Goal: Task Accomplishment & Management: Use online tool/utility

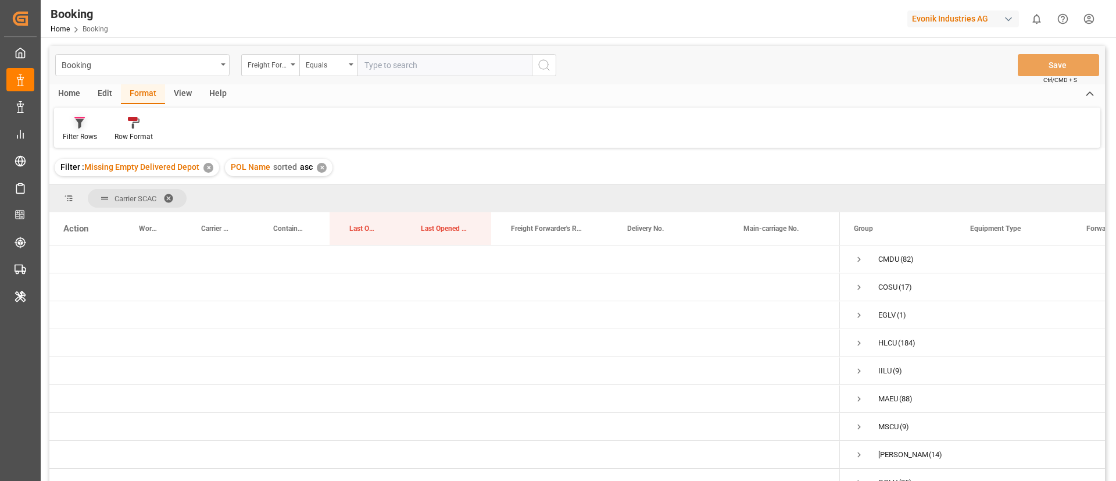
click at [85, 131] on div "Filter Rows" at bounding box center [80, 136] width 34 height 10
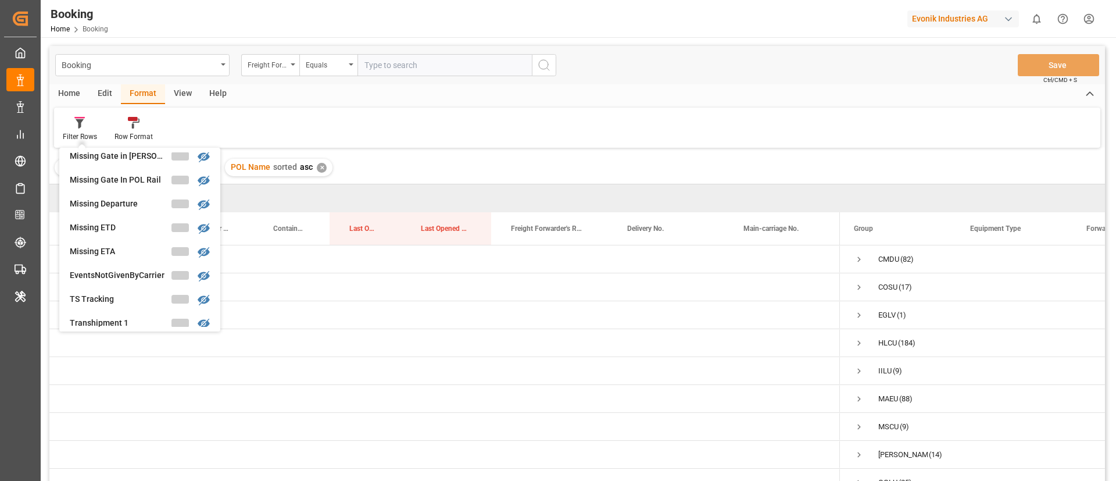
scroll to position [228, 0]
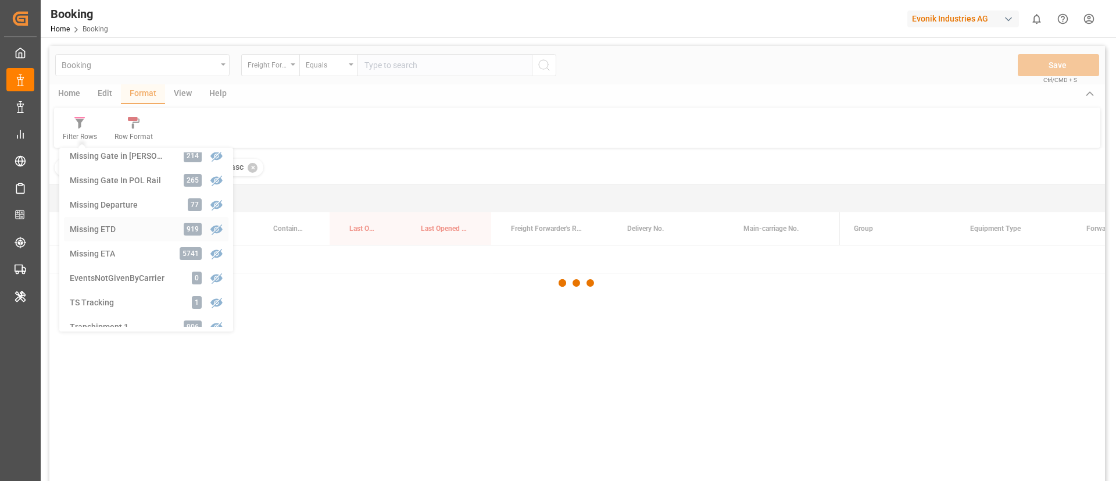
click at [117, 232] on div "Booking Freight Forwarder's Reference No. Equals Save Ctrl/CMD + S Home Edit Fo…" at bounding box center [576, 279] width 1055 height 466
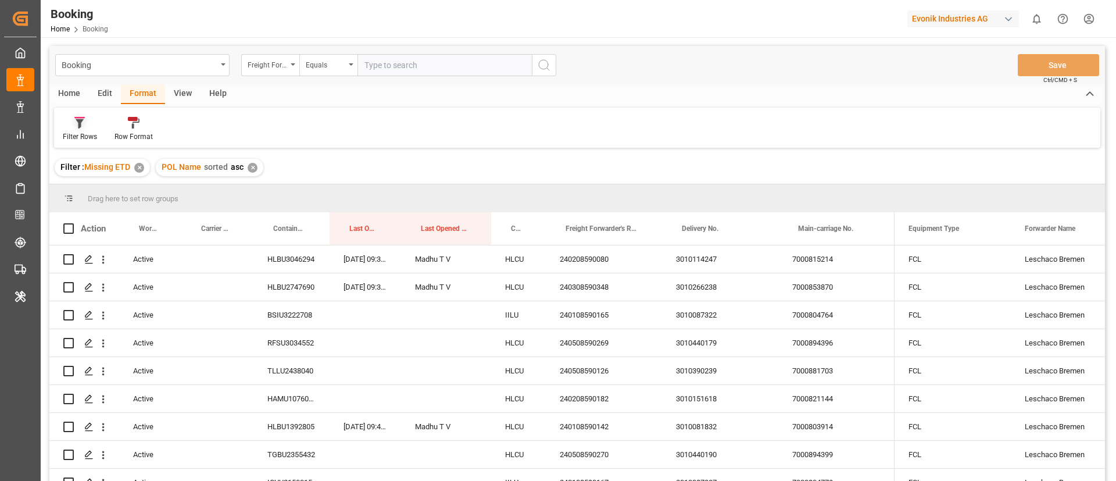
click at [75, 124] on icon at bounding box center [79, 123] width 10 height 12
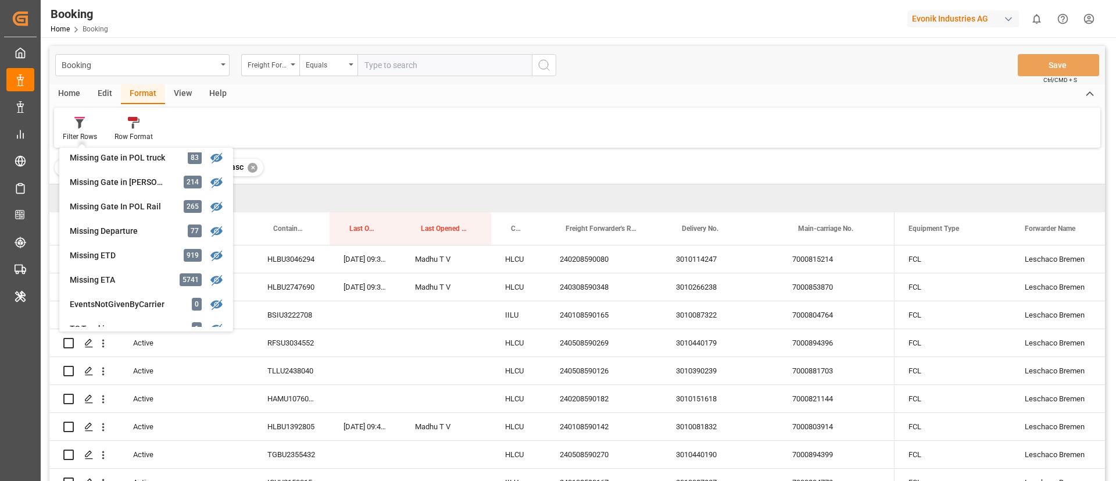
scroll to position [203, 0]
click at [131, 255] on div "Missing ETD" at bounding box center [121, 254] width 102 height 12
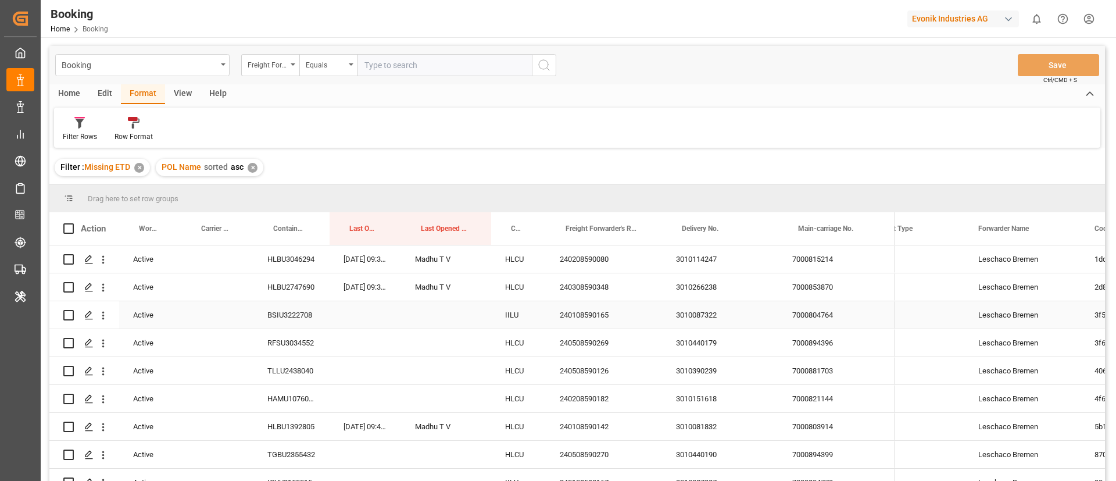
scroll to position [0, 0]
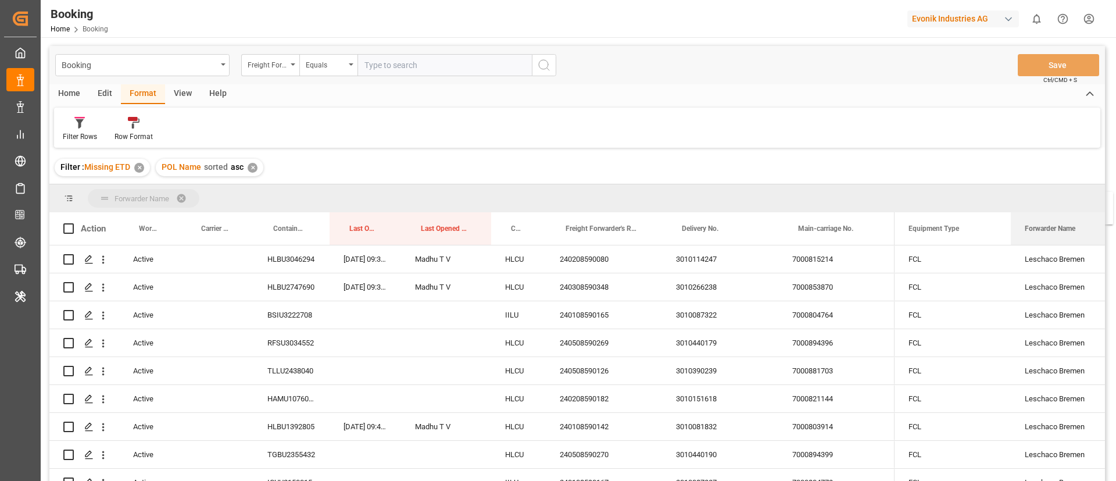
drag, startPoint x: 1054, startPoint y: 228, endPoint x: 1044, endPoint y: 199, distance: 31.1
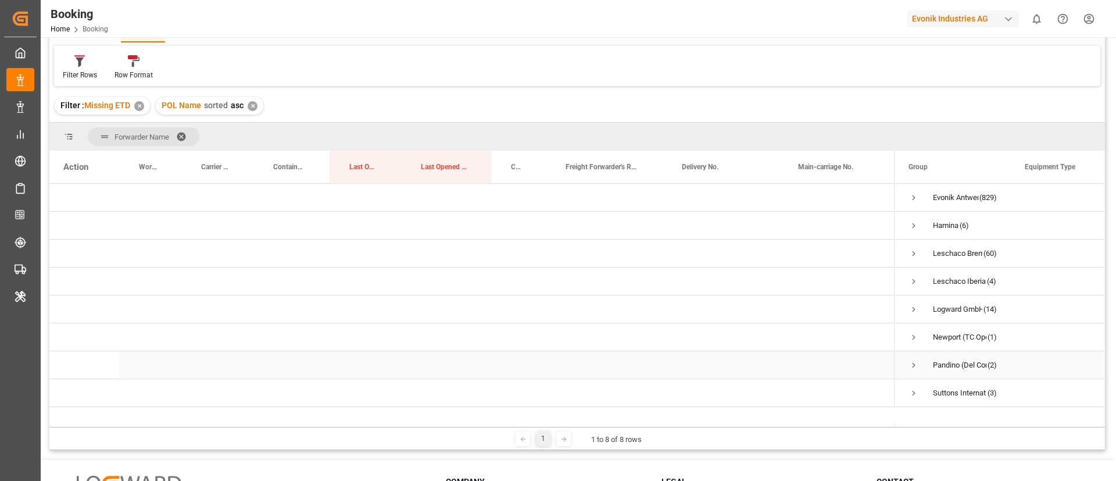
scroll to position [60, 0]
click at [183, 134] on span at bounding box center [185, 138] width 19 height 10
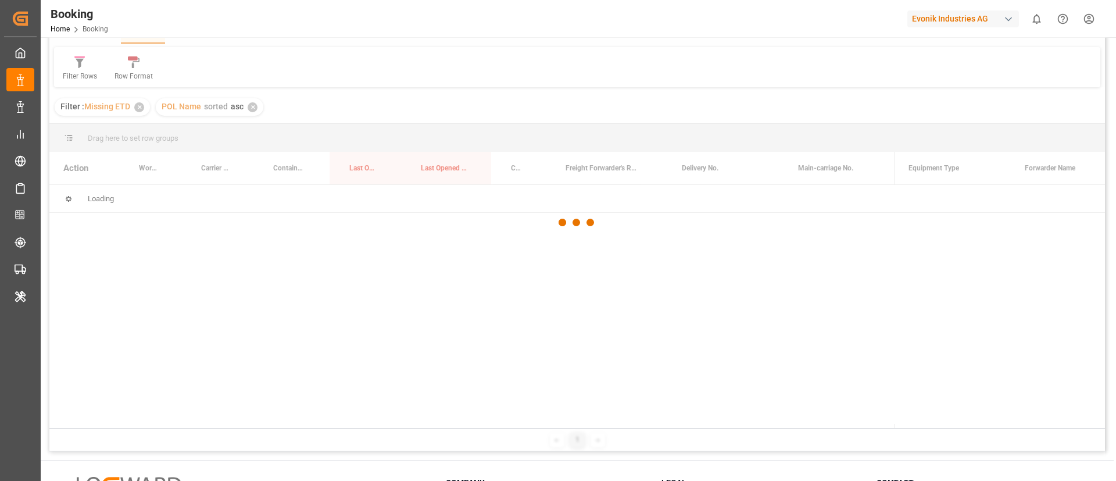
click at [935, 259] on div at bounding box center [576, 222] width 1055 height 474
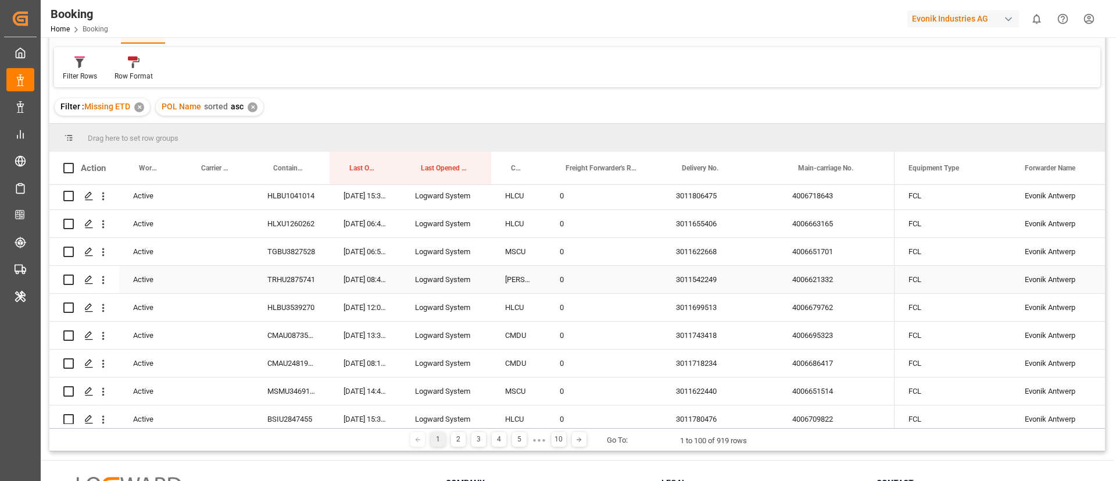
scroll to position [1175, 0]
click at [1035, 294] on div "Evonik Antwerp" at bounding box center [1069, 306] width 116 height 27
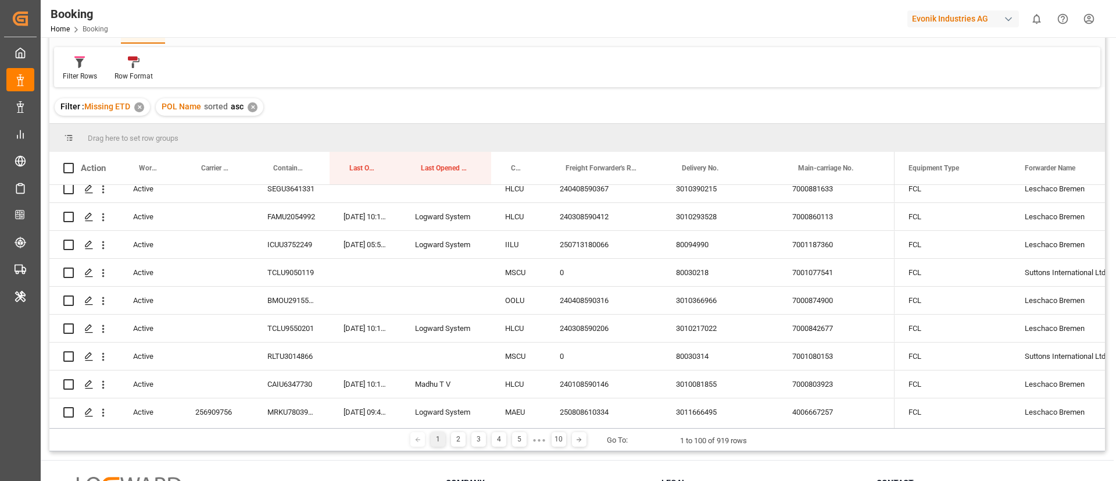
scroll to position [0, 0]
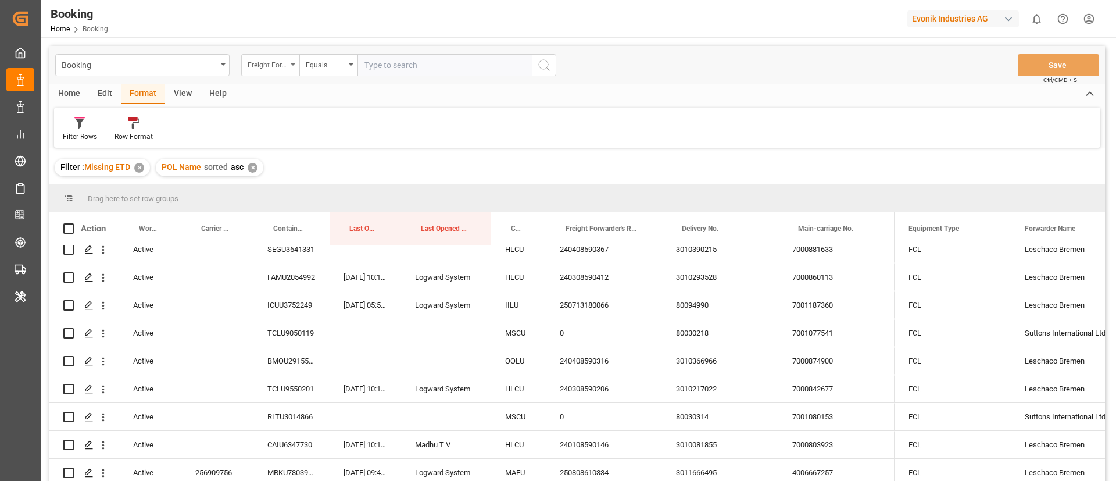
click at [275, 54] on div "Freight Forwarder's Reference No." at bounding box center [270, 65] width 58 height 22
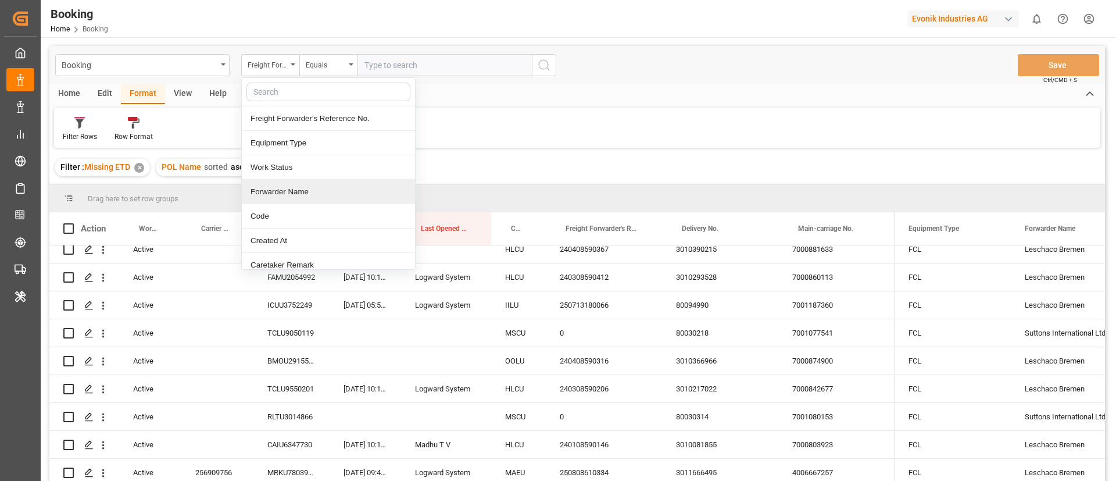
click at [323, 187] on div "Forwarder Name" at bounding box center [328, 192] width 173 height 24
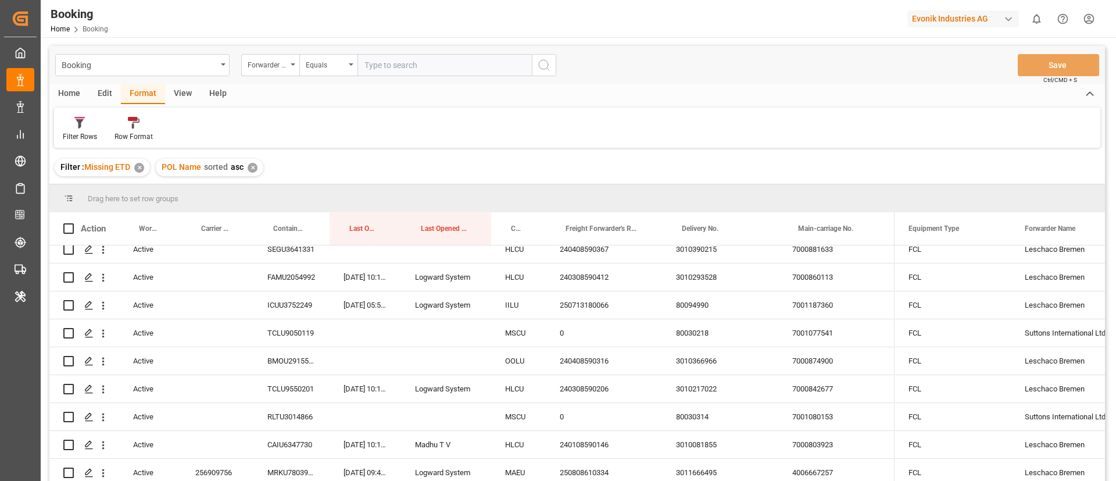
click at [370, 70] on input "text" at bounding box center [444, 65] width 174 height 22
paste input "Evonik Antwerp"
type input "Evonik Antwerp"
click at [550, 62] on icon "search button" at bounding box center [544, 65] width 14 height 14
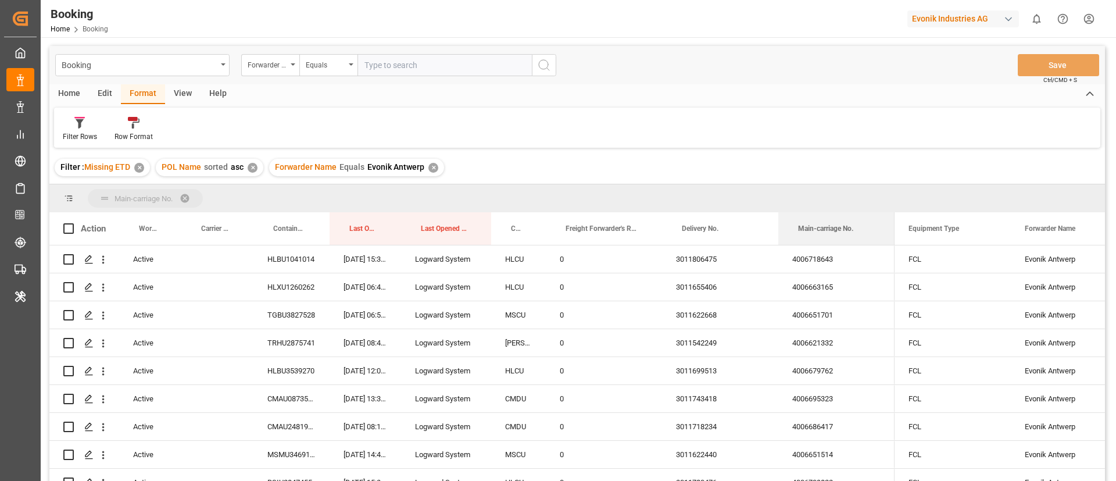
drag, startPoint x: 841, startPoint y: 205, endPoint x: 841, endPoint y: 196, distance: 8.1
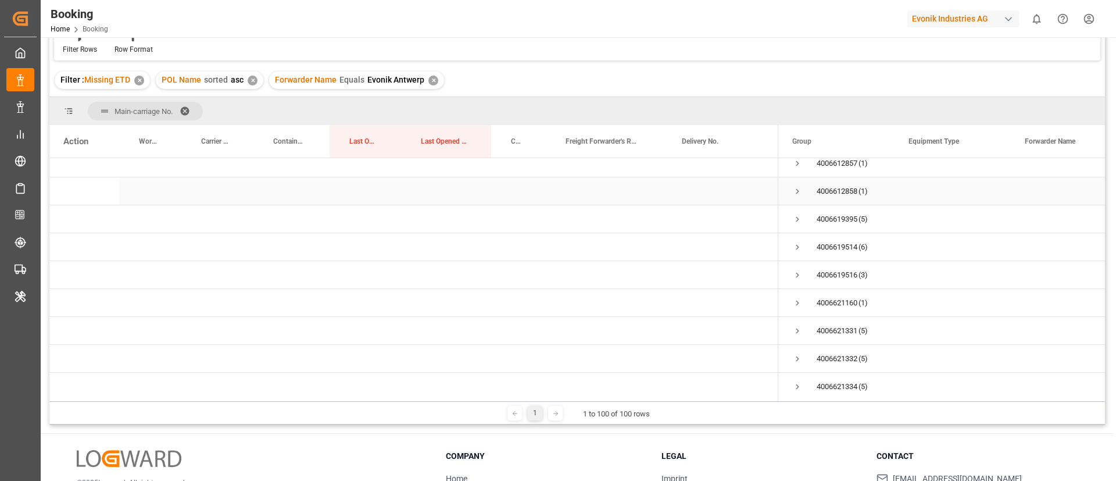
scroll to position [206, 0]
click at [796, 246] on span "Press SPACE to select this row." at bounding box center [797, 245] width 10 height 10
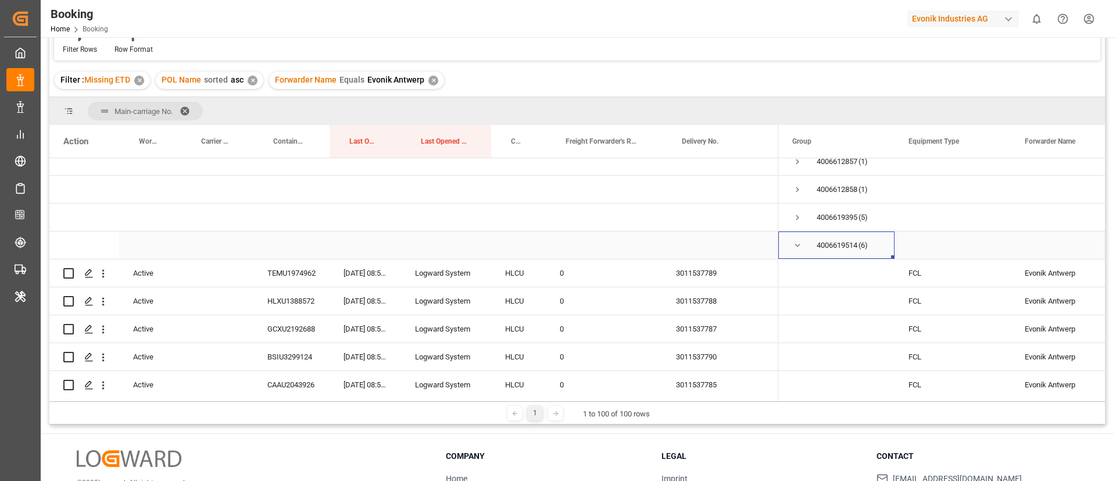
click at [796, 246] on span "Press SPACE to select this row." at bounding box center [797, 245] width 10 height 10
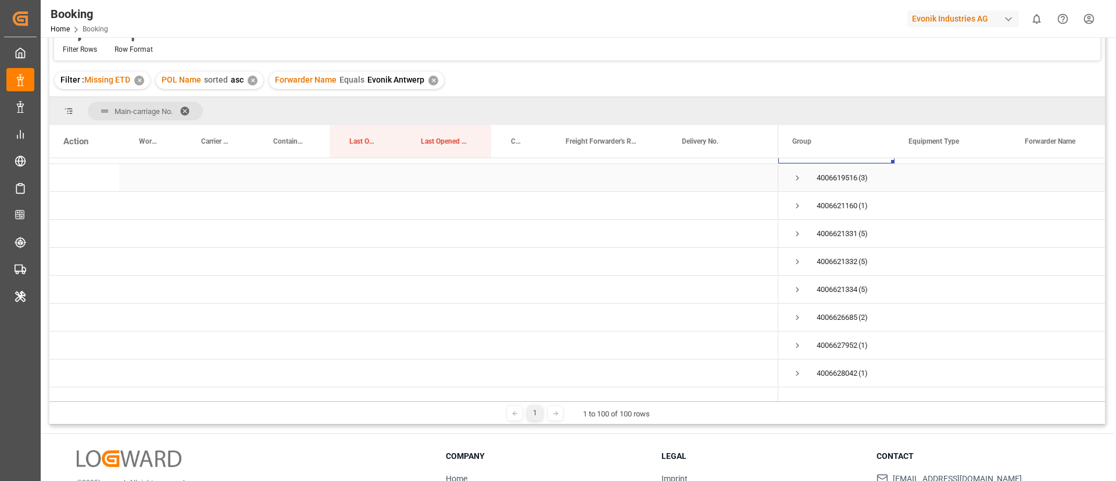
scroll to position [303, 0]
click at [797, 256] on span "Press SPACE to select this row." at bounding box center [797, 260] width 10 height 10
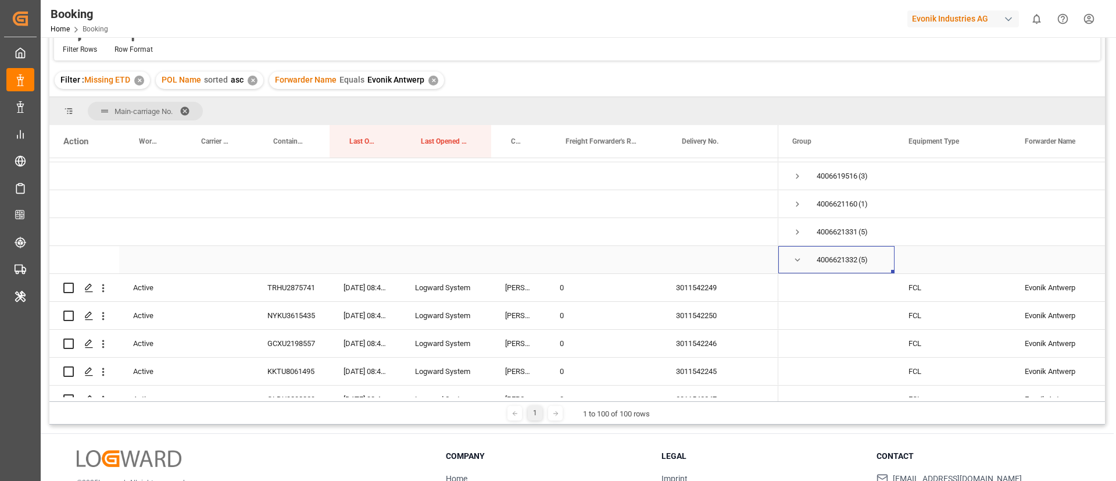
click at [797, 256] on span "Press SPACE to select this row." at bounding box center [797, 260] width 10 height 10
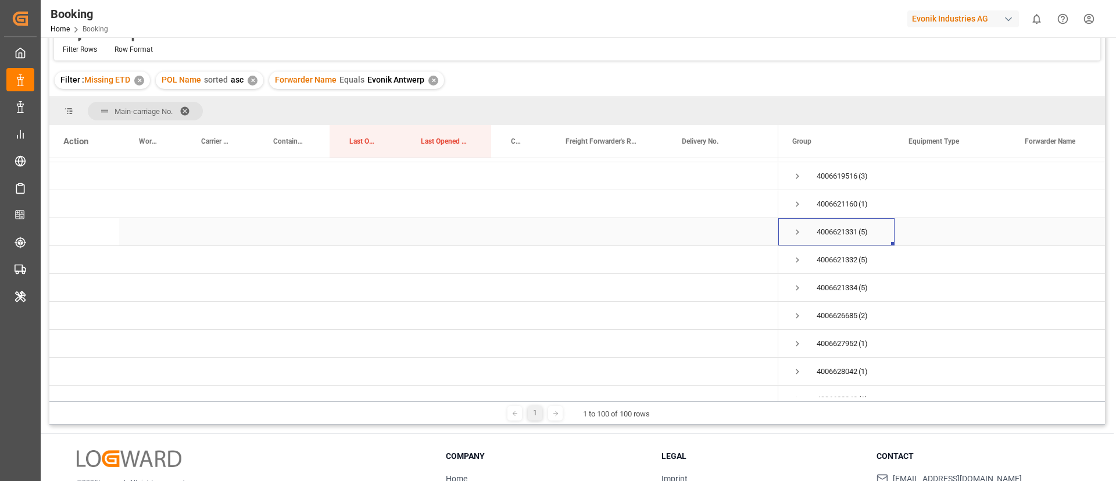
click at [799, 227] on span "Press SPACE to select this row." at bounding box center [797, 232] width 10 height 10
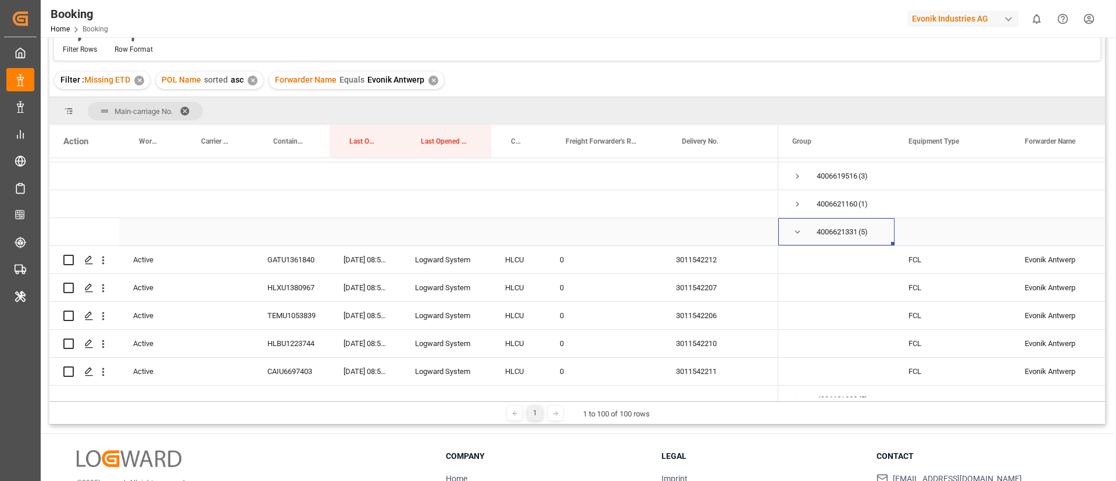
click at [799, 227] on span "Press SPACE to select this row." at bounding box center [797, 232] width 10 height 10
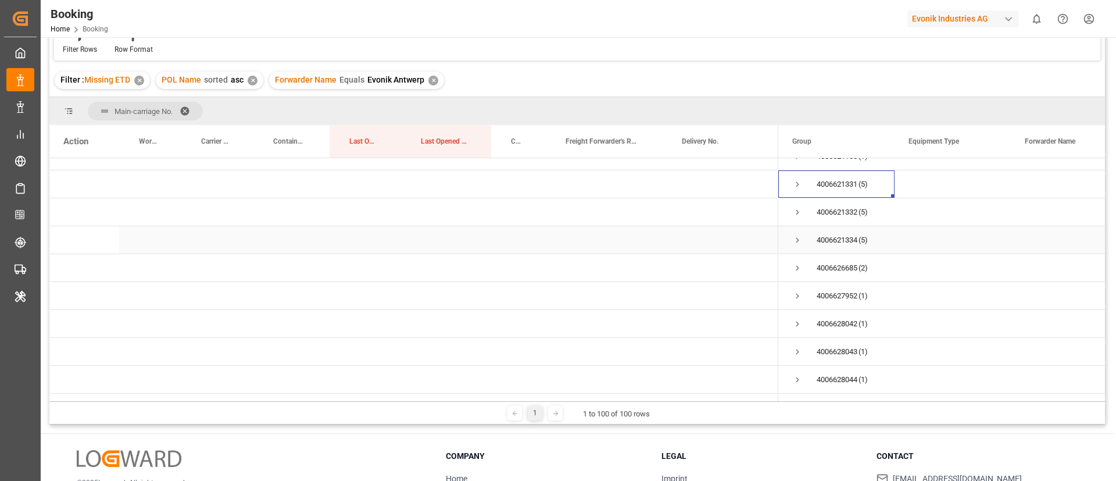
scroll to position [352, 0]
click at [805, 237] on span "4006621334 (5)" at bounding box center [836, 238] width 88 height 26
click at [797, 237] on span "Press SPACE to select this row." at bounding box center [797, 238] width 10 height 10
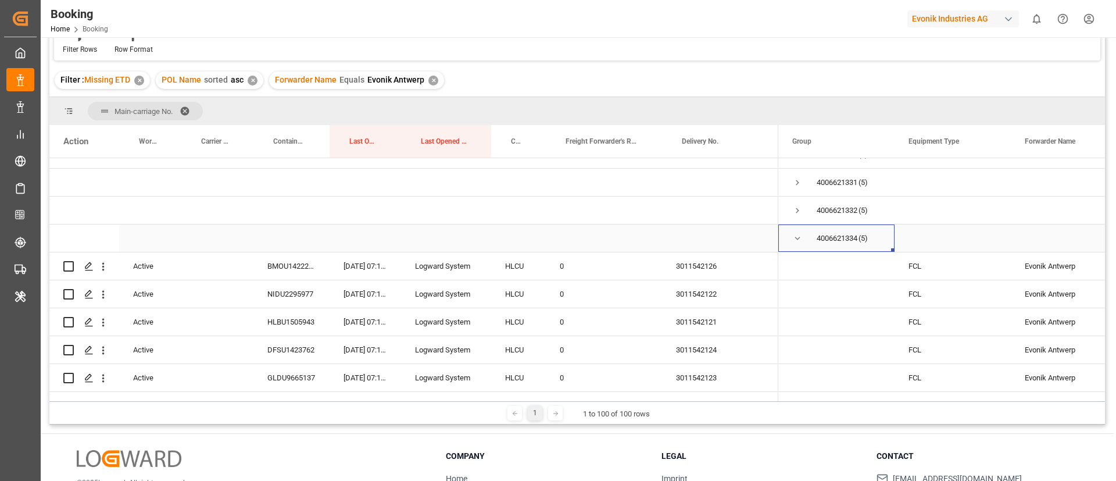
click at [797, 237] on span "Press SPACE to select this row." at bounding box center [797, 238] width 10 height 10
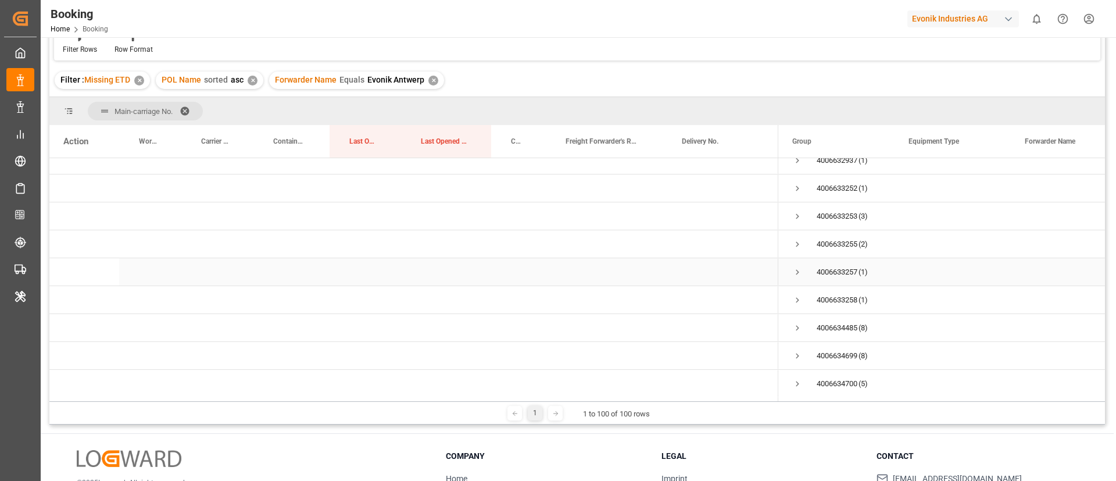
scroll to position [1098, 0]
click at [798, 277] on span "Press SPACE to select this row." at bounding box center [797, 274] width 10 height 10
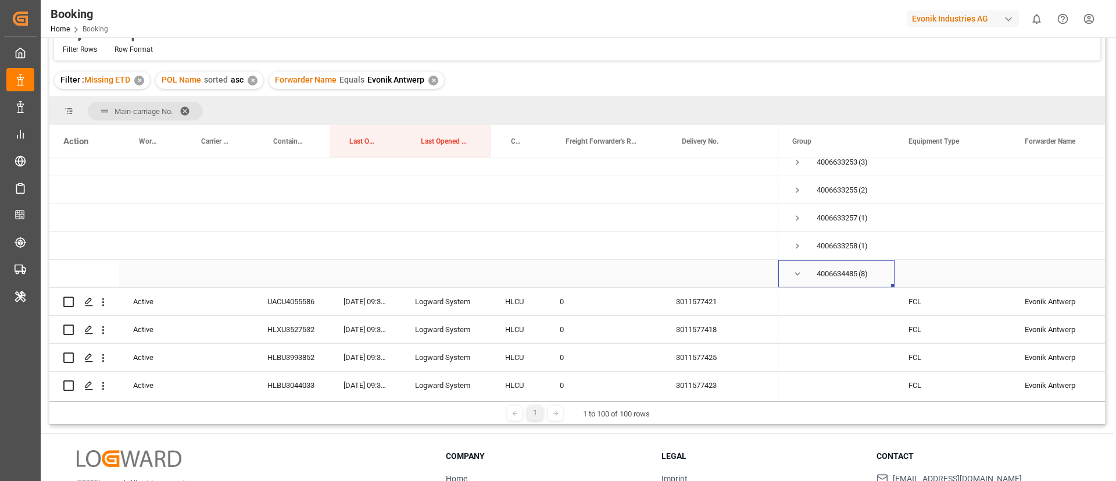
click at [798, 277] on span "Press SPACE to select this row." at bounding box center [797, 274] width 10 height 10
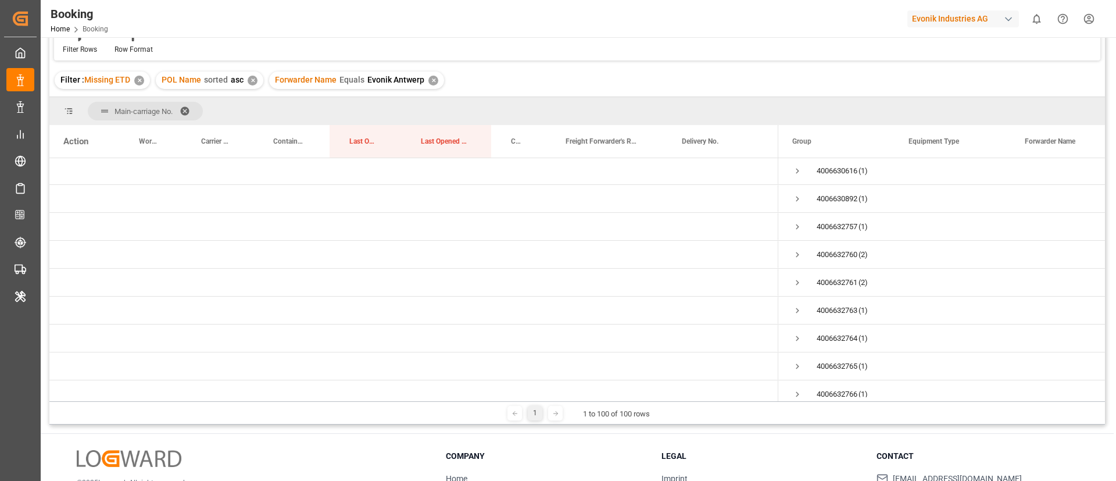
scroll to position [725, 0]
click at [188, 108] on span at bounding box center [189, 111] width 19 height 10
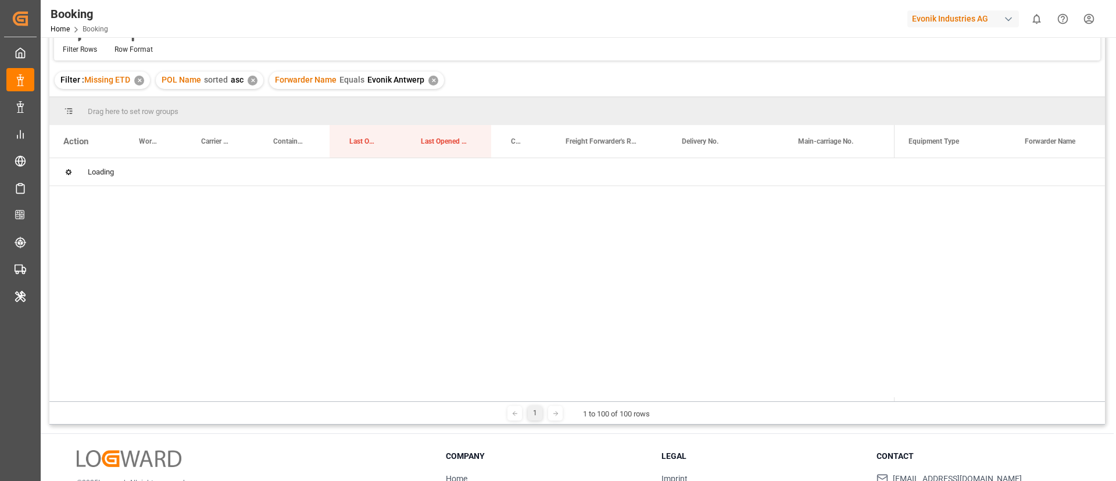
scroll to position [0, 0]
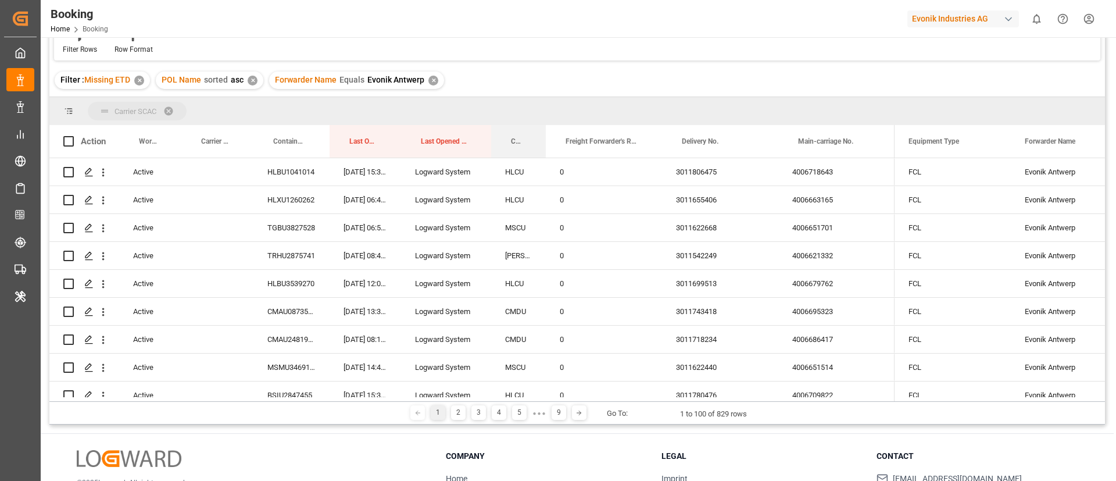
drag, startPoint x: 516, startPoint y: 137, endPoint x: 511, endPoint y: 109, distance: 28.2
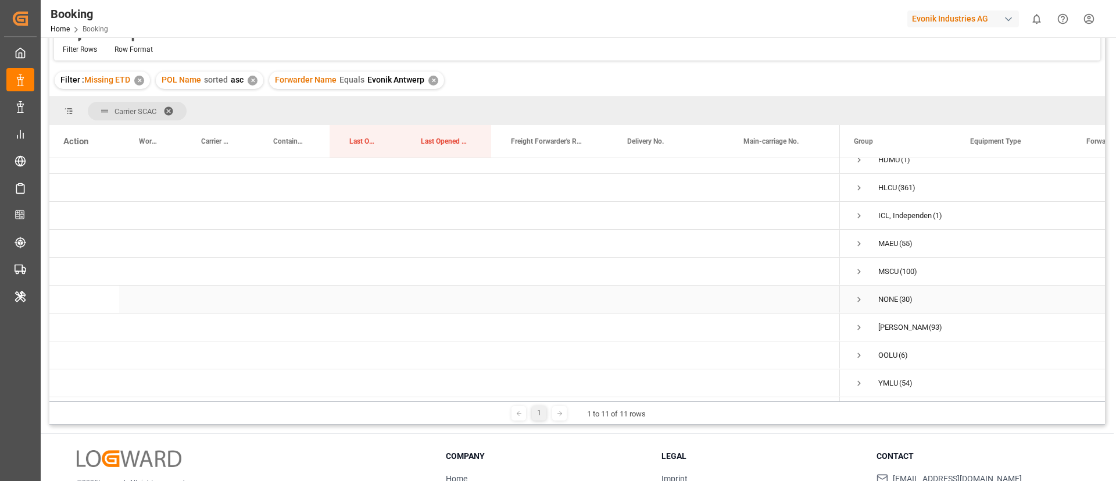
scroll to position [24, 0]
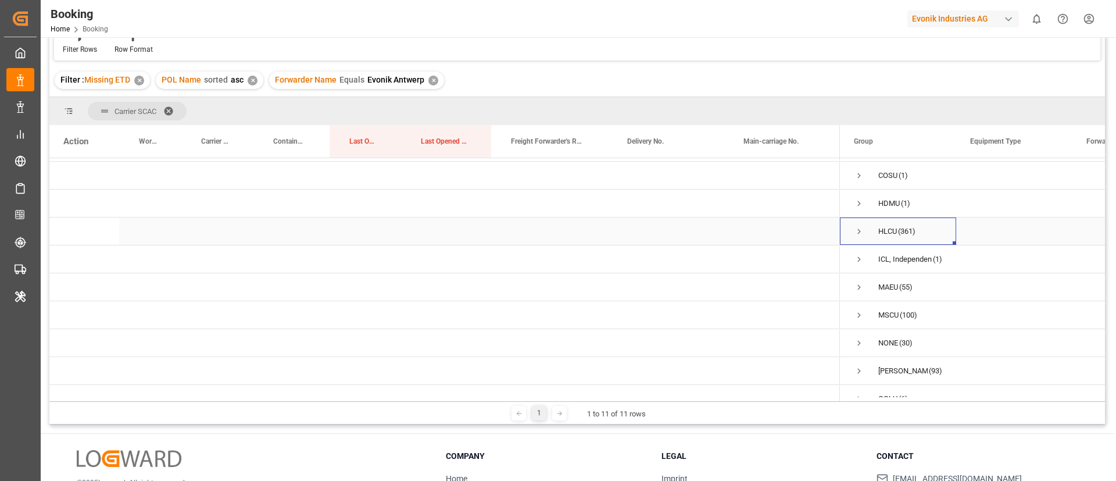
click at [855, 228] on span "Press SPACE to select this row." at bounding box center [859, 231] width 10 height 10
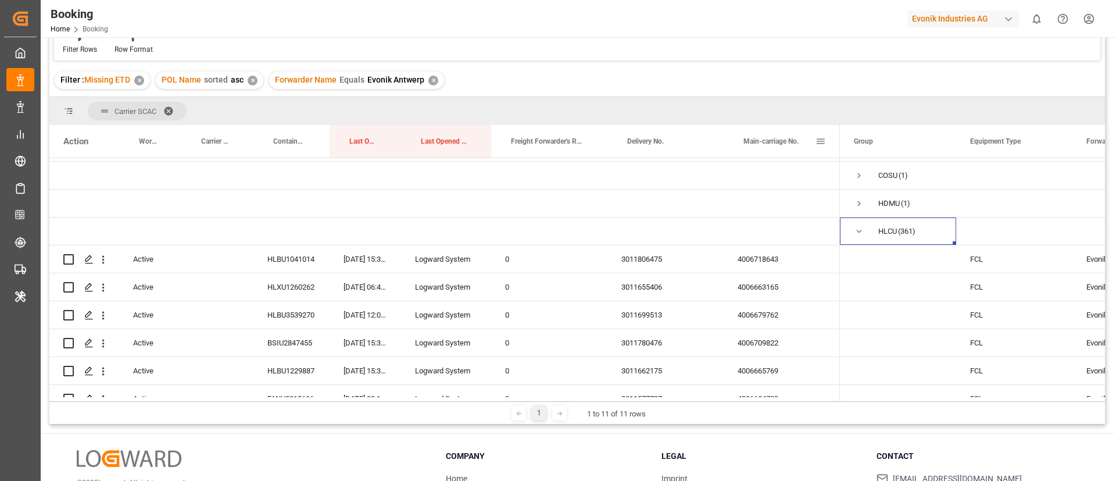
click at [774, 133] on div "Main-carriage No." at bounding box center [779, 141] width 72 height 33
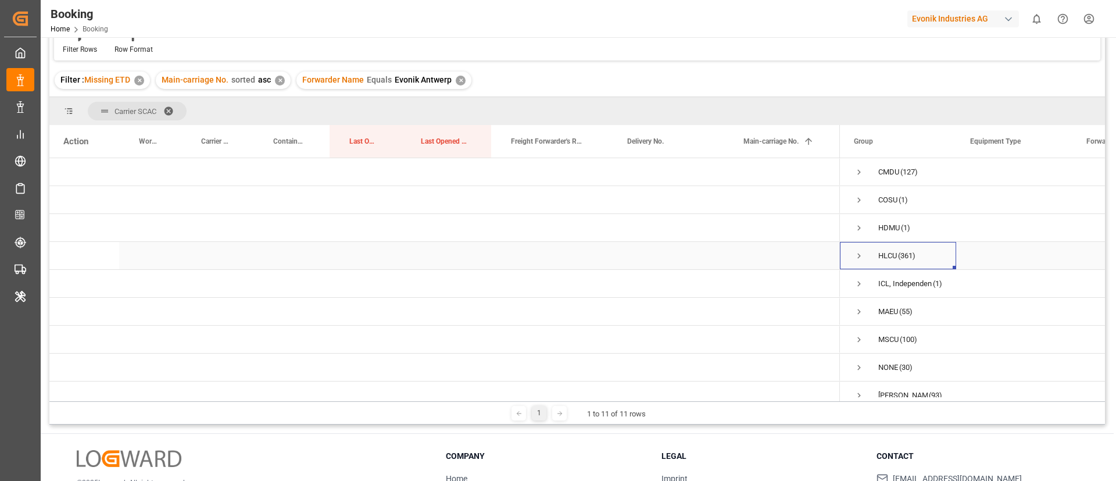
click at [850, 252] on div "HLCU (361)" at bounding box center [898, 255] width 116 height 27
click at [856, 252] on span "Press SPACE to select this row." at bounding box center [859, 256] width 10 height 10
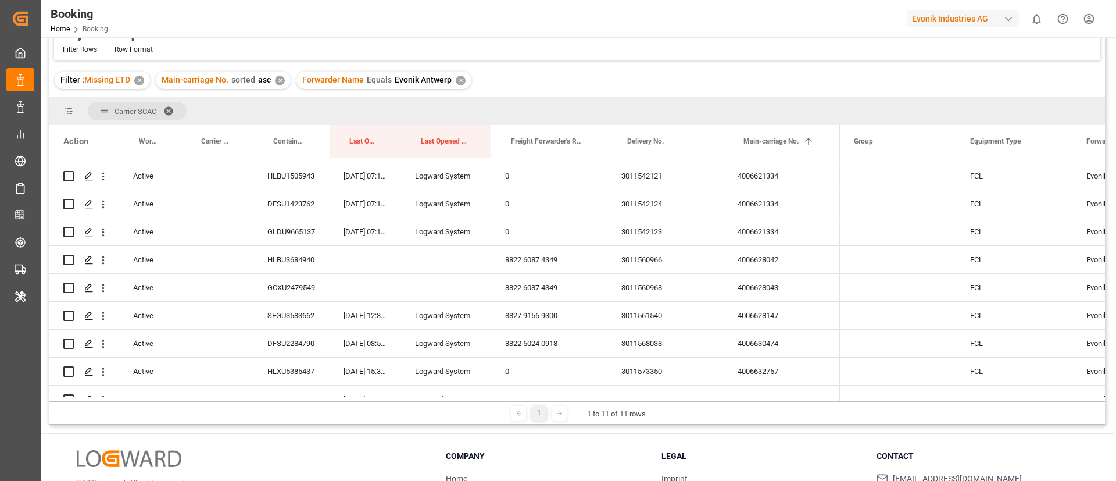
scroll to position [73, 0]
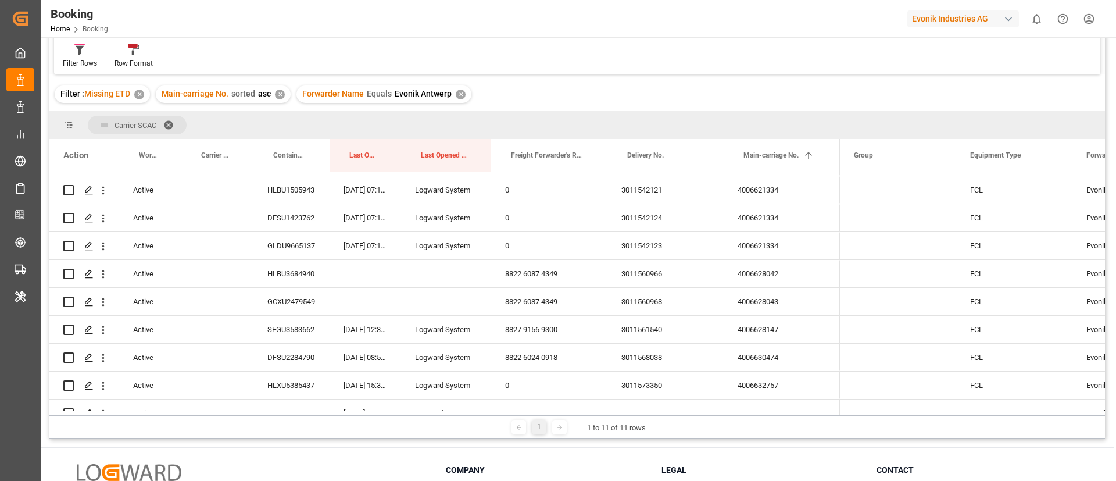
click at [729, 464] on h3 "Legal" at bounding box center [761, 470] width 201 height 12
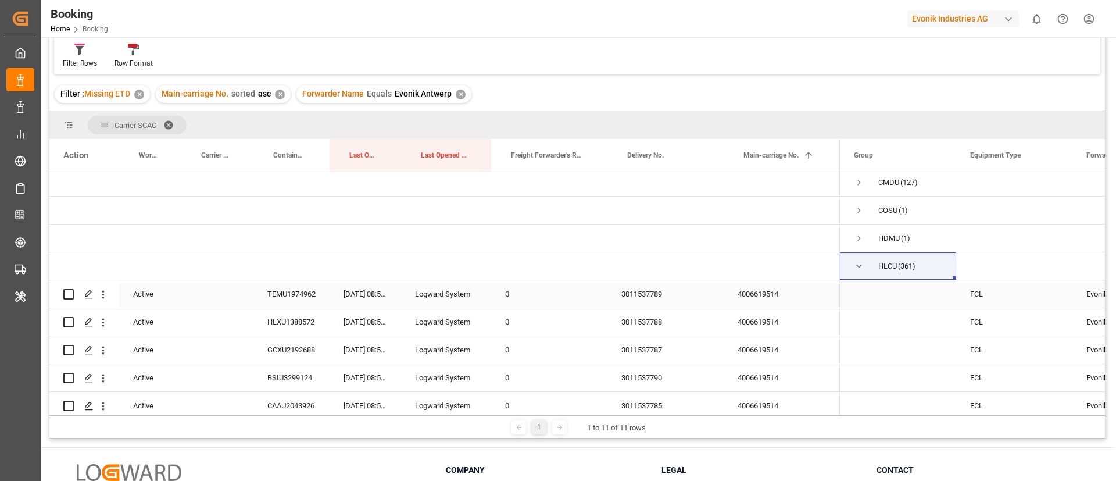
scroll to position [0, 0]
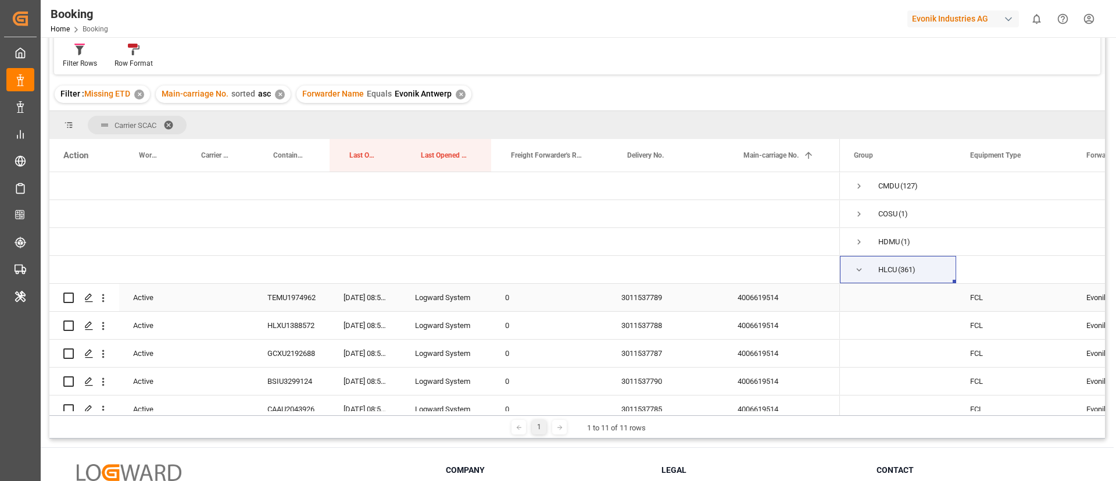
click at [734, 292] on div "4006619514" at bounding box center [782, 297] width 116 height 27
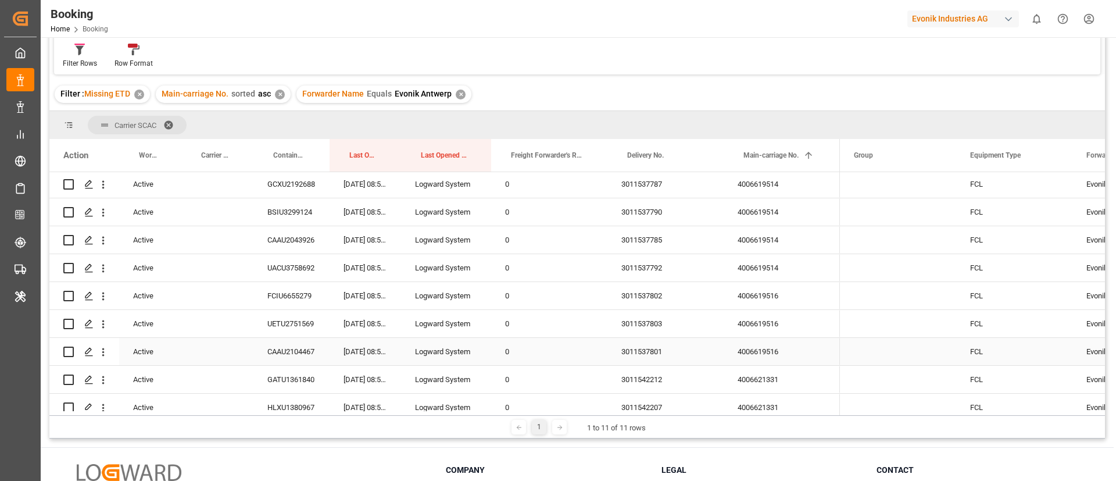
scroll to position [174, 0]
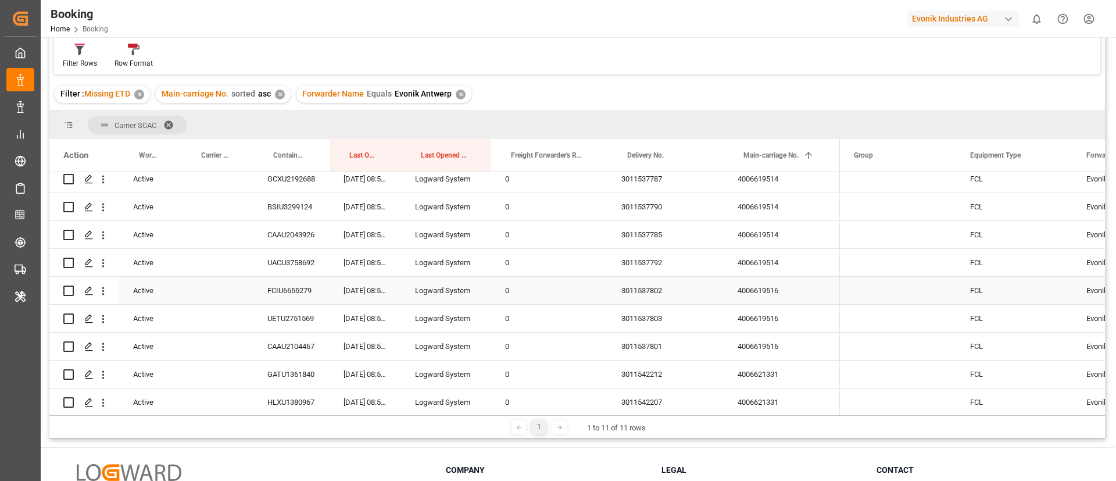
click at [756, 287] on div "4006619516" at bounding box center [782, 290] width 116 height 27
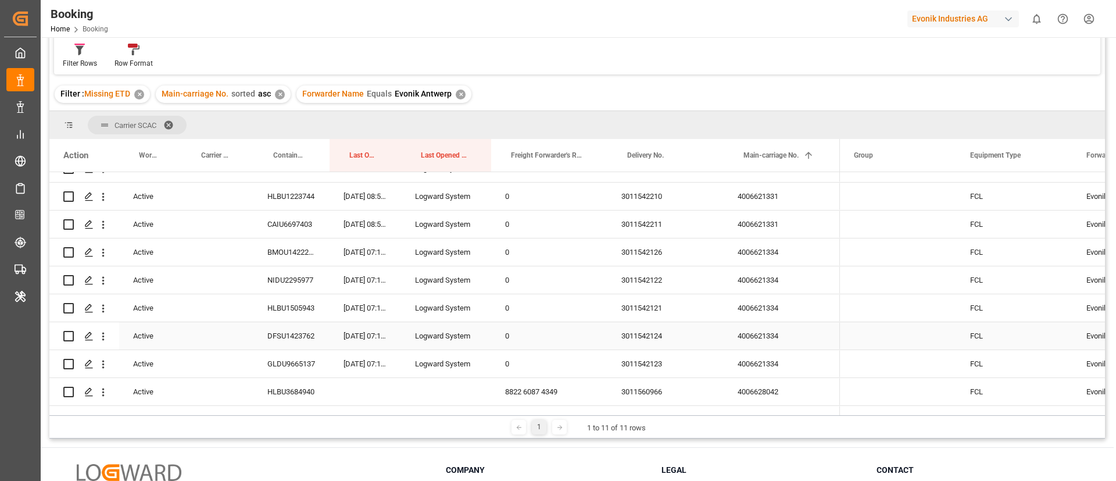
scroll to position [262, 0]
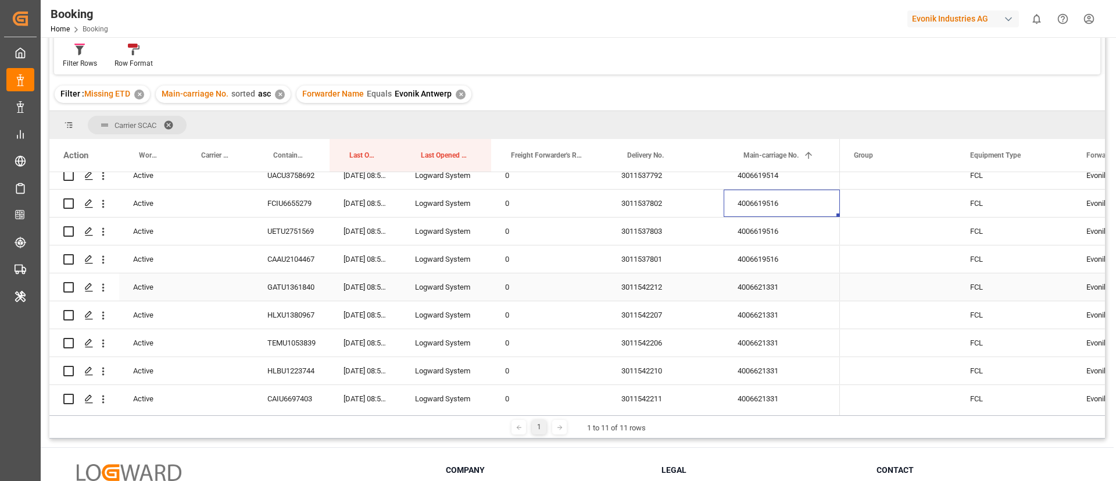
click at [774, 294] on div "4006621331" at bounding box center [782, 286] width 116 height 27
click at [767, 201] on div "4006619516" at bounding box center [782, 202] width 116 height 27
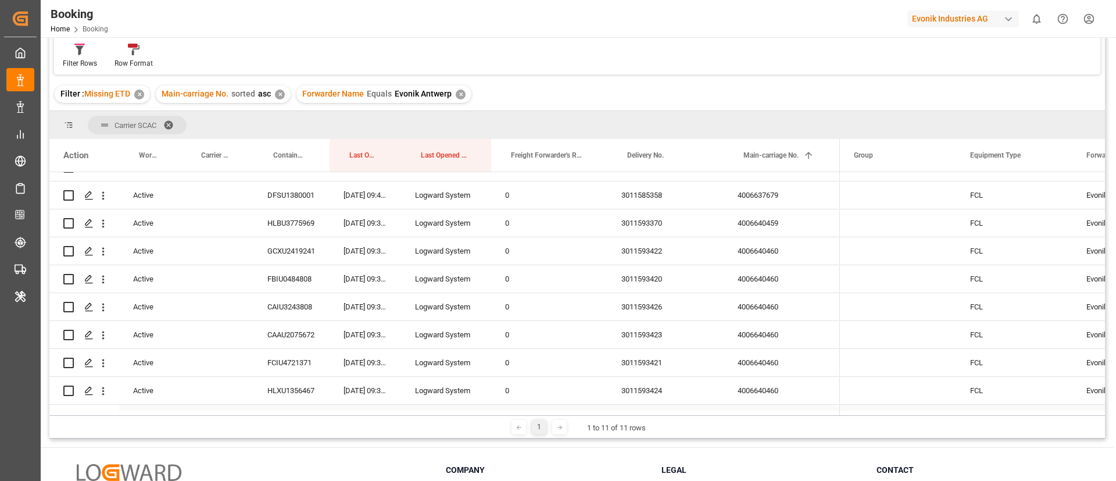
scroll to position [1831, 0]
click at [768, 288] on div "4006640460" at bounding box center [782, 279] width 116 height 27
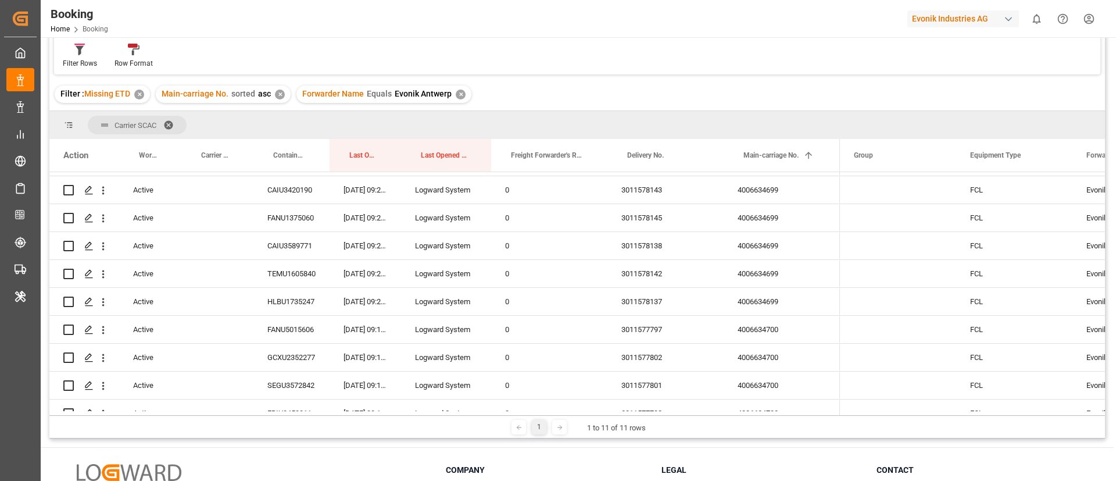
scroll to position [1308, 0]
click at [760, 249] on div "4006634699" at bounding box center [782, 244] width 116 height 27
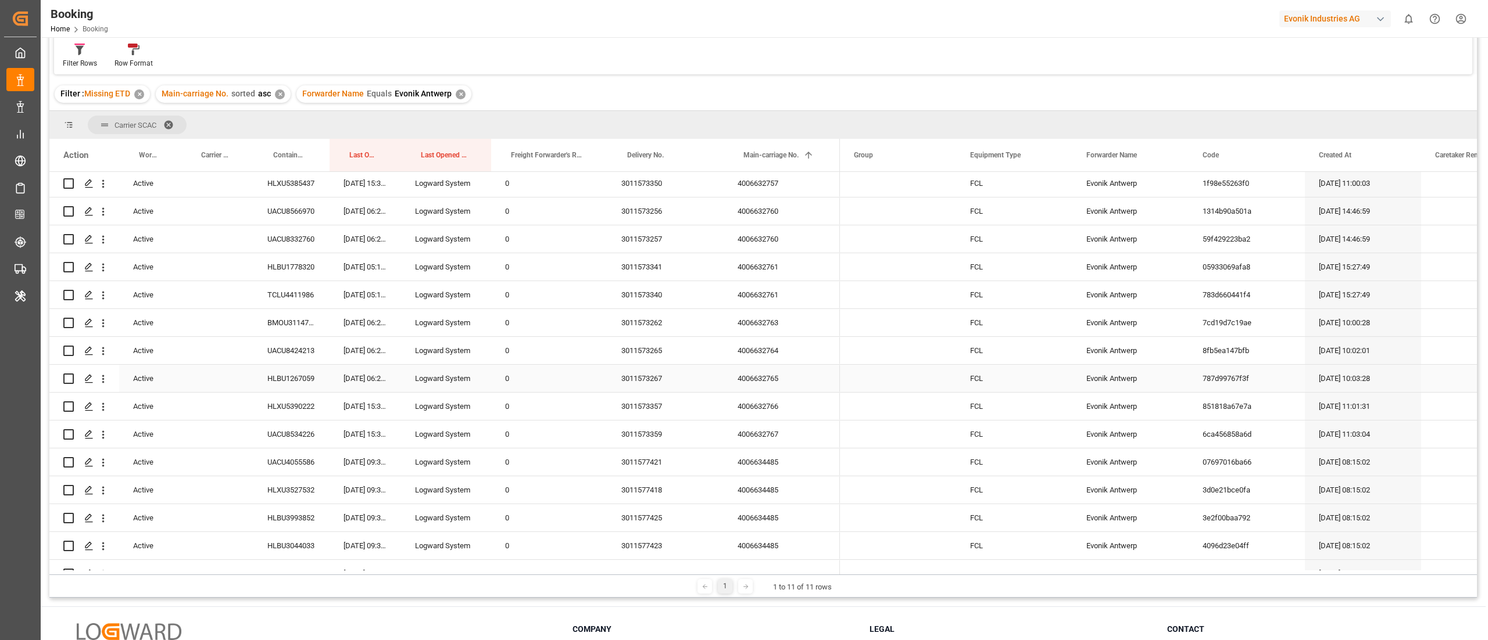
scroll to position [988, 0]
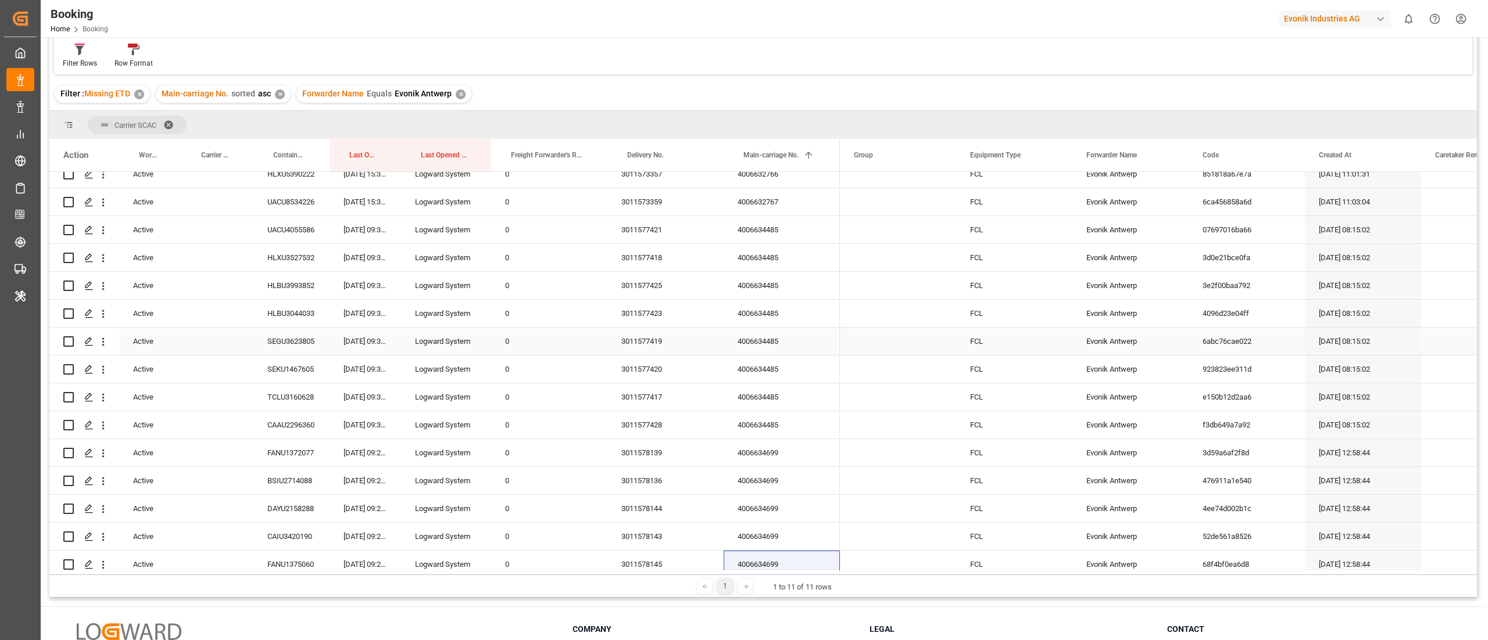
click at [783, 335] on div "4006634485" at bounding box center [782, 341] width 116 height 27
click at [789, 382] on div "4006634485" at bounding box center [782, 369] width 116 height 27
click at [807, 274] on div "4006634485" at bounding box center [782, 285] width 116 height 27
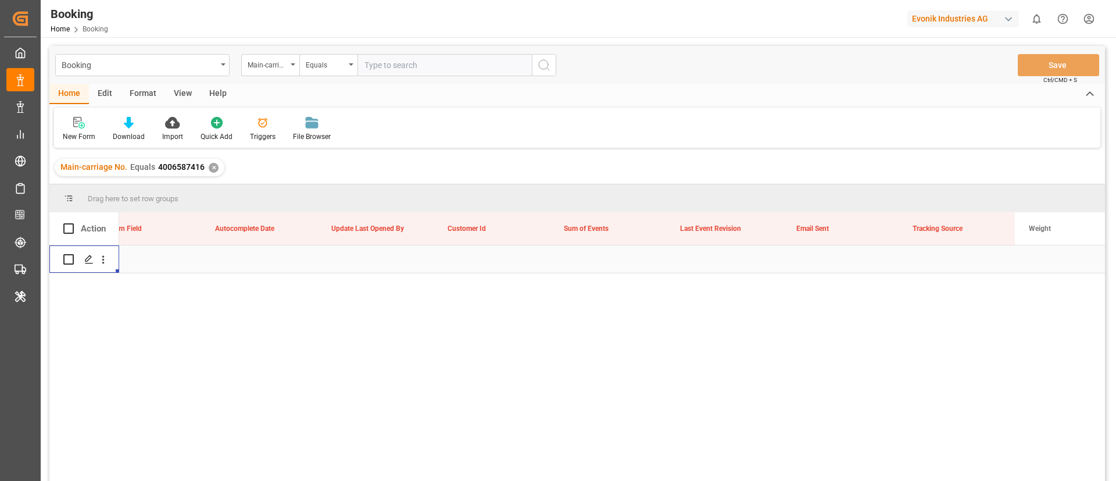
scroll to position [0, 14565]
click at [463, 66] on input "text" at bounding box center [444, 65] width 174 height 22
paste input "4006619514"
type input "4006619514"
click at [553, 59] on button "search button" at bounding box center [544, 65] width 24 height 22
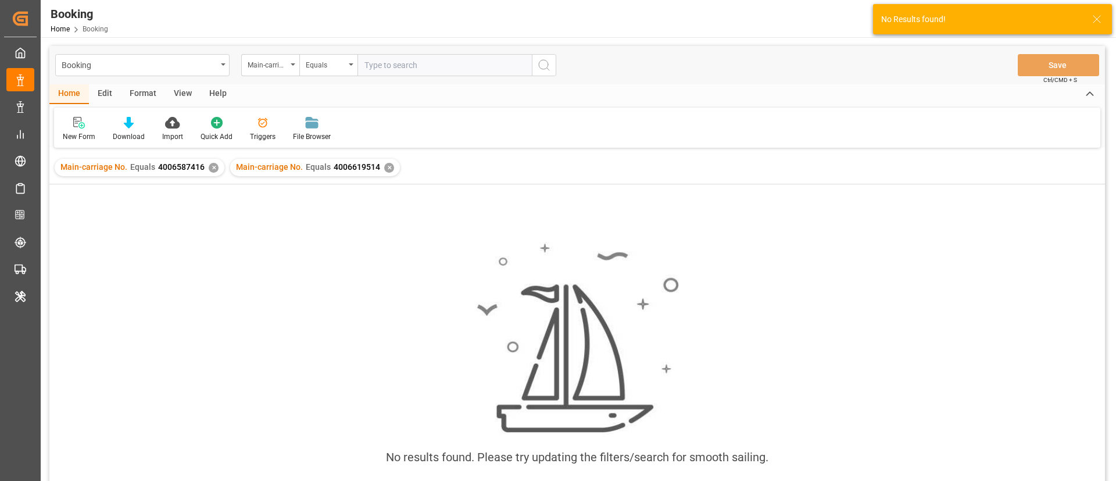
click at [210, 170] on div "✕" at bounding box center [214, 168] width 10 height 10
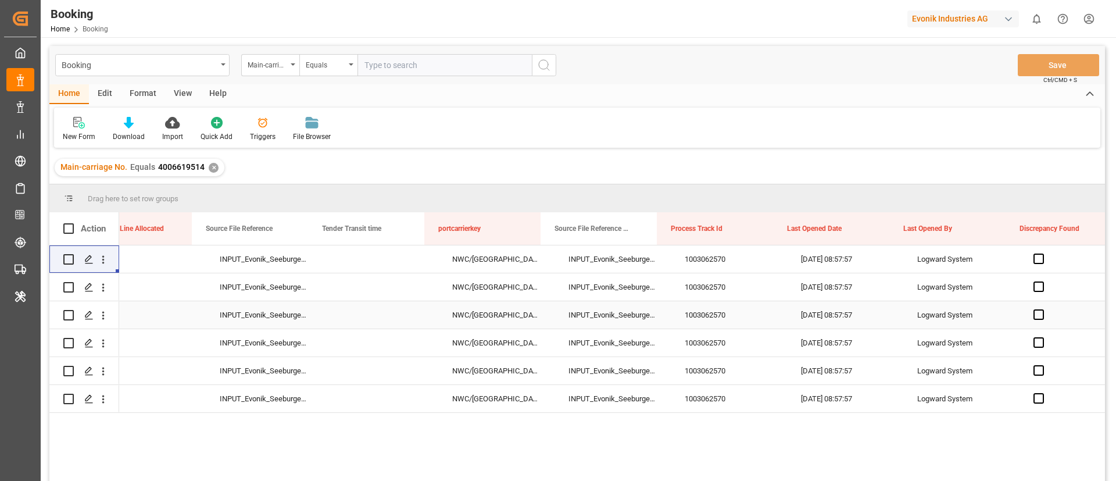
scroll to position [0, 12235]
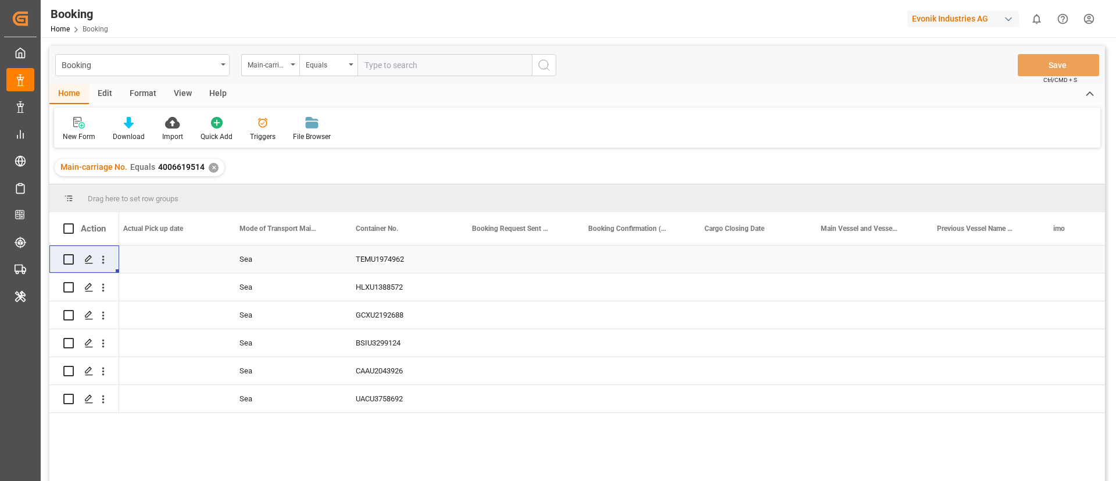
click at [392, 260] on div "TEMU1974962" at bounding box center [400, 258] width 116 height 27
click at [382, 278] on div "HLXU1388572" at bounding box center [400, 286] width 116 height 27
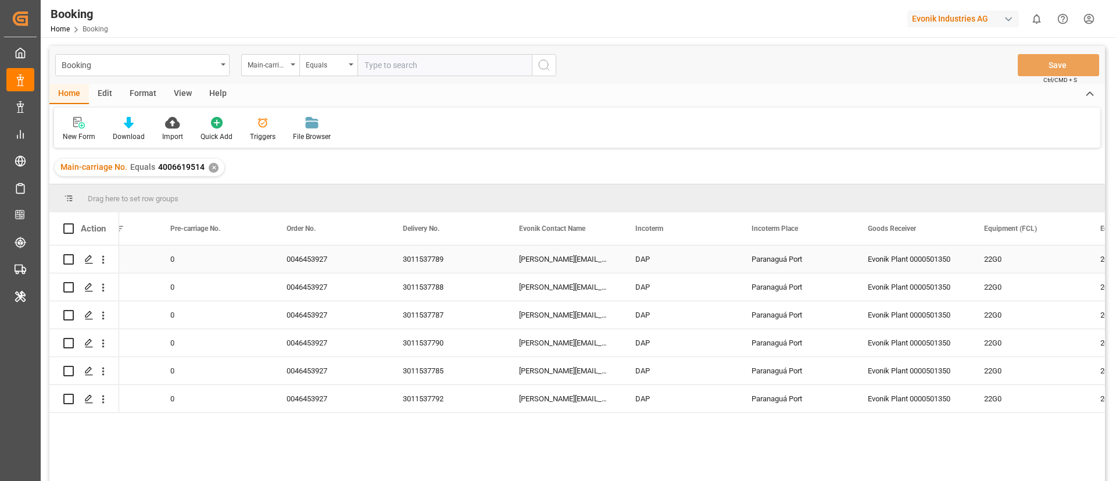
click at [436, 262] on div "3011537789" at bounding box center [447, 258] width 116 height 27
click at [437, 295] on div "3011537788" at bounding box center [447, 286] width 116 height 27
click at [437, 312] on div "3011537787" at bounding box center [447, 314] width 116 height 27
click at [429, 338] on div "3011537790" at bounding box center [447, 342] width 116 height 27
click at [403, 367] on div "3011537785" at bounding box center [447, 370] width 116 height 27
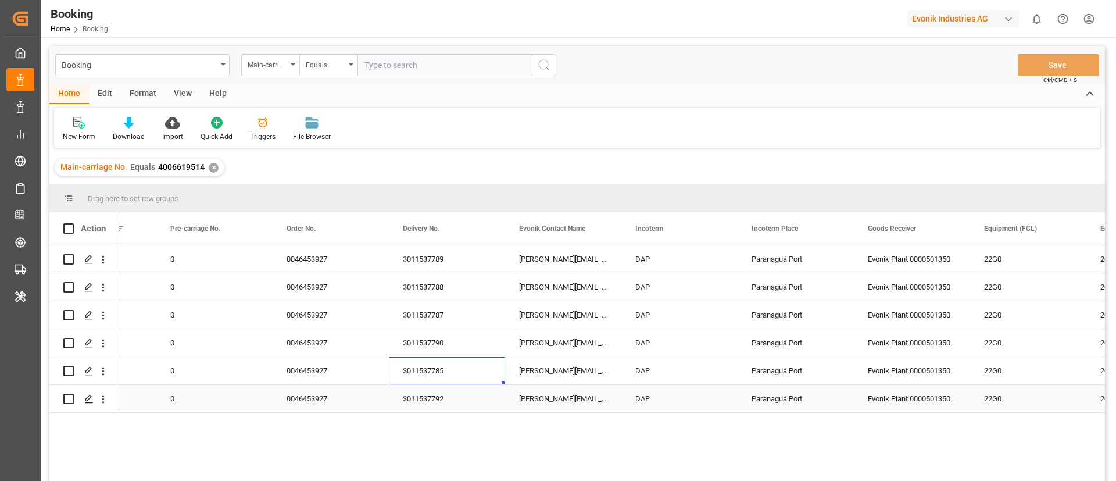
click at [423, 408] on div "3011537792" at bounding box center [447, 398] width 116 height 27
click at [105, 259] on icon "open menu" at bounding box center [103, 259] width 12 height 12
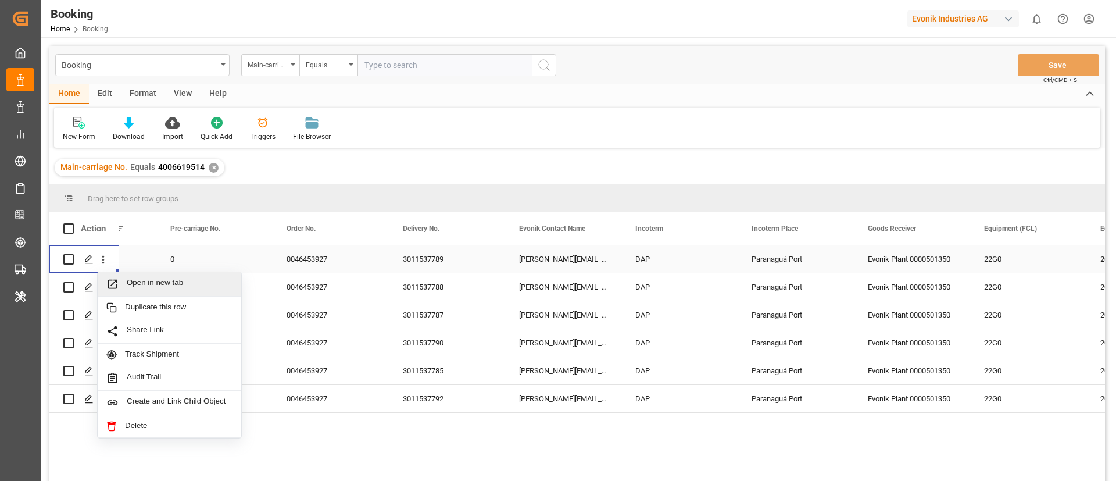
click at [168, 287] on span "Open in new tab" at bounding box center [180, 284] width 106 height 12
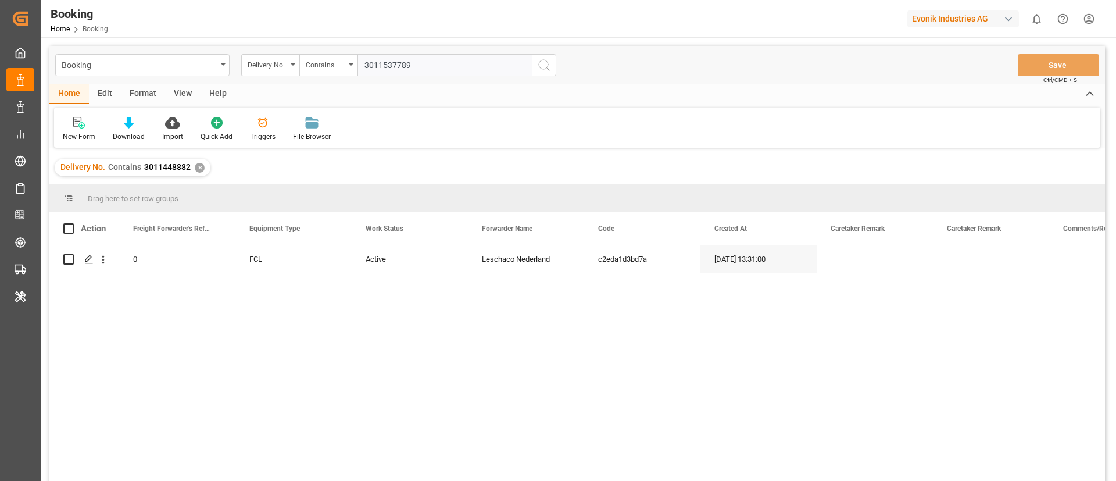
type input "3011537789"
click at [541, 65] on icon "search button" at bounding box center [544, 65] width 14 height 14
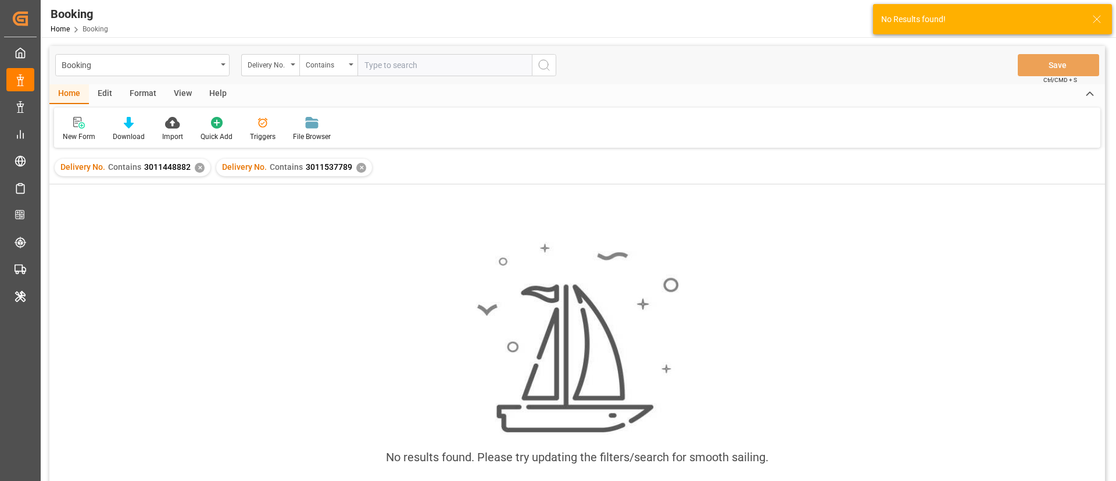
click at [198, 167] on div "✕" at bounding box center [200, 168] width 10 height 10
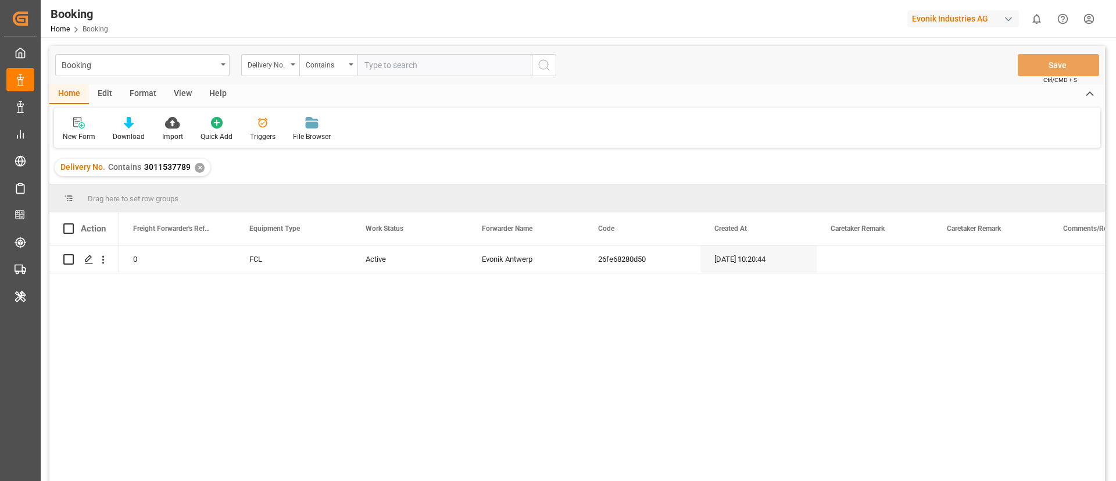
click at [382, 66] on input "text" at bounding box center [444, 65] width 174 height 22
paste input "3011537788"
type input "3011537788"
click at [545, 59] on icon "search button" at bounding box center [544, 65] width 14 height 14
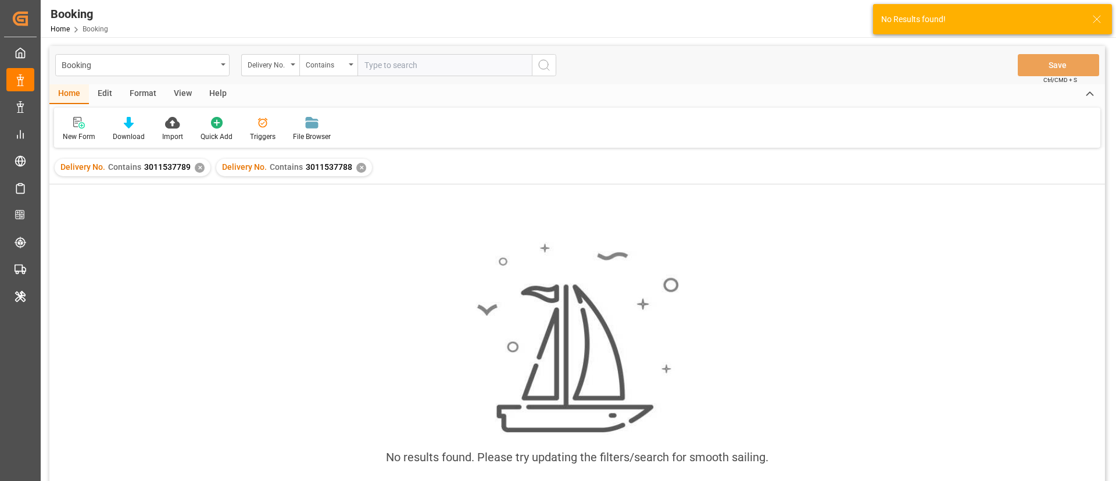
click at [196, 169] on div "✕" at bounding box center [200, 168] width 10 height 10
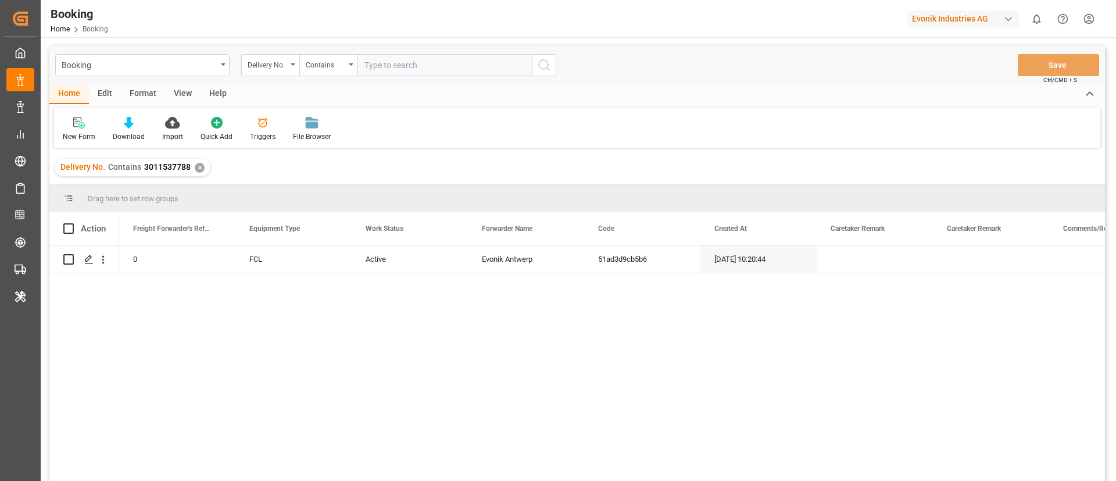
click at [374, 58] on input "text" at bounding box center [444, 65] width 174 height 22
paste input "3011537787"
type input "3011537787"
click at [540, 66] on icon "search button" at bounding box center [544, 65] width 14 height 14
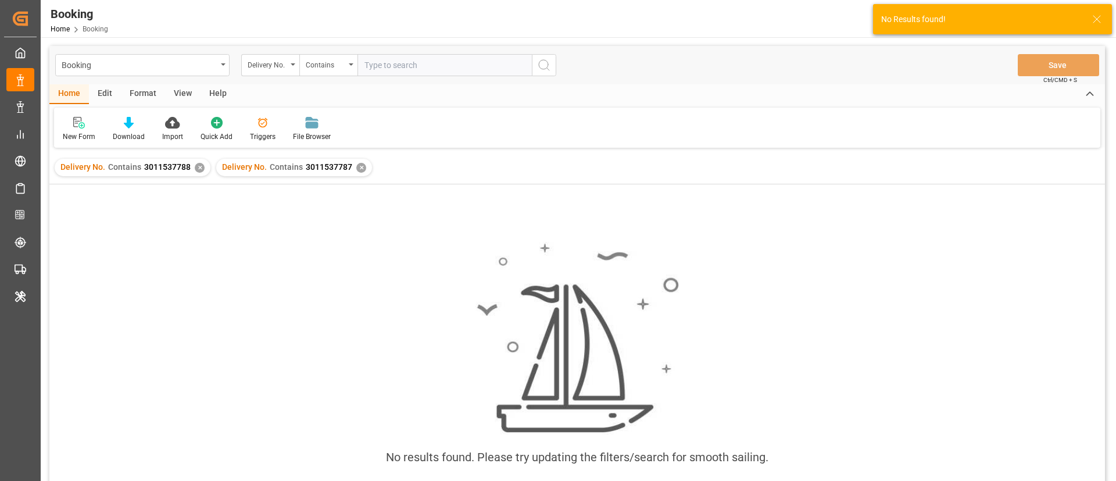
click at [201, 167] on div "✕" at bounding box center [200, 168] width 10 height 10
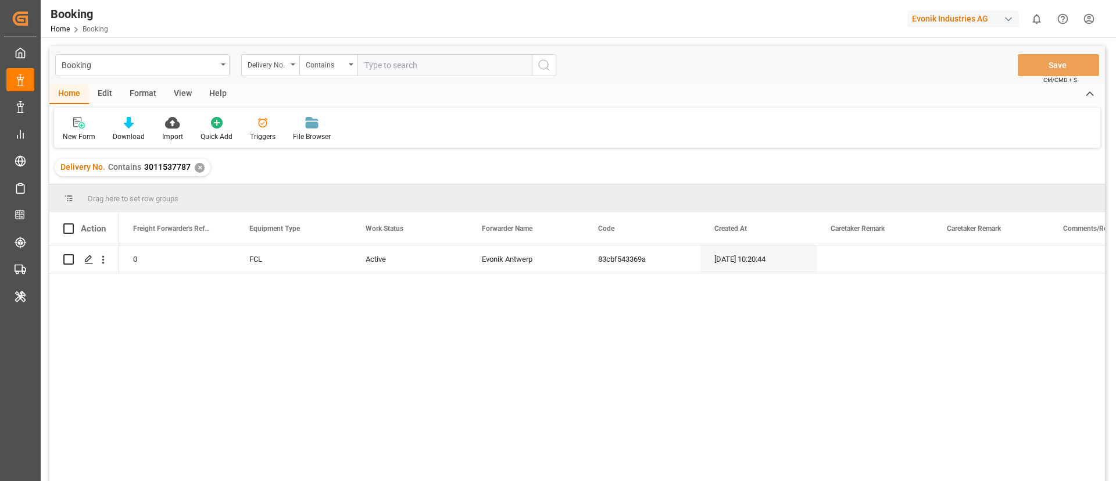
click at [397, 67] on input "text" at bounding box center [444, 65] width 174 height 22
paste input "3011537790"
type input "3011537790"
click at [542, 67] on icon "search button" at bounding box center [544, 65] width 14 height 14
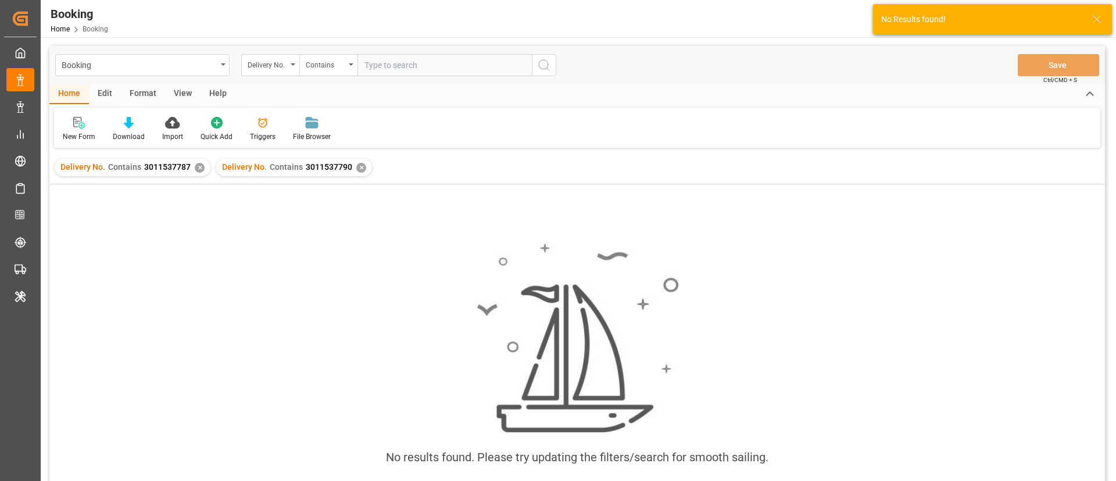
click at [196, 167] on div "✕" at bounding box center [200, 168] width 10 height 10
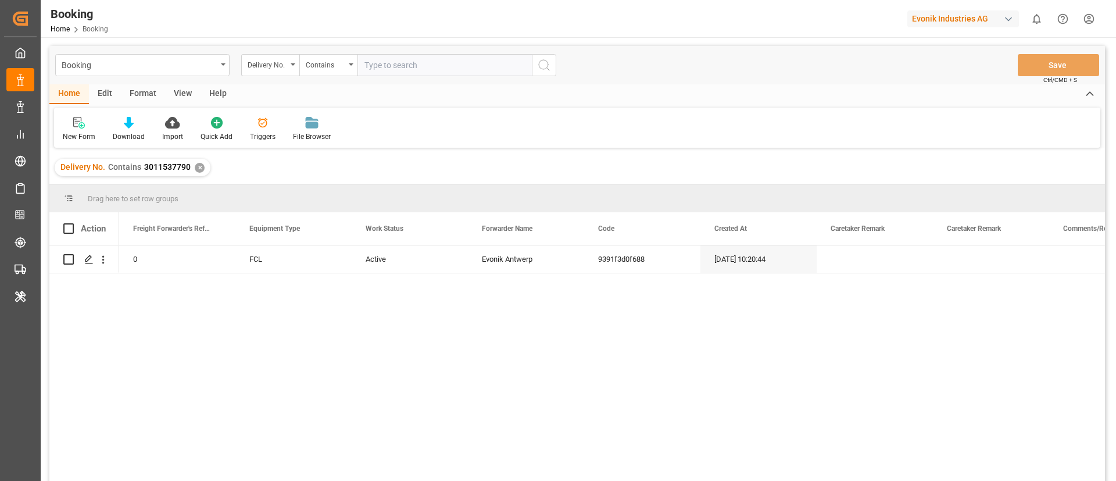
click at [387, 60] on input "text" at bounding box center [444, 65] width 174 height 22
paste input "3011537785"
type input "3011537785"
click at [547, 66] on icon "search button" at bounding box center [544, 65] width 14 height 14
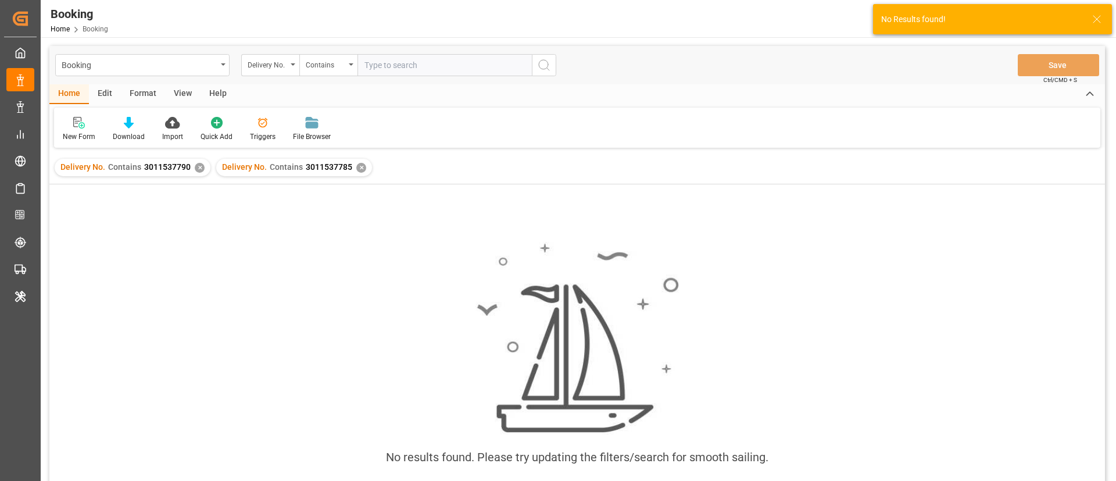
click at [195, 169] on div "✕" at bounding box center [200, 168] width 10 height 10
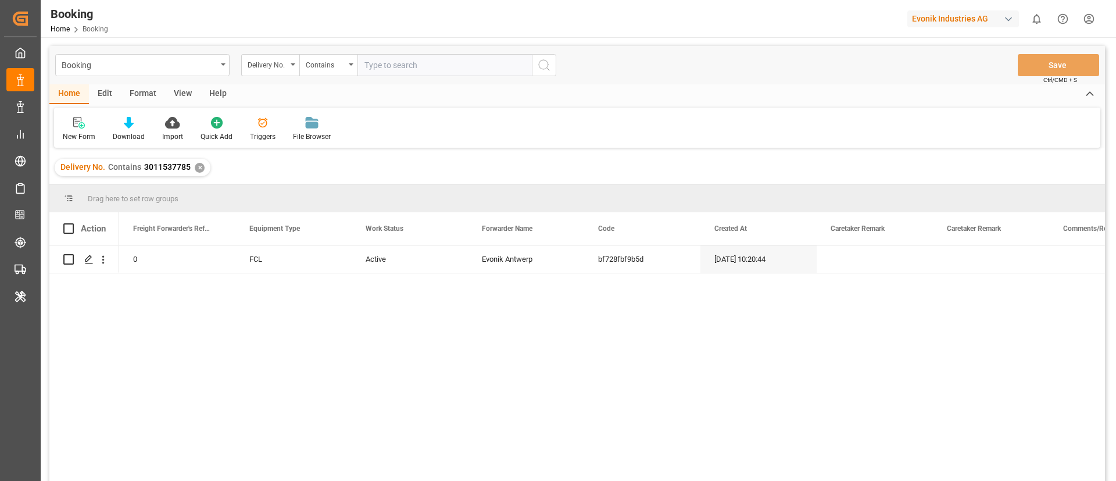
click at [400, 73] on input "text" at bounding box center [444, 65] width 174 height 22
click at [400, 71] on input "text" at bounding box center [444, 65] width 174 height 22
paste input "3011537792"
type input "3011537792"
click at [542, 67] on icon "search button" at bounding box center [544, 65] width 14 height 14
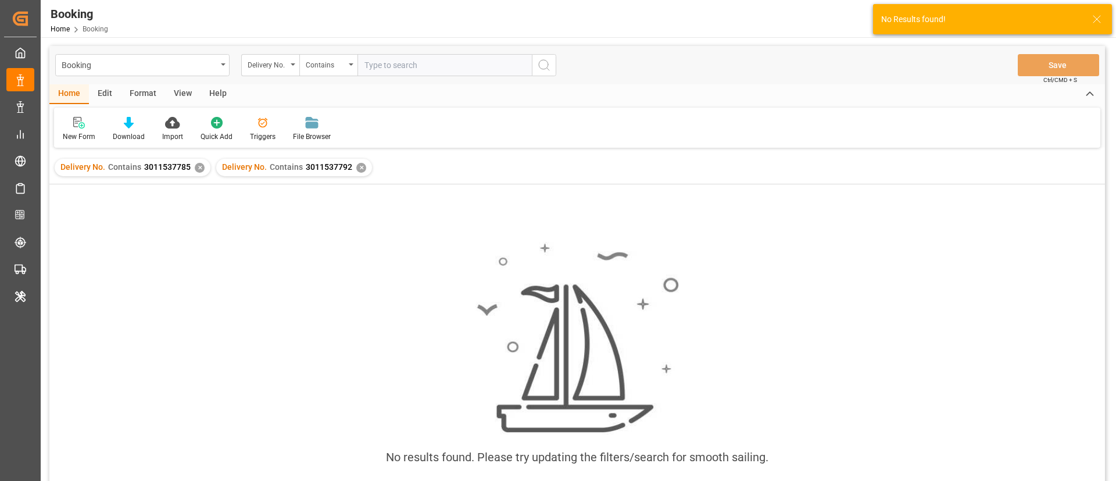
click at [199, 170] on div "✕" at bounding box center [200, 168] width 10 height 10
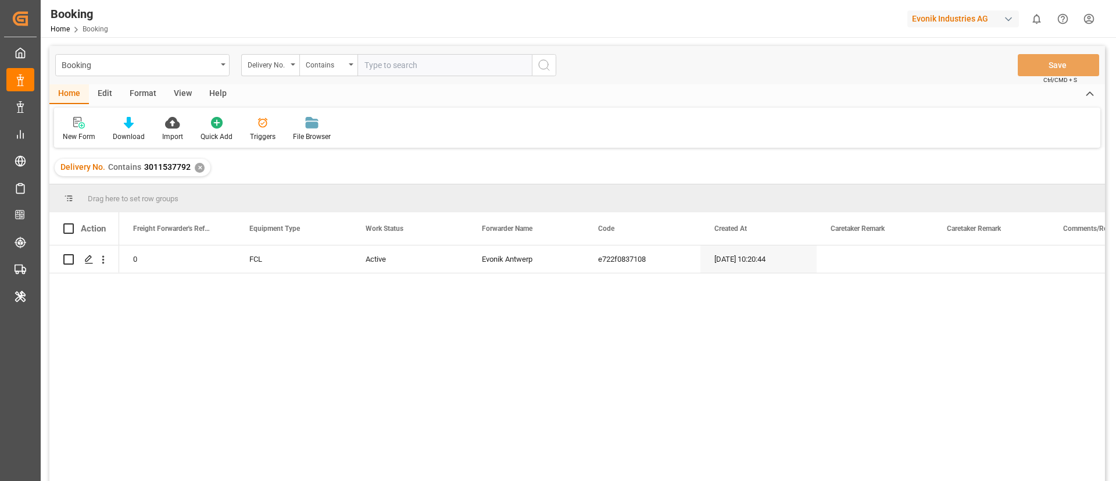
click at [411, 67] on input "text" at bounding box center [444, 65] width 174 height 22
paste input "3011593422"
type input "3011593422"
click at [539, 67] on circle "search button" at bounding box center [543, 64] width 9 height 9
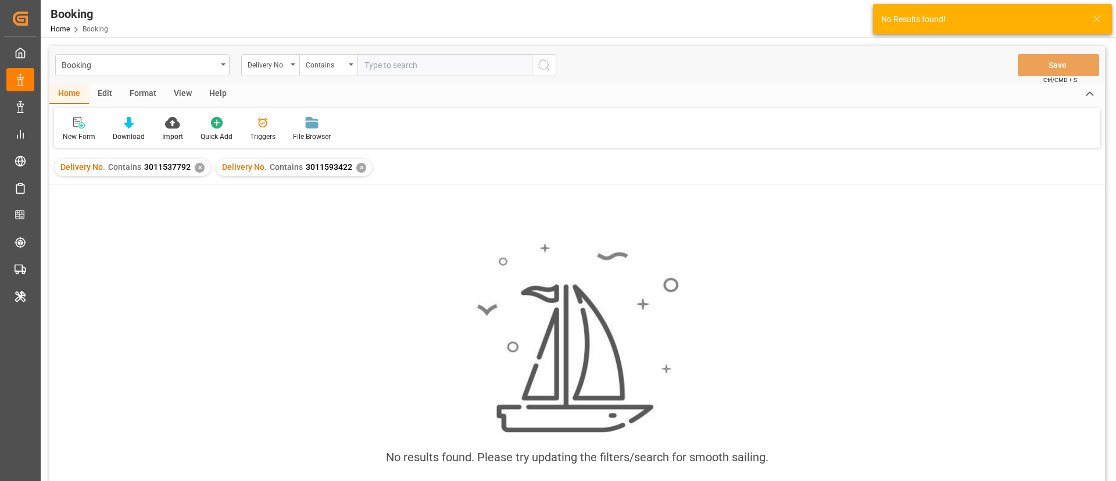
click at [195, 166] on div "✕" at bounding box center [200, 168] width 10 height 10
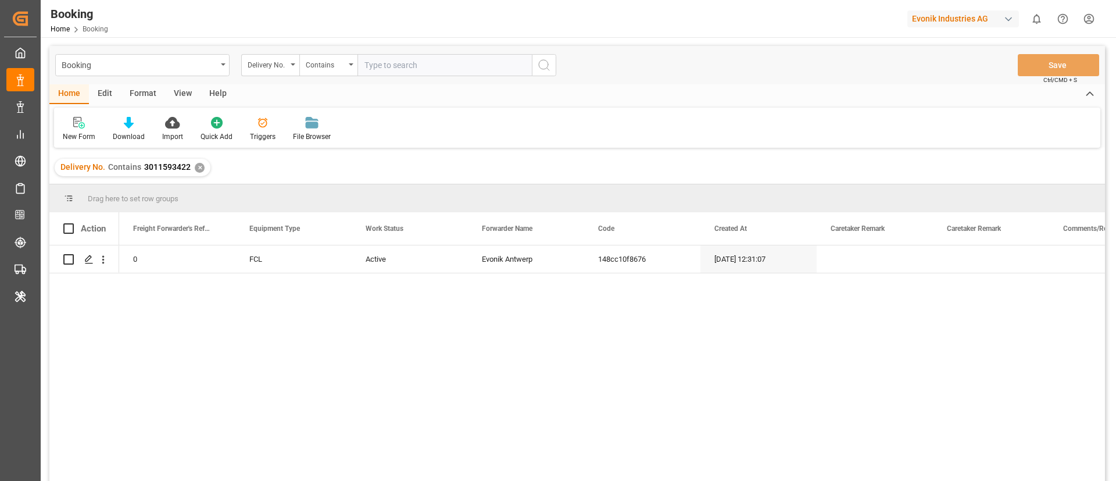
click at [364, 77] on div "Booking Delivery No. Contains Save Ctrl/CMD + S" at bounding box center [576, 65] width 1055 height 38
click at [401, 60] on input "text" at bounding box center [444, 65] width 174 height 22
paste input "3011593420"
type input "3011593420"
click at [543, 67] on icon "search button" at bounding box center [544, 65] width 14 height 14
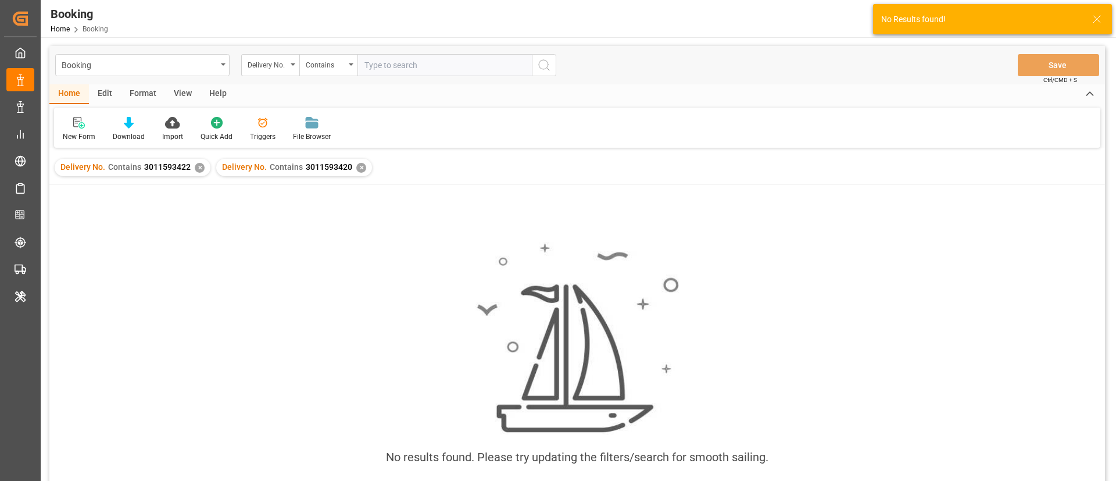
click at [195, 166] on div "✕" at bounding box center [200, 168] width 10 height 10
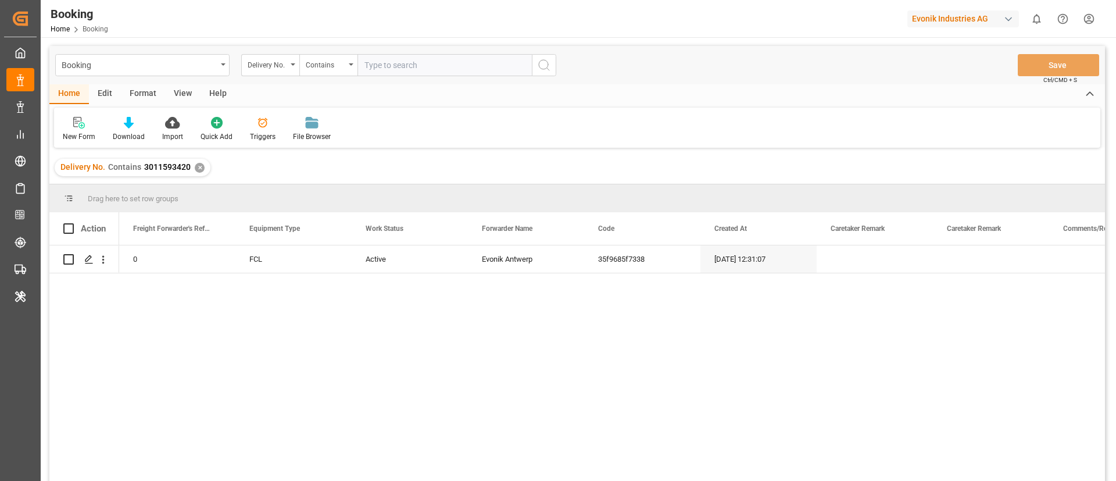
click at [388, 64] on input "text" at bounding box center [444, 65] width 174 height 22
paste input "3011593426"
type input "3011593426"
click at [546, 60] on circle "search button" at bounding box center [543, 64] width 9 height 9
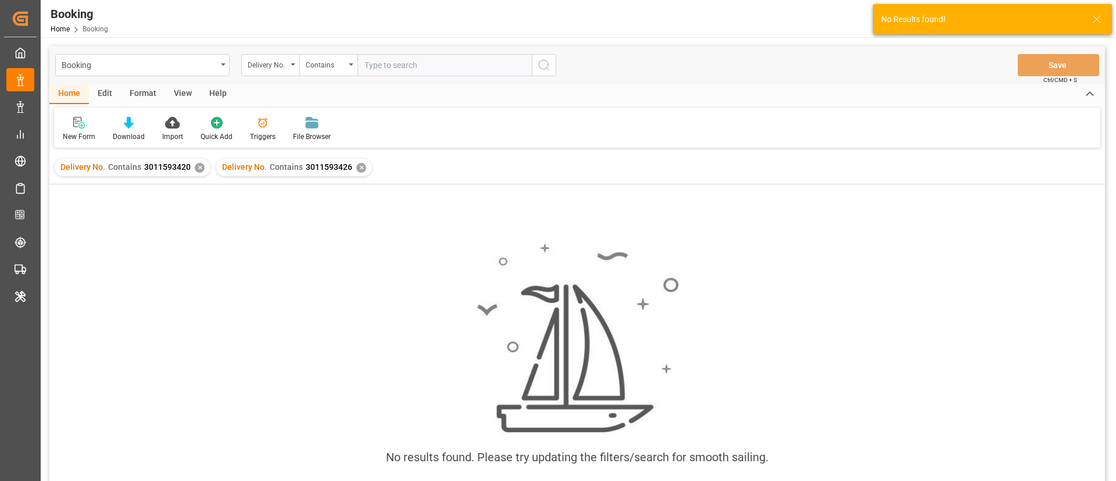
click at [198, 169] on div "✕" at bounding box center [200, 168] width 10 height 10
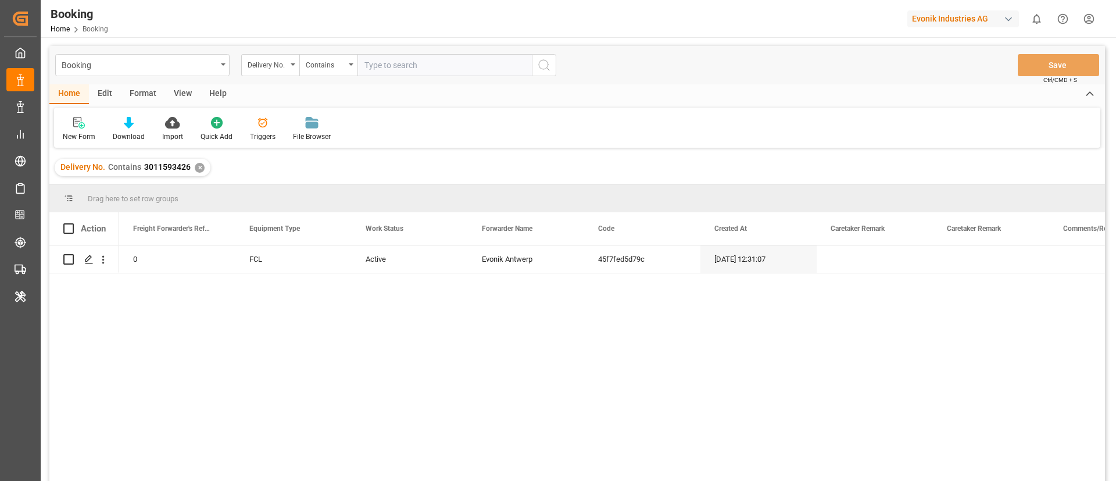
click at [402, 71] on input "text" at bounding box center [444, 65] width 174 height 22
paste input "3011593423"
type input "3011593423"
click at [547, 67] on circle "search button" at bounding box center [543, 64] width 9 height 9
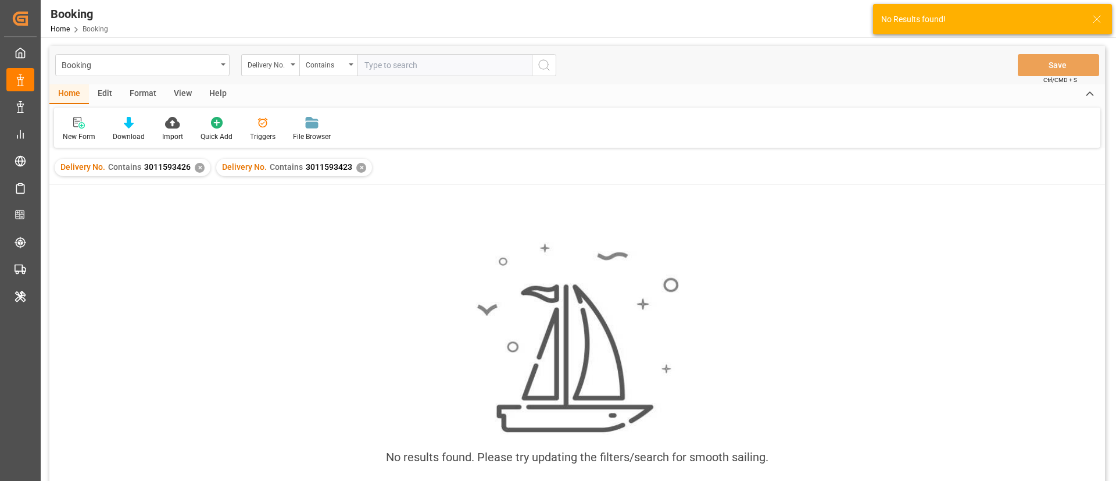
click at [197, 165] on div "✕" at bounding box center [200, 168] width 10 height 10
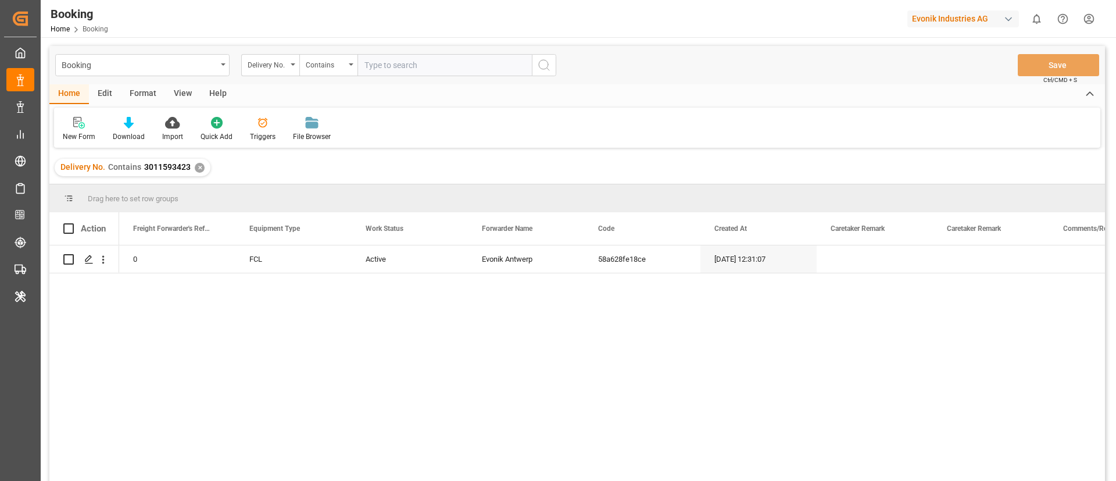
click at [404, 70] on input "text" at bounding box center [444, 65] width 174 height 22
paste input "3011593421"
type input "3011593421"
click at [542, 62] on icon "search button" at bounding box center [544, 65] width 14 height 14
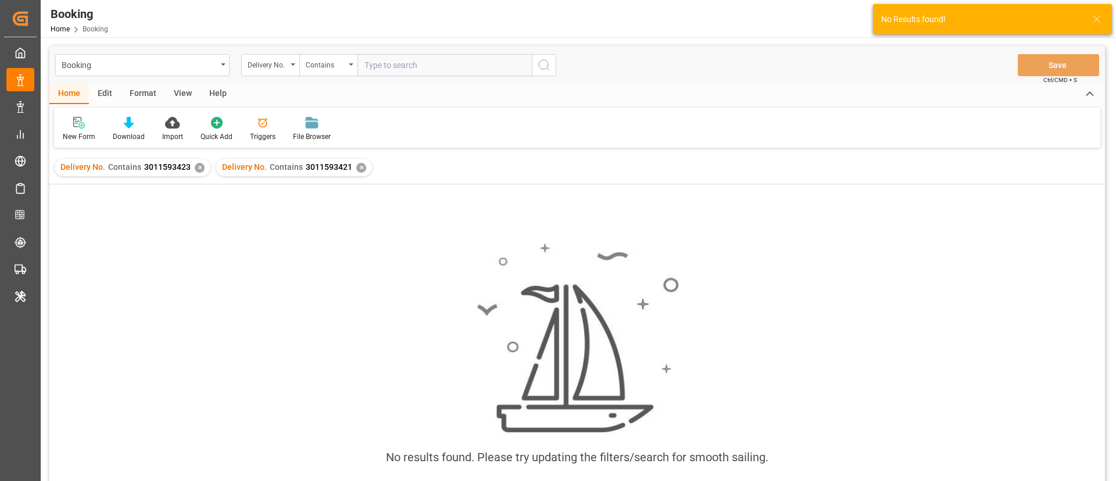
click at [195, 169] on div "✕" at bounding box center [200, 168] width 10 height 10
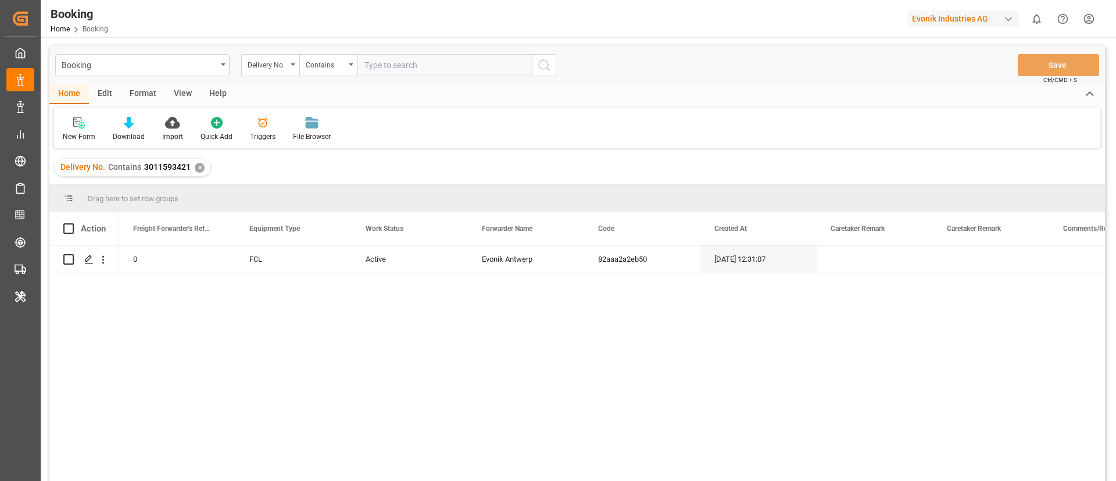
click at [402, 74] on input "text" at bounding box center [444, 65] width 174 height 22
paste input "3011593424"
type input "3011593424"
click at [551, 60] on button "search button" at bounding box center [544, 65] width 24 height 22
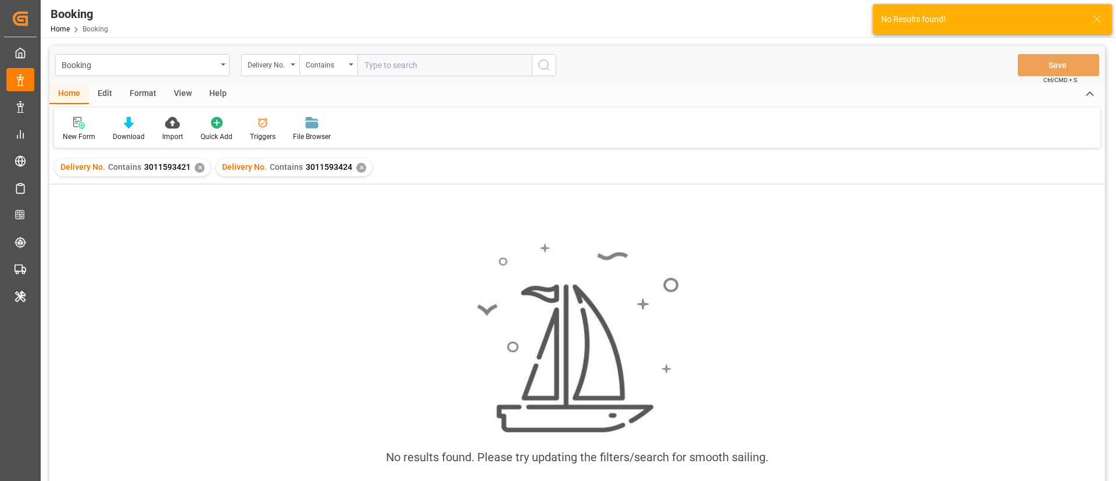
click at [199, 169] on div "✕" at bounding box center [200, 168] width 10 height 10
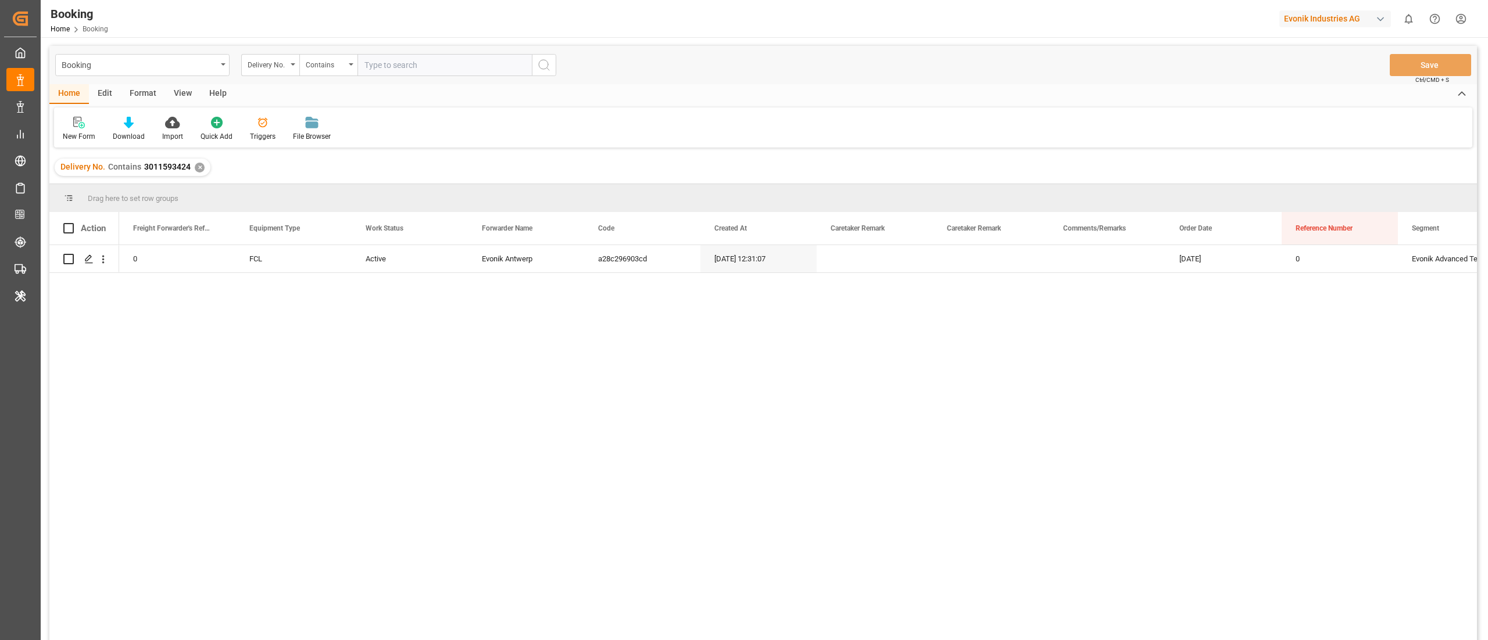
click at [431, 65] on input "text" at bounding box center [444, 65] width 174 height 22
paste input "3011578139"
type input "3011578139"
click at [547, 65] on icon "search button" at bounding box center [544, 65] width 14 height 14
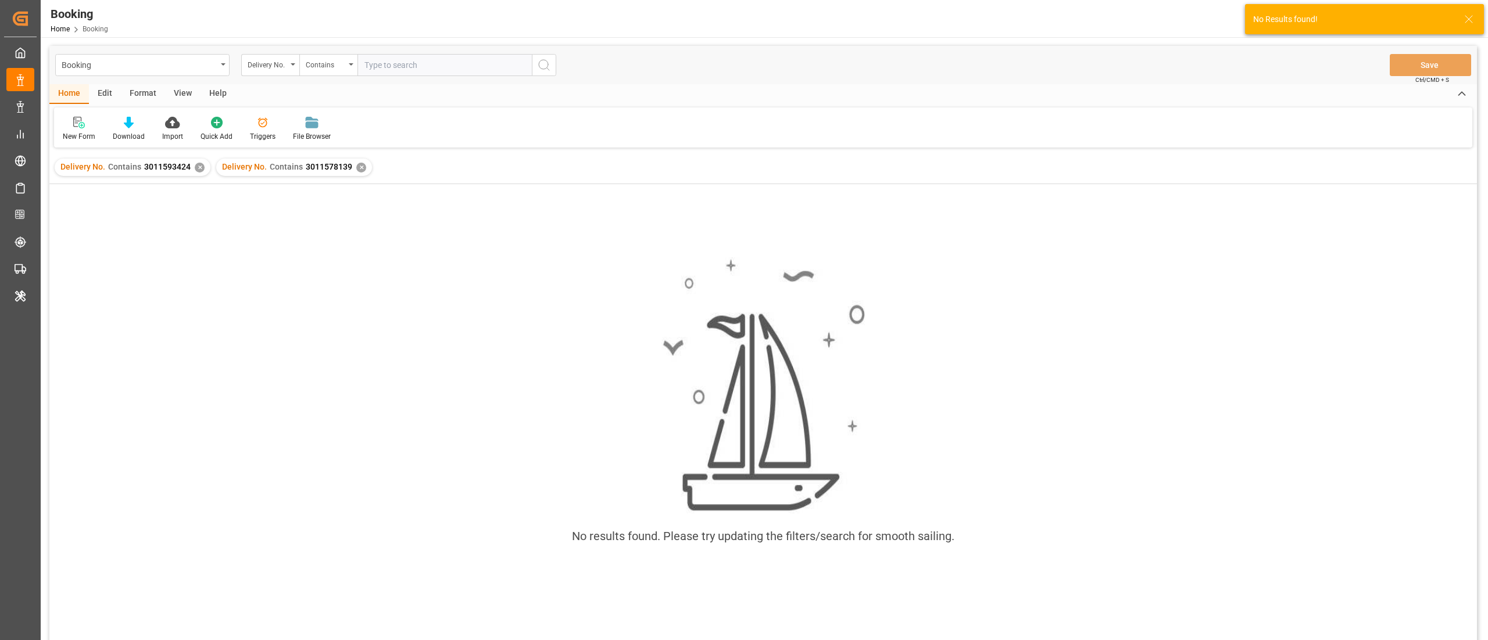
click at [195, 166] on div "✕" at bounding box center [200, 168] width 10 height 10
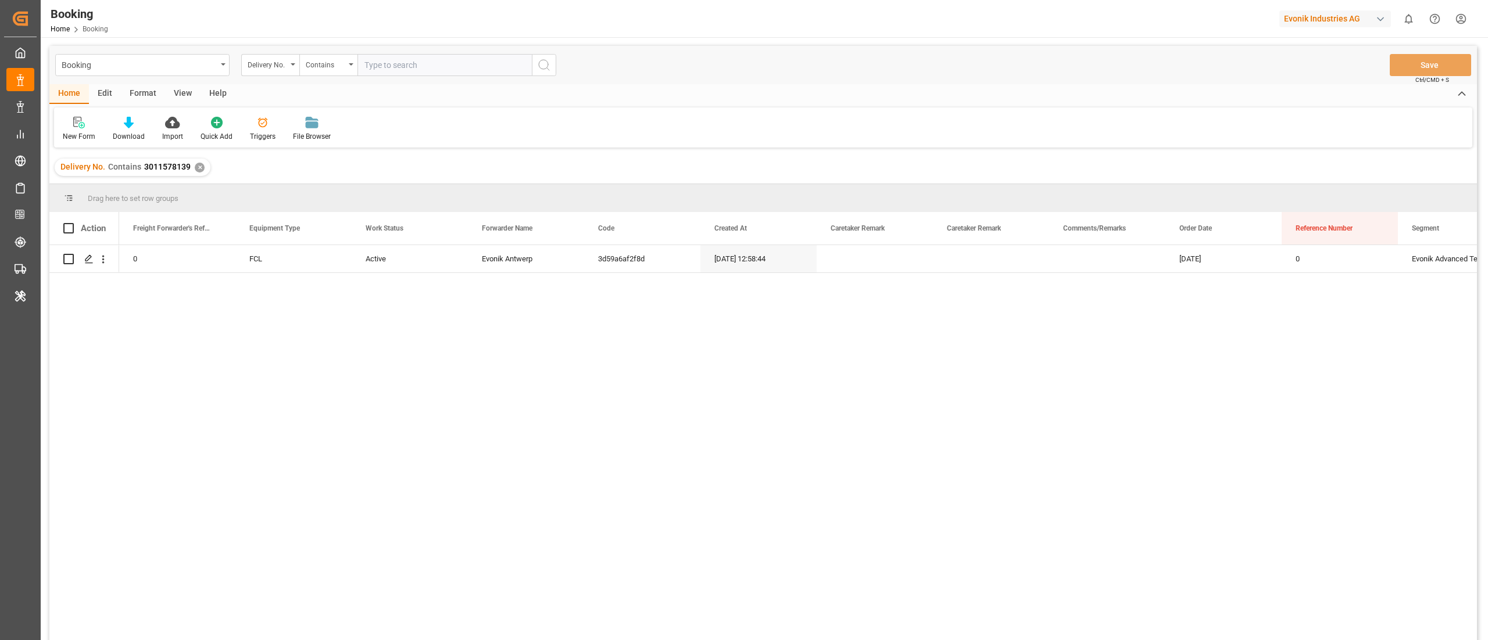
click at [409, 70] on input "text" at bounding box center [444, 65] width 174 height 22
paste input "3011578136"
type input "3011578136"
click at [545, 66] on icon "search button" at bounding box center [544, 65] width 14 height 14
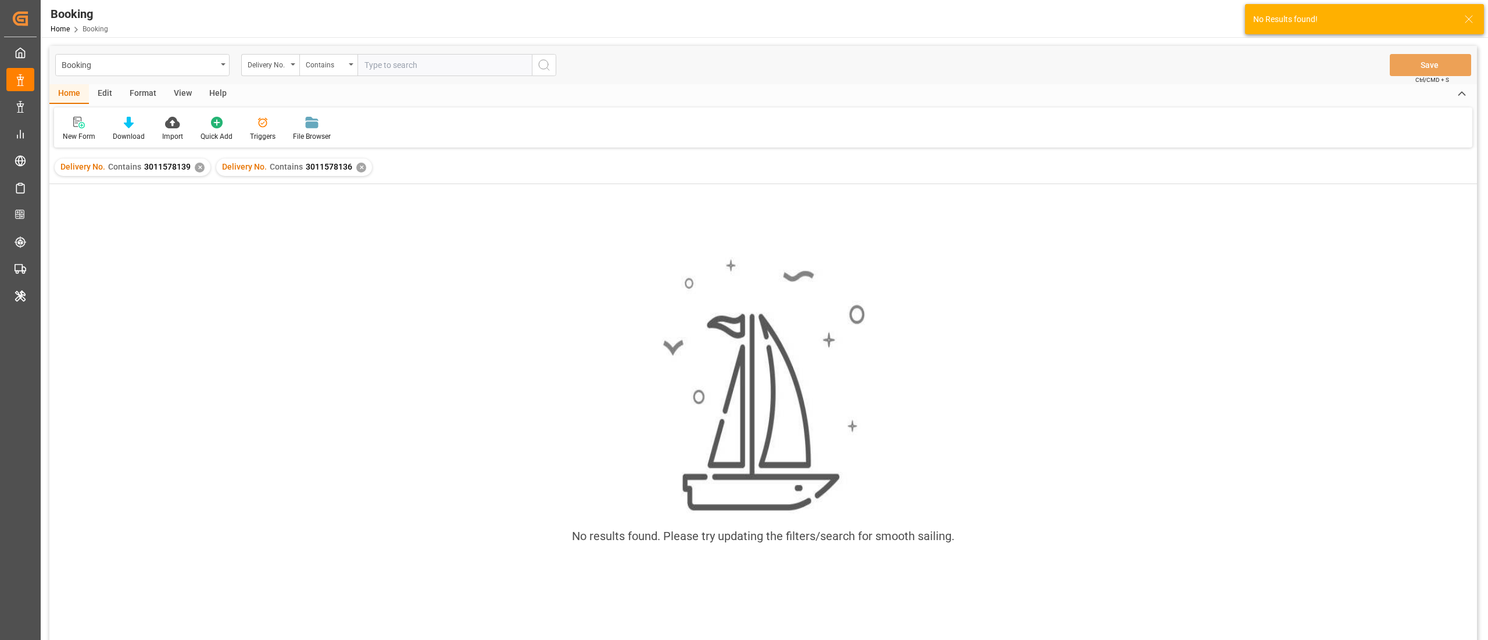
click at [192, 167] on div "Delivery No. Contains 3011578139 ✕" at bounding box center [133, 167] width 156 height 17
click at [198, 169] on div "✕" at bounding box center [200, 168] width 10 height 10
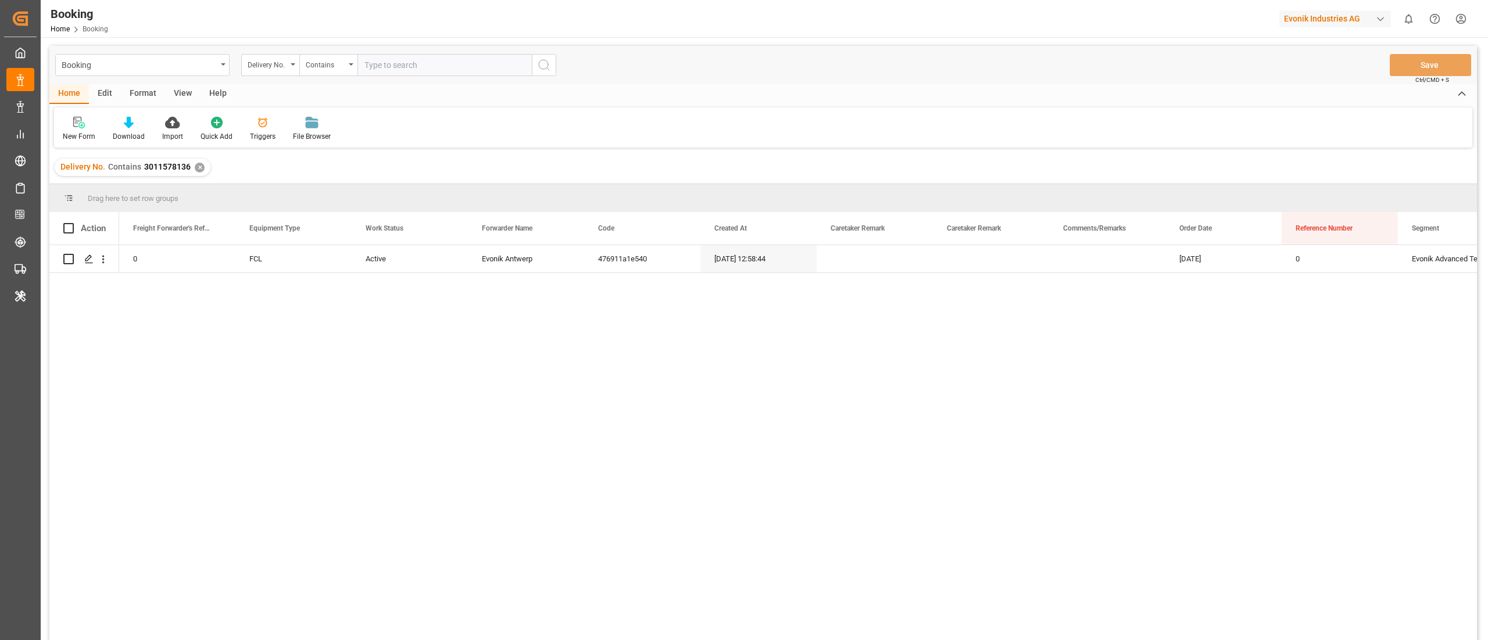
click at [389, 72] on input "text" at bounding box center [444, 65] width 174 height 22
paste input "3011578144"
type input "3011578144"
click at [547, 68] on line "search button" at bounding box center [548, 69] width 2 height 2
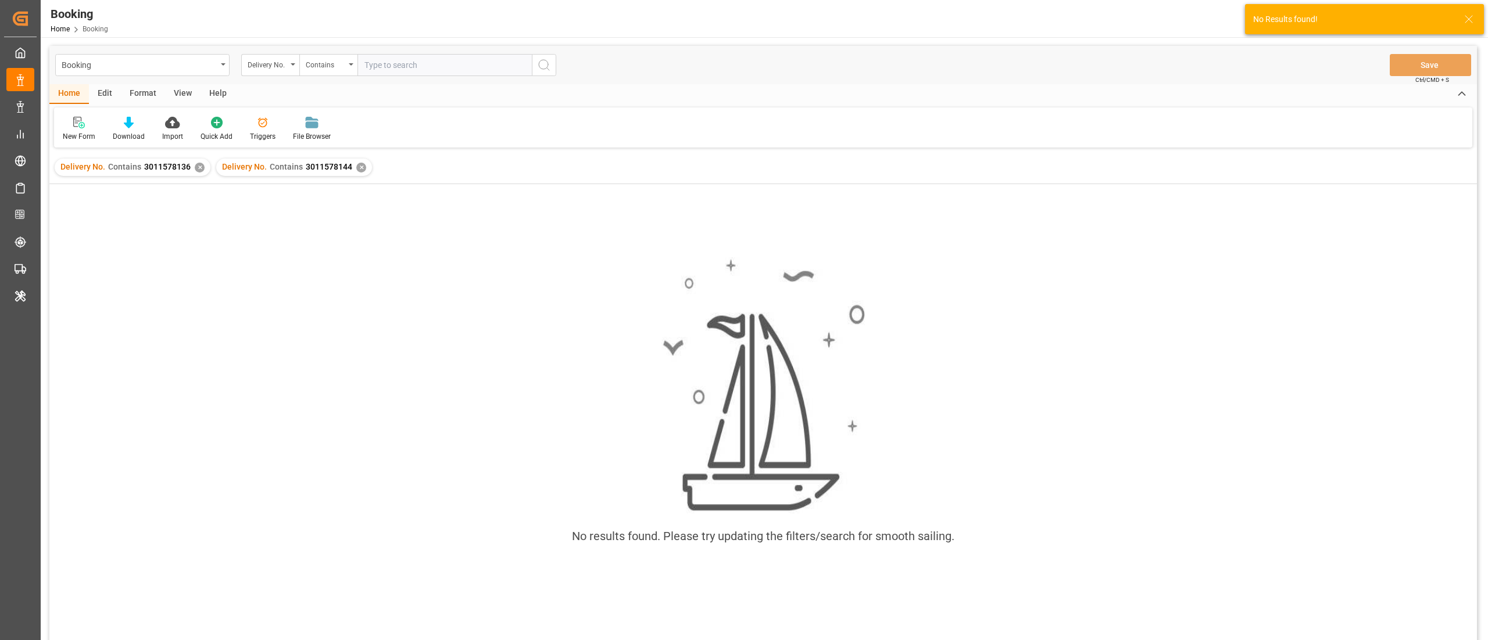
click at [195, 167] on div "✕" at bounding box center [200, 168] width 10 height 10
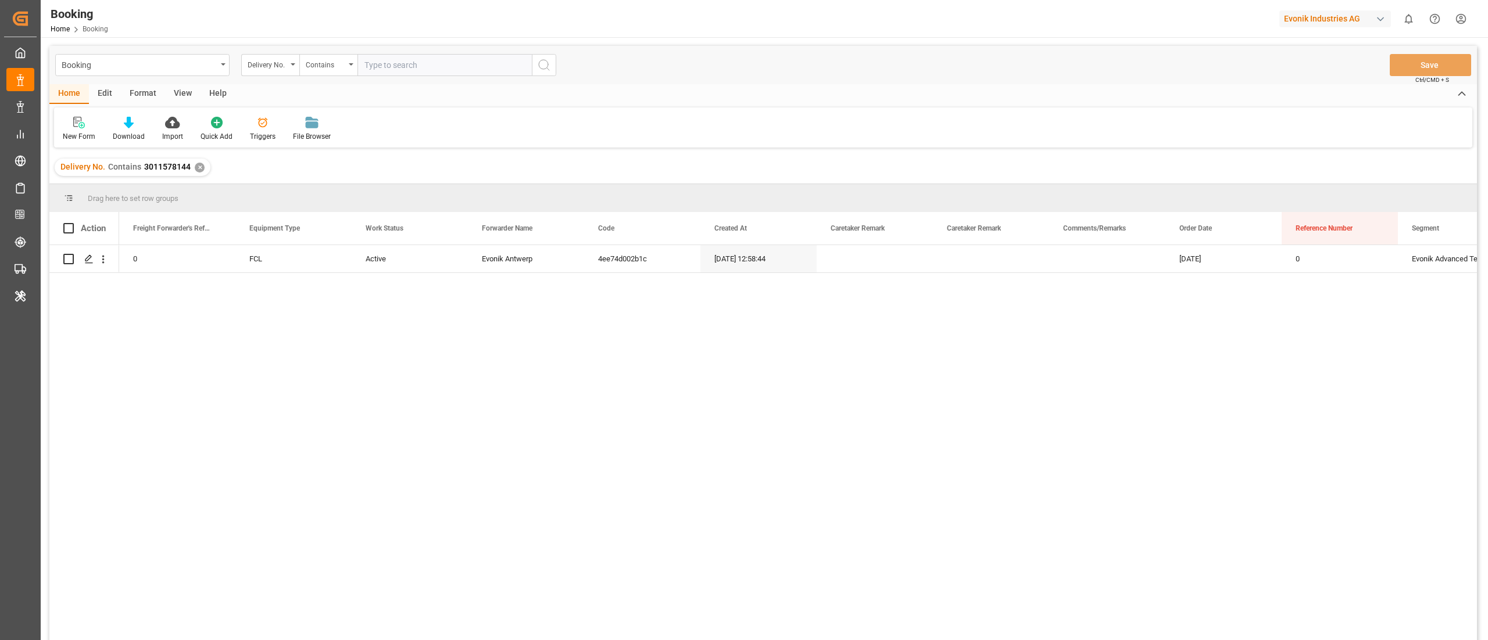
click at [384, 70] on input "text" at bounding box center [444, 65] width 174 height 22
paste input "3011578143"
type input "3011578143"
click at [556, 63] on button "search button" at bounding box center [544, 65] width 24 height 22
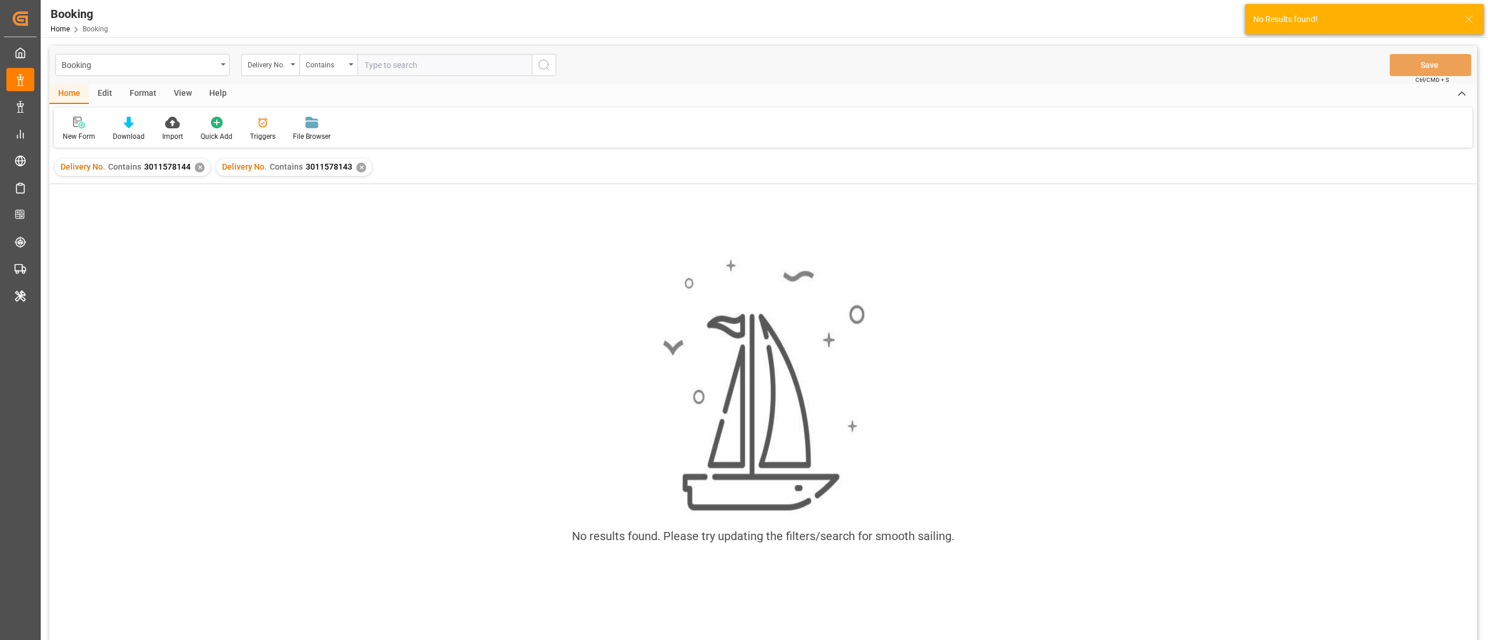
click at [195, 167] on div "✕" at bounding box center [200, 168] width 10 height 10
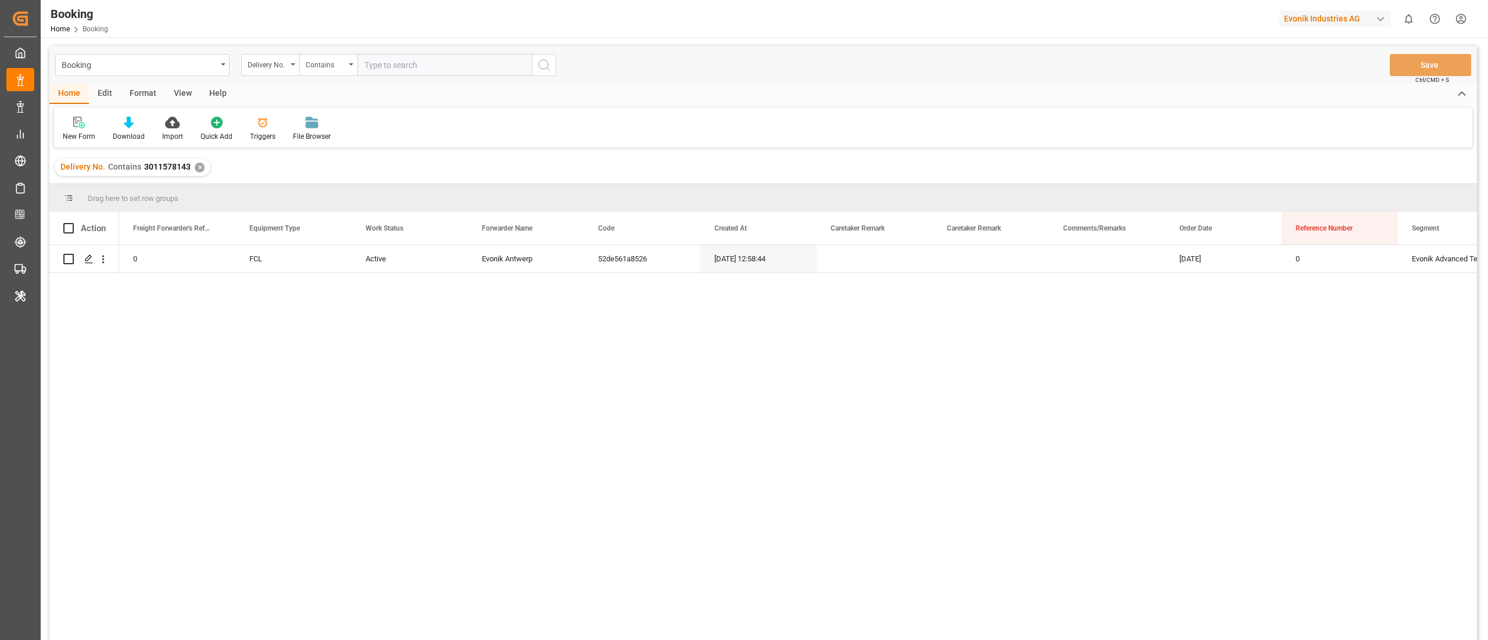
click at [387, 71] on input "text" at bounding box center [444, 65] width 174 height 22
paste input "3011578145"
type input "3011578145"
click at [540, 58] on icon "search button" at bounding box center [544, 65] width 14 height 14
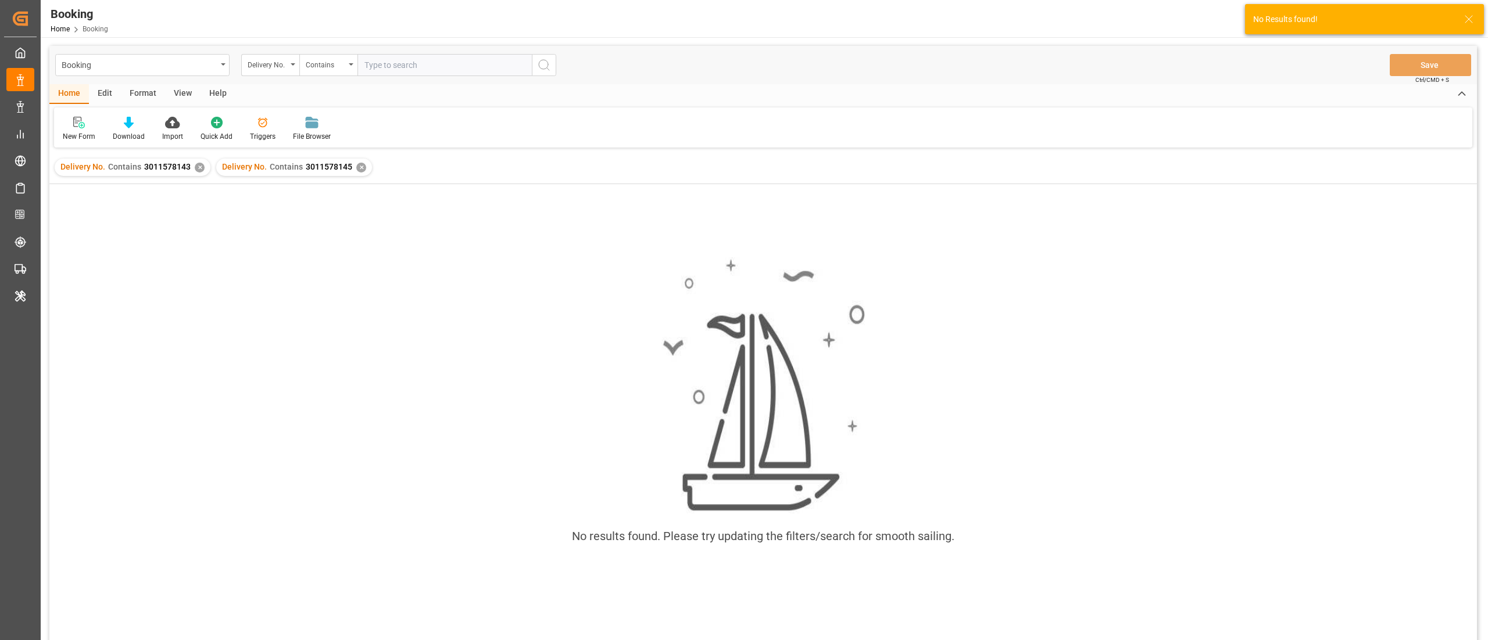
click at [198, 169] on div "✕" at bounding box center [200, 168] width 10 height 10
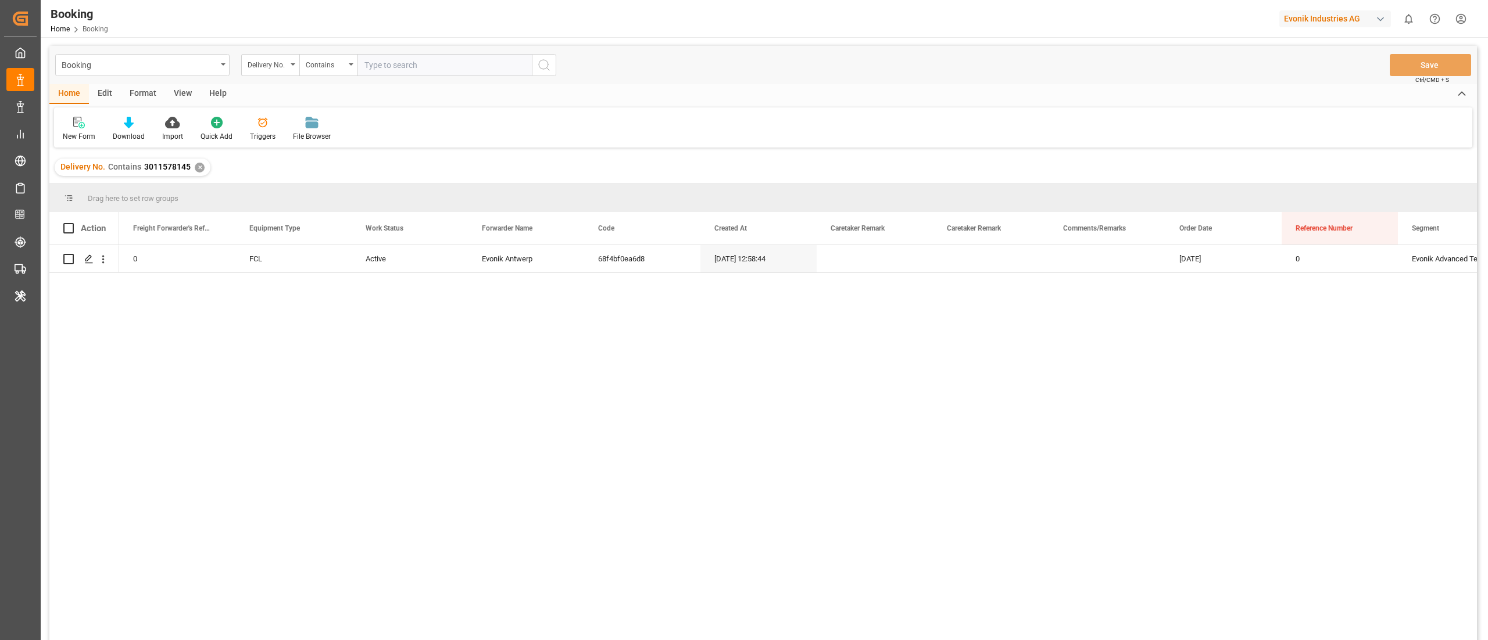
click at [384, 67] on input "text" at bounding box center [444, 65] width 174 height 22
paste input "3011578138"
type input "3011578138"
click at [546, 62] on icon "search button" at bounding box center [544, 65] width 14 height 14
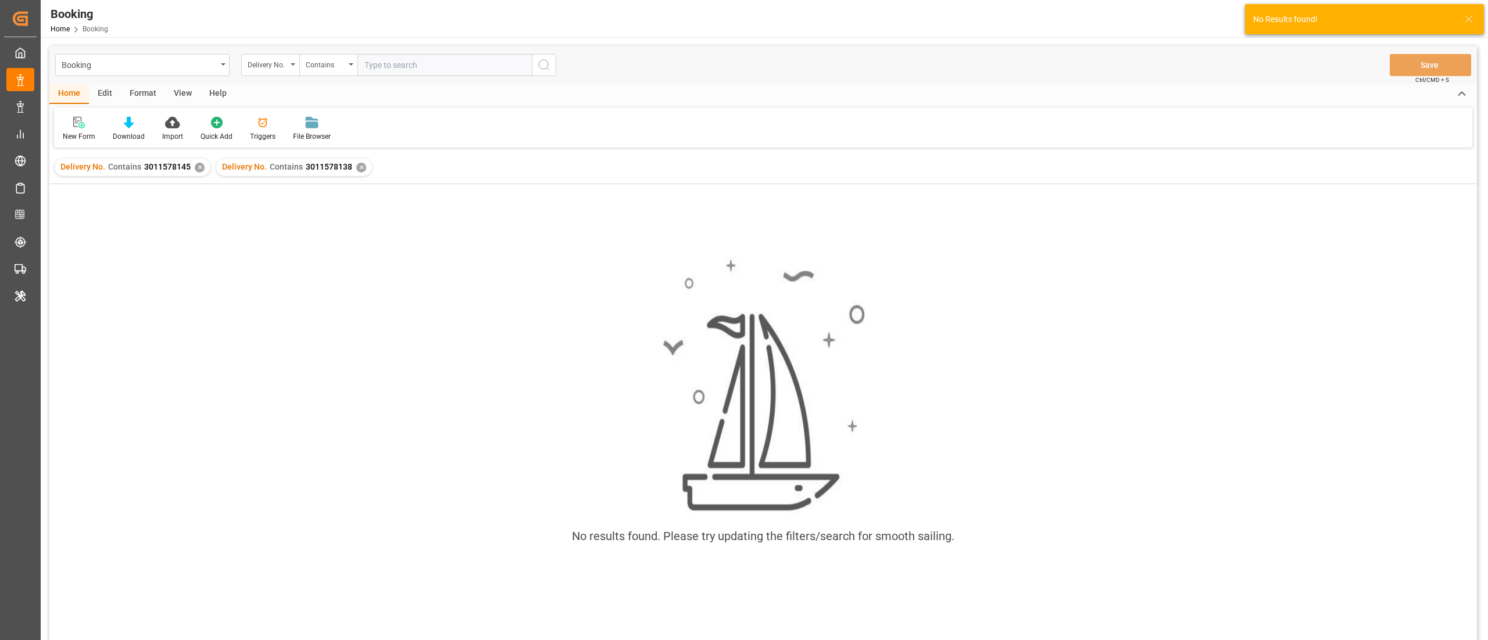
click at [198, 170] on div "✕" at bounding box center [200, 168] width 10 height 10
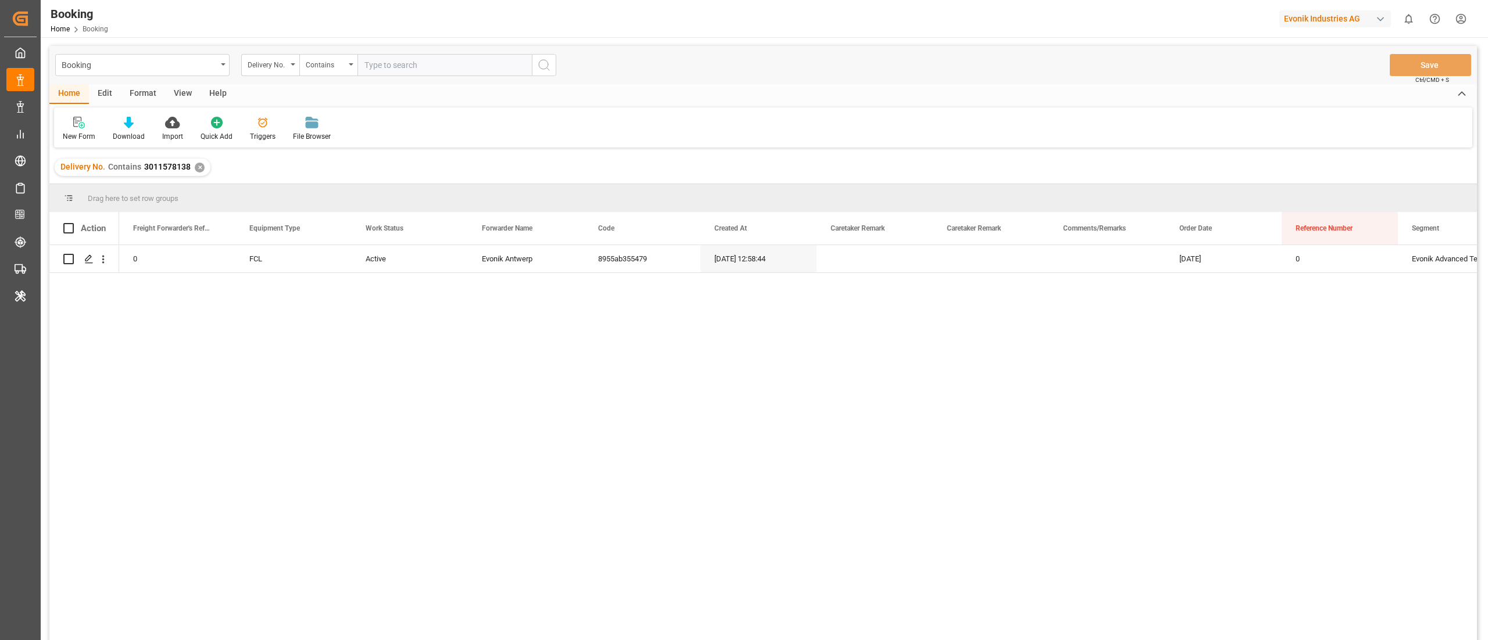
click at [401, 63] on input "text" at bounding box center [444, 65] width 174 height 22
paste input "3011578142"
type input "3011578142"
click at [549, 62] on icon "search button" at bounding box center [544, 65] width 14 height 14
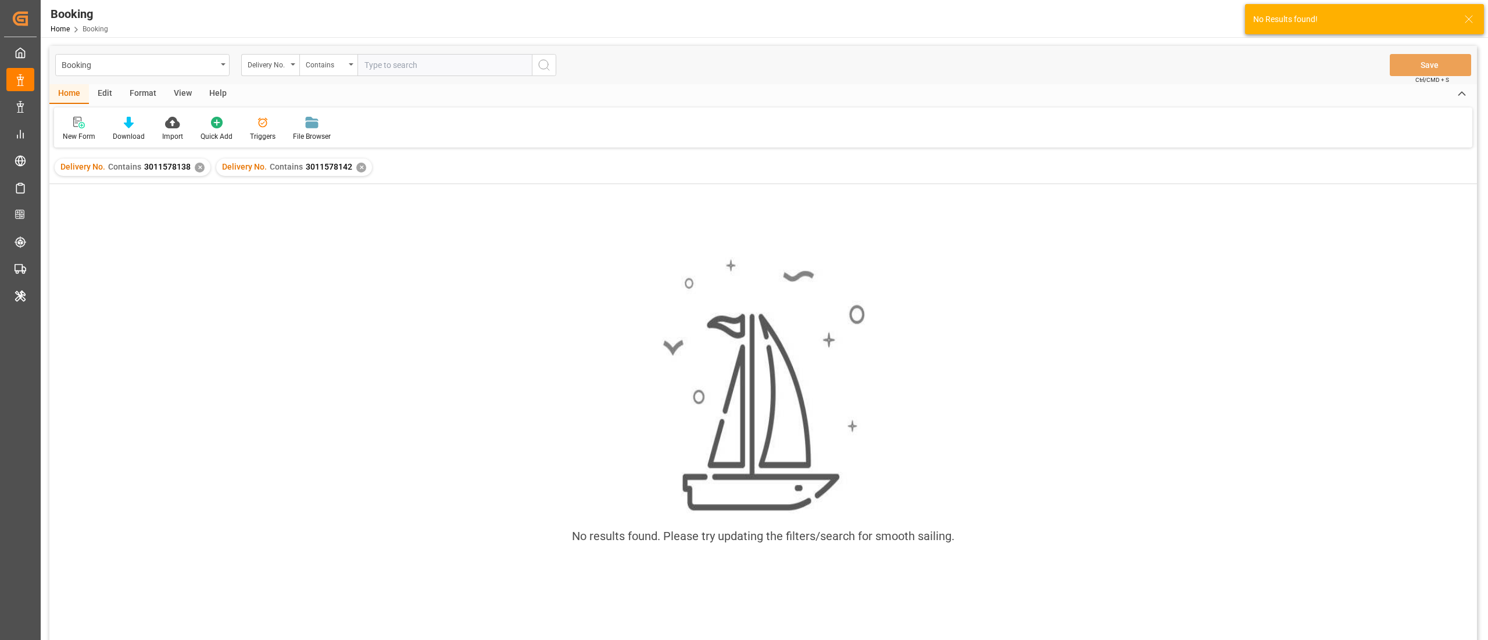
click at [196, 167] on div "✕" at bounding box center [200, 168] width 10 height 10
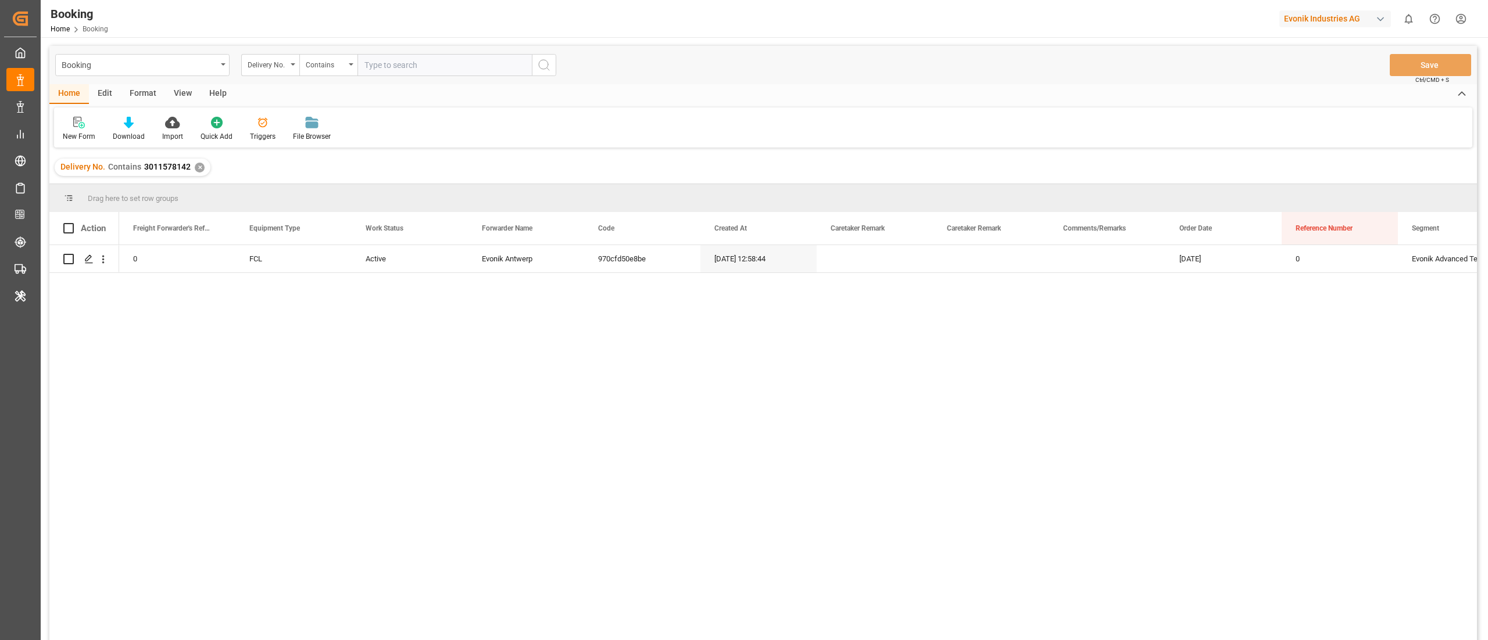
click at [392, 54] on input "text" at bounding box center [444, 65] width 174 height 22
paste input "3011578137"
type input "3011578137"
click at [538, 58] on icon "search button" at bounding box center [544, 65] width 14 height 14
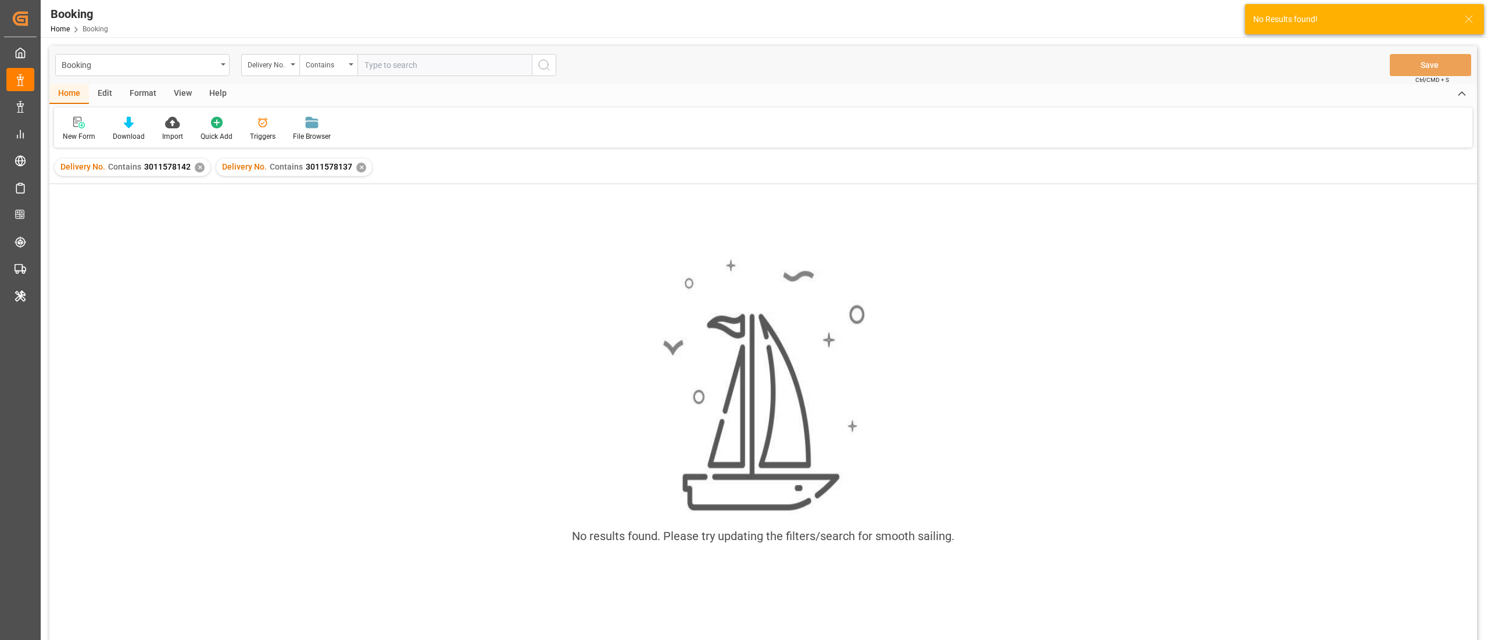
click at [196, 171] on div "✕" at bounding box center [200, 168] width 10 height 10
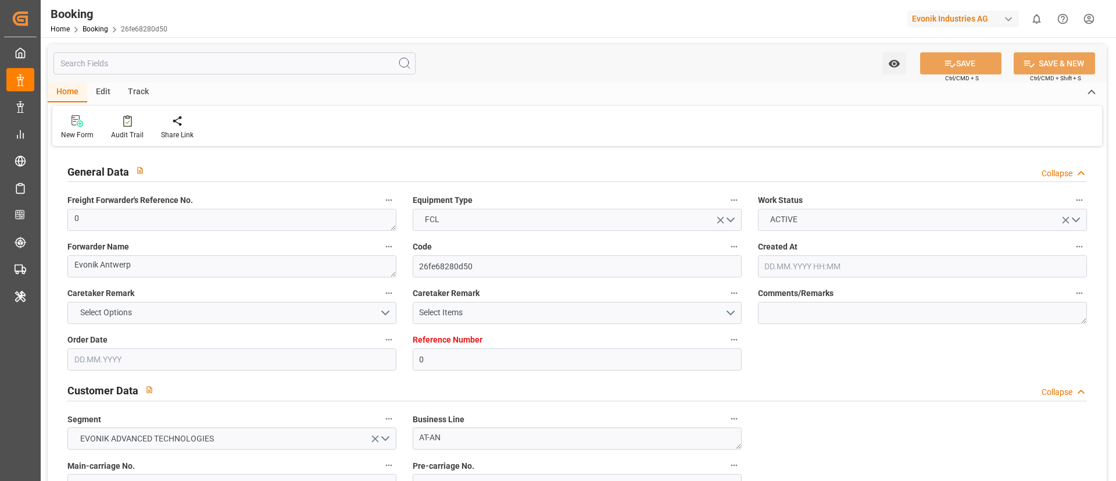
type input "0"
type input "Hapag Lloyd"
type input "Hapag Lloyd Aktiengesellschaft"
type input "NLRTM"
type input "BRPNG"
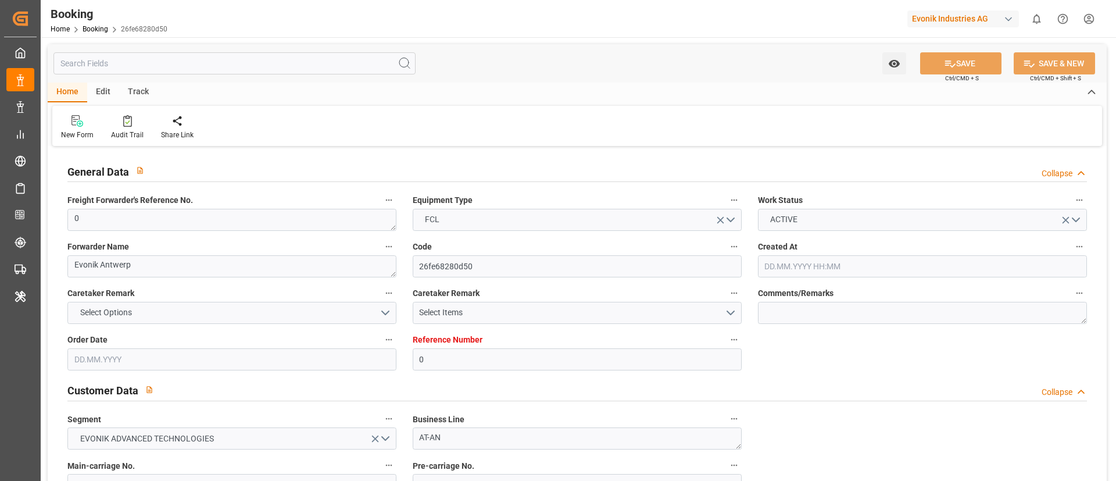
type input "30.06.2025 10:20"
type input "30.06.2025"
type input "28.07.2025"
type input "20.06.2025"
type input "18.08.2025 08:57"
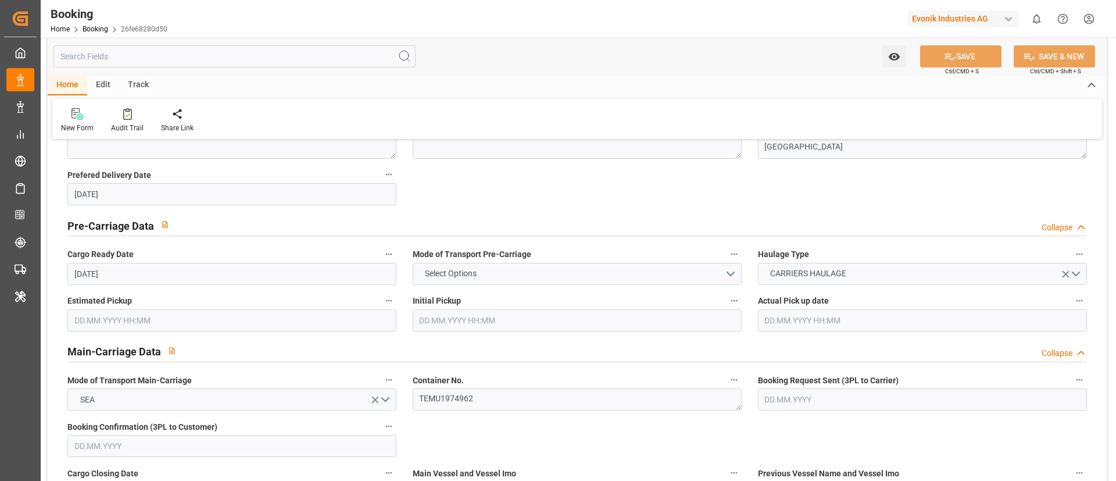
scroll to position [697, 0]
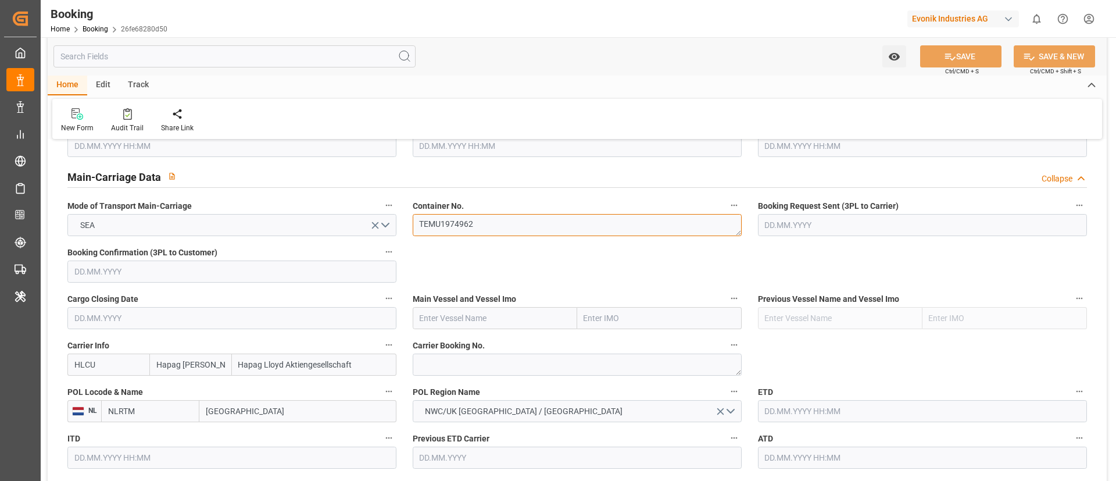
click at [492, 219] on textarea "TEMU1974962" at bounding box center [577, 225] width 329 height 22
click at [455, 363] on textarea at bounding box center [577, 364] width 329 height 22
paste textarea "39552268"
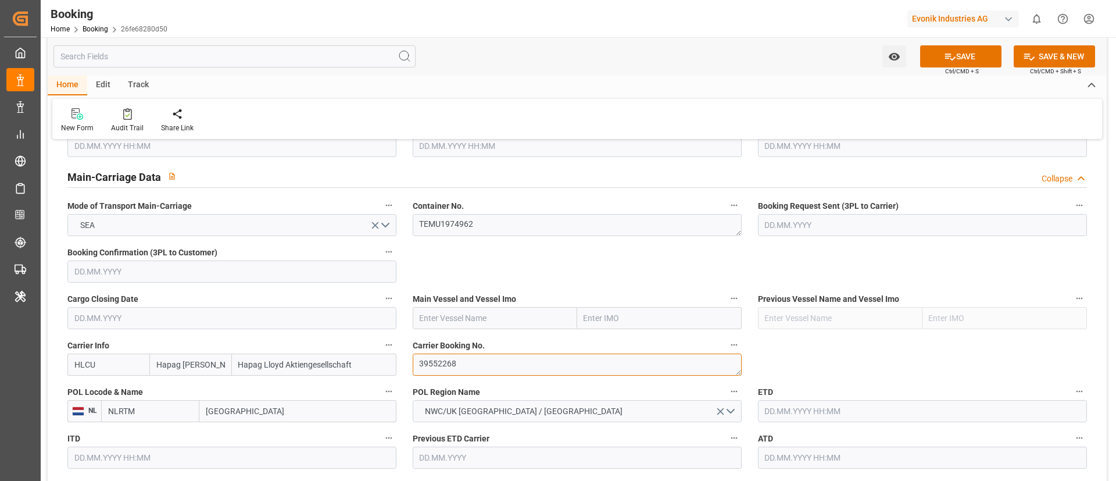
click at [420, 365] on textarea "39552268" at bounding box center [577, 364] width 329 height 22
type textarea "39552268"
click at [99, 371] on input "HLCU" at bounding box center [108, 364] width 82 height 22
click at [92, 390] on b "HLCU" at bounding box center [85, 389] width 21 height 9
type input "HLCU"
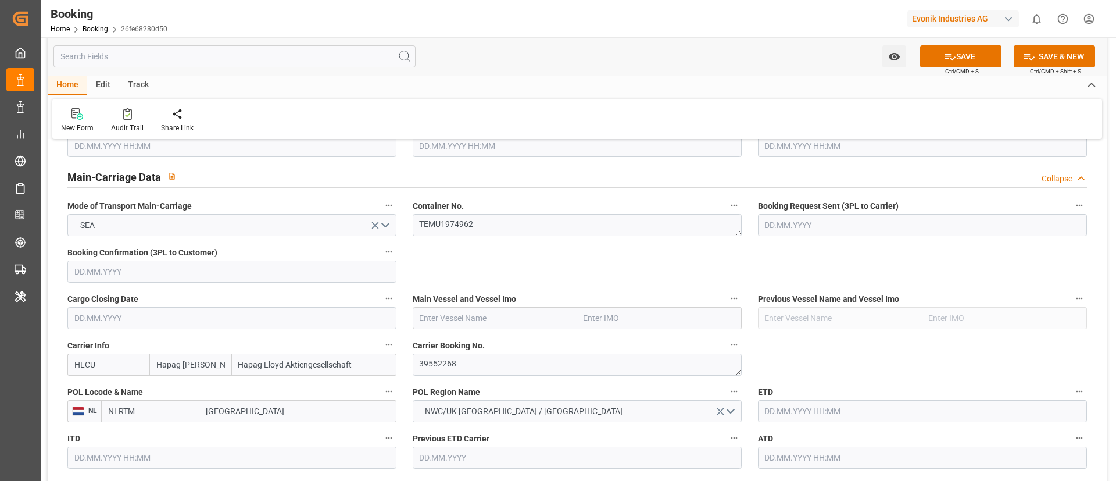
click at [430, 315] on input "text" at bounding box center [495, 318] width 164 height 22
paste input "MSC BRUNELLA"
click at [495, 337] on div "MSC BRUNELLA - 9702106" at bounding box center [467, 344] width 109 height 26
type input "MSC BRUNELLA"
type input "9702106"
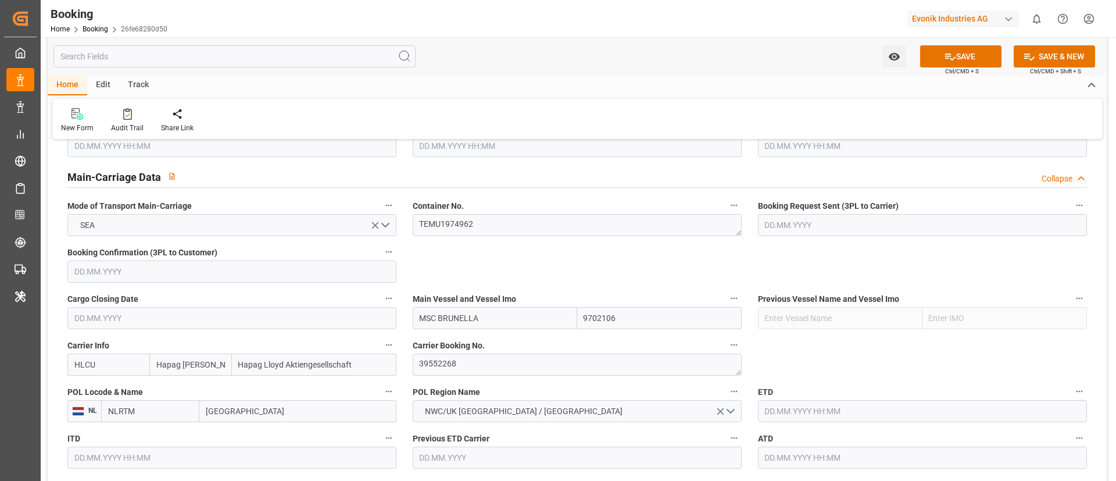
type input "MSC BRUNELLA"
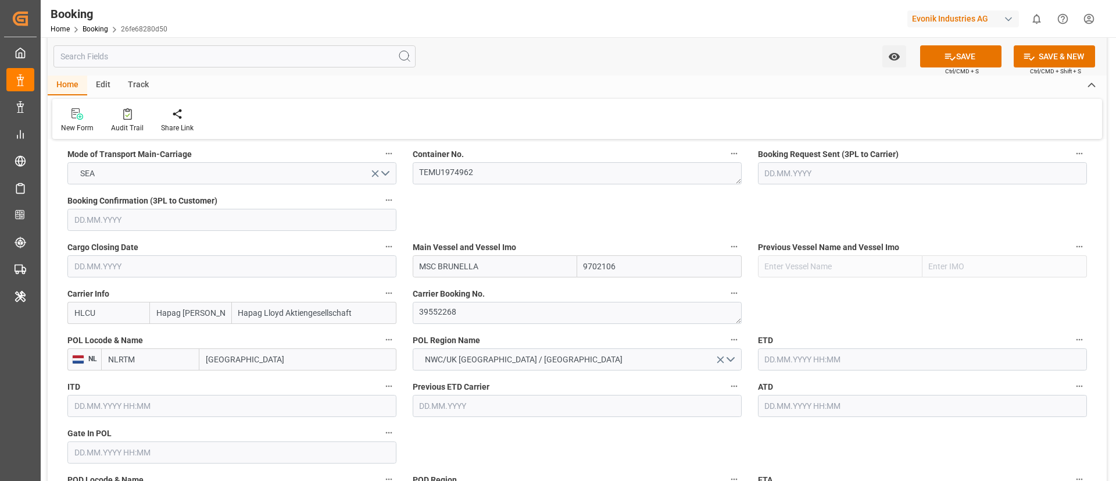
scroll to position [785, 0]
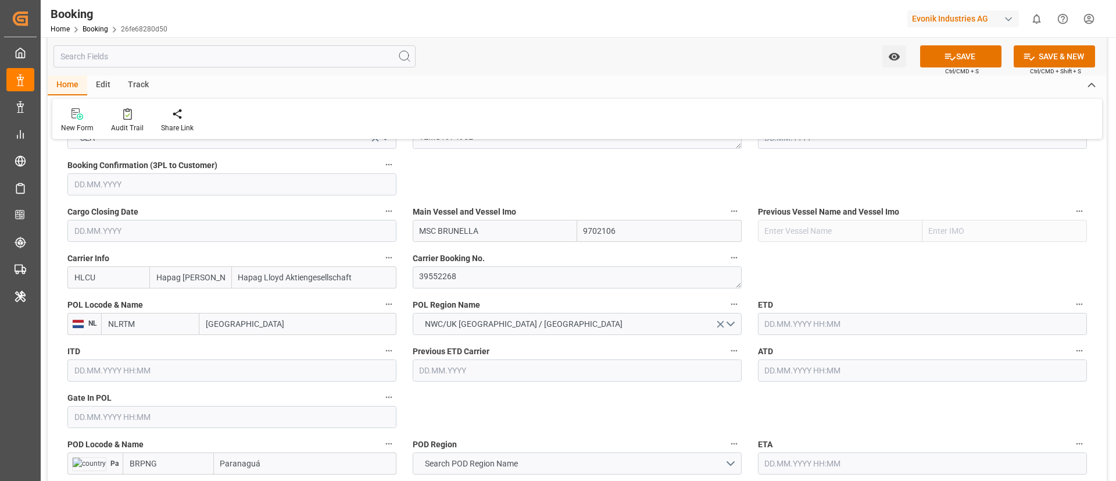
click at [109, 421] on input "text" at bounding box center [231, 417] width 329 height 22
paste input "2025-06-26"
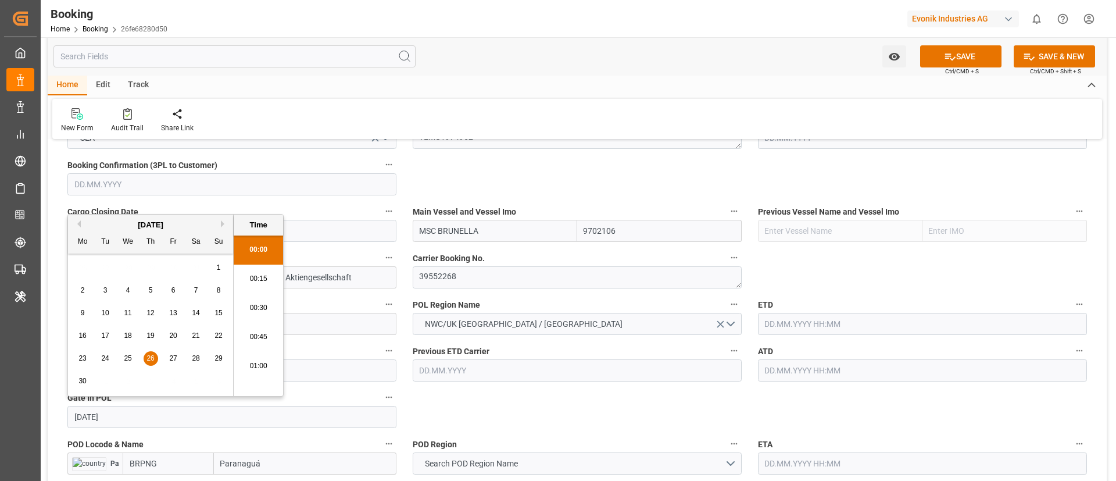
scroll to position [1196, 0]
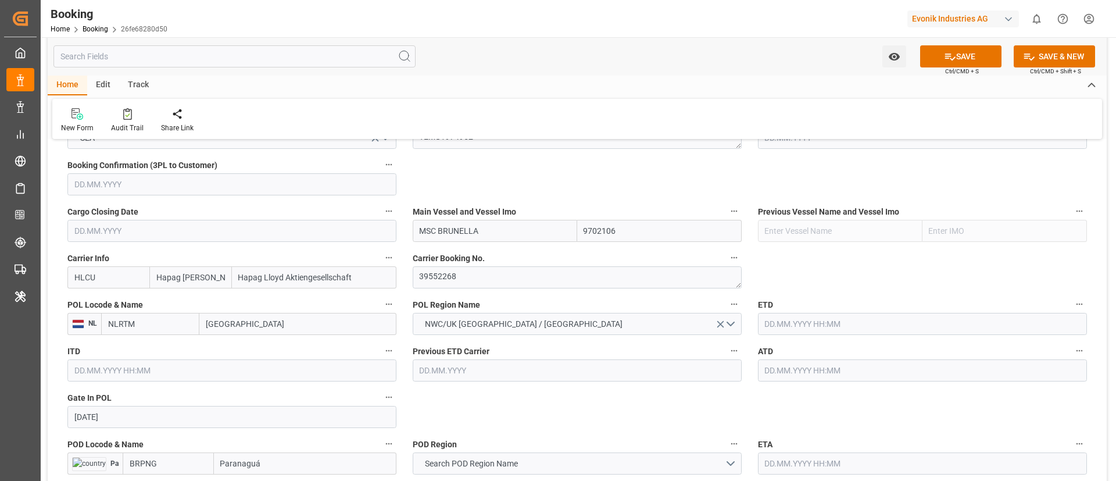
type input "26.06.2025 00:00"
click at [222, 323] on input "[GEOGRAPHIC_DATA]" at bounding box center [297, 324] width 197 height 22
click at [222, 323] on input "Rotterdam" at bounding box center [297, 324] width 197 height 22
paste input "ANTWERP"
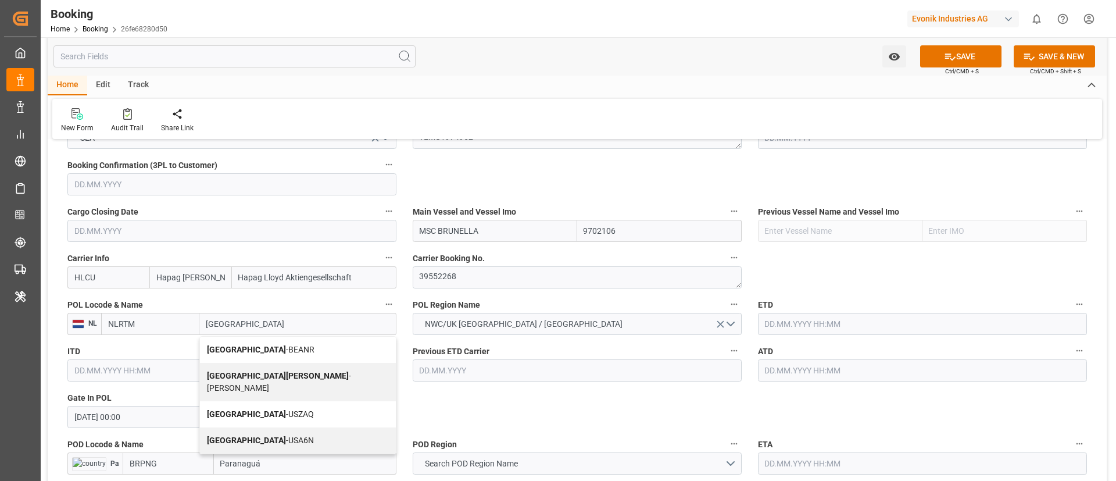
click at [253, 338] on div "Antwerp - BEANR" at bounding box center [298, 350] width 196 height 26
type input "[GEOGRAPHIC_DATA]"
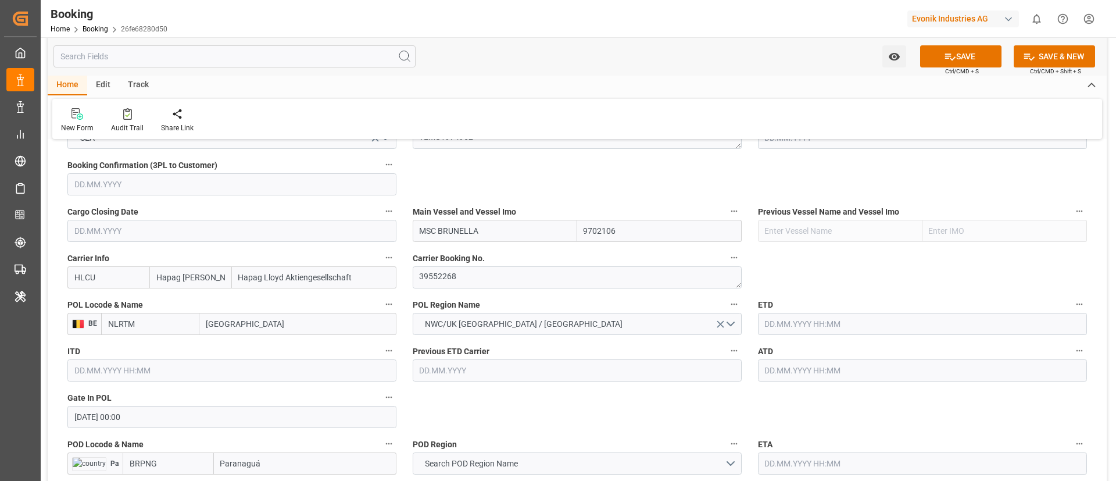
type input "BEANR"
type input "[GEOGRAPHIC_DATA]"
click at [779, 324] on input "text" at bounding box center [922, 324] width 329 height 22
paste input "2025-07-13"
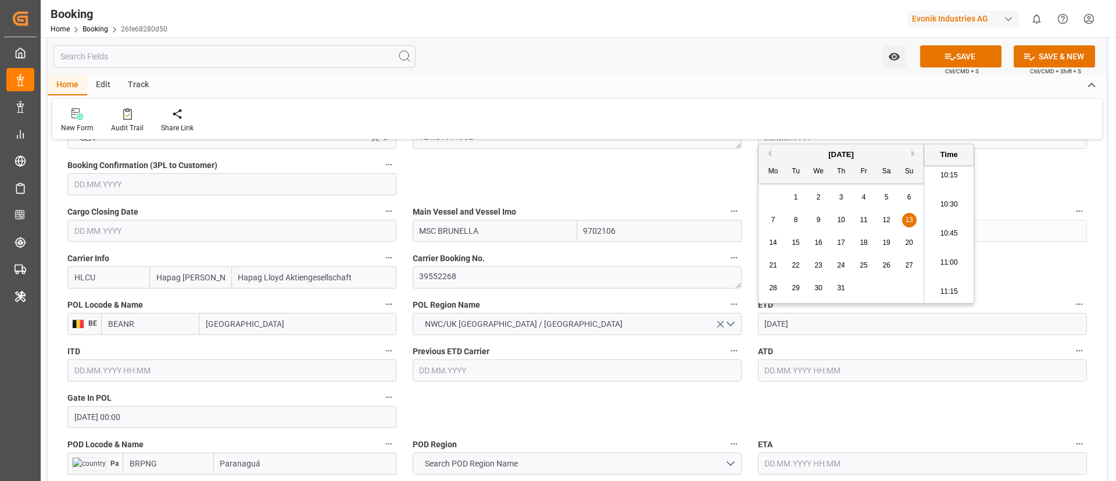
type input "2025-07-13"
click at [785, 373] on input "text" at bounding box center [922, 370] width 329 height 22
paste input "2025-07-13"
type input "2025-07-13"
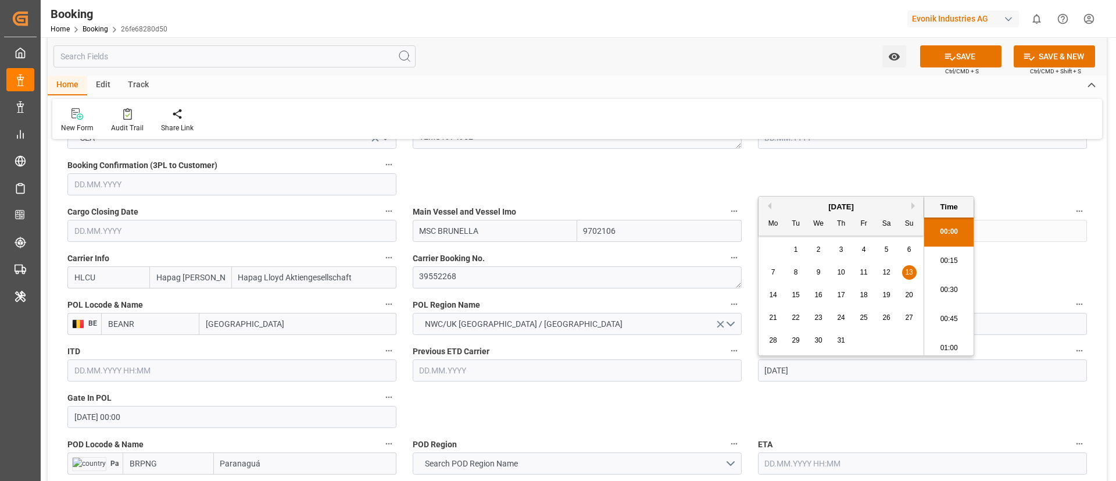
type input "[DATE] 00:00"
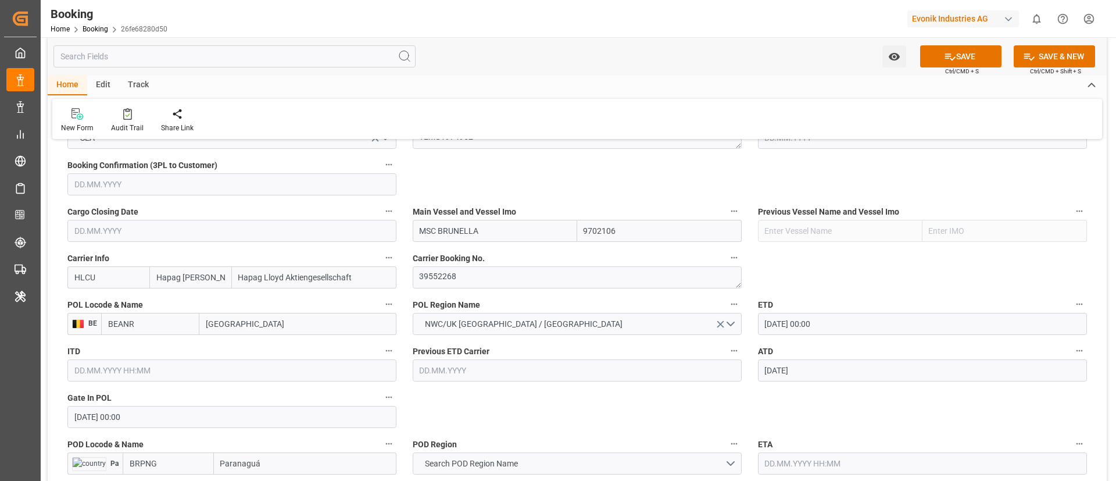
type input "[DATE] 00:00"
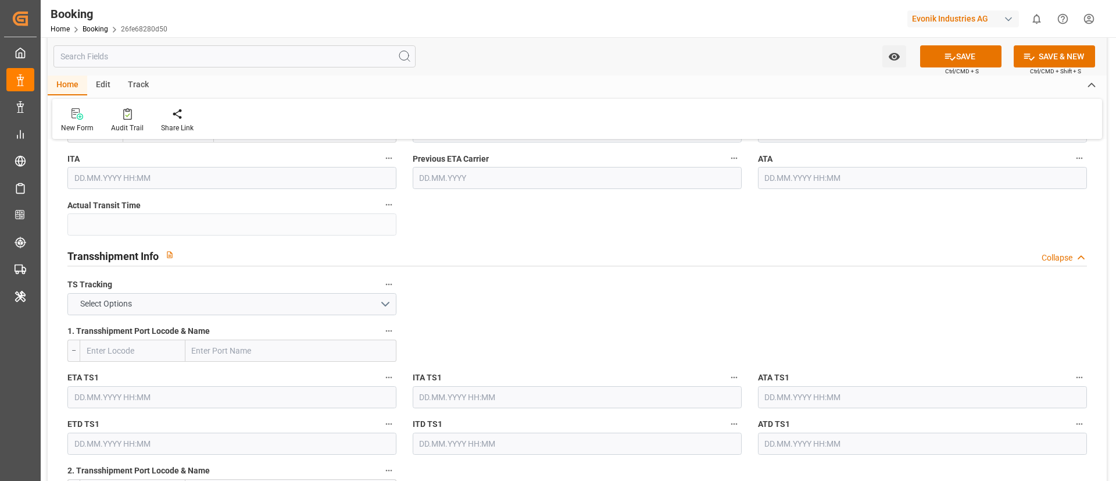
scroll to position [1133, 0]
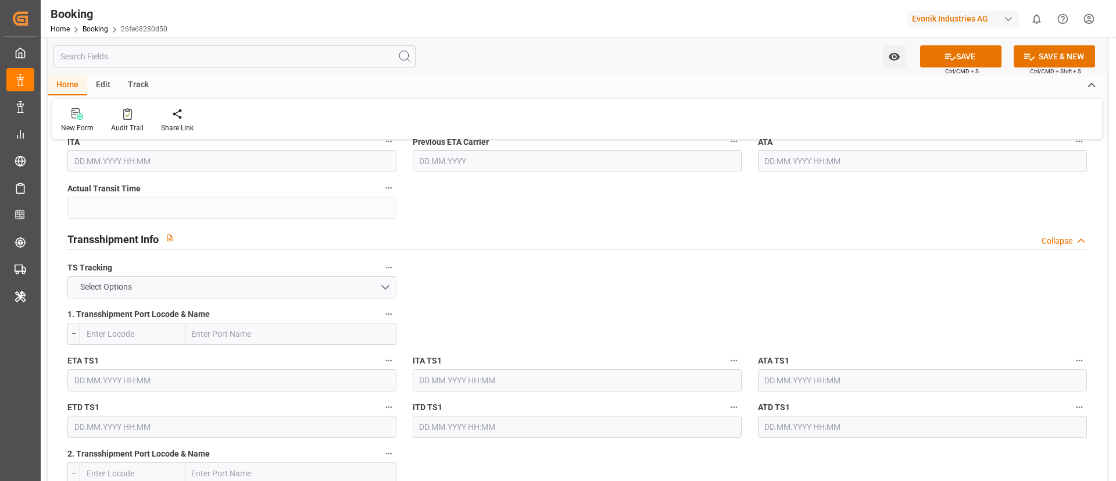
drag, startPoint x: 211, startPoint y: 349, endPoint x: 216, endPoint y: 353, distance: 6.6
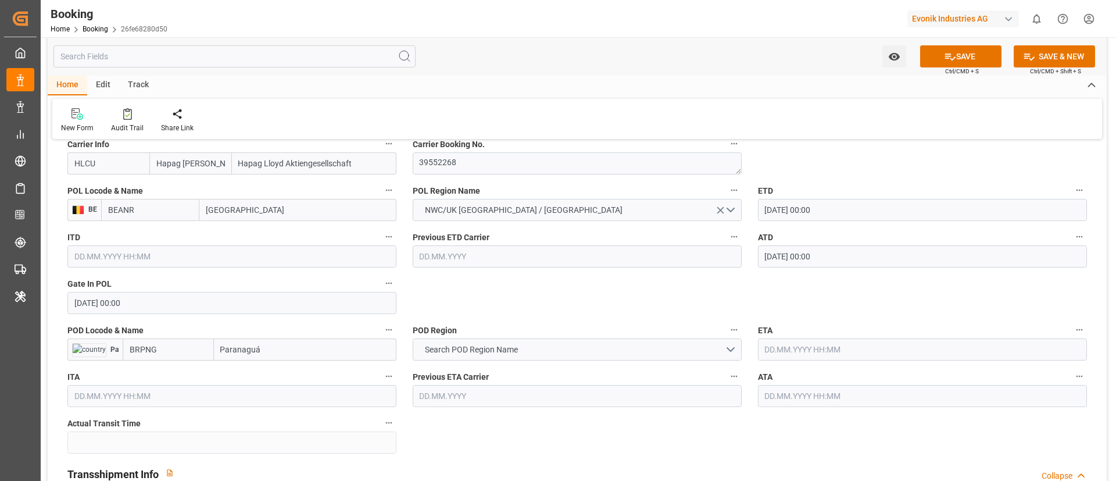
scroll to position [872, 0]
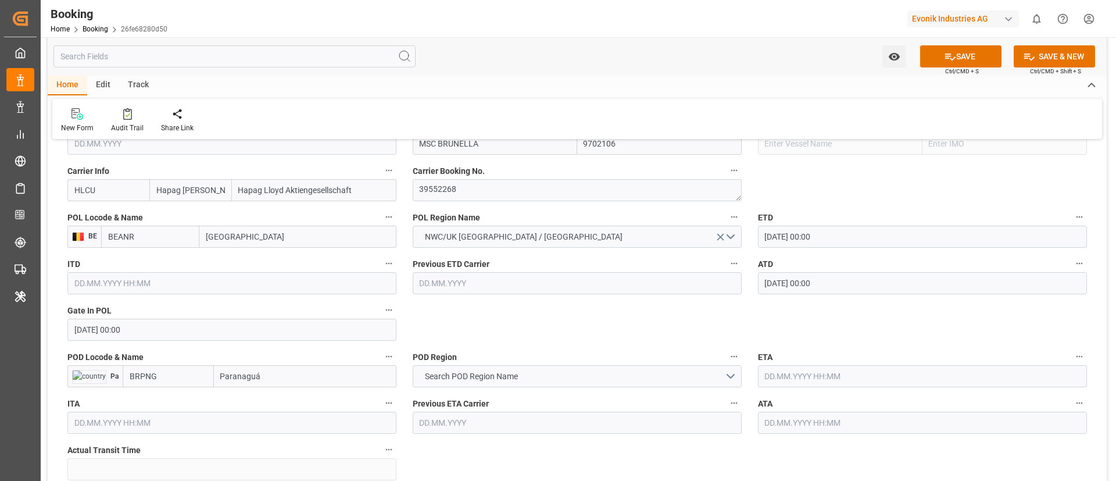
click at [244, 368] on input "Paranaguá" at bounding box center [305, 376] width 182 height 22
click at [244, 373] on input "Paranaguá" at bounding box center [305, 376] width 182 height 22
paste input "ARANAGUA"
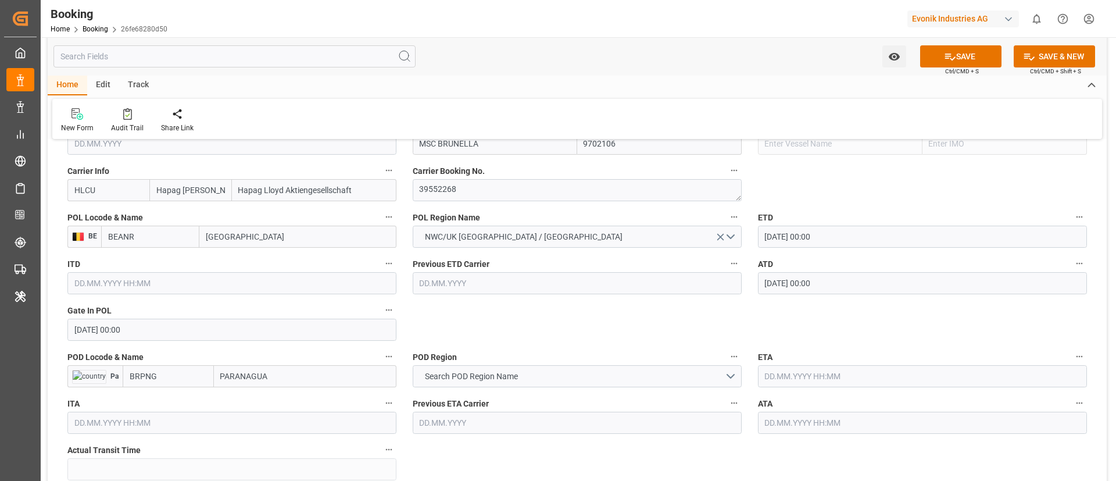
type input "PARANAGUA"
click at [178, 380] on input "BRPNG" at bounding box center [168, 376] width 91 height 22
click at [182, 395] on div "BRPNG - Paranaguá" at bounding box center [165, 402] width 84 height 26
type input "BRPNG"
type input "Paranaguá"
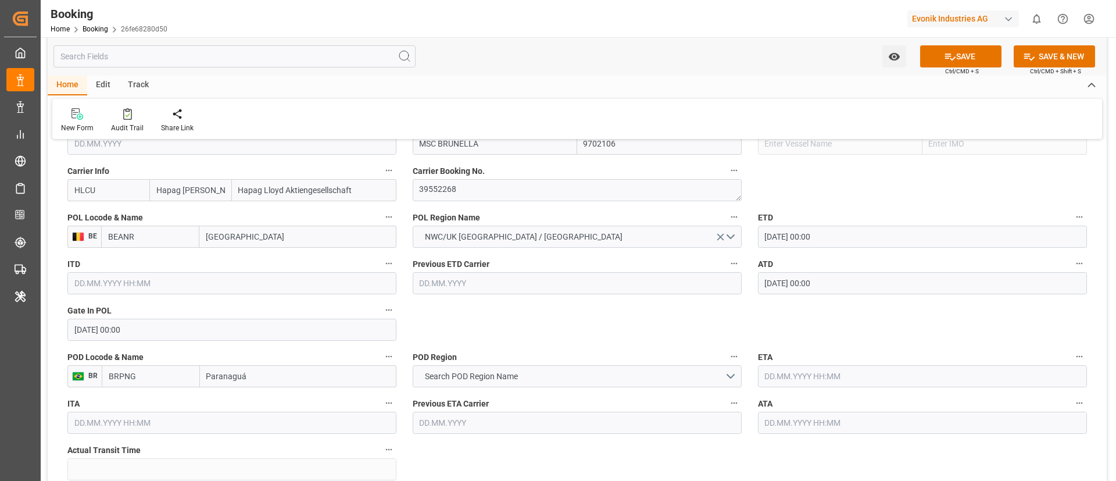
click at [148, 378] on input "BRPNG" at bounding box center [151, 376] width 98 height 22
click at [503, 372] on span "Search POD Region Name" at bounding box center [471, 376] width 105 height 12
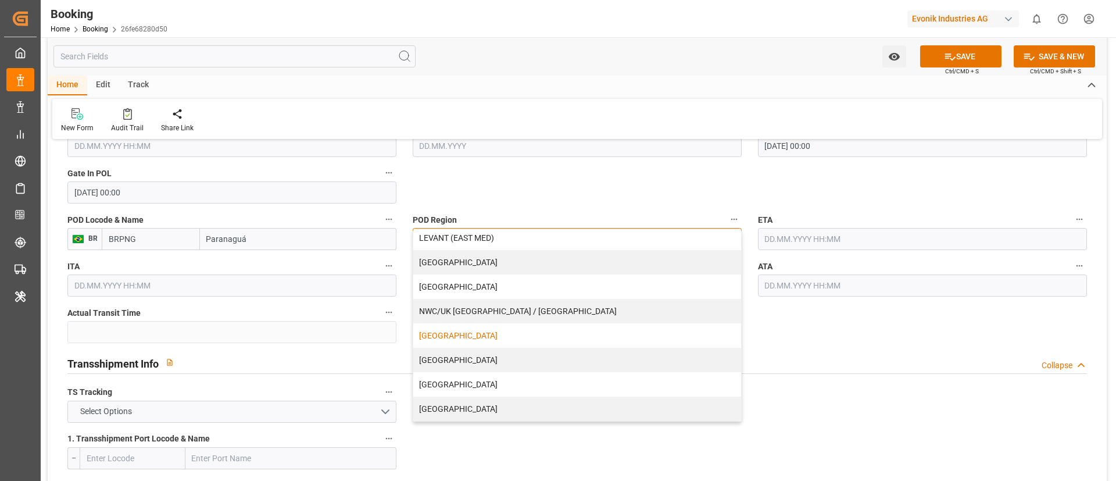
scroll to position [1046, 0]
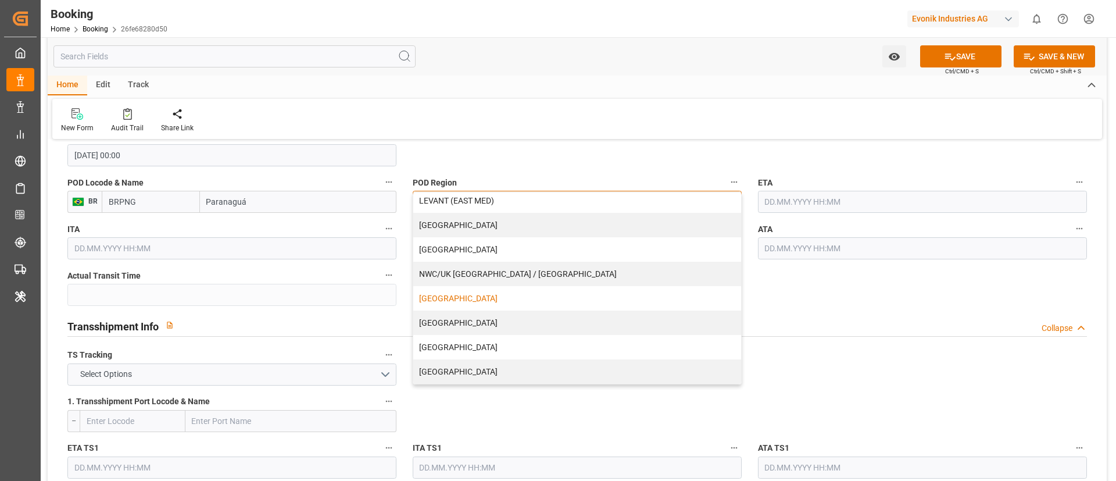
click at [529, 299] on div "[GEOGRAPHIC_DATA]" at bounding box center [577, 298] width 328 height 24
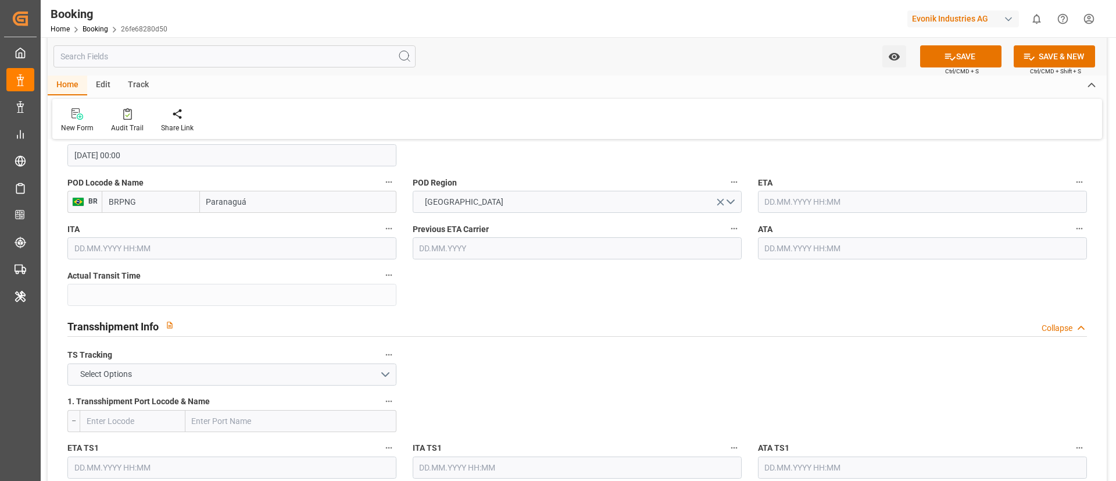
click at [785, 209] on input "text" at bounding box center [922, 202] width 329 height 22
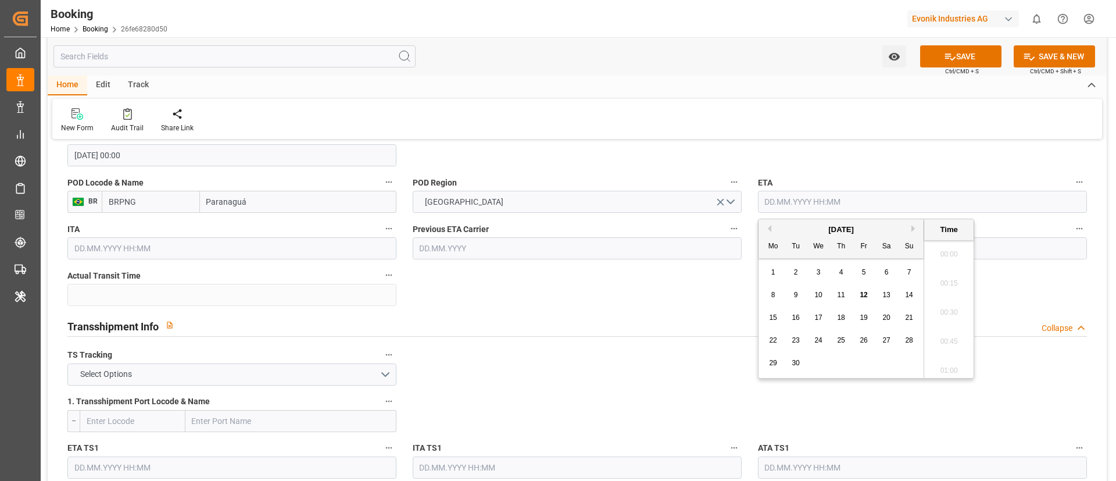
scroll to position [1196, 0]
paste input "2025-09-06"
click at [679, 314] on div "Transshipment Info Collapse" at bounding box center [576, 325] width 1019 height 22
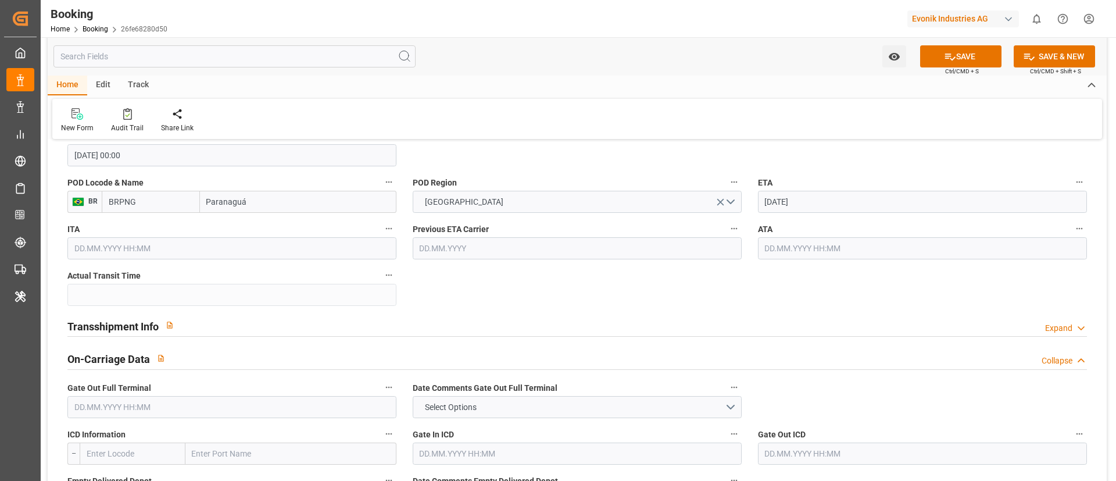
type input "[DATE] 00:00"
click at [781, 244] on input "text" at bounding box center [922, 248] width 329 height 22
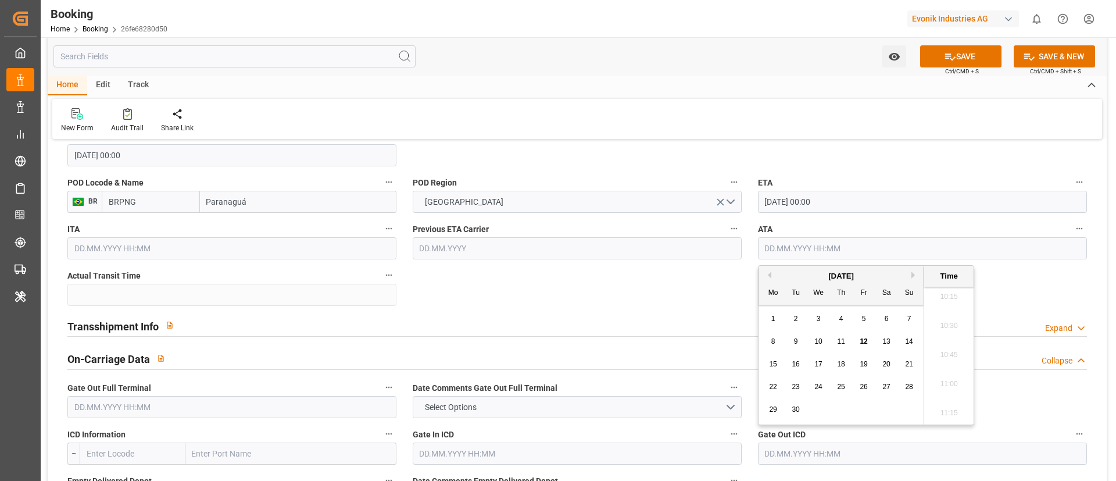
paste input "2025-09-06"
click at [593, 319] on div "Transshipment Info Expand" at bounding box center [576, 325] width 1019 height 22
click at [254, 318] on div "Transshipment Info Expand" at bounding box center [576, 325] width 1019 height 22
type input "[DATE] 00:00"
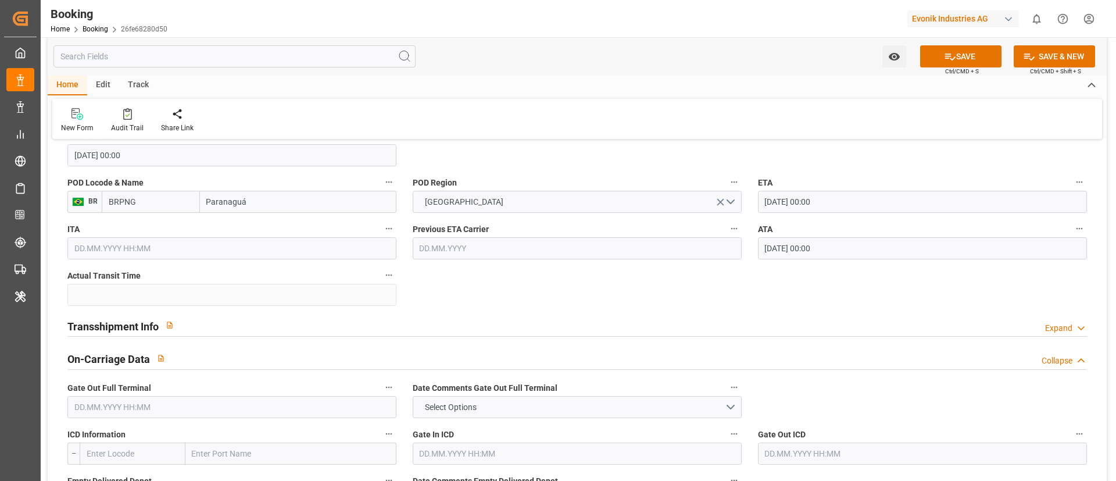
click at [249, 320] on div "Transshipment Info Expand" at bounding box center [576, 325] width 1019 height 22
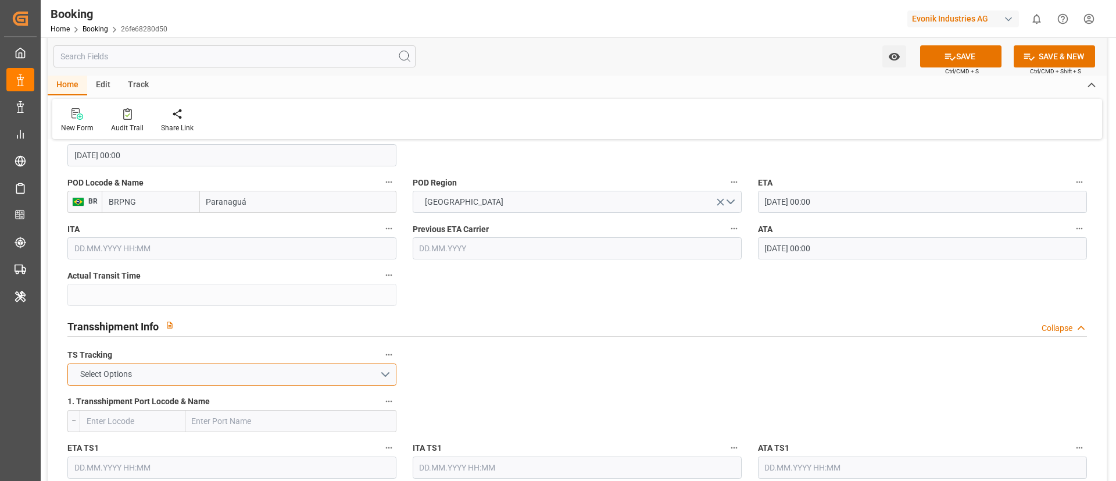
click at [146, 368] on button "Select Options" at bounding box center [231, 374] width 329 height 22
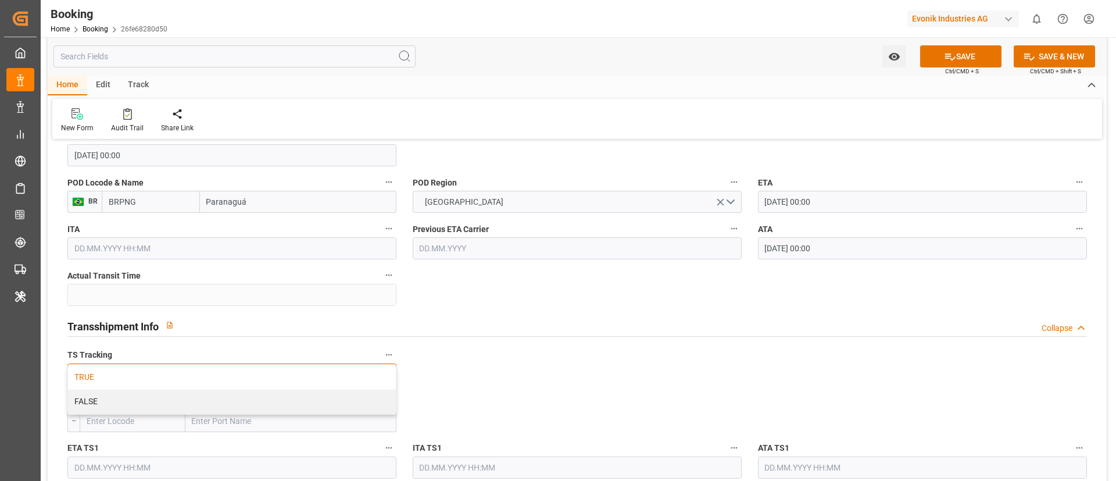
click at [141, 377] on div "TRUE" at bounding box center [232, 377] width 328 height 24
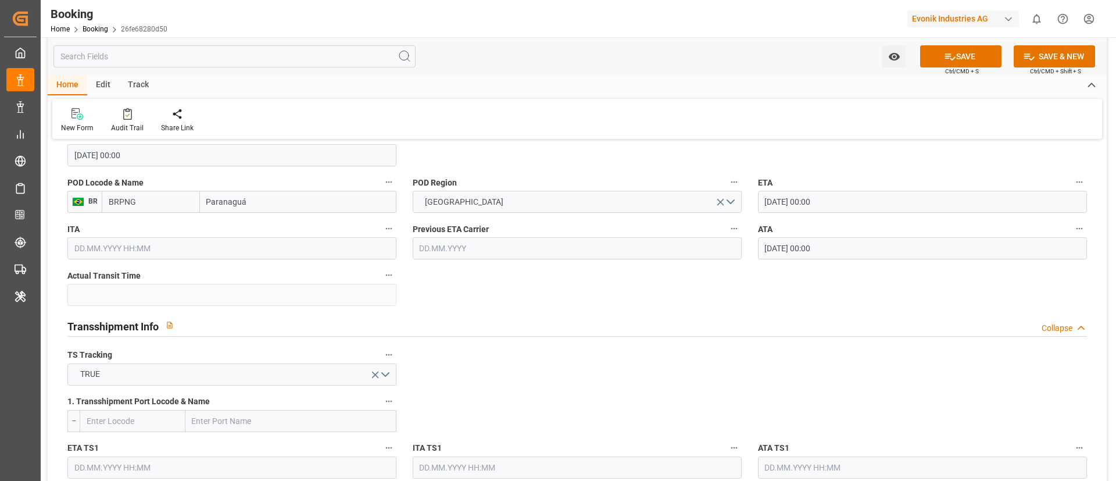
click at [219, 414] on input "text" at bounding box center [290, 421] width 211 height 22
paste input "RIO GRANDE"
type input "RIO GRANDE"
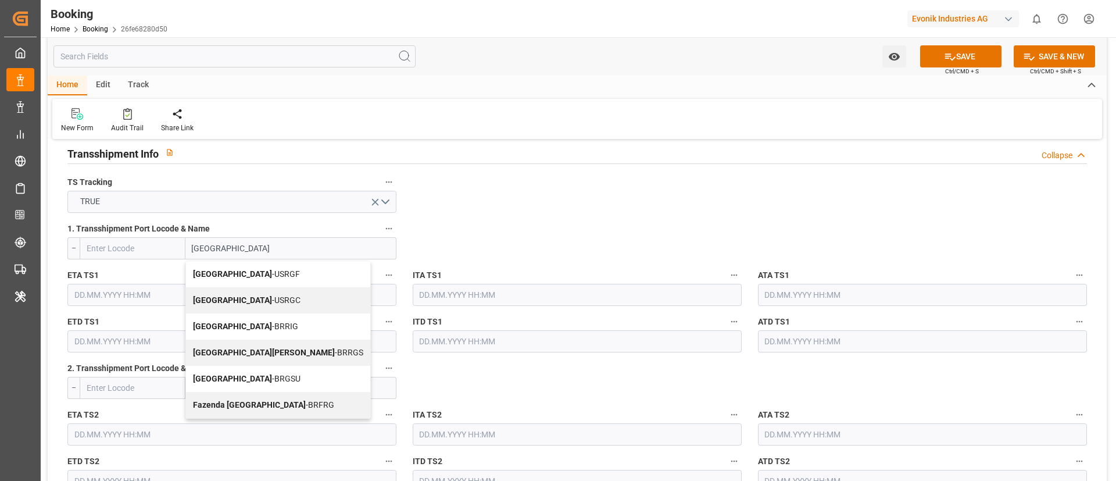
scroll to position [1221, 0]
click at [260, 268] on span "Rio Grande - USRGF" at bounding box center [246, 271] width 107 height 9
type input "USRGF"
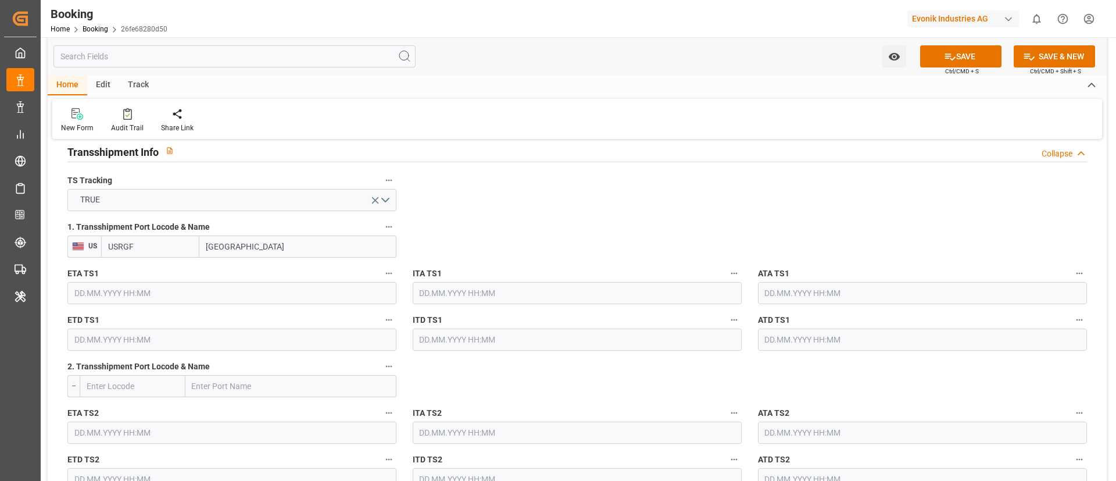
type input "[GEOGRAPHIC_DATA]"
click at [148, 299] on input "text" at bounding box center [231, 293] width 329 height 22
paste input "2025-08-20"
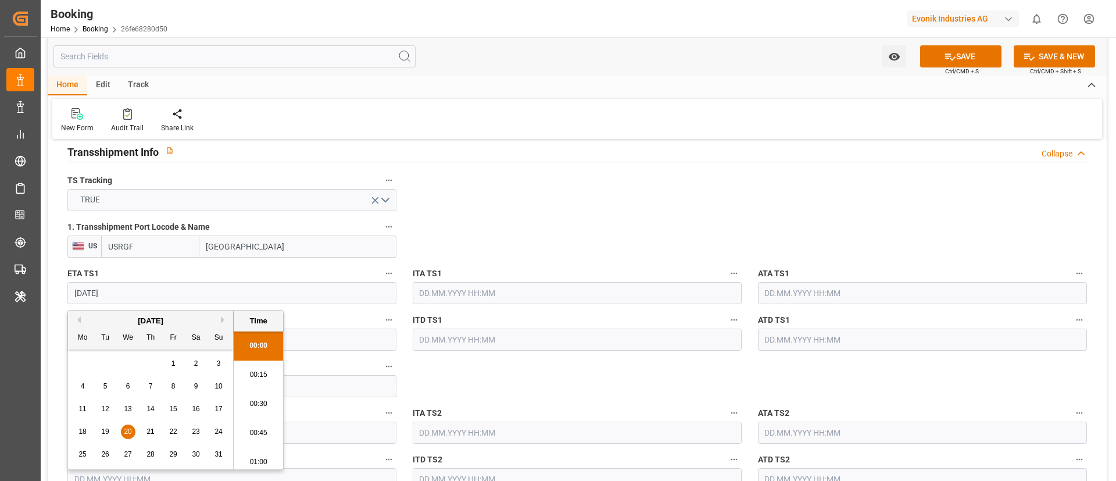
scroll to position [1196, 0]
type input "2025-08-20"
click at [816, 297] on input "text" at bounding box center [922, 293] width 329 height 22
paste input "2025-08-20"
type input "2025-08-20"
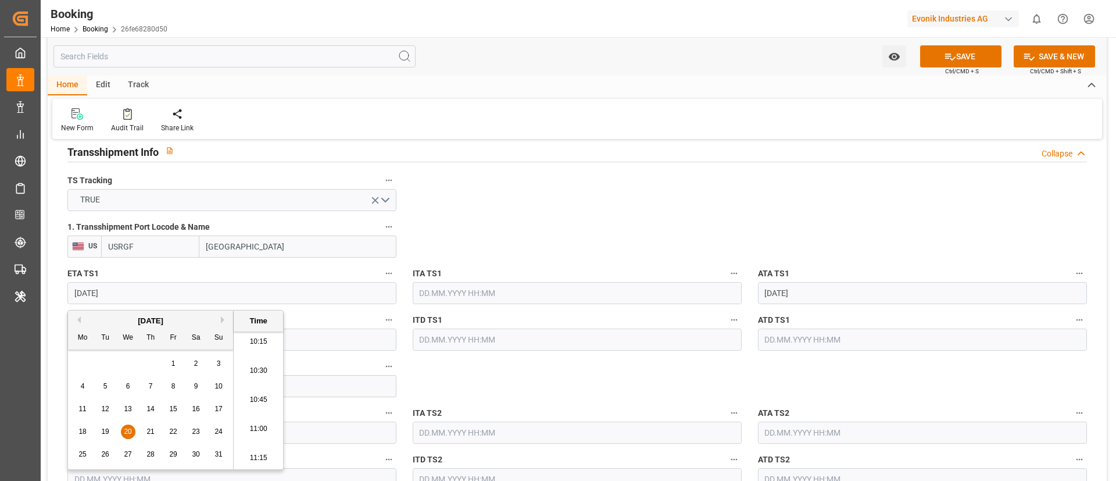
type input "[DATE] 00:00"
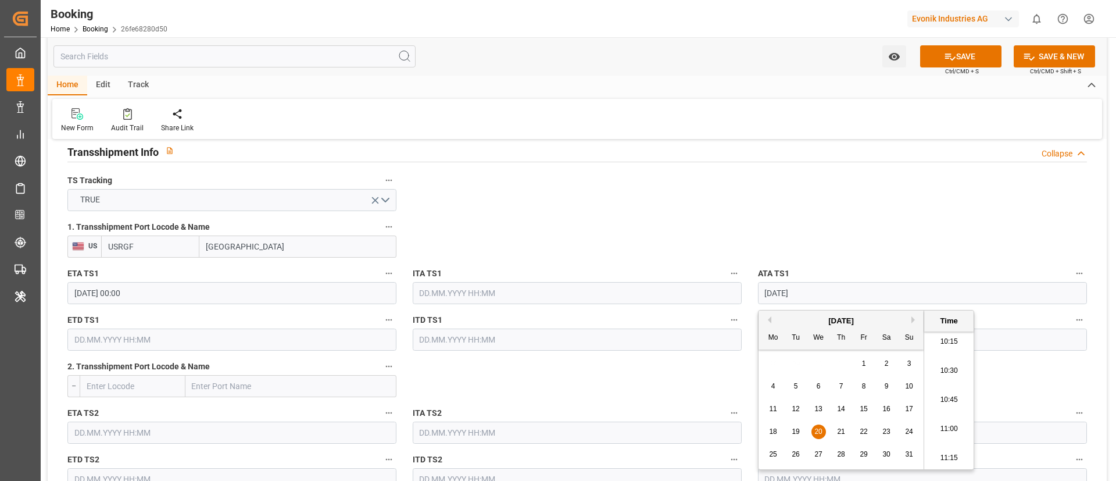
type input "2025-08-20"
click at [94, 339] on input "text" at bounding box center [231, 339] width 329 height 22
paste input "2025-09-01"
type input "2025-09-01"
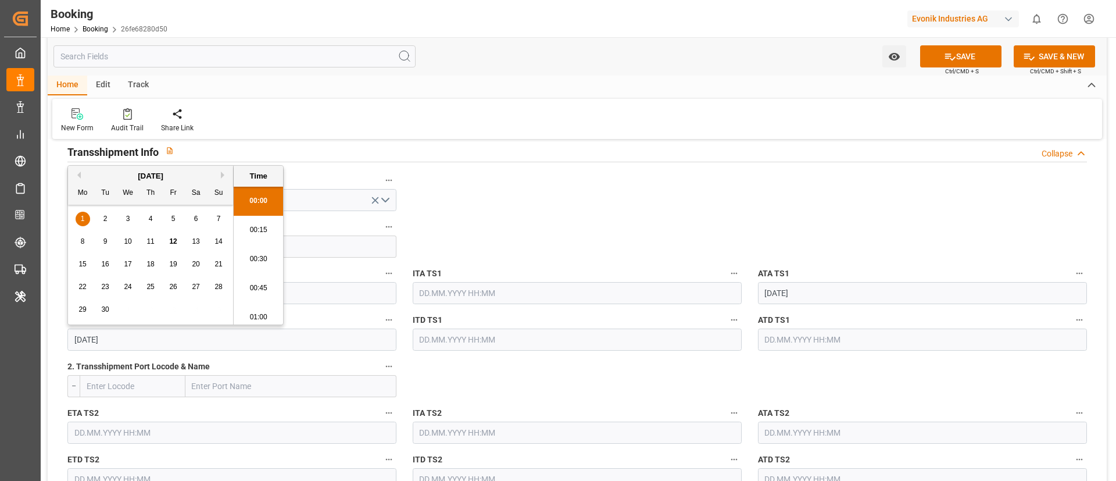
type input "[DATE] 00:00"
type input "2025-09-01"
click at [797, 339] on input "text" at bounding box center [922, 339] width 329 height 22
paste input "2025-09-01"
type input "2025-09-01"
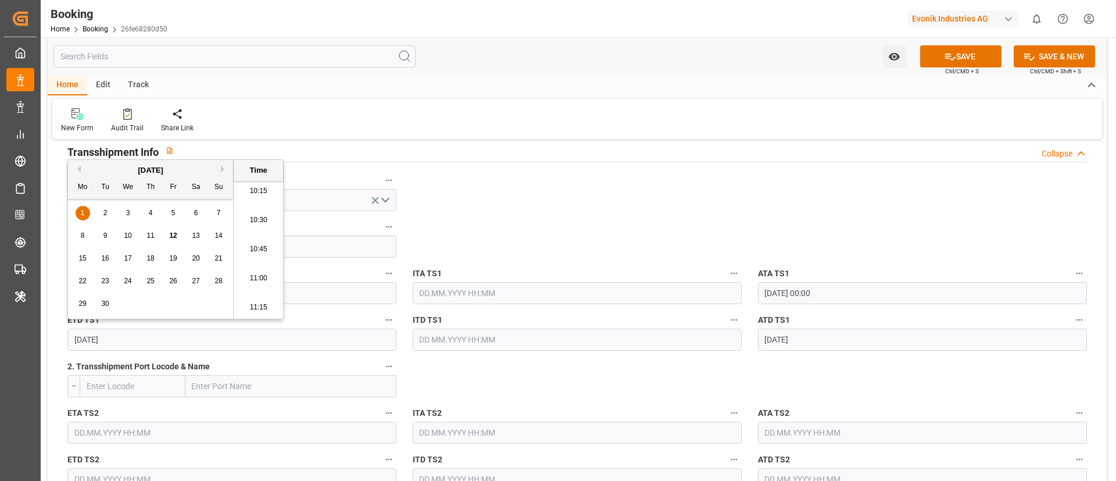
type input "[DATE] 00:00"
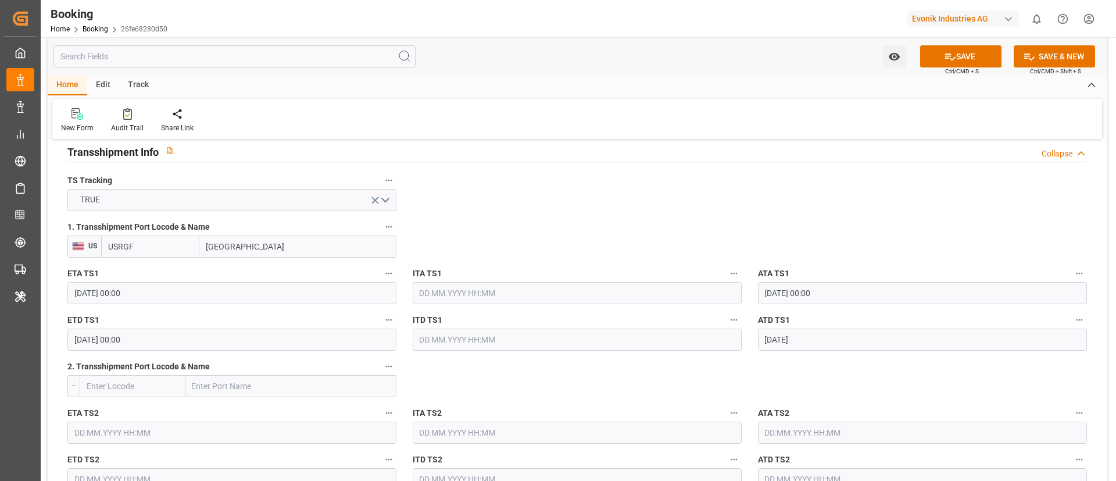
type input "[DATE] 00:00"
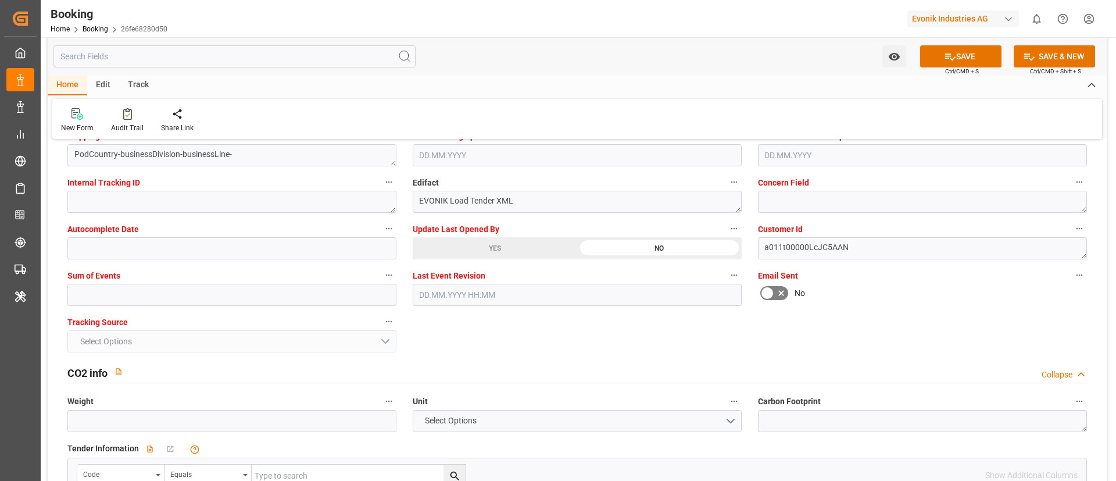
scroll to position [2267, 0]
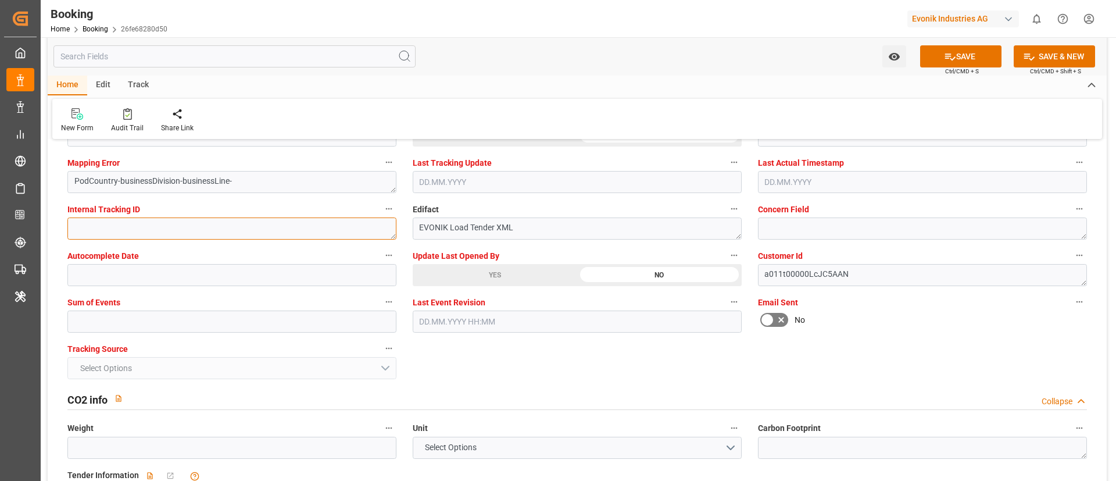
click at [127, 238] on textarea at bounding box center [231, 228] width 329 height 22
type textarea "0"
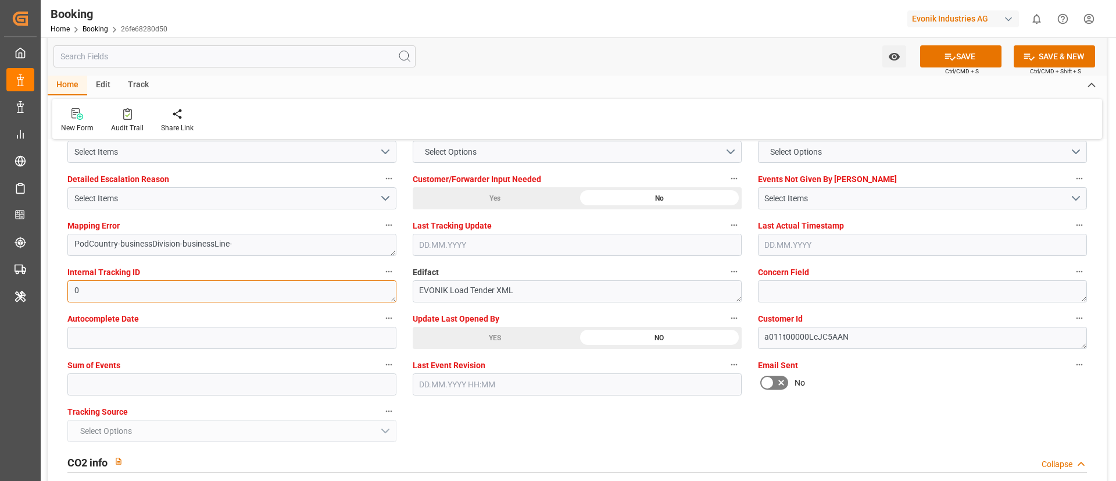
scroll to position [2180, 0]
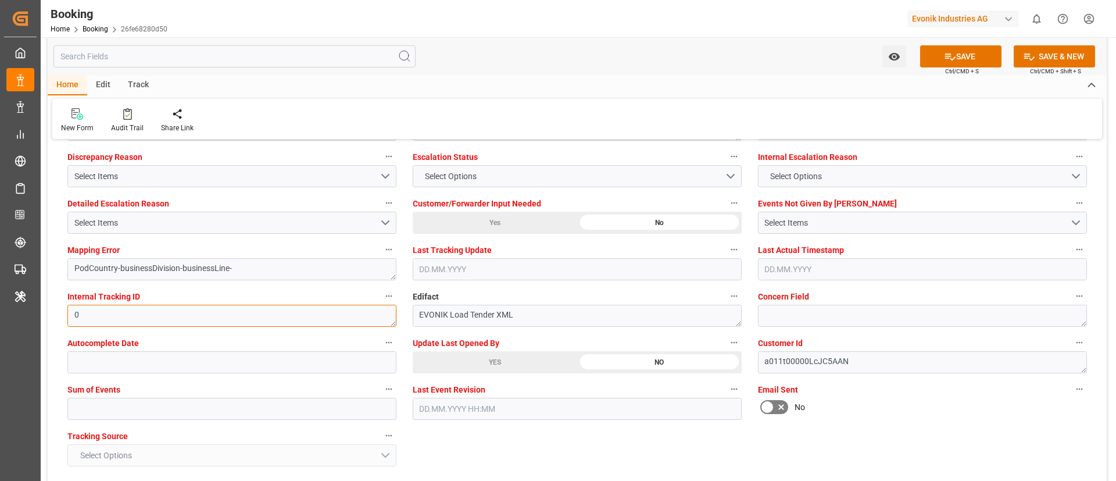
click at [131, 312] on textarea "0" at bounding box center [231, 316] width 329 height 22
click at [112, 410] on input "text" at bounding box center [231, 409] width 329 height 22
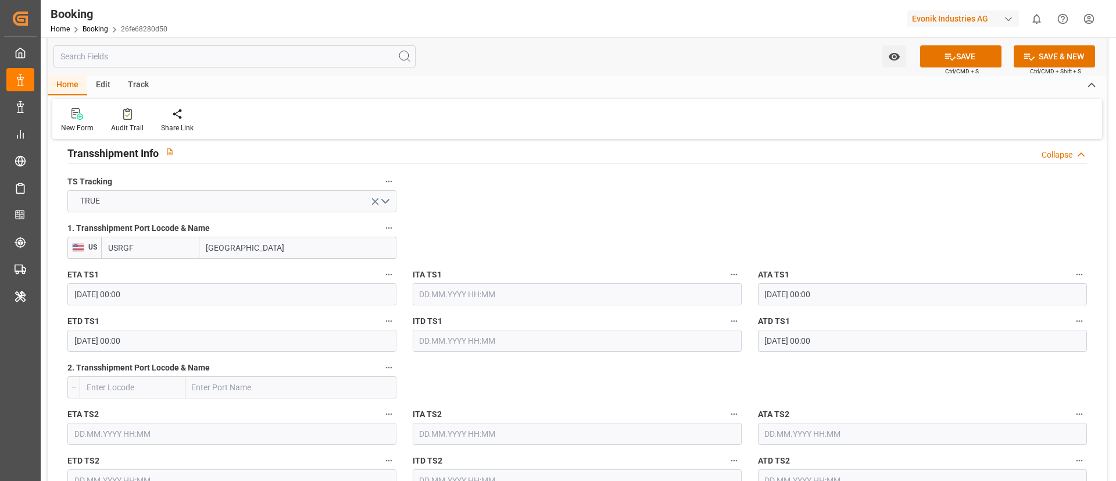
scroll to position [1221, 0]
type input "0"
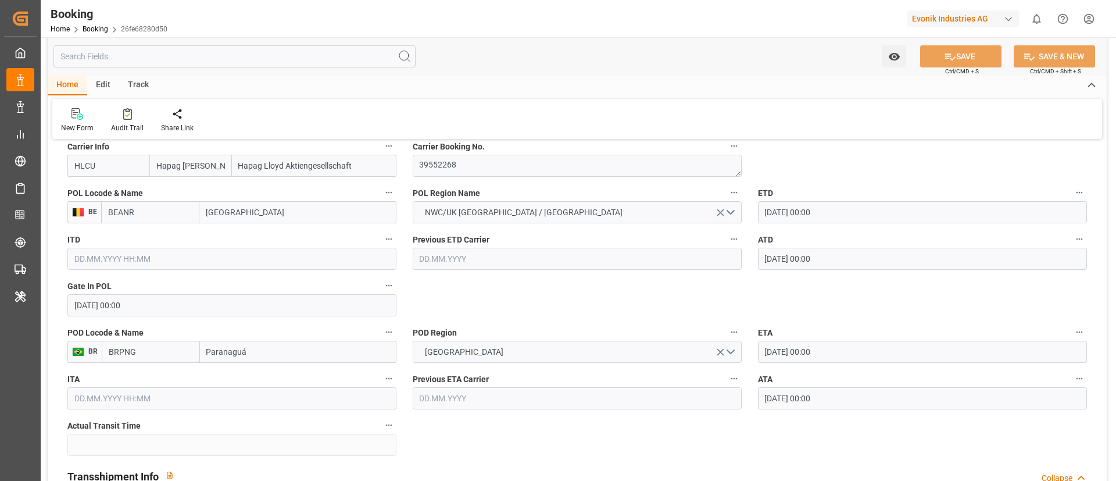
scroll to position [872, 0]
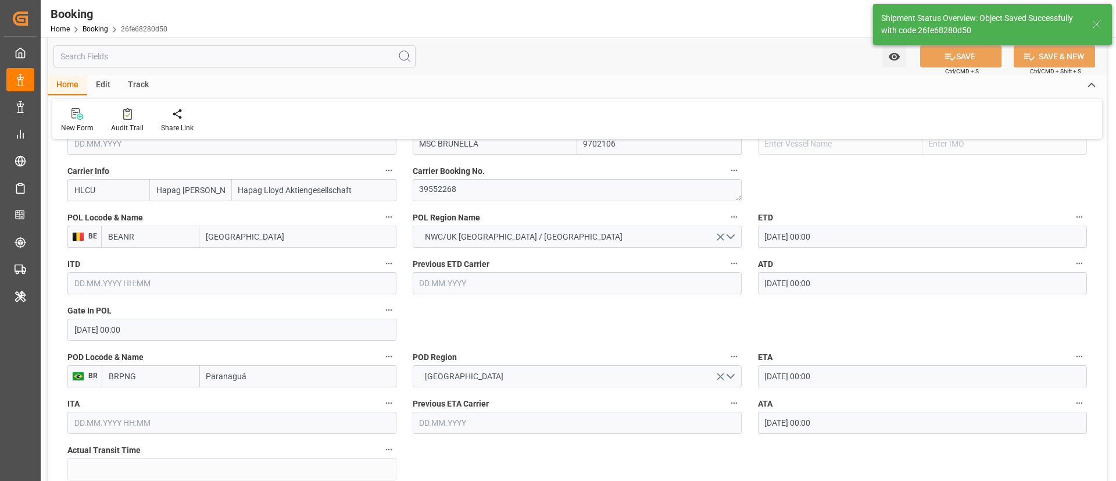
type textarea "[PERSON_NAME]"
type textarea "businessDivision-businessLine-"
type textarea "Yes"
type input "55"
type input "[DATE] 00:00"
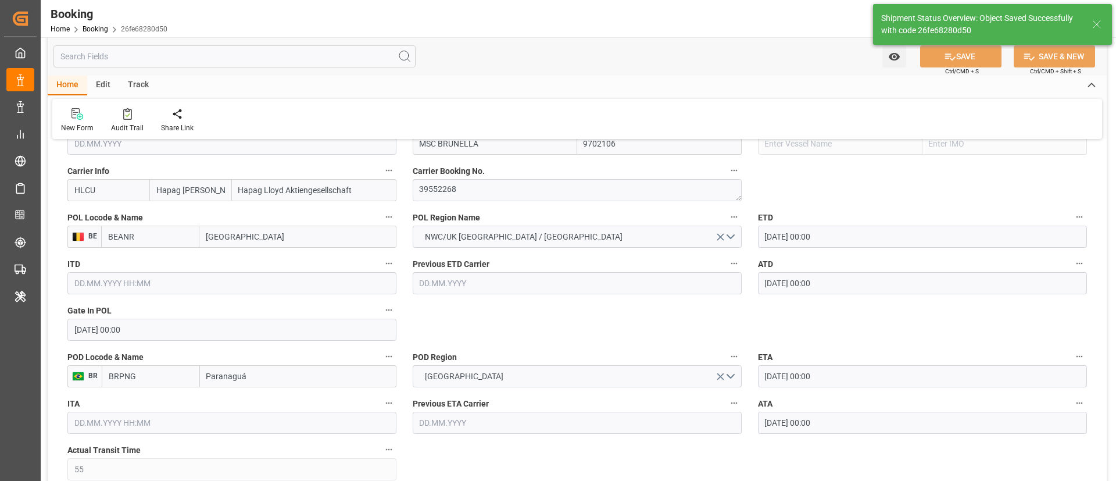
type input "[DATE] 00:00"
type input "12.09.2025 05:29"
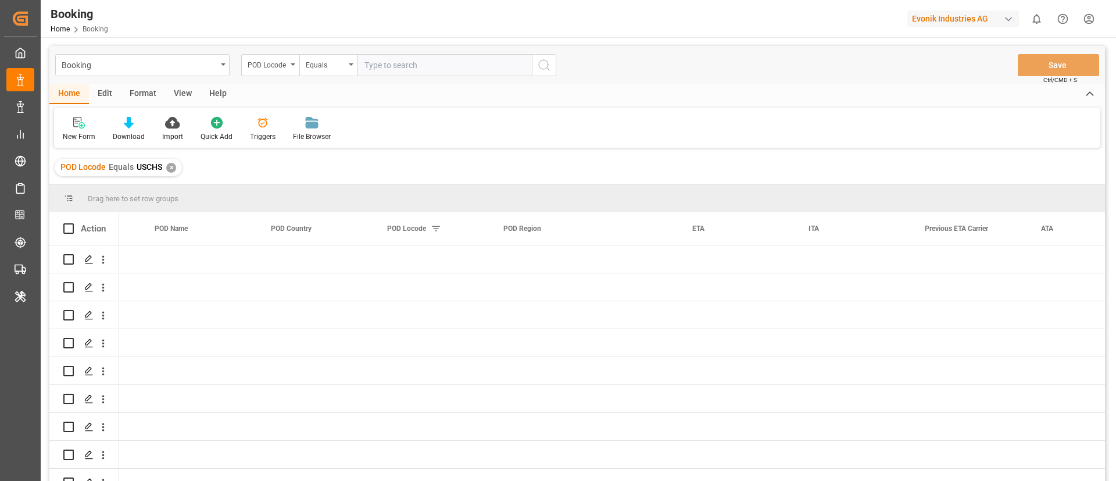
scroll to position [0, 6488]
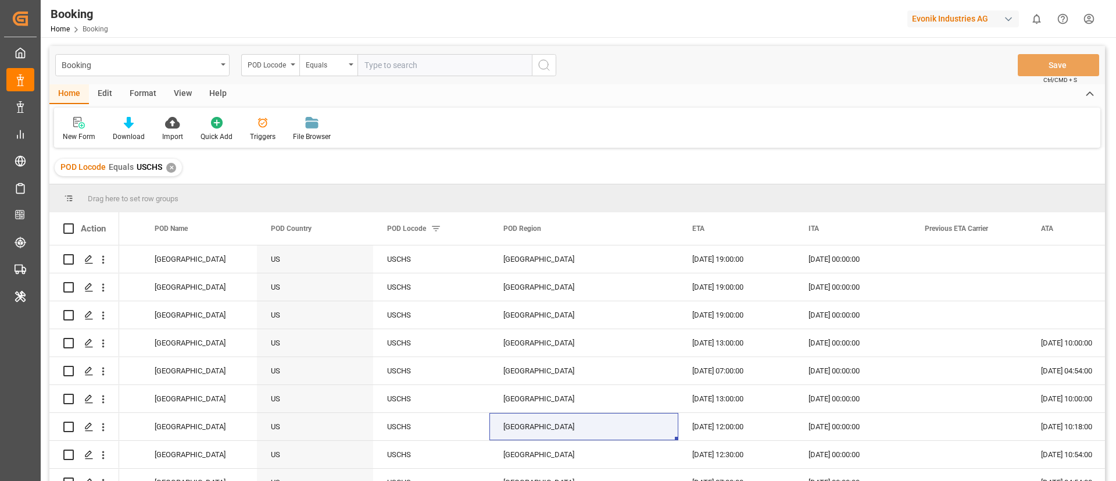
click at [374, 71] on input "text" at bounding box center [444, 65] width 174 height 22
paste input "BRPNG"
type input "BRPNG"
click at [552, 61] on button "search button" at bounding box center [544, 65] width 24 height 22
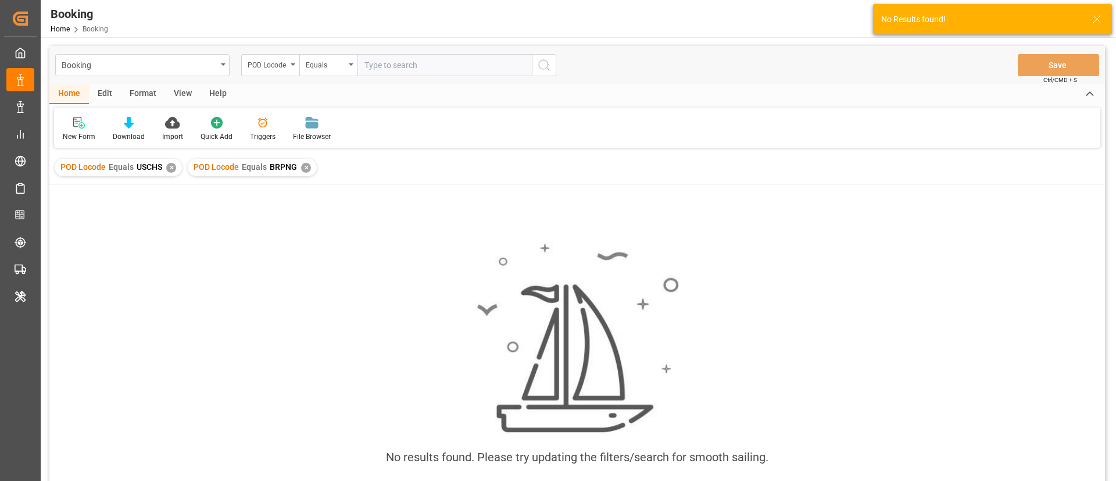
click at [170, 167] on div "✕" at bounding box center [171, 168] width 10 height 10
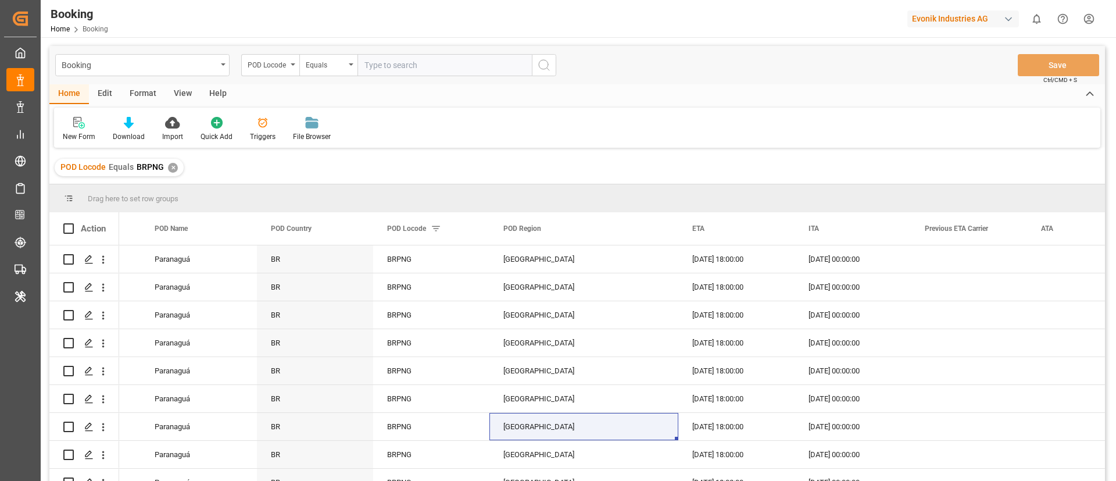
click at [405, 66] on input "text" at bounding box center [444, 65] width 174 height 22
paste input "DOCAU"
type input "DOCAU"
click at [540, 65] on icon "search button" at bounding box center [544, 65] width 14 height 14
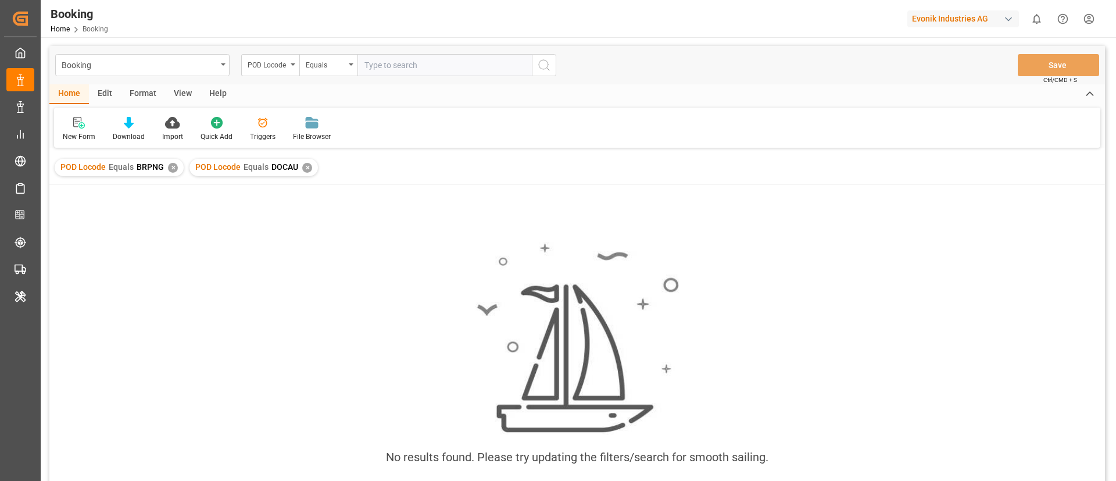
click at [173, 166] on div "✕" at bounding box center [173, 168] width 10 height 10
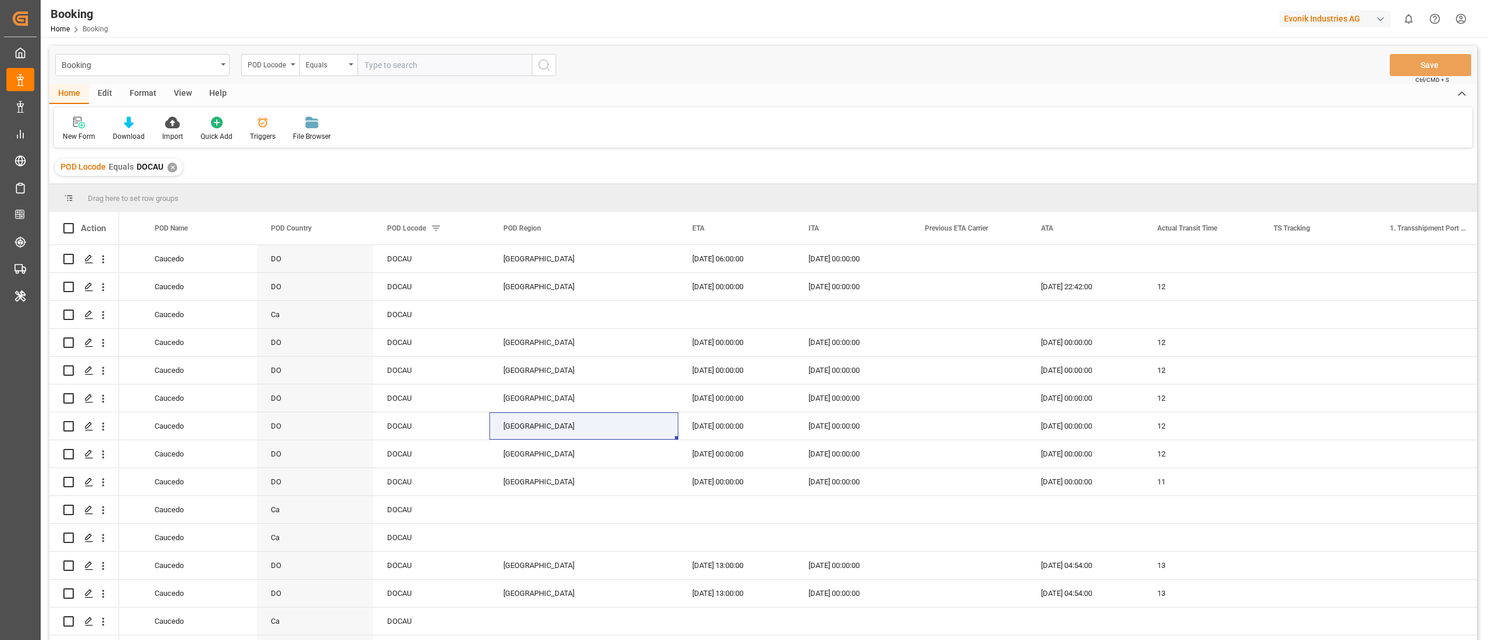
scroll to position [0, 6487]
click at [370, 63] on input "text" at bounding box center [444, 65] width 174 height 22
paste input "BRPNG"
type input "BRPNG"
click at [549, 67] on icon "search button" at bounding box center [544, 65] width 14 height 14
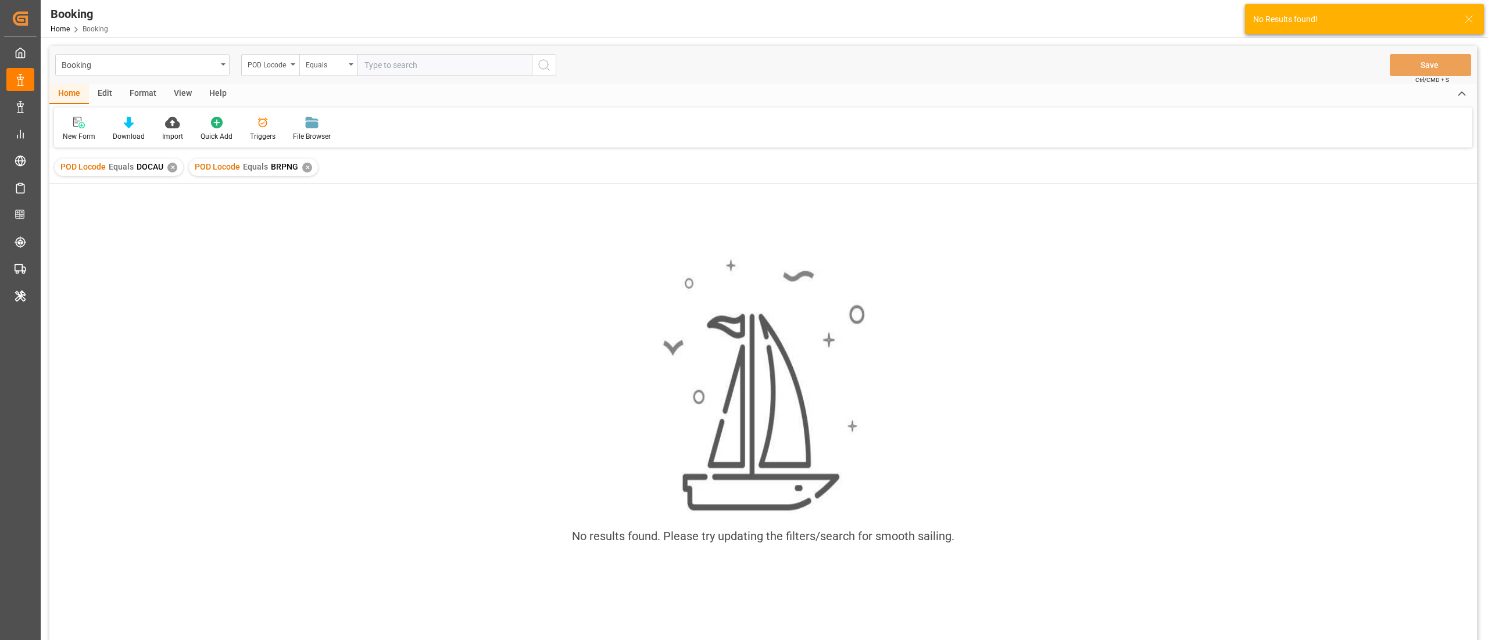
click at [172, 169] on div "✕" at bounding box center [172, 168] width 10 height 10
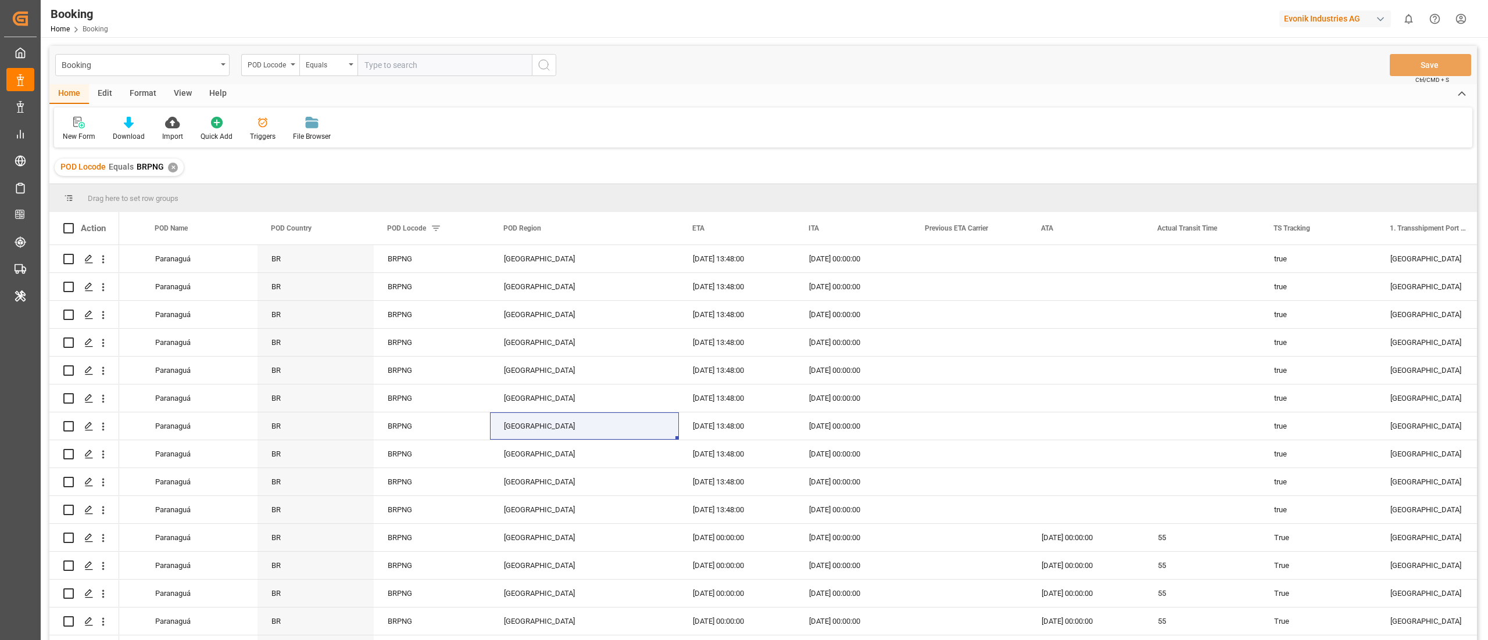
click at [377, 66] on input "text" at bounding box center [444, 65] width 174 height 22
paste input "ECPSJ"
type input "ECPSJ"
click at [553, 58] on button "search button" at bounding box center [544, 65] width 24 height 22
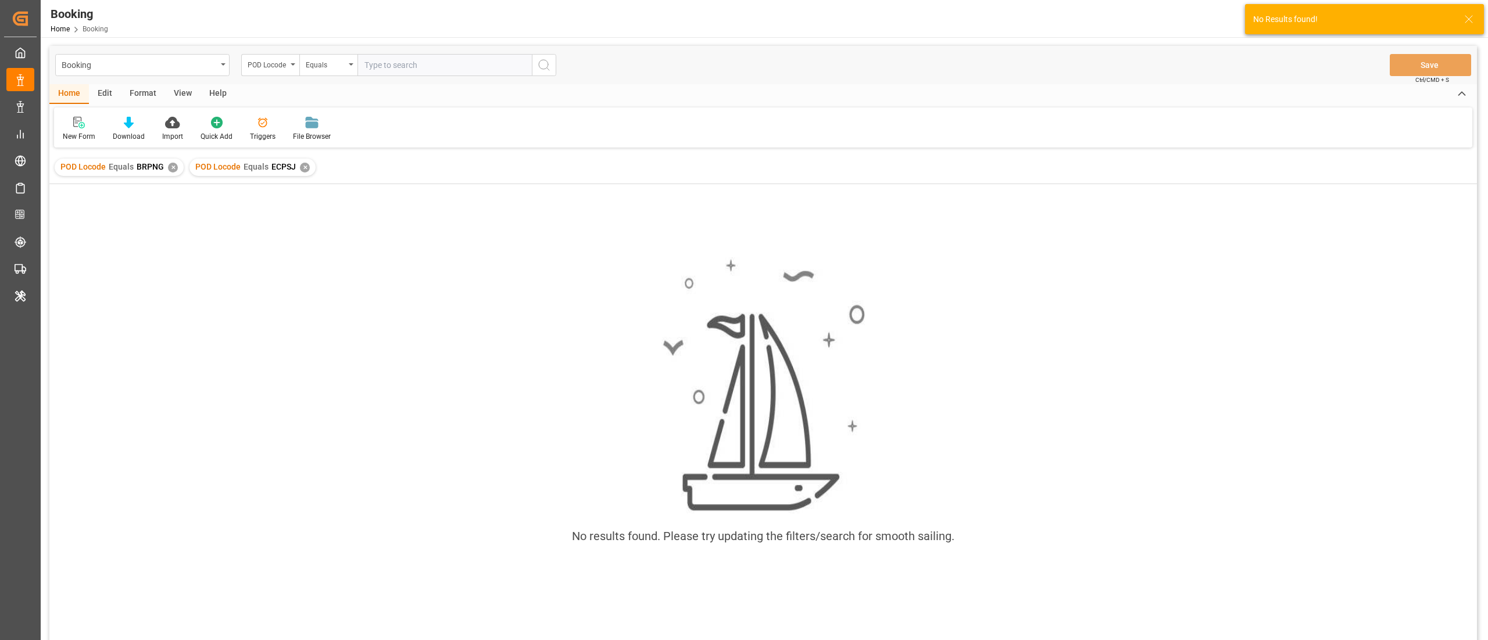
click at [173, 164] on div "✕" at bounding box center [173, 168] width 10 height 10
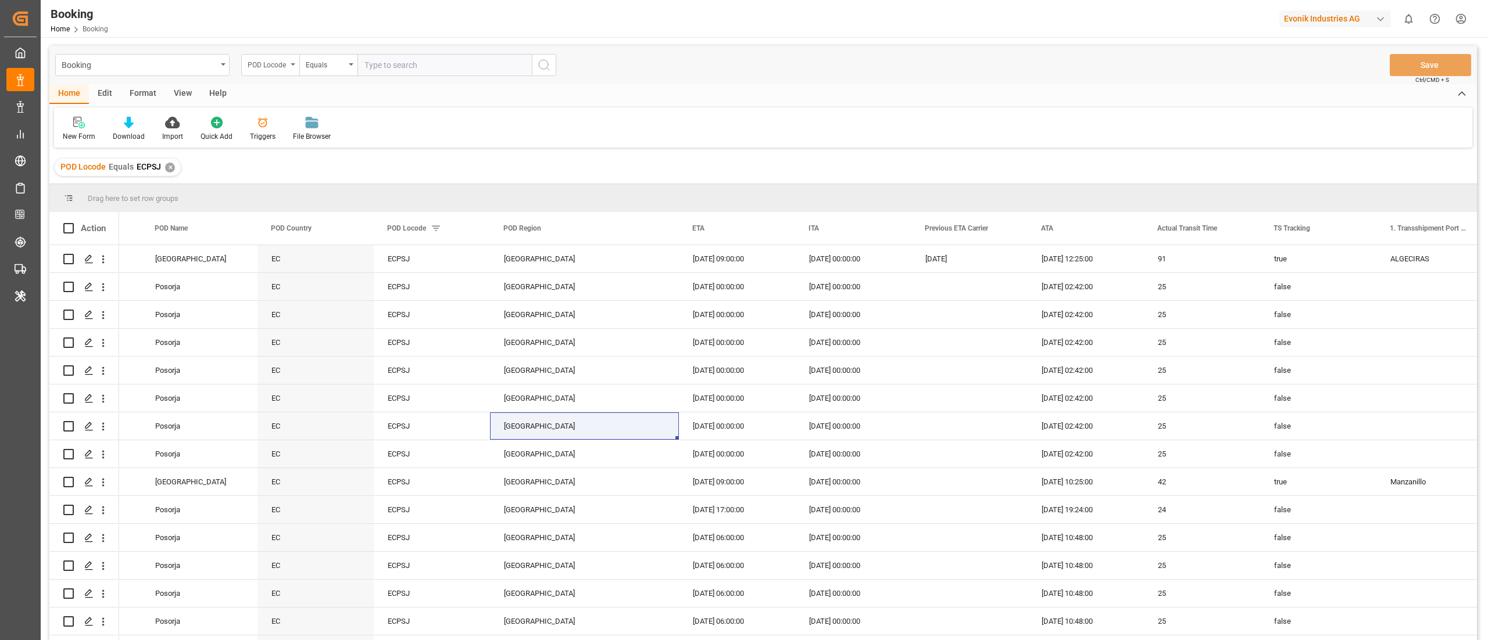
click at [280, 64] on div "POD Locode" at bounding box center [268, 63] width 40 height 13
type input "last"
click at [360, 174] on div "Last Opened Date" at bounding box center [328, 167] width 173 height 24
click at [388, 64] on input "text" at bounding box center [444, 65] width 174 height 22
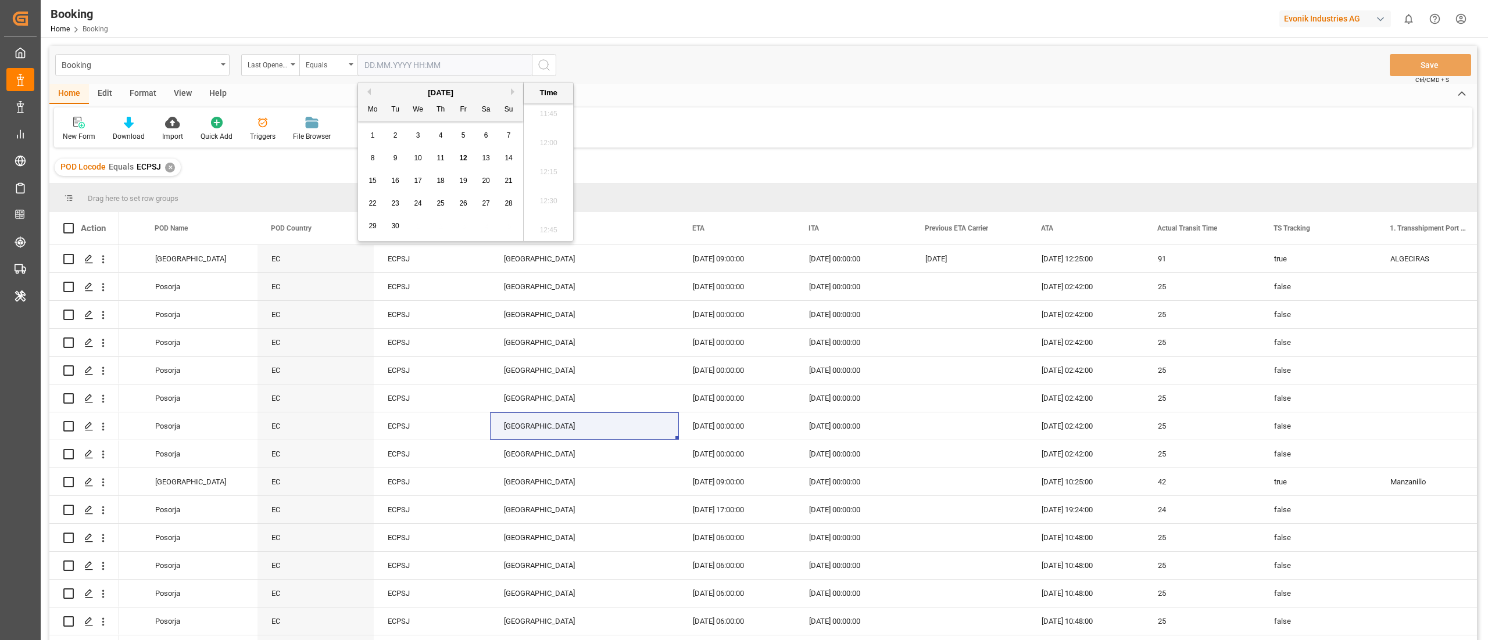
click at [458, 158] on div "12" at bounding box center [463, 159] width 15 height 14
type input "12.09.2025 00:00"
click at [547, 65] on icon "search button" at bounding box center [544, 65] width 14 height 14
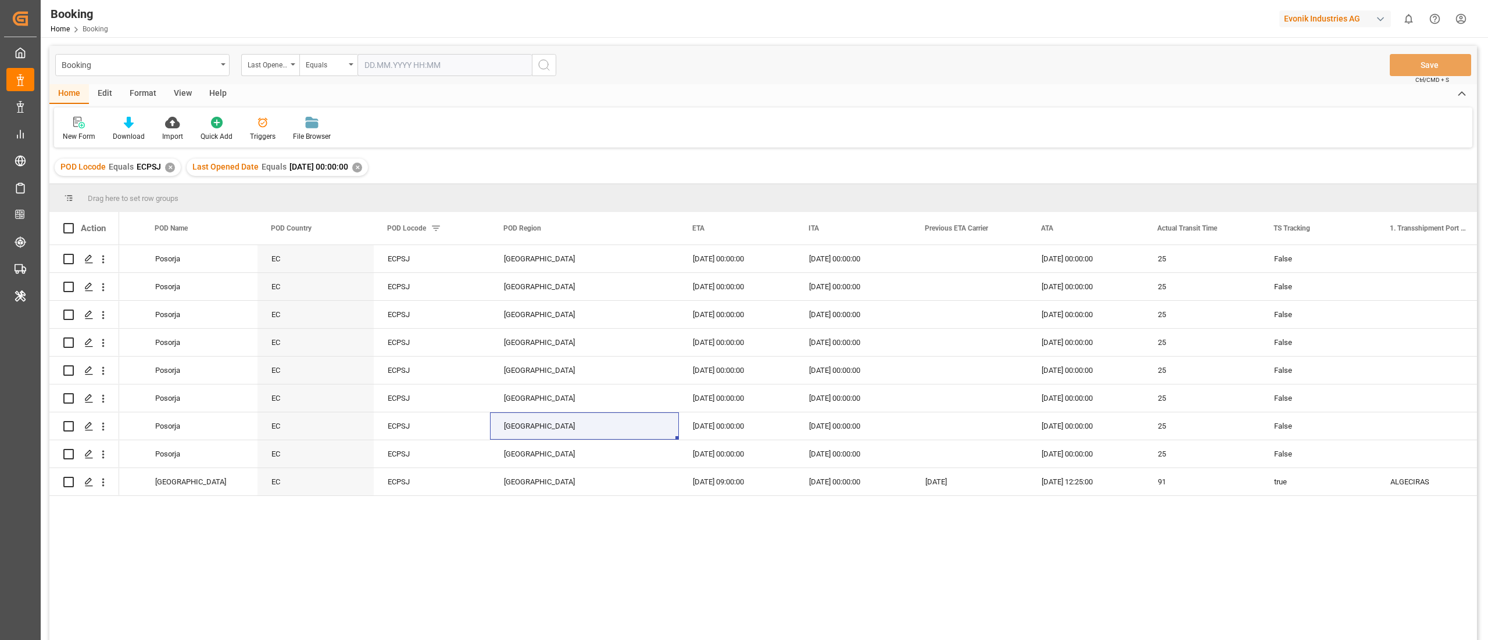
click at [173, 167] on div "✕" at bounding box center [170, 168] width 10 height 10
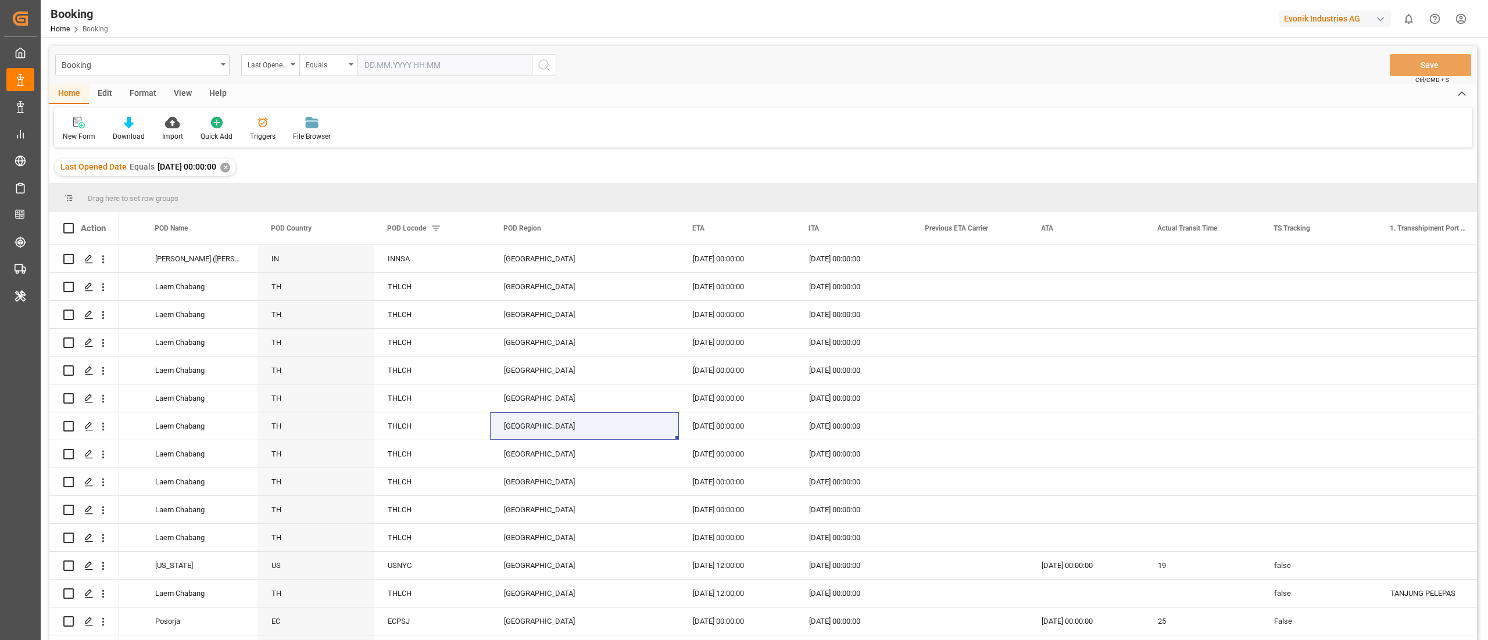
click at [184, 92] on div "View" at bounding box center [182, 94] width 35 height 20
click at [84, 138] on div "Default" at bounding box center [74, 136] width 23 height 10
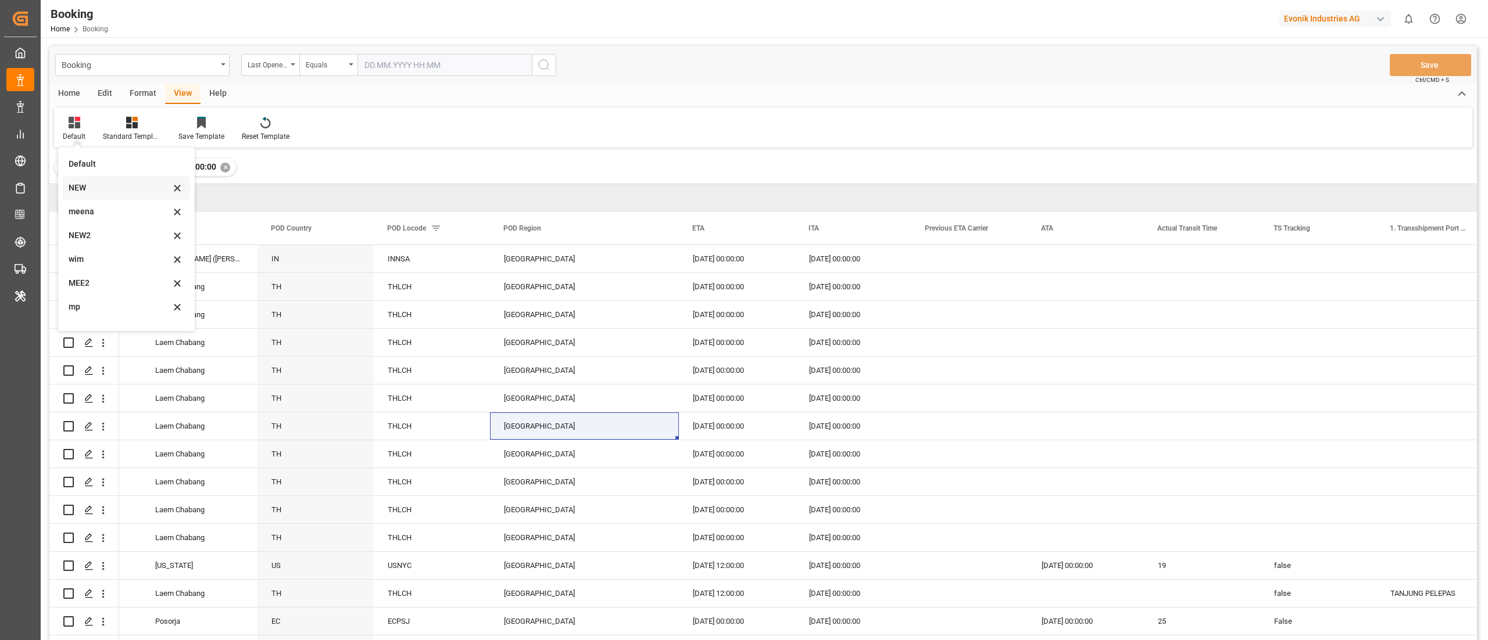
click at [119, 193] on div "NEW" at bounding box center [120, 188] width 102 height 12
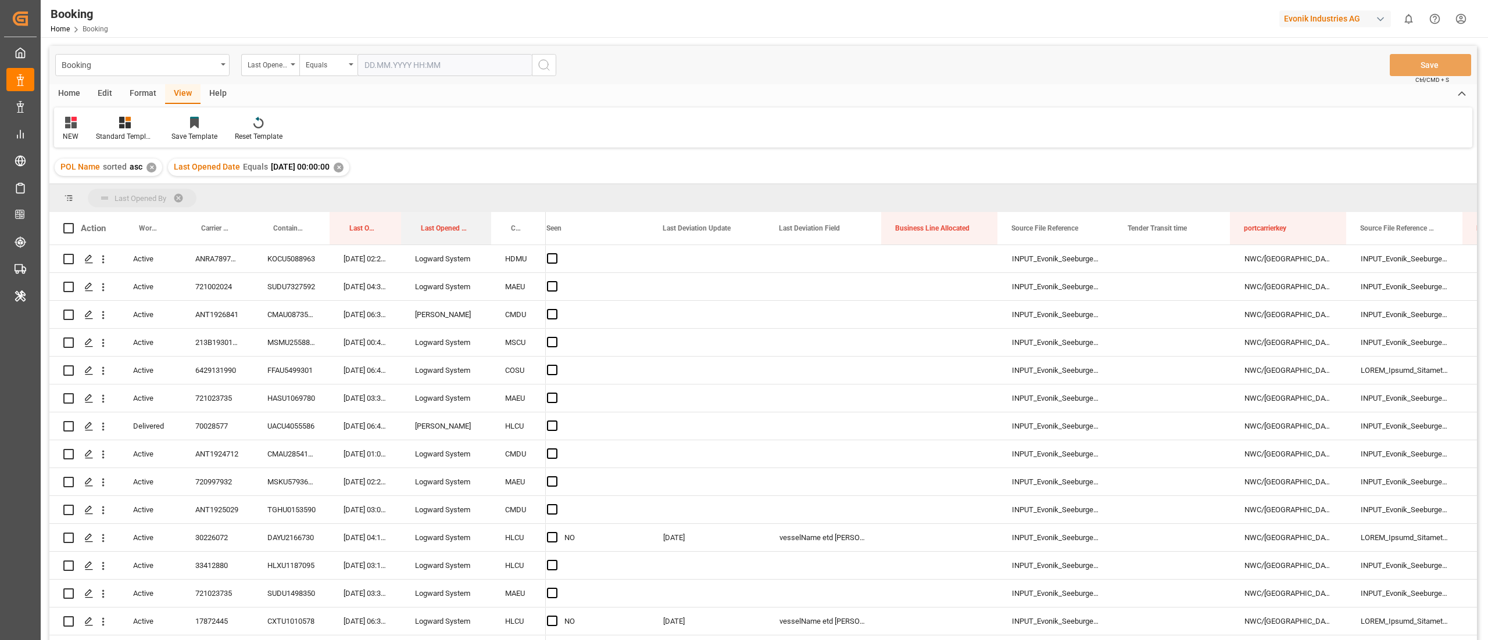
drag, startPoint x: 432, startPoint y: 217, endPoint x: 438, endPoint y: 199, distance: 19.5
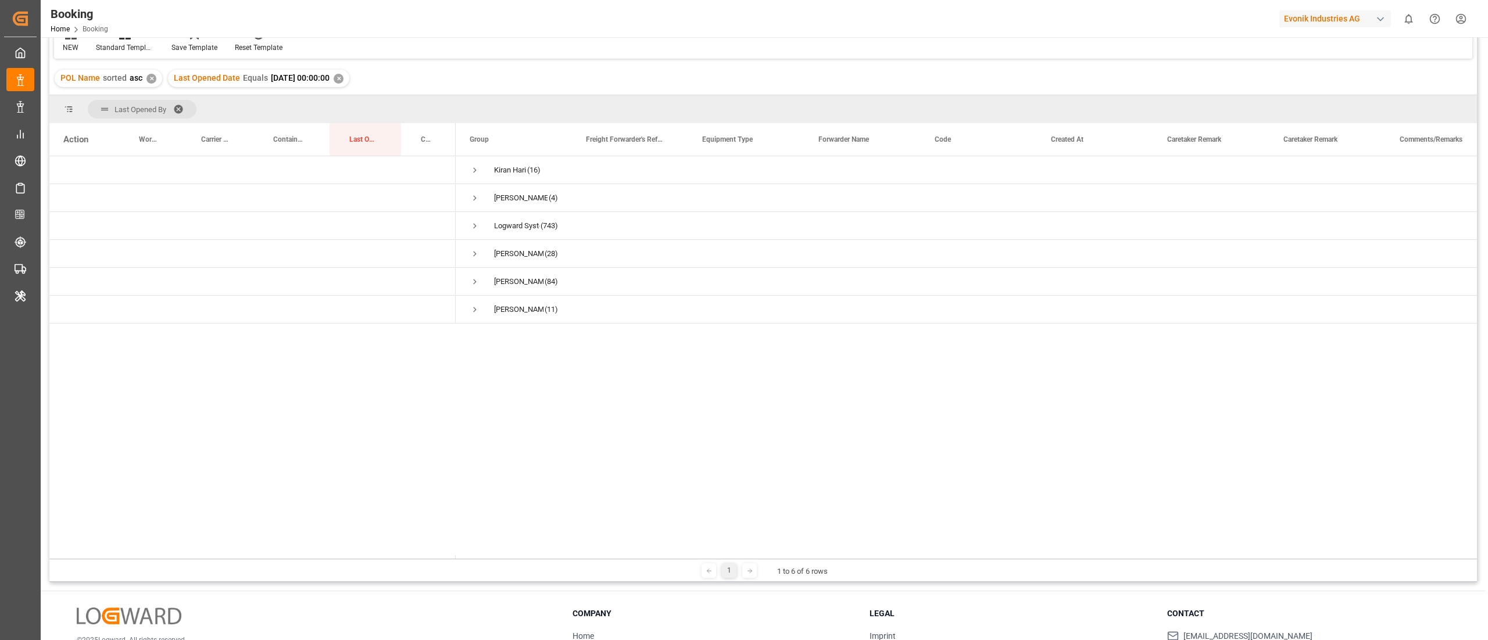
scroll to position [56, 0]
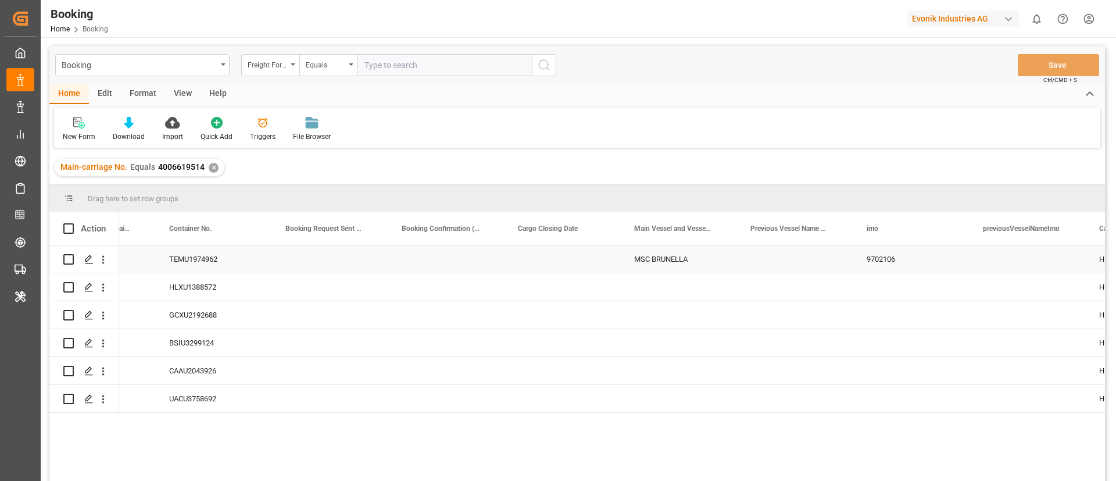
click at [629, 255] on div "MSC BRUNELLA" at bounding box center [678, 258] width 116 height 27
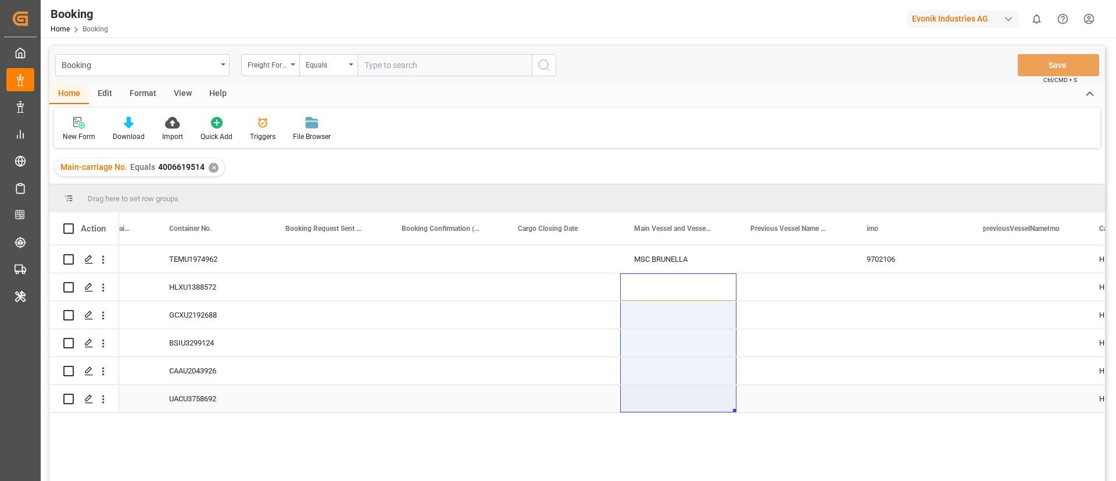
drag, startPoint x: 653, startPoint y: 285, endPoint x: 650, endPoint y: 402, distance: 117.4
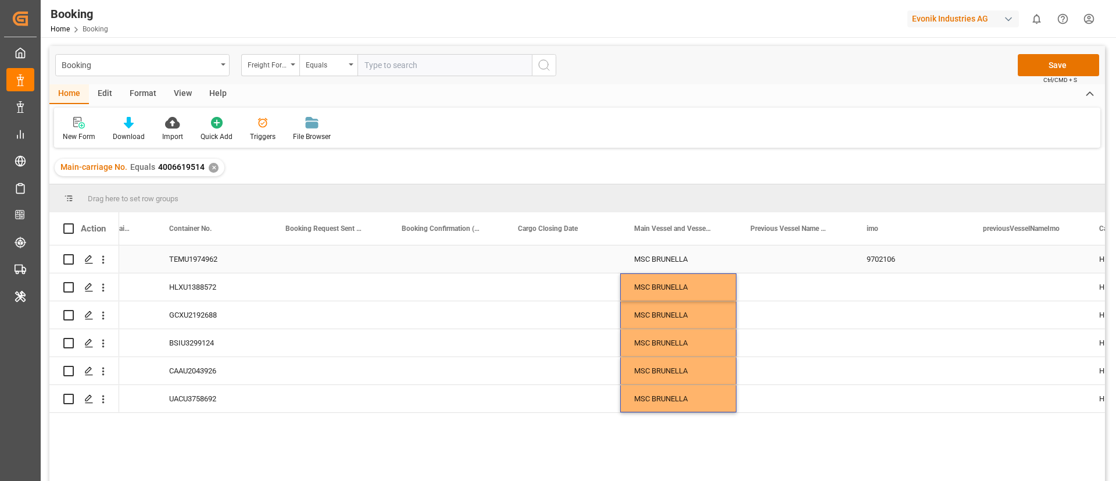
click at [888, 251] on div "9702106" at bounding box center [911, 258] width 116 height 27
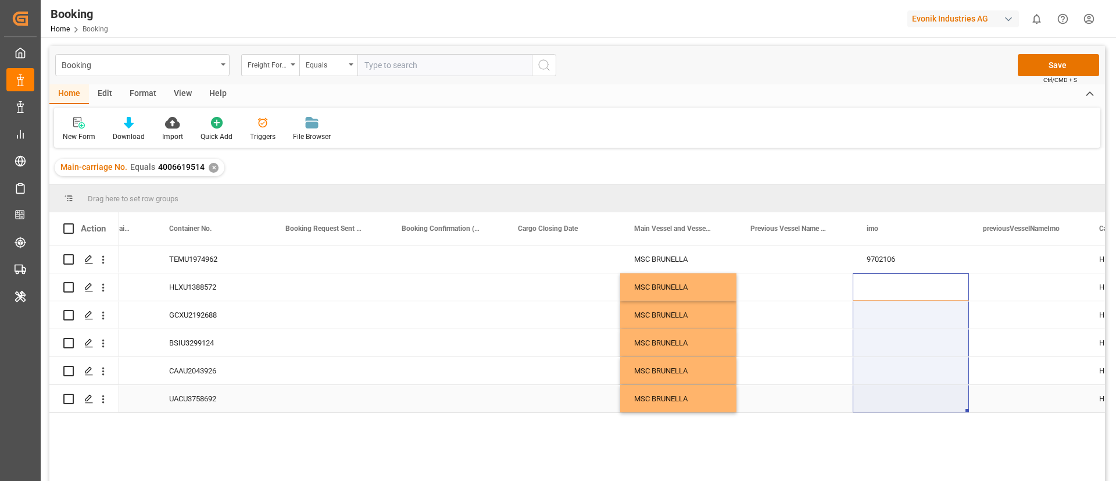
drag, startPoint x: 897, startPoint y: 280, endPoint x: 901, endPoint y: 402, distance: 122.1
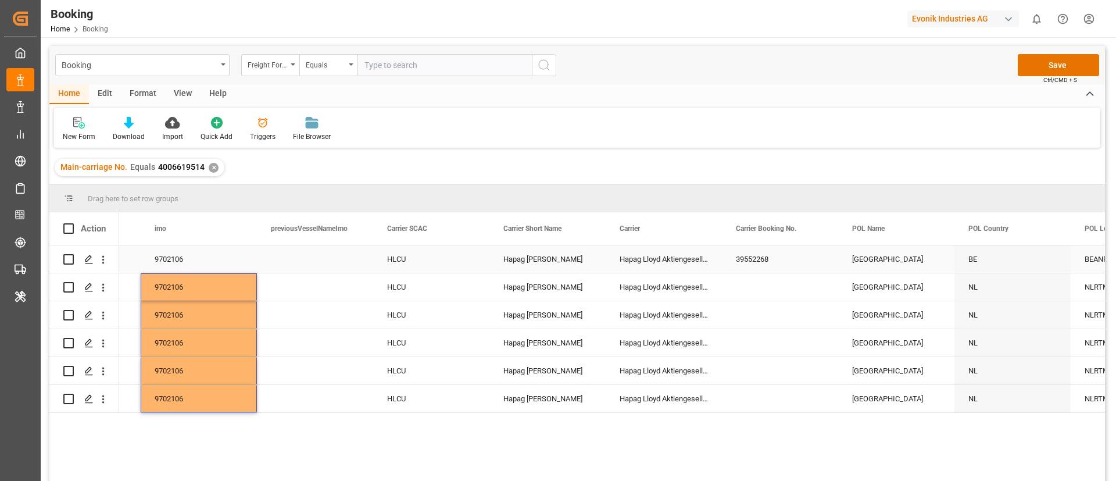
click at [740, 257] on div "39552268" at bounding box center [780, 258] width 116 height 27
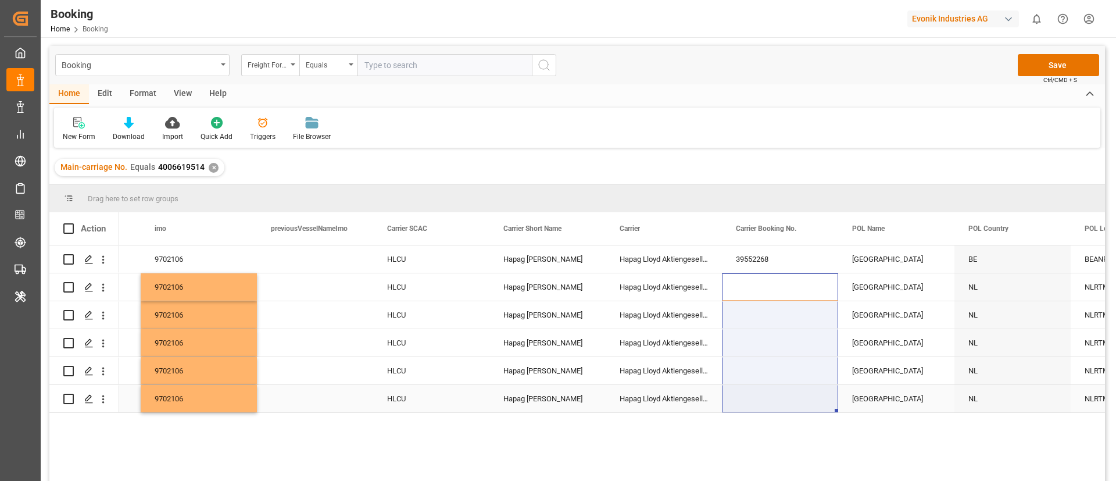
drag, startPoint x: 757, startPoint y: 280, endPoint x: 758, endPoint y: 393, distance: 113.3
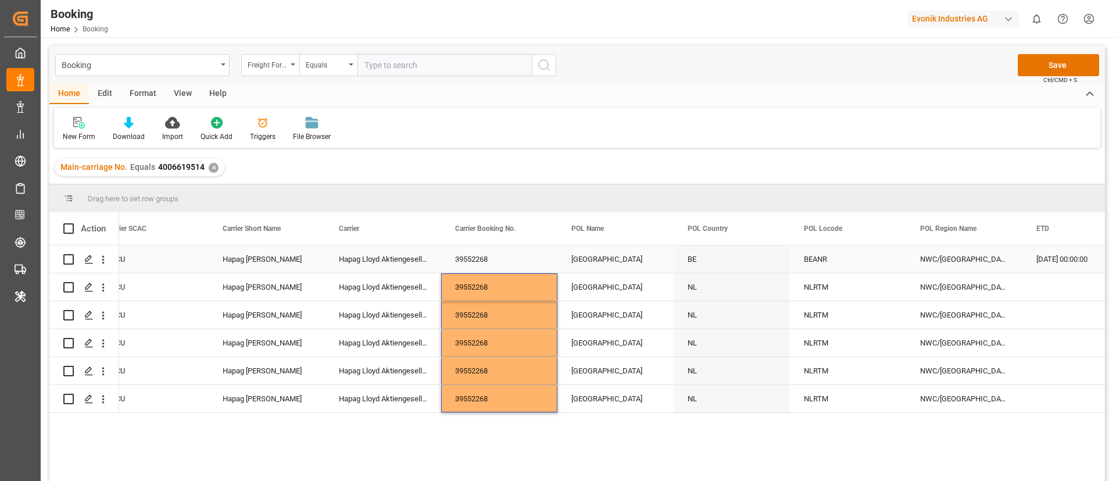
click at [616, 254] on div "[GEOGRAPHIC_DATA]" at bounding box center [615, 258] width 116 height 27
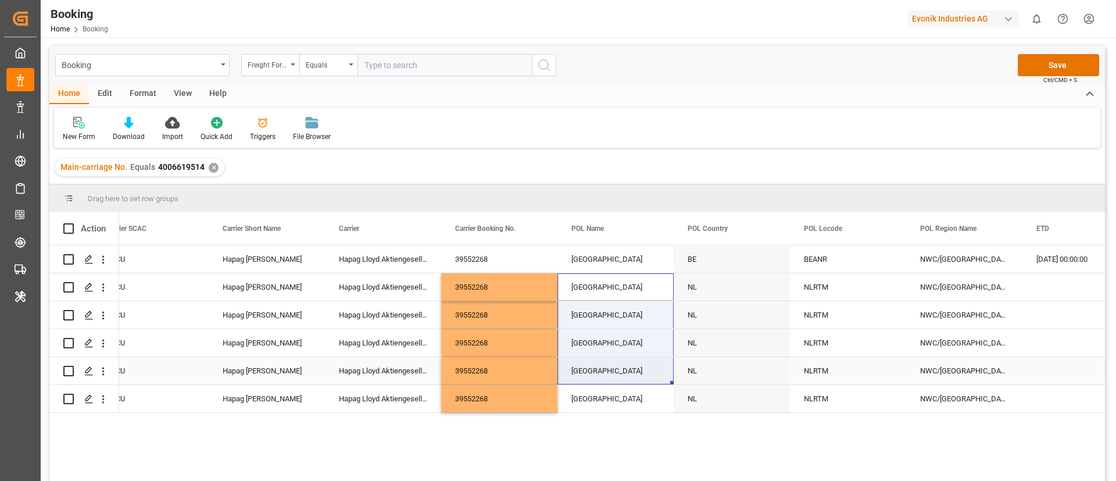
drag, startPoint x: 616, startPoint y: 282, endPoint x: 602, endPoint y: 384, distance: 102.1
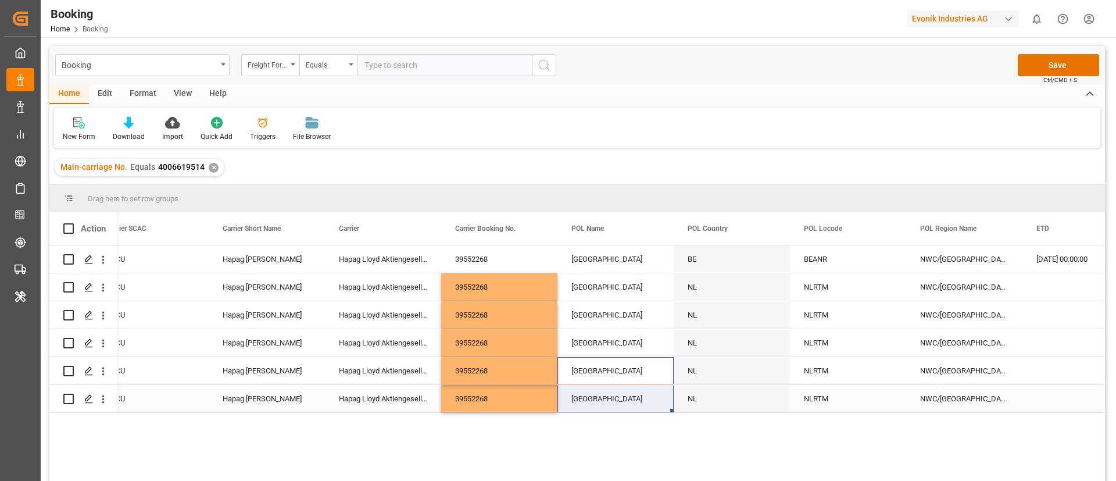
drag, startPoint x: 602, startPoint y: 384, endPoint x: 601, endPoint y: 400, distance: 16.3
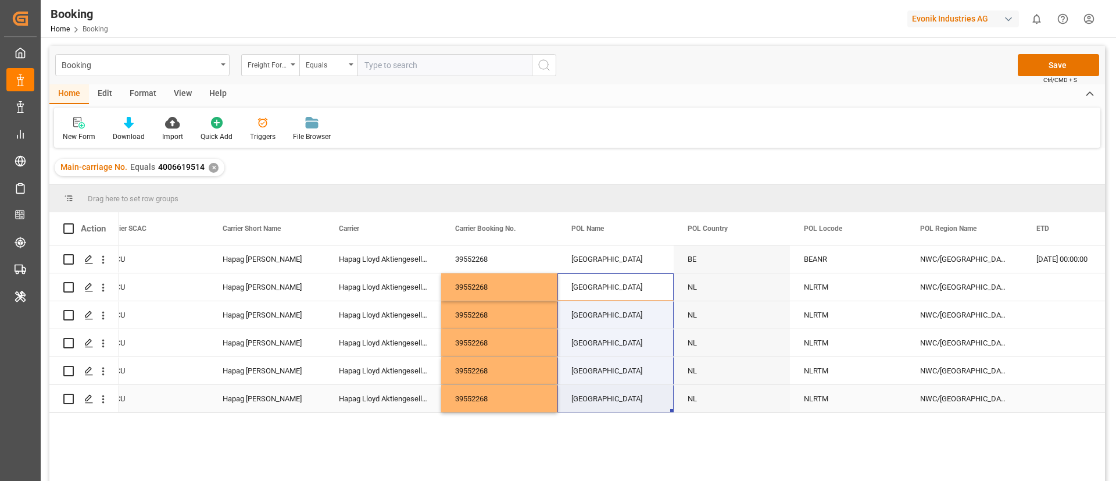
drag, startPoint x: 602, startPoint y: 373, endPoint x: 603, endPoint y: 399, distance: 26.7
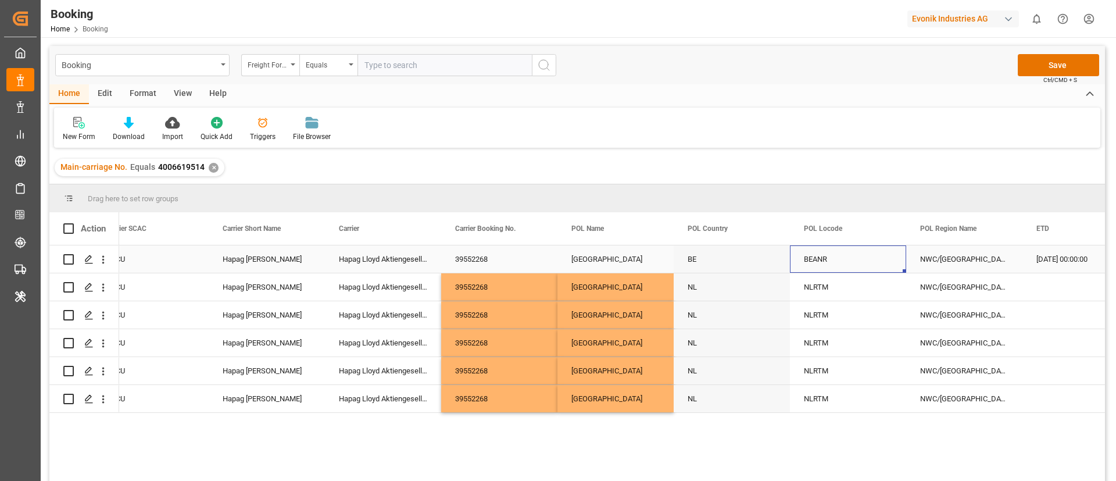
click at [842, 271] on div "BEANR" at bounding box center [848, 258] width 116 height 27
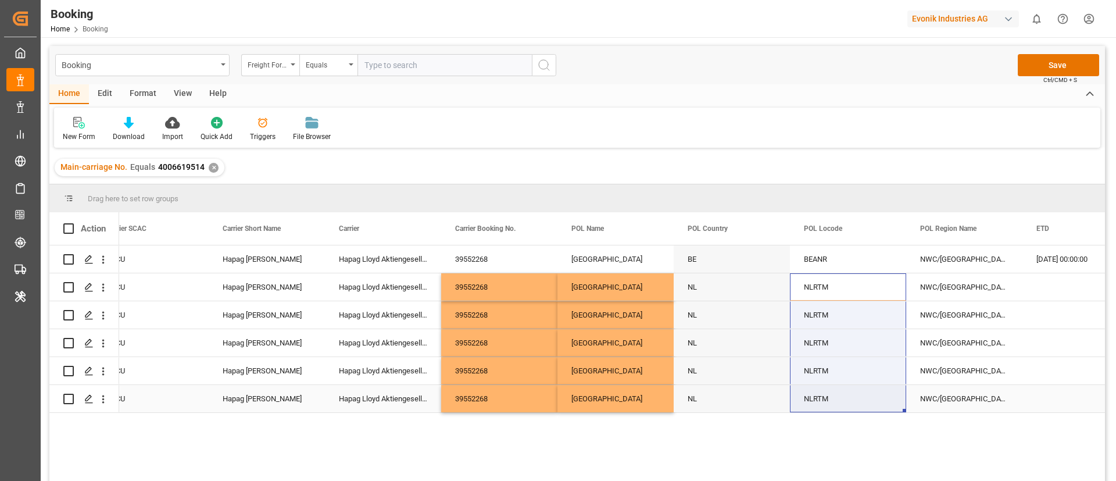
drag, startPoint x: 841, startPoint y: 288, endPoint x: 842, endPoint y: 403, distance: 115.1
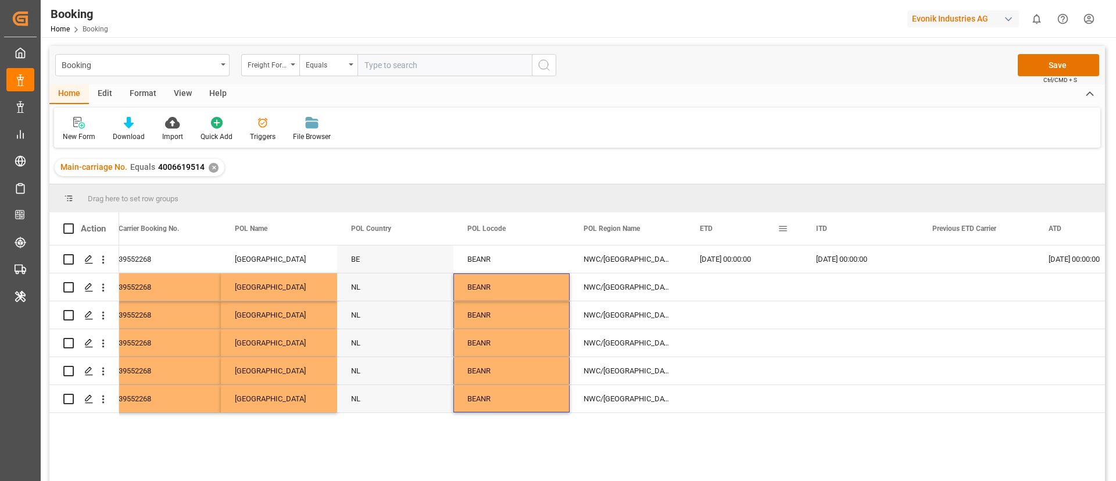
click at [724, 251] on div "[DATE] 00:00:00" at bounding box center [744, 258] width 116 height 27
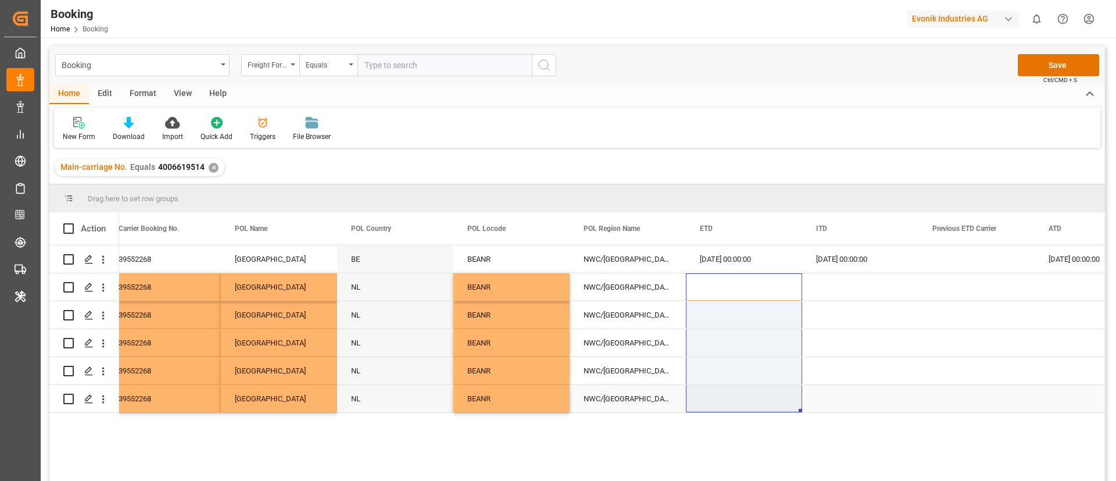
drag, startPoint x: 754, startPoint y: 334, endPoint x: 749, endPoint y: 409, distance: 75.7
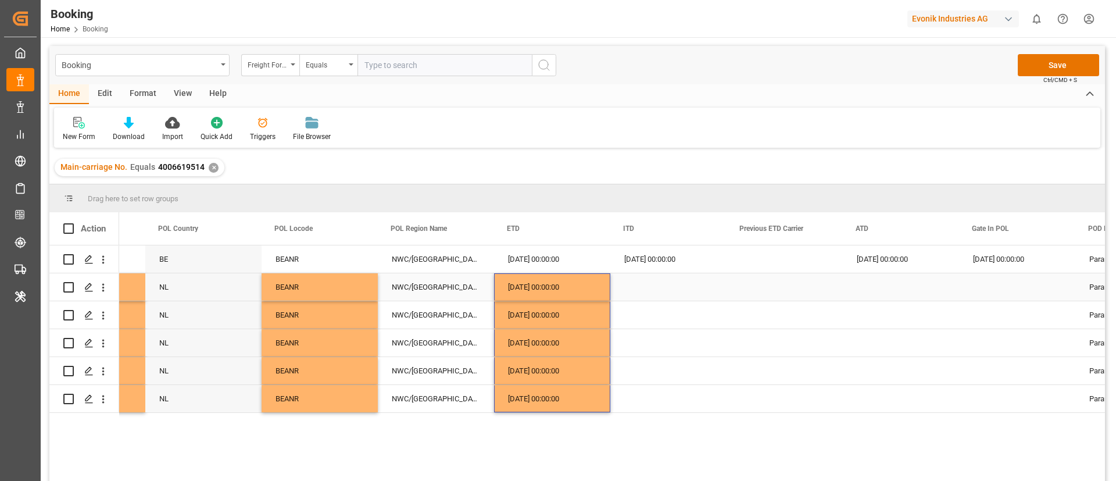
scroll to position [0, 5555]
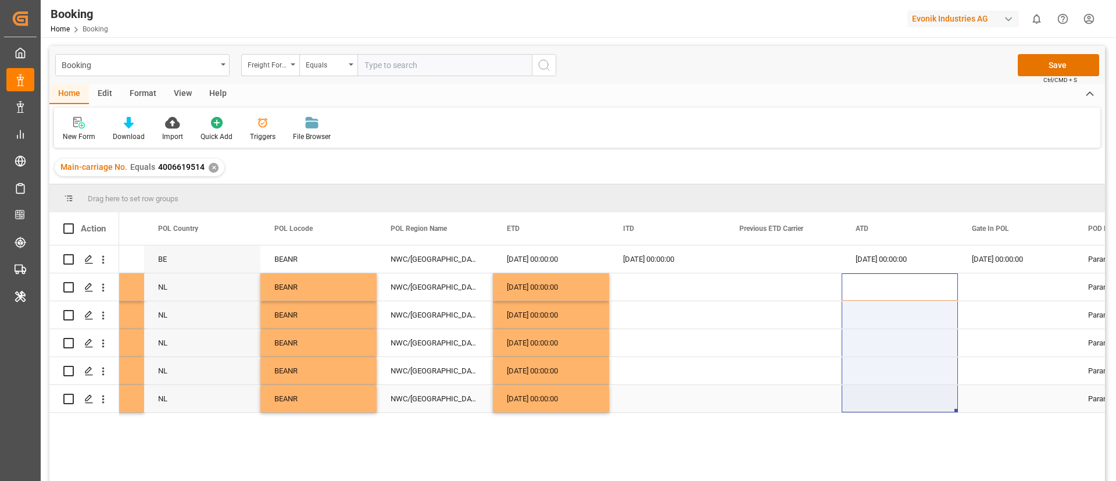
drag, startPoint x: 877, startPoint y: 288, endPoint x: 864, endPoint y: 407, distance: 119.9
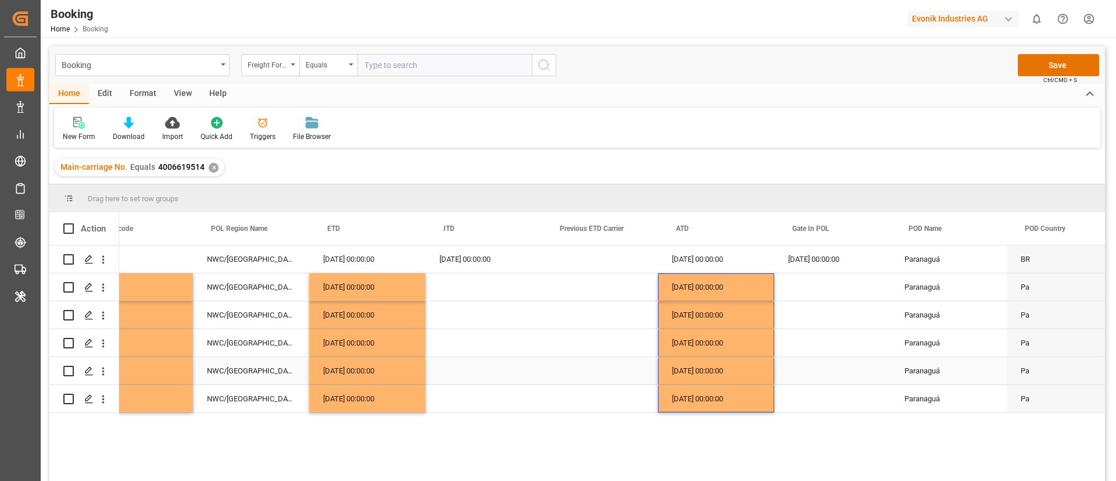
scroll to position [0, 5742]
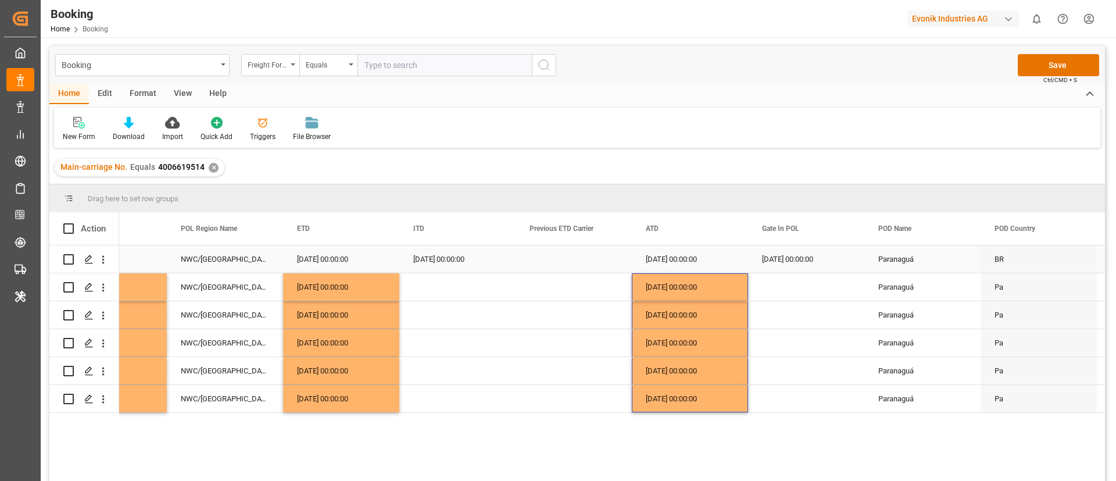
click at [815, 270] on div "26.06.2025 00:00:00" at bounding box center [806, 258] width 116 height 27
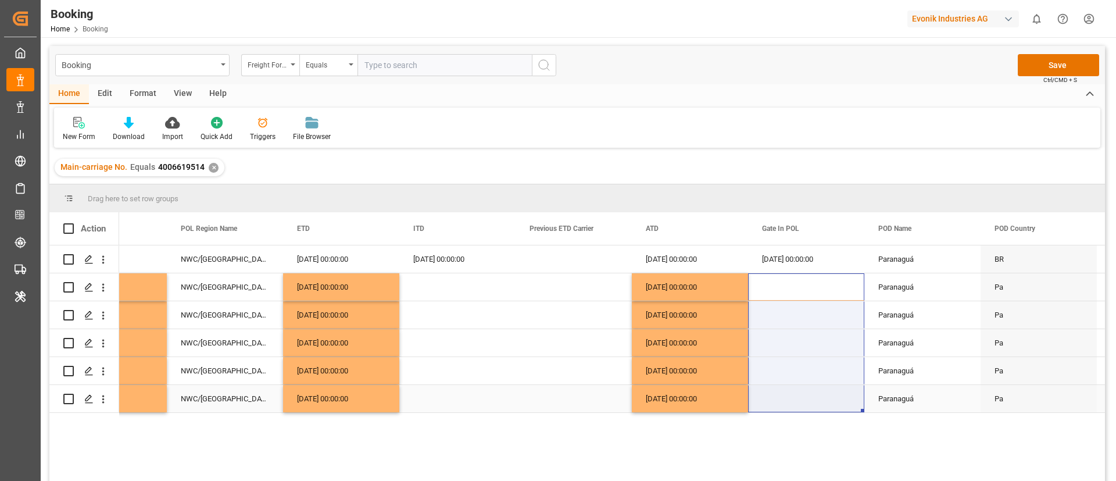
drag, startPoint x: 785, startPoint y: 287, endPoint x: 785, endPoint y: 400, distance: 113.3
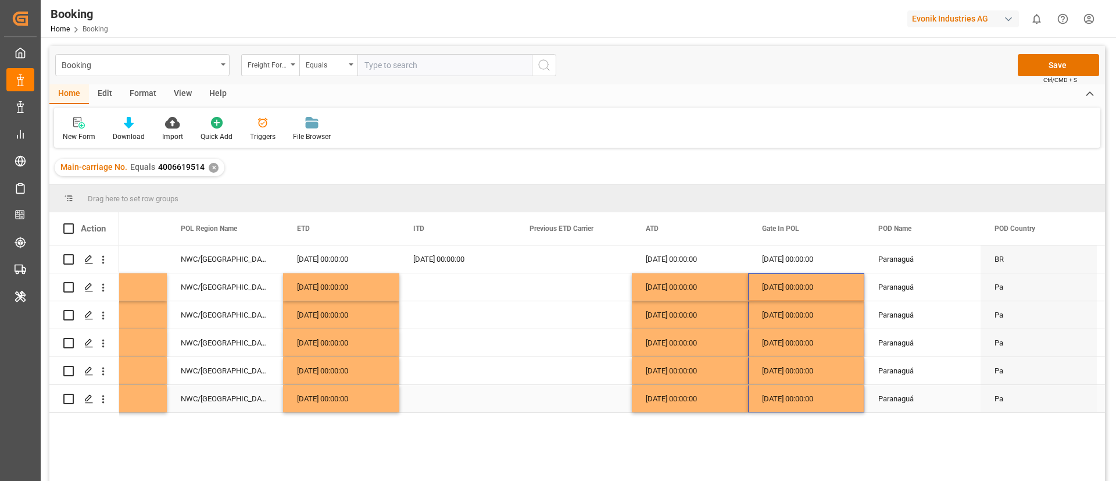
scroll to position [0, 5907]
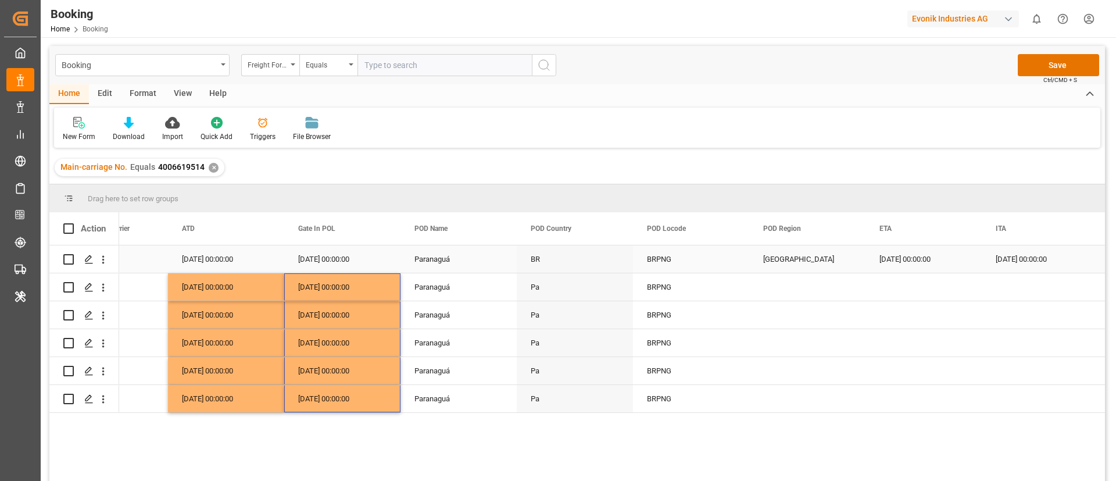
click at [788, 264] on div "South America East Coast" at bounding box center [807, 258] width 116 height 27
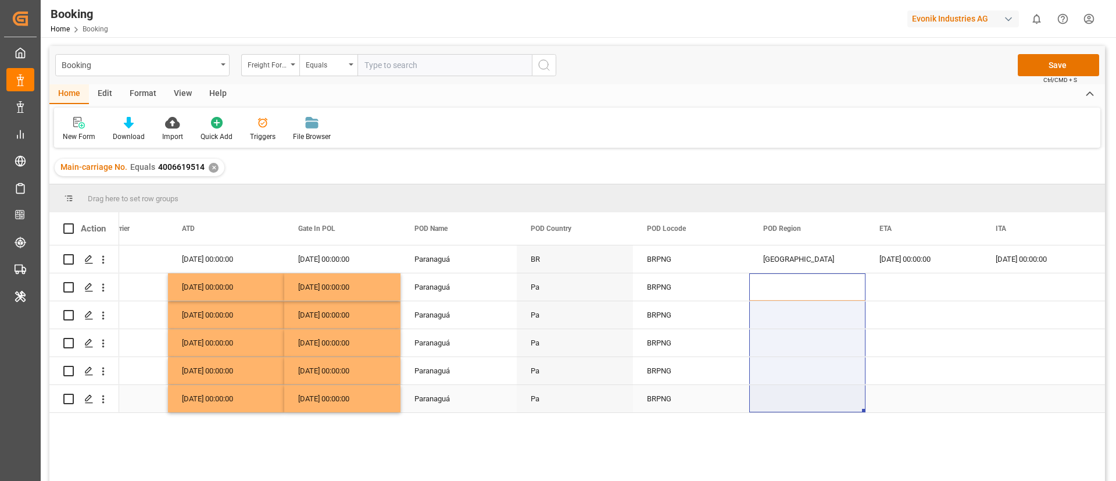
drag, startPoint x: 806, startPoint y: 291, endPoint x: 790, endPoint y: 403, distance: 112.7
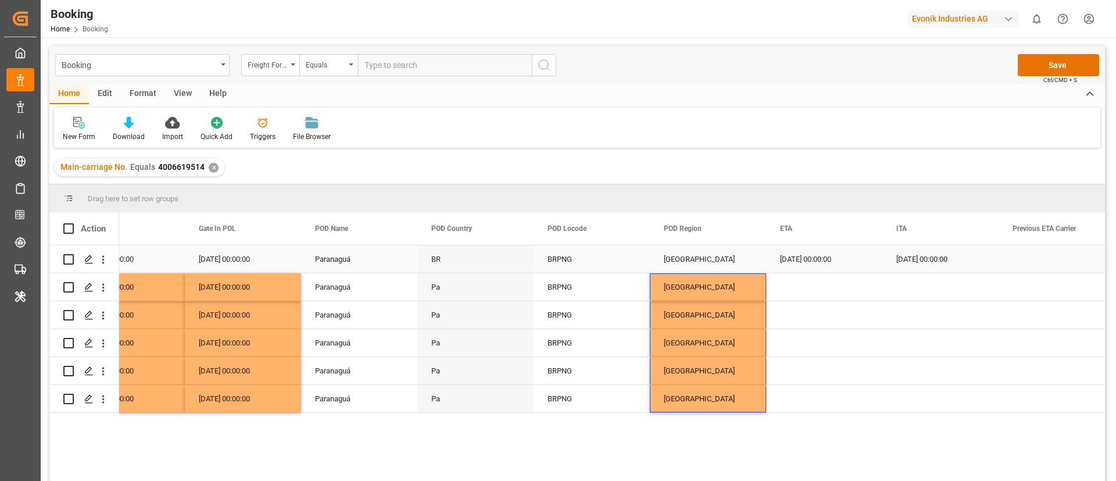
click at [788, 259] on div "06.09.2025 00:00:00" at bounding box center [824, 258] width 116 height 27
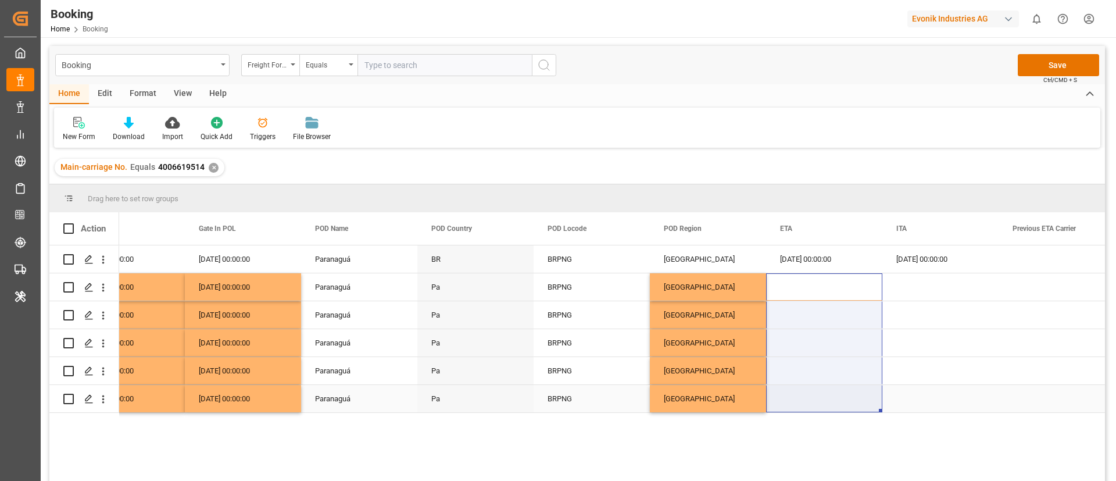
drag, startPoint x: 808, startPoint y: 278, endPoint x: 799, endPoint y: 406, distance: 128.2
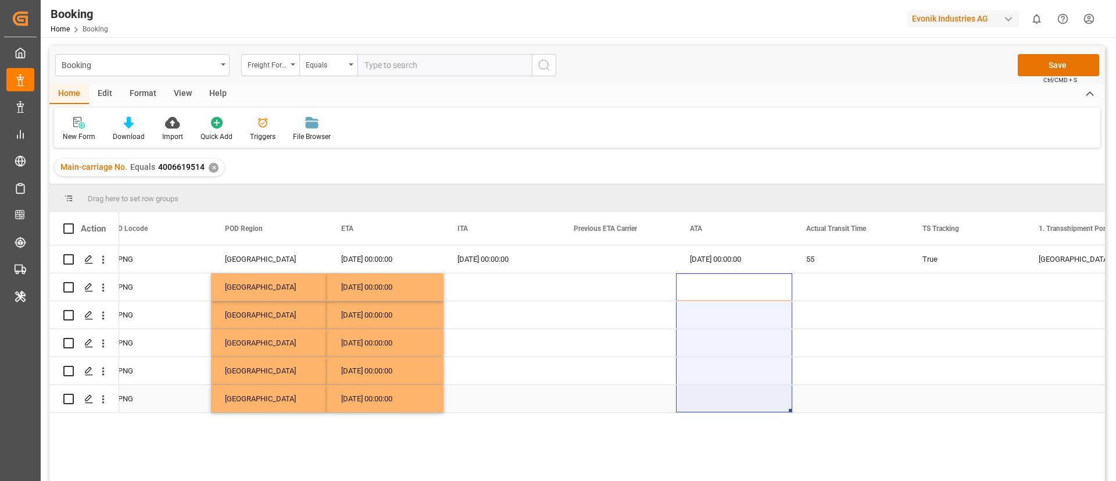
drag, startPoint x: 726, startPoint y: 288, endPoint x: 710, endPoint y: 409, distance: 121.9
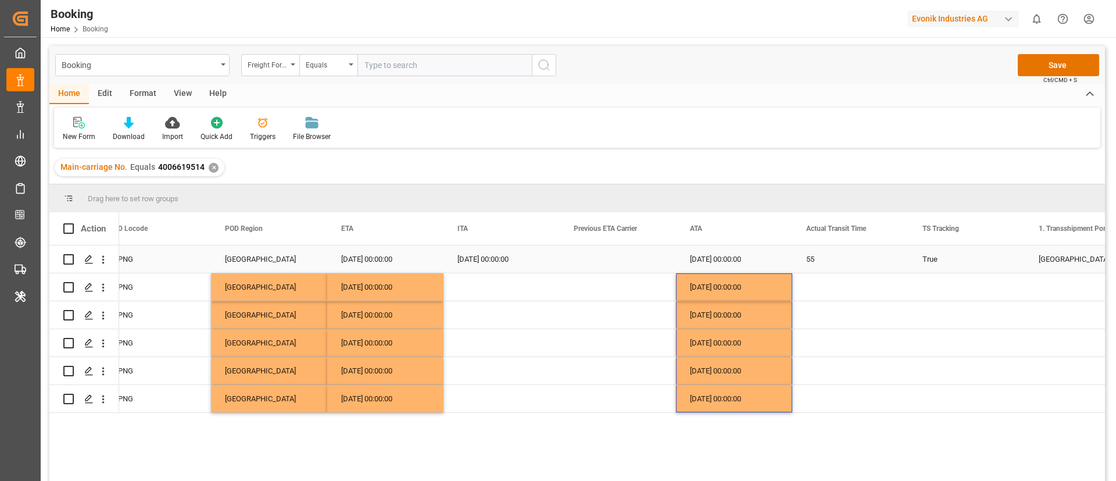
click at [957, 259] on div "True" at bounding box center [966, 258] width 116 height 27
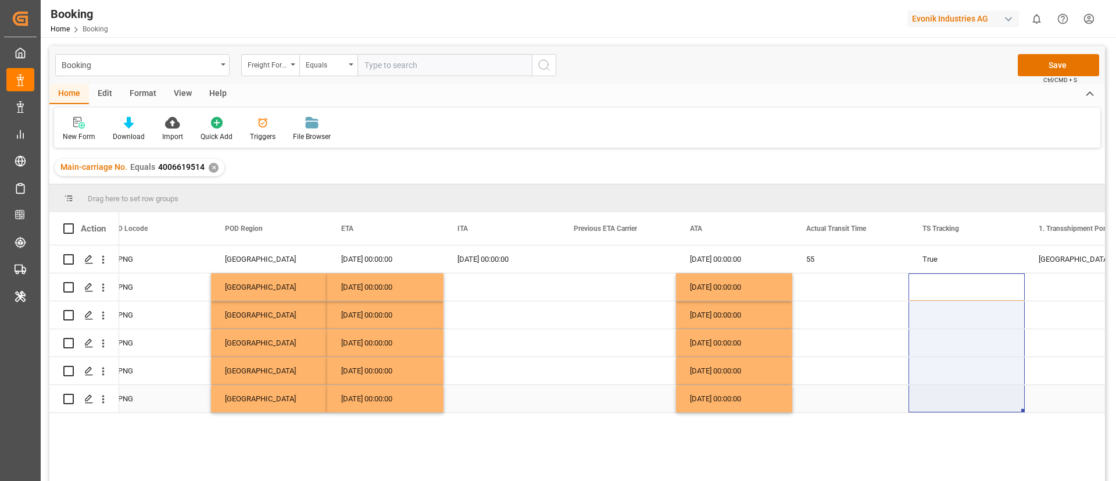
drag, startPoint x: 951, startPoint y: 288, endPoint x: 936, endPoint y: 408, distance: 121.3
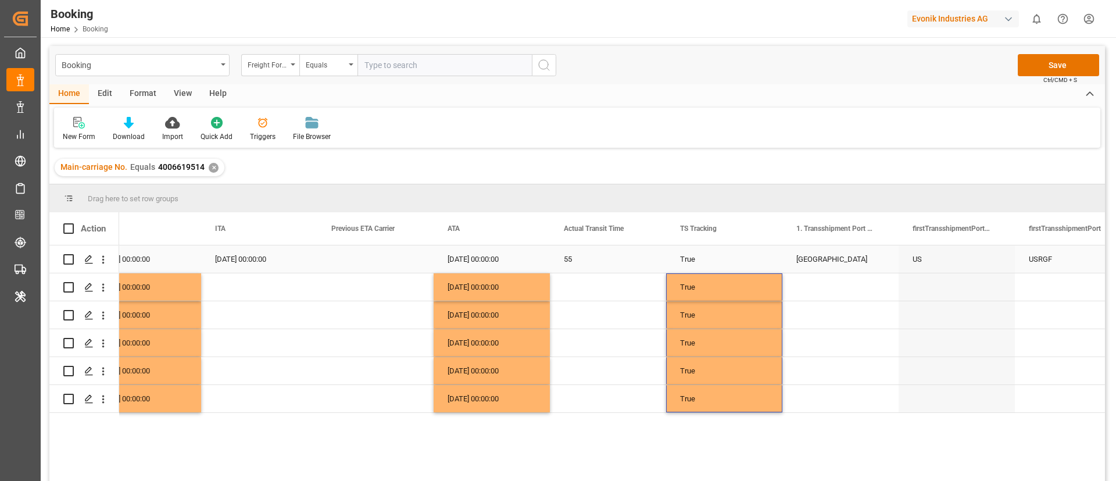
click at [839, 266] on div "[GEOGRAPHIC_DATA]" at bounding box center [840, 258] width 116 height 27
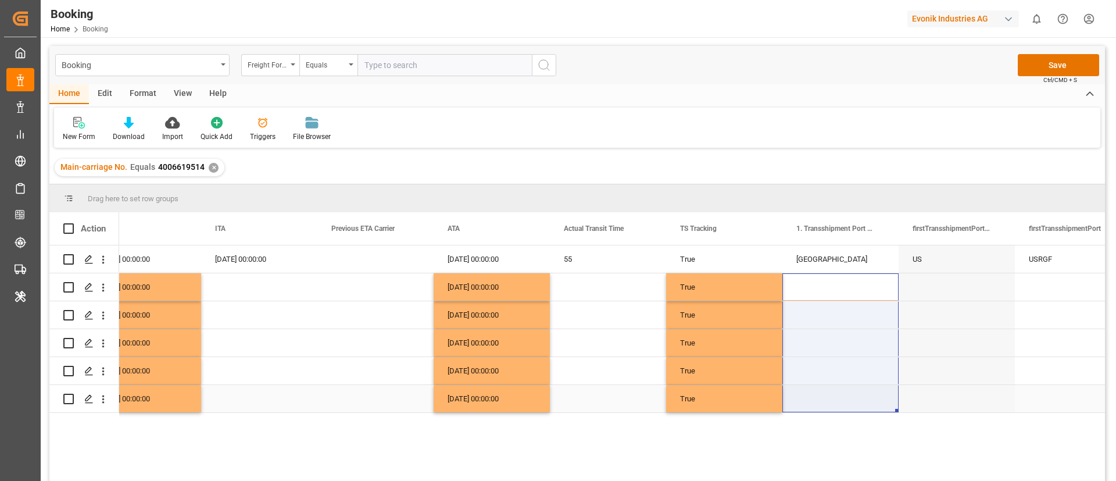
drag, startPoint x: 854, startPoint y: 300, endPoint x: 843, endPoint y: 386, distance: 86.7
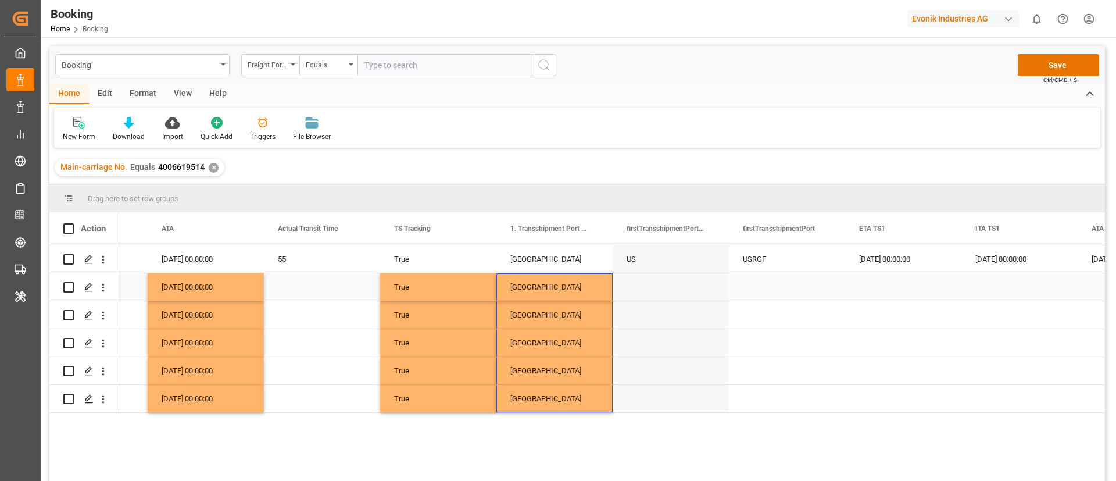
click at [761, 267] on div "USRGF" at bounding box center [787, 258] width 116 height 27
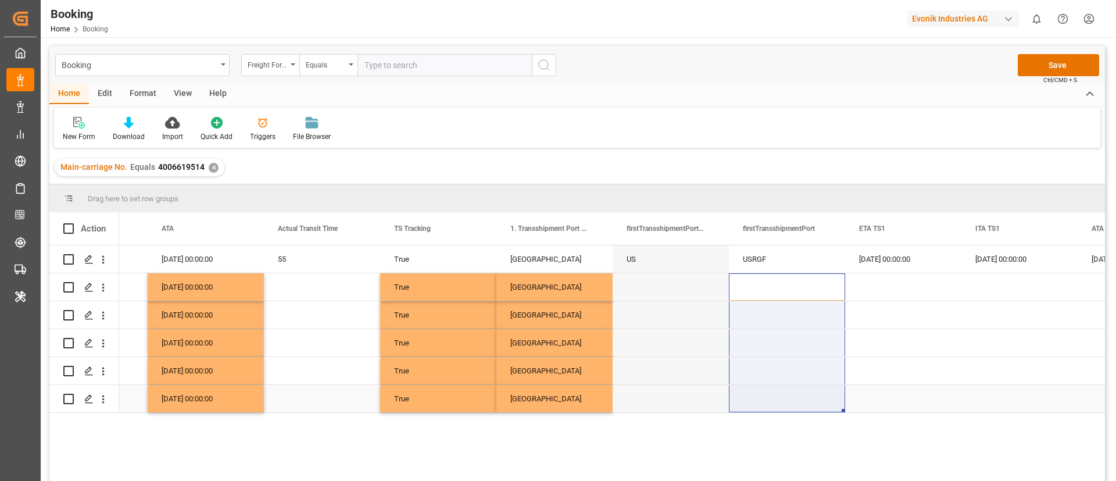
drag, startPoint x: 760, startPoint y: 282, endPoint x: 745, endPoint y: 396, distance: 114.3
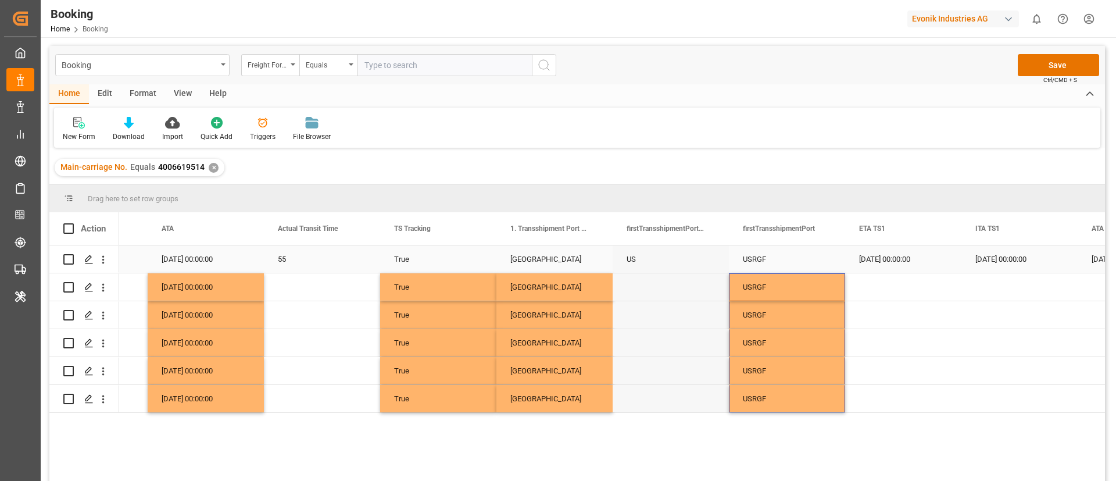
click at [666, 260] on div "US" at bounding box center [671, 258] width 116 height 27
drag, startPoint x: 668, startPoint y: 280, endPoint x: 650, endPoint y: 414, distance: 135.5
click at [650, 414] on div "06.09.2025 00:00:00 06.09.2025 00:00:00 55 True Rio Grande US USRGF 20.08.2025 …" at bounding box center [612, 366] width 986 height 243
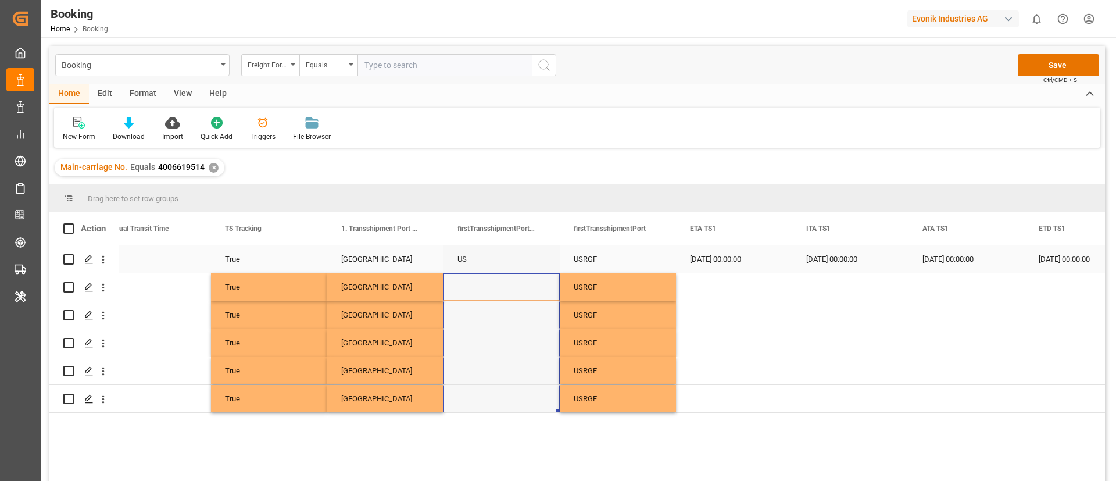
click at [717, 268] on div "20.08.2025 00:00:00" at bounding box center [734, 258] width 116 height 27
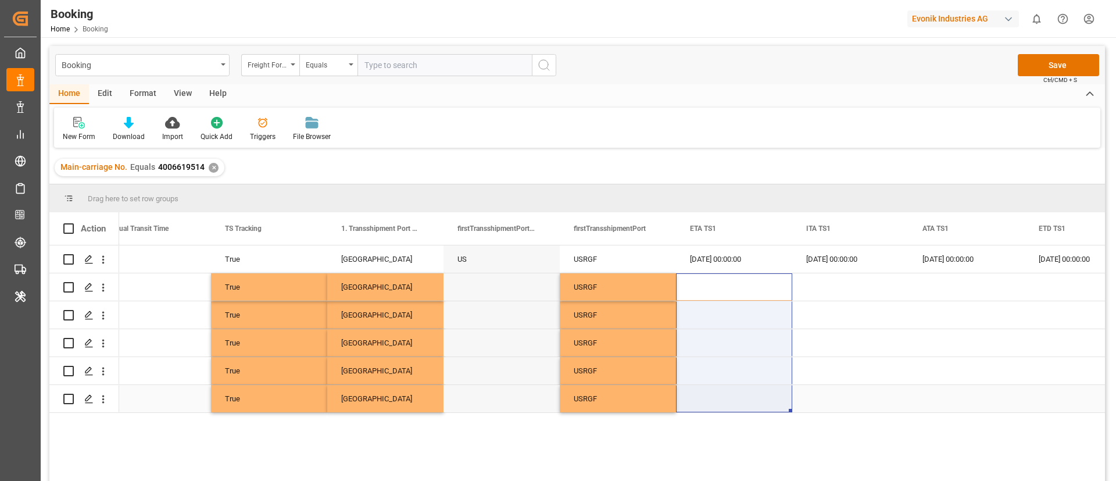
drag, startPoint x: 721, startPoint y: 282, endPoint x: 715, endPoint y: 391, distance: 108.8
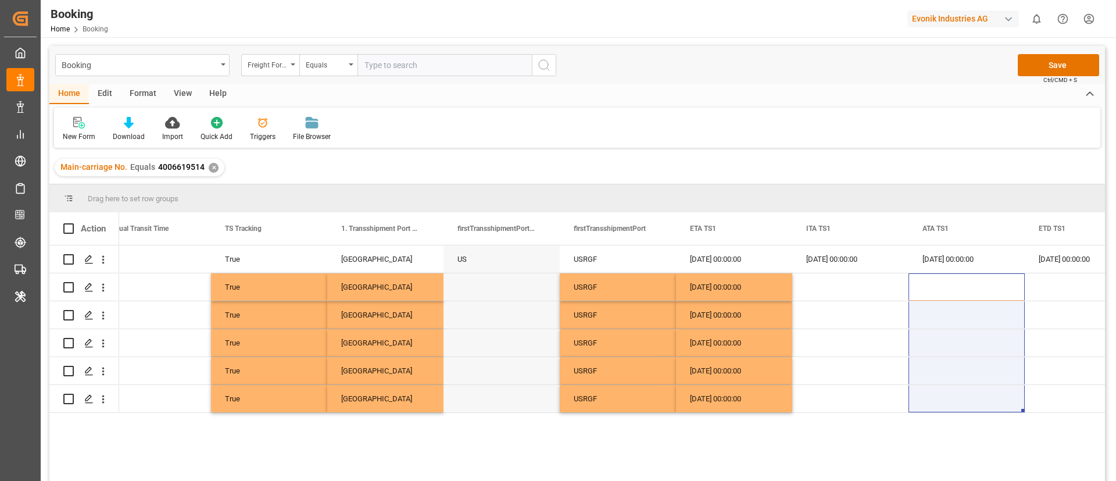
drag, startPoint x: 943, startPoint y: 309, endPoint x: 929, endPoint y: 418, distance: 110.2
click at [929, 418] on div "06.09.2025 00:00:00 55 True Rio Grande US USRGF 20.08.2025 00:00:00 20.08.2025 …" at bounding box center [612, 366] width 986 height 243
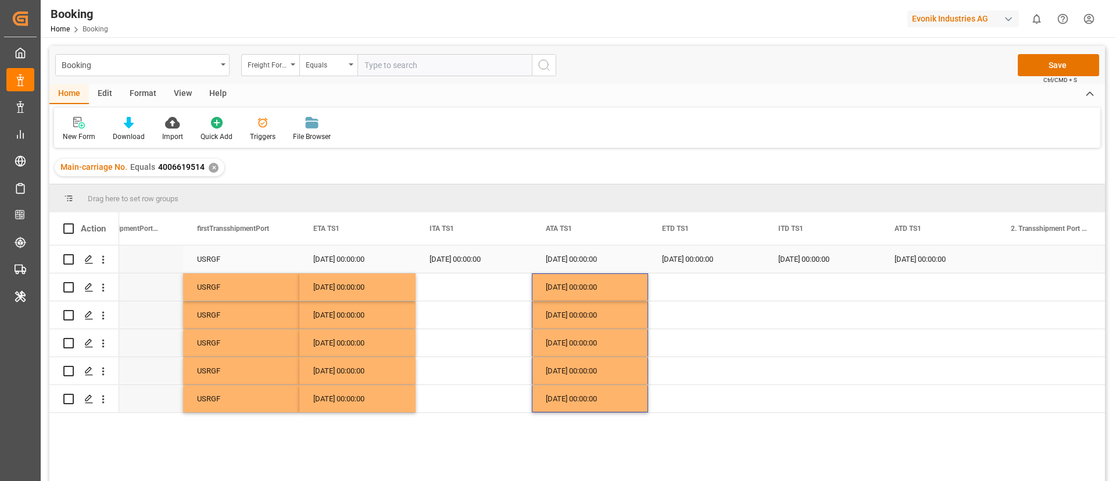
click at [707, 249] on div "01.09.2025 00:00:00" at bounding box center [706, 258] width 116 height 27
drag, startPoint x: 703, startPoint y: 273, endPoint x: 694, endPoint y: 353, distance: 80.7
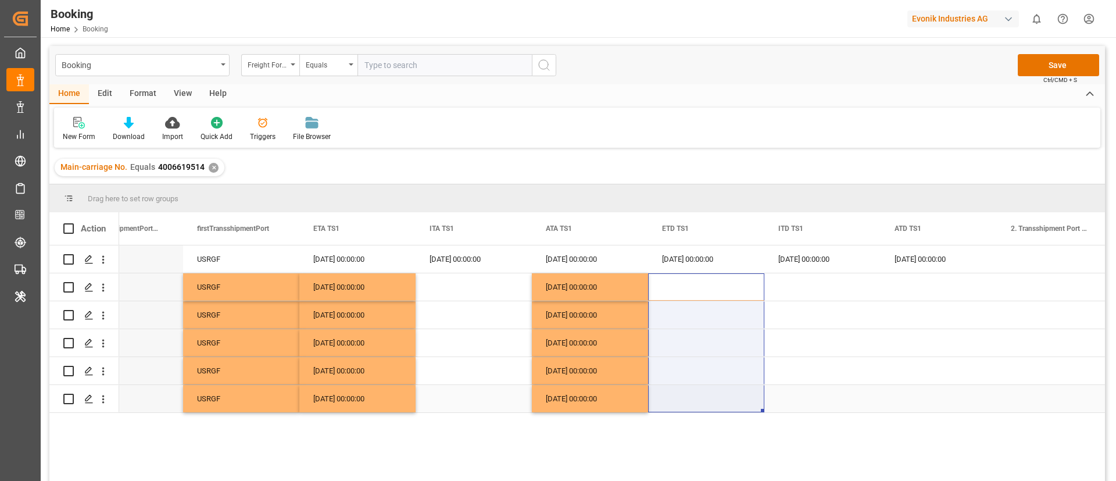
drag, startPoint x: 698, startPoint y: 310, endPoint x: 689, endPoint y: 400, distance: 89.9
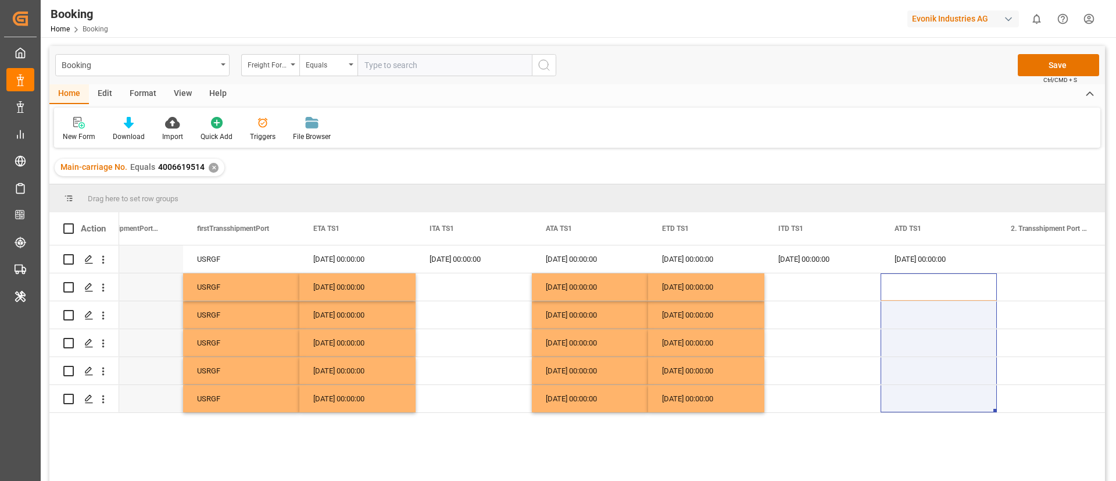
drag, startPoint x: 913, startPoint y: 284, endPoint x: 891, endPoint y: 479, distance: 196.0
click at [891, 479] on div "Rio Grande US USRGF 20.08.2025 00:00:00 20.08.2025 00:00:00 20.08.2025 00:00:00…" at bounding box center [612, 366] width 986 height 243
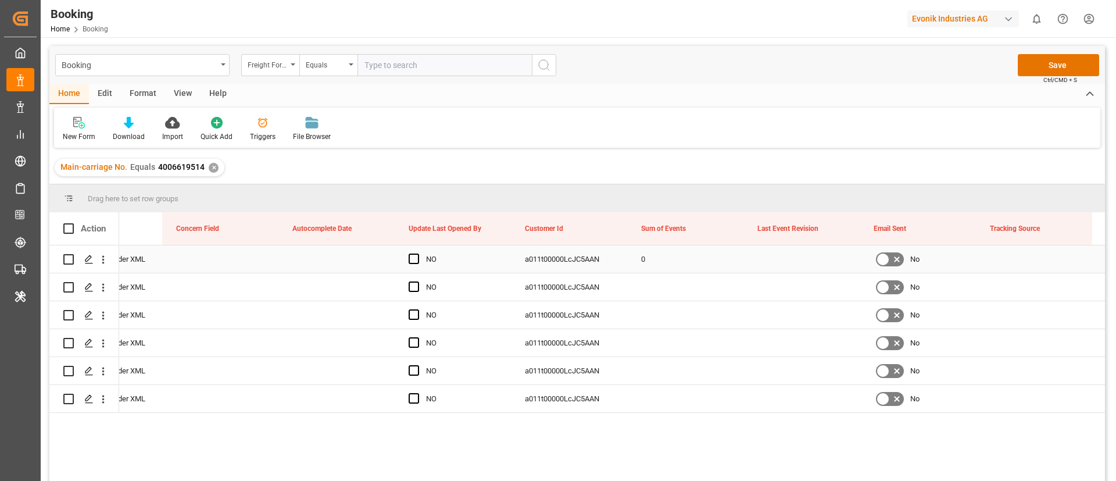
click at [654, 263] on div "0" at bounding box center [685, 258] width 116 height 27
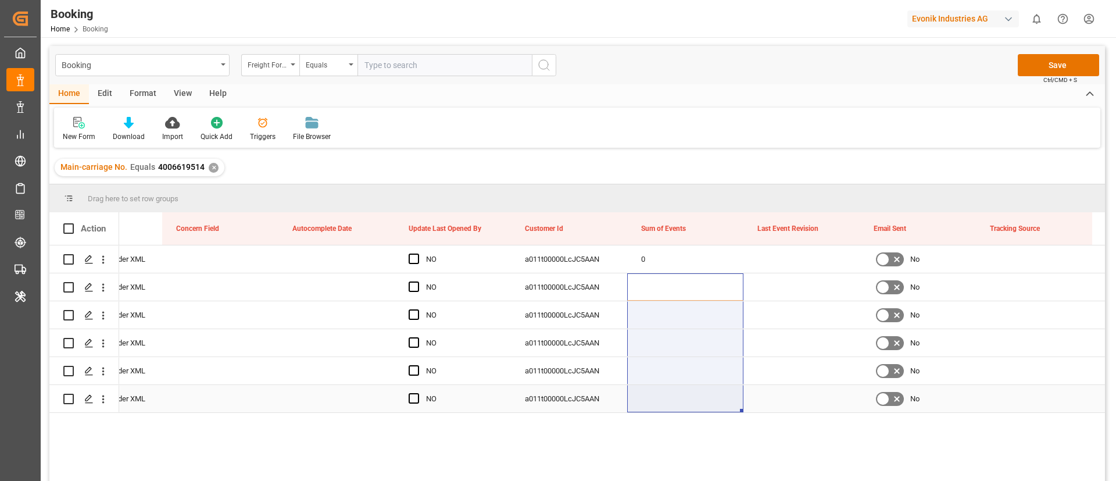
drag, startPoint x: 653, startPoint y: 285, endPoint x: 646, endPoint y: 409, distance: 124.0
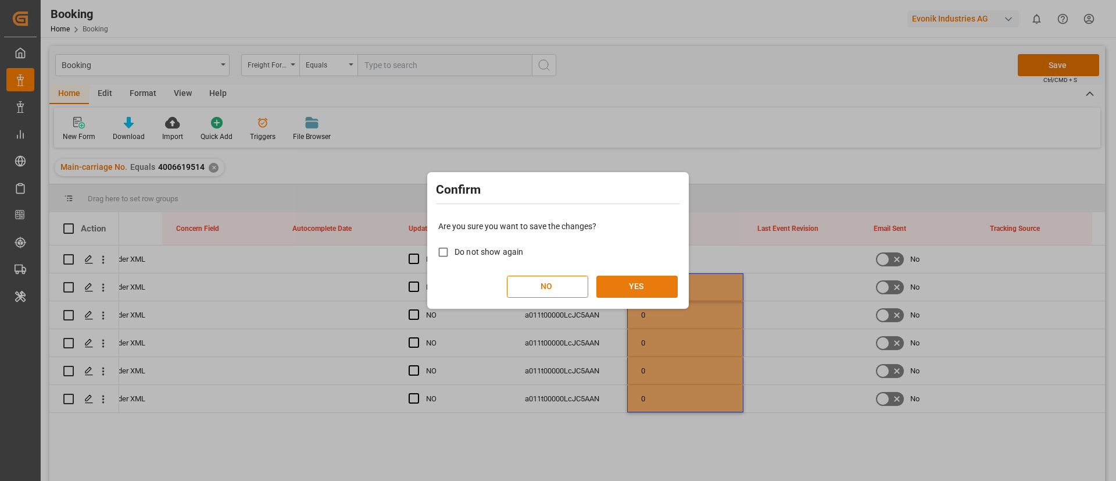
click at [653, 284] on button "YES" at bounding box center [636, 286] width 81 height 22
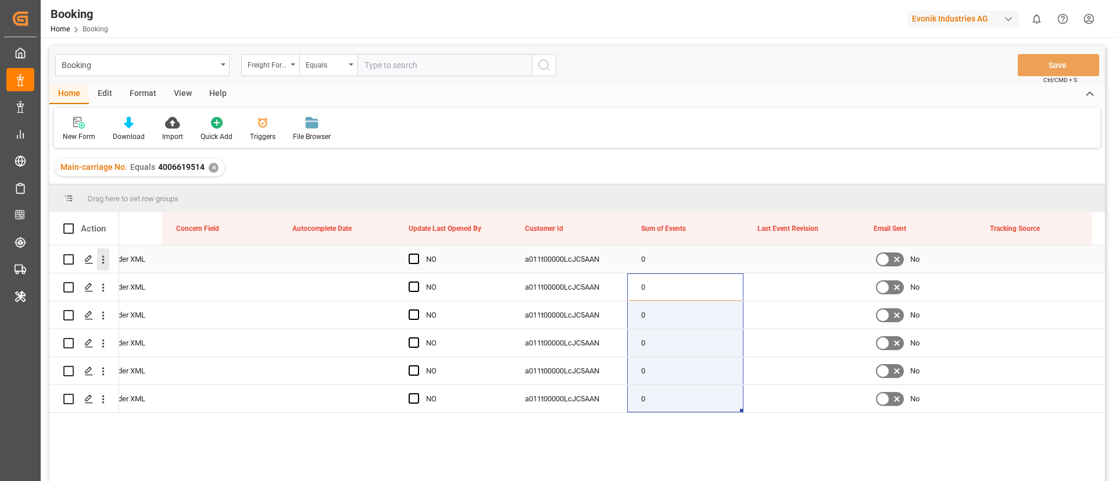
click at [99, 265] on icon "open menu" at bounding box center [103, 259] width 12 height 12
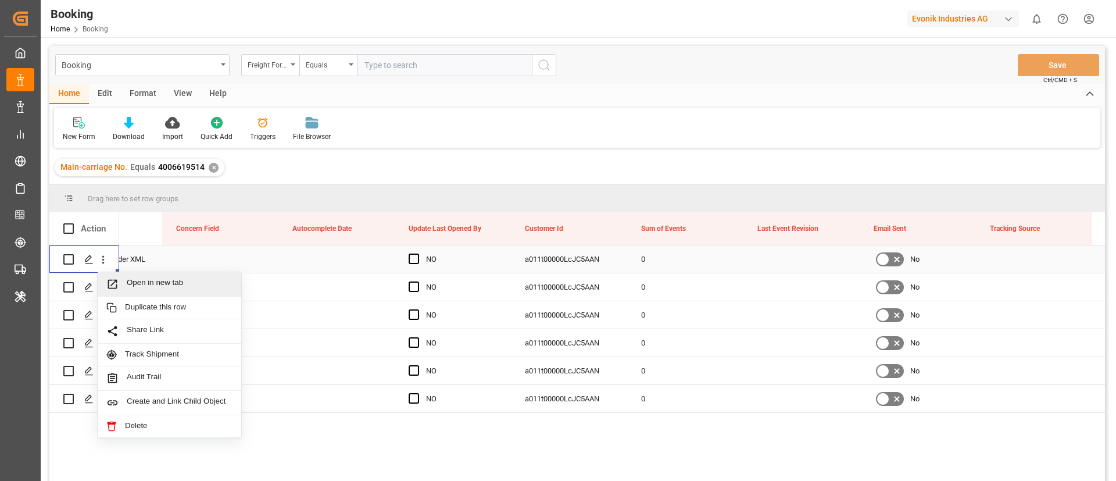
click at [134, 280] on span "Open in new tab" at bounding box center [180, 284] width 106 height 12
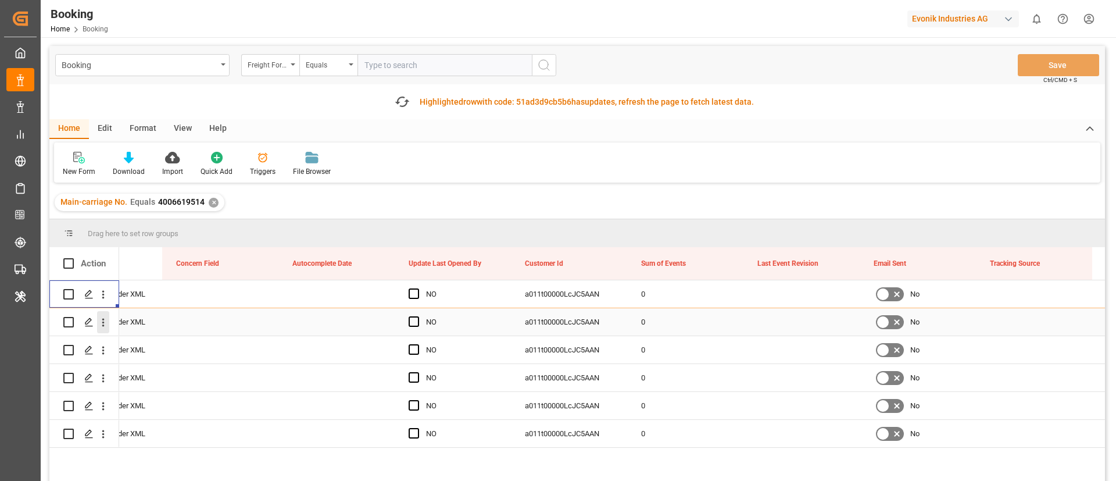
click at [102, 319] on icon "open menu" at bounding box center [103, 323] width 2 height 8
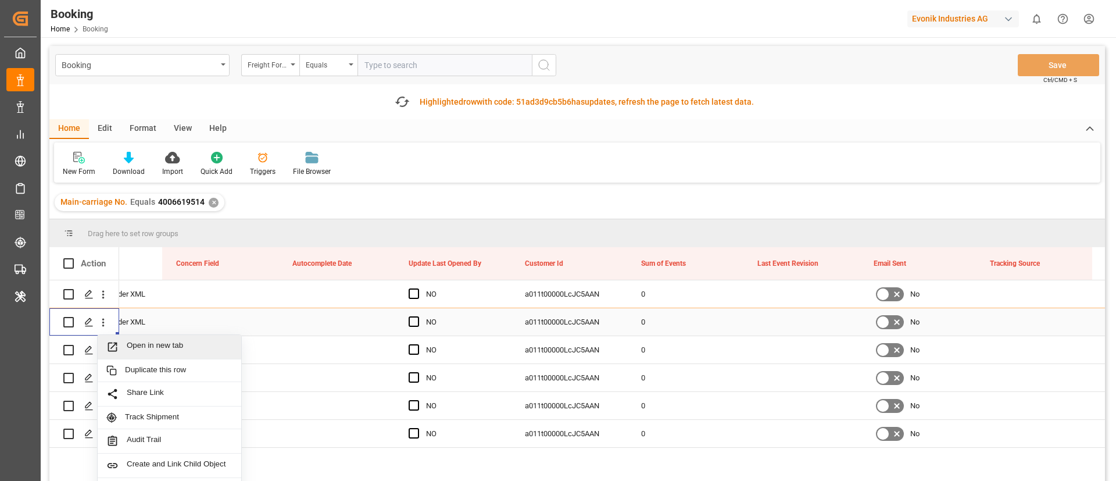
click at [154, 335] on div "Open in new tab" at bounding box center [170, 347] width 144 height 24
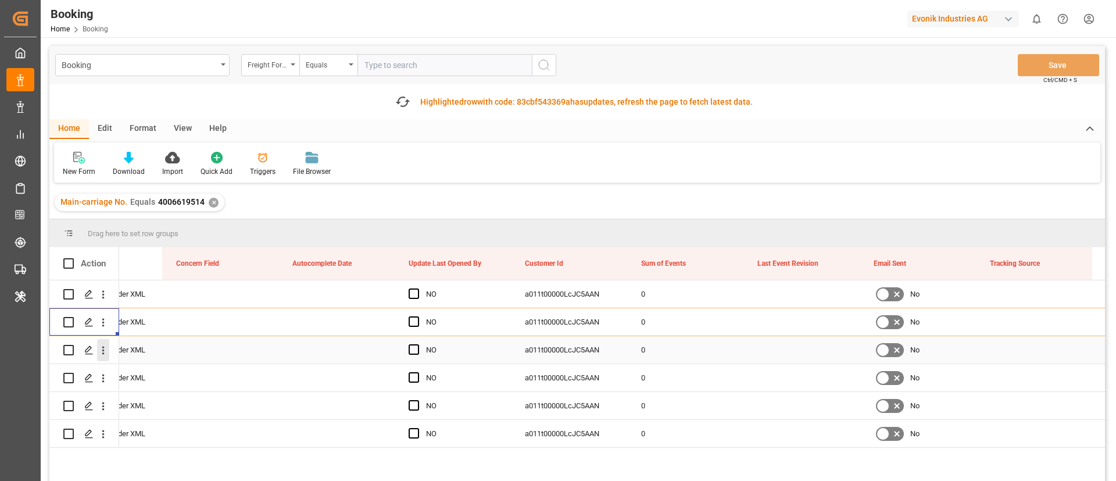
click at [108, 359] on button "open menu" at bounding box center [103, 350] width 12 height 22
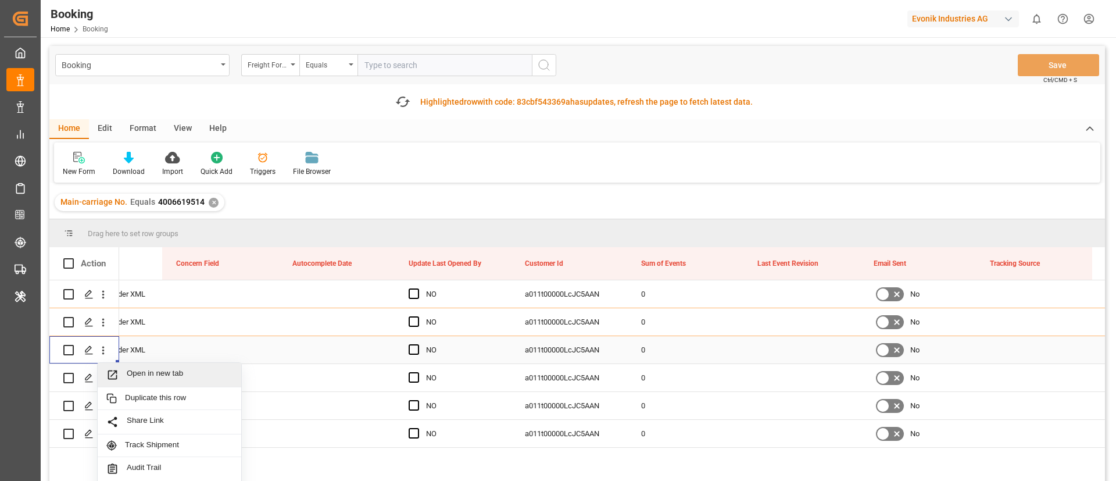
click at [152, 376] on span "Open in new tab" at bounding box center [180, 374] width 106 height 12
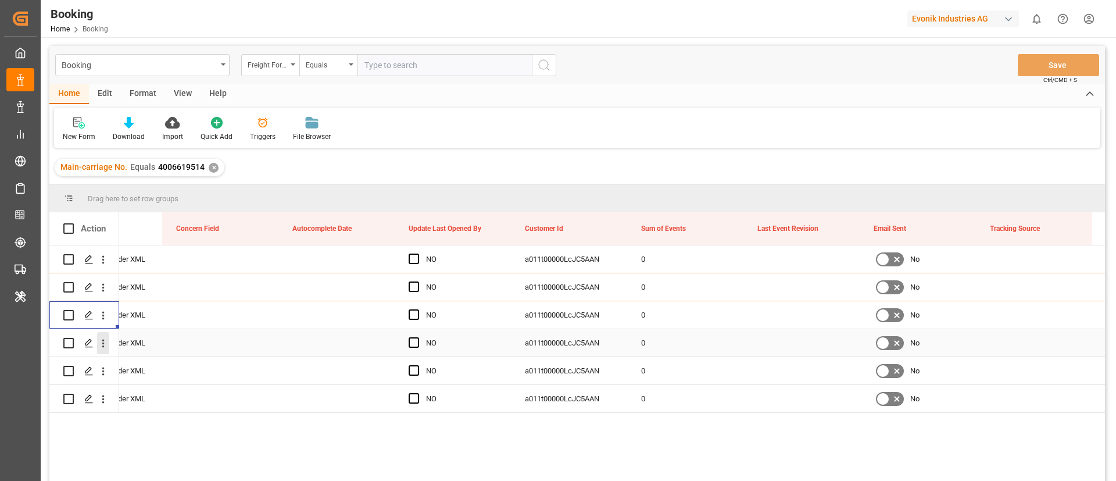
click at [103, 348] on icon "open menu" at bounding box center [103, 343] width 12 height 12
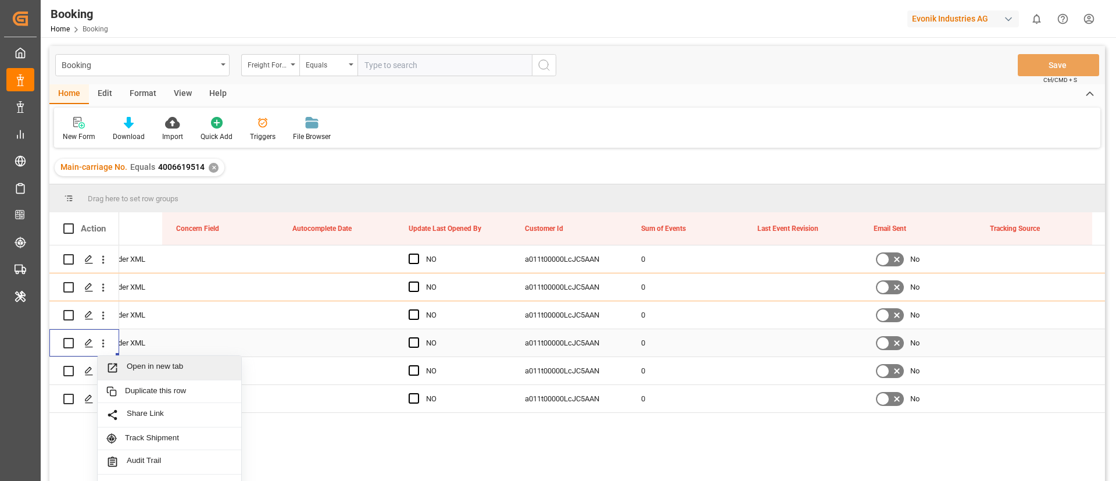
click at [158, 363] on span "Open in new tab" at bounding box center [180, 368] width 106 height 12
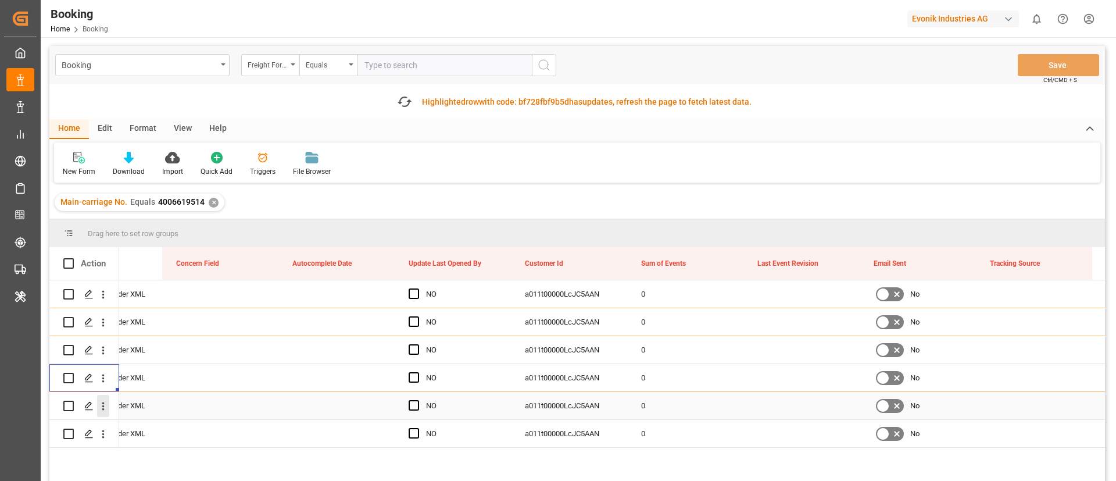
click at [103, 408] on icon "open menu" at bounding box center [103, 406] width 2 height 8
click at [134, 417] on div "EVONIK Load Tender XML" at bounding box center [104, 405] width 116 height 27
click at [104, 407] on icon "open menu" at bounding box center [103, 406] width 12 height 12
click at [130, 420] on div "Open in new tab" at bounding box center [170, 430] width 144 height 24
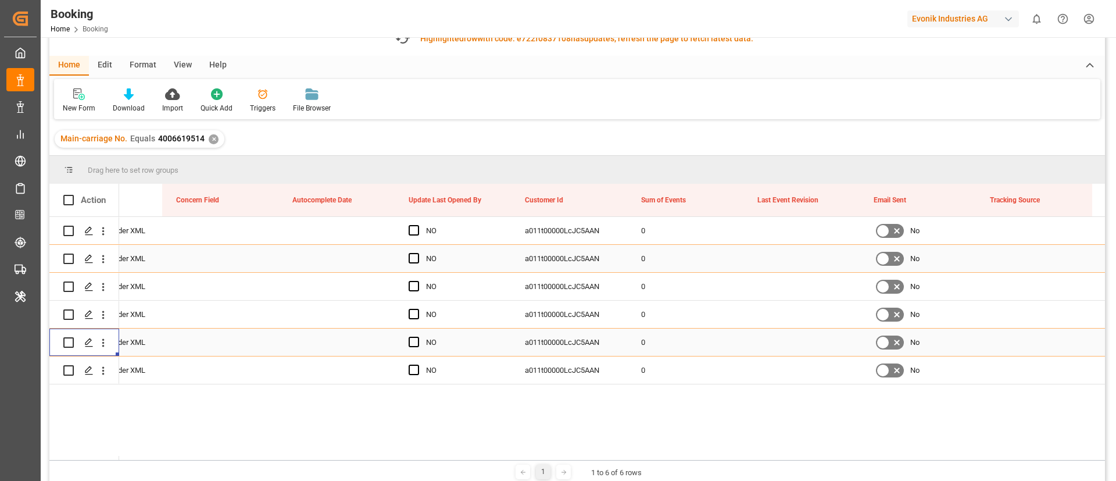
scroll to position [87, 0]
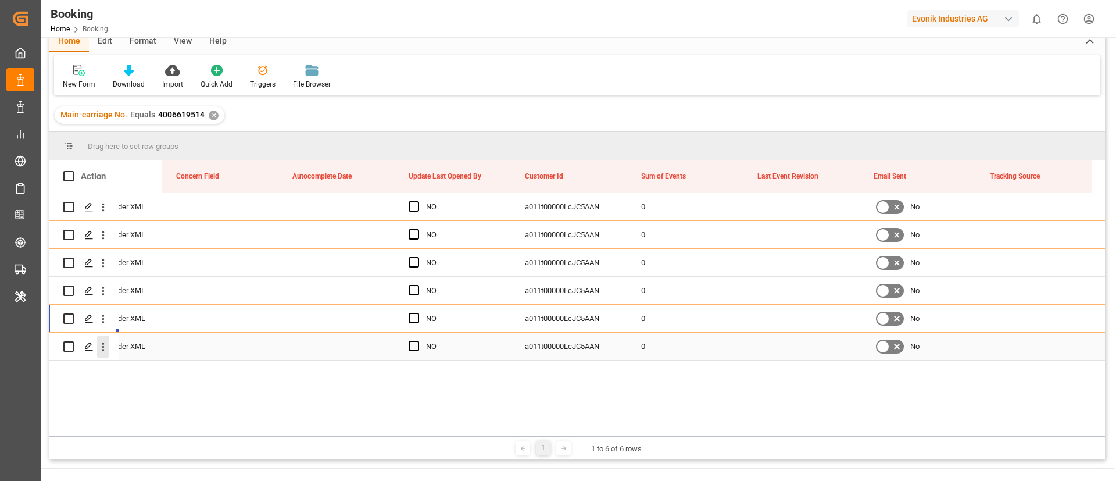
click at [104, 352] on icon "open menu" at bounding box center [103, 347] width 12 height 12
click at [132, 362] on div "Open in new tab" at bounding box center [170, 371] width 144 height 24
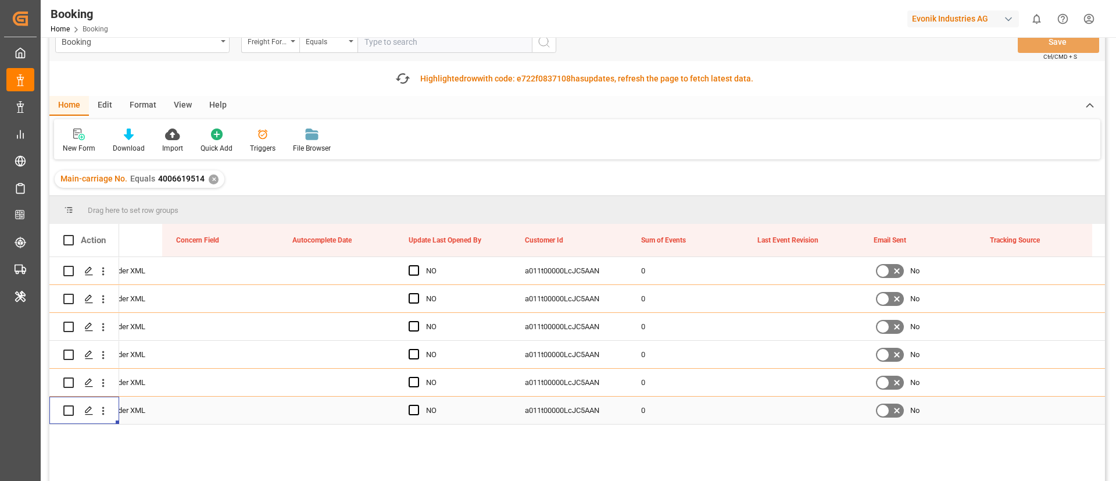
scroll to position [0, 0]
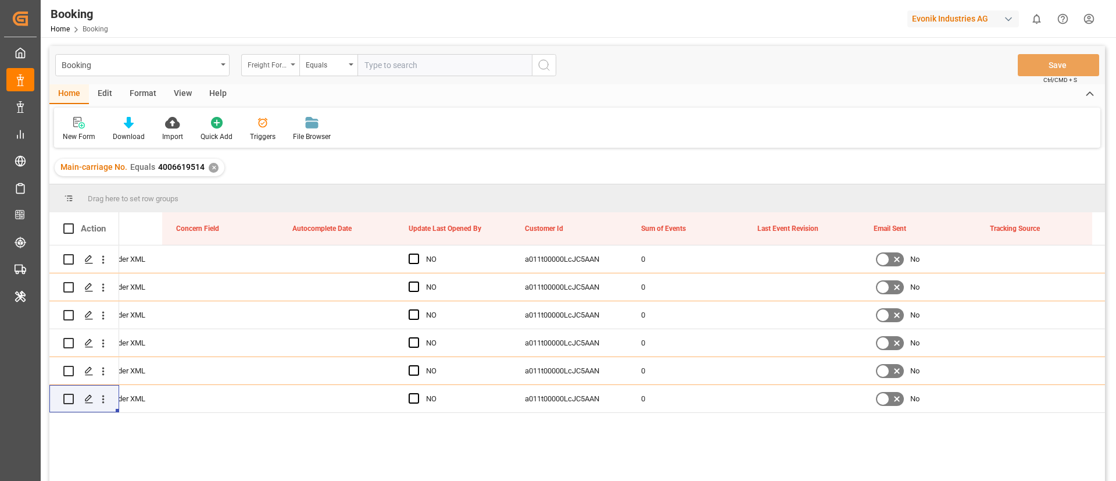
click at [275, 65] on div "Freight Forwarder's Reference No." at bounding box center [268, 63] width 40 height 13
type input "main"
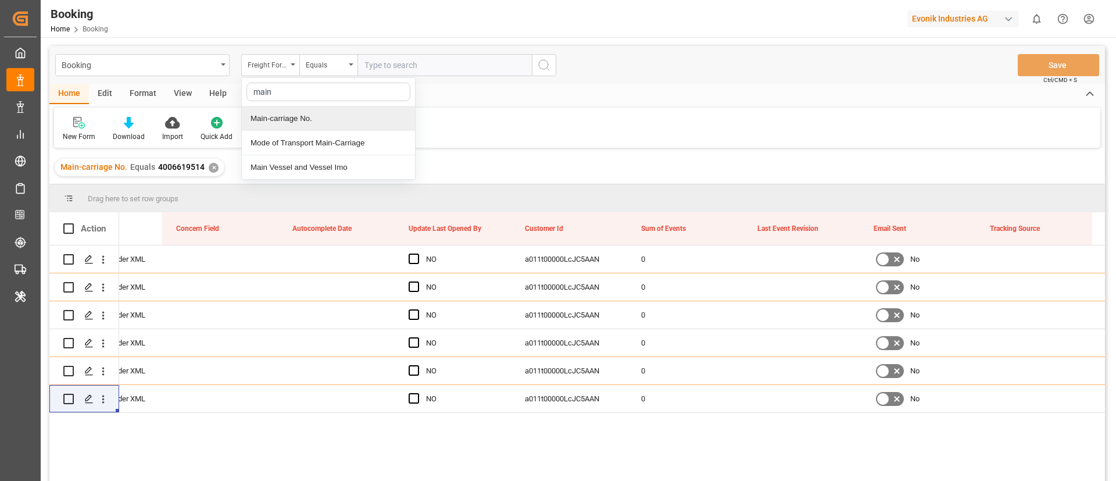
click at [342, 123] on div "Main-carriage No." at bounding box center [328, 118] width 173 height 24
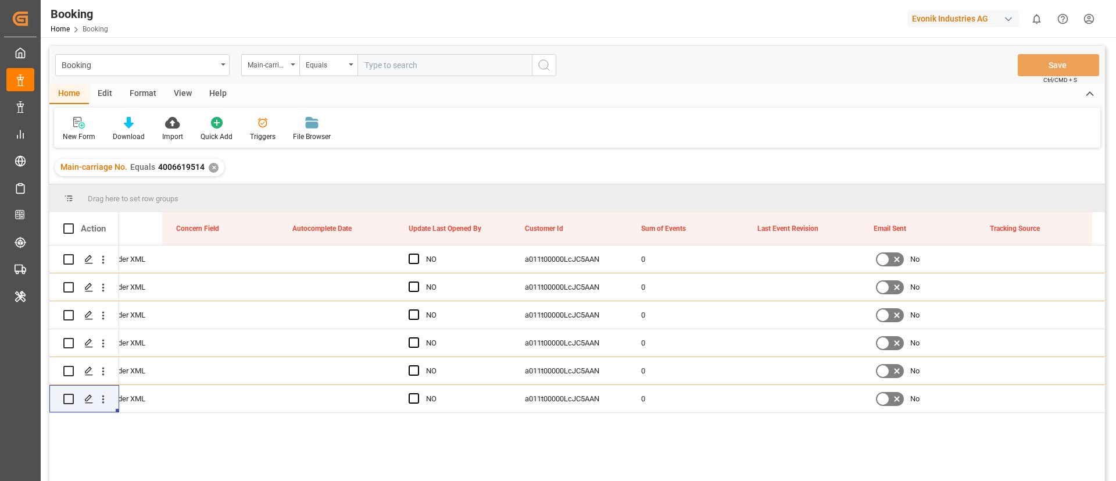
click at [398, 63] on input "text" at bounding box center [444, 65] width 174 height 22
paste input "4006640460"
type input "4006640460"
click at [549, 62] on icon "search button" at bounding box center [544, 65] width 14 height 14
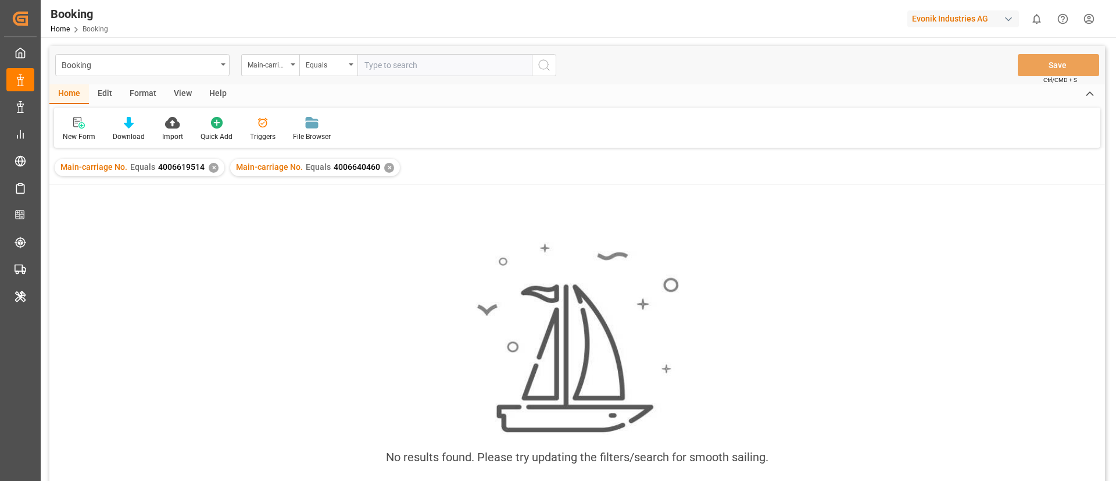
click at [210, 167] on div "✕" at bounding box center [214, 168] width 10 height 10
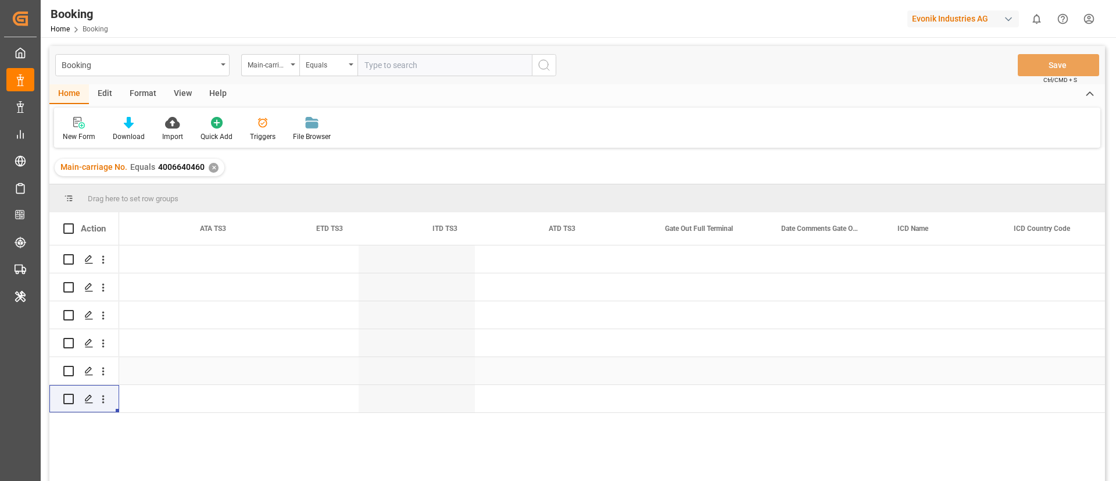
scroll to position [0, 10211]
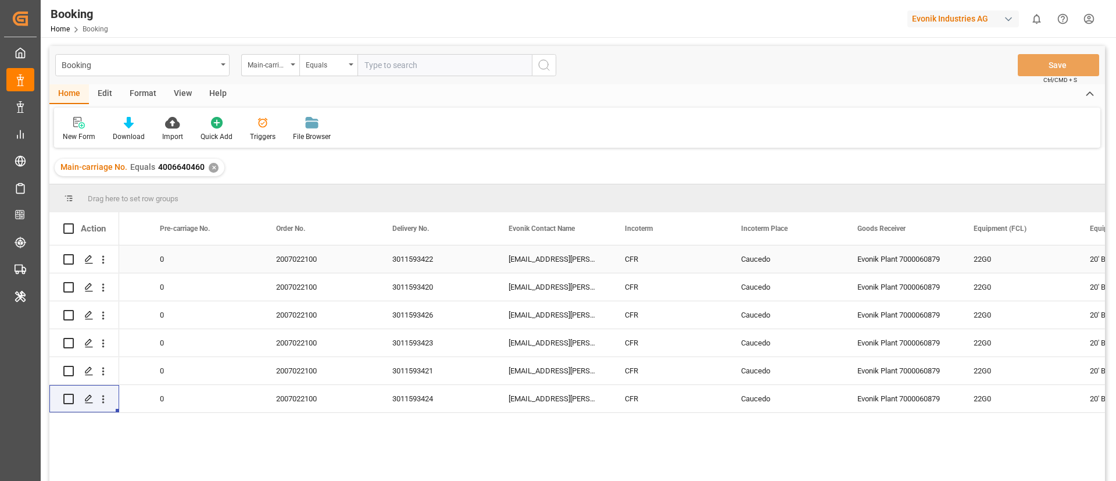
click at [415, 266] on div "3011593422" at bounding box center [436, 258] width 116 height 27
click at [461, 295] on div "3011593420" at bounding box center [436, 286] width 116 height 27
click at [435, 329] on div "3011593423" at bounding box center [436, 342] width 116 height 27
click at [461, 314] on div "3011593426" at bounding box center [436, 314] width 116 height 27
click at [426, 337] on div "3011593423" at bounding box center [436, 342] width 116 height 27
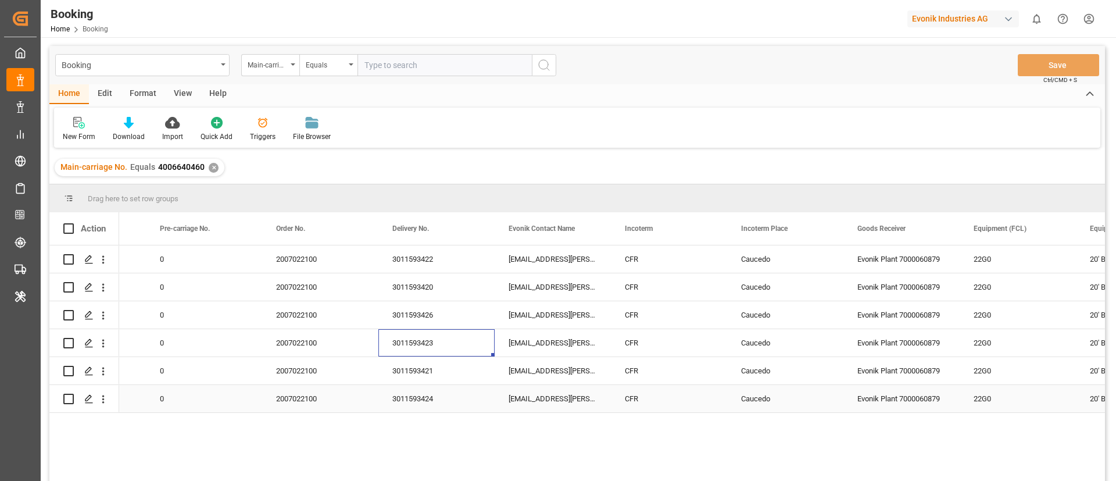
click at [420, 362] on div "3011593421" at bounding box center [436, 370] width 116 height 27
click at [420, 392] on div "3011593424" at bounding box center [436, 398] width 116 height 27
click at [105, 263] on icon "open menu" at bounding box center [103, 259] width 12 height 12
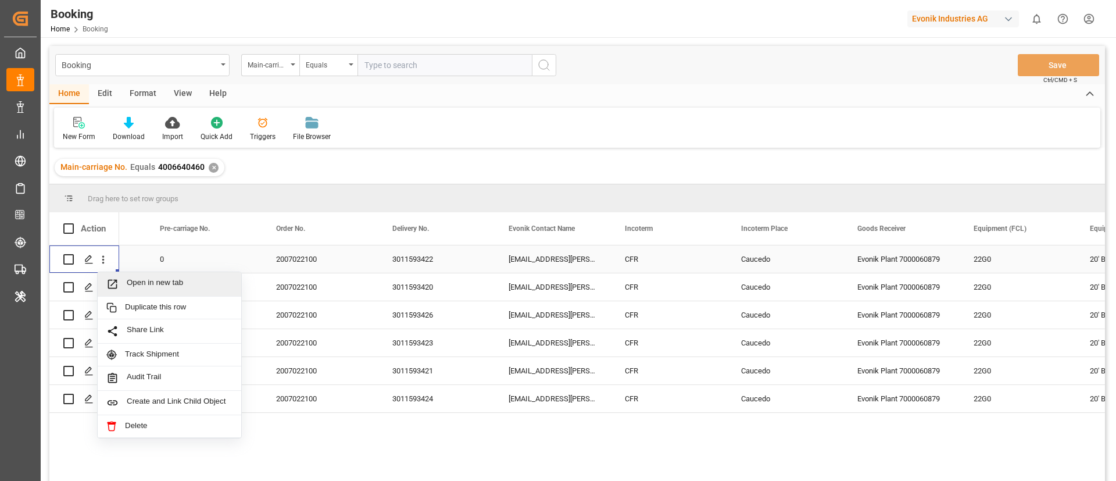
click at [137, 282] on span "Open in new tab" at bounding box center [180, 284] width 106 height 12
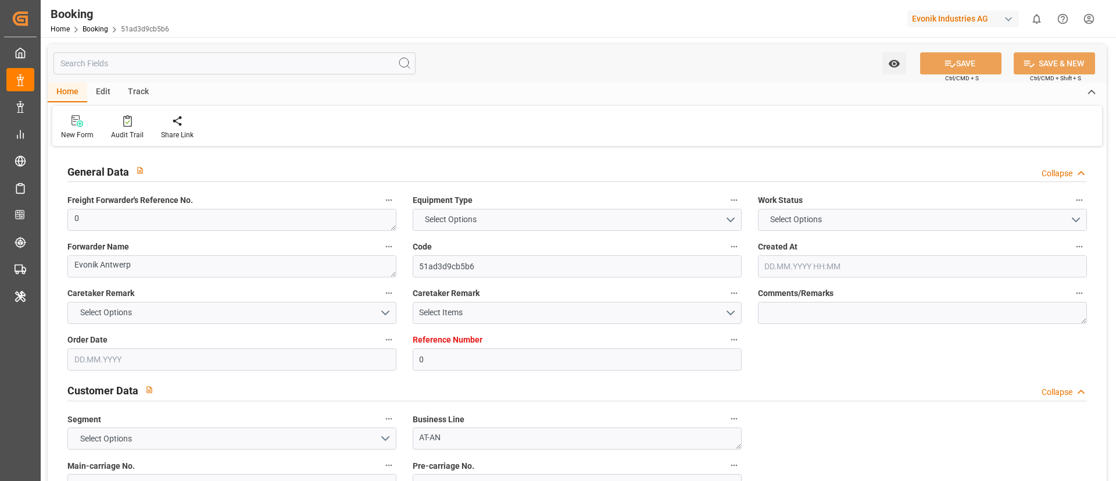
type textarea "0"
type textarea "Evonik Antwerp"
type input "51ad3d9cb5b6"
type input "0"
type textarea "AT-AN"
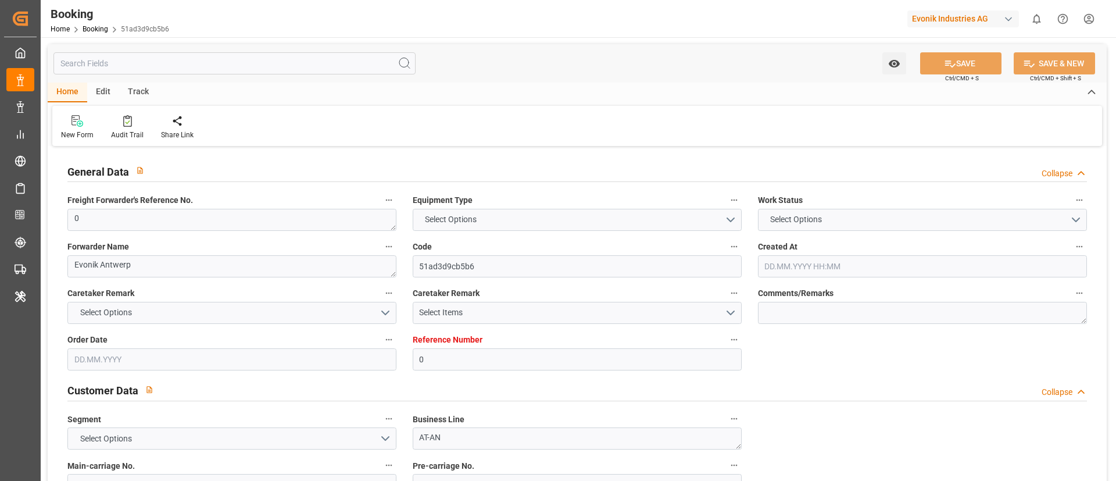
type input "4006619514"
type textarea "[PERSON_NAME][EMAIL_ADDRESS][PERSON_NAME][DOMAIN_NAME]"
type textarea "DAP"
type textarea "Paranaguá Port"
type textarea "Evonik Plant 0000501350"
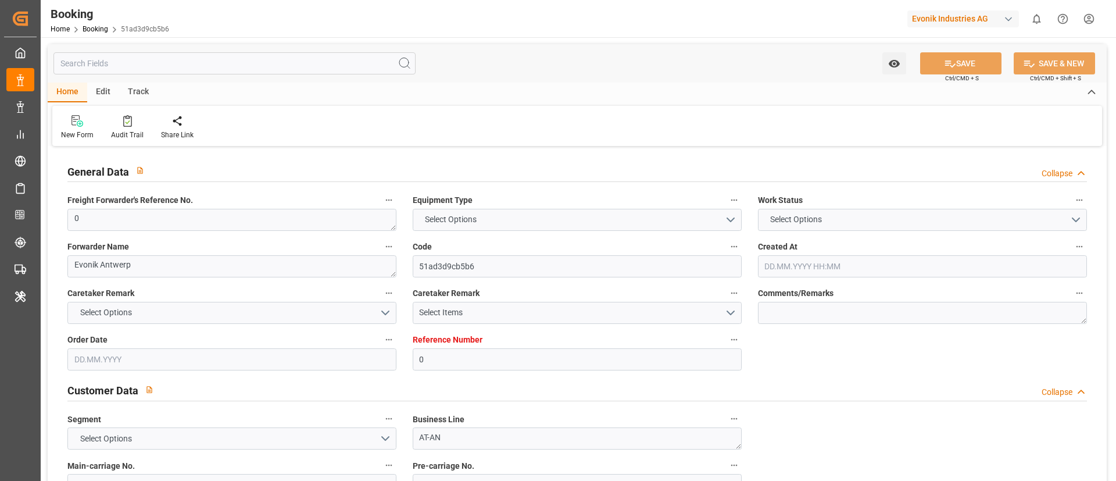
type textarea "[GEOGRAPHIC_DATA]"
type textarea "HLXU1388572"
type input "MSC BRUNELLA"
type input "HLCU"
type textarea "39552268"
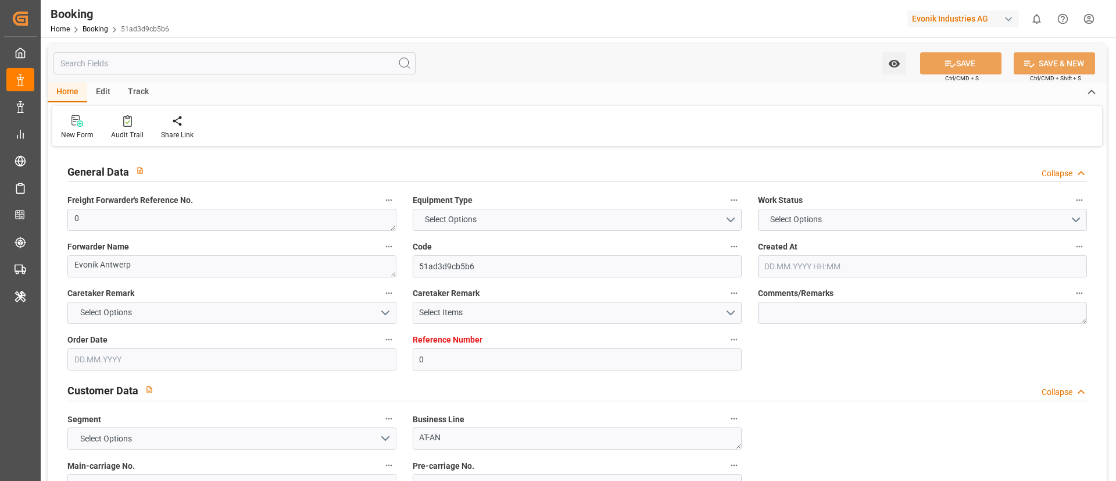
type input "[GEOGRAPHIC_DATA]"
type input "Paranaguá"
type input "[GEOGRAPHIC_DATA]"
type textarea "INPUT_Evonik_Seeburger_LoadTenderOcean_1003062570_20250818105123811.xml"
type textarea "NWC/[GEOGRAPHIC_DATA] [GEOGRAPHIC_DATA] Continent / [GEOGRAPHIC_DATA]-AN"
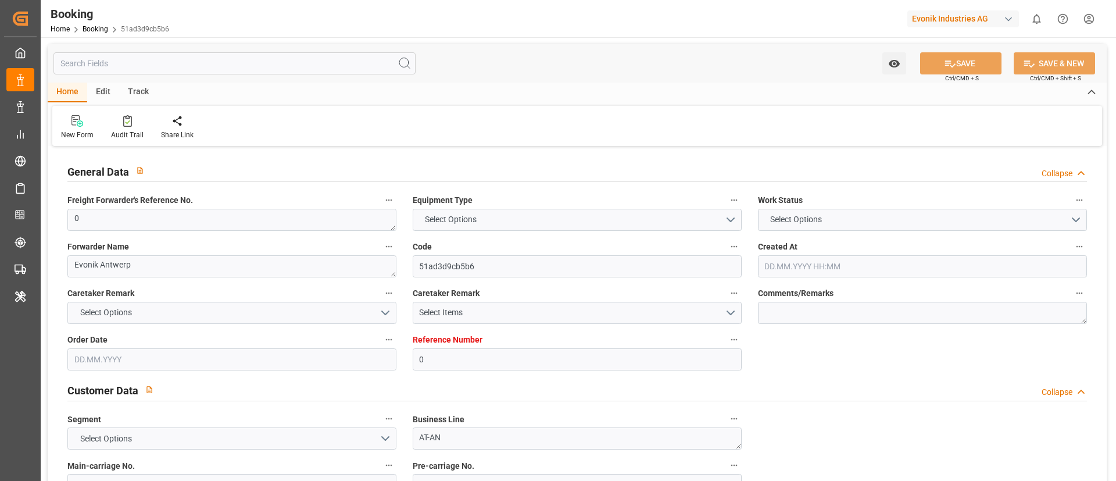
type textarea "INPUT_Evonik_Seeburger_LoadTenderOcean_1002907554_20250630121612496.xml,INPUT_E…"
type textarea "1003062570"
type textarea "[PERSON_NAME]"
type textarea "PodCountry-PolCountry-businessDivision-businessLine-"
type textarea "EVONIK Load Tender XML"
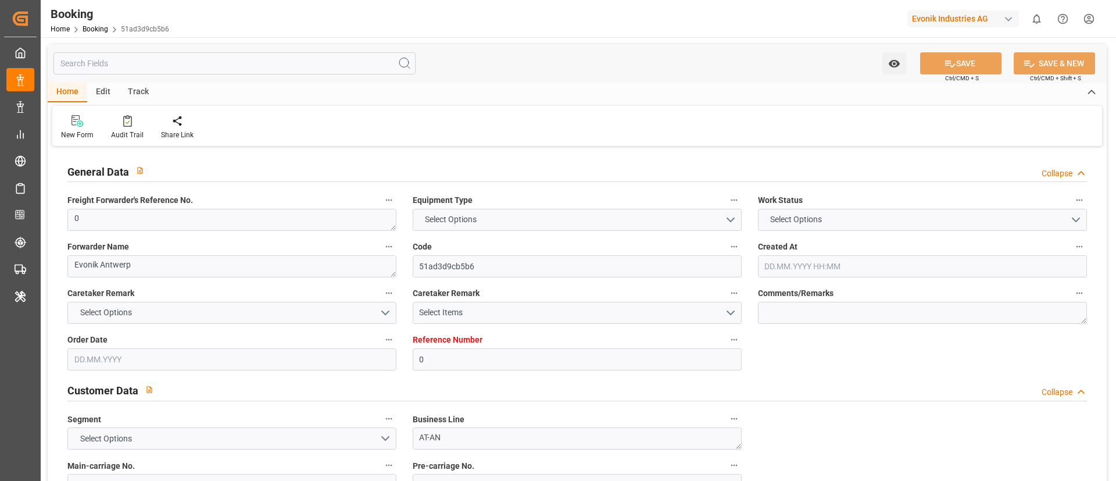
type textarea "a011t00000LcJC5AAN"
type textarea "Yes"
type input "0"
type input "9702106"
type input "Hapag [PERSON_NAME]"
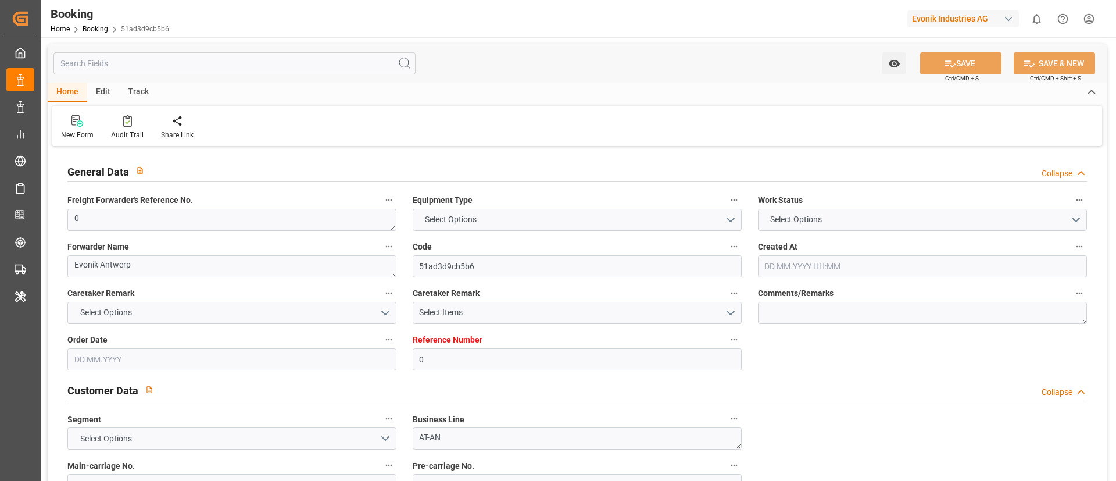
type input "Hapag Lloyd Aktiengesellschaft"
type input "BEANR"
type input "BRPNG"
type input "55"
type input "USRGF"
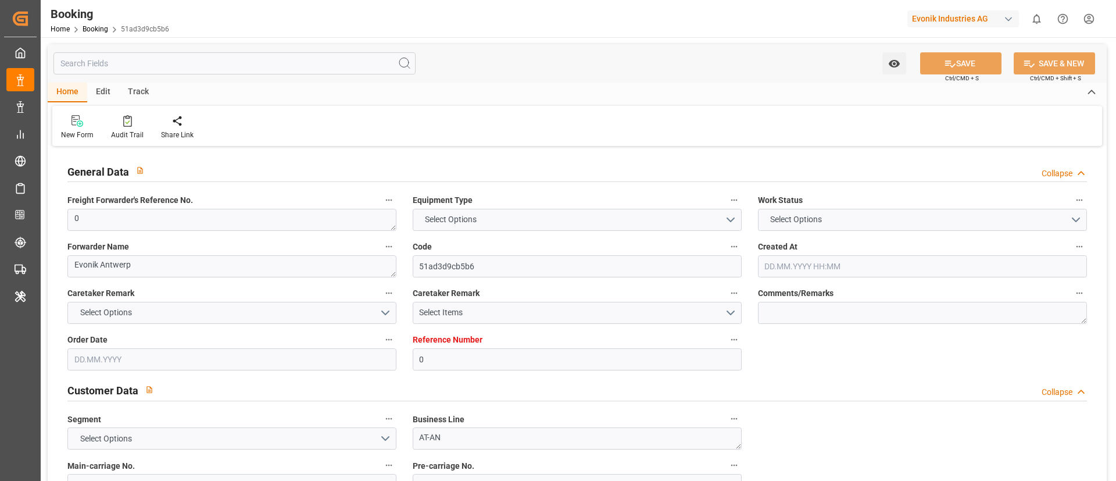
type input "0"
type input "[DATE] 10:20"
type input "[DATE]"
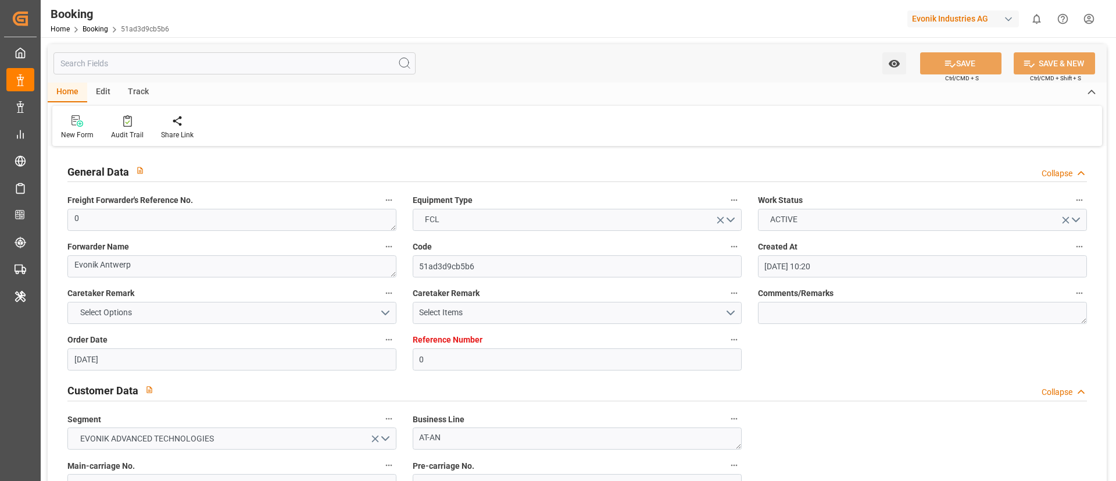
type input "[DATE] 00:00"
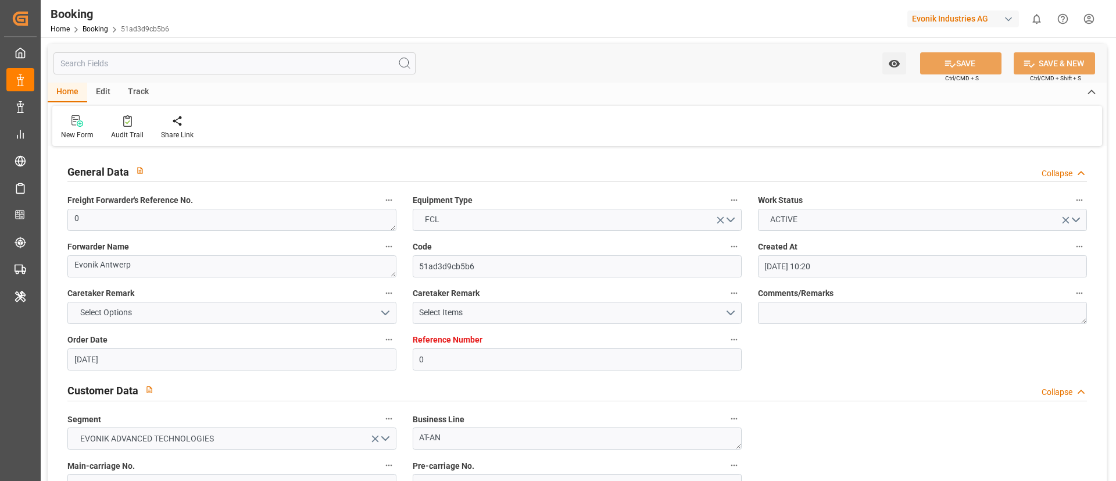
type input "[DATE] 00:00"
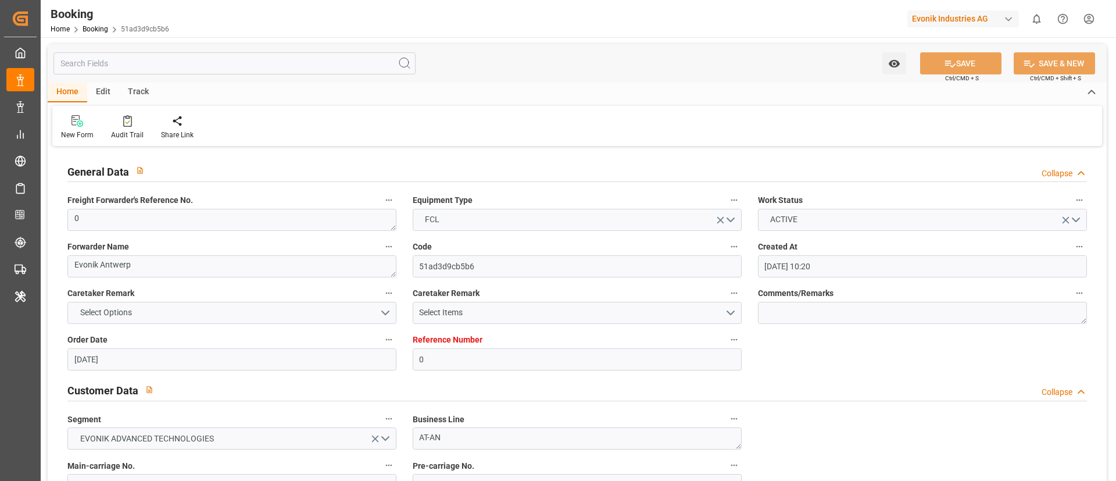
type input "[DATE] 00:00"
type input "[DATE] 05:35"
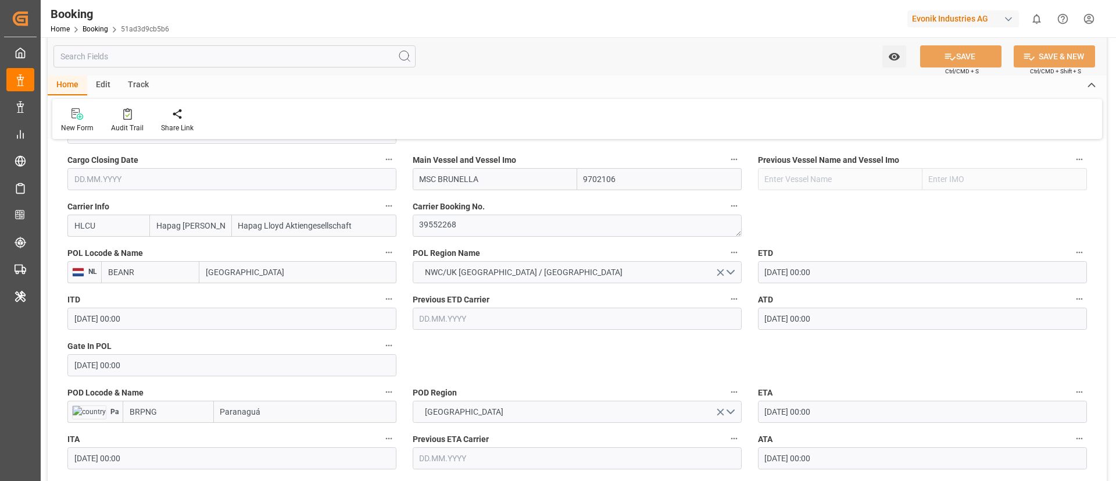
scroll to position [872, 0]
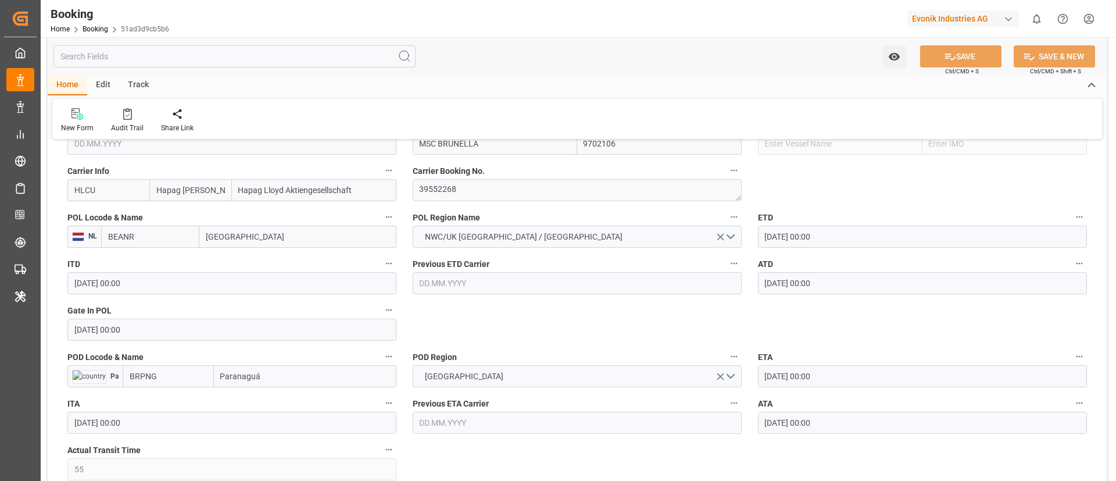
click at [263, 239] on input "[GEOGRAPHIC_DATA]" at bounding box center [297, 237] width 197 height 22
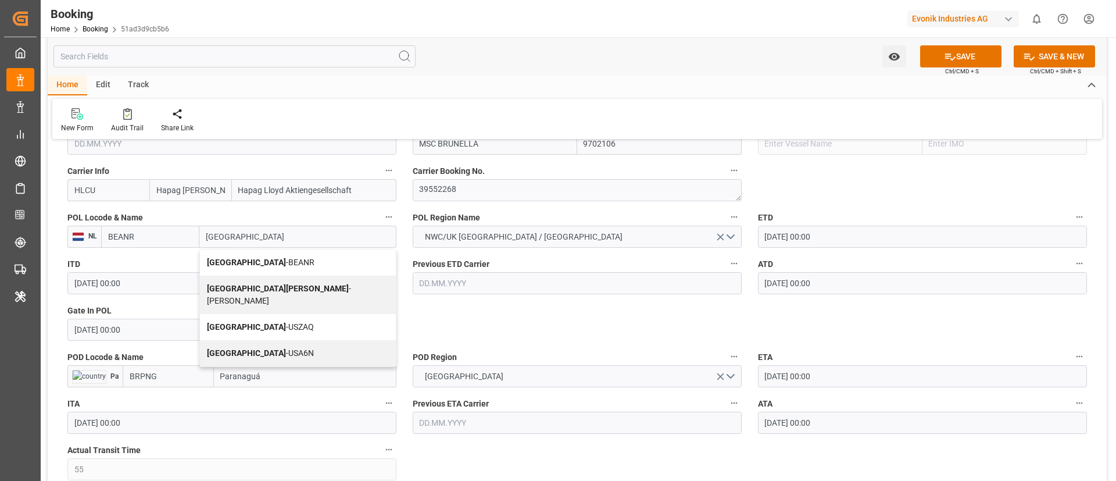
click at [271, 257] on div "Antwerp - BEANR" at bounding box center [298, 262] width 196 height 26
type input "[GEOGRAPHIC_DATA]"
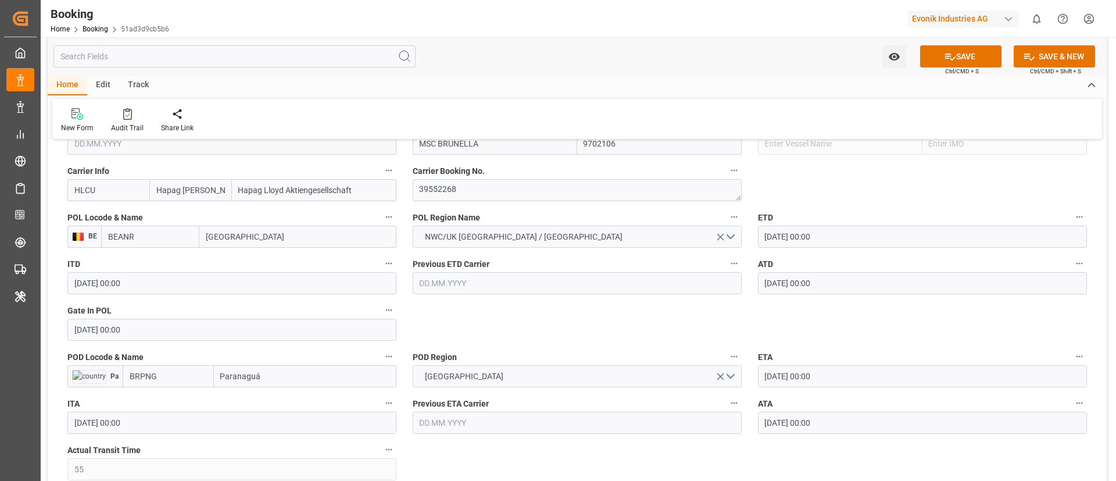
click at [184, 381] on input "BRPNG" at bounding box center [168, 376] width 91 height 22
click at [160, 398] on span "BRPNG - Paranaguá" at bounding box center [165, 401] width 70 height 9
type input "BRPNG"
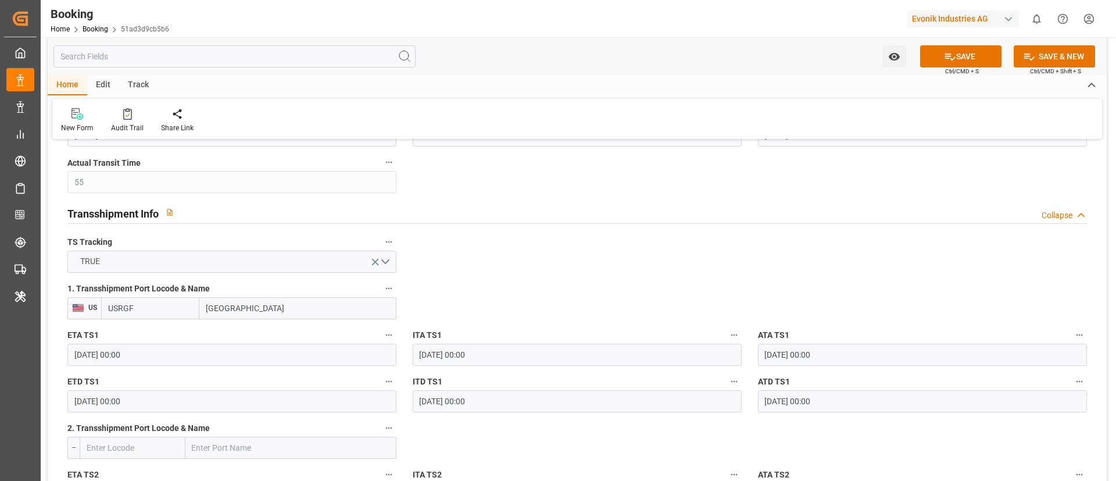
scroll to position [1221, 0]
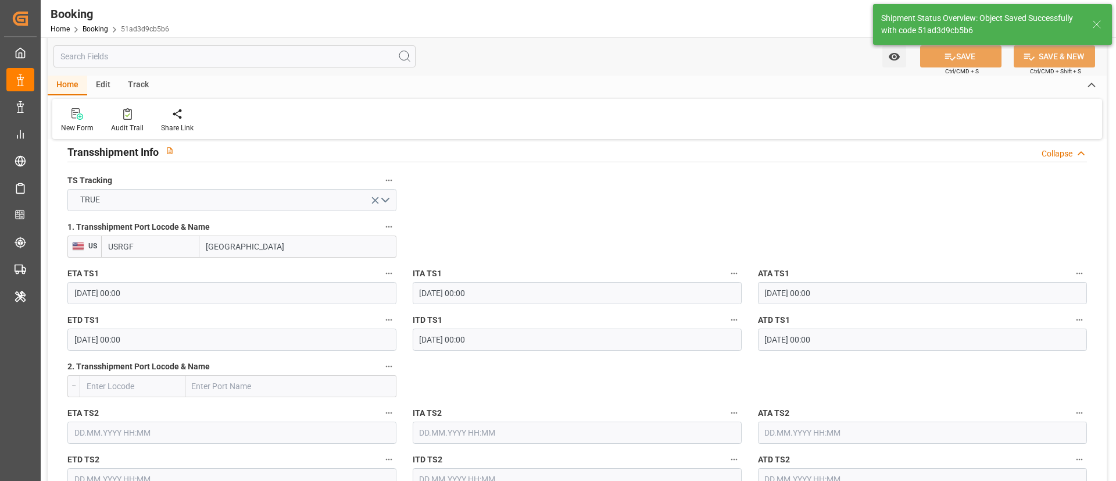
type textarea "businessDivision-businessLine-"
type input "[DATE] 05:38"
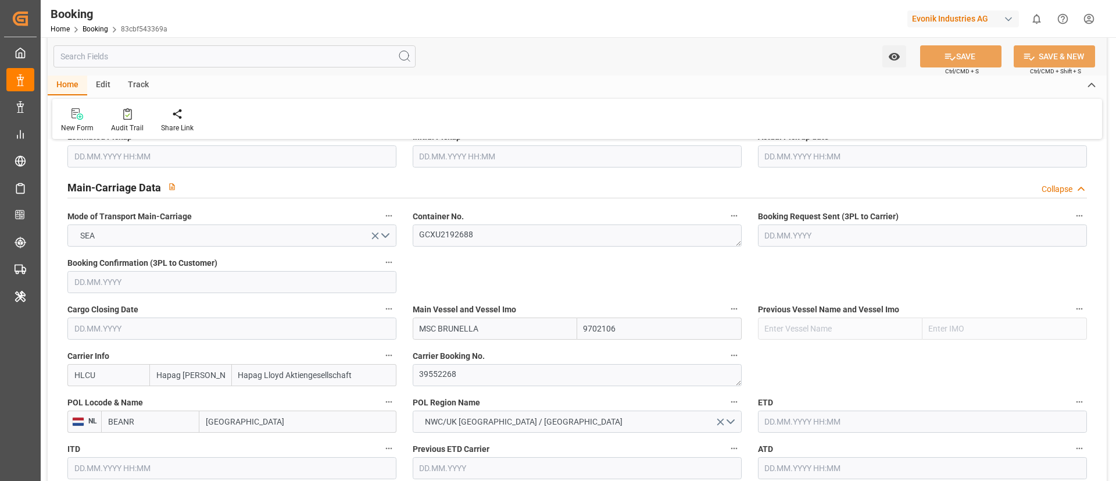
type input "0"
type input "9702106"
type input "Hapag [PERSON_NAME]"
type input "Hapag Lloyd Aktiengesellschaft"
type input "BEANR"
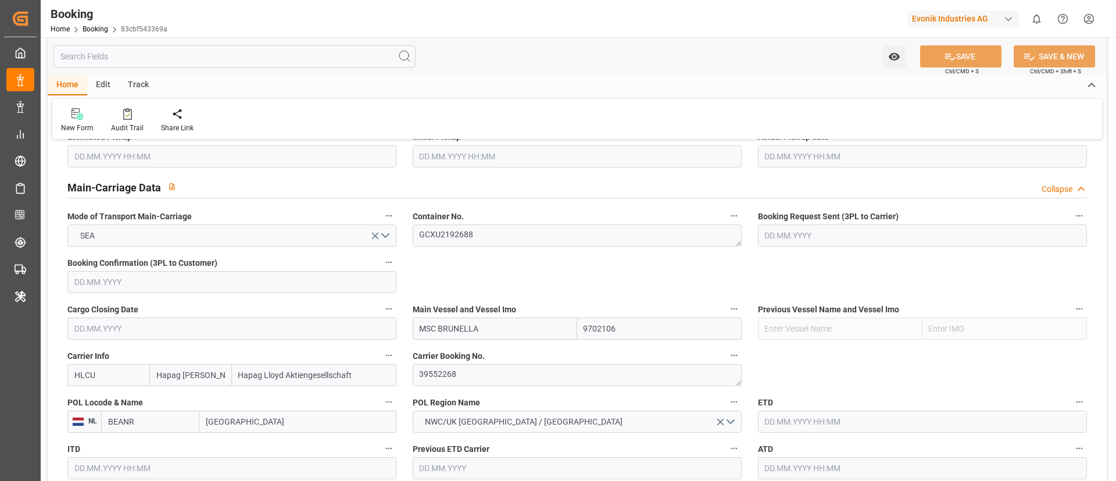
type input "BRPNG"
type input "55"
type input "USRGF"
type input "0"
type input "[DATE] 10:20"
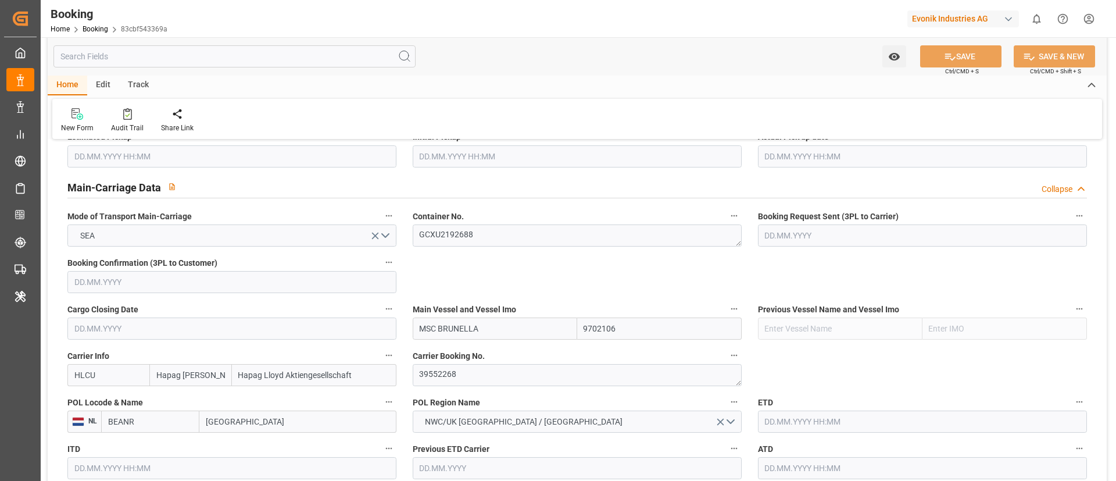
type input "[DATE]"
type input "[DATE] 00:00"
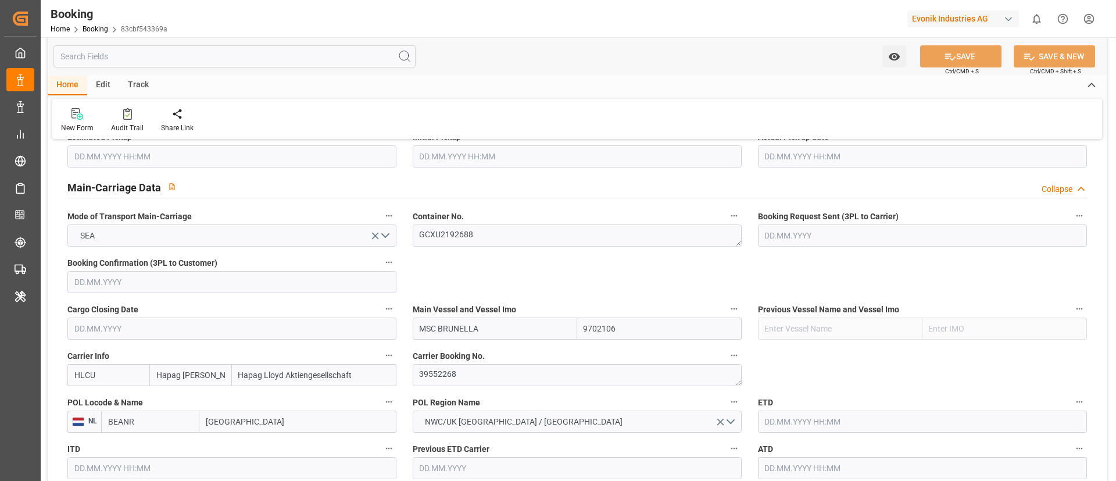
type input "[DATE] 00:00"
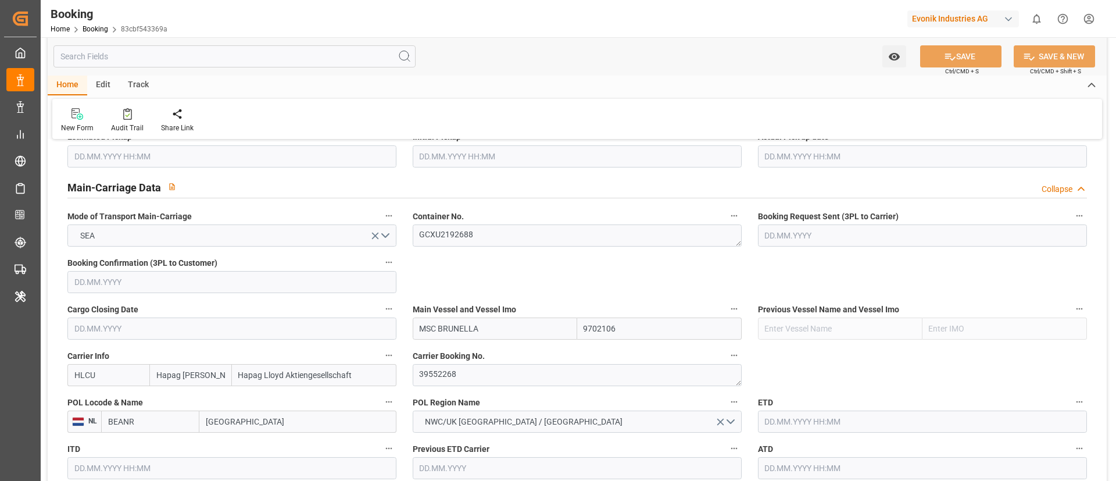
type input "[DATE] 00:00"
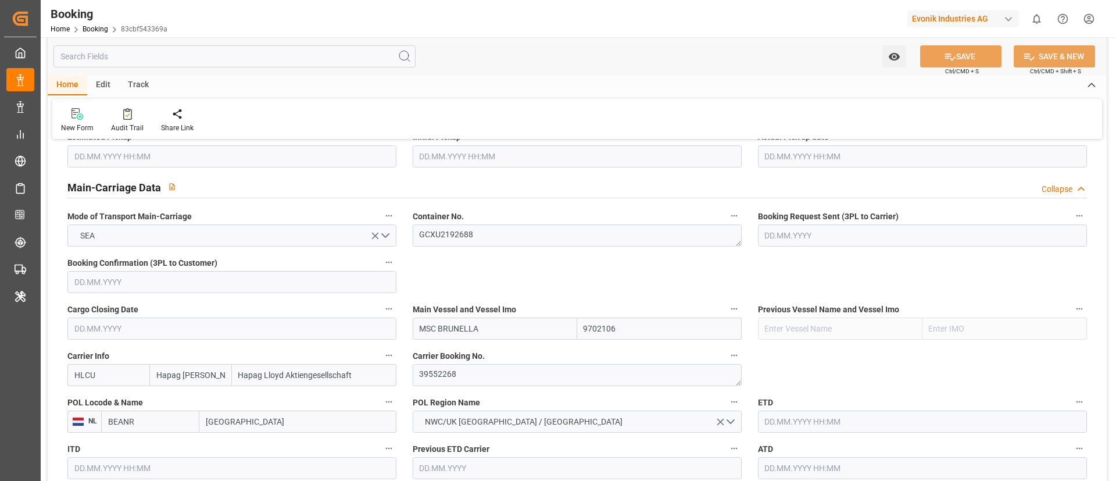
type input "[DATE] 00:00"
type input "[DATE] 05:35"
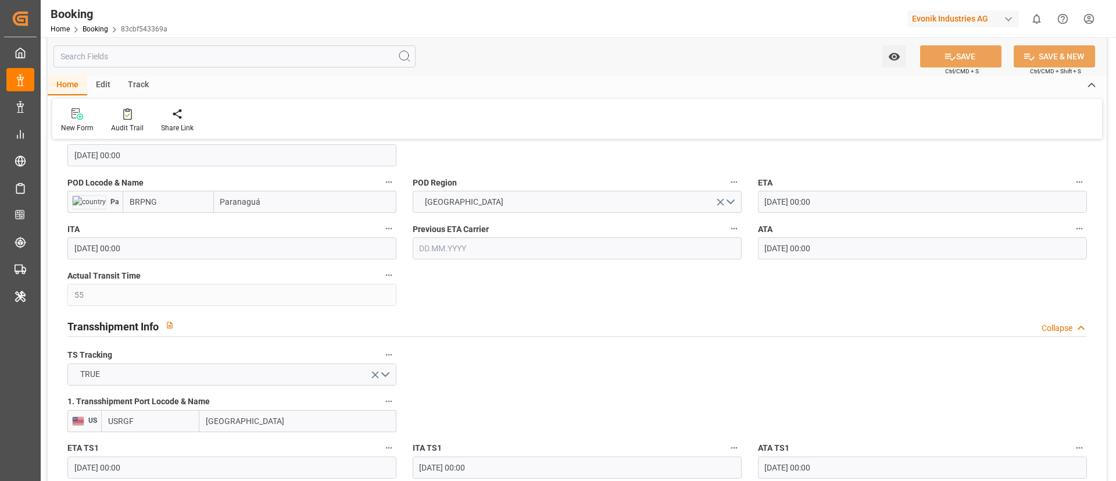
click at [180, 208] on input "BRPNG" at bounding box center [168, 202] width 91 height 22
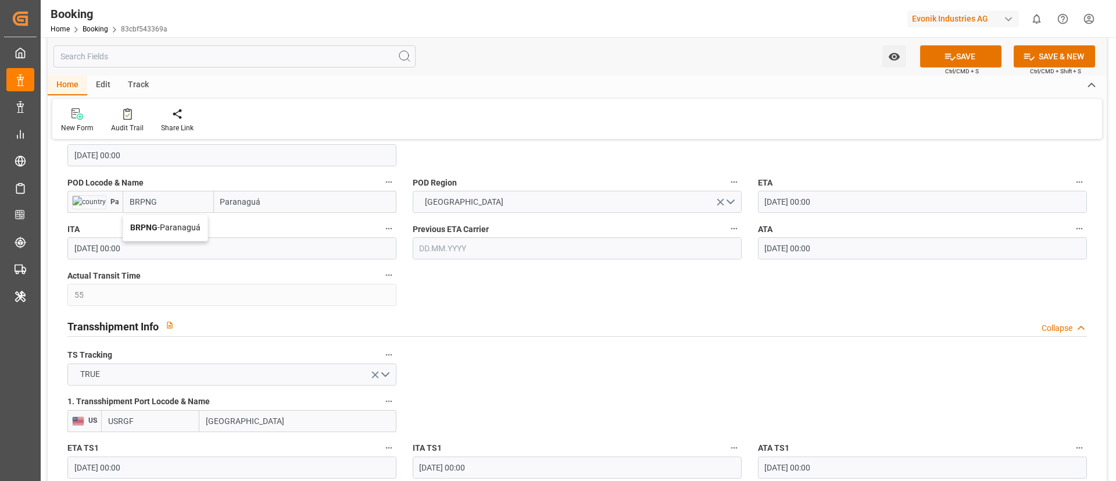
click at [181, 223] on span "BRPNG - Paranaguá" at bounding box center [165, 227] width 70 height 9
type input "BRPNG"
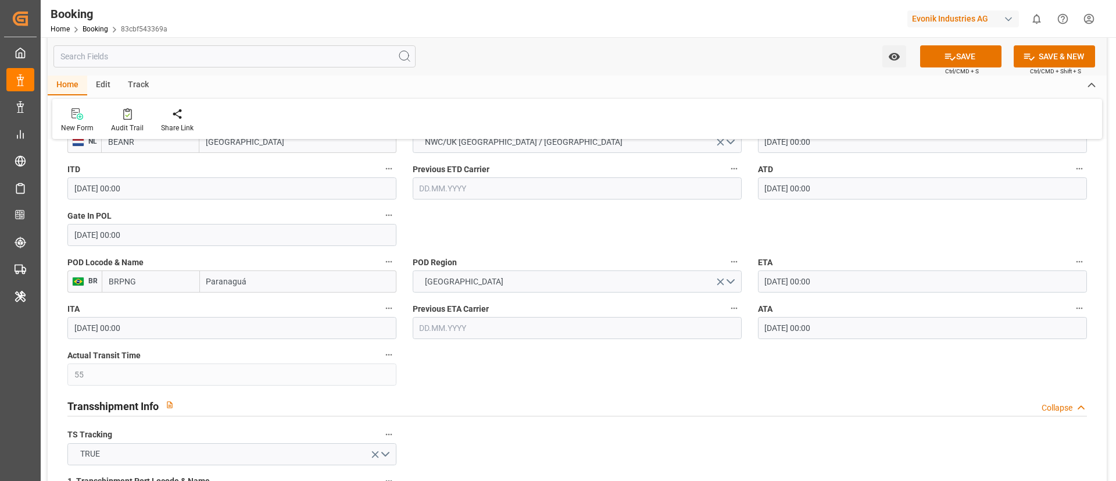
scroll to position [872, 0]
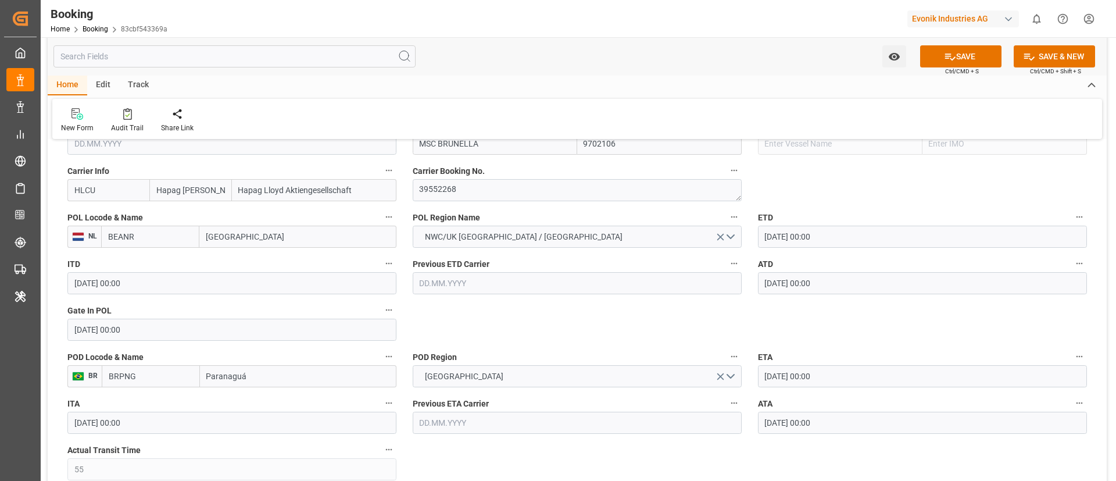
click at [146, 239] on input "BEANR" at bounding box center [150, 237] width 98 height 22
click at [158, 256] on div "BEANR - [GEOGRAPHIC_DATA]" at bounding box center [150, 268] width 97 height 38
type input "BEANR"
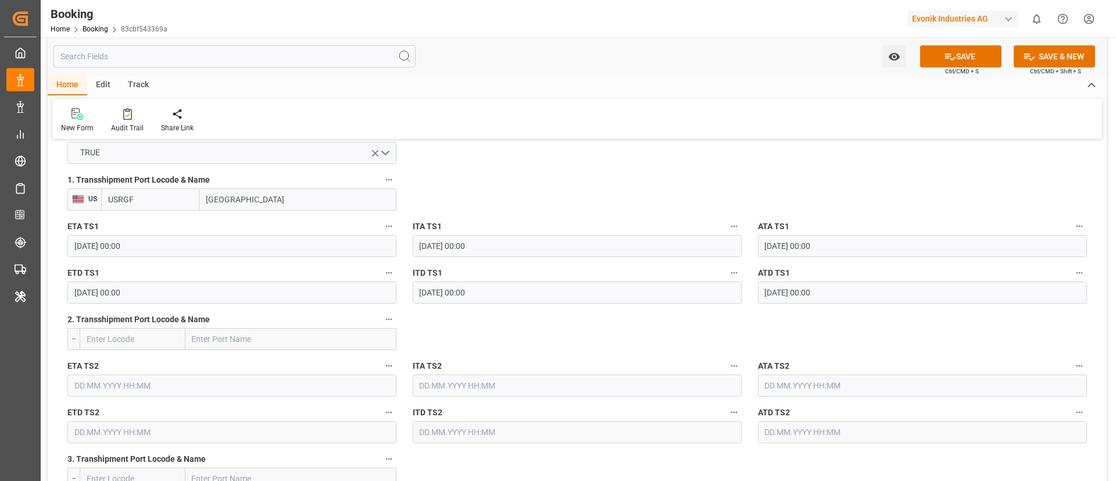
scroll to position [1308, 0]
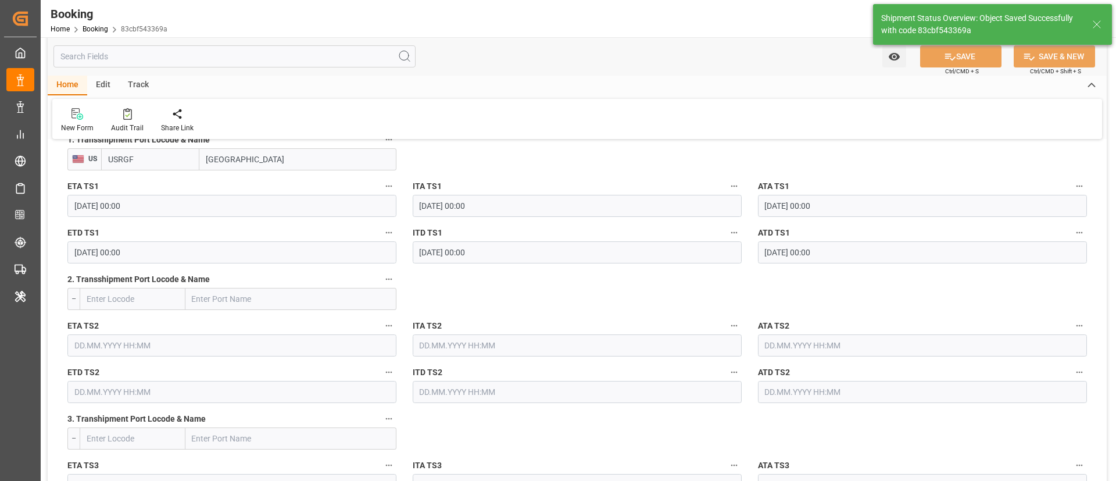
type textarea "businessDivision-businessLine-"
type input "12.09.2025 05:38"
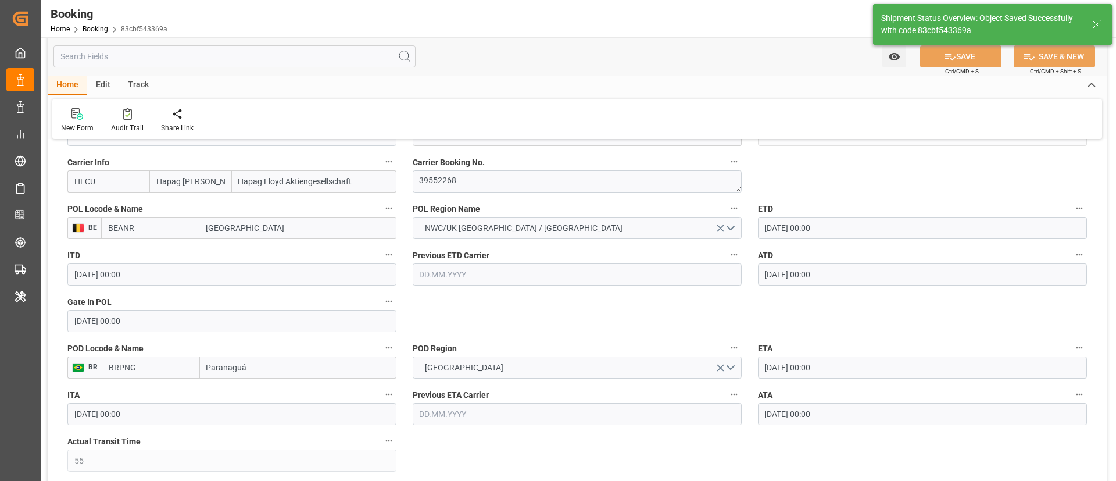
scroll to position [872, 0]
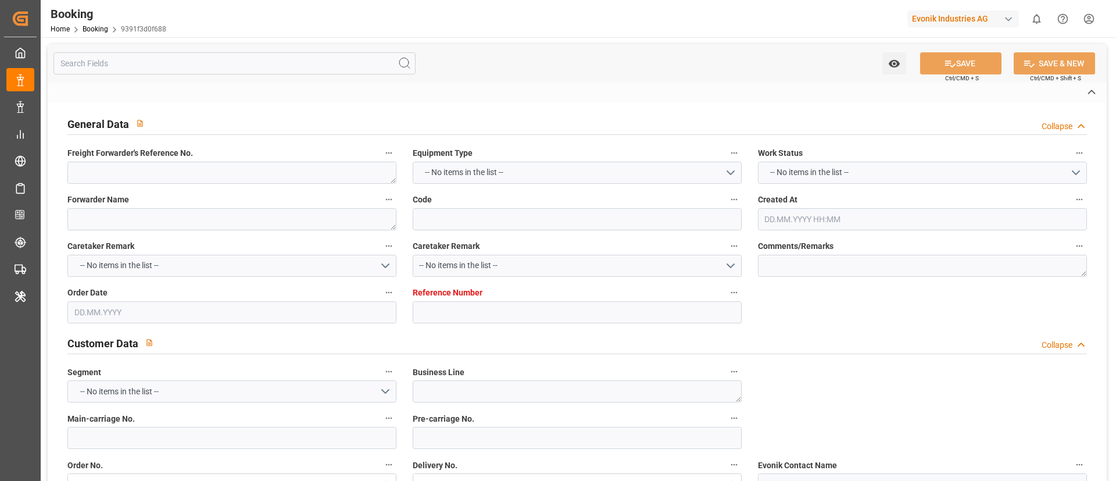
type textarea "0"
type textarea "Evonik Antwerp"
type input "9391f3d0f688"
type input "0"
type textarea "AT-AN"
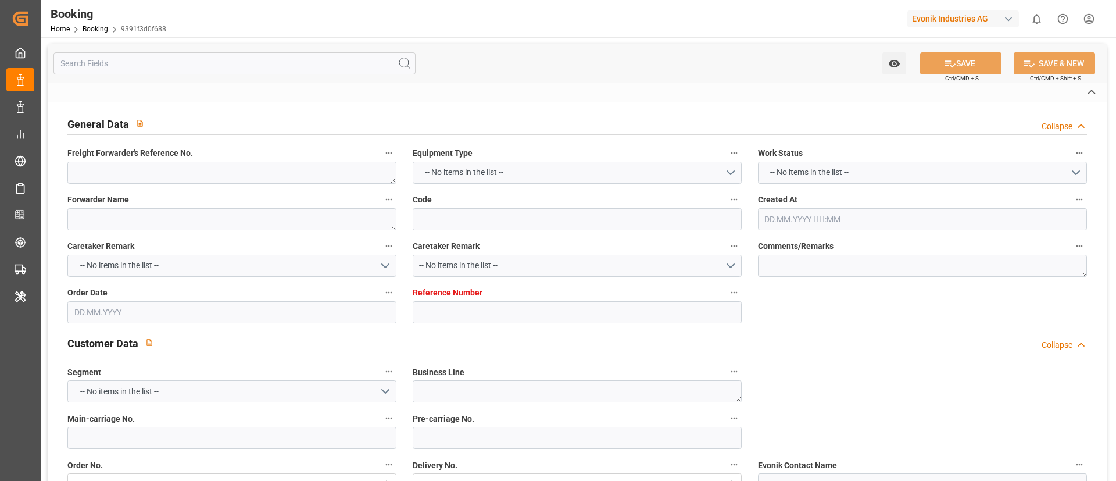
type input "4006619514"
type textarea "[PERSON_NAME][EMAIL_ADDRESS][PERSON_NAME][DOMAIN_NAME]"
type textarea "DAP"
type textarea "Paranaguá Port"
type textarea "Evonik Plant 0000501350"
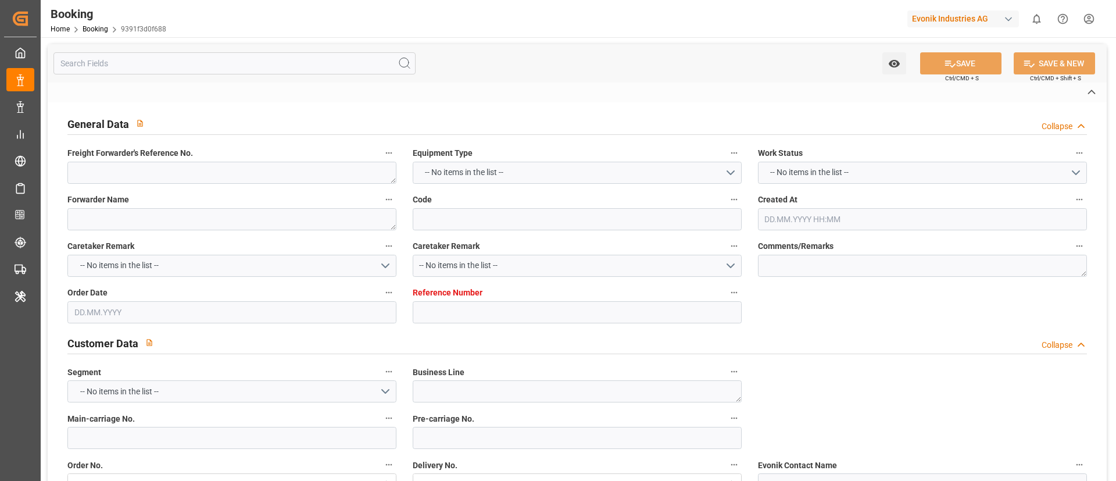
type textarea "[GEOGRAPHIC_DATA]"
type textarea "BSIU3299124"
type input "MSC BRUNELLA"
type input "HLCU"
type textarea "39552268"
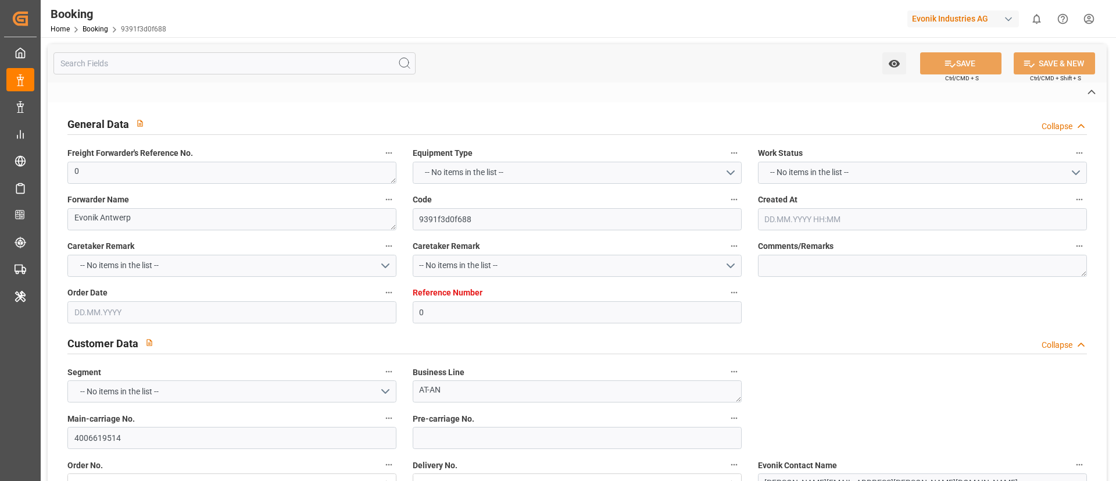
type input "[GEOGRAPHIC_DATA]"
type input "Paranaguá"
type input "[GEOGRAPHIC_DATA]"
type textarea "INPUT_Evonik_Seeburger_LoadTenderOcean_1003062570_20250818105123811.xml"
type textarea "NWC/[GEOGRAPHIC_DATA] [GEOGRAPHIC_DATA] Continent / [GEOGRAPHIC_DATA]-AN"
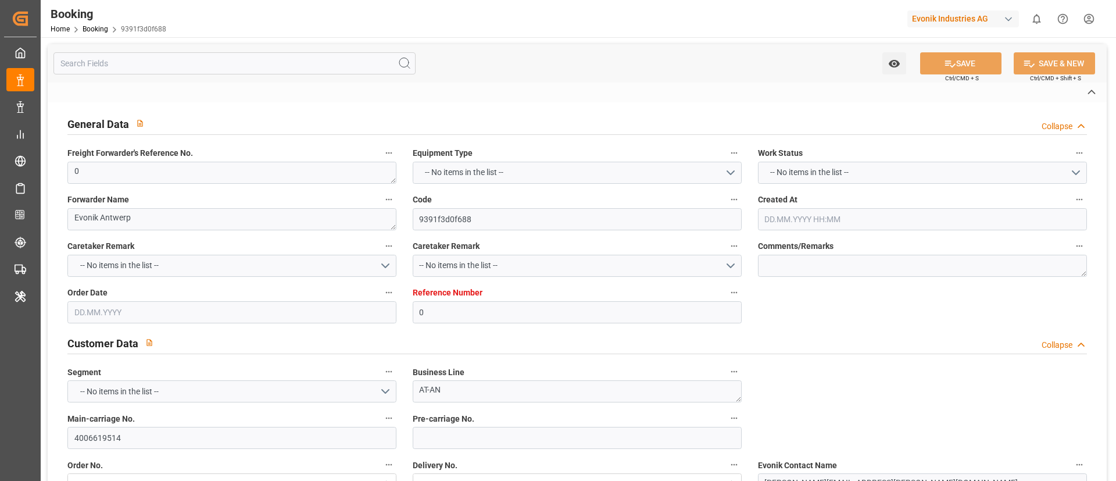
type textarea "INPUT_Evonik_Seeburger_LoadTenderOcean_1002907554_20250630121612496.xml,INPUT_E…"
type textarea "1003062570"
type textarea "[PERSON_NAME]"
type textarea "PodCountry-PolCountry-businessDivision-businessLine-"
type textarea "EVONIK Load Tender XML"
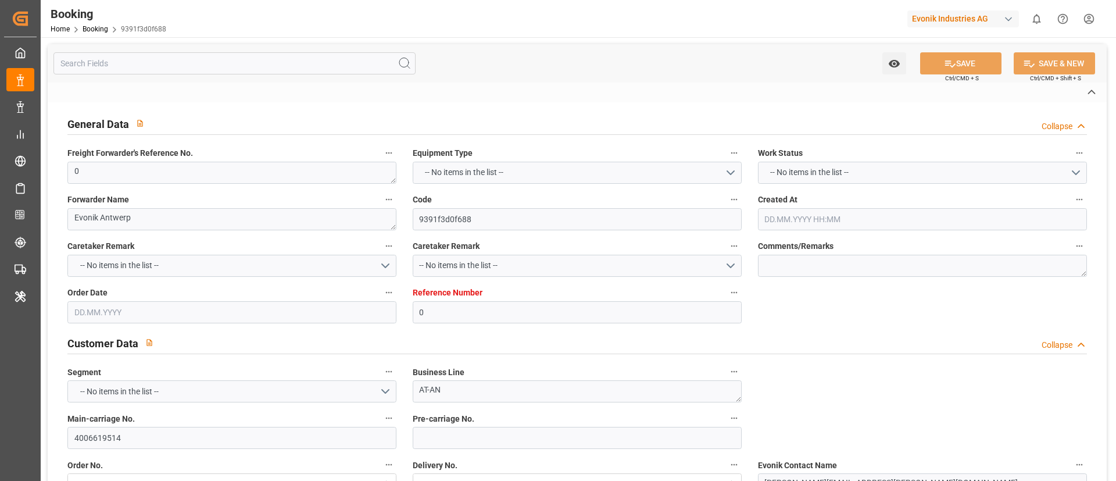
type textarea "a011t00000LcJC5AAN"
type textarea "Yes"
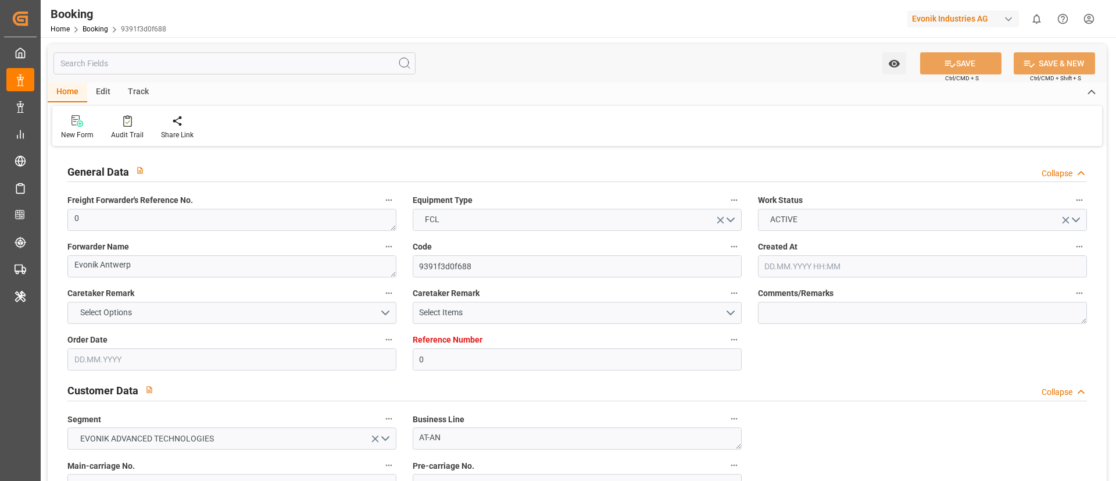
type input "0"
type input "9702106"
type input "Hapag [PERSON_NAME]"
type input "Hapag Lloyd Aktiengesellschaft"
type input "BEANR"
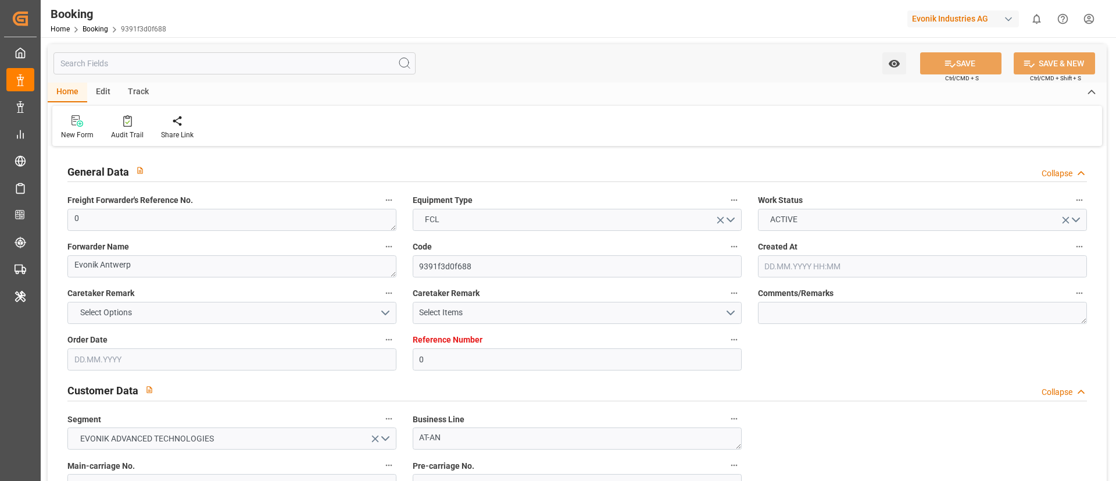
type input "BRPNG"
type input "55"
type input "USRGF"
type input "0"
type input "[DATE] 10:20"
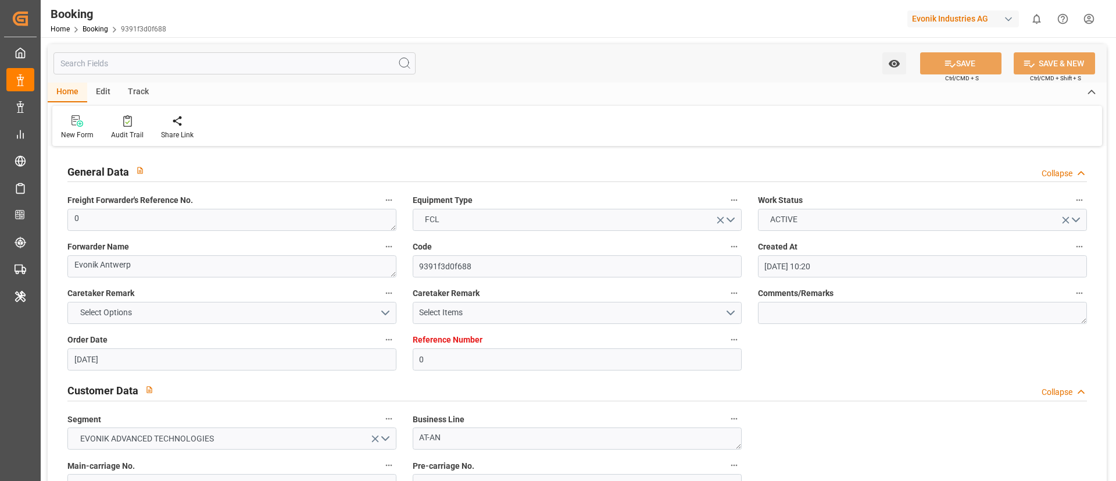
type input "[DATE]"
type input "28.07.2025"
type input "20.06.2025"
type input "13.07.2025 00:00"
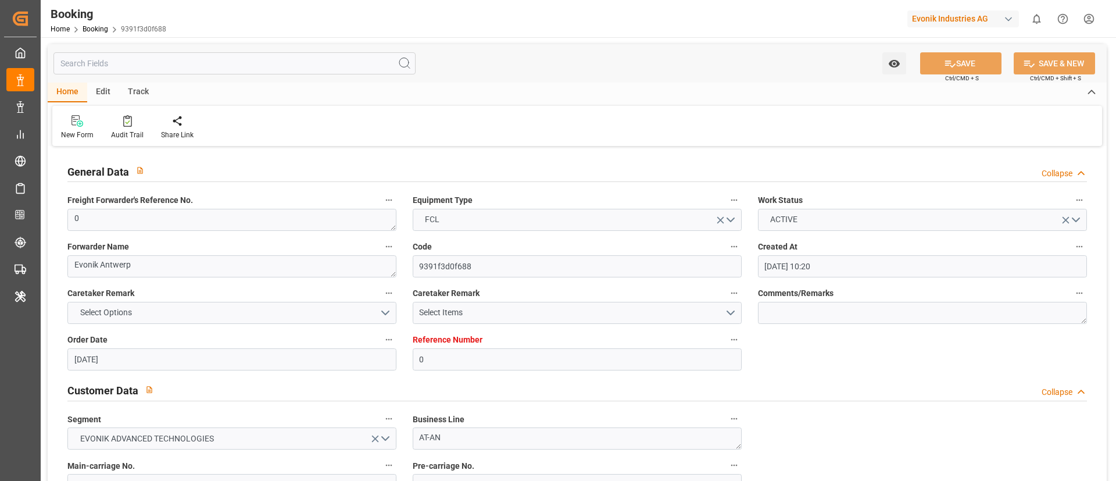
type input "13.07.2025 00:00"
type input "26.06.2025 00:00"
type input "06.09.2025 00:00"
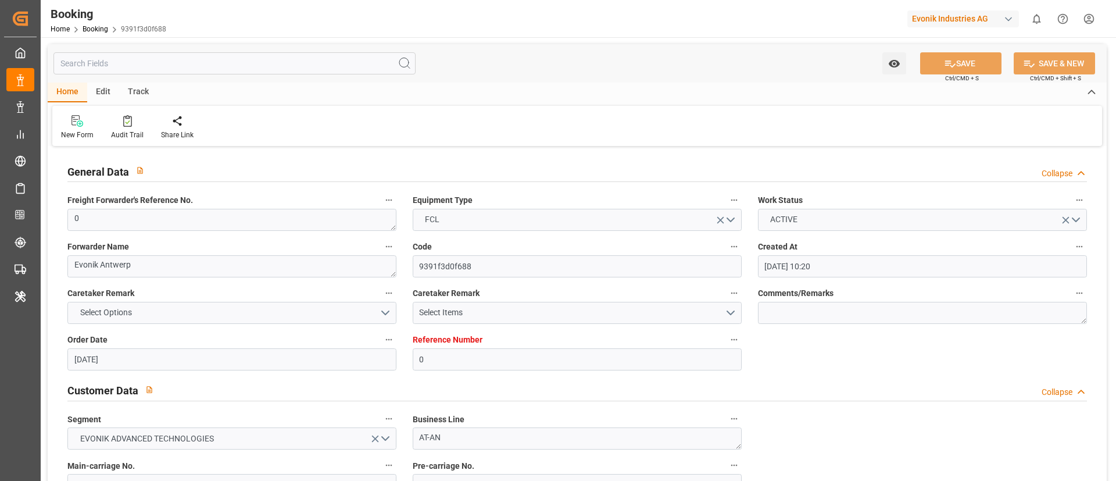
type input "20.08.2025 00:00"
type input "01.09.2025 00:00"
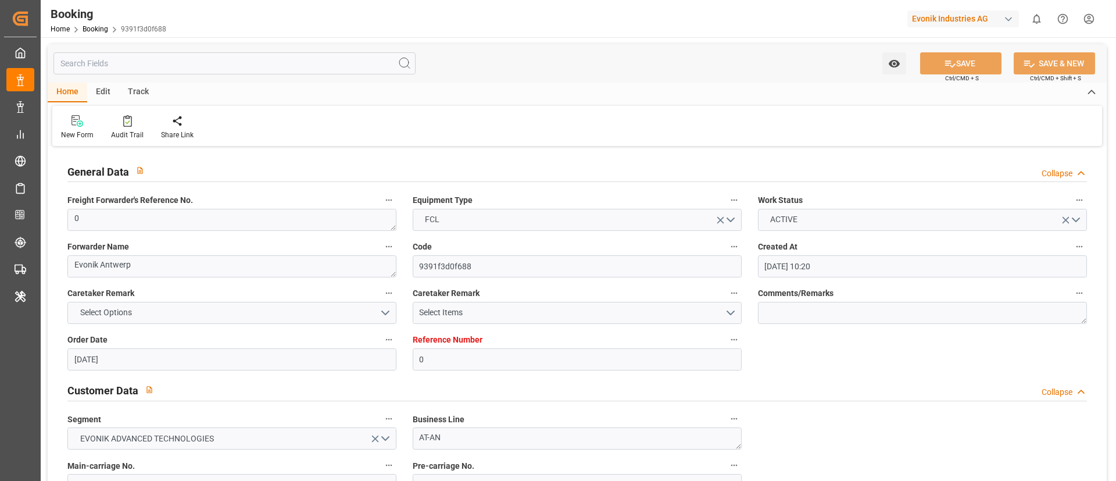
type input "01.09.2025 00:00"
type input "12.09.2025 05:35"
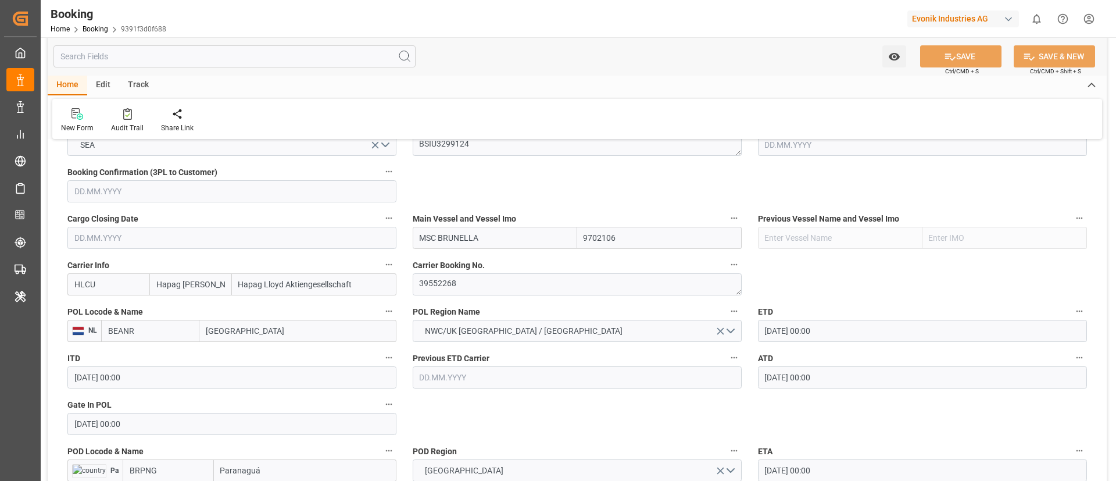
scroll to position [785, 0]
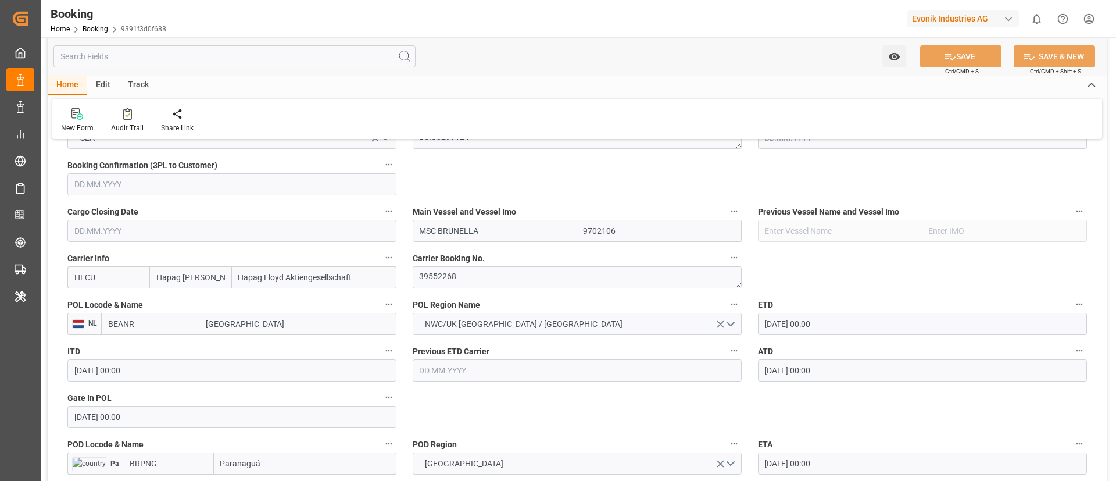
click at [156, 328] on input "BEANR" at bounding box center [150, 324] width 98 height 22
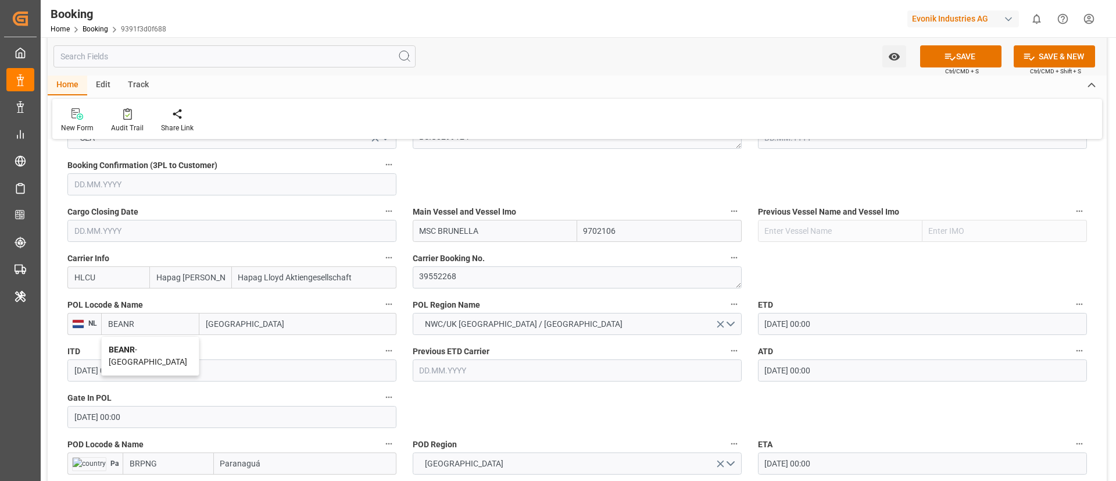
click at [149, 348] on span "BEANR - Antwerp" at bounding box center [148, 356] width 78 height 22
type input "BEANR"
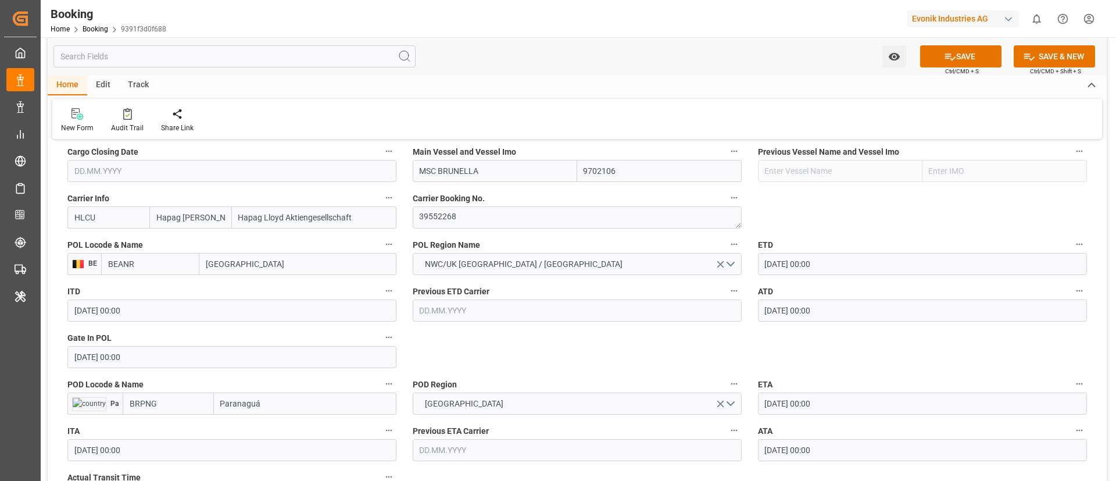
scroll to position [872, 0]
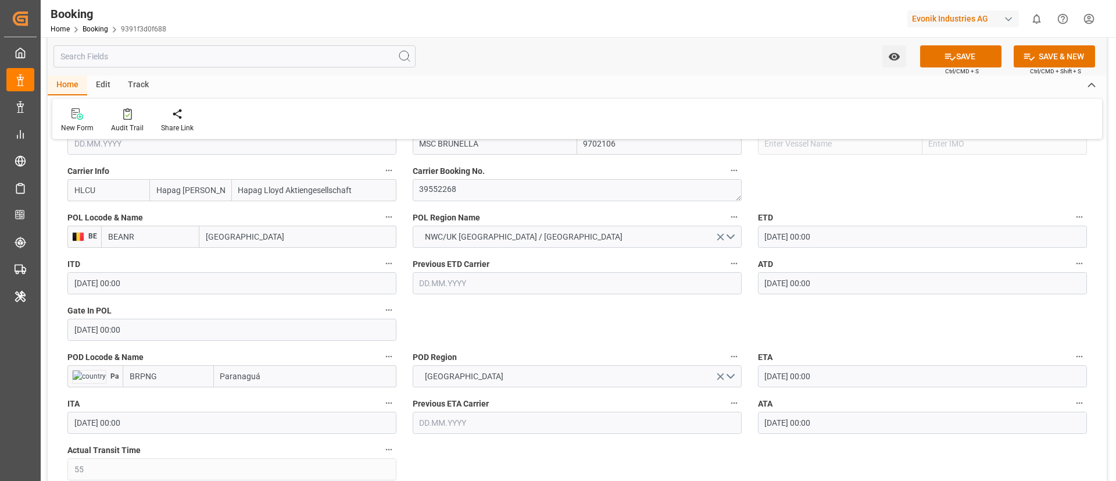
click at [167, 374] on input "BRPNG" at bounding box center [168, 376] width 91 height 22
click at [169, 399] on span "BRPNG - Paranaguá" at bounding box center [165, 401] width 70 height 9
type input "BRPNG"
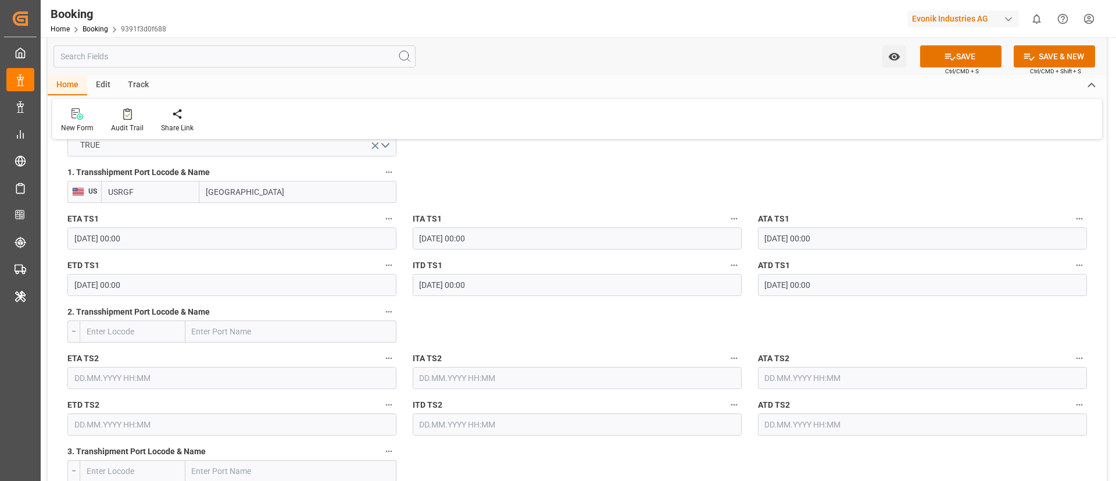
scroll to position [1308, 0]
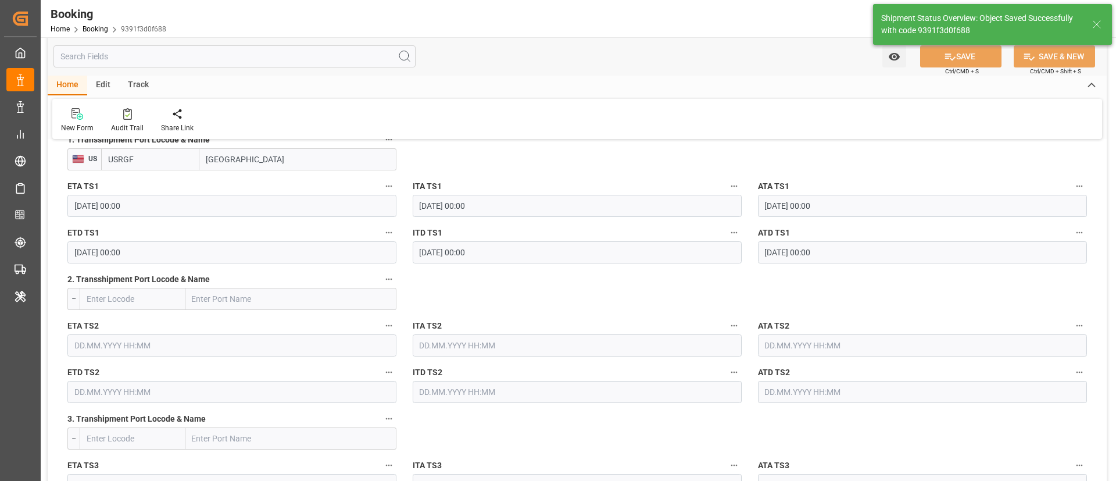
type textarea "businessDivision-businessLine-"
type input "12.09.2025 05:39"
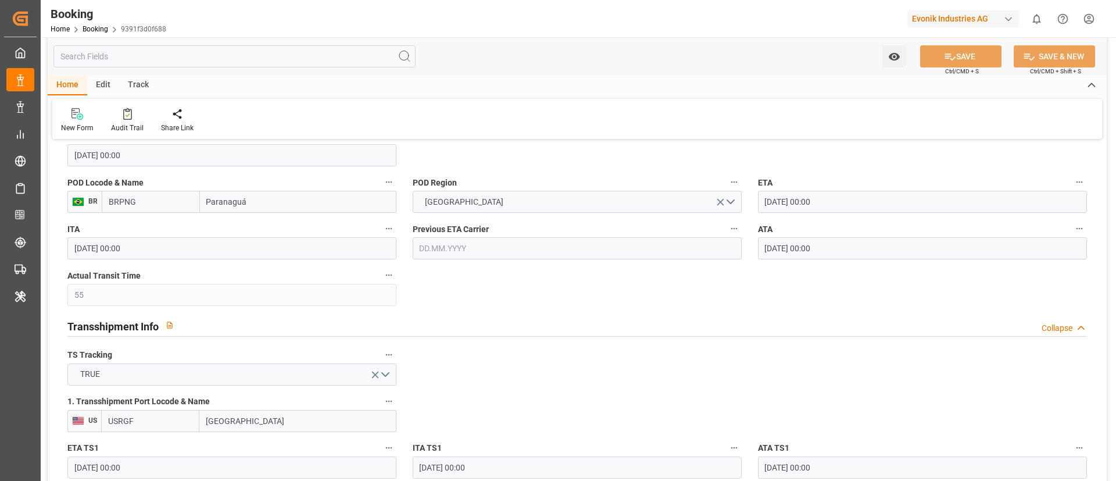
scroll to position [872, 0]
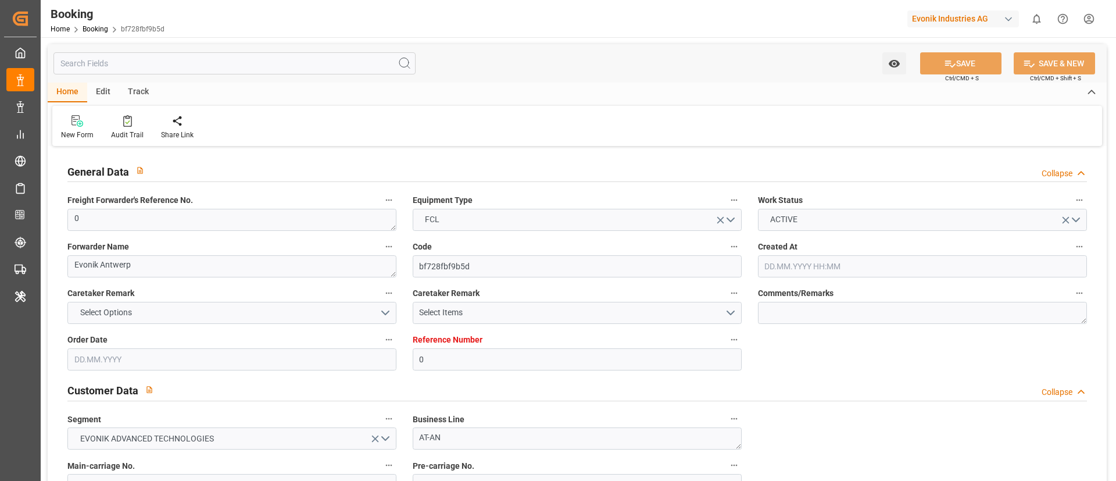
type input "0"
type input "9702106"
type input "Hapag [PERSON_NAME]"
type input "Hapag Lloyd Aktiengesellschaft"
type input "BEANR"
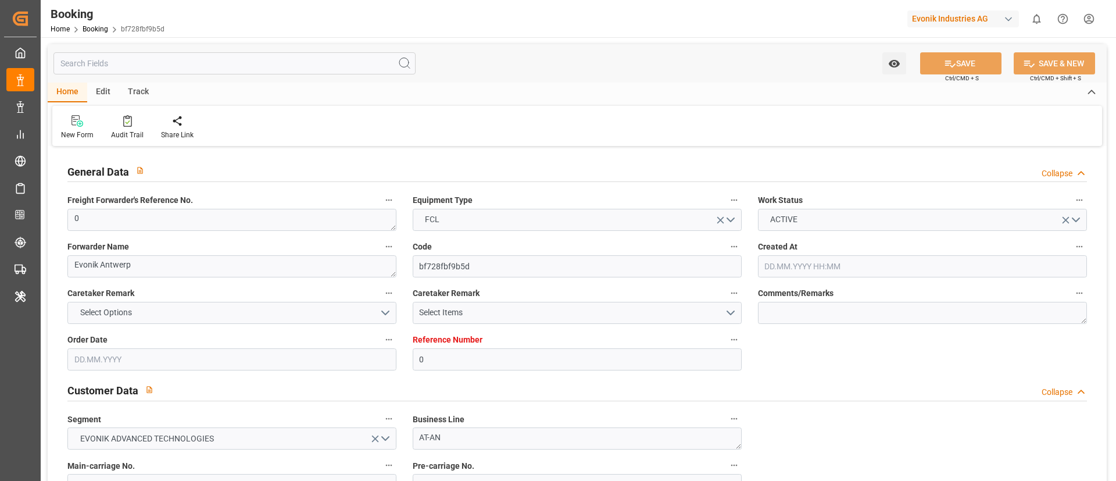
type input "BRPNG"
type input "55"
type input "USRGF"
type input "0"
type input "[DATE] 10:20"
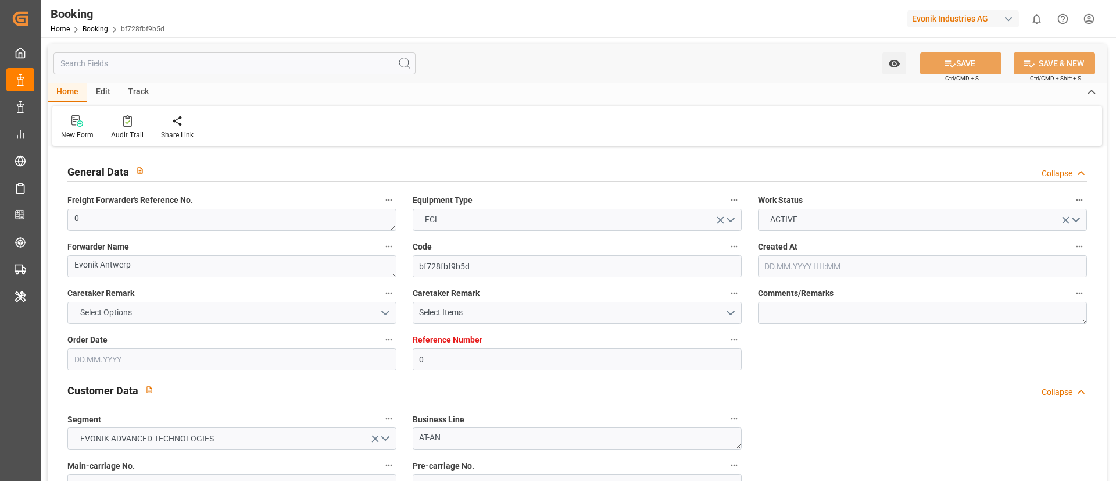
type input "[DATE]"
type input "[DATE] 00:00"
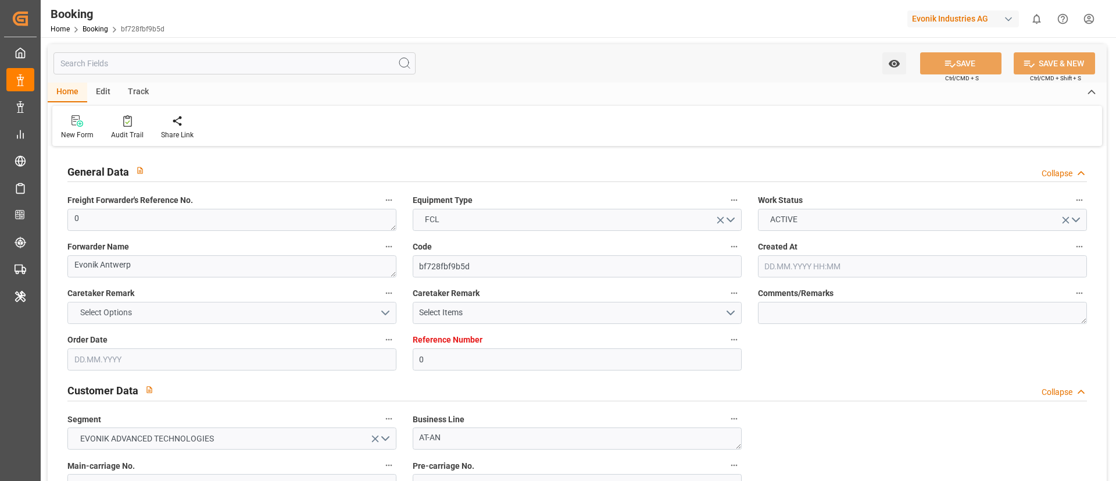
type input "[DATE] 00:00"
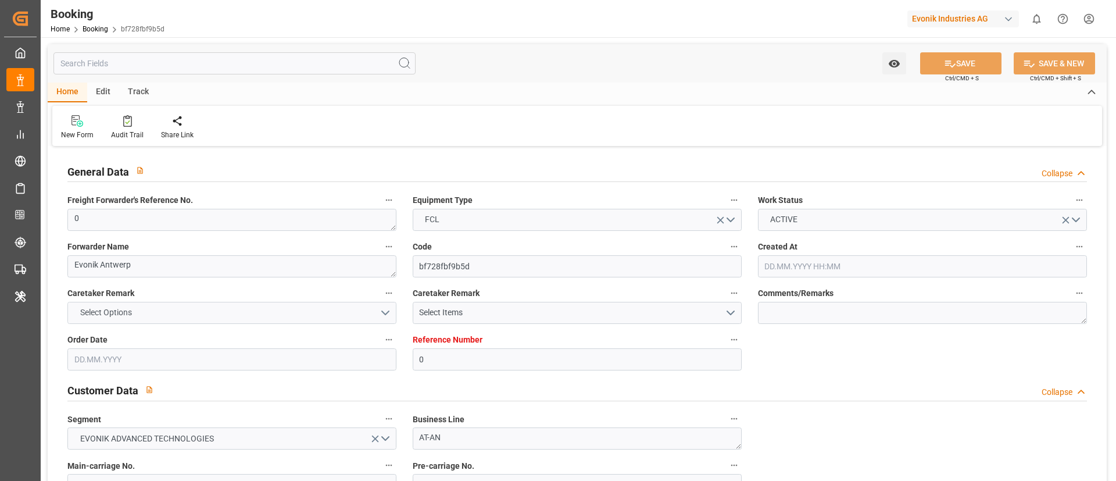
type input "[DATE] 00:00"
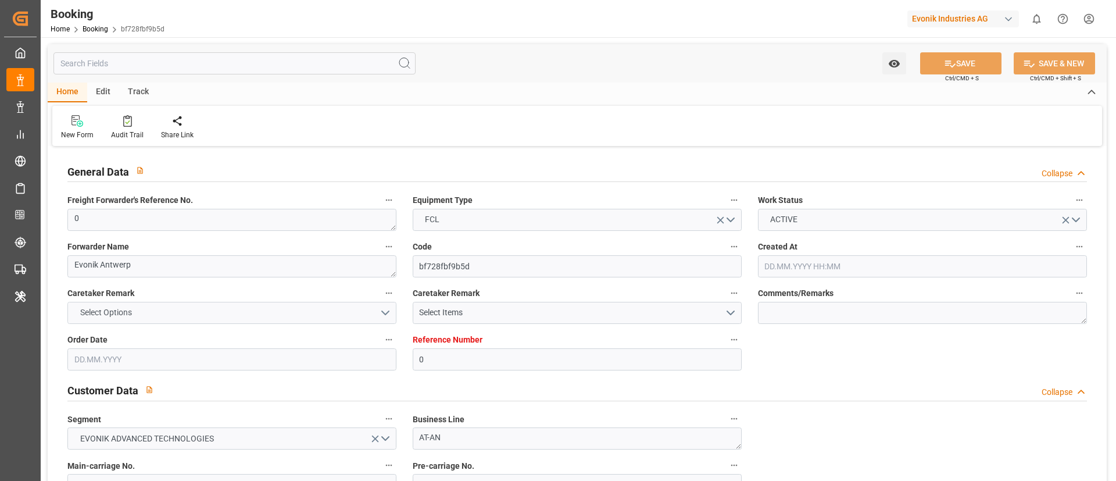
type input "[DATE] 00:00"
type input "[DATE] 05:35"
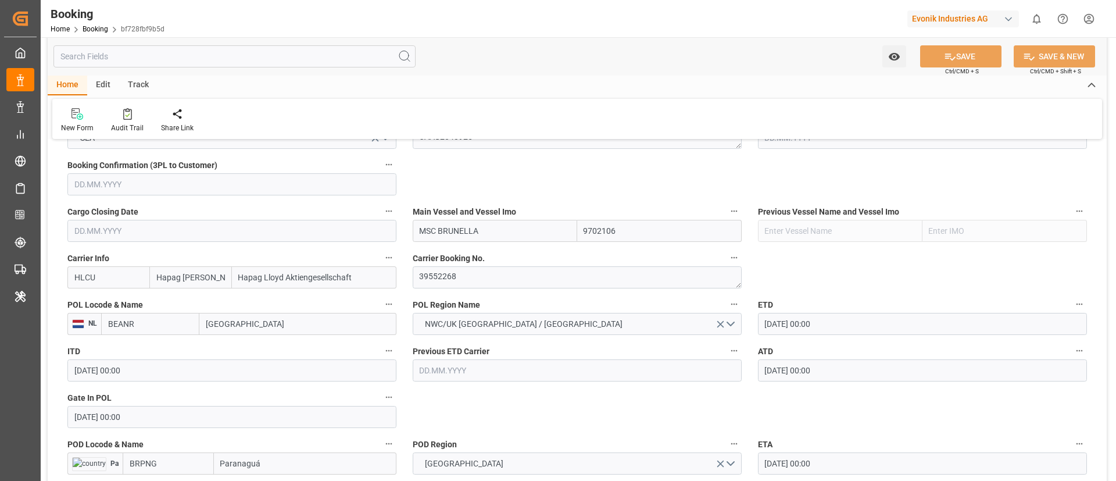
scroll to position [872, 0]
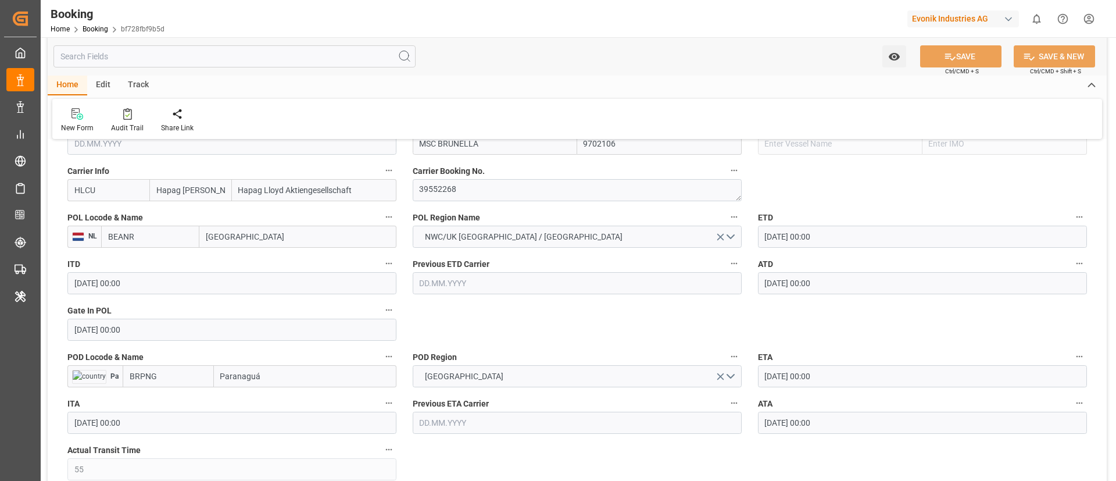
click at [162, 237] on input "BEANR" at bounding box center [150, 237] width 98 height 22
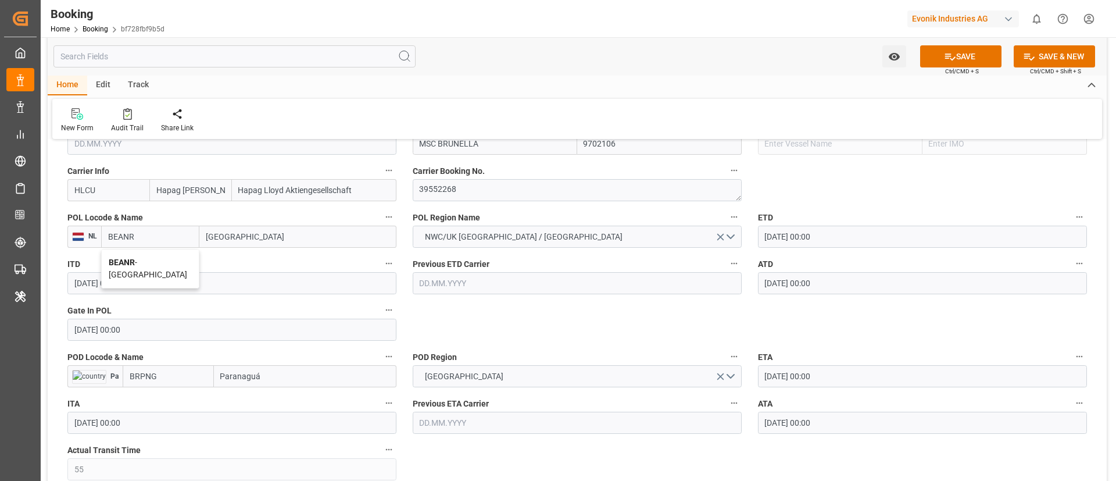
click at [149, 264] on span "BEANR - [GEOGRAPHIC_DATA]" at bounding box center [148, 268] width 78 height 22
type input "BEANR"
click at [176, 385] on input "BRPNG" at bounding box center [168, 376] width 91 height 22
click at [171, 397] on span "BRPNG - Paranaguá" at bounding box center [165, 401] width 70 height 9
type input "BRPNG"
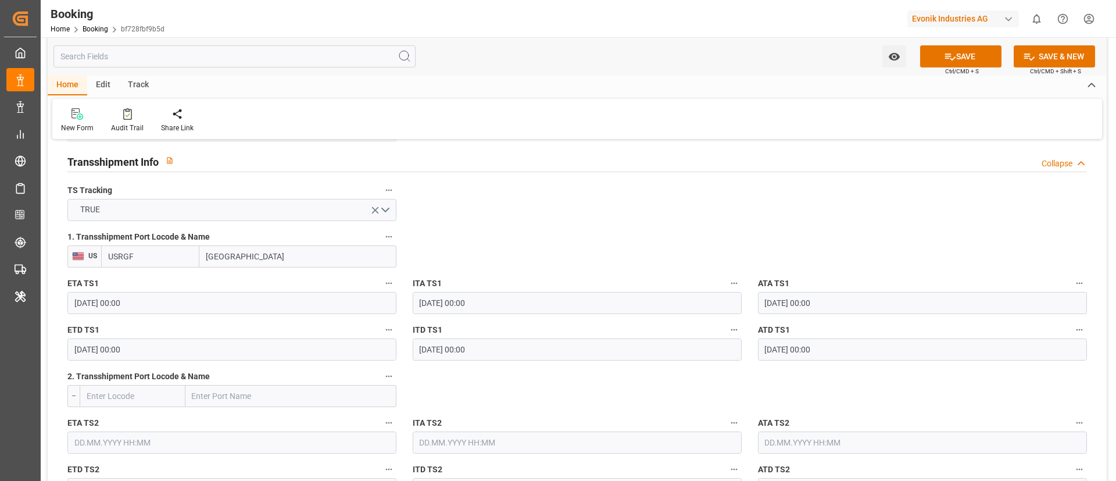
scroll to position [1308, 0]
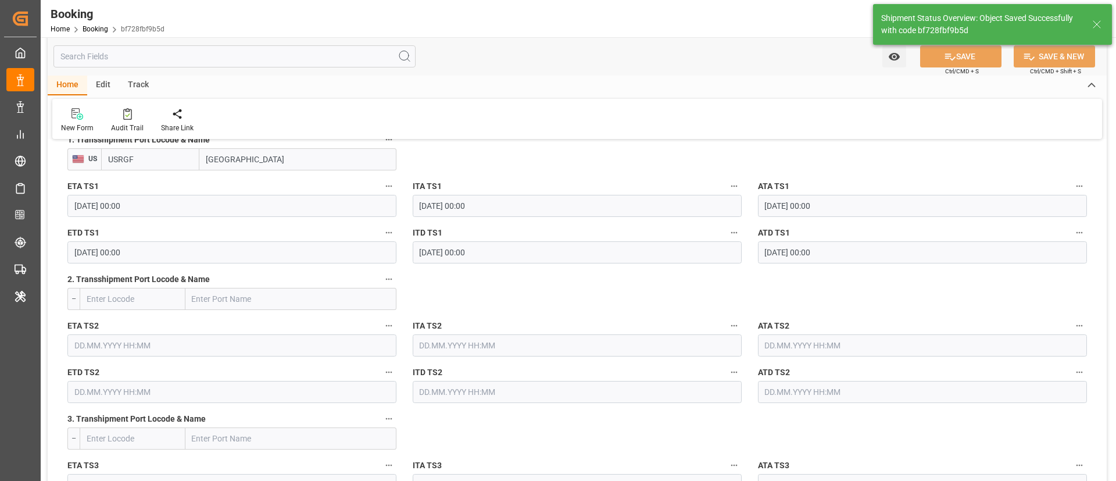
type textarea "businessDivision-businessLine-"
type input "12.09.2025 05:40"
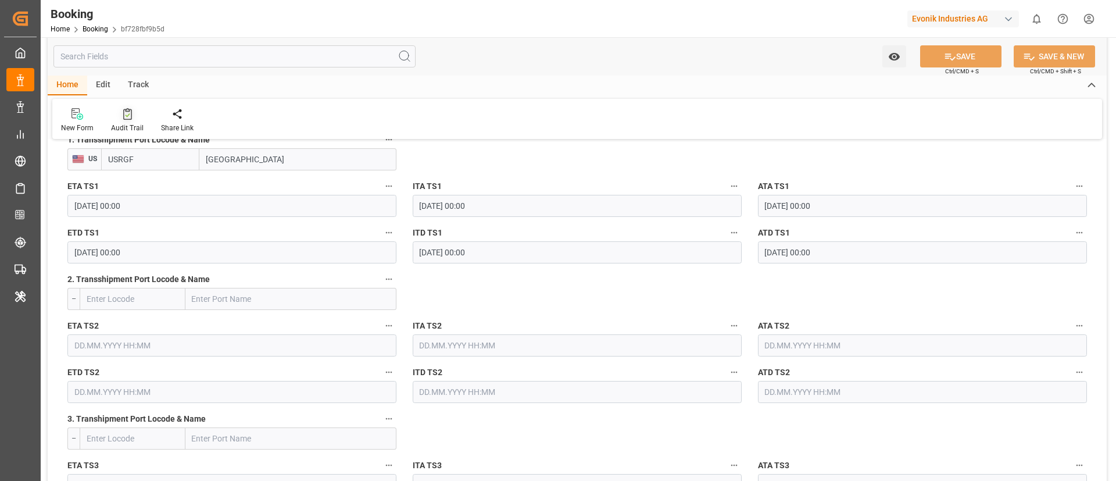
click at [126, 112] on icon at bounding box center [127, 114] width 9 height 12
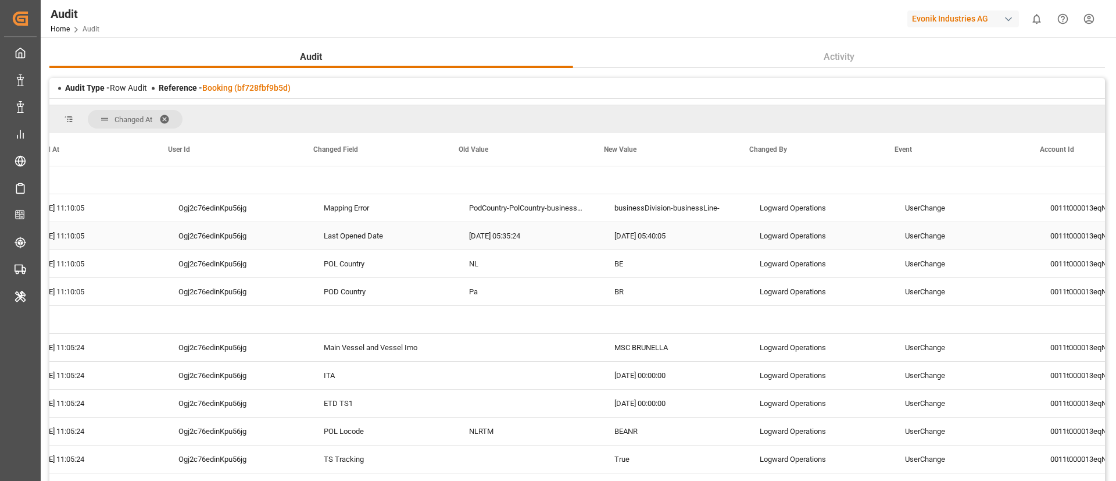
scroll to position [0, 173]
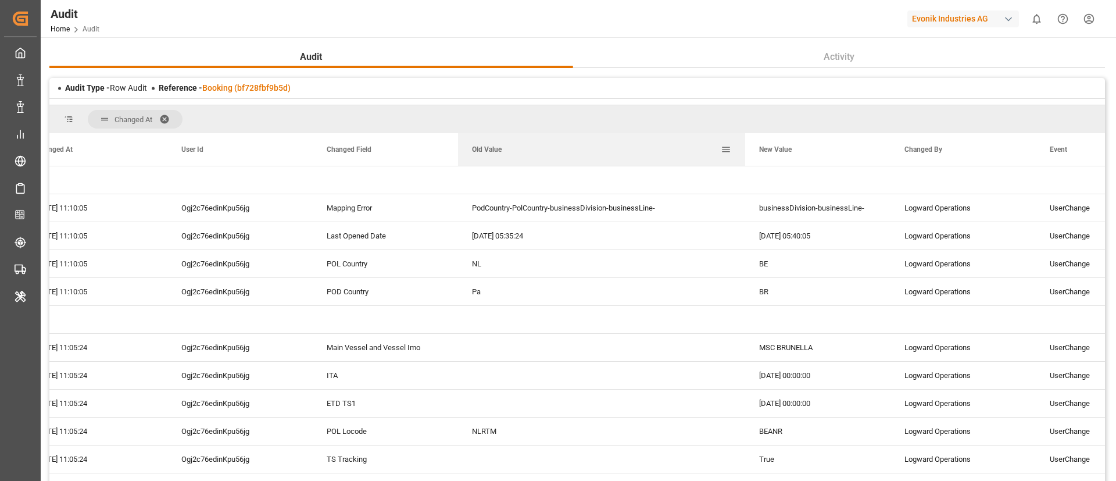
drag, startPoint x: 602, startPoint y: 144, endPoint x: 744, endPoint y: 139, distance: 142.5
click at [744, 139] on div at bounding box center [745, 149] width 5 height 33
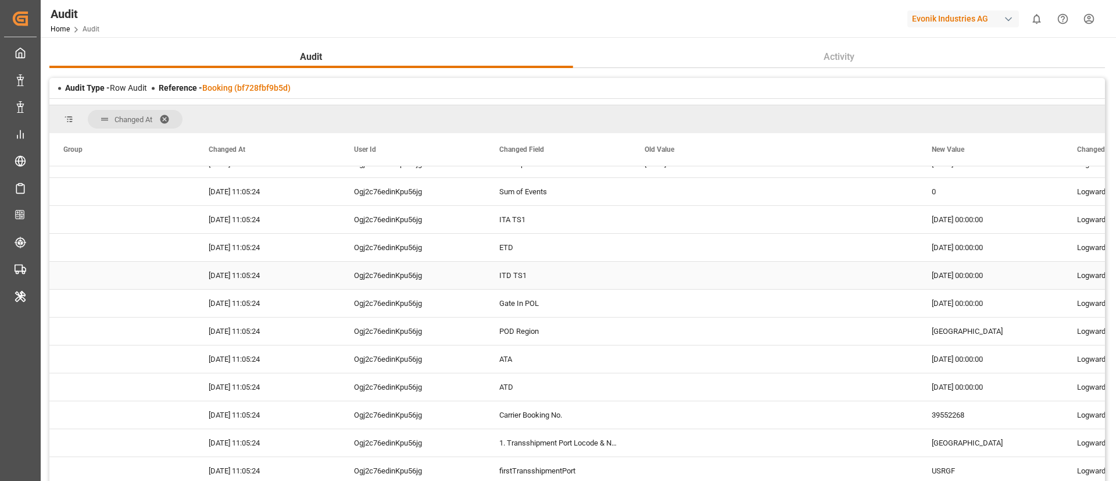
scroll to position [0, 0]
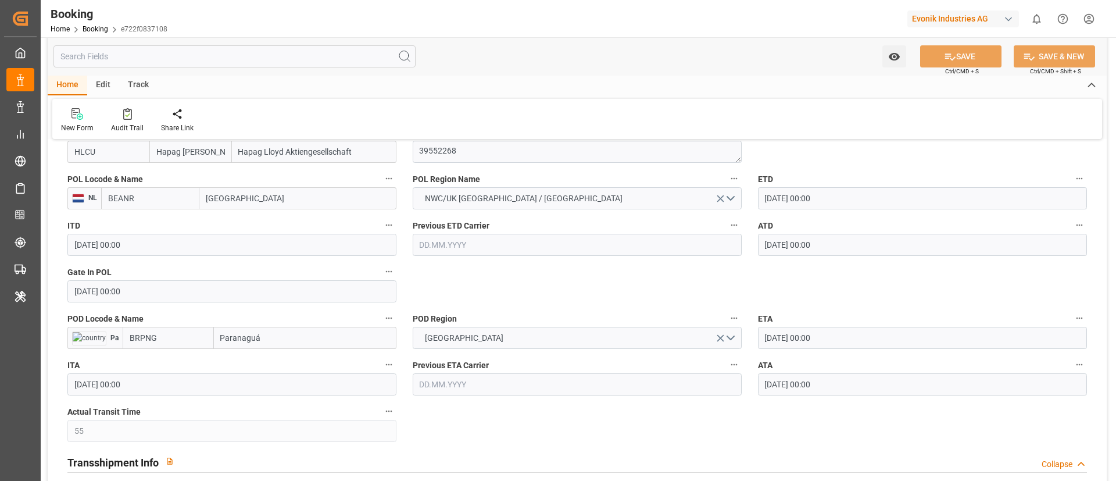
scroll to position [872, 0]
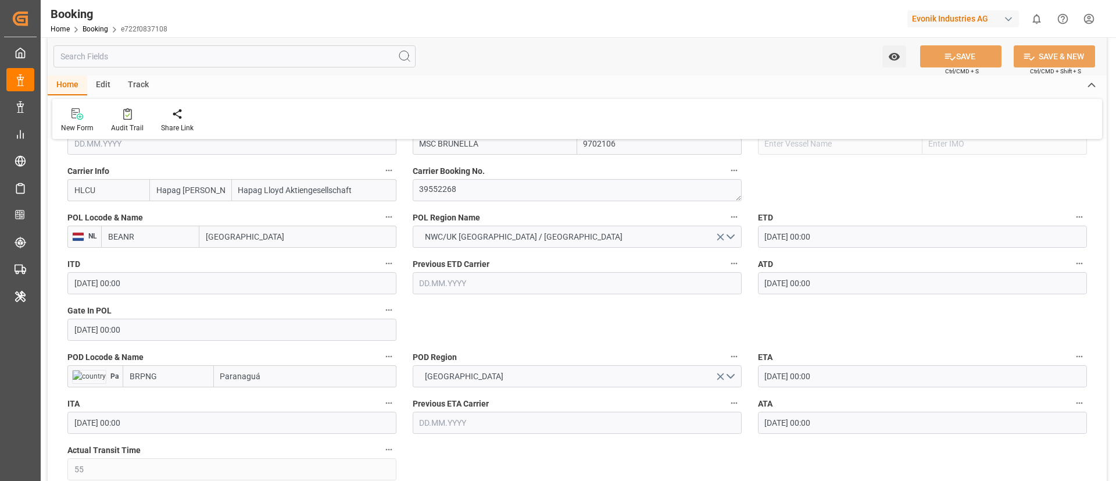
click at [147, 246] on input "BEANR" at bounding box center [150, 237] width 98 height 22
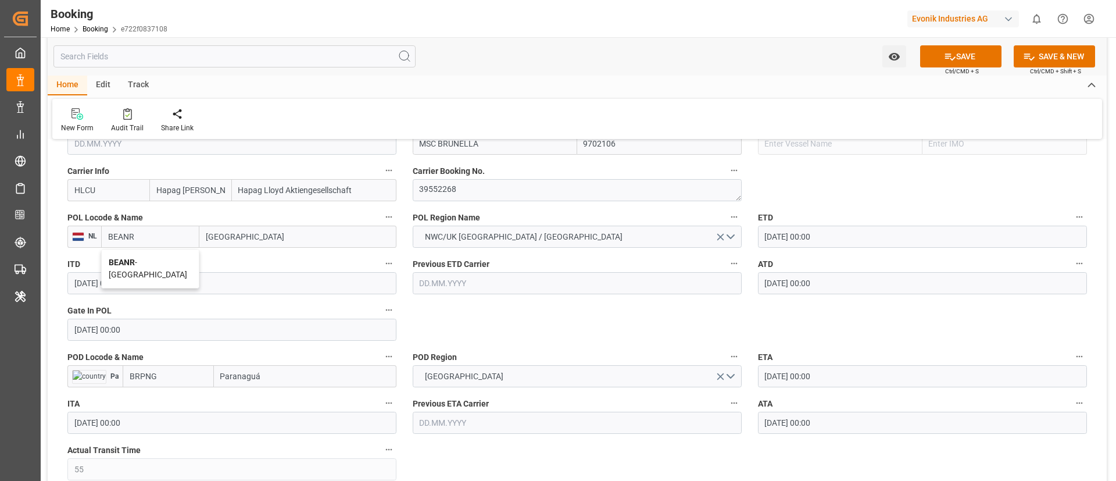
click at [153, 268] on div "BEANR - [GEOGRAPHIC_DATA]" at bounding box center [150, 268] width 97 height 38
type input "BEANR"
click at [178, 381] on input "BRPNG" at bounding box center [168, 376] width 91 height 22
click at [169, 398] on span "BRPNG - Paranaguá" at bounding box center [165, 401] width 70 height 9
type input "BRPNG"
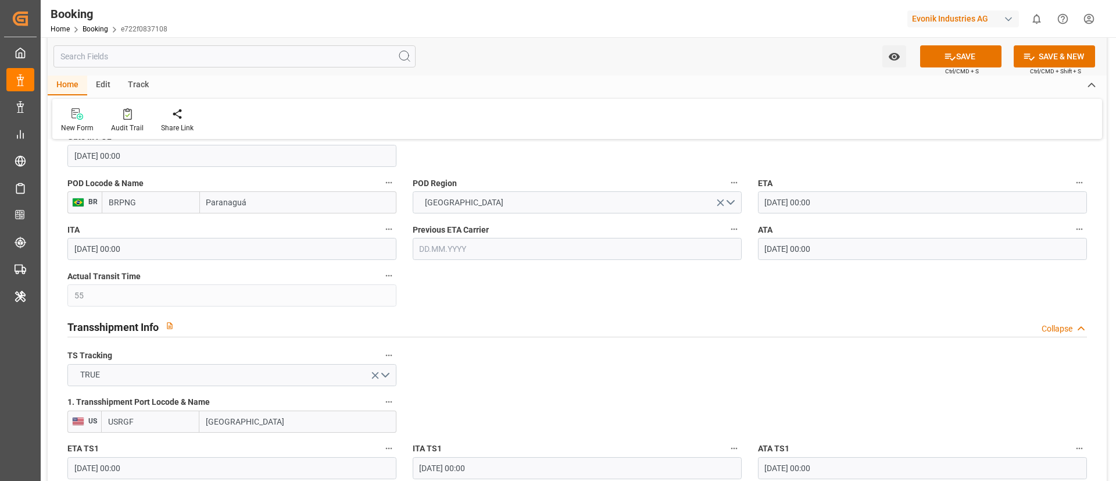
scroll to position [1046, 0]
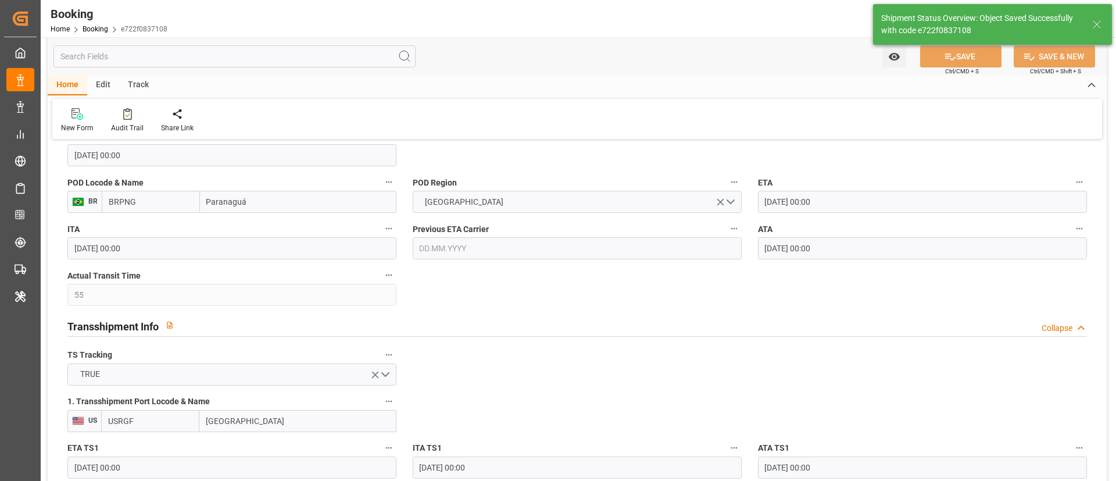
type textarea "businessDivision-businessLine-"
type input "12.09.2025 05:41"
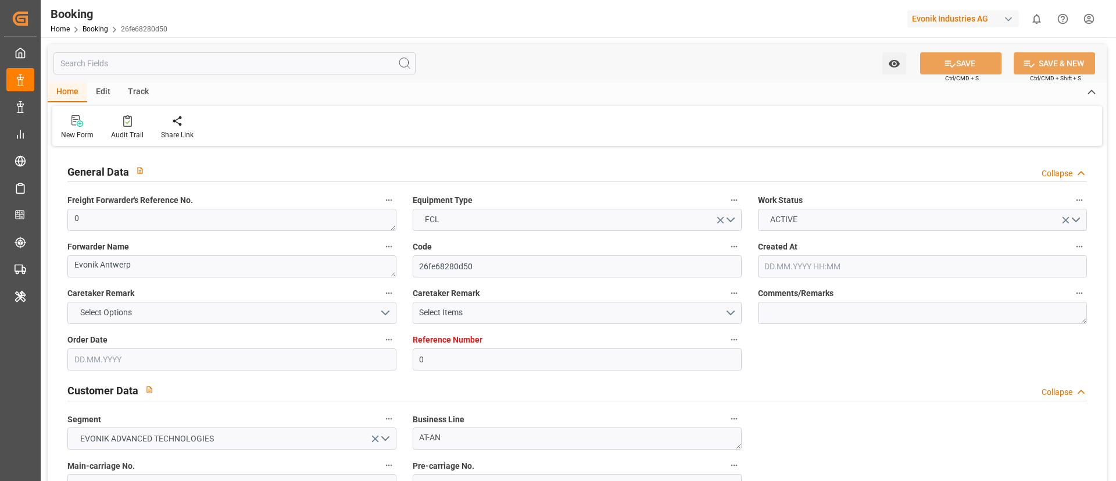
type input "0"
type input "9702106"
type input "Hapag [PERSON_NAME]"
type input "Hapag Lloyd Aktiengesellschaft"
type input "BEANR"
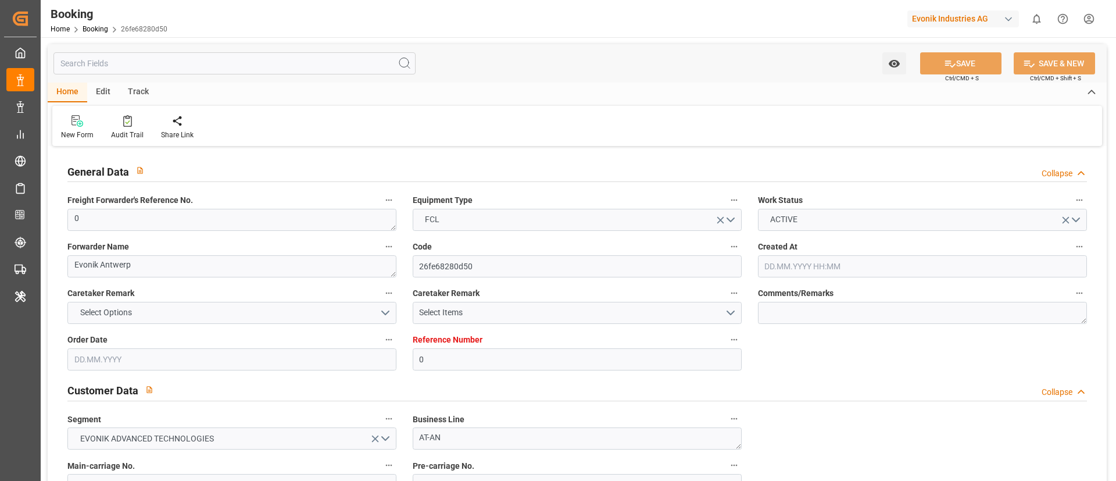
type input "BRPNG"
type input "55"
type input "USRGF"
type input "0"
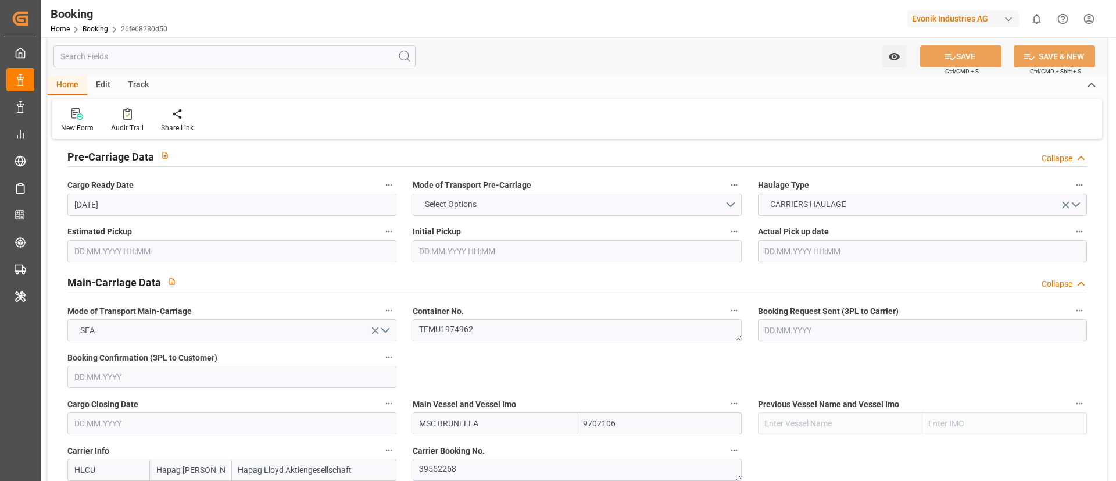
type input "30.06.2025 10:20"
type input "[DATE]"
type input "28.07.2025"
type input "20.06.2025"
type input "13.07.2025 00:00"
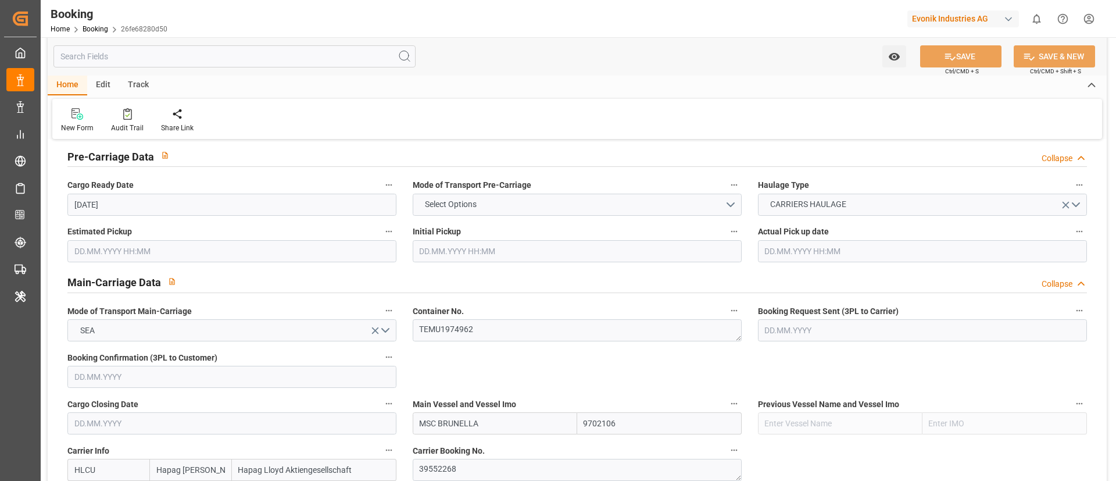
type input "13.07.2025 00:00"
type input "26.06.2025 00:00"
type input "06.09.2025 00:00"
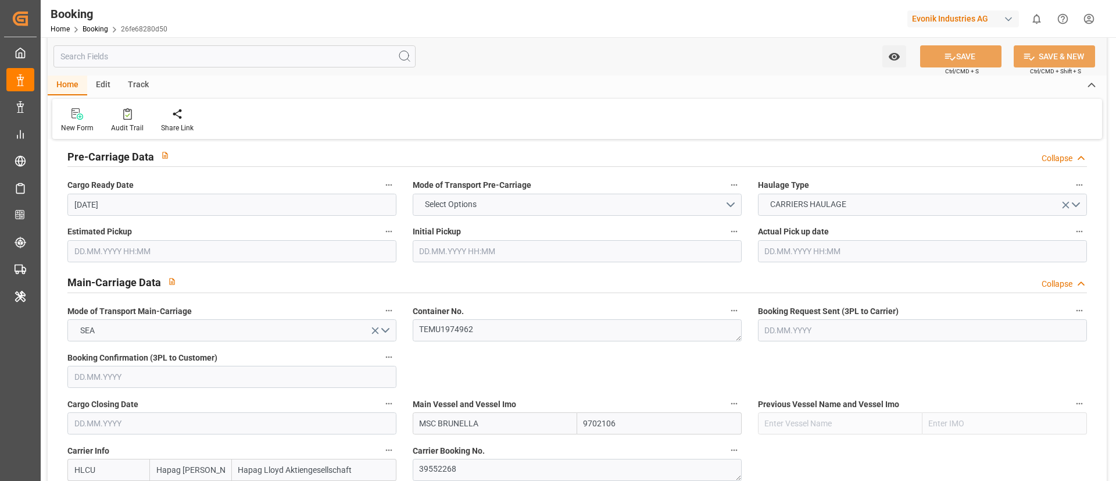
type input "06.09.2025 00:00"
type input "20.08.2025 00:00"
type input "01.09.2025 00:00"
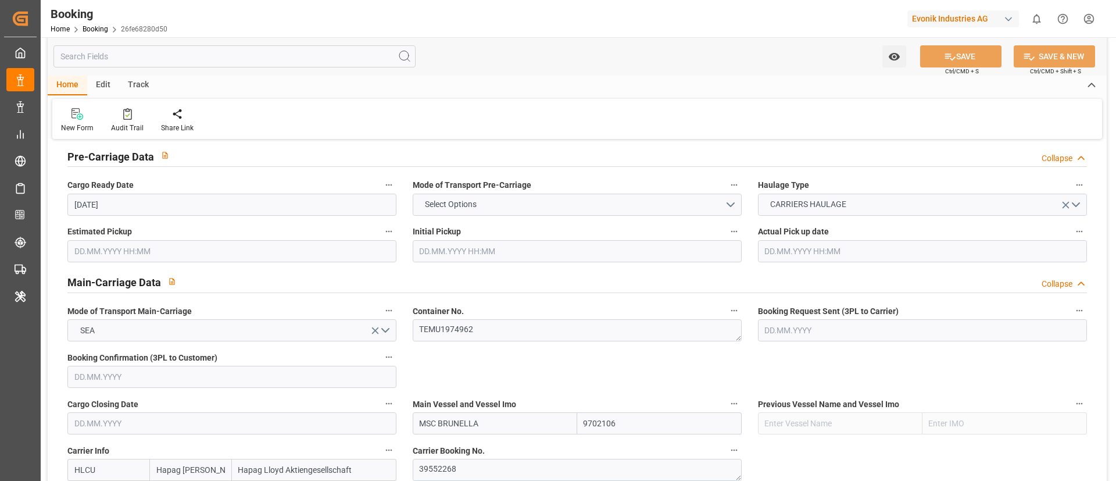
type input "01.09.2025 00:00"
type input "12.09.2025 05:29"
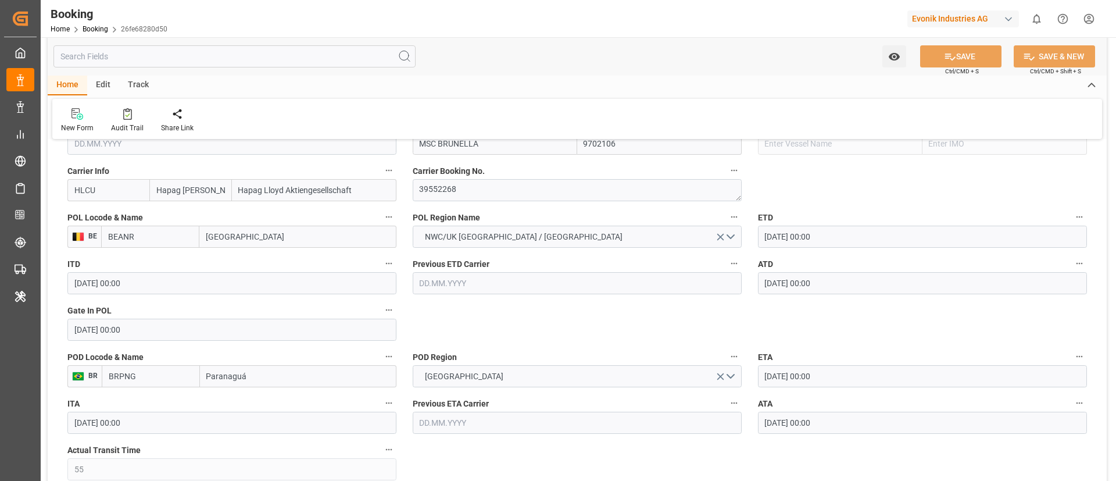
scroll to position [523, 0]
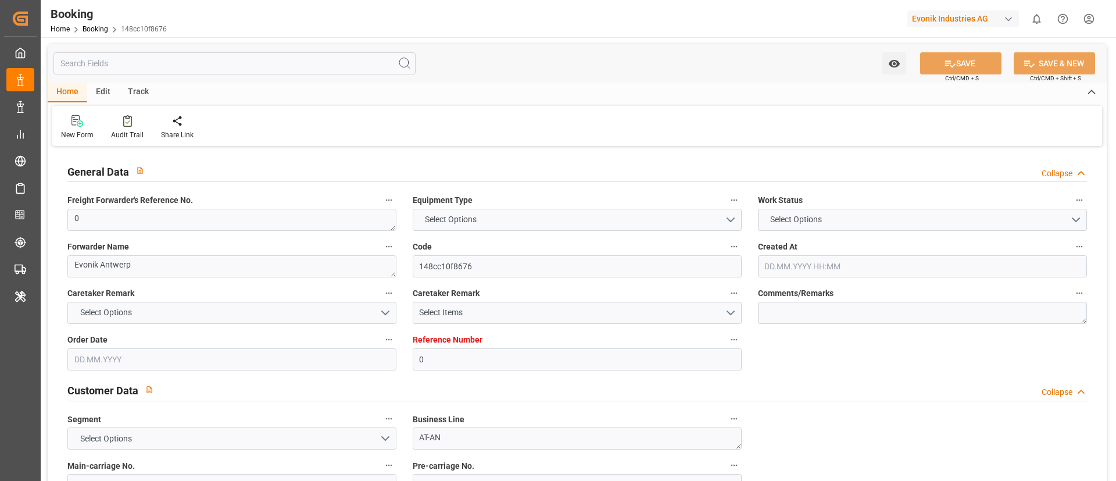
type textarea "0"
type textarea "Evonik Antwerp"
type input "148cc10f8676"
type input "0"
type textarea "AT-AN"
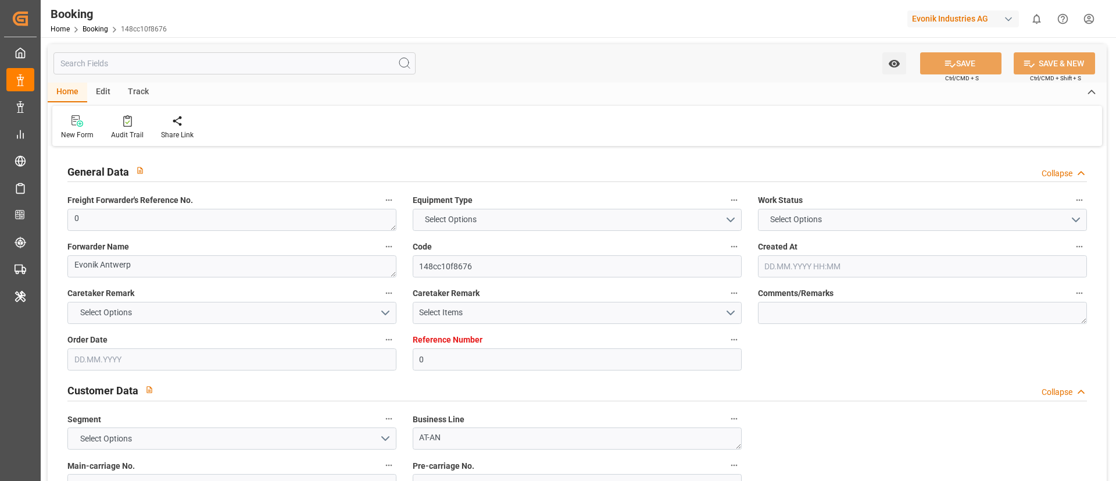
type input "4006640460"
type textarea "[EMAIL_ADDRESS][PERSON_NAME][DOMAIN_NAME]"
type textarea "CFR"
type textarea "Caucedo"
type textarea "Evonik Plant 7000060879"
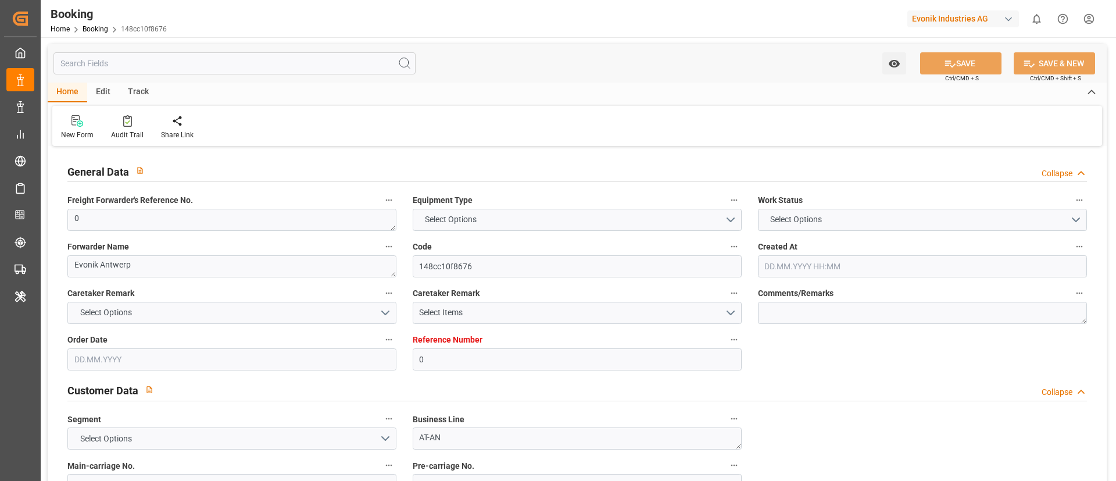
type textarea "[GEOGRAPHIC_DATA]"
type textarea "GCXU2419241"
type input "HLCU"
type input "[GEOGRAPHIC_DATA]"
type input "Caucedo"
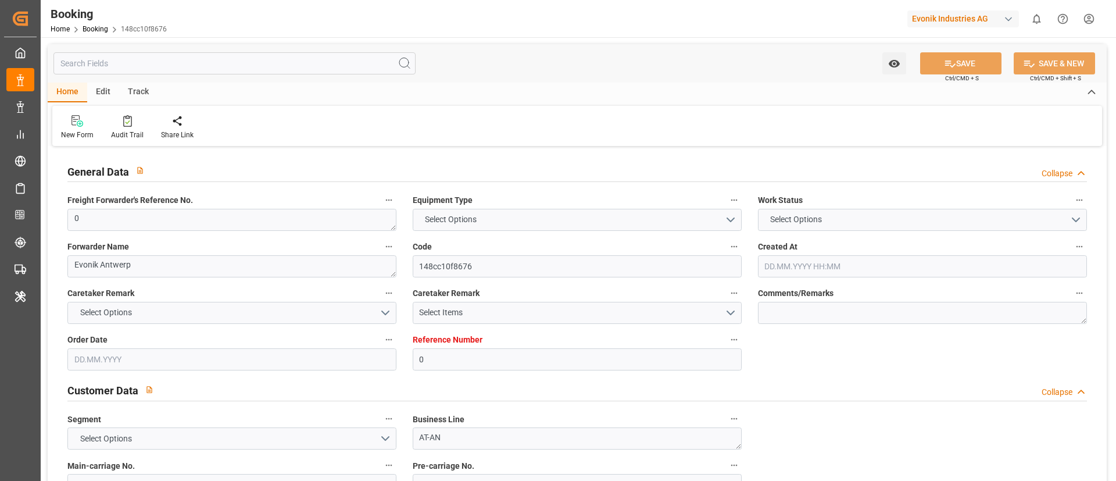
type textarea "INPUT_Evonik_Seeburger_LoadTenderOcean_1002941161_20250710113221292.xml"
type textarea "NWC/UK North West Continent / UK_DOCAU_HLCU_AT-AN"
type textarea "INPUT_Evonik_Seeburger_LoadTenderOcean_1002907930_20250630142230758.xml,INPUT_E…"
type textarea "1002941161"
type textarea "Logward System"
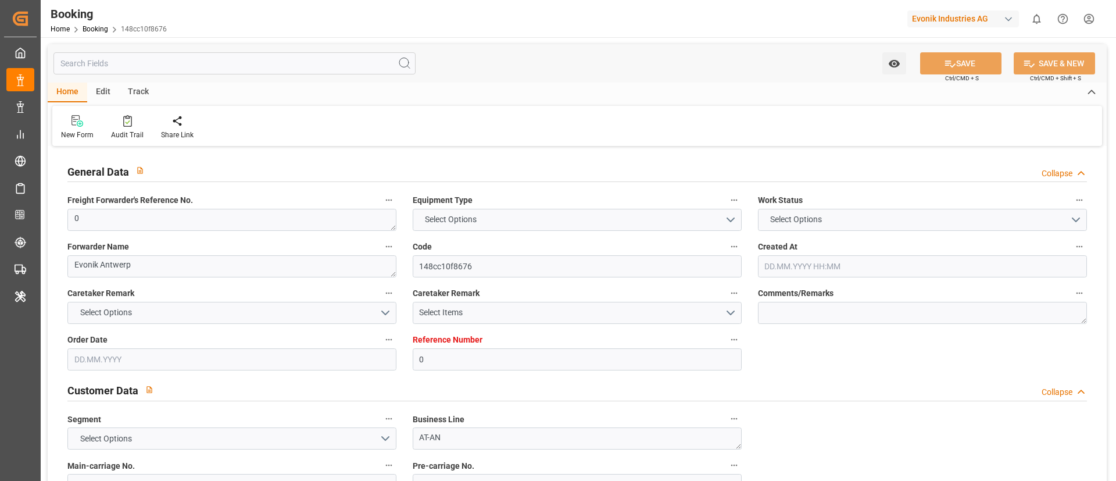
type textarea "PodCountry-businessDivision-businessLine-"
type textarea "EVONIK Load Tender XML"
type textarea "a011t00000LcJC5AAN"
type textarea "No"
type input "0"
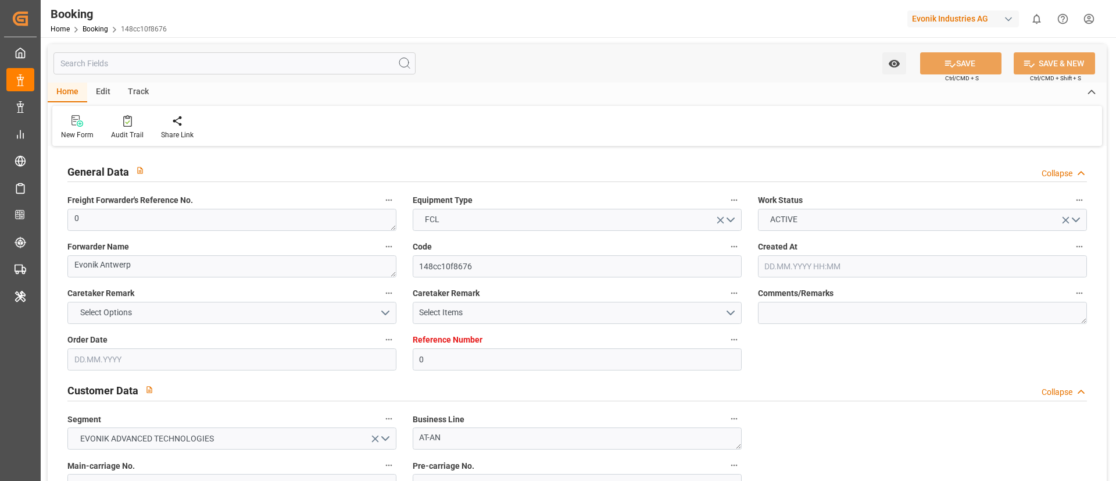
type input "Hapag [PERSON_NAME]"
type input "Hapag Lloyd Aktiengesellschaft"
type input "NLRTM"
type input "DOCAU"
type input "[DATE] 12:31"
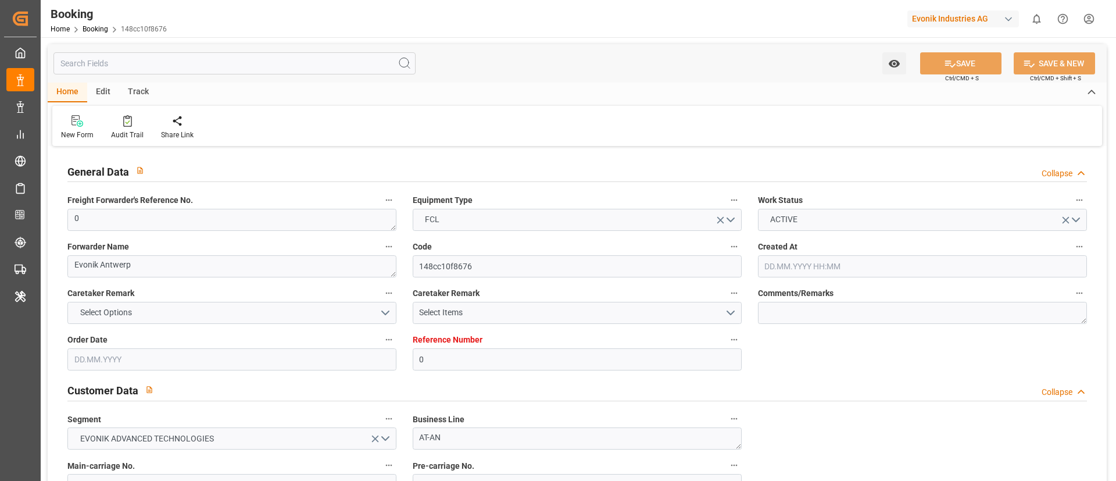
type input "[DATE]"
type input "10.07.2025 09:35"
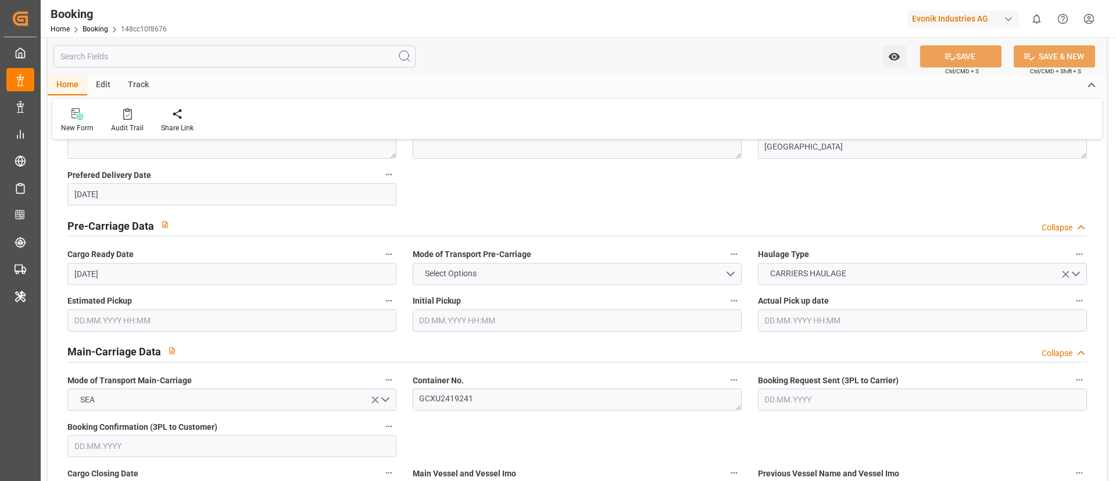
scroll to position [610, 0]
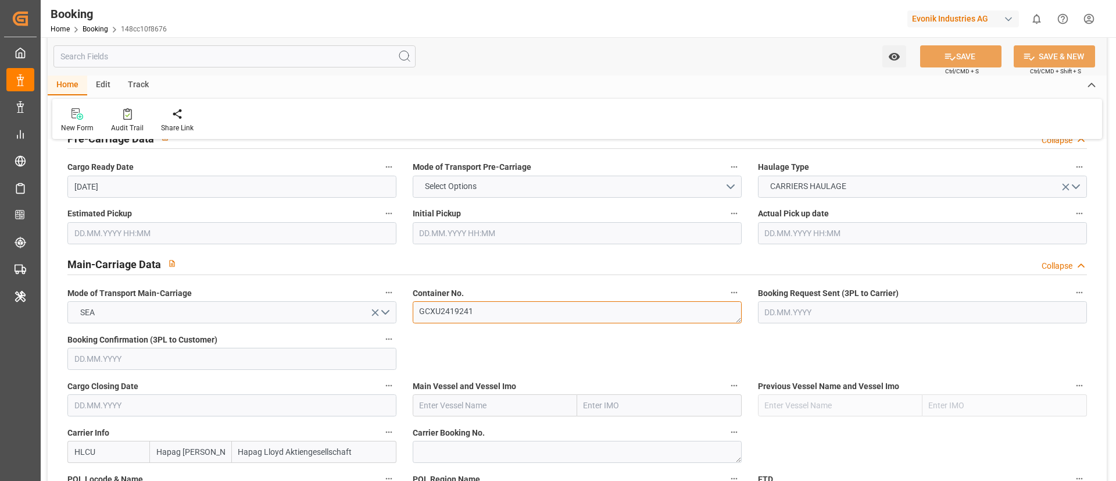
click at [501, 317] on textarea "GCXU2419241" at bounding box center [577, 312] width 329 height 22
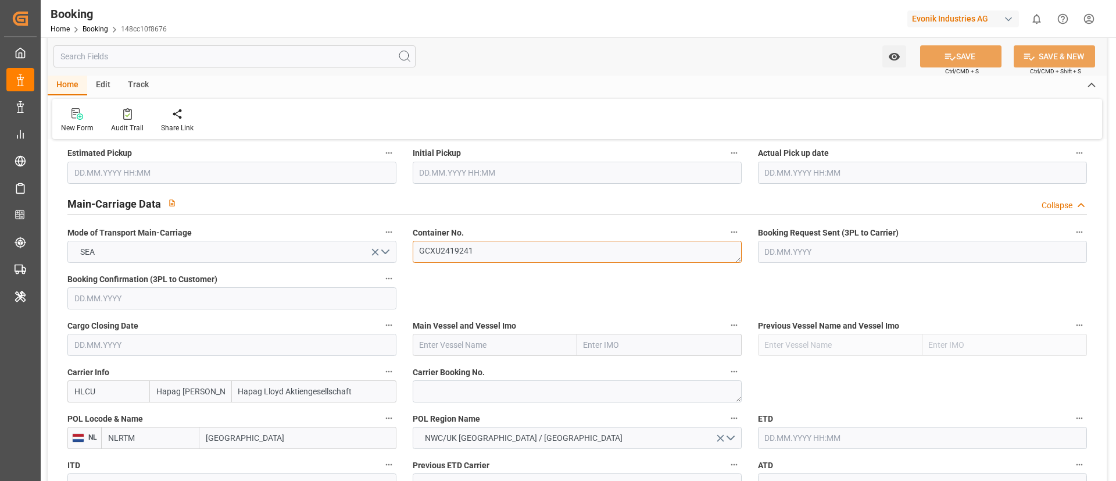
scroll to position [697, 0]
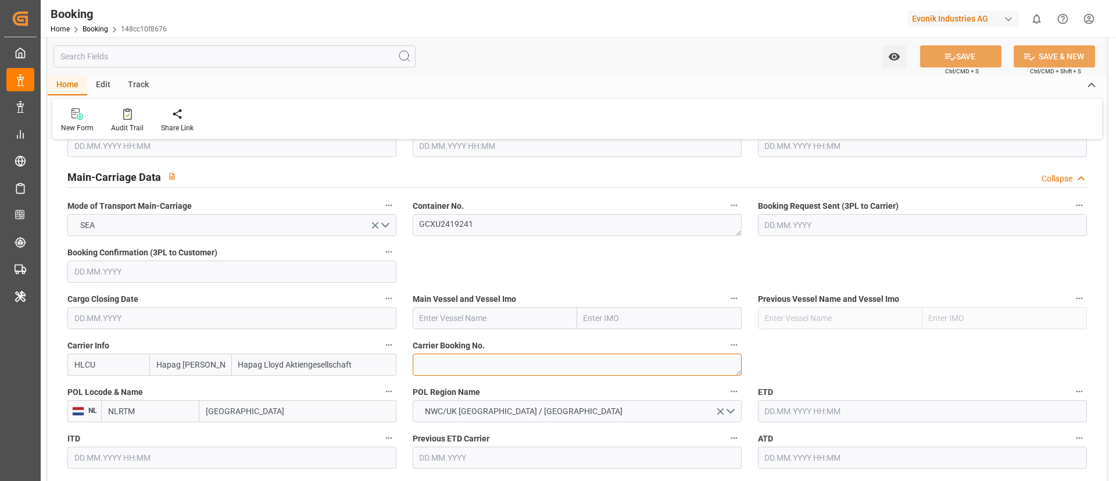
click textarea
paste textarea "25121197"
click textarea "25121197"
type textarea "25121197"
click input "HLCU"
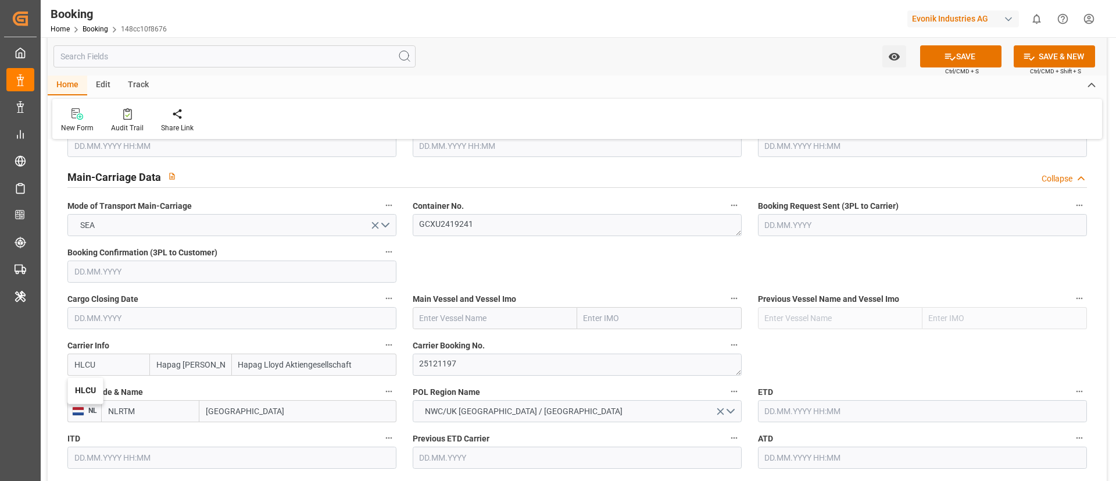
click div "HLCU"
type input "HLCU"
click span "POL Locode & Name"
click button "POL Locode & Name"
click div
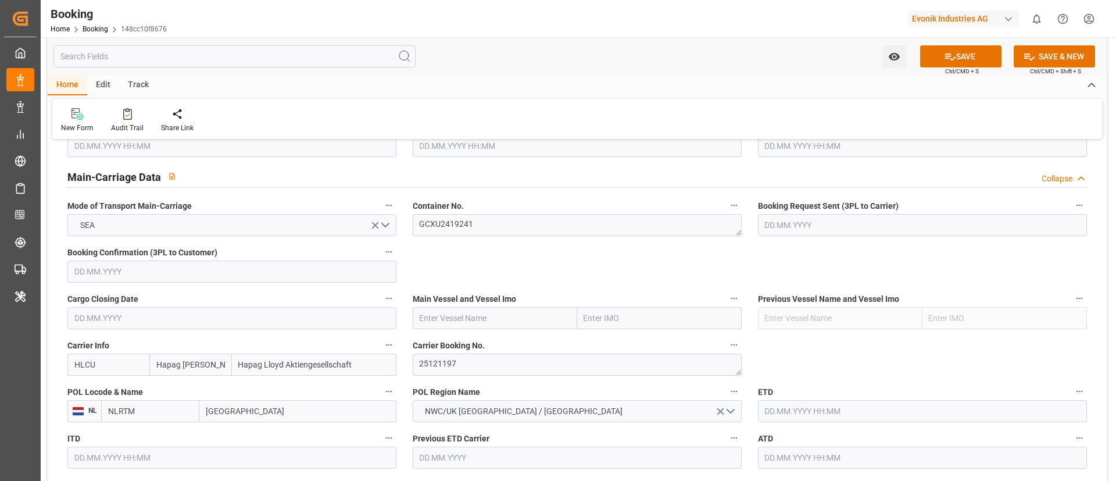
click input "text"
paste input "CARTAGENA EXPRESS"
click b "CARTAGENA EXPRESS"
type input "CARTAGENA EXPRESS"
type input "9777618"
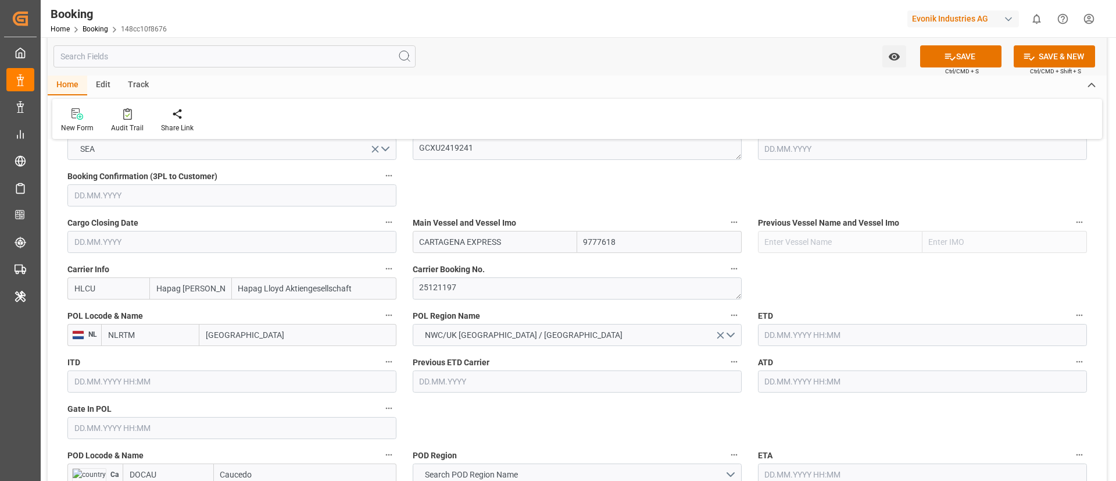
scroll to position [785, 0]
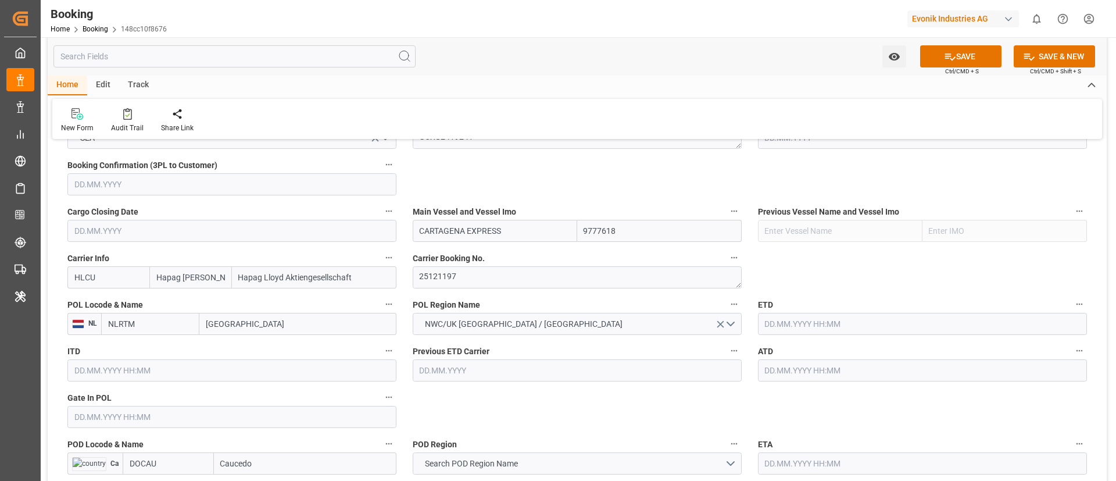
type input "CARTAGENA EXPRESS"
click input "Rotterdam"
paste input "ANTWERP"
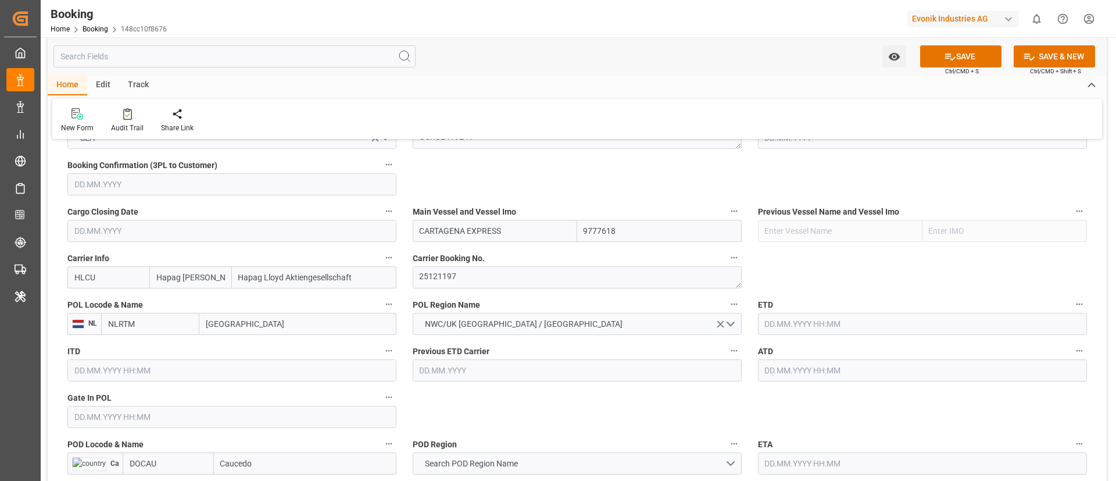
type input "ANTWERP"
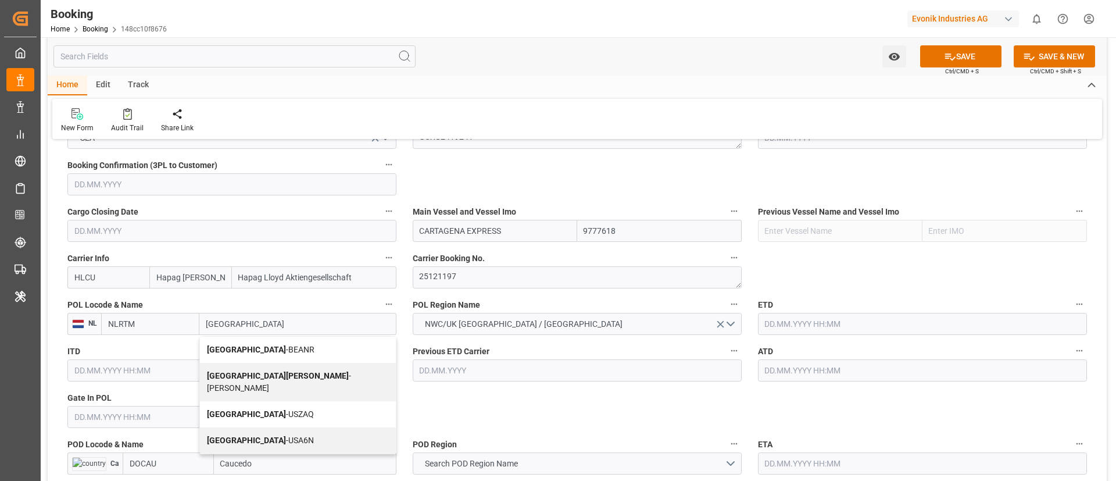
click div "Antwerp - BEANR"
type input "BEANR"
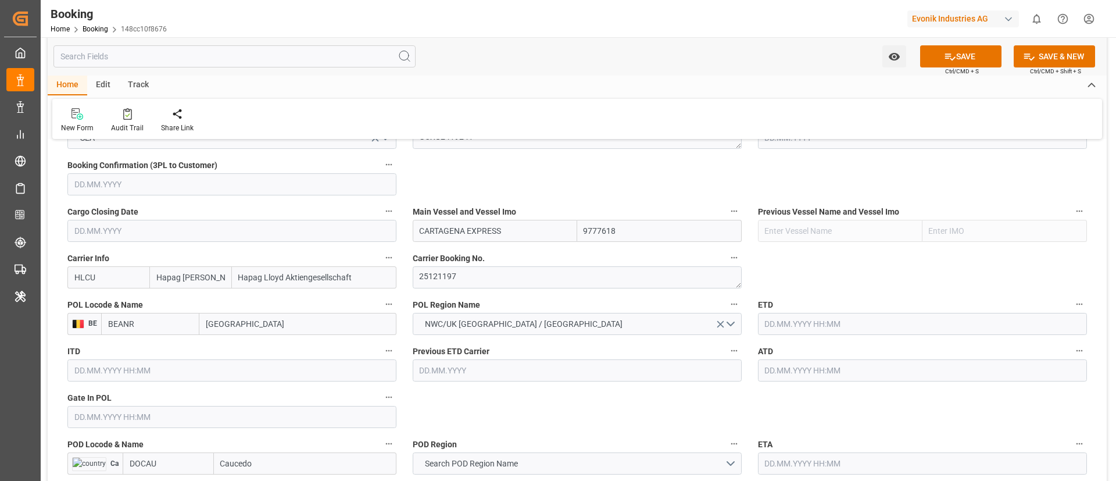
type input "[GEOGRAPHIC_DATA]"
click input "text"
paste input "2025-07-09"
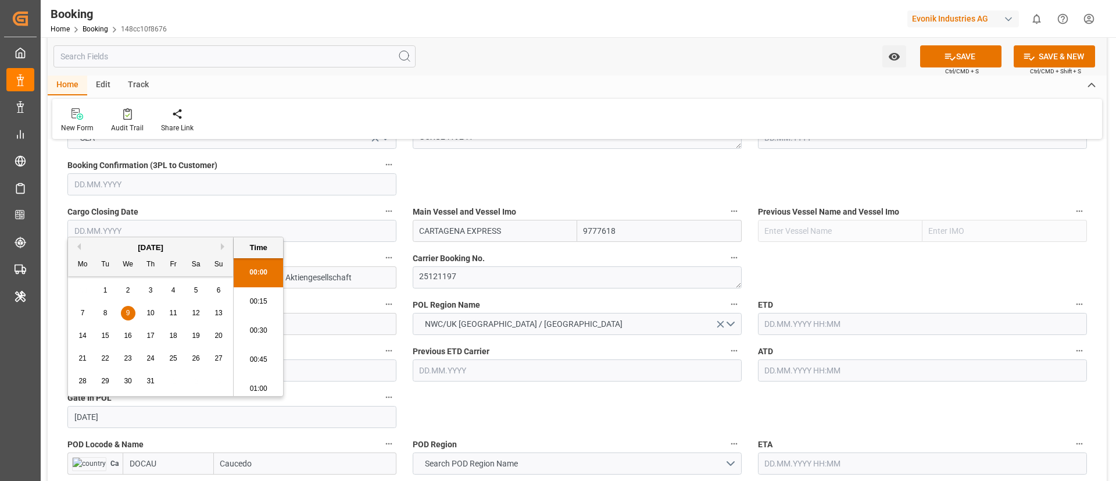
scroll to position [1254, 0]
click div "General Data Collapse Freight Forwarder's Reference No. 0 Equipment Type FCL Wo…"
type input "[DATE] 00:00"
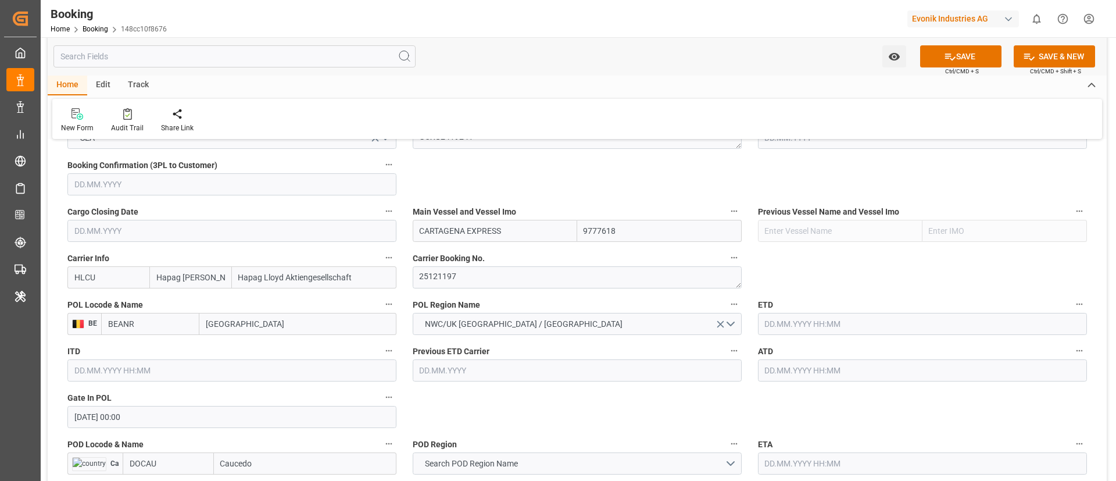
click input "text"
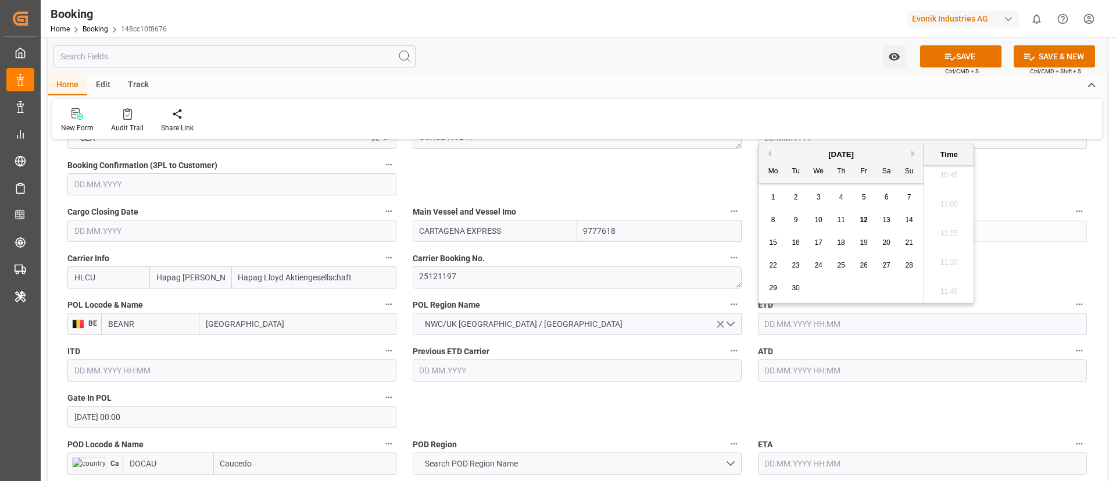
paste input "2025-07-11"
drag, startPoint x: 789, startPoint y: 324, endPoint x: 783, endPoint y: 353, distance: 30.1
click div "General Data Collapse Freight Forwarder's Reference No. 0 Equipment Type FCL Wo…"
type input "2025-07-11"
click input "text"
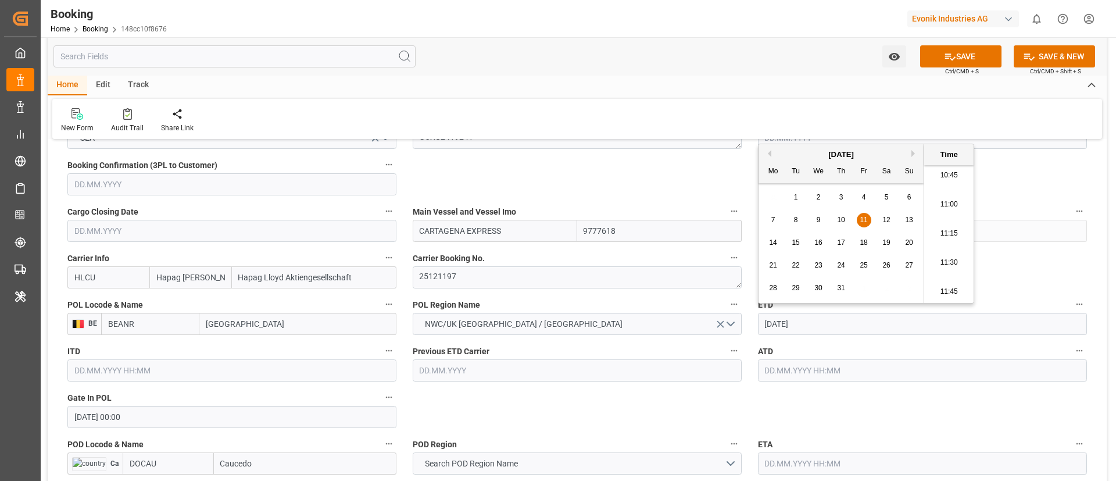
paste input "2025-07-11"
type input "2025-07-11"
type input "[DATE] 00:00"
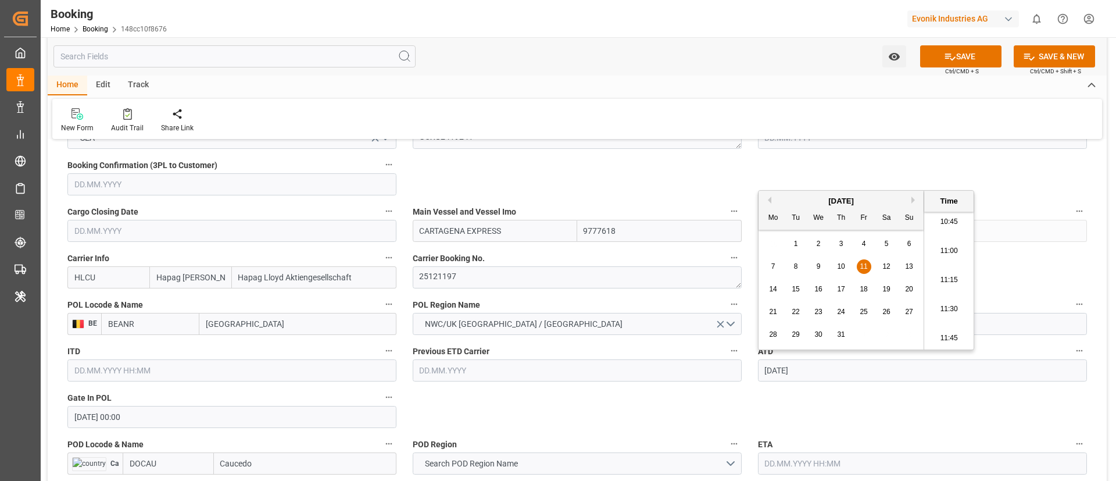
click div "General Data Collapse Freight Forwarder's Reference No. 0 Equipment Type FCL Wo…"
type input "[DATE] 00:00"
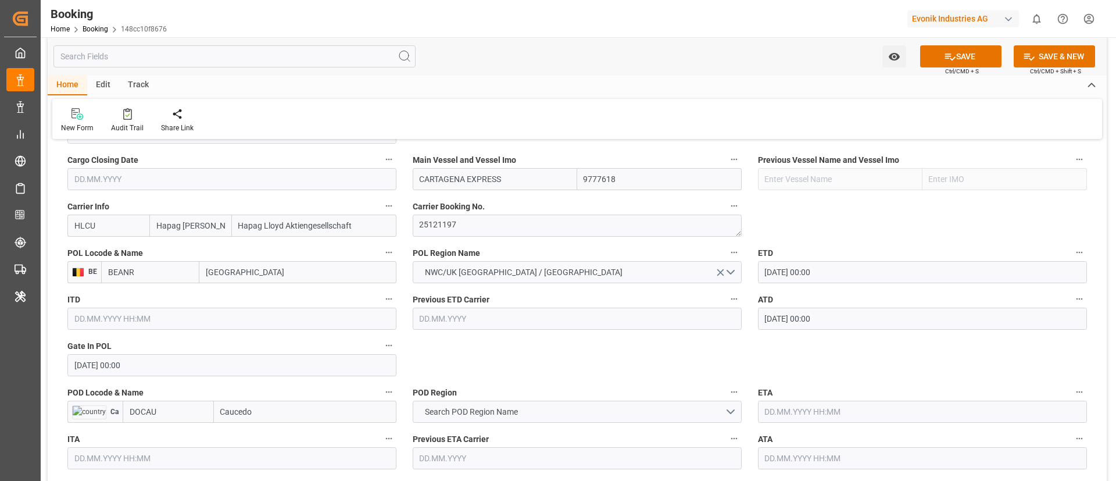
scroll to position [872, 0]
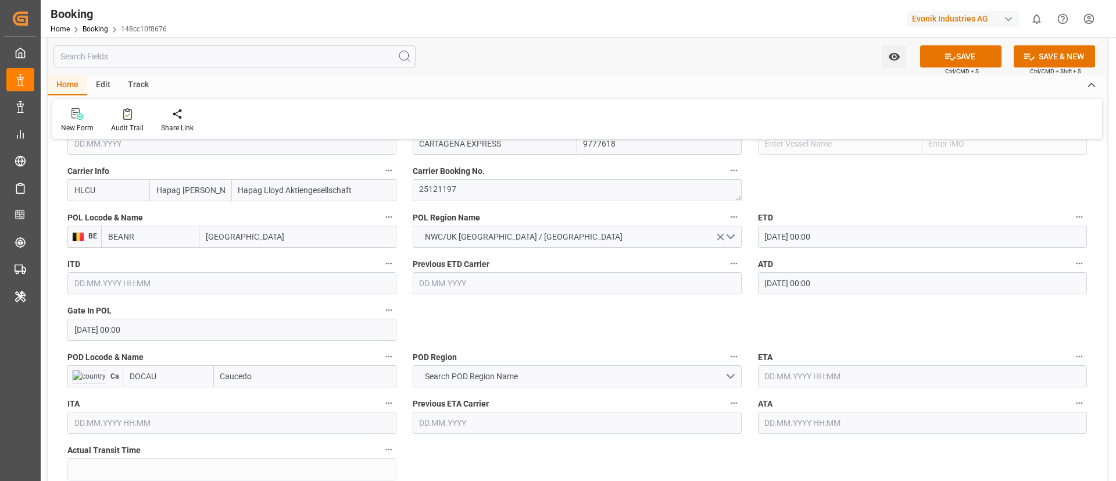
click input "Caucedo"
paste input "AUCEDO"
click b "Caucedo"
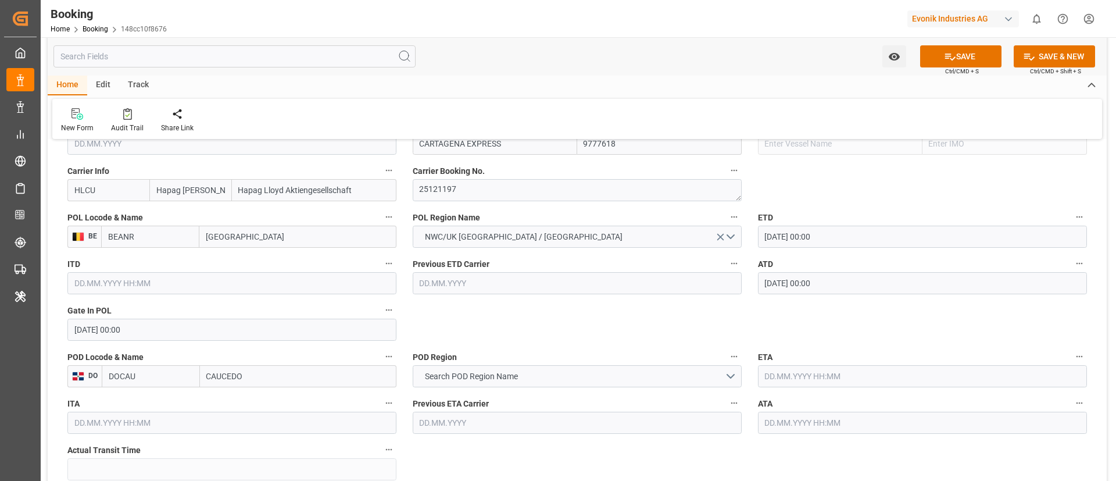
type input "Caucedo"
click input "DOCAU"
click button "Search POD Region Name"
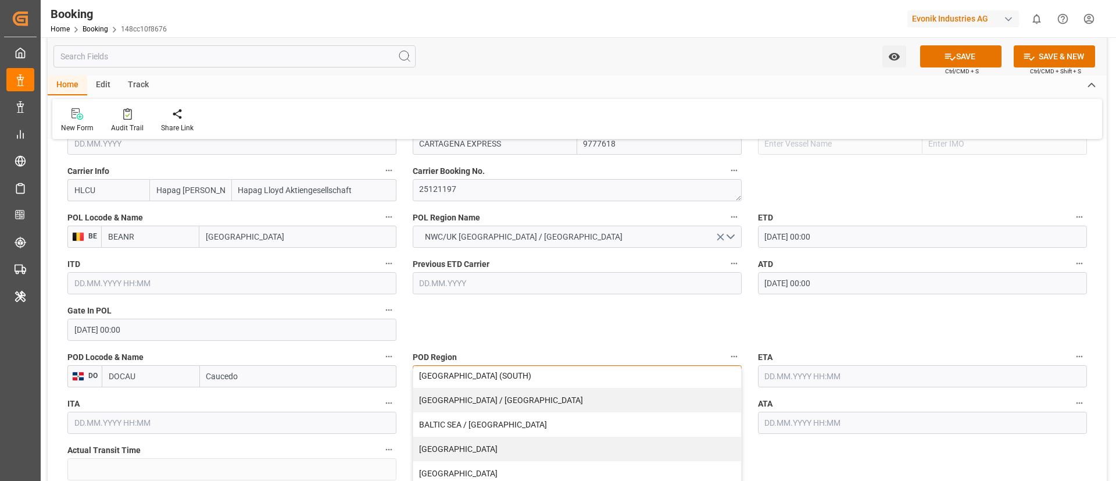
scroll to position [87, 0]
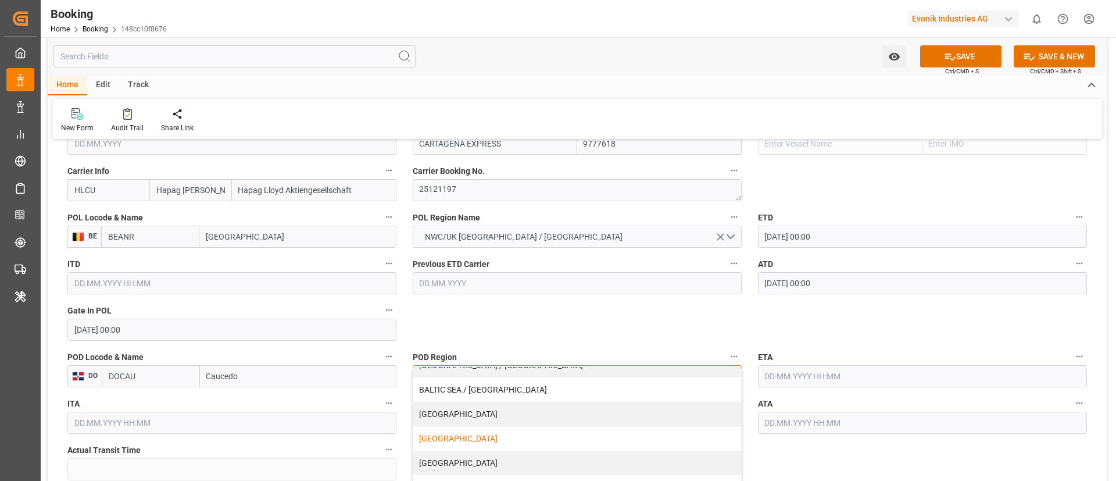
click div "[GEOGRAPHIC_DATA]"
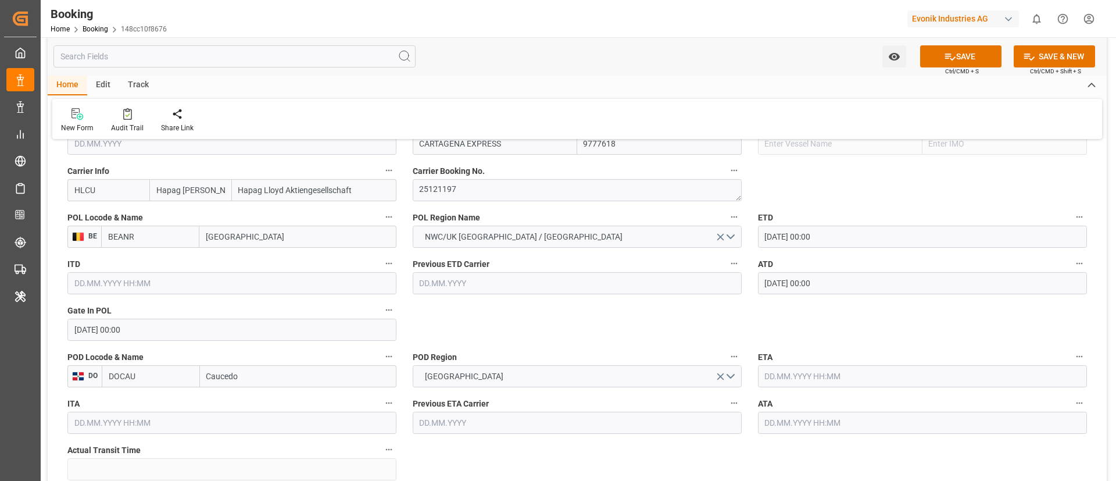
click div "General Data Collapse Freight Forwarder's Reference No. 0 Equipment Type FCL Wo…"
click input "text"
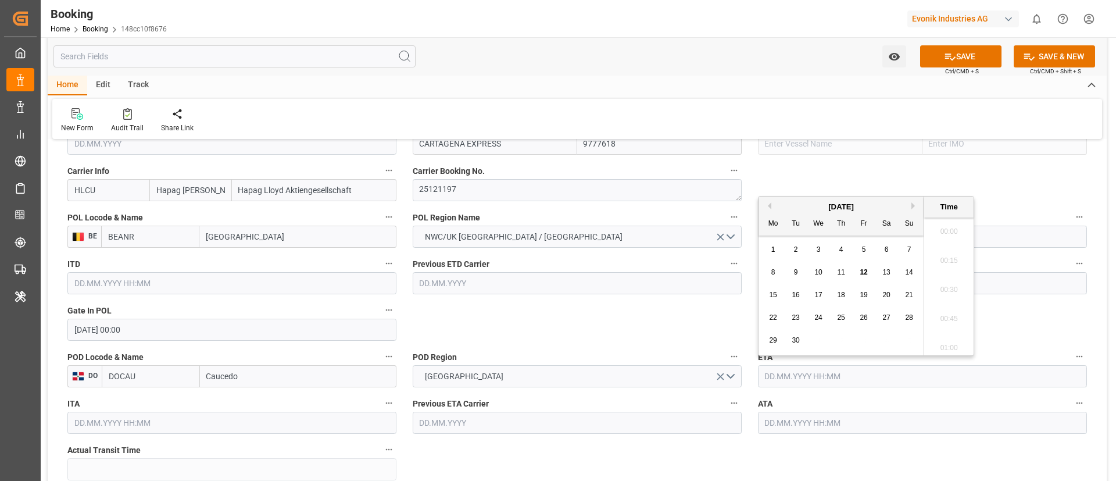
paste input "2025-07-24"
type input "2025-07-24"
click input "text"
paste input "2025-07-24"
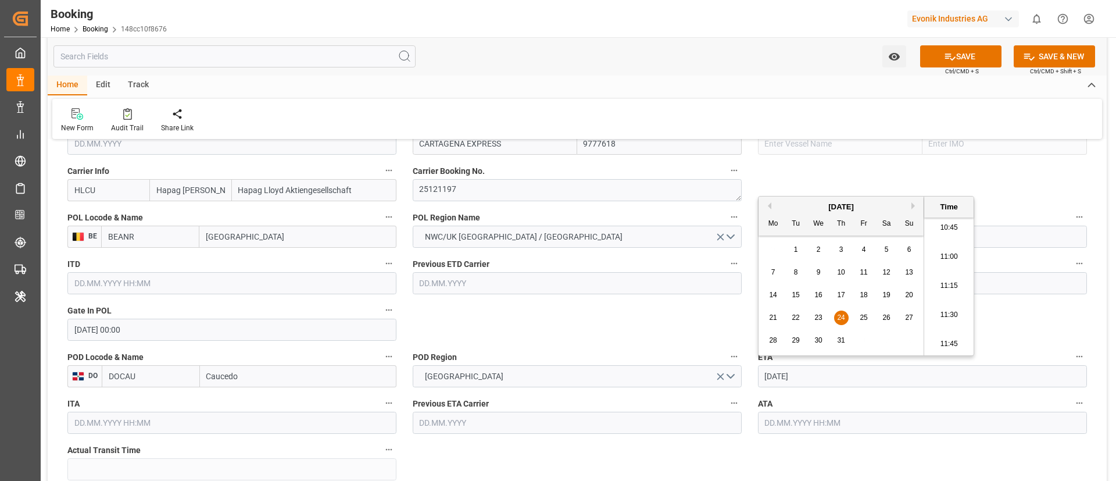
type input "2025-07-24"
type input "[DATE] 00:00"
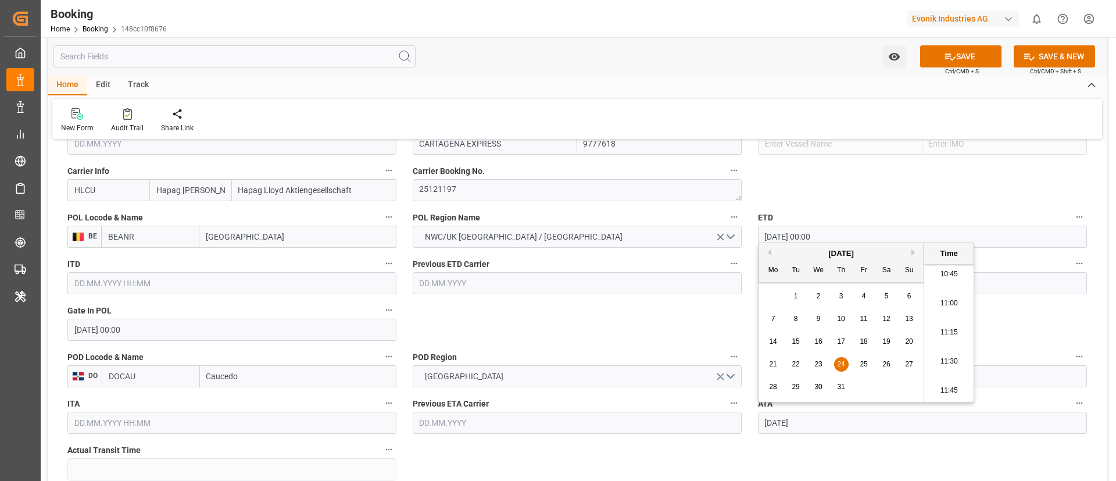
click div "General Data Collapse Freight Forwarder's Reference No. 0 Equipment Type FCL Wo…"
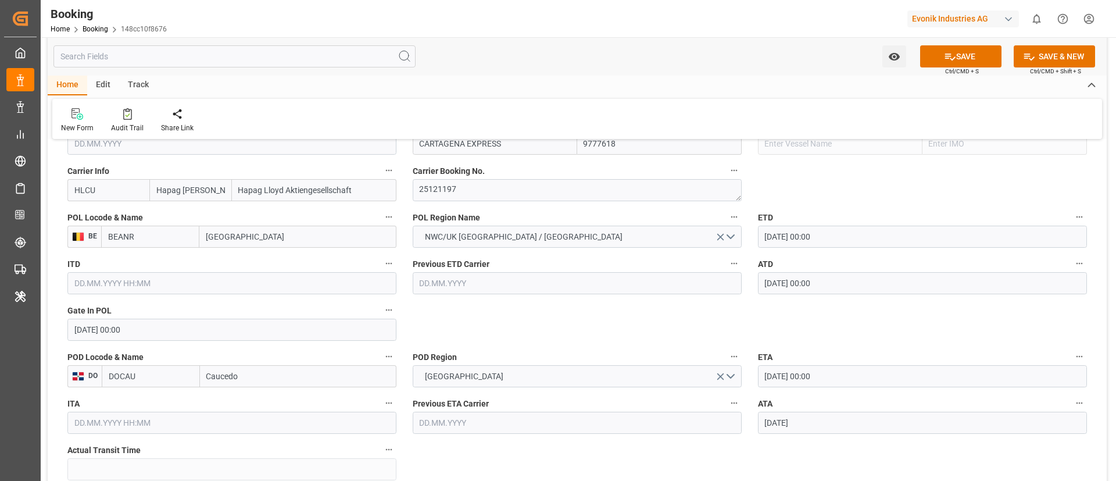
type input "[DATE] 00:00"
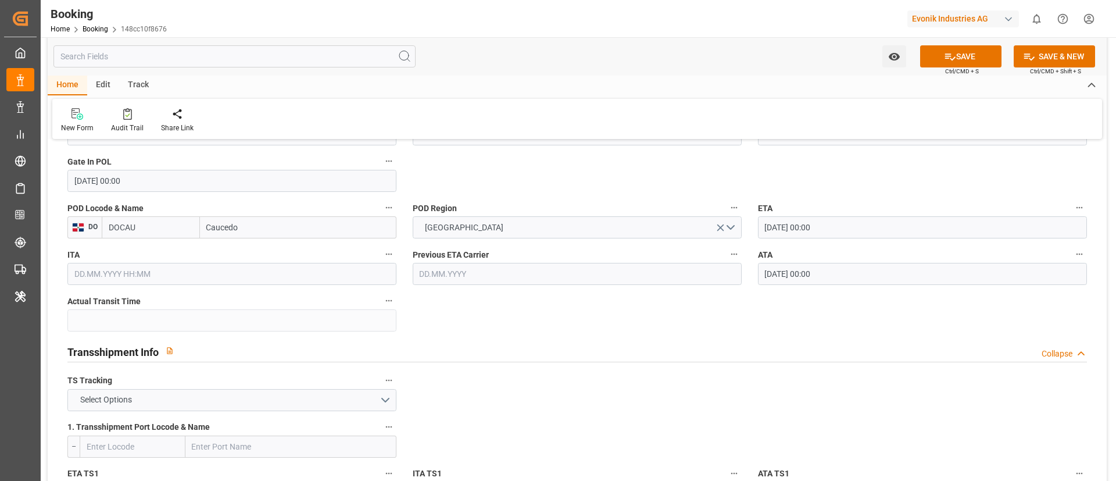
scroll to position [1046, 0]
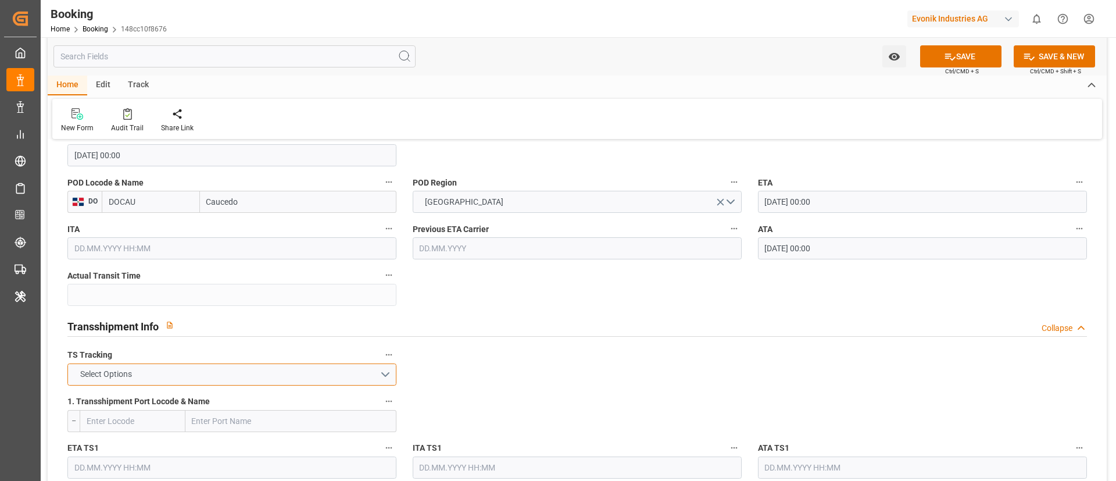
click button "Select Options"
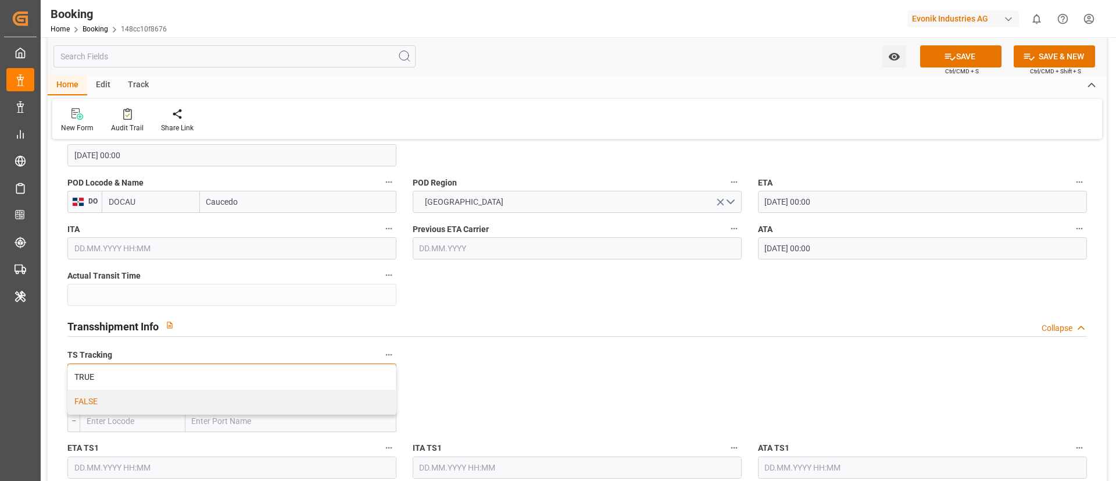
click div "FALSE"
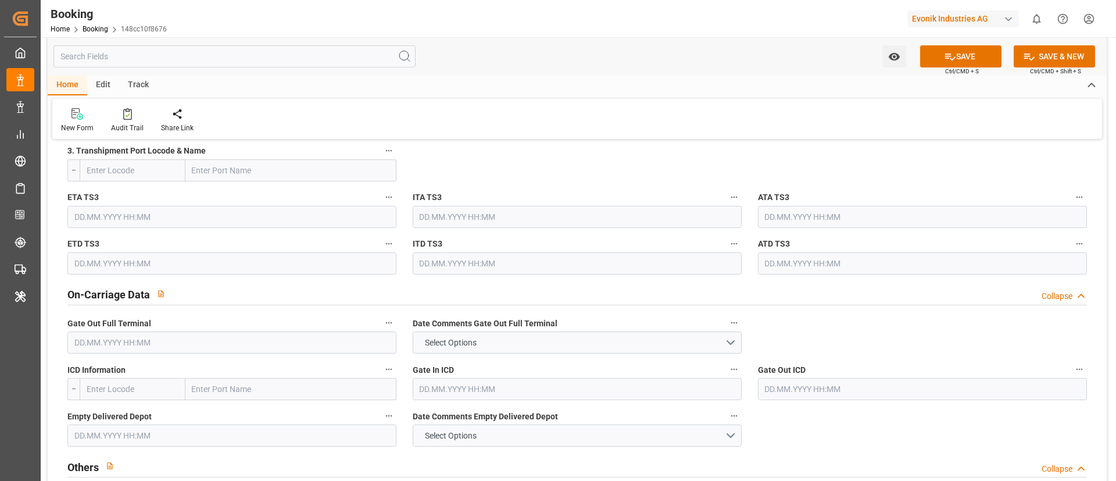
scroll to position [1656, 0]
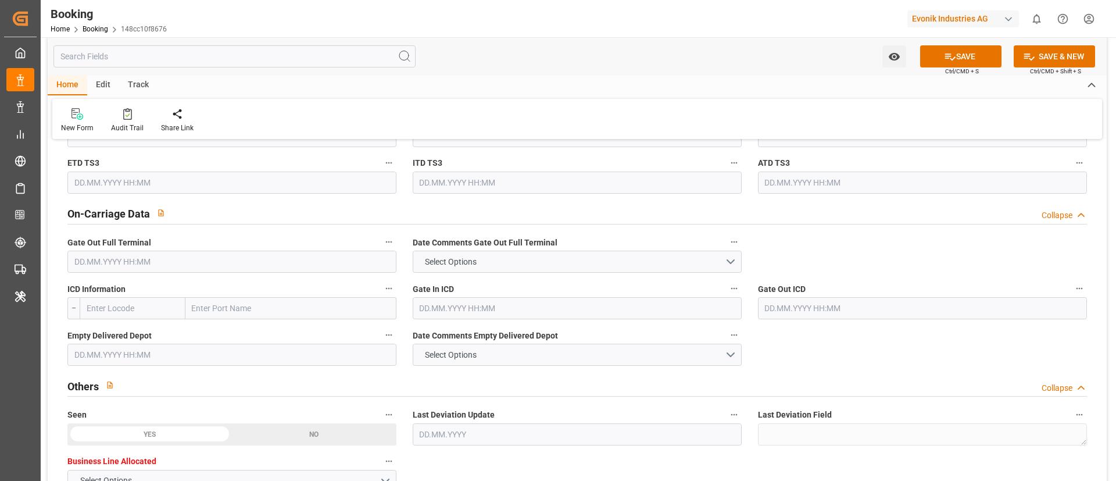
click input "text"
paste input "2025-07-29"
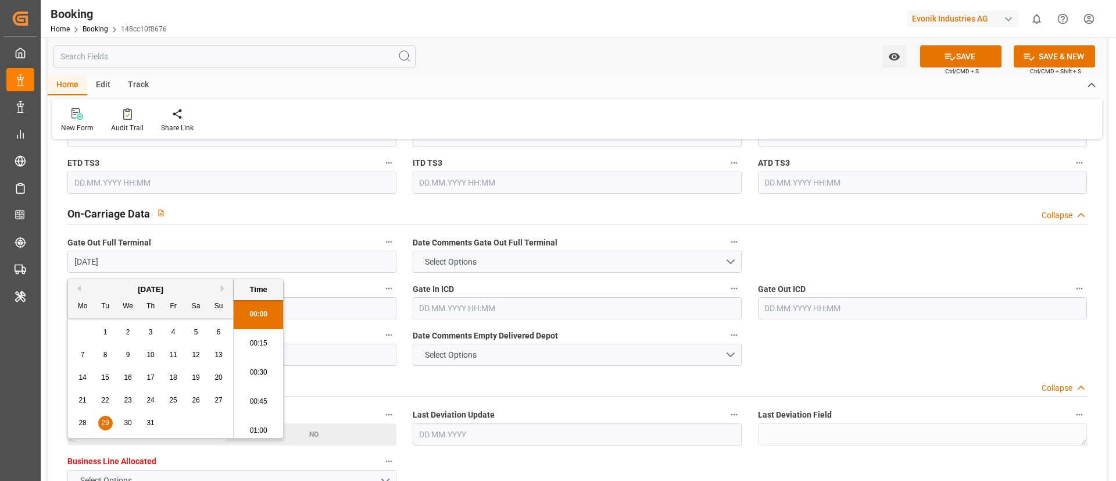
scroll to position [1254, 0]
click div "Others Collapse"
type input "[DATE] 00:00"
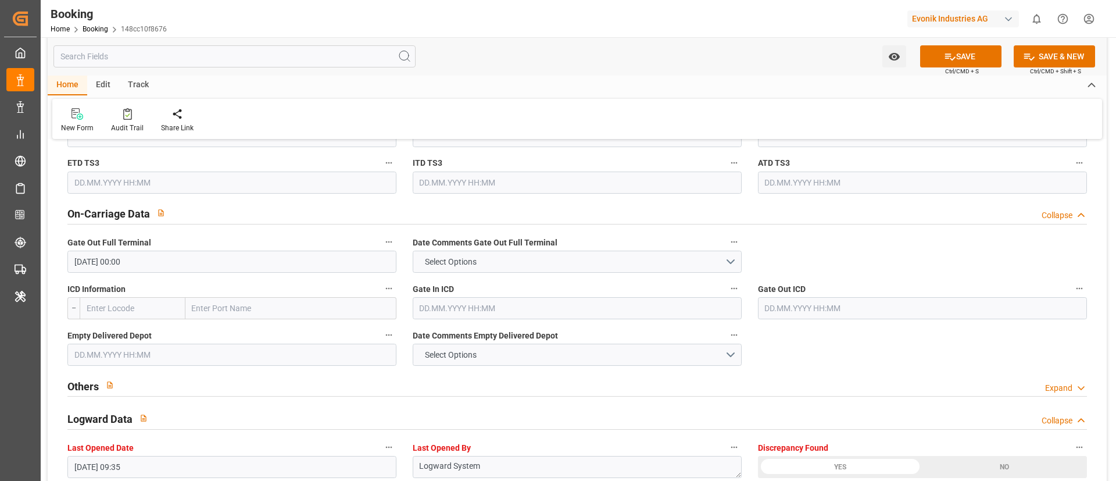
click input "text"
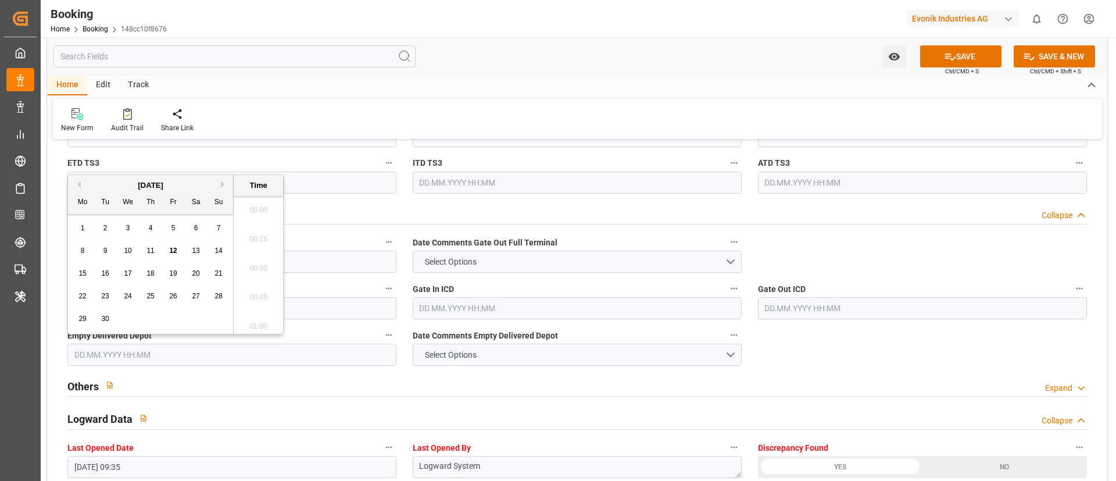
paste input "2025-07-30"
click div "General Data Collapse Freight Forwarder's Reference No. 0 Equipment Type FCL Wo…"
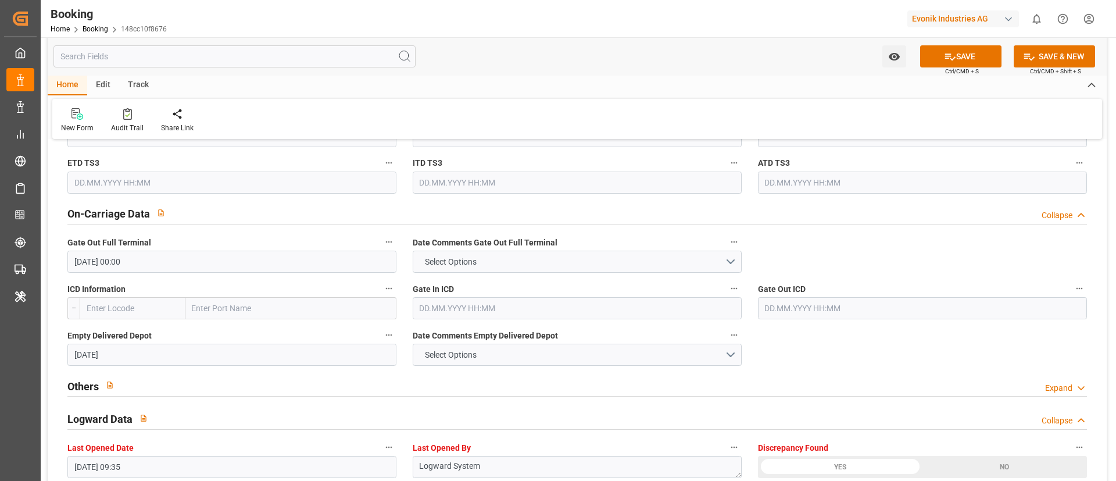
type input "[DATE] 00:00"
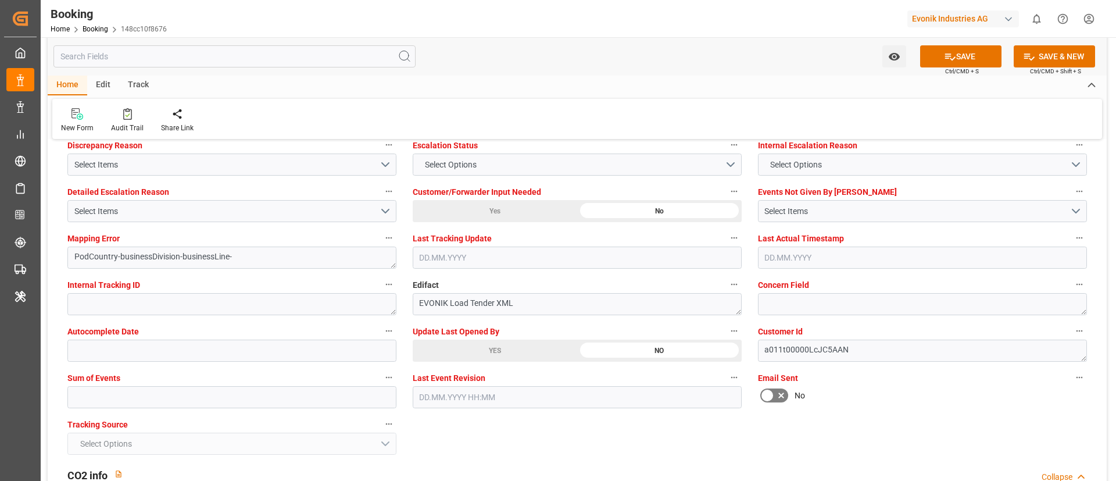
scroll to position [2092, 0]
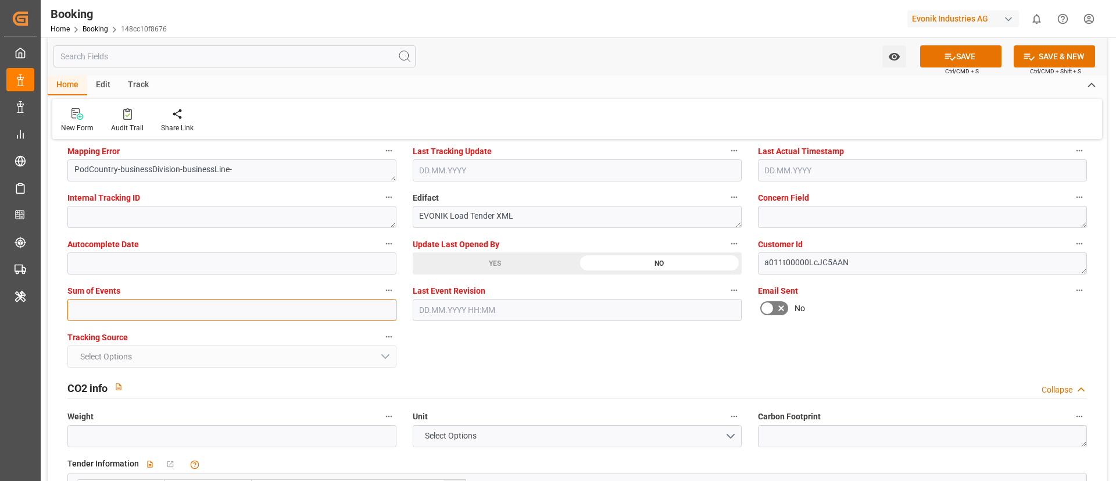
click input "text"
type input "0"
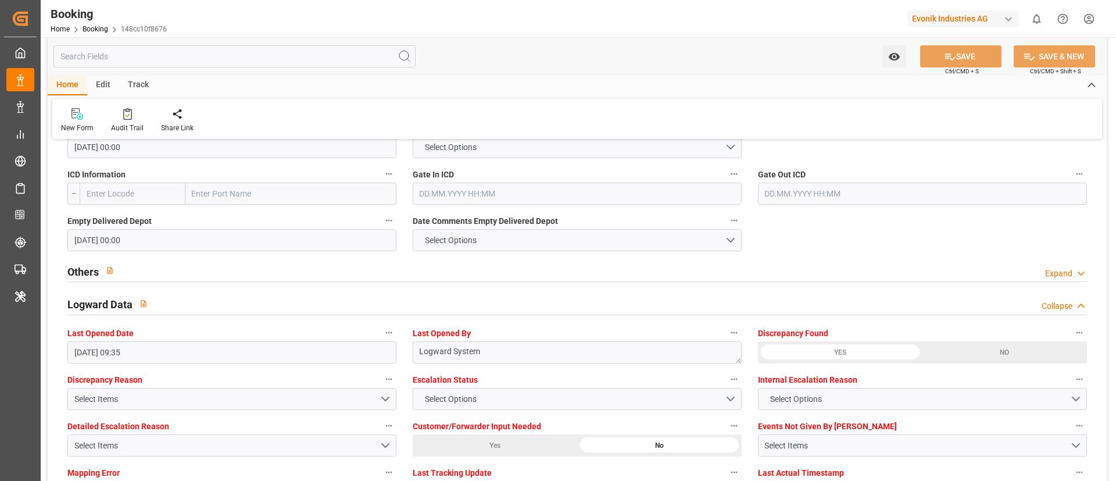
scroll to position [1569, 0]
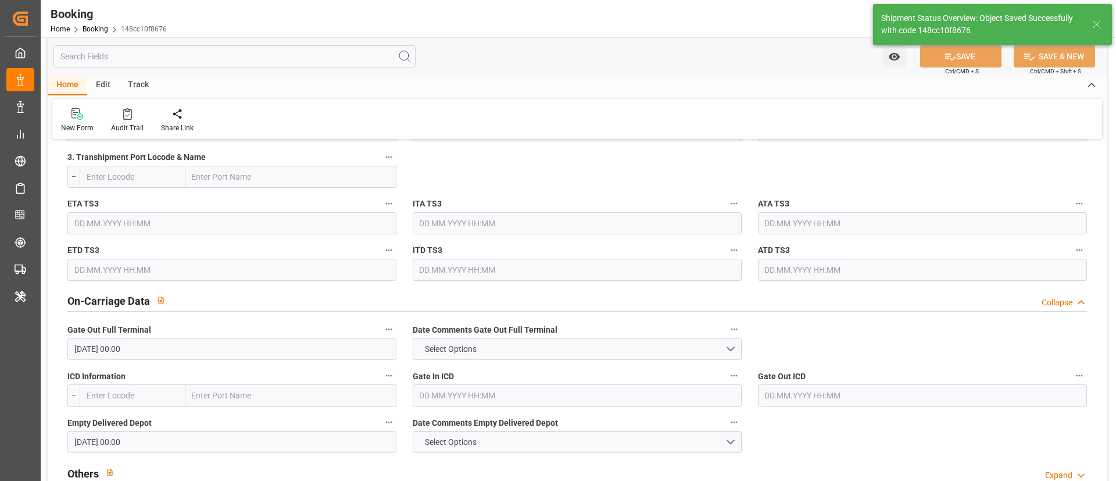
type textarea "[PERSON_NAME]"
type textarea "businessDivision-businessLine-"
type input "13"
type input "[DATE] 00:00"
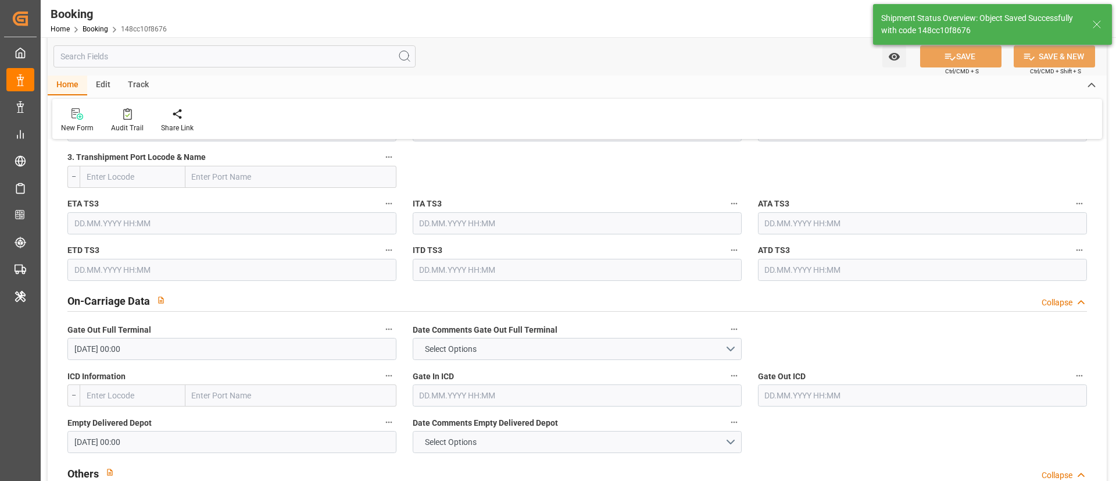
type input "12.09.2025 05:52"
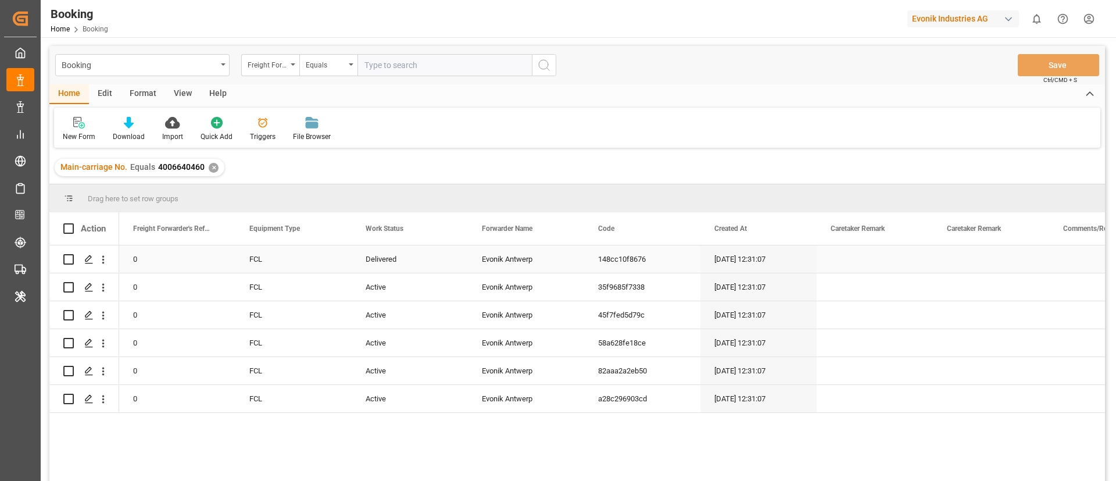
click at [374, 260] on div "Delivered" at bounding box center [410, 258] width 116 height 27
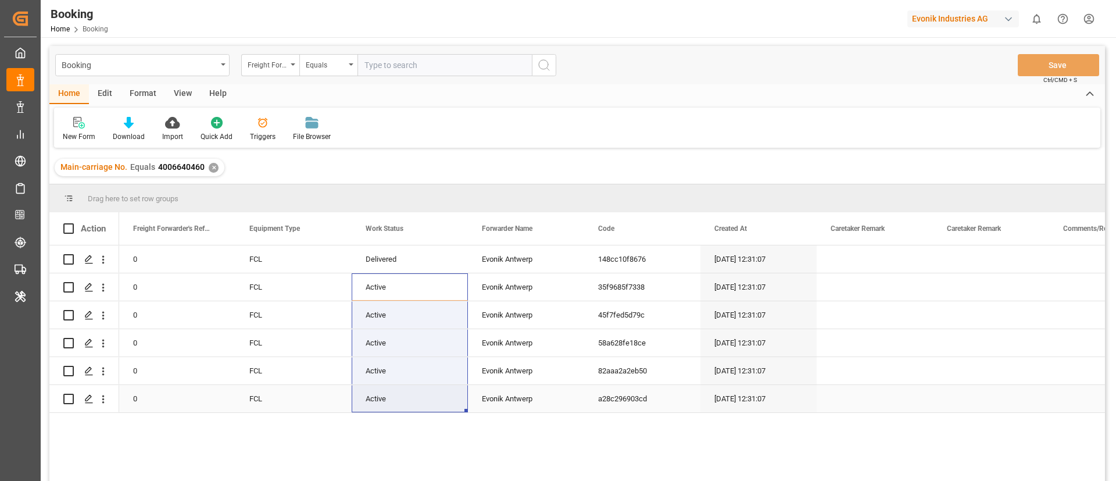
drag, startPoint x: 389, startPoint y: 295, endPoint x: 387, endPoint y: 408, distance: 113.4
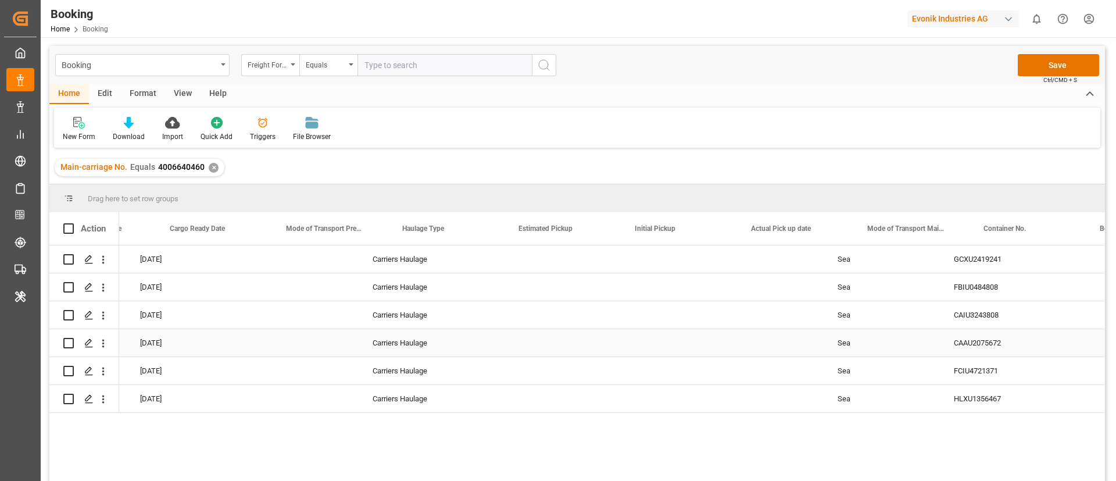
scroll to position [0, 3277]
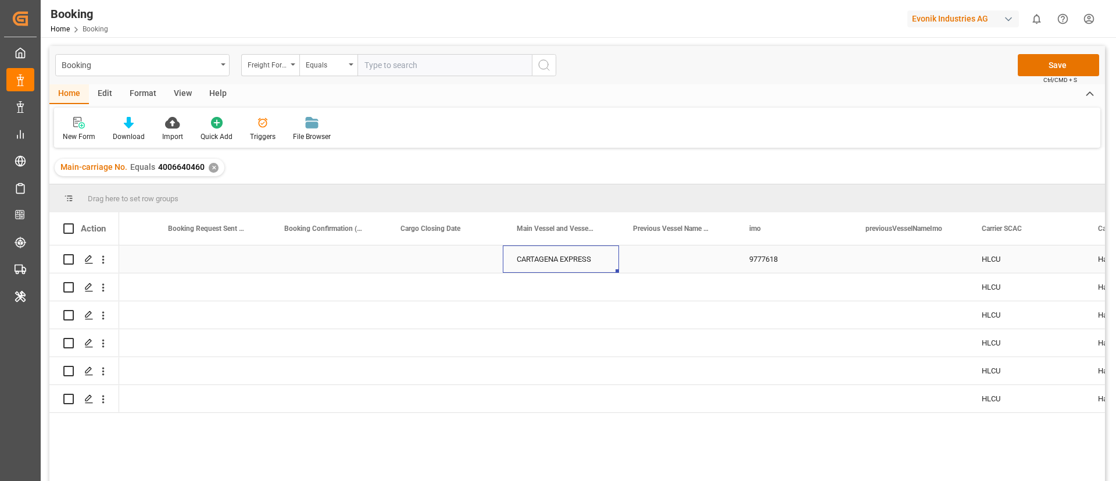
click at [534, 268] on div "CARTAGENA EXPRESS" at bounding box center [561, 258] width 116 height 27
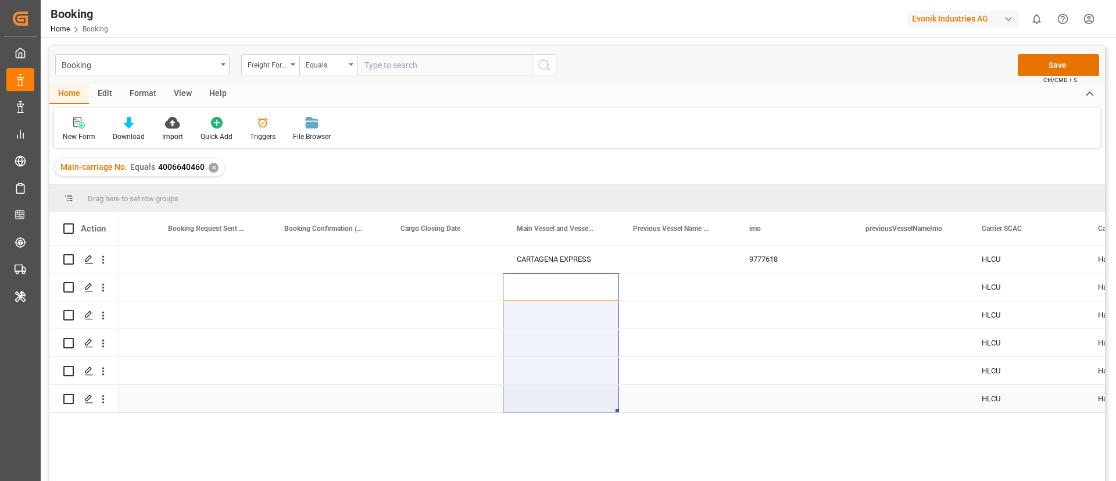
drag, startPoint x: 556, startPoint y: 291, endPoint x: 534, endPoint y: 405, distance: 115.6
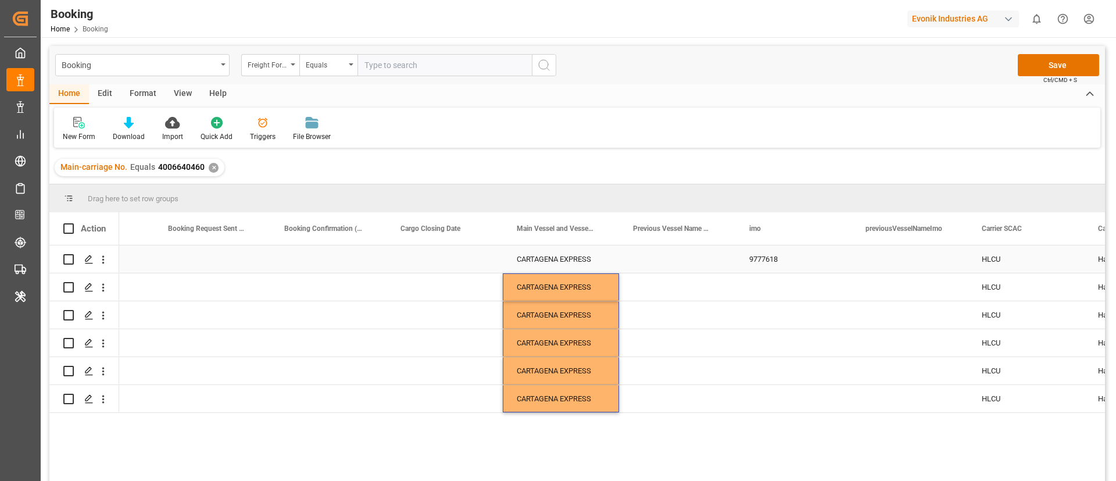
click at [757, 254] on div "9777618" at bounding box center [793, 258] width 116 height 27
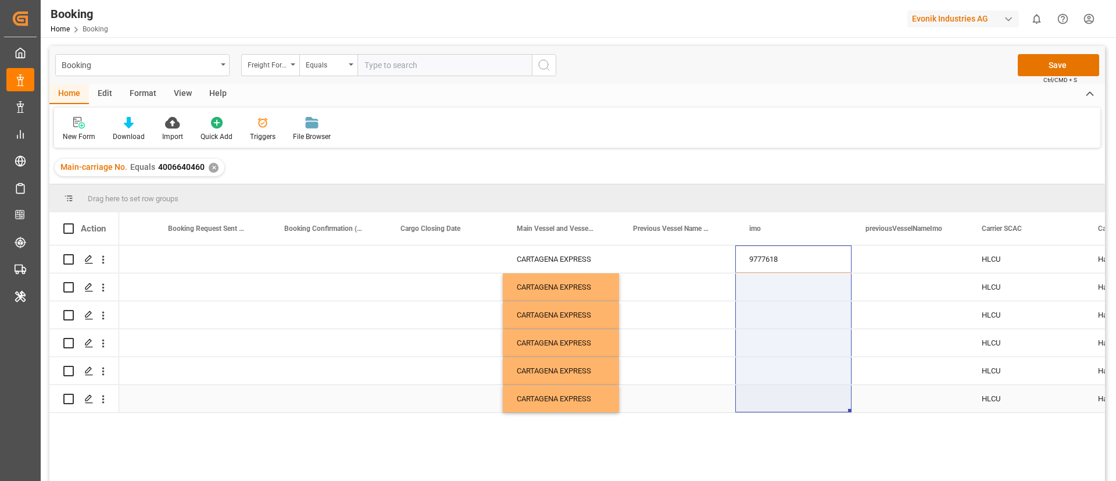
drag, startPoint x: 770, startPoint y: 270, endPoint x: 764, endPoint y: 395, distance: 125.1
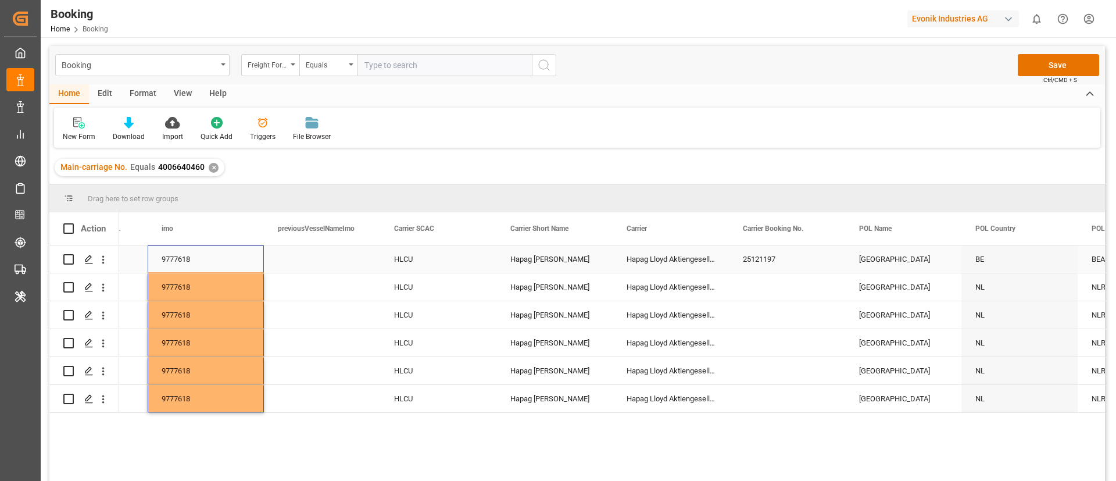
click at [763, 257] on div "25121197" at bounding box center [787, 258] width 116 height 27
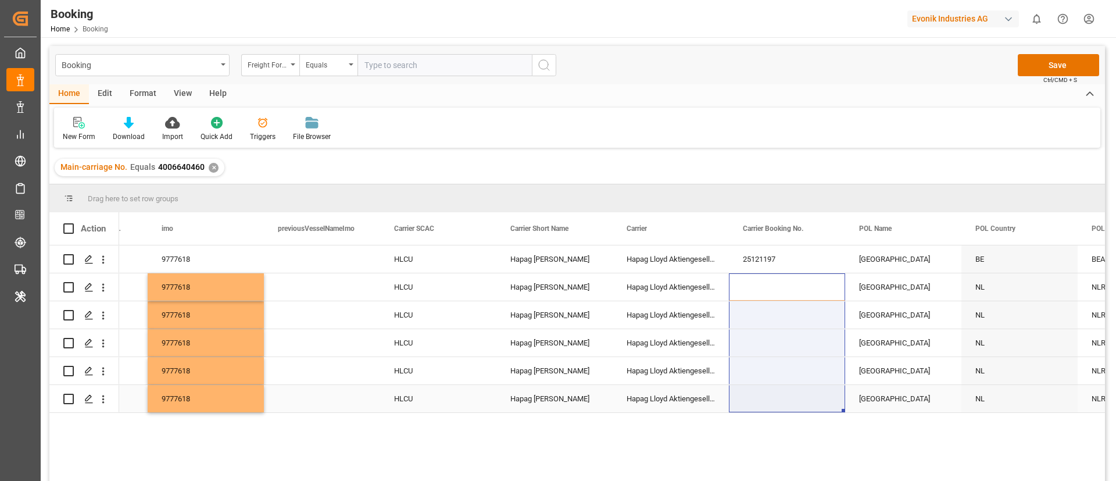
drag, startPoint x: 781, startPoint y: 276, endPoint x: 779, endPoint y: 384, distance: 108.1
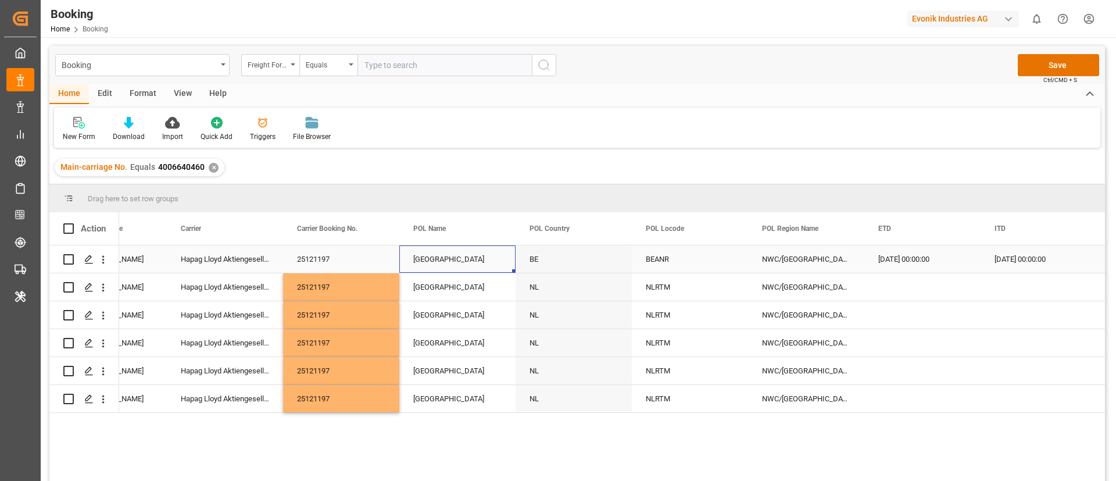
click at [438, 262] on div "[GEOGRAPHIC_DATA]" at bounding box center [457, 258] width 116 height 27
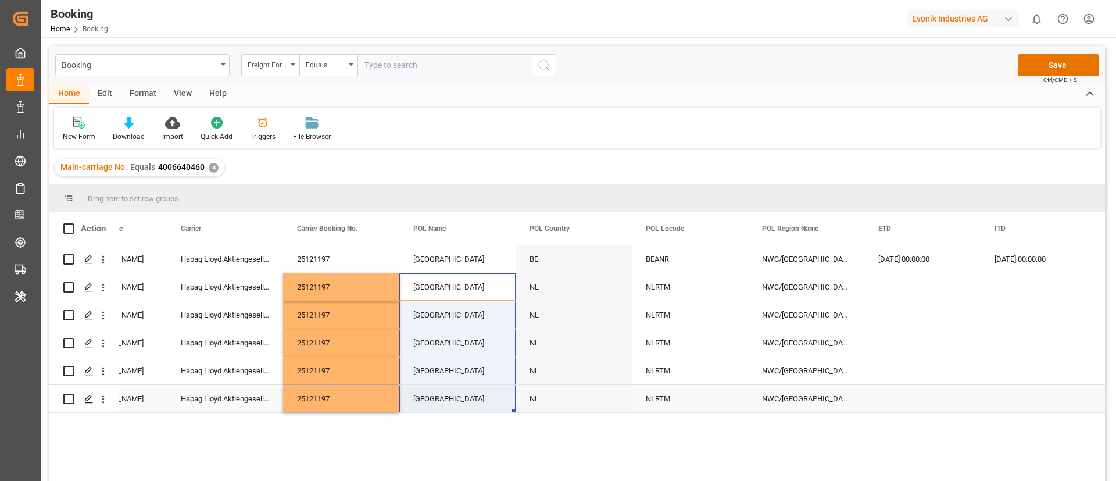
drag, startPoint x: 445, startPoint y: 289, endPoint x: 443, endPoint y: 402, distance: 113.3
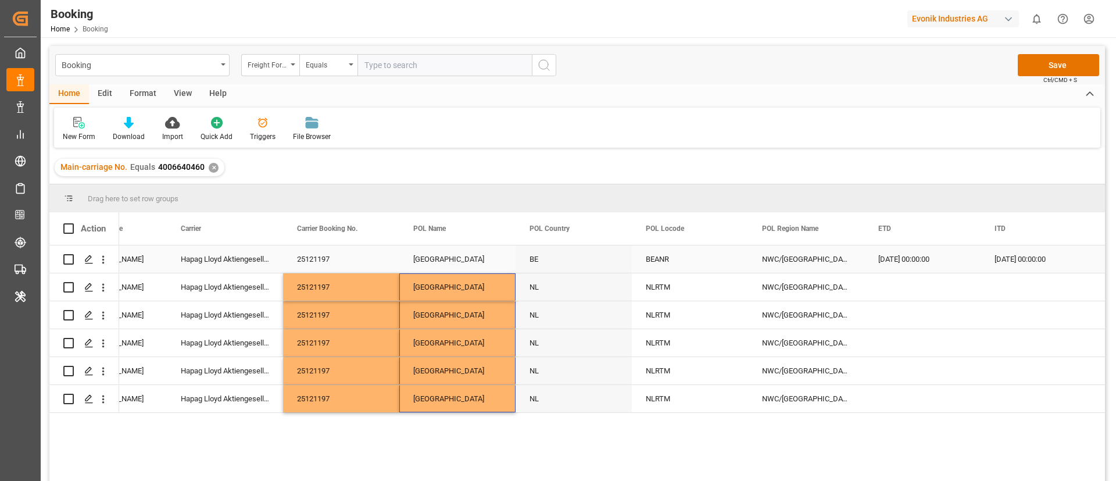
click at [666, 261] on div "BEANR" at bounding box center [690, 258] width 116 height 27
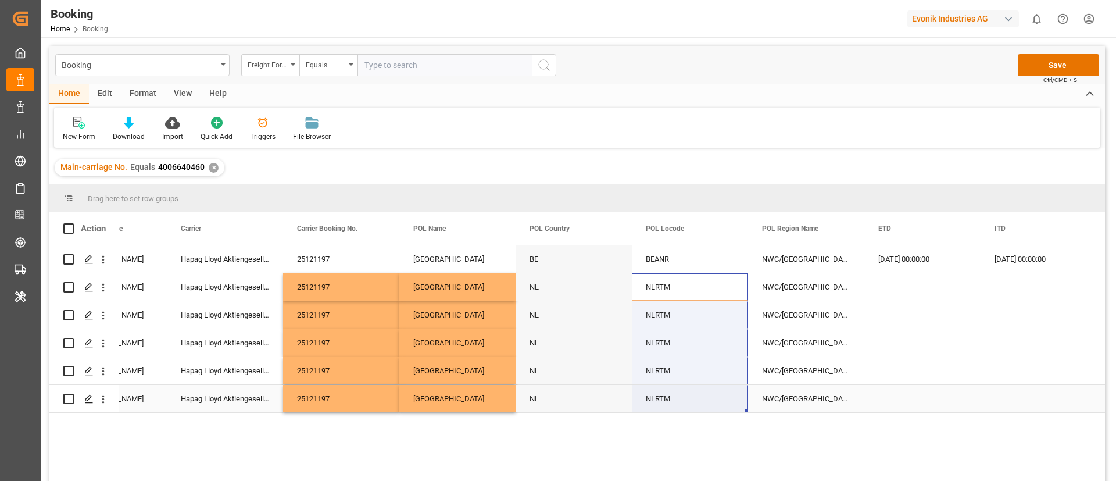
drag, startPoint x: 669, startPoint y: 280, endPoint x: 668, endPoint y: 395, distance: 115.7
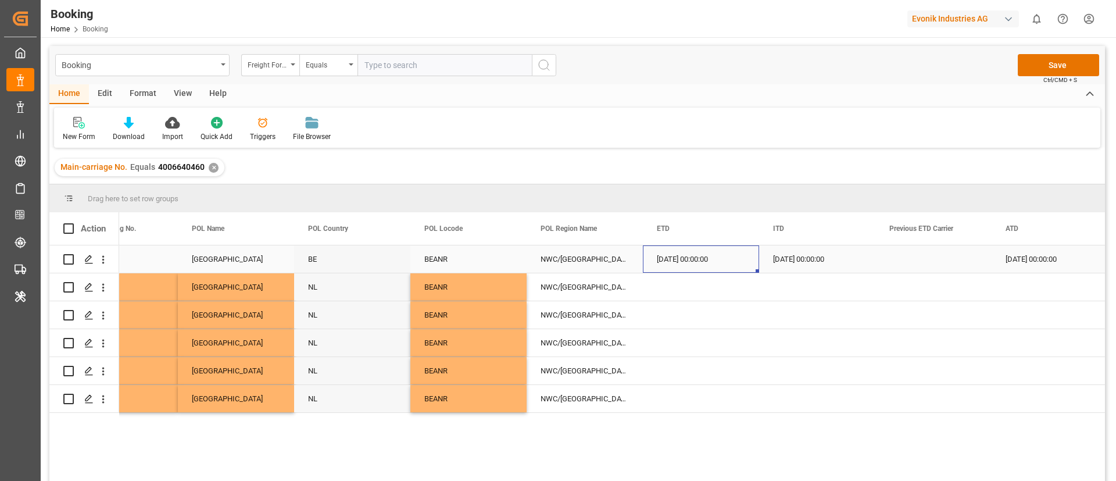
click at [680, 260] on div "[DATE] 00:00:00" at bounding box center [701, 258] width 116 height 27
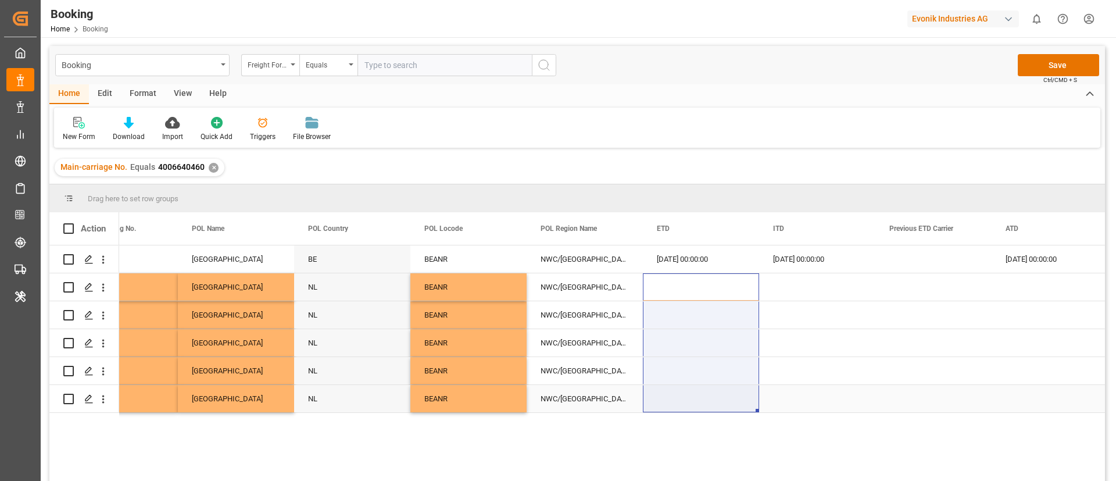
drag, startPoint x: 705, startPoint y: 287, endPoint x: 688, endPoint y: 393, distance: 107.8
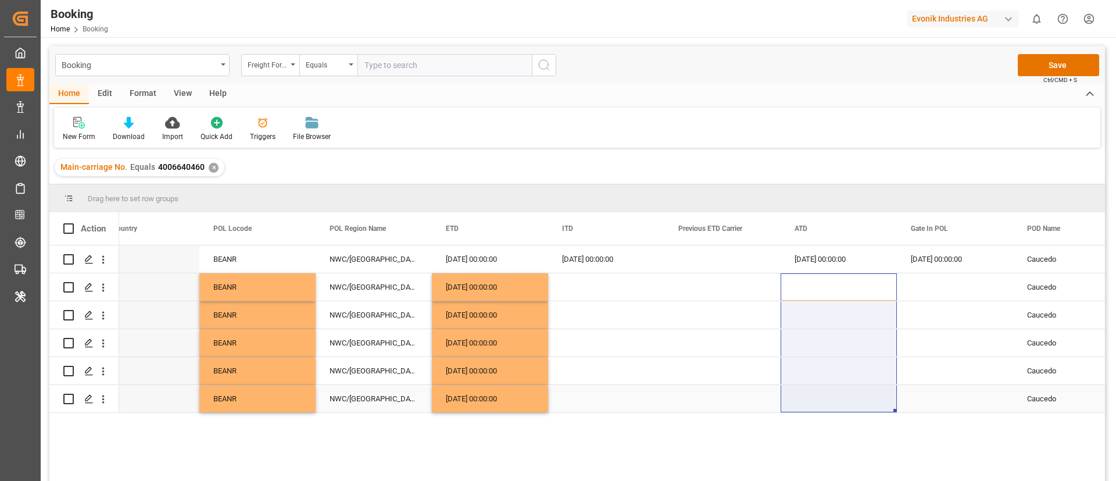
drag, startPoint x: 811, startPoint y: 291, endPoint x: 800, endPoint y: 391, distance: 100.6
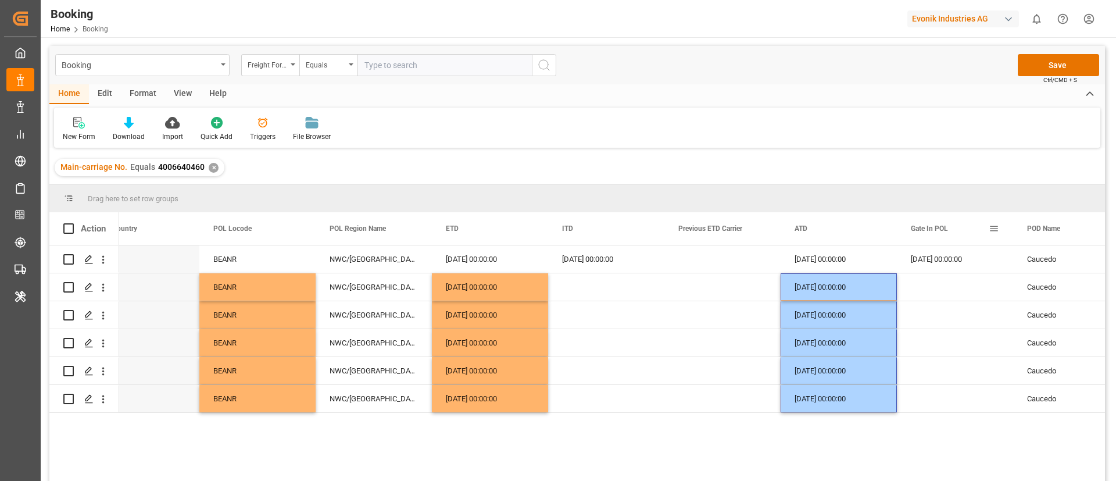
click at [942, 241] on div "Gate In POL" at bounding box center [950, 228] width 78 height 33
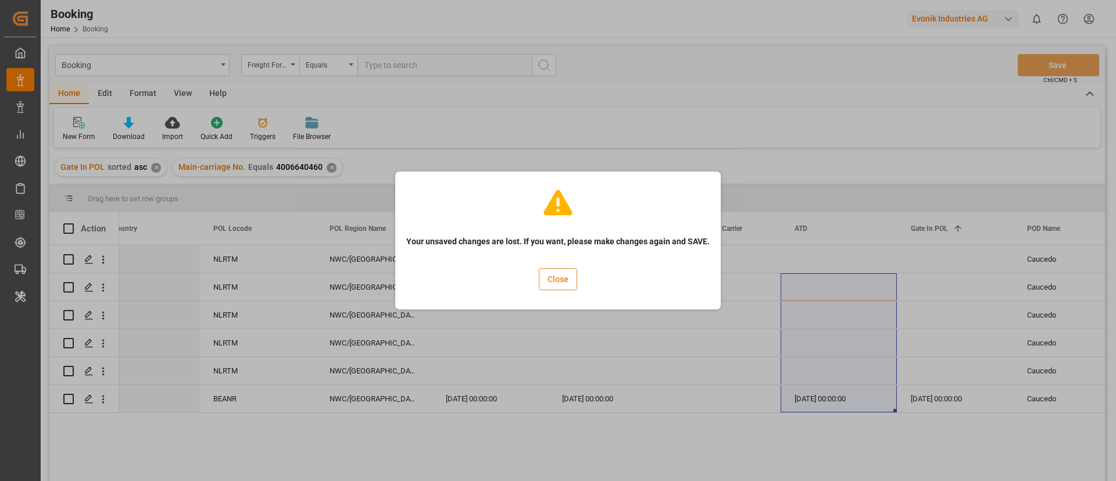
click at [572, 282] on button "Close" at bounding box center [558, 279] width 38 height 22
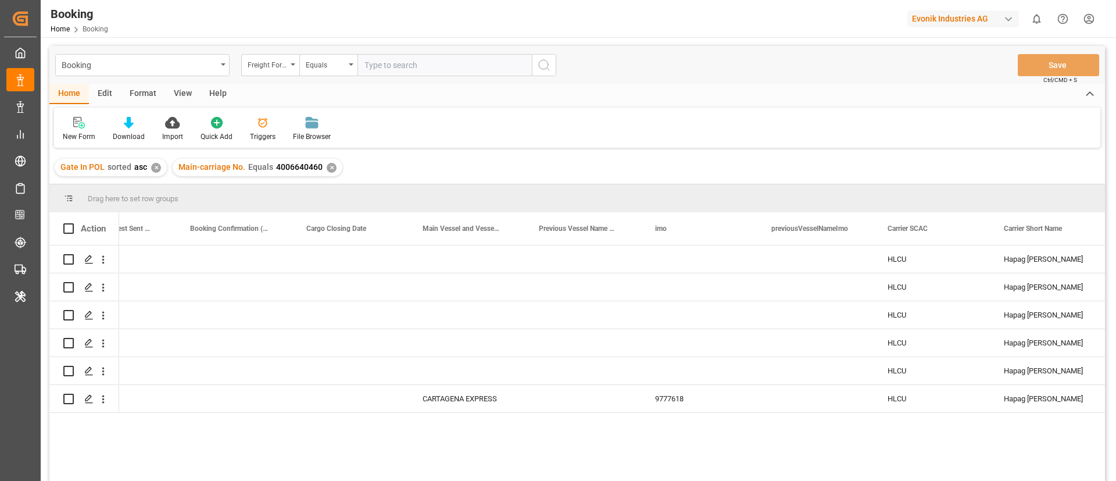
scroll to position [0, 4131]
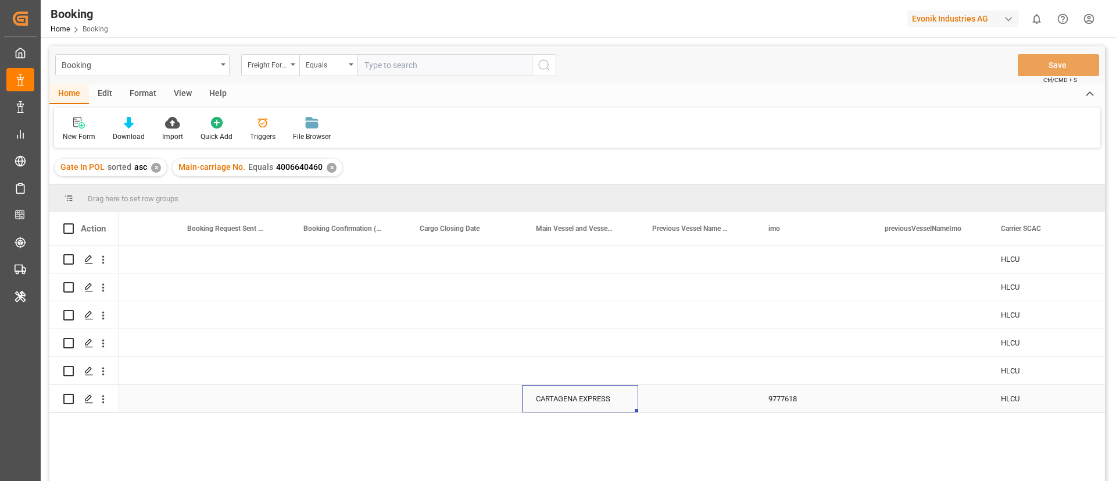
click at [532, 405] on div "CARTAGENA EXPRESS" at bounding box center [580, 398] width 116 height 27
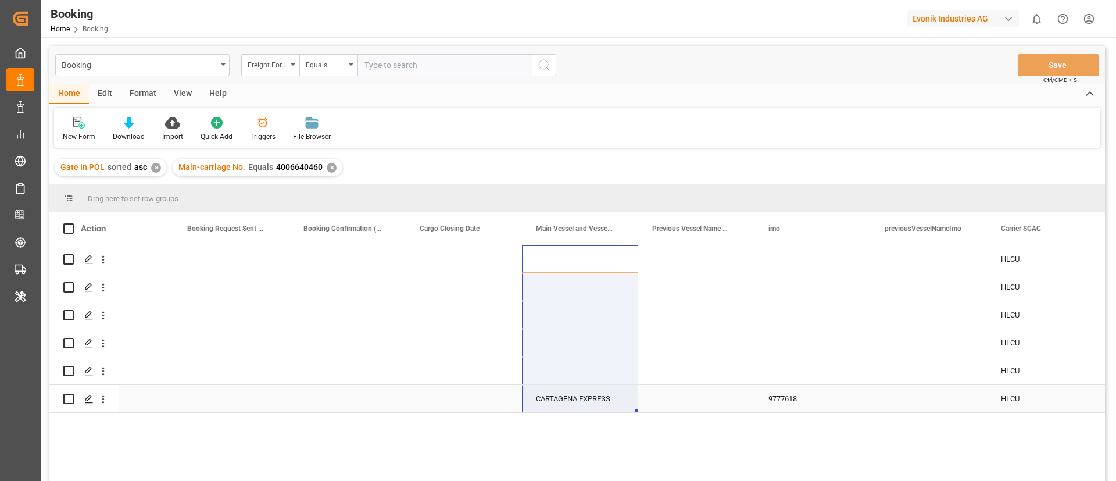
drag, startPoint x: 571, startPoint y: 259, endPoint x: 571, endPoint y: 391, distance: 131.4
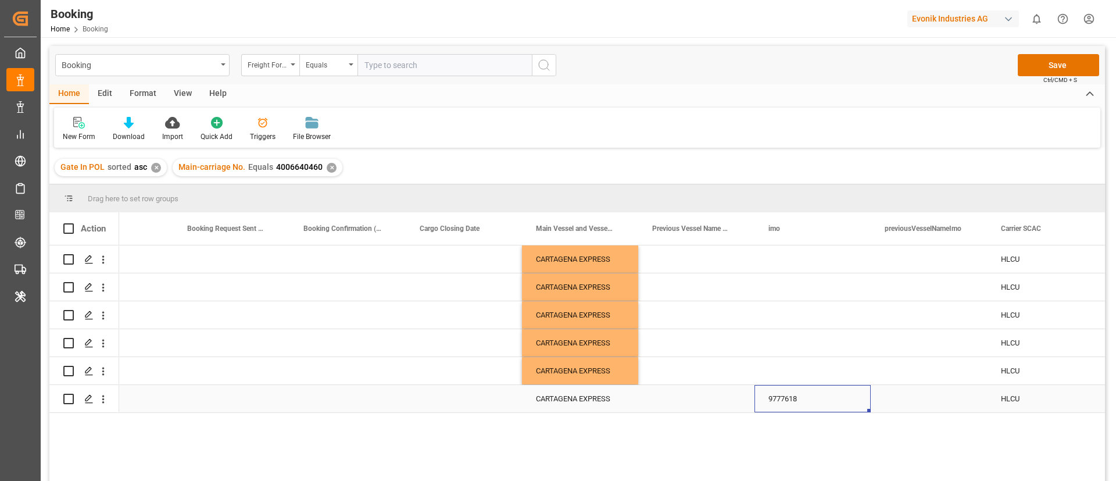
click at [783, 398] on div "9777618" at bounding box center [812, 398] width 116 height 27
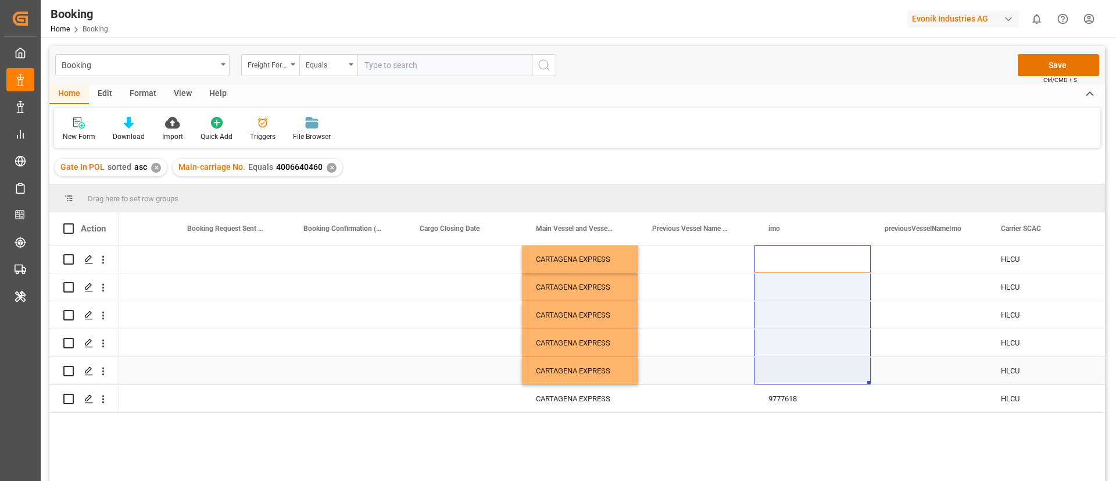
drag, startPoint x: 796, startPoint y: 260, endPoint x: 796, endPoint y: 380, distance: 119.1
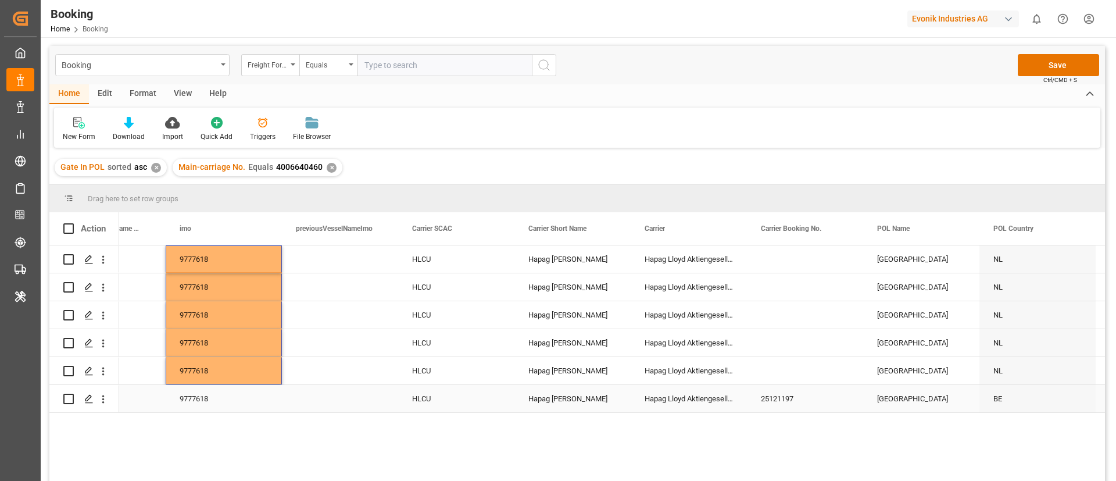
click at [795, 401] on div "25121197" at bounding box center [805, 398] width 116 height 27
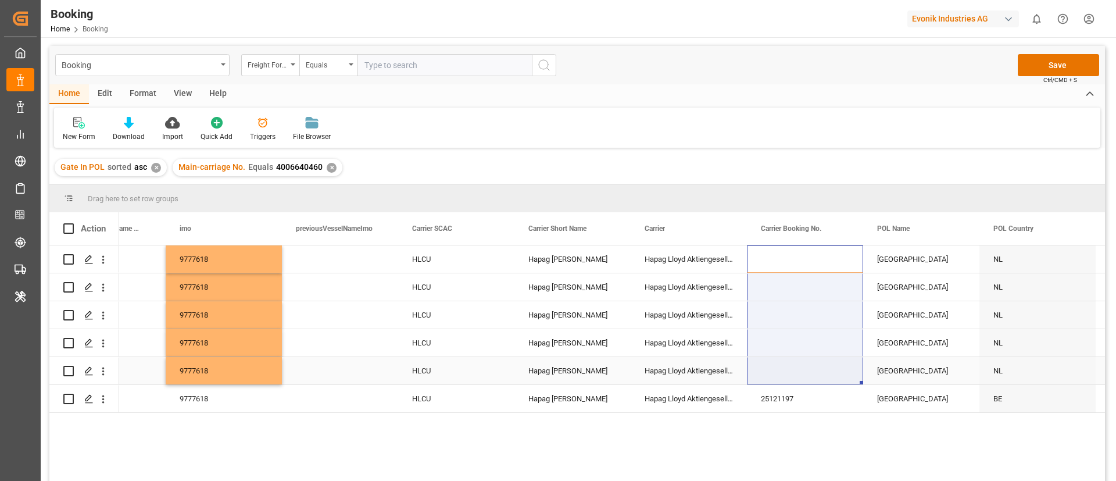
drag, startPoint x: 788, startPoint y: 257, endPoint x: 791, endPoint y: 379, distance: 121.5
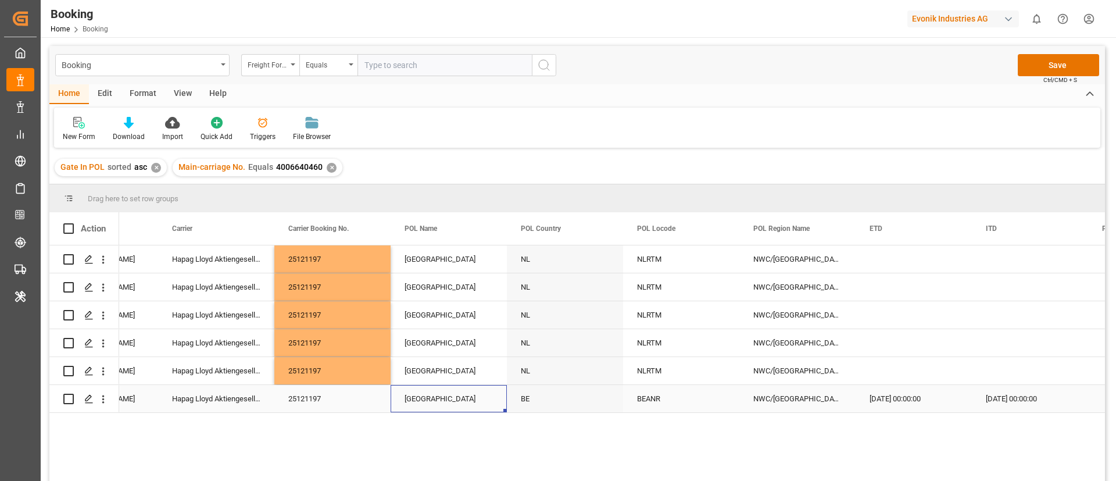
click at [449, 392] on div "[GEOGRAPHIC_DATA]" at bounding box center [449, 398] width 116 height 27
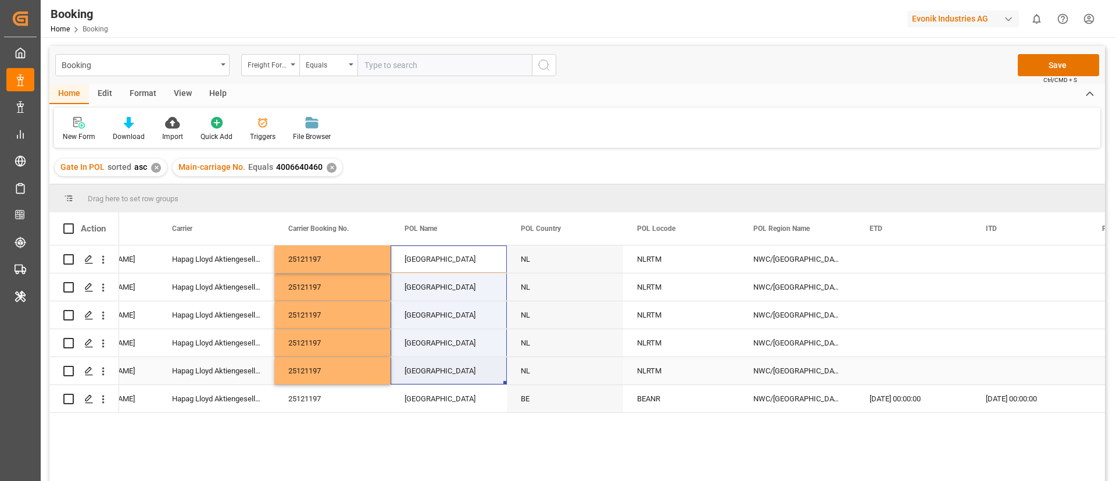
drag, startPoint x: 435, startPoint y: 256, endPoint x: 438, endPoint y: 381, distance: 125.6
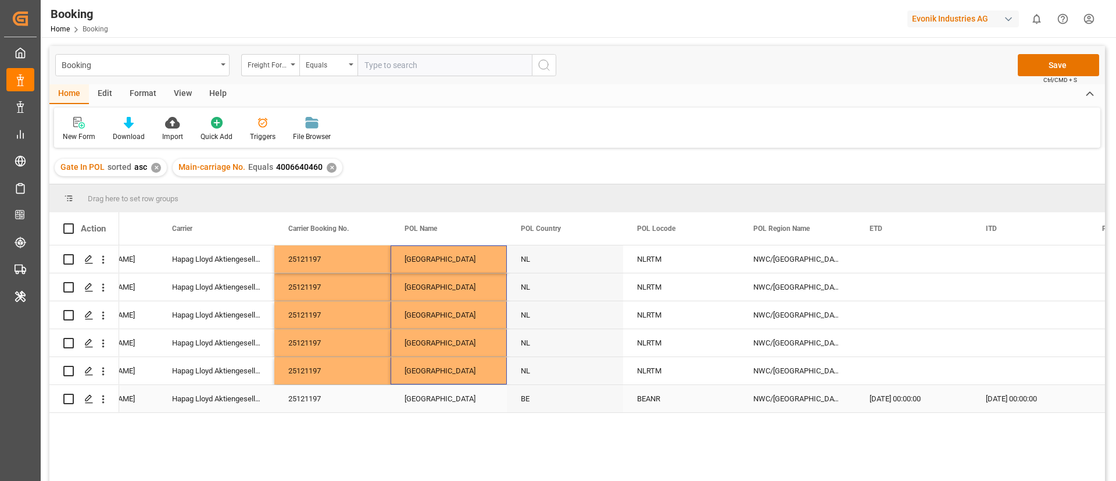
click at [659, 400] on div "BEANR" at bounding box center [681, 398] width 116 height 27
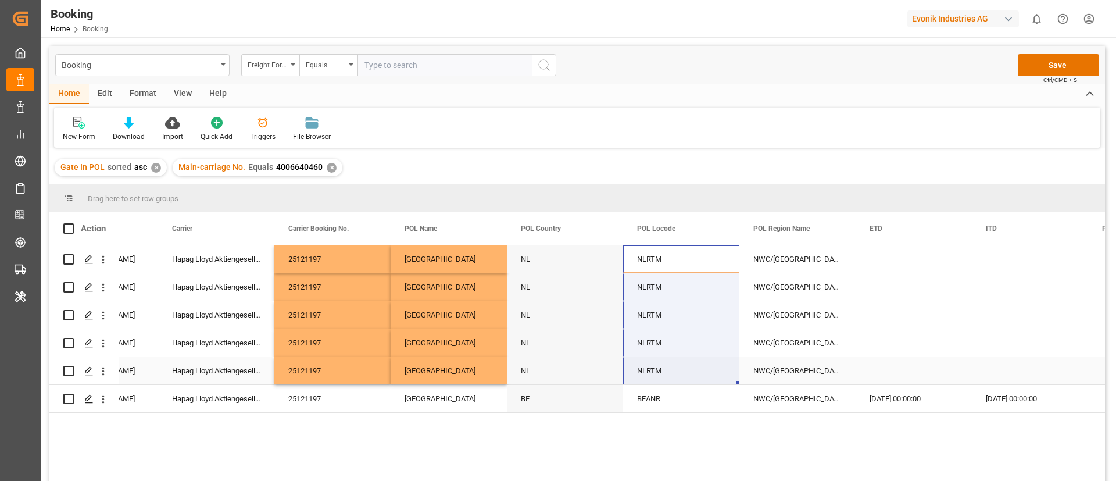
drag, startPoint x: 665, startPoint y: 257, endPoint x: 667, endPoint y: 367, distance: 109.3
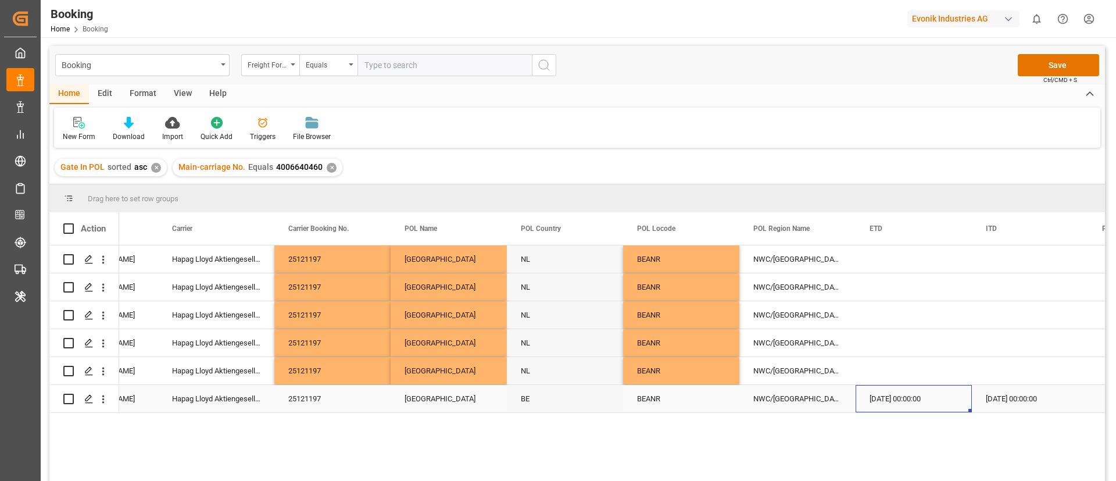
click at [896, 392] on div "11.07.2025 00:00:00" at bounding box center [914, 398] width 116 height 27
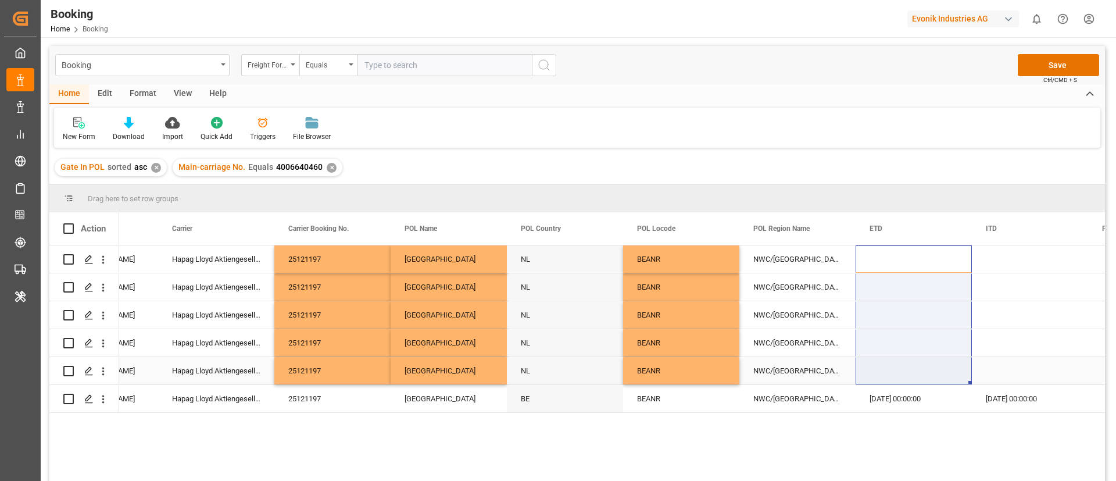
drag, startPoint x: 889, startPoint y: 257, endPoint x: 897, endPoint y: 364, distance: 106.6
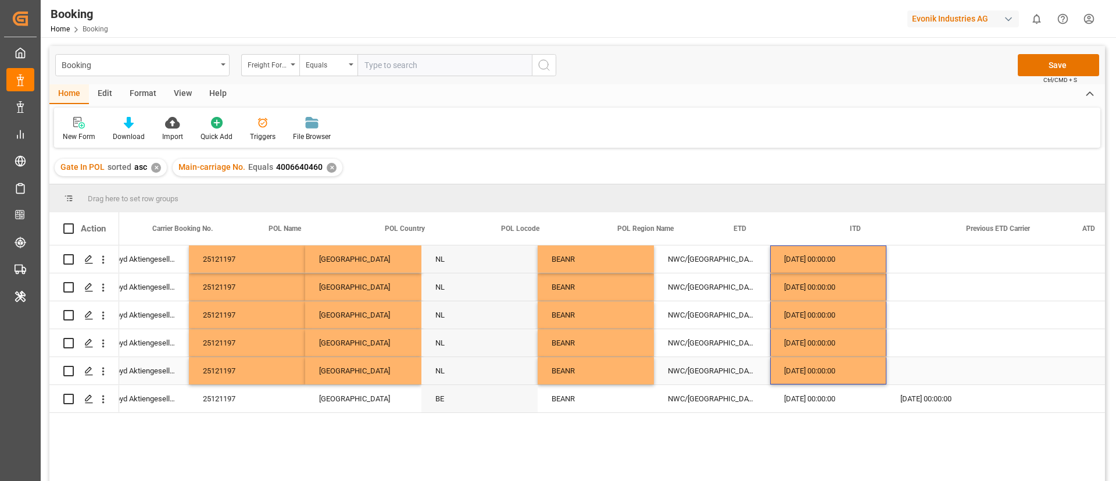
scroll to position [0, 5359]
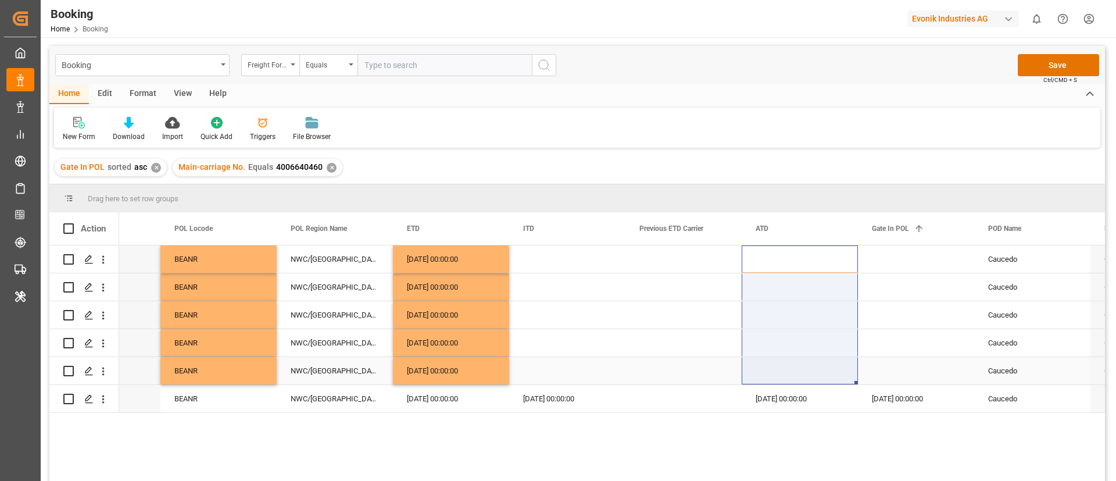
drag, startPoint x: 788, startPoint y: 270, endPoint x: 794, endPoint y: 373, distance: 103.1
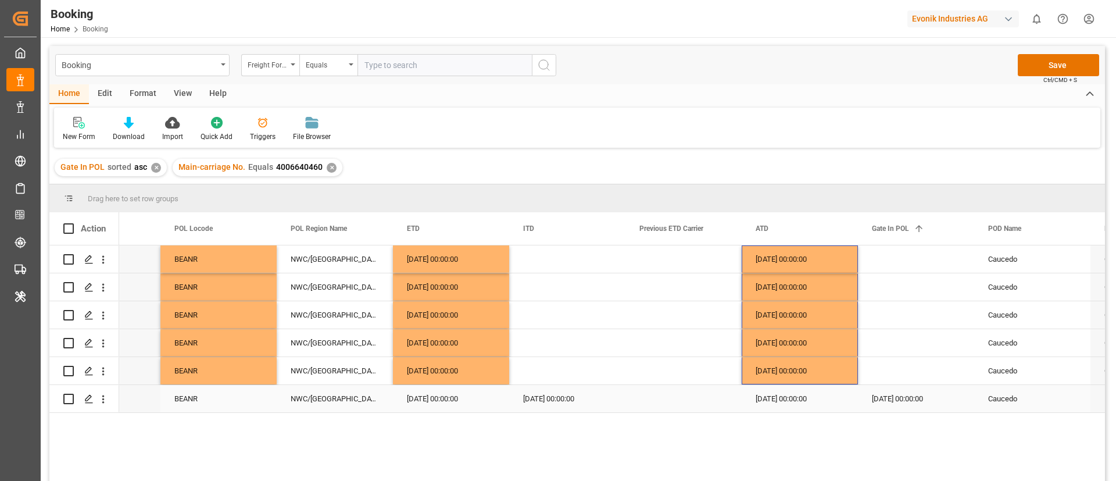
click at [911, 394] on div "09.07.2025 00:00:00" at bounding box center [916, 398] width 116 height 27
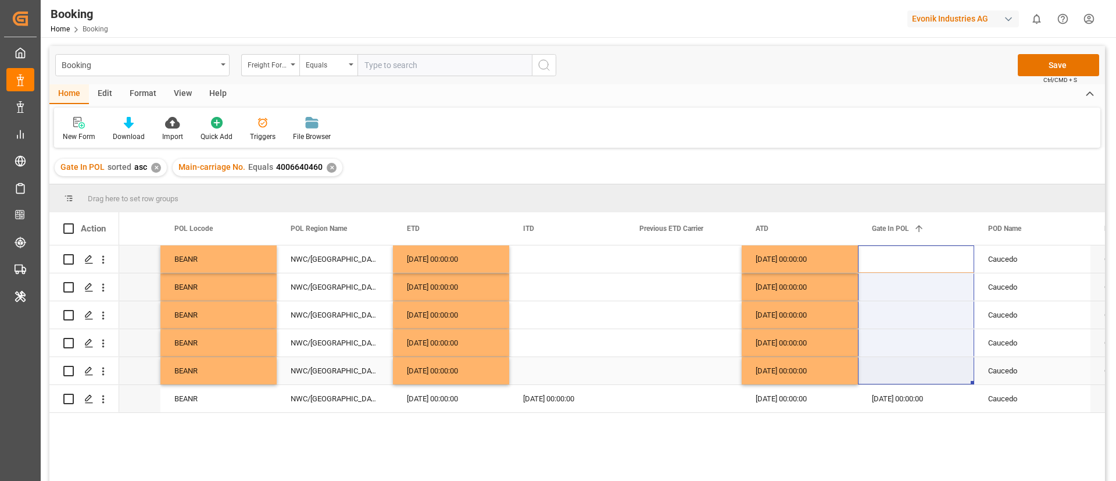
drag, startPoint x: 908, startPoint y: 265, endPoint x: 904, endPoint y: 374, distance: 109.3
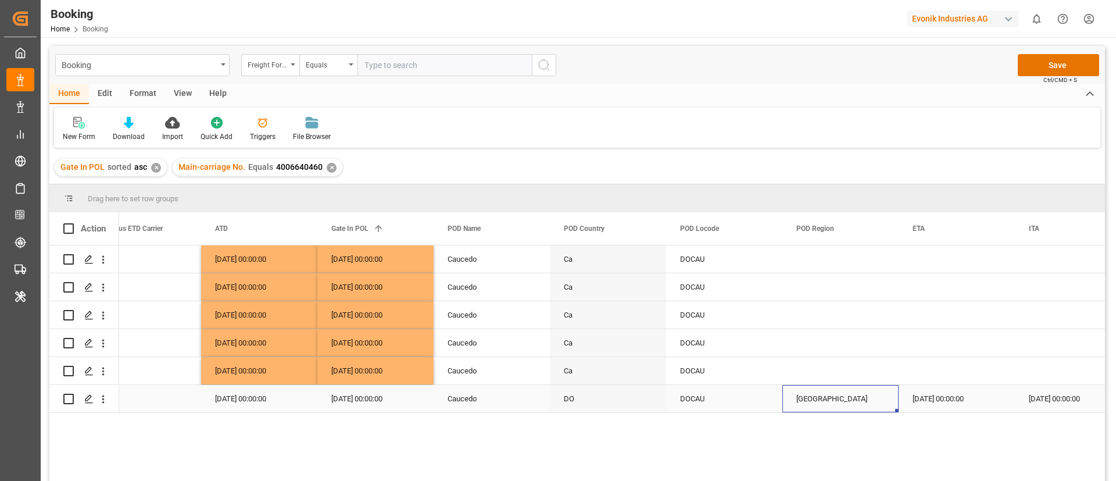
click at [820, 400] on div "Central America" at bounding box center [840, 398] width 116 height 27
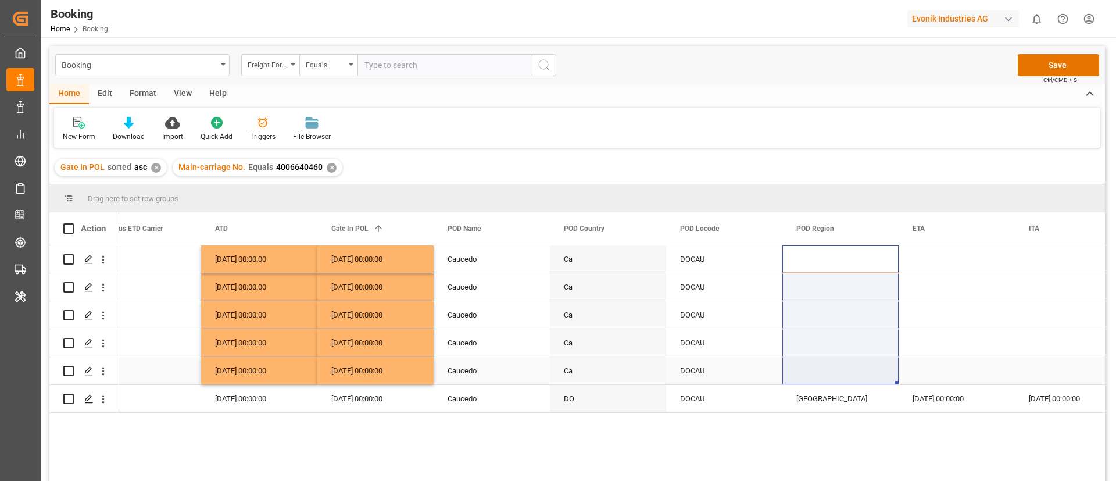
drag, startPoint x: 815, startPoint y: 262, endPoint x: 820, endPoint y: 381, distance: 119.8
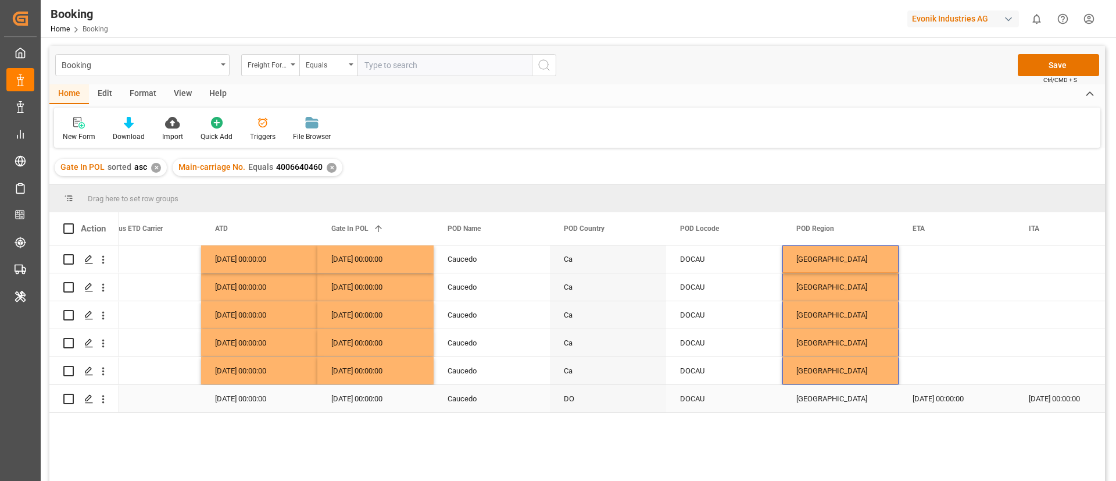
click at [931, 396] on div "24.07.2025 00:00:00" at bounding box center [957, 398] width 116 height 27
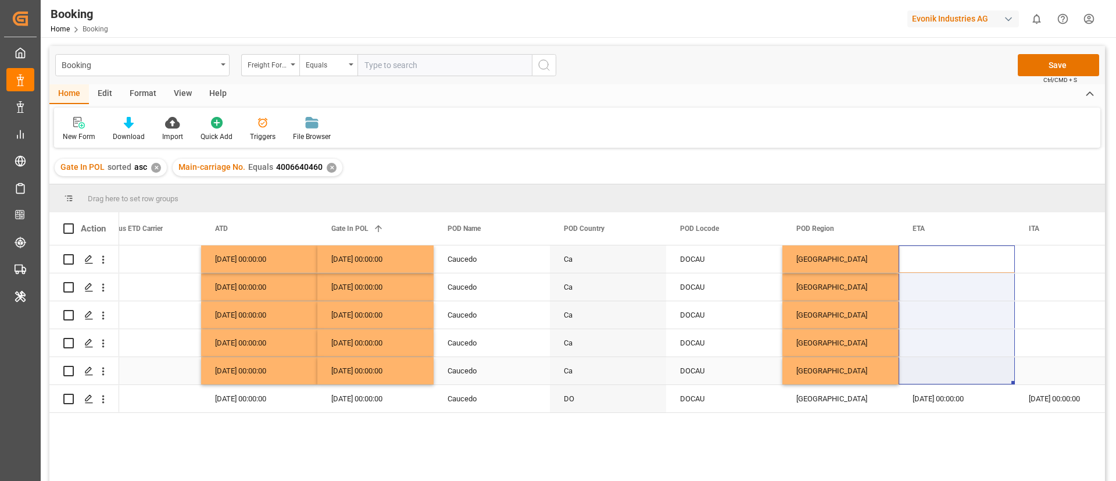
drag, startPoint x: 932, startPoint y: 254, endPoint x: 922, endPoint y: 390, distance: 136.4
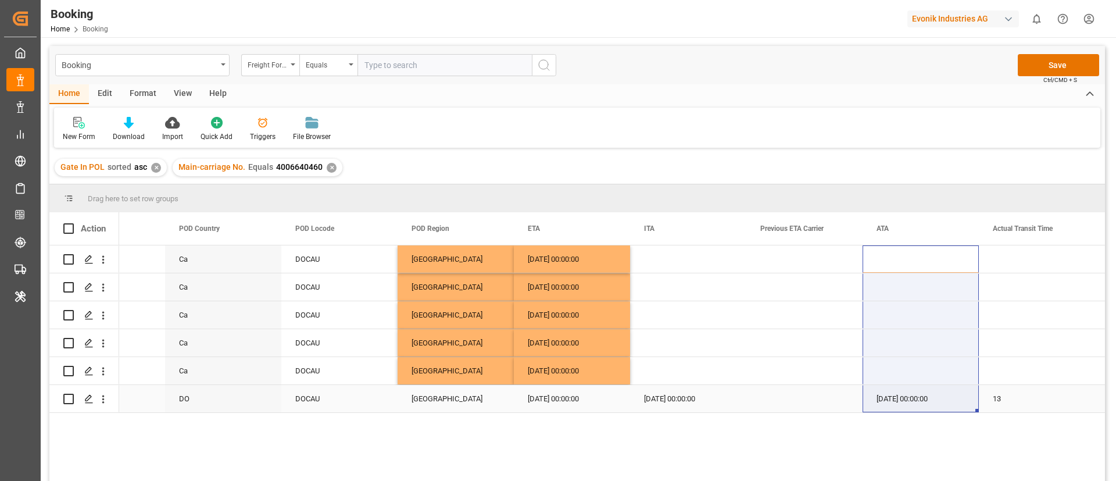
drag, startPoint x: 893, startPoint y: 257, endPoint x: 897, endPoint y: 386, distance: 128.5
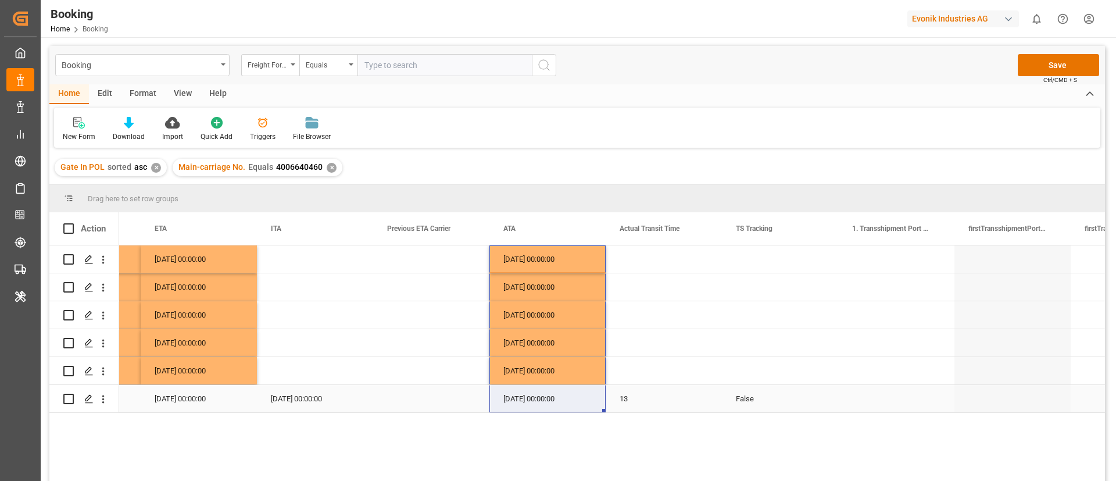
click at [750, 400] on div "False" at bounding box center [780, 398] width 116 height 27
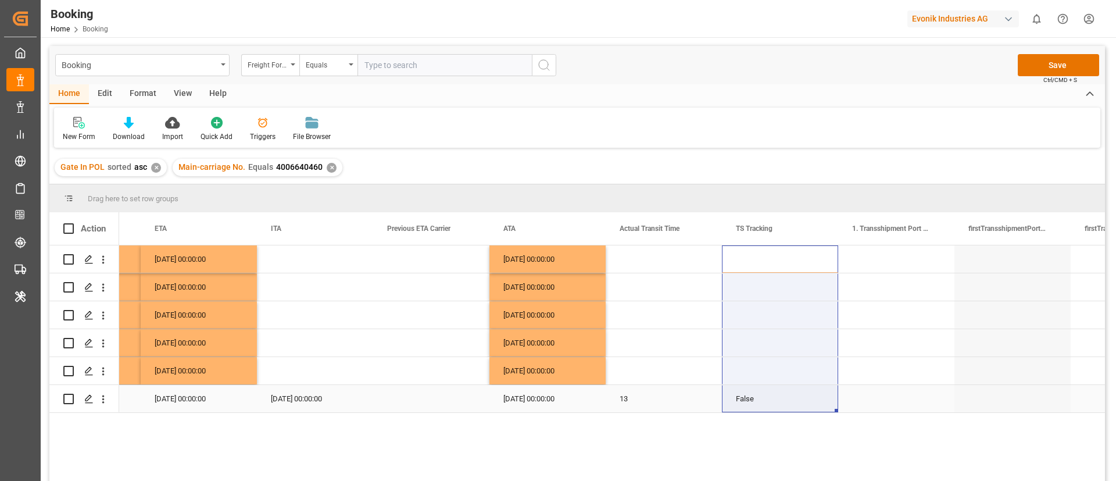
drag, startPoint x: 751, startPoint y: 261, endPoint x: 763, endPoint y: 392, distance: 131.9
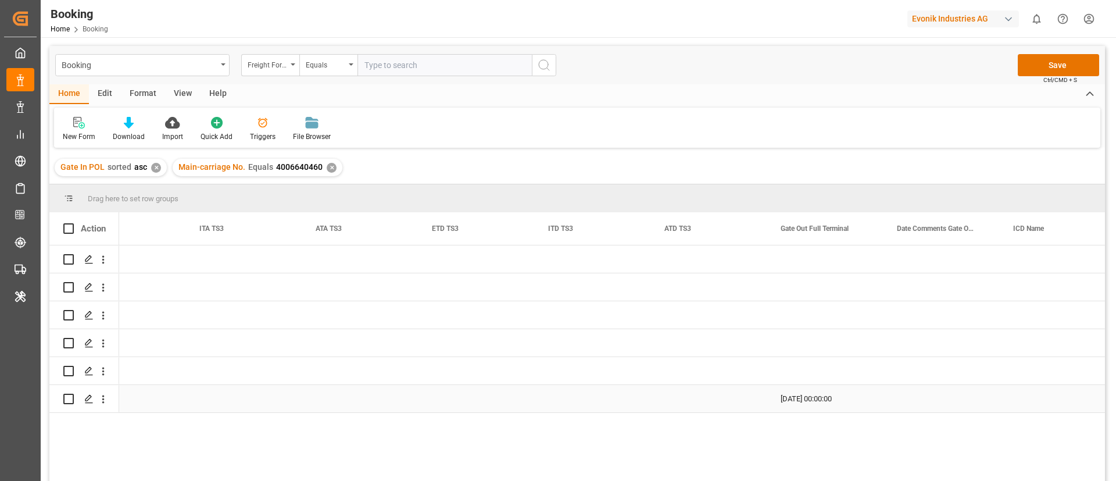
click at [820, 391] on div "29.07.2025 00:00:00" at bounding box center [825, 398] width 116 height 27
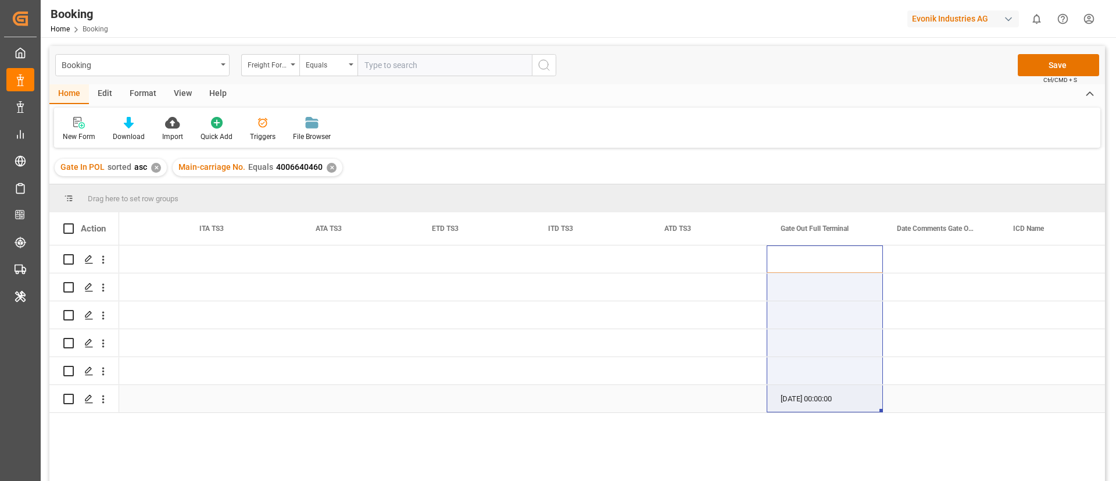
drag, startPoint x: 807, startPoint y: 257, endPoint x: 810, endPoint y: 404, distance: 146.5
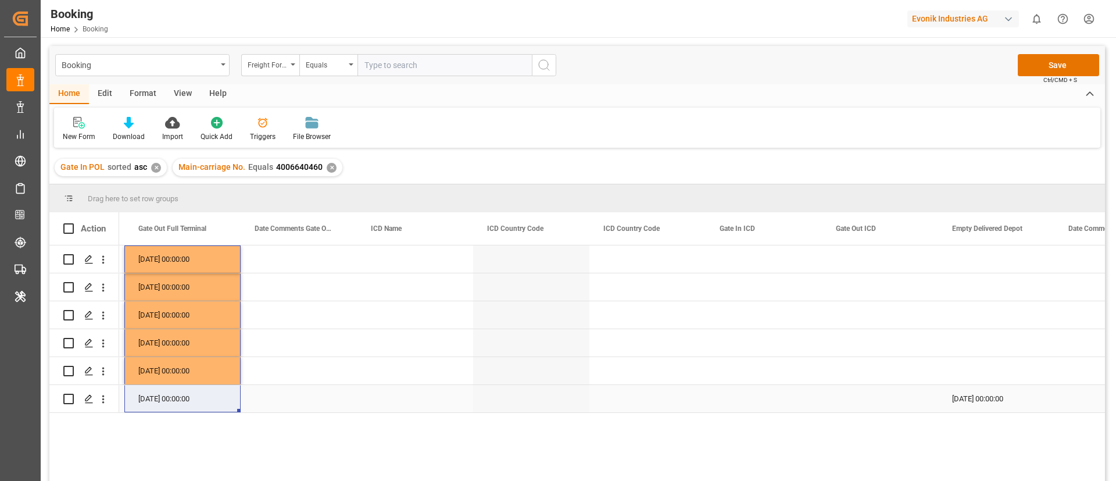
click at [986, 391] on div "30.07.2025 00:00:00" at bounding box center [996, 398] width 116 height 27
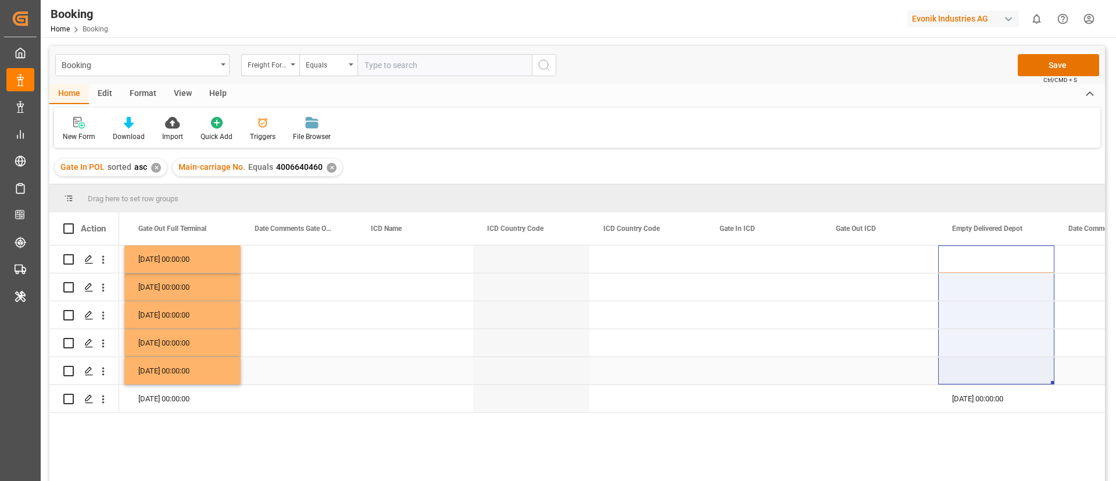
drag, startPoint x: 981, startPoint y: 257, endPoint x: 993, endPoint y: 380, distance: 123.8
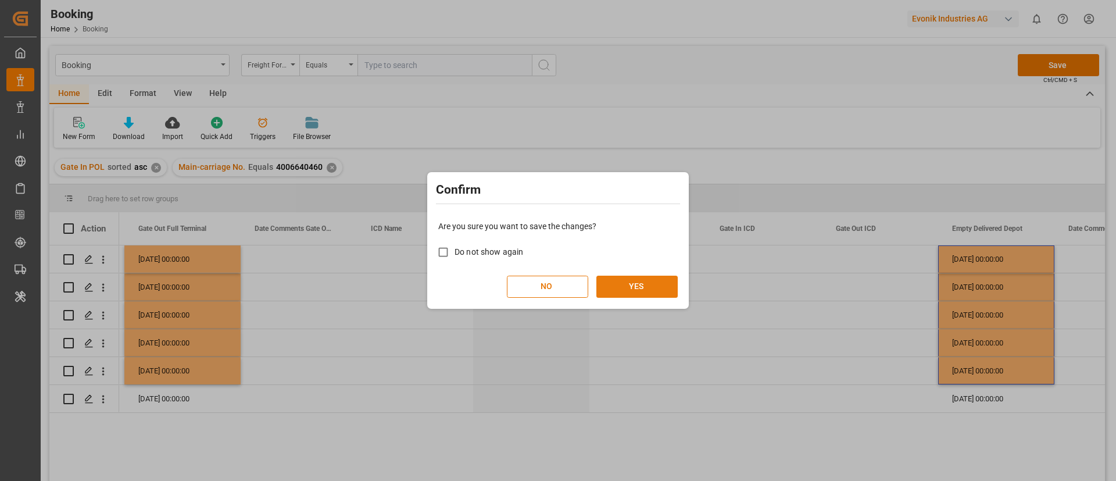
click at [634, 286] on button "YES" at bounding box center [636, 286] width 81 height 22
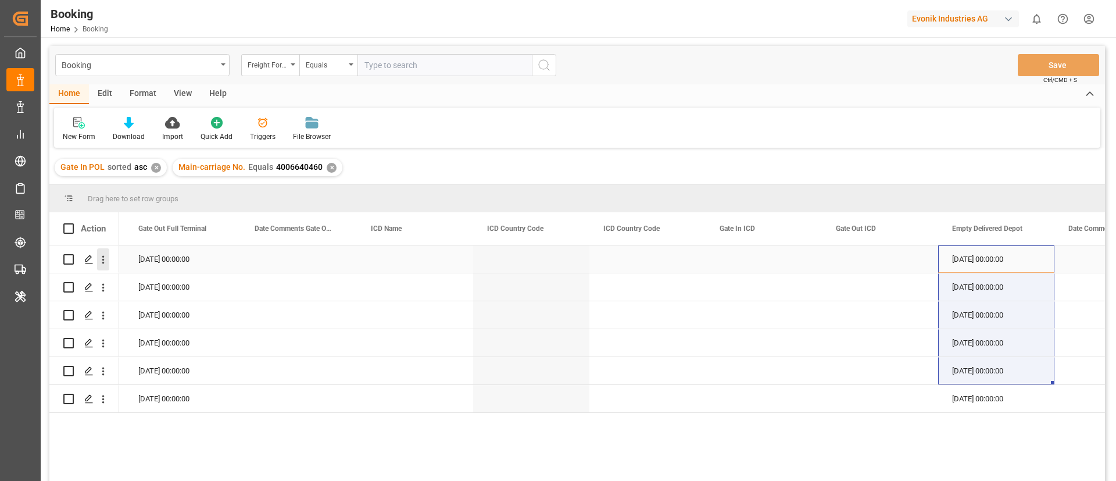
click at [101, 263] on icon "open menu" at bounding box center [103, 259] width 12 height 12
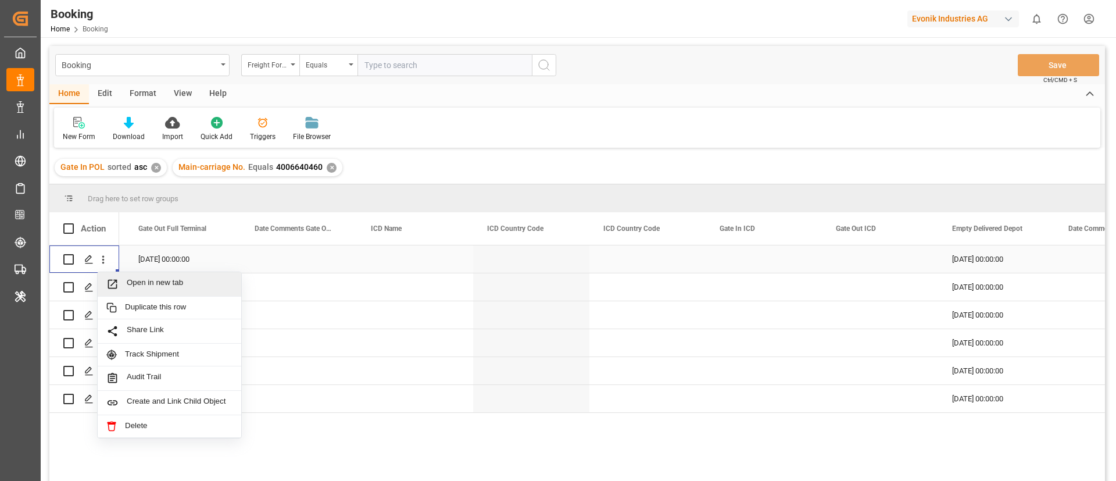
click at [144, 285] on span "Open in new tab" at bounding box center [180, 284] width 106 height 12
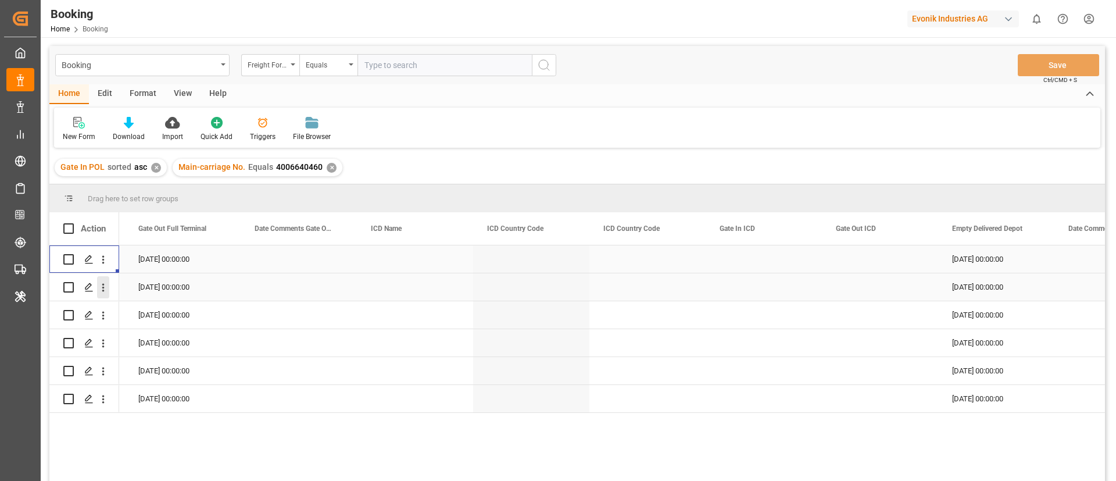
click at [106, 290] on icon "open menu" at bounding box center [103, 287] width 12 height 12
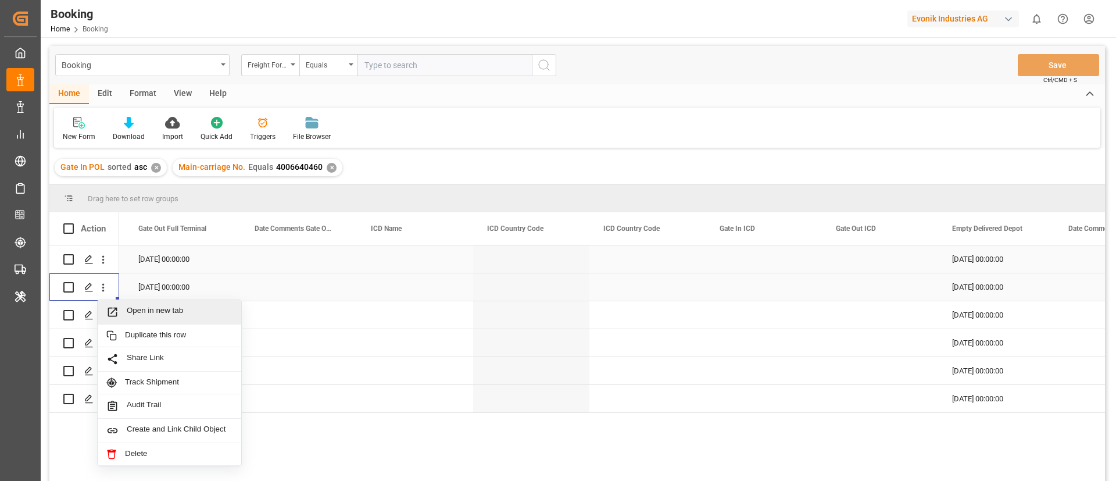
click at [165, 312] on span "Open in new tab" at bounding box center [180, 312] width 106 height 12
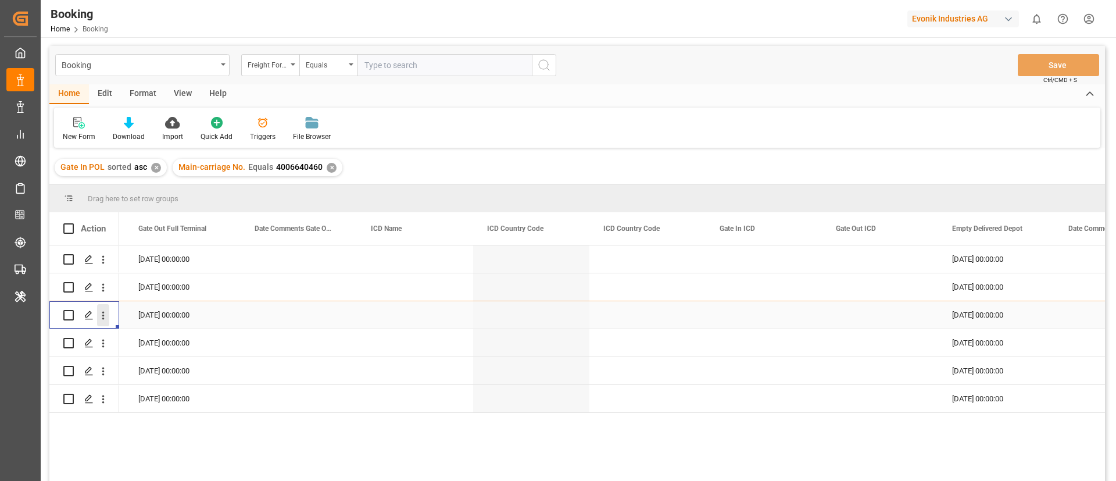
click at [106, 322] on button "open menu" at bounding box center [103, 315] width 12 height 22
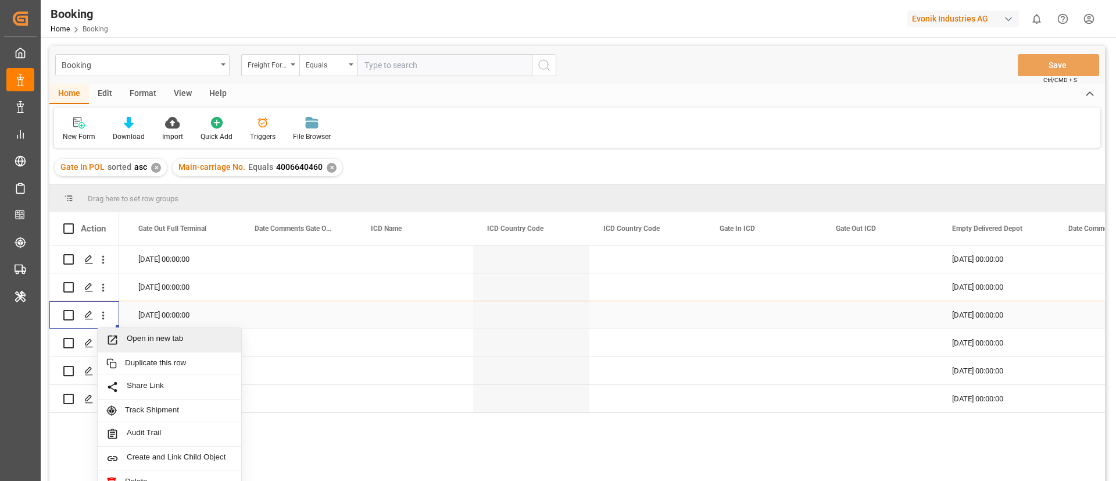
click at [144, 334] on span "Open in new tab" at bounding box center [180, 340] width 106 height 12
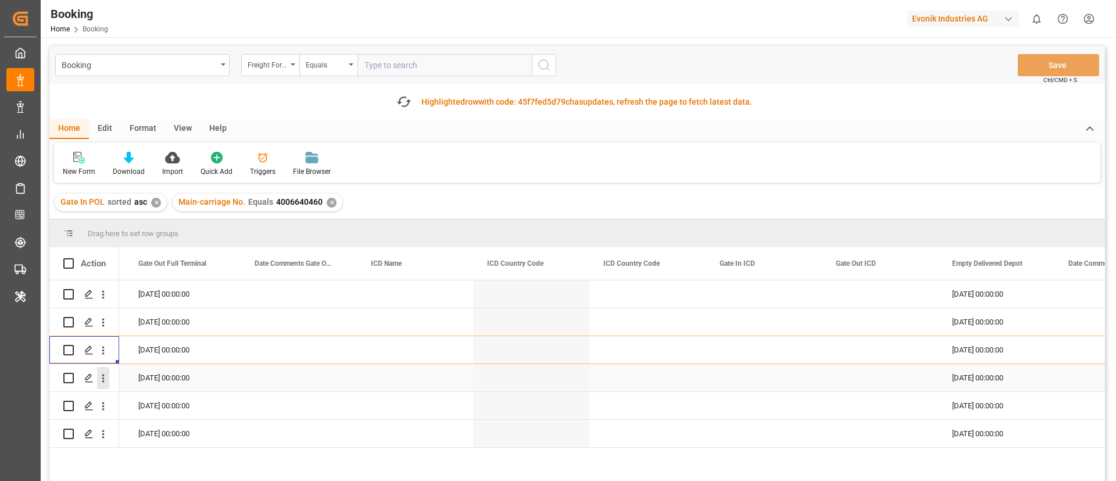
click at [105, 381] on icon "open menu" at bounding box center [103, 378] width 12 height 12
click at [165, 401] on span "Open in new tab" at bounding box center [180, 402] width 106 height 12
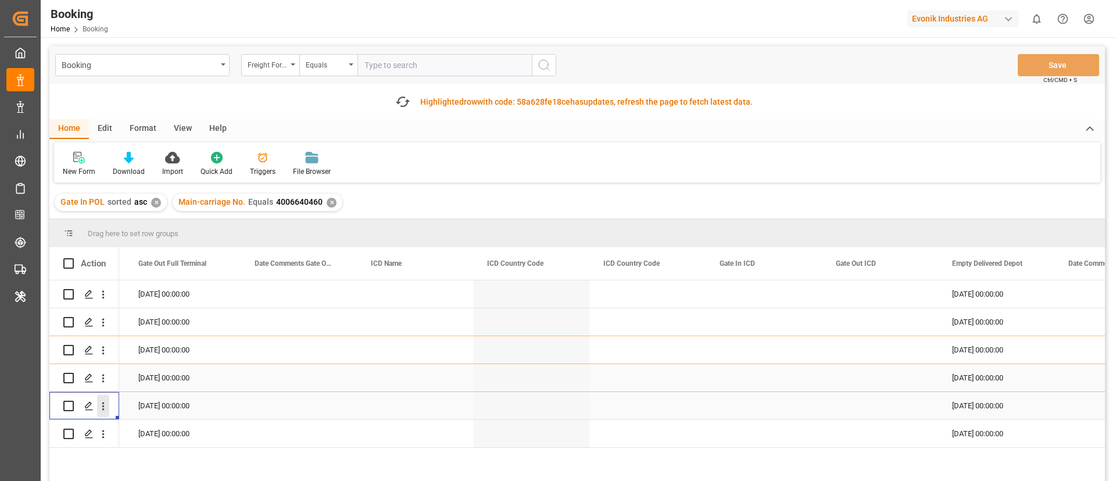
click at [102, 414] on button "open menu" at bounding box center [103, 406] width 12 height 22
click at [189, 436] on div "Open in new tab" at bounding box center [170, 430] width 144 height 24
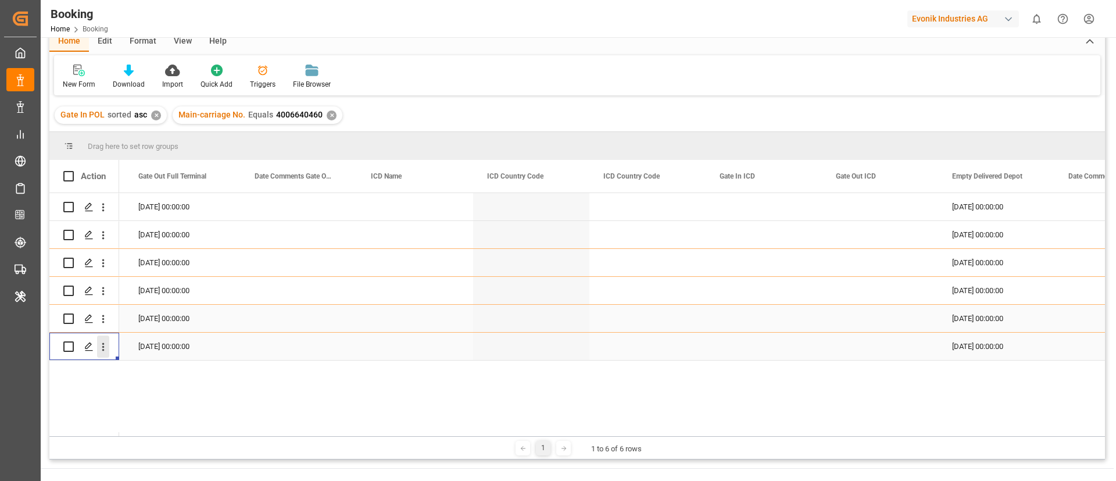
click at [102, 356] on button "open menu" at bounding box center [103, 346] width 12 height 22
click at [137, 367] on span "Open in new tab" at bounding box center [180, 371] width 106 height 12
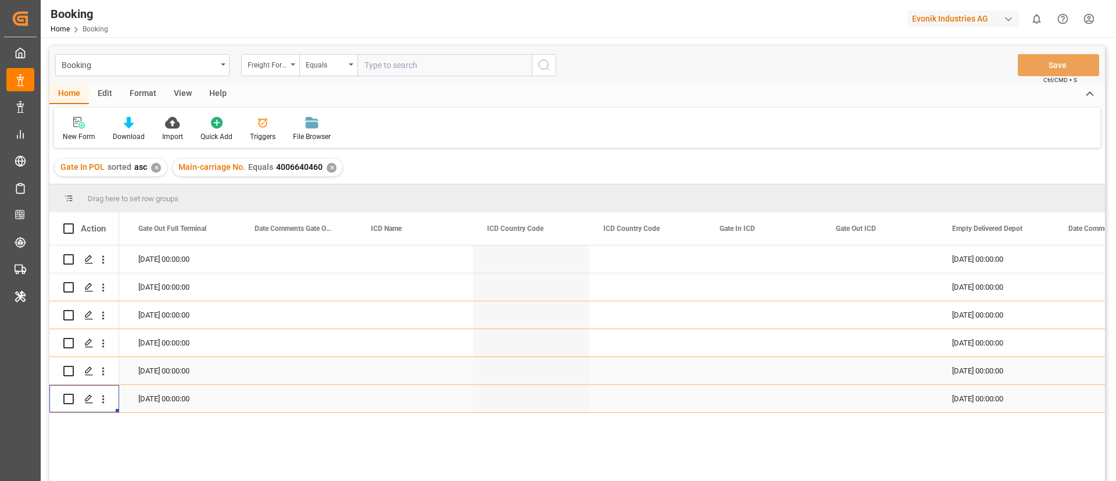
click at [424, 59] on input "text" at bounding box center [444, 65] width 174 height 22
paste input "4006634699"
type input "4006634699"
drag, startPoint x: 278, startPoint y: 67, endPoint x: 285, endPoint y: 67, distance: 7.6
click at [276, 67] on div "Freight Forwarder's Reference No." at bounding box center [268, 63] width 40 height 13
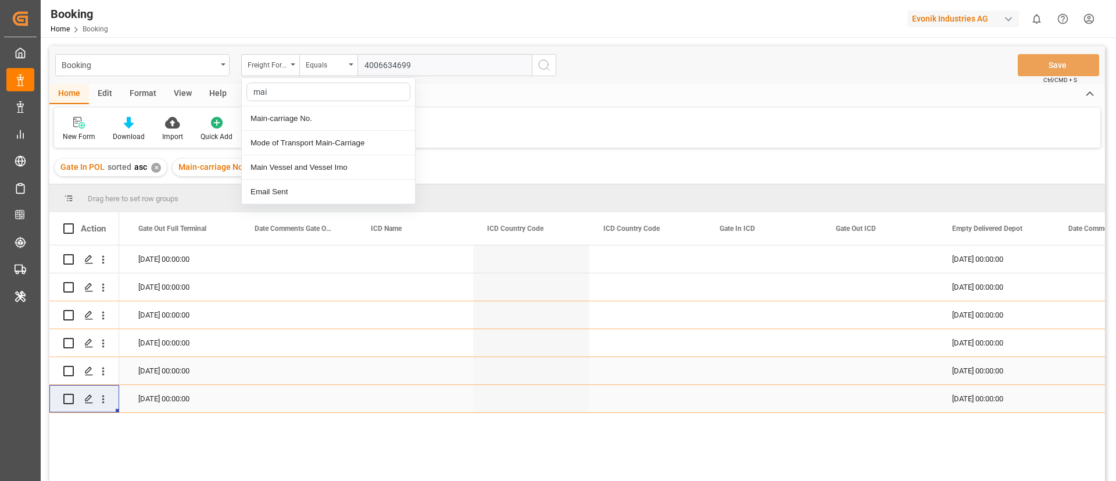
type input "main"
click at [322, 118] on div "Main-carriage No." at bounding box center [328, 118] width 173 height 24
click at [372, 69] on input "text" at bounding box center [444, 65] width 174 height 22
paste input "4006634699"
type input "4006634699"
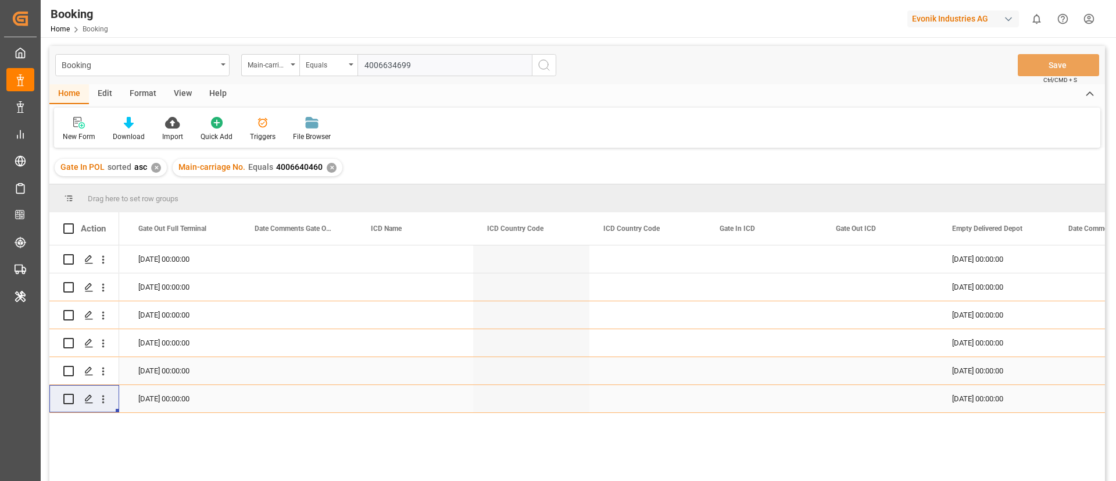
click at [539, 64] on circle "search button" at bounding box center [543, 64] width 9 height 9
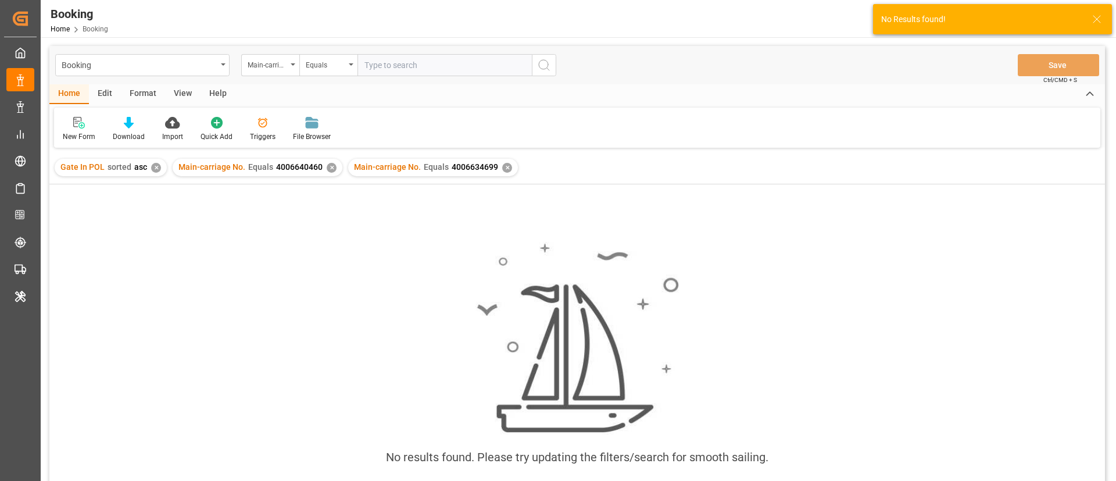
click at [331, 167] on div "✕" at bounding box center [332, 168] width 10 height 10
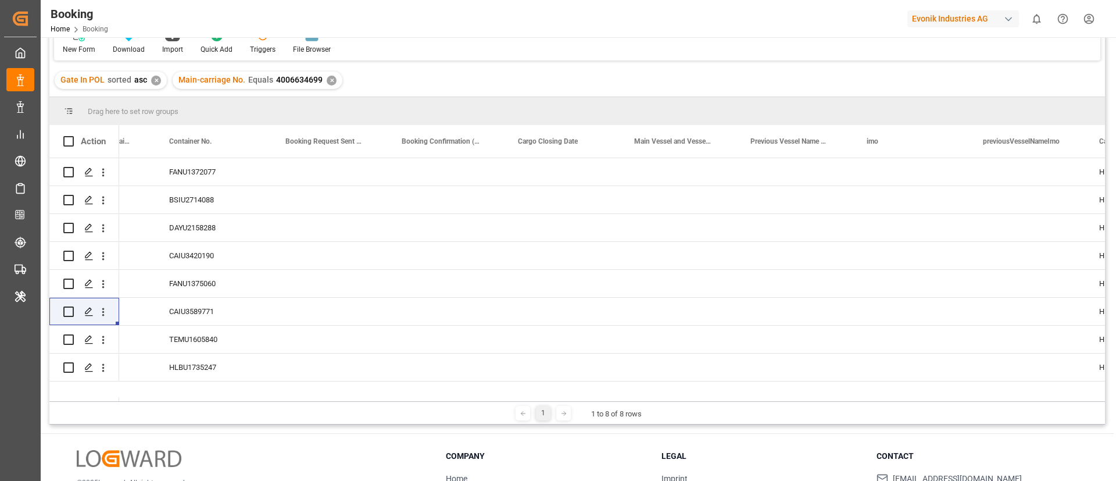
scroll to position [0, 3954]
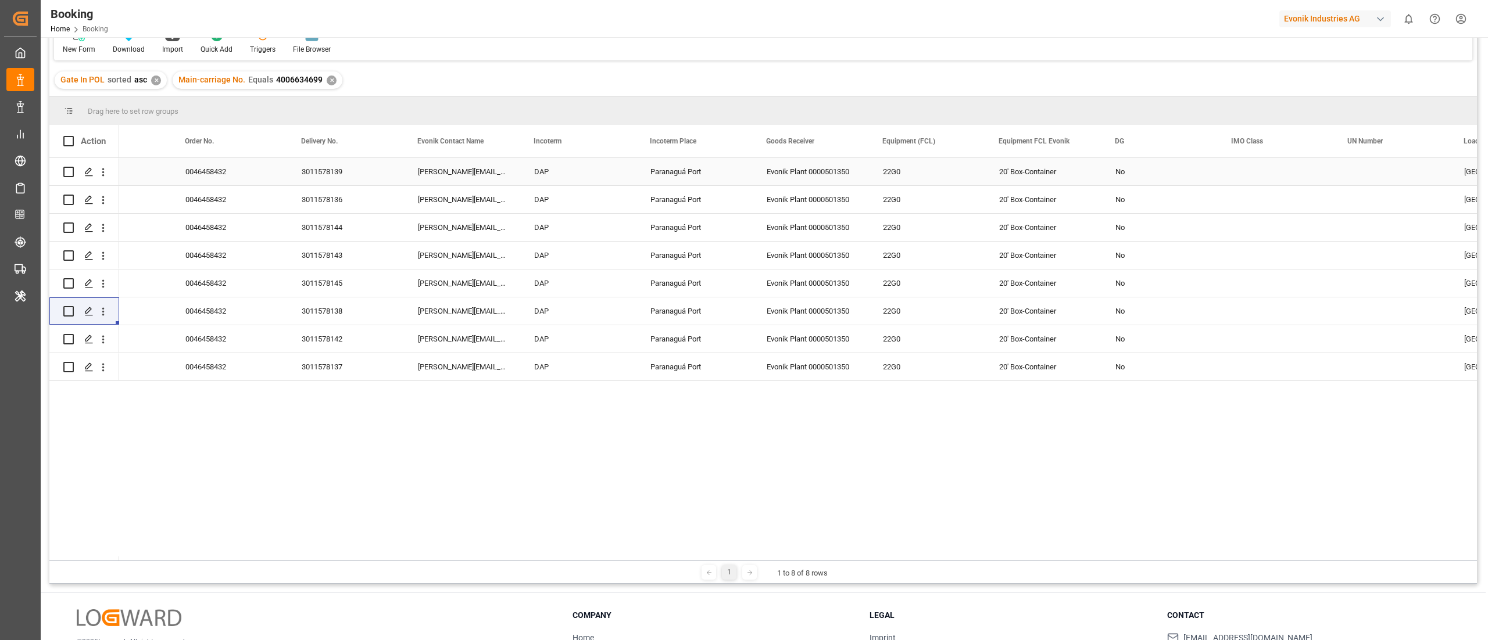
click at [331, 171] on div "3011578139" at bounding box center [346, 171] width 116 height 27
click at [347, 203] on div "3011578136" at bounding box center [346, 199] width 116 height 27
click at [349, 230] on div "3011578144" at bounding box center [346, 227] width 116 height 27
click at [333, 259] on div "3011578143" at bounding box center [346, 255] width 116 height 27
click at [331, 288] on div "3011578145" at bounding box center [346, 283] width 116 height 27
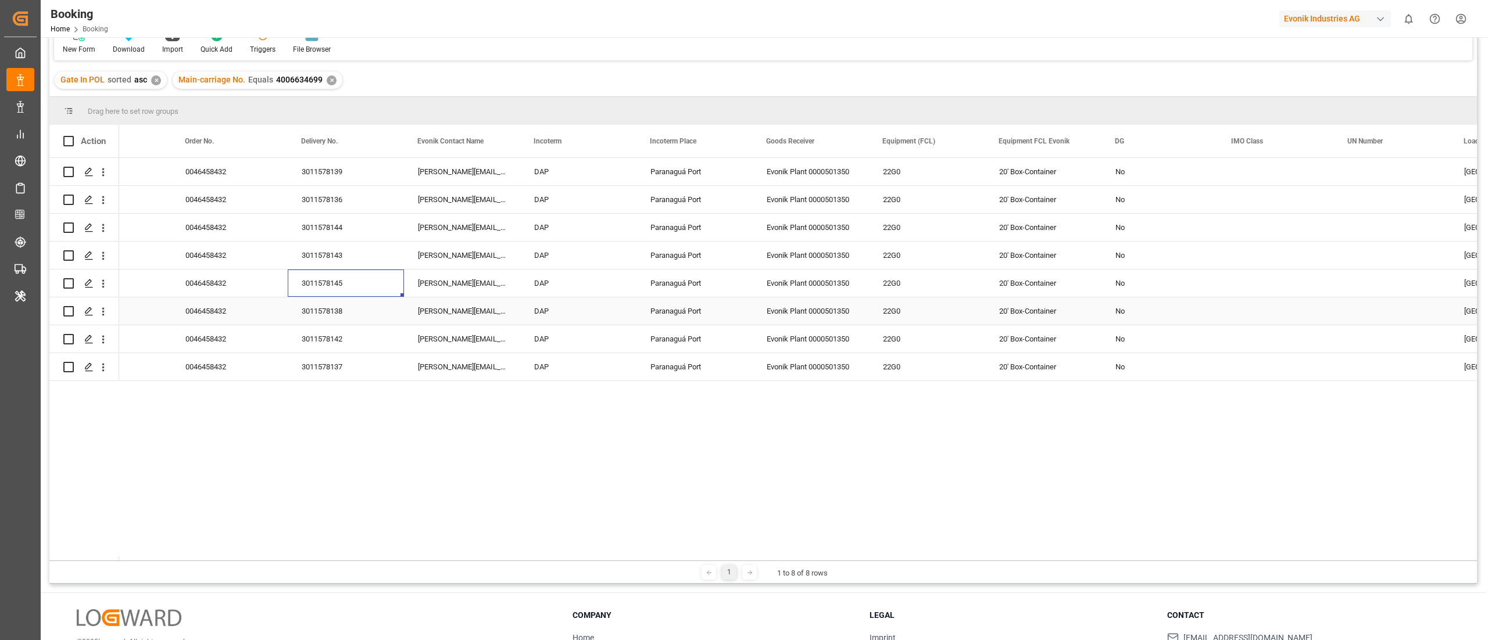
click at [317, 313] on div "3011578138" at bounding box center [346, 311] width 116 height 27
click at [328, 334] on div "3011578142" at bounding box center [346, 338] width 116 height 27
click at [356, 360] on div "3011578137" at bounding box center [346, 366] width 116 height 27
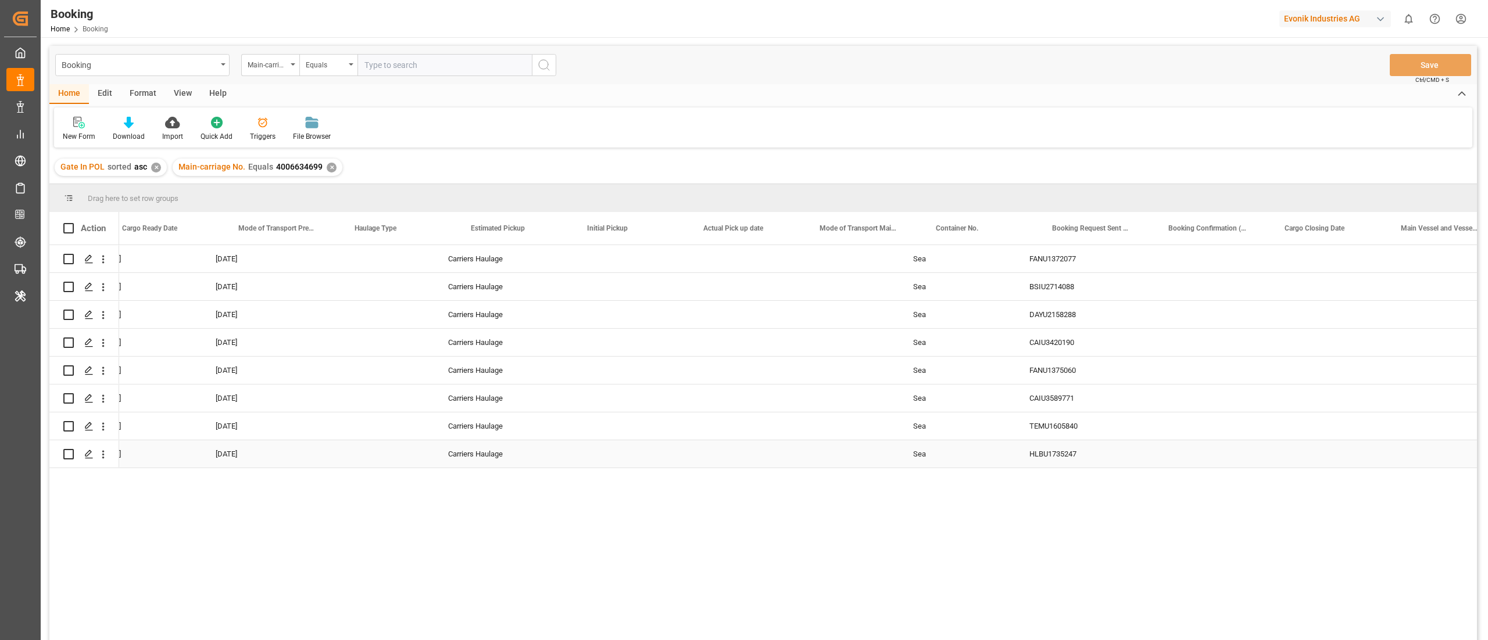
scroll to position [0, 3509]
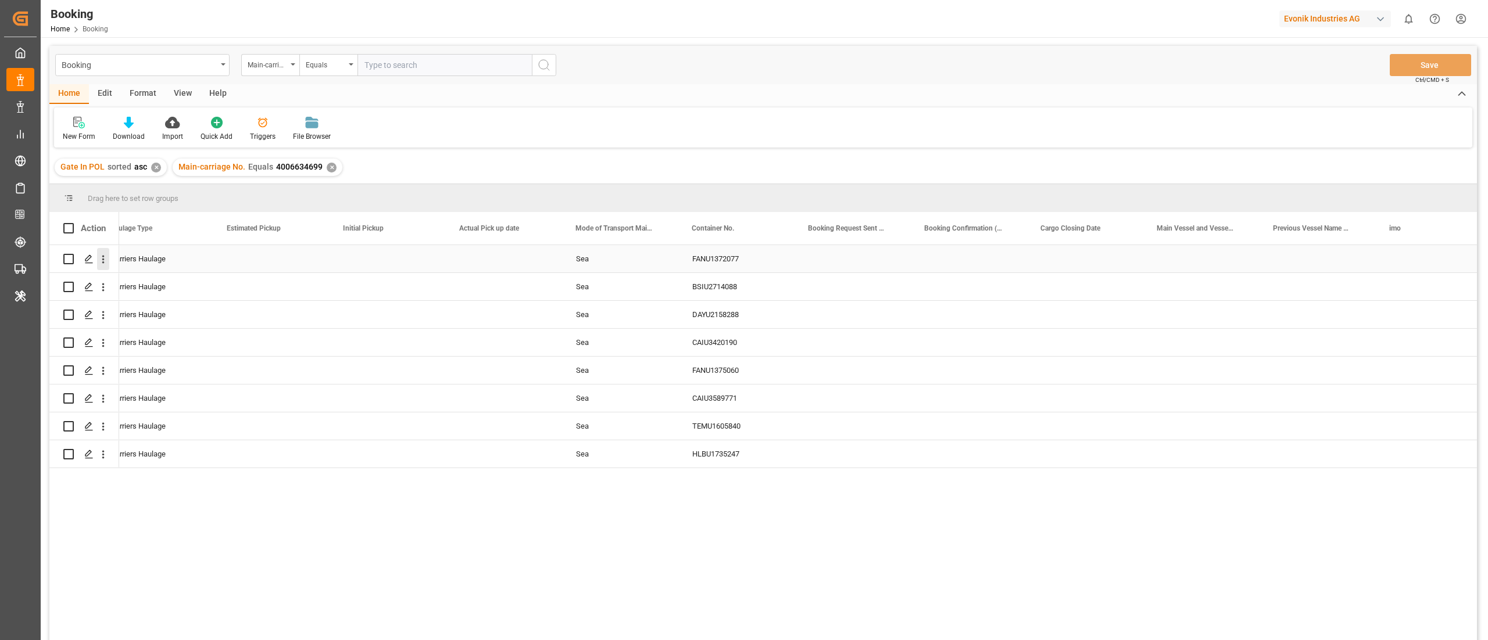
click at [103, 264] on icon "open menu" at bounding box center [103, 259] width 12 height 12
click at [177, 284] on span "Open in new tab" at bounding box center [180, 284] width 106 height 12
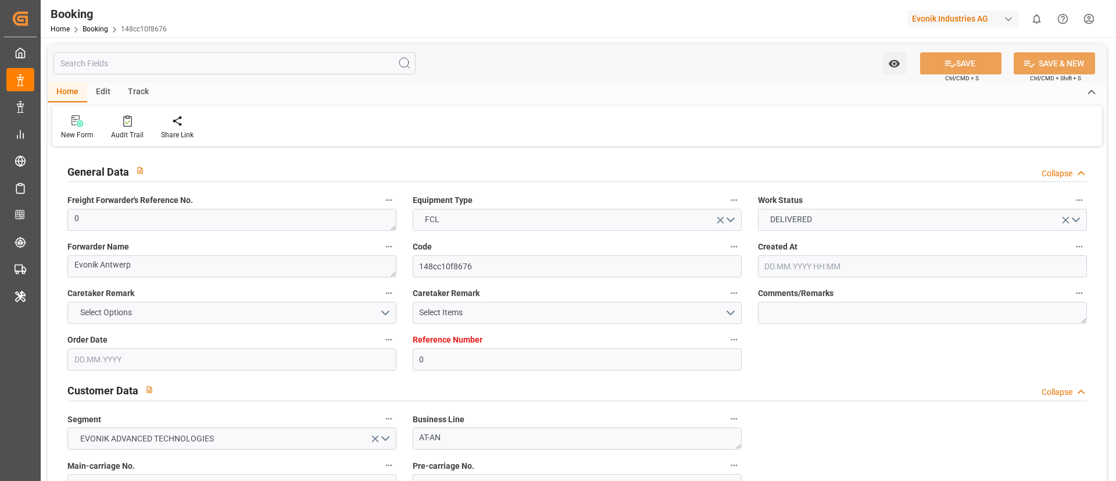
type input "[DATE] 12:31"
type input "[DATE]"
type input "[DATE] 00:00"
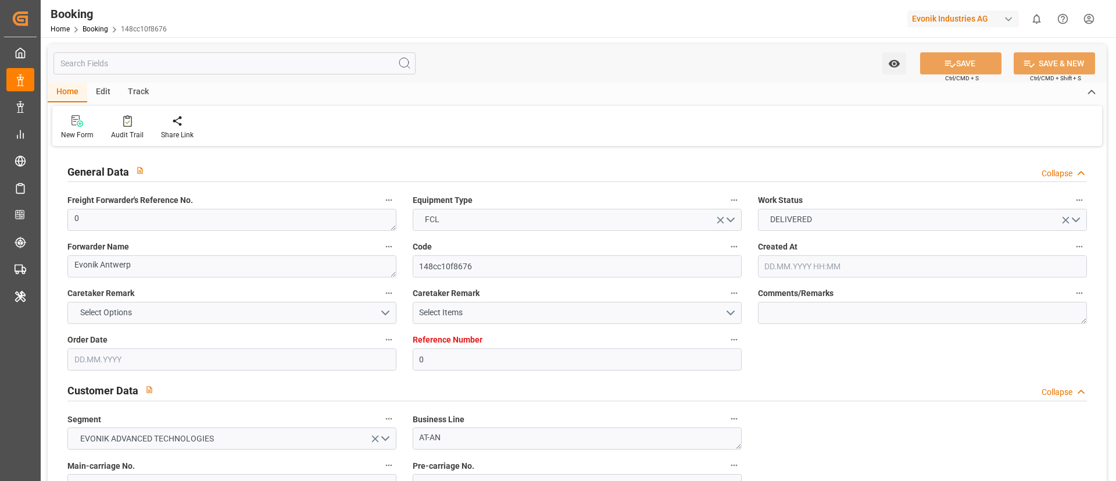
type input "[DATE] 00:00"
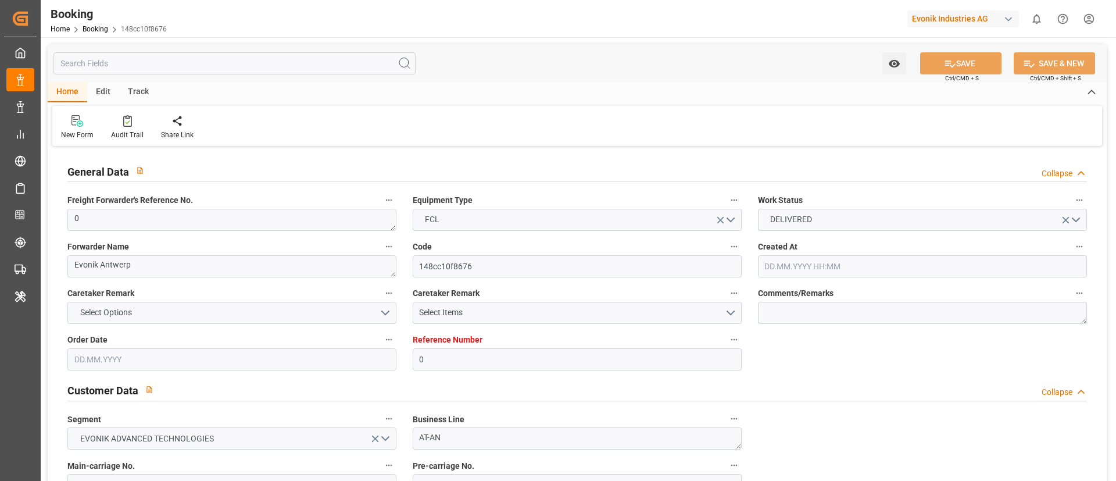
type input "[DATE] 00:00"
type input "12.09.2025 05:52"
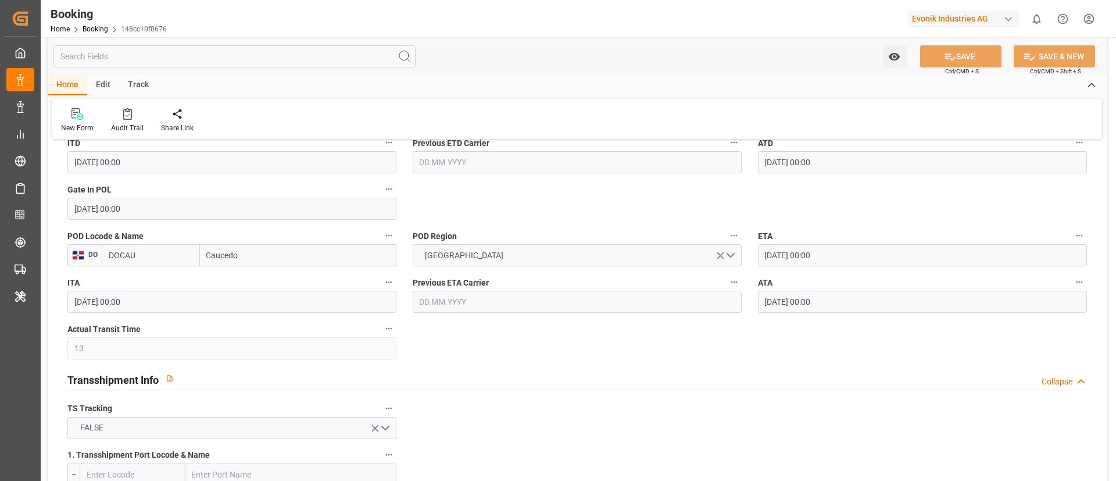
scroll to position [959, 0]
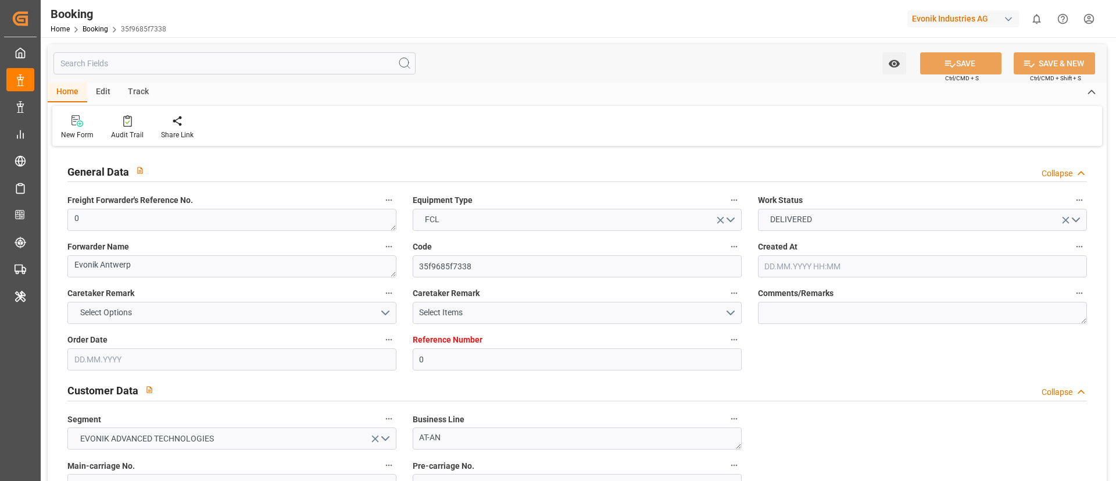
type input "0"
type input "9777618"
type input "Hapag [PERSON_NAME]"
type input "Hapag Lloyd Aktiengesellschaft"
type input "BEANR"
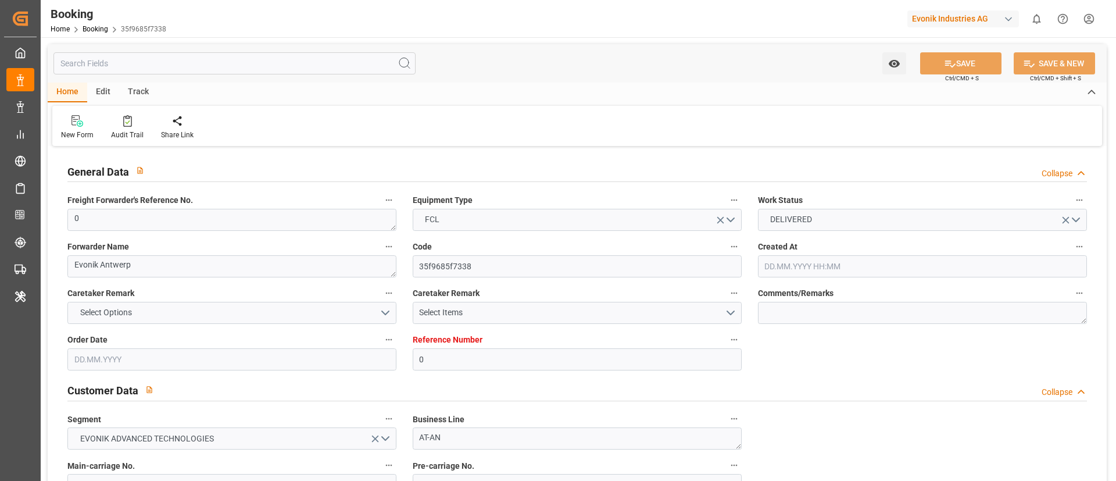
type input "DOCAU"
type input "13"
type input "[DATE] 12:31"
type input "[DATE]"
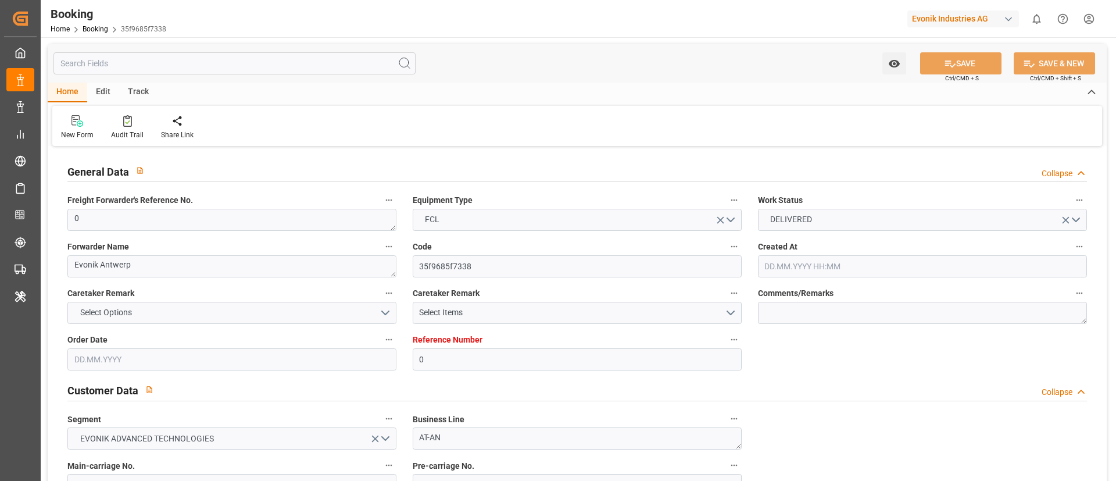
type input "[DATE]"
type input "[DATE] 00:00"
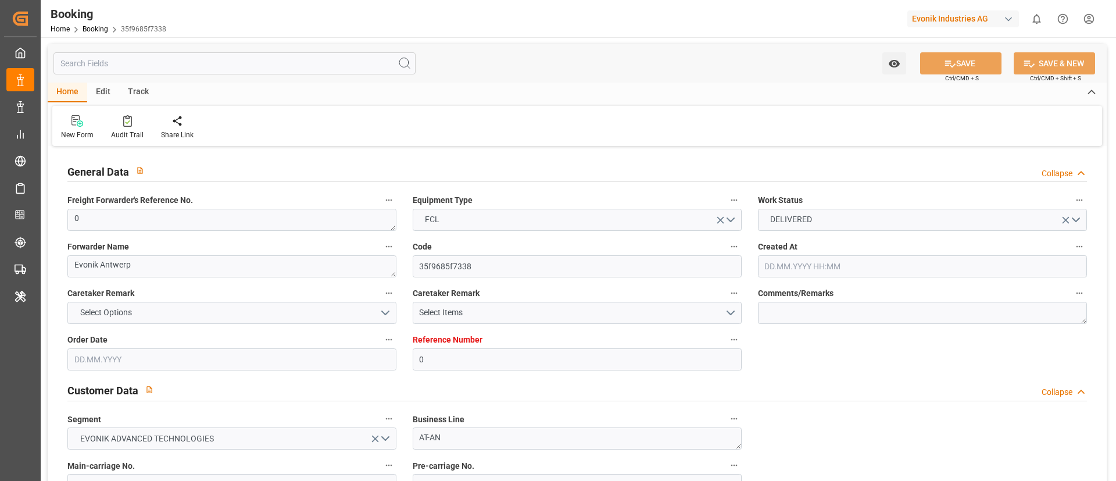
type input "[DATE] 00:00"
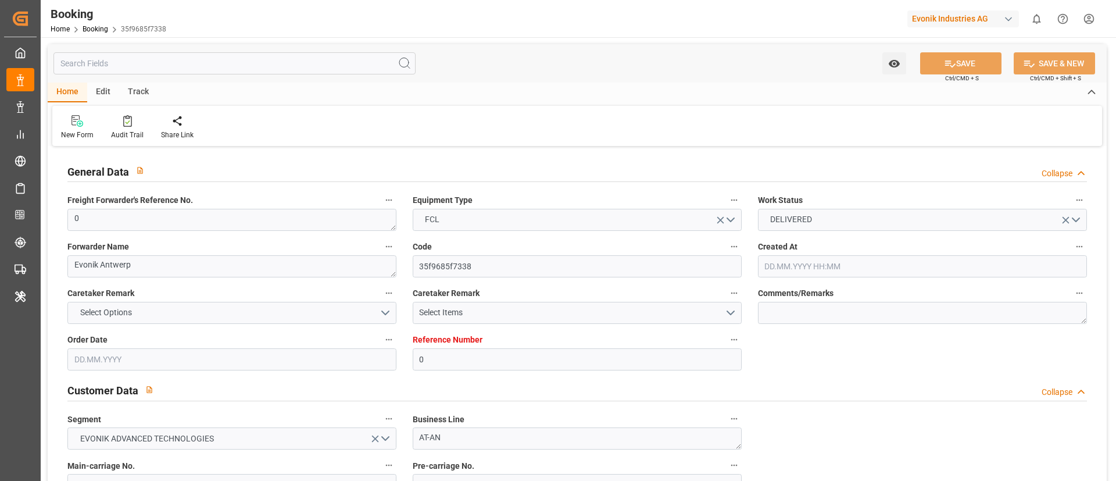
type input "[DATE] 05:58"
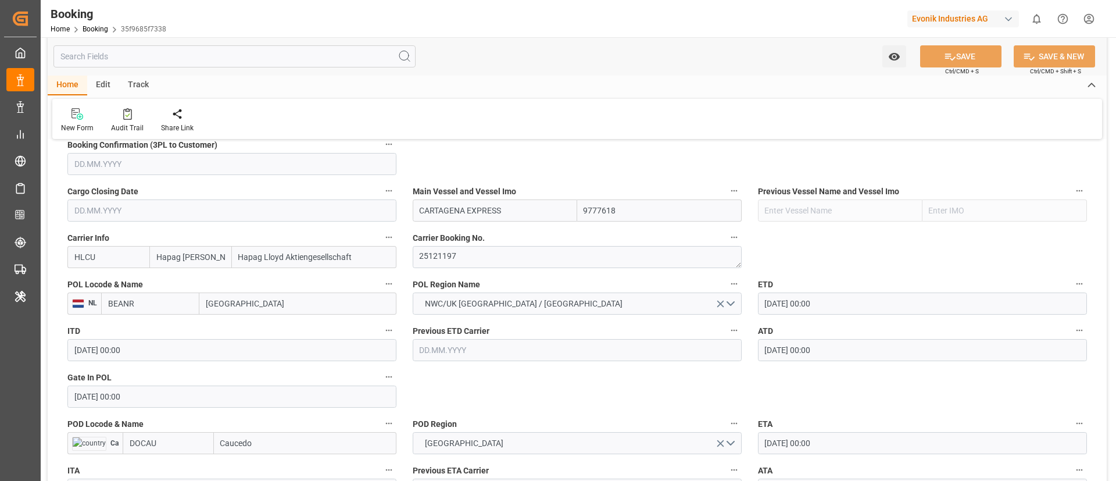
scroll to position [785, 0]
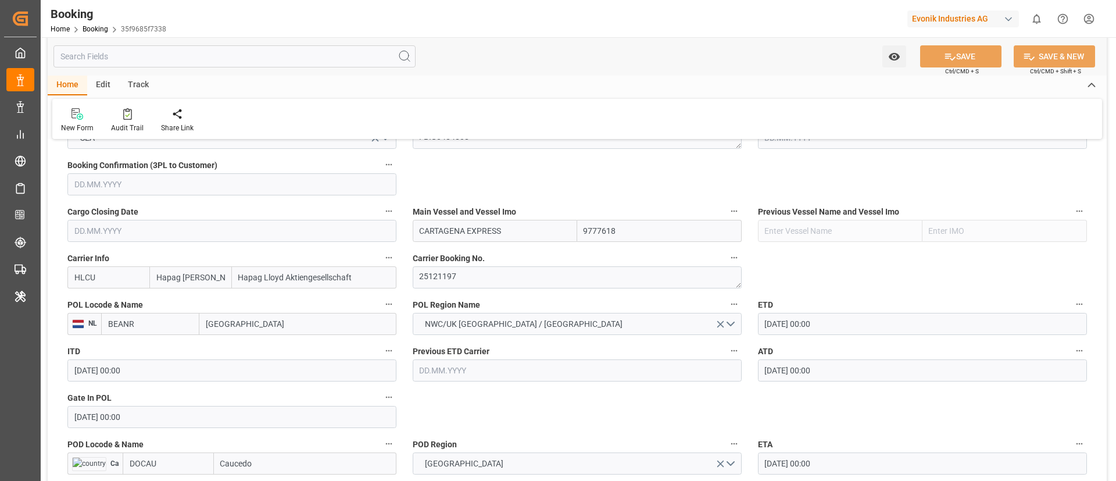
click at [143, 325] on input "BEANR" at bounding box center [150, 324] width 98 height 22
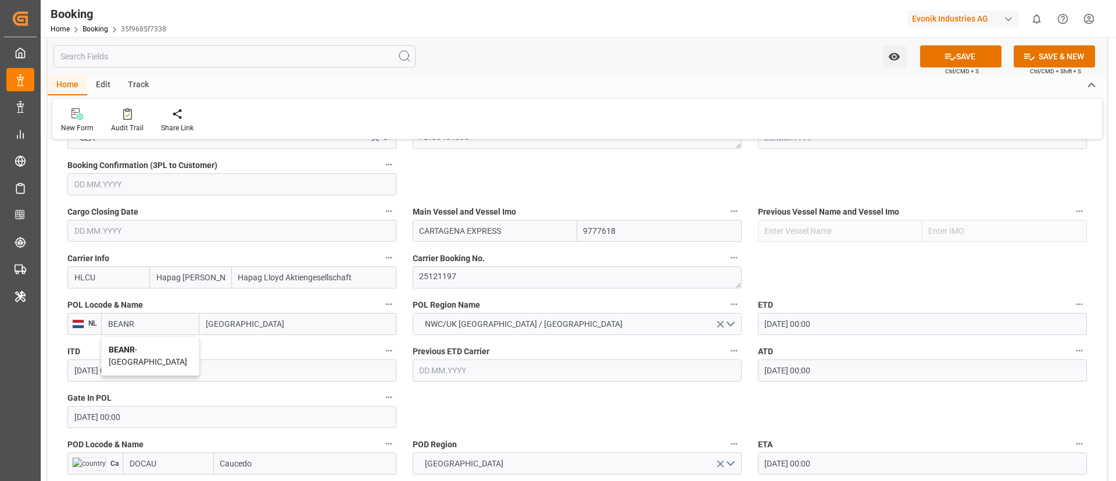
click at [156, 351] on span "BEANR - [GEOGRAPHIC_DATA]" at bounding box center [148, 356] width 78 height 22
type input "BEANR"
click at [171, 460] on input "DOCAU" at bounding box center [168, 463] width 91 height 22
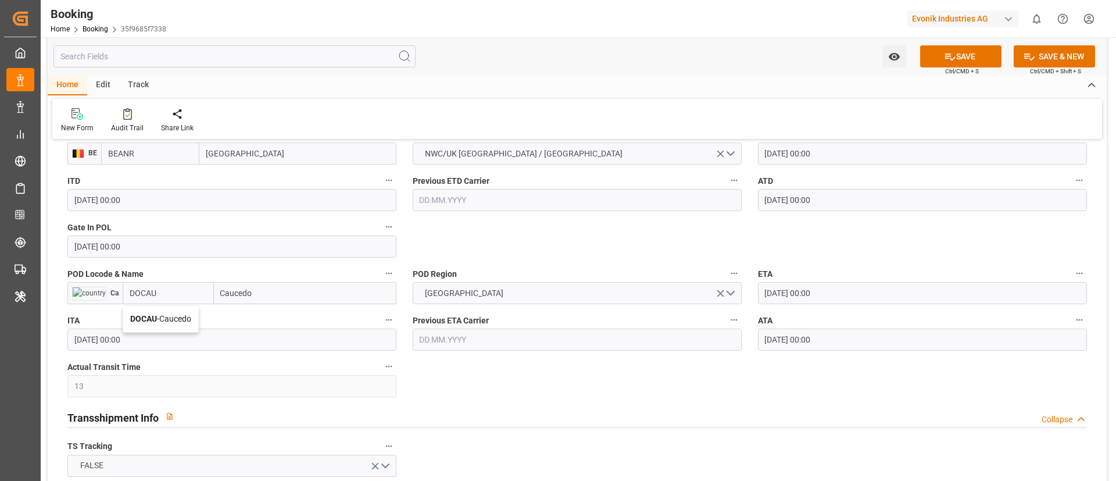
scroll to position [959, 0]
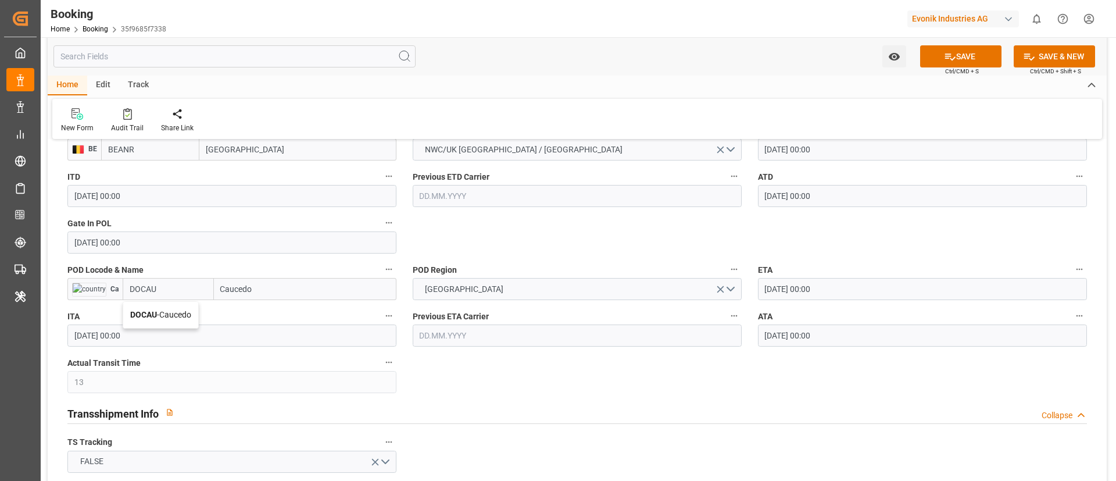
click at [173, 314] on span "DOCAU - Caucedo" at bounding box center [160, 314] width 61 height 9
type input "DOCAU"
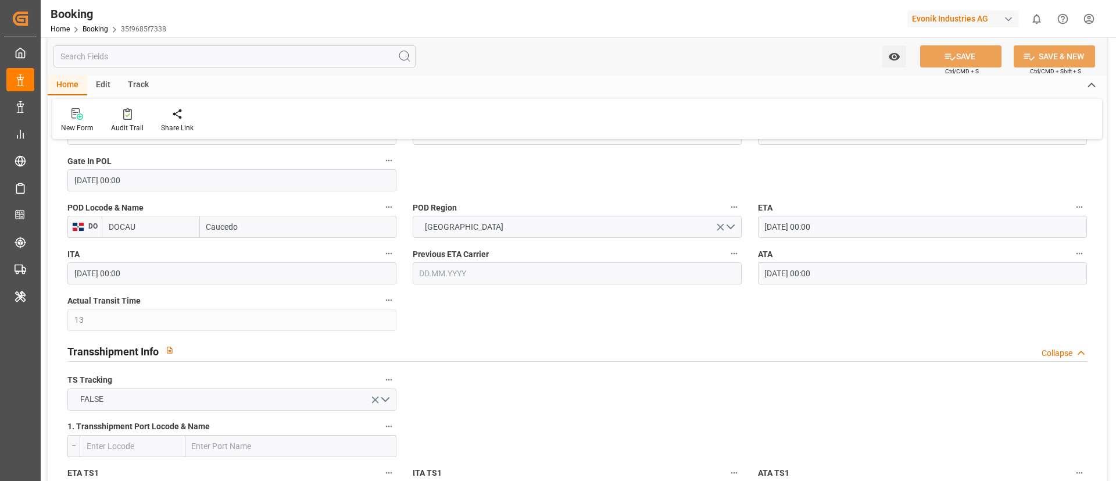
scroll to position [1046, 0]
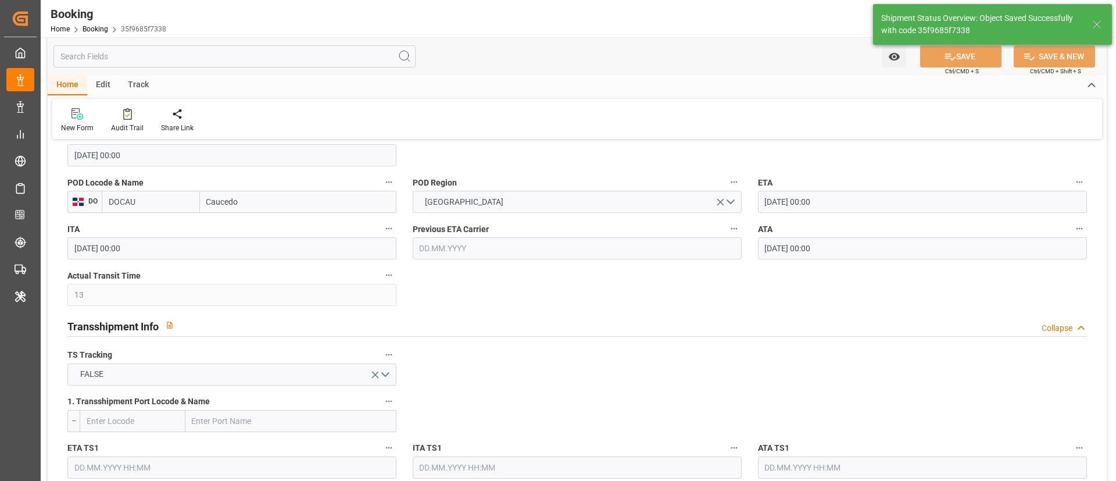
type textarea "businessDivision-businessLine-"
type input "12.09.2025 06:01"
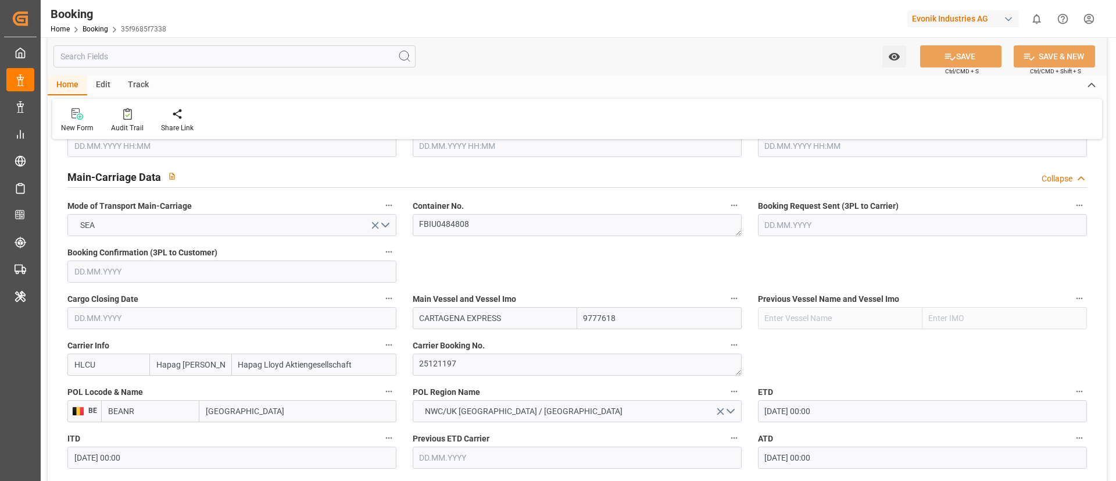
scroll to position [872, 0]
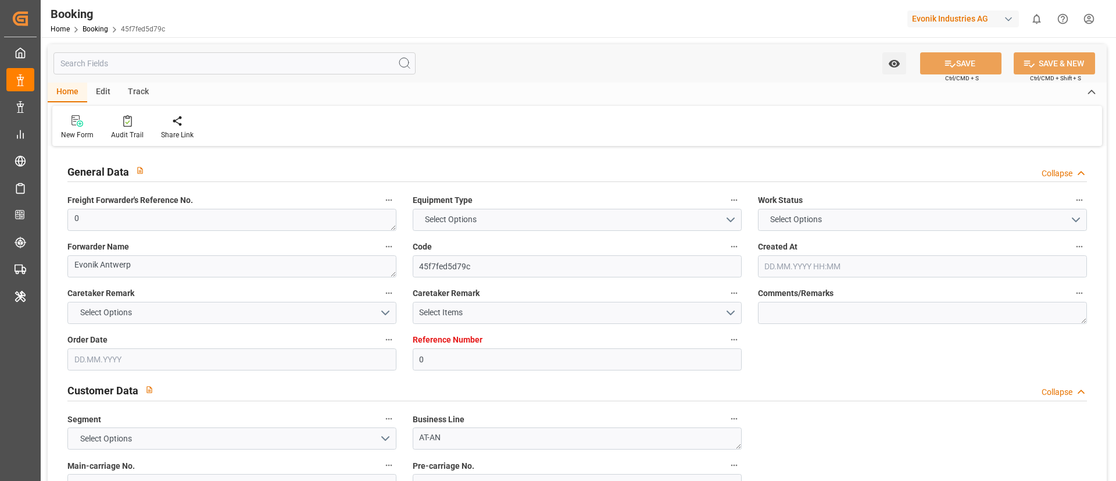
type input "0"
type input "9777618"
type input "Hapag [PERSON_NAME]"
type input "Hapag Lloyd Aktiengesellschaft"
type input "BEANR"
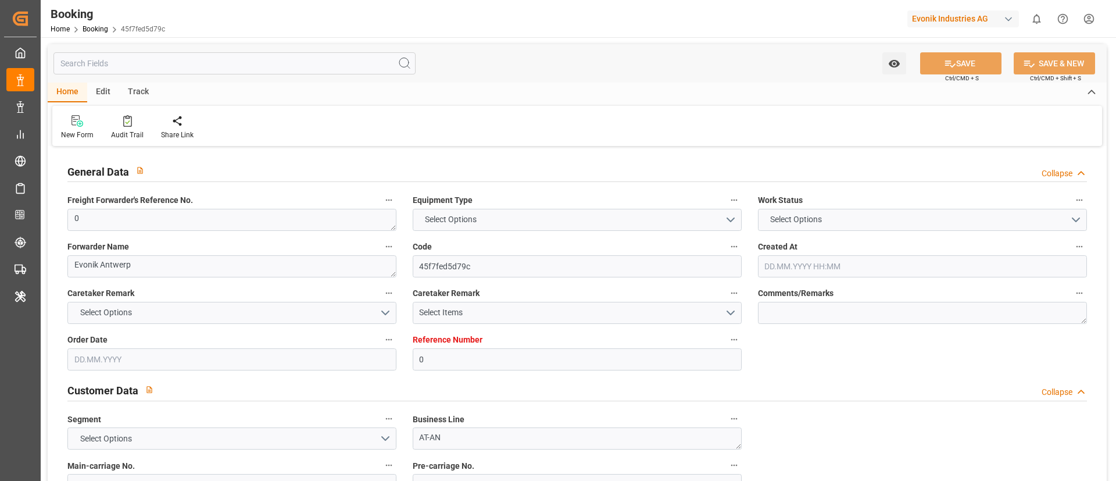
type input "DOCAU"
type input "13"
type input "[DATE] 12:31"
type input "[DATE]"
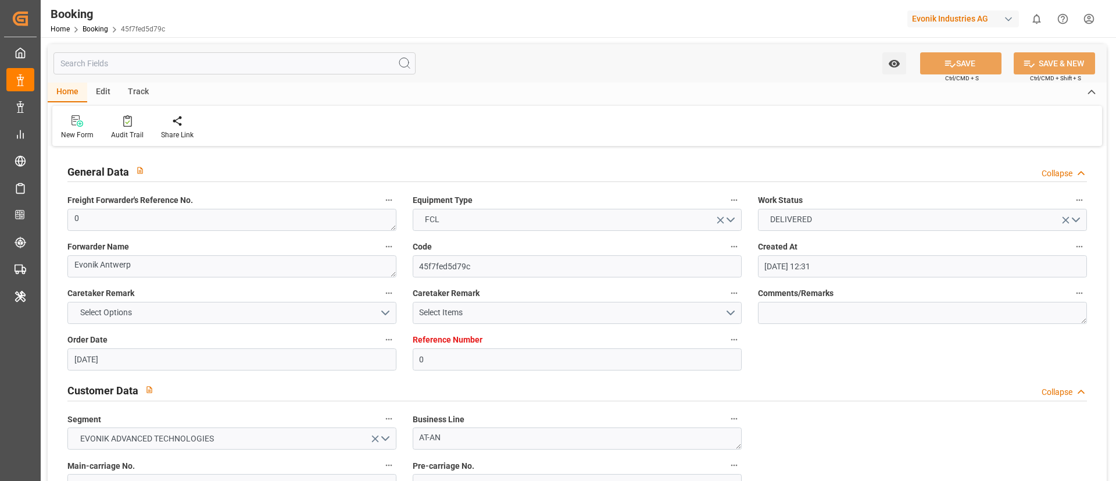
type input "[DATE]"
type input "[DATE] 00:00"
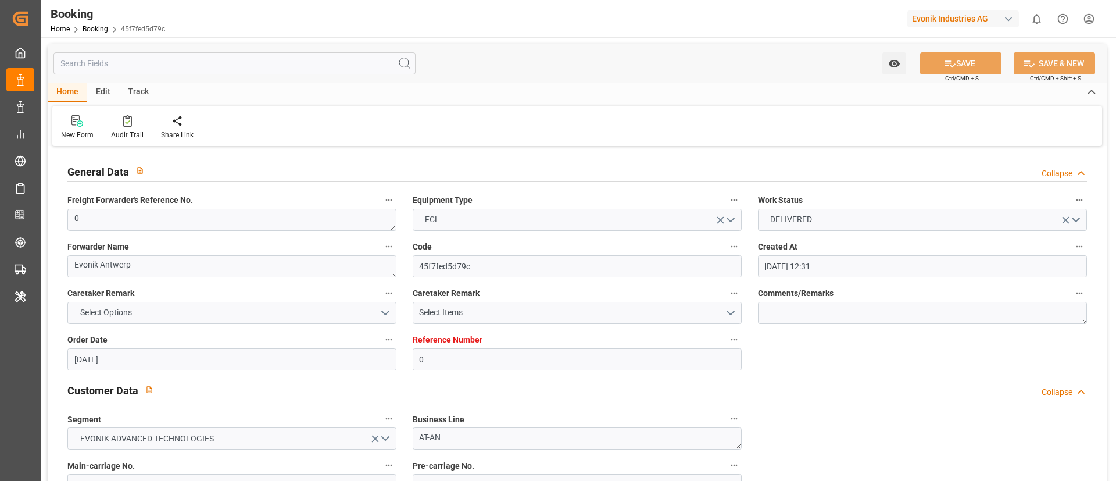
type input "[DATE] 00:00"
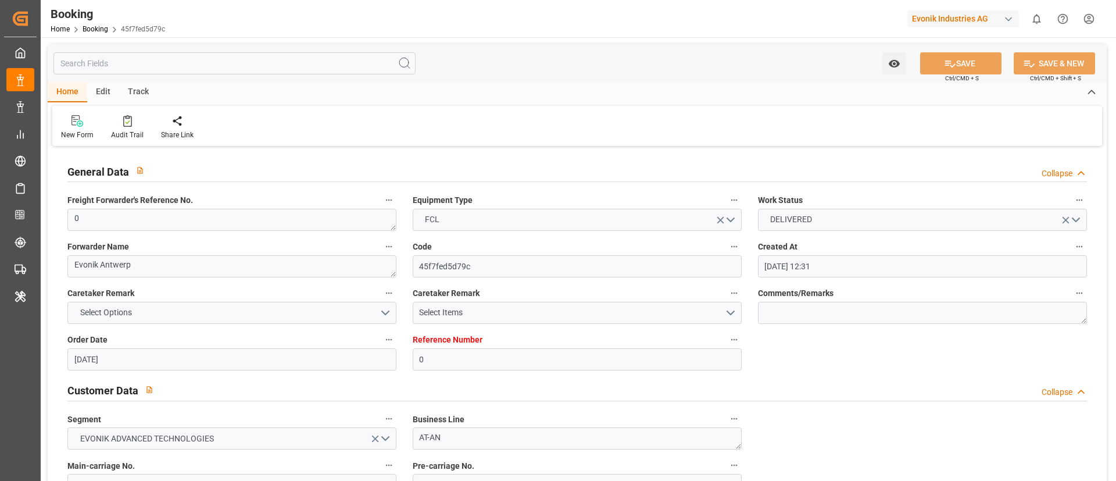
type input "[DATE] 05:58"
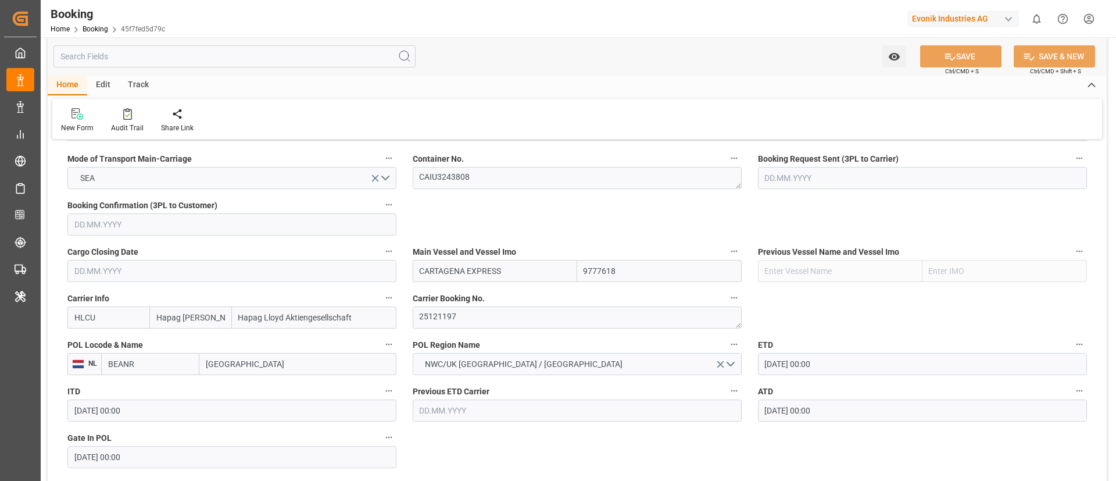
scroll to position [785, 0]
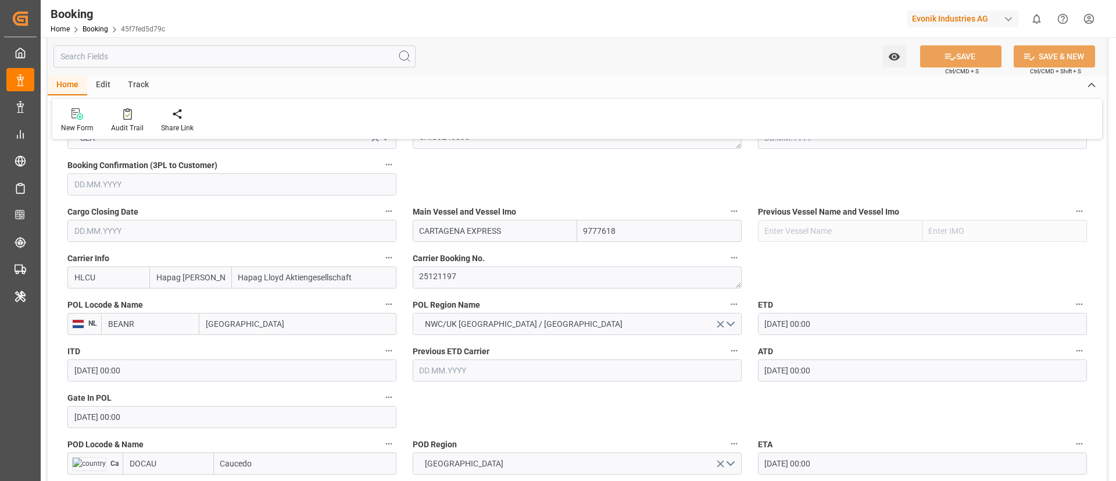
click at [159, 325] on input "BEANR" at bounding box center [150, 324] width 98 height 22
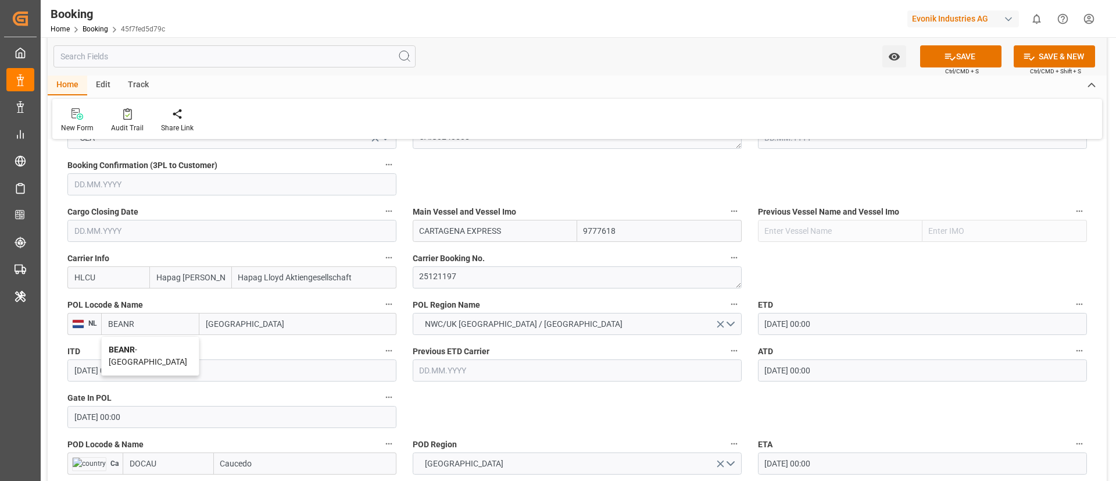
click at [142, 350] on span "BEANR - [GEOGRAPHIC_DATA]" at bounding box center [148, 356] width 78 height 22
type input "BEANR"
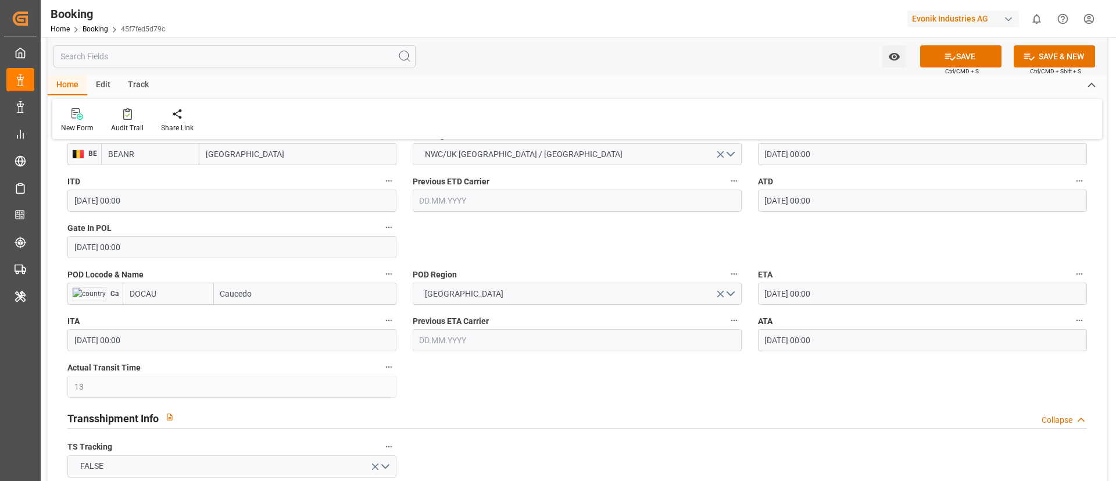
scroll to position [959, 0]
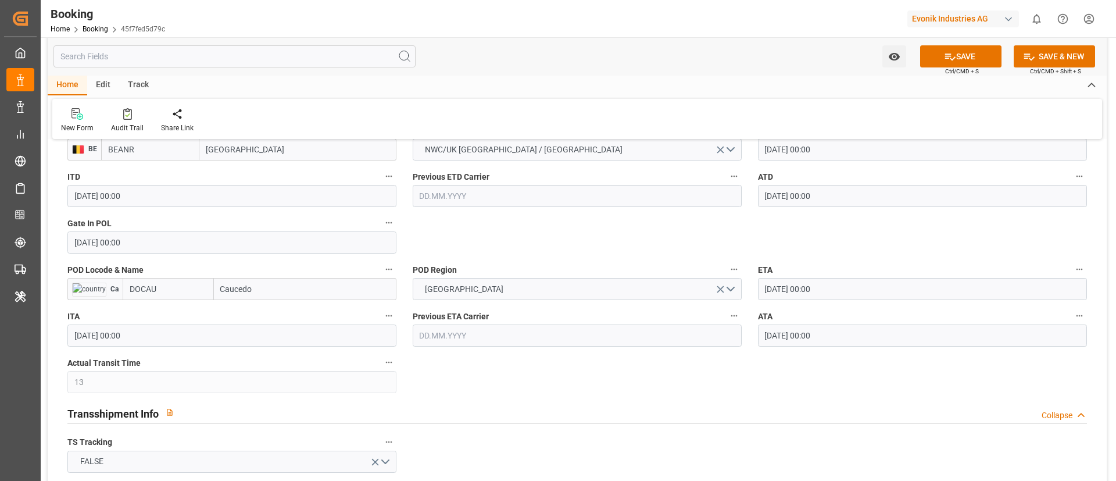
click at [168, 293] on input "DOCAU" at bounding box center [168, 289] width 91 height 22
click at [159, 320] on div "DOCAU - Caucedo" at bounding box center [160, 315] width 75 height 26
type input "DOCAU"
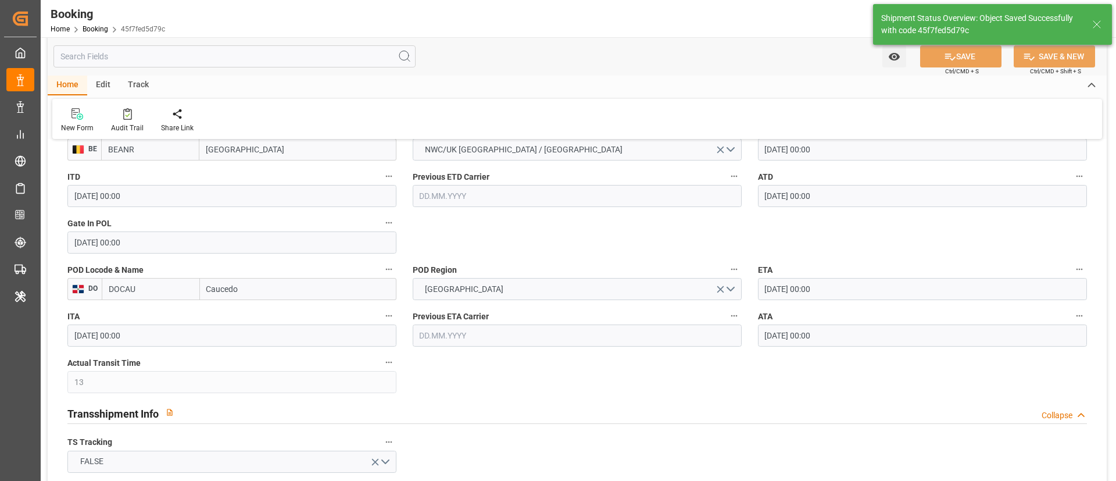
type textarea "businessDivision-businessLine-"
type input "[DATE] 06:02"
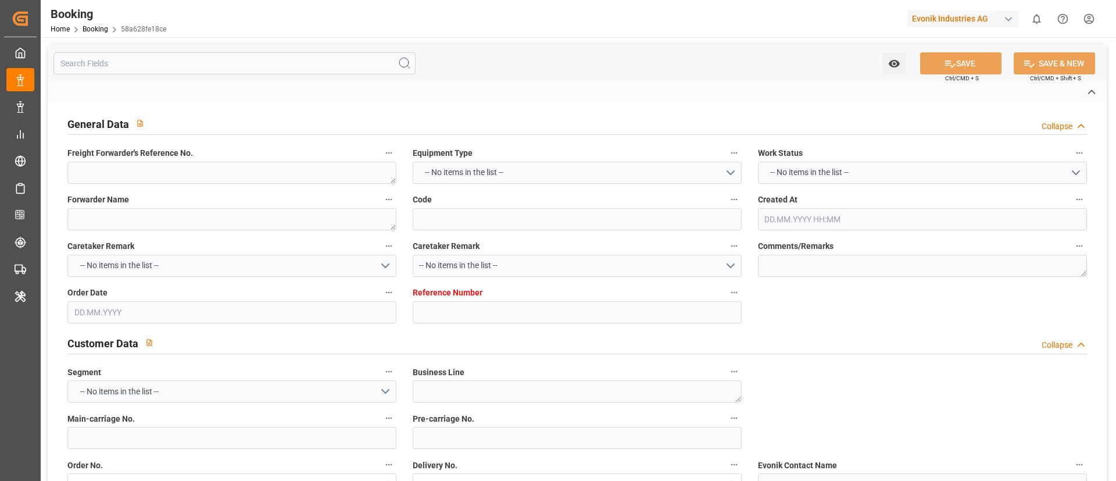
type textarea "0"
type textarea "Evonik Antwerp"
type input "58a628fe18ce"
type input "0"
type textarea "AT-AN"
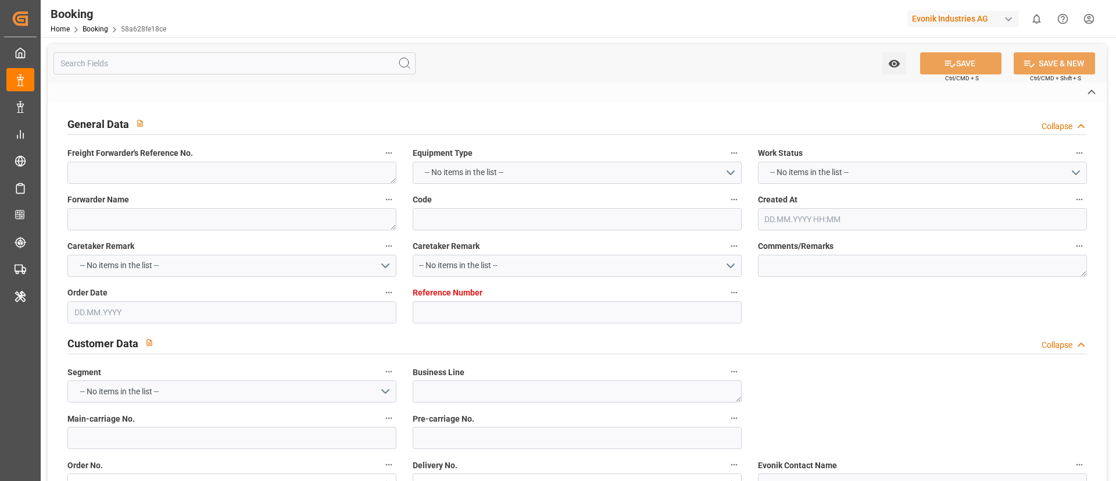
type input "4006640460"
type textarea "[EMAIL_ADDRESS][PERSON_NAME][DOMAIN_NAME]"
type textarea "CFR"
type textarea "Caucedo"
type textarea "Evonik Plant 7000060879"
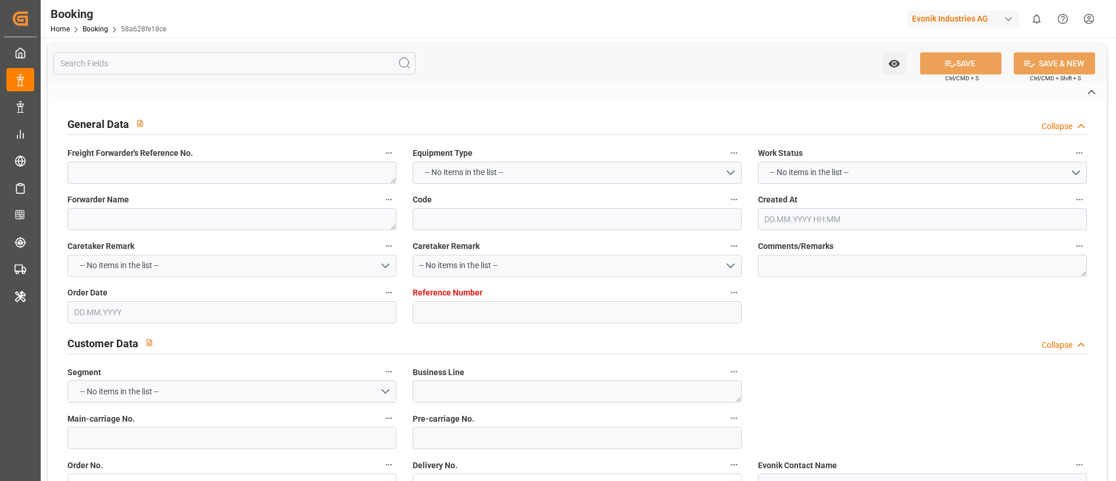
type textarea "[GEOGRAPHIC_DATA]"
type textarea "CAAU2075672"
type input "CARTAGENA EXPRESS"
type input "HLCU"
type textarea "25121197"
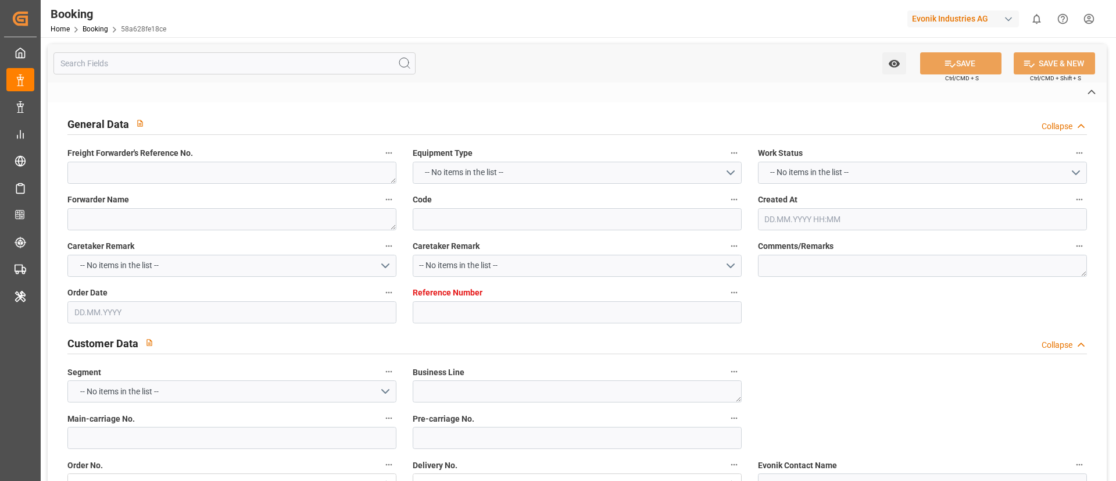
type input "[GEOGRAPHIC_DATA]"
type input "Caucedo"
type textarea "INPUT_Evonik_Seeburger_LoadTenderOcean_1002941161_20250710113221292.xml"
type textarea "NWC/[GEOGRAPHIC_DATA] [GEOGRAPHIC_DATA] / [GEOGRAPHIC_DATA]-AN"
type textarea "INPUT_Evonik_Seeburger_LoadTenderOcean_1002907930_20250630142230758.xml,INPUT_E…"
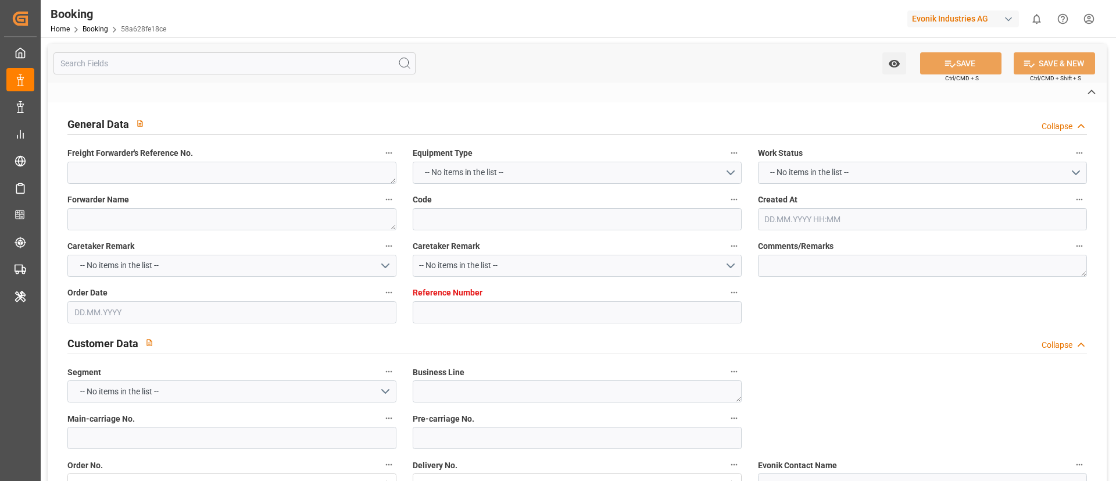
type textarea "1002941161"
type textarea "[PERSON_NAME]"
type textarea "PodCountry-PolCountry-businessDivision-businessLine-"
type textarea "EVONIK Load Tender XML"
type textarea "a011t00000LcJC5AAN"
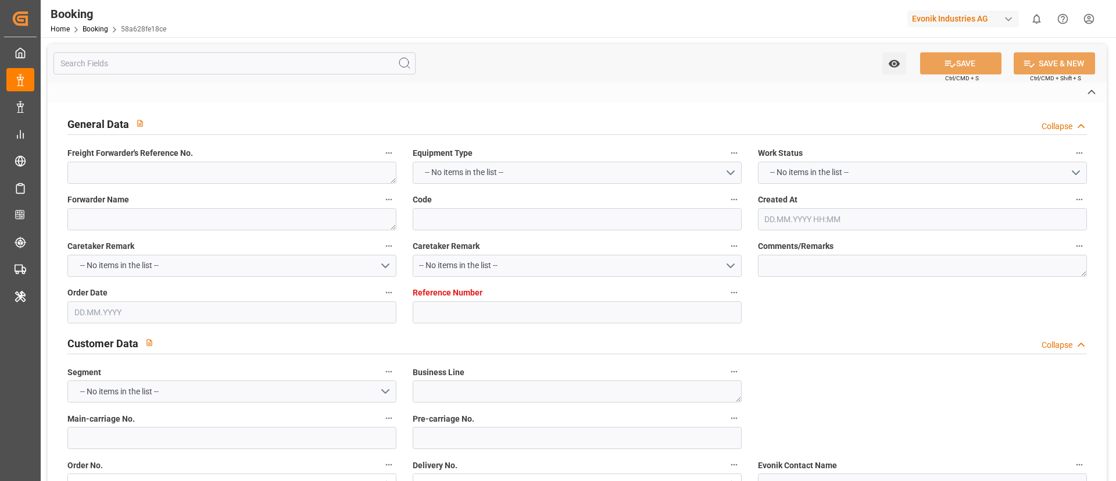
type textarea "No"
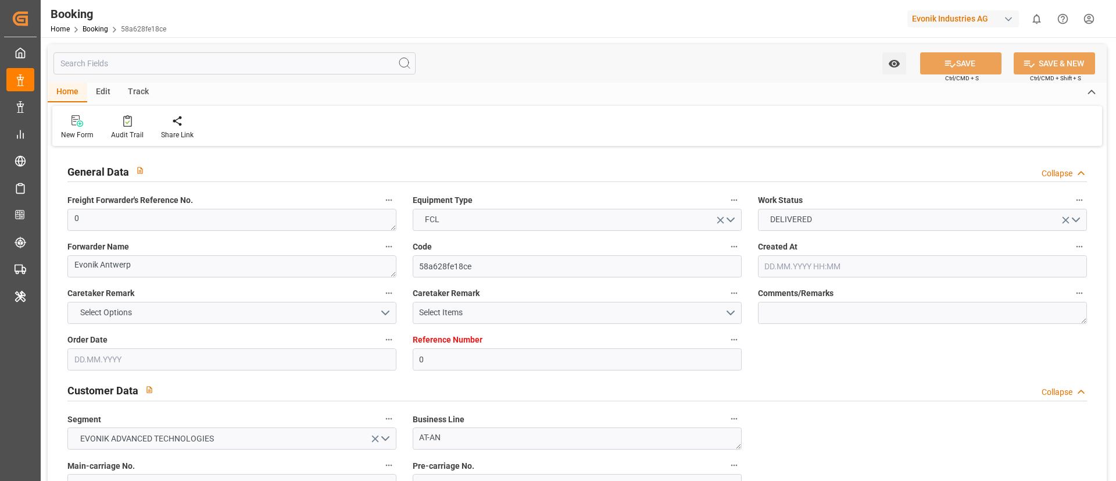
type input "0"
type input "9777618"
type input "Hapag [PERSON_NAME]"
type input "Hapag Lloyd Aktiengesellschaft"
type input "BEANR"
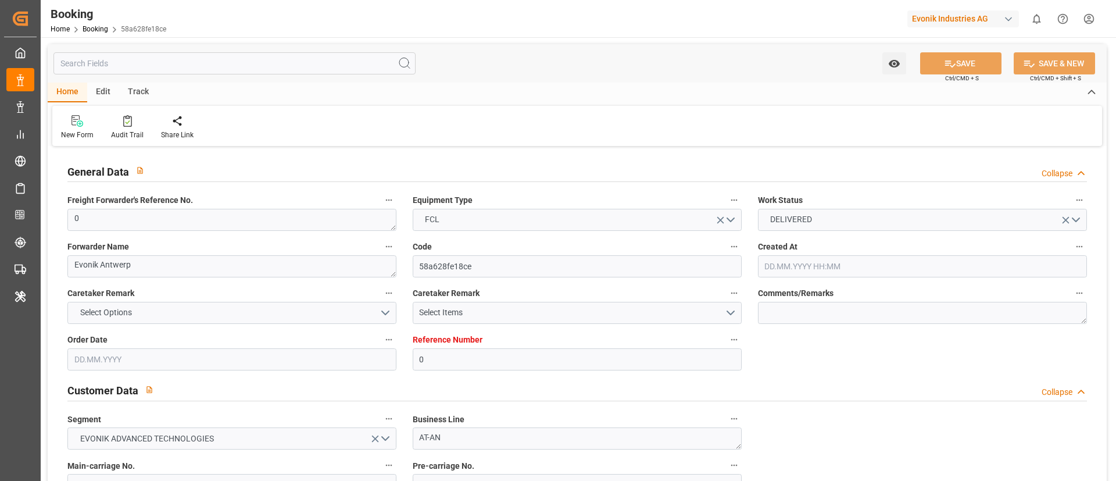
type input "DOCAU"
type input "13"
type input "[DATE] 12:31"
type input "[DATE]"
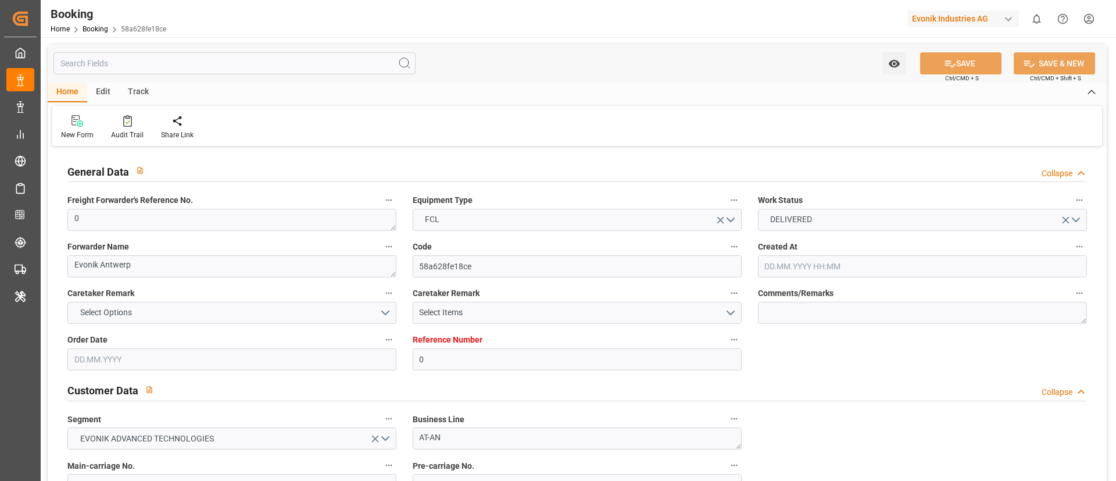
type input "[DATE]"
type input "[DATE] 00:00"
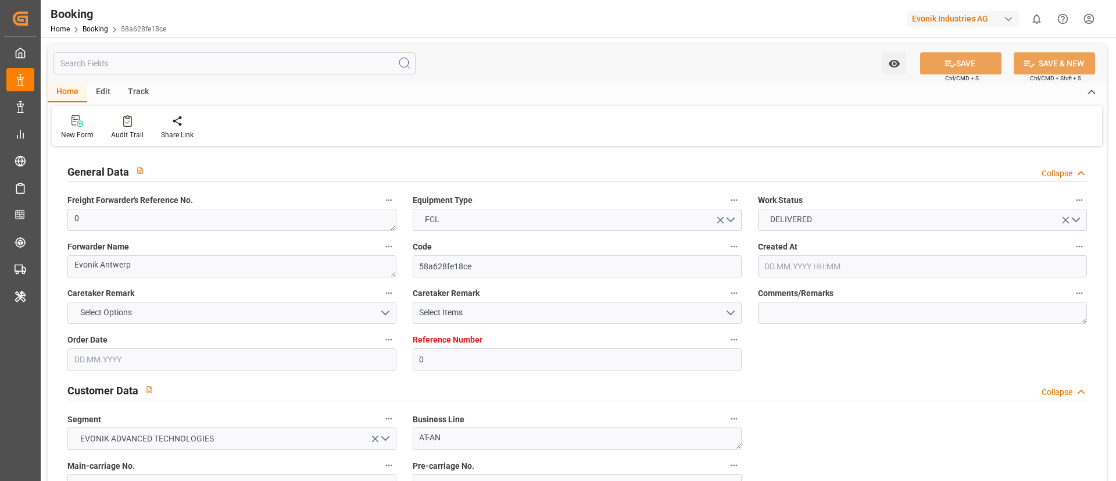
type input "[DATE] 00:00"
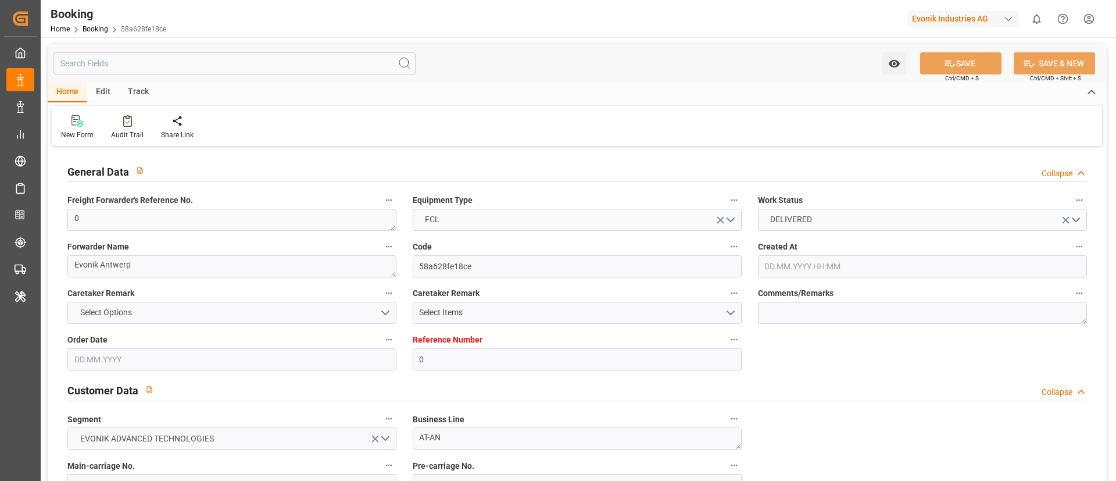
type input "[DATE] 05:58"
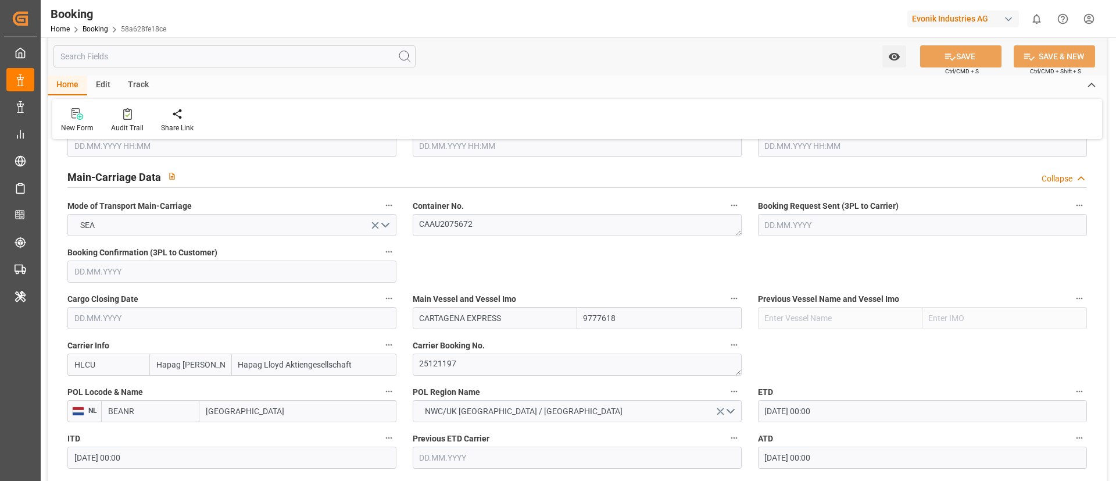
scroll to position [785, 0]
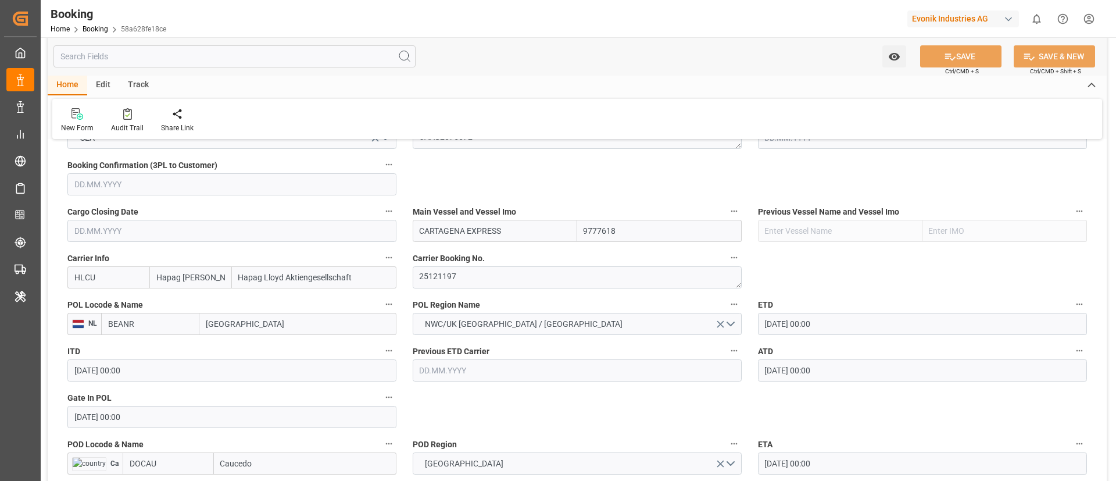
click at [167, 323] on input "BEANR" at bounding box center [150, 324] width 98 height 22
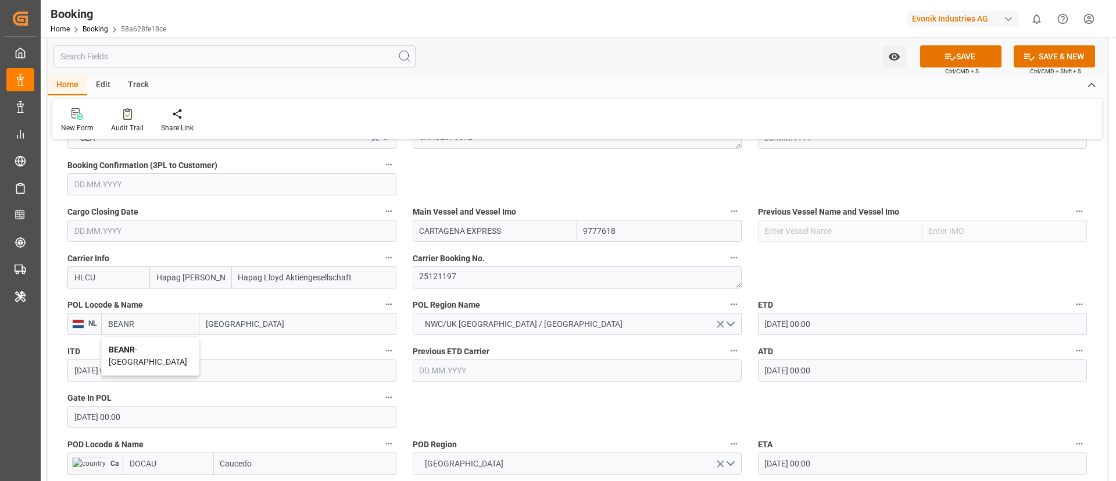
click at [151, 349] on span "BEANR - [GEOGRAPHIC_DATA]" at bounding box center [148, 356] width 78 height 22
type input "BEANR"
click at [167, 468] on input "DOCAU" at bounding box center [168, 463] width 91 height 22
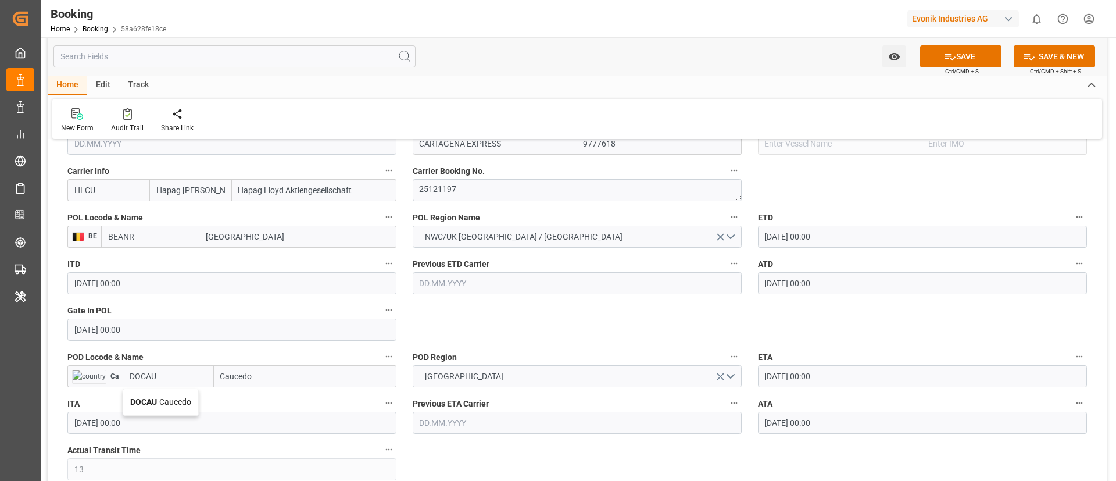
click at [179, 403] on span "DOCAU - Caucedo" at bounding box center [160, 401] width 61 height 9
type input "DOCAU"
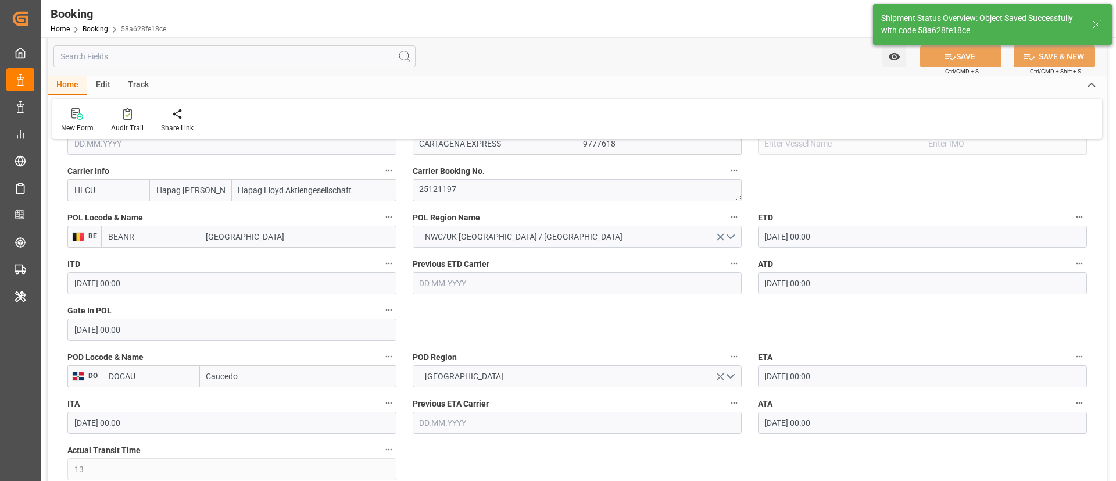
type textarea "businessDivision-businessLine-"
type input "12.09.2025 06:02"
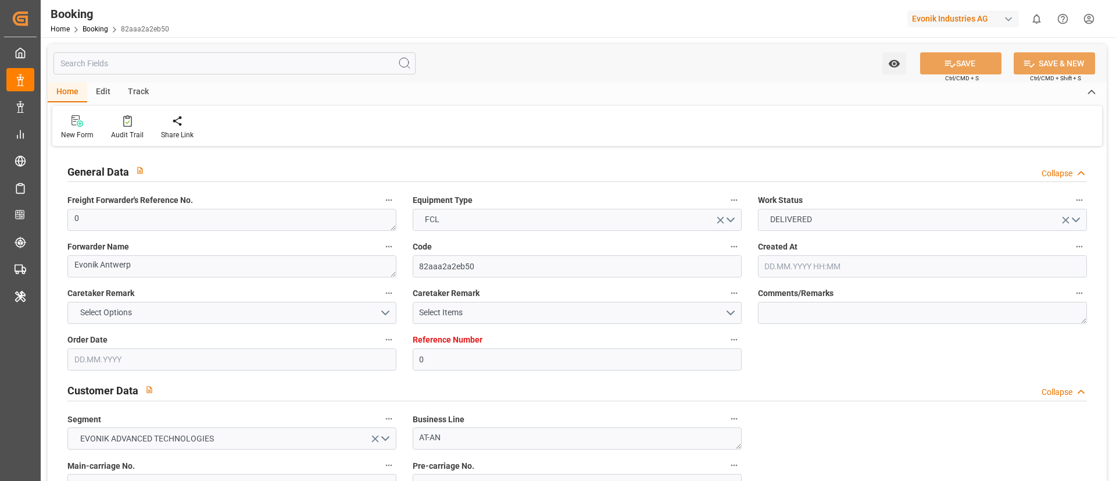
type input "0"
type input "9777618"
type input "Hapag [PERSON_NAME]"
type input "Hapag Lloyd Aktiengesellschaft"
type input "BEANR"
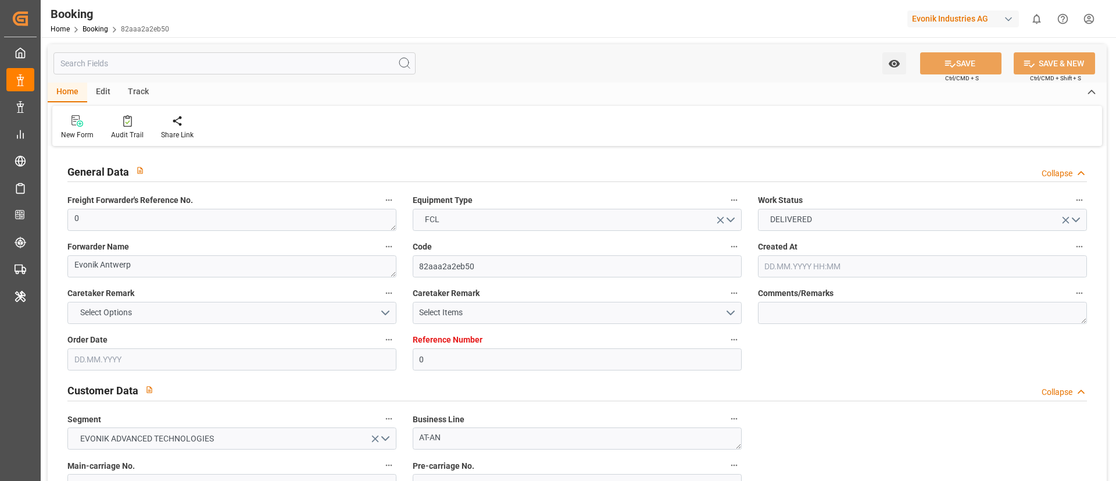
type input "DOCAU"
type input "13"
type input "[DATE] 12:31"
type input "[DATE]"
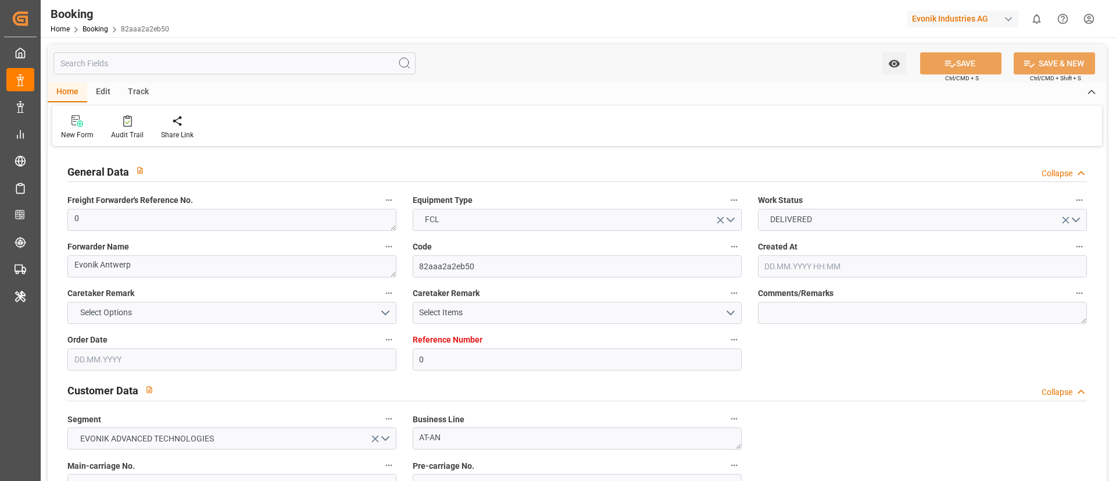
type input "[DATE]"
type input "[DATE] 00:00"
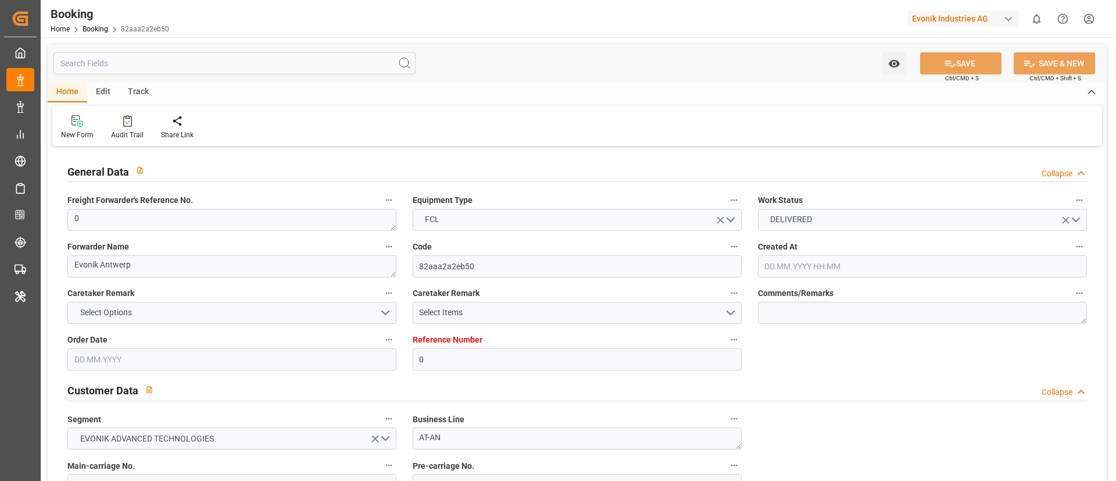
type input "[DATE] 00:00"
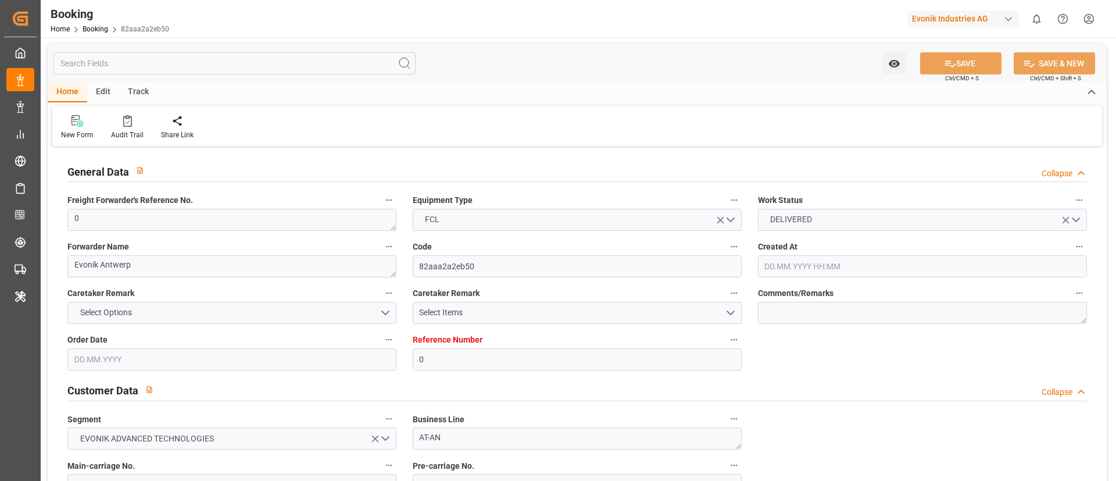
type input "[DATE] 05:58"
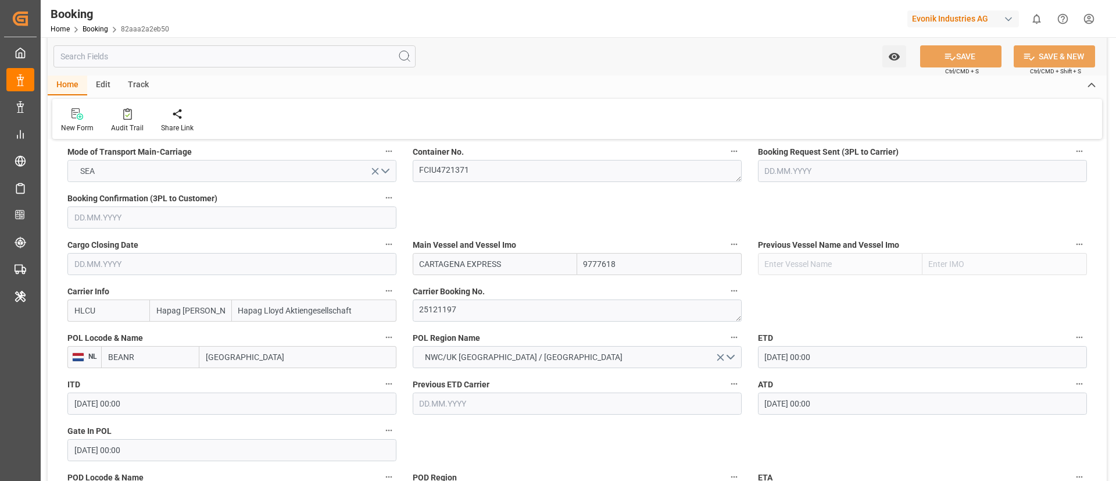
scroll to position [785, 0]
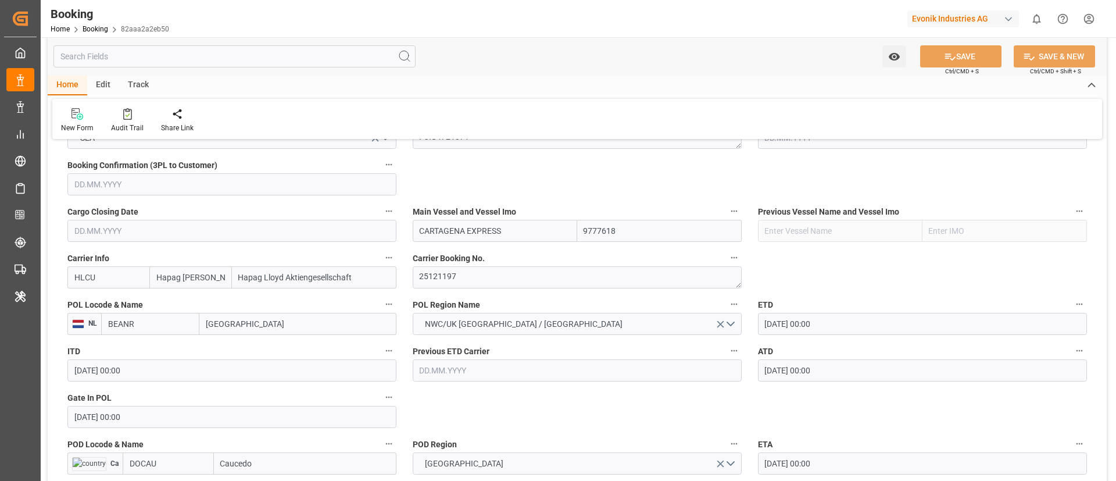
click at [156, 325] on input "BEANR" at bounding box center [150, 324] width 98 height 22
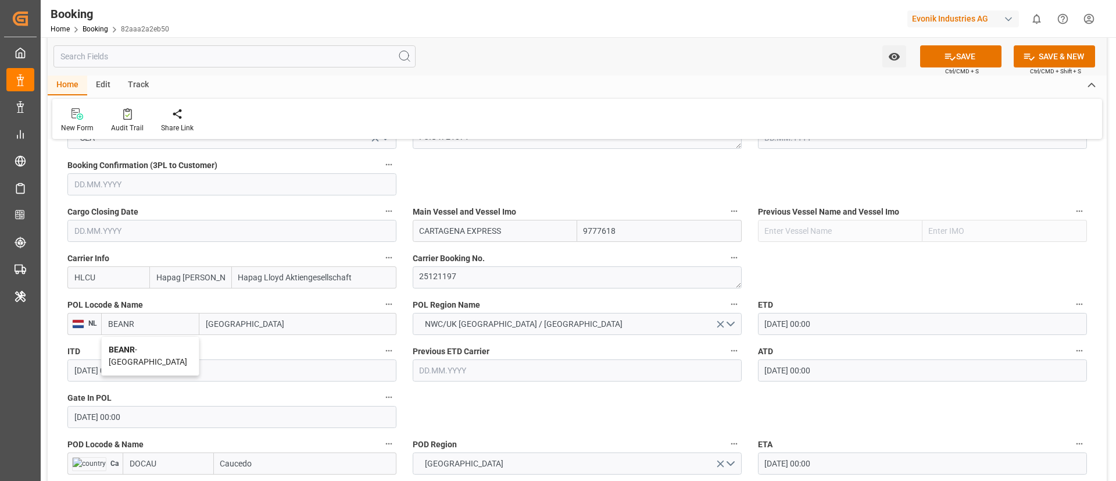
click at [137, 353] on span "BEANR - [GEOGRAPHIC_DATA]" at bounding box center [148, 356] width 78 height 22
type input "BEANR"
click at [170, 462] on input "DOCAU" at bounding box center [168, 463] width 91 height 22
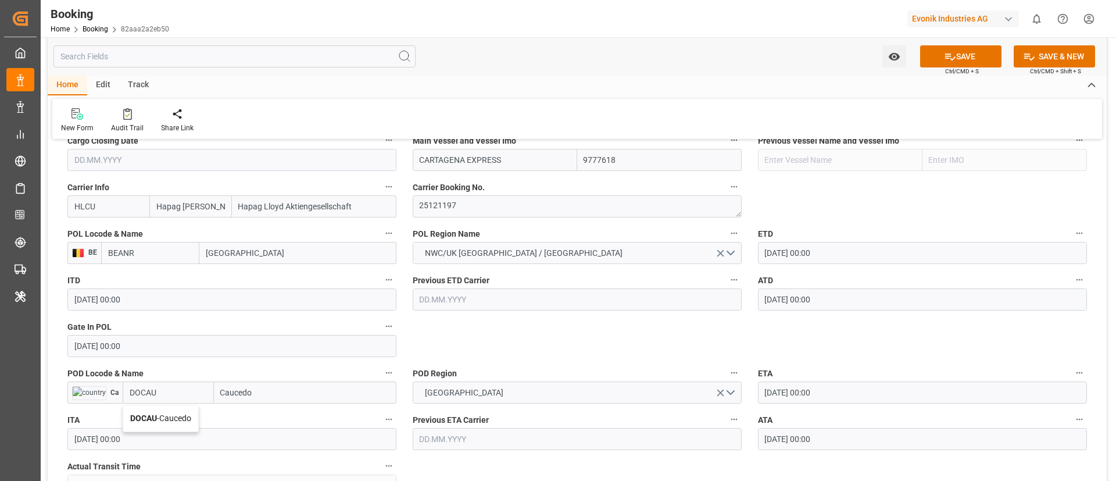
scroll to position [872, 0]
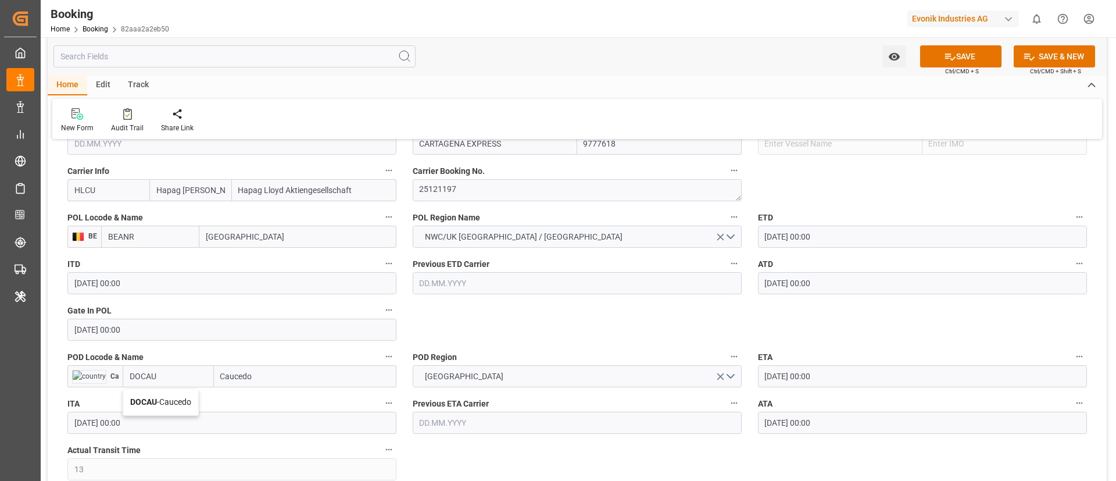
click at [181, 399] on span "DOCAU - Caucedo" at bounding box center [160, 401] width 61 height 9
type input "DOCAU"
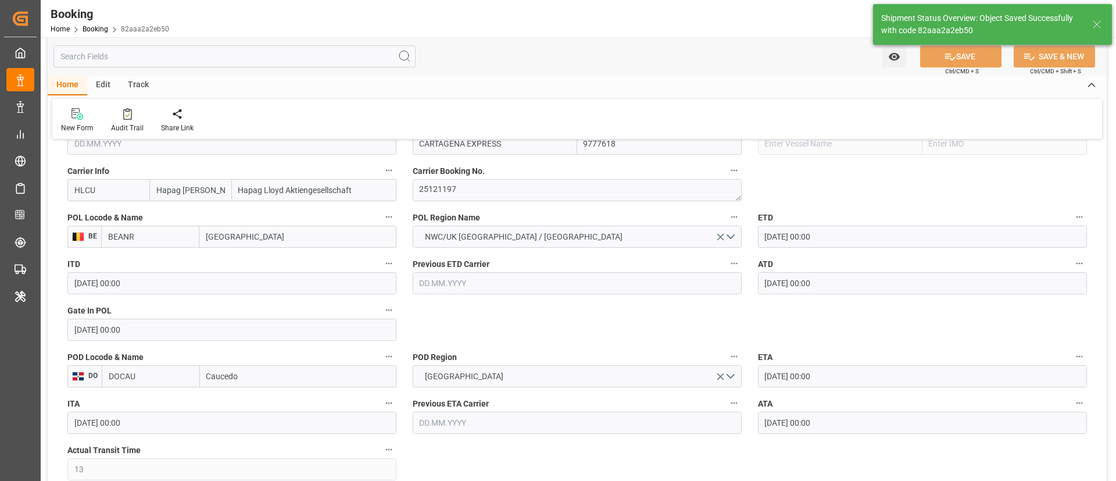
type textarea "businessDivision-businessLine-"
type input "[DATE] 06:03"
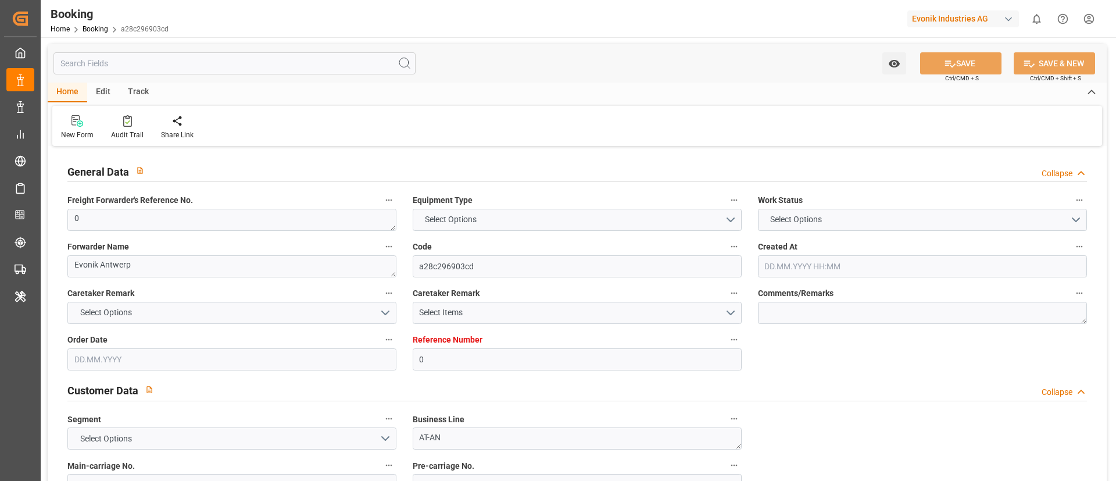
type input "0"
type input "9777618"
type input "Hapag [PERSON_NAME]"
type input "Hapag Lloyd Aktiengesellschaft"
type input "BEANR"
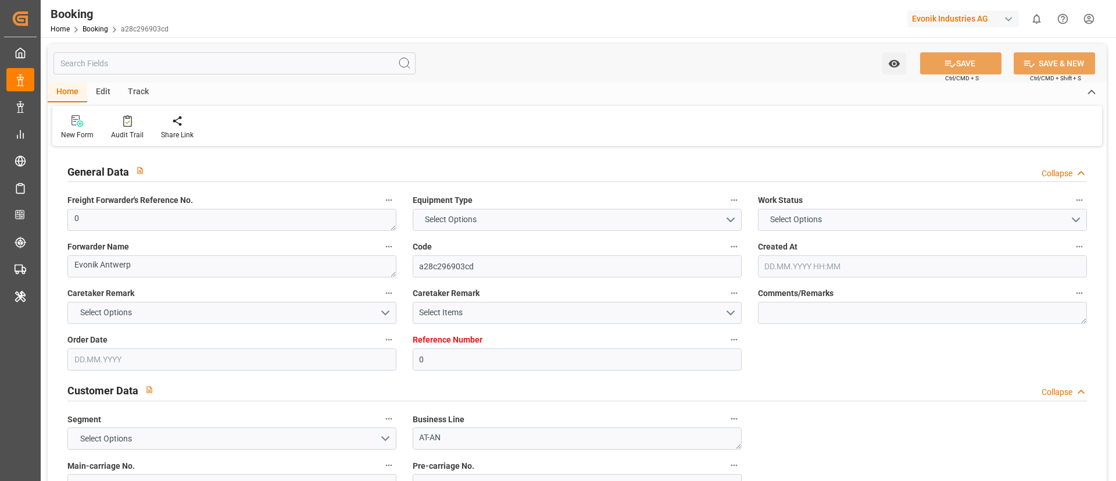
type input "DOCAU"
type input "13"
type input "30.06.2025 12:31"
type input "30.06.2025"
type input "21.07.2025"
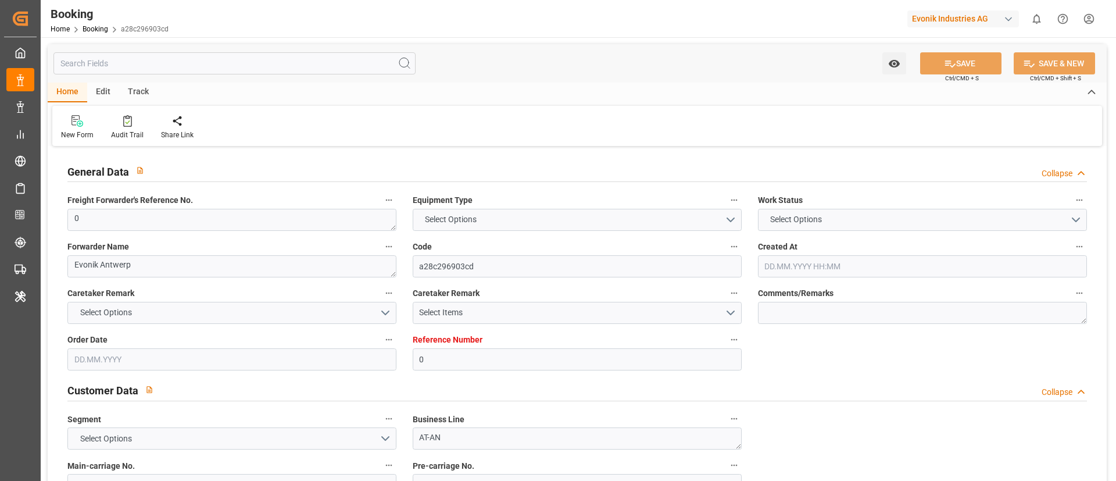
type input "02.07.2025"
type input "11.07.2025 00:00"
type input "[DATE] 00:00"
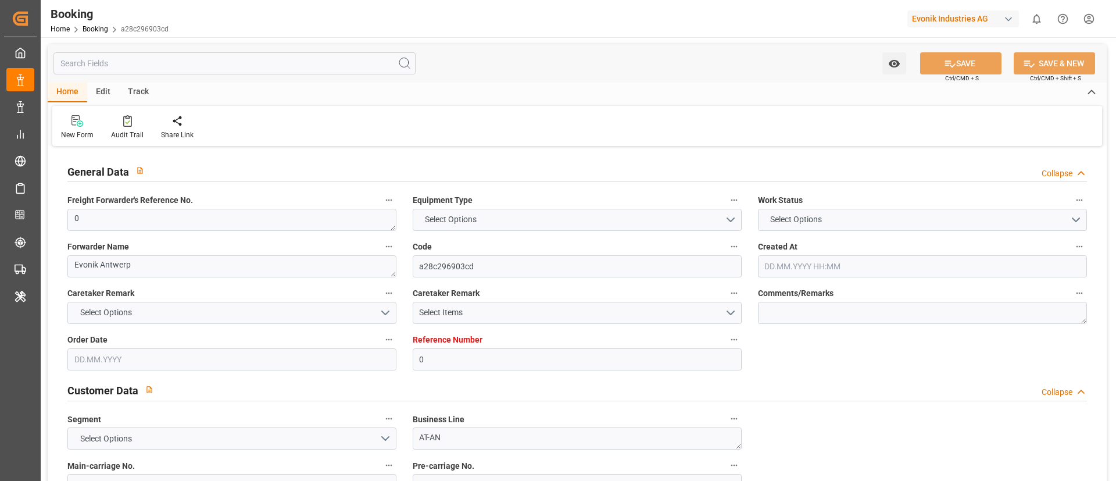
type input "24.07.2025 00:00"
type input "29.07.2025 00:00"
type input "30.07.2025 00:00"
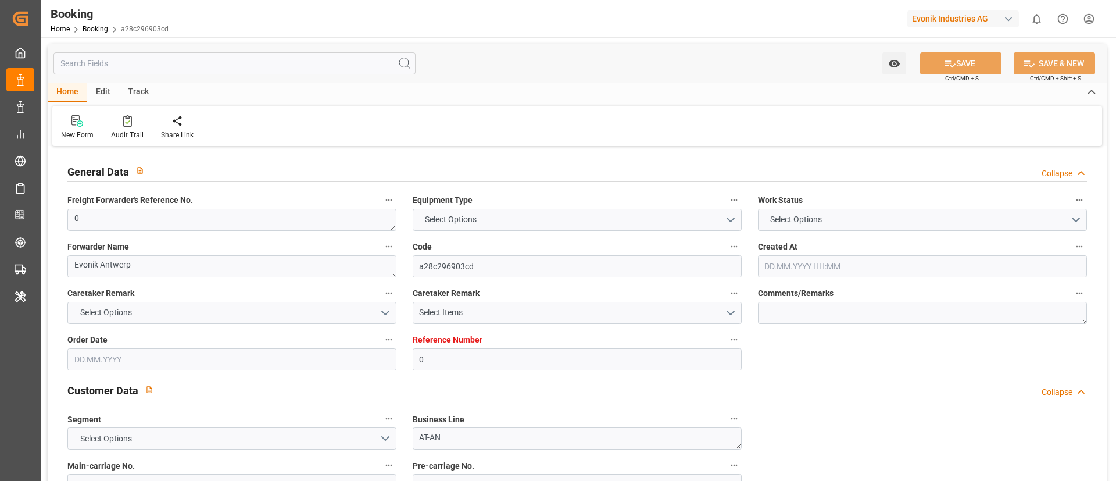
type input "12.09.2025 05:58"
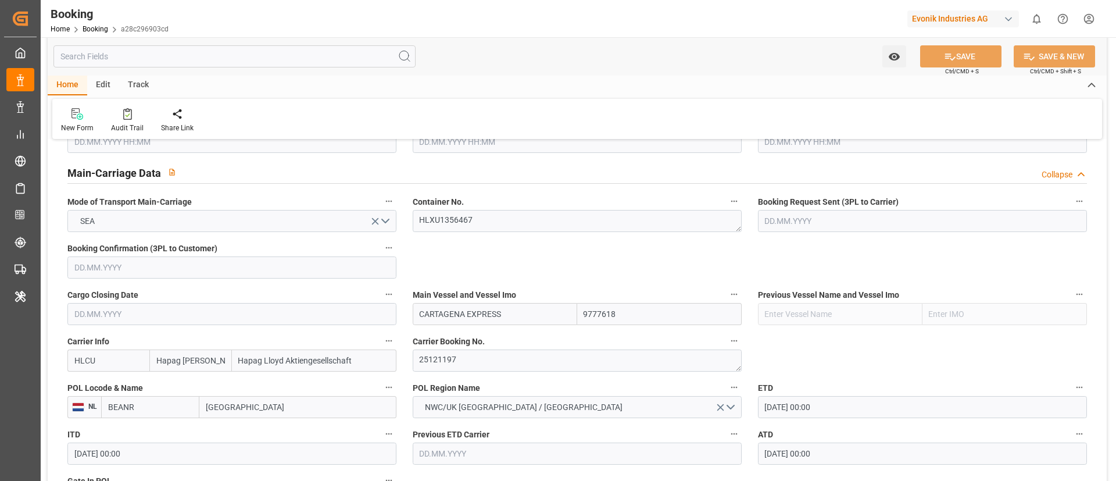
scroll to position [785, 0]
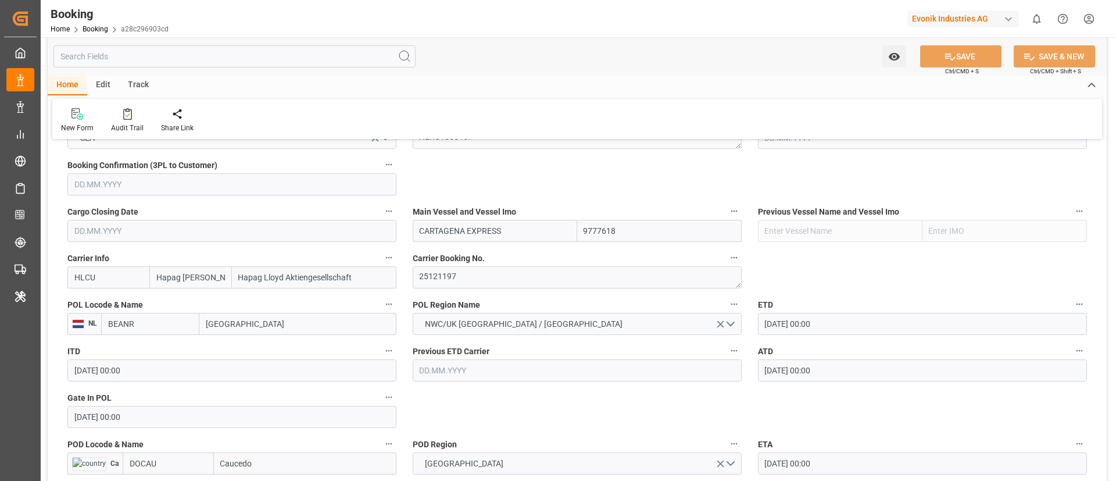
click at [141, 324] on input "BEANR" at bounding box center [150, 324] width 98 height 22
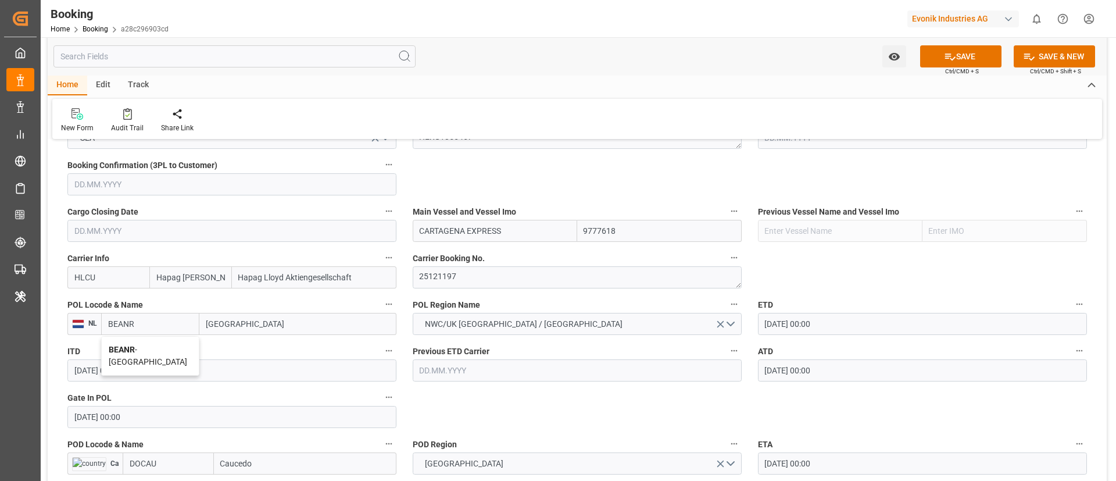
click at [149, 346] on span "BEANR - Antwerp" at bounding box center [148, 356] width 78 height 22
type input "BEANR"
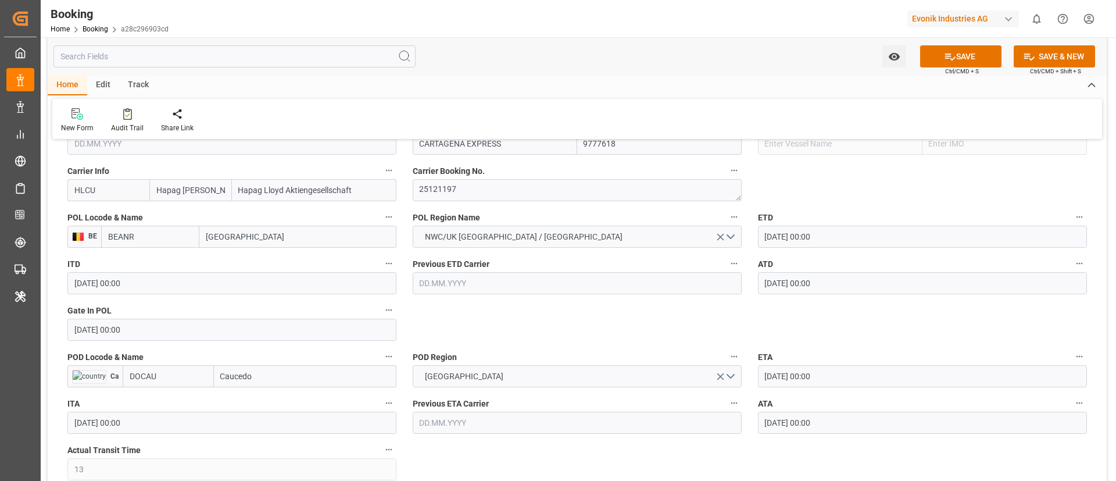
click at [178, 376] on input "DOCAU" at bounding box center [168, 376] width 91 height 22
click at [165, 395] on div "DOCAU - Caucedo" at bounding box center [160, 402] width 75 height 26
type input "DOCAU"
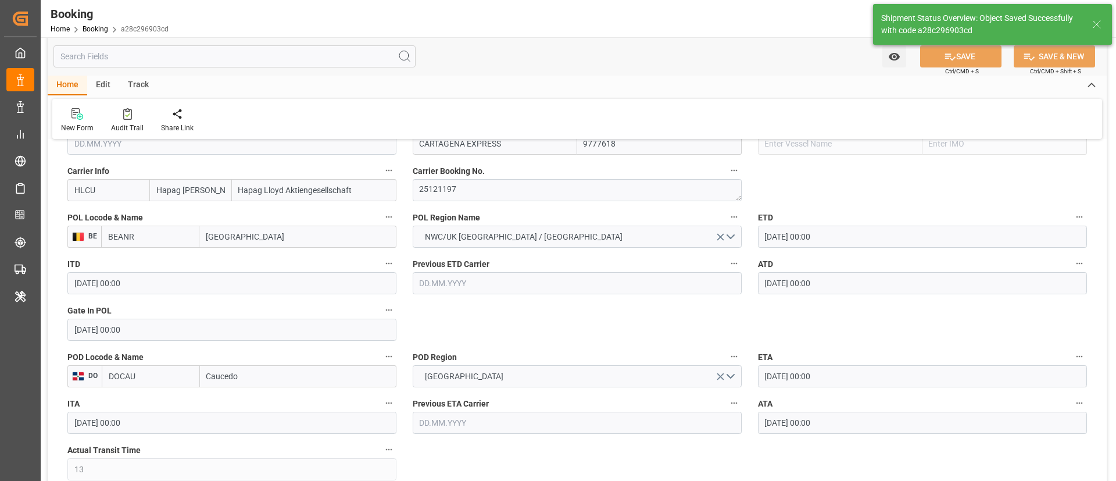
type textarea "businessDivision-businessLine-"
type input "12.09.2025 06:03"
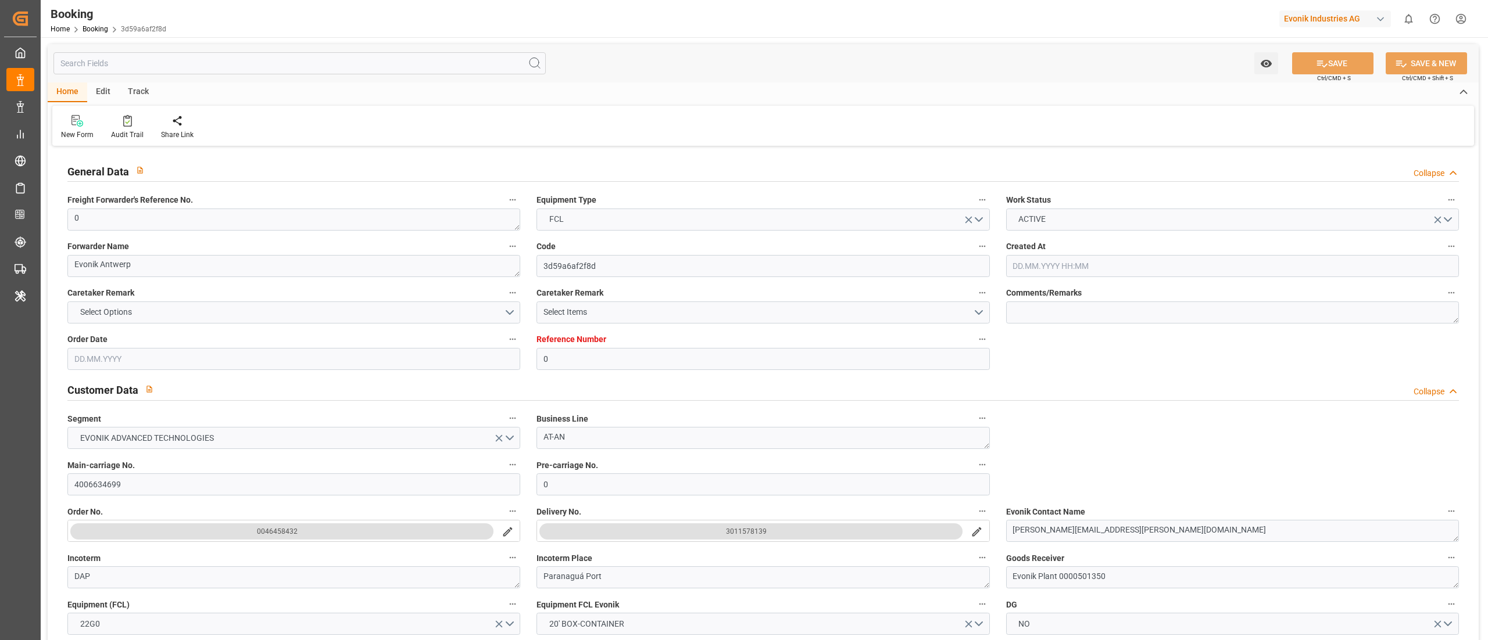
type input "[DATE] 12:58"
type input "[DATE]"
type input "[DATE] 09:20"
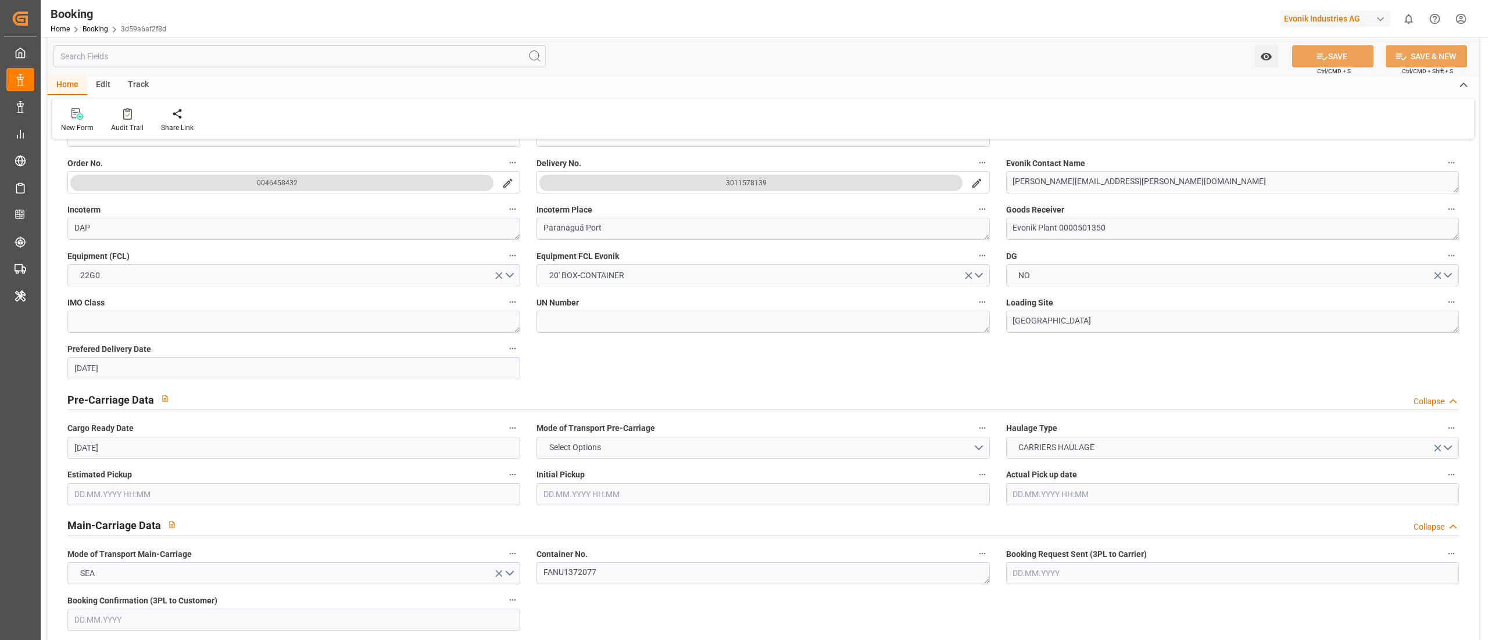
scroll to position [465, 0]
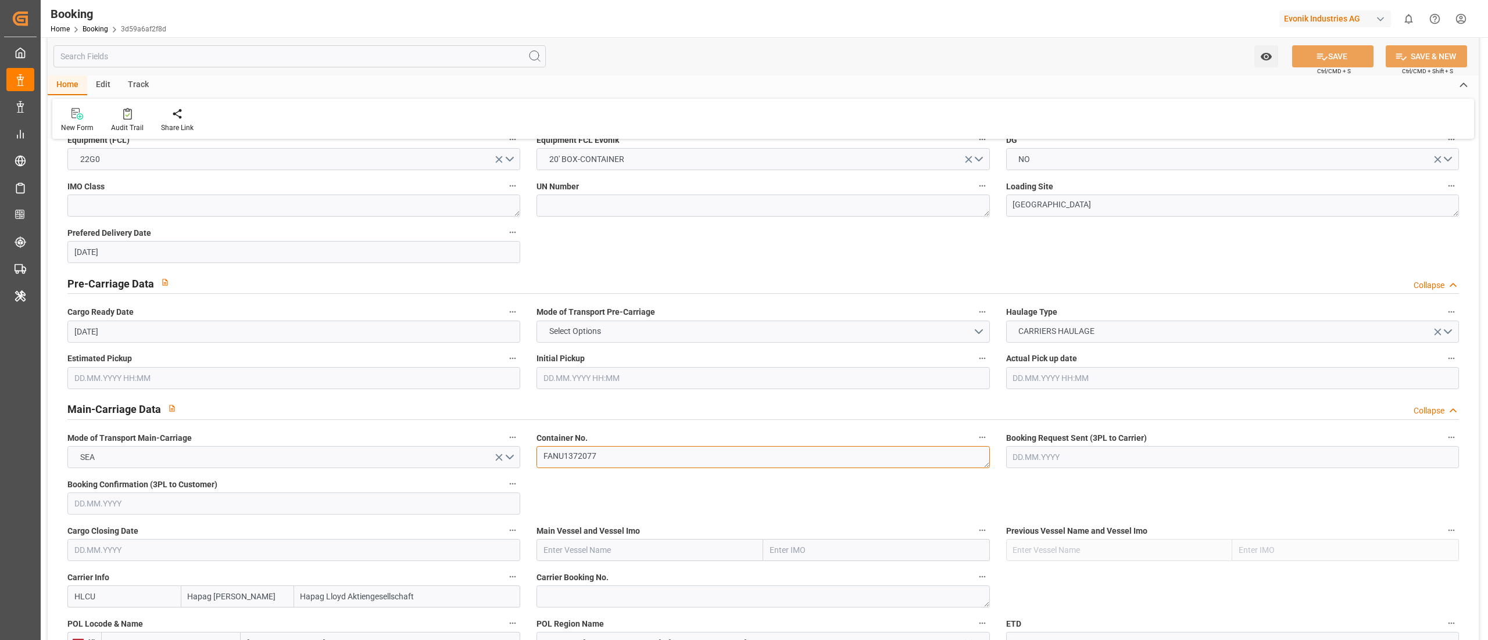
click at [611, 449] on textarea "FANU1372077" at bounding box center [762, 457] width 453 height 22
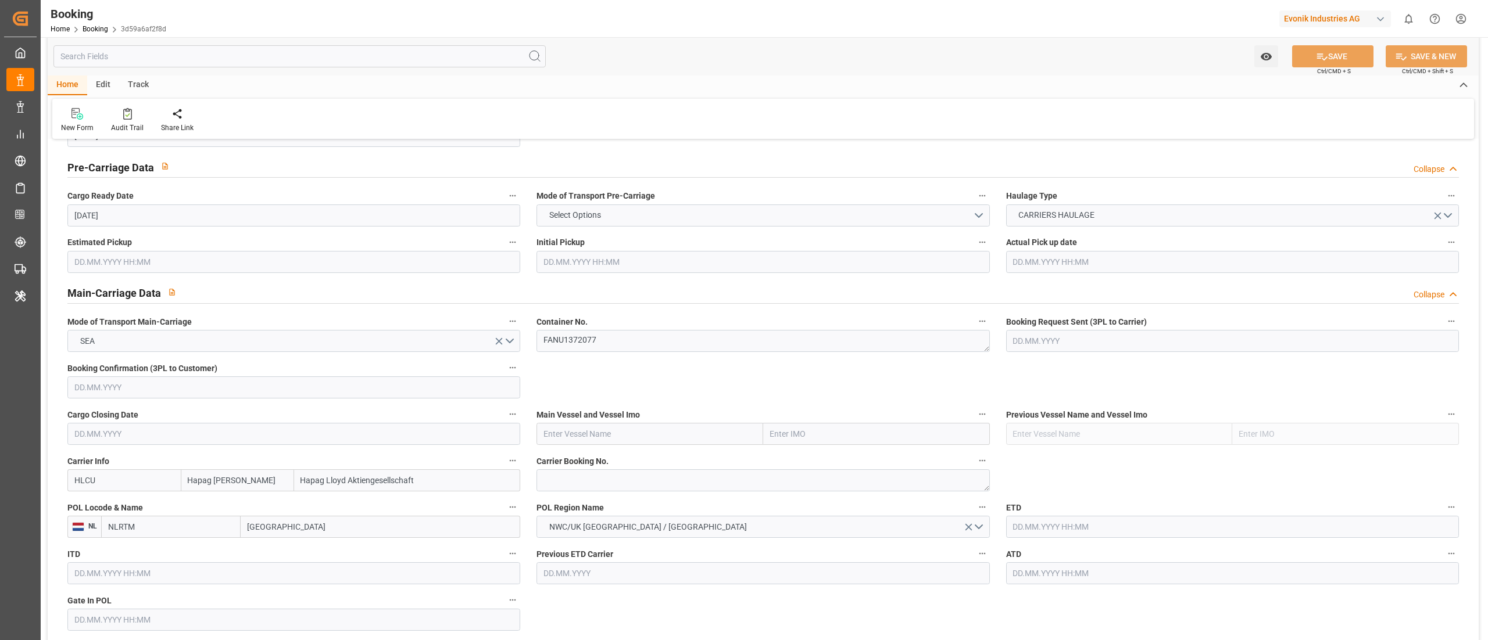
click at [563, 437] on input "text" at bounding box center [649, 434] width 227 height 22
paste input "MSC [PERSON_NAME]"
click at [608, 456] on span "MSC [PERSON_NAME] - 9735218" at bounding box center [602, 459] width 117 height 9
type input "MSC [PERSON_NAME]"
type input "9735218"
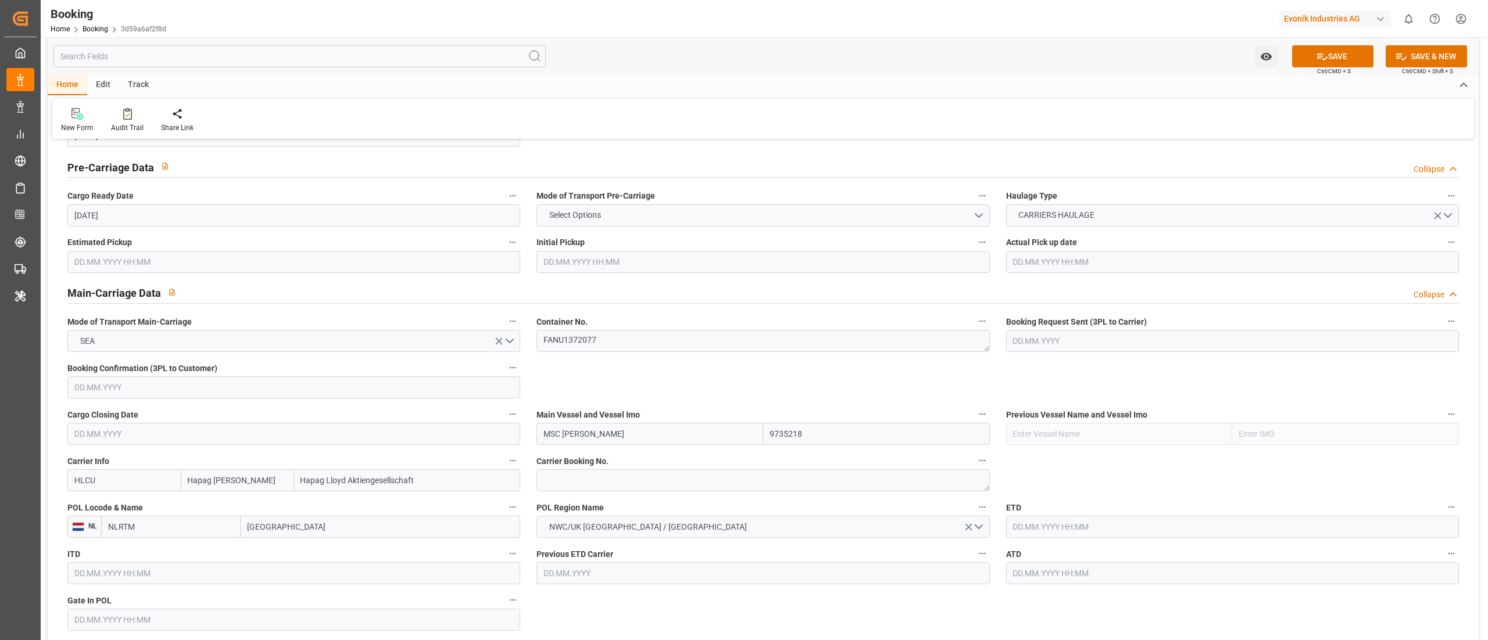
type input "MSC [PERSON_NAME]"
click at [567, 480] on textarea at bounding box center [762, 481] width 453 height 22
paste textarea "69711215"
type textarea "69711215"
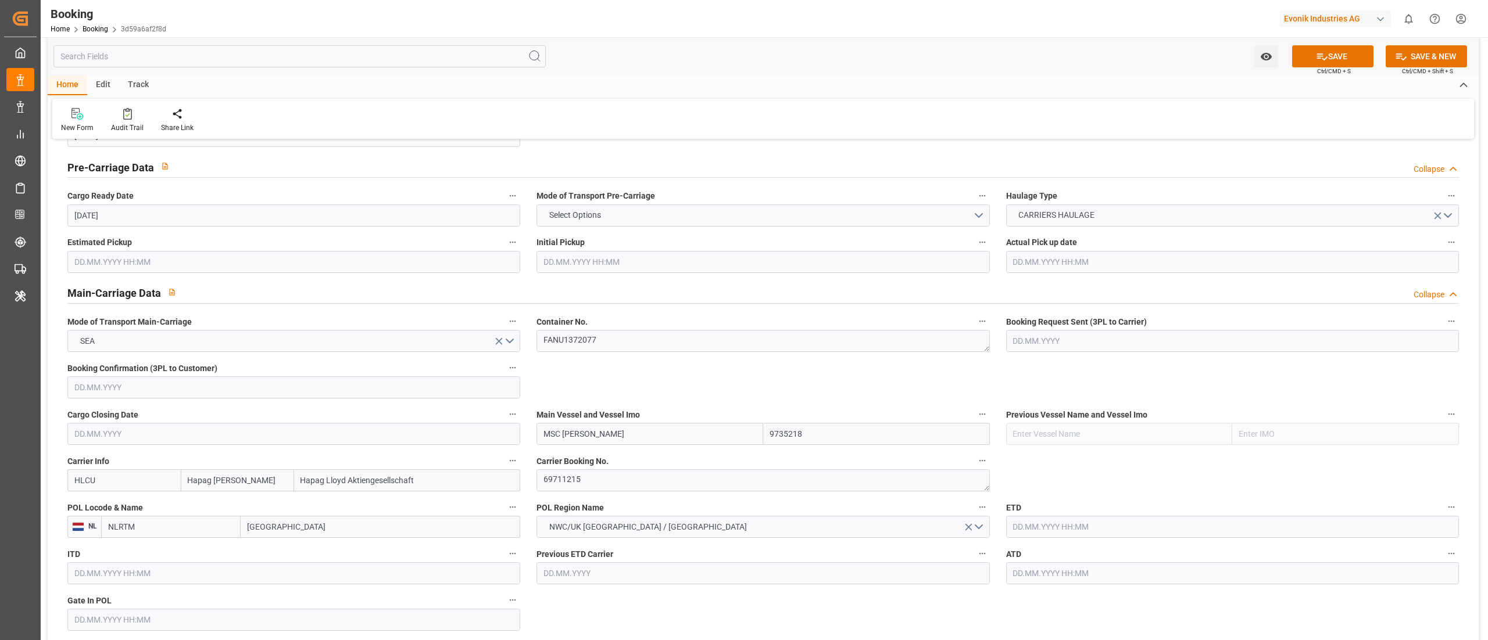
click at [294, 523] on input "[GEOGRAPHIC_DATA]" at bounding box center [381, 527] width 280 height 22
paste input "ANTWERP"
type input "ANTWERP"
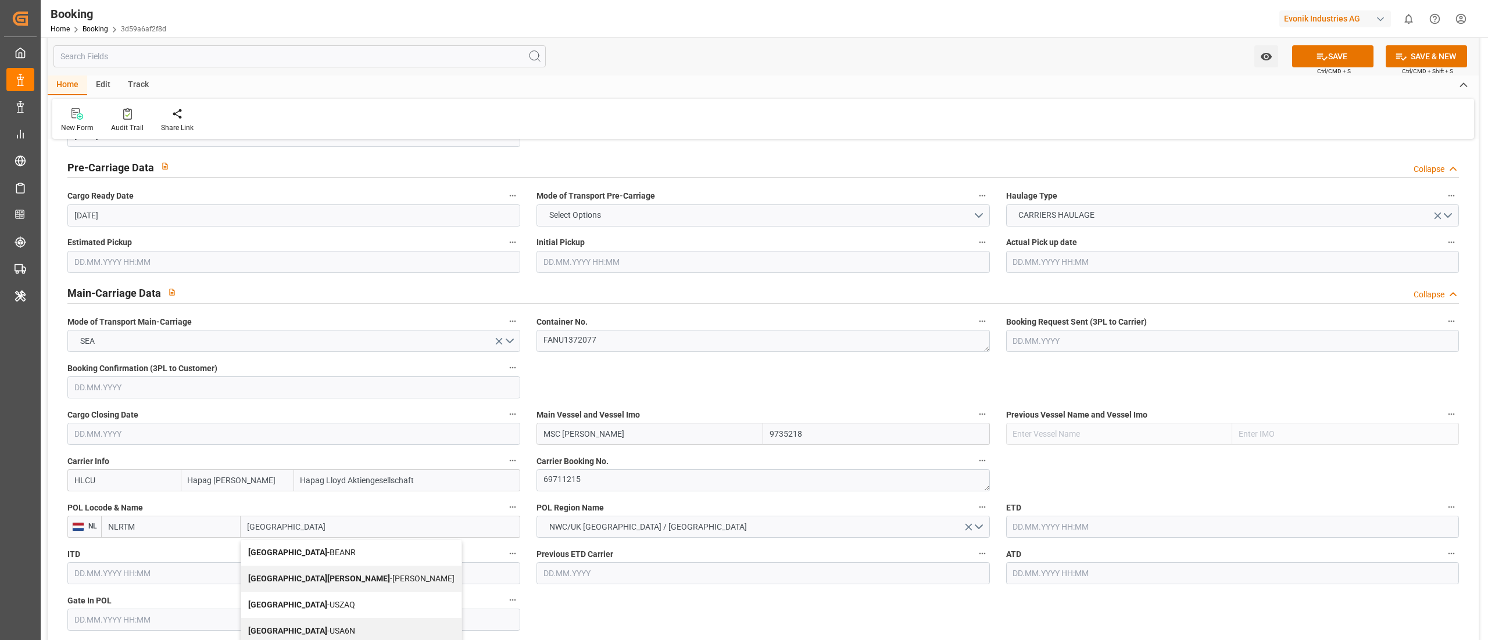
click at [296, 546] on div "Antwerp - BEANR" at bounding box center [351, 553] width 220 height 26
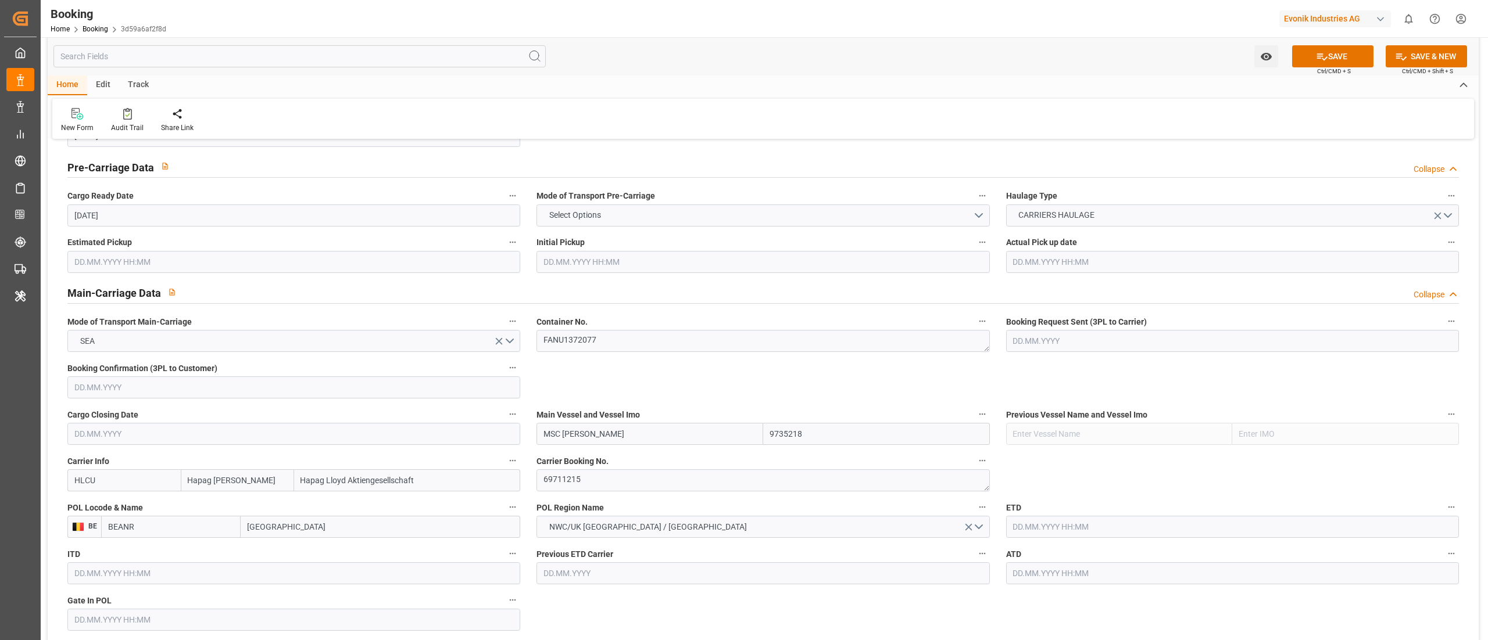
type input "BEANR"
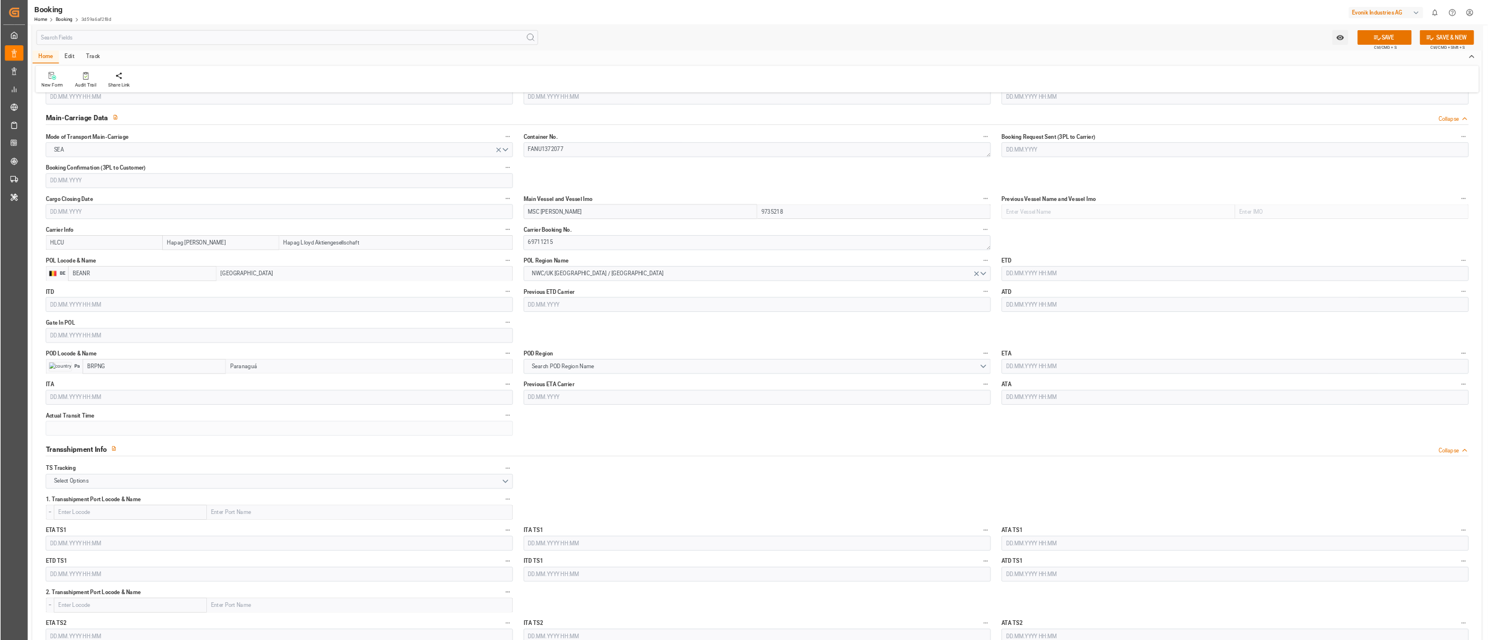
scroll to position [697, 0]
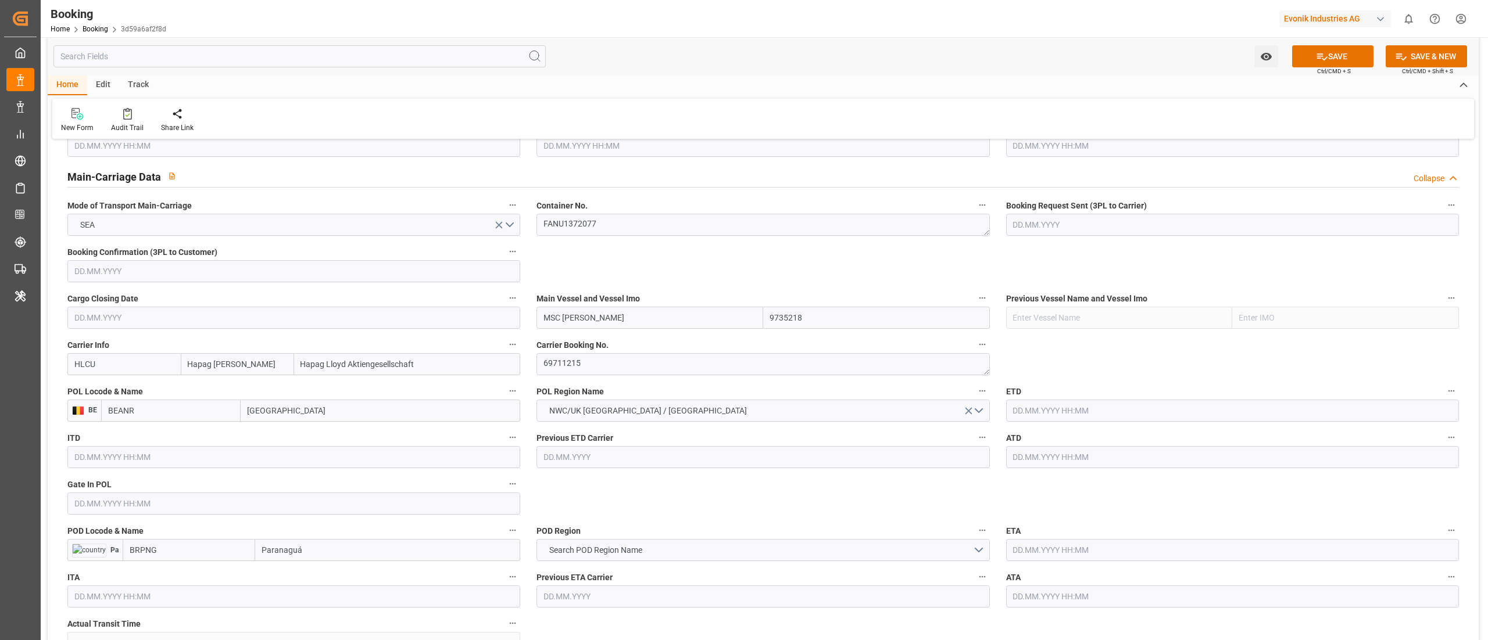
type input "[GEOGRAPHIC_DATA]"
click at [135, 502] on input "text" at bounding box center [293, 504] width 453 height 22
paste input "2025-07-09"
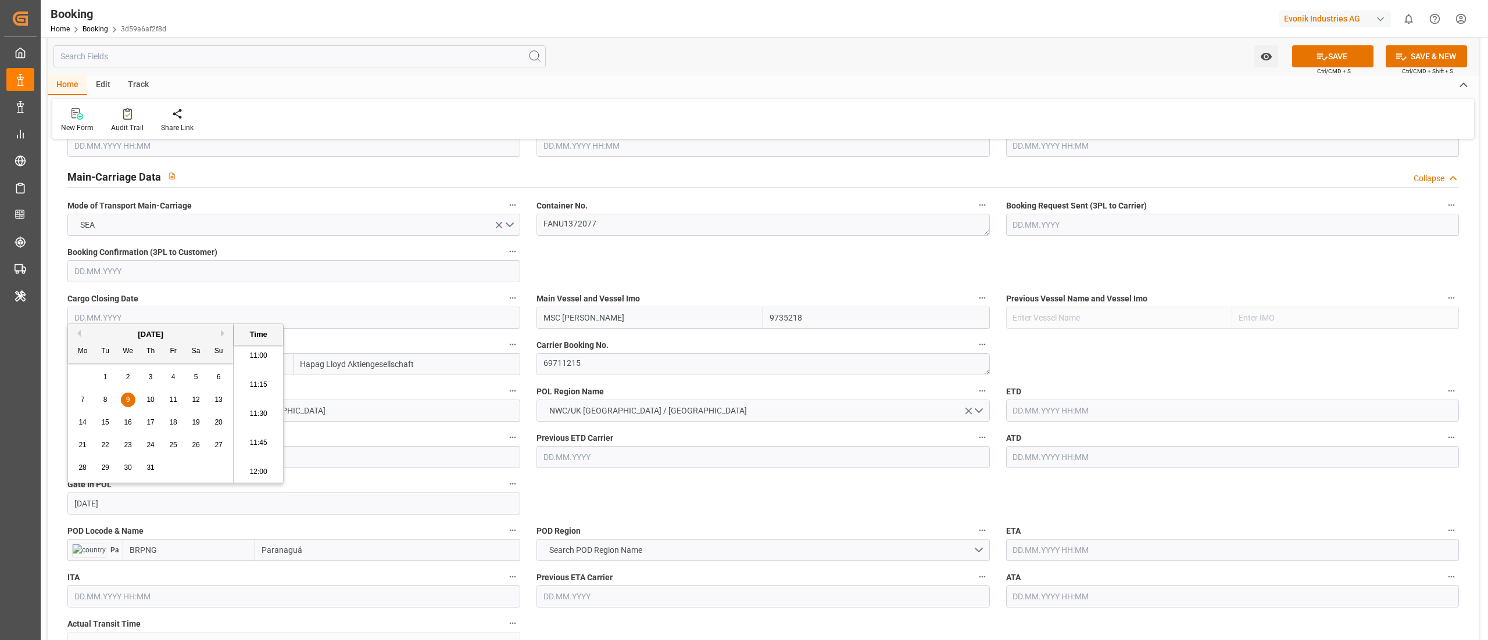
type input "[DATE] 00:00"
click at [1044, 409] on input "text" at bounding box center [1232, 411] width 453 height 22
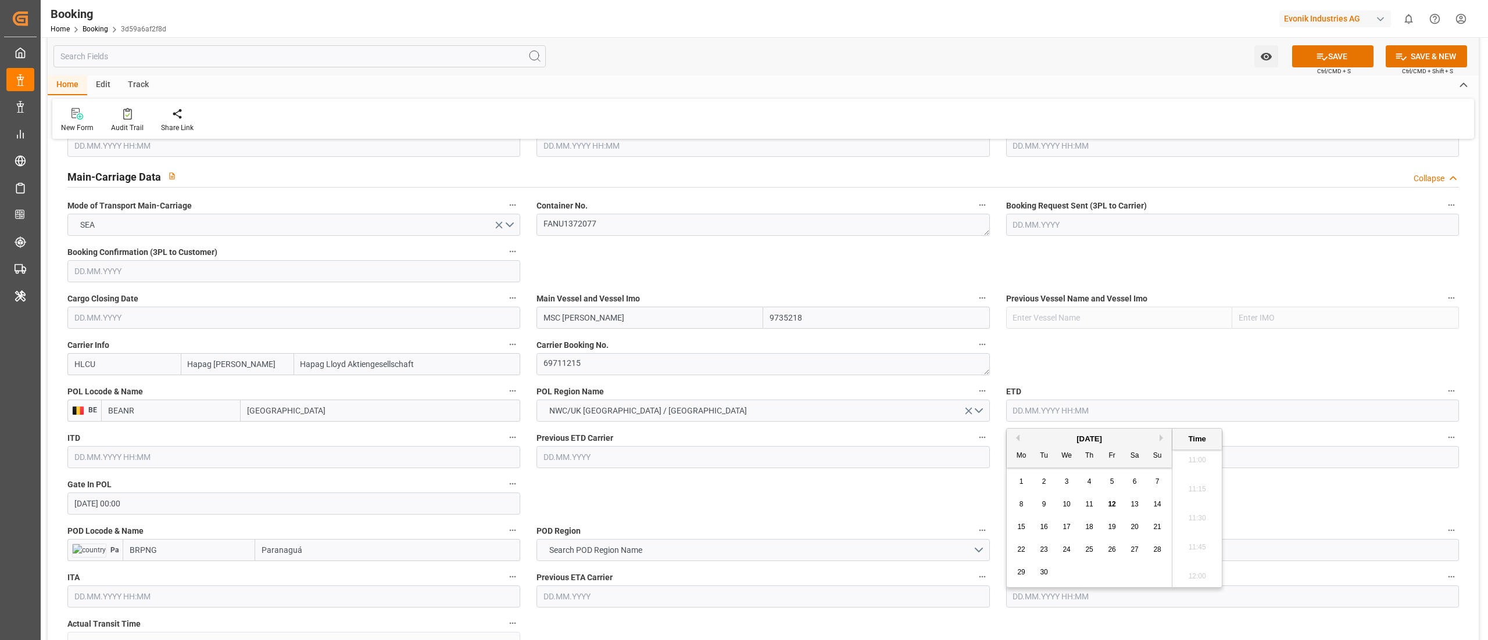
paste input "2025-07-21"
type input "[DATE] 00:00"
click at [1036, 453] on input "text" at bounding box center [1232, 457] width 453 height 22
paste input "2025-07-21"
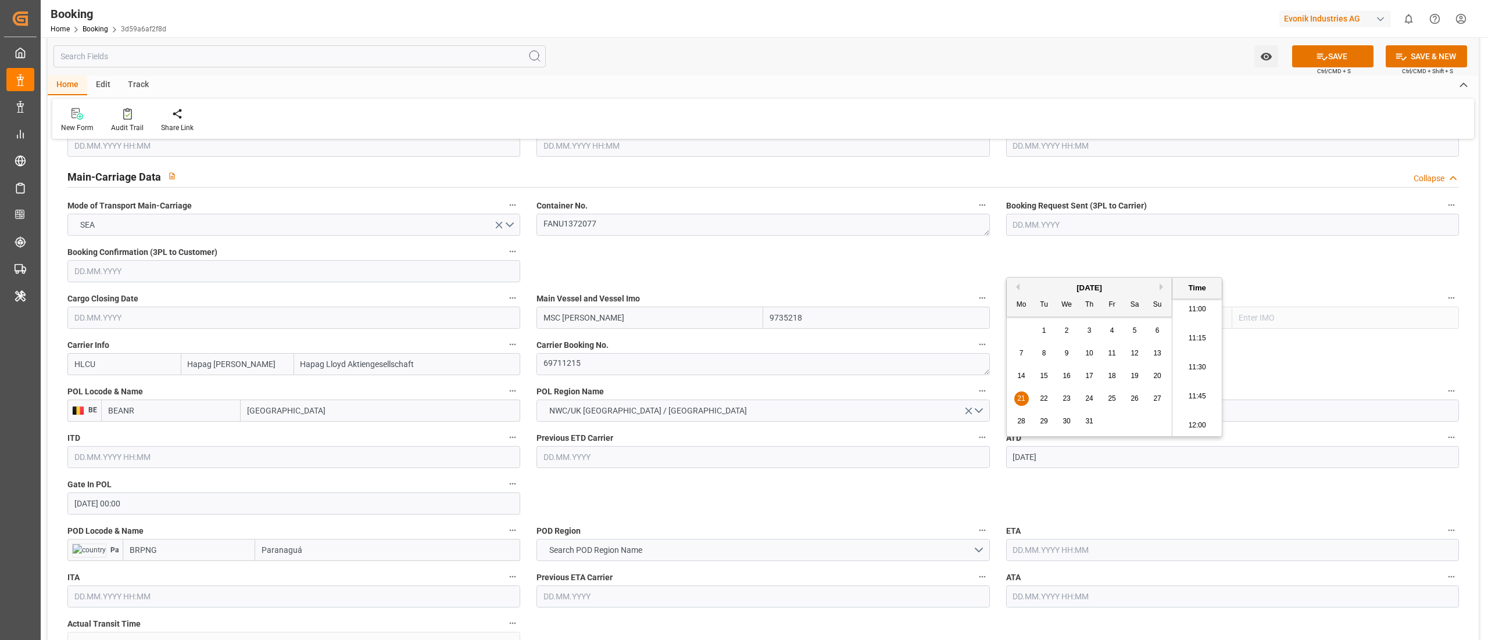
type input "[DATE] 00:00"
click at [299, 555] on input "Paranaguá" at bounding box center [387, 550] width 265 height 22
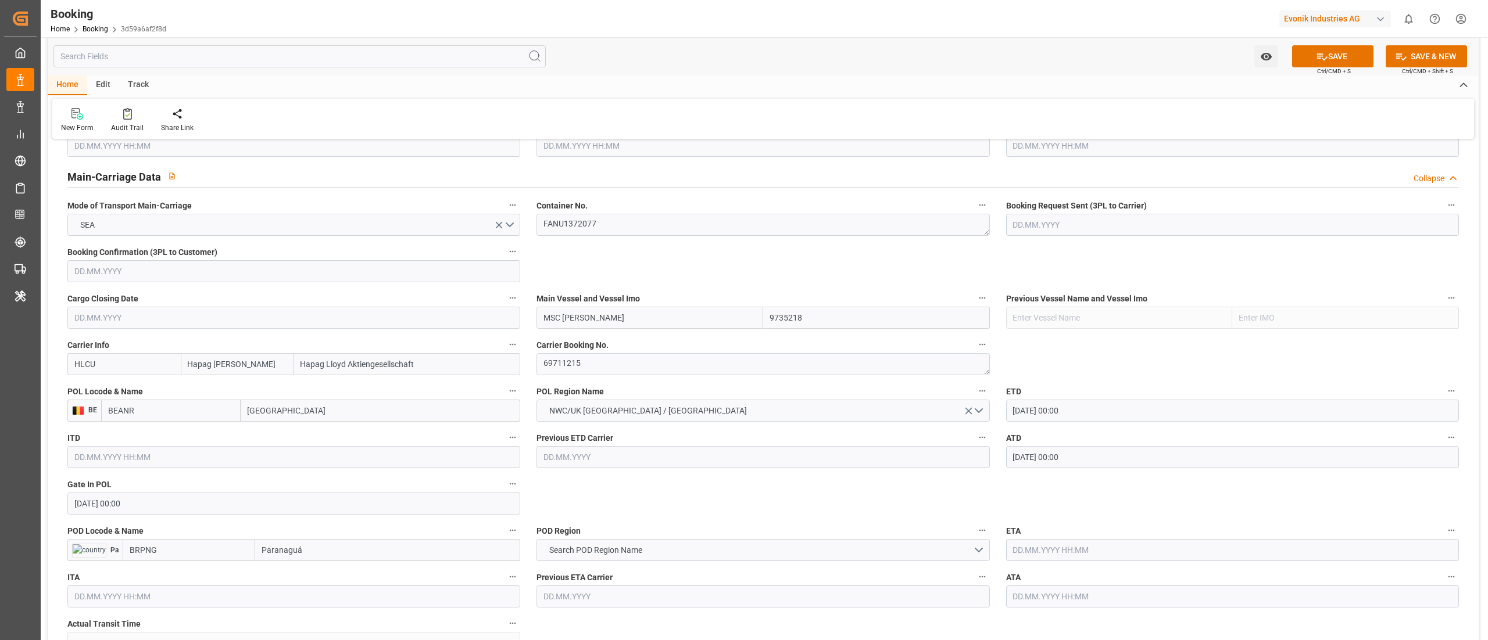
click at [175, 551] on input "BRPNG" at bounding box center [189, 550] width 133 height 22
click at [189, 571] on div "BRPNG - Paranaguá" at bounding box center [165, 576] width 84 height 26
type input "BRPNG"
click at [117, 553] on input "BRPNG" at bounding box center [171, 550] width 139 height 22
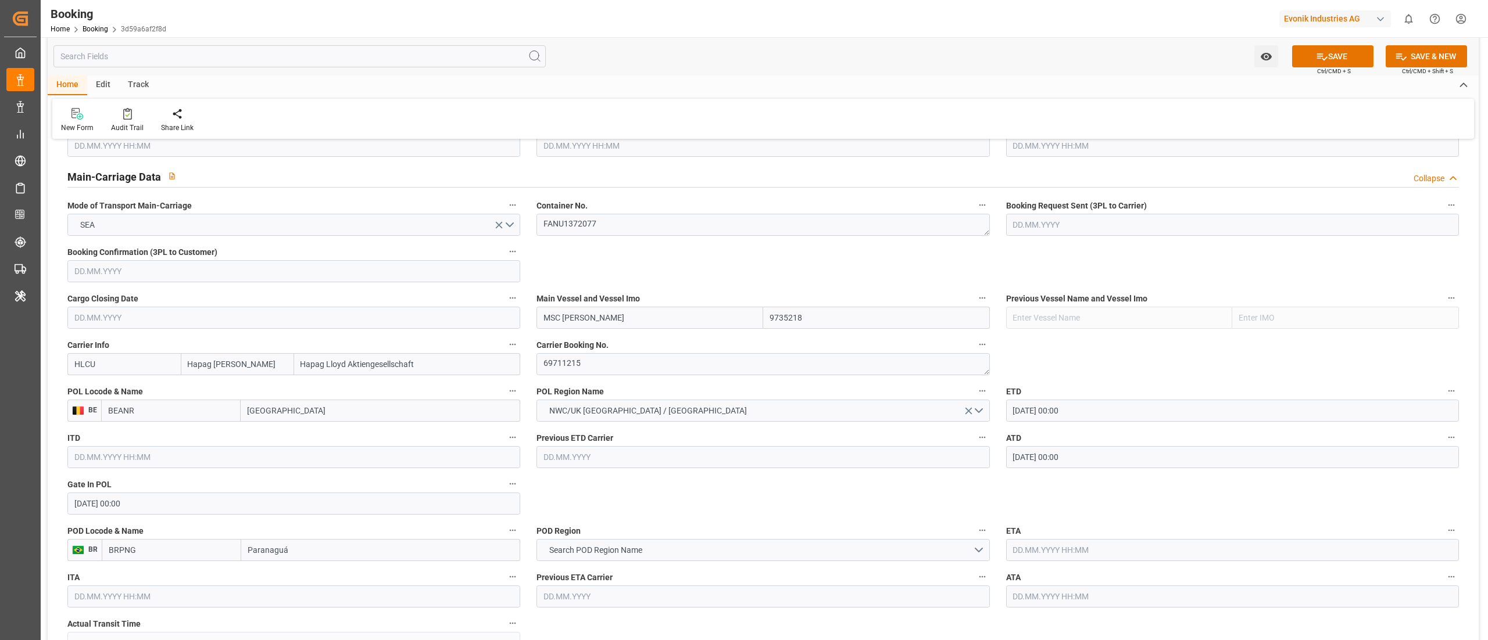
click at [117, 553] on input "BRPNG" at bounding box center [171, 550] width 139 height 22
click at [657, 550] on button "Search POD Region Name" at bounding box center [762, 550] width 453 height 22
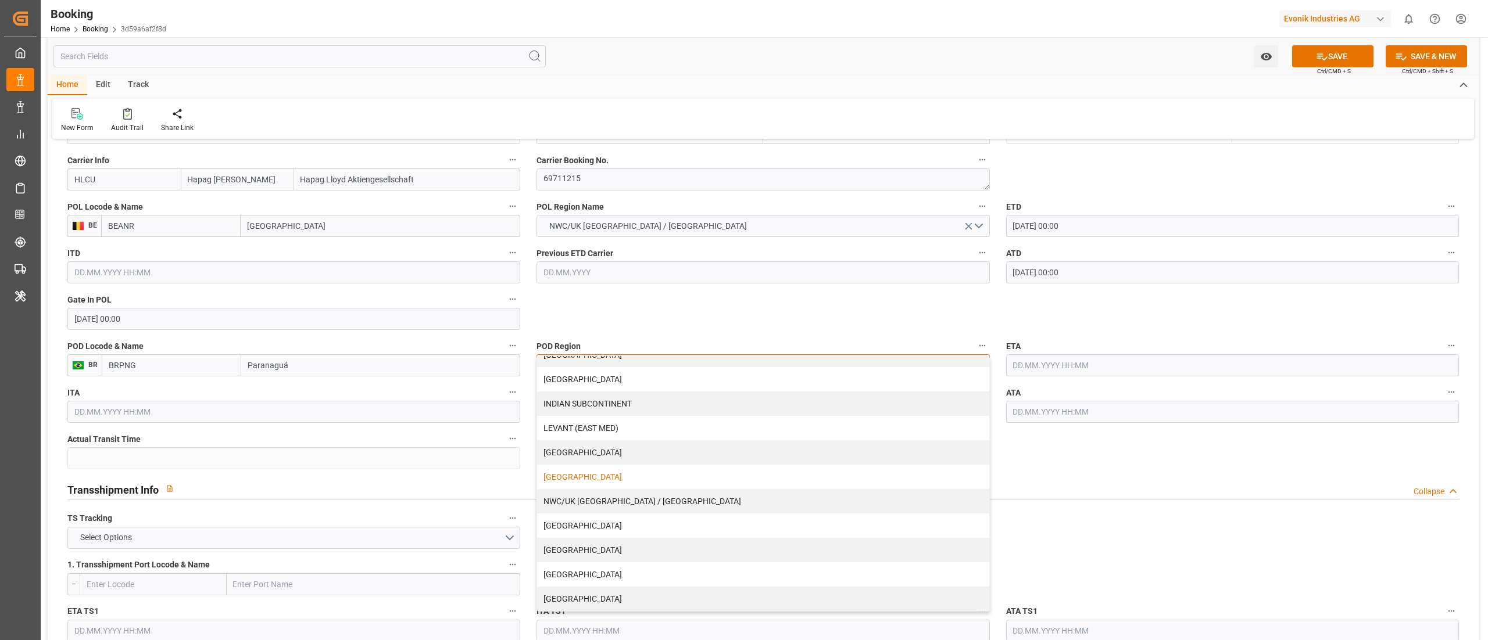
scroll to position [930, 0]
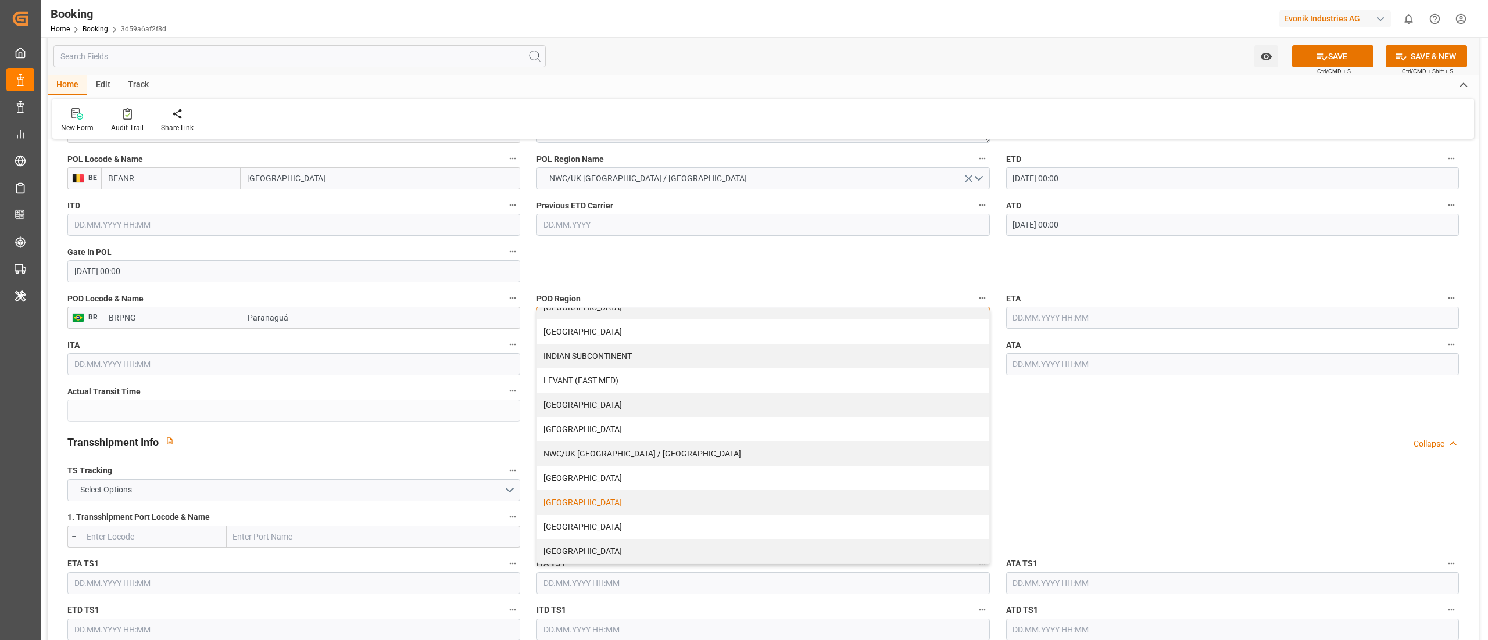
click at [675, 493] on div "[GEOGRAPHIC_DATA]" at bounding box center [763, 503] width 452 height 24
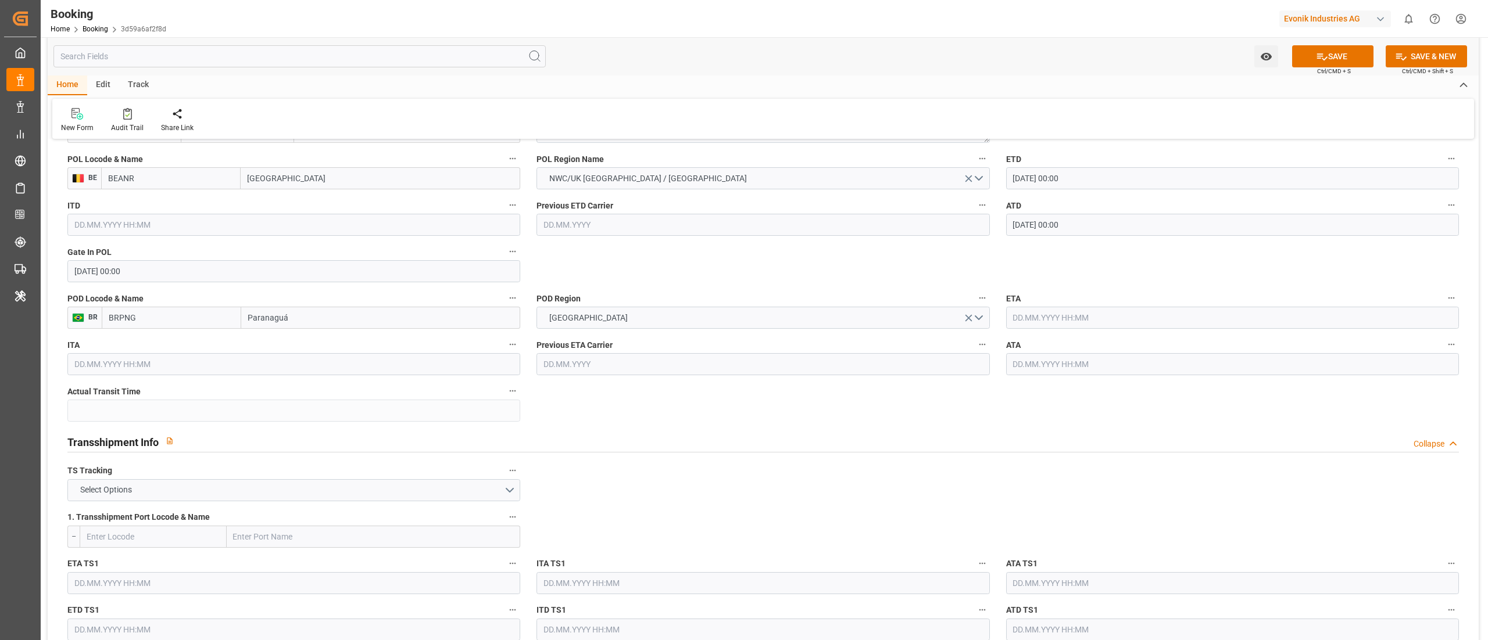
click at [1070, 315] on input "text" at bounding box center [1232, 318] width 453 height 22
paste input "2025-09-06"
click at [854, 448] on div "Transshipment Info Collapse" at bounding box center [762, 441] width 1391 height 22
type input "[DATE] 00:00"
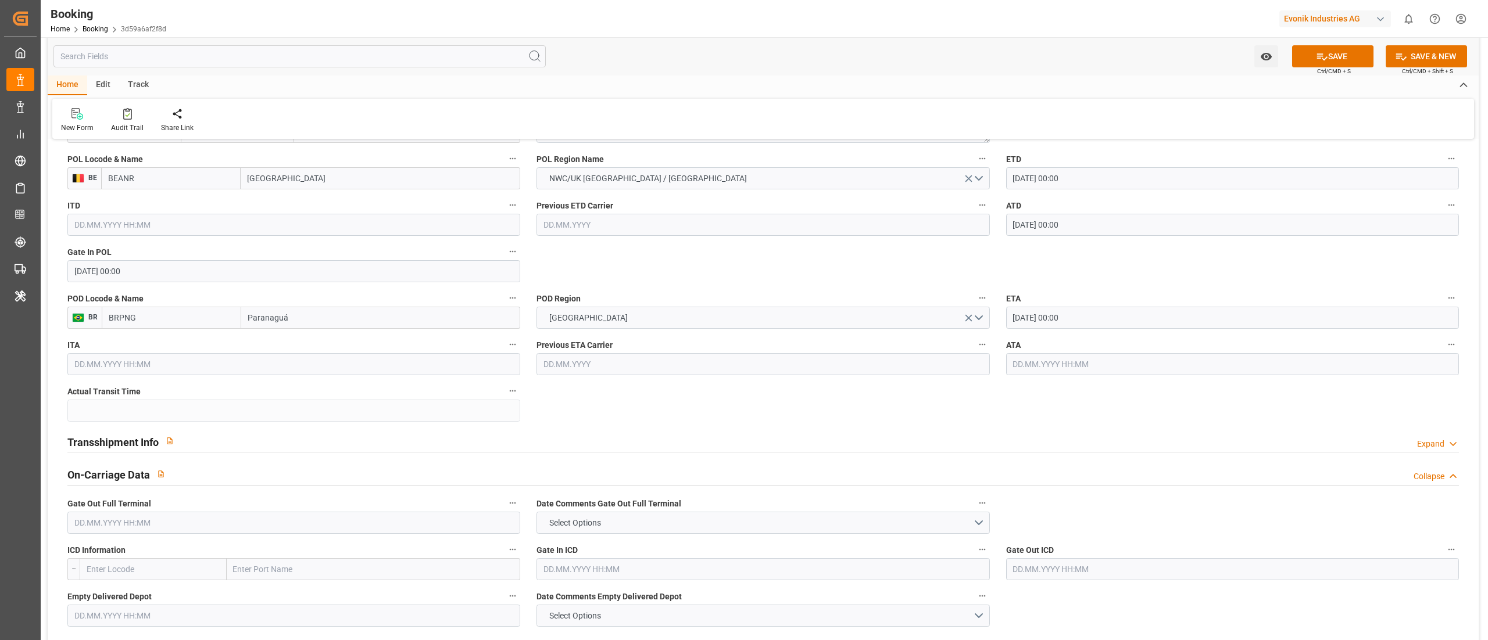
click at [1035, 367] on input "text" at bounding box center [1232, 364] width 453 height 22
paste input "2025-09-06"
type input "[DATE] 00:00"
click at [245, 435] on div "Transshipment Info Expand" at bounding box center [762, 441] width 1391 height 22
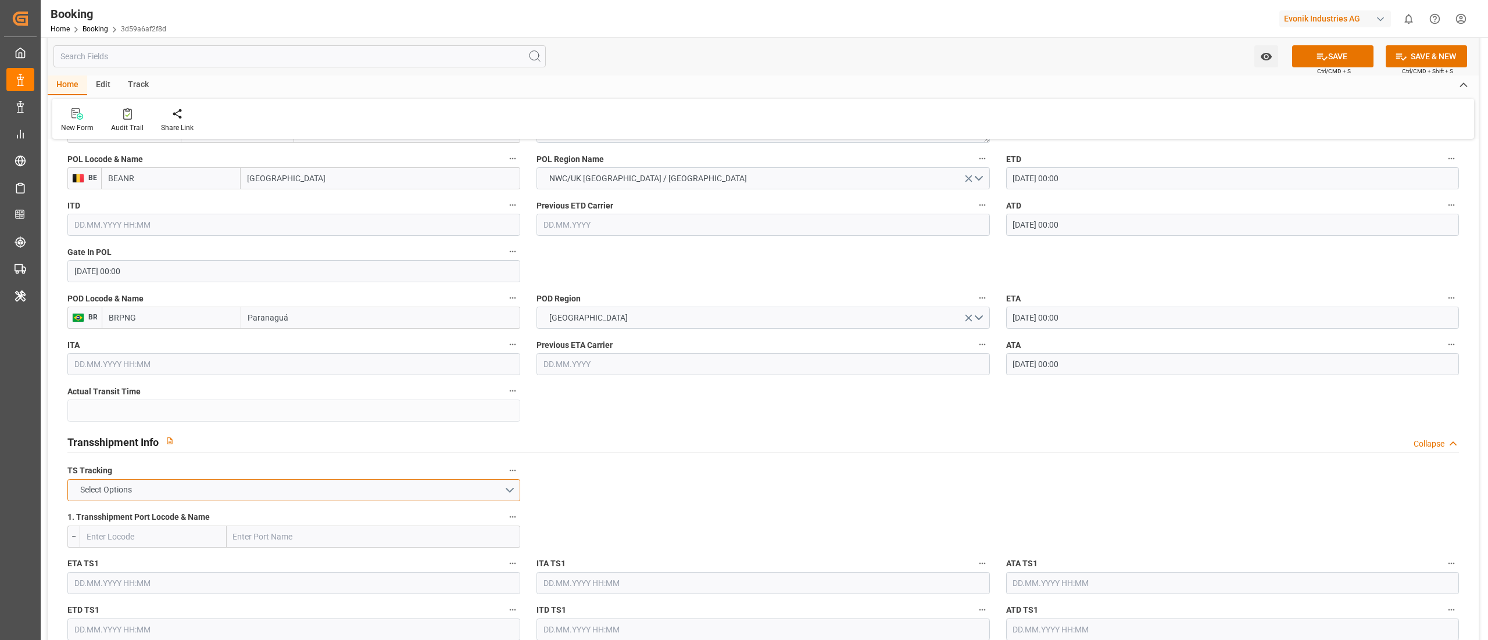
click at [244, 494] on button "Select Options" at bounding box center [293, 490] width 453 height 22
click at [177, 491] on div "TRUE" at bounding box center [294, 493] width 452 height 24
click at [253, 546] on input "text" at bounding box center [374, 537] width 294 height 22
paste input "RIO GRANDE"
type input "RIO GRANDE"
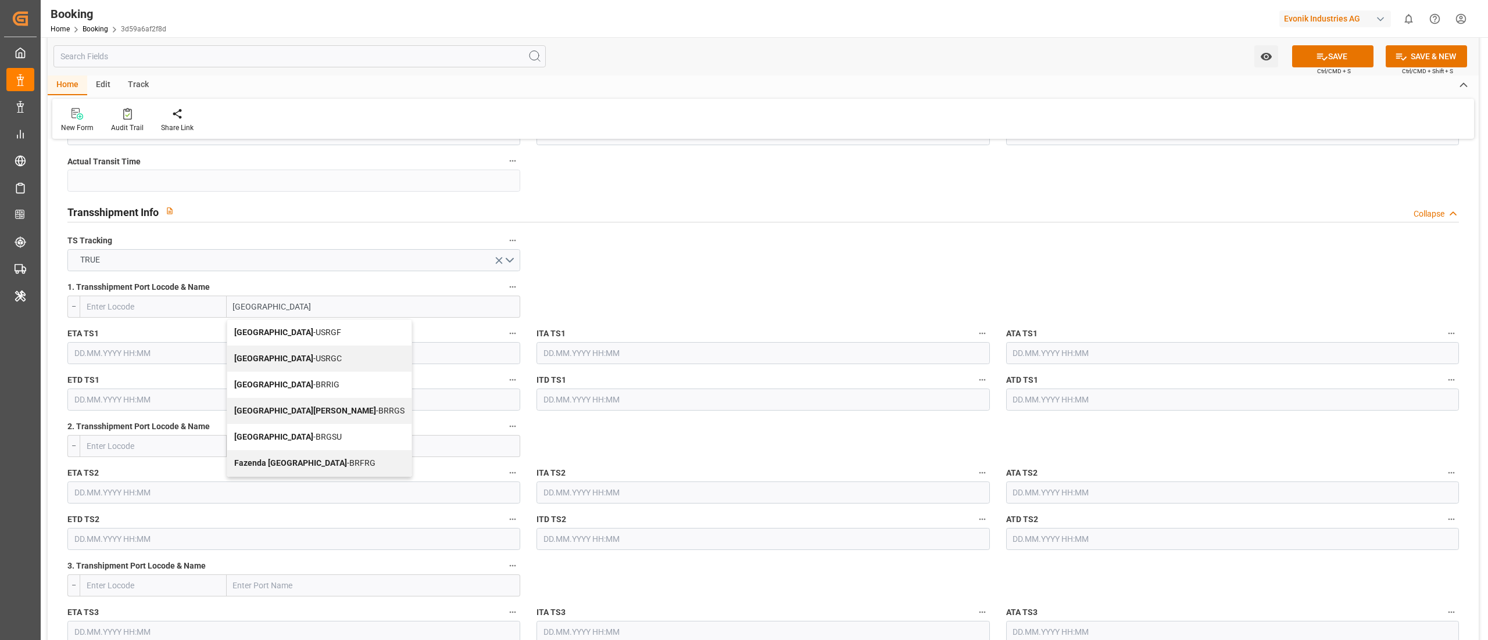
scroll to position [1162, 0]
click at [272, 332] on b "[GEOGRAPHIC_DATA]" at bounding box center [273, 329] width 79 height 9
type input "USRGF"
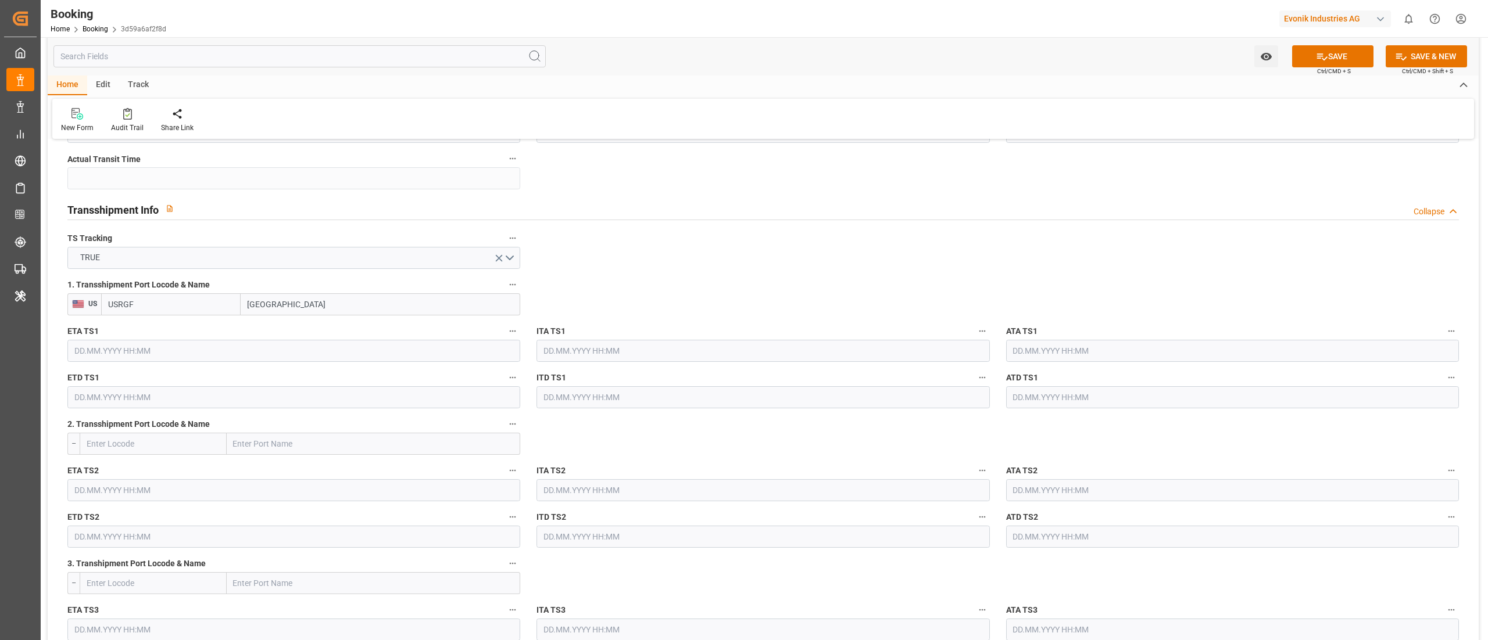
type input "[GEOGRAPHIC_DATA]"
click at [134, 358] on input "text" at bounding box center [293, 351] width 453 height 22
paste input "2025-08-23"
click at [1017, 355] on input "text" at bounding box center [1232, 351] width 453 height 22
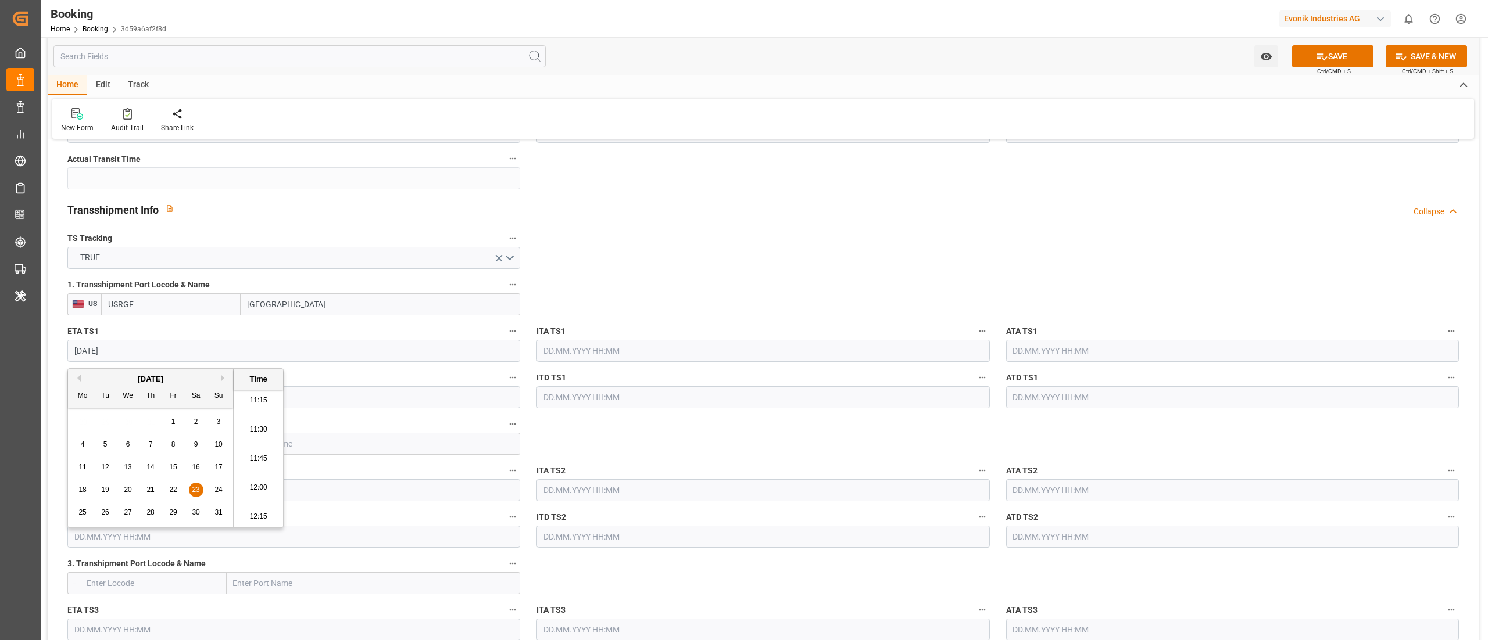
type input "[DATE] 00:00"
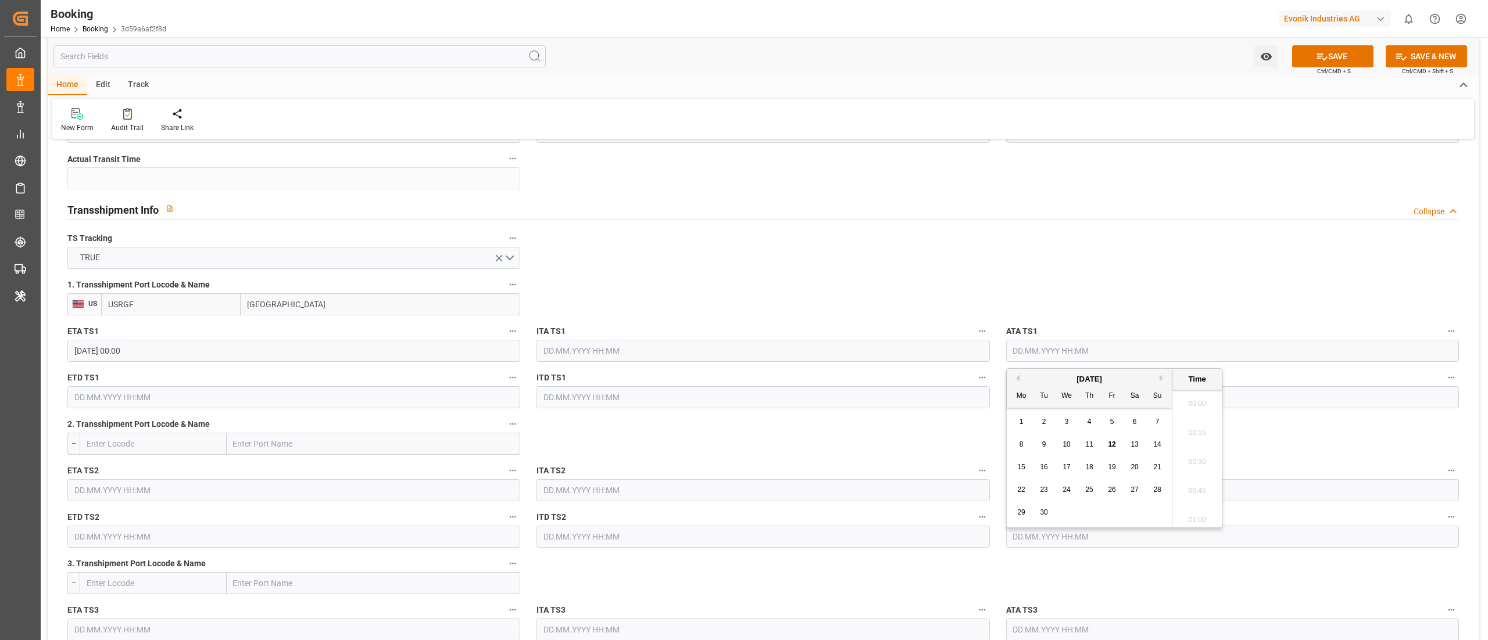
paste input "2025-08-23"
type input "2025-08-23"
click at [203, 395] on input "text" at bounding box center [293, 398] width 453 height 22
paste input "2025-09-01"
type input "2025-09-01"
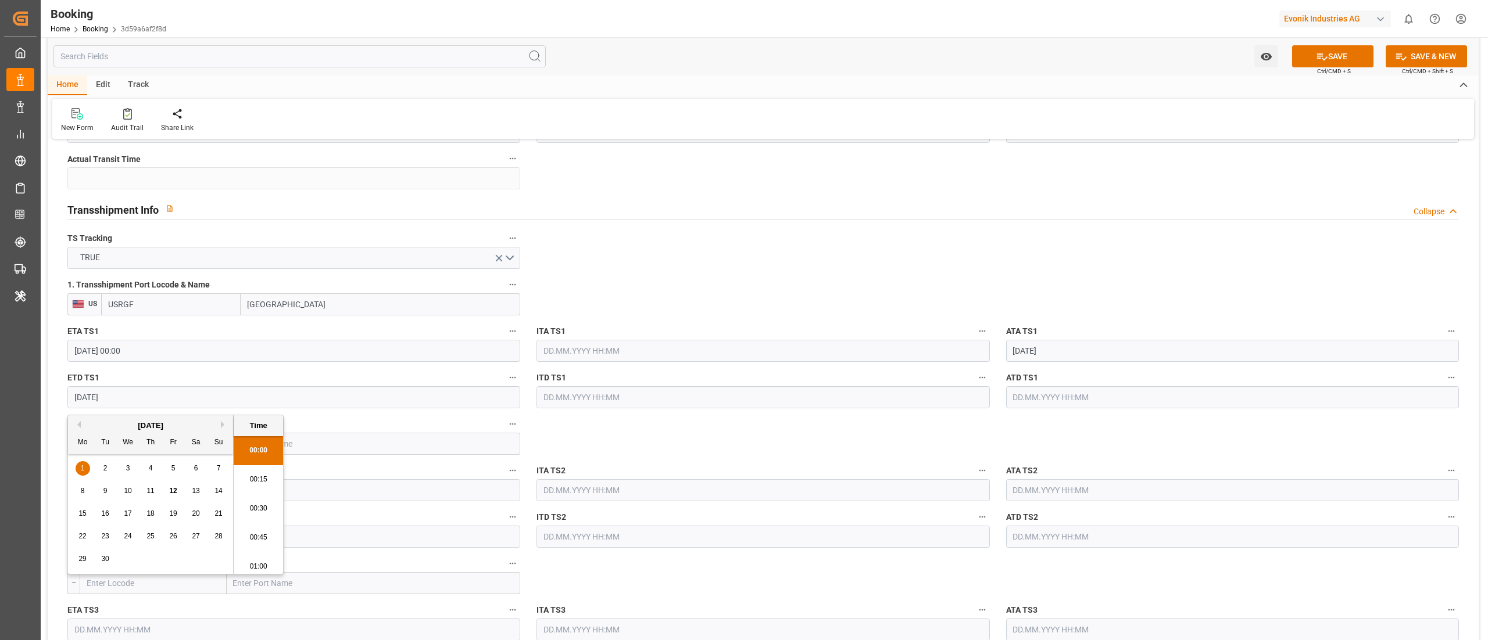
type input "[DATE] 00:00"
click at [1026, 400] on input "text" at bounding box center [1232, 398] width 453 height 22
type input "[DATE] 00:00"
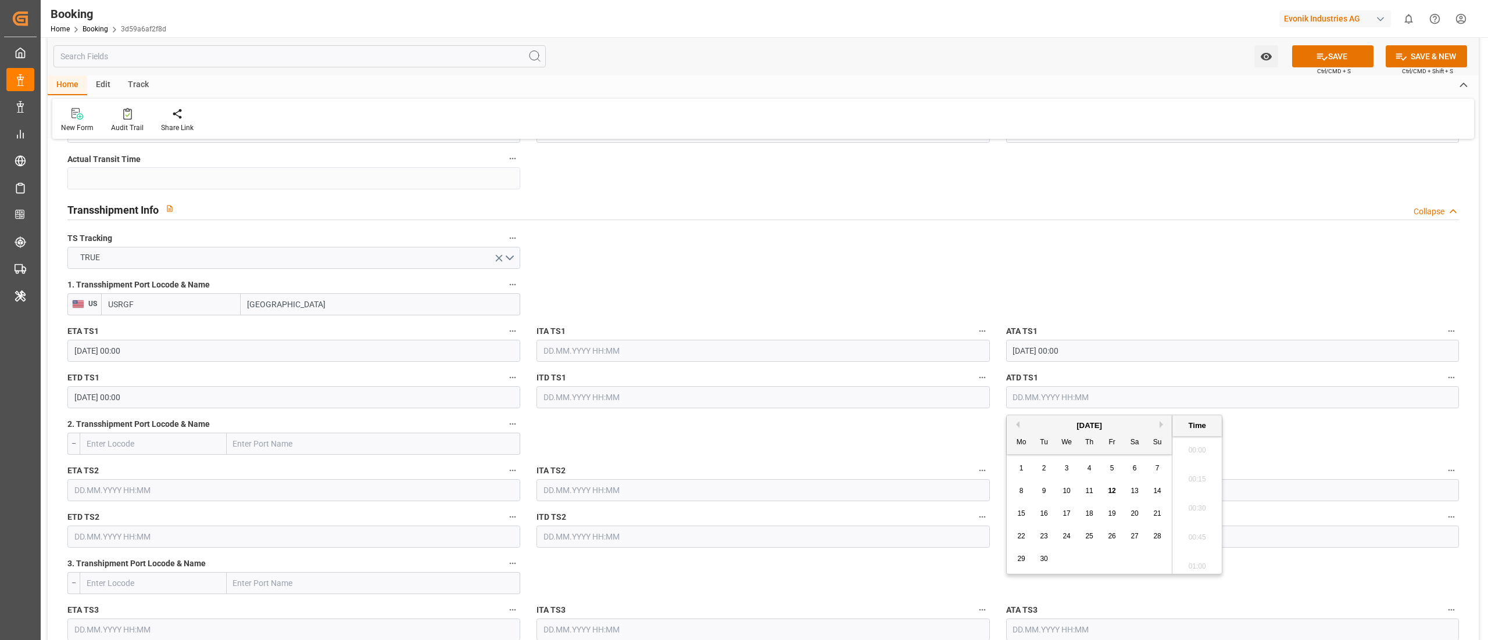
paste input "2025-09-01"
type input "[DATE] 00:00"
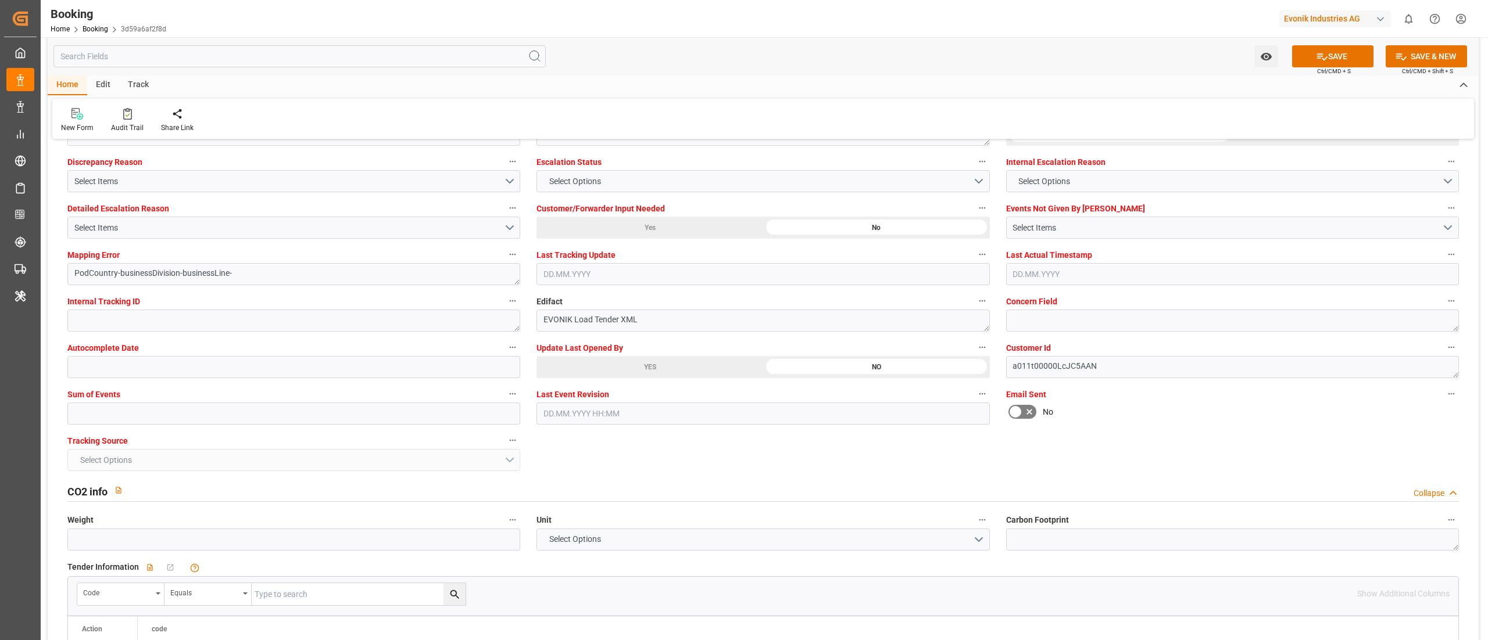
scroll to position [2209, 0]
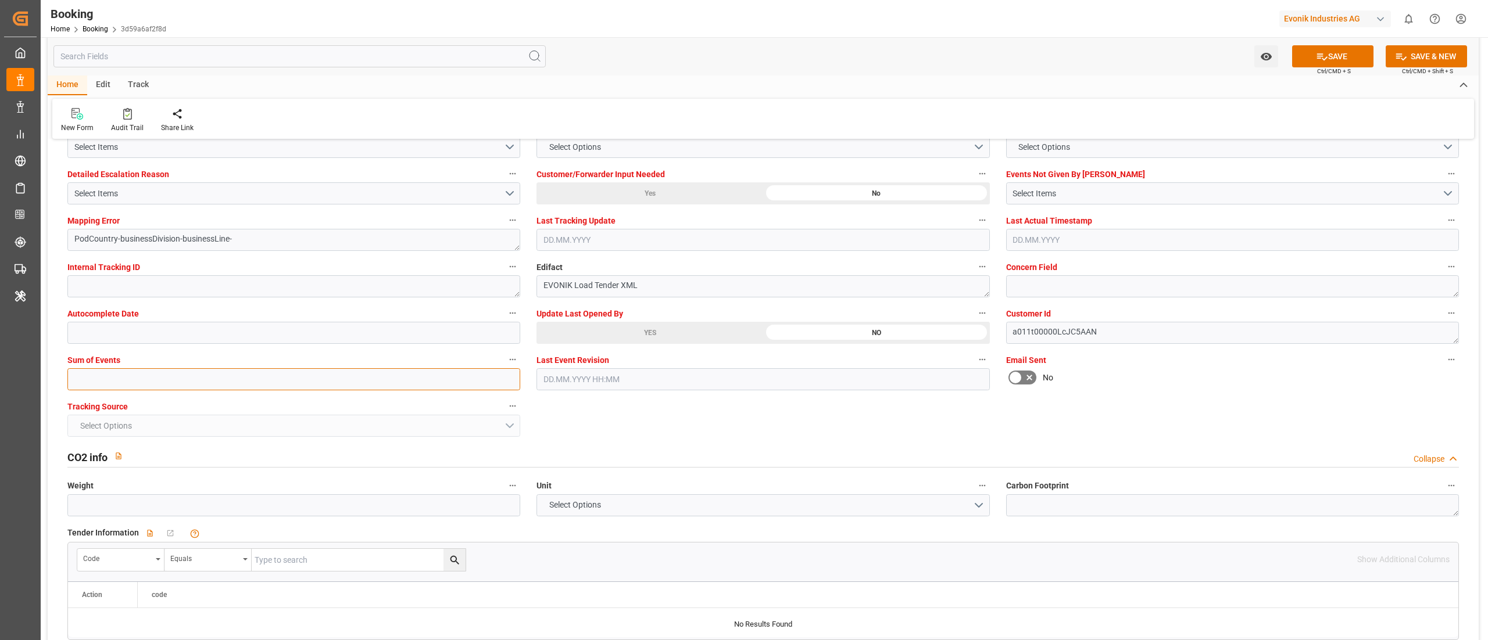
click at [234, 384] on input "text" at bounding box center [293, 379] width 453 height 22
type input "0"
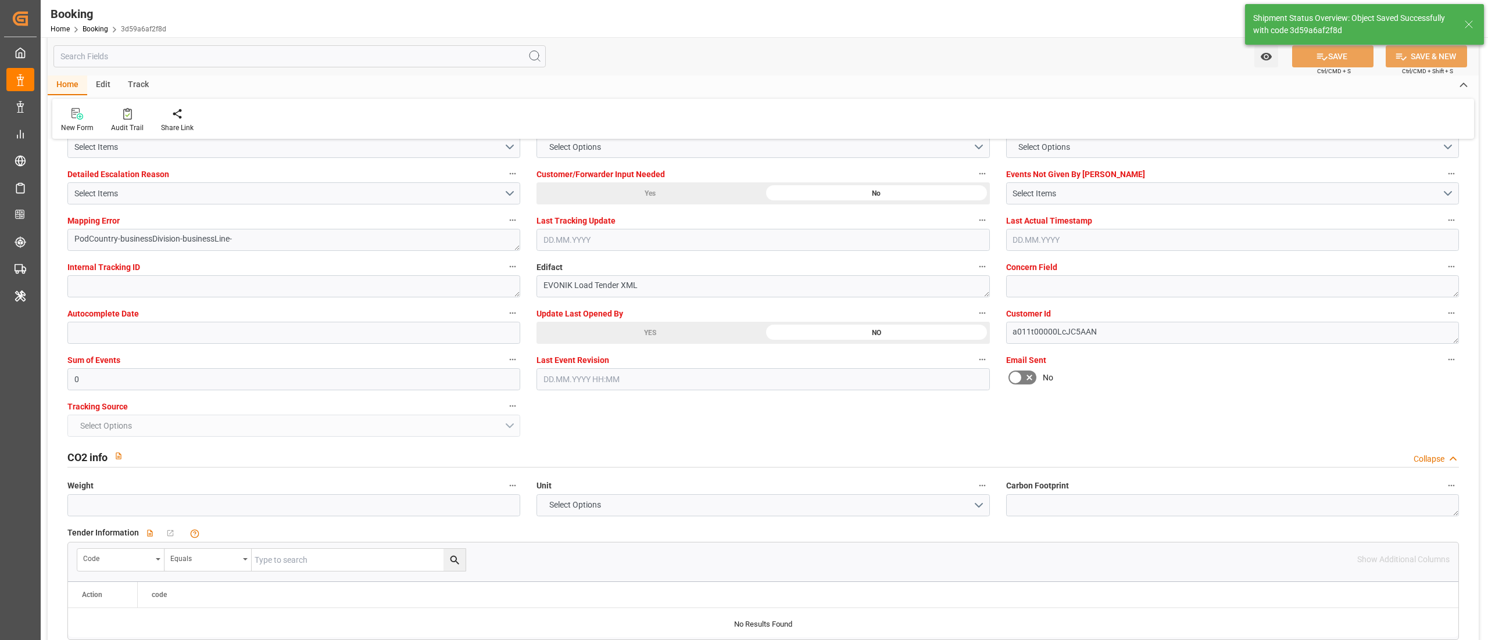
type textarea "[PERSON_NAME]"
type textarea "businessDivision-businessLine-"
type textarea "Yes"
type input "47"
type input "[DATE] 00:00"
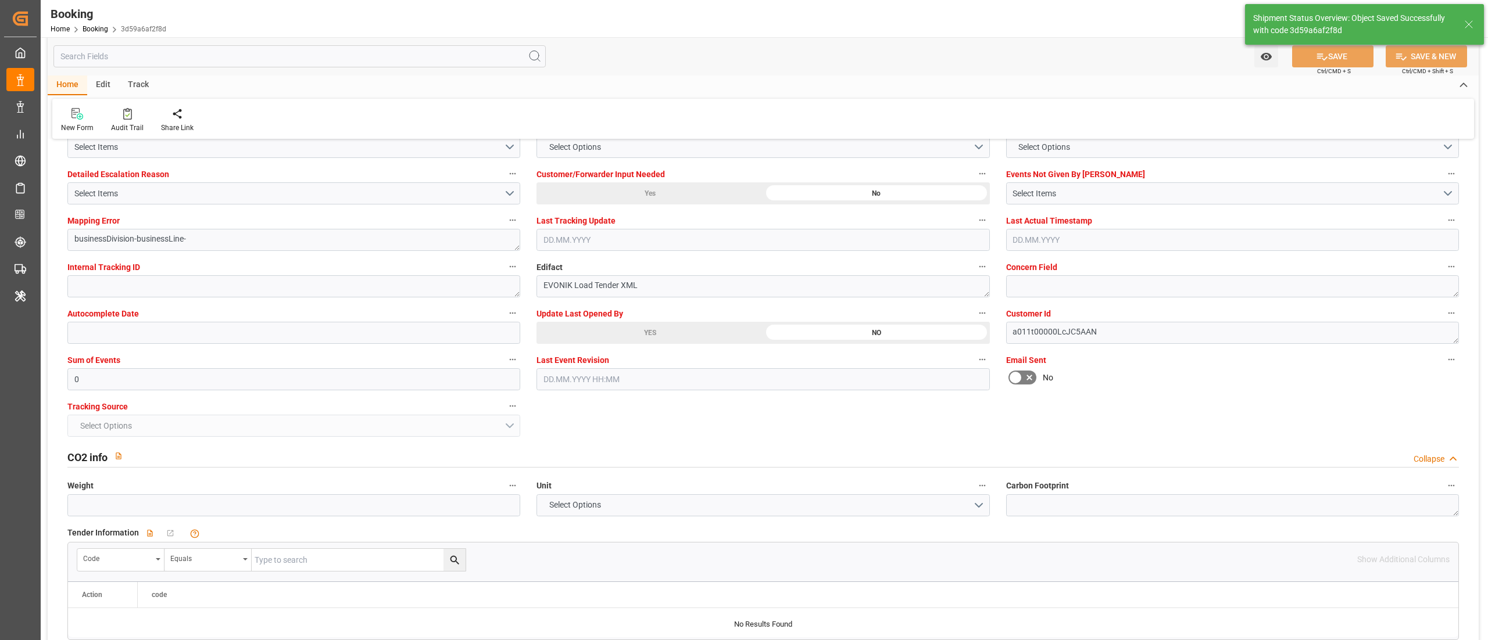
type input "[DATE] 00:00"
type input "12.09.2025 06:15"
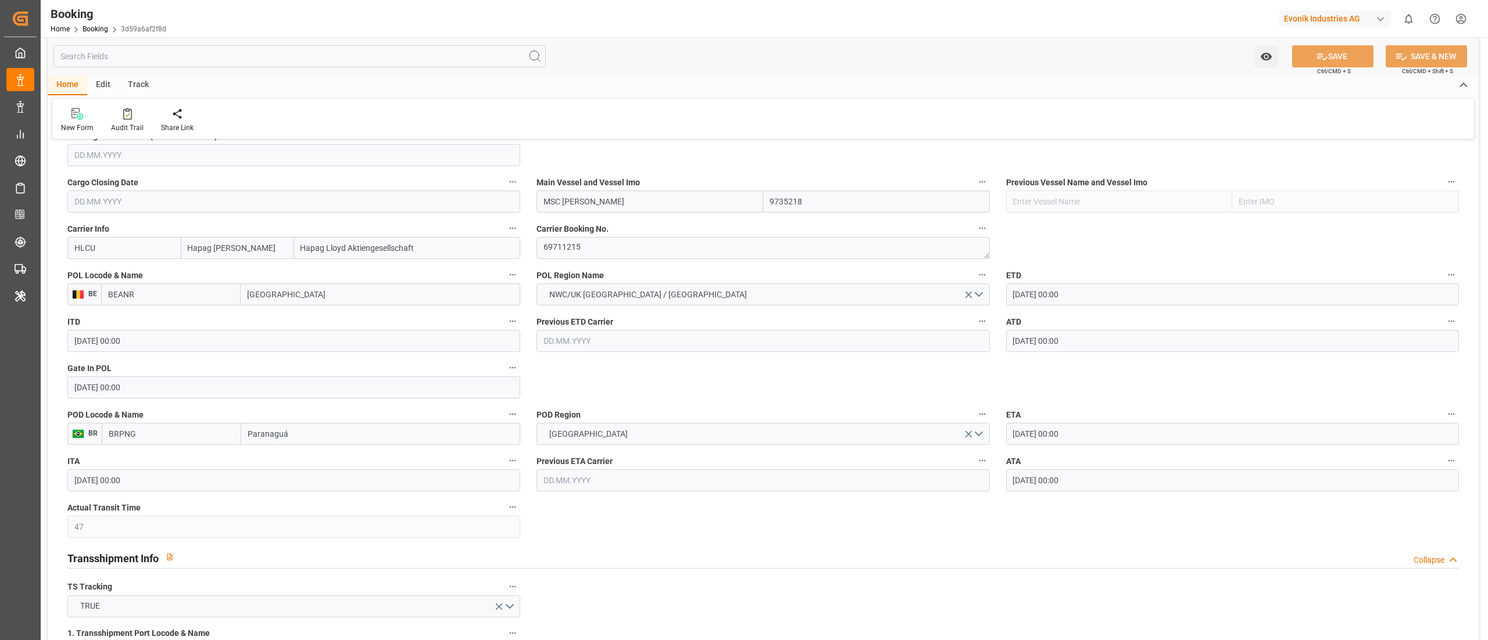
scroll to position [697, 0]
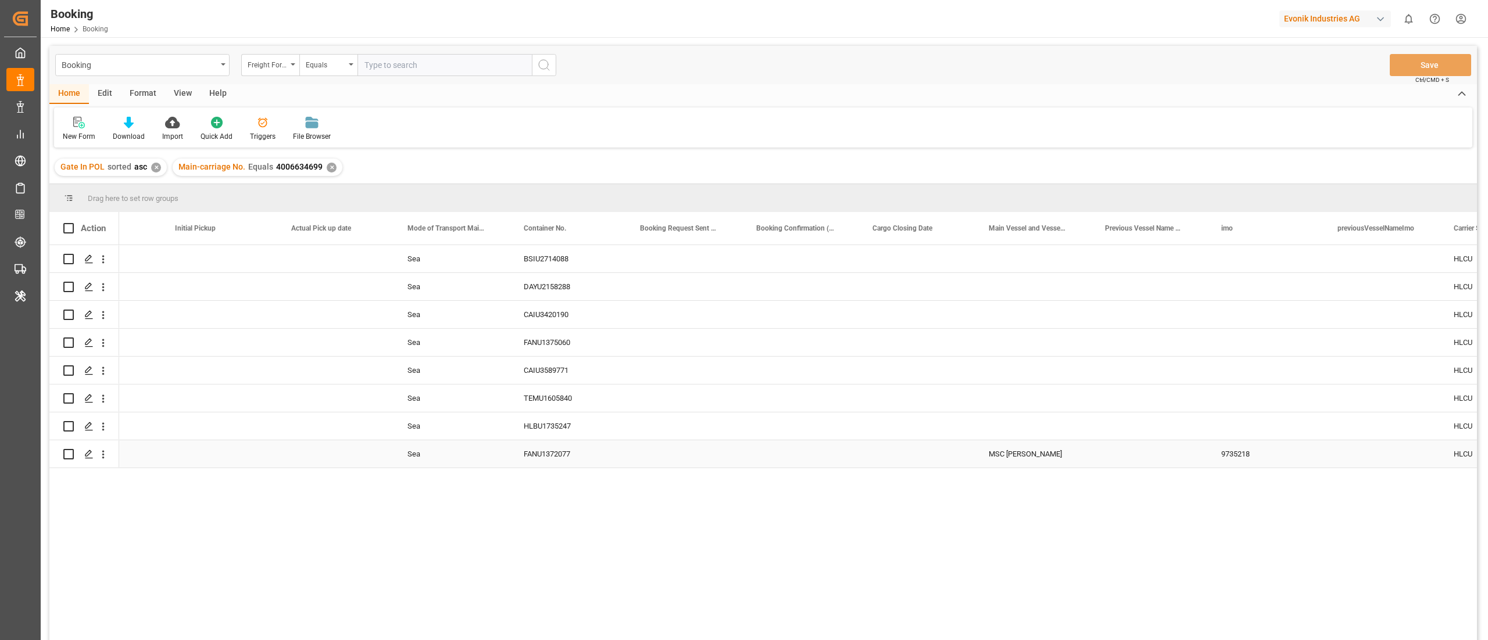
click at [1003, 449] on div "MSC [PERSON_NAME]" at bounding box center [1033, 454] width 116 height 27
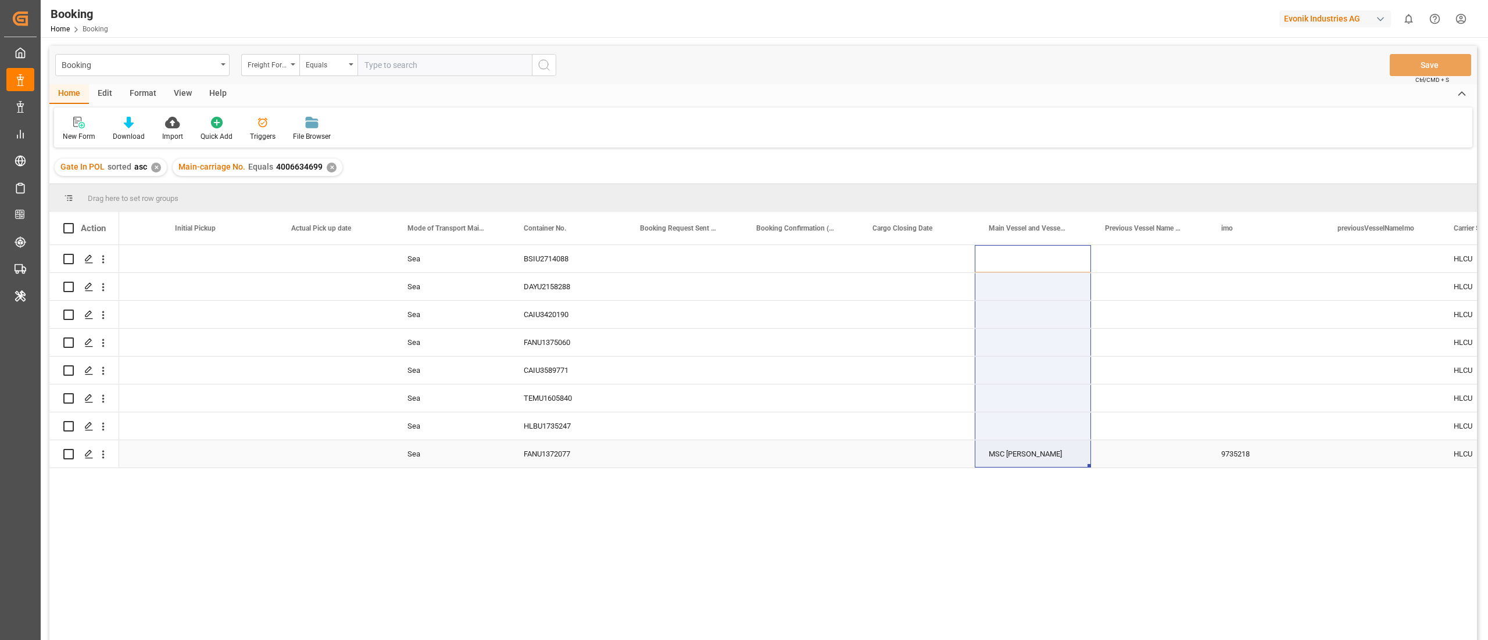
drag, startPoint x: 1030, startPoint y: 256, endPoint x: 1023, endPoint y: 452, distance: 196.6
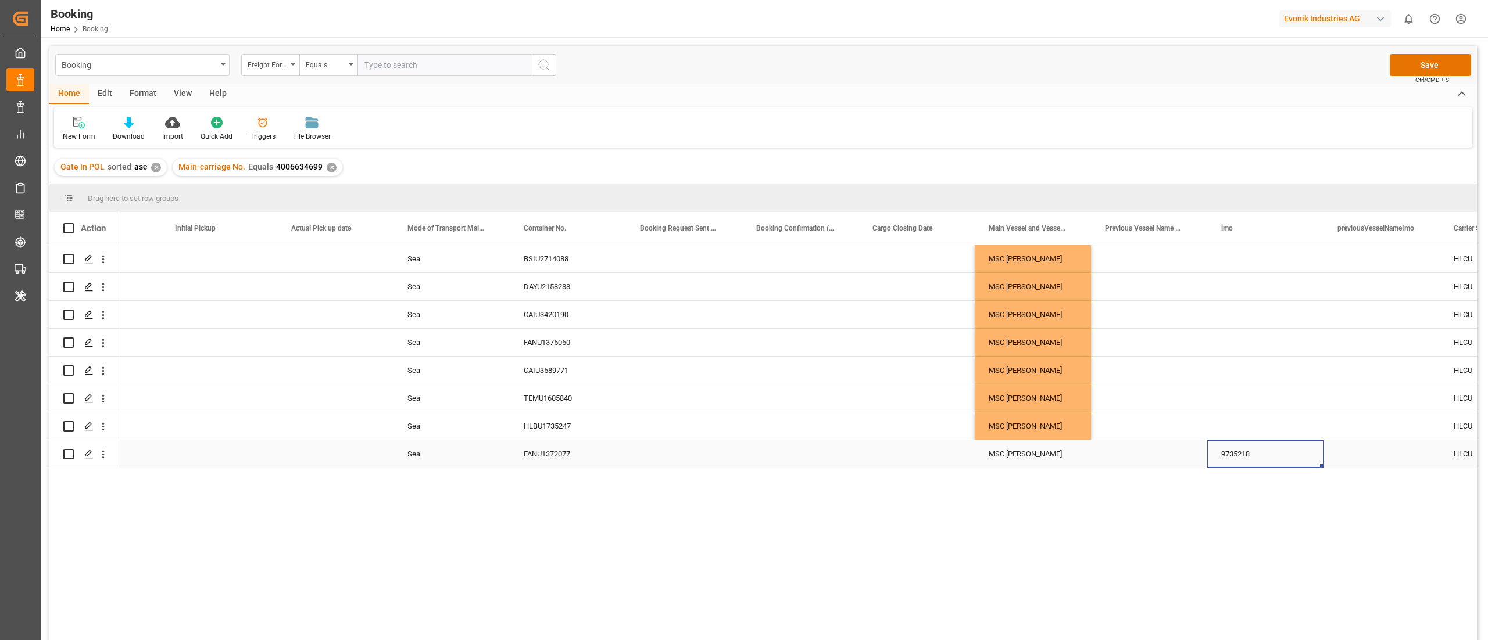
click at [1254, 459] on div "9735218" at bounding box center [1265, 454] width 116 height 27
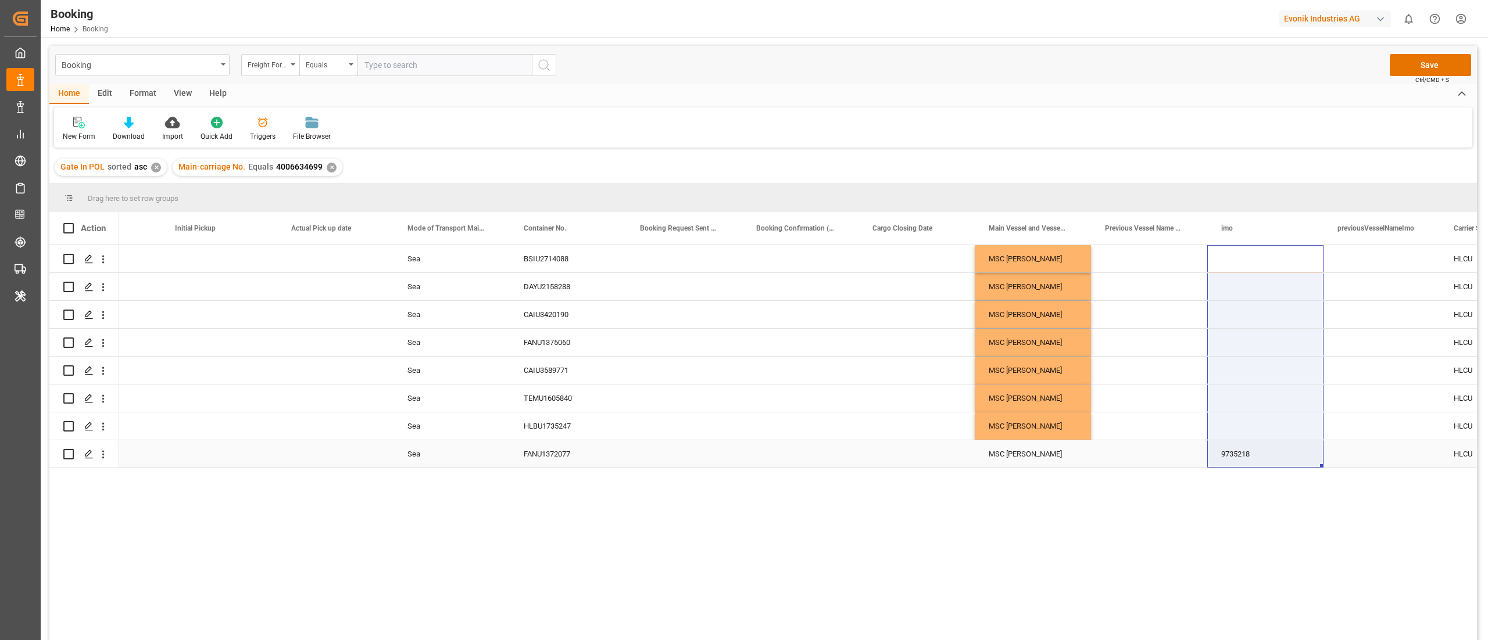
drag, startPoint x: 1238, startPoint y: 260, endPoint x: 1261, endPoint y: 457, distance: 197.8
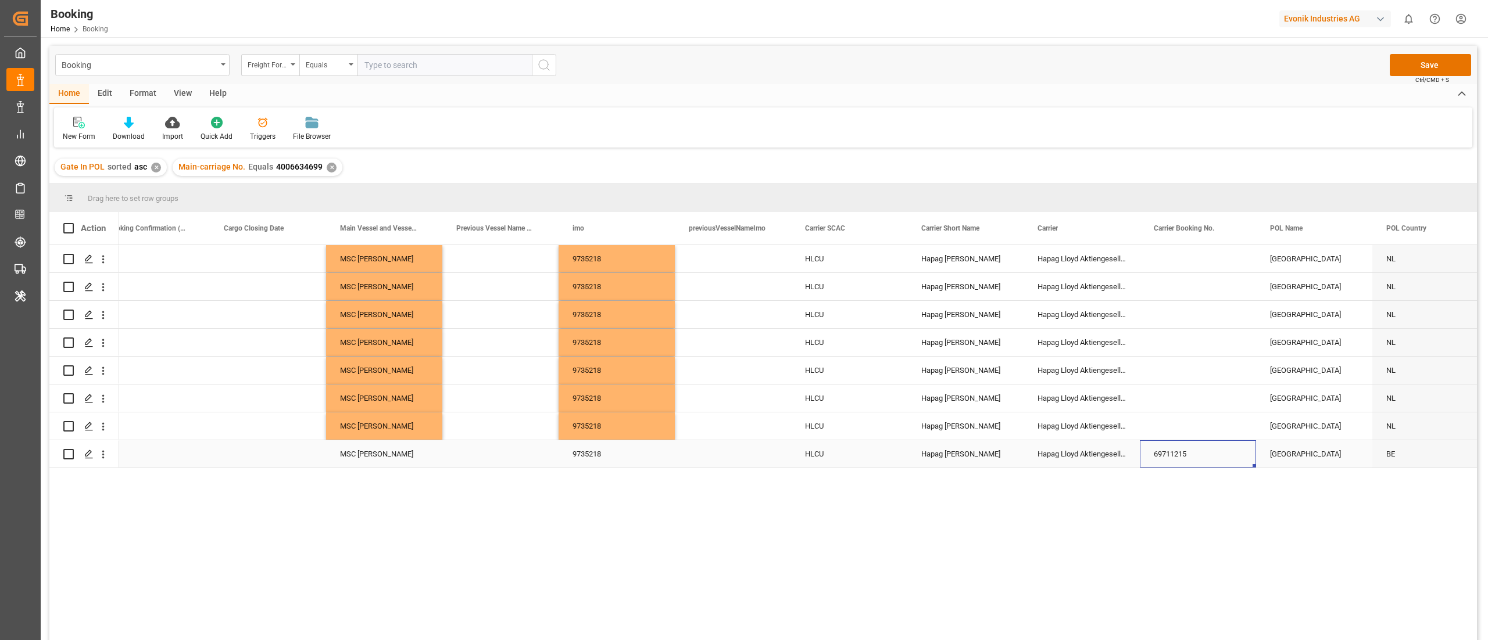
click at [1172, 448] on div "69711215" at bounding box center [1198, 454] width 116 height 27
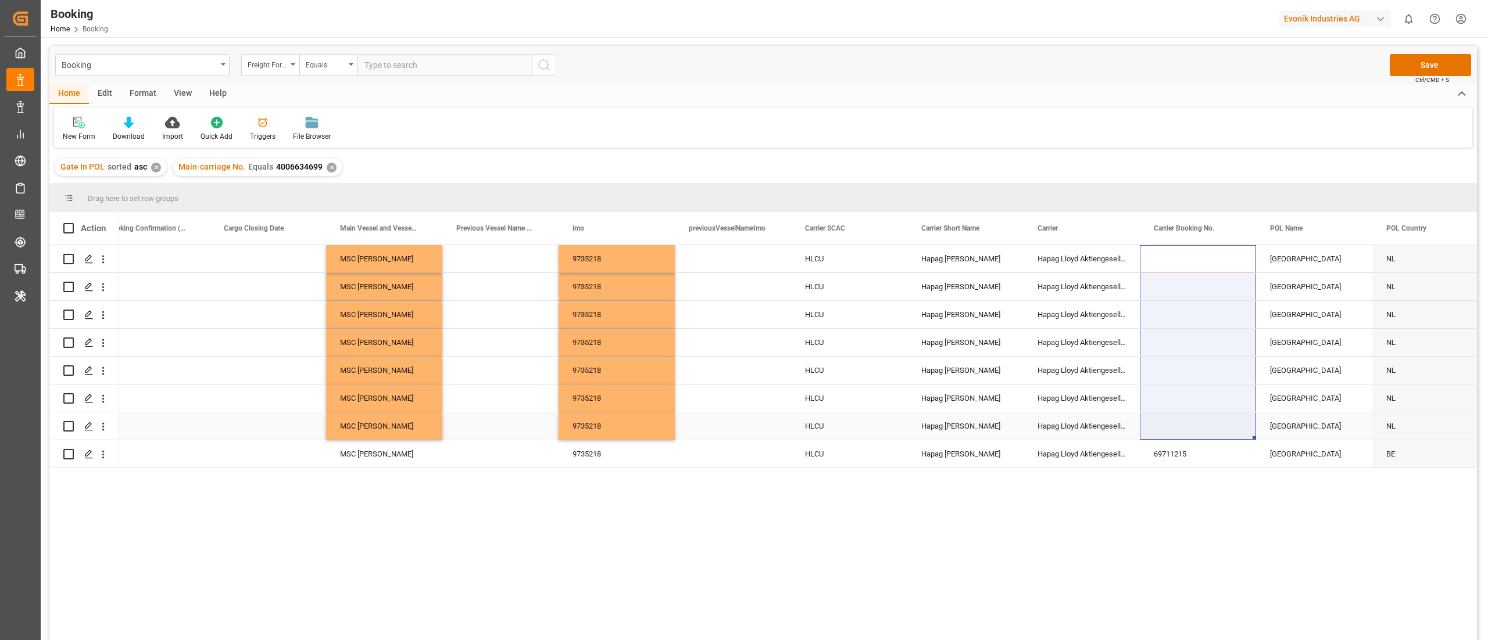
drag, startPoint x: 1177, startPoint y: 260, endPoint x: 1177, endPoint y: 439, distance: 179.0
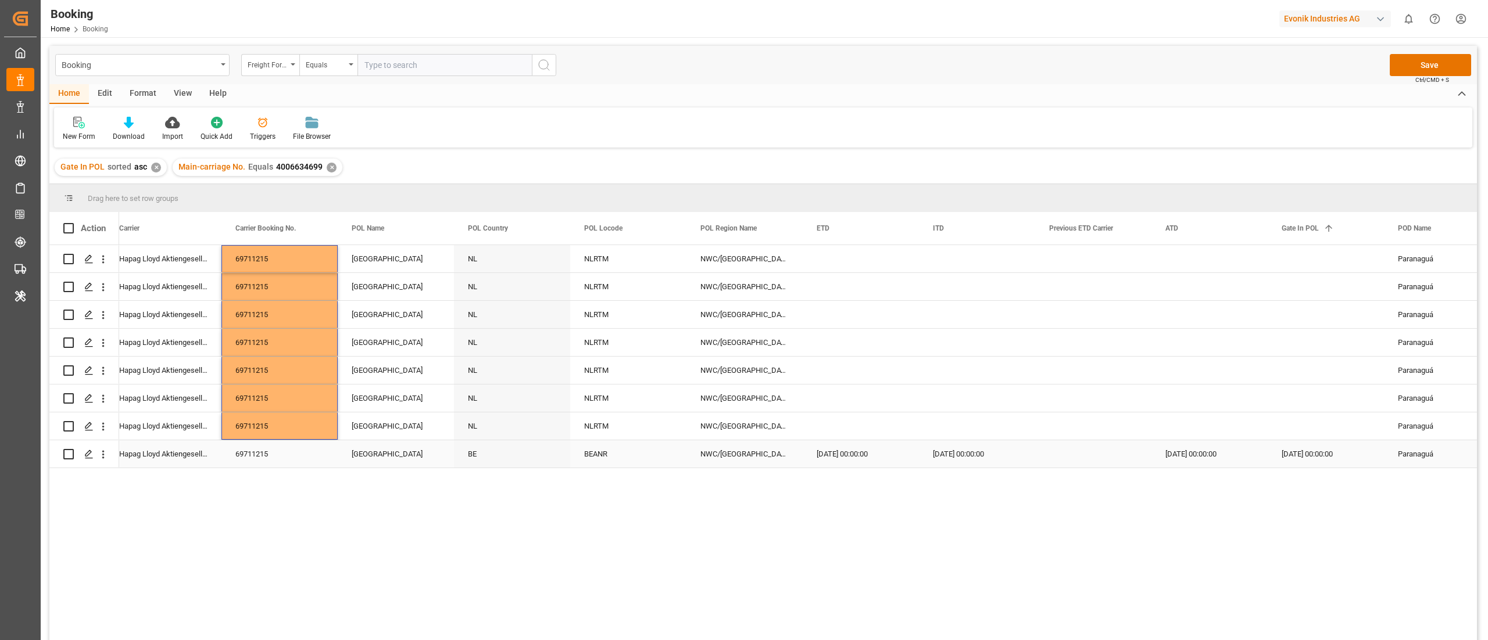
click at [835, 457] on div "[DATE] 00:00:00" at bounding box center [861, 454] width 116 height 27
click at [356, 459] on div "[GEOGRAPHIC_DATA]" at bounding box center [396, 454] width 116 height 27
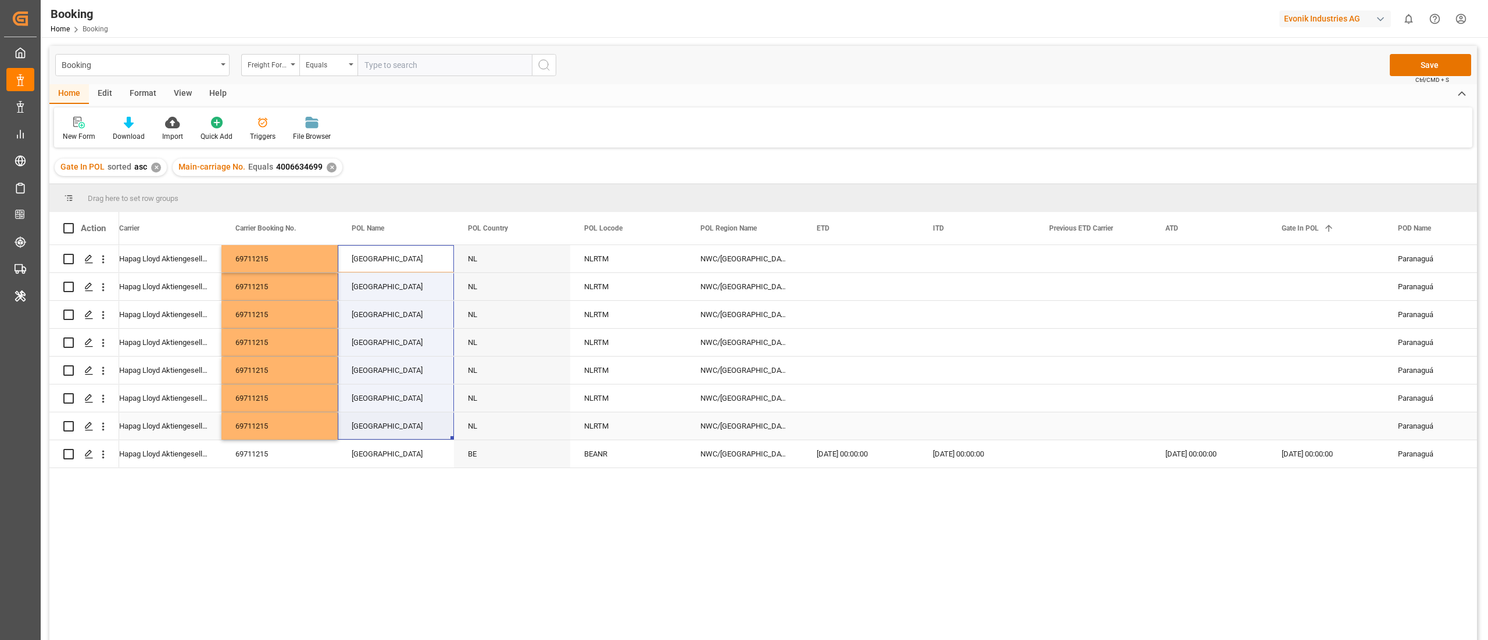
drag, startPoint x: 388, startPoint y: 260, endPoint x: 391, endPoint y: 424, distance: 164.5
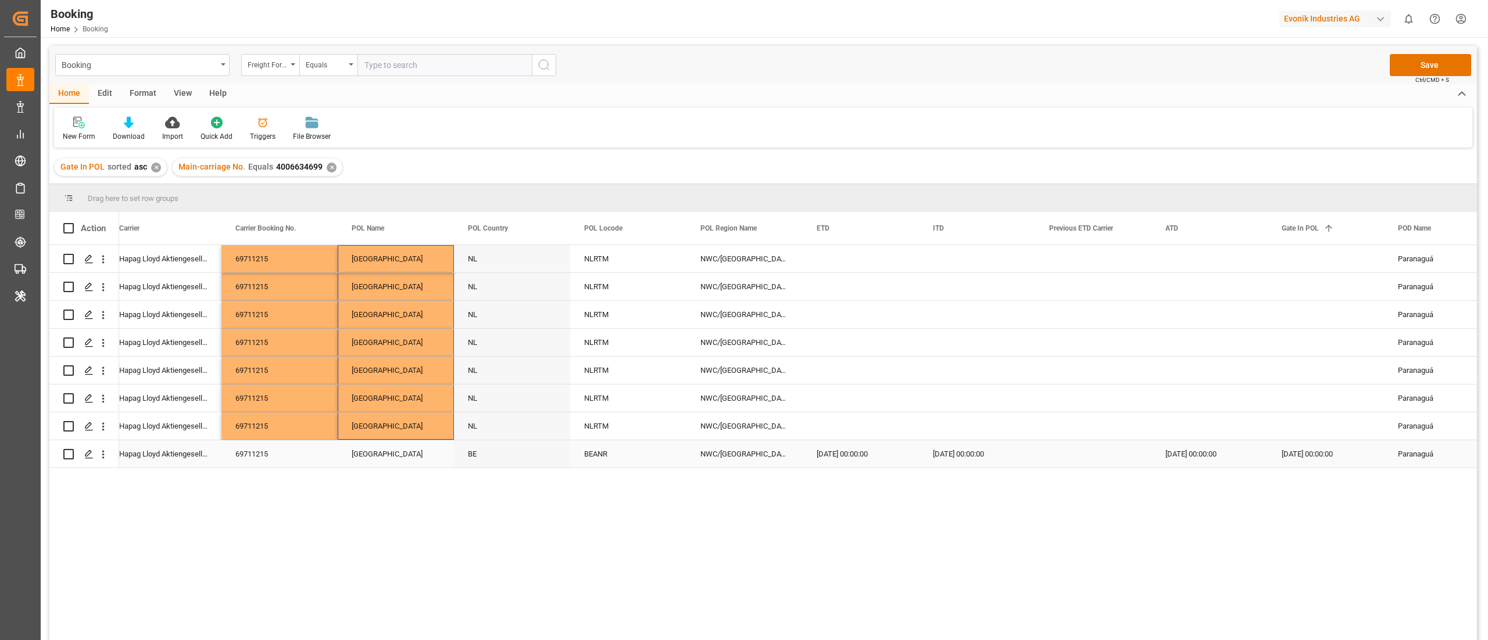
click at [614, 452] on div "BEANR" at bounding box center [628, 454] width 116 height 27
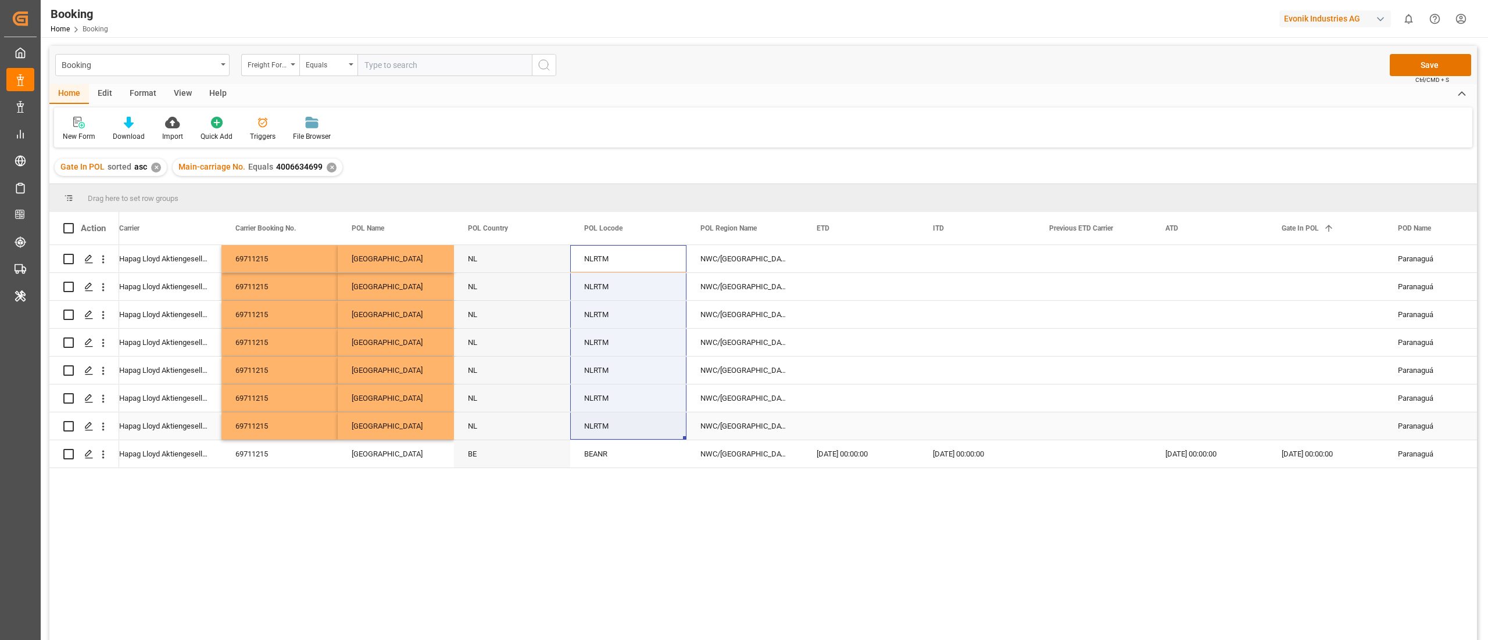
drag, startPoint x: 613, startPoint y: 260, endPoint x: 623, endPoint y: 430, distance: 170.0
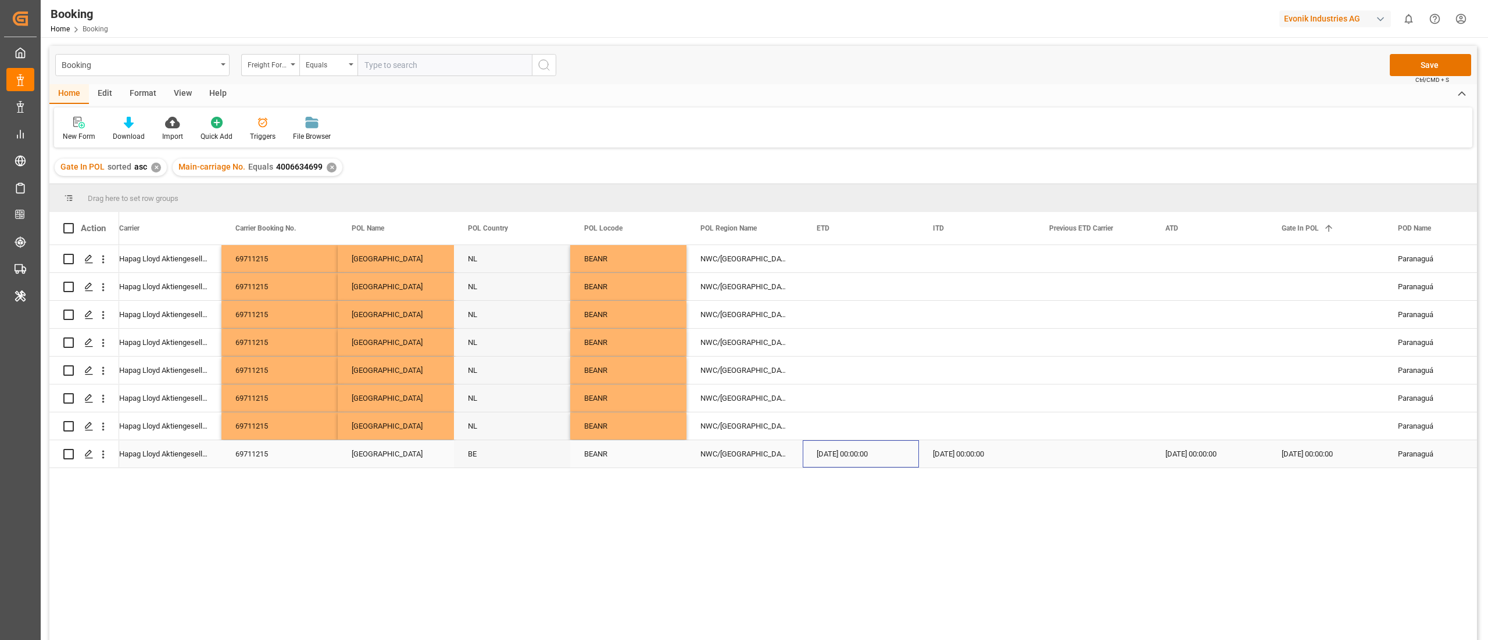
click at [863, 455] on div "[DATE] 00:00:00" at bounding box center [861, 454] width 116 height 27
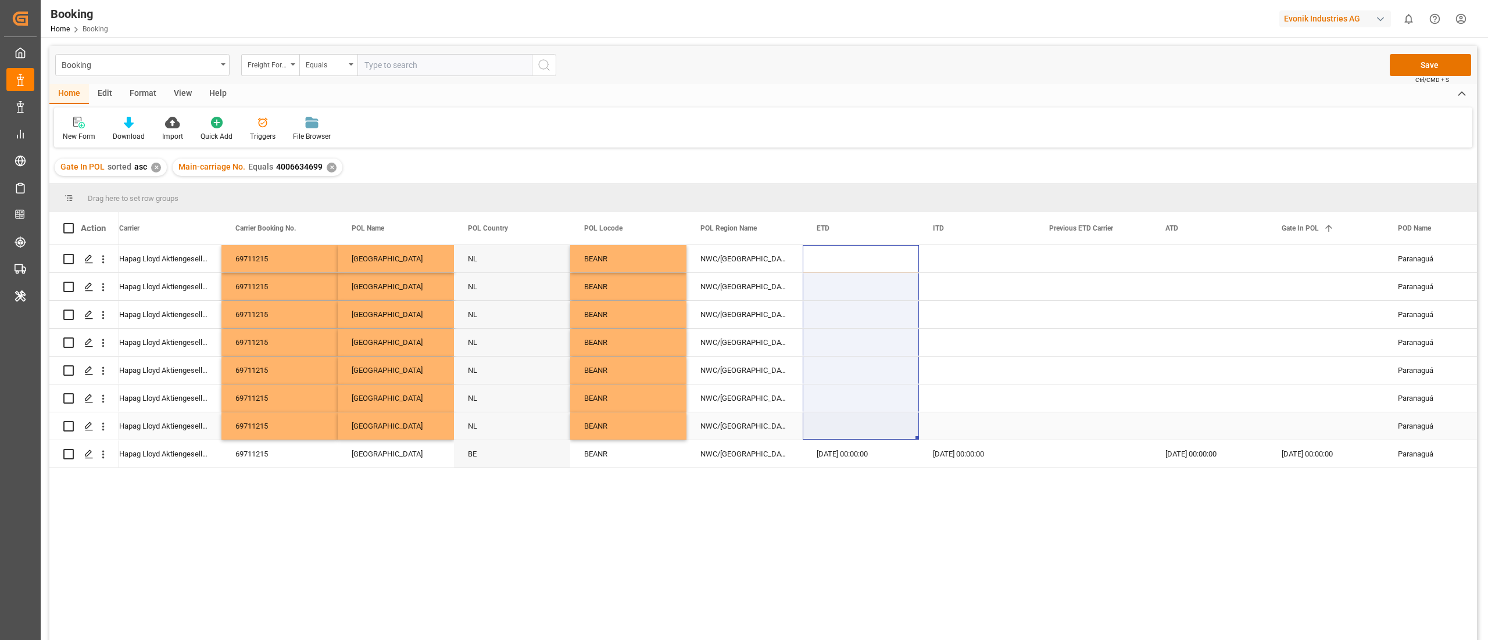
drag, startPoint x: 847, startPoint y: 332, endPoint x: 845, endPoint y: 434, distance: 102.3
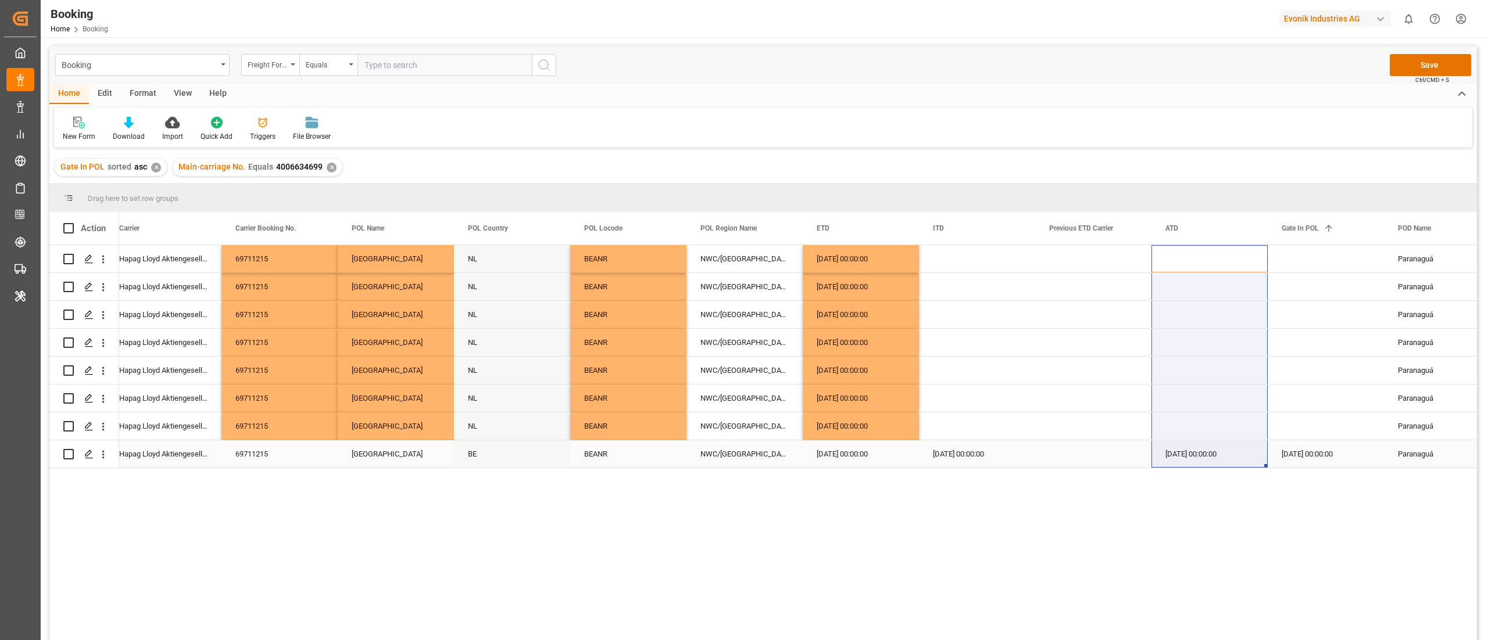
drag, startPoint x: 1189, startPoint y: 290, endPoint x: 1184, endPoint y: 441, distance: 151.2
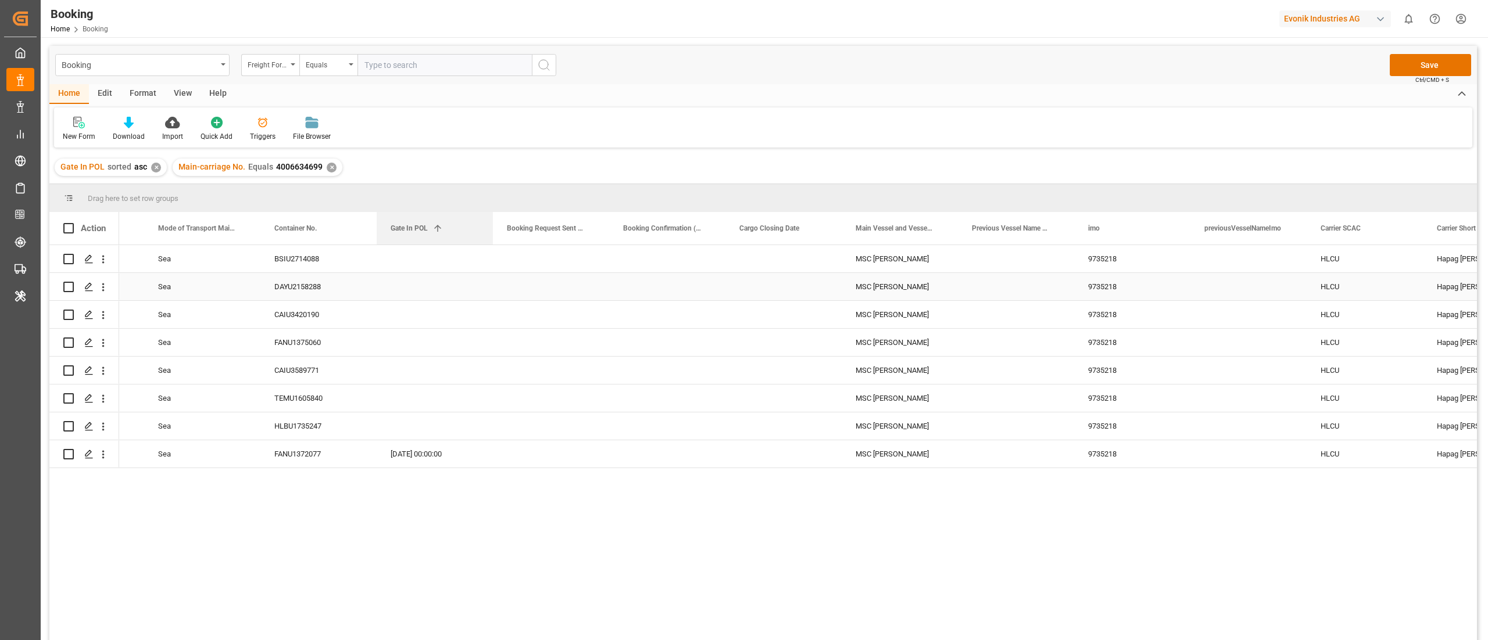
drag, startPoint x: 1302, startPoint y: 228, endPoint x: 424, endPoint y: 295, distance: 880.7
click at [424, 295] on div "Action Carrier Short Name Carrier Gate In POL 1 imo" at bounding box center [762, 430] width 1427 height 436
click at [289, 417] on div "HLBU1735247" at bounding box center [318, 426] width 116 height 27
click at [431, 427] on div "Press SPACE to select this row." at bounding box center [435, 426] width 116 height 27
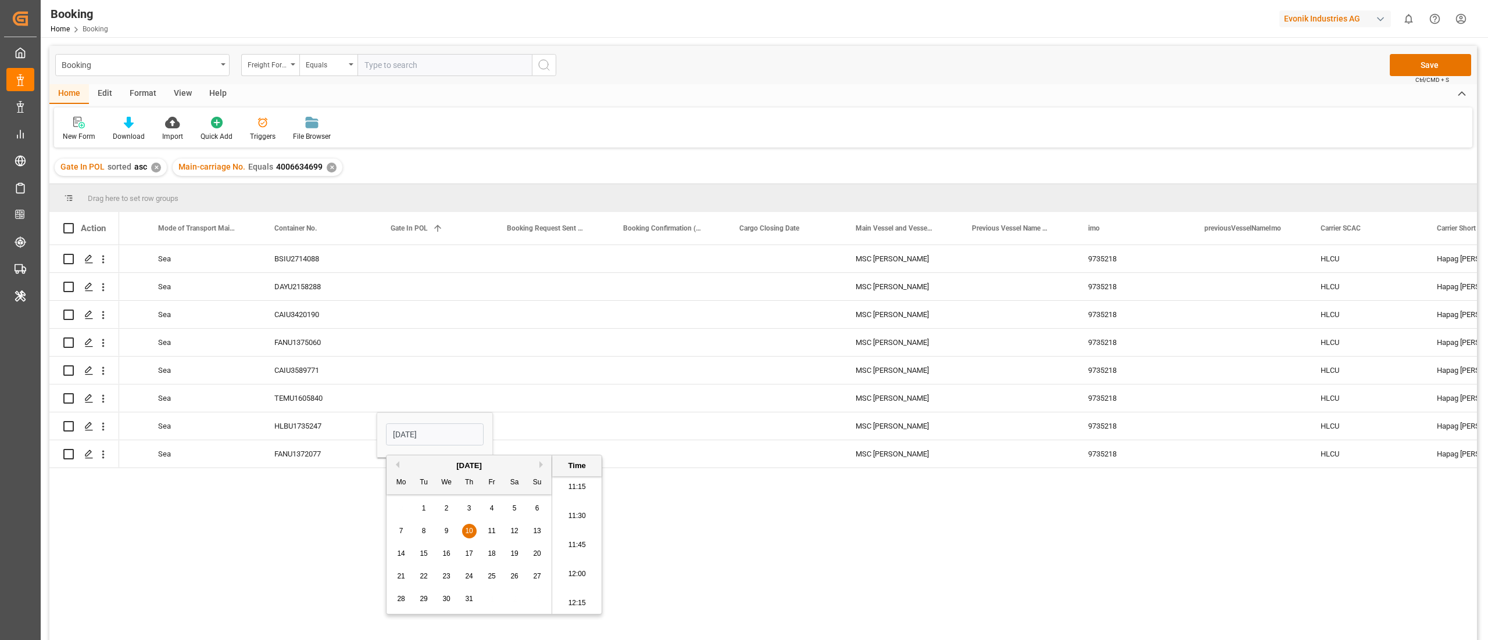
click at [466, 528] on span "10" at bounding box center [469, 531] width 8 height 8
type input "[DATE] 00:00"
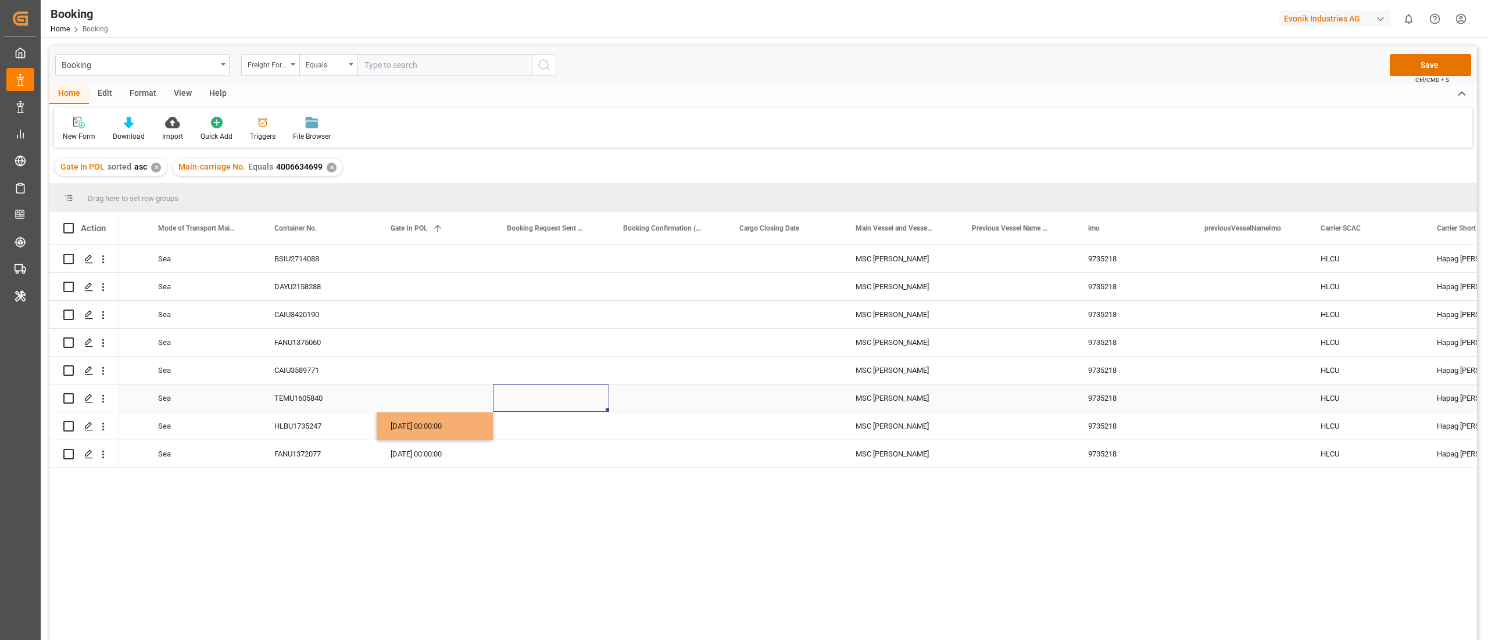
click at [524, 396] on div "Press SPACE to select this row." at bounding box center [551, 398] width 116 height 27
click at [293, 390] on div "TEMU1605840" at bounding box center [318, 398] width 116 height 27
click at [427, 425] on div "[DATE] 00:00:00" at bounding box center [435, 426] width 116 height 27
click at [423, 400] on div "Press SPACE to select this row." at bounding box center [435, 398] width 116 height 27
click at [291, 367] on div "CAIU3589771" at bounding box center [318, 370] width 116 height 27
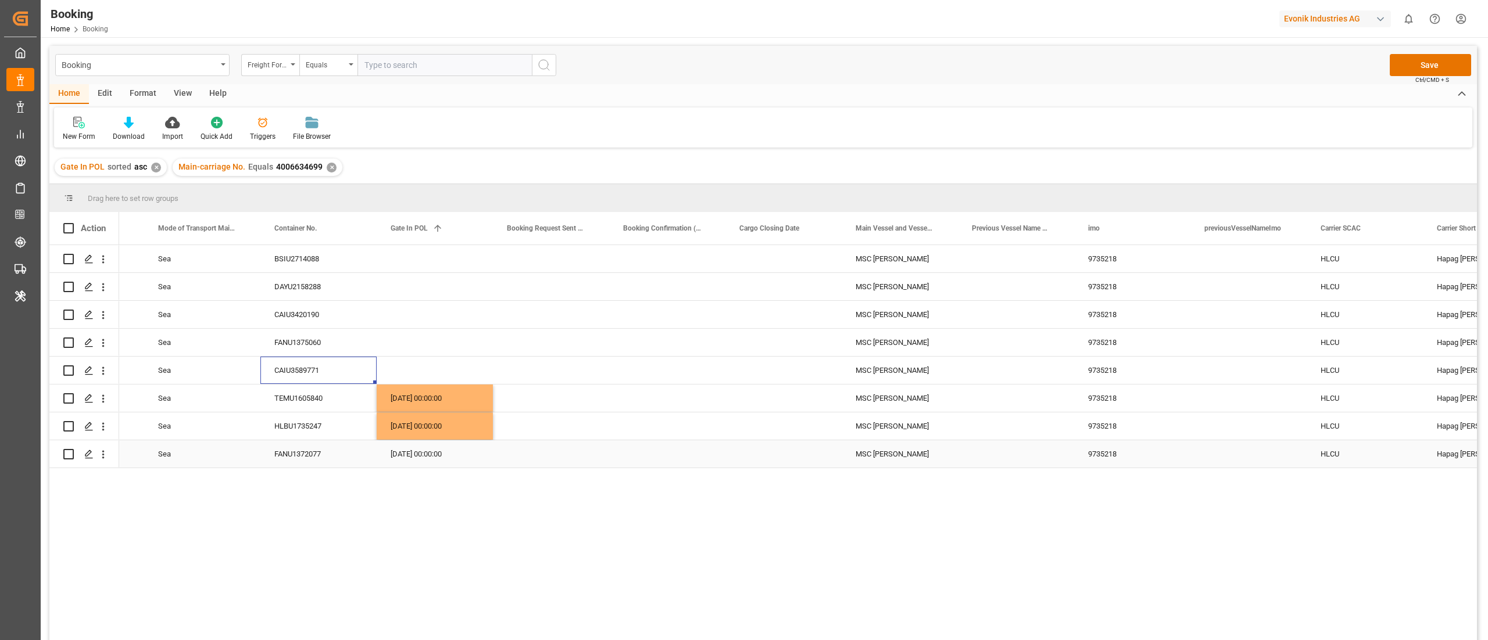
click at [416, 462] on div "[DATE] 00:00:00" at bounding box center [435, 454] width 116 height 27
click at [414, 363] on div "Press SPACE to select this row." at bounding box center [435, 370] width 116 height 27
click at [292, 346] on div "FANU1375060" at bounding box center [318, 342] width 116 height 27
click at [439, 392] on div "[DATE] 00:00:00" at bounding box center [435, 398] width 116 height 27
click at [426, 337] on div "Press SPACE to select this row." at bounding box center [435, 342] width 116 height 27
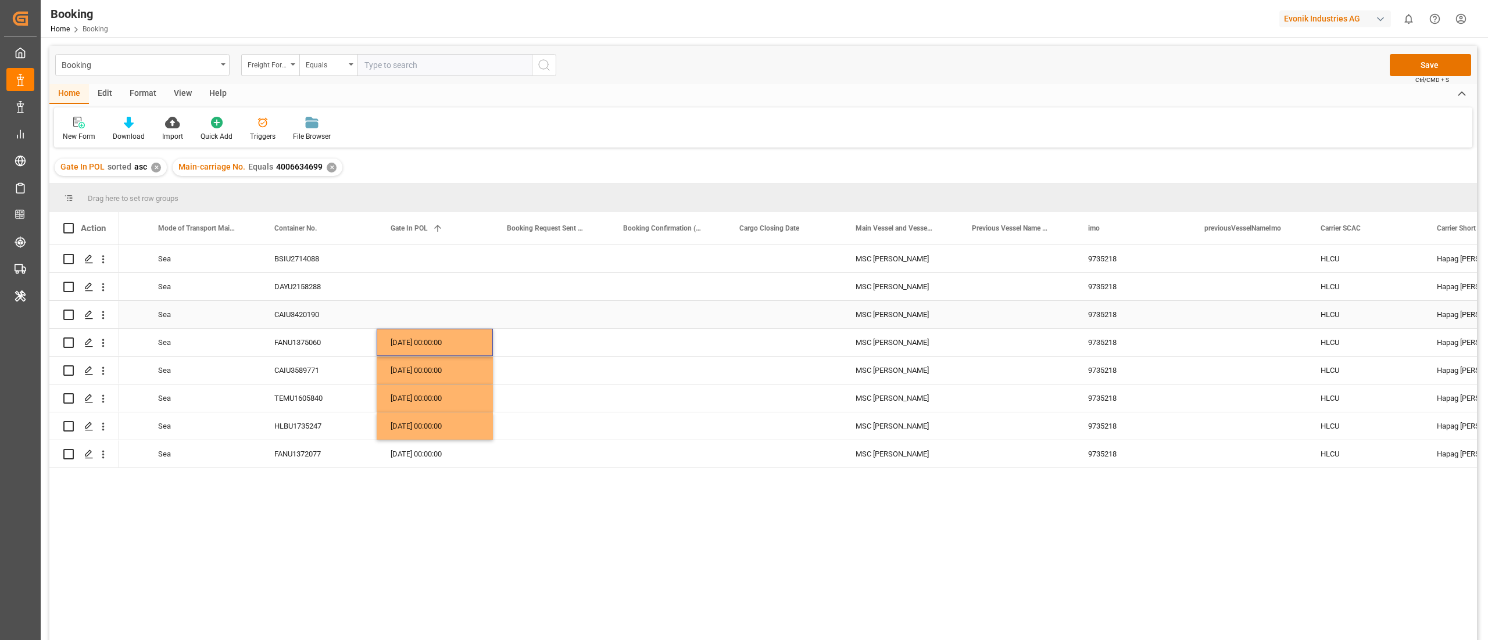
click at [303, 317] on div "CAIU3420190" at bounding box center [318, 314] width 116 height 27
click at [442, 337] on div "[DATE] 00:00:00" at bounding box center [435, 342] width 116 height 27
click at [414, 307] on div "Press SPACE to select this row." at bounding box center [435, 314] width 116 height 27
click at [414, 307] on div "[DATE] 00:00:00" at bounding box center [435, 314] width 116 height 27
click at [319, 290] on div "DAYU2158288" at bounding box center [318, 286] width 116 height 27
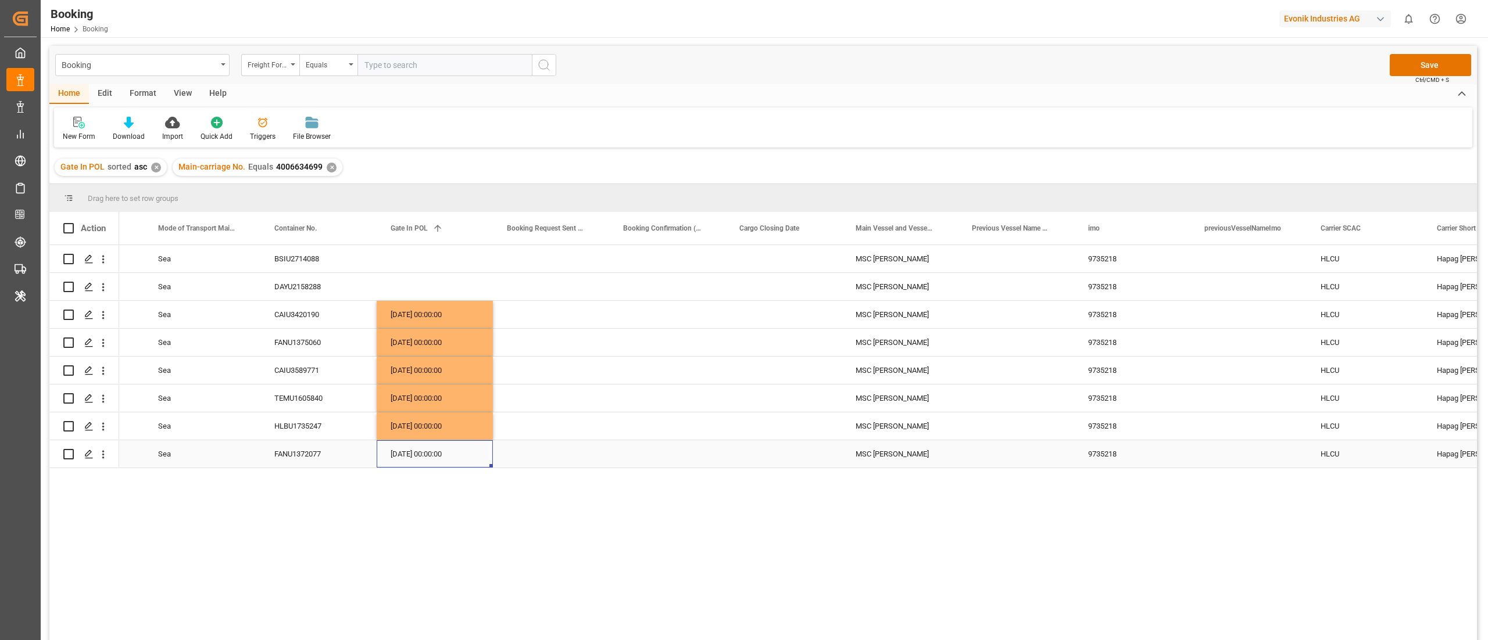
click at [418, 448] on div "[DATE] 00:00:00" at bounding box center [435, 454] width 116 height 27
click at [409, 288] on div "Press SPACE to select this row." at bounding box center [435, 286] width 116 height 27
click at [298, 257] on div "BSIU2714088" at bounding box center [318, 258] width 116 height 27
click at [422, 285] on div "[DATE] 00:00:00" at bounding box center [435, 286] width 116 height 27
click at [432, 263] on div "Press SPACE to select this row." at bounding box center [435, 258] width 116 height 27
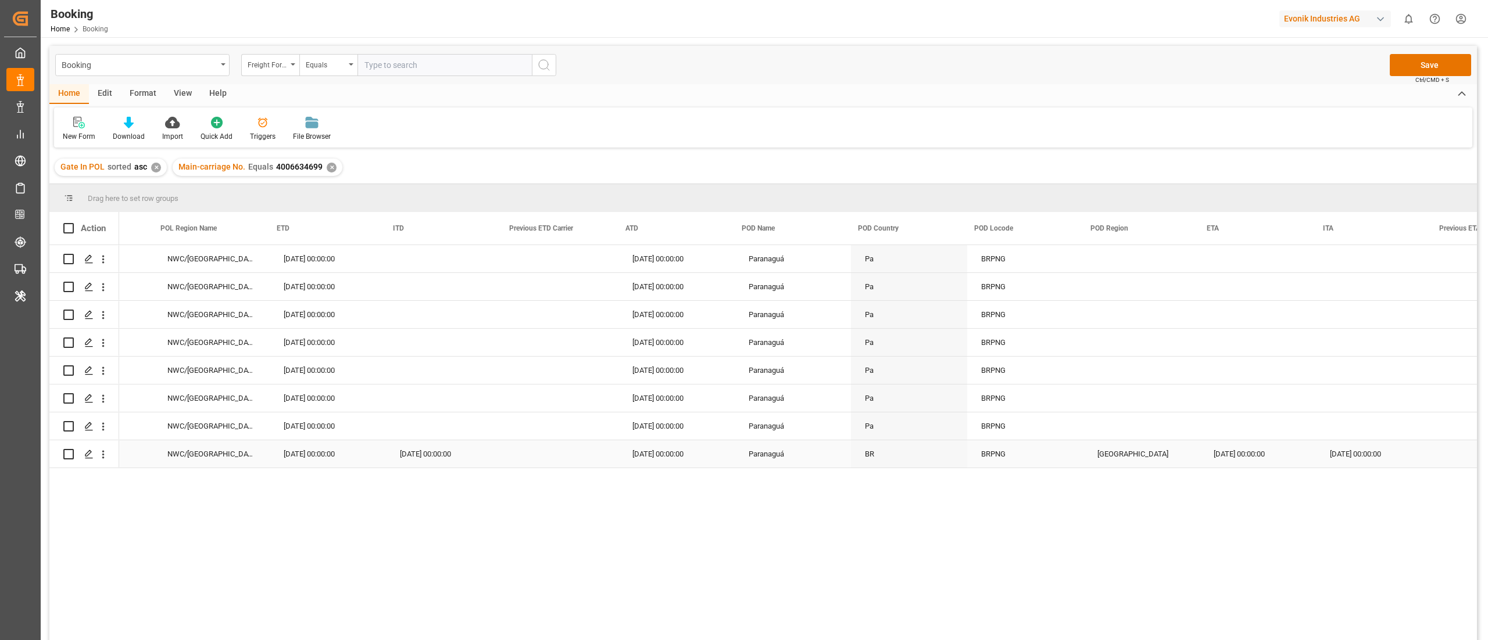
scroll to position [0, 5903]
click at [1102, 450] on div "[GEOGRAPHIC_DATA]" at bounding box center [1133, 454] width 116 height 27
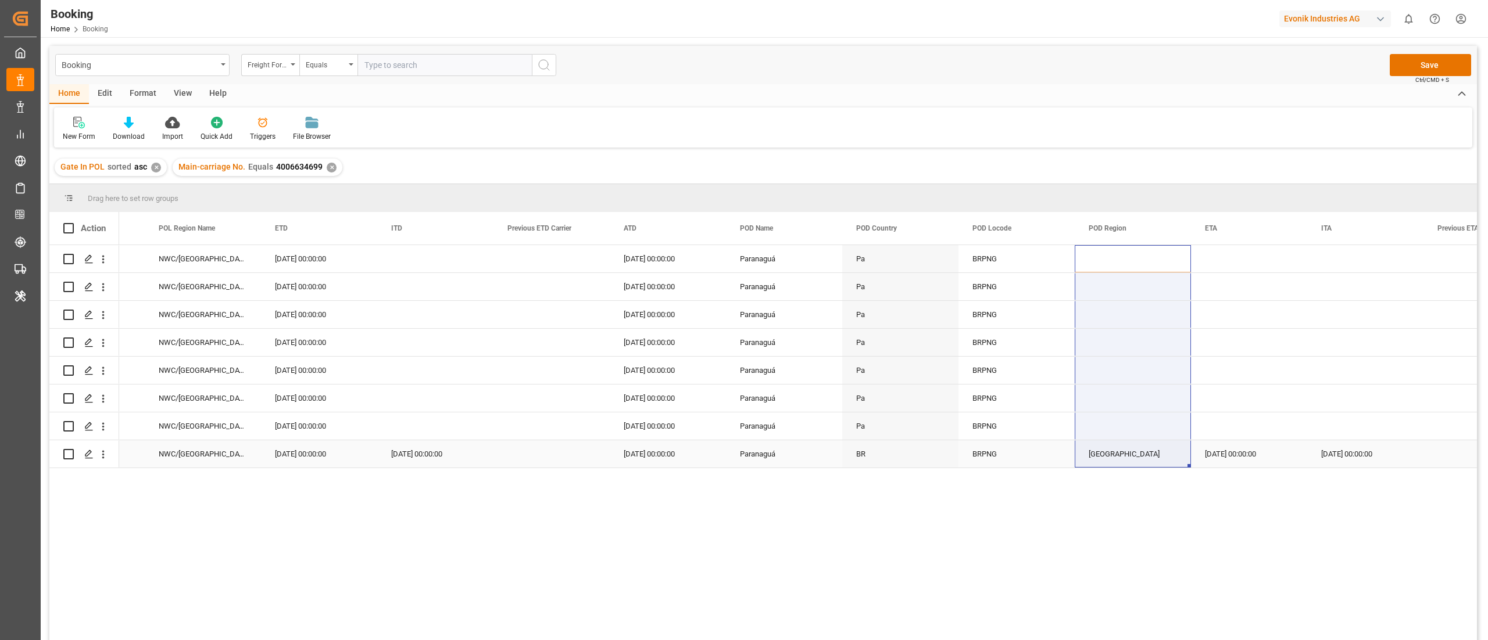
drag, startPoint x: 1098, startPoint y: 253, endPoint x: 1100, endPoint y: 446, distance: 193.0
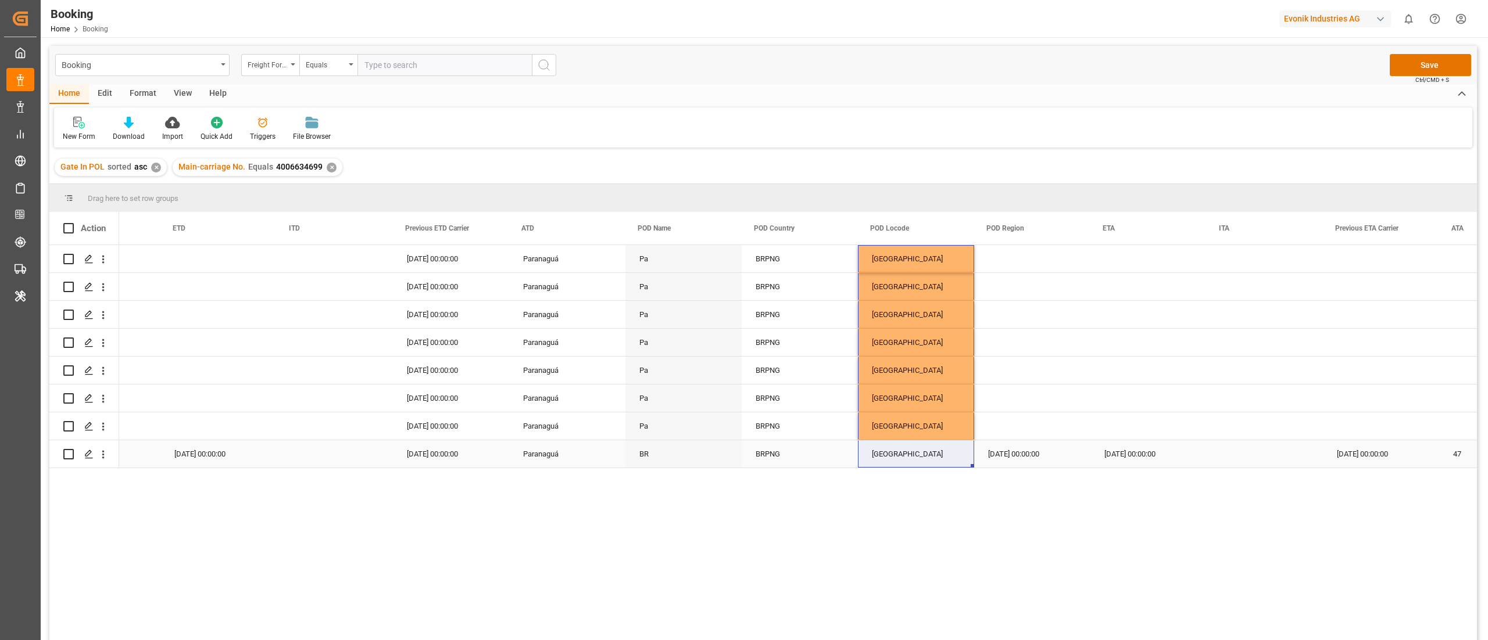
scroll to position [0, 6172]
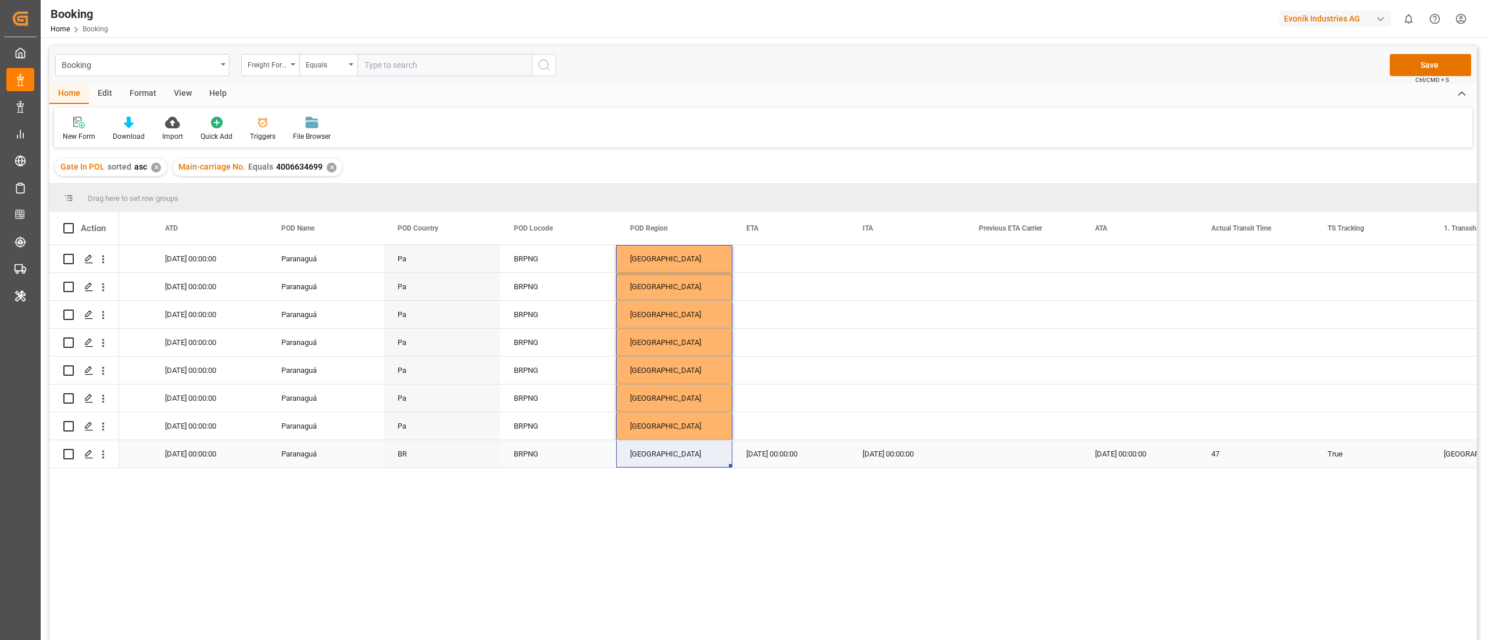
click at [789, 459] on div "[DATE] 00:00:00" at bounding box center [790, 454] width 116 height 27
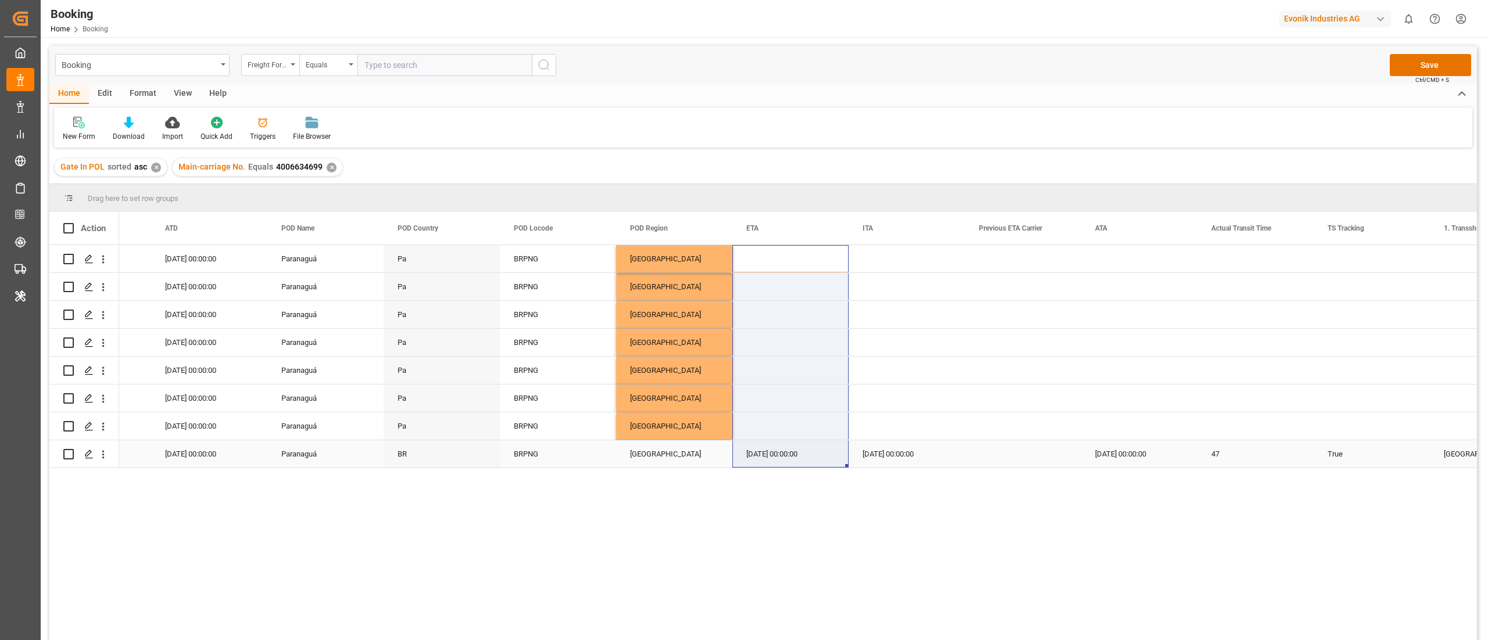
drag, startPoint x: 782, startPoint y: 264, endPoint x: 786, endPoint y: 448, distance: 183.1
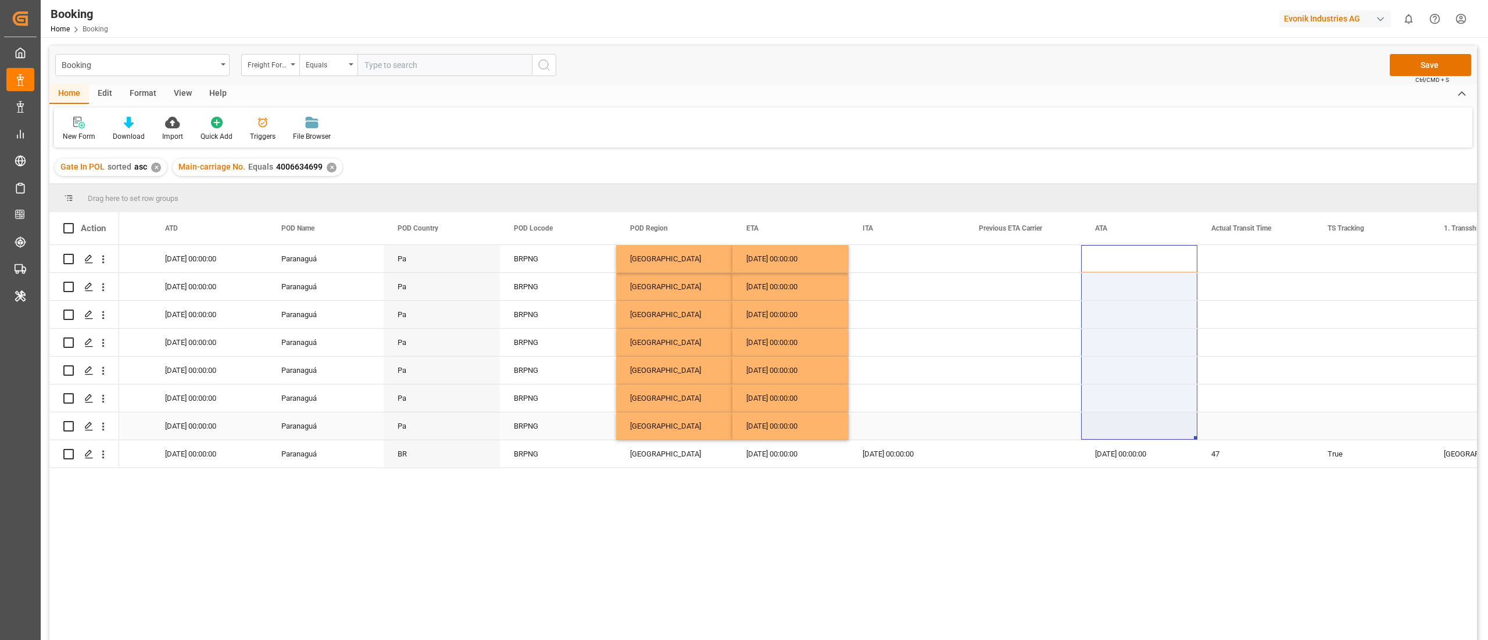
drag, startPoint x: 1125, startPoint y: 262, endPoint x: 1117, endPoint y: 441, distance: 178.6
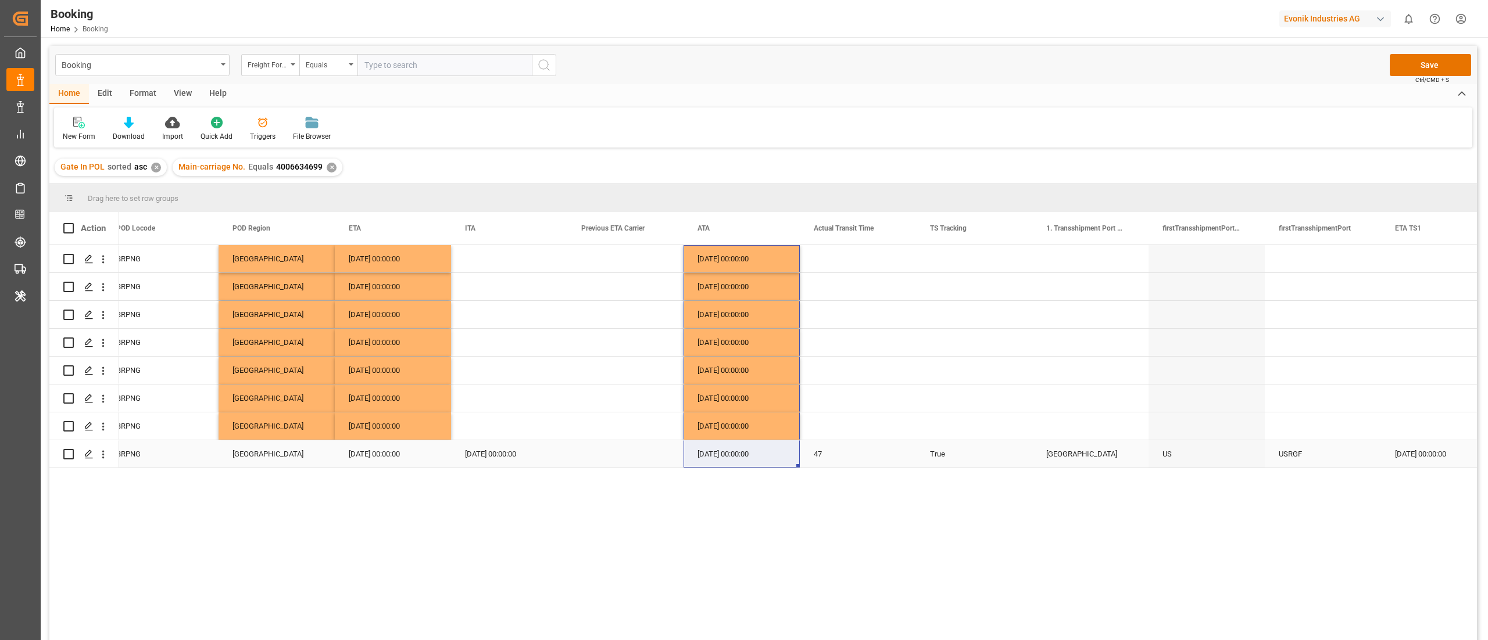
click at [952, 445] on div "True" at bounding box center [974, 454] width 116 height 27
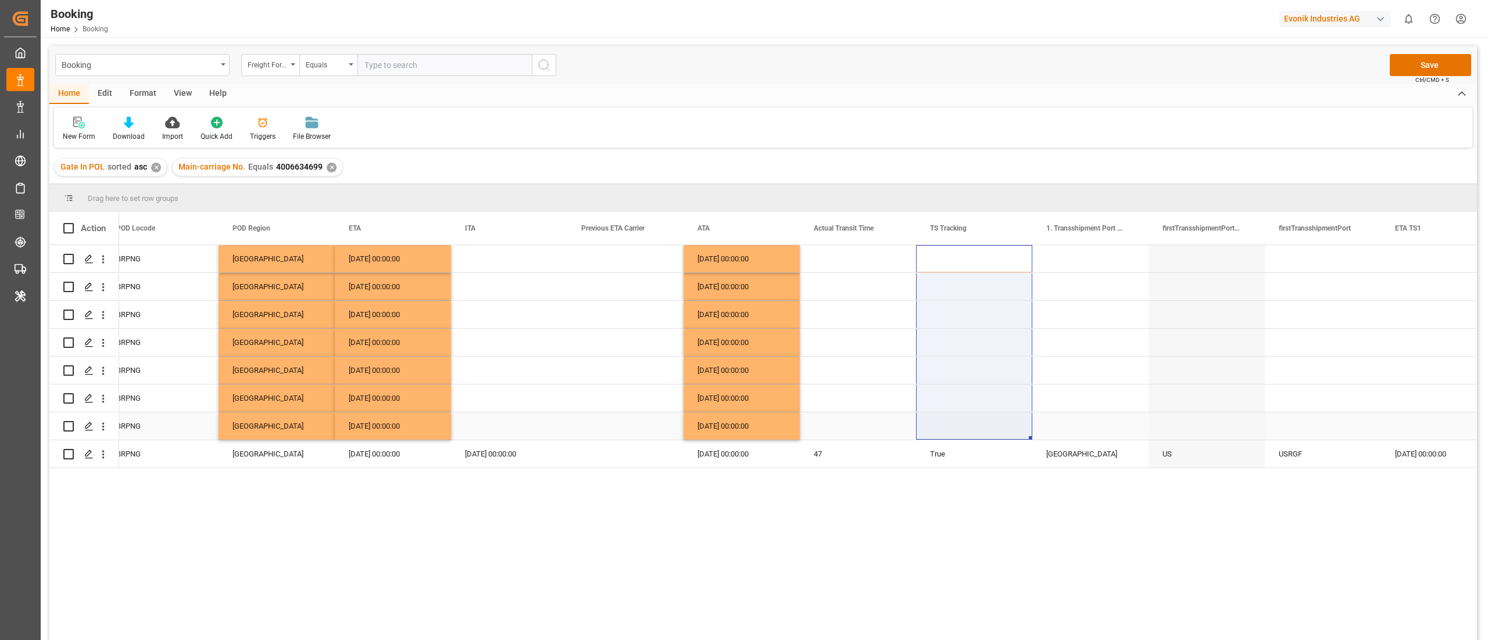
drag, startPoint x: 951, startPoint y: 263, endPoint x: 946, endPoint y: 423, distance: 159.9
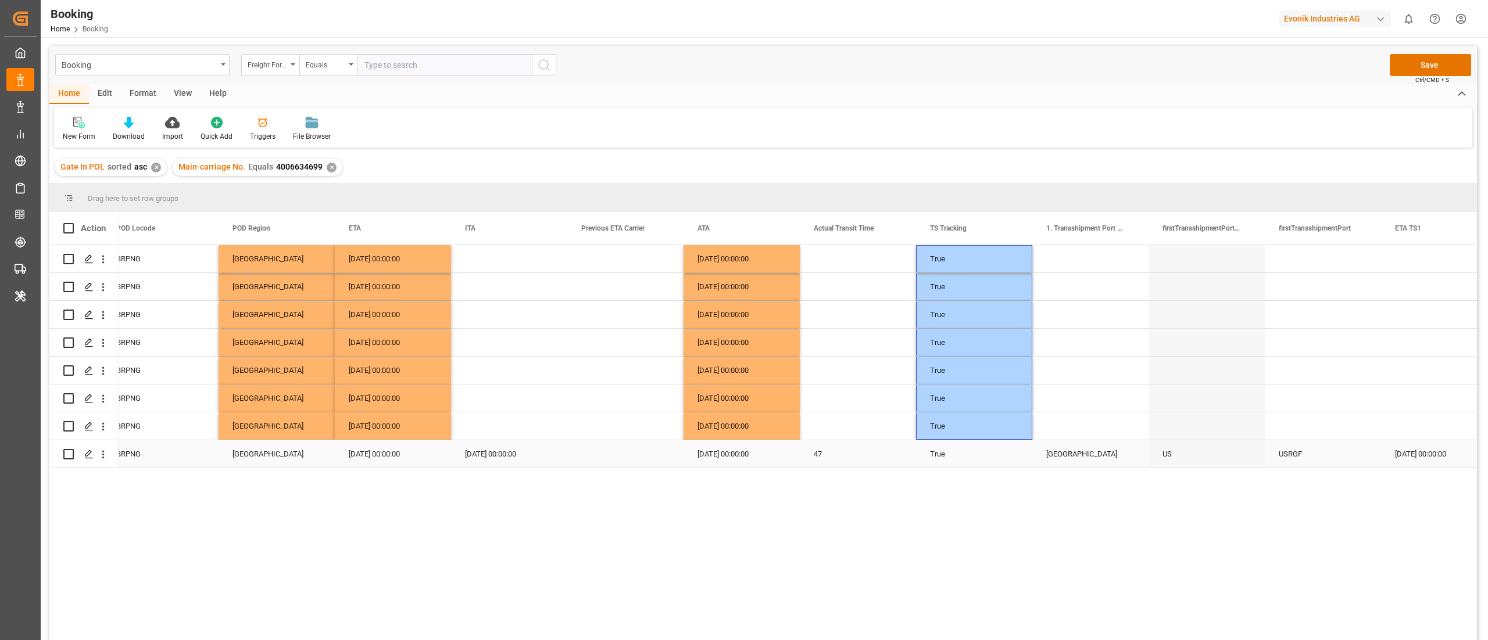
click at [1093, 461] on div "[GEOGRAPHIC_DATA]" at bounding box center [1090, 454] width 116 height 27
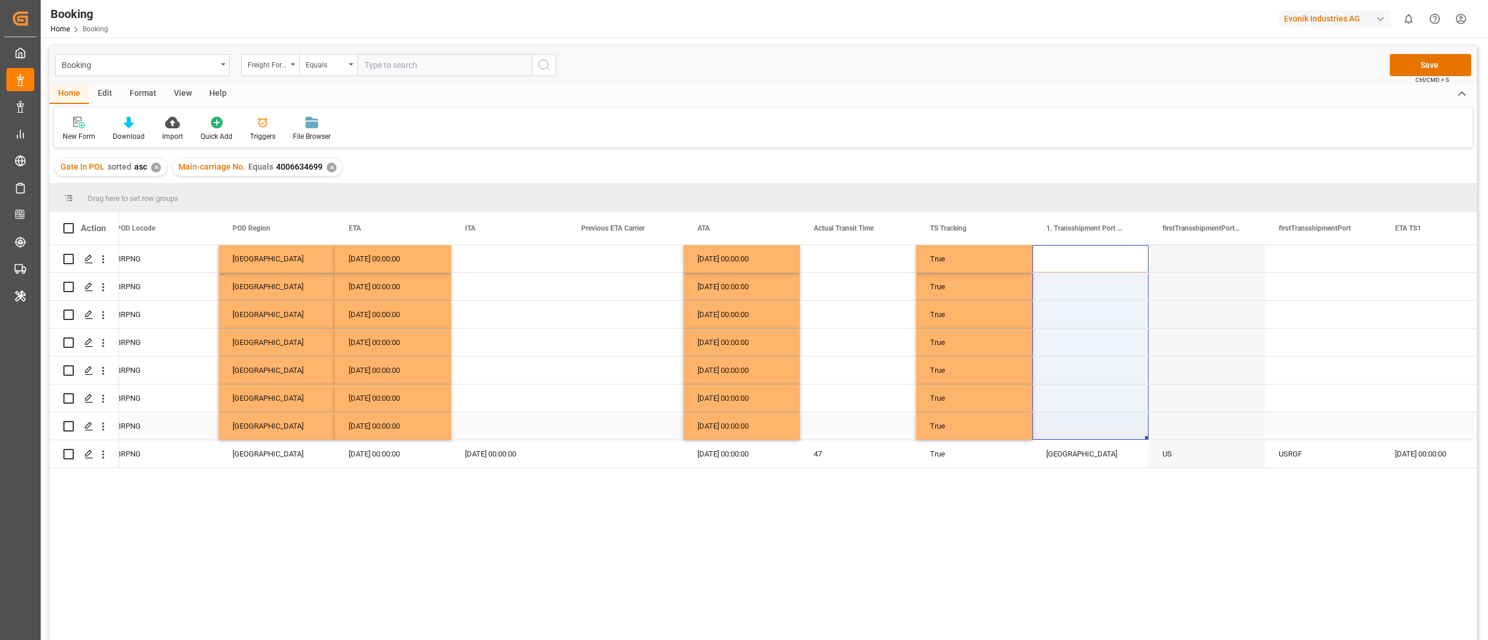
drag, startPoint x: 1081, startPoint y: 265, endPoint x: 1077, endPoint y: 436, distance: 170.9
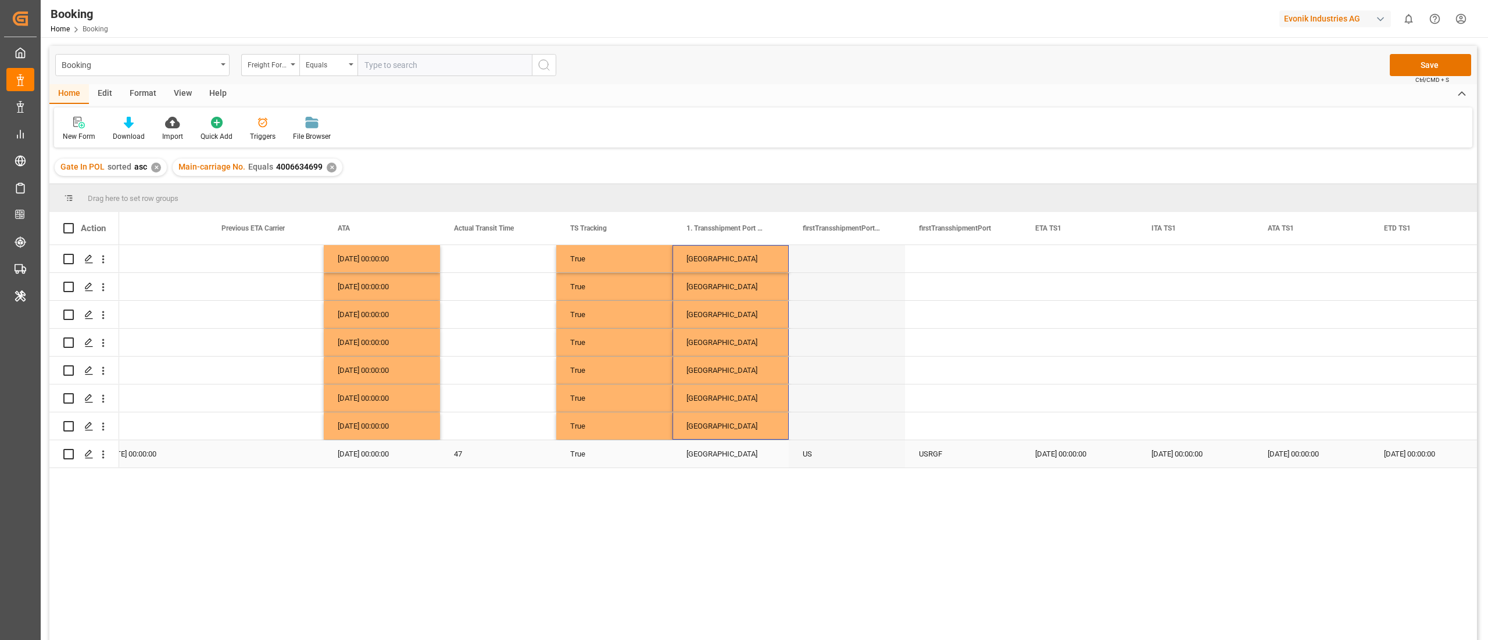
click at [945, 455] on div "USRGF" at bounding box center [963, 454] width 116 height 27
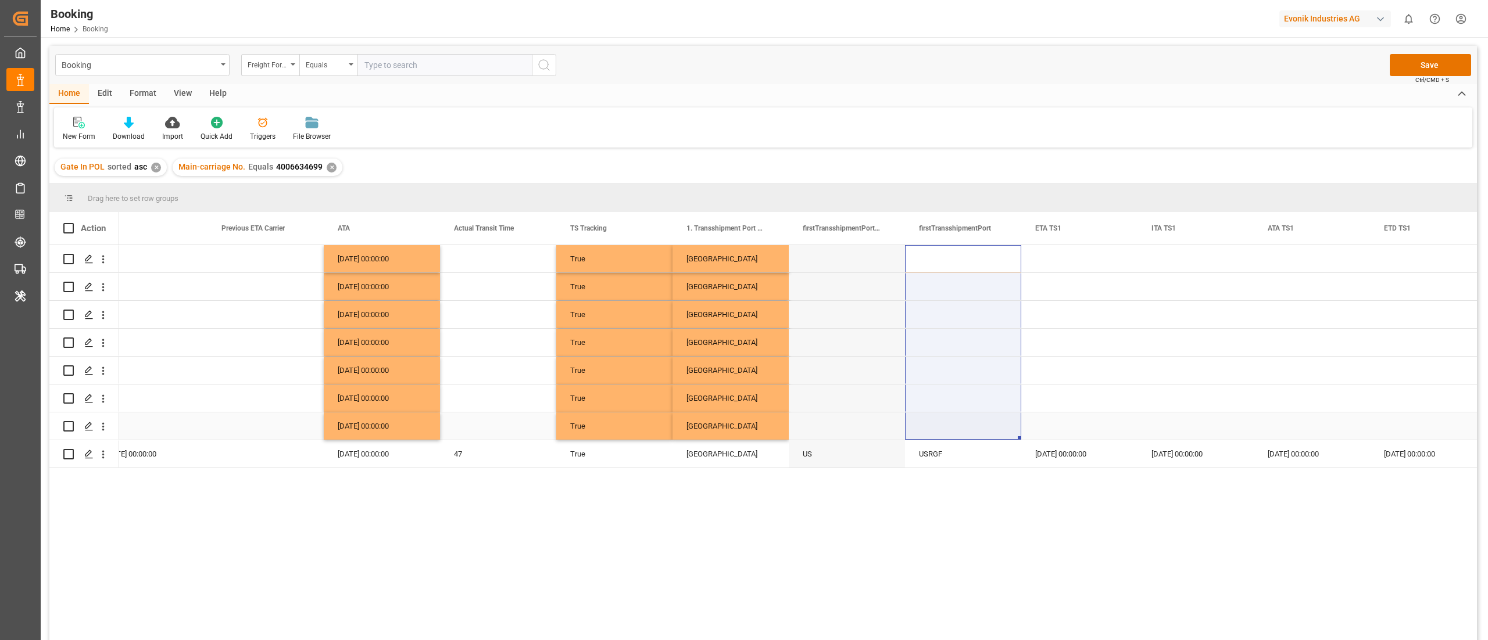
drag, startPoint x: 939, startPoint y: 265, endPoint x: 922, endPoint y: 430, distance: 165.4
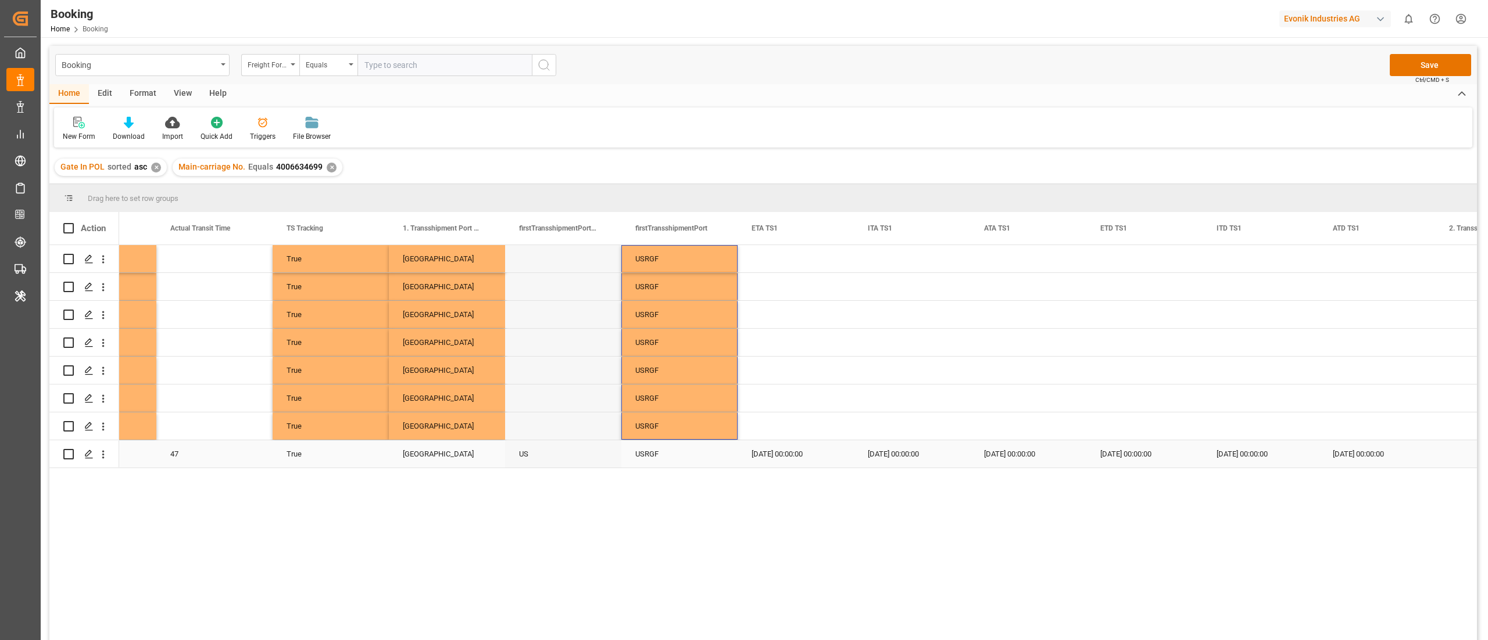
click at [793, 449] on div "23.08.2025 00:00:00" at bounding box center [796, 454] width 116 height 27
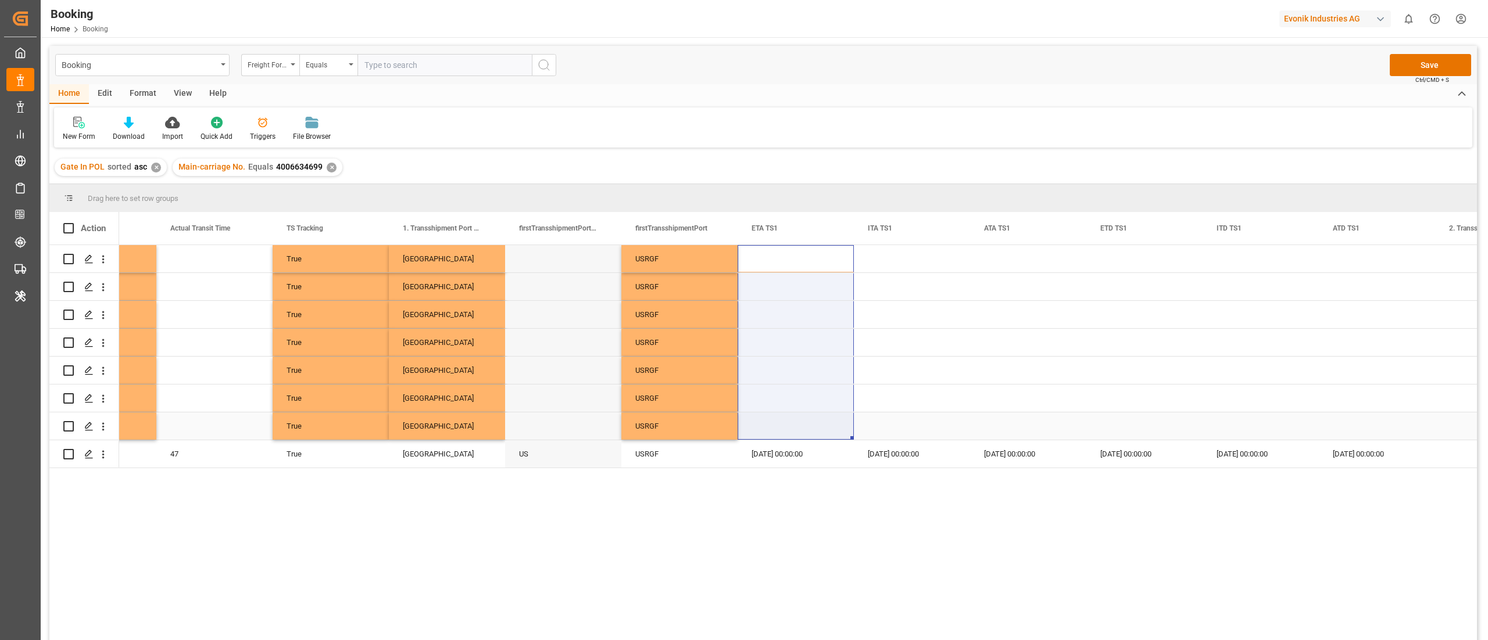
drag, startPoint x: 787, startPoint y: 265, endPoint x: 773, endPoint y: 437, distance: 172.6
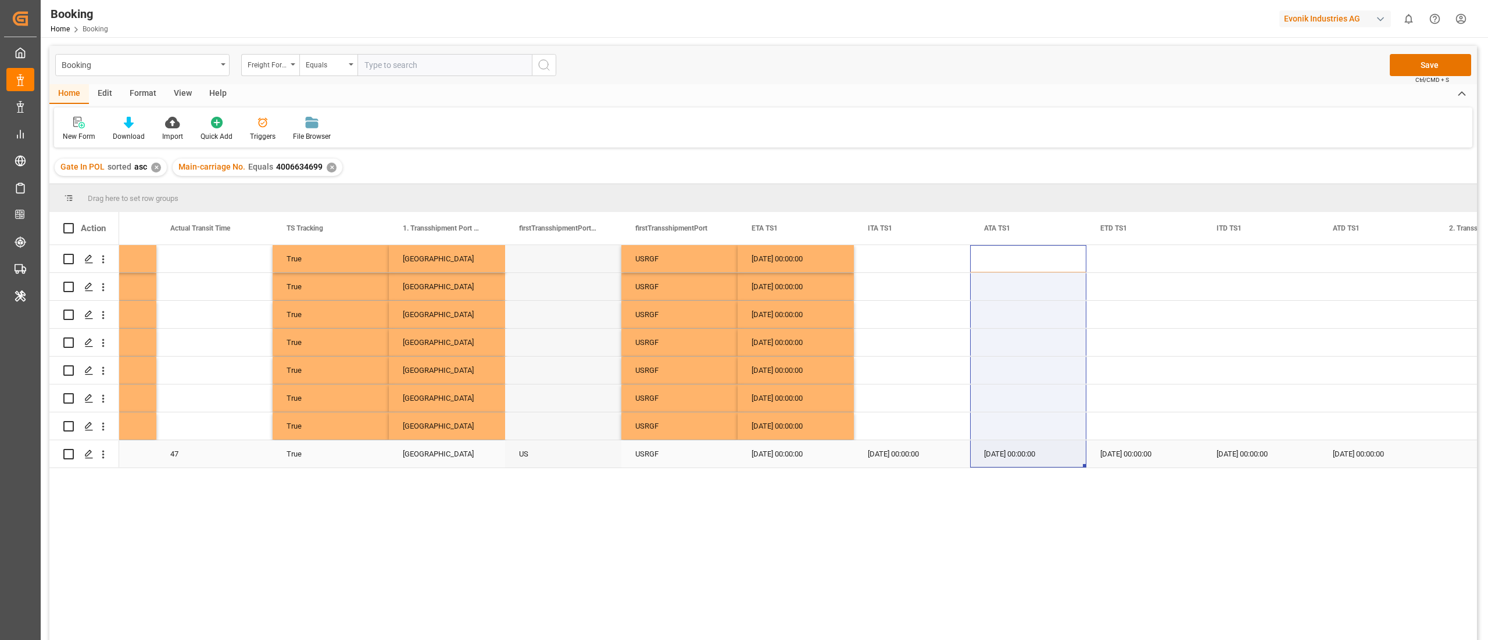
drag, startPoint x: 1004, startPoint y: 257, endPoint x: 1007, endPoint y: 441, distance: 183.1
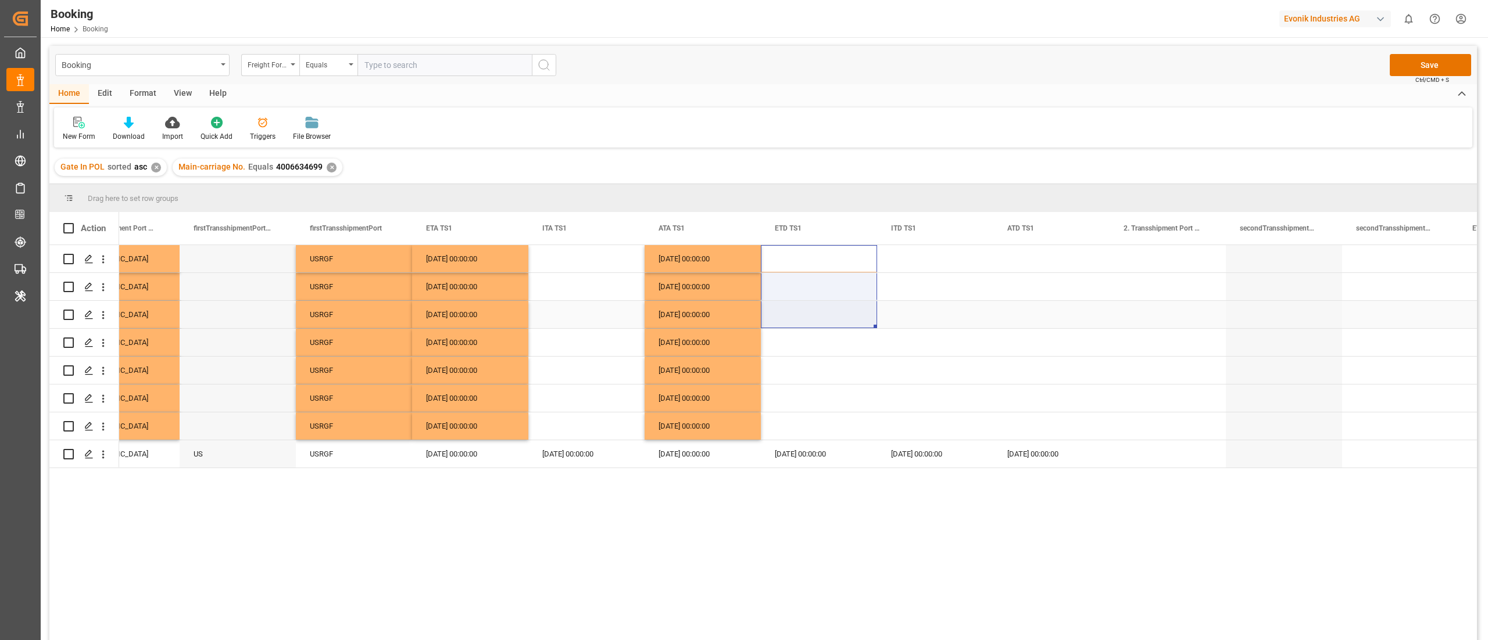
drag, startPoint x: 805, startPoint y: 252, endPoint x: 805, endPoint y: 313, distance: 61.0
click at [796, 451] on div "01.09.2025 00:00:00" at bounding box center [819, 454] width 116 height 27
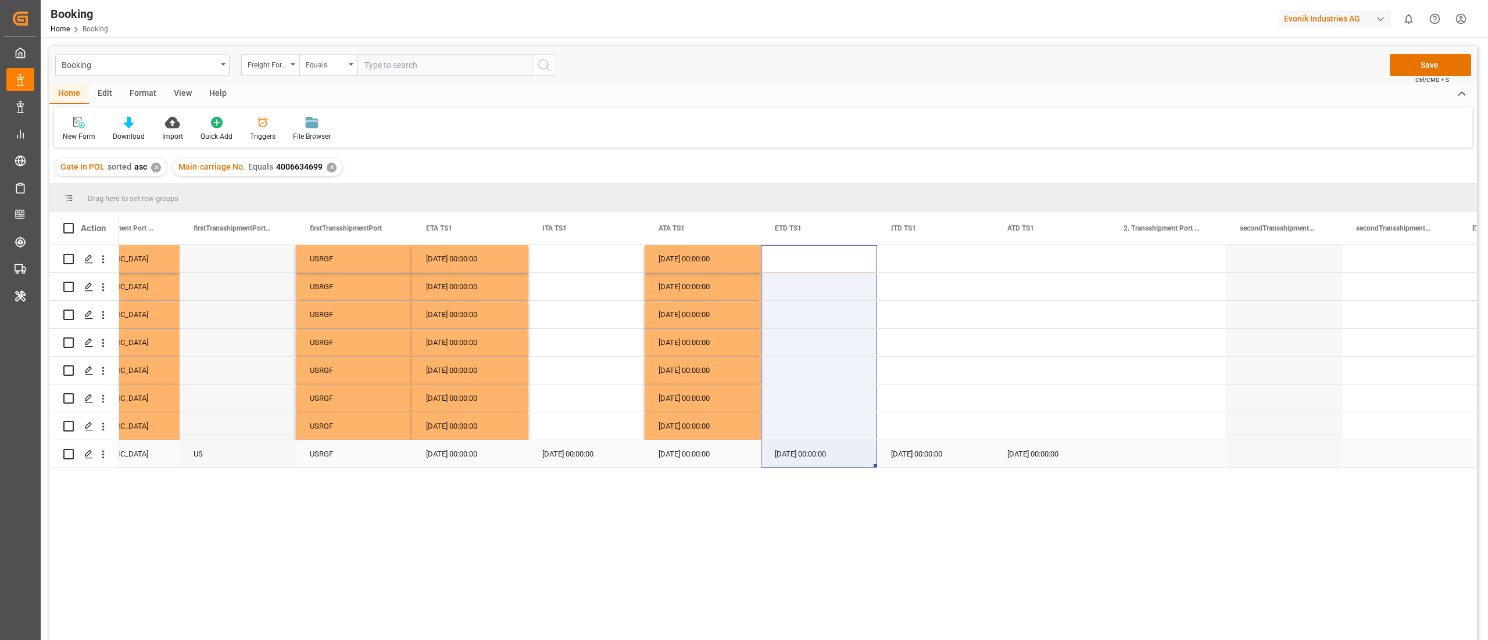
drag, startPoint x: 817, startPoint y: 260, endPoint x: 808, endPoint y: 449, distance: 188.5
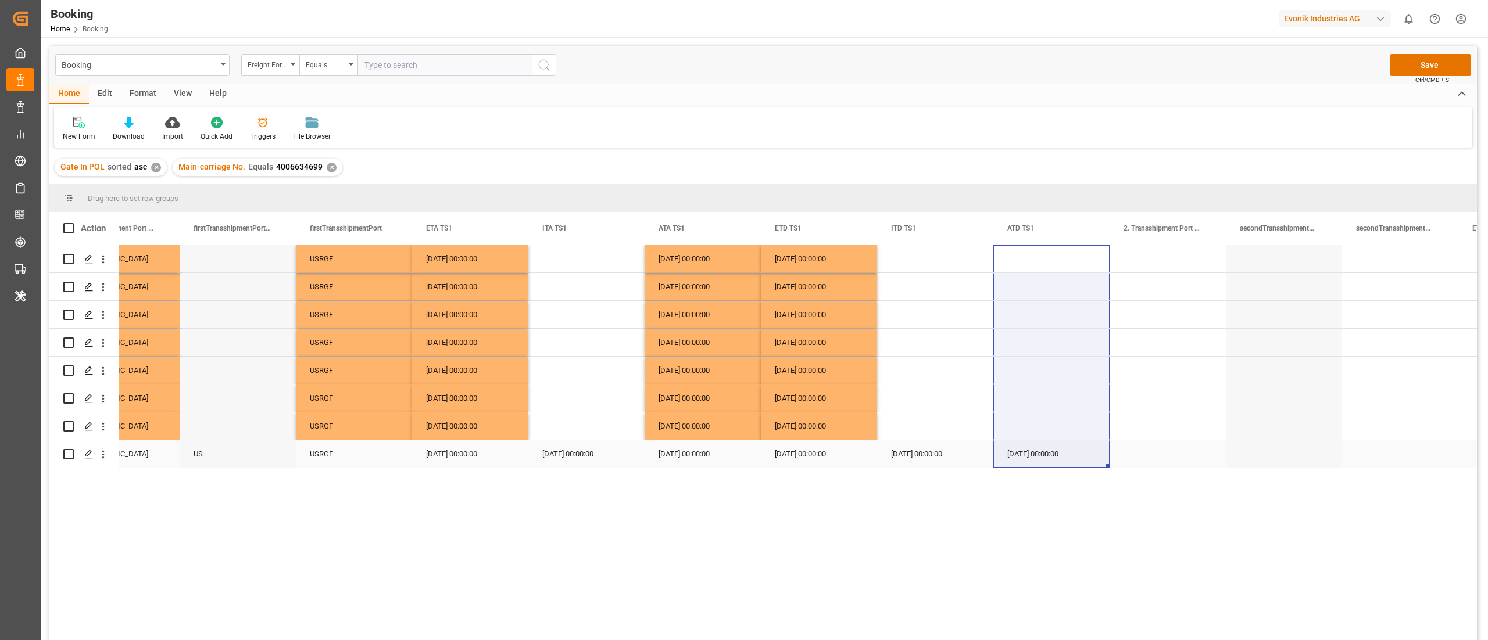
drag, startPoint x: 1035, startPoint y: 262, endPoint x: 1035, endPoint y: 467, distance: 205.2
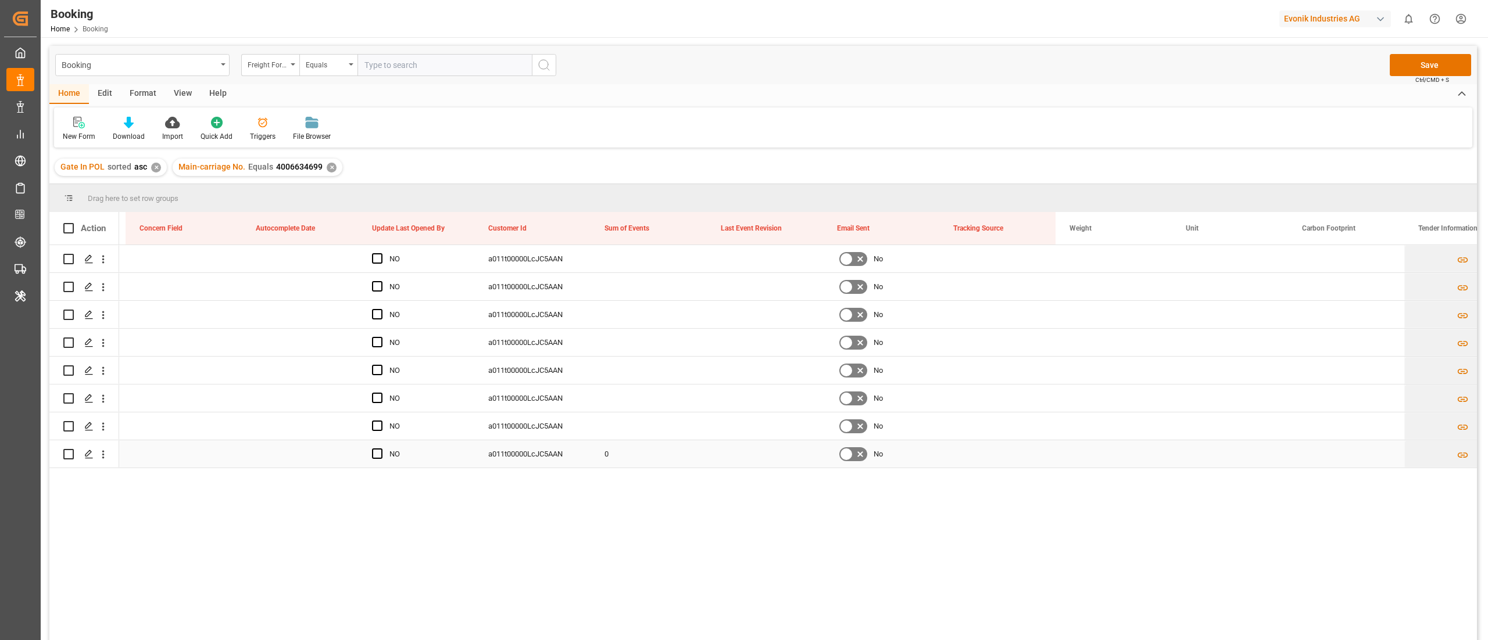
click at [601, 453] on div "0" at bounding box center [649, 454] width 116 height 27
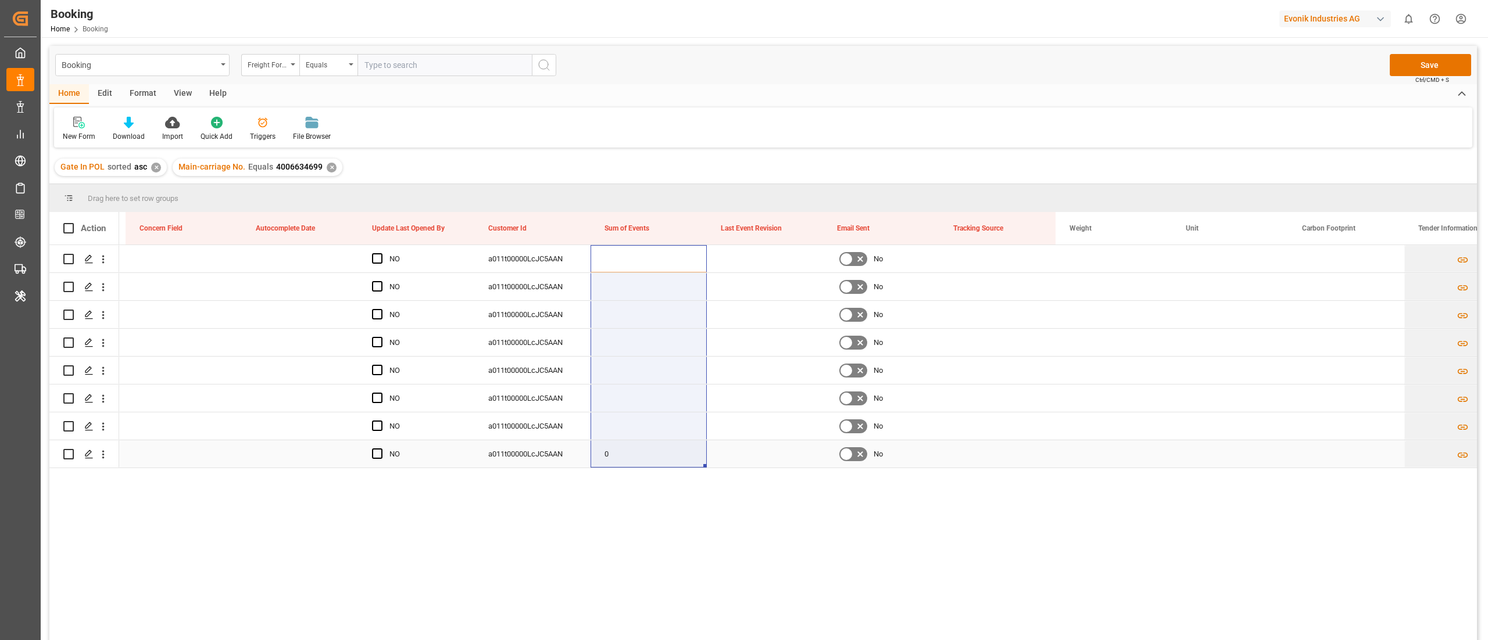
drag, startPoint x: 626, startPoint y: 279, endPoint x: 622, endPoint y: 463, distance: 183.7
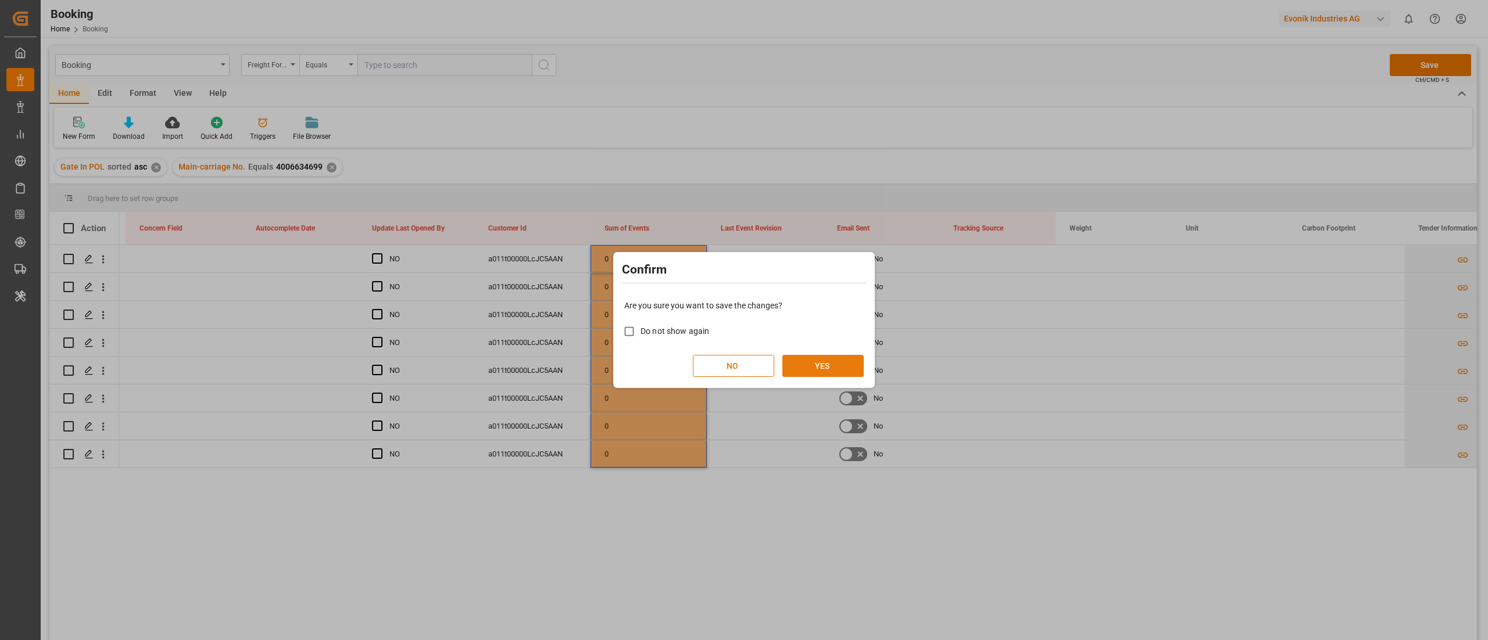
click at [828, 369] on button "YES" at bounding box center [822, 366] width 81 height 22
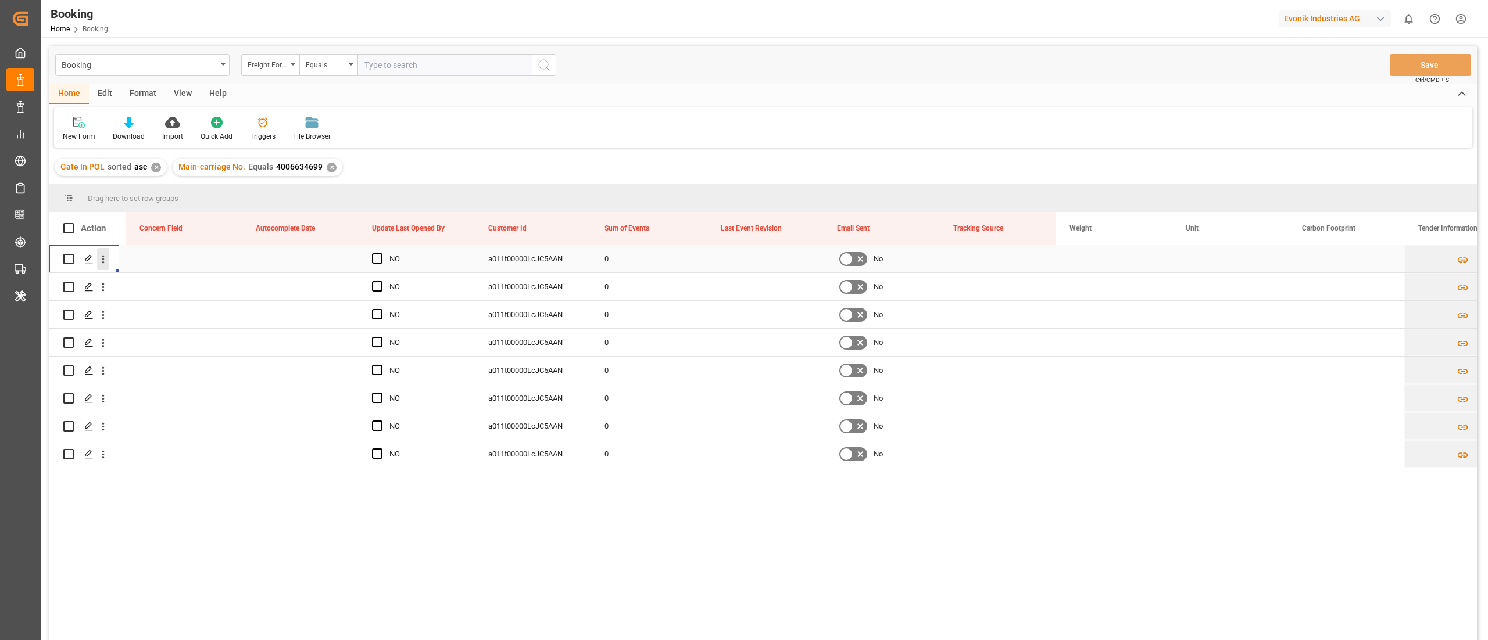
click at [107, 264] on icon "open menu" at bounding box center [103, 259] width 12 height 12
click at [154, 282] on span "Open in new tab" at bounding box center [180, 284] width 106 height 12
click at [105, 286] on icon "open menu" at bounding box center [103, 287] width 12 height 12
click at [153, 312] on span "Open in new tab" at bounding box center [180, 312] width 106 height 12
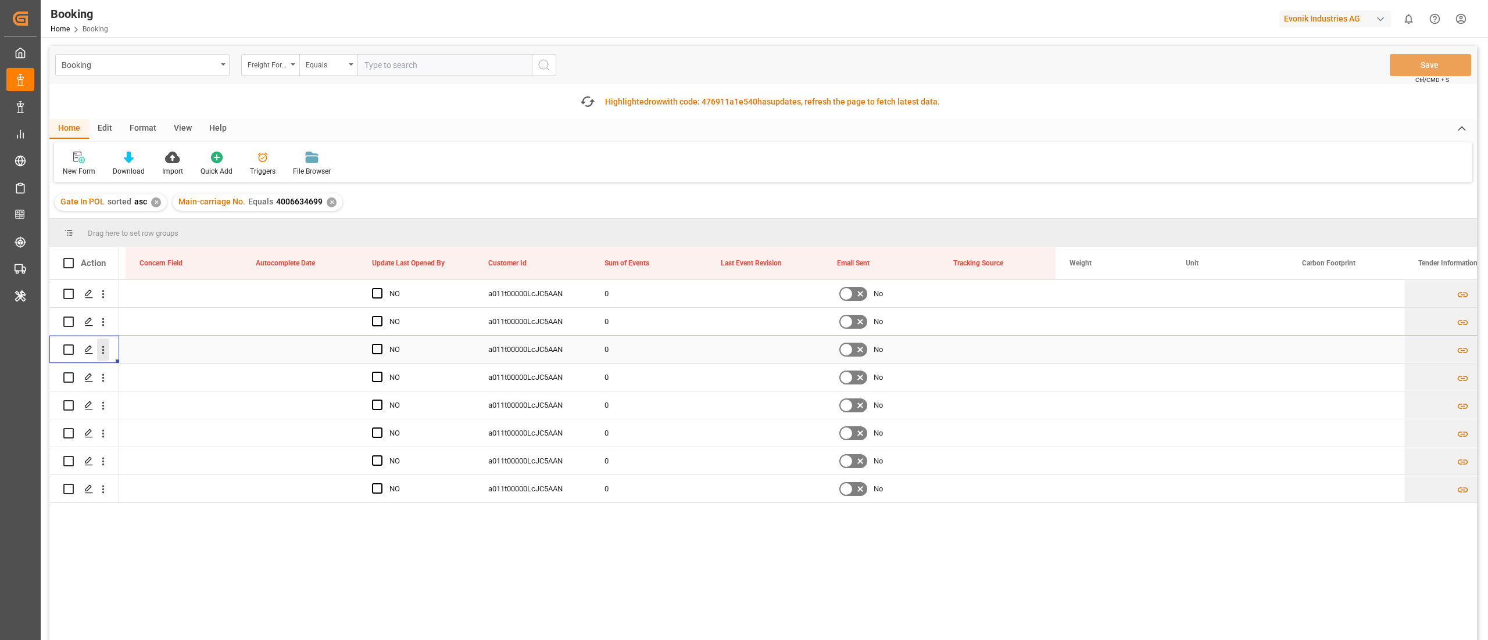
click at [108, 353] on icon "open menu" at bounding box center [103, 350] width 12 height 12
click at [149, 368] on span "Open in new tab" at bounding box center [180, 374] width 106 height 12
click at [107, 385] on button "open menu" at bounding box center [103, 378] width 12 height 22
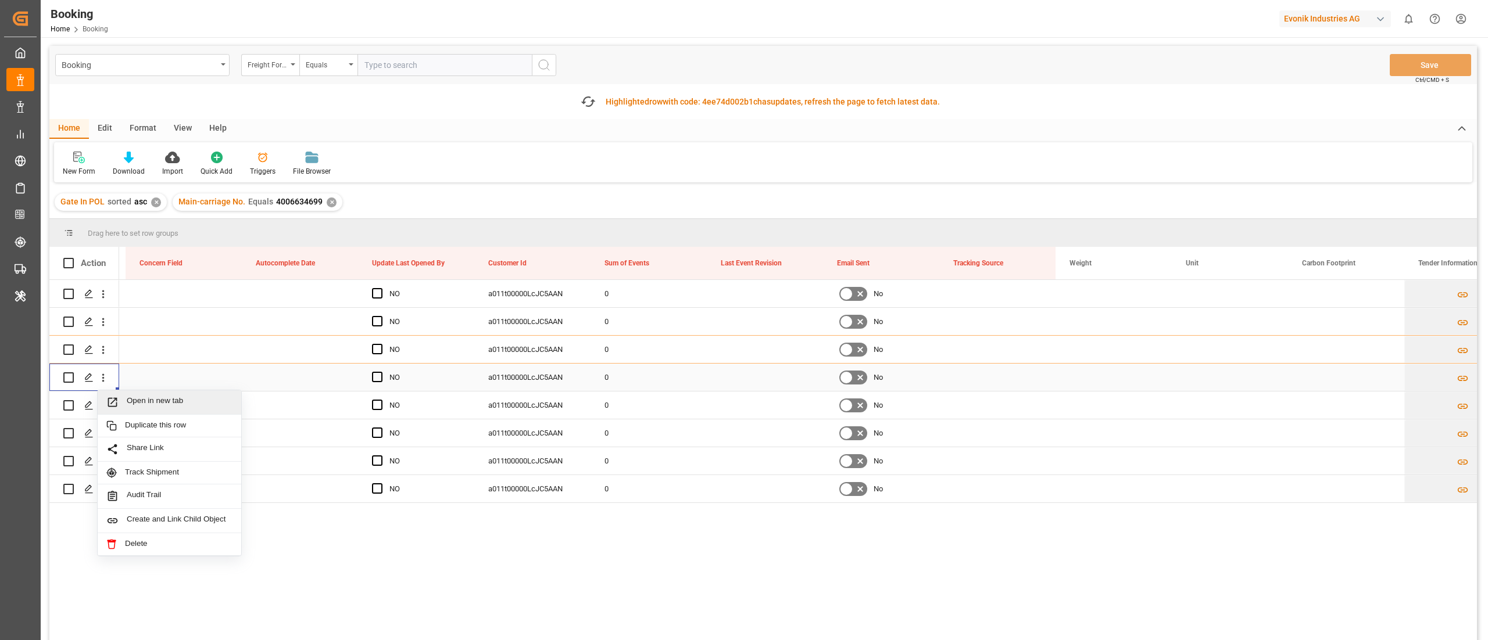
click at [141, 395] on div "Open in new tab" at bounding box center [170, 403] width 144 height 24
click at [103, 413] on button "open menu" at bounding box center [103, 406] width 12 height 22
click at [148, 432] on span "Open in new tab" at bounding box center [180, 430] width 106 height 12
click at [103, 436] on icon "open menu" at bounding box center [103, 434] width 2 height 8
click at [148, 453] on span "Open in new tab" at bounding box center [180, 458] width 106 height 12
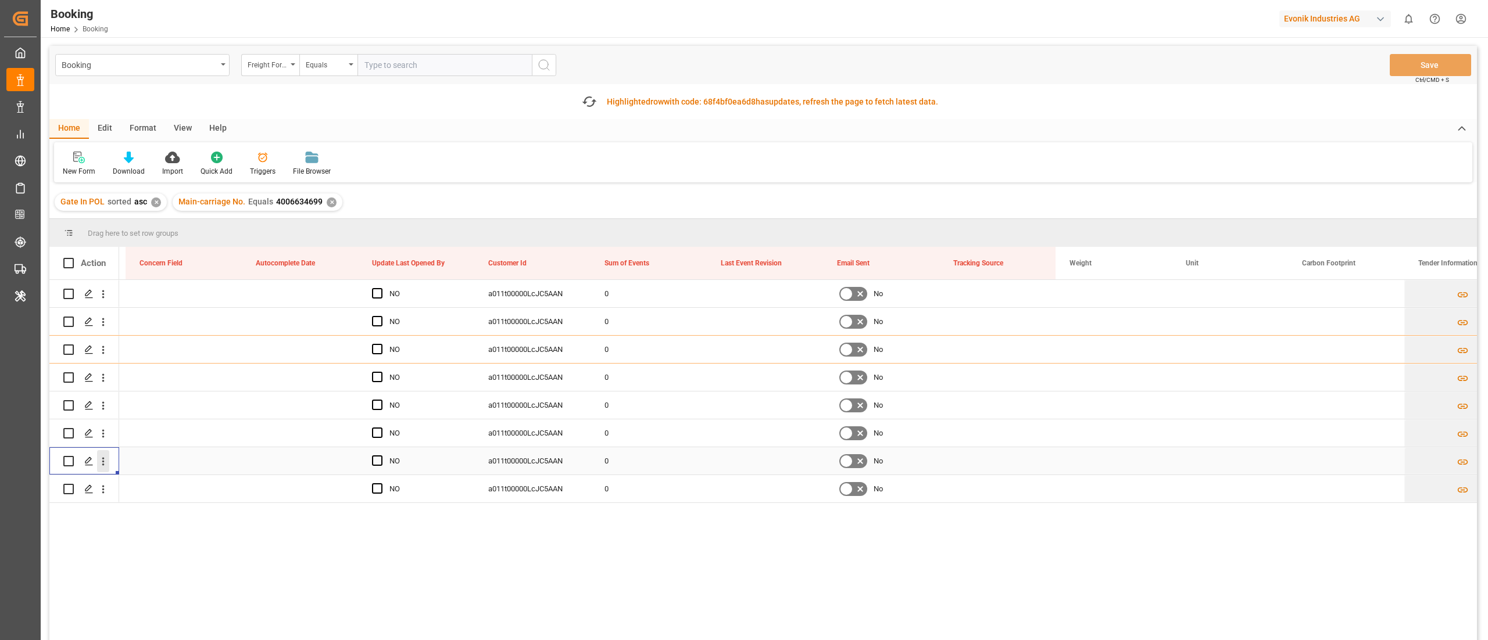
click at [100, 462] on icon "open menu" at bounding box center [103, 462] width 12 height 12
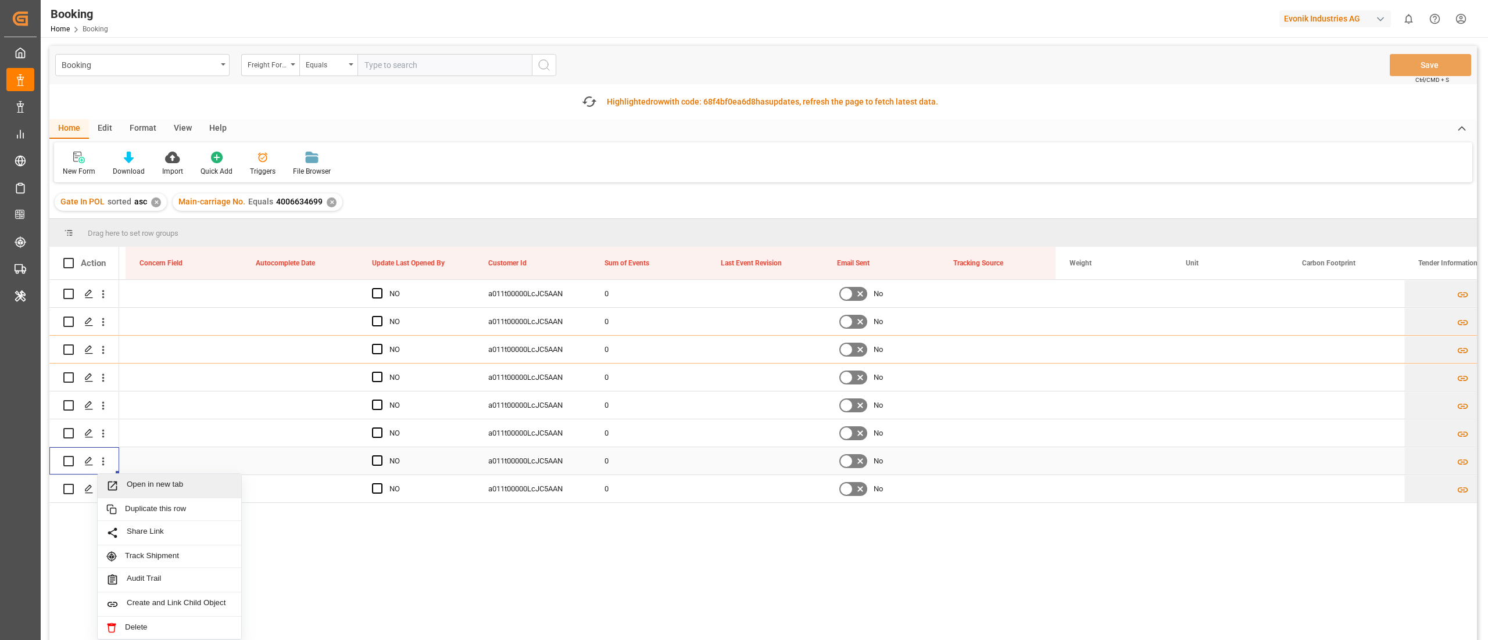
click at [140, 476] on div "Open in new tab" at bounding box center [170, 486] width 144 height 24
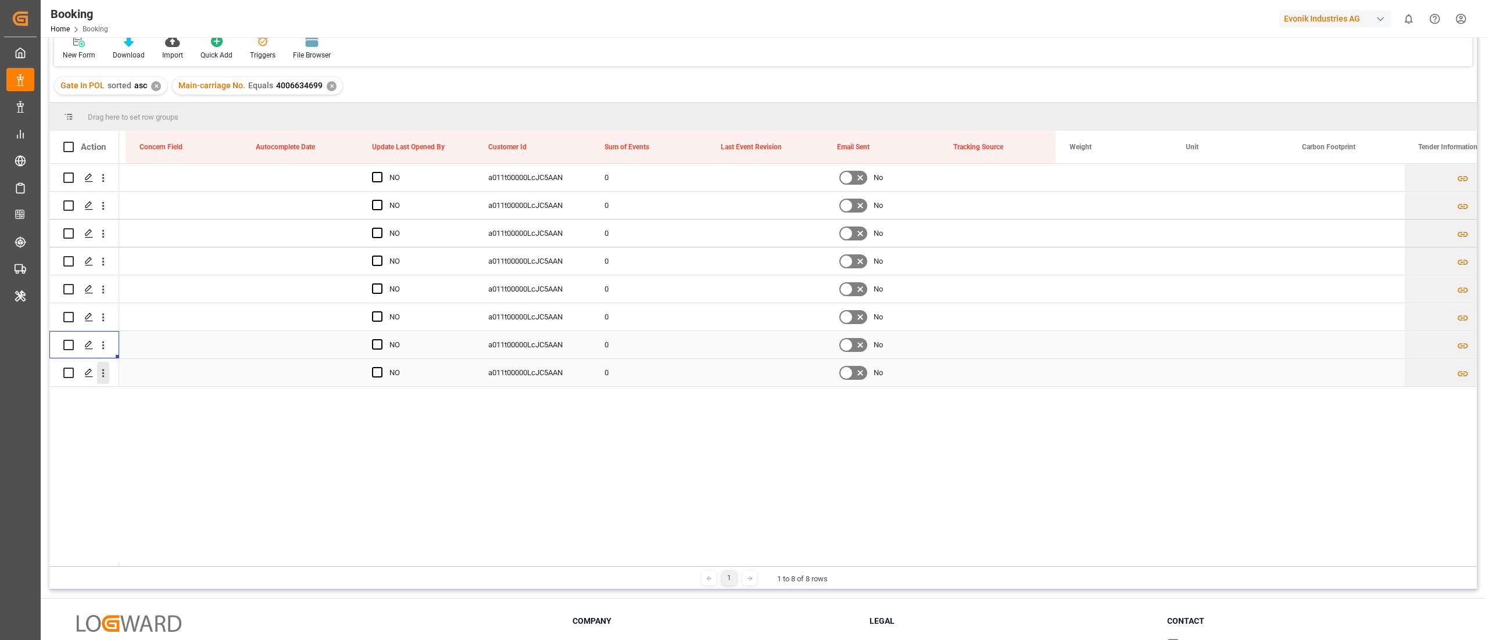
click at [106, 374] on icon "open menu" at bounding box center [103, 373] width 12 height 12
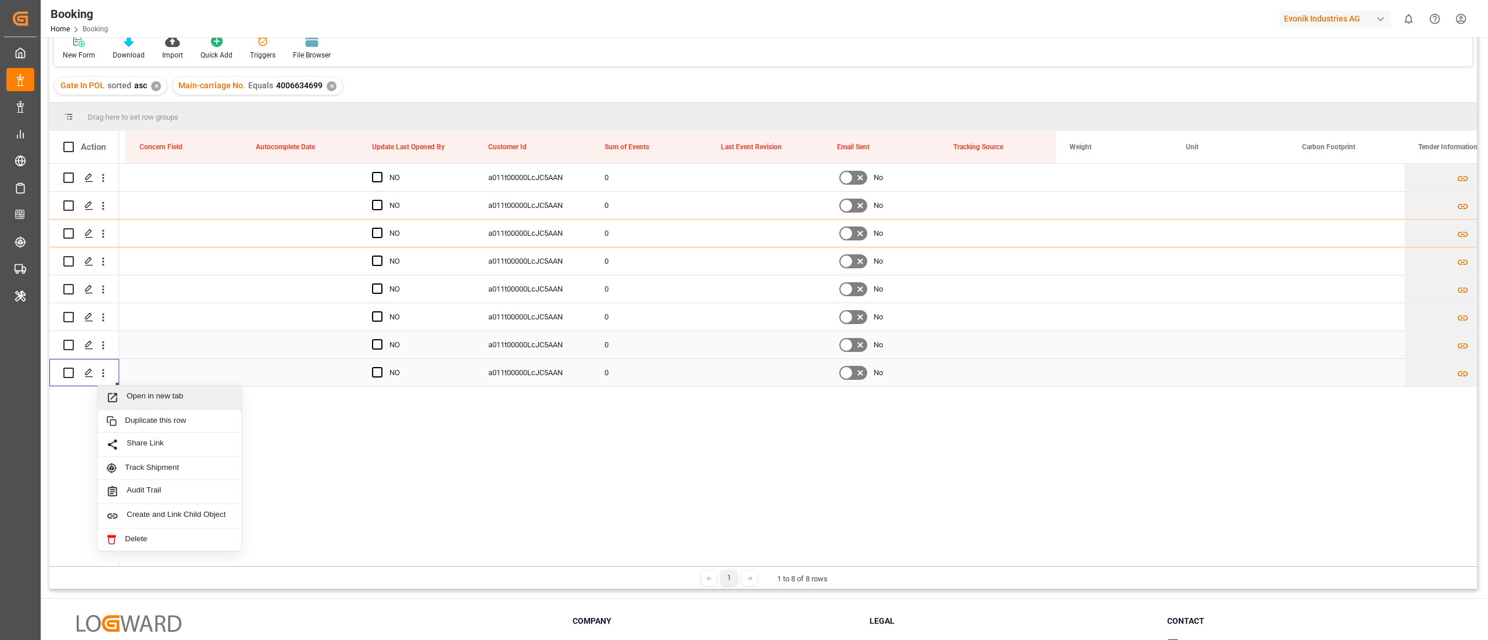
click at [133, 389] on div "Open in new tab" at bounding box center [170, 398] width 144 height 24
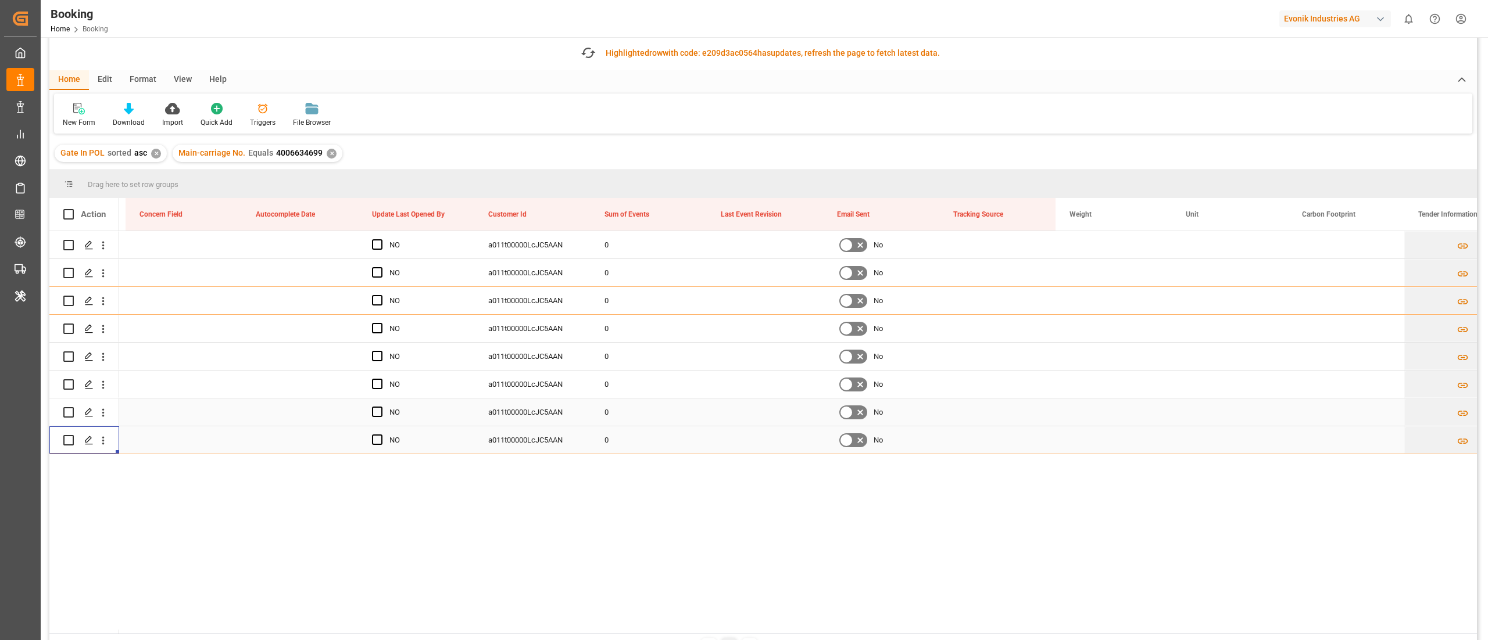
scroll to position [0, 0]
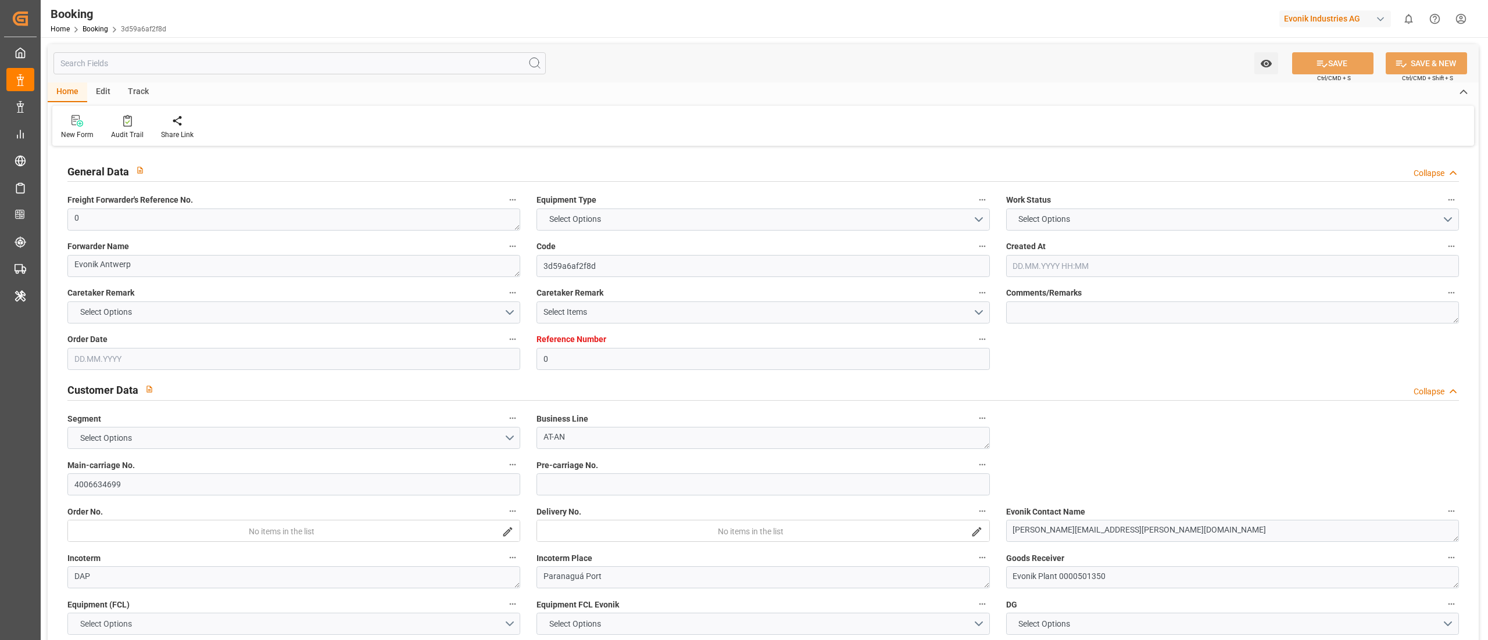
type input "0"
type input "9735218"
type input "Hapag [PERSON_NAME]"
type input "Hapag Lloyd Aktiengesellschaft"
type input "BEANR"
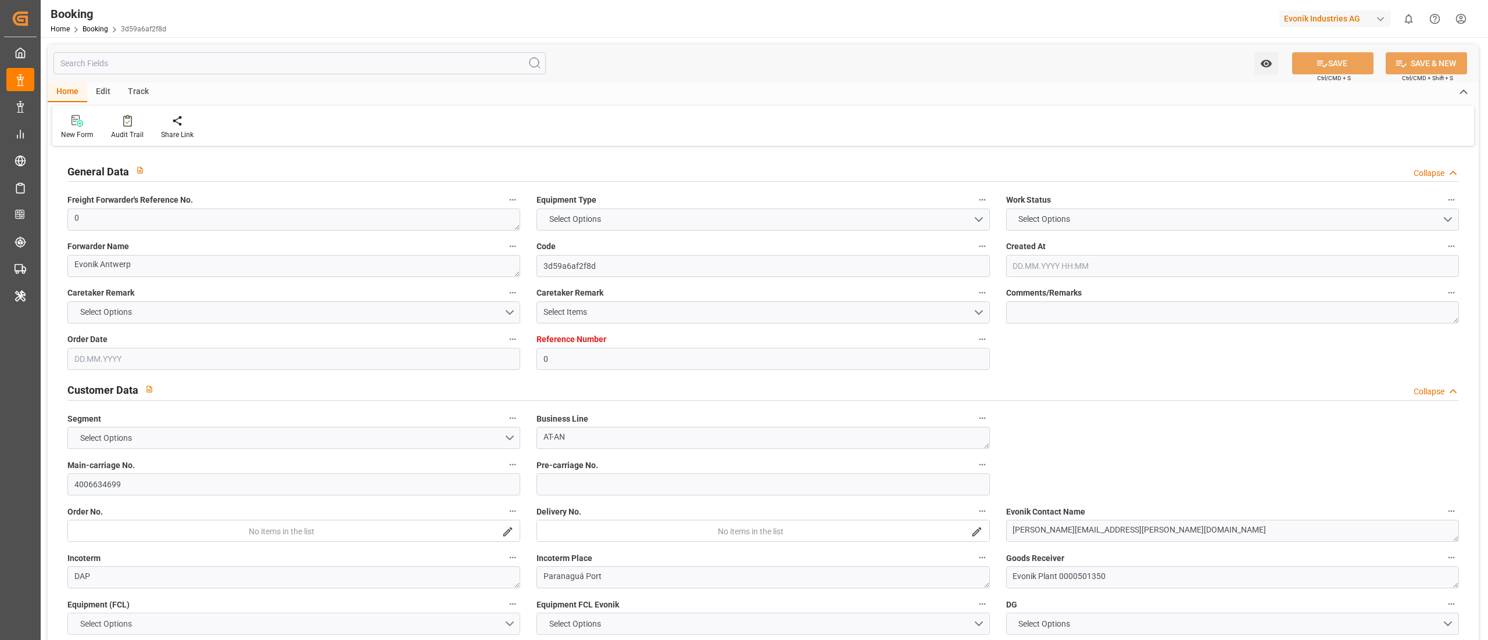
type input "BRPNG"
type input "47"
type input "USRGF"
type input "0"
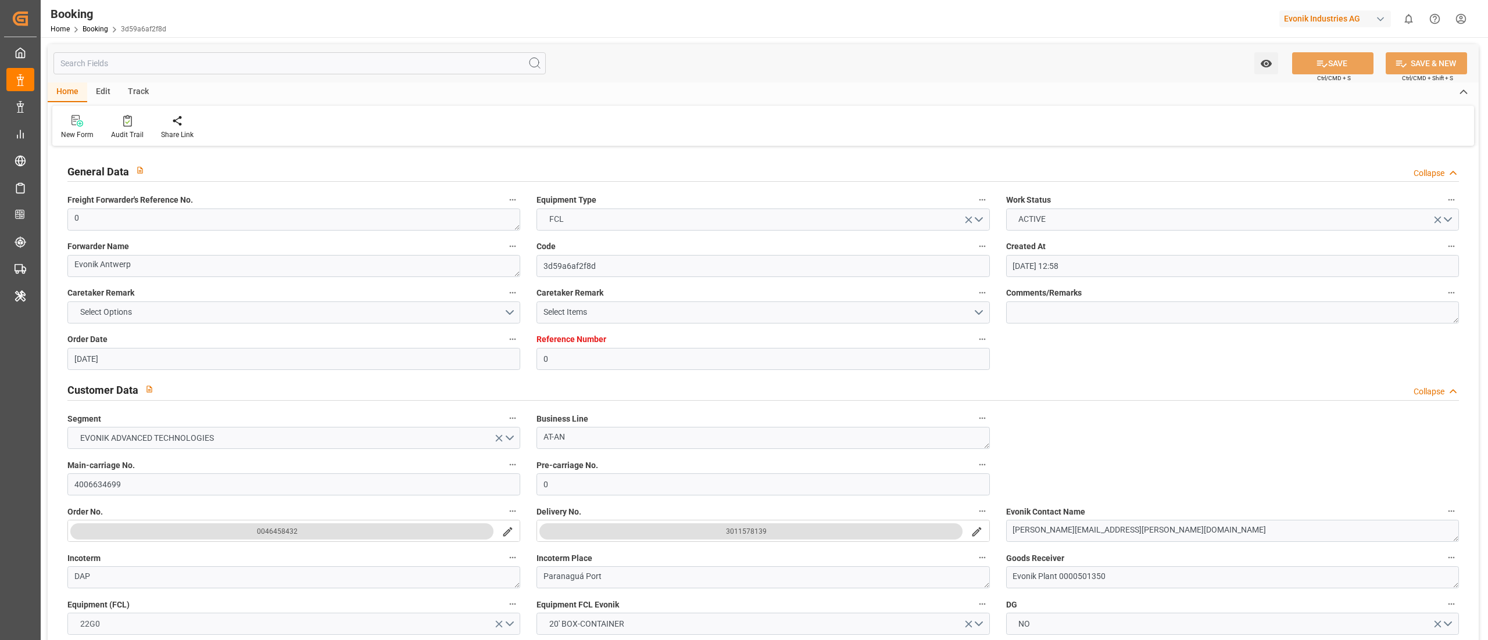
type input "[DATE] 12:58"
type input "[DATE]"
type input "[DATE] 00:00"
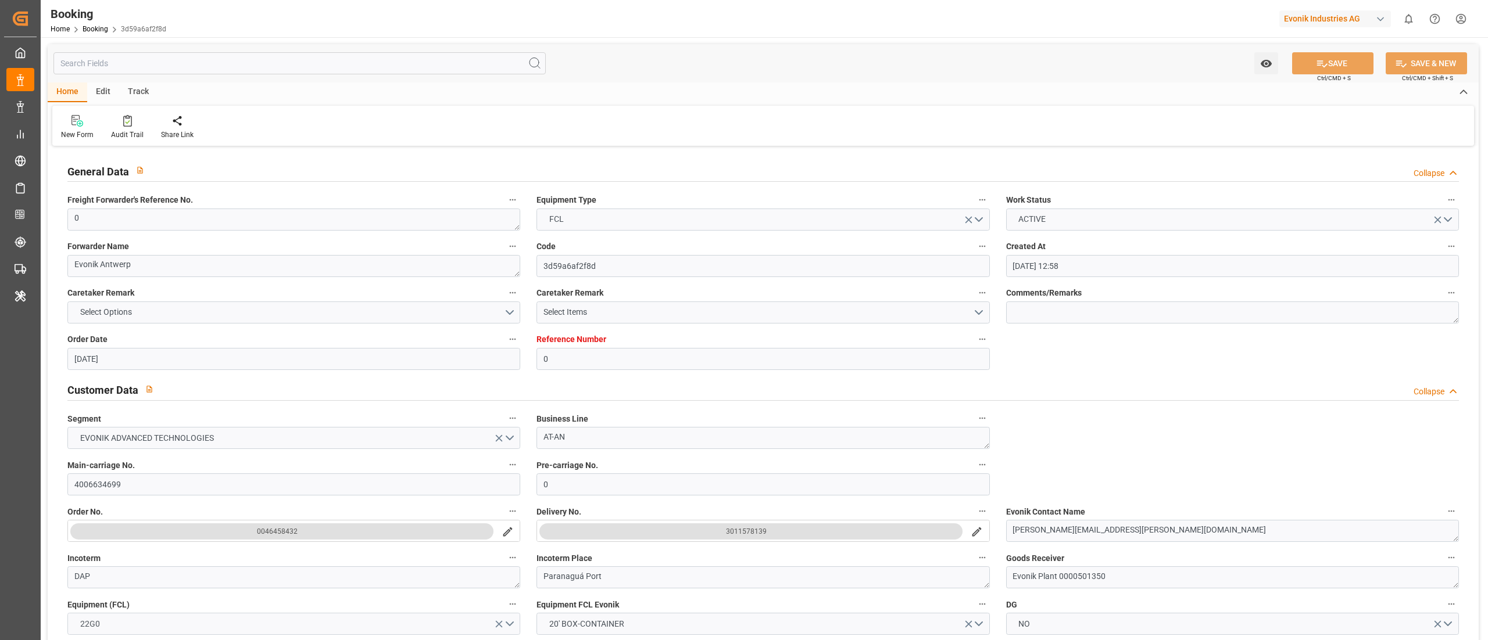
type input "[DATE] 00:00"
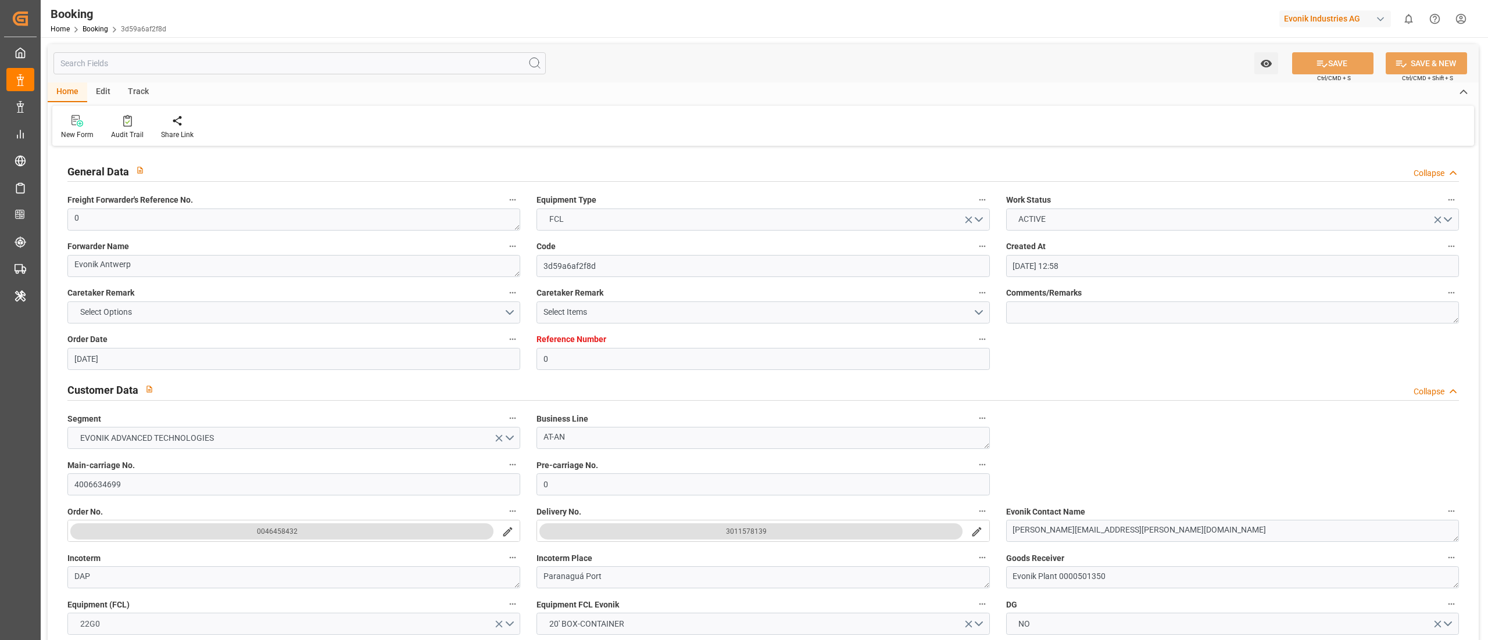
type input "[DATE] 00:00"
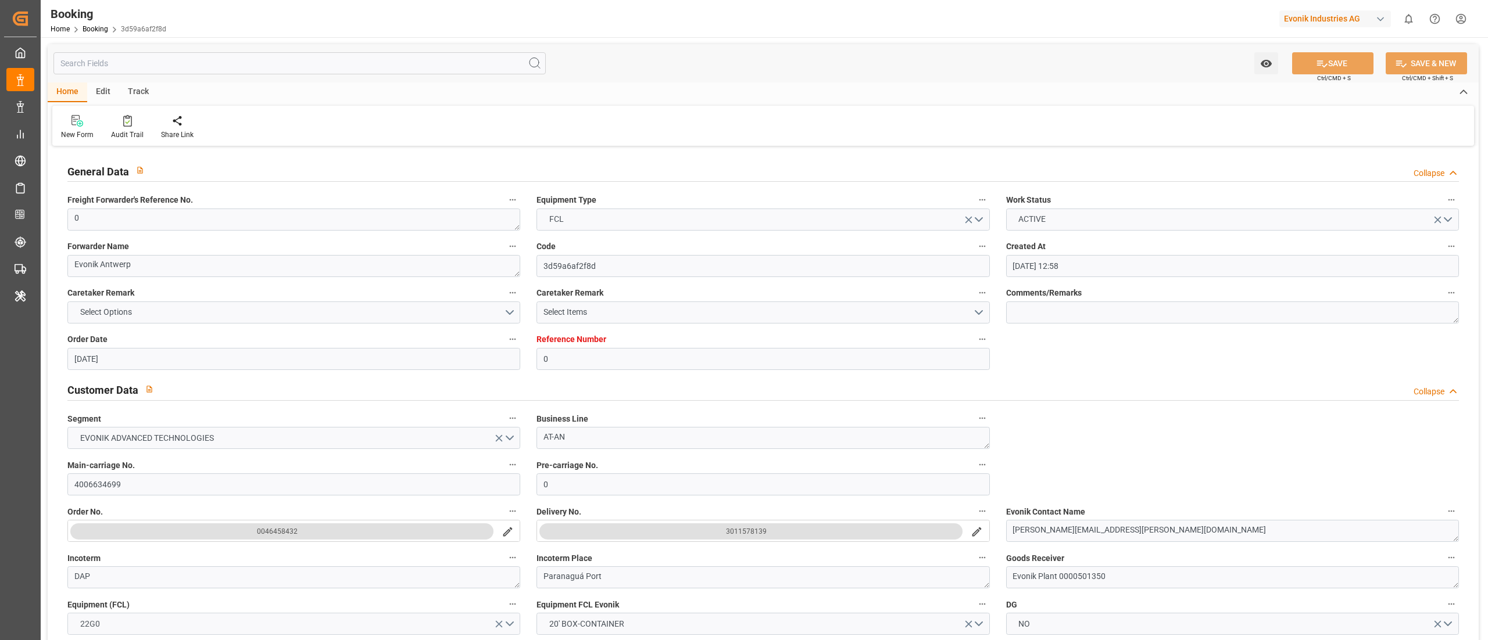
type input "[DATE] 00:00"
type input "[DATE] 06:15"
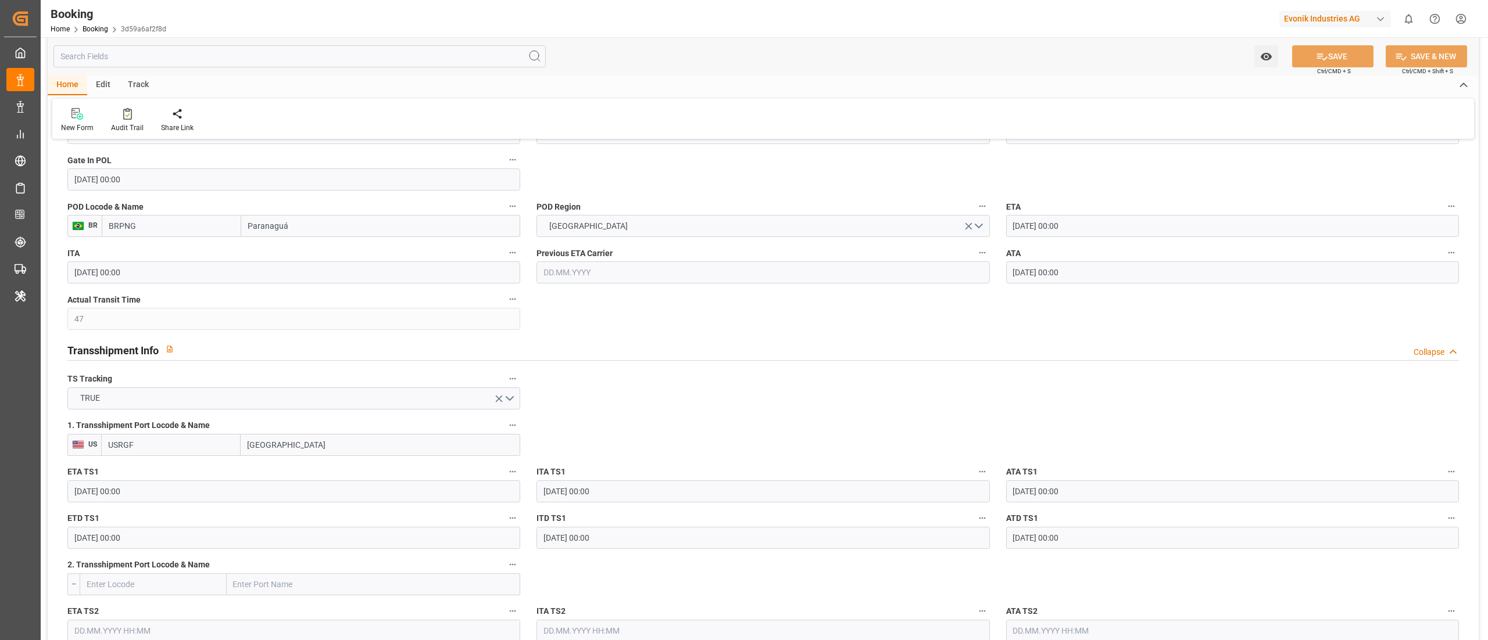
scroll to position [1162, 0]
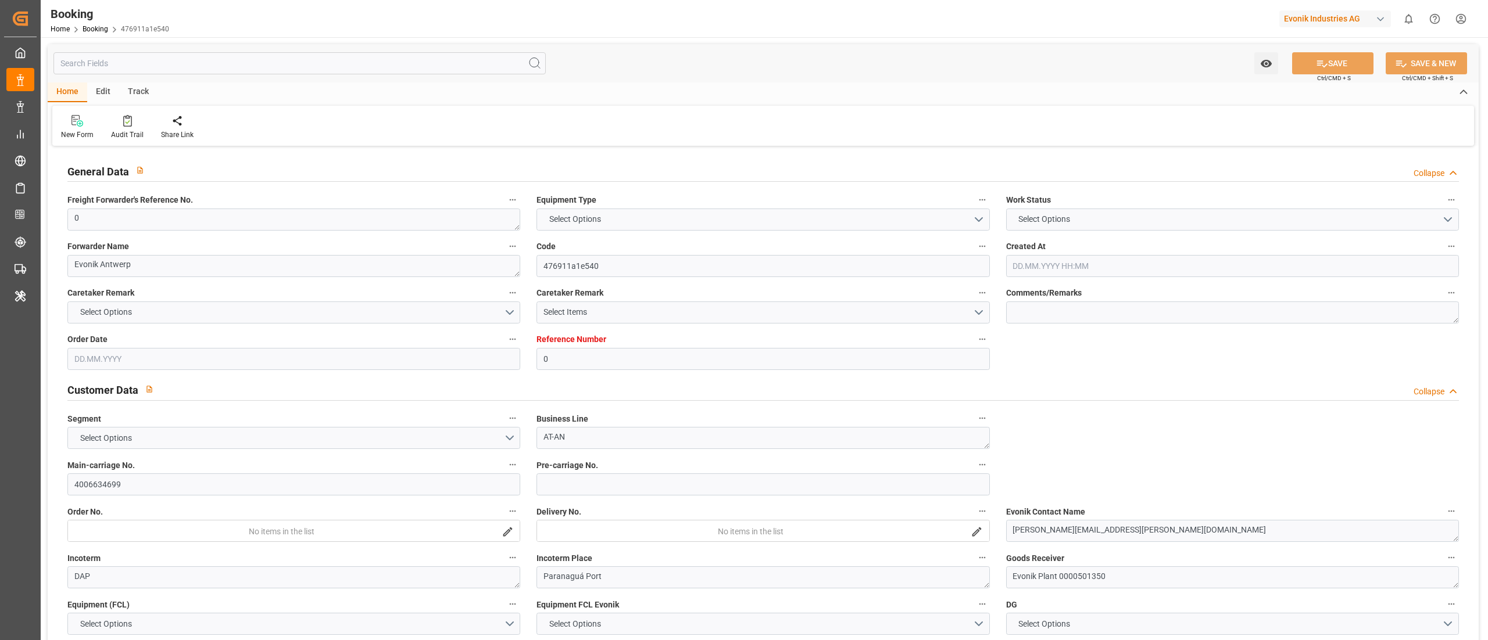
type input "0"
type input "9735218"
type input "Hapag [PERSON_NAME]"
type input "Hapag Lloyd Aktiengesellschaft"
type input "BEANR"
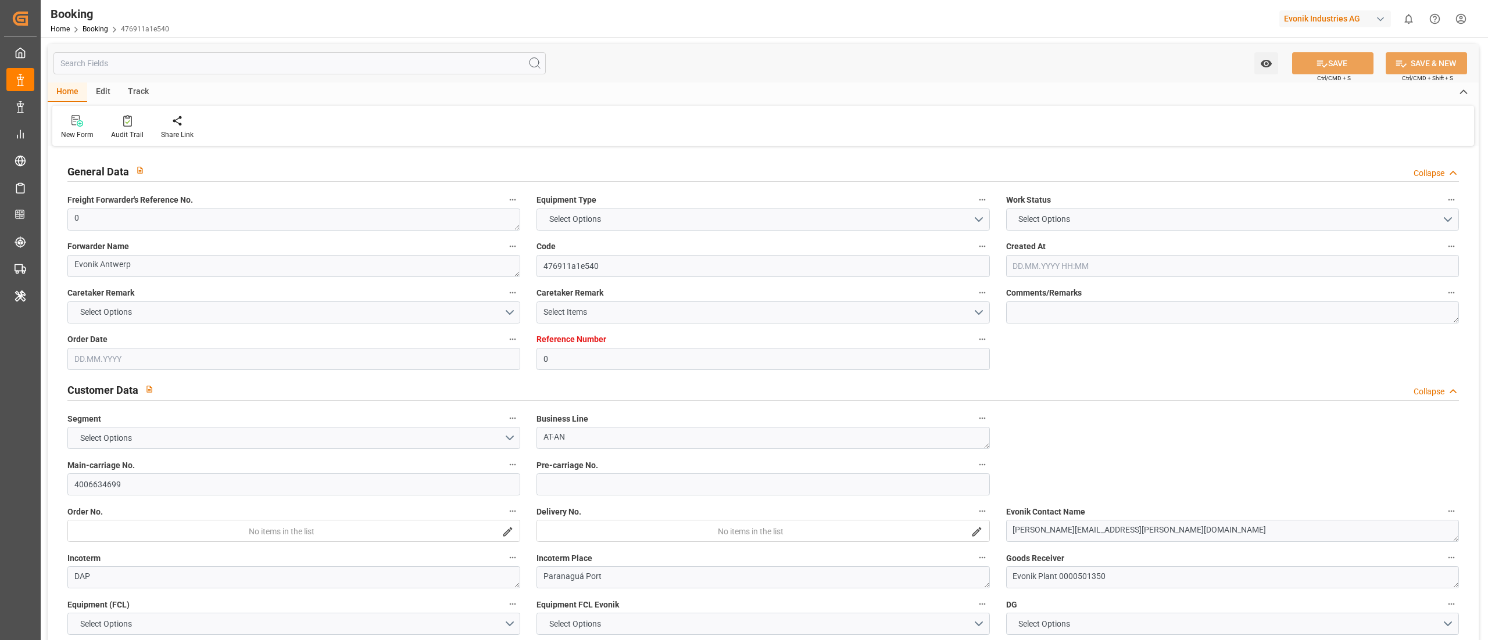
type input "BRPNG"
type input "47"
type input "USRGF"
type input "0"
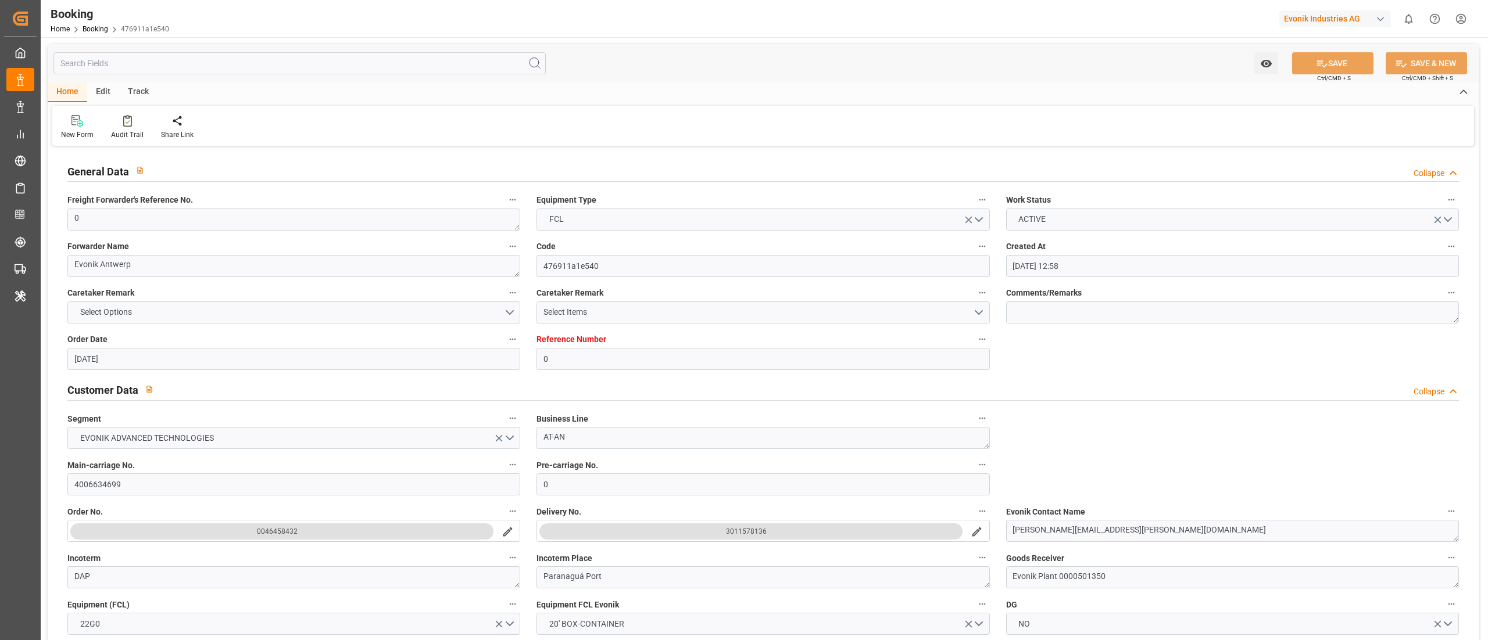
type input "[DATE] 12:58"
type input "[DATE]"
type input "[DATE] 00:00"
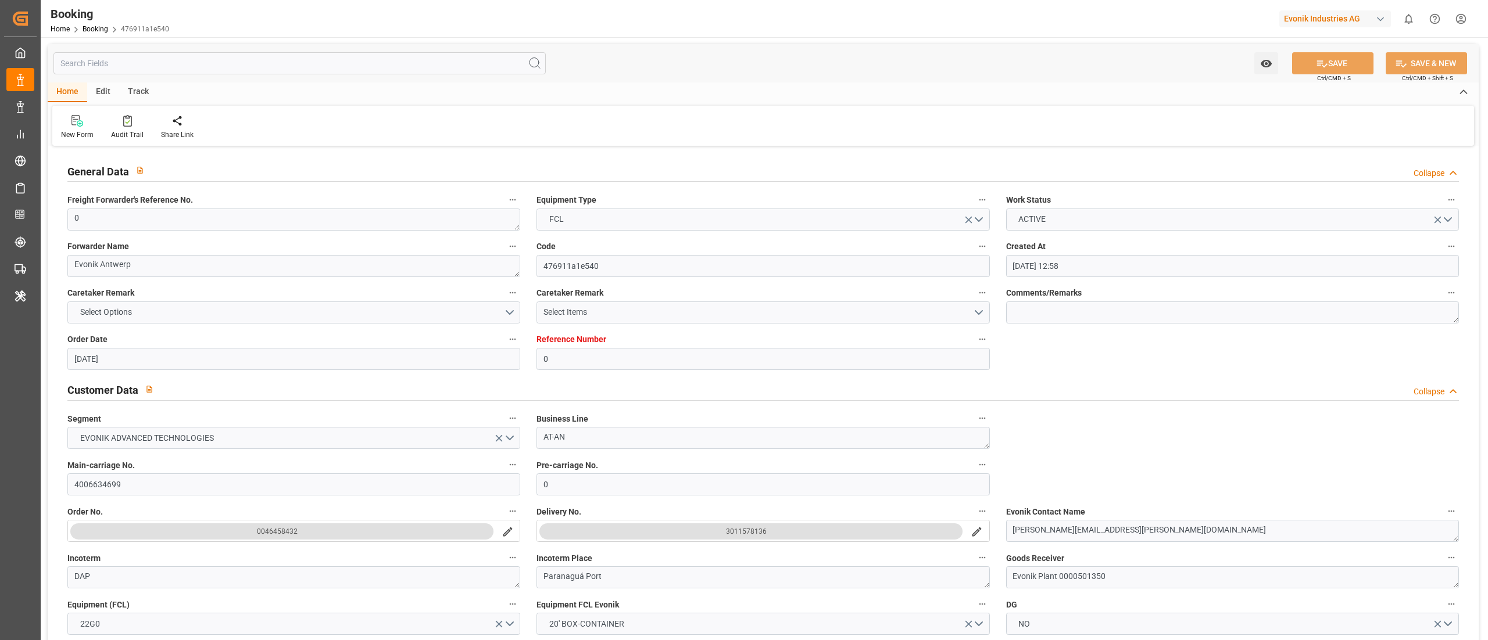
type input "[DATE] 00:00"
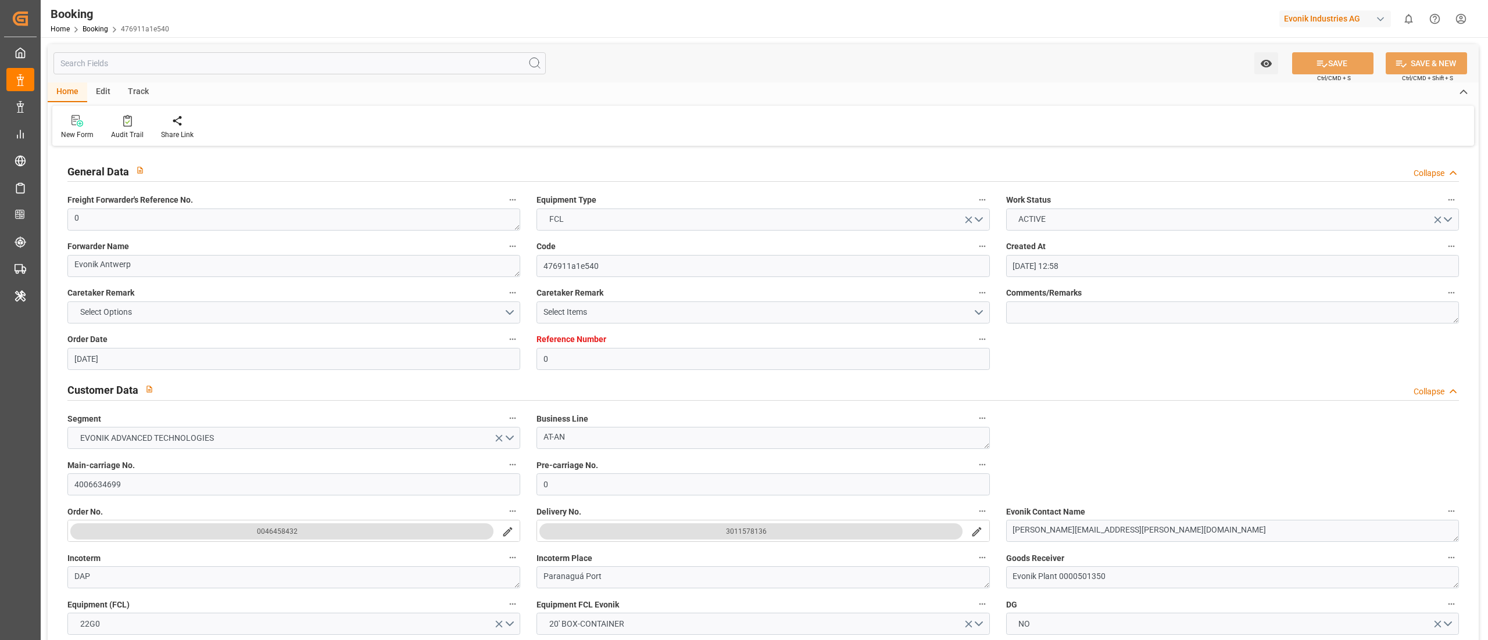
type input "[DATE] 00:00"
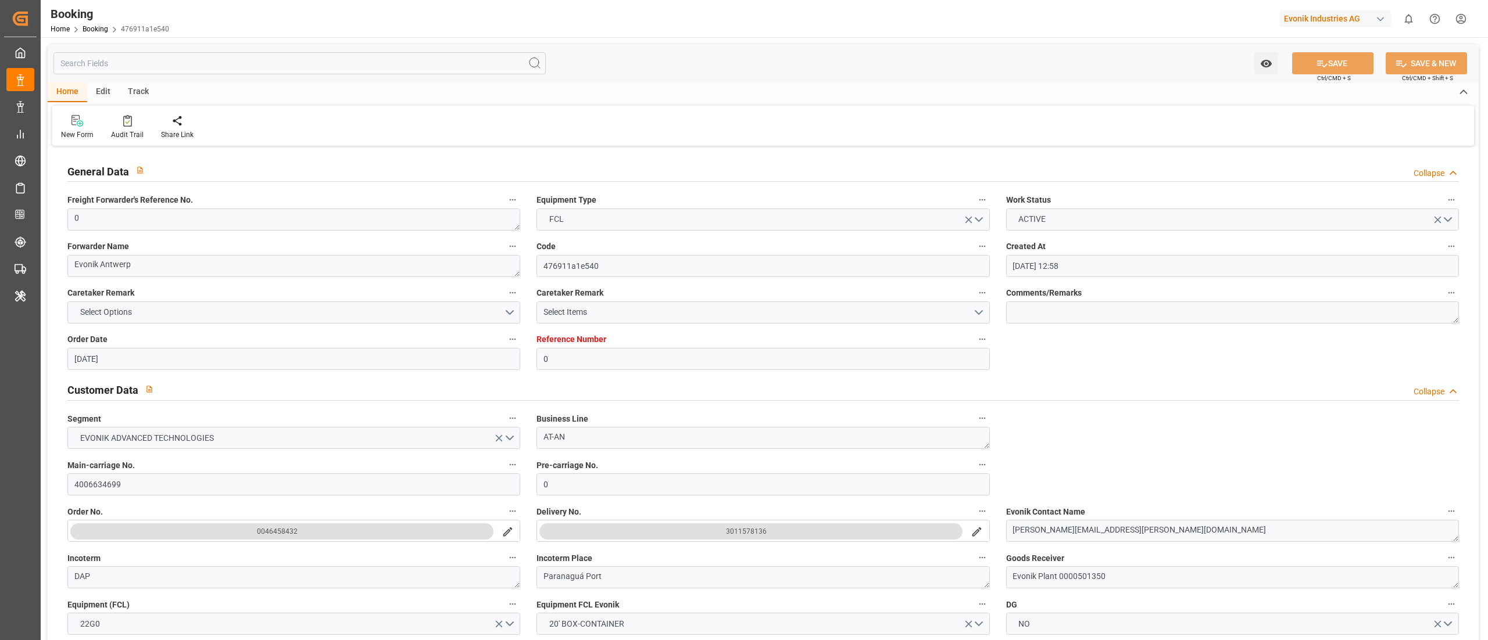
type input "[DATE] 00:00"
type input "[DATE] 06:23"
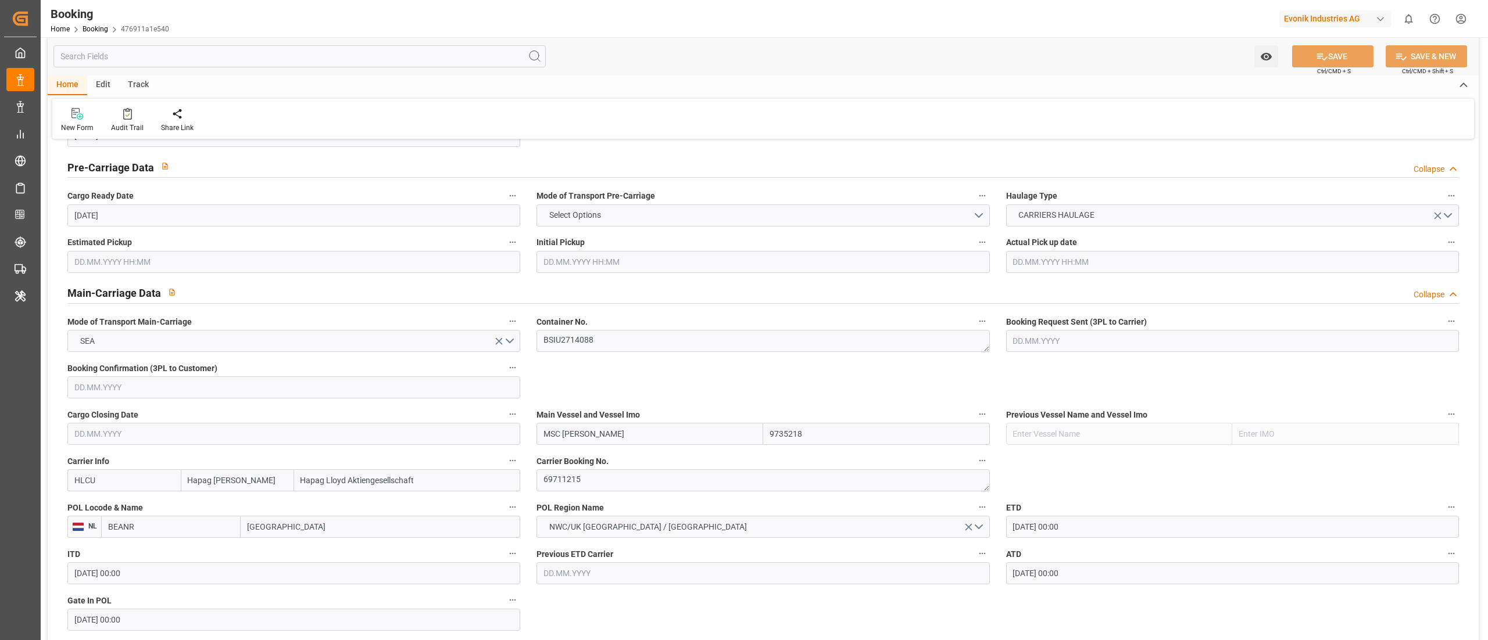
scroll to position [697, 0]
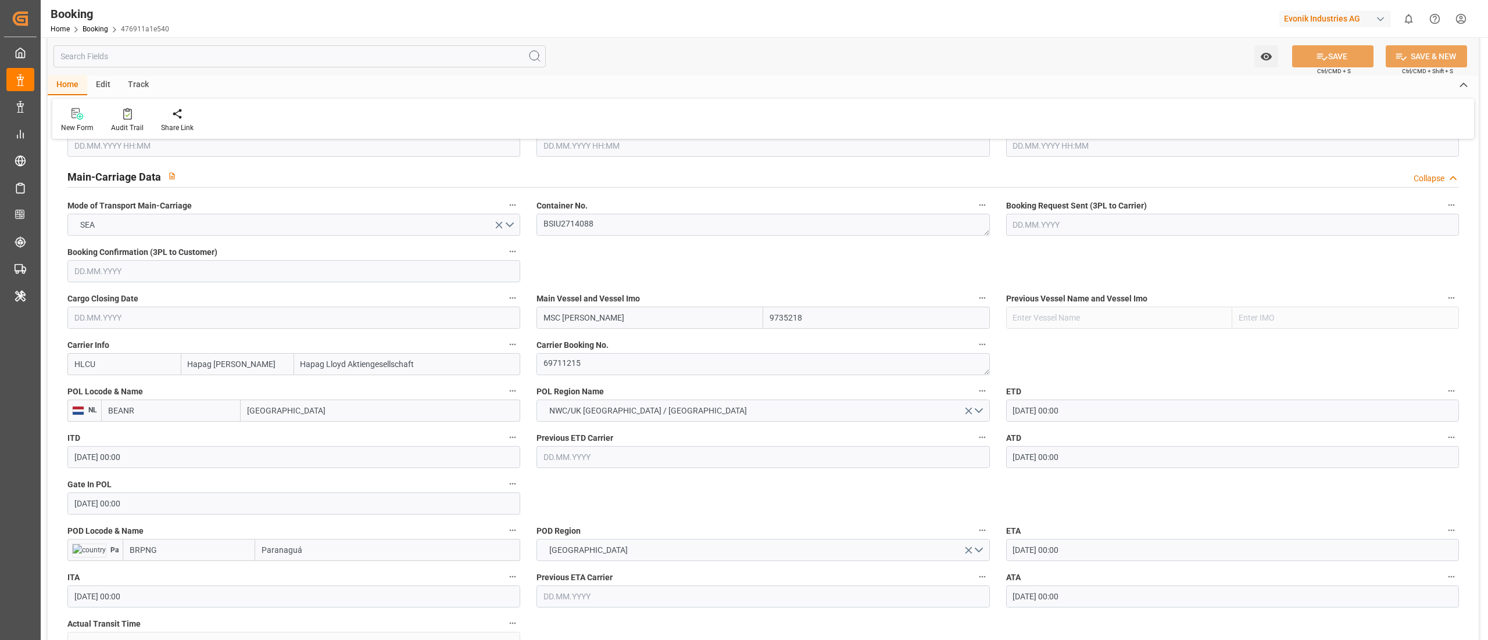
click at [177, 411] on input "BEANR" at bounding box center [170, 411] width 139 height 22
click at [171, 438] on span "BEANR - [GEOGRAPHIC_DATA]" at bounding box center [162, 436] width 107 height 9
type input "BEANR"
click at [176, 553] on input "BRPNG" at bounding box center [189, 550] width 133 height 22
click at [178, 575] on span "BRPNG - Paranaguá" at bounding box center [165, 575] width 70 height 9
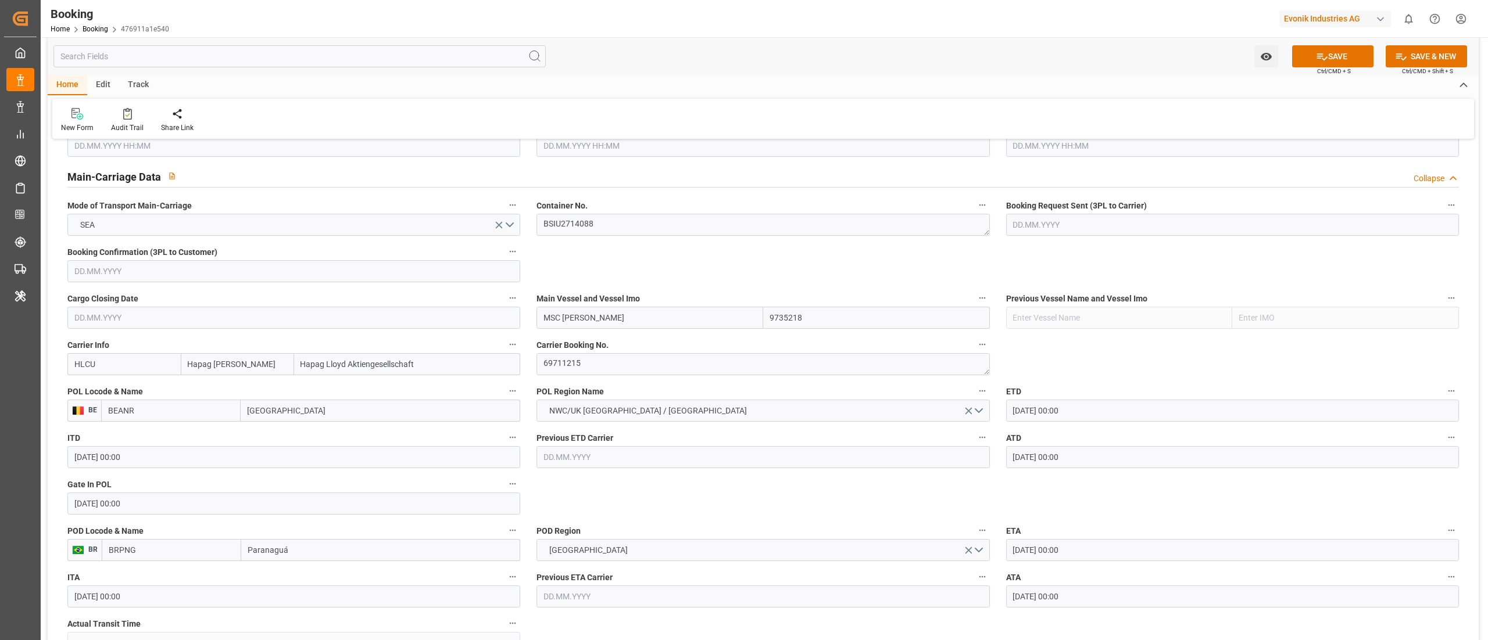
type input "BRPNG"
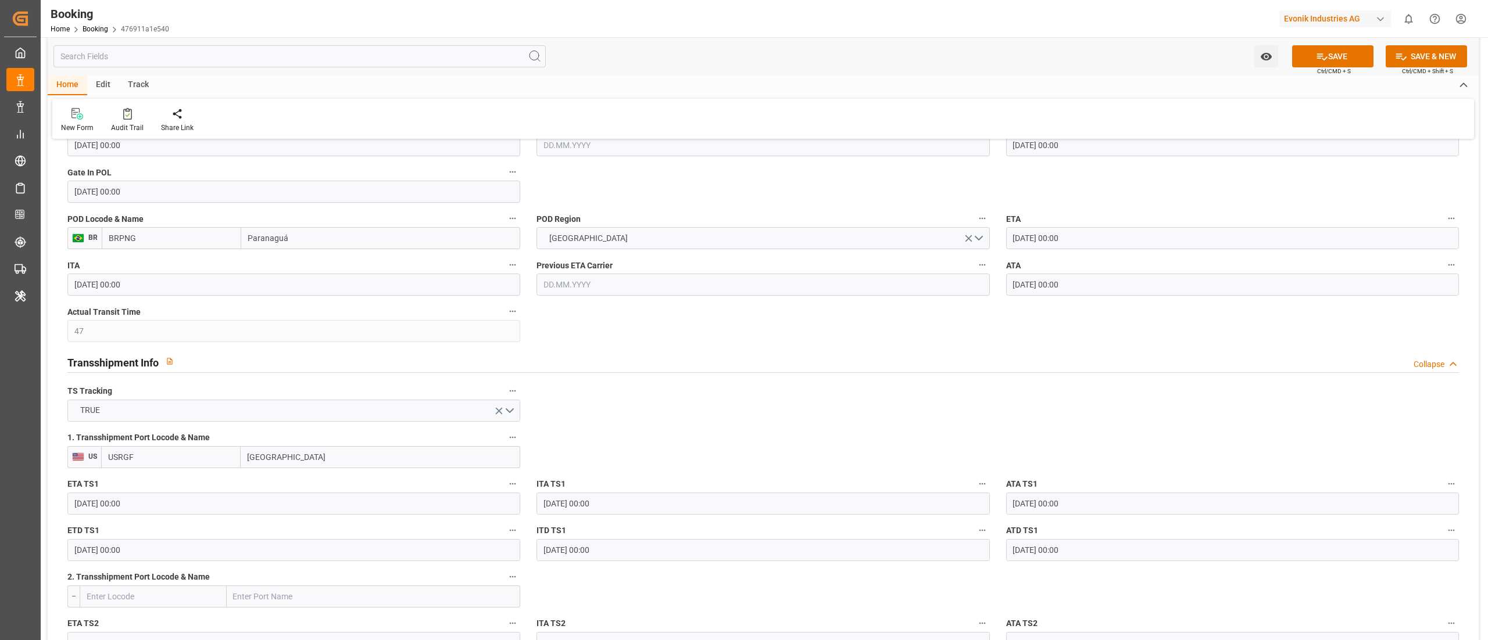
scroll to position [1046, 0]
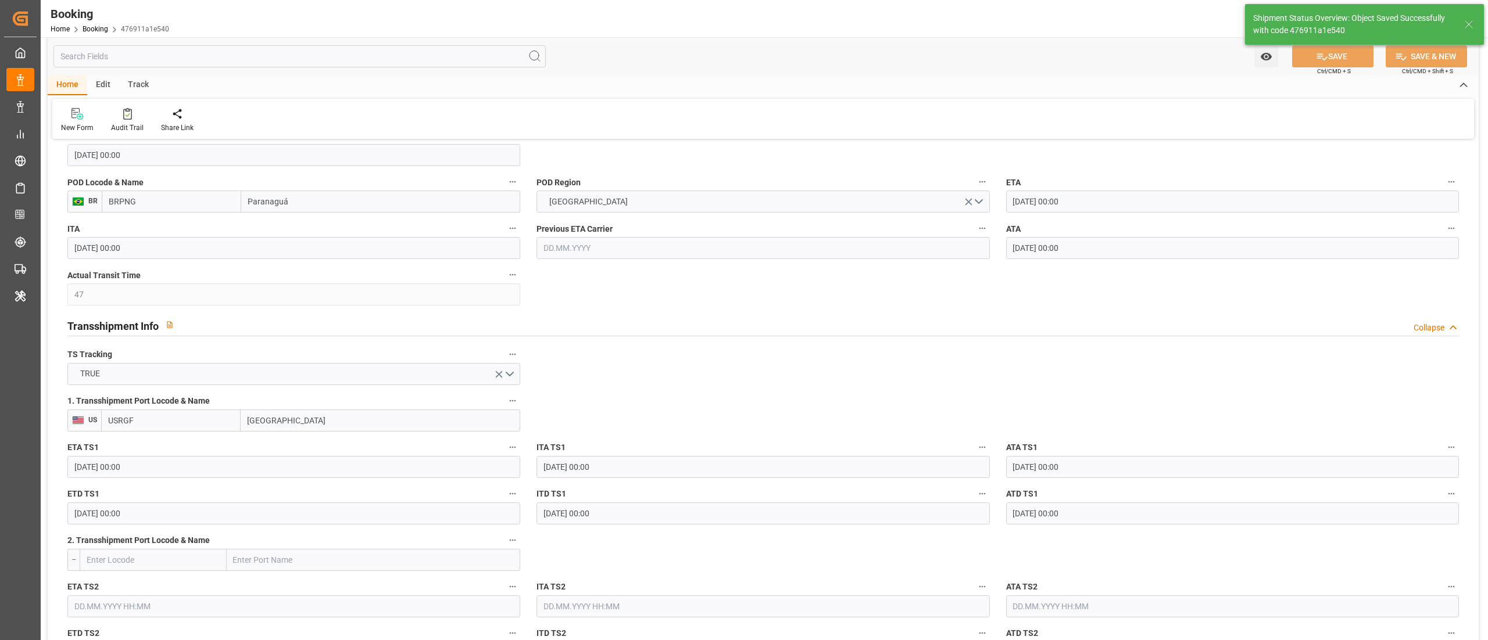
type textarea "businessDivision-businessLine-"
type input "[DATE] 06:24"
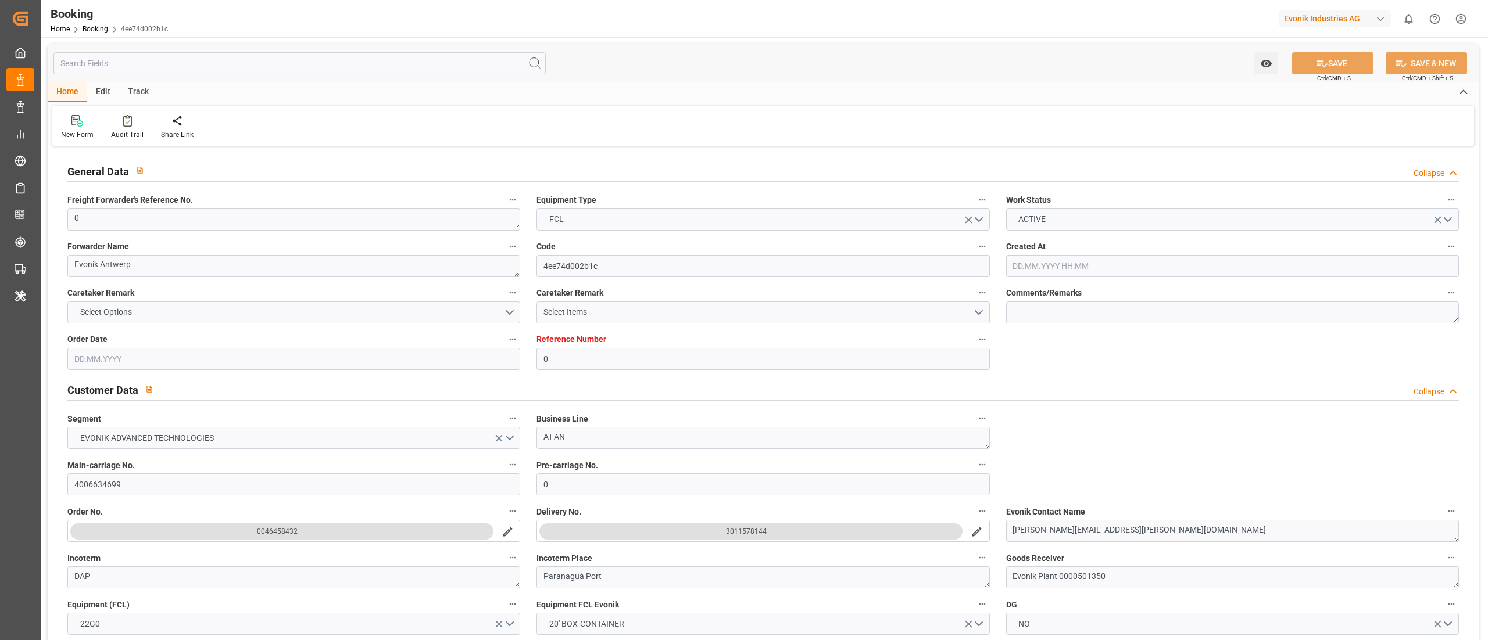
type input "0"
type input "9735218"
type input "Hapag [PERSON_NAME]"
type input "Hapag Lloyd Aktiengesellschaft"
type input "BEANR"
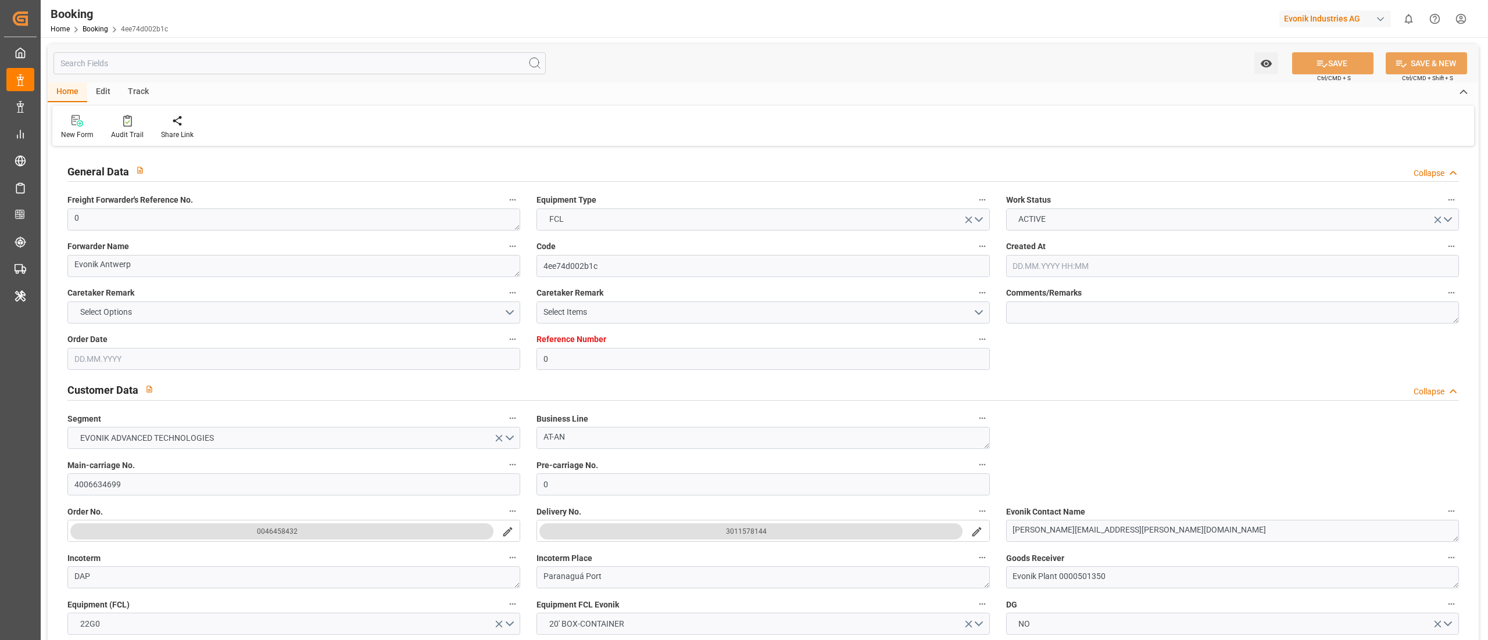
type input "BRPNG"
type input "47"
type input "USRGF"
type input "0"
type input "[DATE] 12:58"
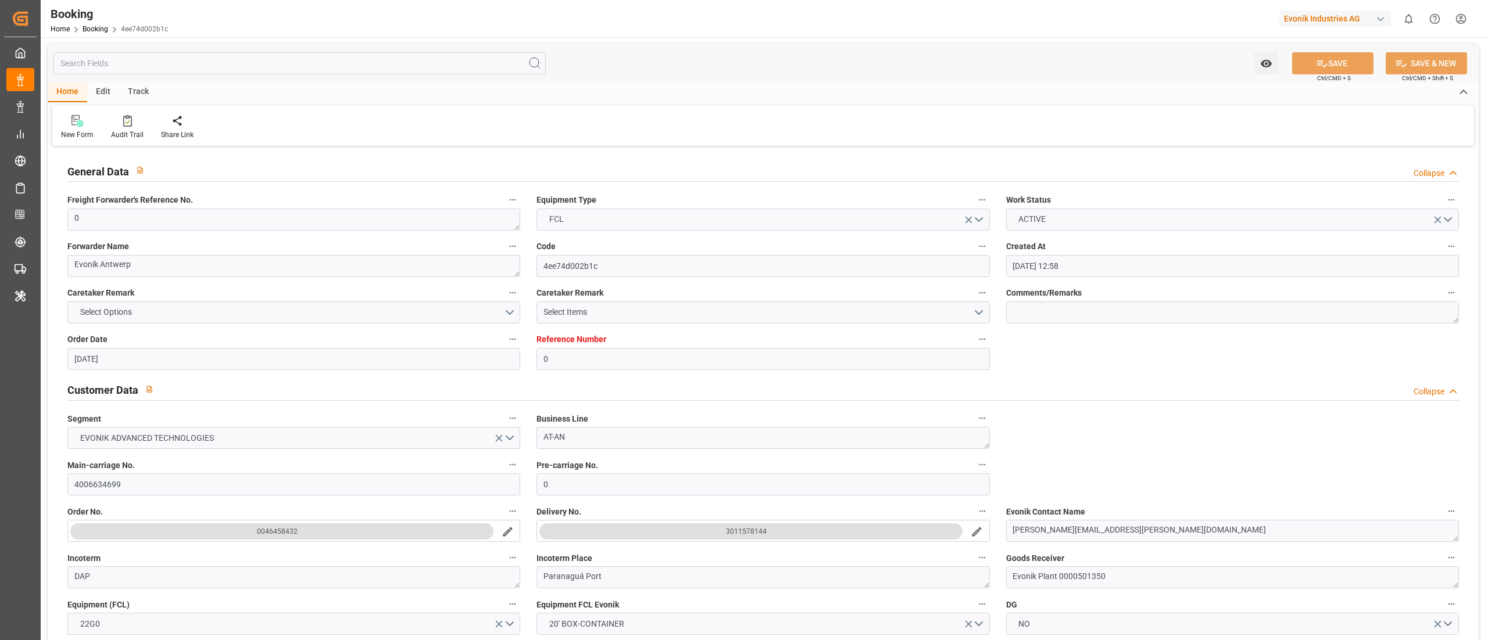
type input "[DATE]"
type input "[DATE] 00:00"
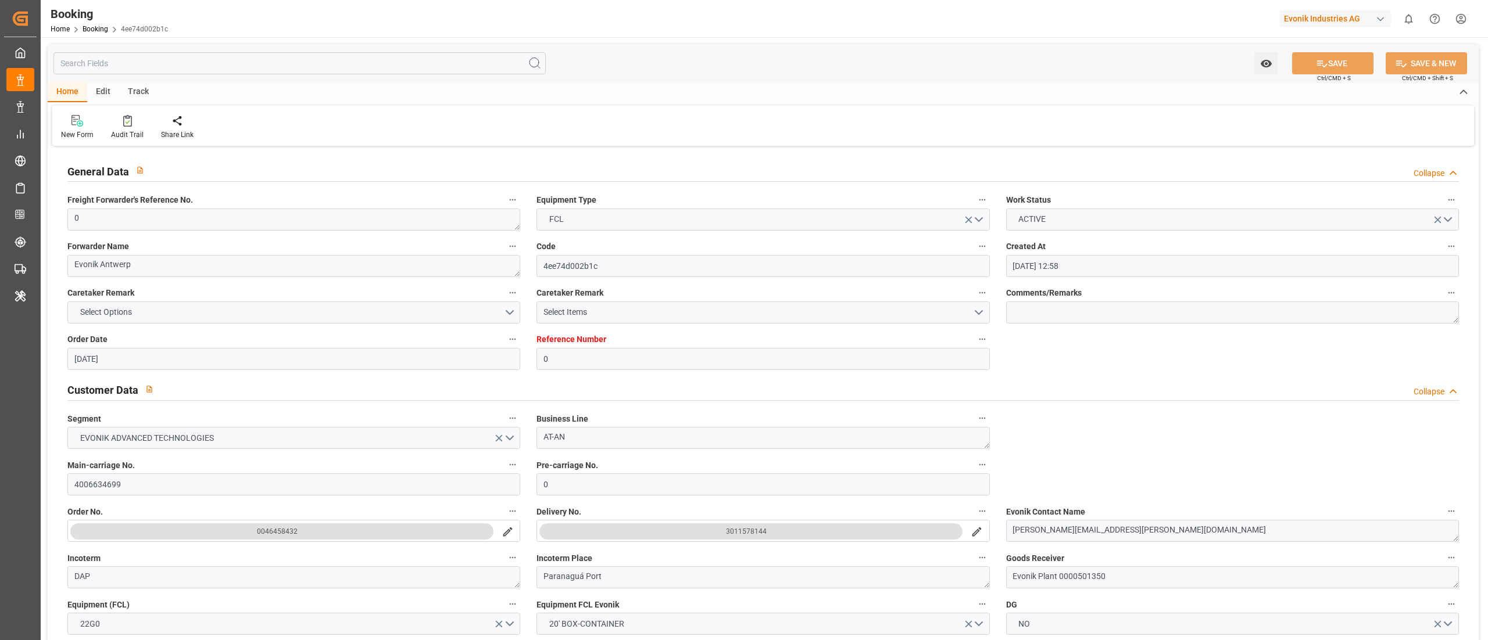
type input "[DATE] 00:00"
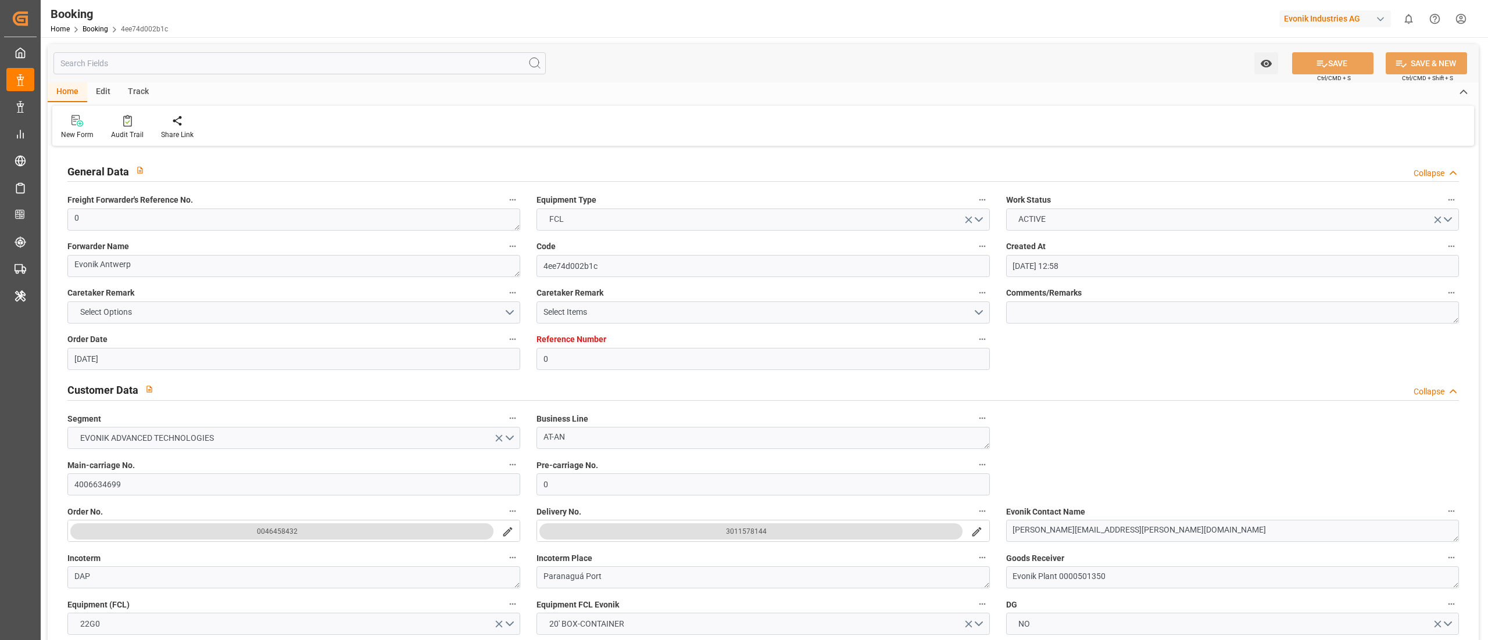
type input "[DATE] 00:00"
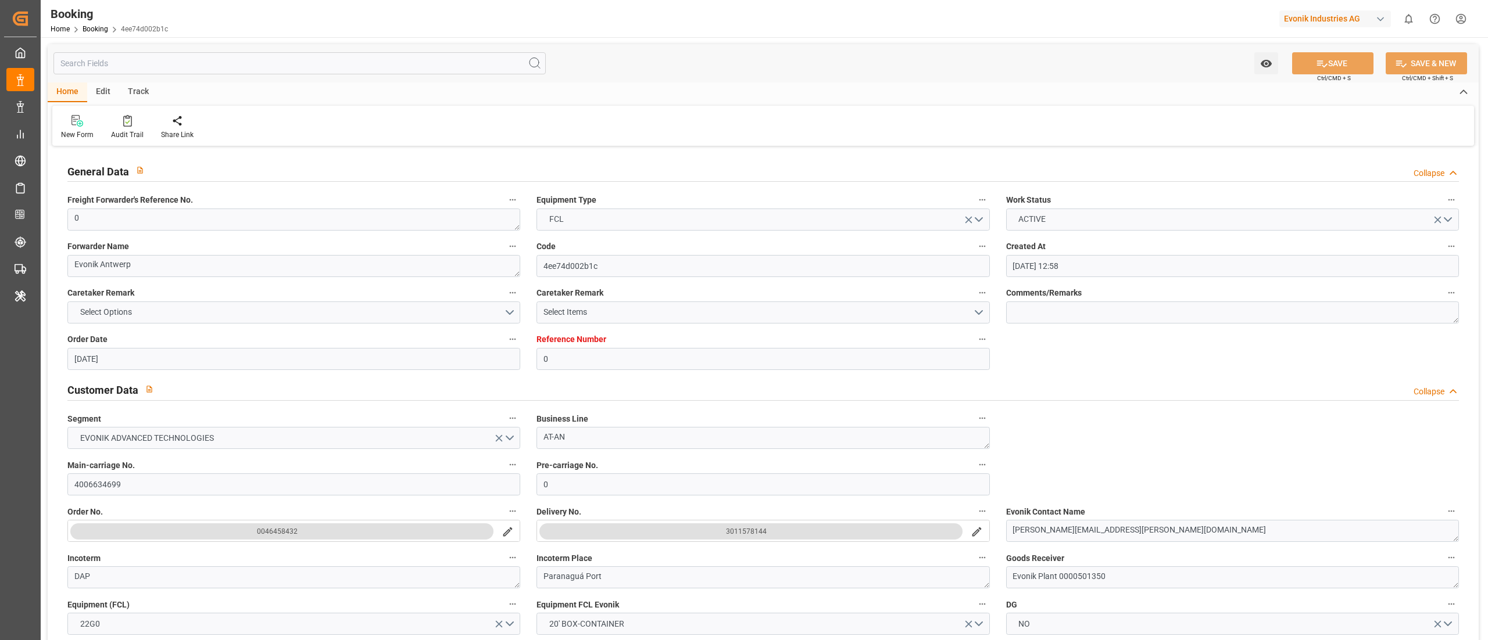
type input "[DATE] 00:00"
type input "[DATE] 06:23"
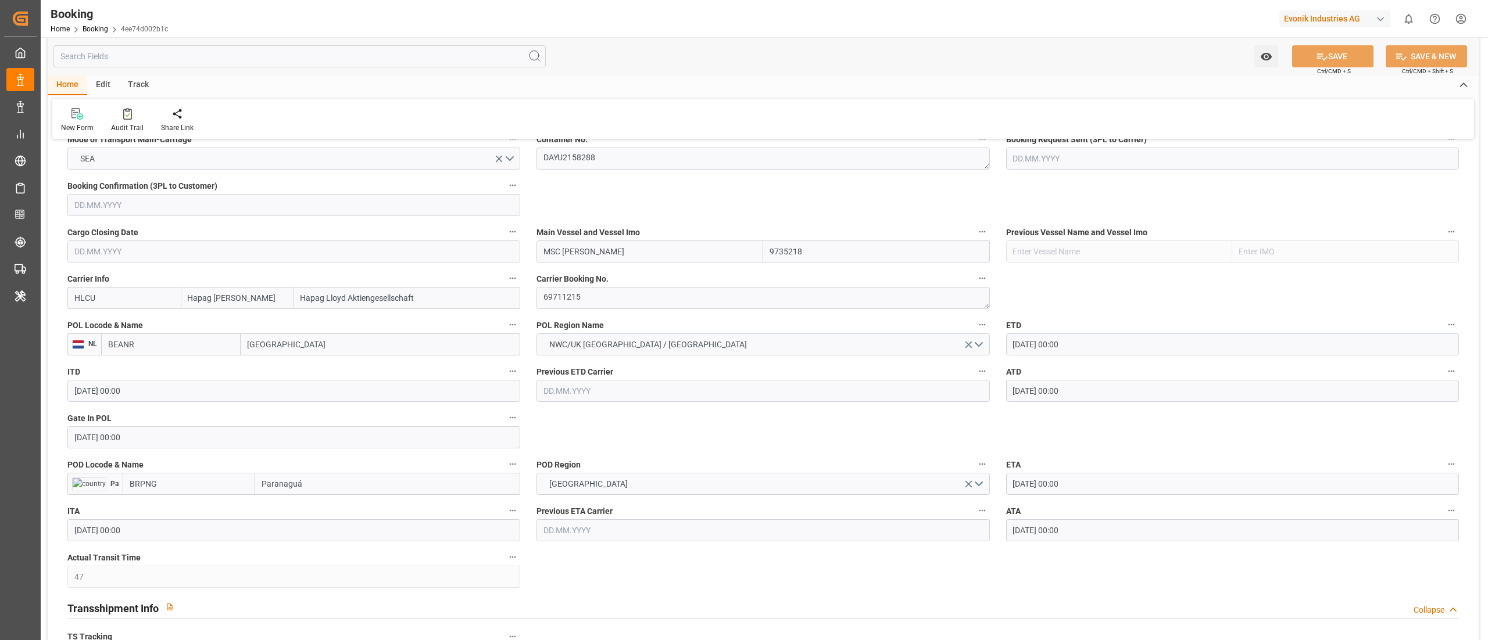
scroll to position [814, 0]
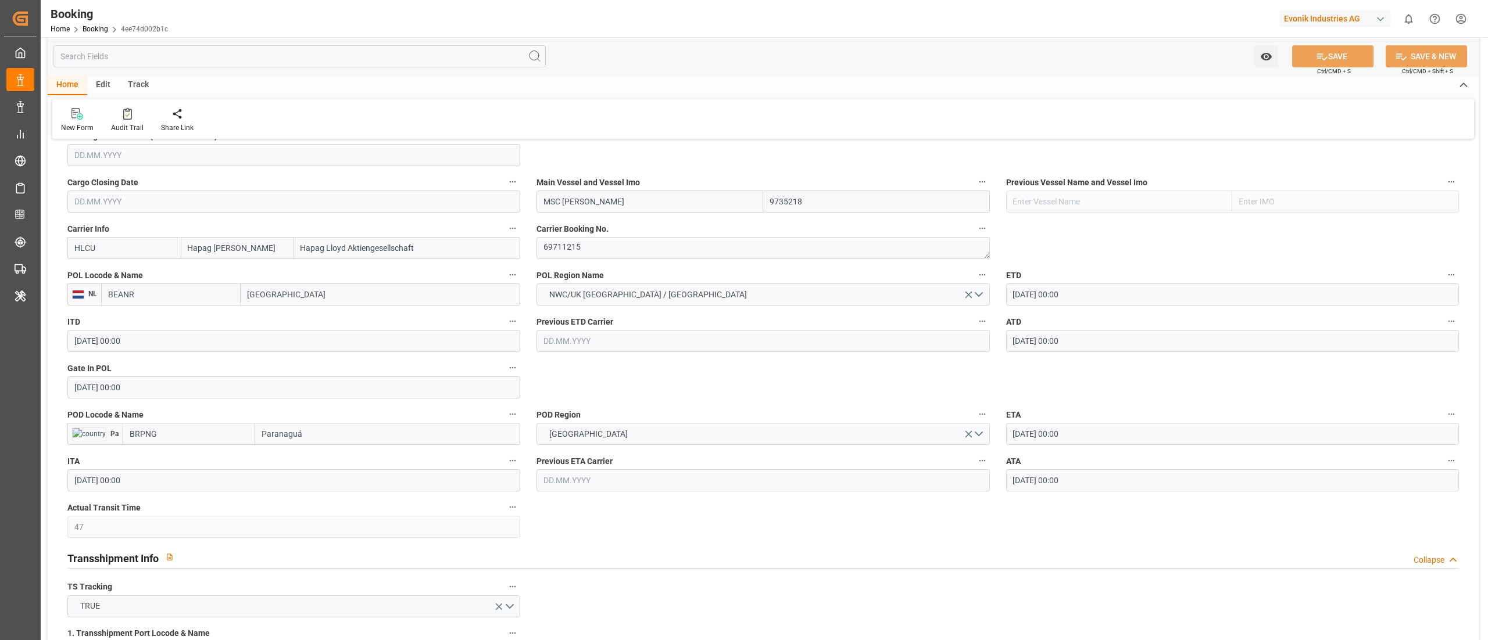
click at [198, 299] on input "BEANR" at bounding box center [170, 295] width 139 height 22
click at [170, 329] on div "BEANR - [GEOGRAPHIC_DATA]" at bounding box center [162, 320] width 121 height 26
type input "BEANR"
click at [189, 439] on input "BRPNG" at bounding box center [189, 434] width 133 height 22
click at [189, 461] on span "BRPNG - Paranaguá" at bounding box center [165, 459] width 70 height 9
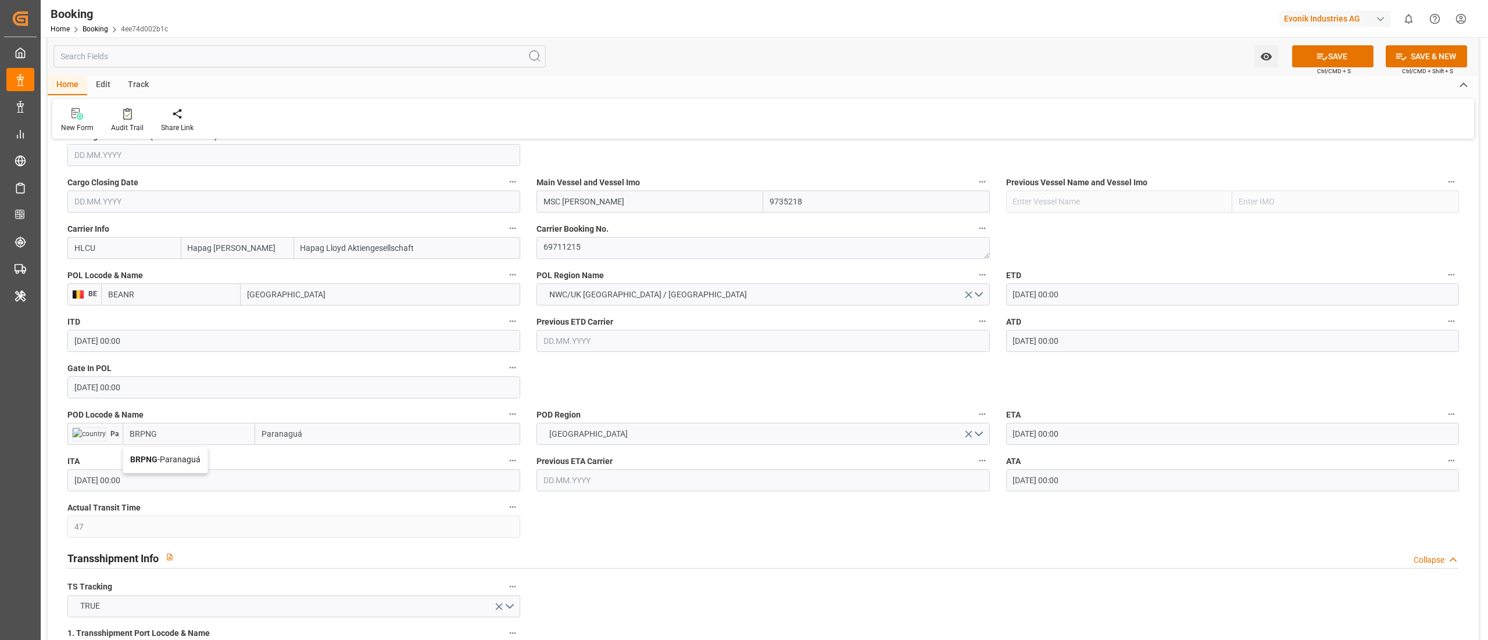
type input "BRPNG"
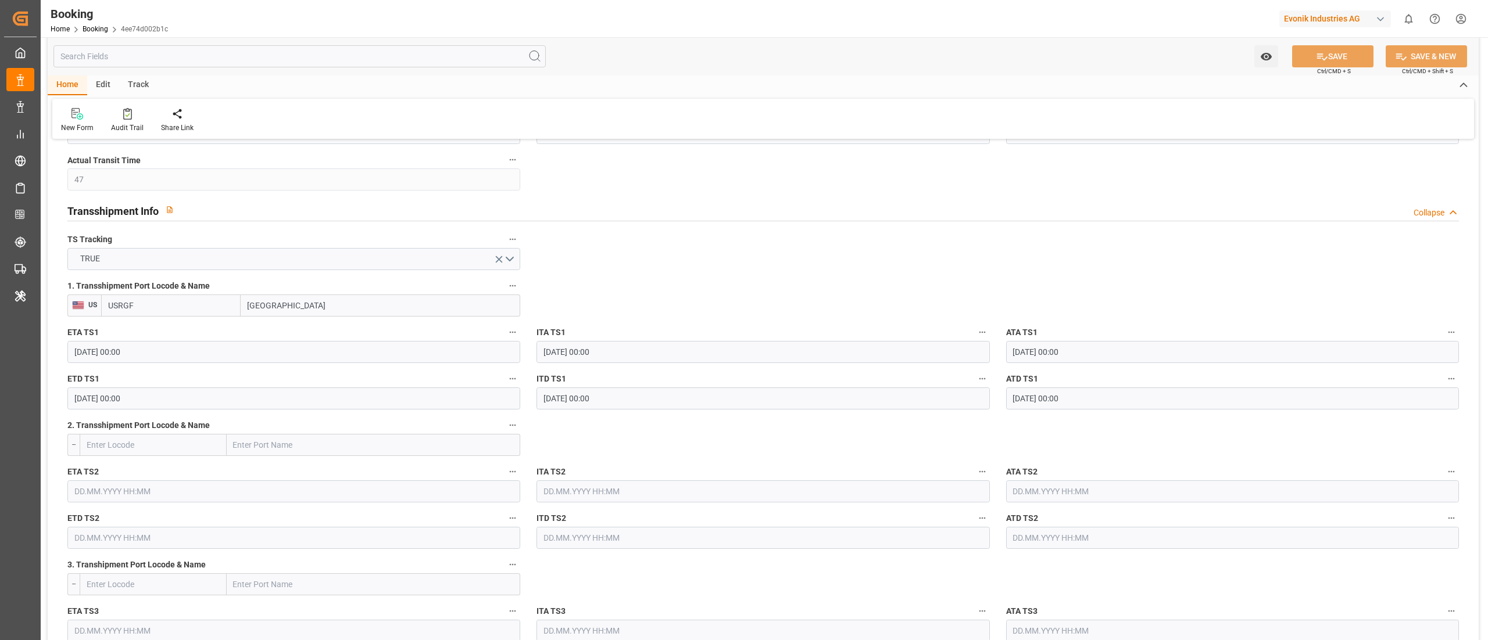
scroll to position [1162, 0]
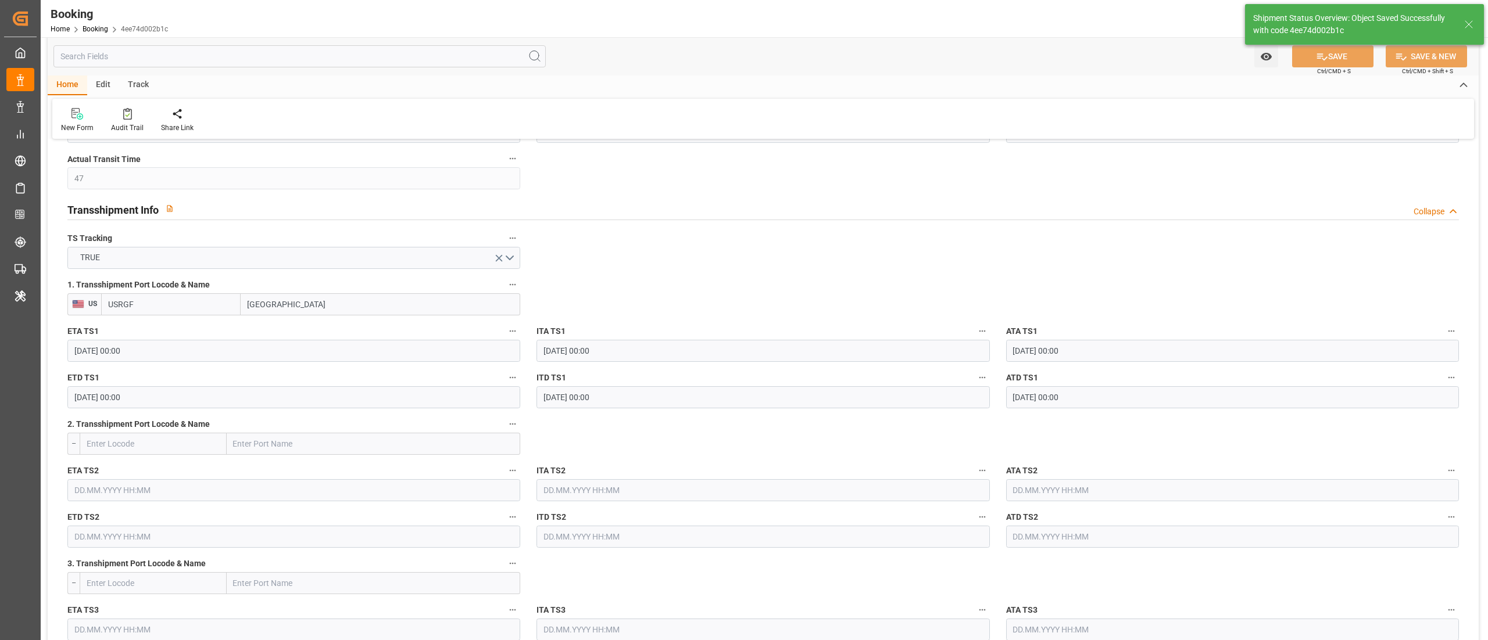
type textarea "businessDivision-businessLine-"
type input "12.09.2025 06:24"
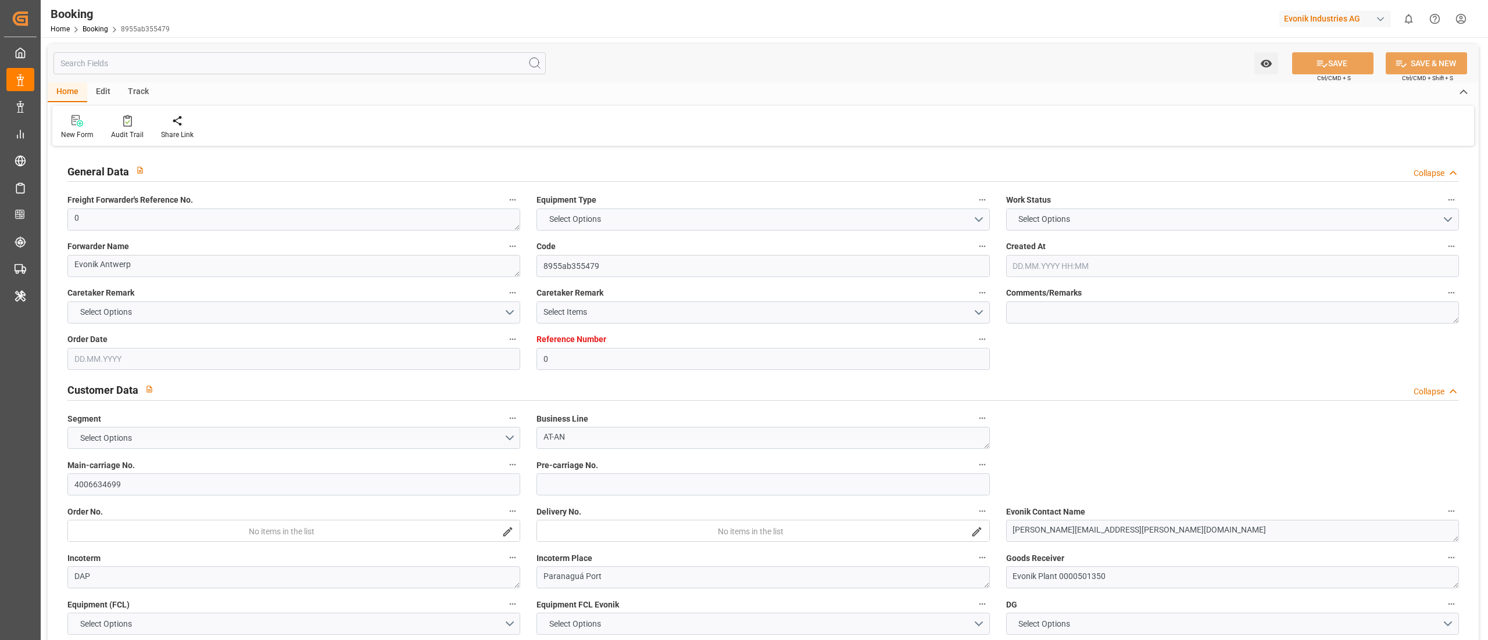
type input "0"
type input "9735218"
type input "Hapag [PERSON_NAME]"
type input "Hapag Lloyd Aktiengesellschaft"
type input "BEANR"
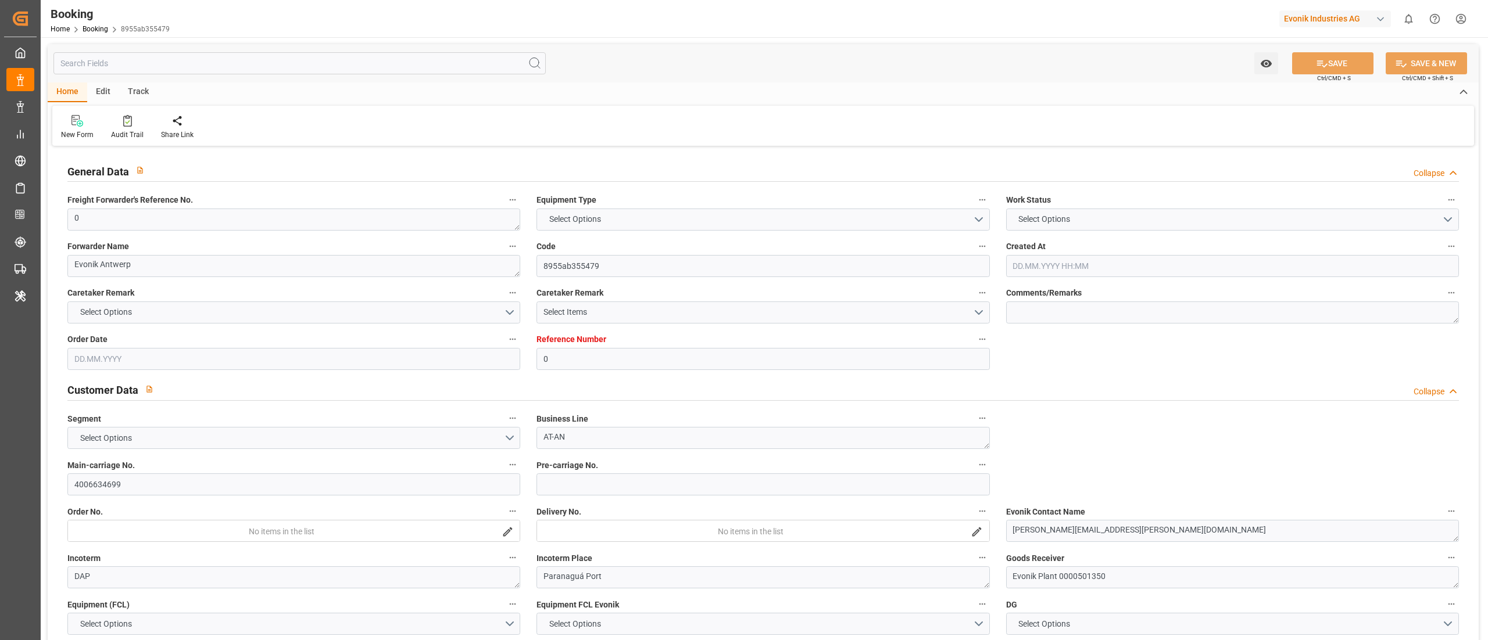
type input "BRPNG"
type input "47"
type input "USRGF"
type input "0"
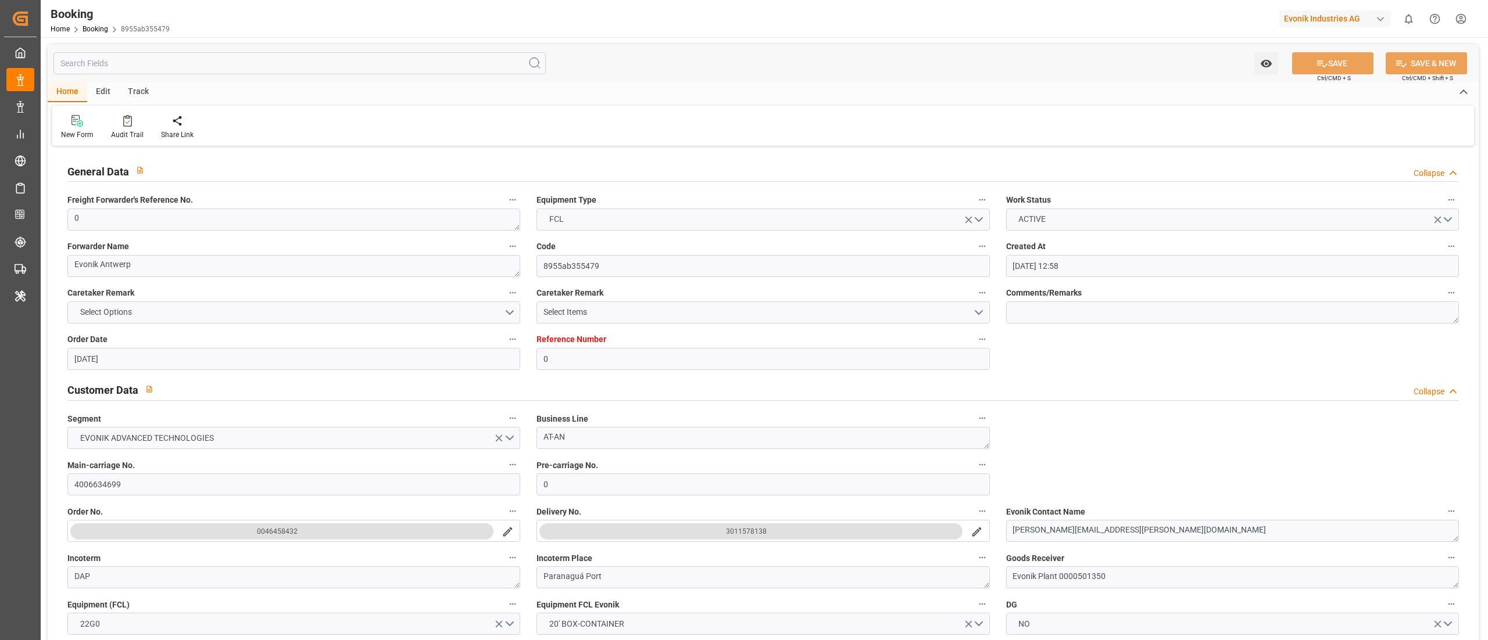
type input "[DATE] 12:58"
type input "[DATE]"
type input "[DATE] 00:00"
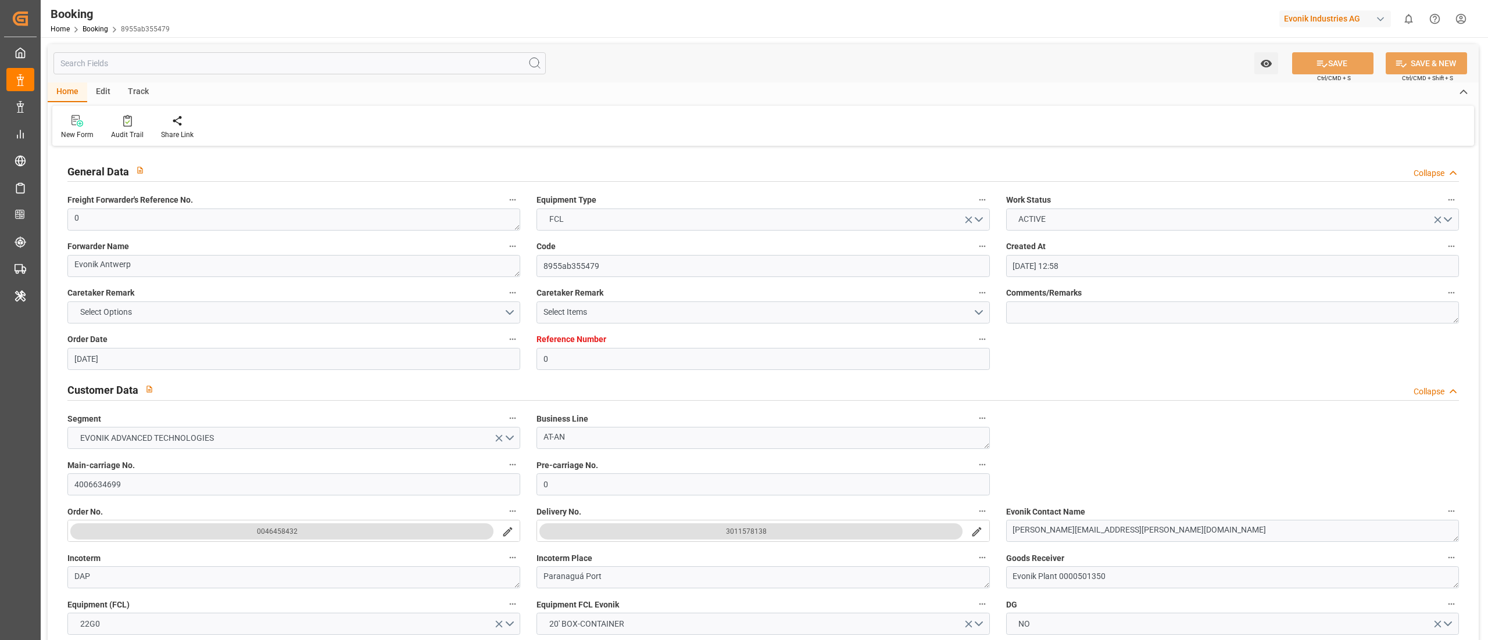
type input "[DATE] 00:00"
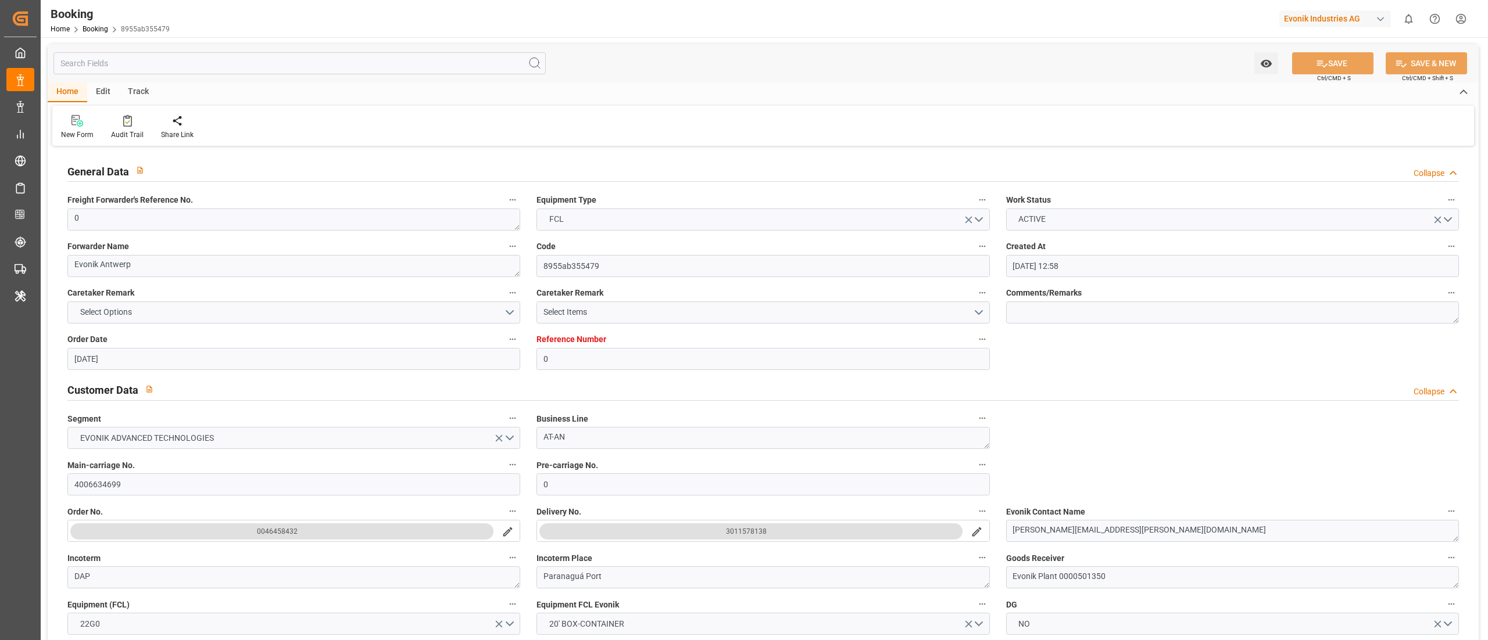
type input "[DATE] 00:00"
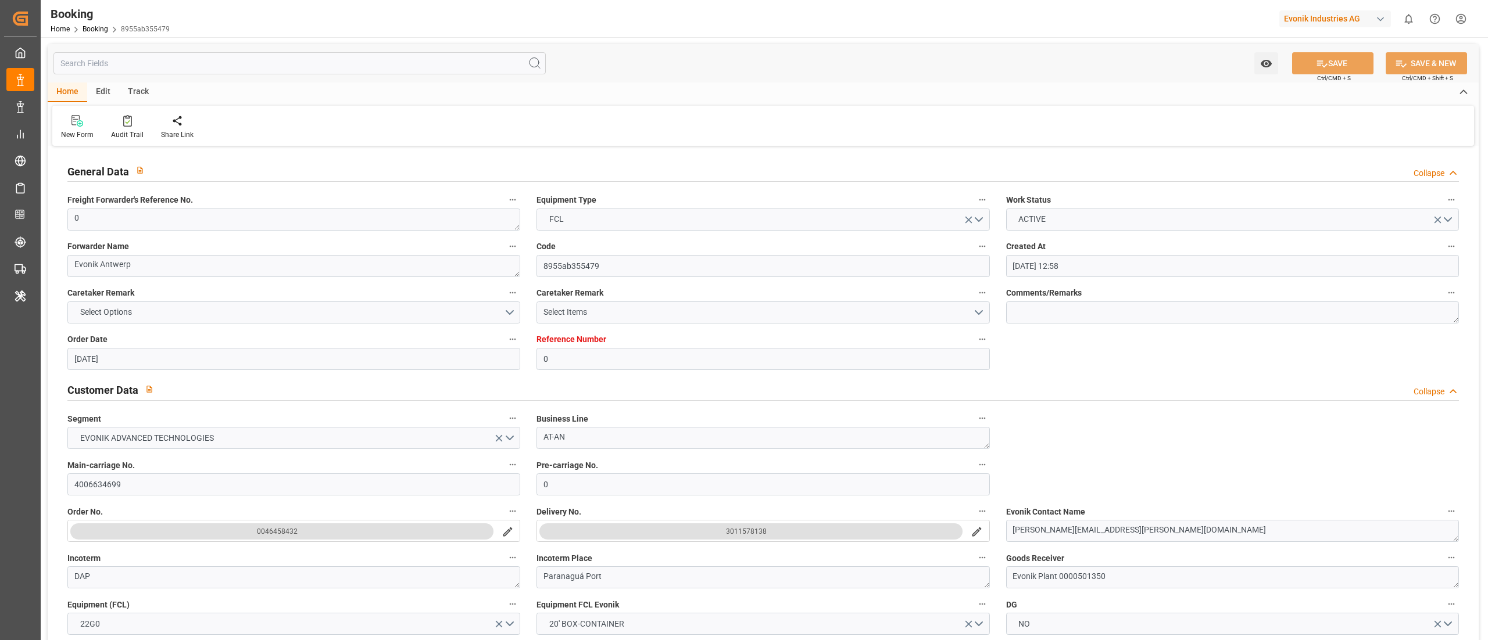
type input "[DATE] 00:00"
type input "[DATE] 06:23"
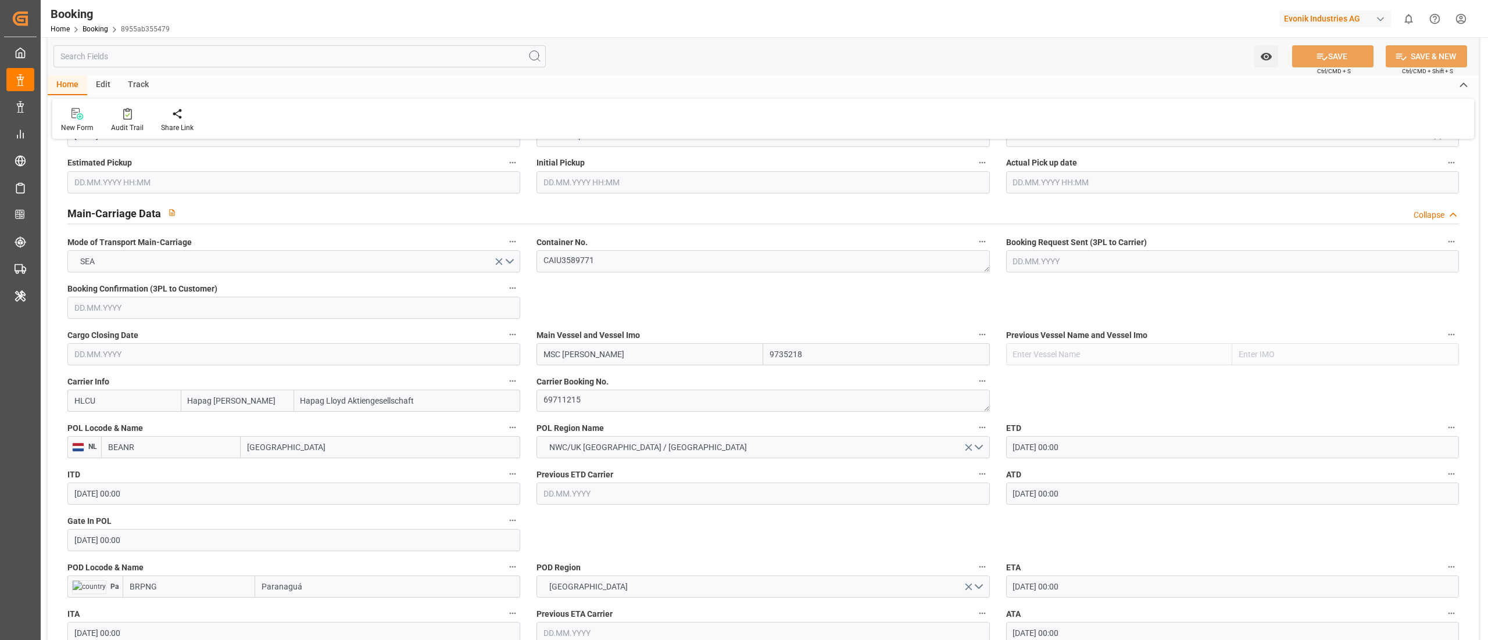
scroll to position [697, 0]
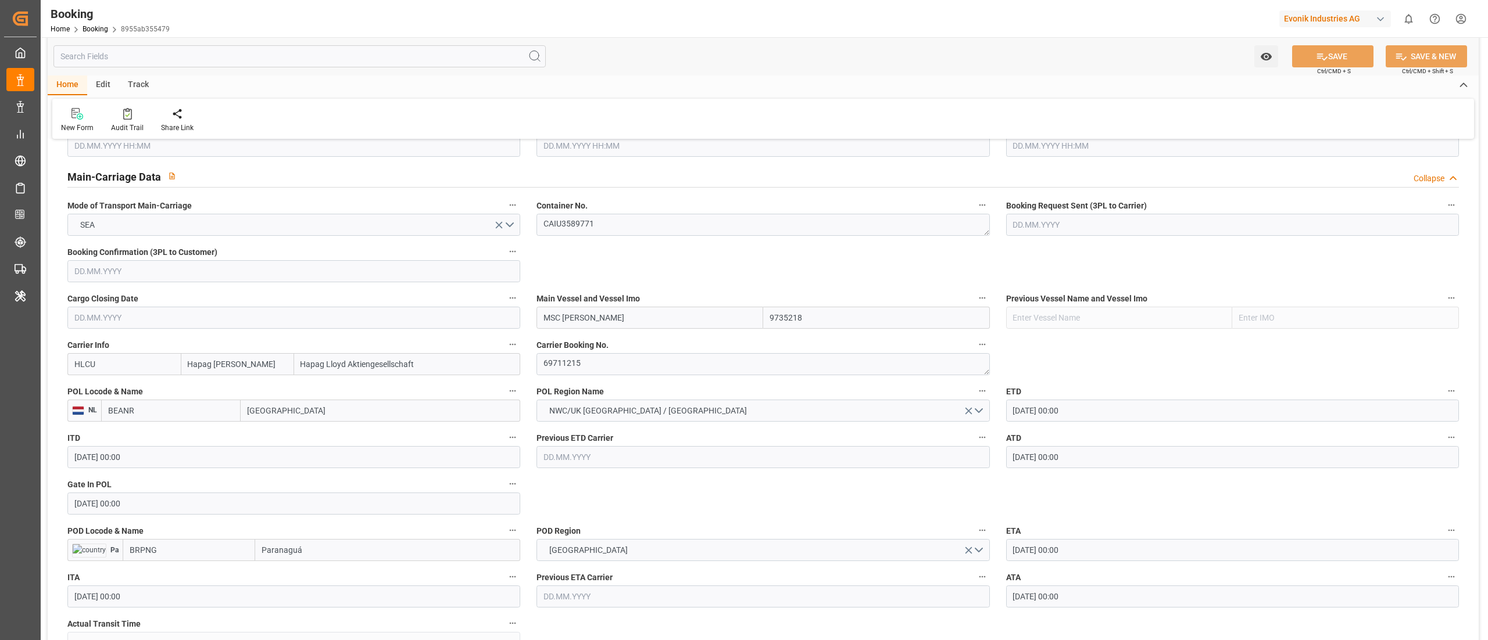
click at [206, 411] on input "BEANR" at bounding box center [170, 411] width 139 height 22
click at [171, 432] on span "BEANR - [GEOGRAPHIC_DATA]" at bounding box center [162, 436] width 107 height 9
type input "BEANR"
click at [191, 550] on input "BRPNG" at bounding box center [189, 550] width 133 height 22
click at [167, 576] on span "BRPNG - Paranaguá" at bounding box center [165, 575] width 70 height 9
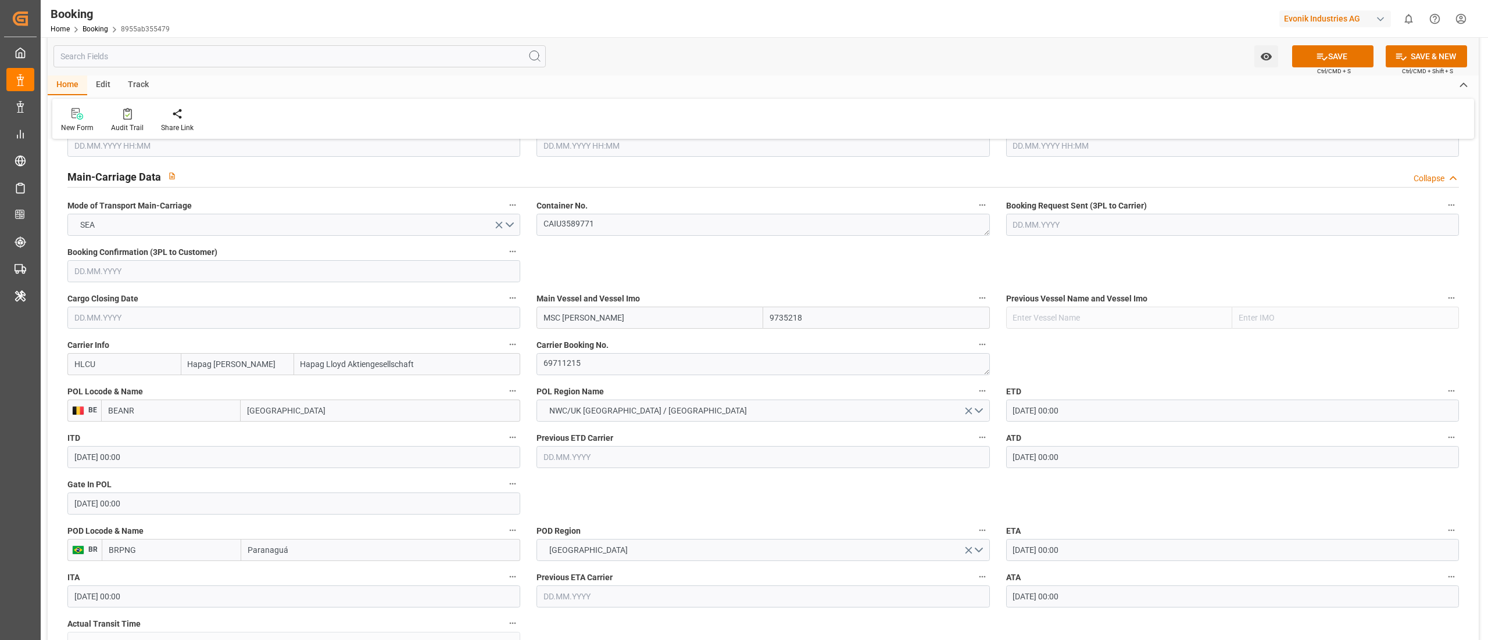
type input "BRPNG"
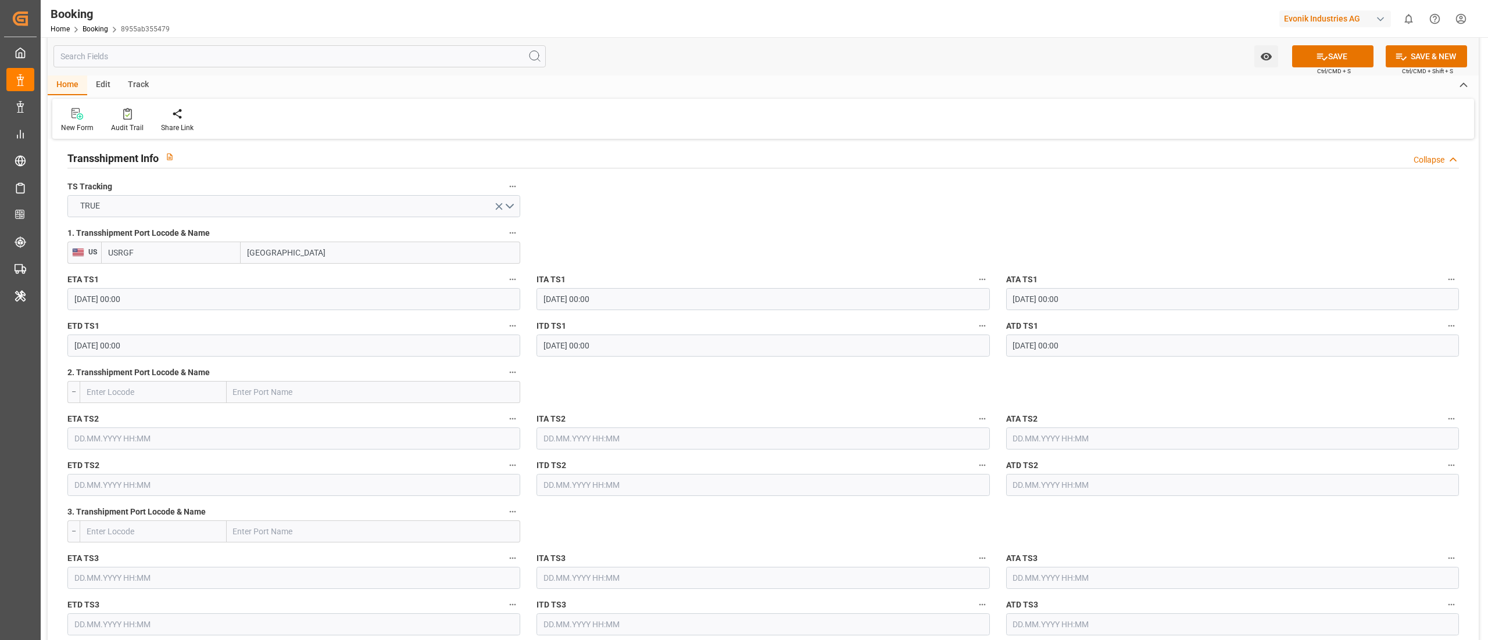
scroll to position [1279, 0]
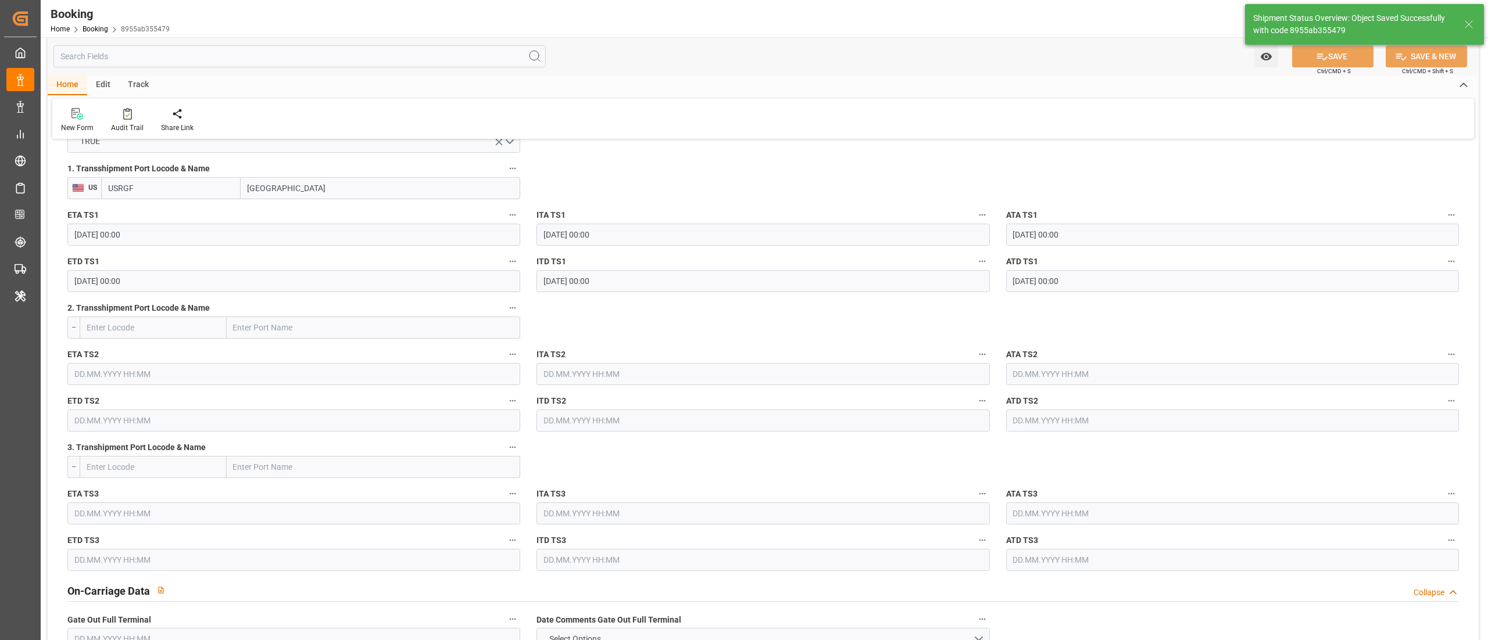
type textarea "businessDivision-businessLine-"
type input "[DATE] 06:24"
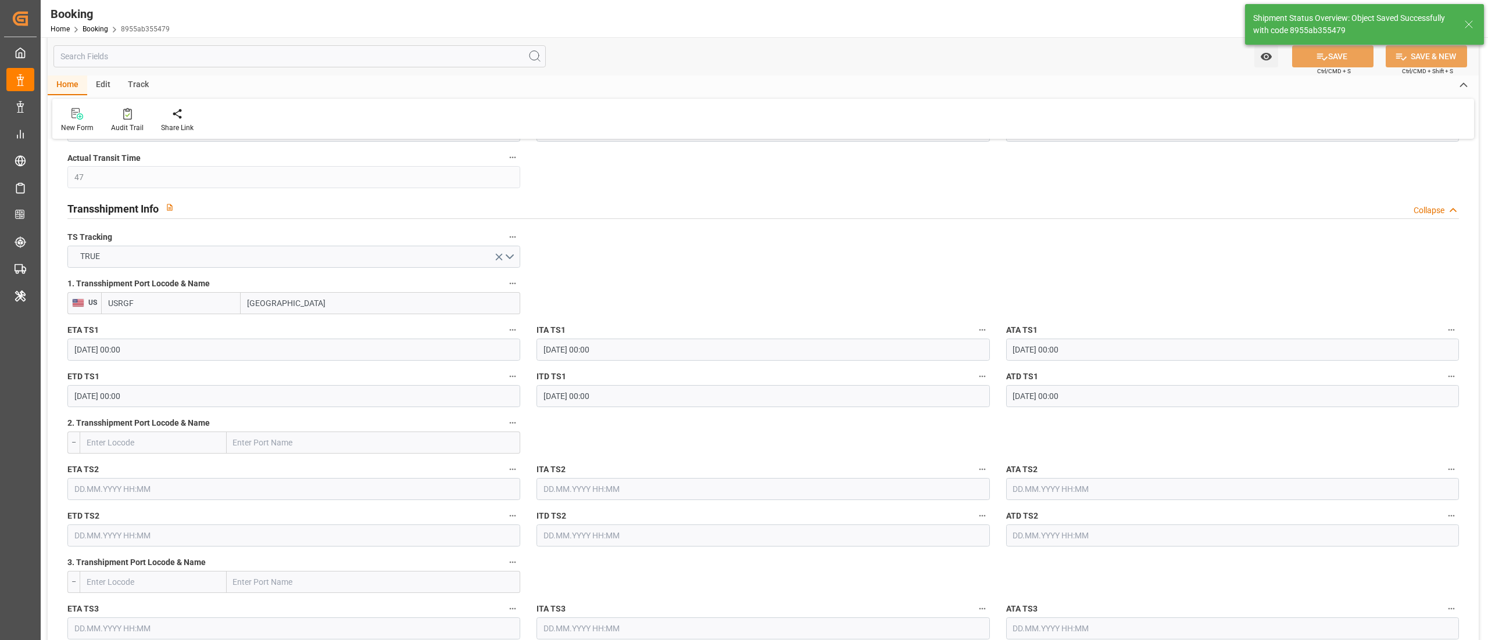
scroll to position [1162, 0]
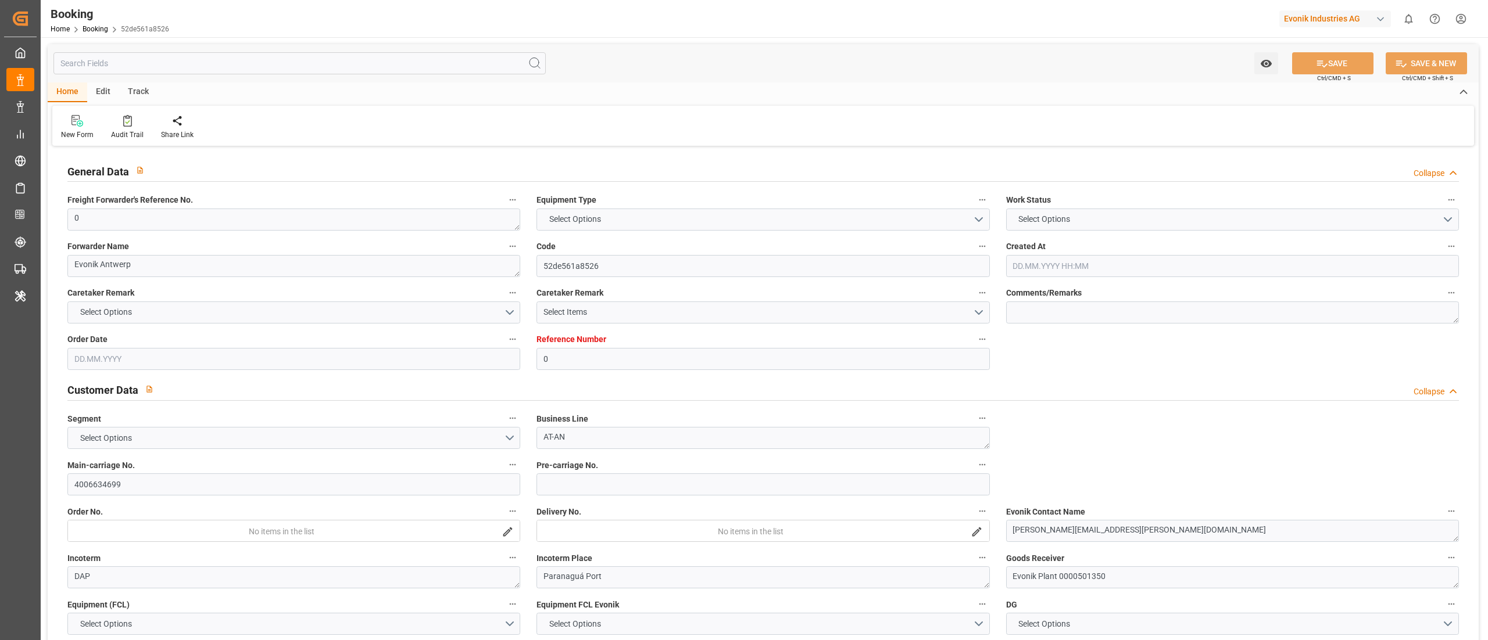
type input "0"
type input "9735218"
type input "Hapag [PERSON_NAME]"
type input "Hapag Lloyd Aktiengesellschaft"
type input "BEANR"
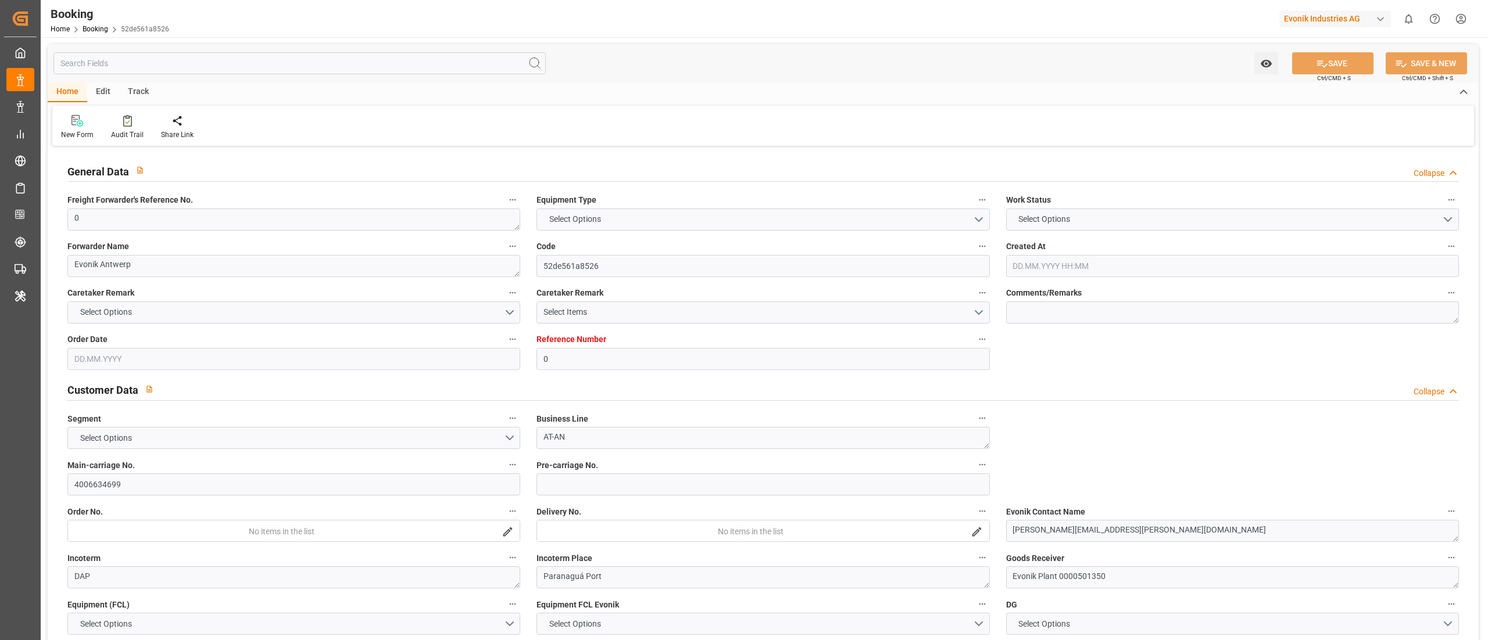
type input "BRPNG"
type input "47"
type input "USRGF"
type input "0"
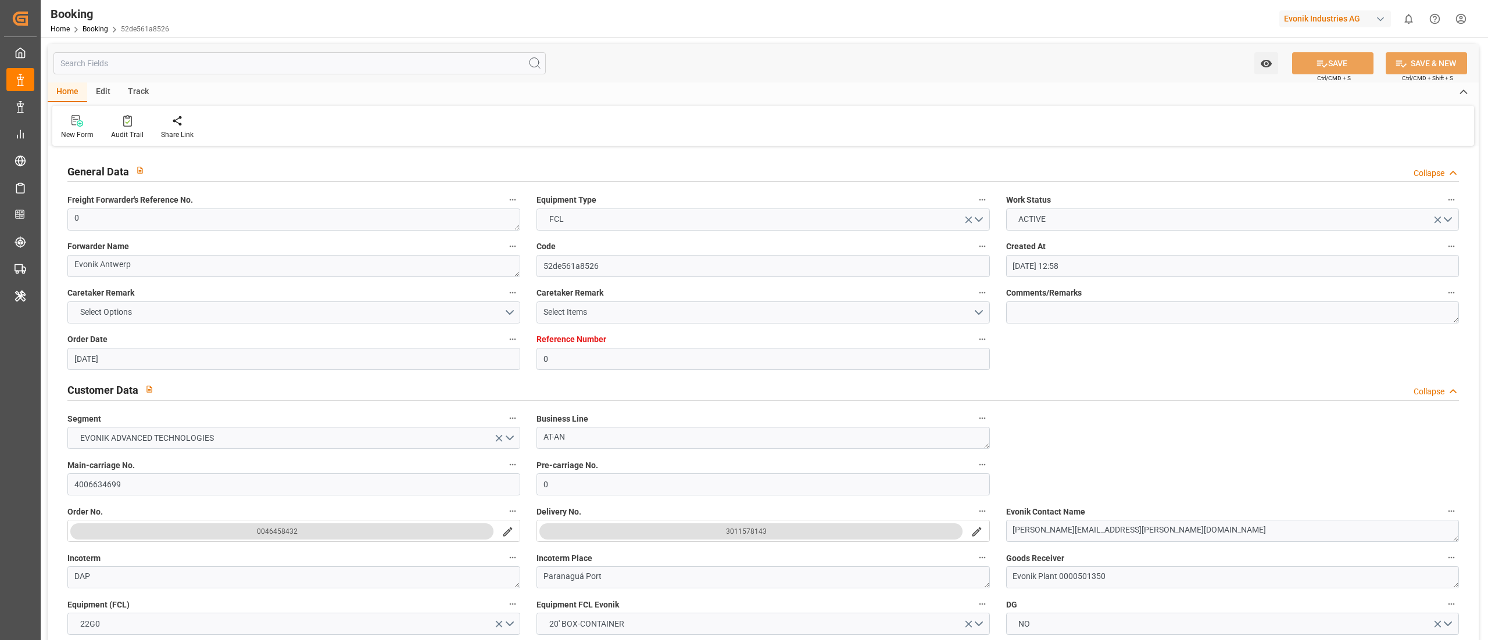
type input "[DATE] 12:58"
type input "[DATE]"
type input "[DATE] 00:00"
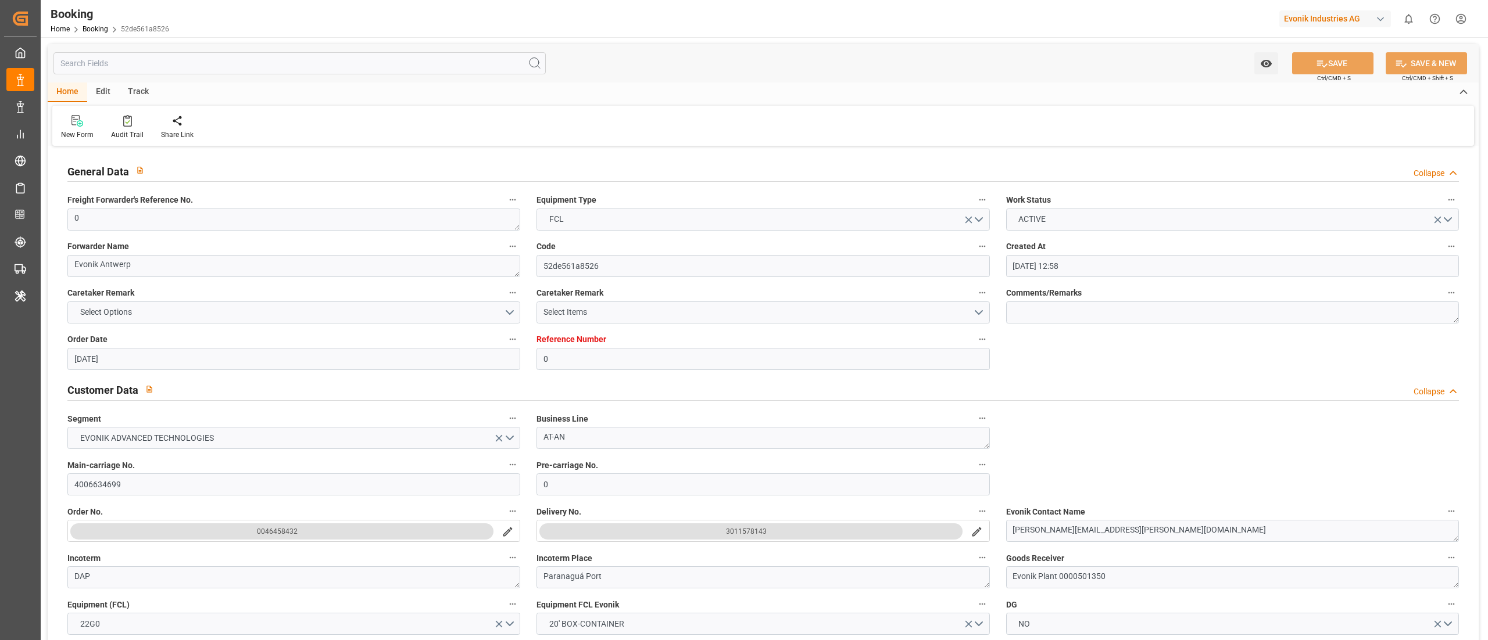
type input "[DATE] 00:00"
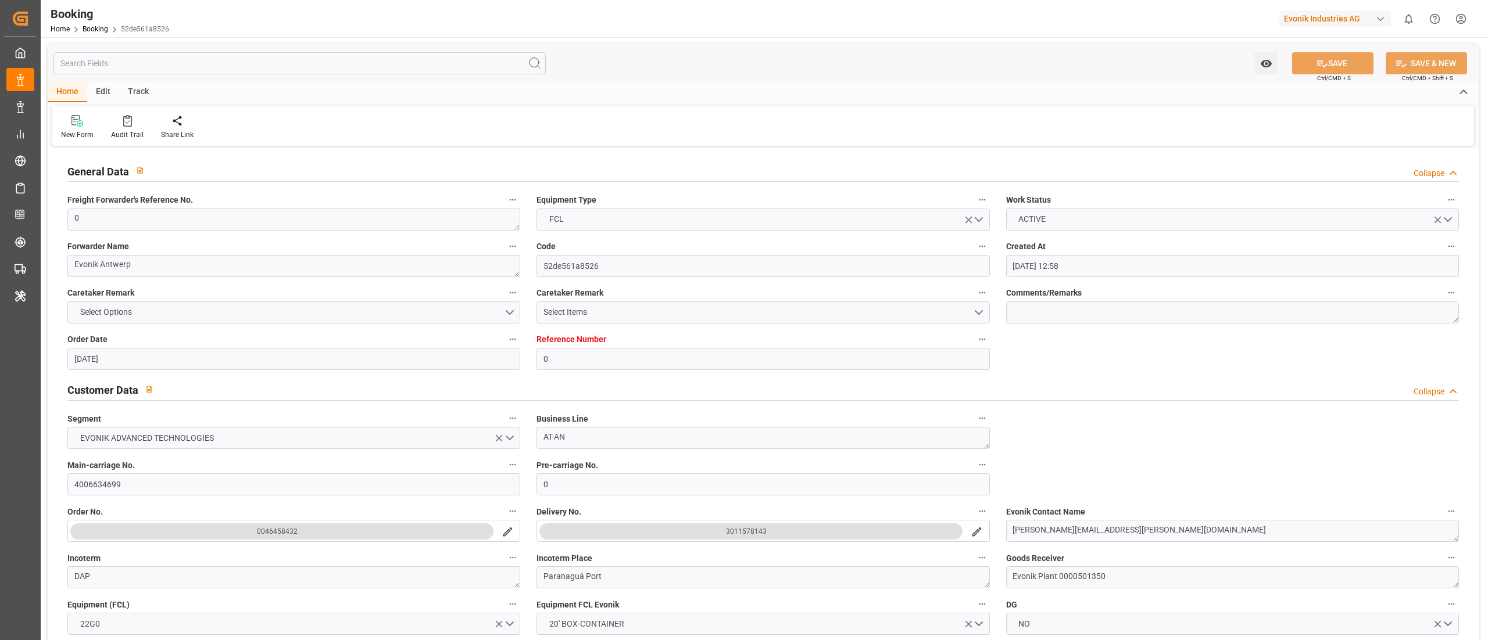
type input "[DATE] 00:00"
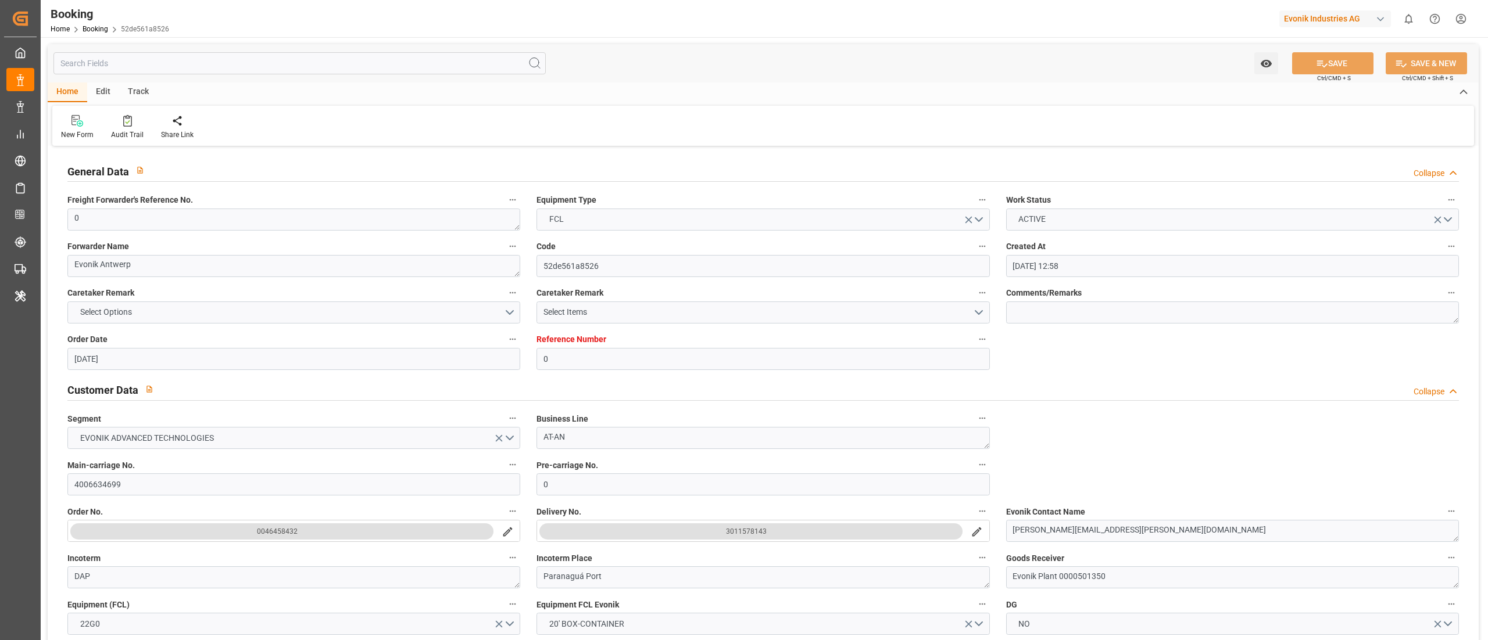
type input "[DATE] 00:00"
type input "[DATE] 06:23"
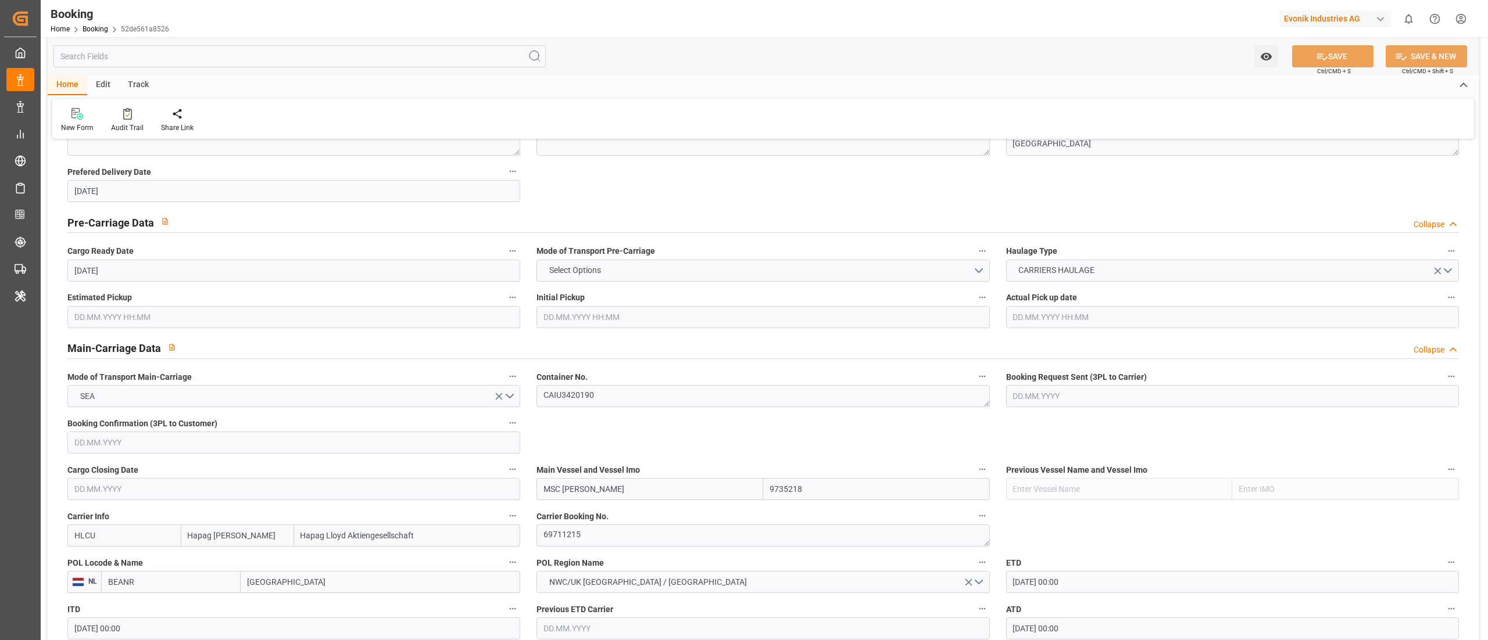
scroll to position [697, 0]
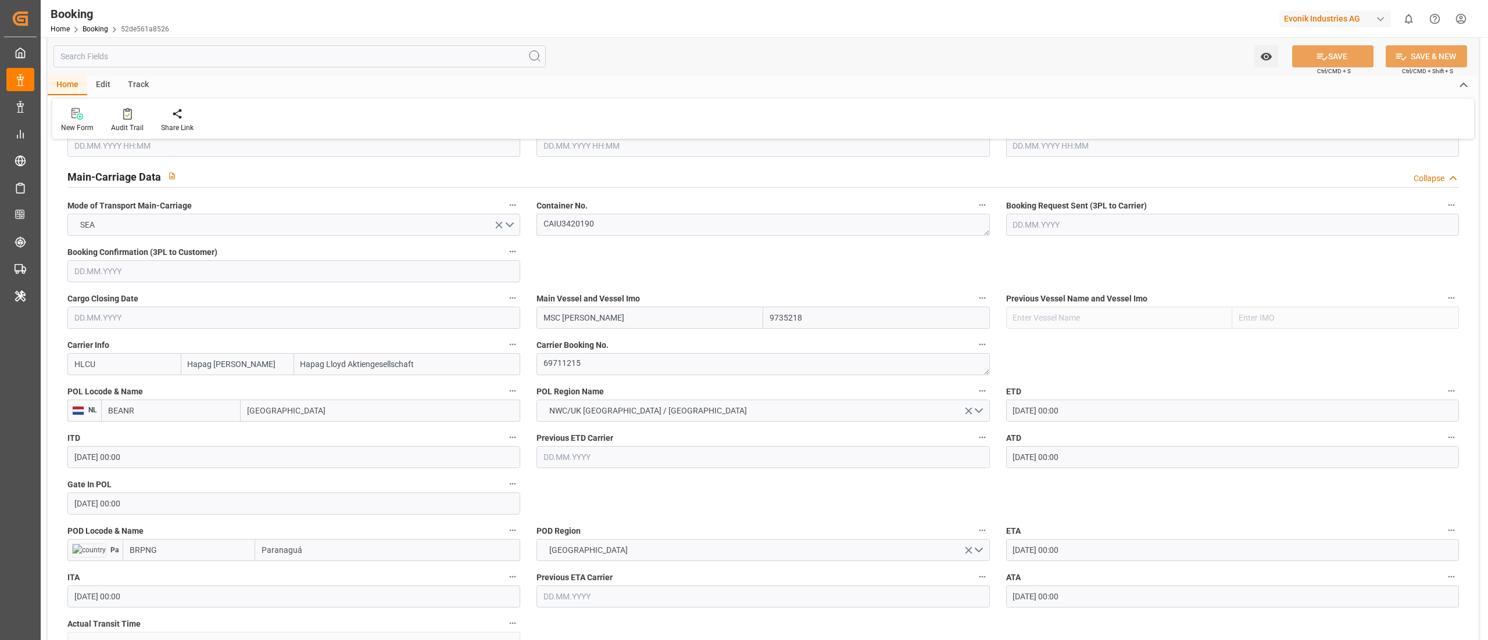
click at [298, 414] on input "[GEOGRAPHIC_DATA]" at bounding box center [381, 411] width 280 height 22
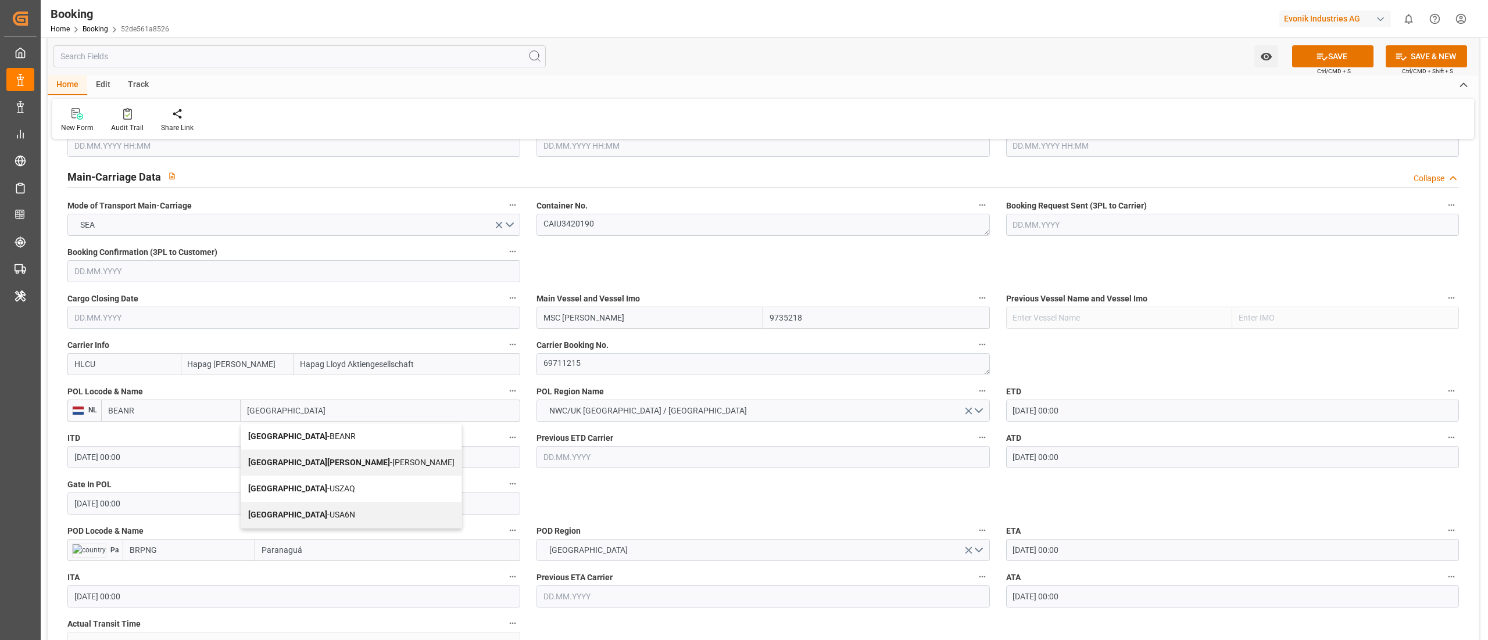
click at [299, 435] on span "Antwerp - BEANR" at bounding box center [302, 436] width 108 height 9
type input "[GEOGRAPHIC_DATA]"
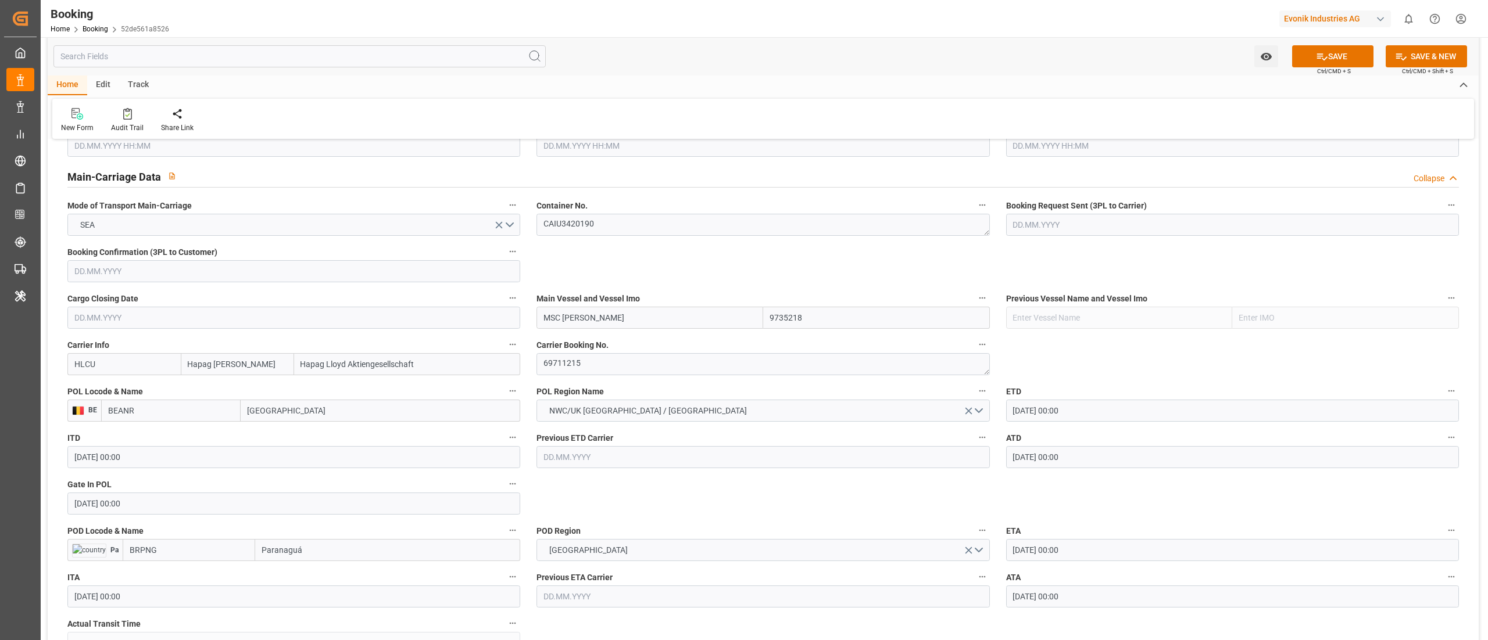
click at [205, 559] on input "BRPNG" at bounding box center [189, 550] width 133 height 22
click at [180, 577] on span "BRPNG - Paranaguá" at bounding box center [165, 575] width 70 height 9
type input "BRPNG"
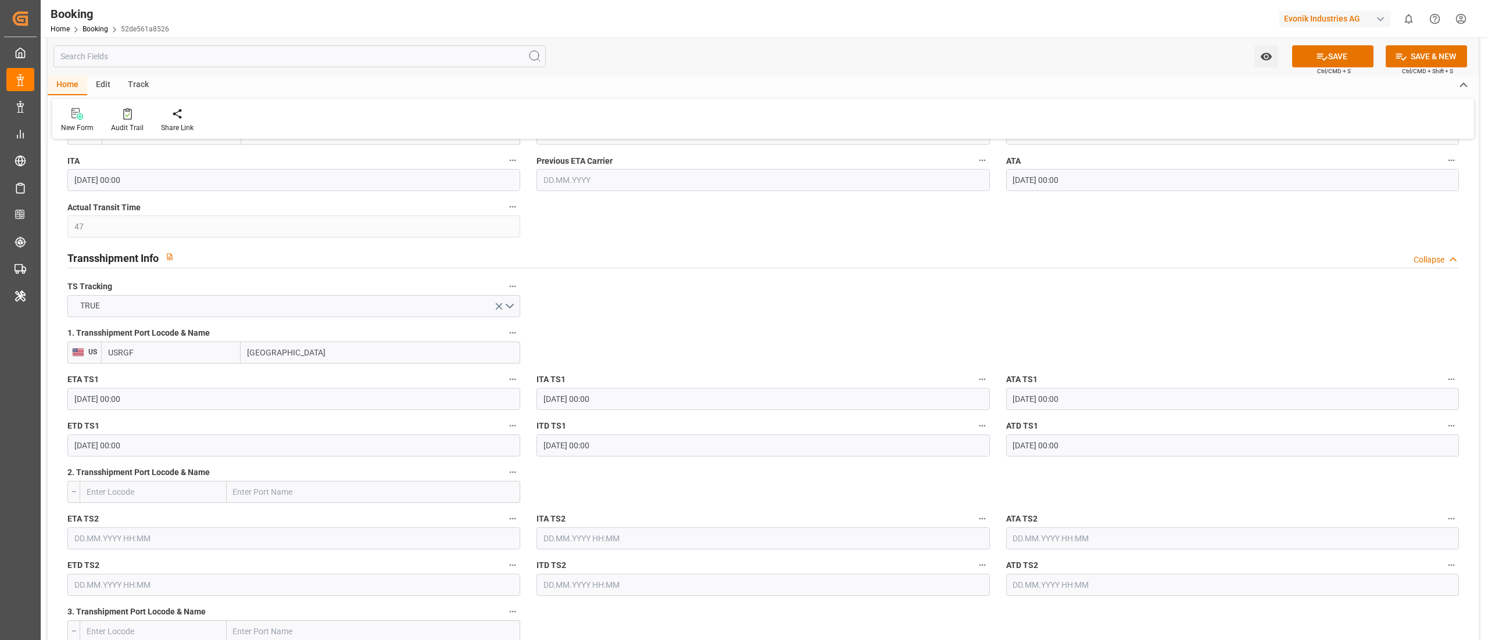
scroll to position [1162, 0]
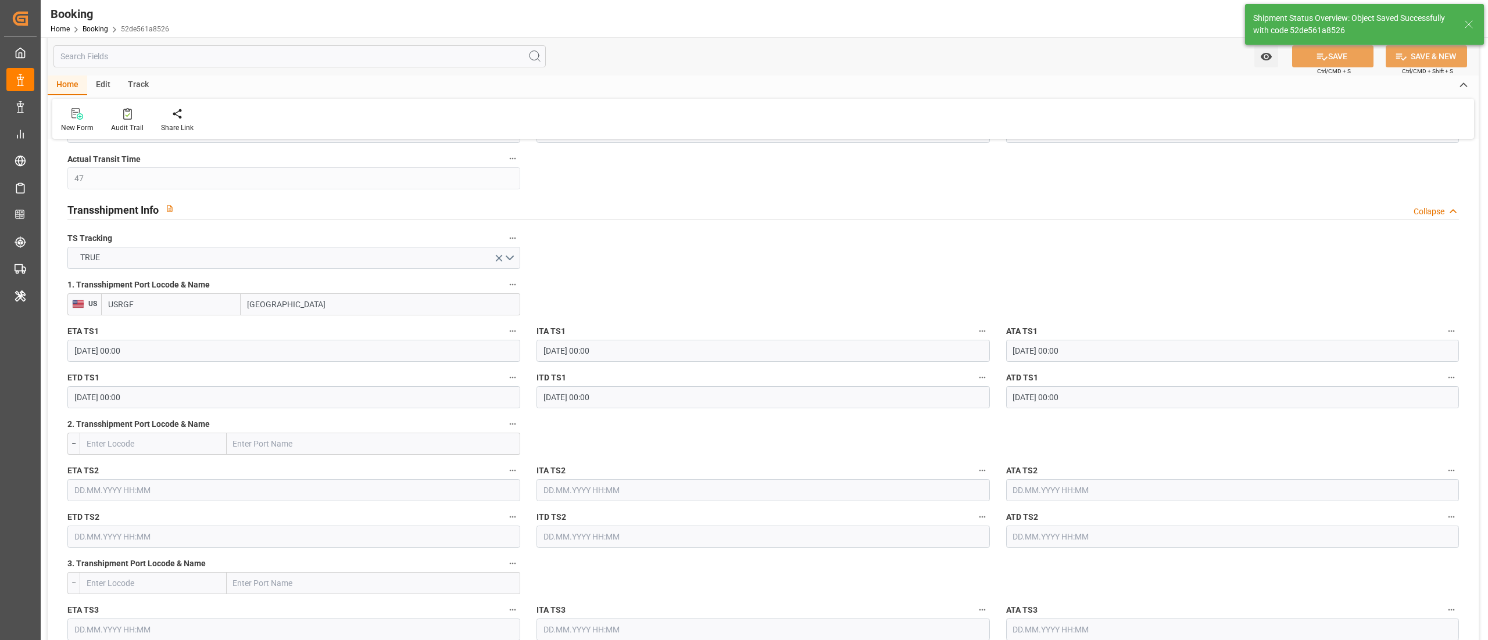
type textarea "businessDivision-businessLine-"
type input "[DATE] 06:25"
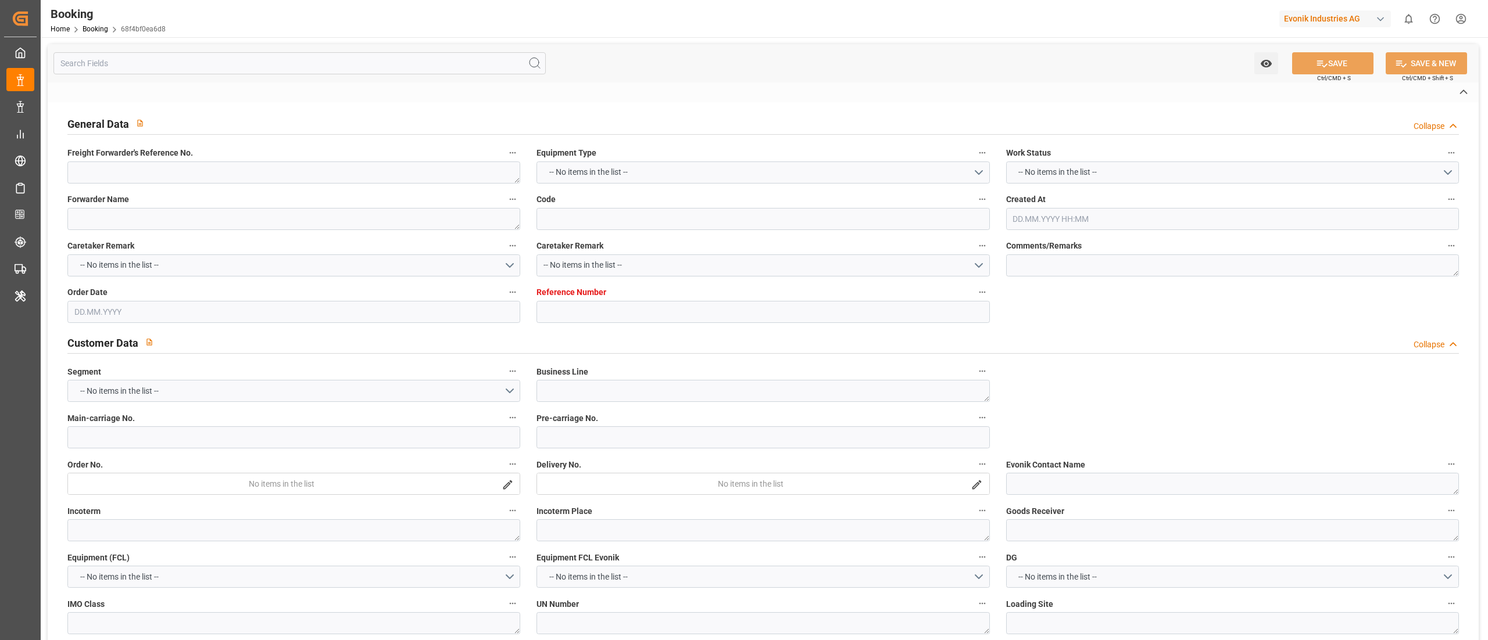
type textarea "0"
type textarea "Evonik Antwerp"
type input "68f4bf0ea6d8"
type input "0"
type textarea "AT-AN"
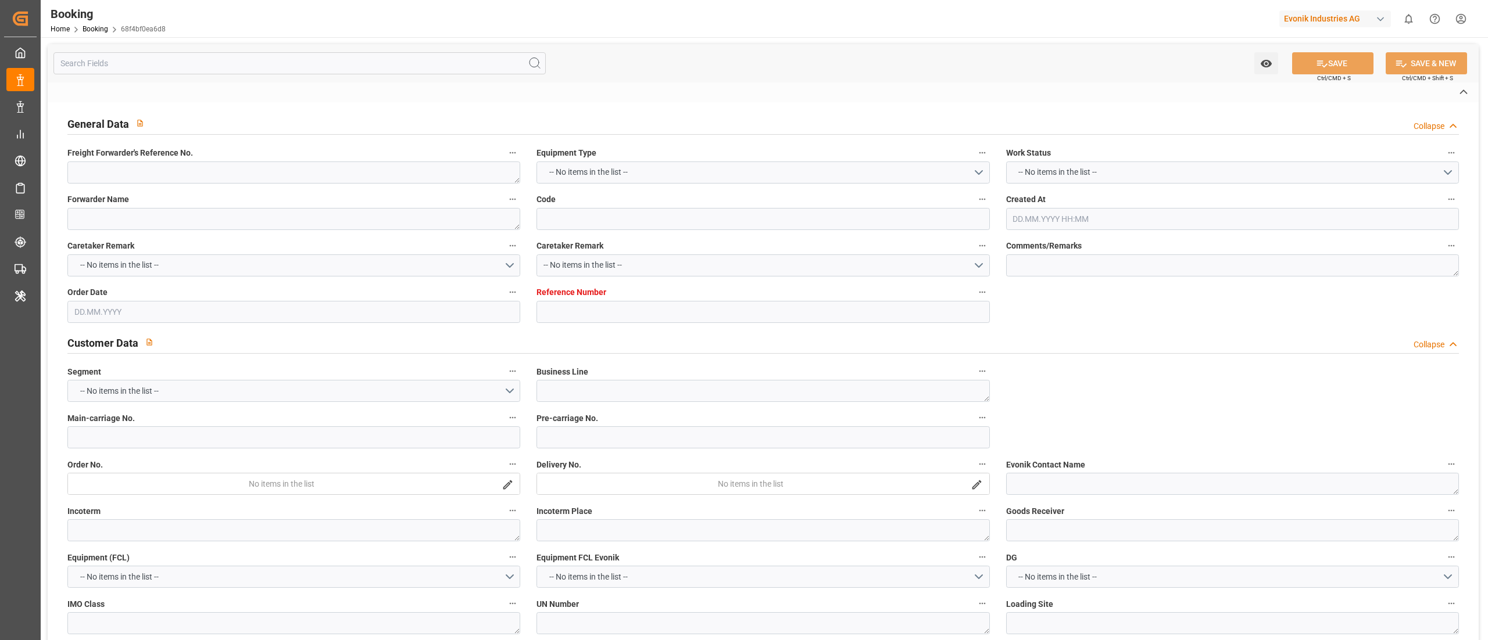
type input "4006634699"
type textarea "[PERSON_NAME][EMAIL_ADDRESS][PERSON_NAME][DOMAIN_NAME]"
type textarea "DAP"
type textarea "Paranaguá Port"
type textarea "Evonik Plant 0000501350"
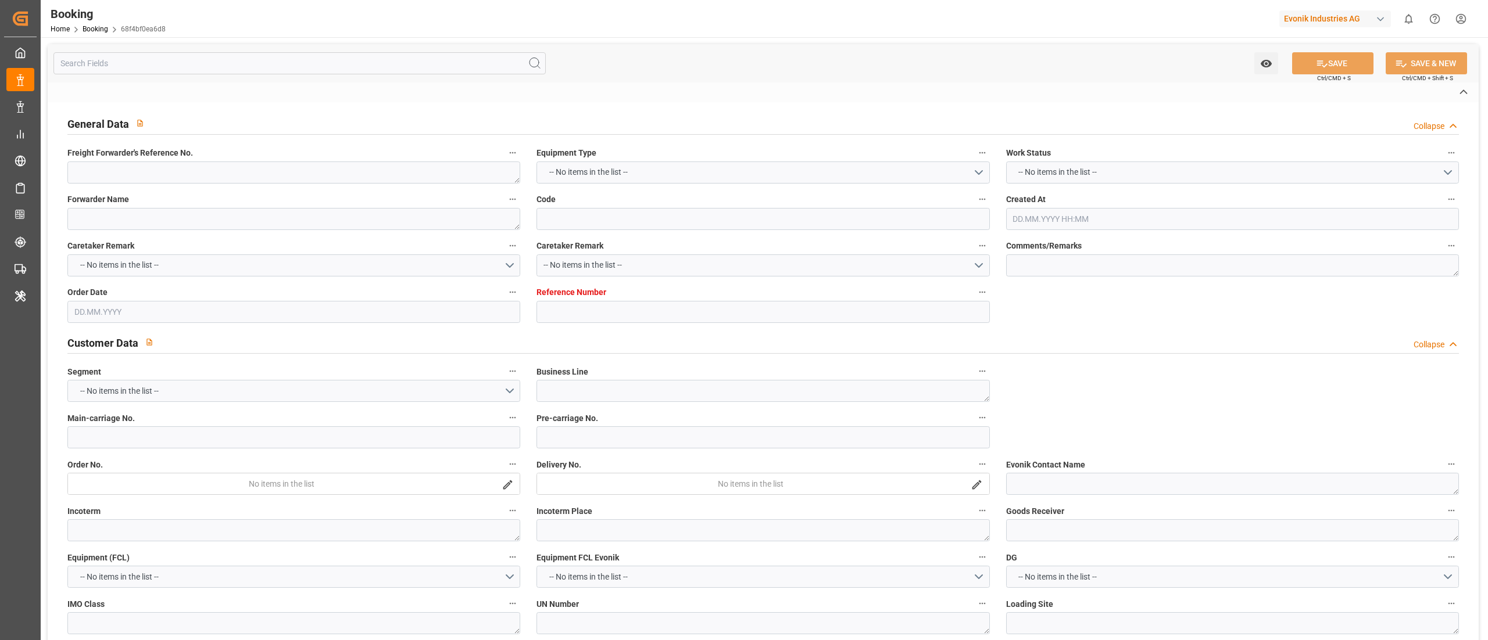
type textarea "[GEOGRAPHIC_DATA]"
type textarea "FANU1375060"
type input "MSC [PERSON_NAME]"
type input "HLCU"
type textarea "69711215"
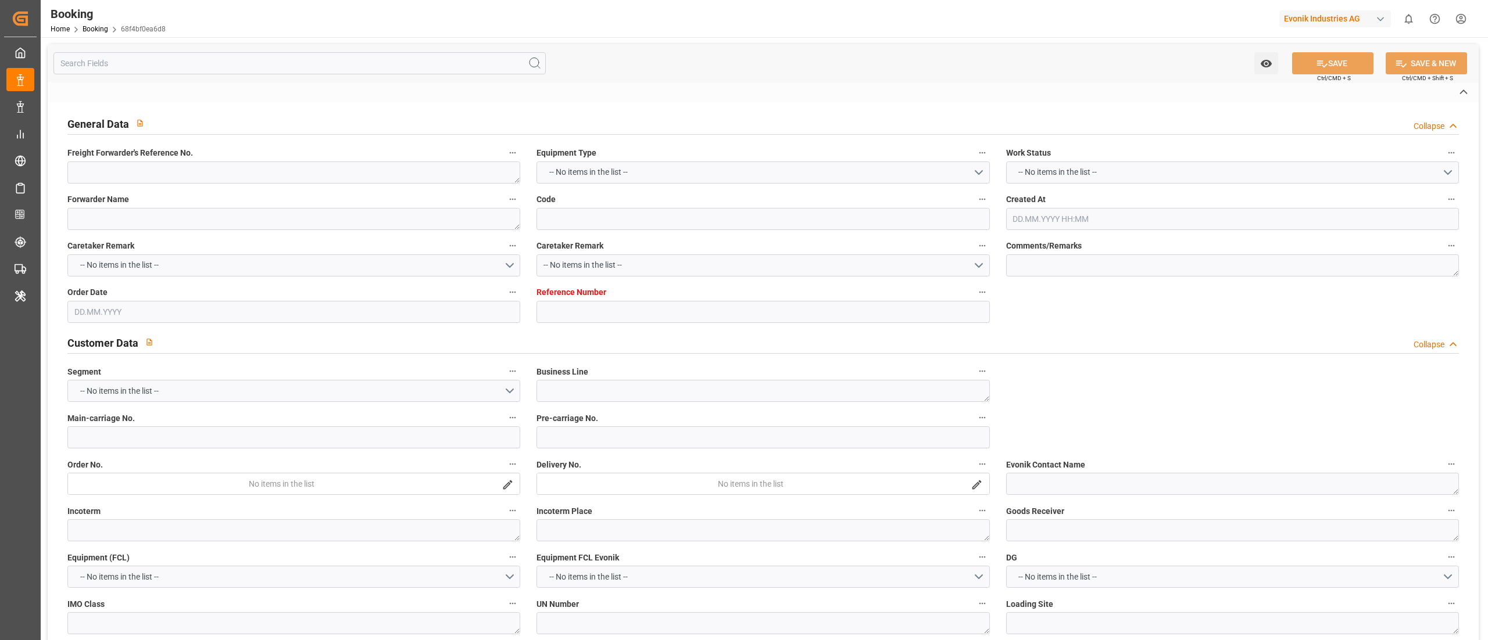
type input "[GEOGRAPHIC_DATA]"
type input "Paranaguá"
type input "[GEOGRAPHIC_DATA]"
type textarea "INPUT_Evonik_Seeburger_LoadTenderOcean_1002979618_20250722111809274.xml"
type textarea "NWC/[GEOGRAPHIC_DATA] [GEOGRAPHIC_DATA] Continent / [GEOGRAPHIC_DATA]-AN"
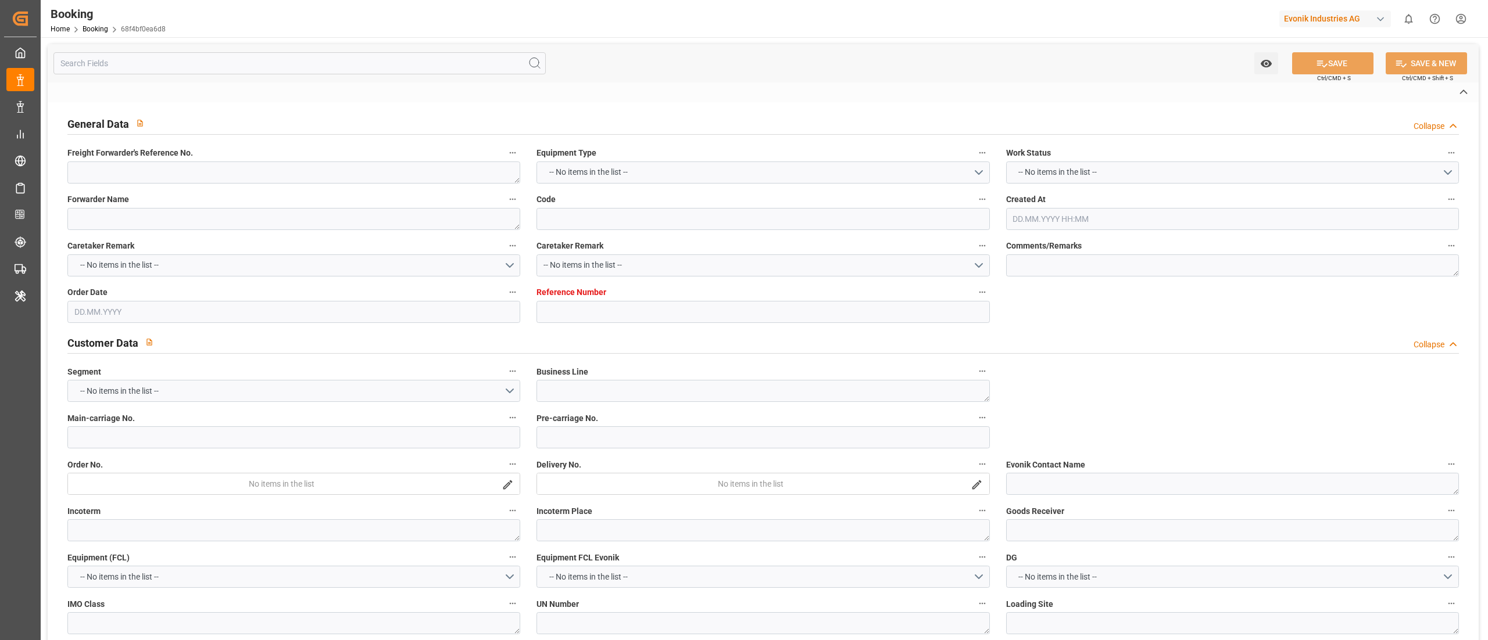
type textarea "INPUT_Evonik_Seeburger_LoadTenderOcean_1002919540_20250703145542281.xml,INPUT_E…"
type textarea "1002979618"
type textarea "[PERSON_NAME]"
type textarea "PodCountry-PolCountry-businessDivision-businessLine-"
type textarea "EVONIK Load Tender XML"
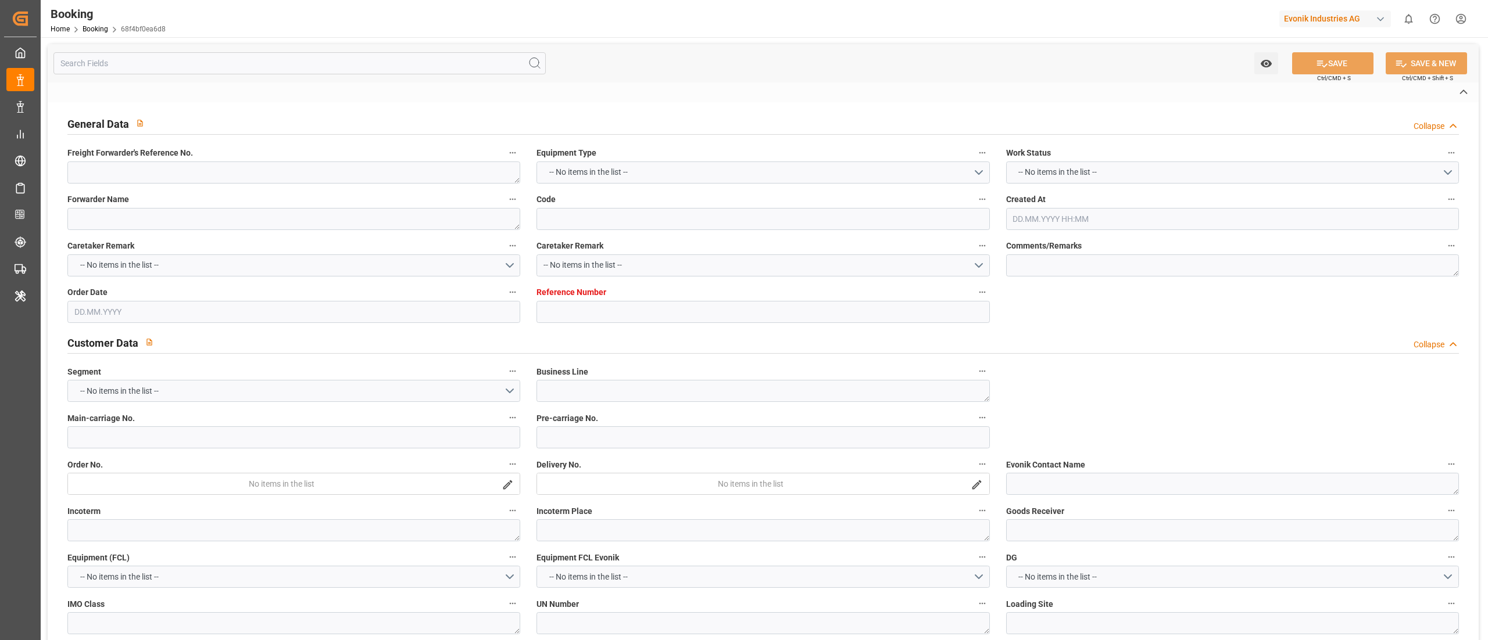
type textarea "a011t00000LcJC5AAN"
type textarea "Yes"
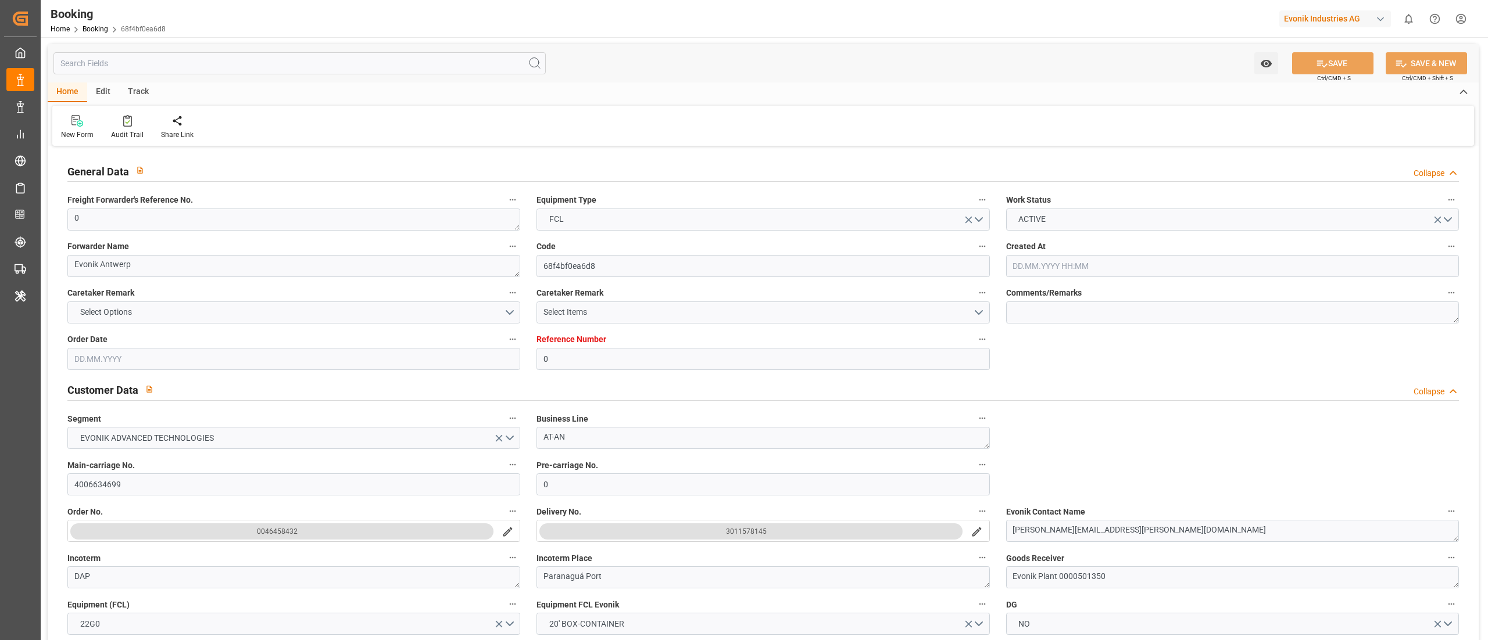
type input "0"
type input "9735218"
type input "Hapag [PERSON_NAME]"
type input "Hapag Lloyd Aktiengesellschaft"
type input "BEANR"
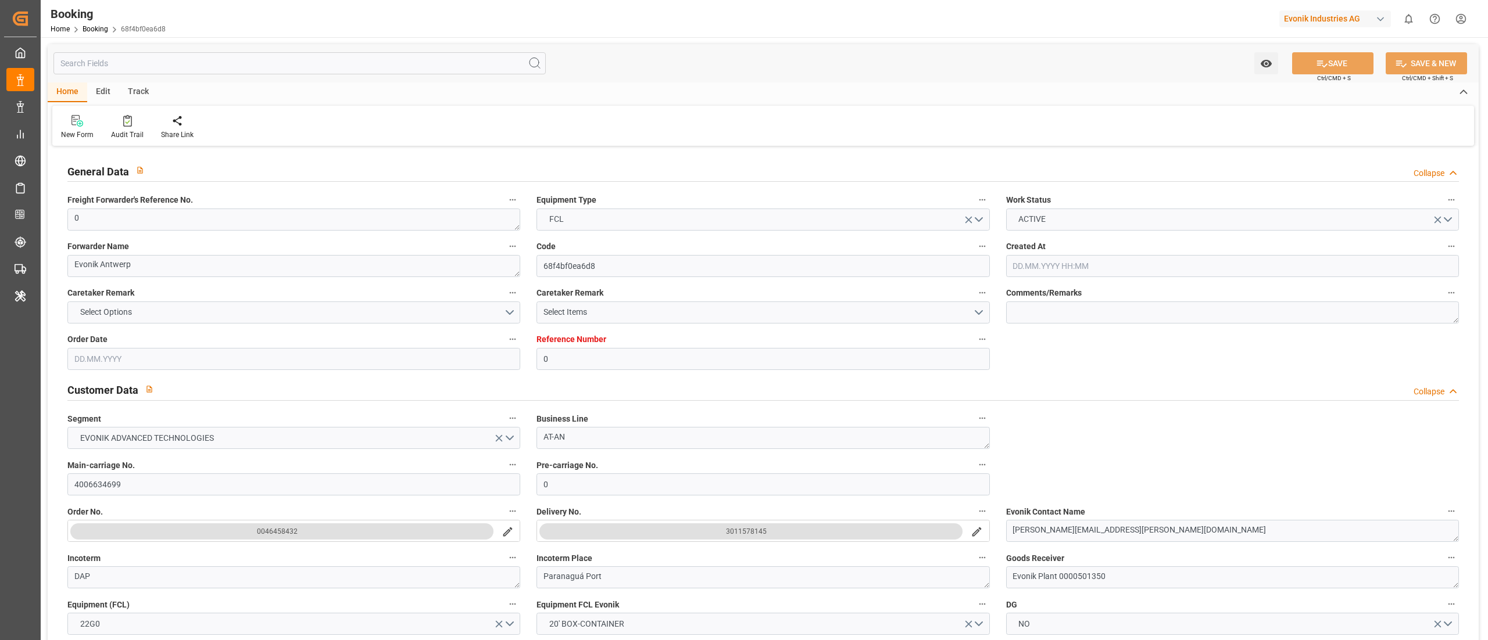
type input "BRPNG"
type input "47"
type input "USRGF"
type input "0"
type input "[DATE] 12:58"
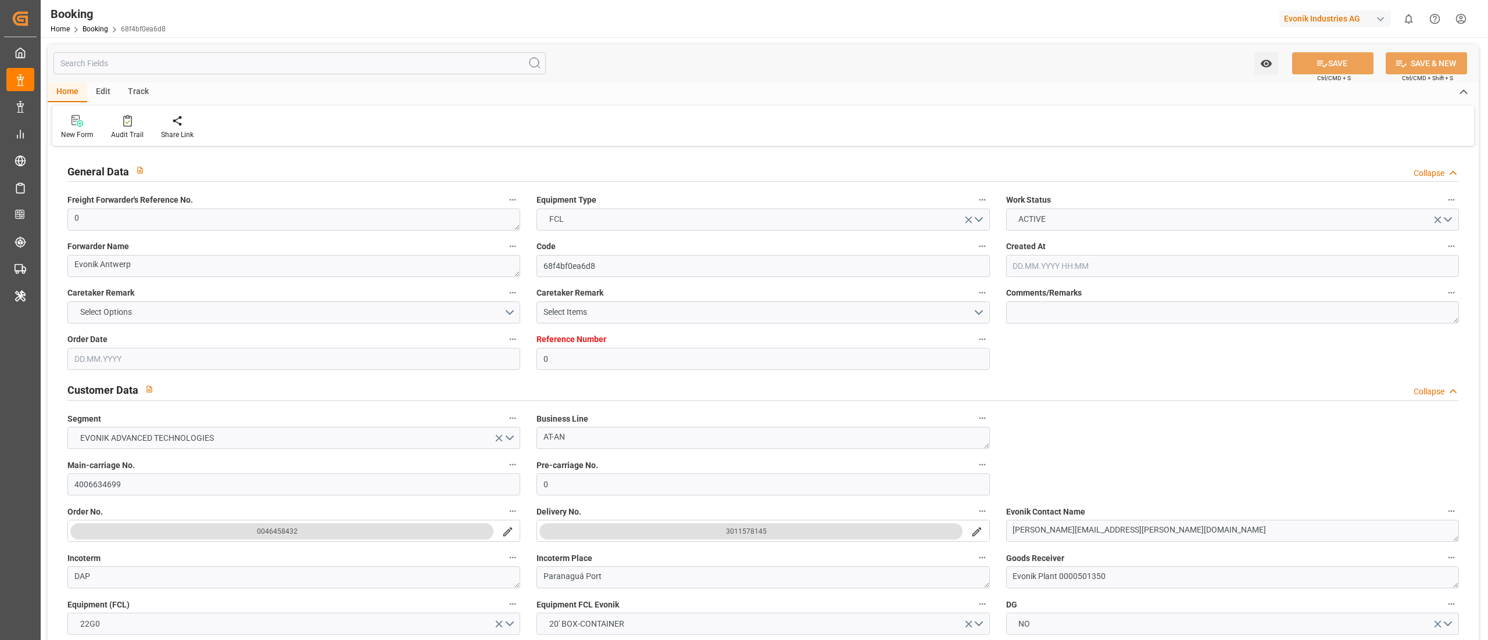
type input "[DATE]"
type input "[DATE] 00:00"
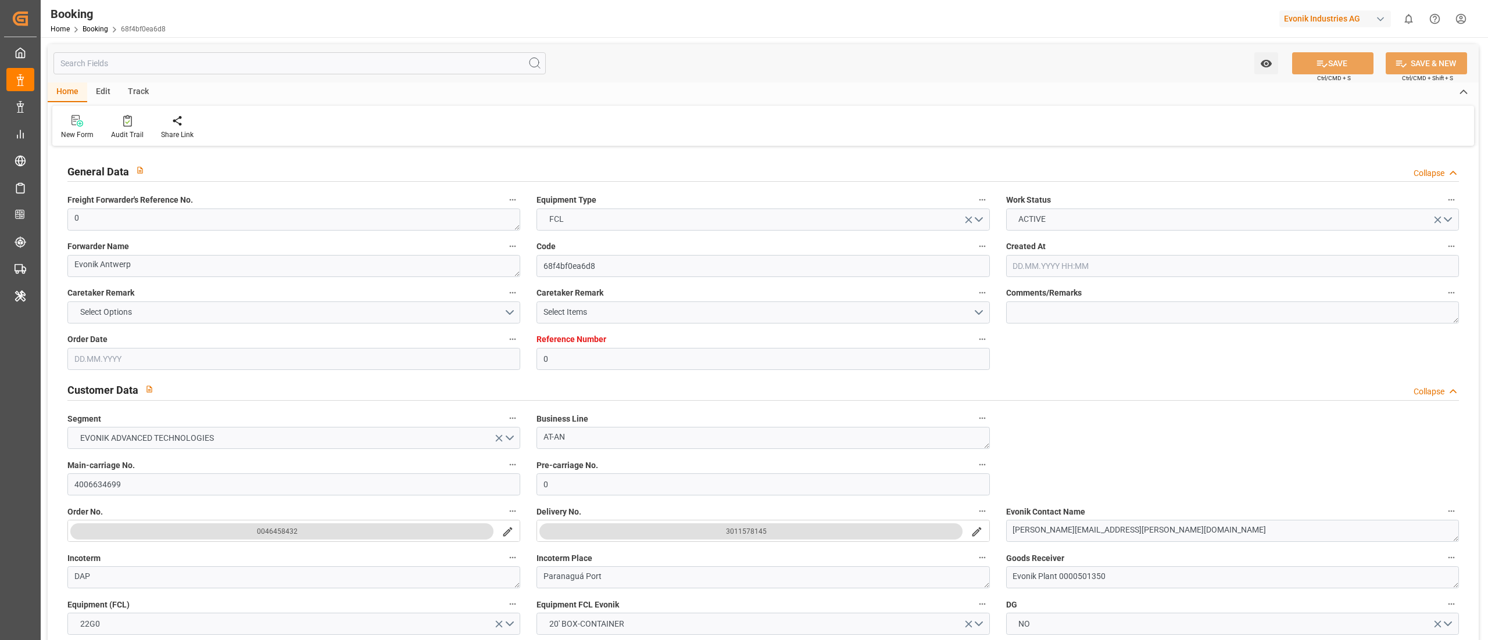
type input "[DATE] 00:00"
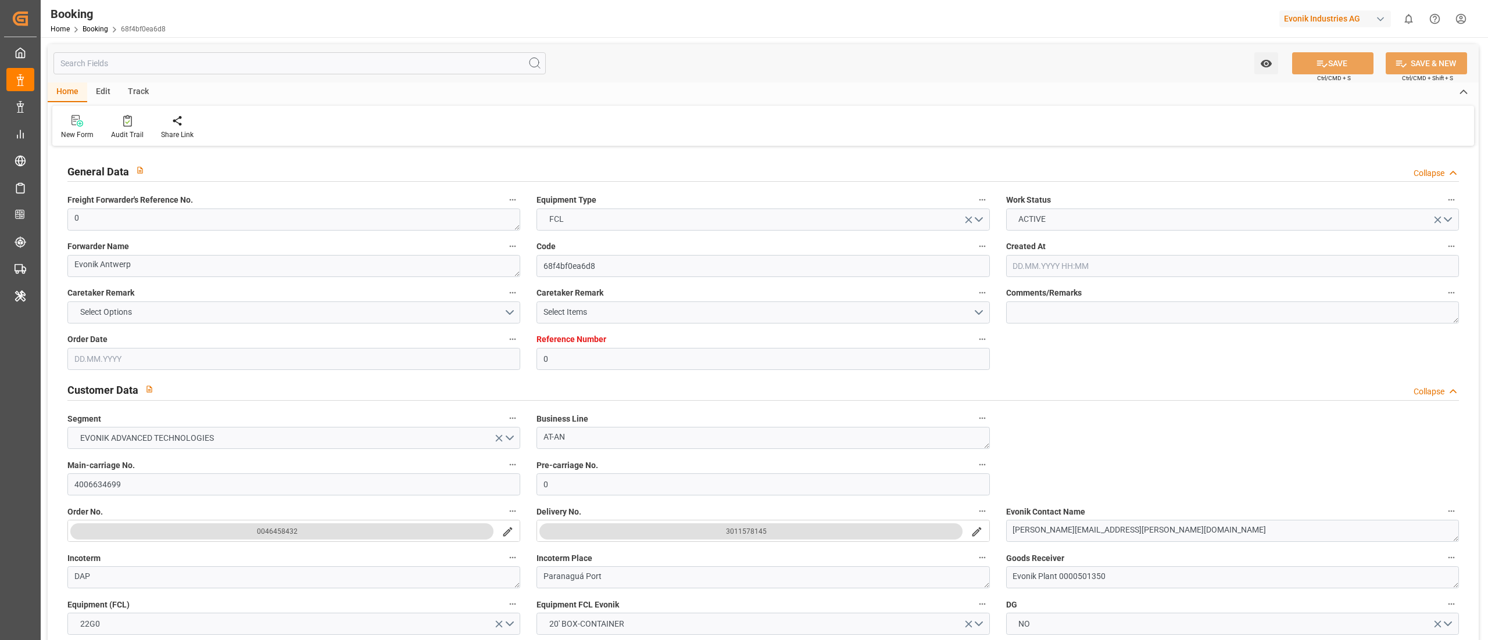
type input "[DATE] 00:00"
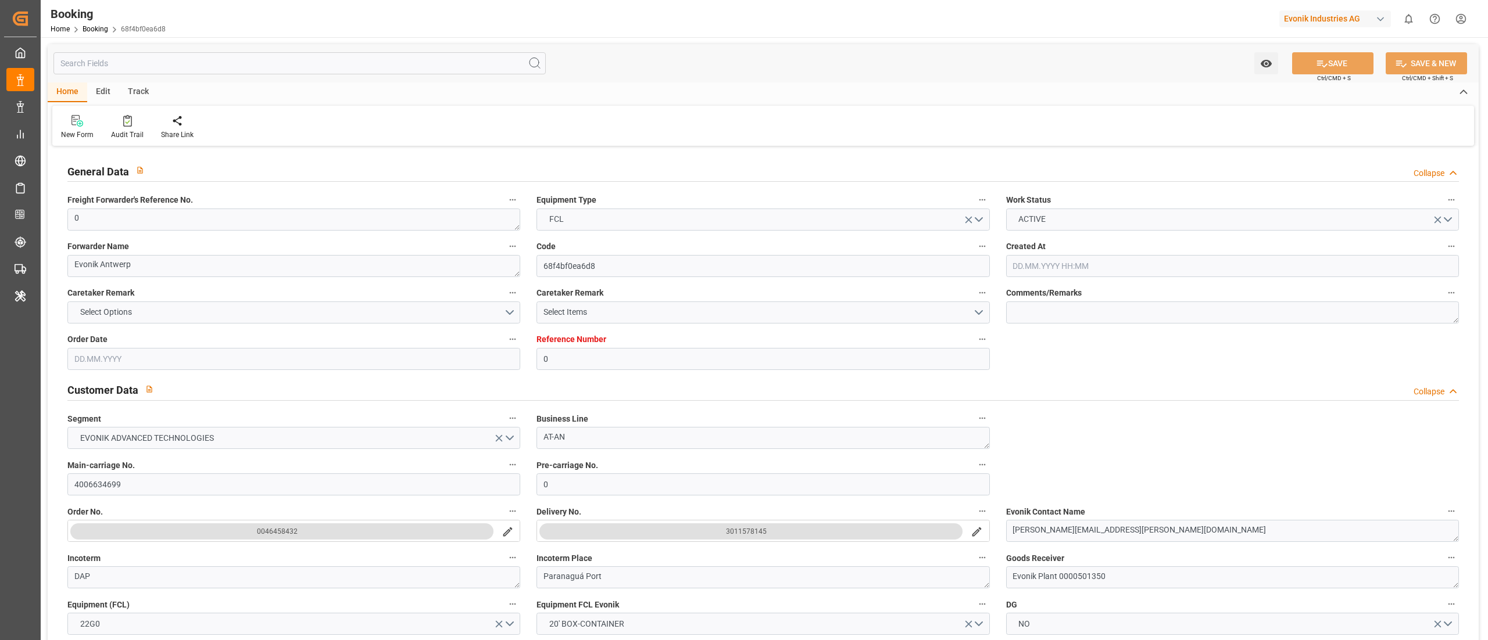
type input "[DATE] 00:00"
type input "[DATE] 06:23"
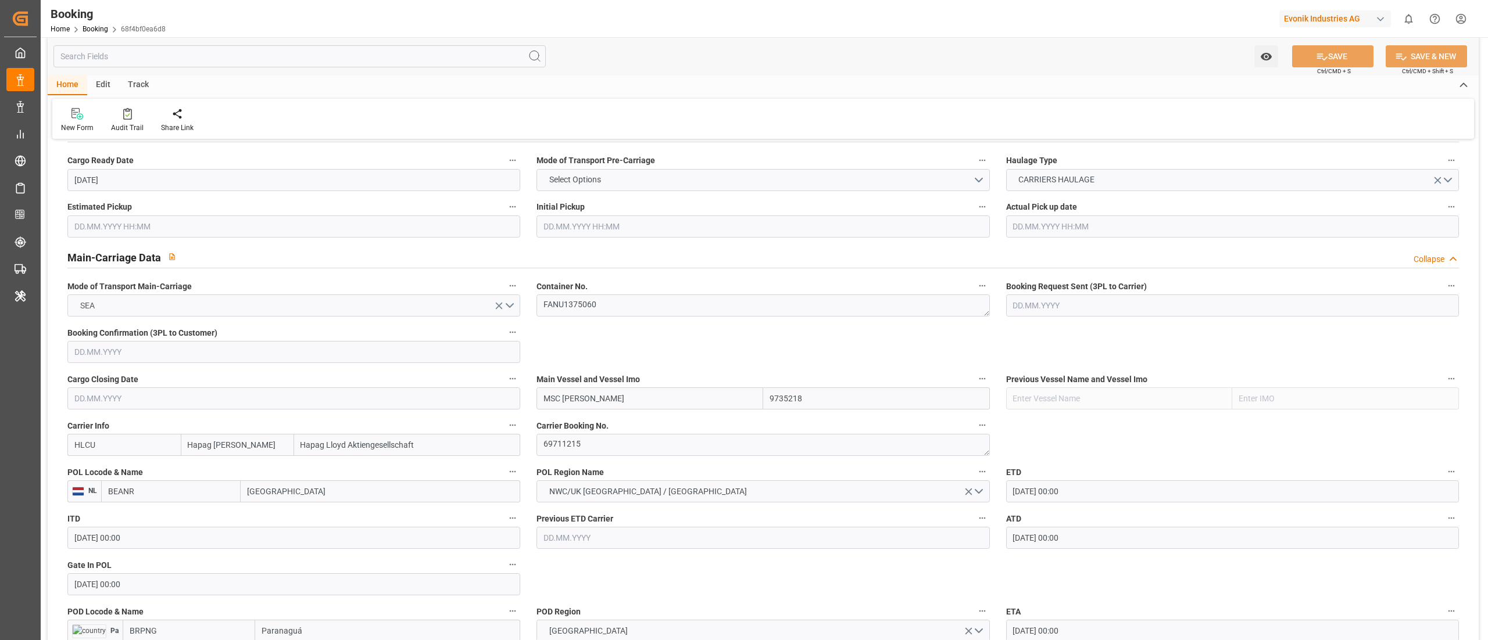
scroll to position [697, 0]
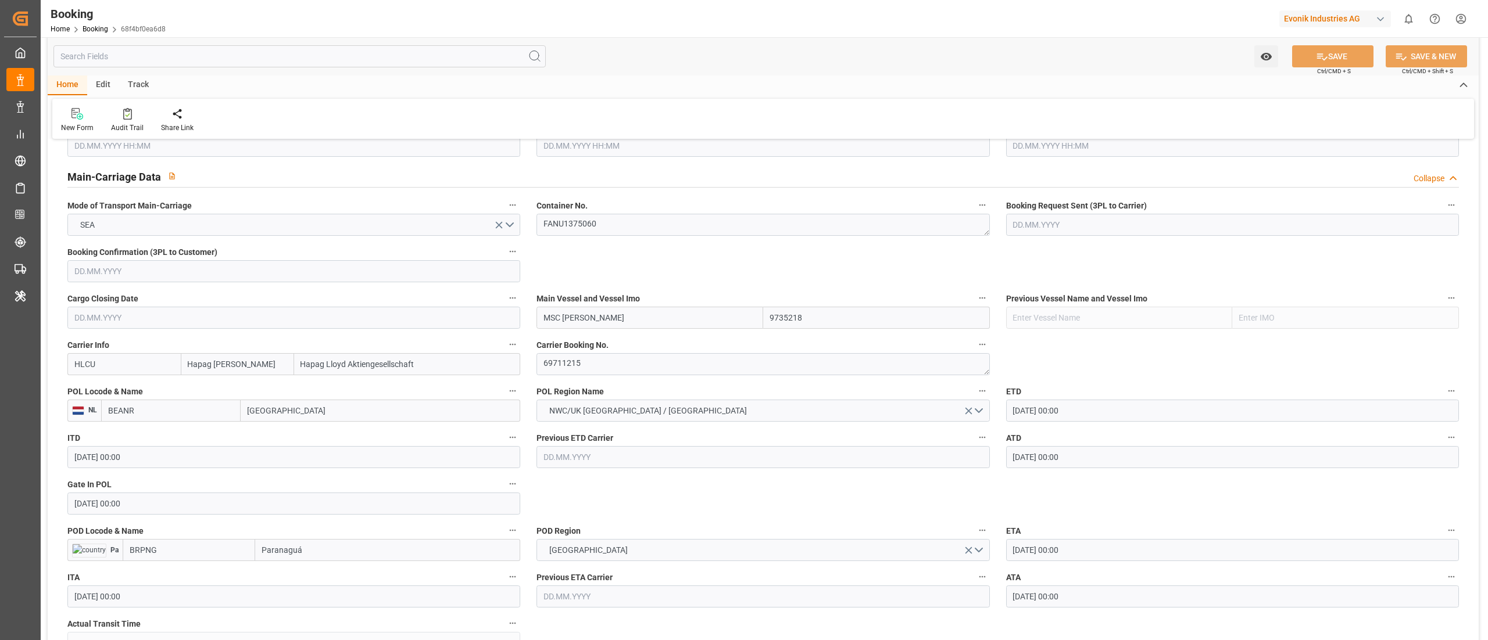
click at [155, 407] on input "BEANR" at bounding box center [170, 411] width 139 height 22
click at [156, 437] on span "BEANR - Antwerp" at bounding box center [162, 436] width 107 height 9
type input "BEANR"
click at [186, 554] on input "BRPNG" at bounding box center [189, 550] width 133 height 22
click at [179, 571] on div "BRPNG - Paranaguá" at bounding box center [165, 576] width 84 height 26
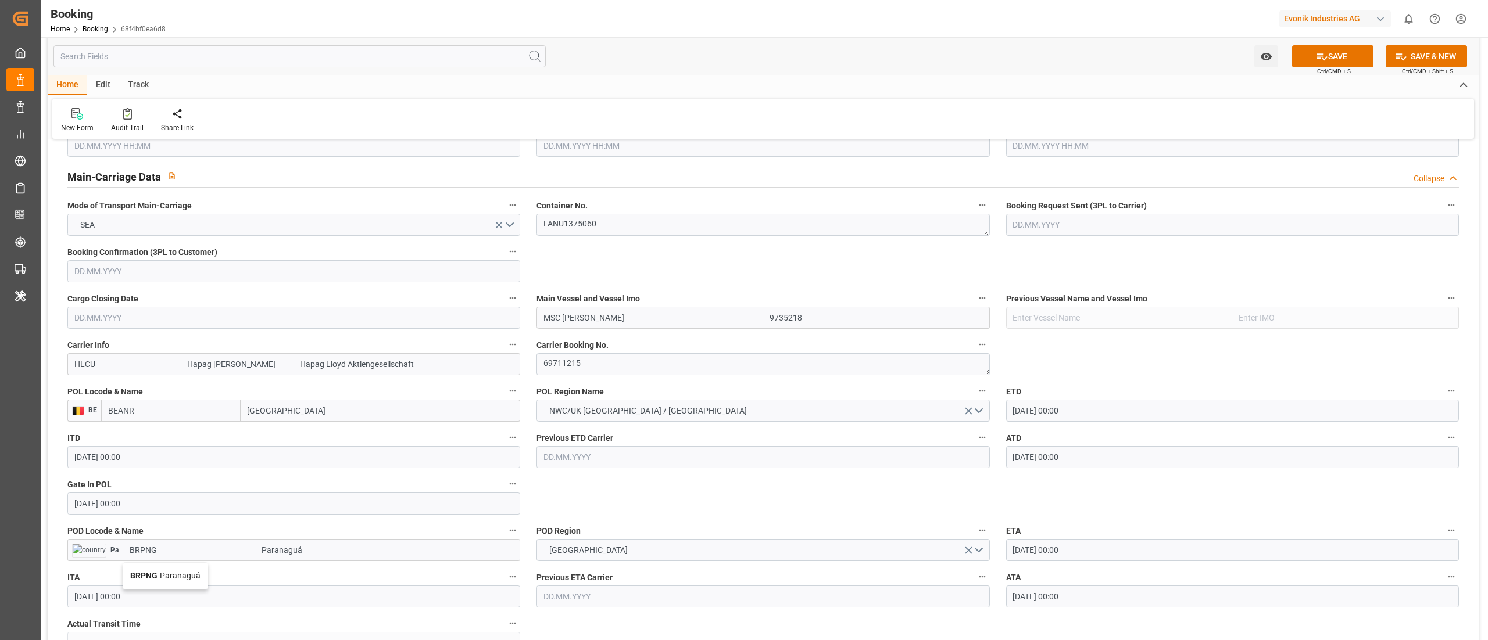
type input "BRPNG"
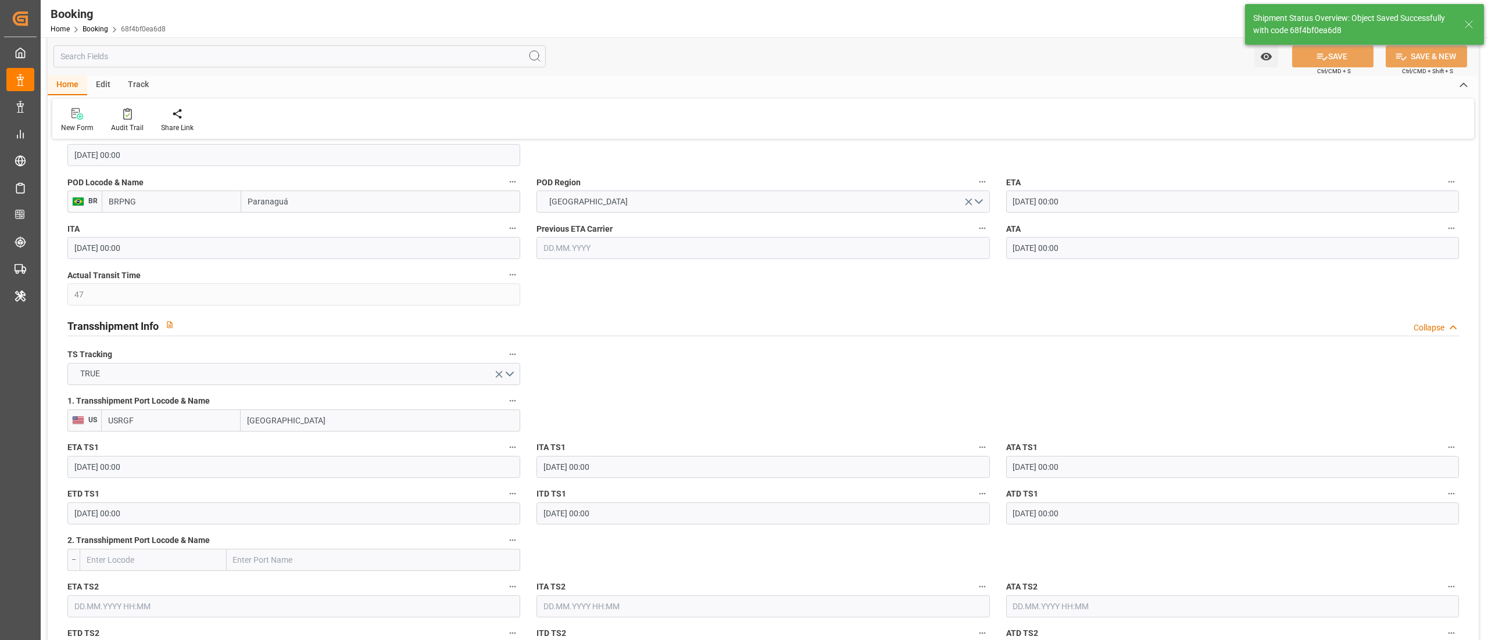
type textarea "businessDivision-businessLine-"
type input "12.09.2025 06:25"
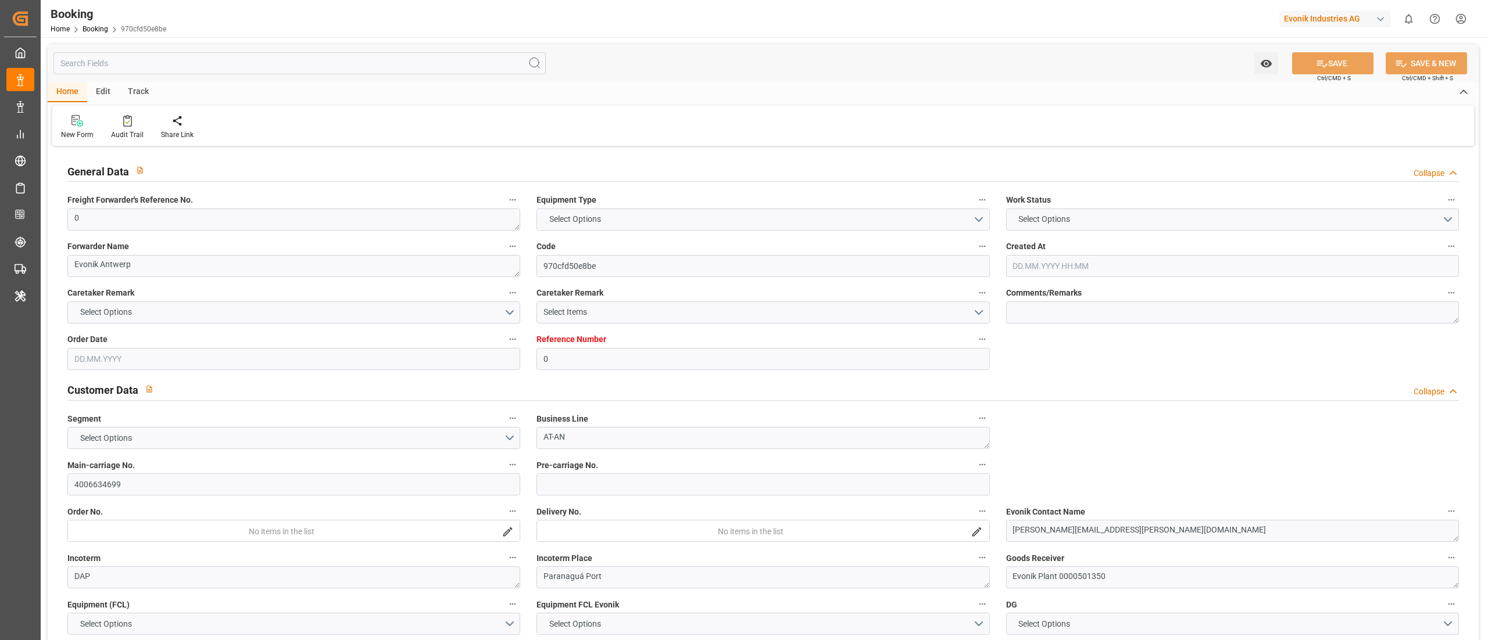
type input "0"
type input "9735218"
type input "Hapag [PERSON_NAME]"
type input "Hapag Lloyd Aktiengesellschaft"
type input "BEANR"
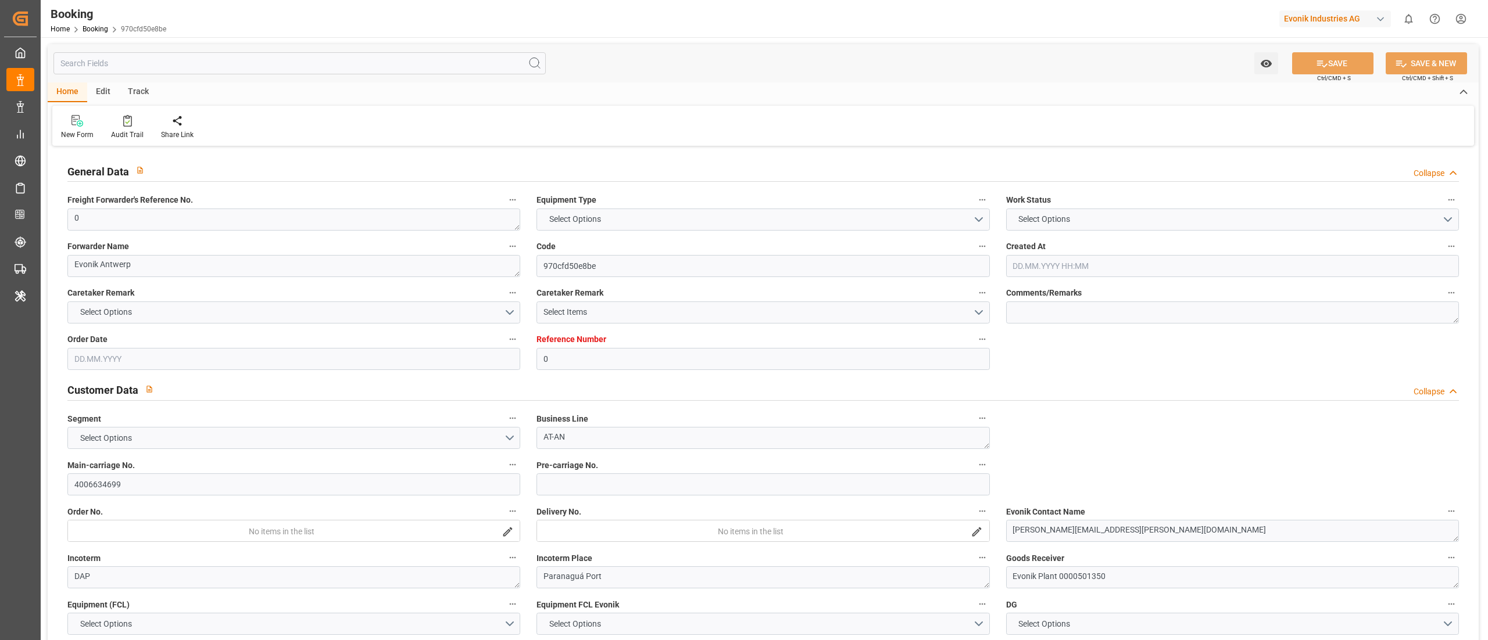
type input "BRPNG"
type input "47"
type input "USRGF"
type input "0"
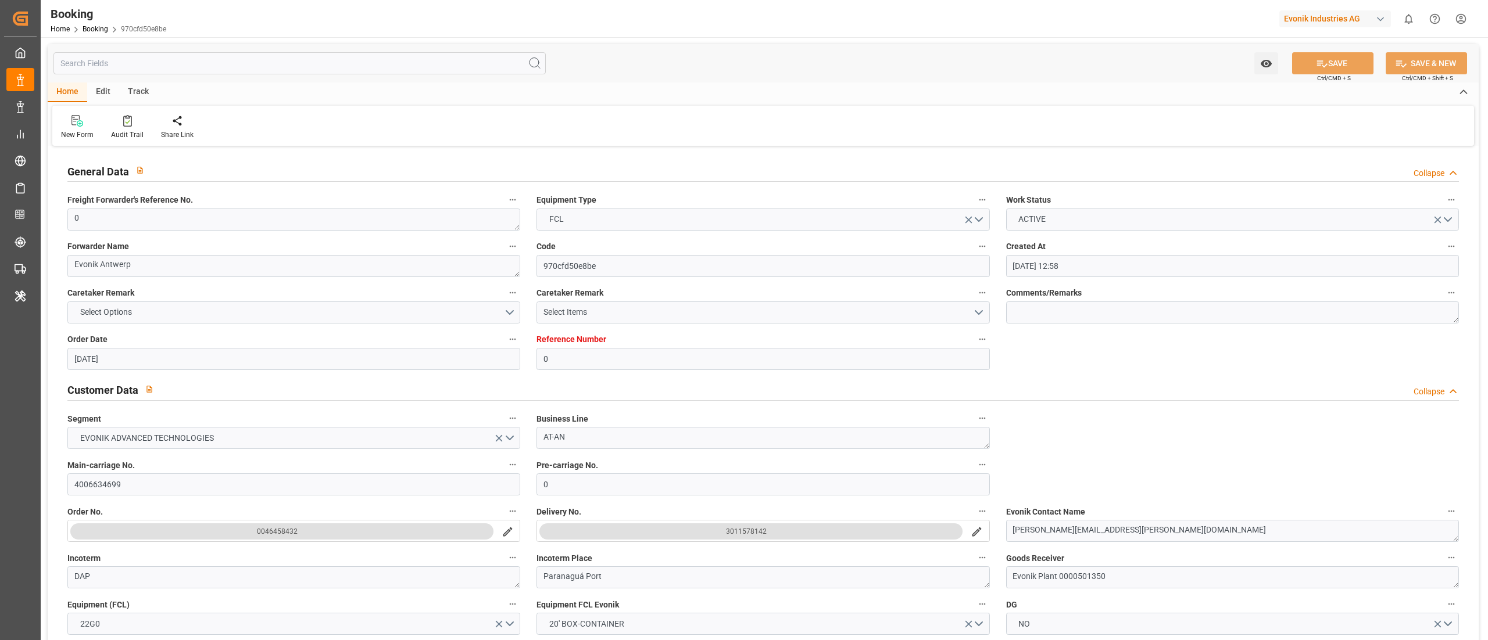
type input "[DATE] 12:58"
type input "[DATE]"
type input "[DATE] 00:00"
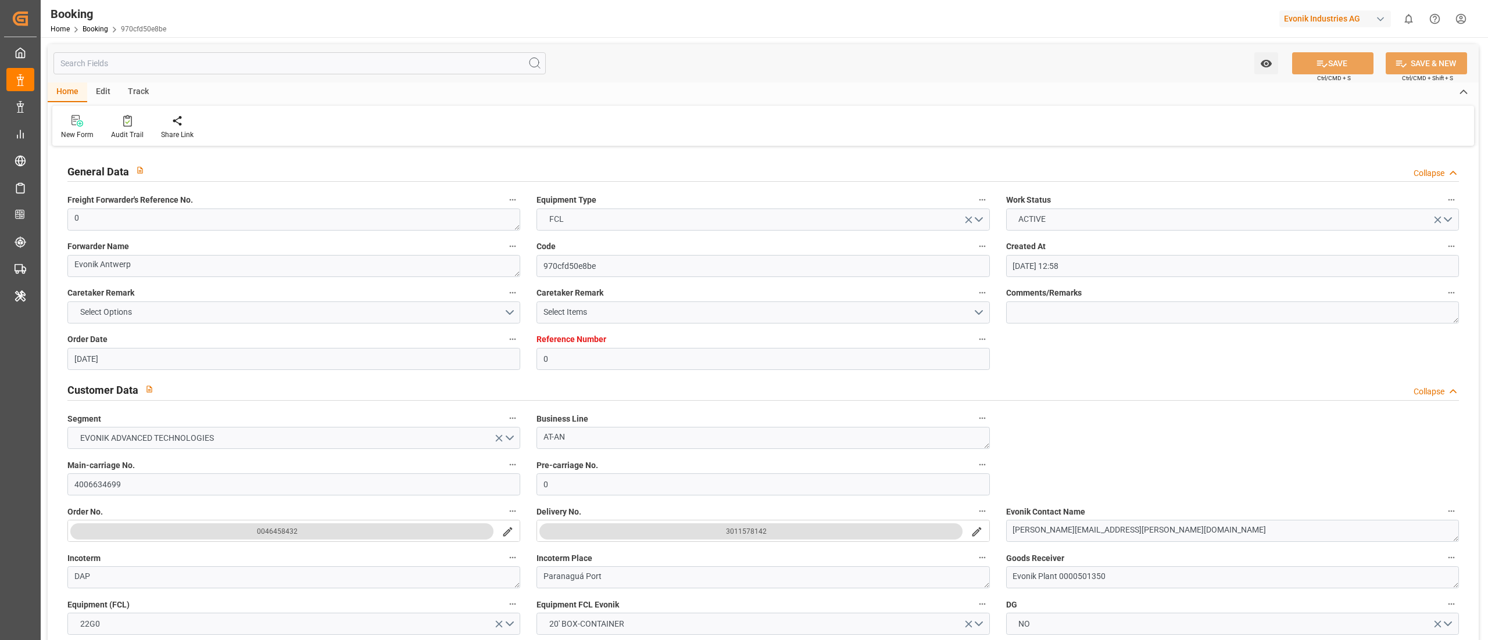
type input "[DATE] 00:00"
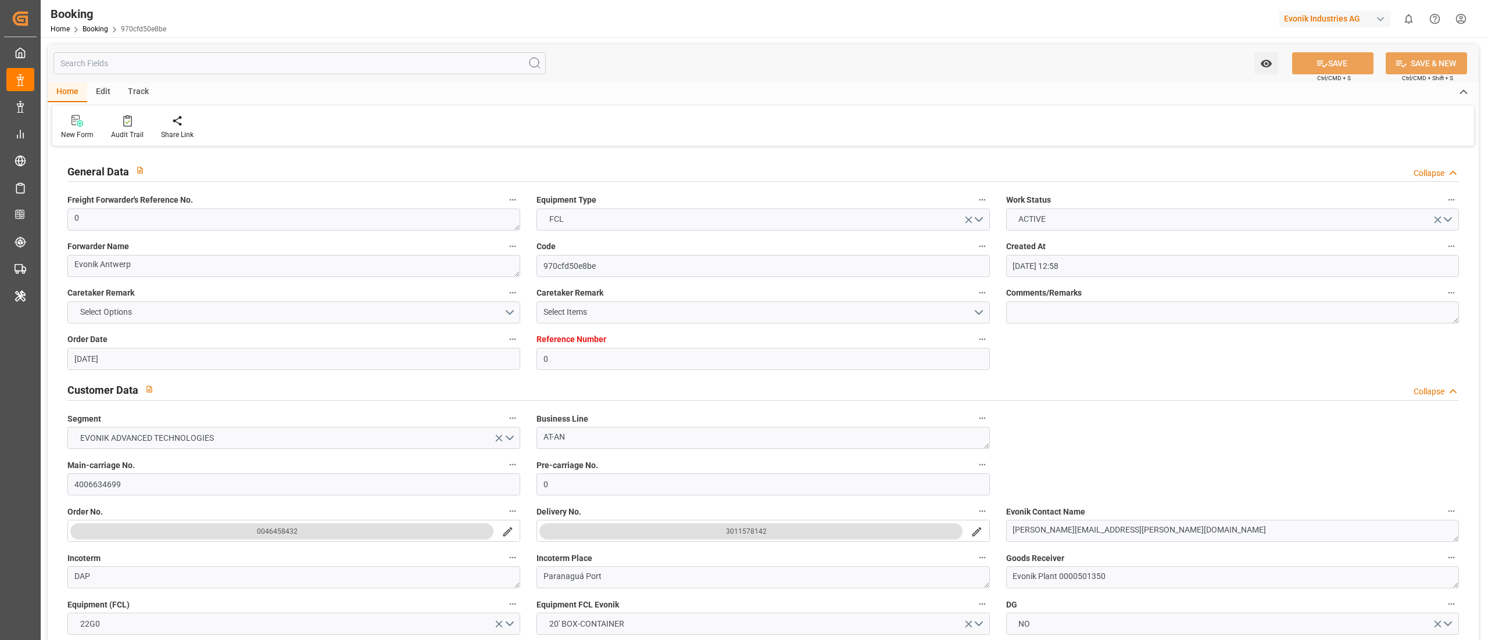
type input "[DATE] 00:00"
type input "23.08.2025 00:00"
type input "01.09.2025 00:00"
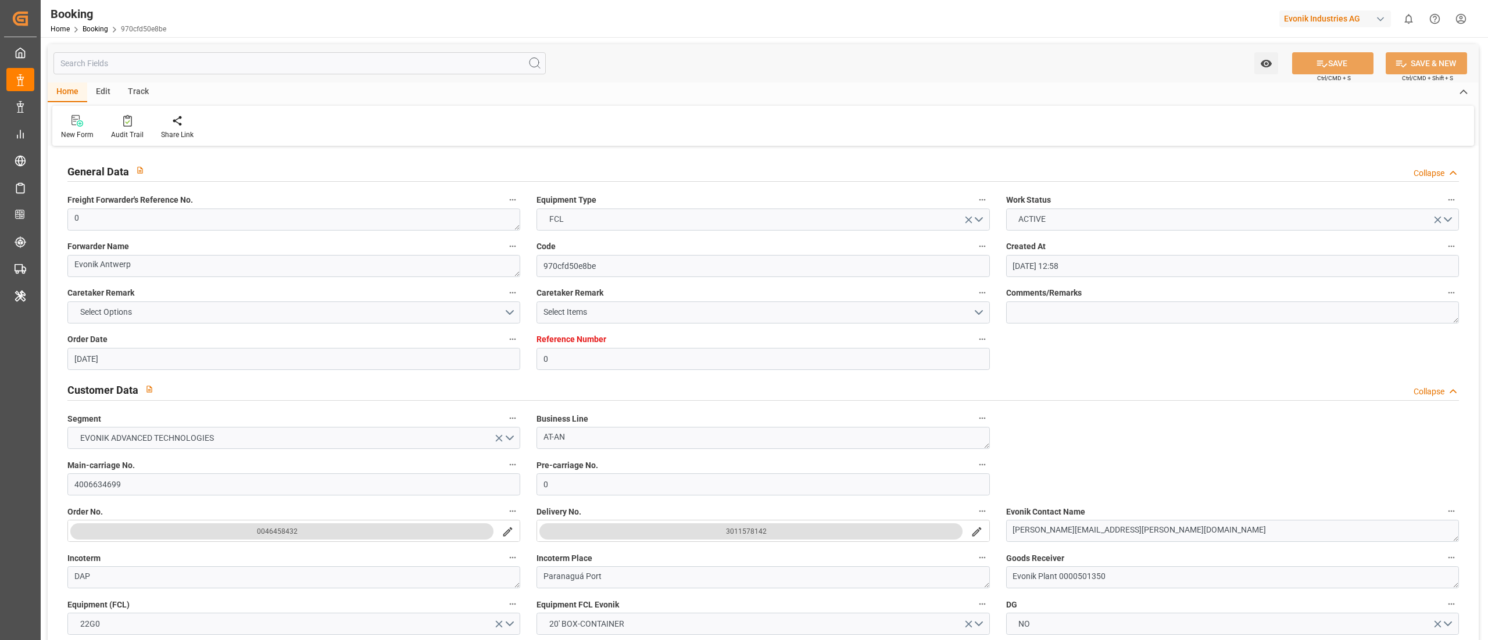
type input "01.09.2025 00:00"
type input "12.09.2025 06:23"
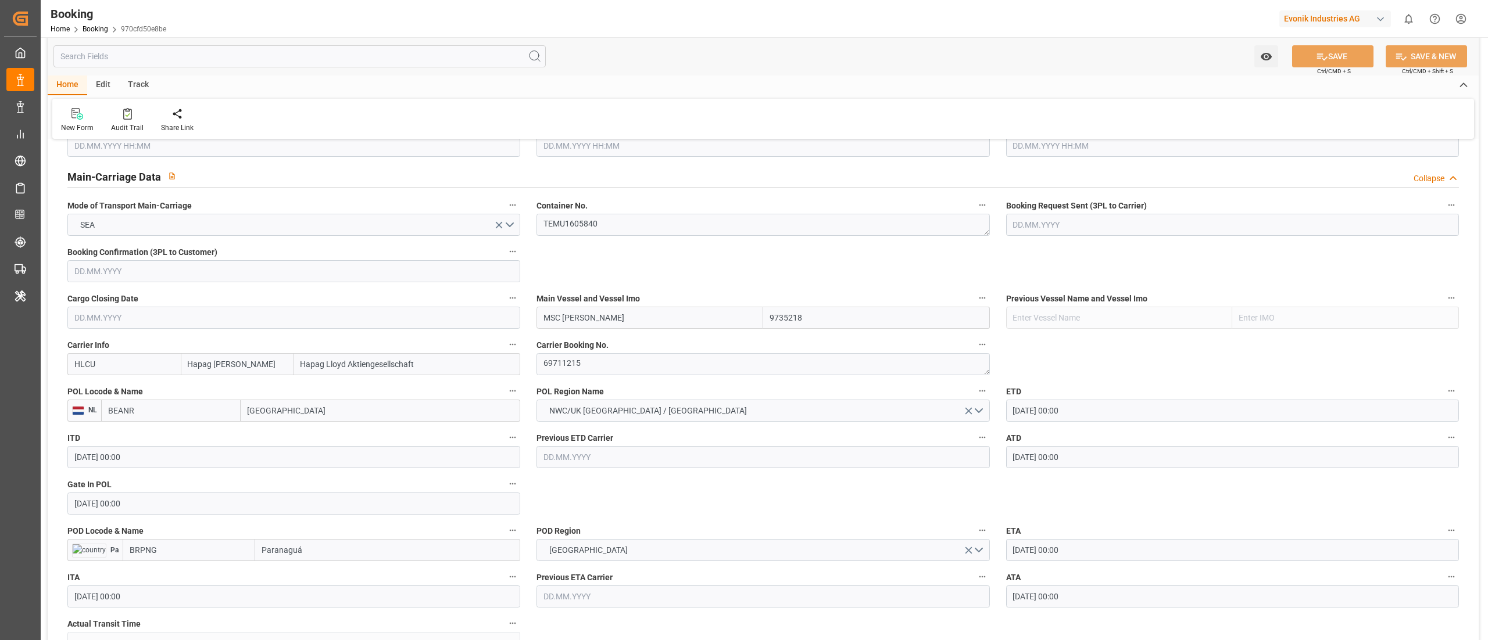
click at [178, 416] on input "BEANR" at bounding box center [170, 411] width 139 height 22
click at [157, 435] on span "BEANR - Antwerp" at bounding box center [162, 436] width 107 height 9
type input "BEANR"
click at [169, 548] on input "BRPNG" at bounding box center [189, 550] width 133 height 22
click at [173, 578] on span "BRPNG - Paranaguá" at bounding box center [165, 575] width 70 height 9
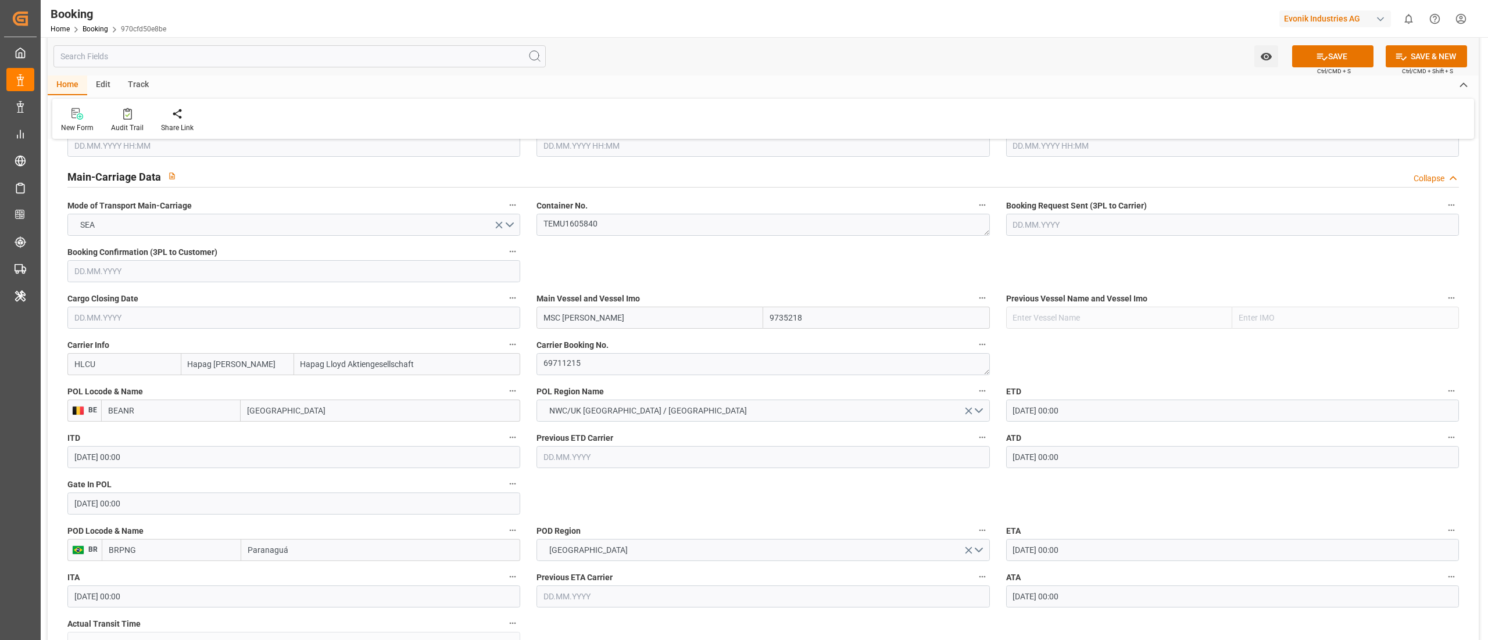
type input "BRPNG"
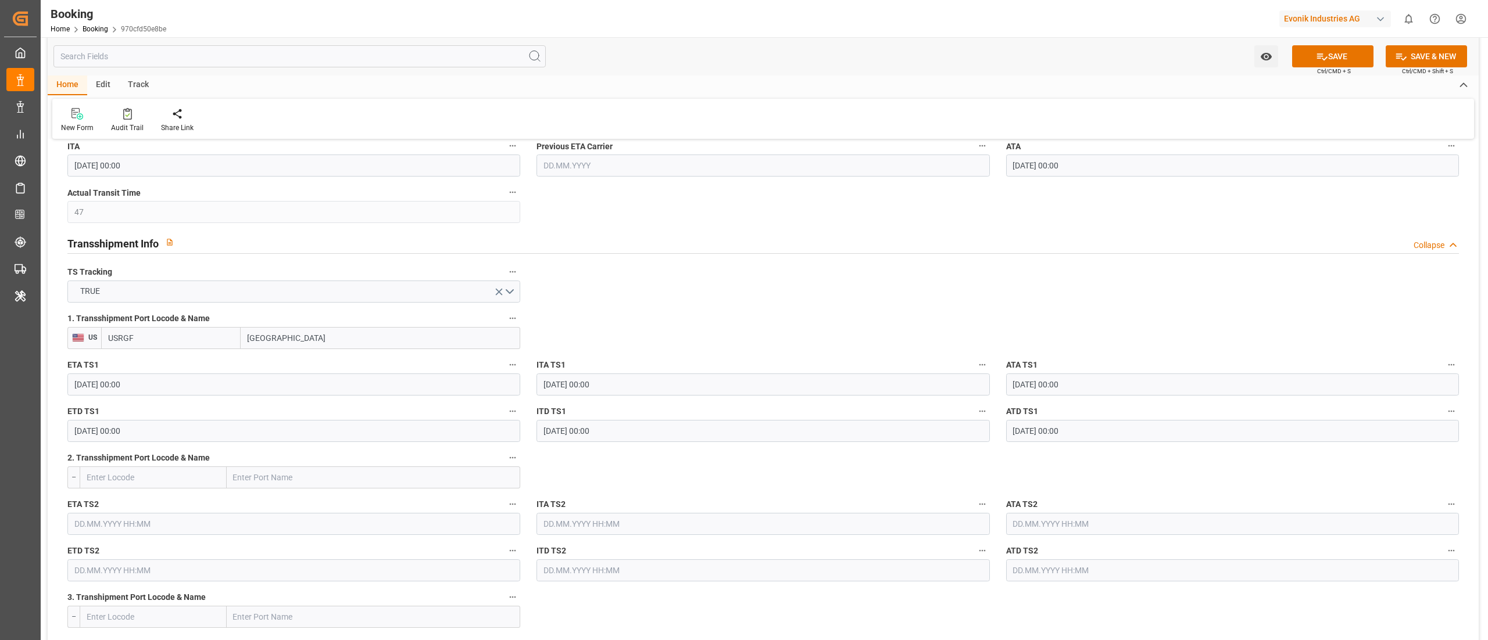
scroll to position [1279, 0]
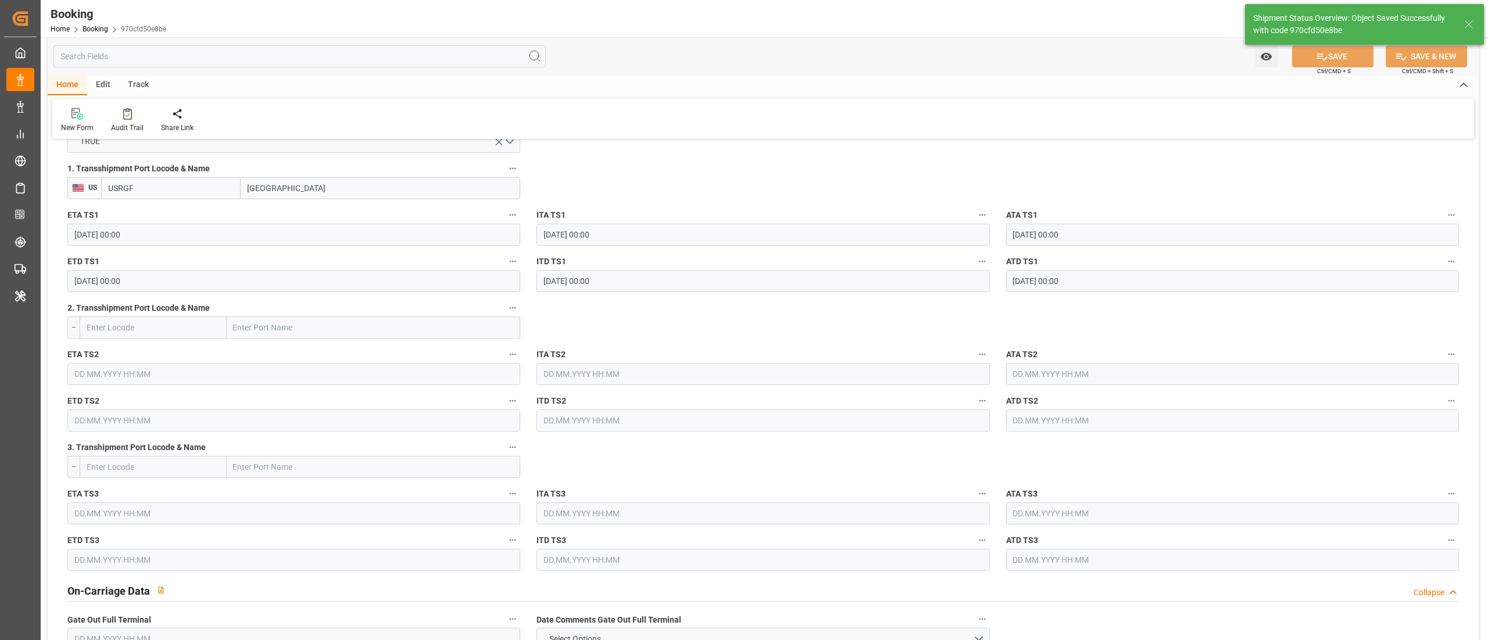
type textarea "businessDivision-businessLine-"
type input "12.09.2025 06:25"
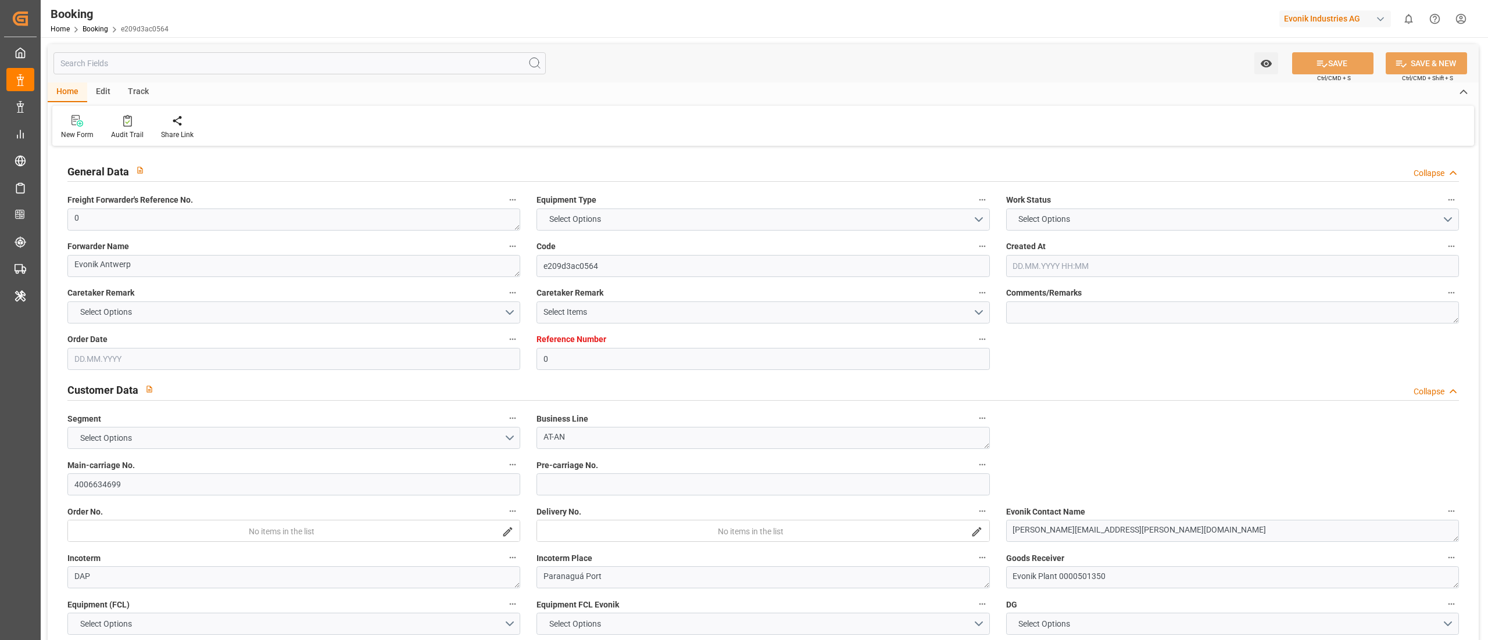
type input "0"
type input "9735218"
type input "Hapag [PERSON_NAME]"
type input "Hapag Lloyd Aktiengesellschaft"
type input "BEANR"
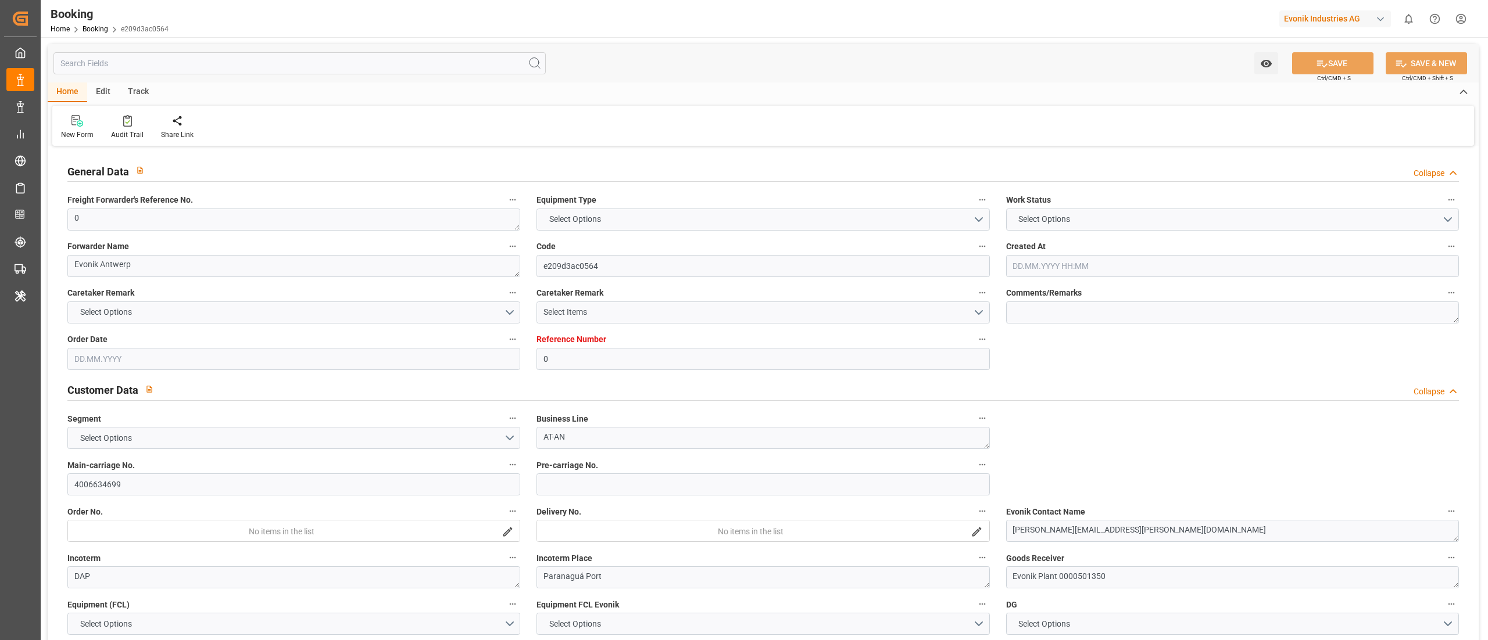
type input "BRPNG"
type input "47"
type input "USRGF"
type input "0"
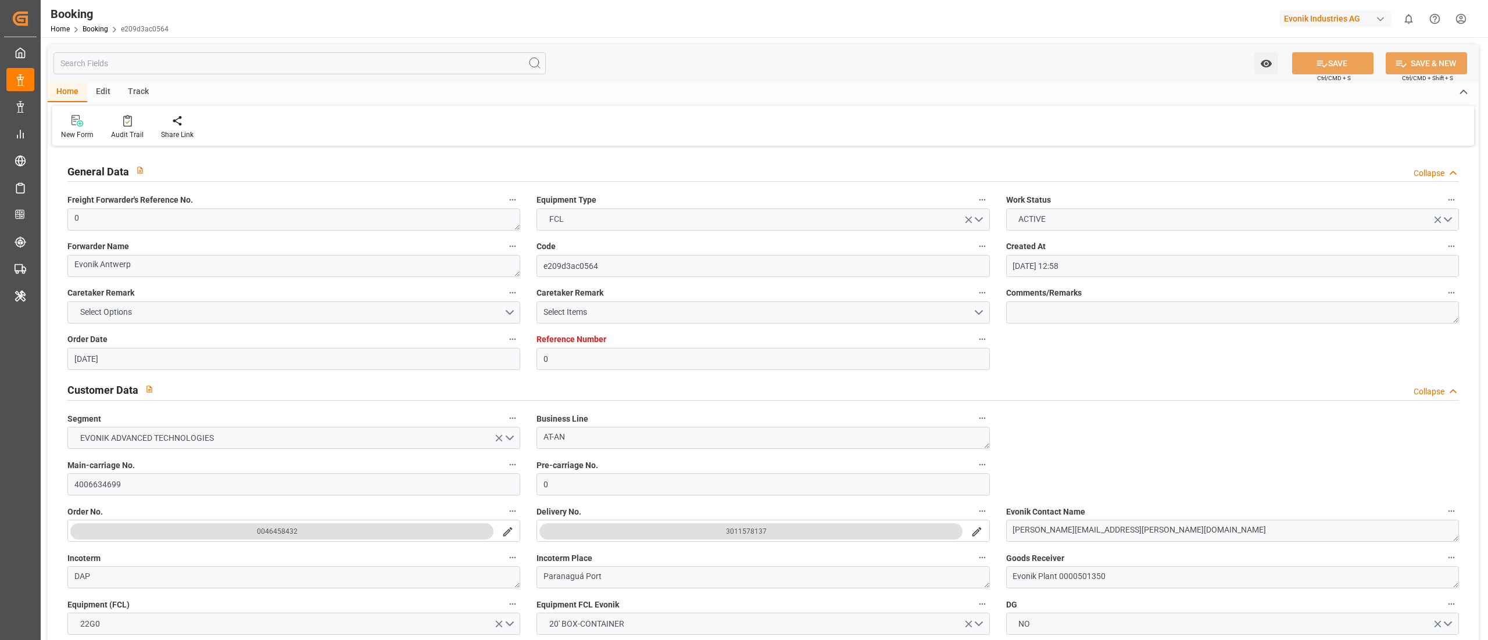
type input "03.07.2025 12:58"
type input "[DATE]"
type input "11.08.2025"
type input "[DATE]"
type input "21.07.2025 00:00"
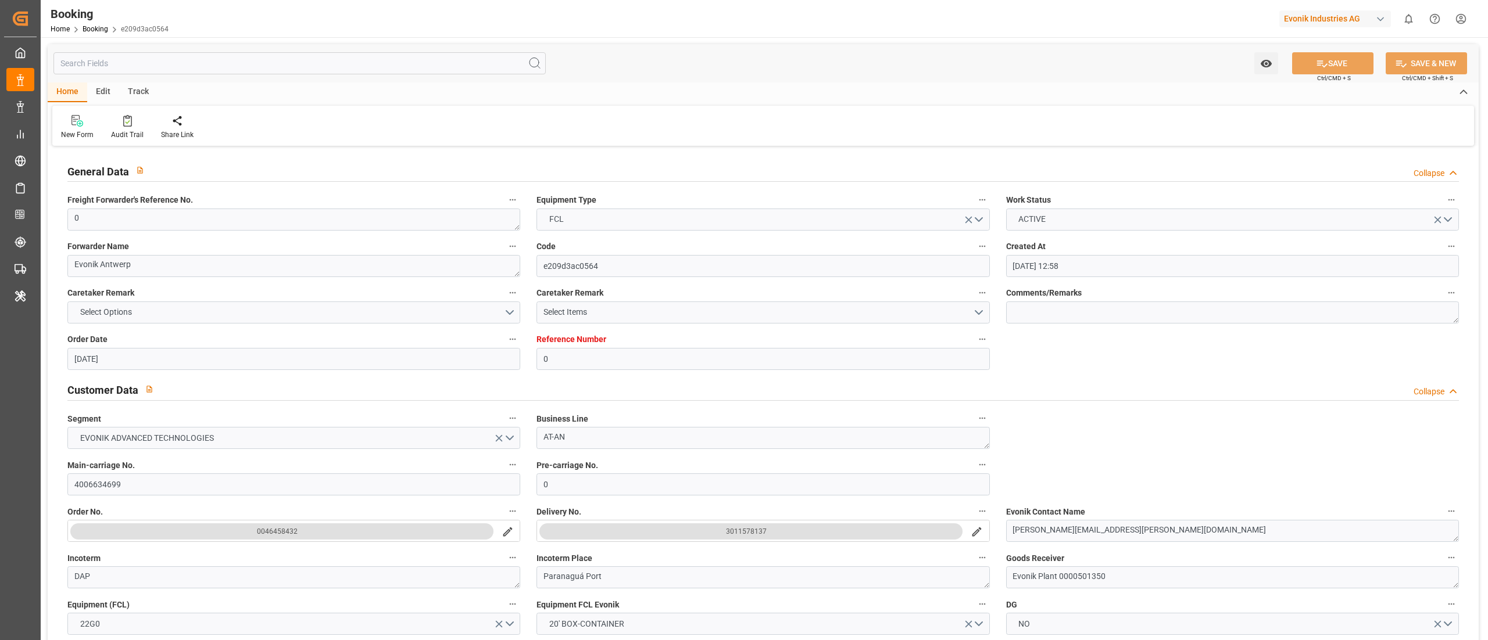
type input "21.07.2025 00:00"
type input "10.07.2025 00:00"
type input "06.09.2025 00:00"
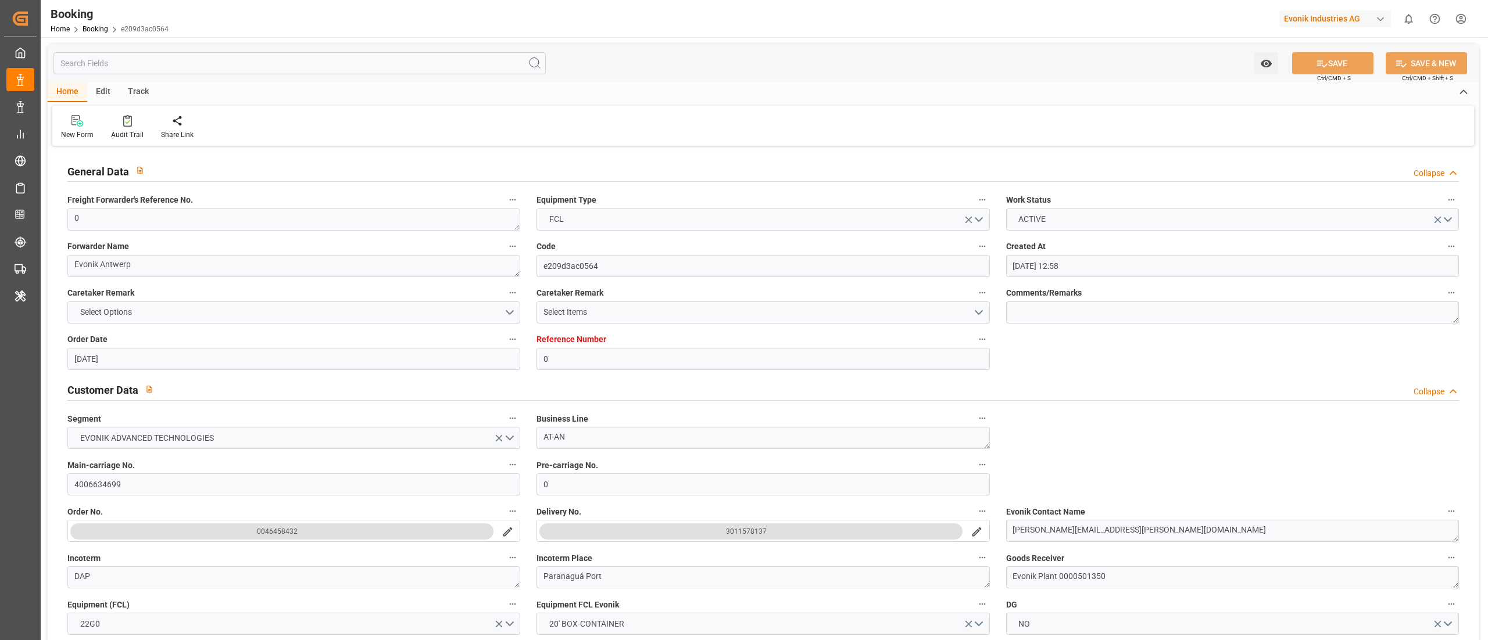
type input "06.09.2025 00:00"
type input "23.08.2025 00:00"
type input "01.09.2025 00:00"
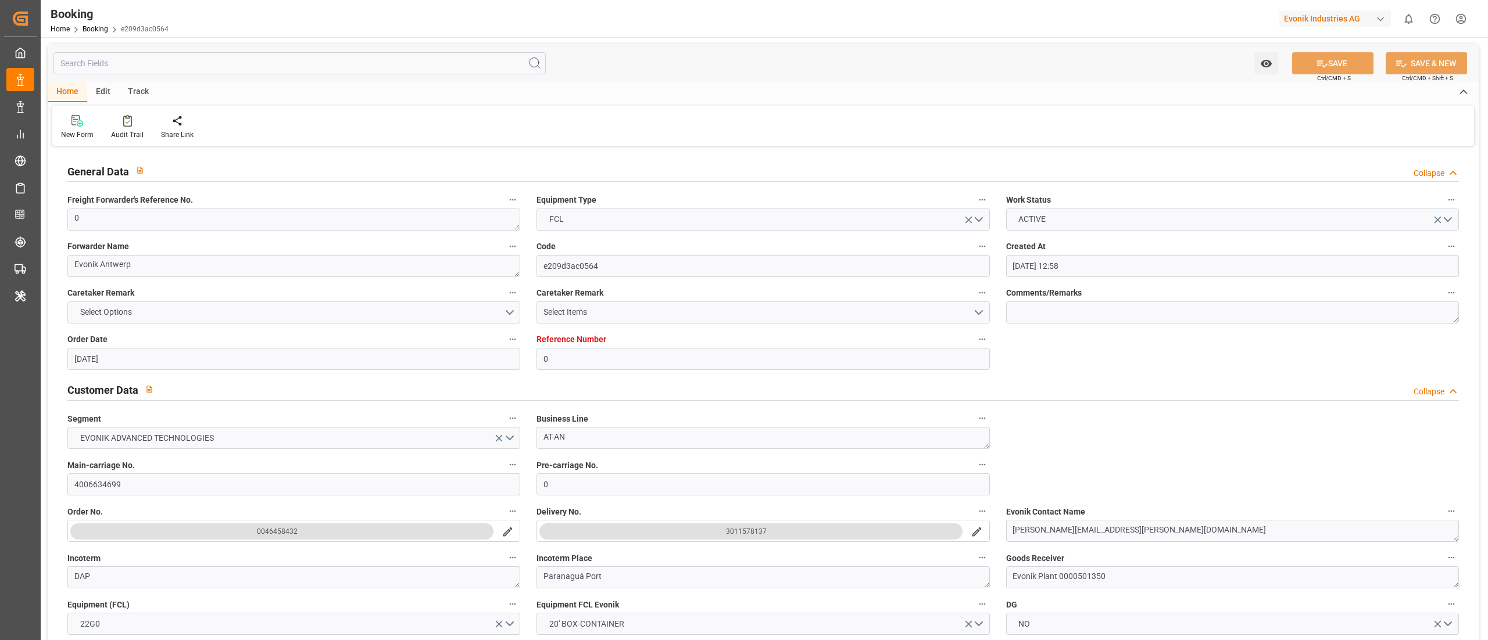
type input "01.09.2025 00:00"
type input "12.09.2025 06:23"
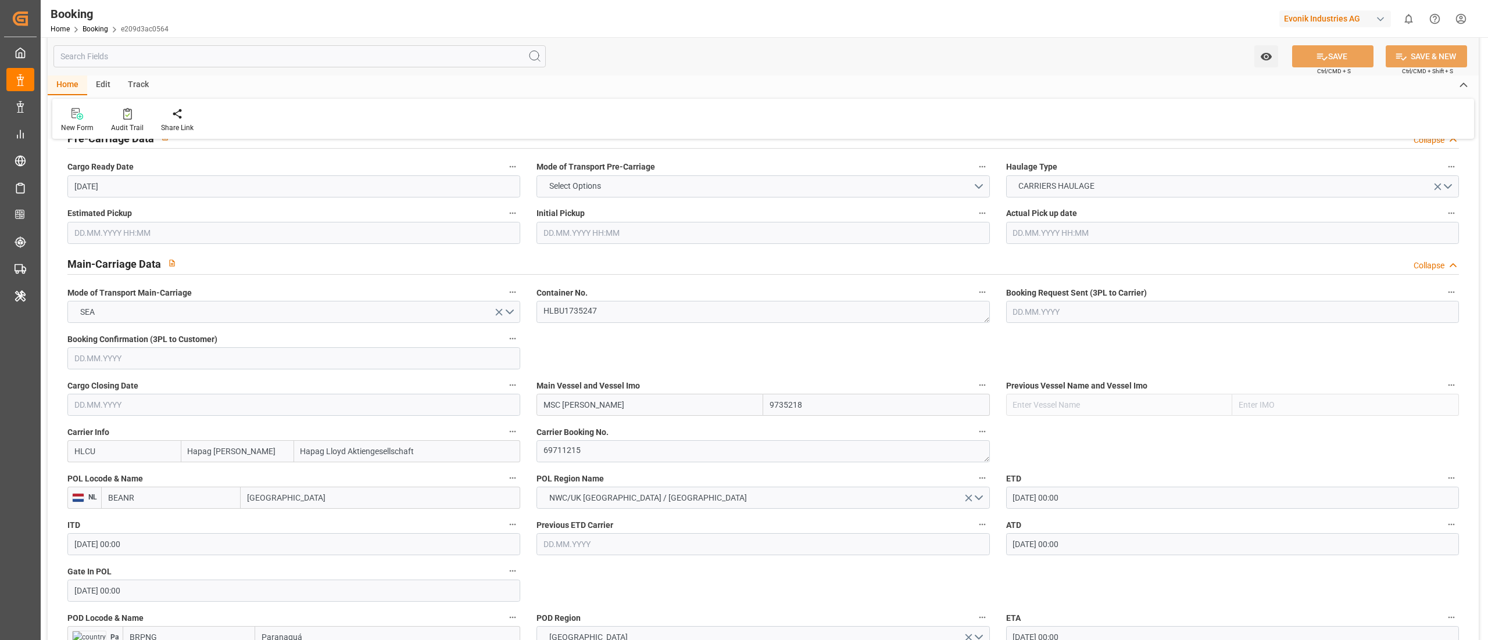
scroll to position [697, 0]
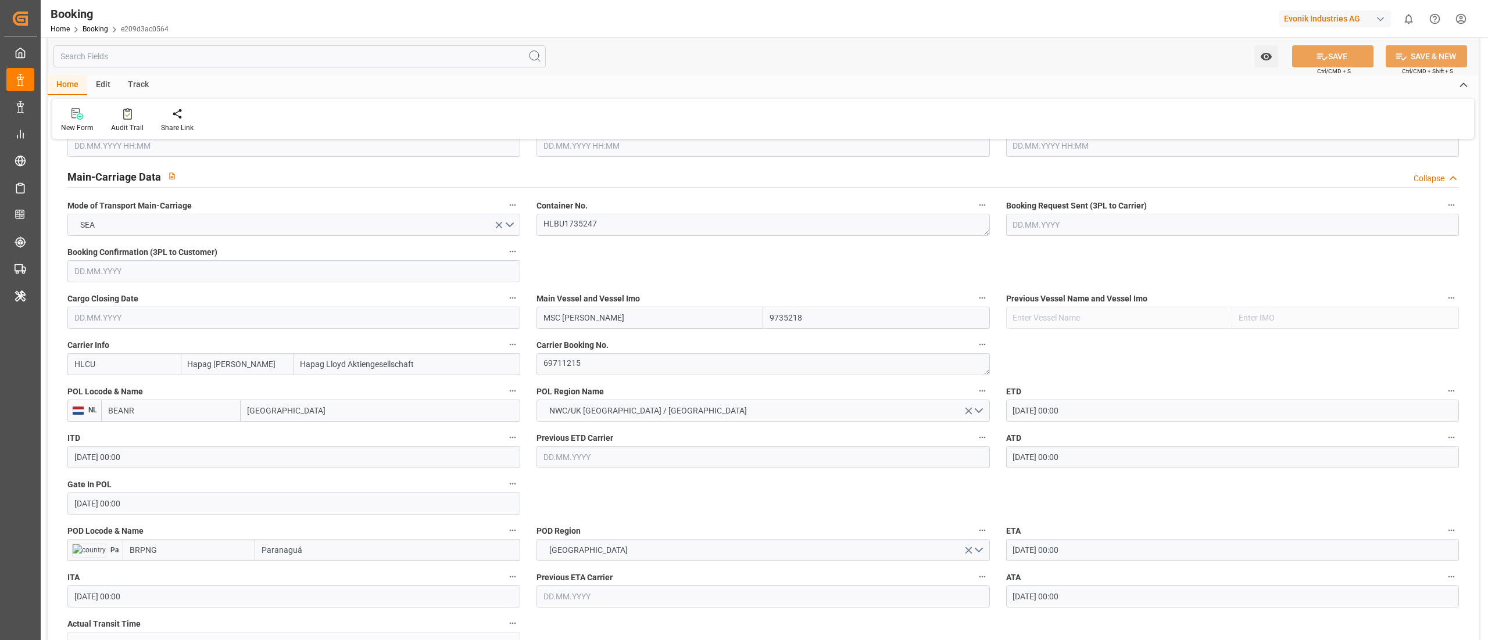
click at [170, 413] on input "BEANR" at bounding box center [170, 411] width 139 height 22
click at [131, 439] on b "BEANR" at bounding box center [122, 436] width 26 height 9
type input "BEANR"
click at [194, 550] on input "BRPNG" at bounding box center [189, 550] width 133 height 22
click at [173, 575] on span "BRPNG - Paranaguá" at bounding box center [165, 575] width 70 height 9
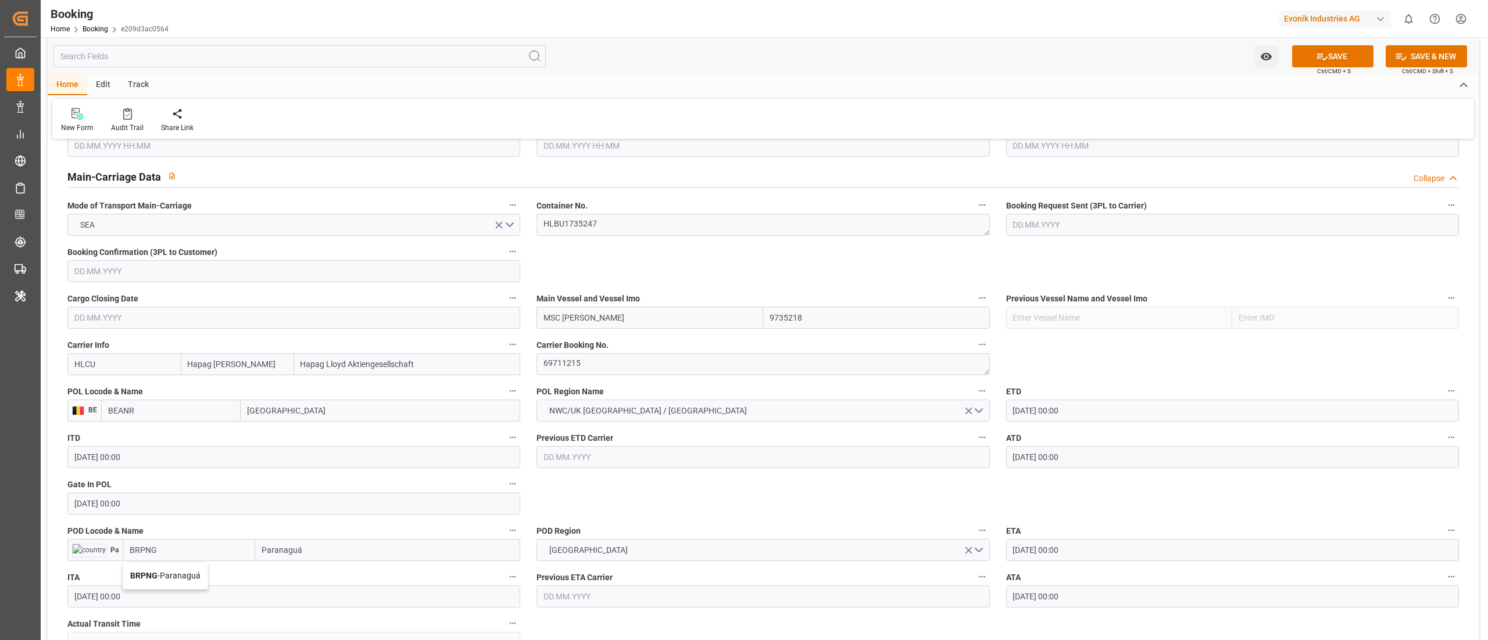
type input "BRPNG"
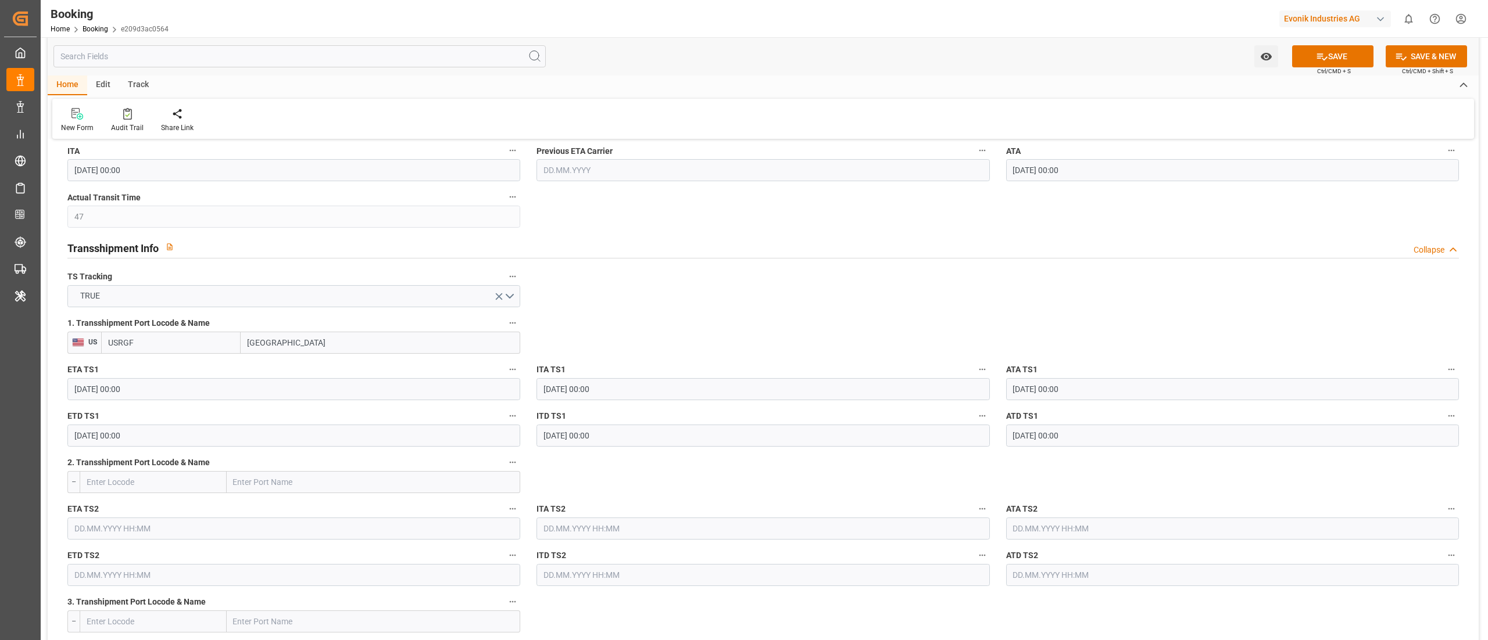
scroll to position [1279, 0]
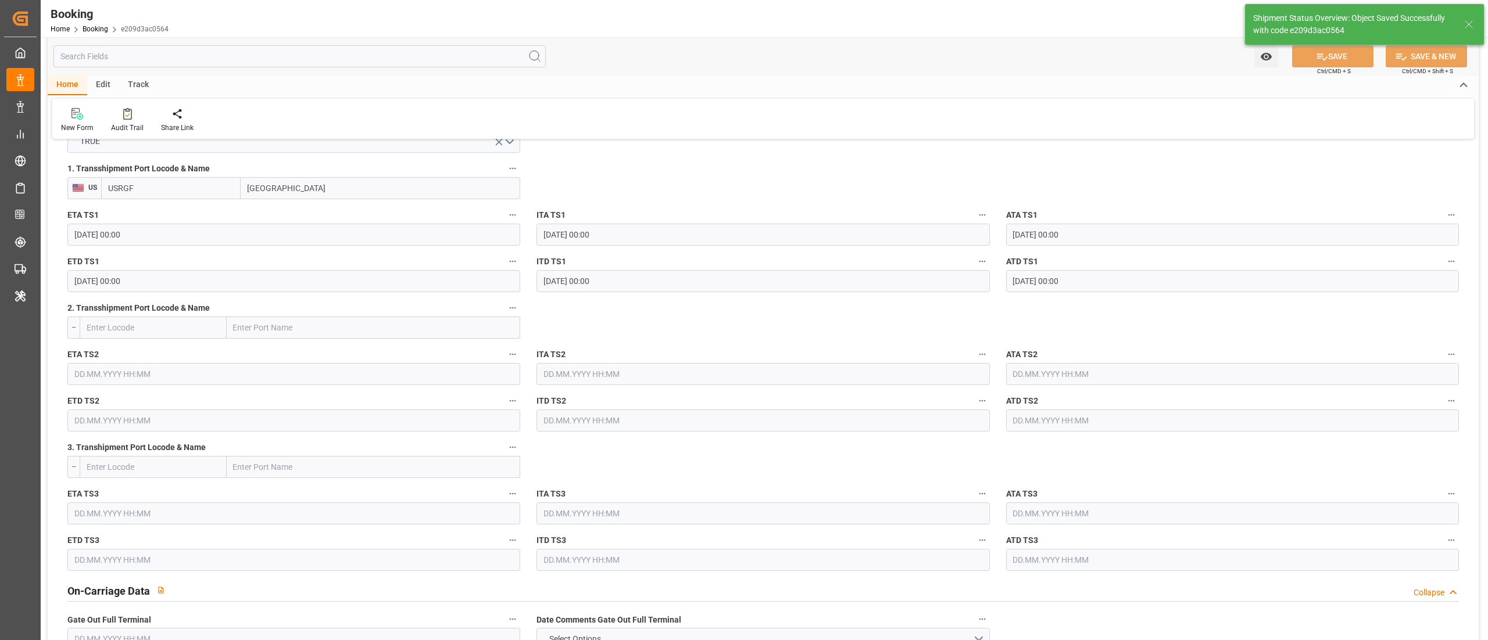
type textarea "businessDivision-businessLine-"
type input "12.09.2025 06:26"
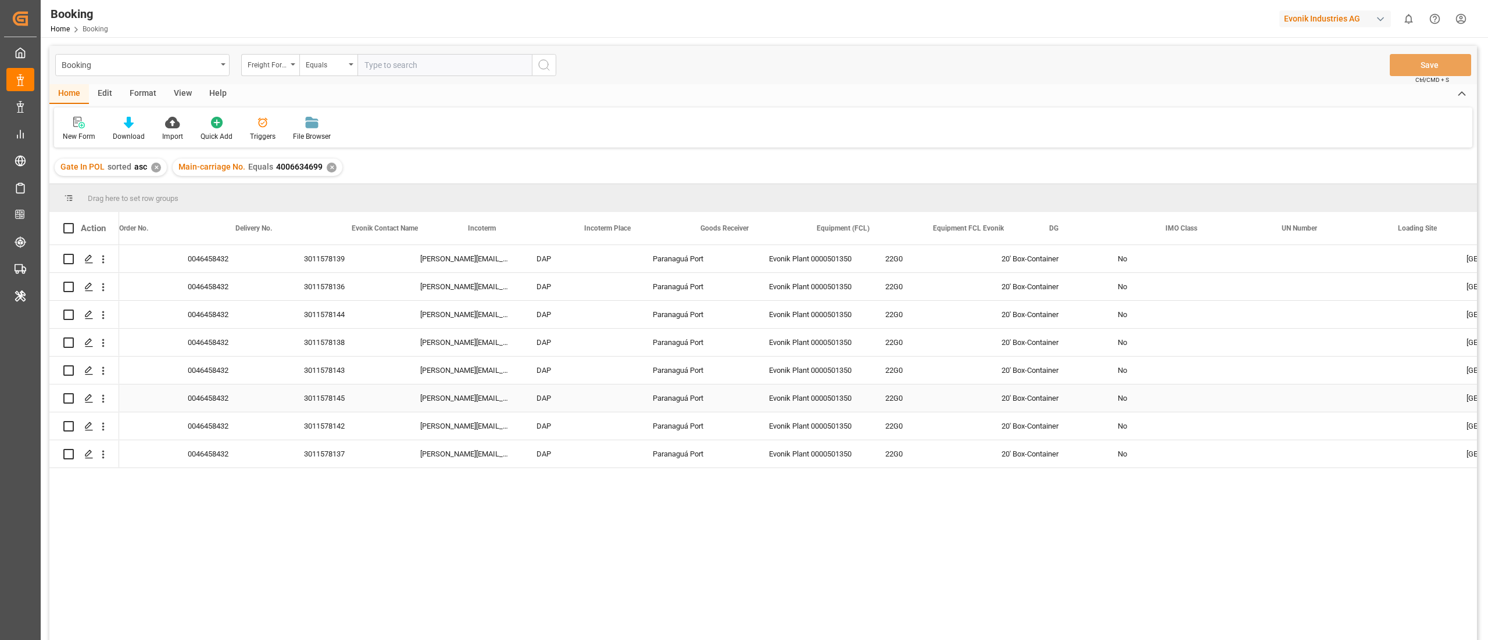
scroll to position [0, 1899]
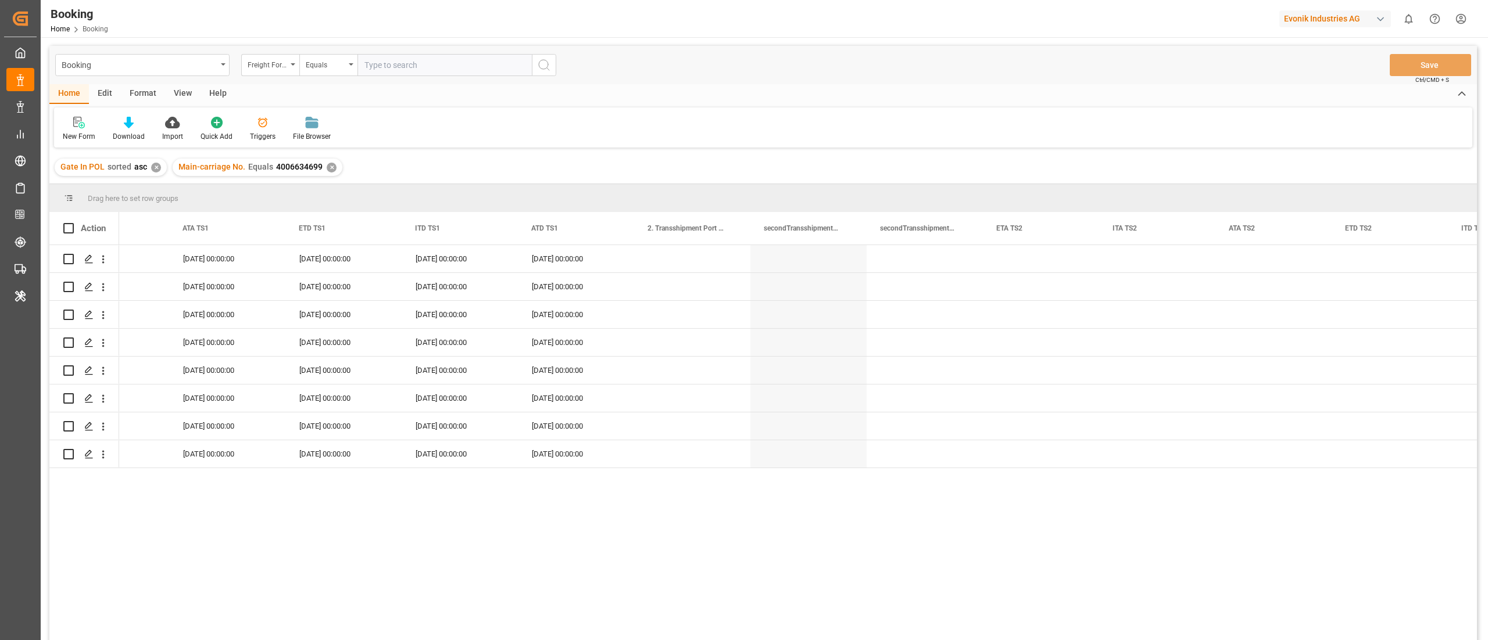
click at [418, 55] on input "text" at bounding box center [444, 65] width 174 height 22
paste input "4006634485"
type input "4006634485"
click at [252, 60] on div "Freight Forwarder's Reference No." at bounding box center [268, 63] width 40 height 13
type input "main"
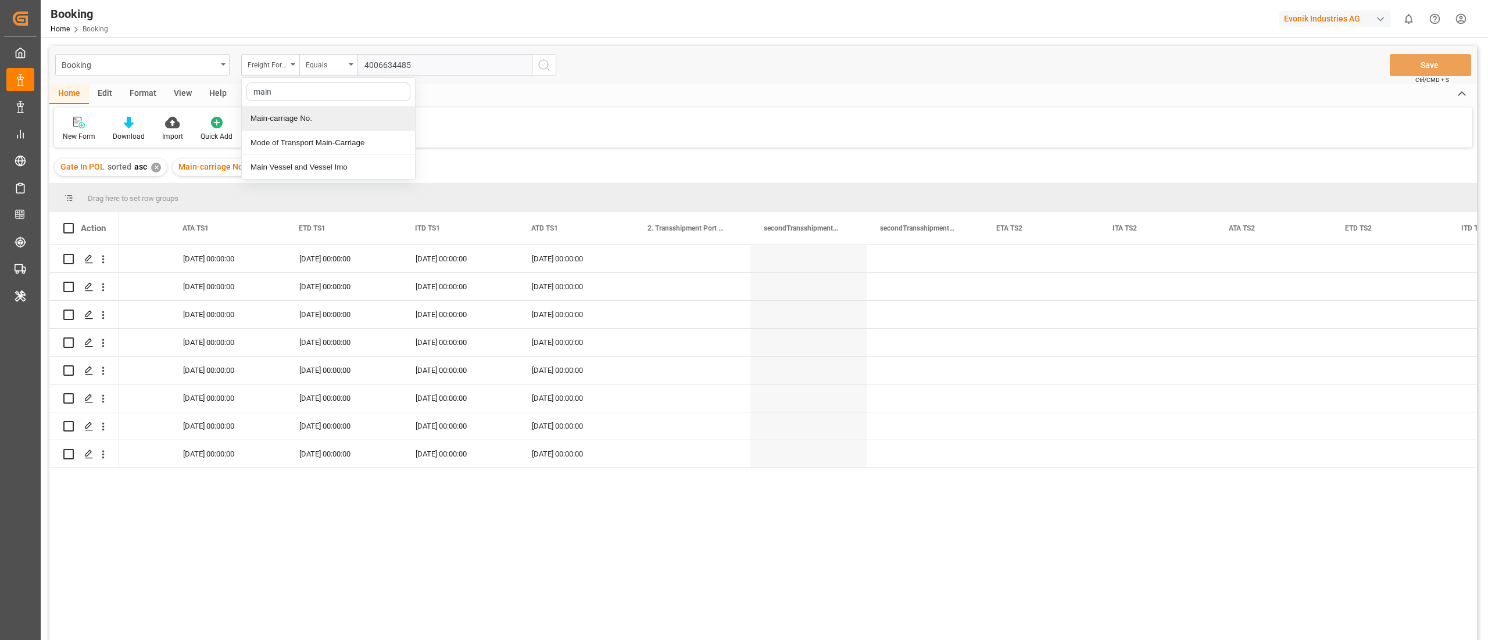
click at [316, 120] on div "Main-carriage No." at bounding box center [328, 118] width 173 height 24
click at [393, 71] on input "text" at bounding box center [444, 65] width 174 height 22
paste input "4006634485"
type input "4006634485"
click at [542, 62] on icon "search button" at bounding box center [544, 65] width 14 height 14
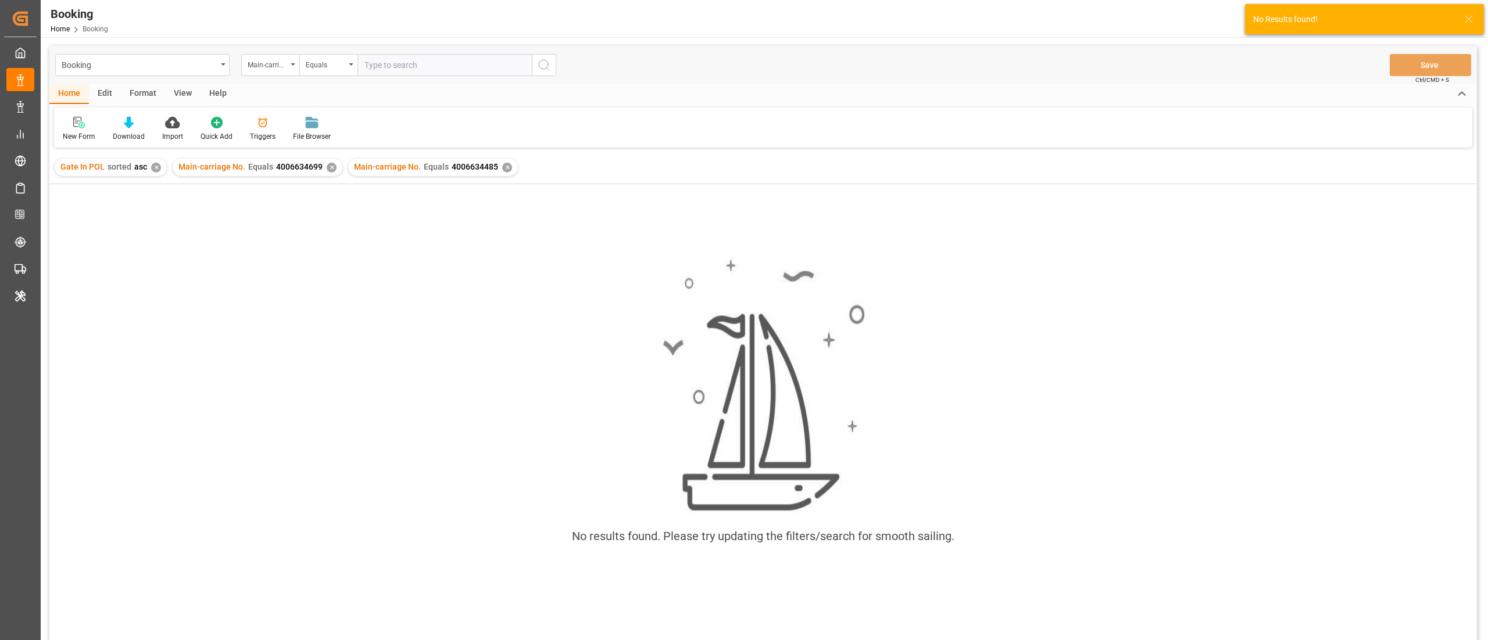
click at [327, 167] on div "✕" at bounding box center [332, 168] width 10 height 10
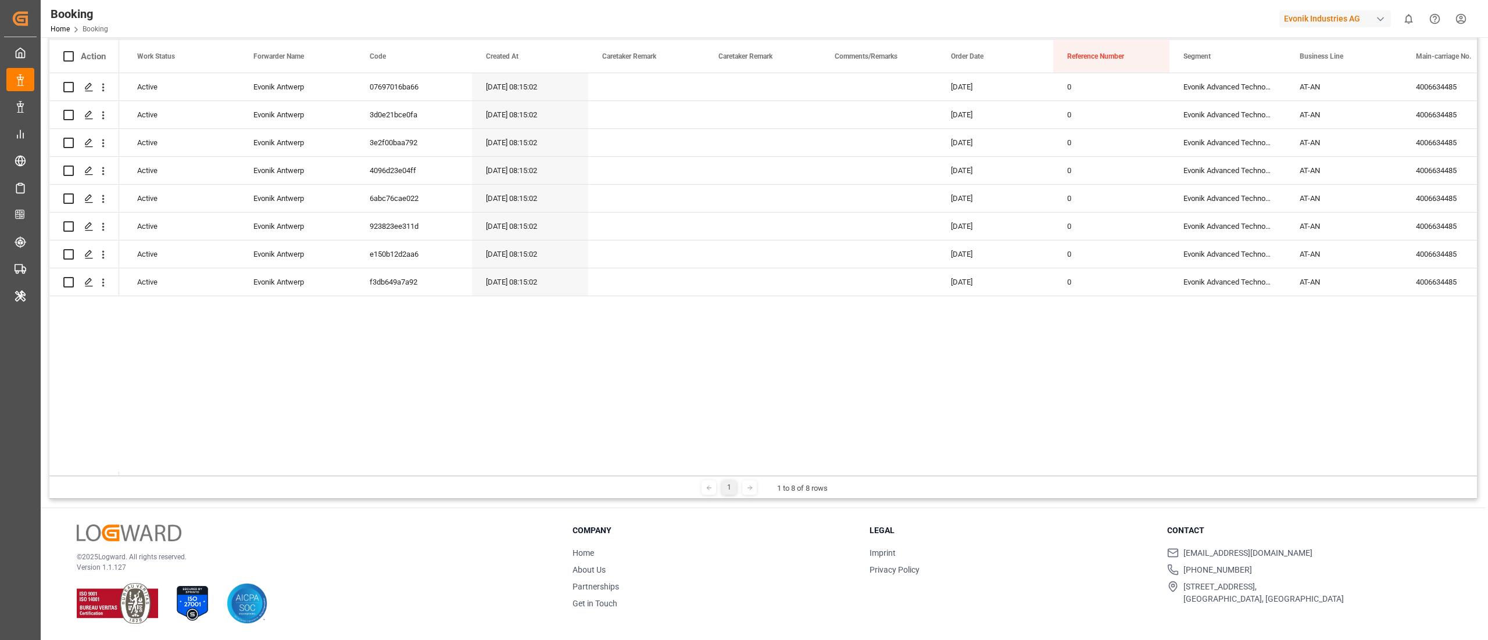
scroll to position [0, 133]
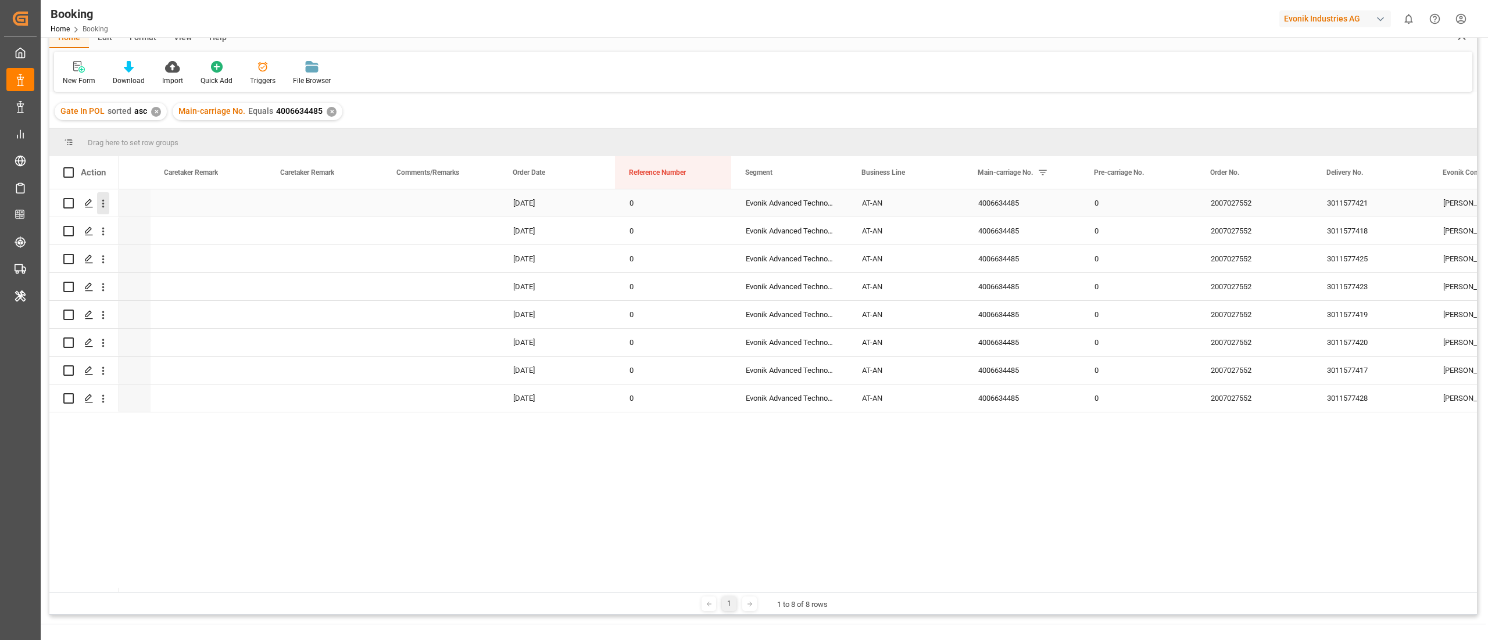
click at [103, 208] on icon "open menu" at bounding box center [103, 204] width 12 height 12
click at [138, 230] on span "Open in new tab" at bounding box center [180, 228] width 106 height 12
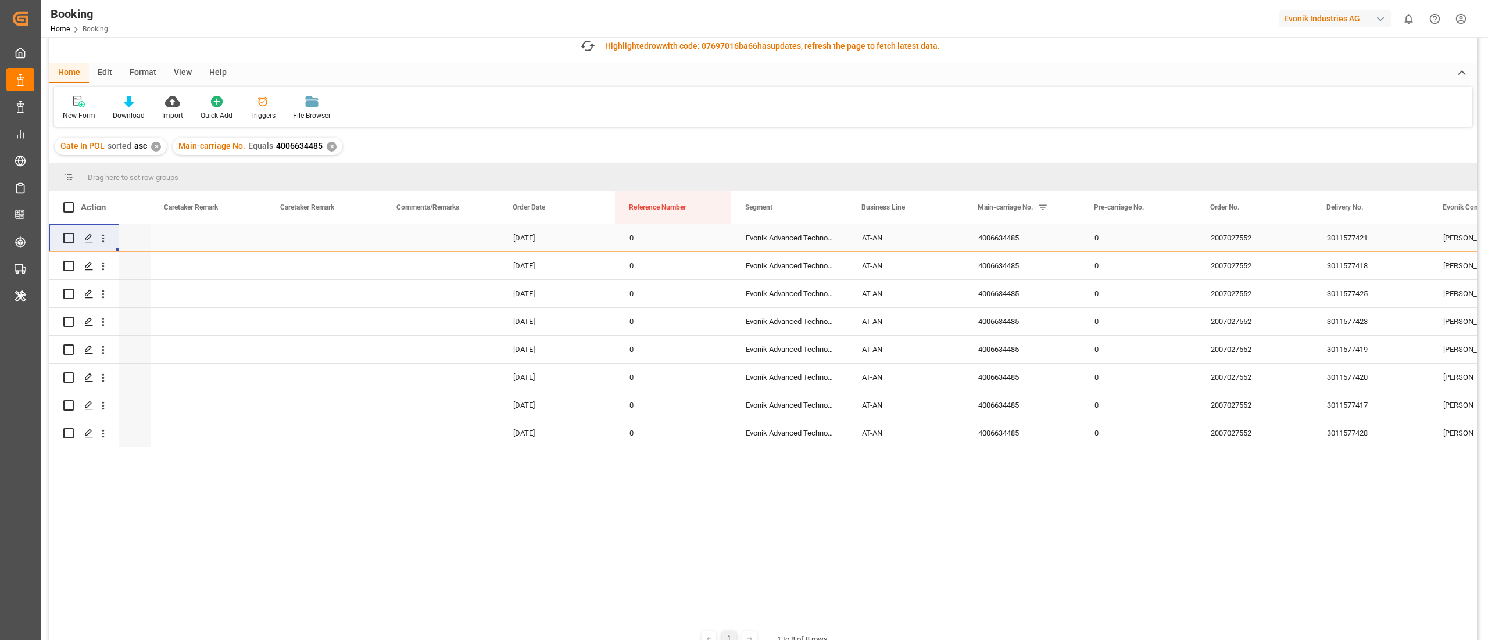
scroll to position [91, 0]
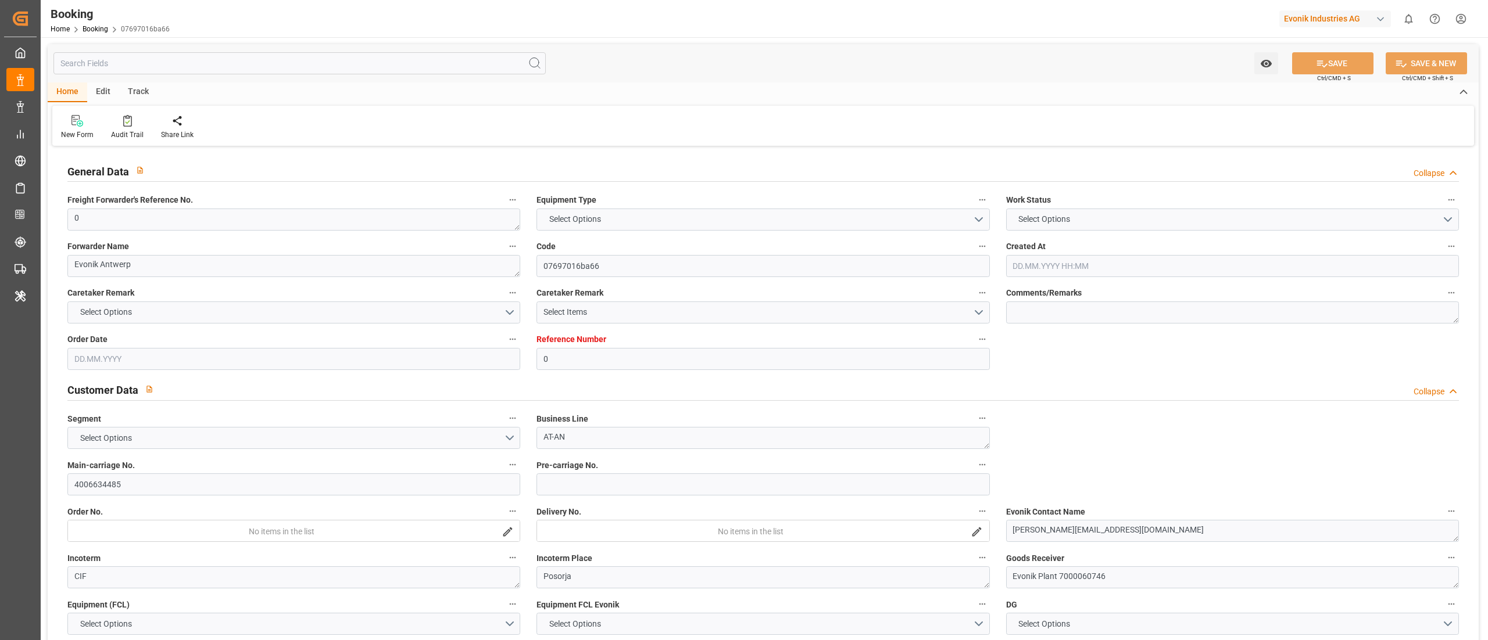
type input "0"
type input "Hapag [PERSON_NAME]"
type input "Hapag Lloyd Aktiengesellschaft"
type input "NLRTM"
type input "Posorja"
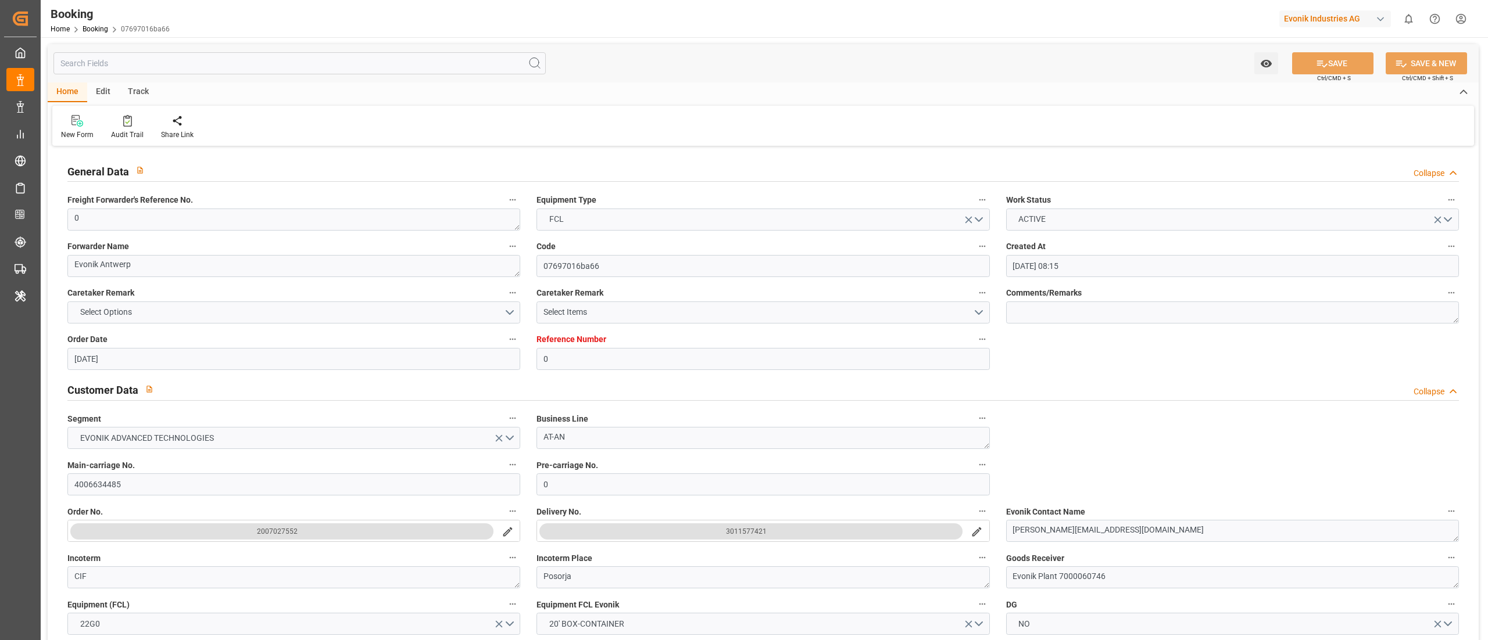
type input "[DATE] 08:15"
type input "[DATE]"
type input "[DATE] 09:36"
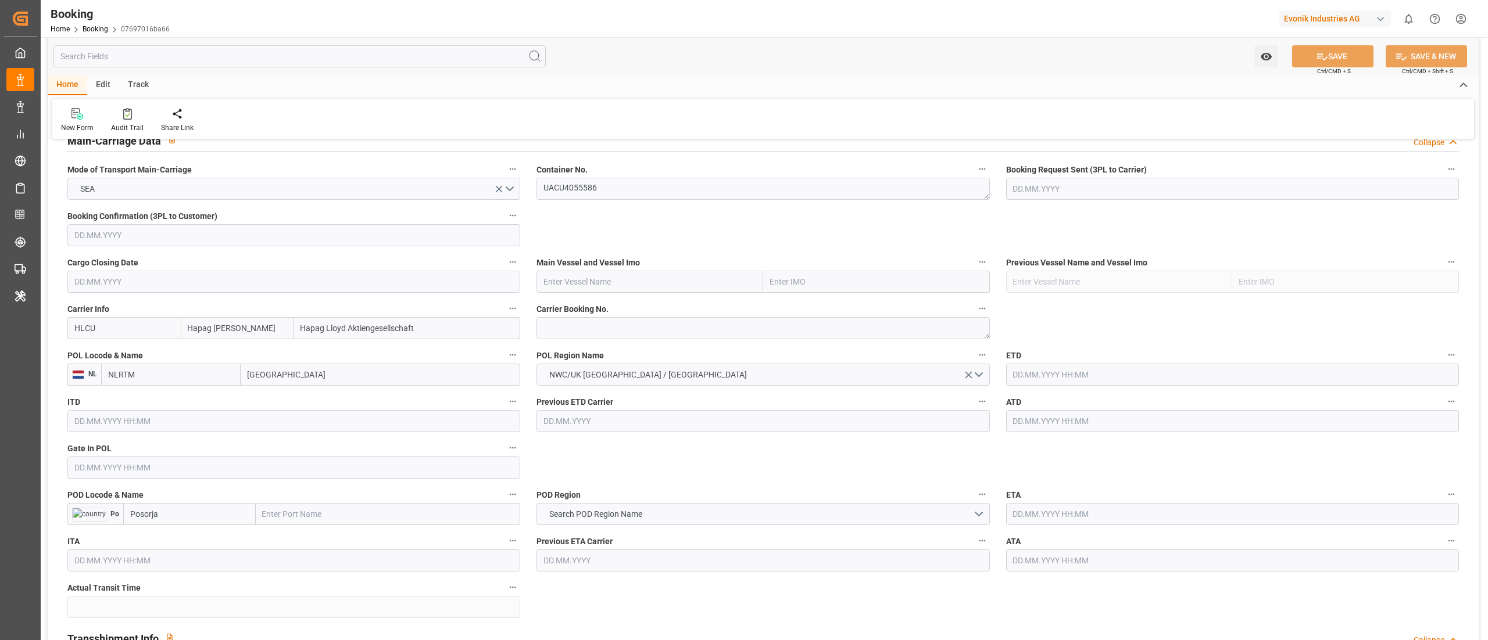
scroll to position [697, 0]
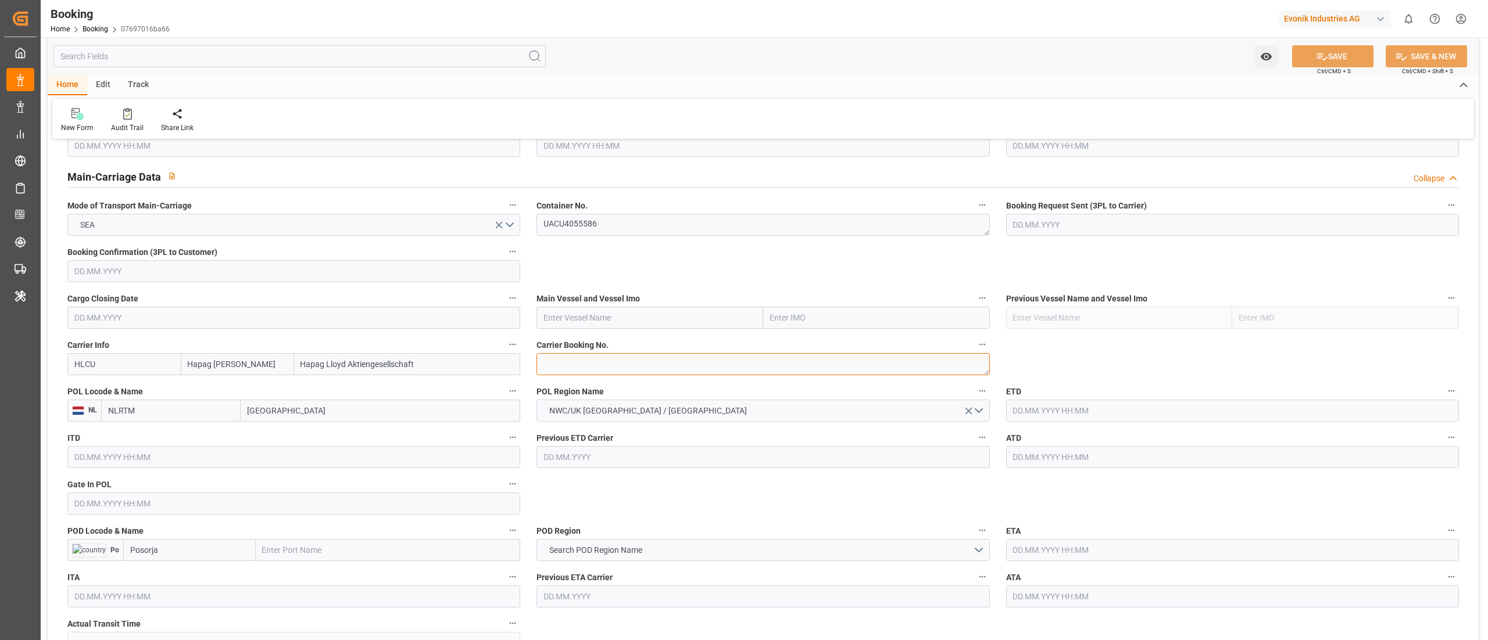
click at [573, 371] on textarea at bounding box center [762, 364] width 453 height 22
paste textarea "70028577"
click at [540, 366] on textarea "70028577" at bounding box center [762, 364] width 453 height 22
type textarea "70028577"
click at [615, 226] on textarea "UACU4055586" at bounding box center [762, 225] width 453 height 22
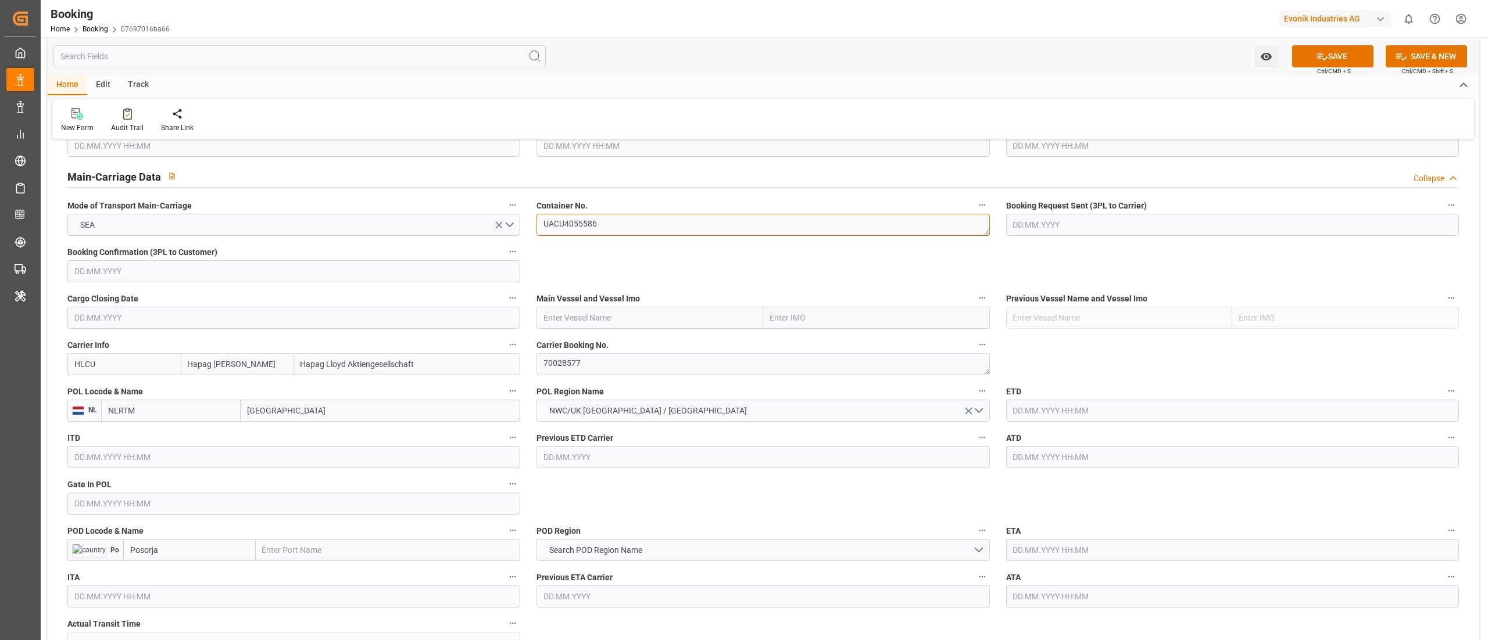
click at [615, 226] on textarea "UACU4055586" at bounding box center [762, 225] width 453 height 22
click at [594, 319] on input "text" at bounding box center [649, 318] width 227 height 22
paste input "CARTAGENA EXPRESS"
click at [636, 348] on span "CARTAGENA EXPRESS - 9777618" at bounding box center [603, 343] width 119 height 9
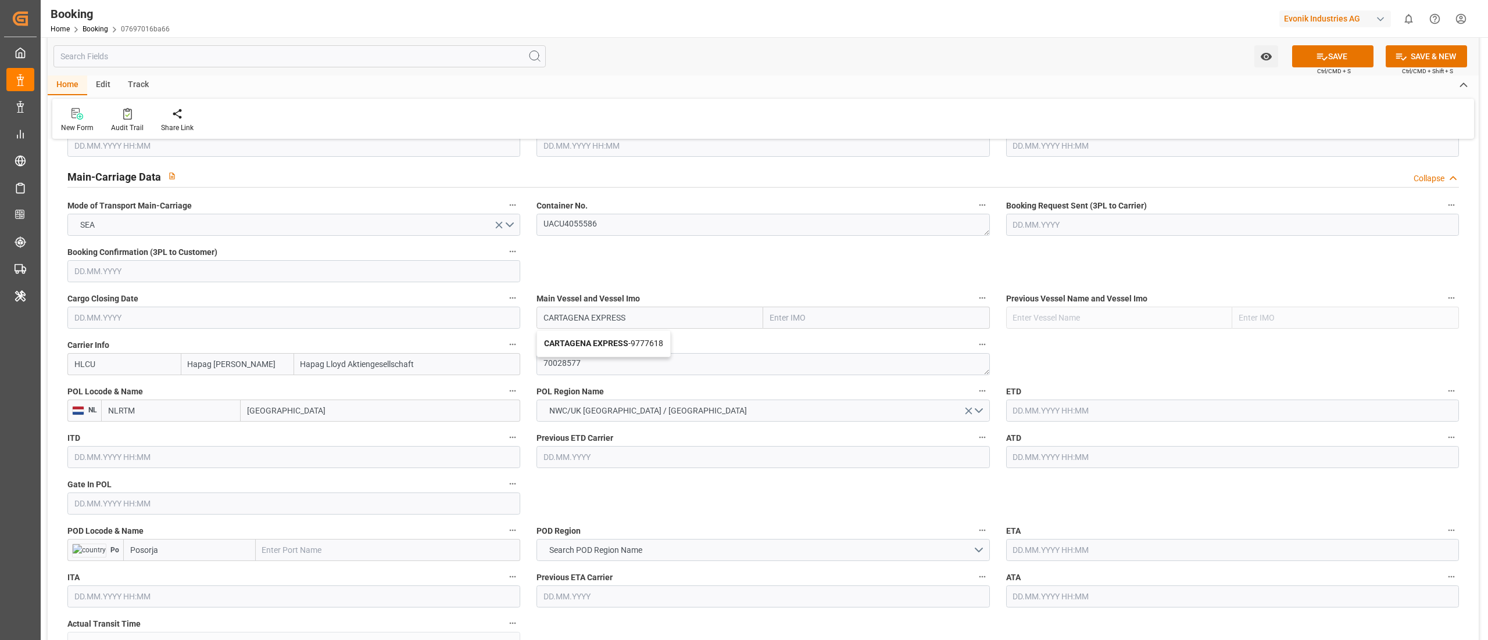
type input "CARTAGENA EXPRESS"
type input "9777618"
type input "CARTAGENA EXPRESS"
click at [270, 416] on input "Rotterdam" at bounding box center [381, 411] width 280 height 22
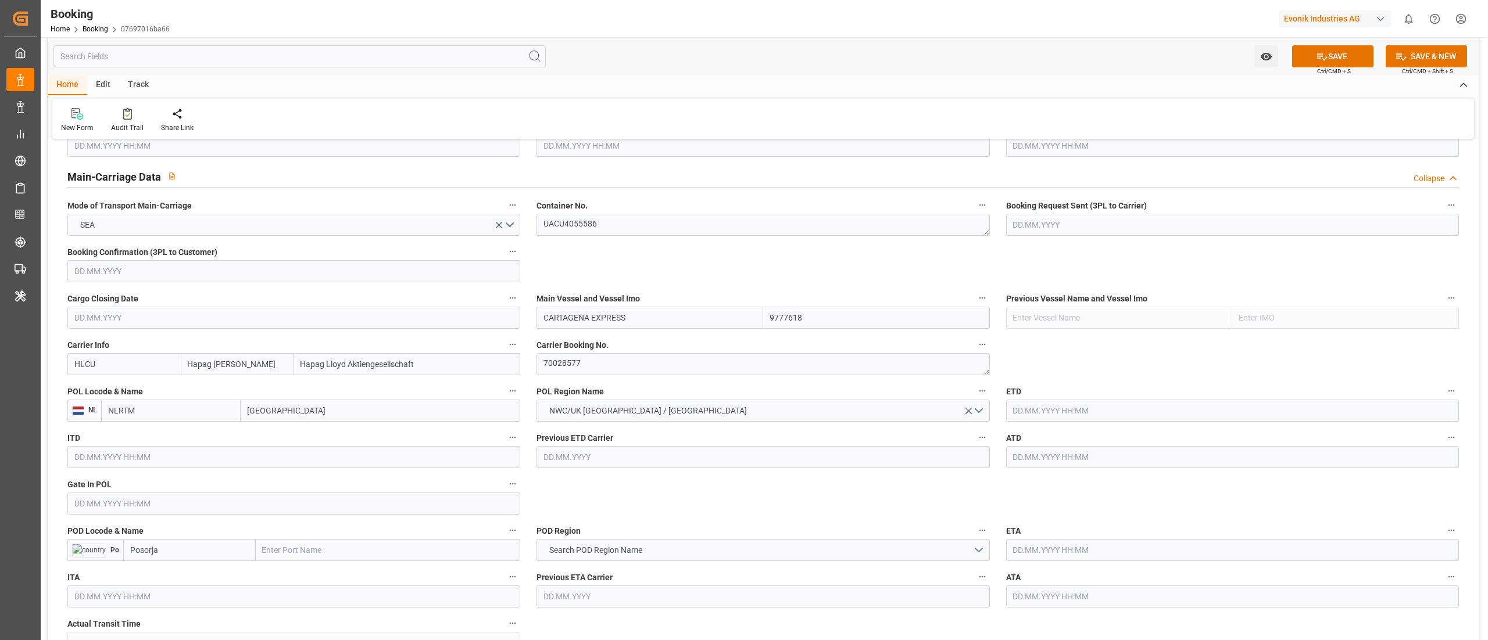
click at [270, 416] on input "Rotterdam" at bounding box center [381, 411] width 280 height 22
paste input "ANTWERP"
type input "ANTWERP"
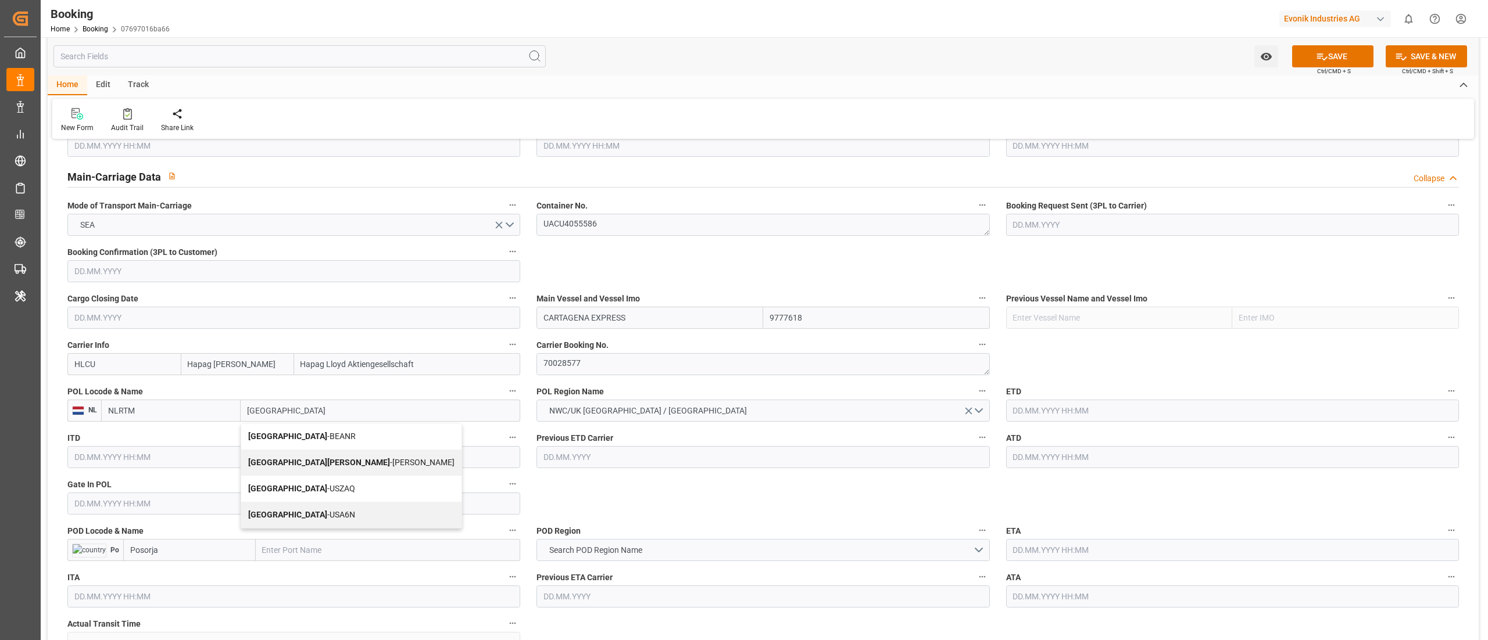
click at [346, 434] on div "Antwerp - BEANR" at bounding box center [351, 437] width 220 height 26
type input "BEANR"
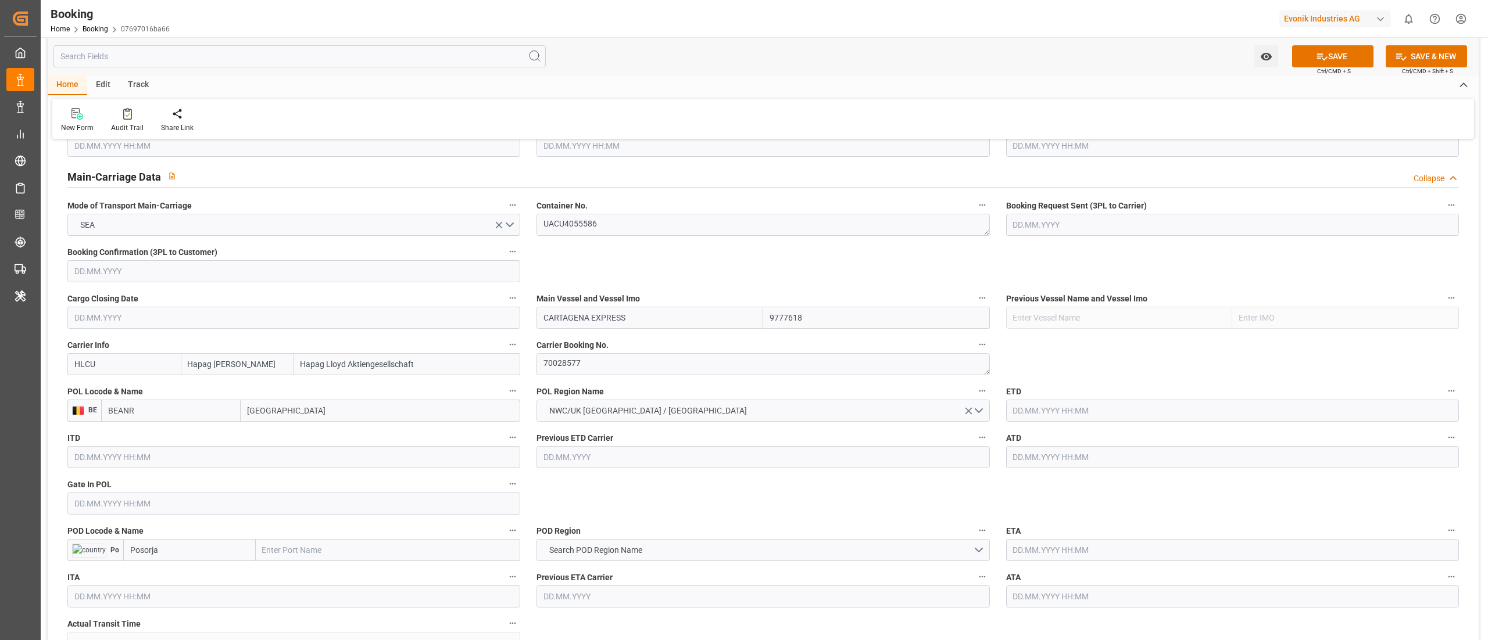
type input "[GEOGRAPHIC_DATA]"
click at [99, 495] on input "text" at bounding box center [293, 504] width 453 height 22
paste input "2025-07-09"
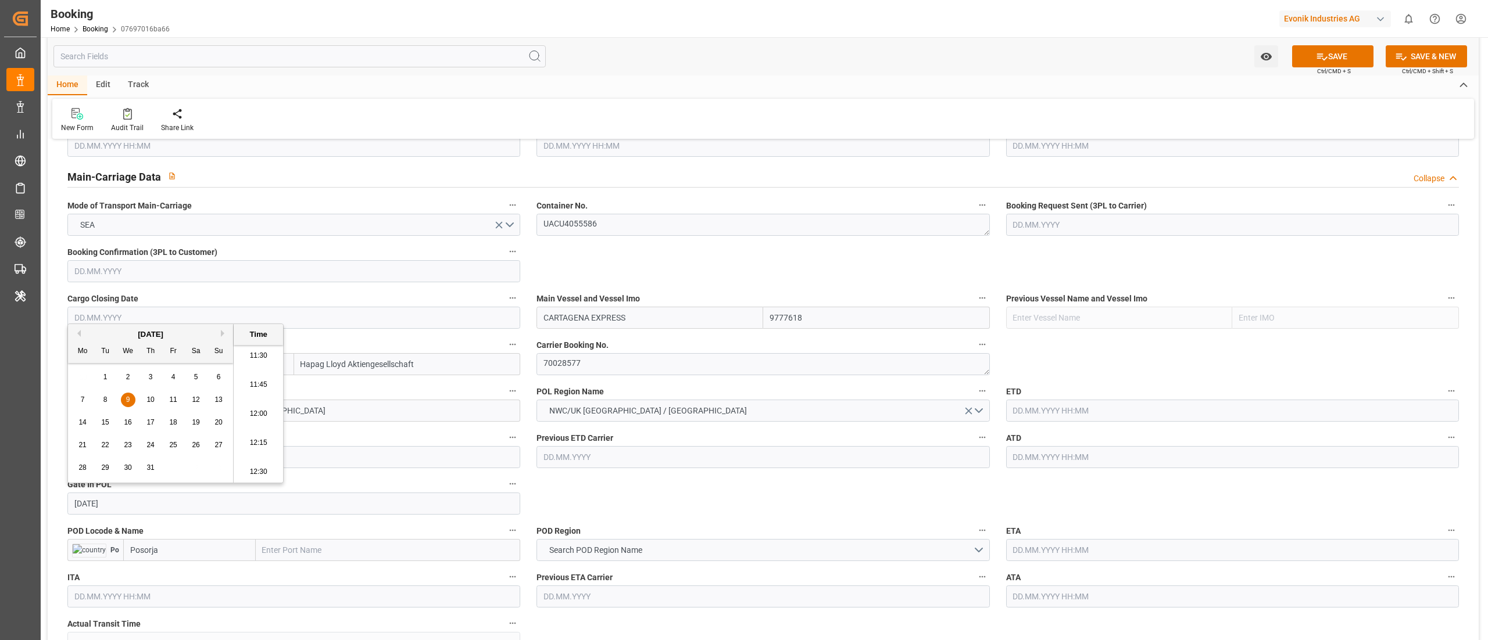
type input "[DATE] 00:00"
click at [1050, 410] on input "text" at bounding box center [1232, 411] width 453 height 22
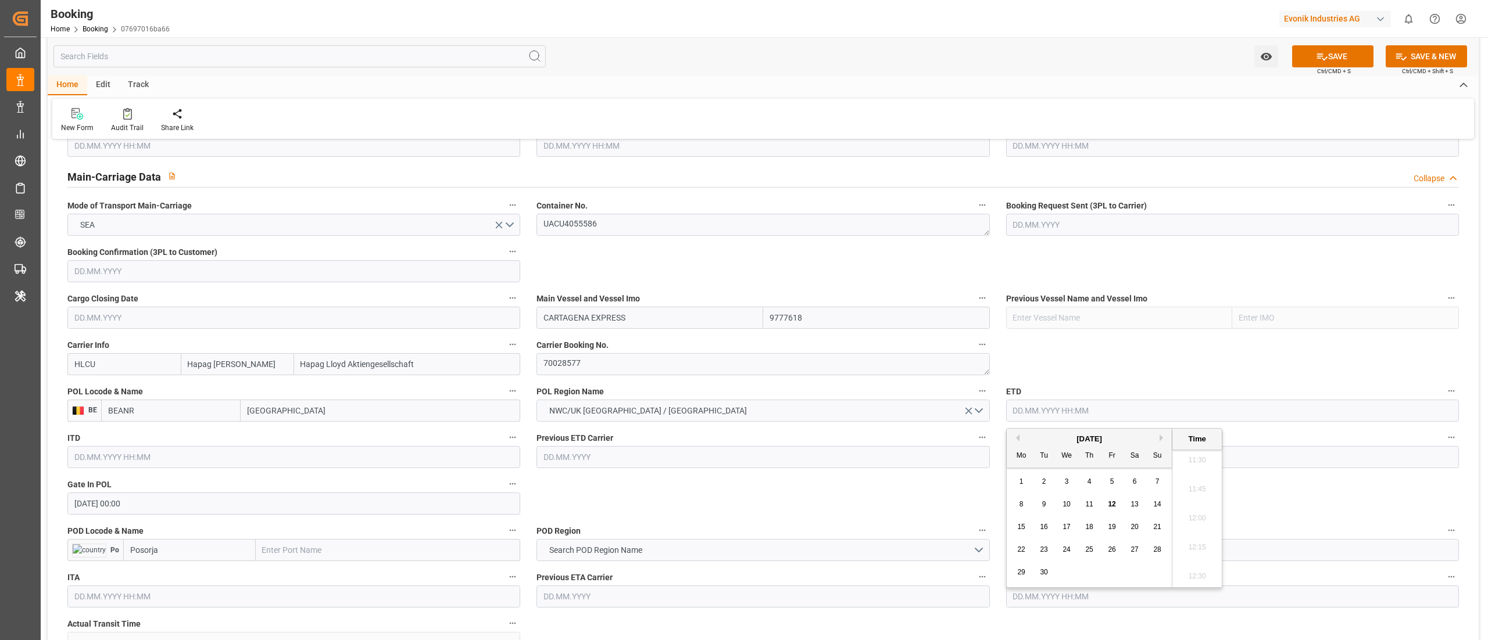
paste input "2025-07-11"
type input "[DATE] 00:00"
click at [1050, 466] on input "text" at bounding box center [1232, 457] width 453 height 22
paste input "2025-07-11"
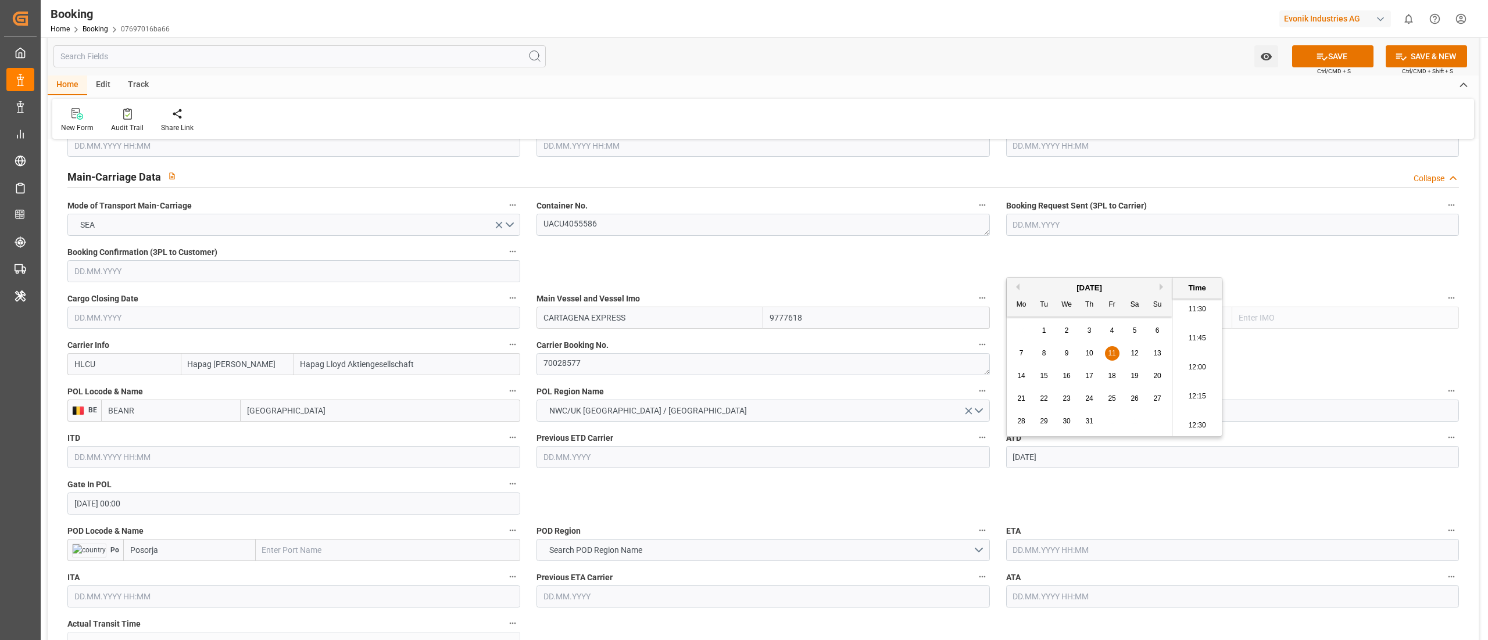
drag, startPoint x: 796, startPoint y: 485, endPoint x: 740, endPoint y: 491, distance: 56.0
type input "[DATE] 00:00"
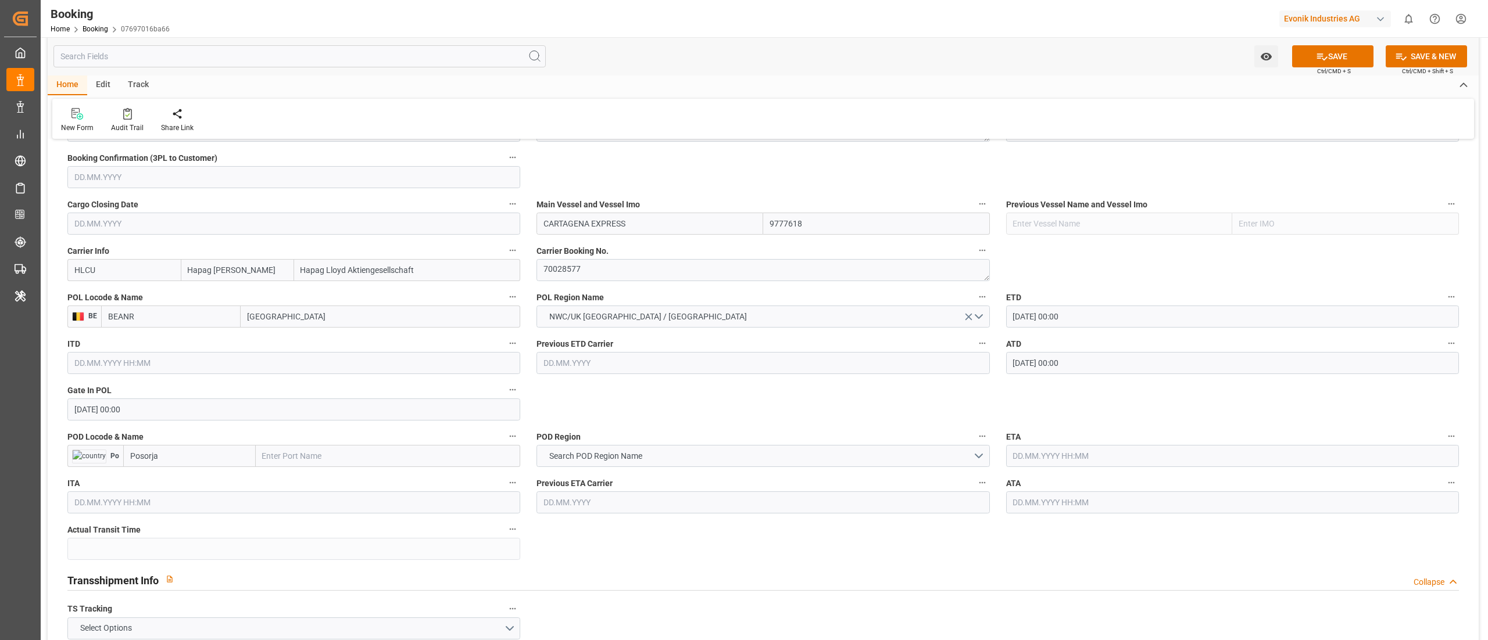
scroll to position [814, 0]
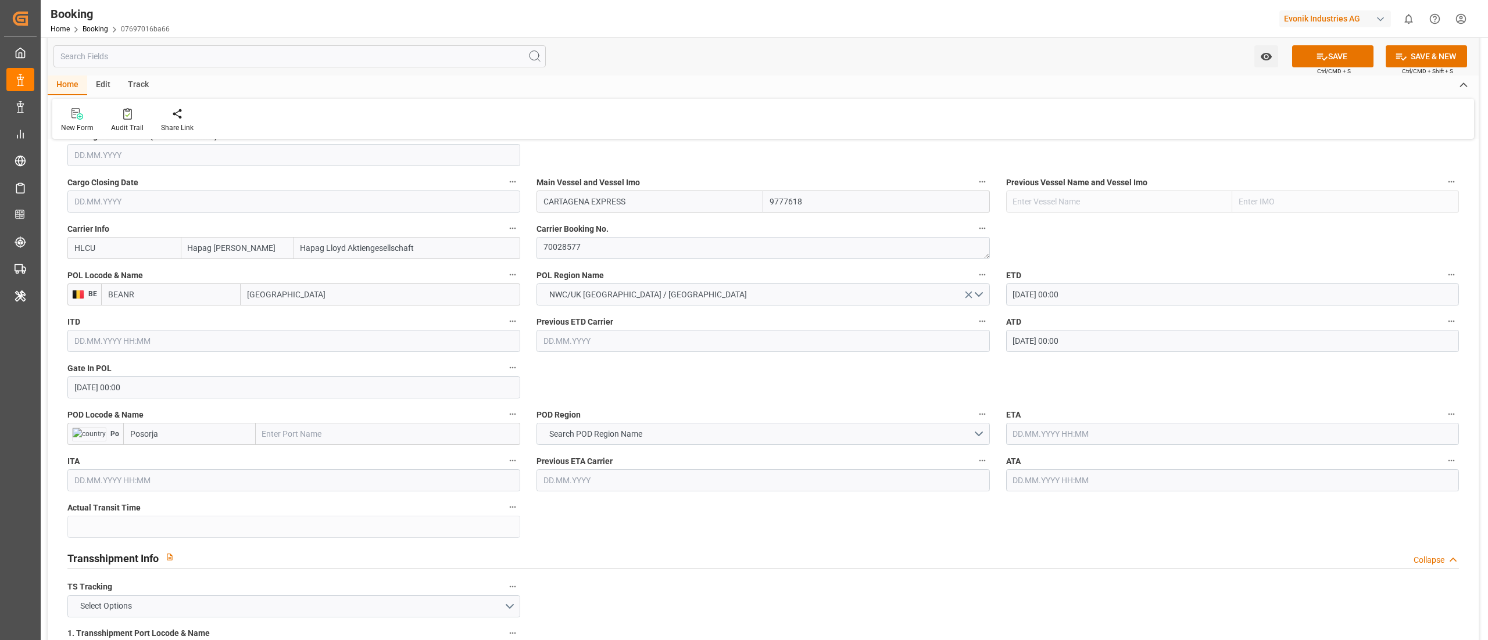
click at [294, 437] on input "text" at bounding box center [388, 434] width 265 height 22
paste input "POSORJA"
type input "POSORJA"
click at [317, 457] on span "Posorja - ECPSJ" at bounding box center [290, 459] width 55 height 9
type input "ECPSJ"
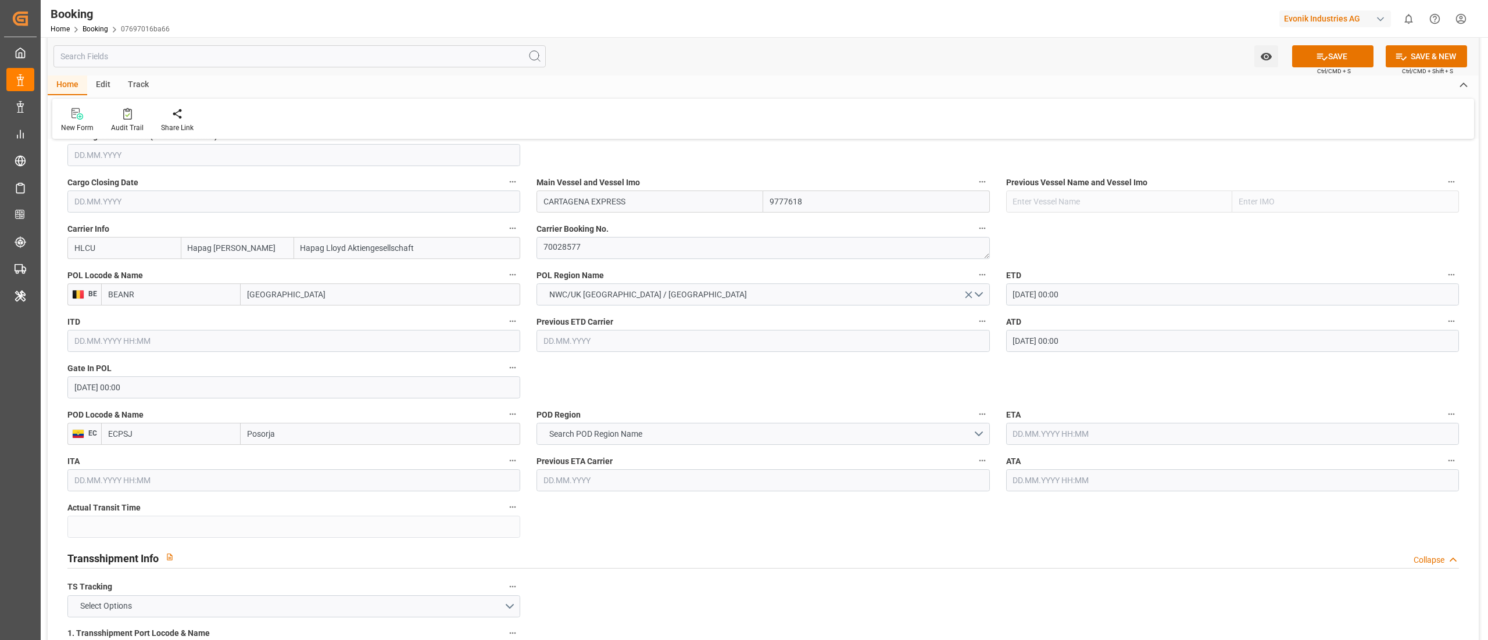
type input "Posorja"
click at [159, 437] on input "ECPSJ" at bounding box center [170, 434] width 139 height 22
click at [686, 437] on button "Search POD Region Name" at bounding box center [762, 434] width 453 height 22
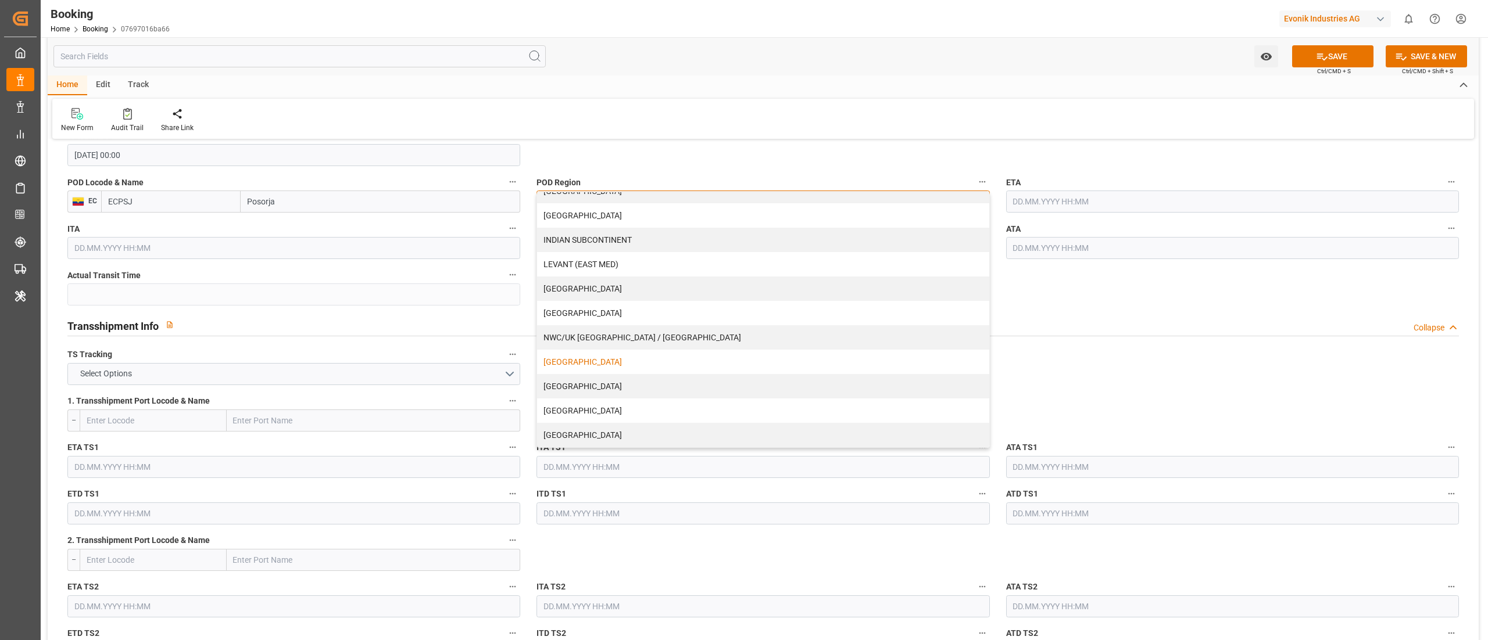
scroll to position [1162, 0]
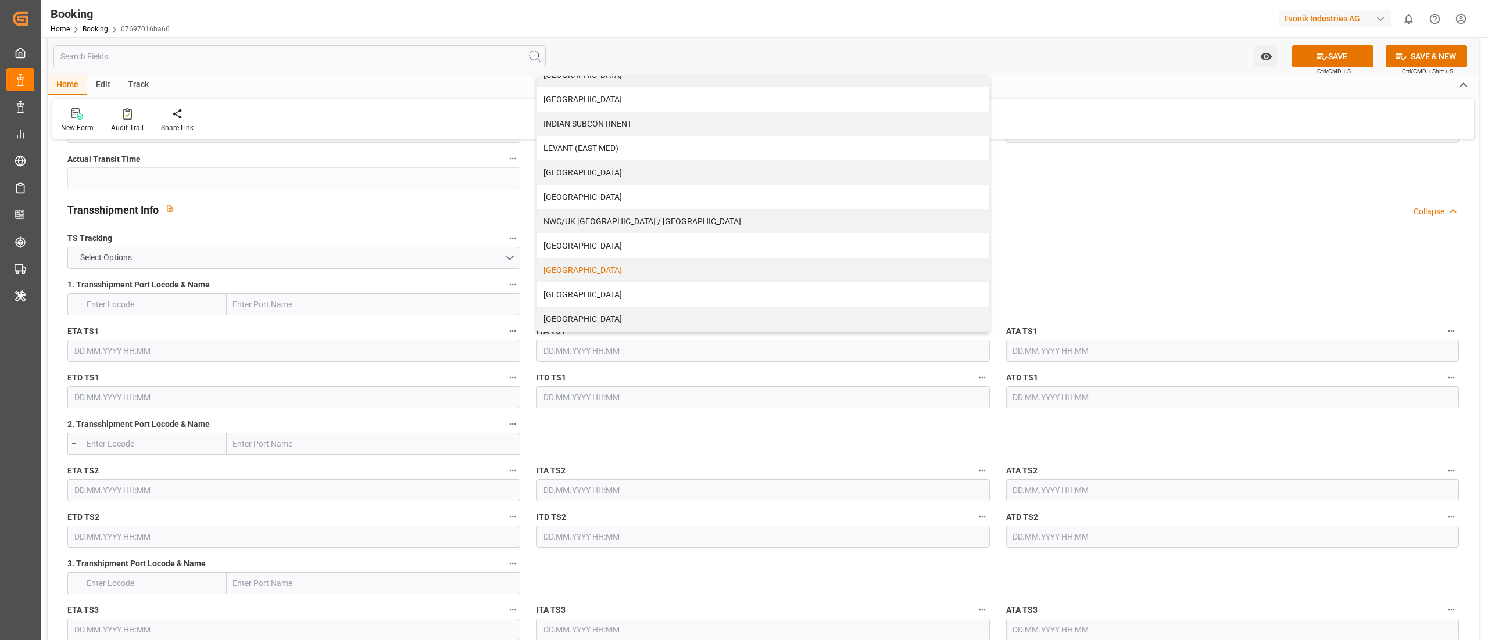
click at [698, 266] on div "SOUTH AMERICA WEST COAST" at bounding box center [763, 270] width 452 height 24
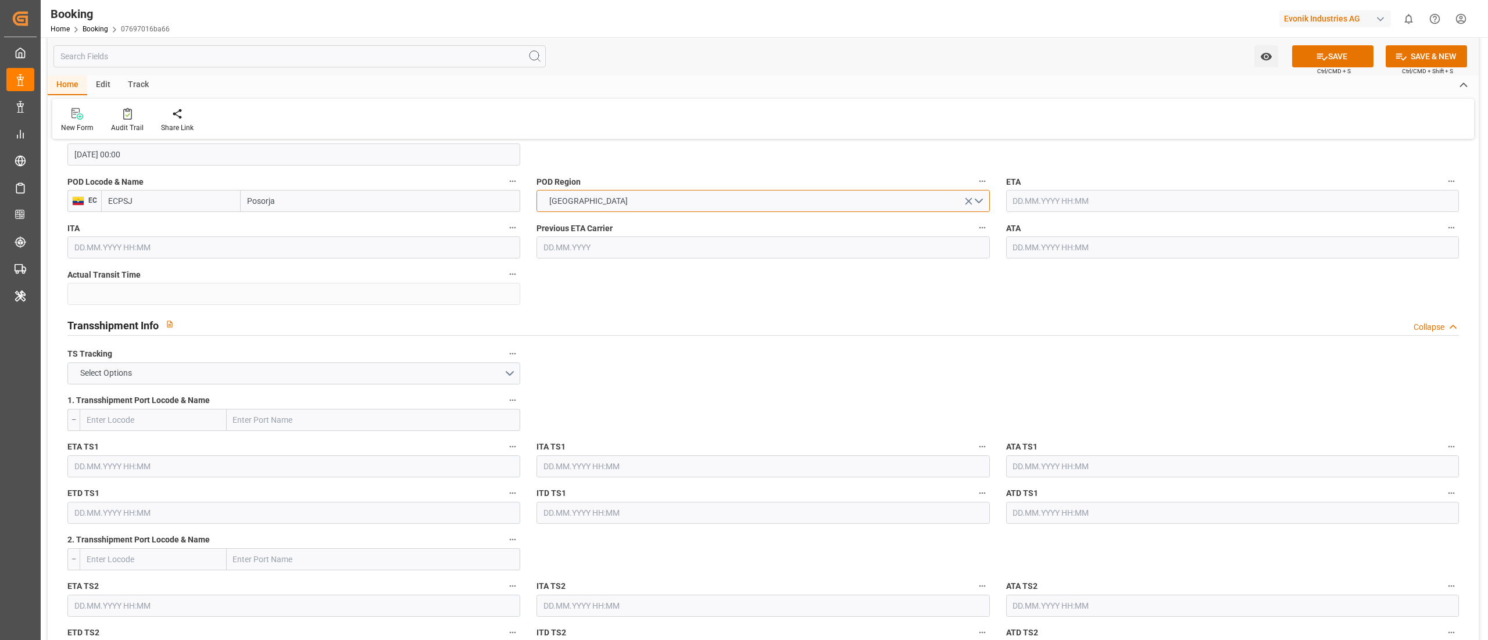
scroll to position [930, 0]
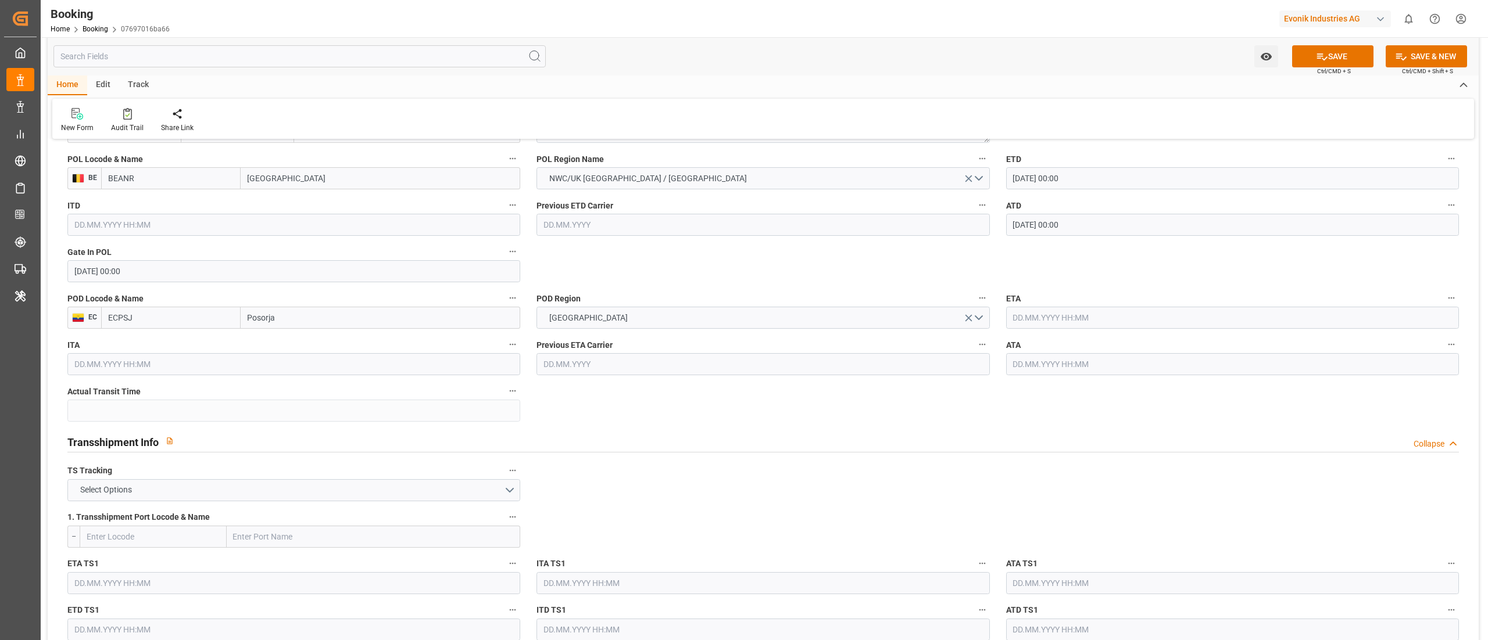
click at [147, 323] on input "ECPSJ" at bounding box center [170, 318] width 139 height 22
click at [1040, 314] on input "text" at bounding box center [1232, 318] width 453 height 22
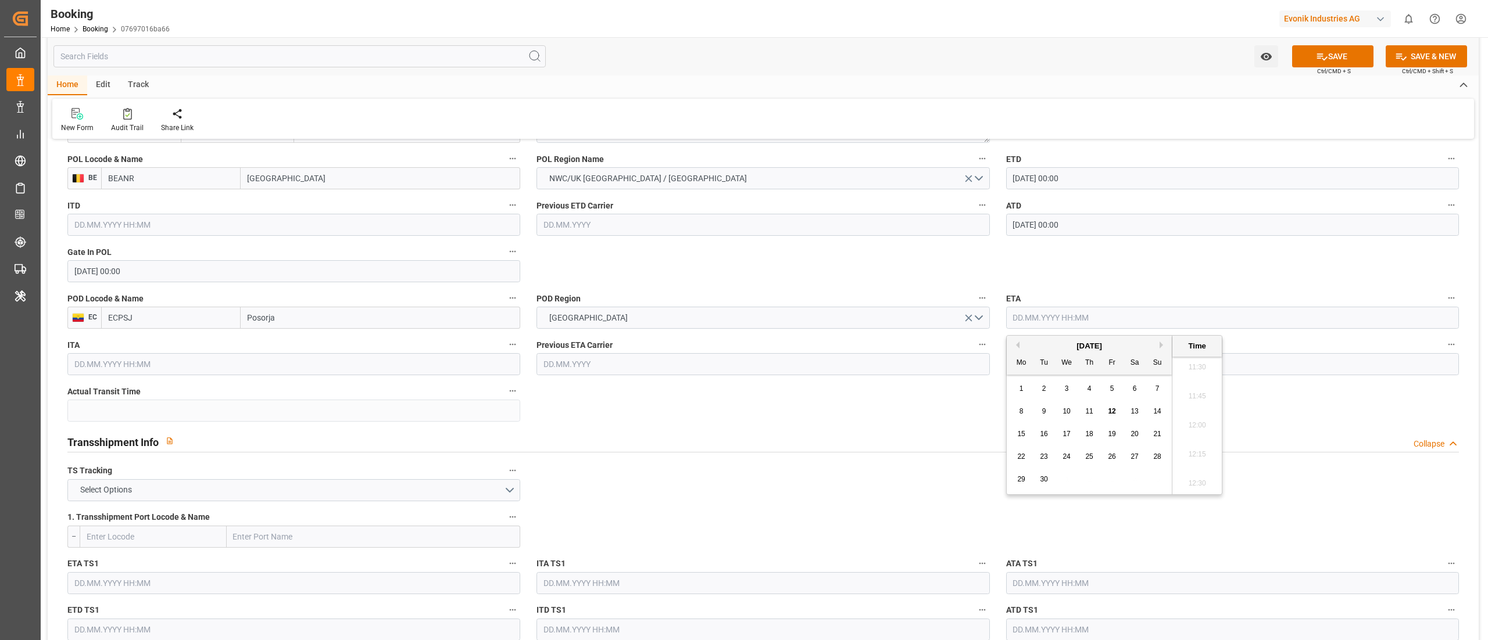
paste input "2025-08-05"
click at [933, 439] on div "Transshipment Info Collapse" at bounding box center [762, 441] width 1391 height 22
type input "05.08.2025 00:00"
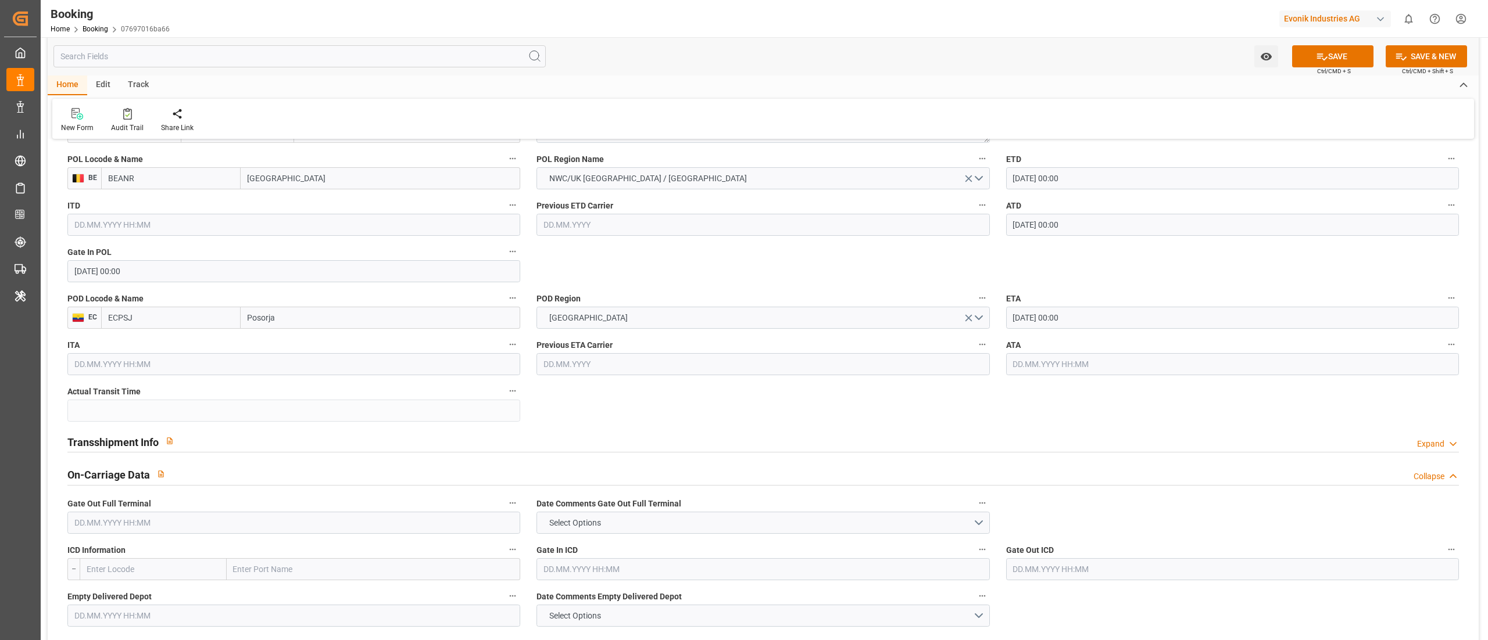
click at [1037, 367] on input "text" at bounding box center [1232, 364] width 453 height 22
paste input "2025-08-05"
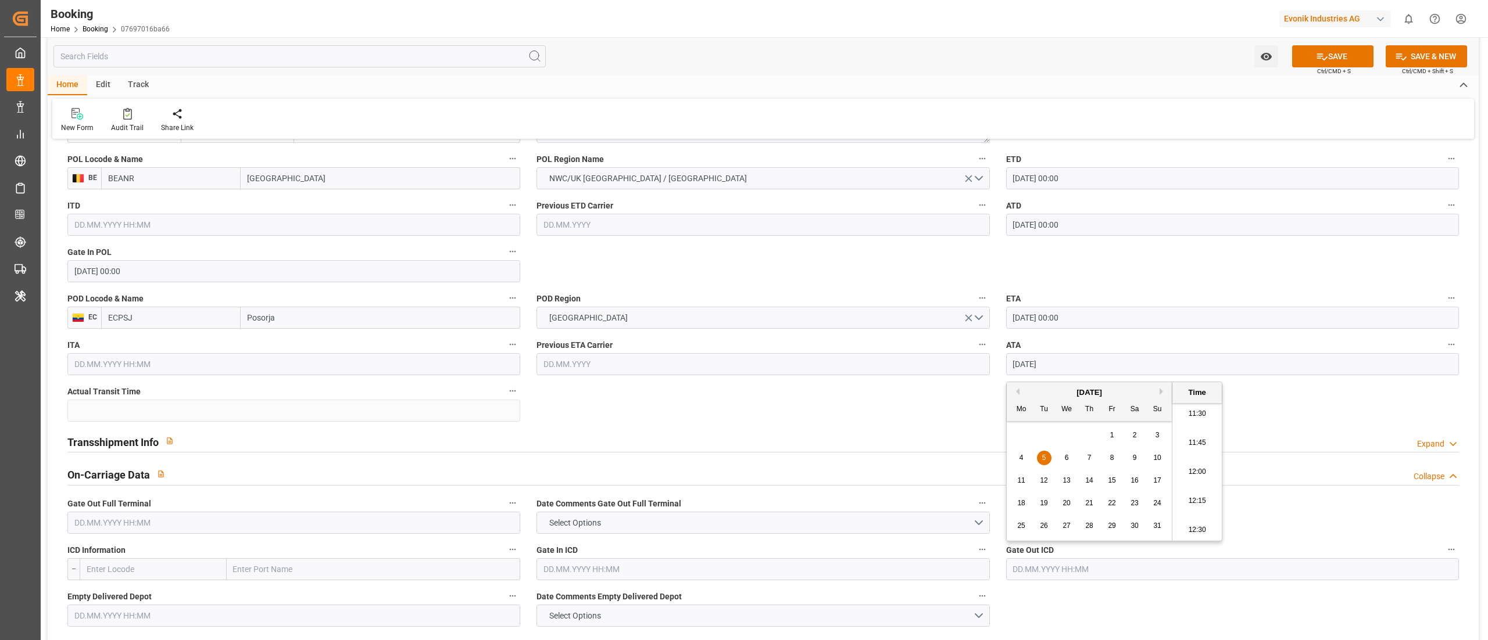
click at [561, 430] on div "Transshipment Info Expand" at bounding box center [763, 442] width 1408 height 33
type input "05.08.2025 00:00"
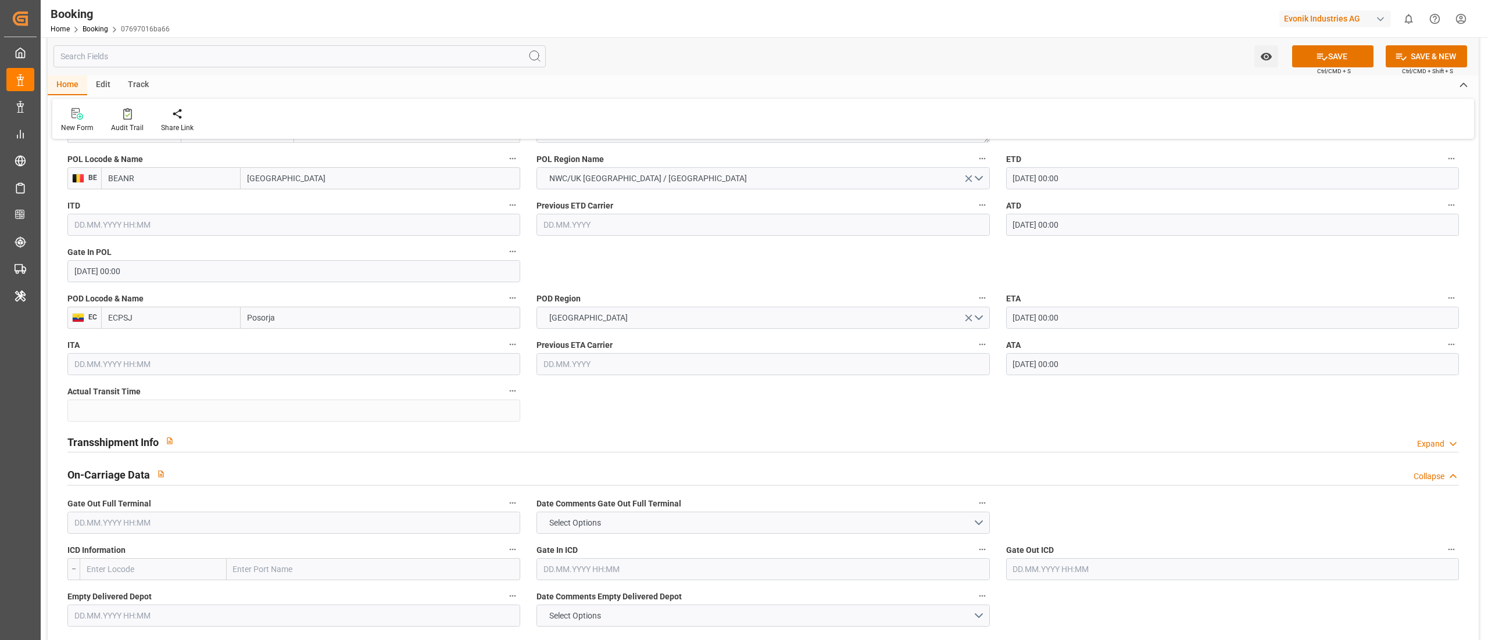
click at [296, 444] on div "Transshipment Info Expand" at bounding box center [762, 441] width 1391 height 22
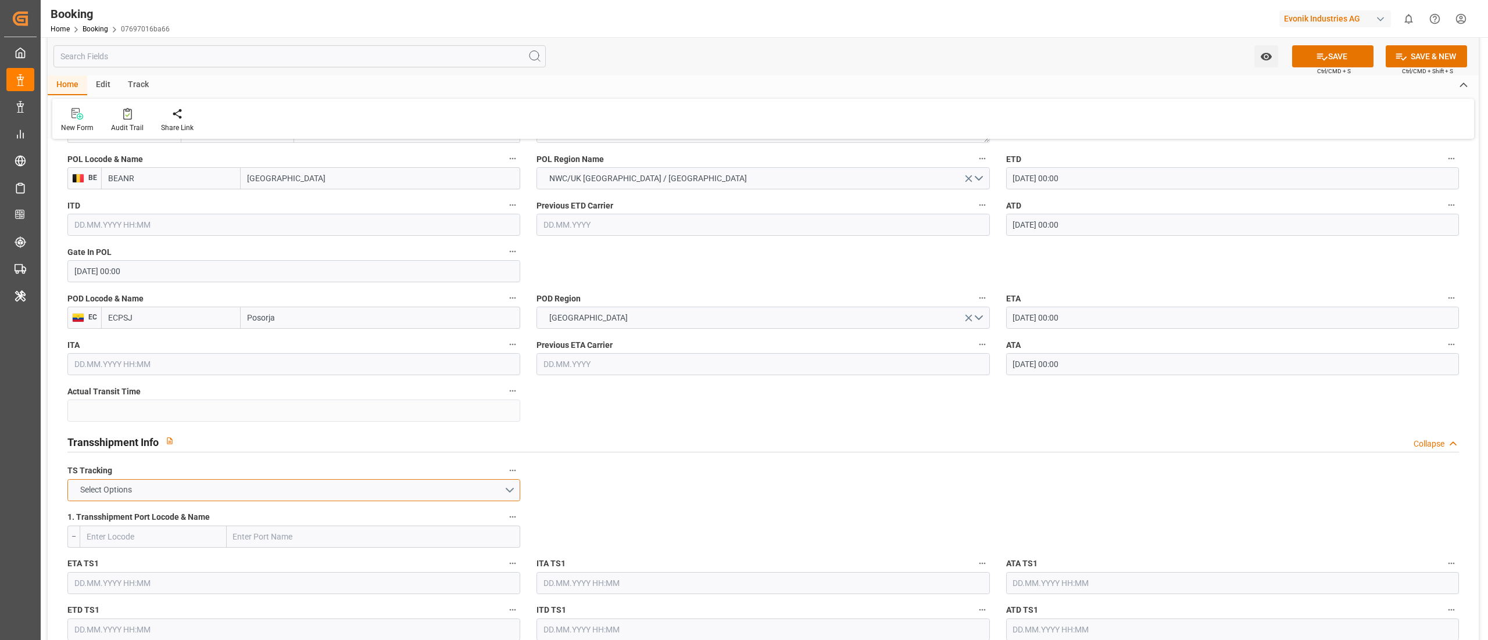
click at [228, 486] on button "Select Options" at bounding box center [293, 490] width 453 height 22
click at [195, 511] on div "FALSE" at bounding box center [294, 518] width 452 height 24
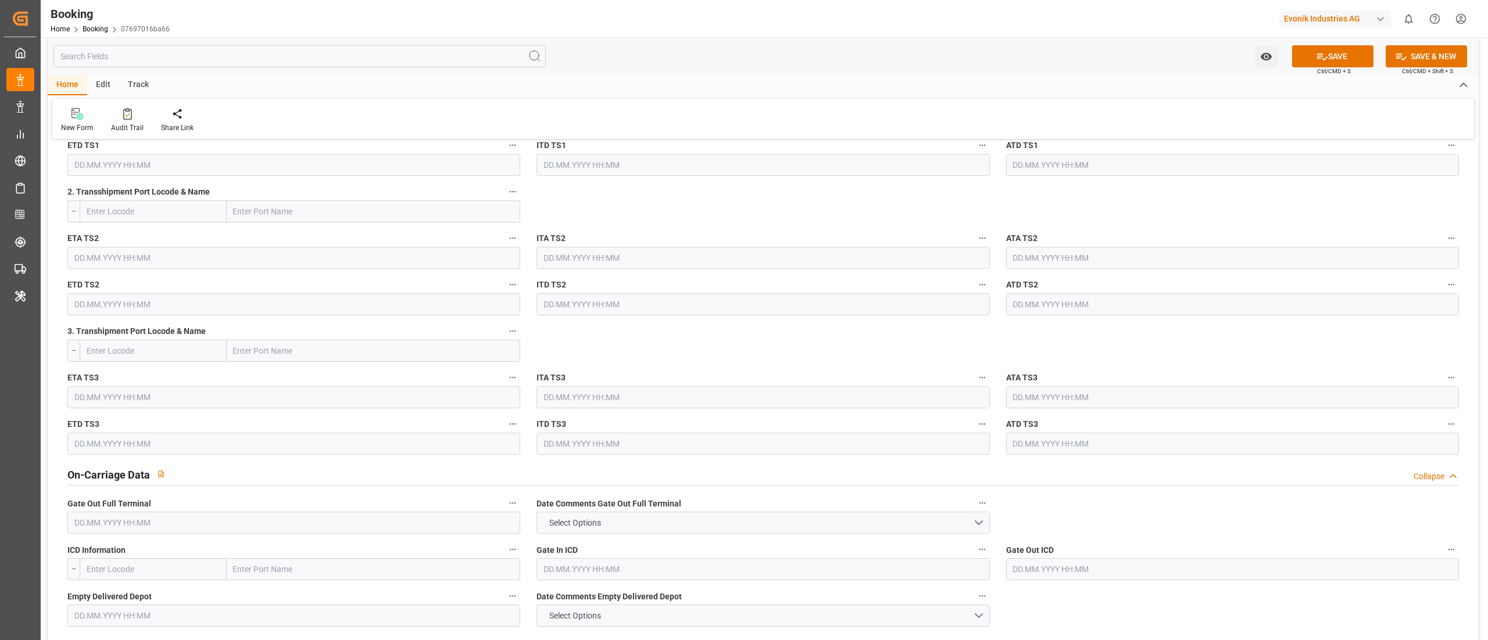
scroll to position [1627, 0]
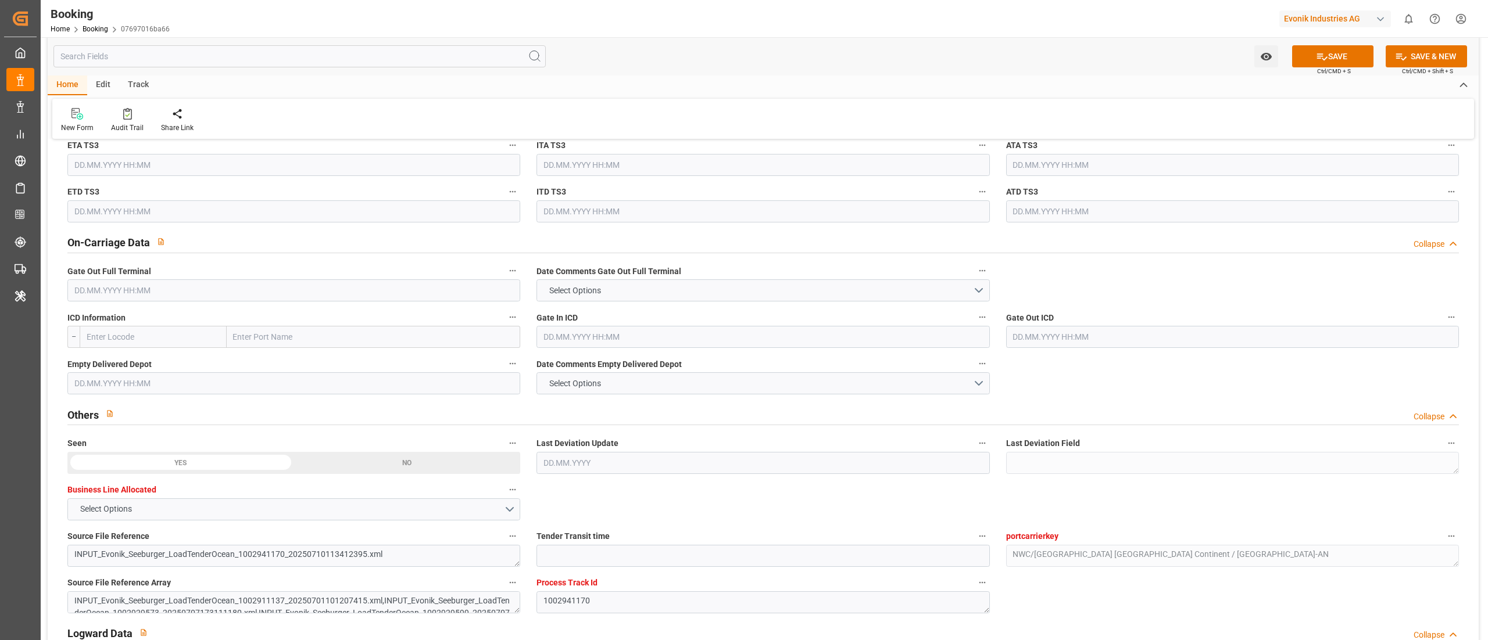
click at [173, 294] on input "text" at bounding box center [293, 291] width 453 height 22
paste input "2025-08-12"
click at [775, 416] on div "Others Collapse" at bounding box center [762, 414] width 1391 height 22
type input "12.08.2025 00:00"
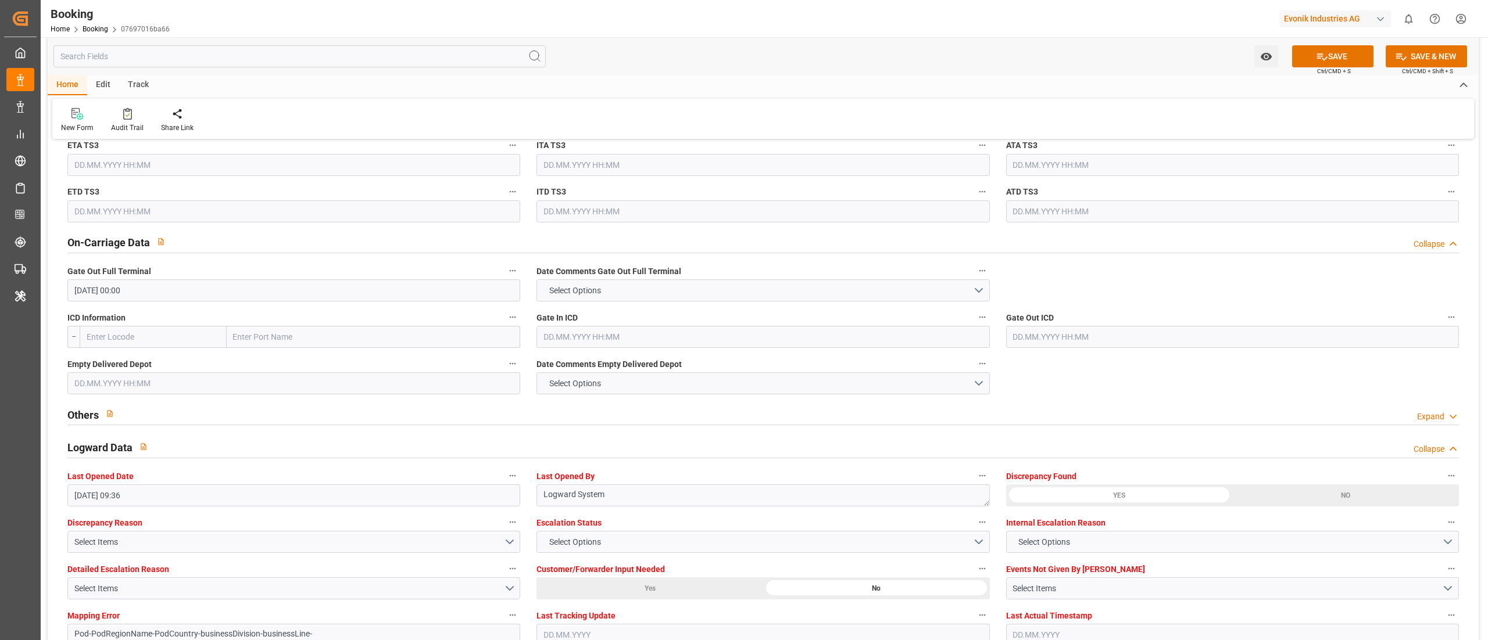
click at [147, 377] on input "text" at bounding box center [293, 384] width 453 height 22
paste input "2025-08-14"
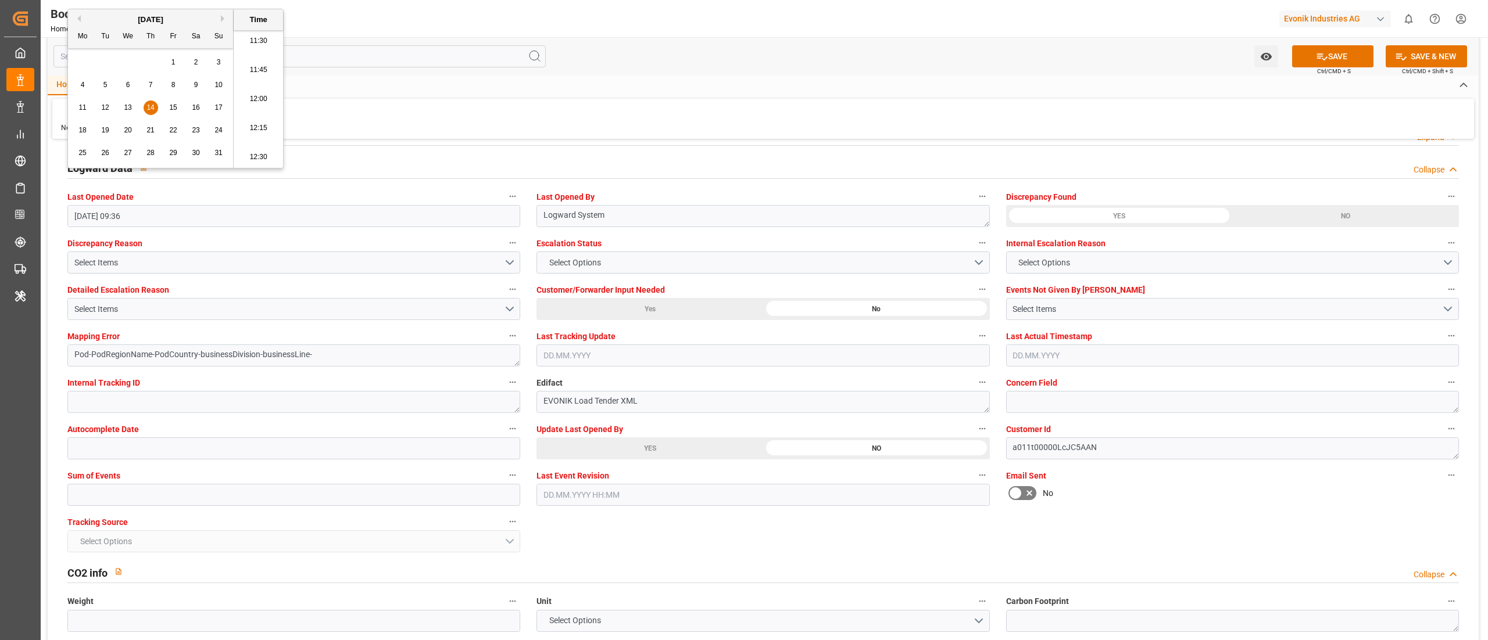
scroll to position [2092, 0]
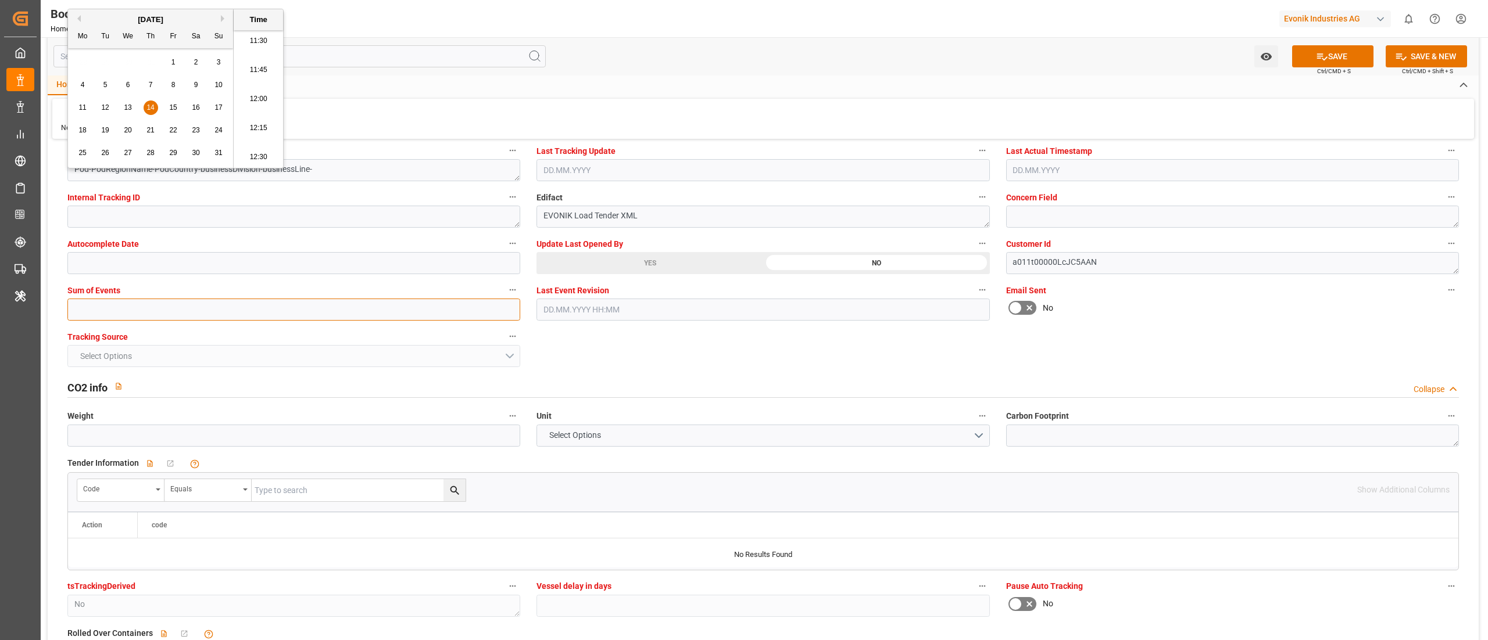
click at [112, 313] on input "text" at bounding box center [293, 310] width 453 height 22
type input "14.08.2025 00:00"
type input "0"
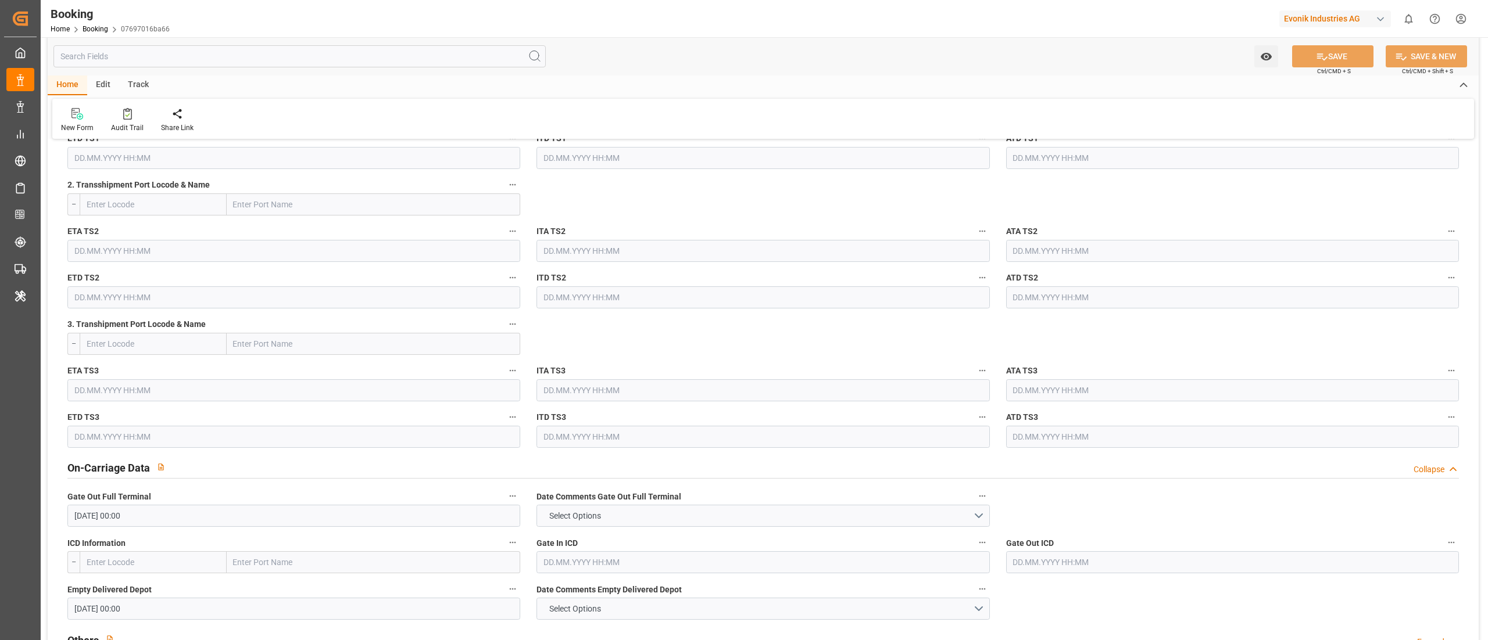
scroll to position [1395, 0]
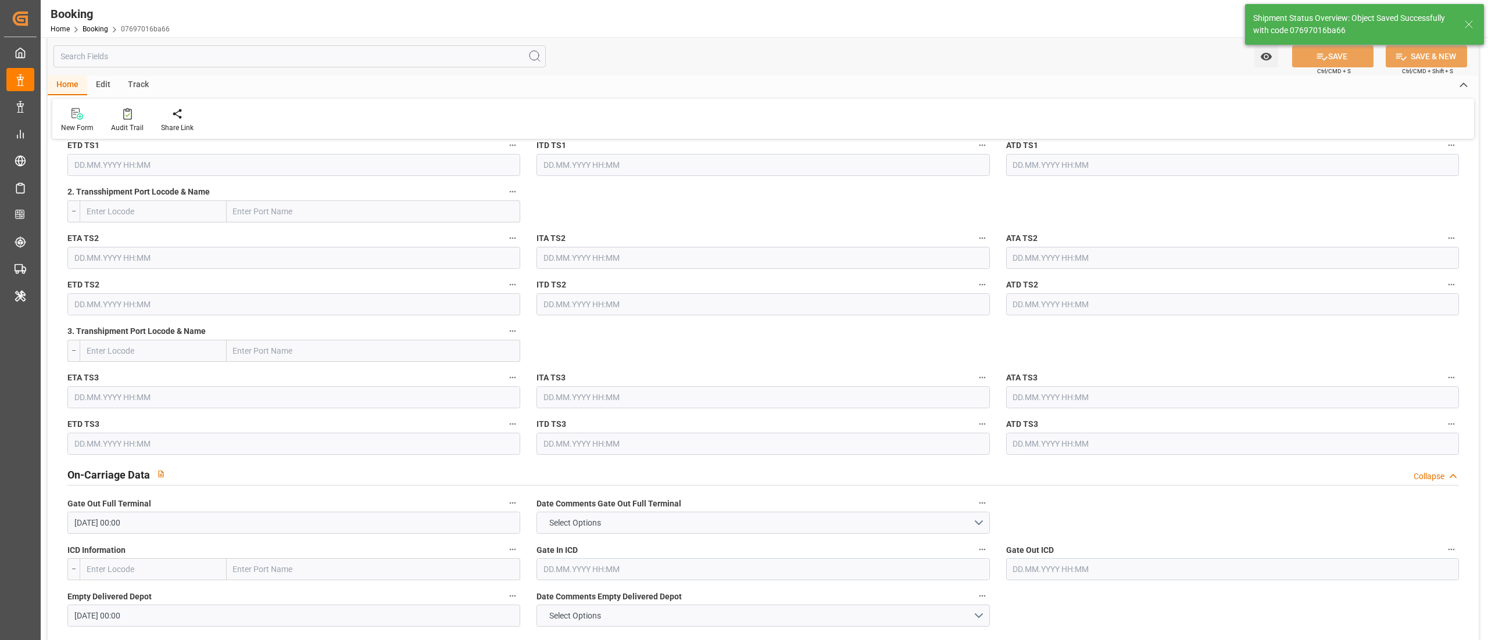
type textarea "NWC/UK North West Continent / UK_ECPSJ_HLCU_AT-AN"
type textarea "Meenakshi Manjunatha"
type textarea "Pod-businessDivision-businessLine-"
type input "25"
type input "11.07.2025 00:00"
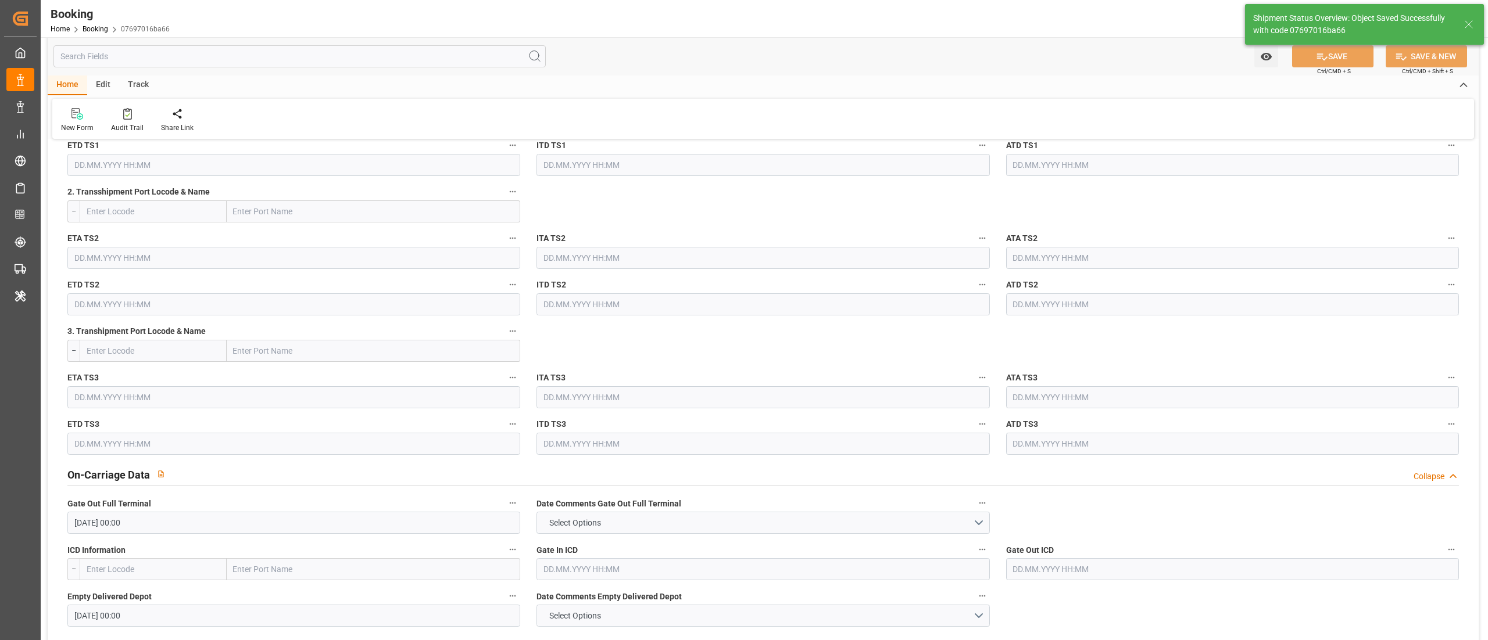
type input "05.08.2025 00:00"
type input "12.09.2025 06:42"
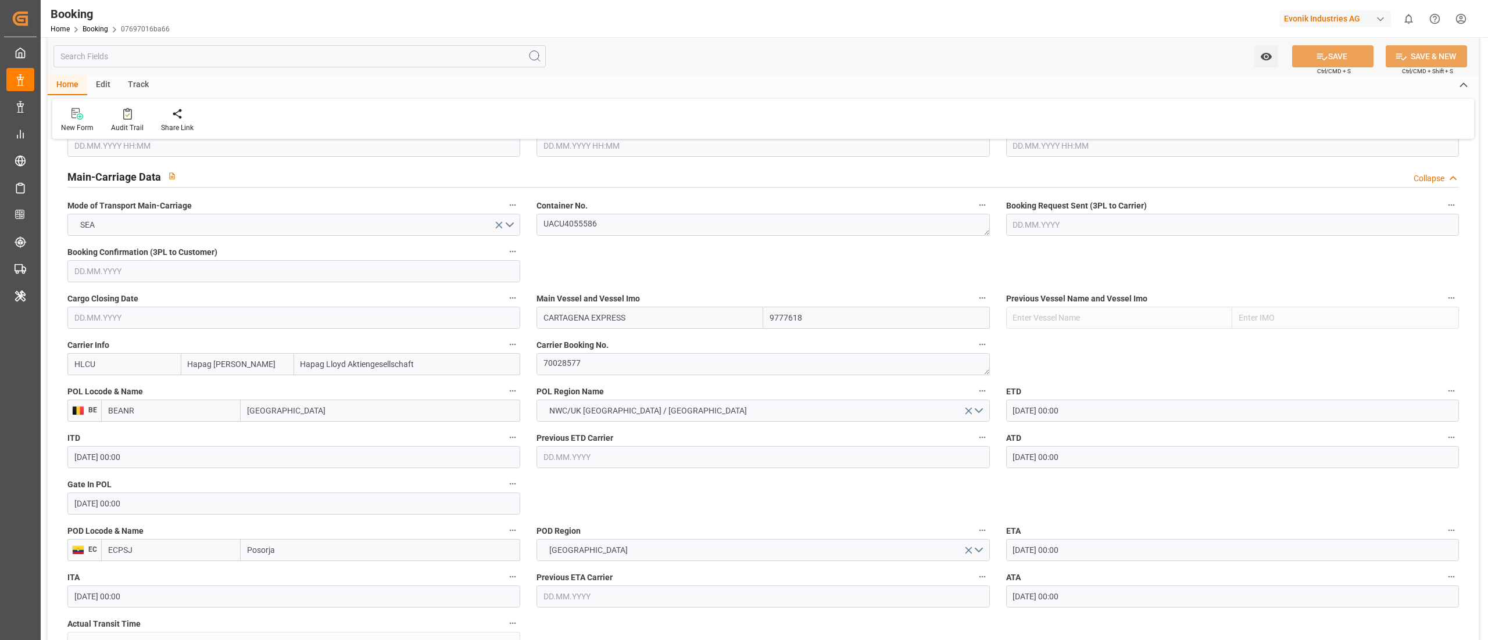
scroll to position [0, 0]
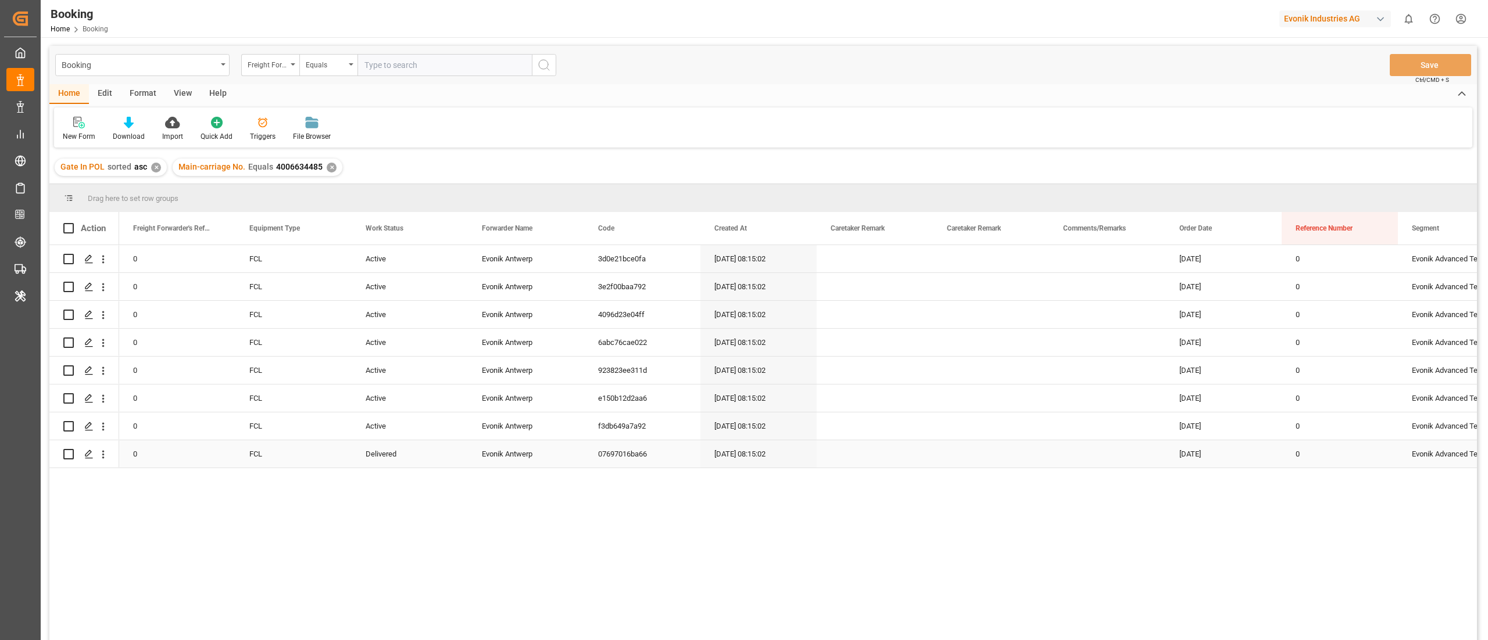
click at [394, 463] on div "Delivered" at bounding box center [410, 454] width 116 height 27
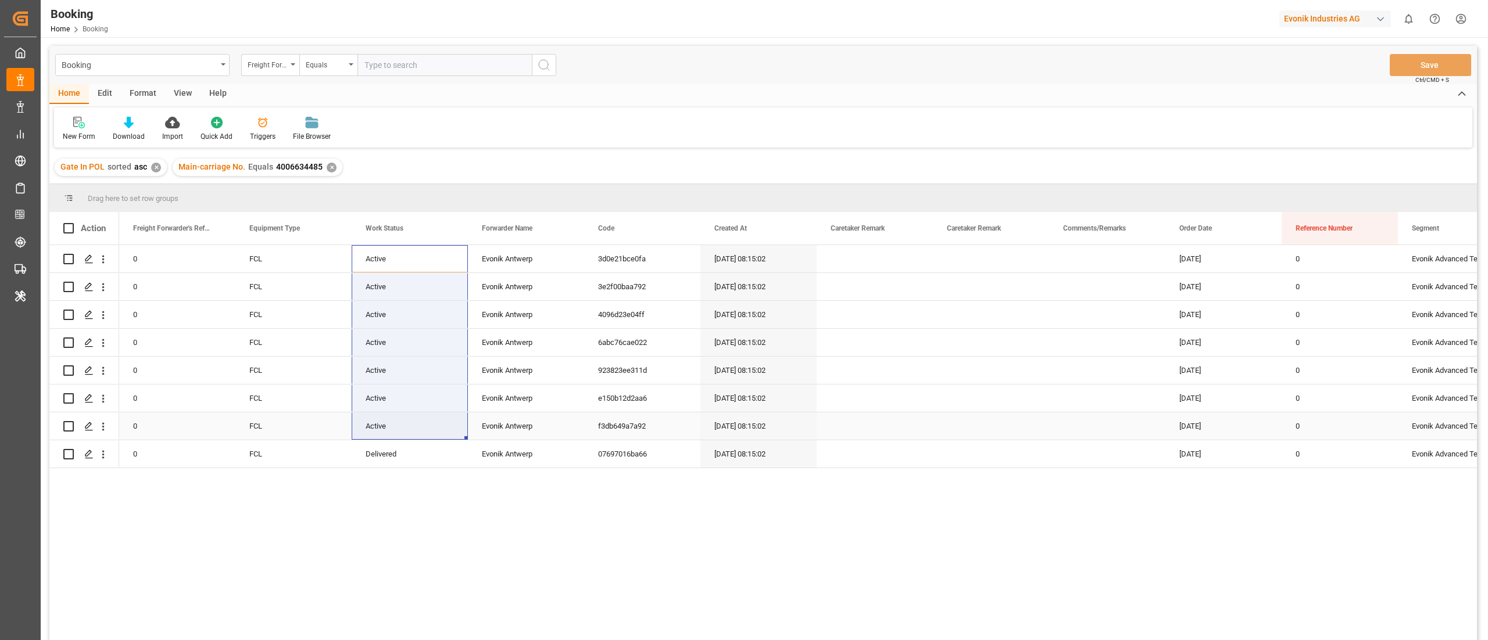
drag, startPoint x: 398, startPoint y: 258, endPoint x: 396, endPoint y: 430, distance: 171.5
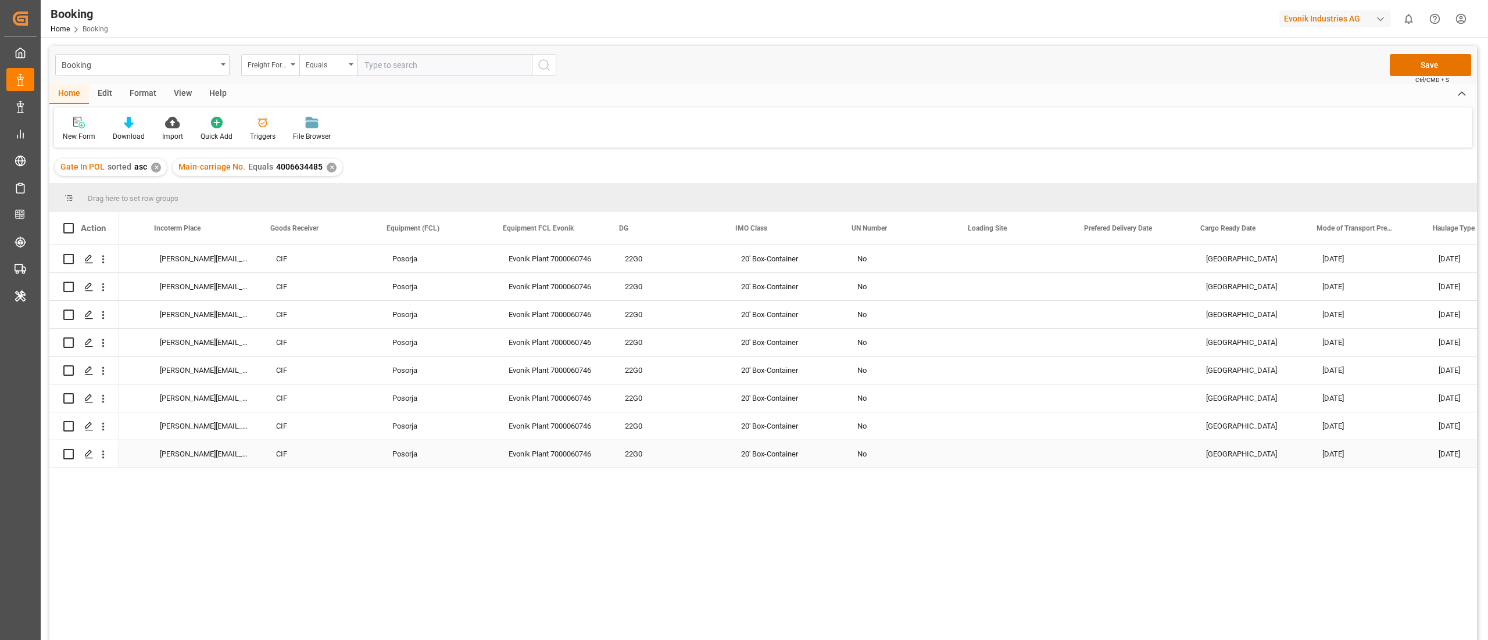
scroll to position [0, 2341]
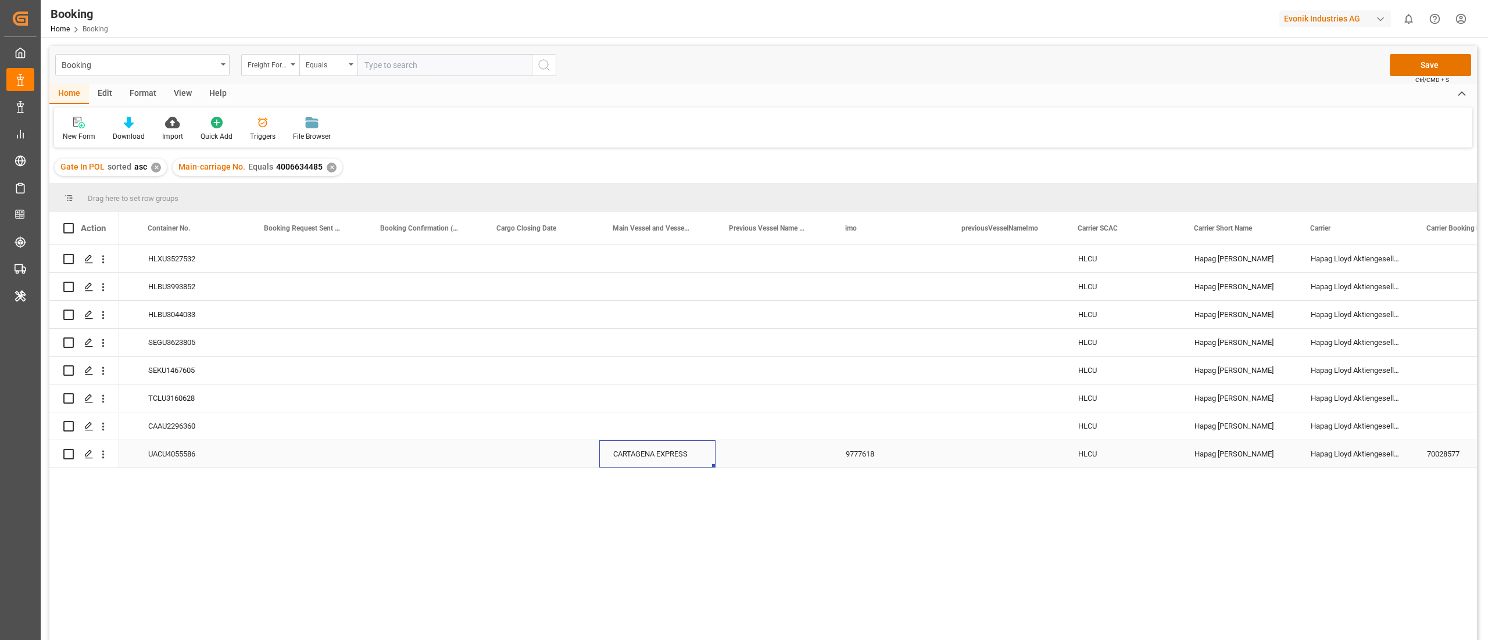
click at [670, 453] on div "CARTAGENA EXPRESS" at bounding box center [657, 454] width 116 height 27
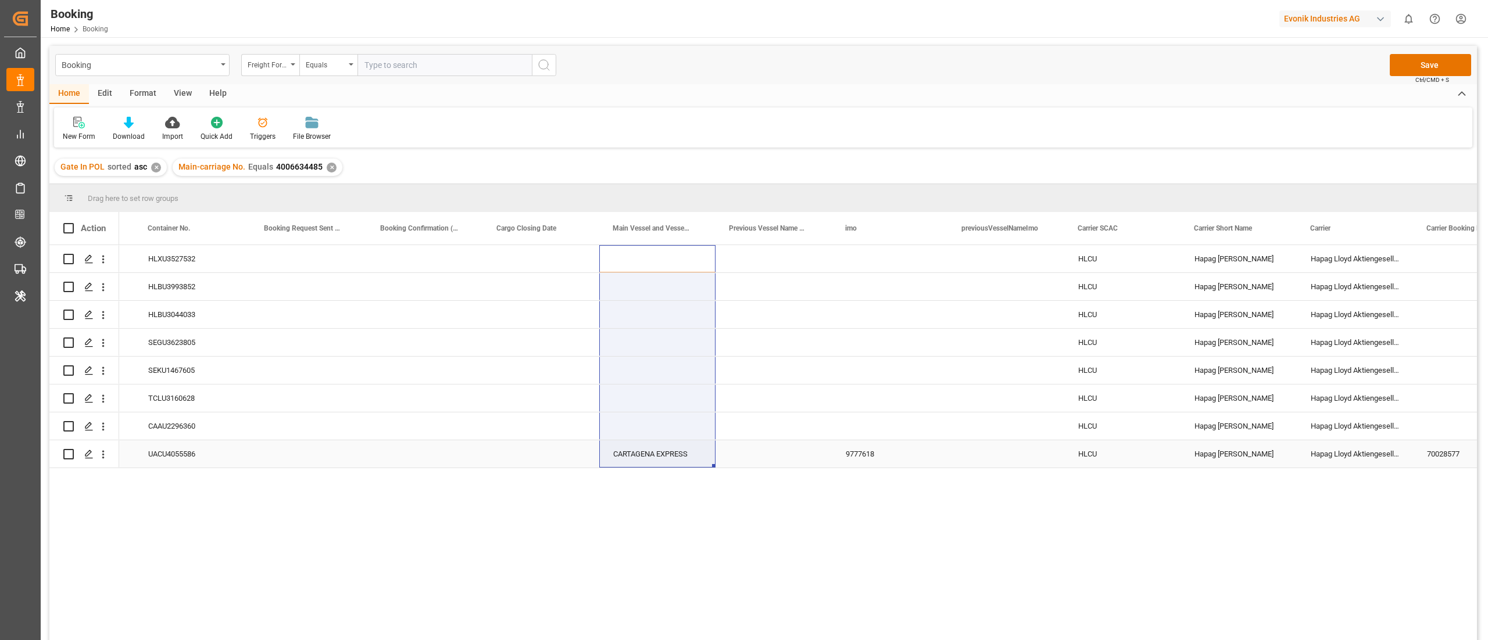
drag, startPoint x: 656, startPoint y: 324, endPoint x: 652, endPoint y: 443, distance: 118.6
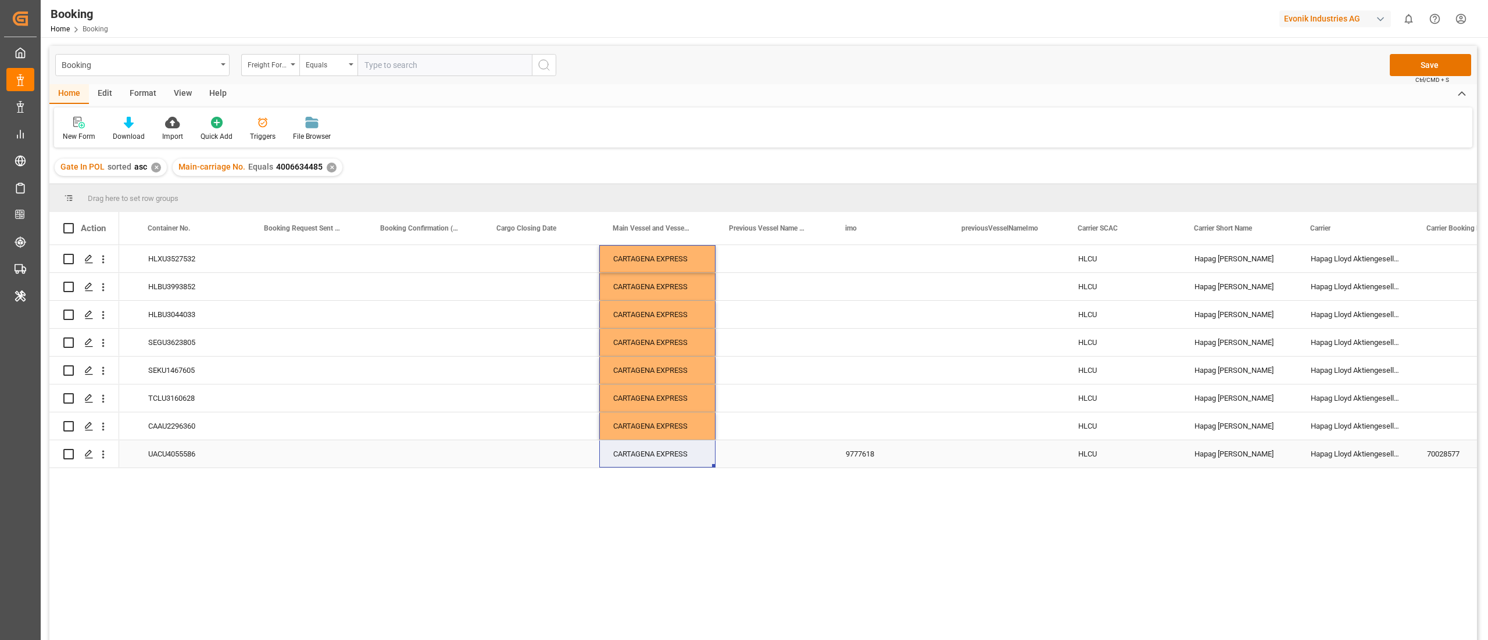
click at [875, 456] on div "9777618" at bounding box center [890, 454] width 116 height 27
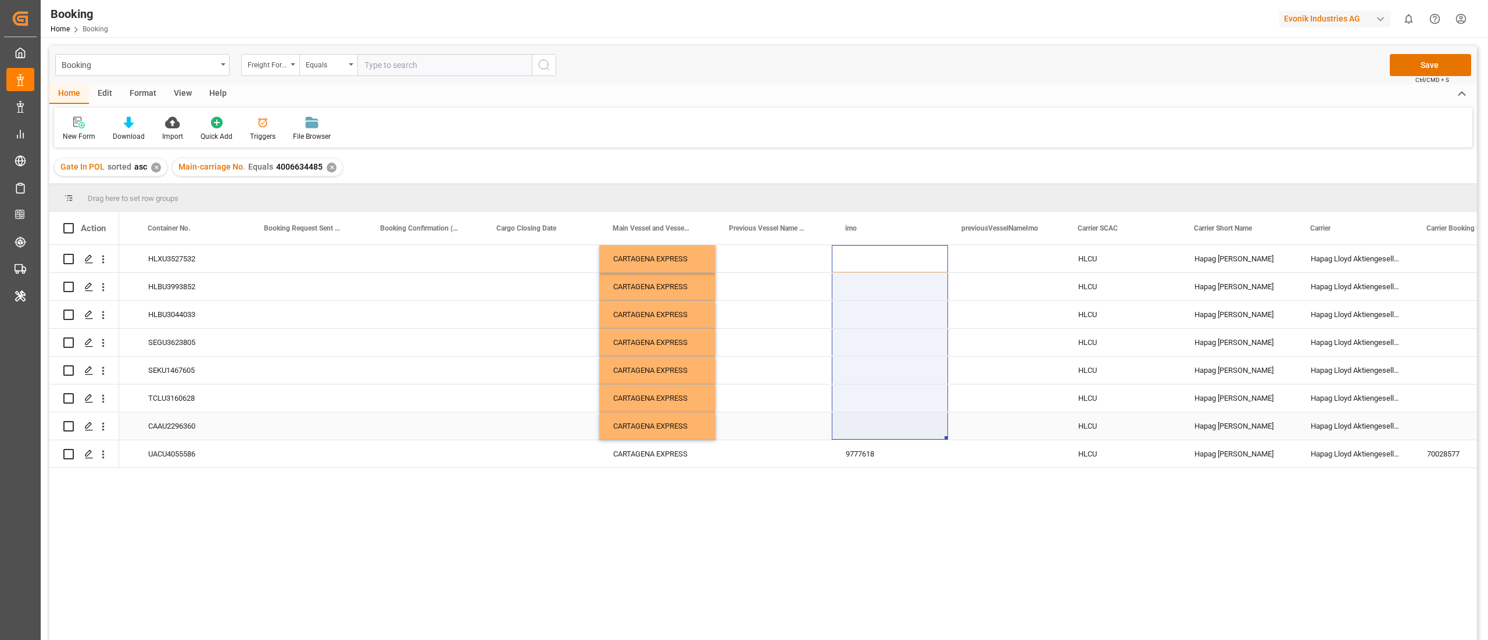
drag, startPoint x: 865, startPoint y: 257, endPoint x: 863, endPoint y: 435, distance: 177.3
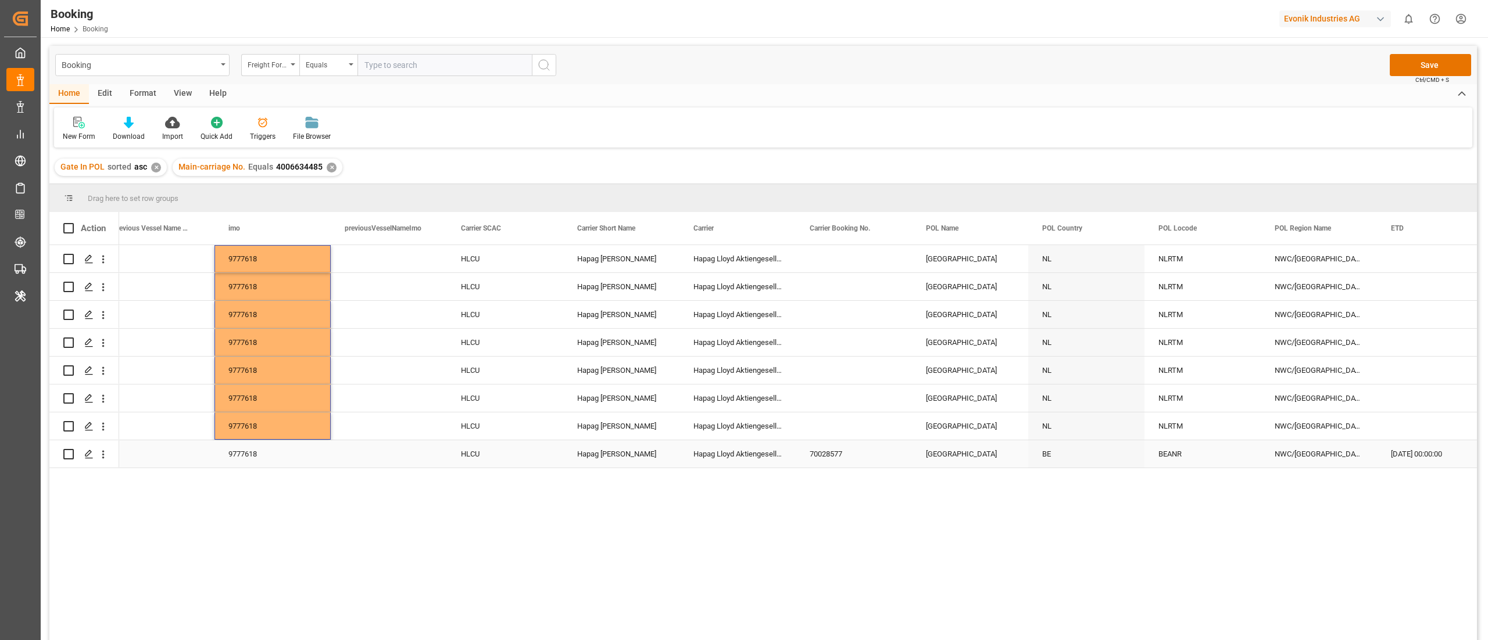
click at [844, 456] on div "70028577" at bounding box center [854, 454] width 116 height 27
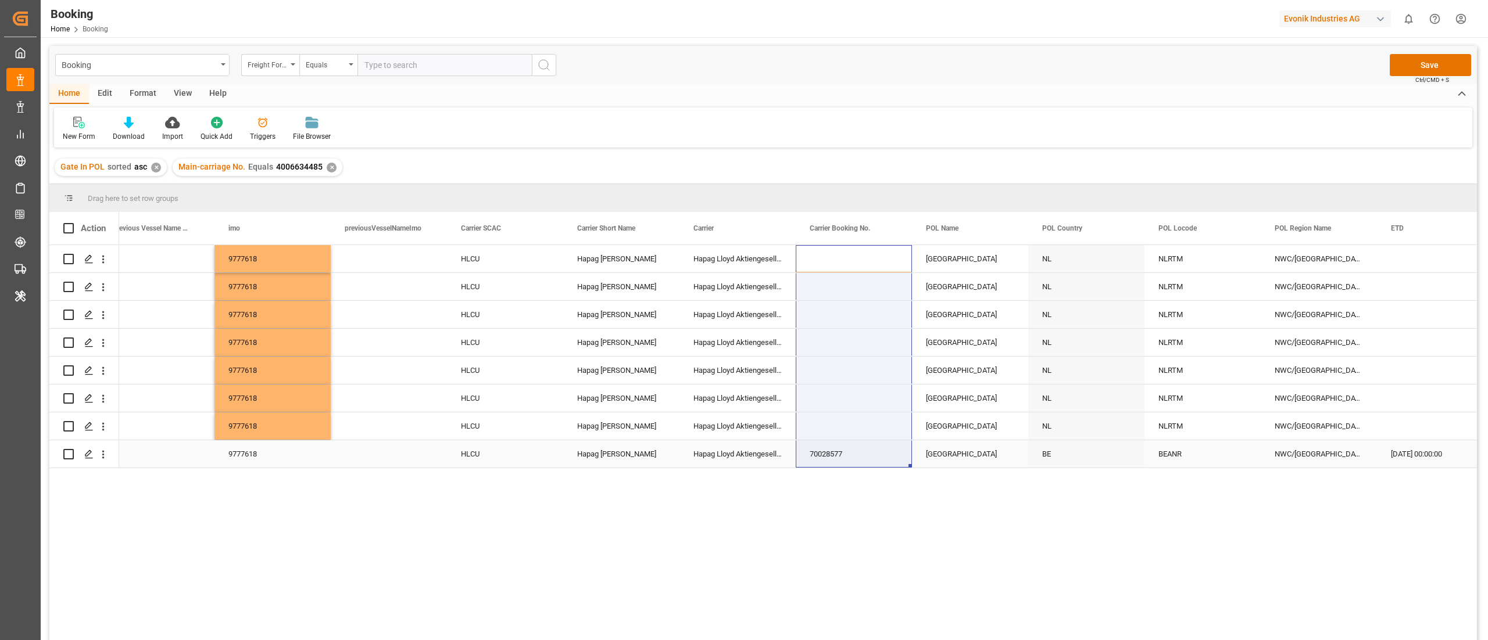
drag, startPoint x: 845, startPoint y: 255, endPoint x: 844, endPoint y: 445, distance: 190.6
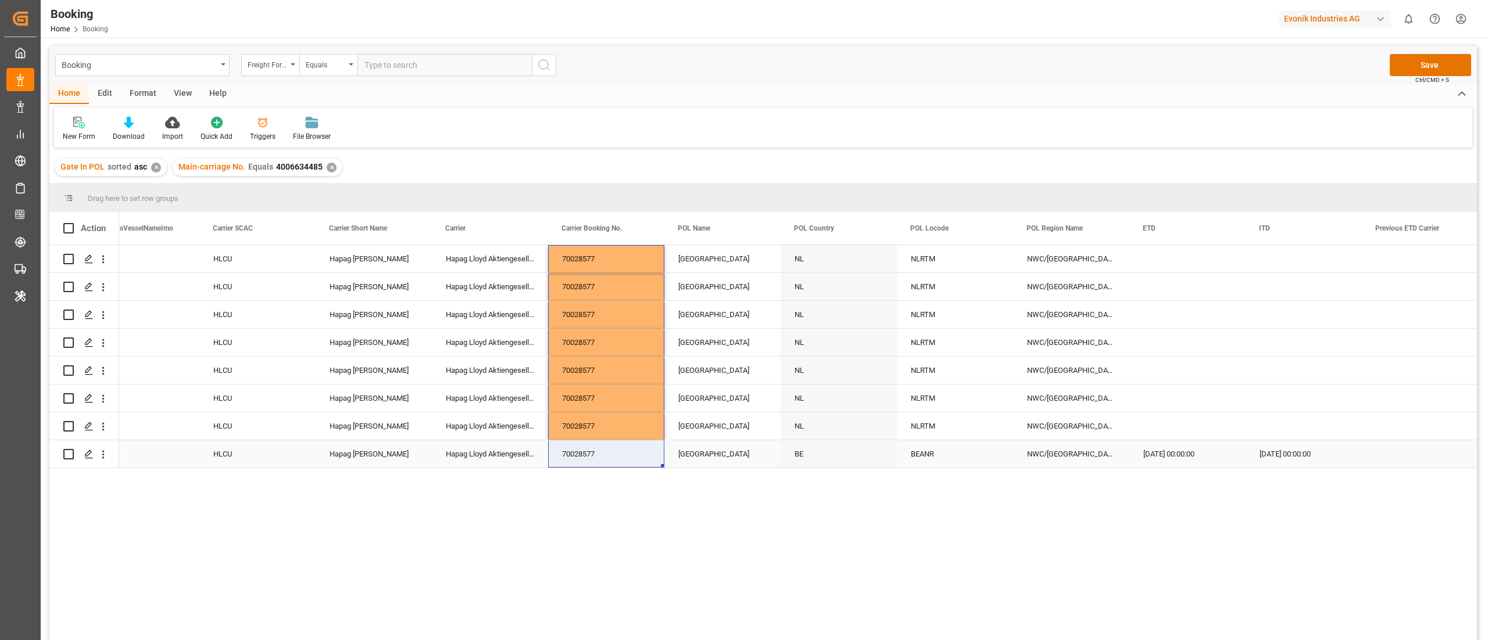
click at [738, 459] on div "[GEOGRAPHIC_DATA]" at bounding box center [722, 454] width 116 height 27
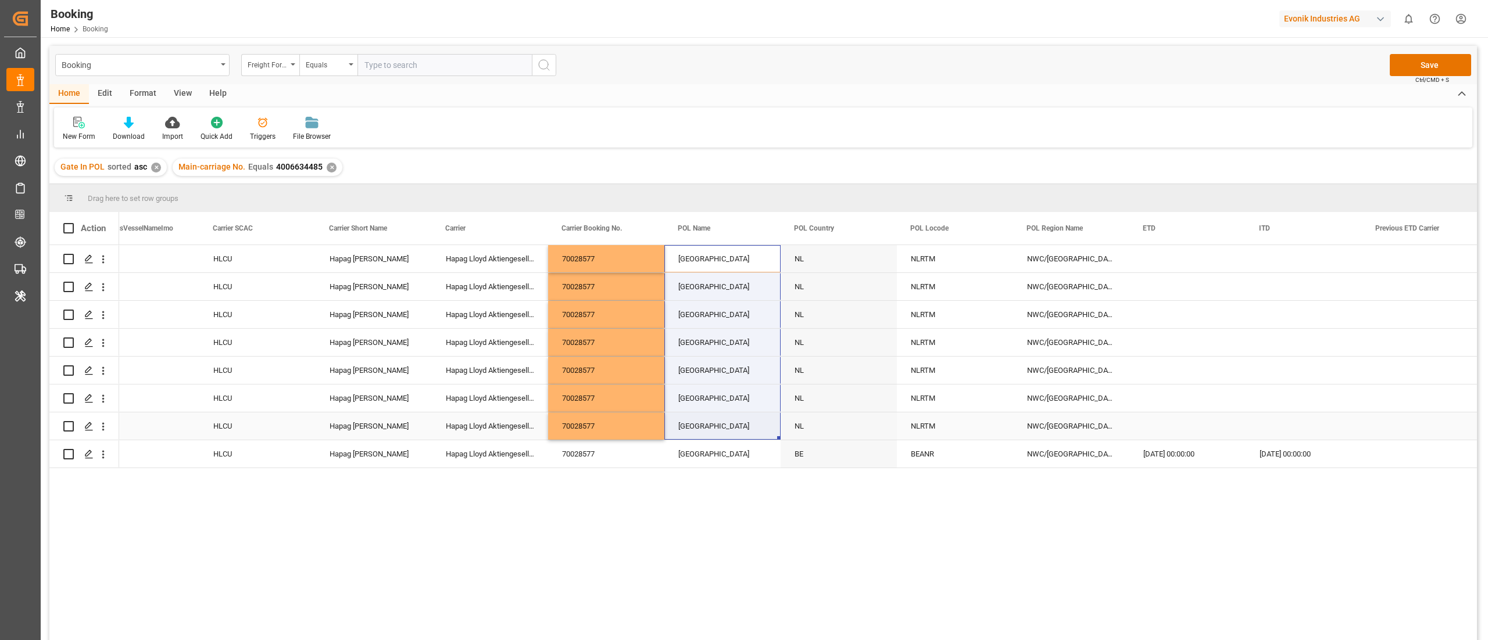
drag, startPoint x: 725, startPoint y: 260, endPoint x: 718, endPoint y: 442, distance: 181.5
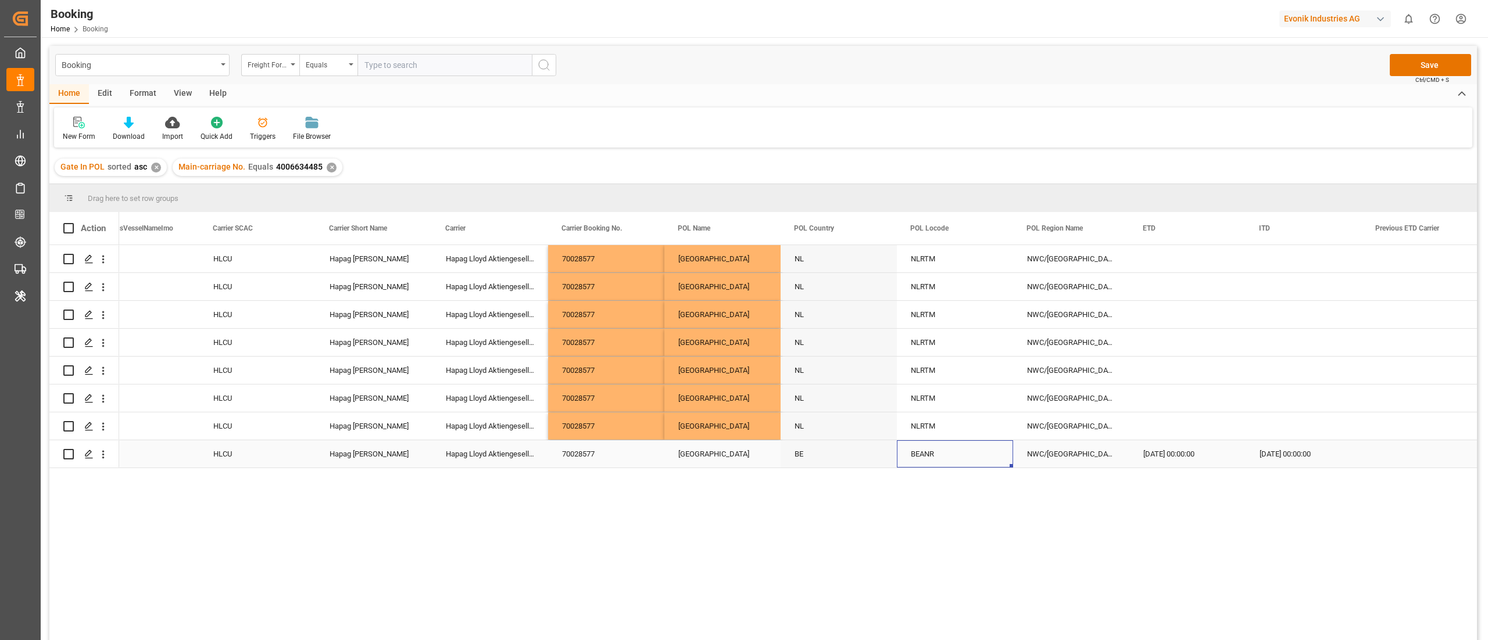
click at [921, 460] on div "BEANR" at bounding box center [955, 454] width 116 height 27
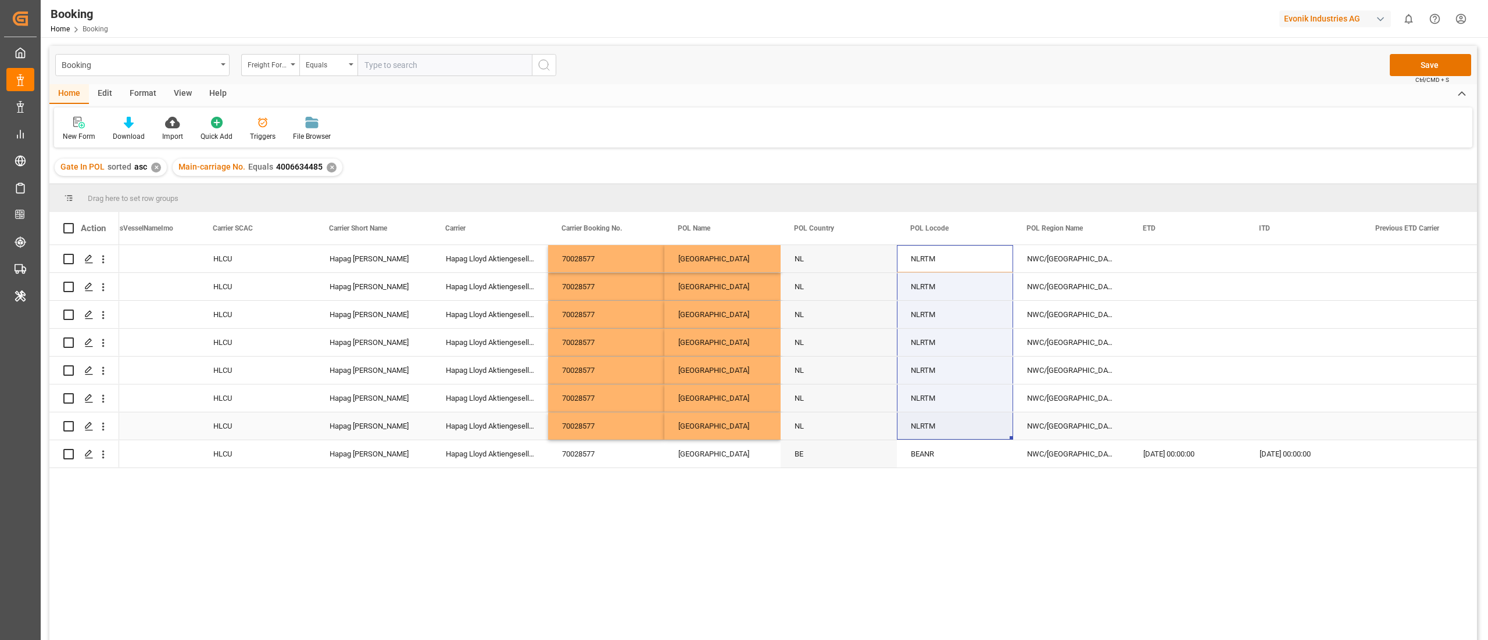
drag, startPoint x: 951, startPoint y: 267, endPoint x: 946, endPoint y: 436, distance: 169.2
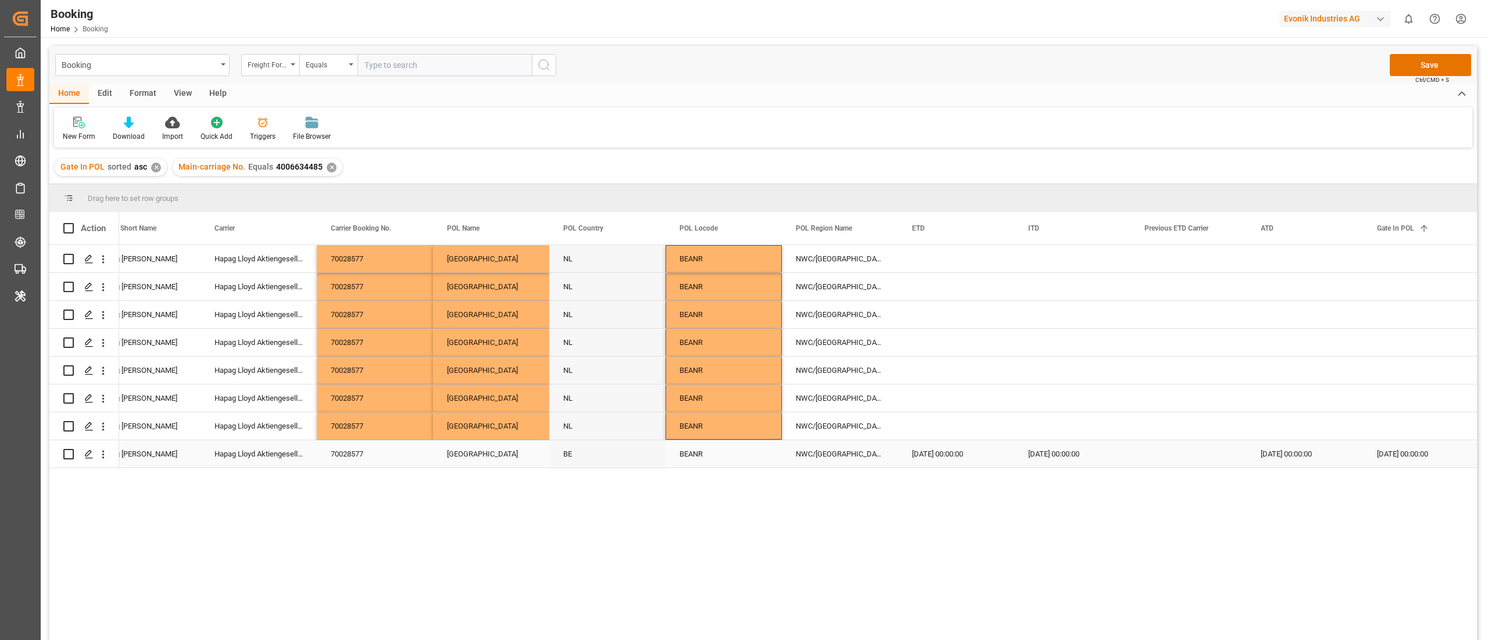
click at [945, 449] on div "[DATE] 00:00:00" at bounding box center [956, 454] width 116 height 27
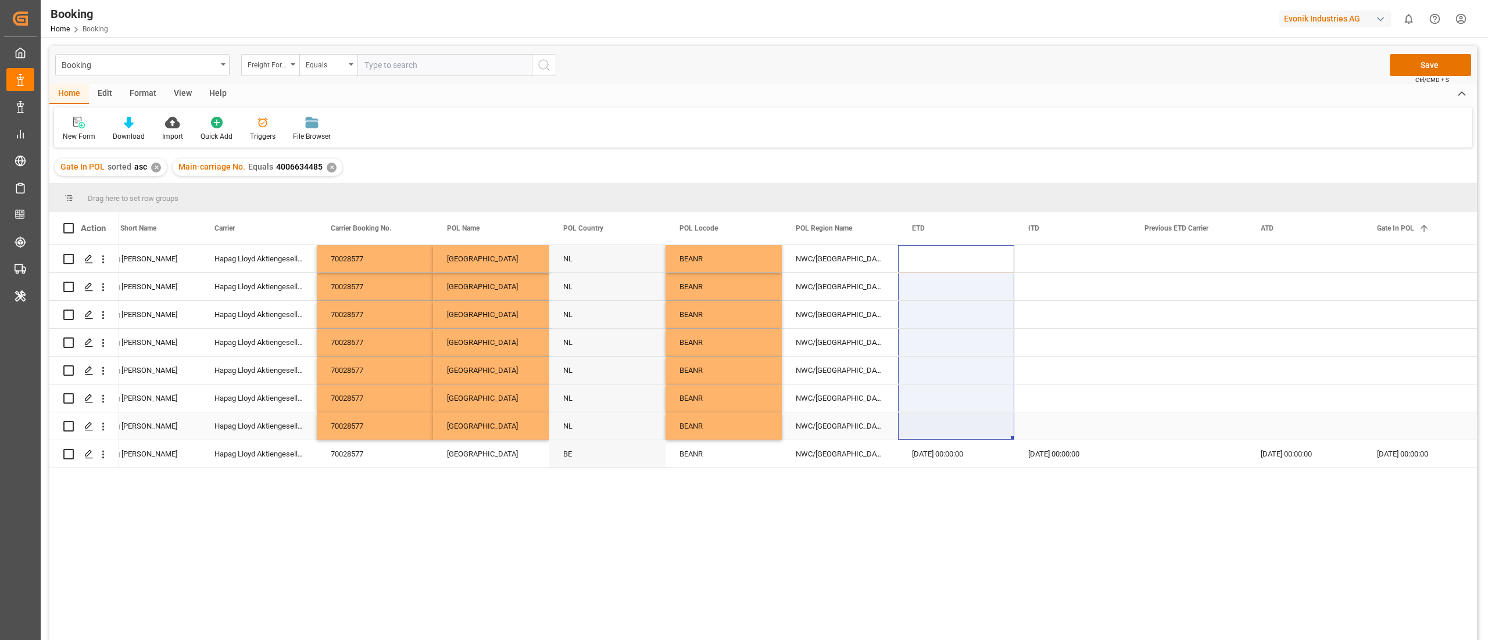
drag, startPoint x: 928, startPoint y: 259, endPoint x: 932, endPoint y: 436, distance: 177.3
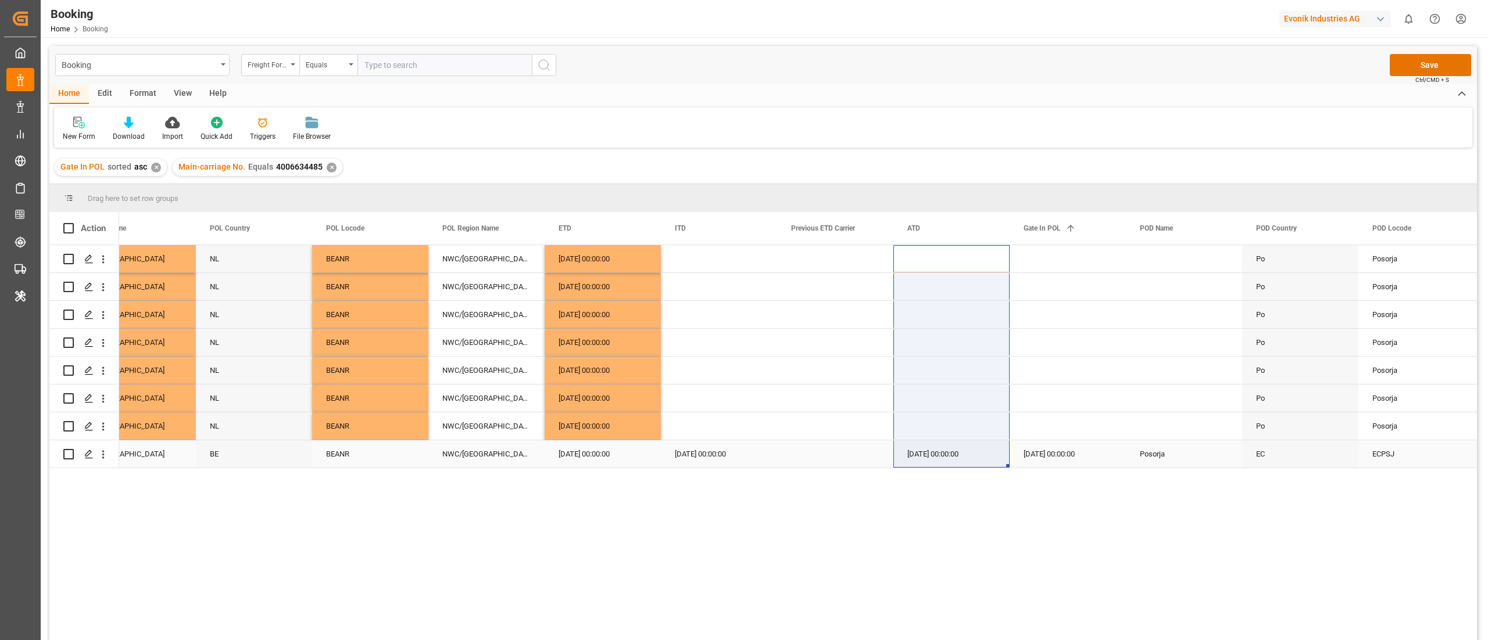
drag, startPoint x: 950, startPoint y: 264, endPoint x: 933, endPoint y: 445, distance: 181.5
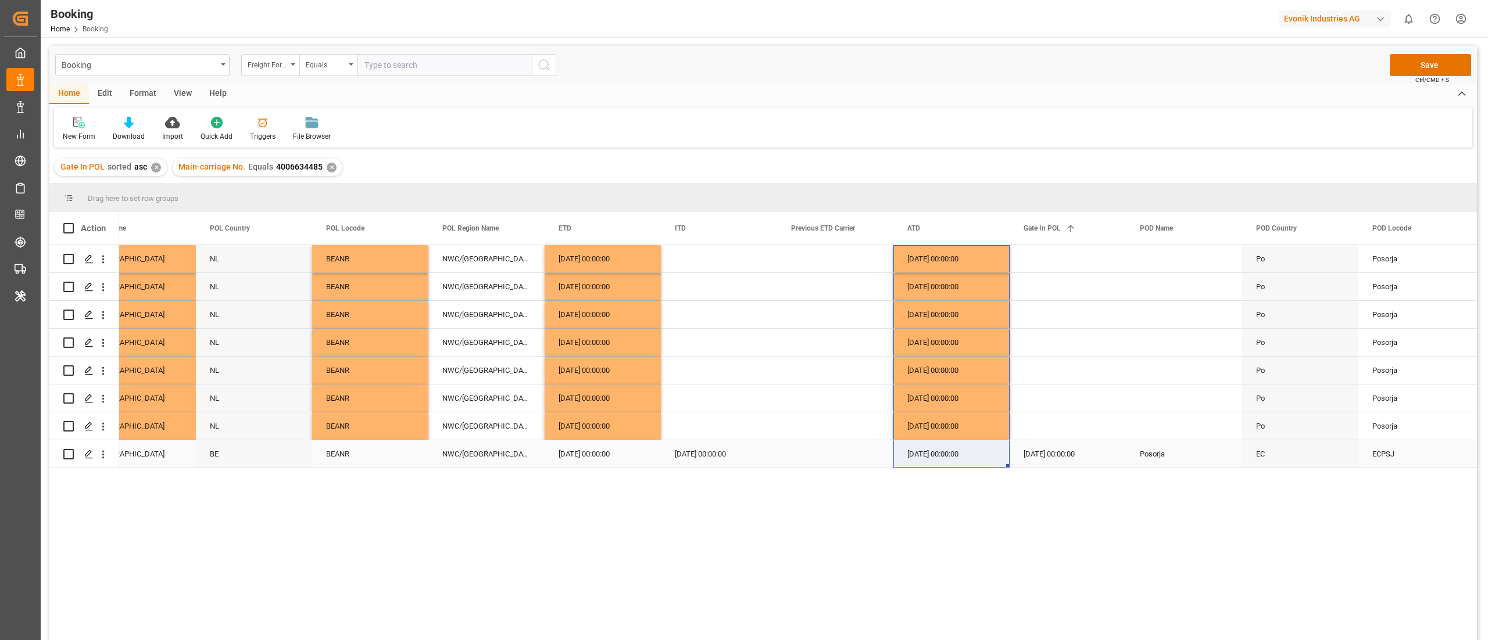
click at [1058, 448] on div "[DATE] 00:00:00" at bounding box center [1068, 454] width 116 height 27
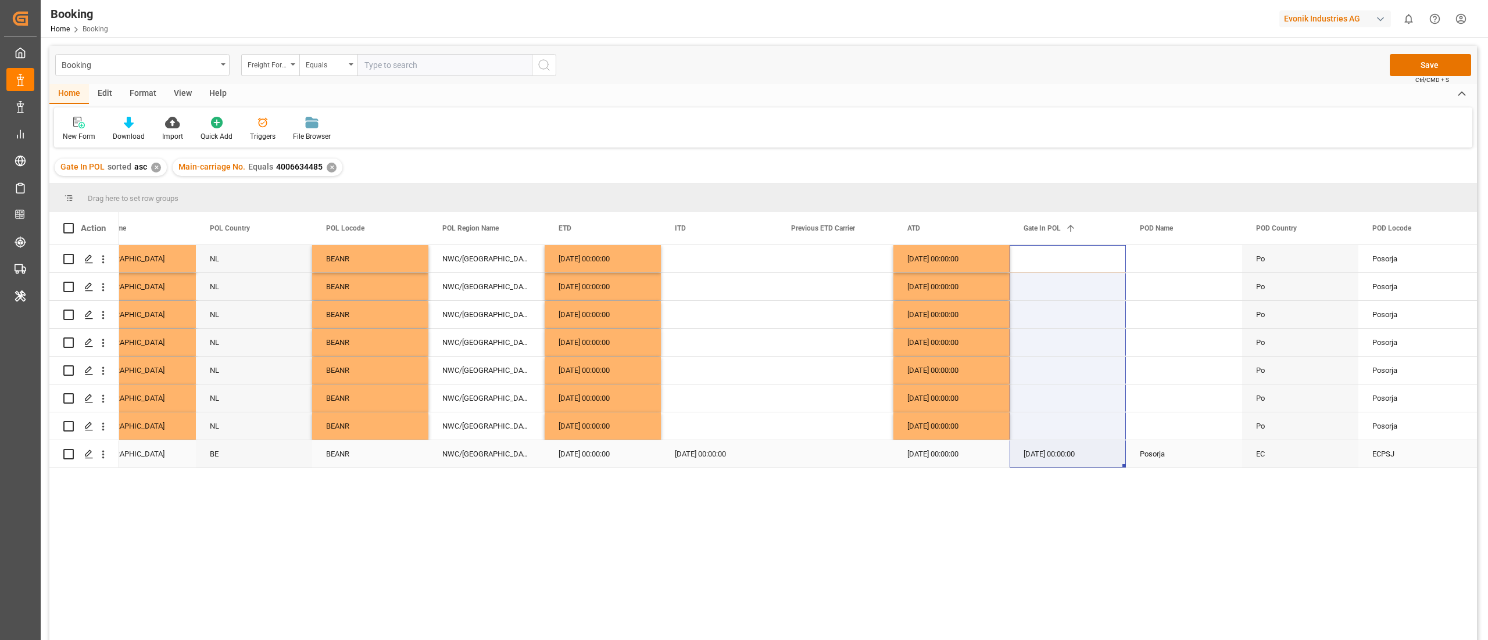
drag, startPoint x: 1055, startPoint y: 262, endPoint x: 1057, endPoint y: 456, distance: 193.5
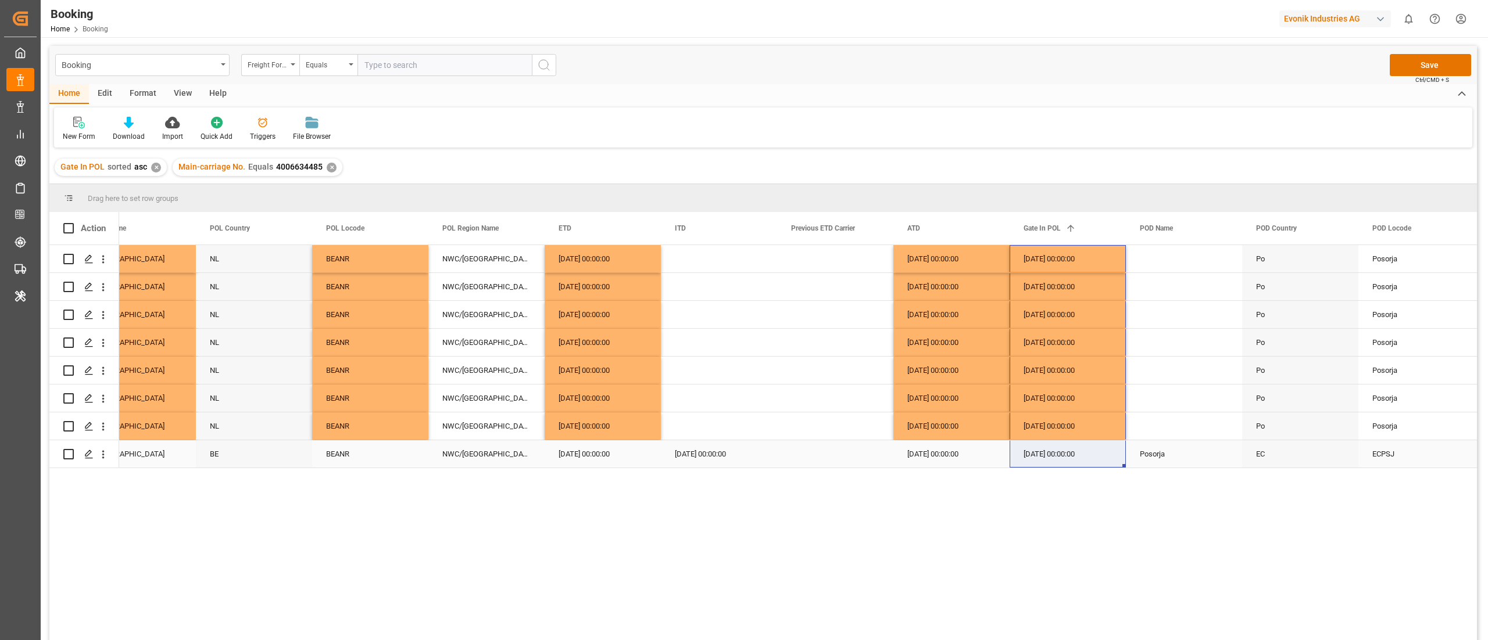
click at [1153, 448] on div "Posorja" at bounding box center [1184, 454] width 116 height 27
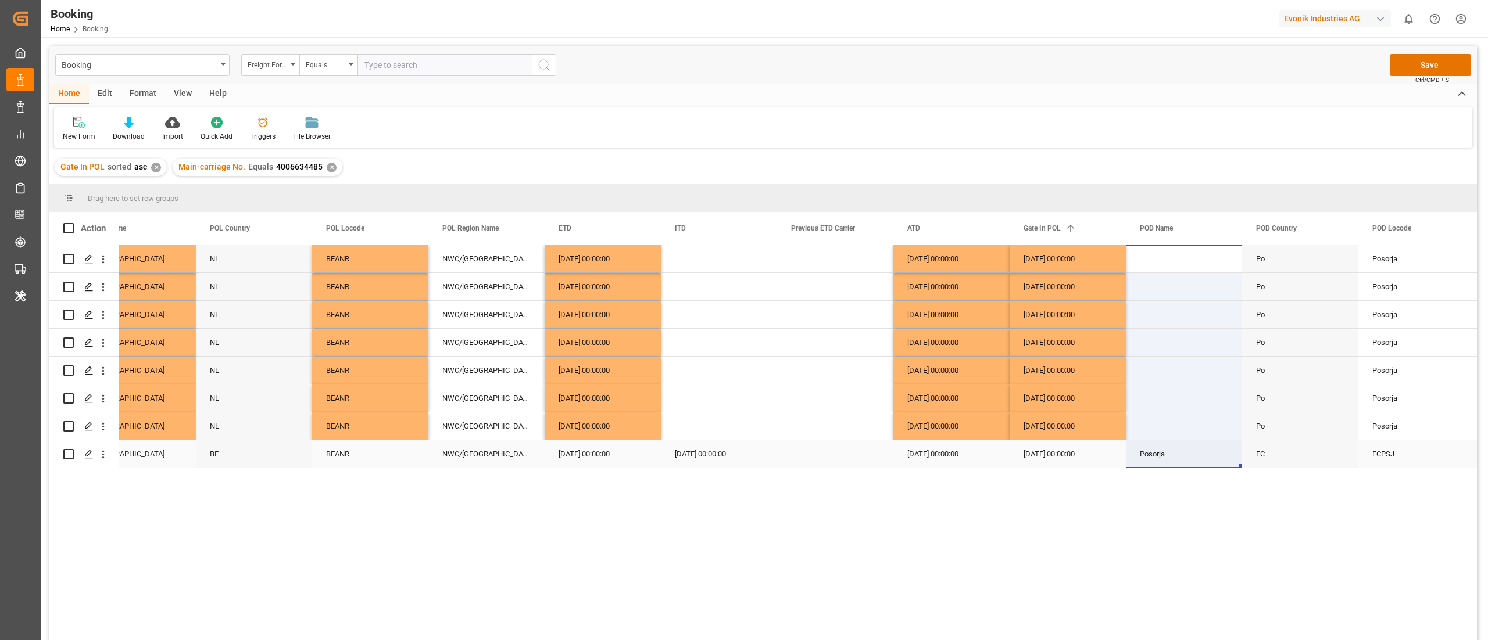
drag, startPoint x: 1177, startPoint y: 260, endPoint x: 1181, endPoint y: 448, distance: 187.2
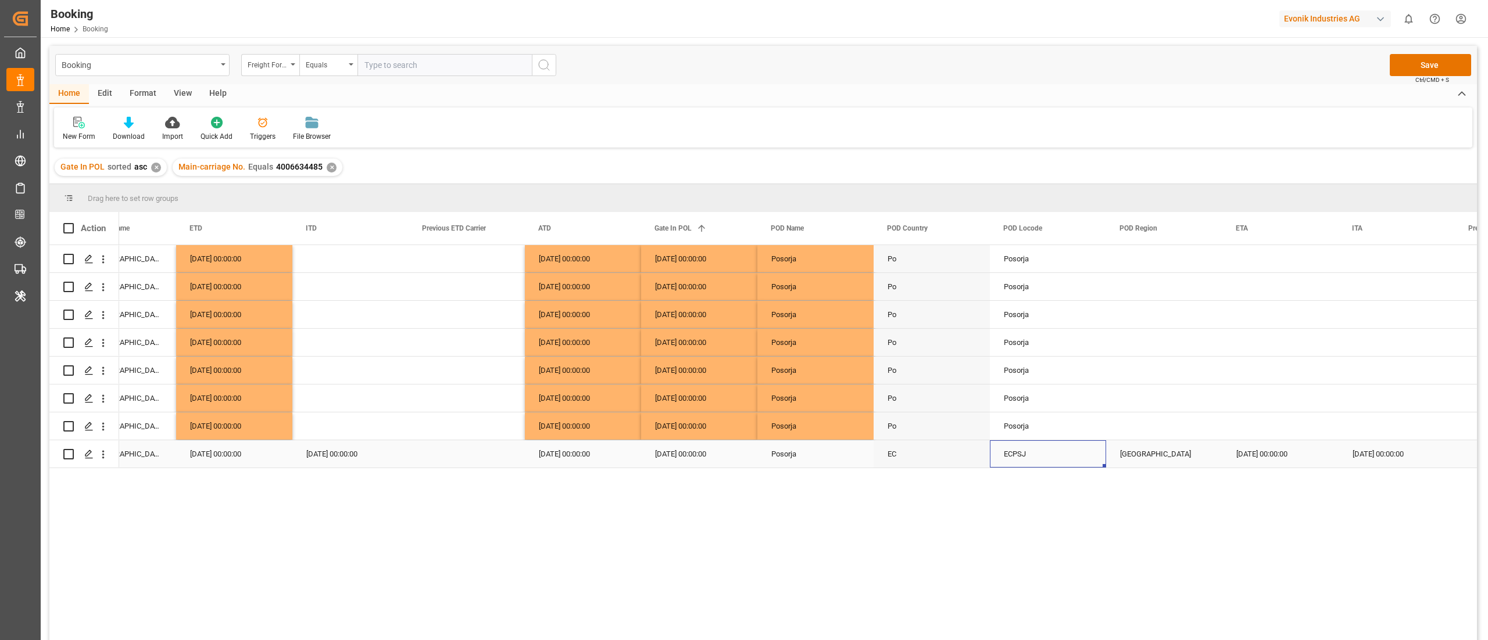
click at [1035, 443] on div "ECPSJ" at bounding box center [1048, 454] width 116 height 27
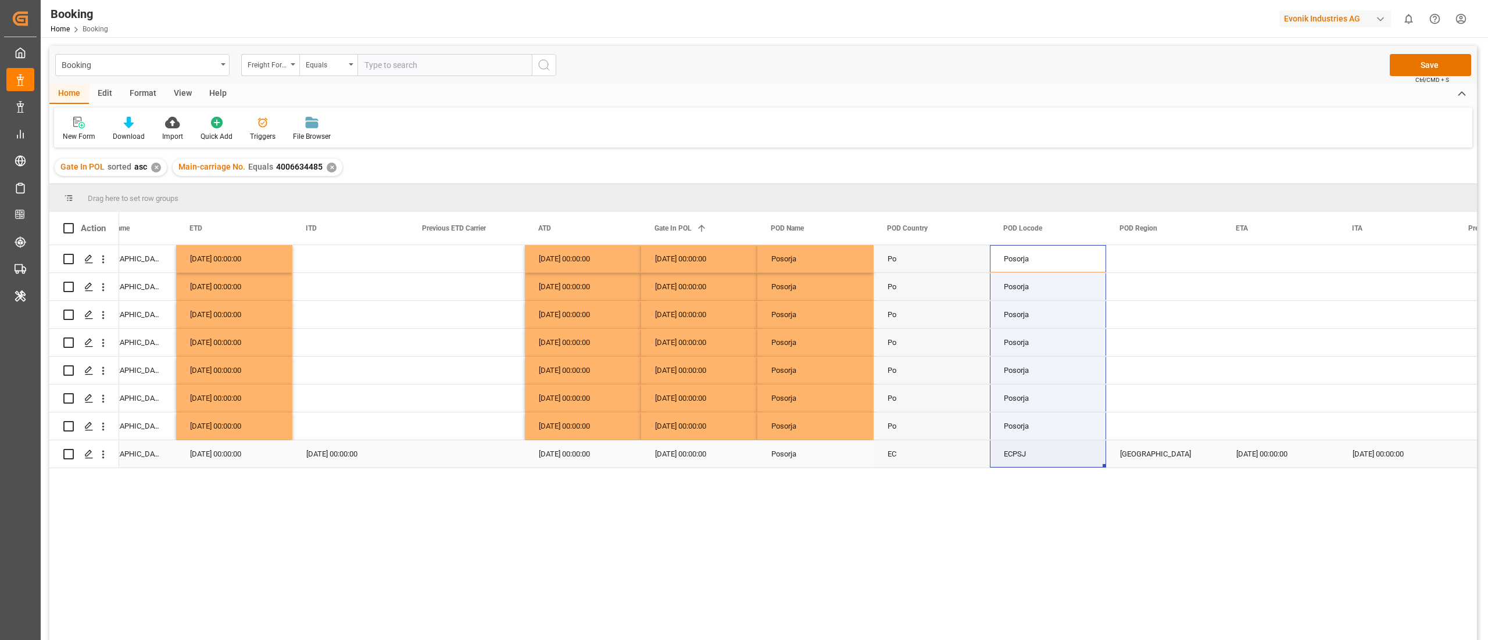
drag, startPoint x: 1035, startPoint y: 262, endPoint x: 1029, endPoint y: 446, distance: 183.8
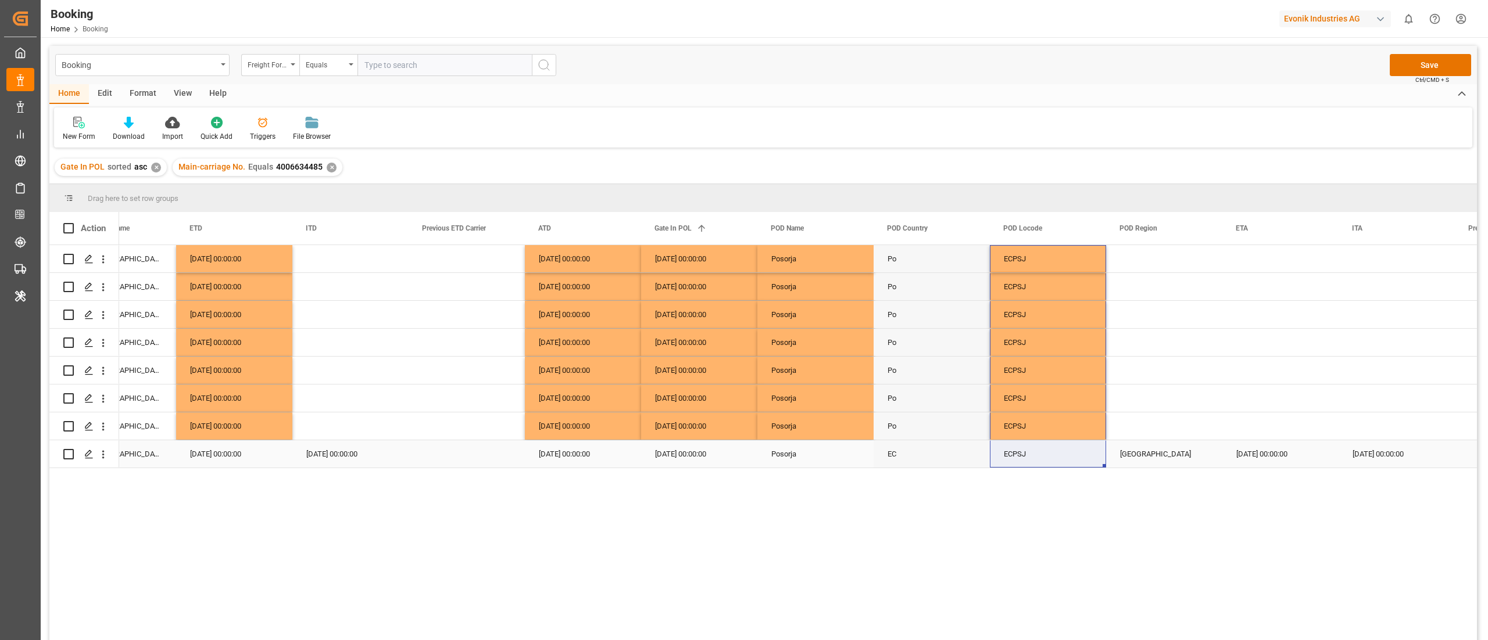
click at [1130, 453] on div "[GEOGRAPHIC_DATA]" at bounding box center [1164, 454] width 116 height 27
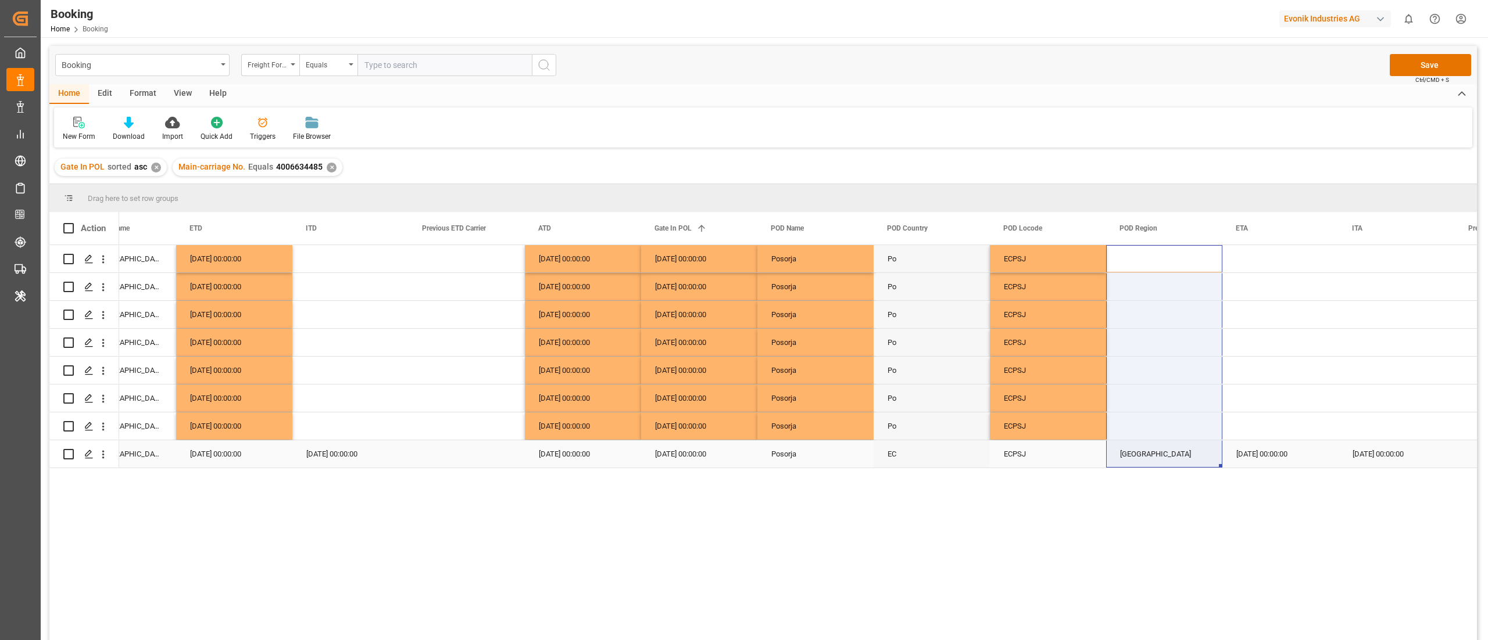
drag, startPoint x: 1148, startPoint y: 260, endPoint x: 1155, endPoint y: 446, distance: 185.5
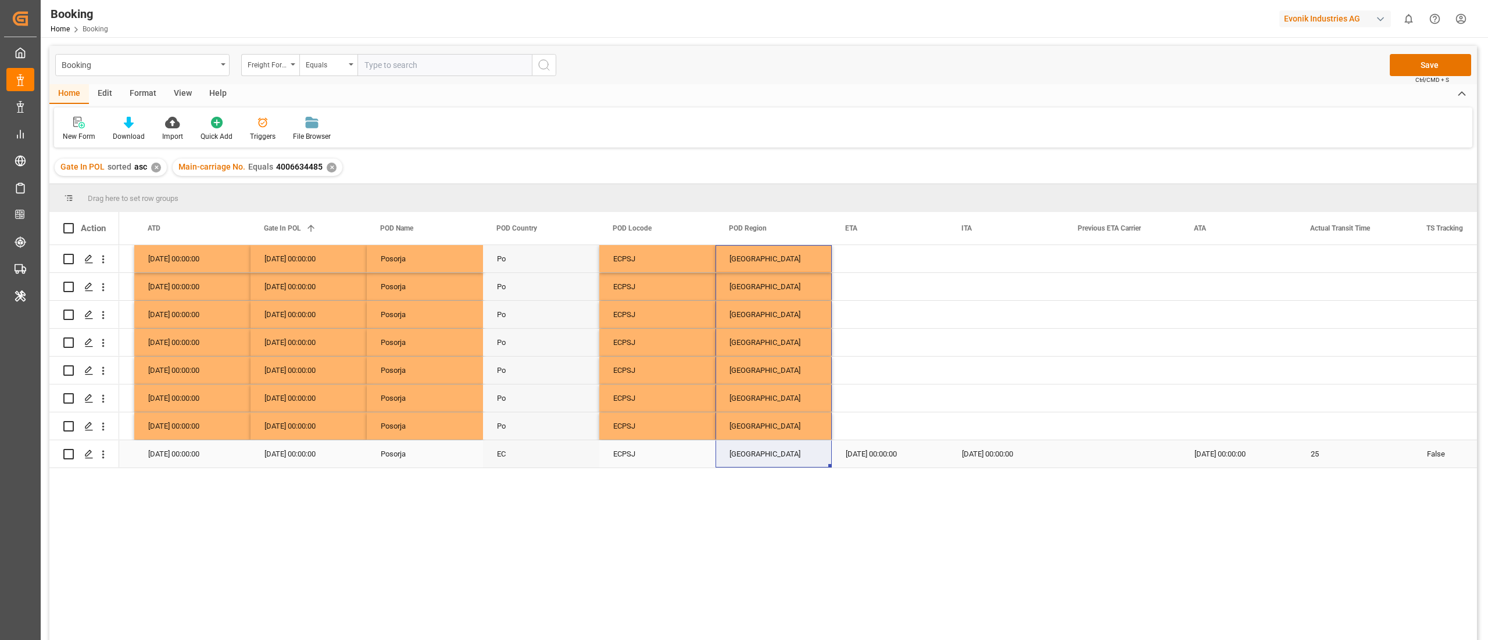
click at [912, 448] on div "[DATE] 00:00:00" at bounding box center [890, 454] width 116 height 27
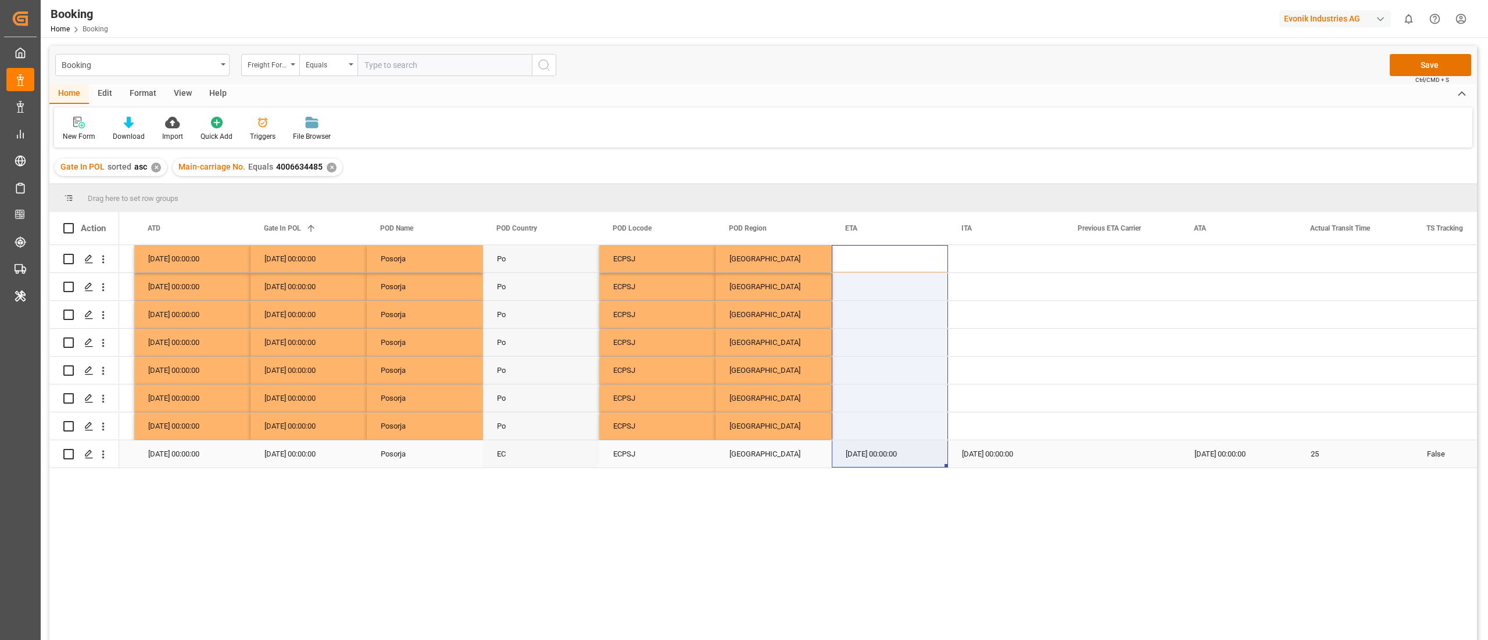
drag, startPoint x: 868, startPoint y: 253, endPoint x: 879, endPoint y: 459, distance: 206.0
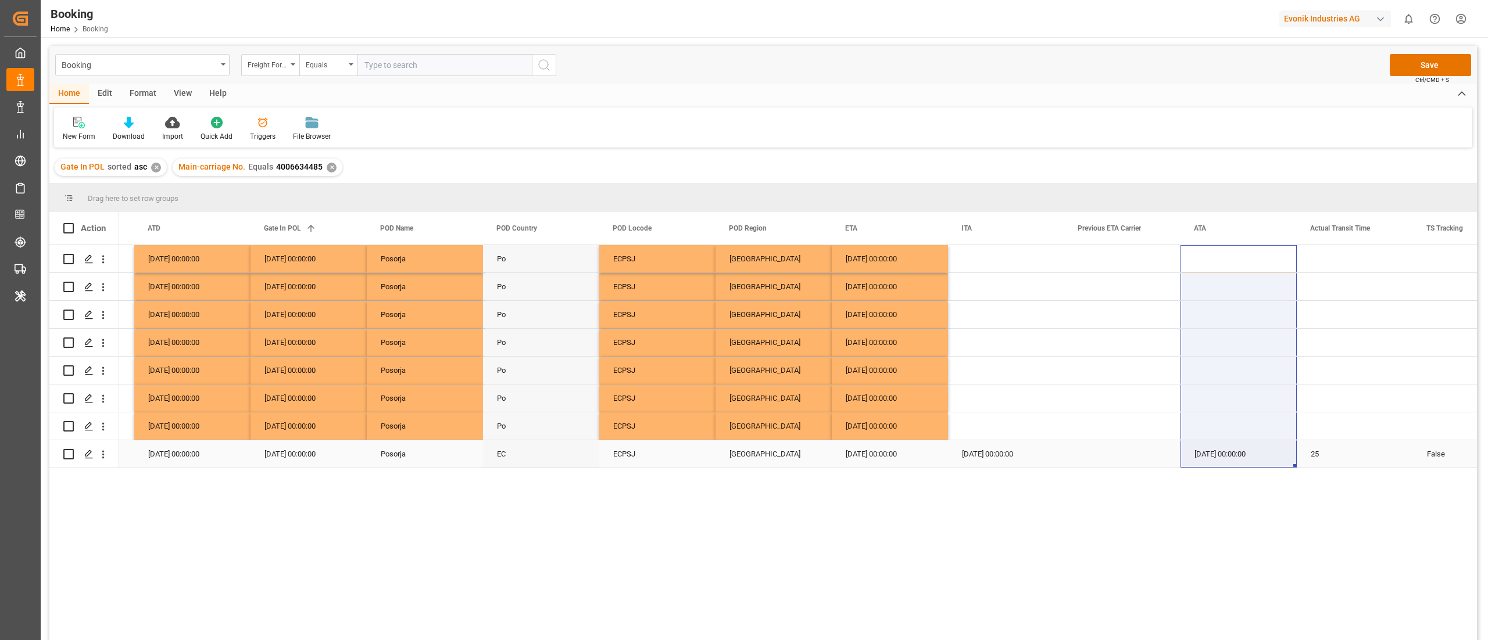
drag, startPoint x: 1214, startPoint y: 266, endPoint x: 1198, endPoint y: 467, distance: 201.1
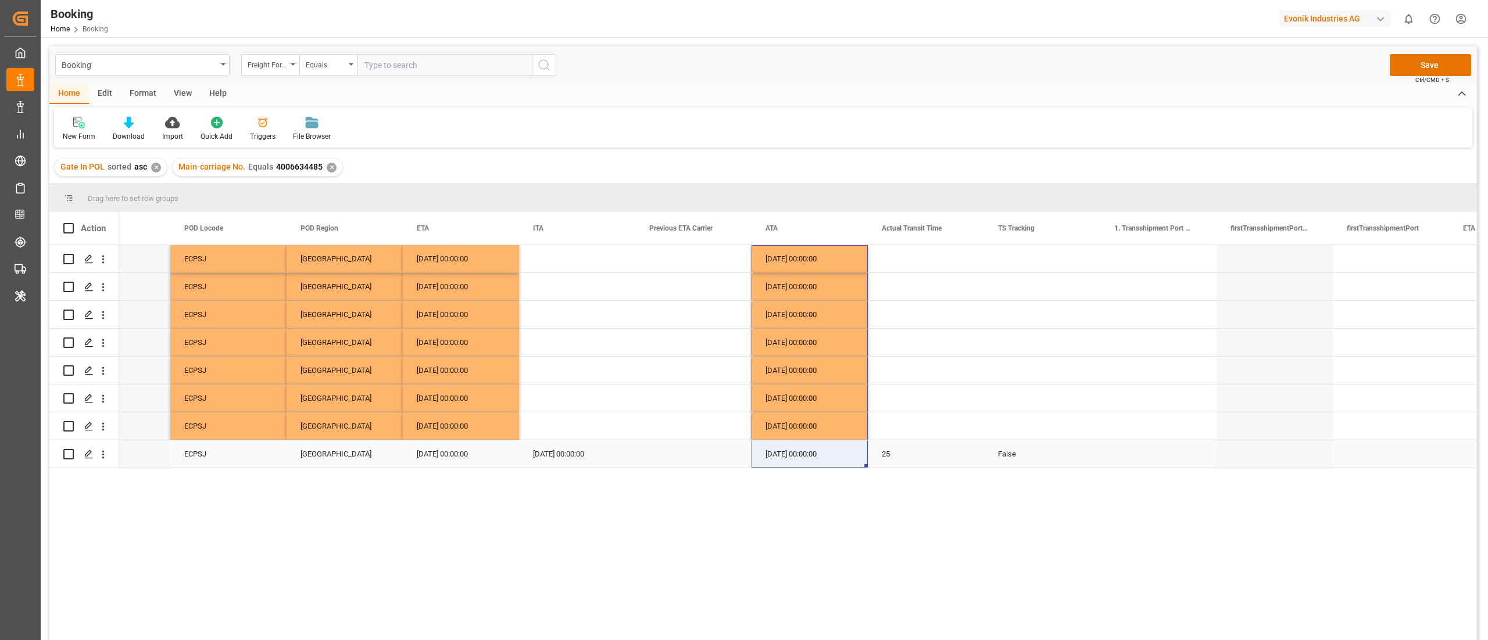
click at [1017, 444] on div "False" at bounding box center [1042, 454] width 116 height 27
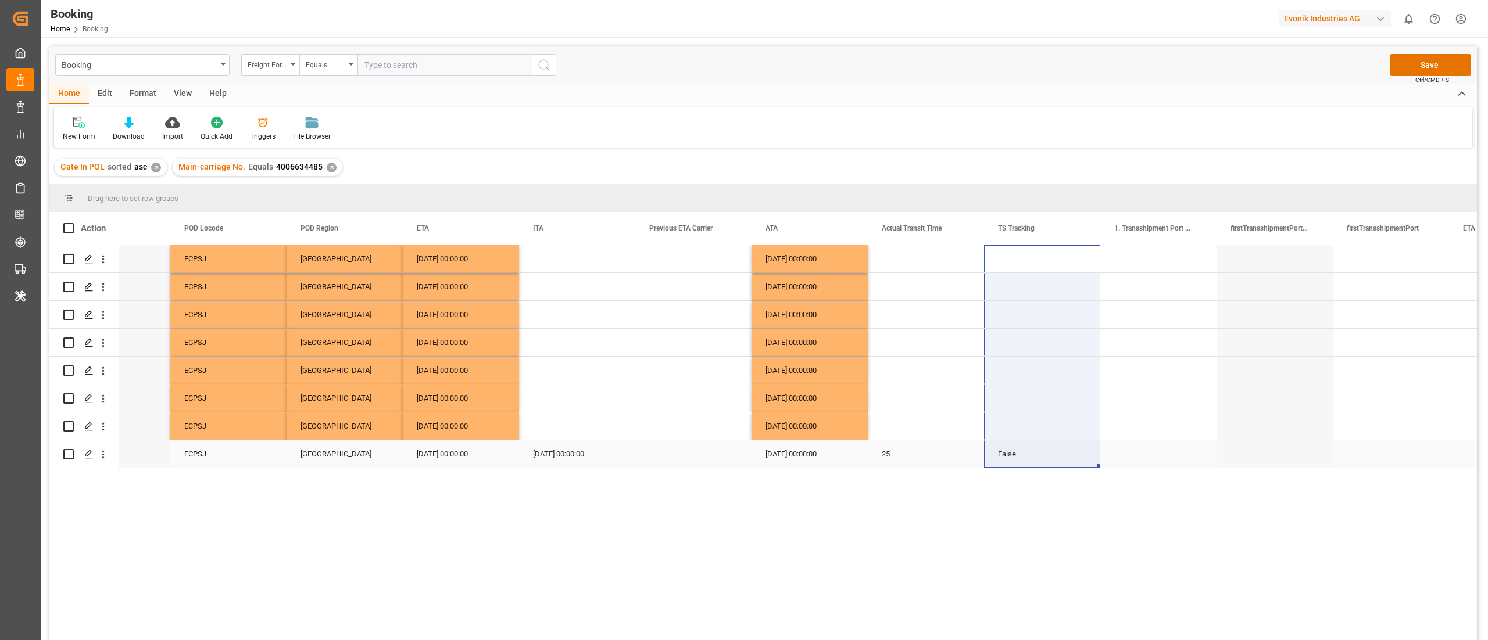
drag, startPoint x: 1031, startPoint y: 257, endPoint x: 1016, endPoint y: 455, distance: 198.2
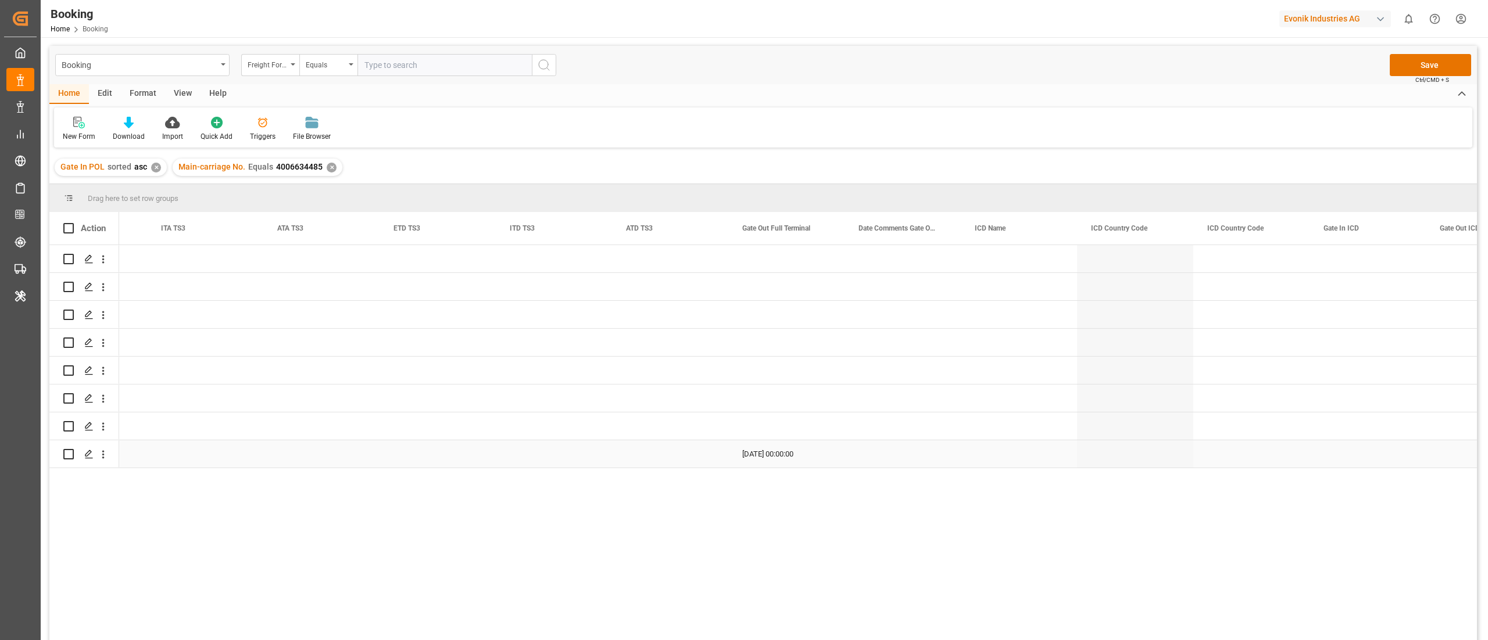
click at [779, 452] on div "[DATE] 00:00:00" at bounding box center [786, 454] width 116 height 27
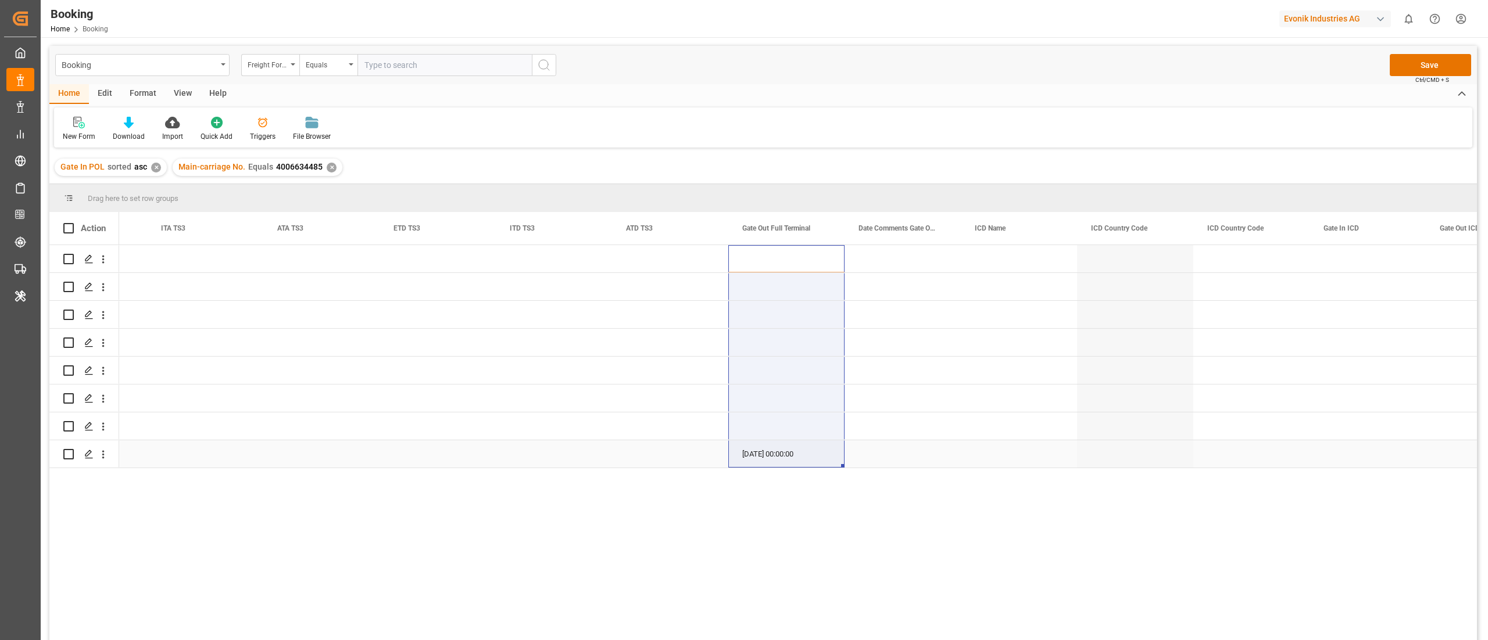
drag, startPoint x: 787, startPoint y: 297, endPoint x: 787, endPoint y: 465, distance: 168.0
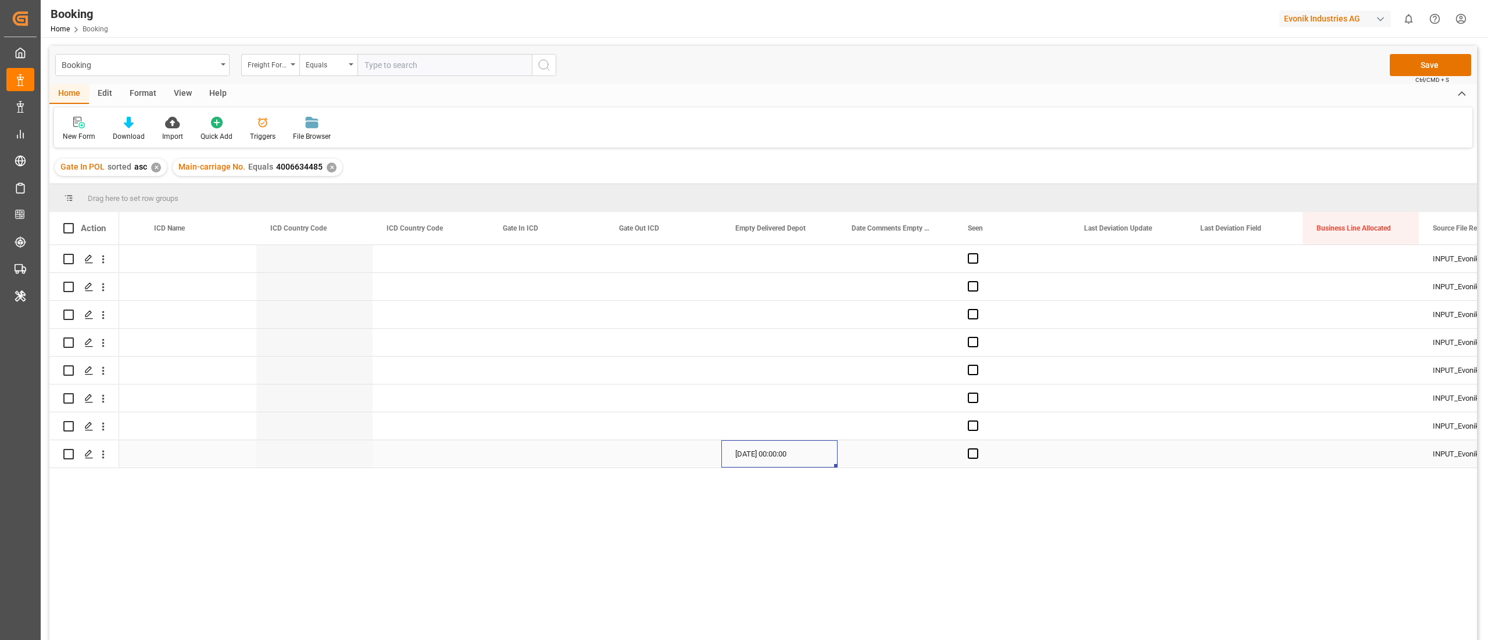
click at [789, 455] on div "[DATE] 00:00:00" at bounding box center [779, 454] width 116 height 27
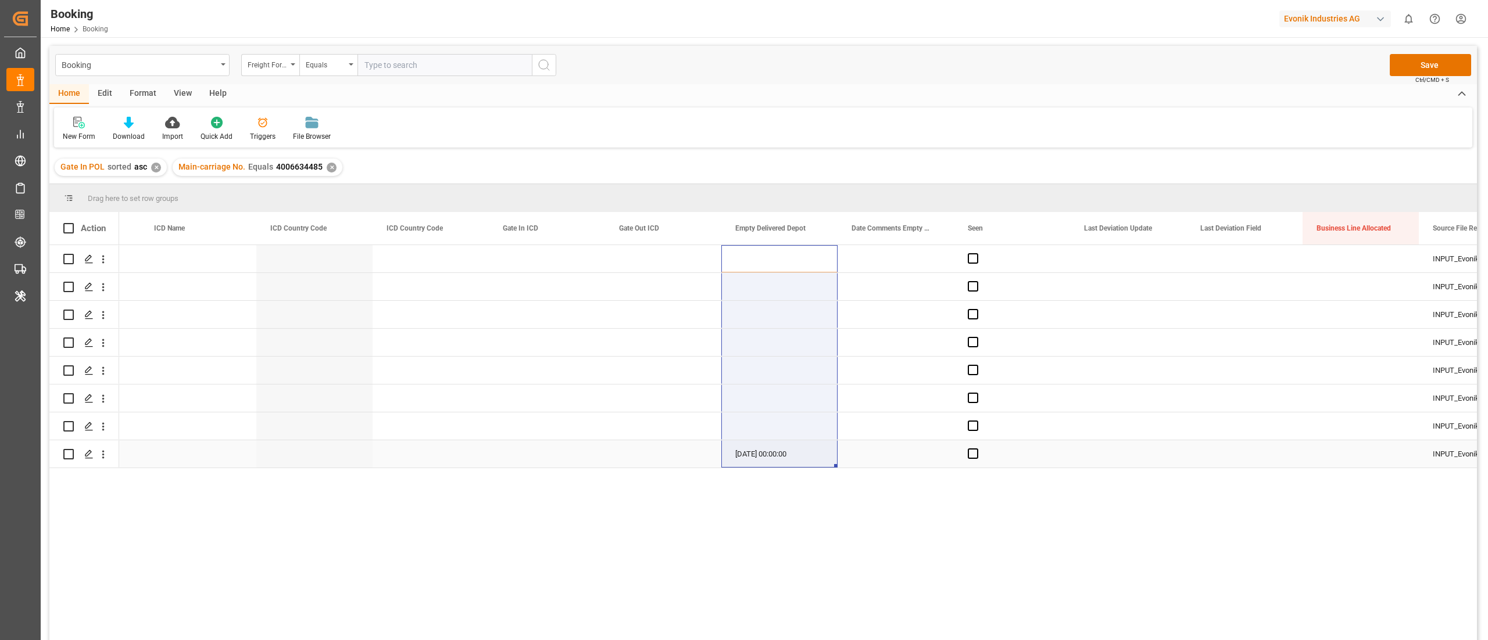
drag, startPoint x: 782, startPoint y: 257, endPoint x: 770, endPoint y: 458, distance: 200.9
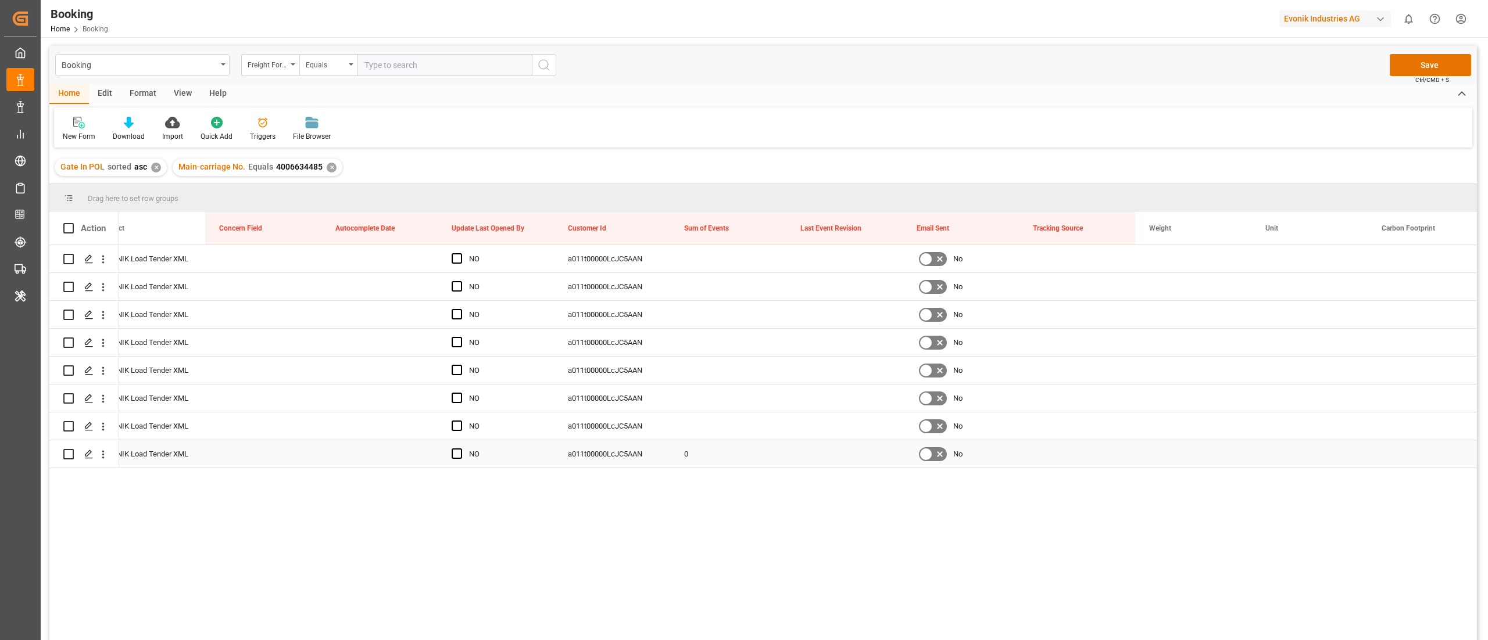
click at [723, 448] on div "0" at bounding box center [728, 454] width 116 height 27
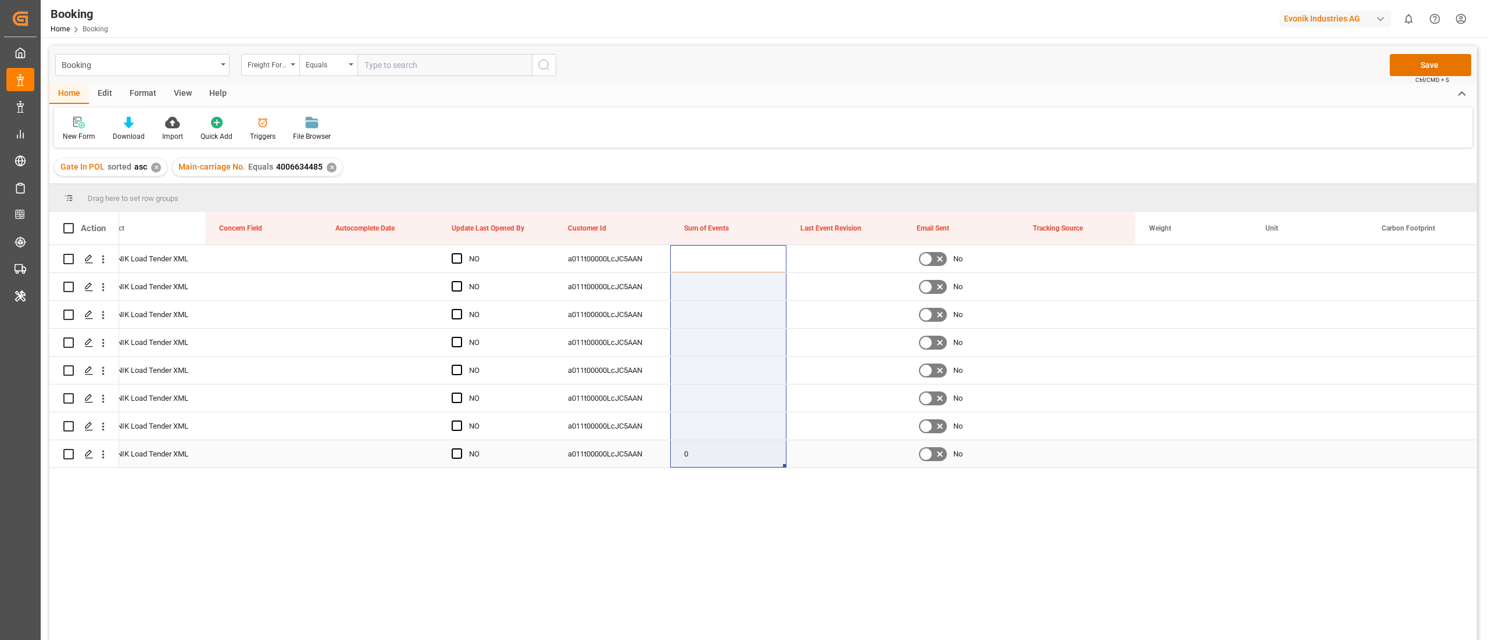
drag, startPoint x: 721, startPoint y: 258, endPoint x: 732, endPoint y: 462, distance: 204.3
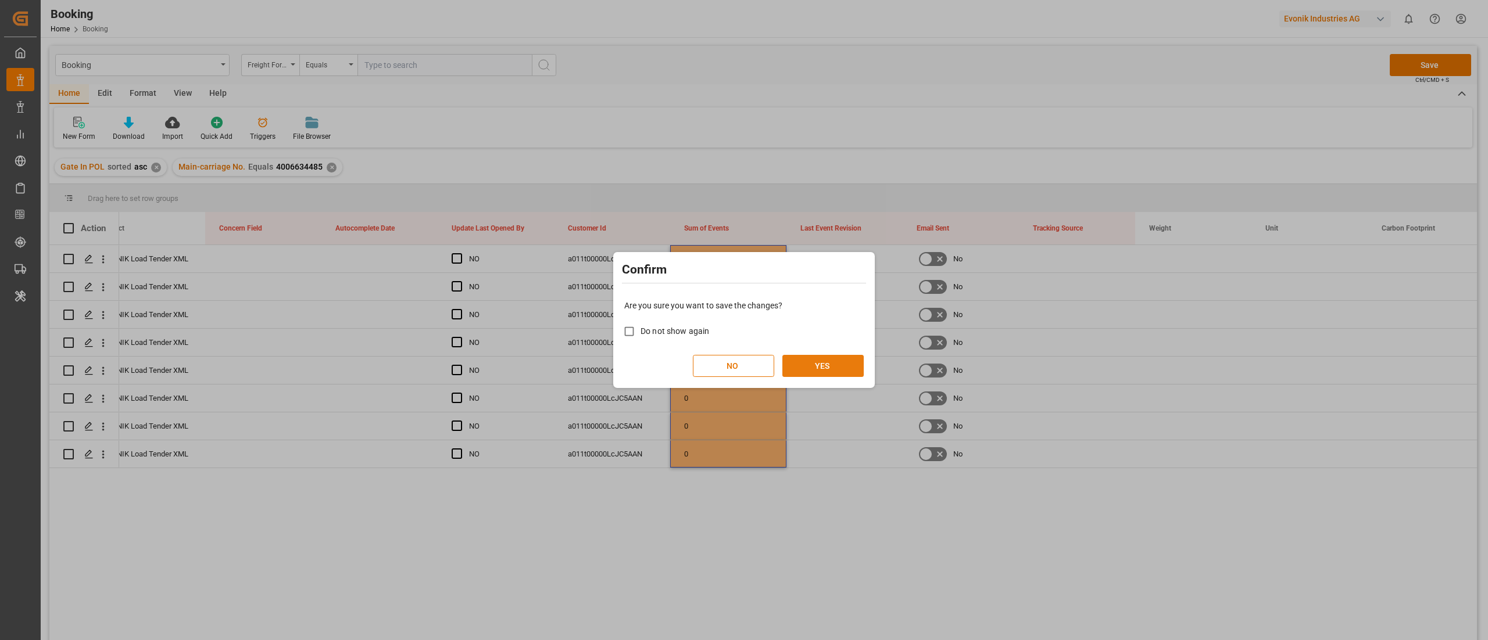
click at [814, 368] on button "YES" at bounding box center [822, 366] width 81 height 22
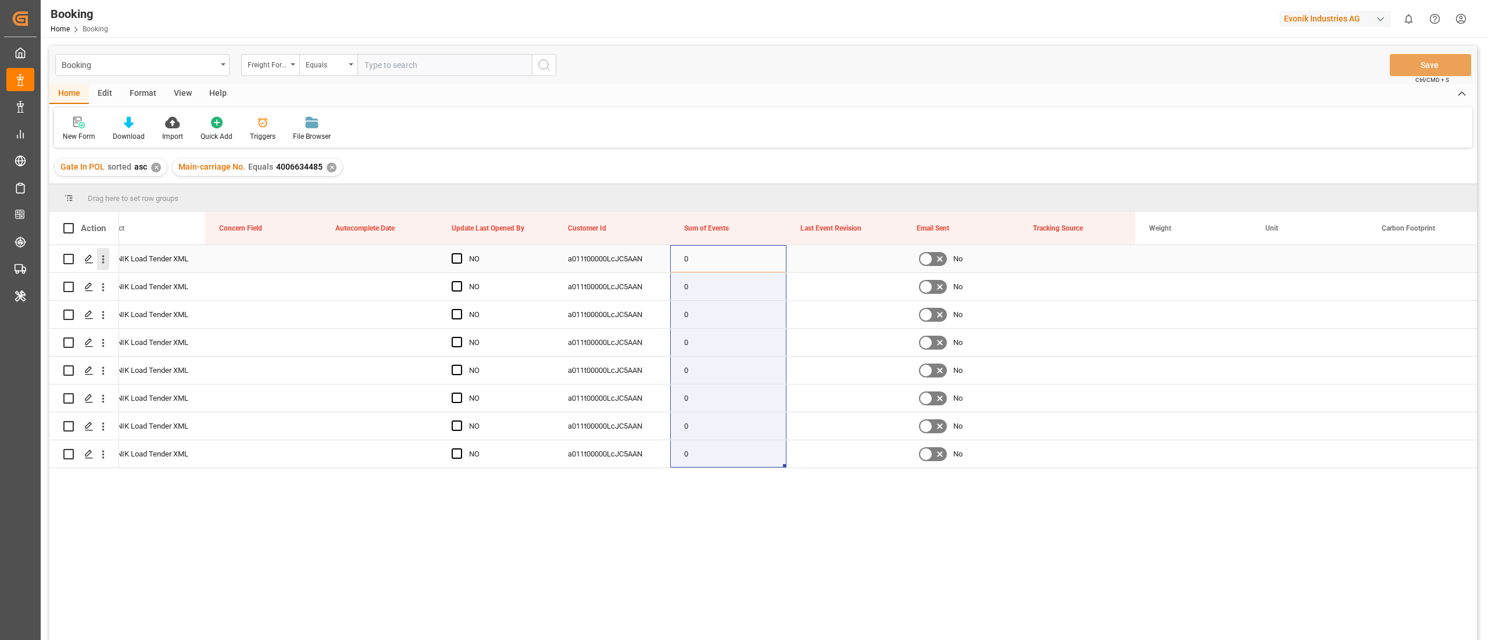
click at [106, 263] on icon "open menu" at bounding box center [103, 259] width 12 height 12
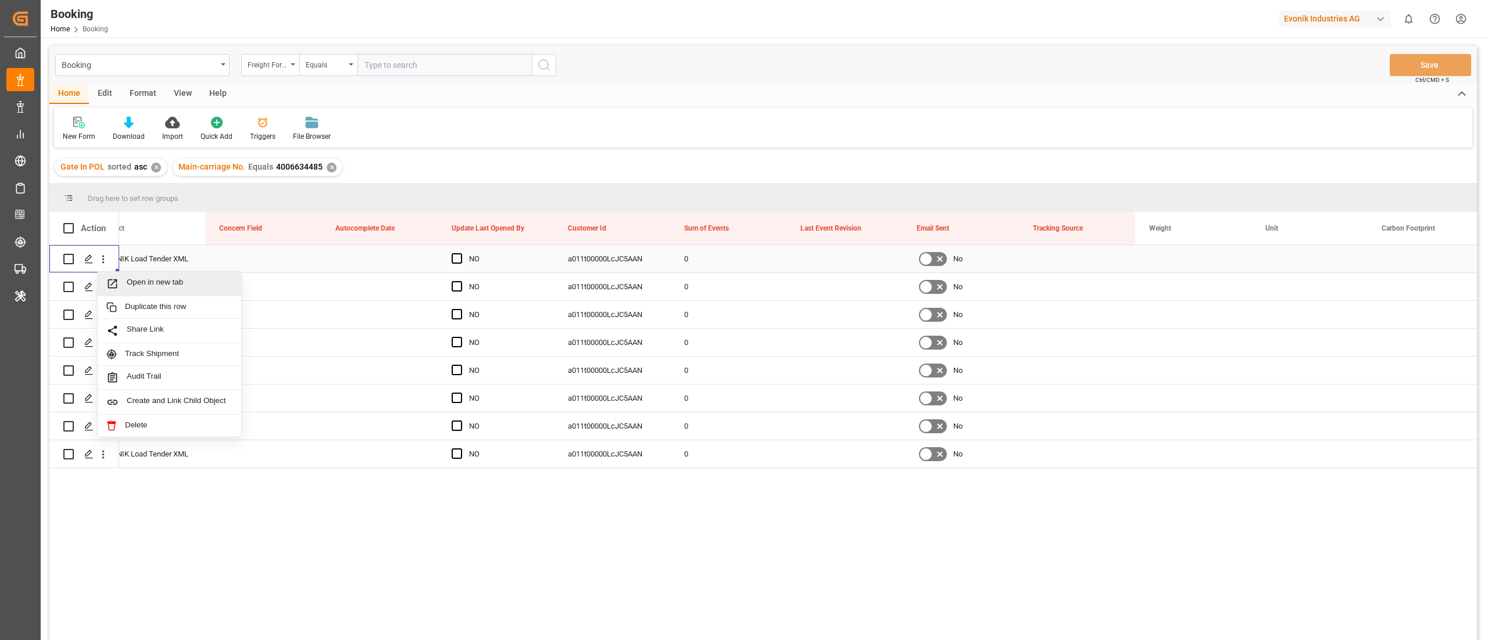
click at [157, 280] on span "Open in new tab" at bounding box center [180, 284] width 106 height 12
click at [101, 290] on icon "open menu" at bounding box center [103, 287] width 12 height 12
click at [128, 307] on span "Open in new tab" at bounding box center [180, 312] width 106 height 12
click at [103, 292] on icon "open menu" at bounding box center [103, 288] width 2 height 8
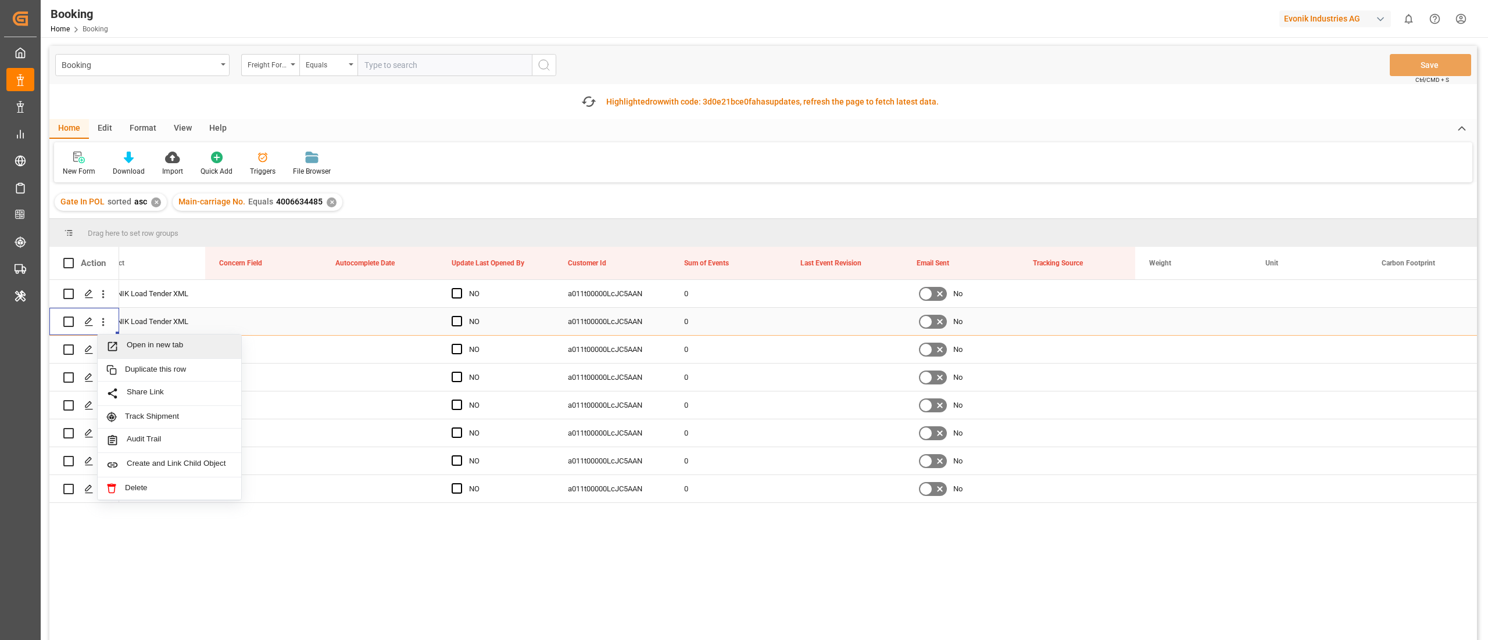
click at [173, 344] on span "Open in new tab" at bounding box center [180, 347] width 106 height 12
click at [102, 292] on icon "open menu" at bounding box center [103, 294] width 12 height 12
click at [162, 318] on span "Open in new tab" at bounding box center [180, 319] width 106 height 12
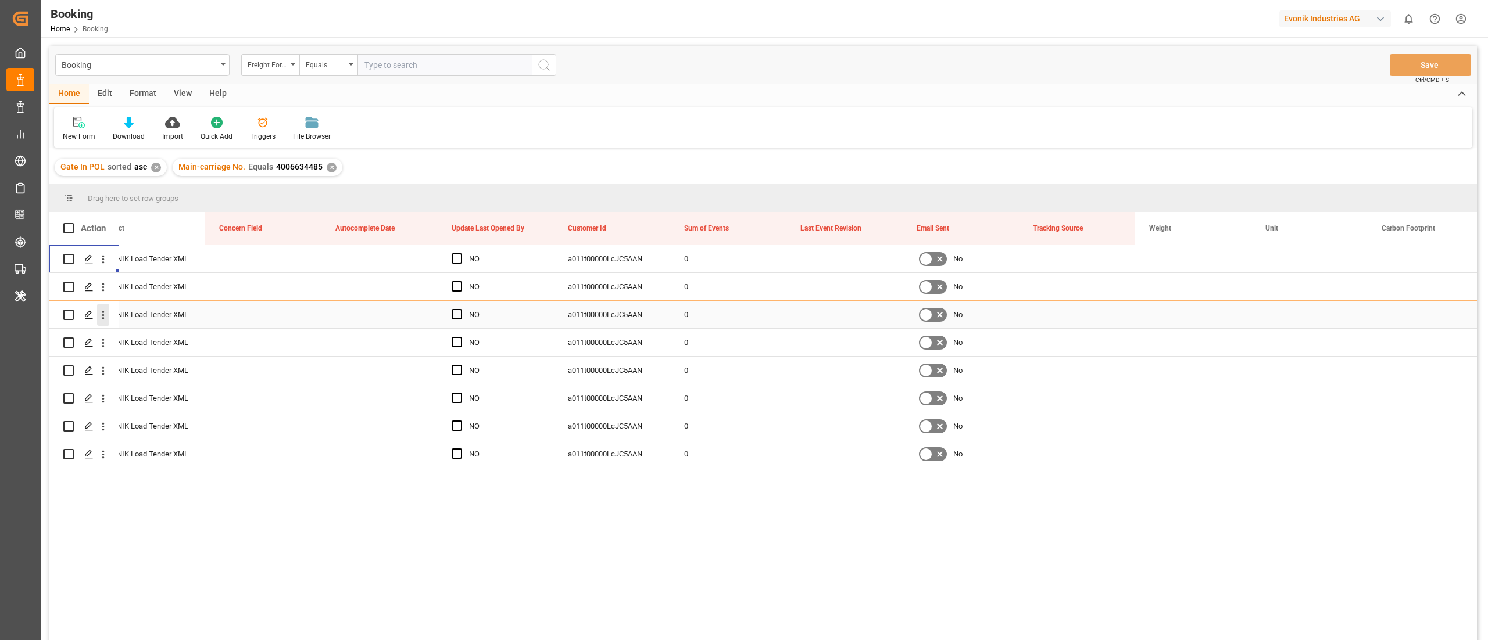
click at [105, 317] on icon "open menu" at bounding box center [103, 315] width 12 height 12
click at [156, 334] on span "Open in new tab" at bounding box center [180, 340] width 106 height 12
click at [103, 326] on button "open menu" at bounding box center [103, 315] width 12 height 22
click at [296, 536] on div "EVONIK Load Tender XML NO a011t00000LcJC5AAN 0 No EVONIK Load Tender XML NO a01…" at bounding box center [798, 446] width 1358 height 403
click at [102, 346] on icon "open menu" at bounding box center [103, 343] width 12 height 12
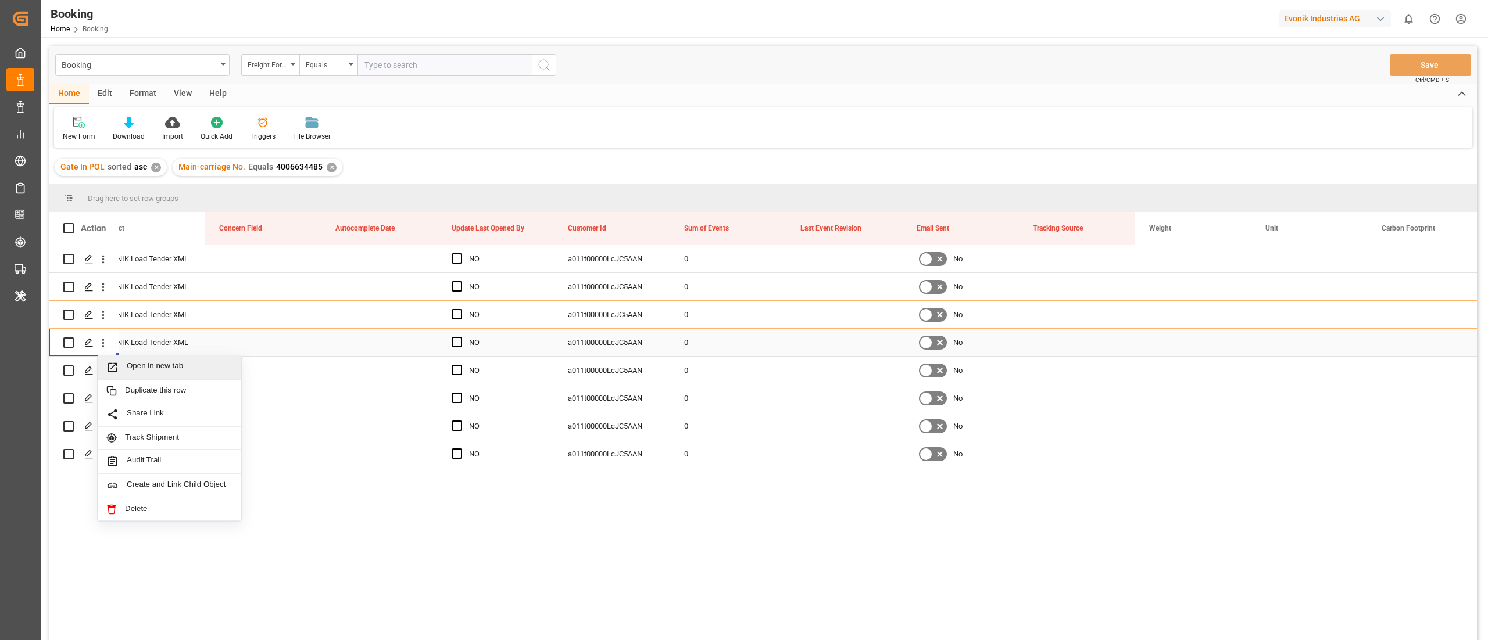
click at [158, 362] on span "Open in new tab" at bounding box center [180, 368] width 106 height 12
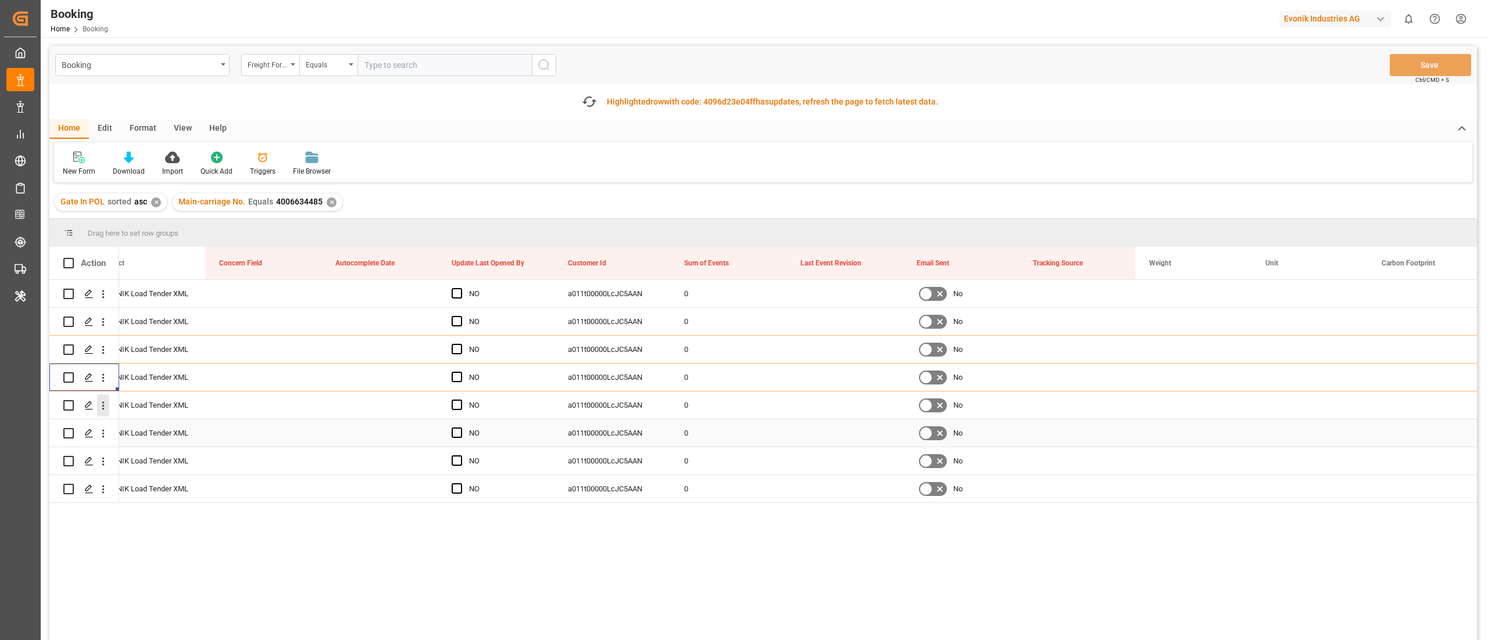
click at [106, 408] on icon "open menu" at bounding box center [103, 406] width 12 height 12
click at [138, 435] on span "Open in new tab" at bounding box center [180, 430] width 106 height 12
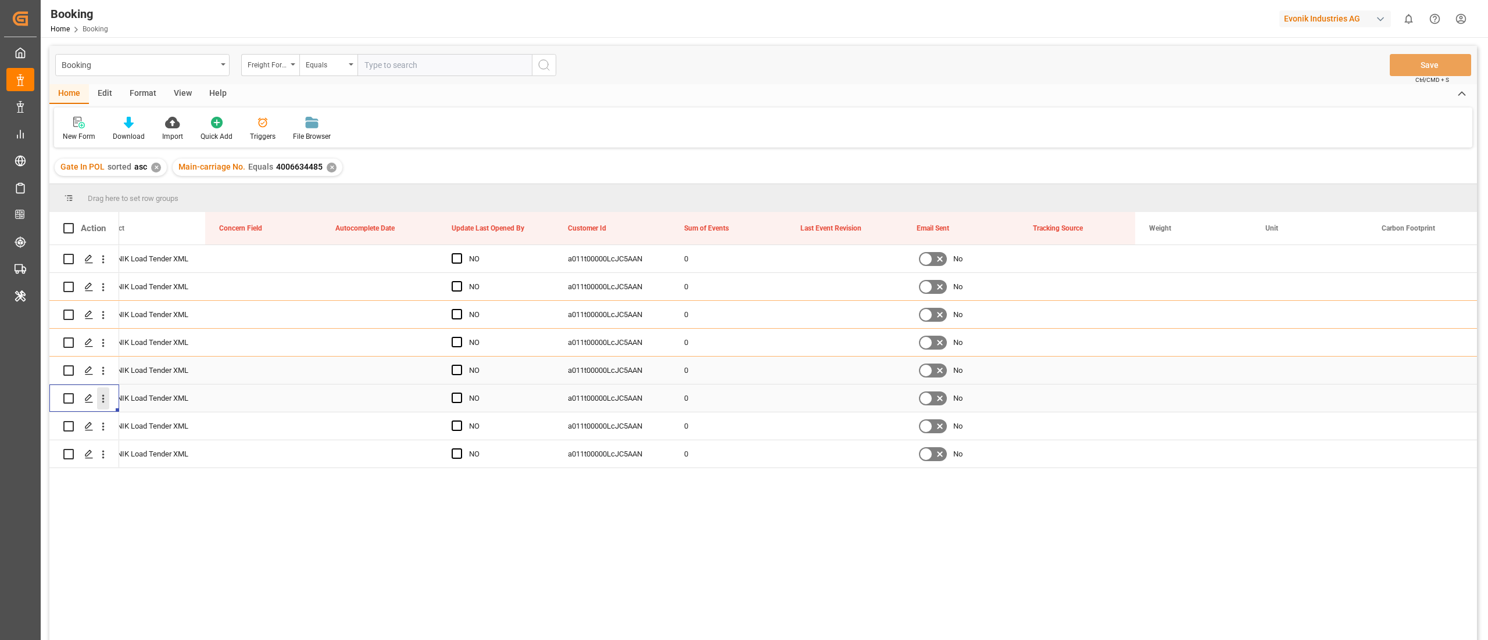
click at [103, 405] on icon "open menu" at bounding box center [103, 399] width 12 height 12
click at [148, 425] on span "Open in new tab" at bounding box center [180, 423] width 106 height 12
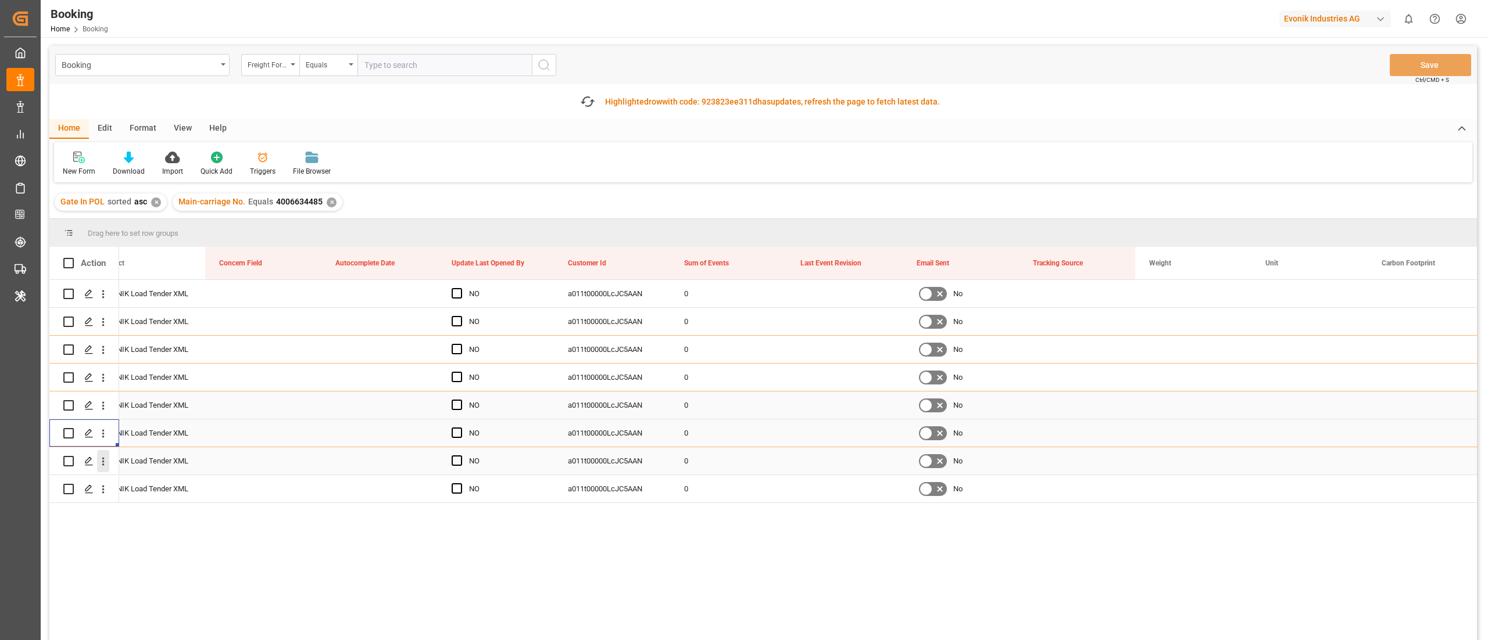
click at [103, 466] on icon "open menu" at bounding box center [103, 462] width 12 height 12
click at [136, 482] on span "Open in new tab" at bounding box center [180, 486] width 106 height 12
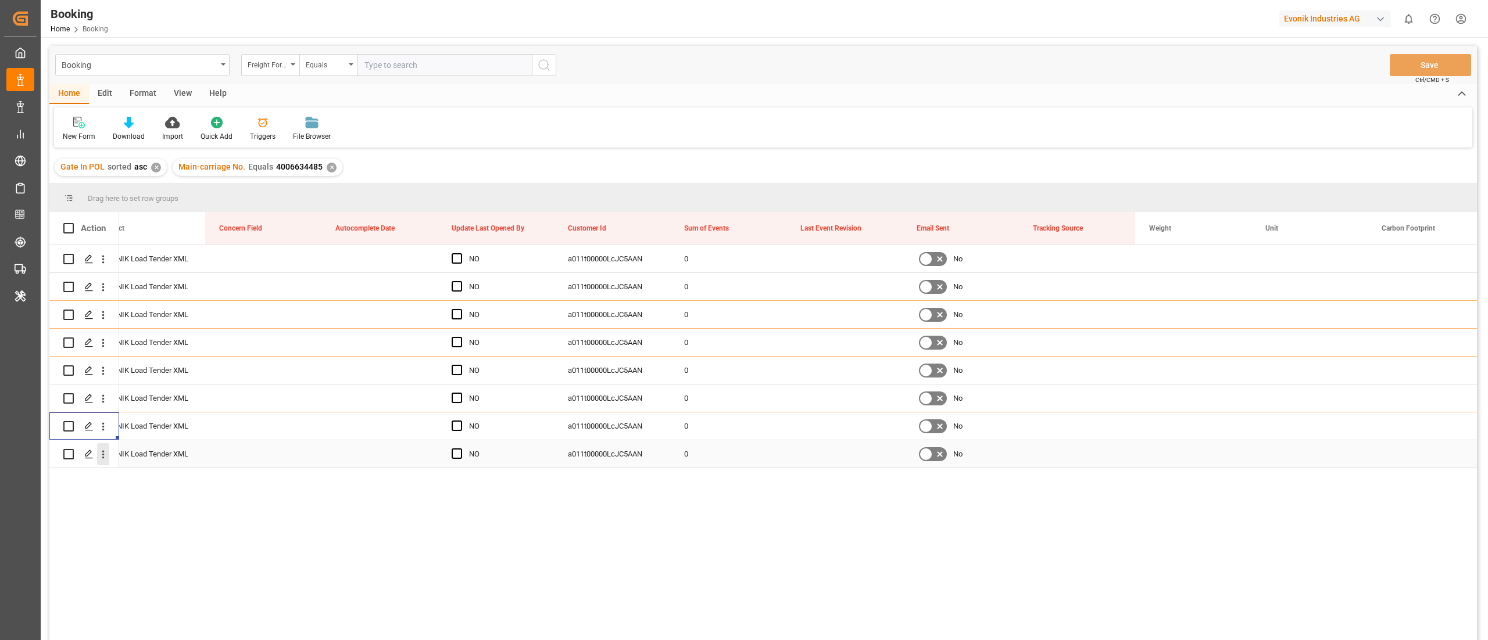
click at [103, 455] on icon "open menu" at bounding box center [103, 455] width 2 height 8
click at [149, 473] on span "Open in new tab" at bounding box center [180, 479] width 106 height 12
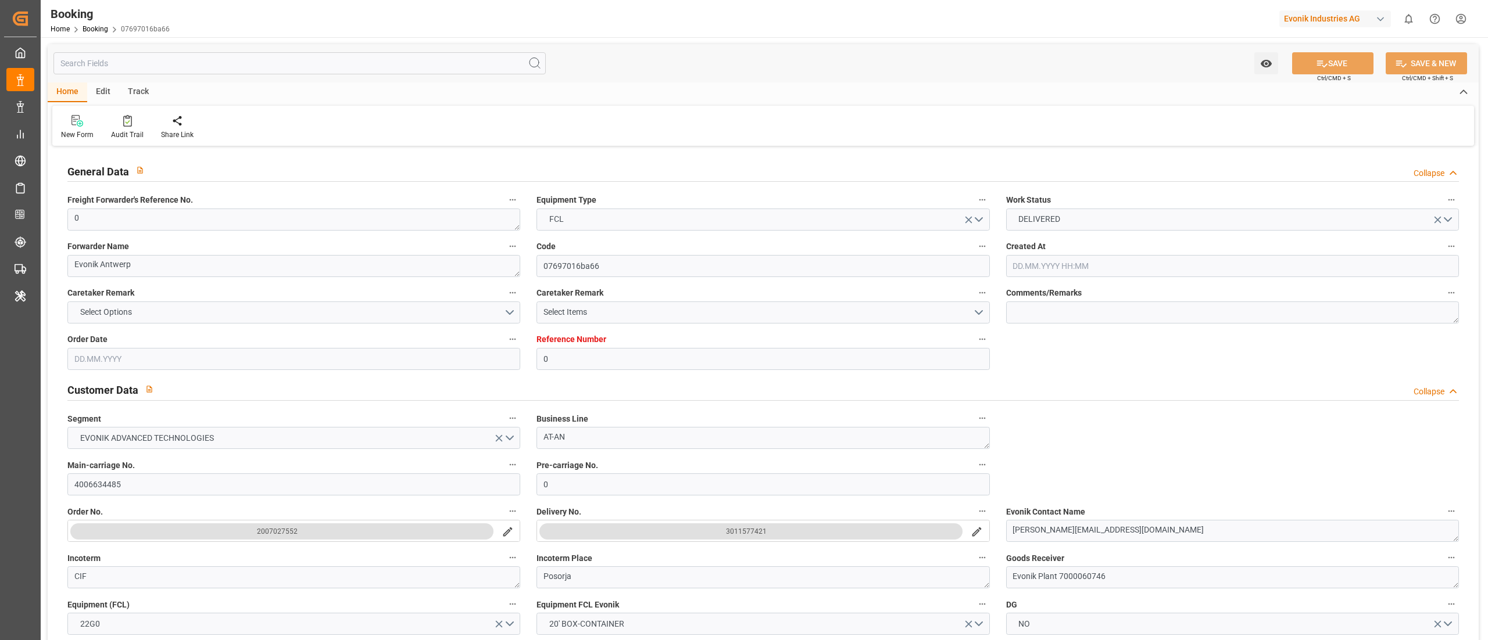
type input "0"
type input "9777618"
type input "Hapag [PERSON_NAME]"
type input "Hapag Lloyd Aktiengesellschaft"
type input "BEANR"
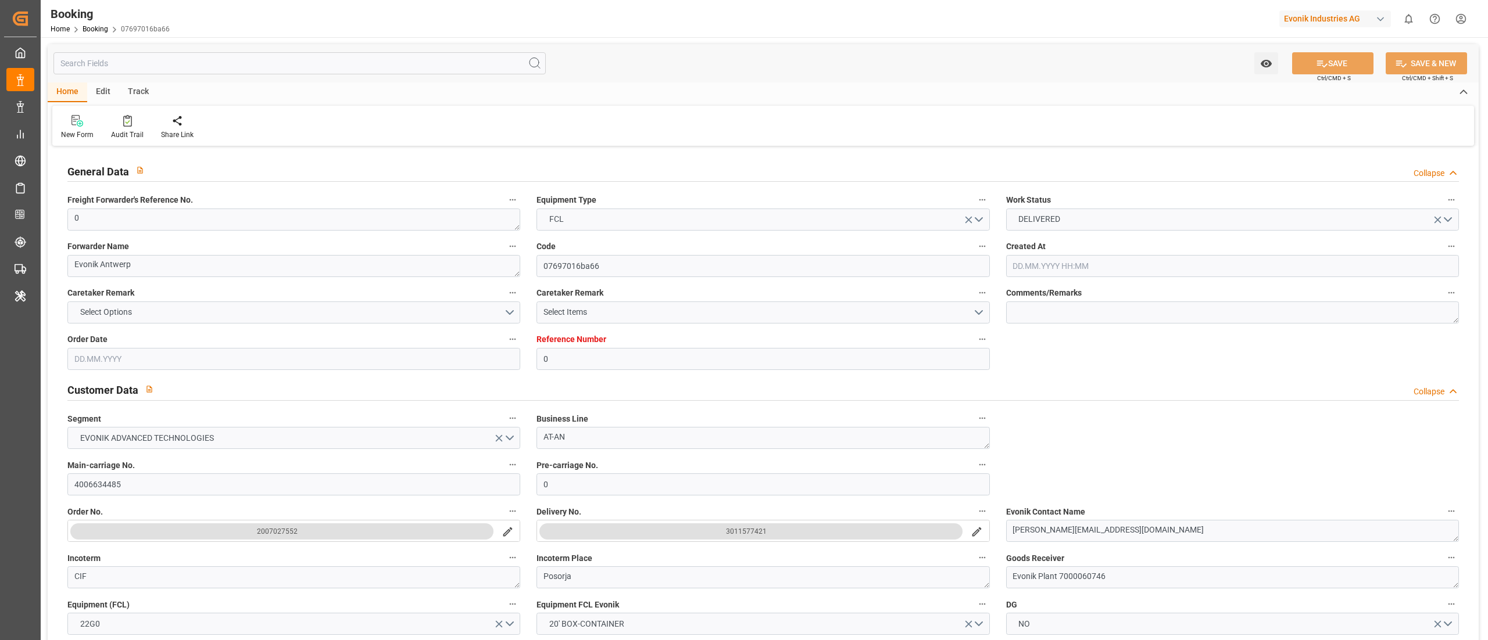
type input "ECPSJ"
type input "25"
type input "0"
type input "[DATE] 08:15"
type input "[DATE]"
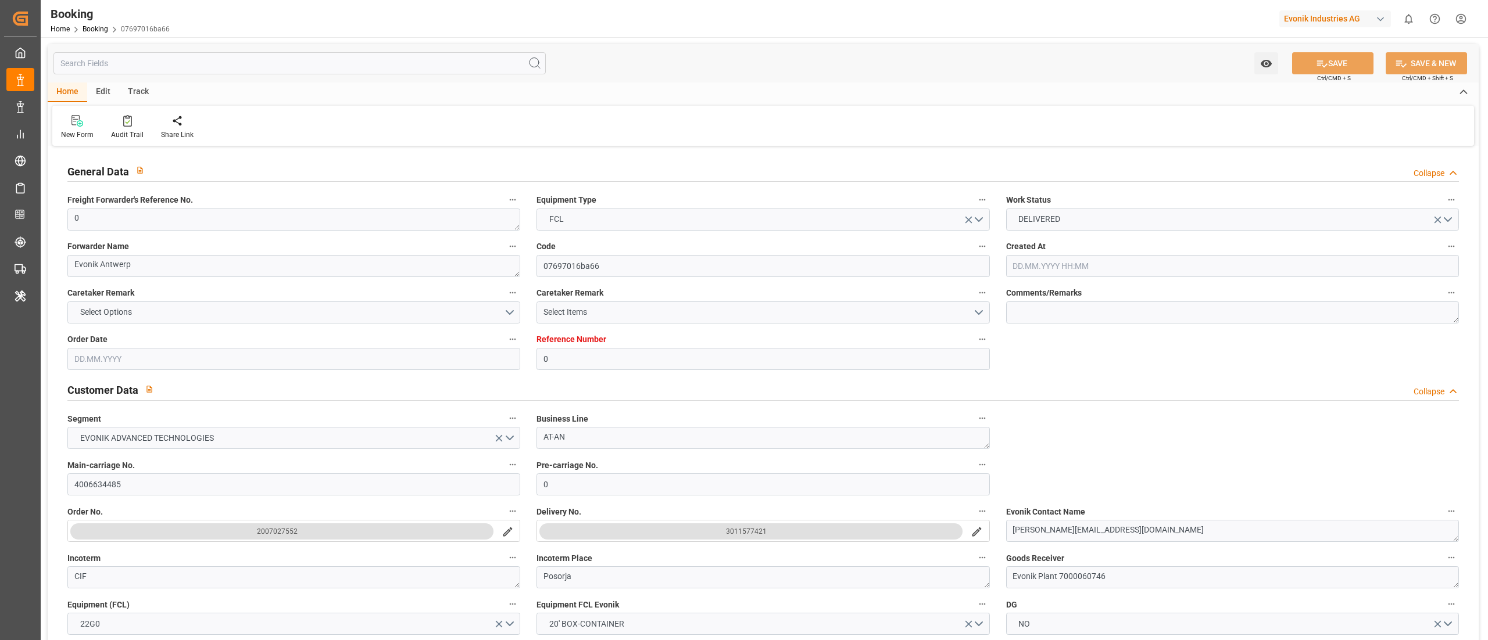
type input "[DATE]"
type input "[DATE] 00:00"
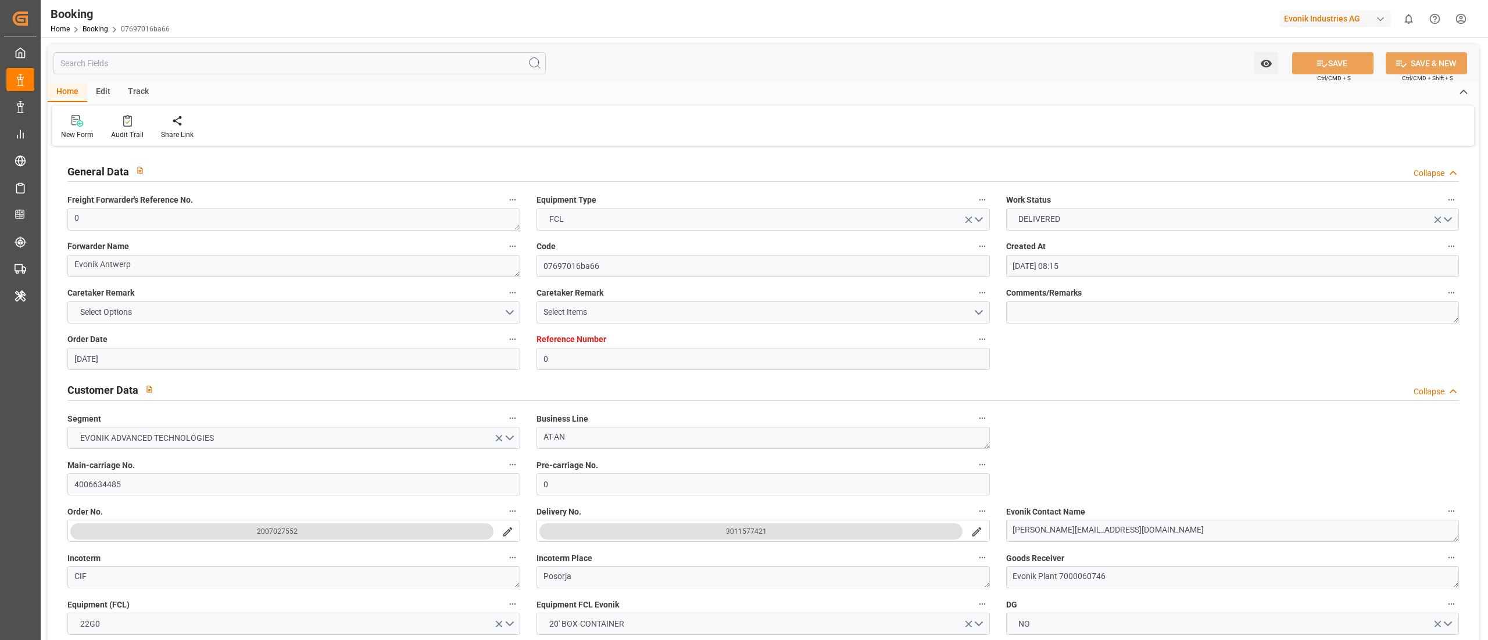
type input "[DATE] 00:00"
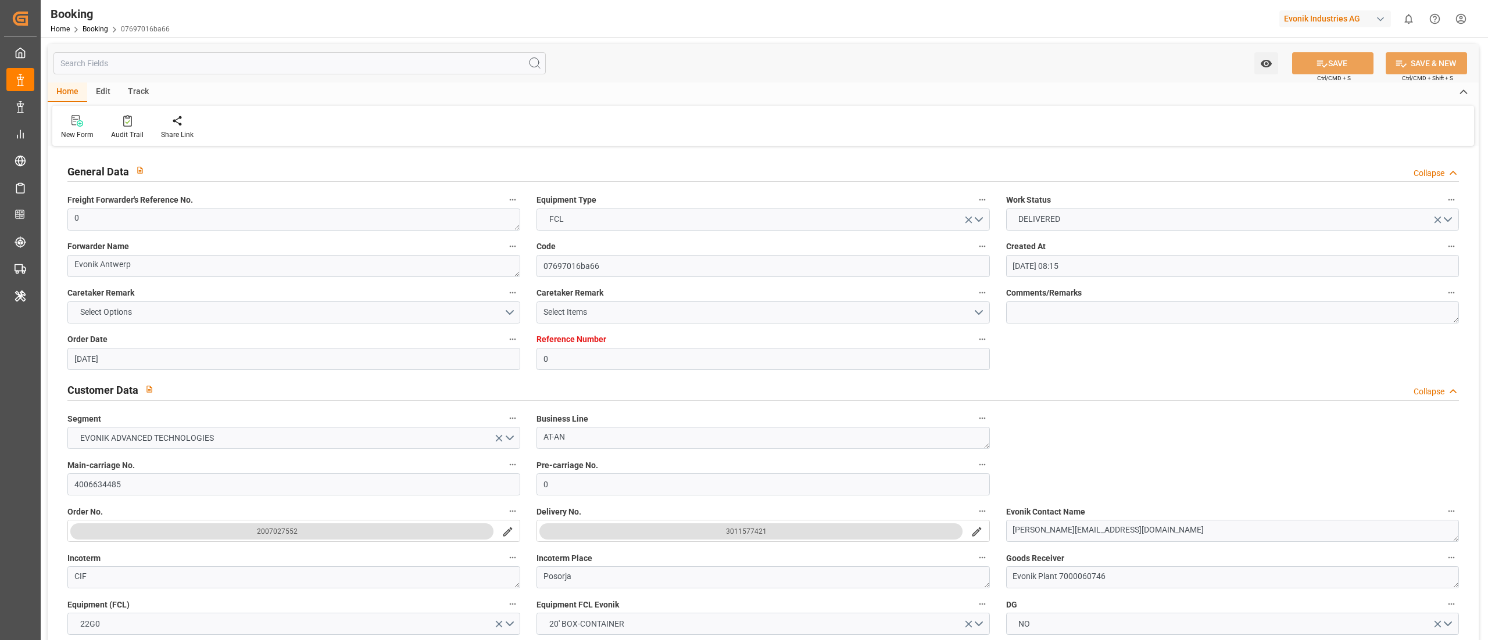
type input "[DATE] 00:00"
type input "12.09.2025 06:42"
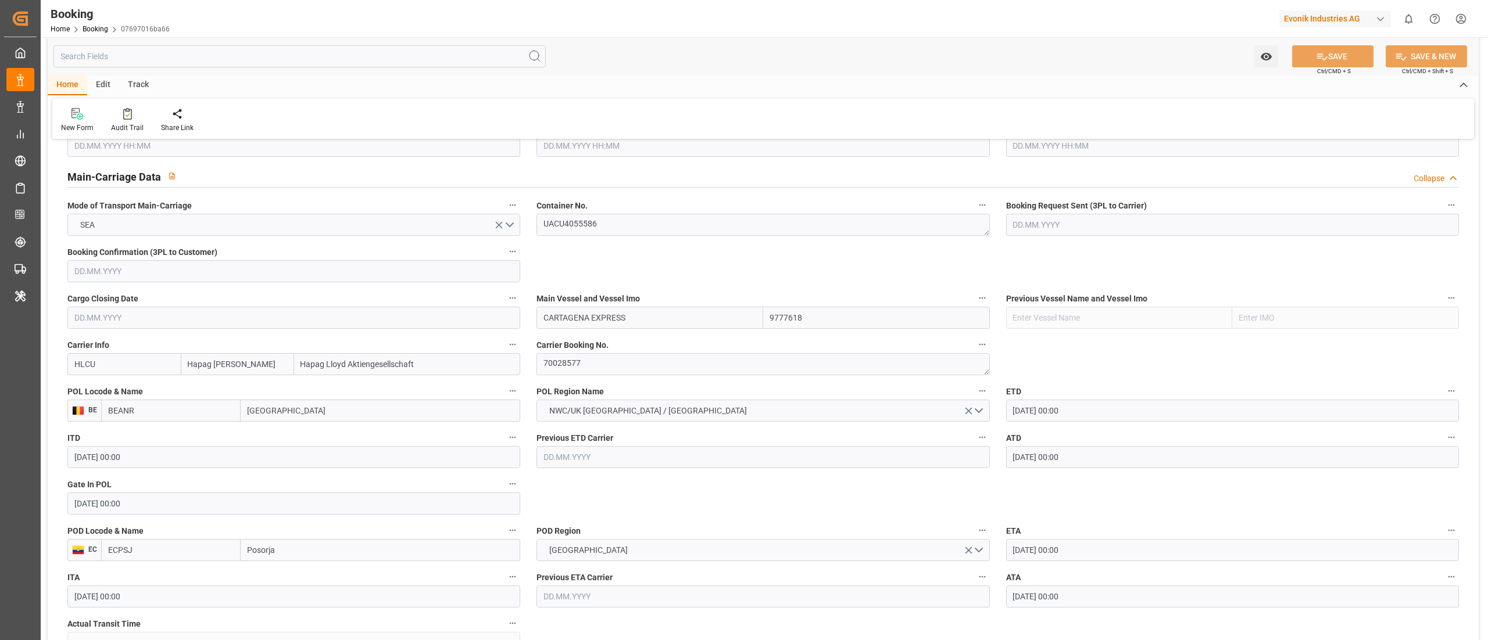
scroll to position [930, 0]
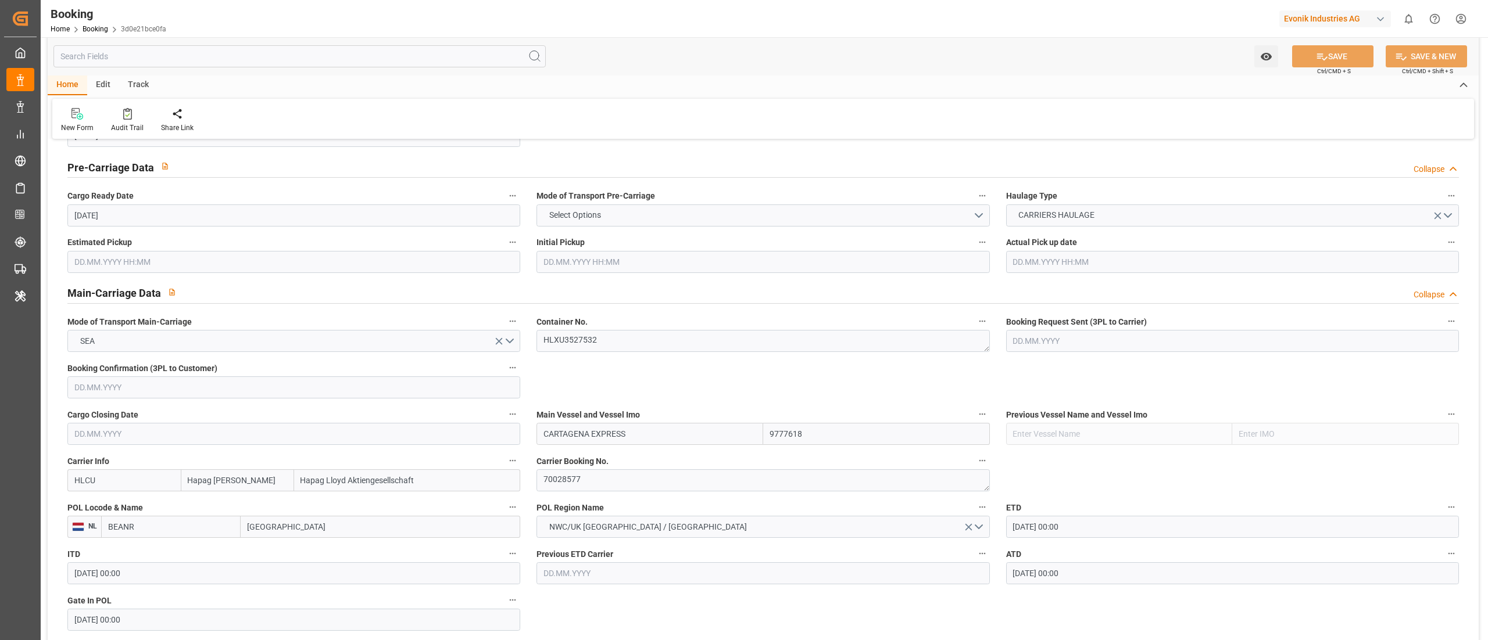
scroll to position [697, 0]
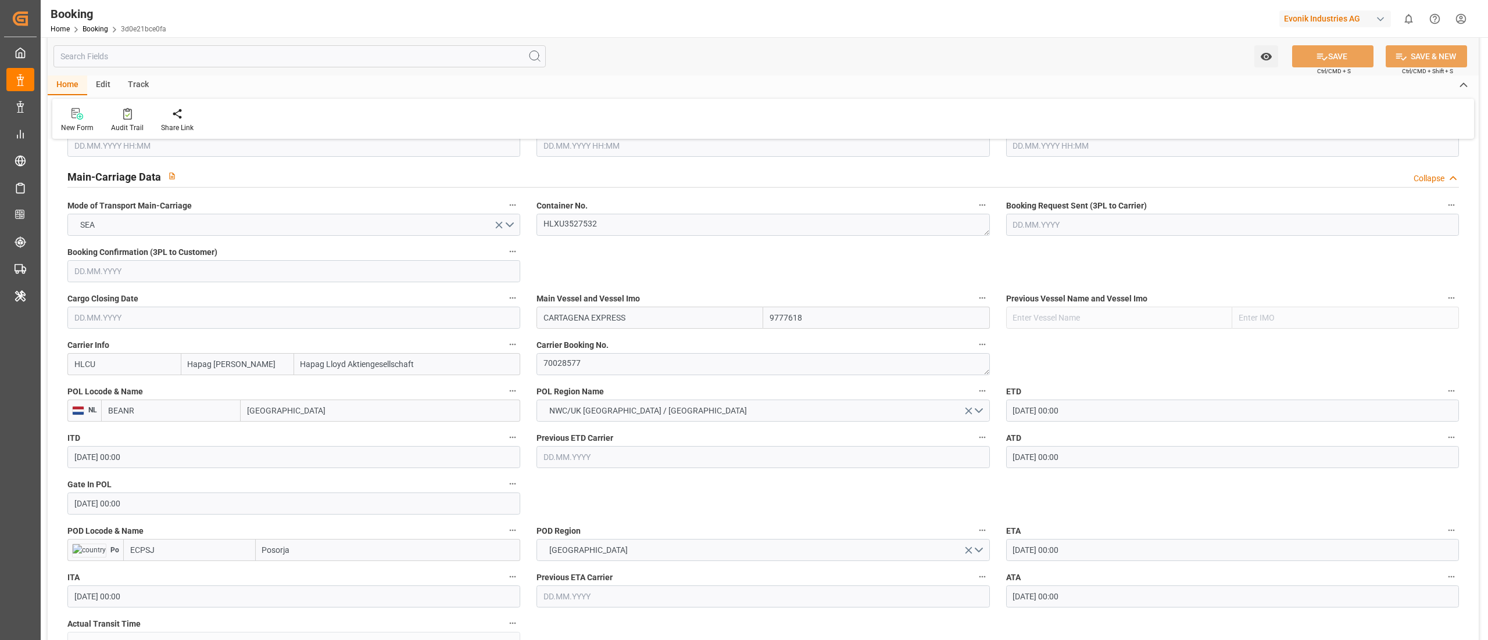
click at [156, 405] on input "BEANR" at bounding box center [170, 411] width 139 height 22
click at [150, 436] on span "BEANR - [GEOGRAPHIC_DATA]" at bounding box center [162, 436] width 107 height 9
type input "BEANR"
click at [184, 547] on input "ECPSJ" at bounding box center [189, 550] width 133 height 22
click at [165, 575] on span "ECPSJ - Posorja" at bounding box center [158, 575] width 55 height 9
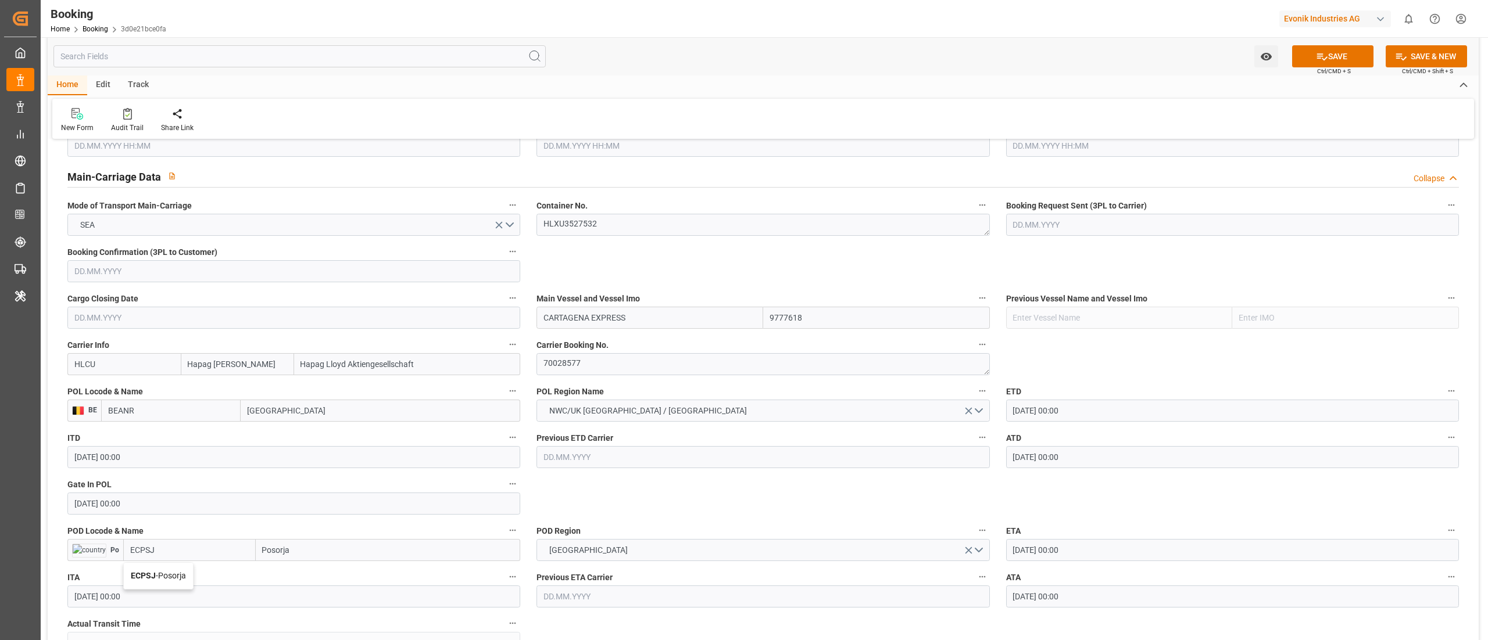
type input "ECPSJ"
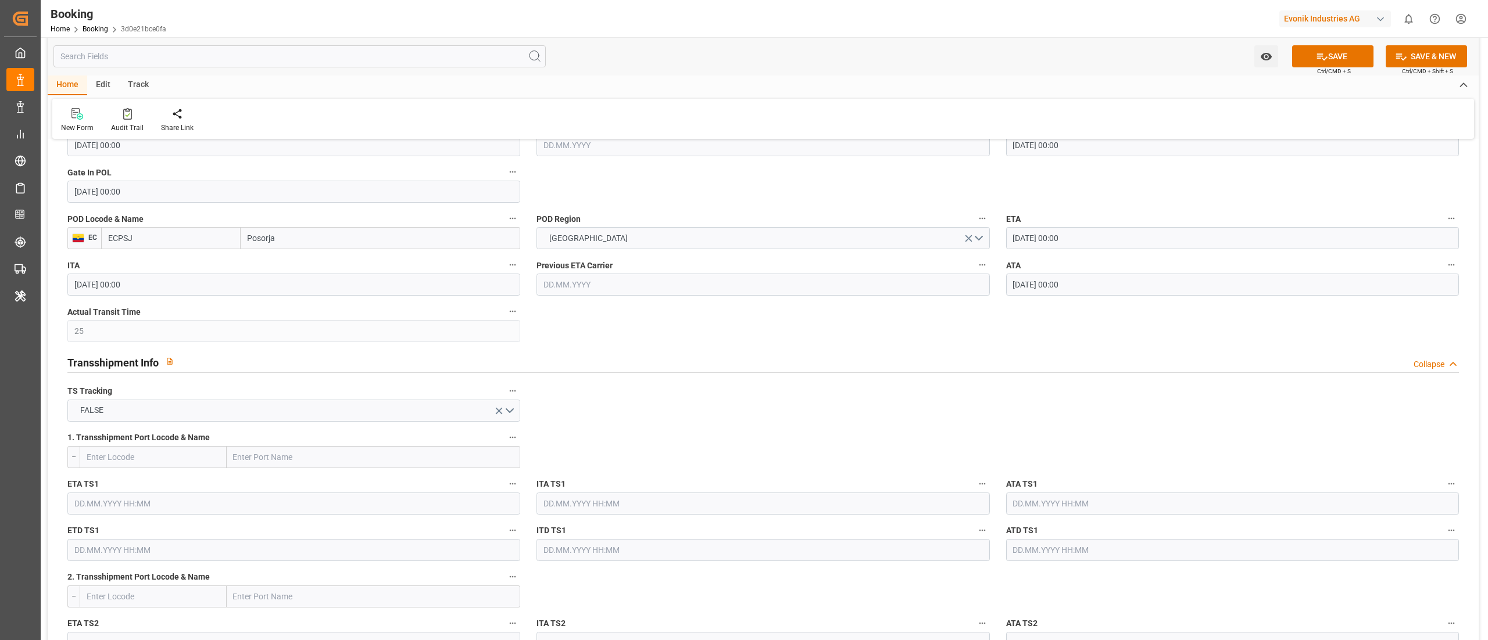
scroll to position [1046, 0]
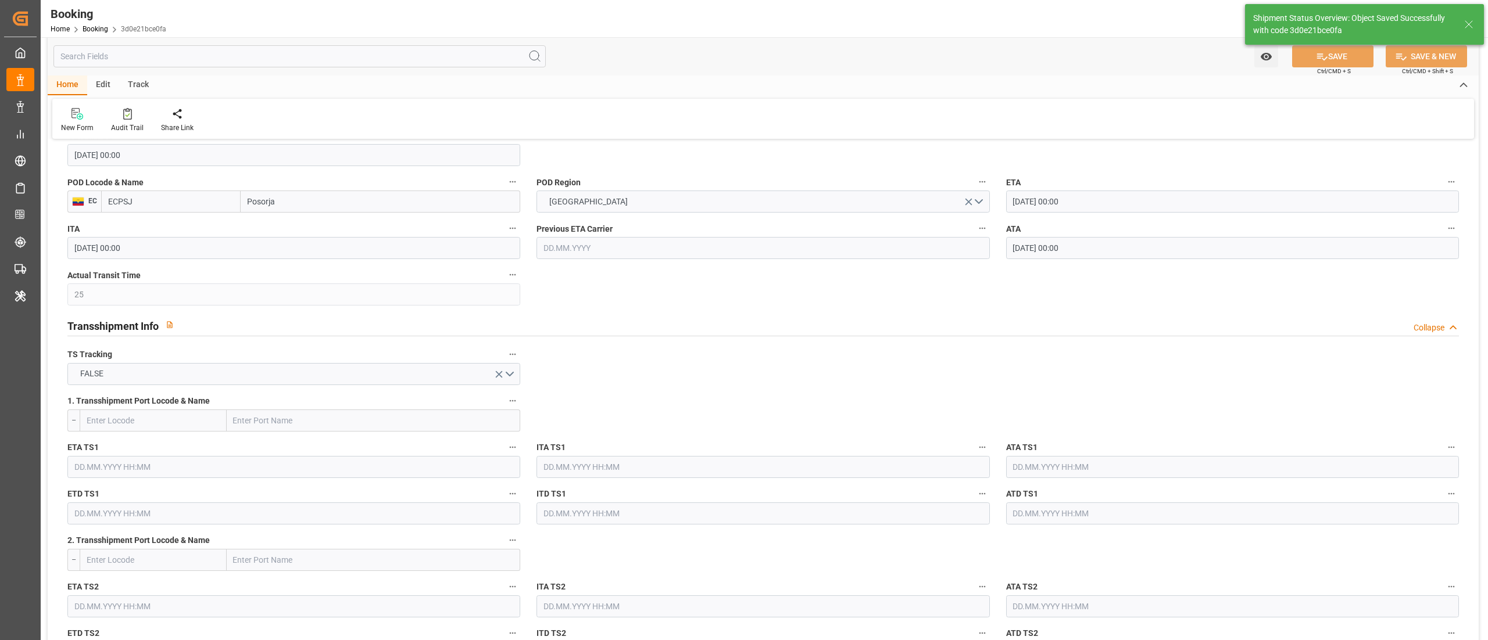
type textarea "Pod-businessDivision-businessLine-"
type input "[DATE] 06:45"
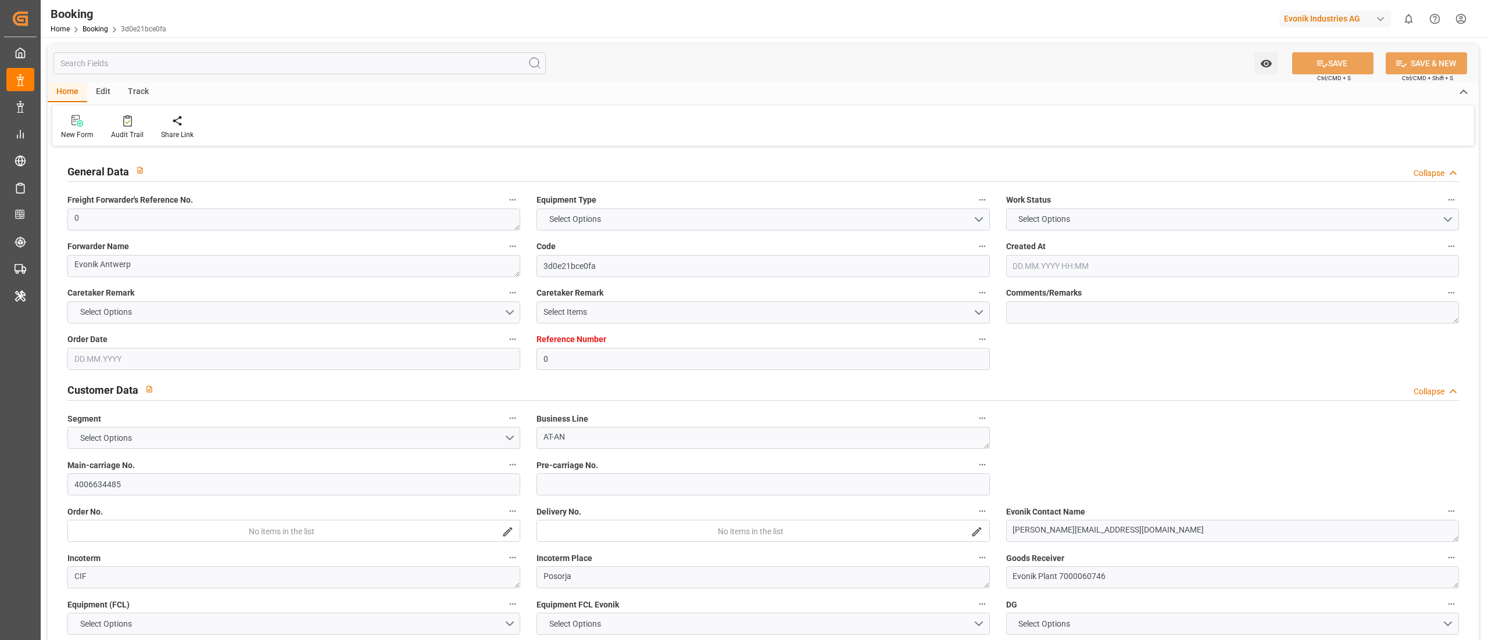
type textarea "0"
type textarea "Evonik Antwerp"
type input "3d0e21bce0fa"
type input "0"
type textarea "AT-AN"
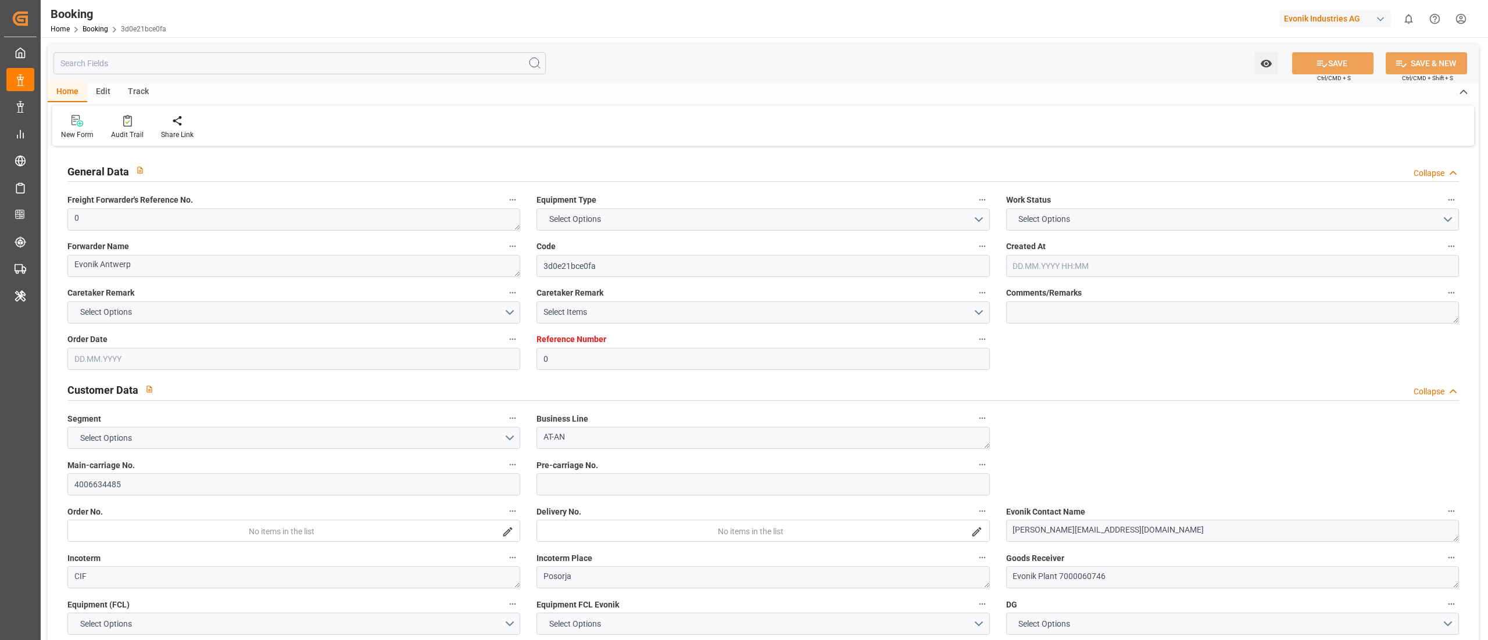
type input "4006634485"
type textarea "[PERSON_NAME][EMAIL_ADDRESS][DOMAIN_NAME]"
type textarea "CIF"
type textarea "Posorja"
type textarea "Evonik Plant 7000060746"
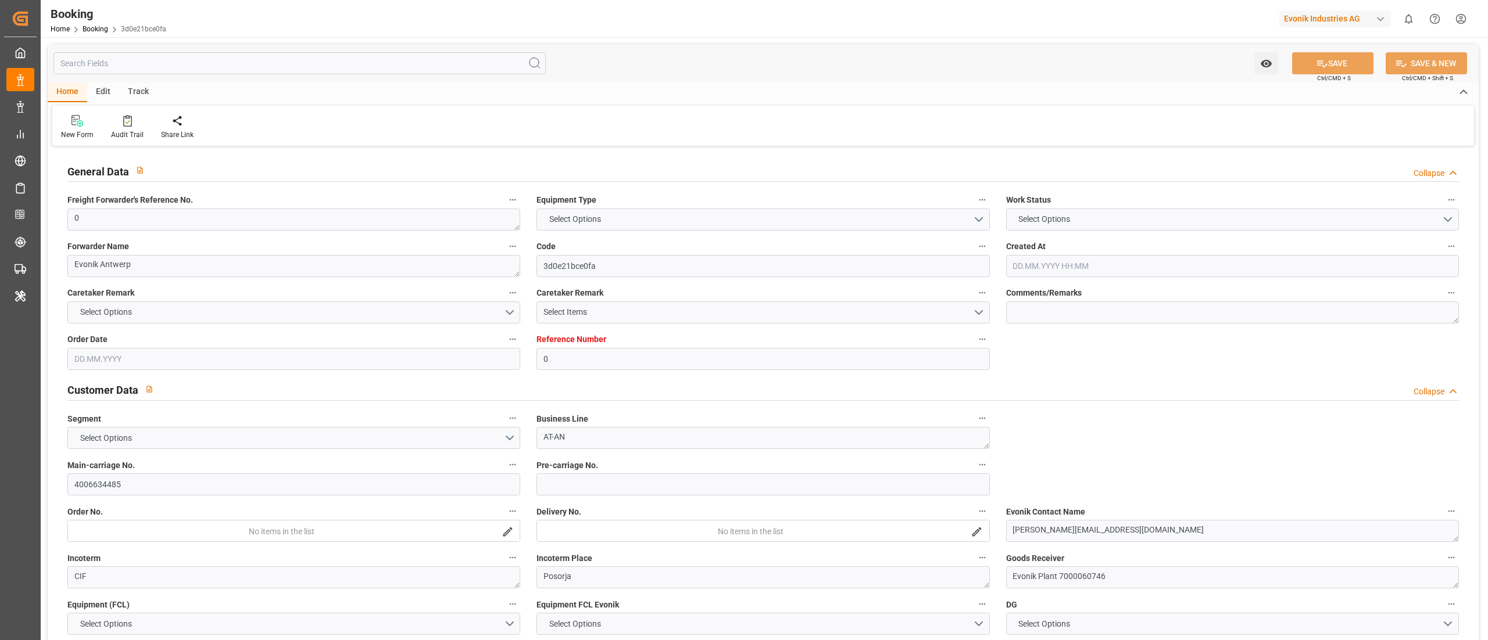
type textarea "[GEOGRAPHIC_DATA]"
type textarea "HLXU3527532"
type input "CARTAGENA EXPRESS"
type input "HLCU"
type textarea "70028577"
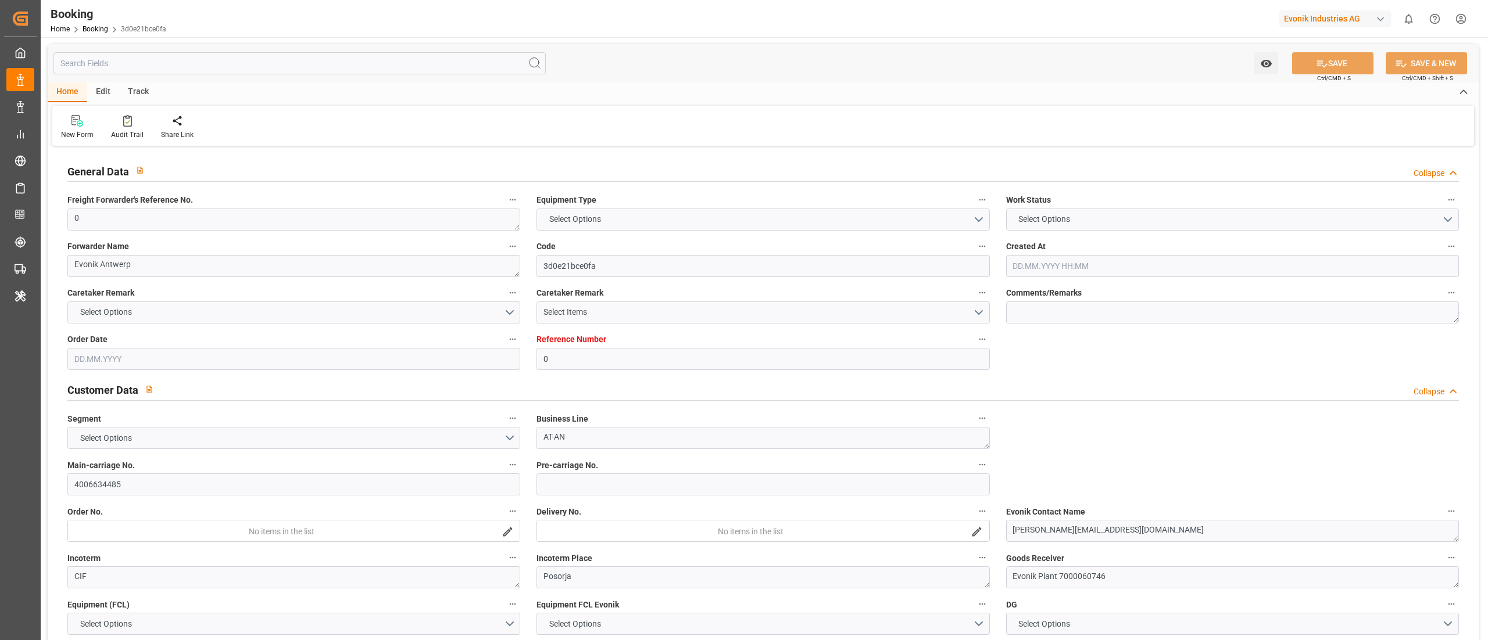
type input "[GEOGRAPHIC_DATA]"
type input "Posorja"
type textarea "INPUT_Evonik_Seeburger_LoadTenderOcean_1002941170_20250710113412395.xml"
type textarea "NWC/[GEOGRAPHIC_DATA] [GEOGRAPHIC_DATA] Continent / [GEOGRAPHIC_DATA]-AN"
type textarea "INPUT_Evonik_Seeburger_LoadTenderOcean_1002911137_20250701101207415.xml,INPUT_E…"
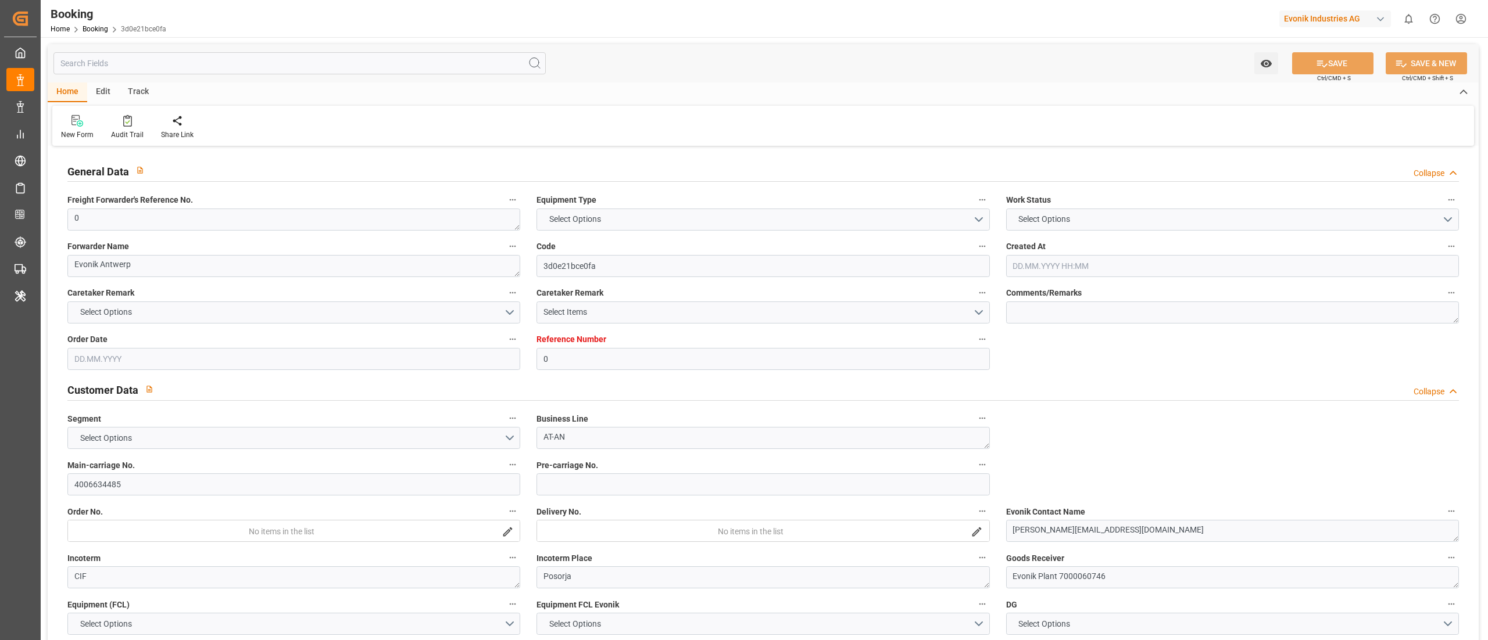
type textarea "1002941170"
type textarea "[PERSON_NAME]"
type textarea "Pod-businessDivision-businessLine-"
type textarea "EVONIK Load Tender XML"
type textarea "a011t00000LcJC5AAN"
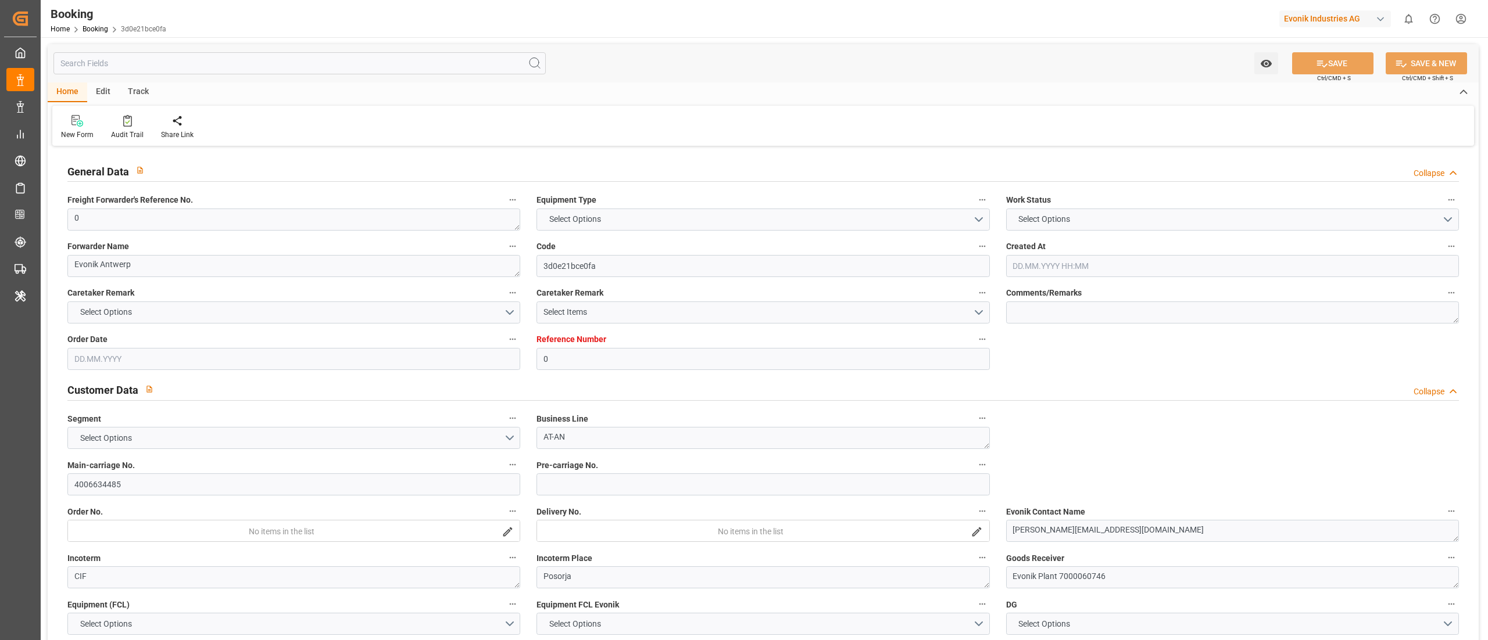
type textarea "No"
type input "0"
type input "9777618"
type input "Hapag [PERSON_NAME]"
type input "Hapag Lloyd Aktiengesellschaft"
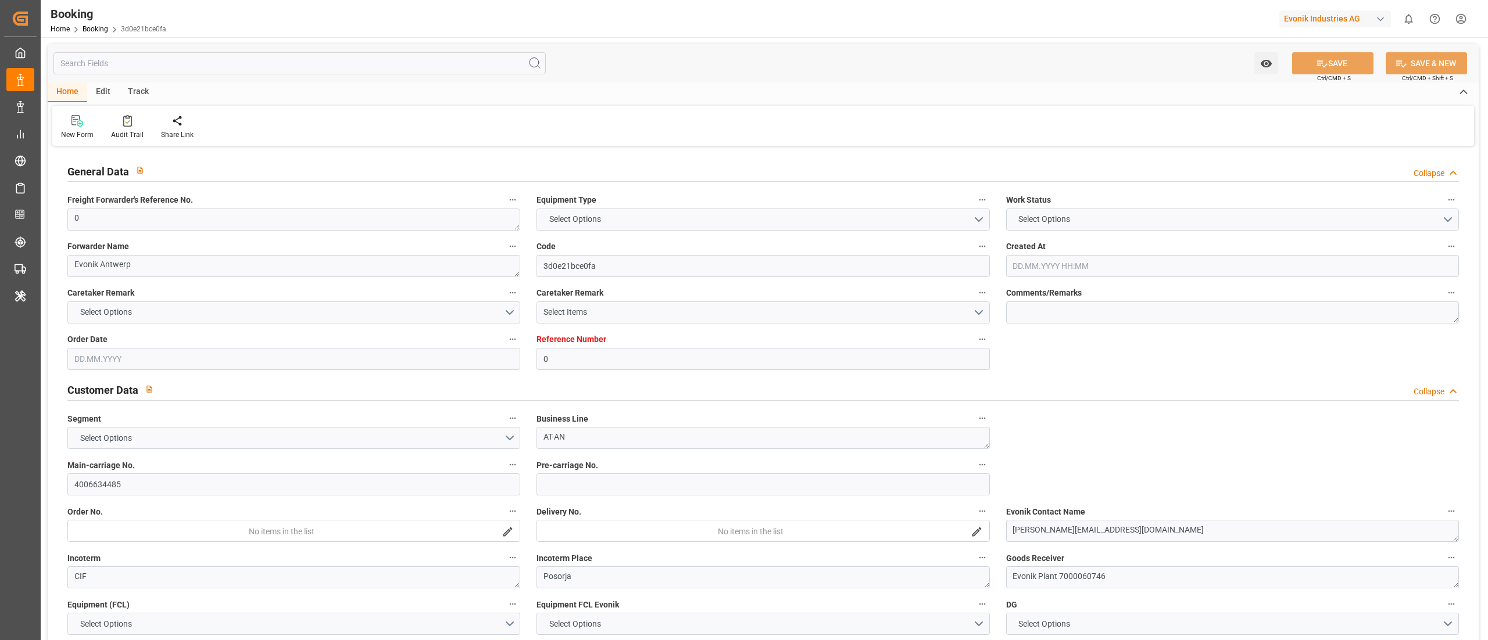
type input "BEANR"
type input "ECPSJ"
type input "25"
type input "0"
type input "[DATE] 08:15"
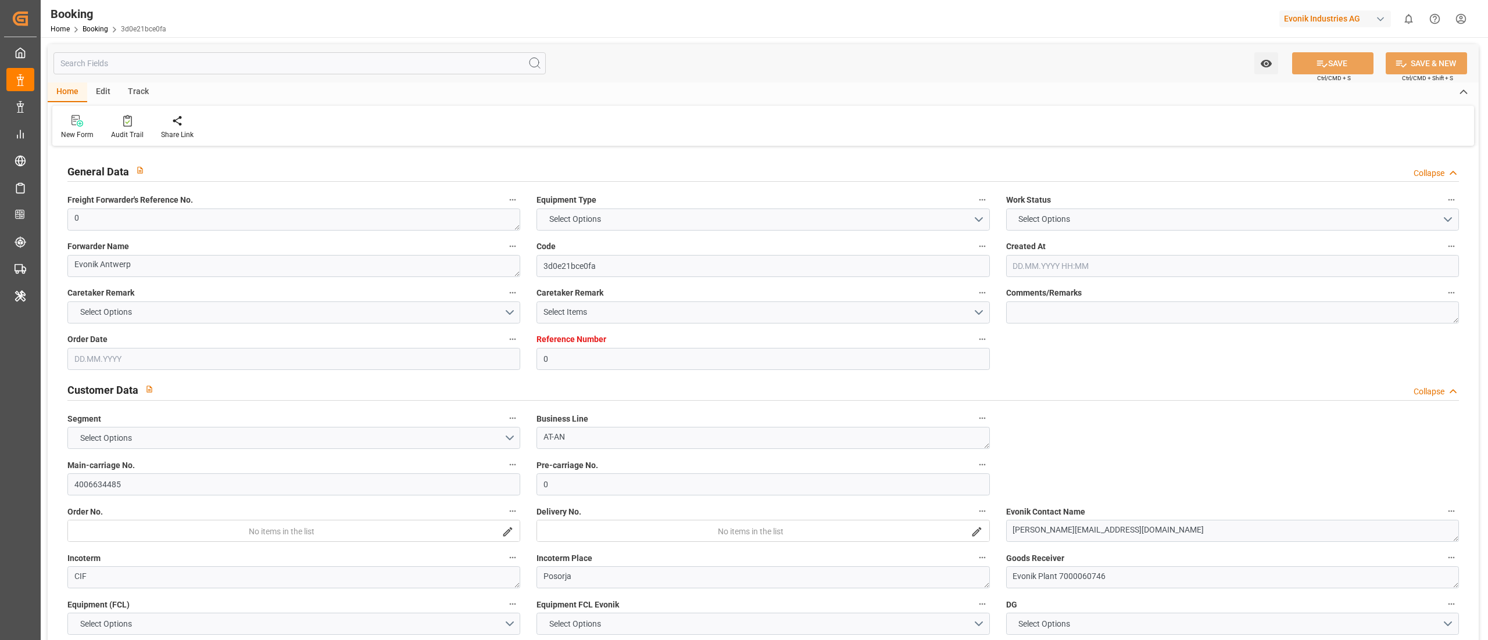
type input "[DATE]"
type input "[DATE] 00:00"
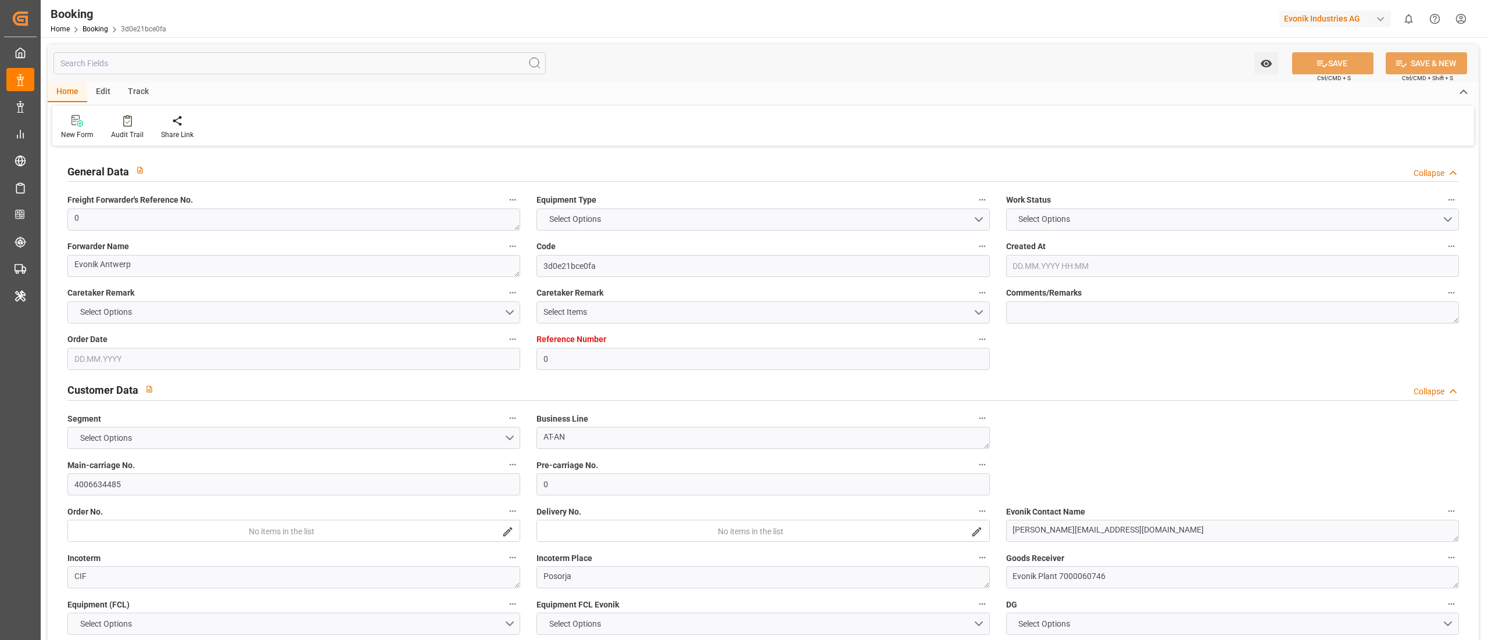
type input "[DATE] 00:00"
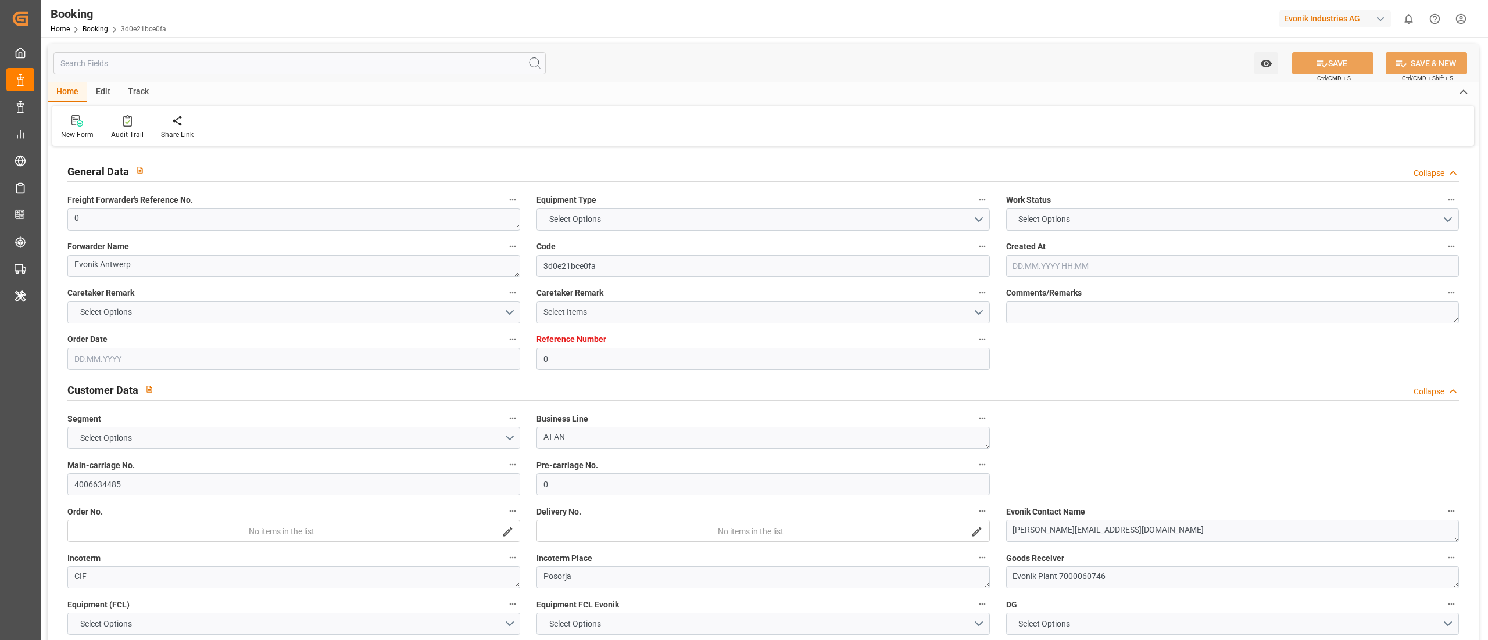
type input "[DATE] 00:00"
type input "12.09.2025 06:45"
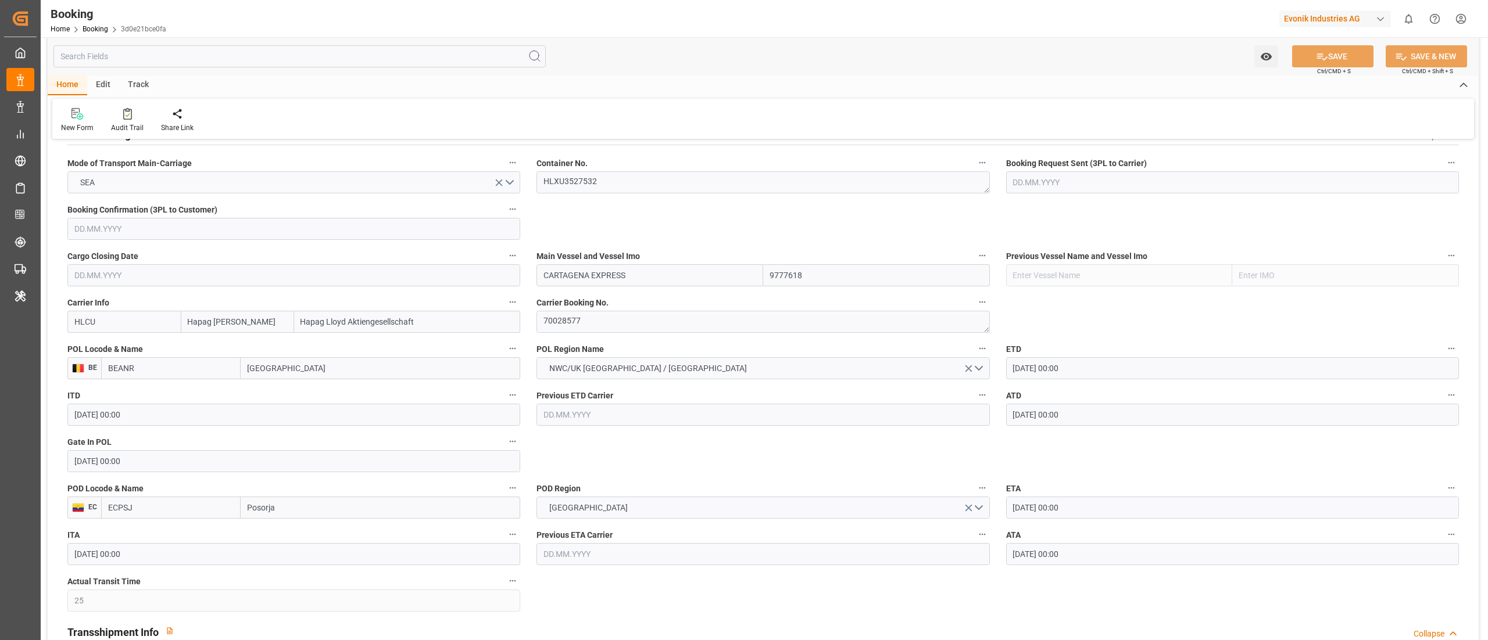
scroll to position [930, 0]
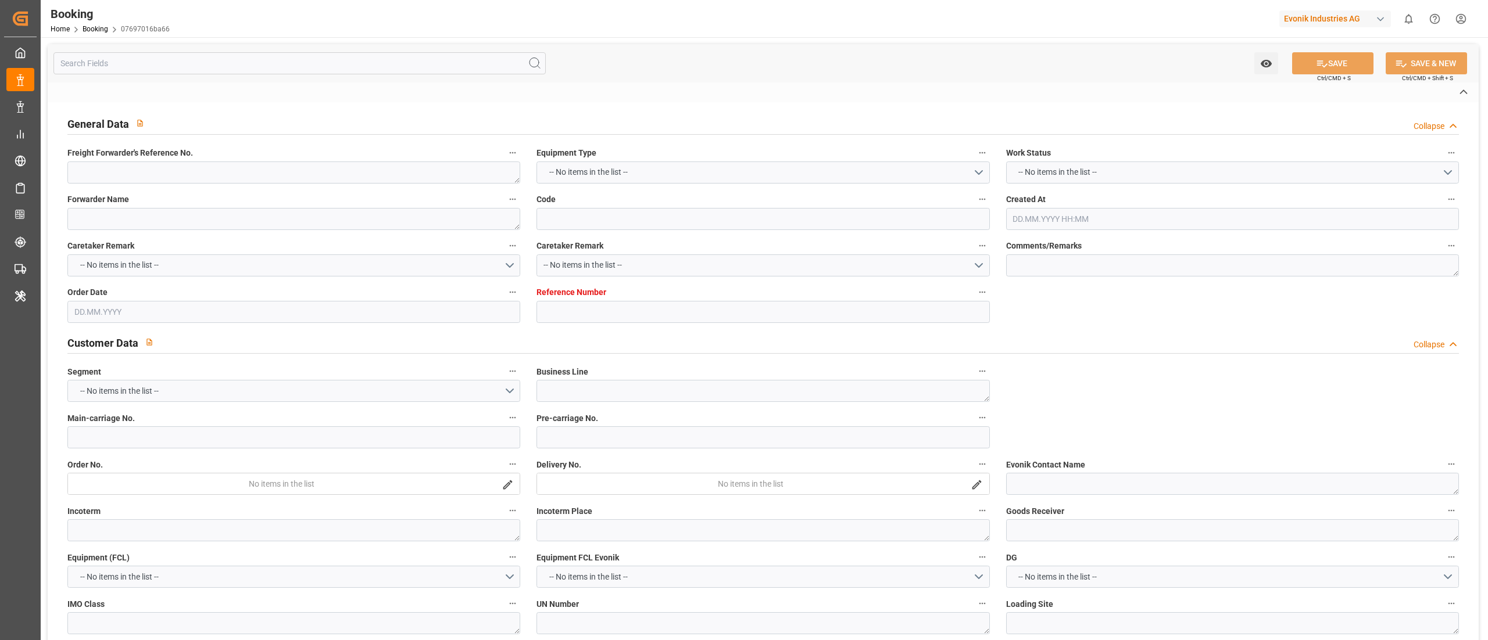
type textarea "0"
type textarea "Evonik Antwerp"
type input "07697016ba66"
type input "0"
type textarea "AT-AN"
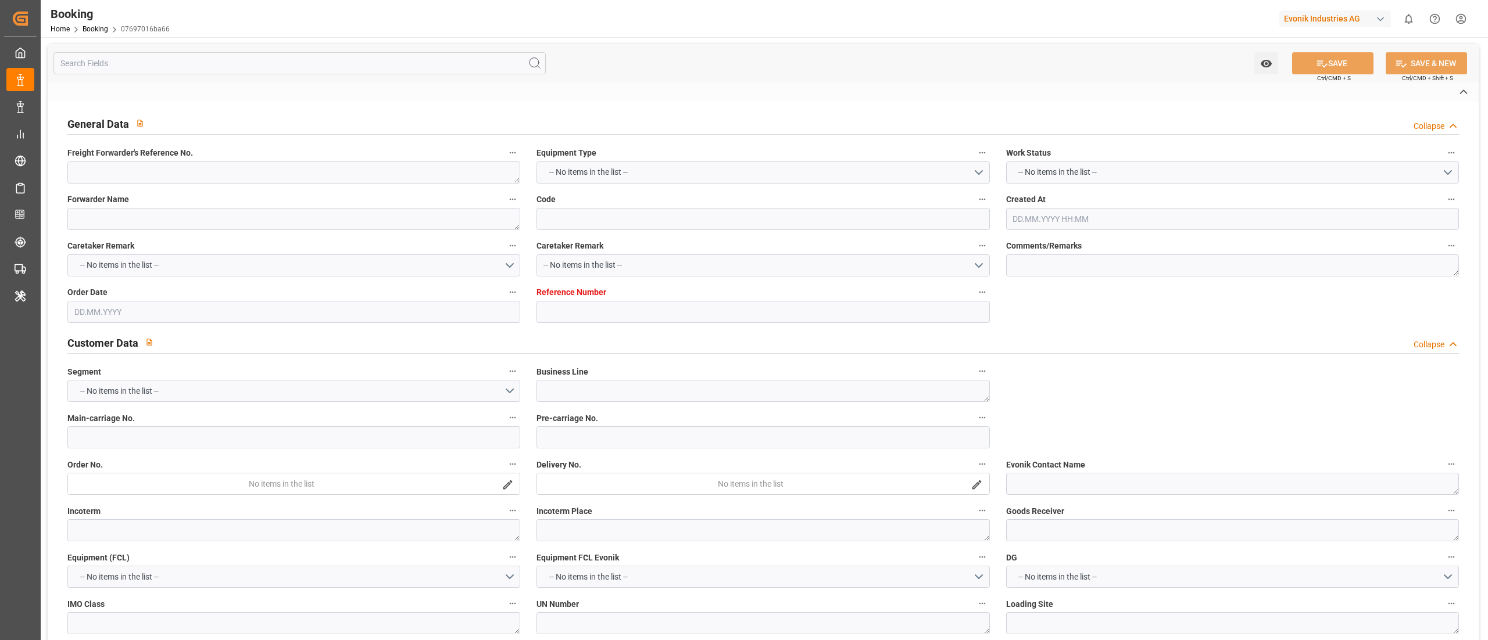
type input "4006634485"
type textarea "[PERSON_NAME][EMAIL_ADDRESS][DOMAIN_NAME]"
type textarea "CIF"
type textarea "Posorja"
type textarea "Evonik Plant 7000060746"
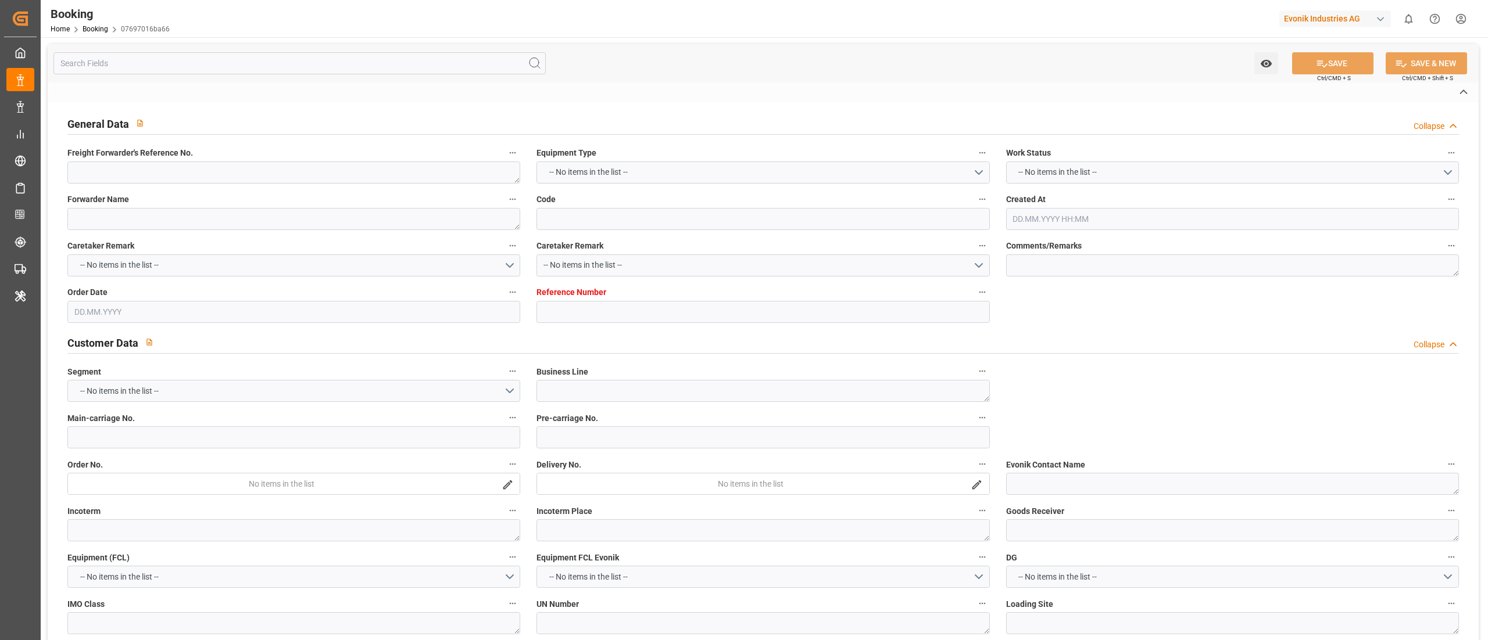
type textarea "[GEOGRAPHIC_DATA]"
type textarea "UACU4055586"
type input "CARTAGENA EXPRESS"
type input "HLCU"
type textarea "70028577"
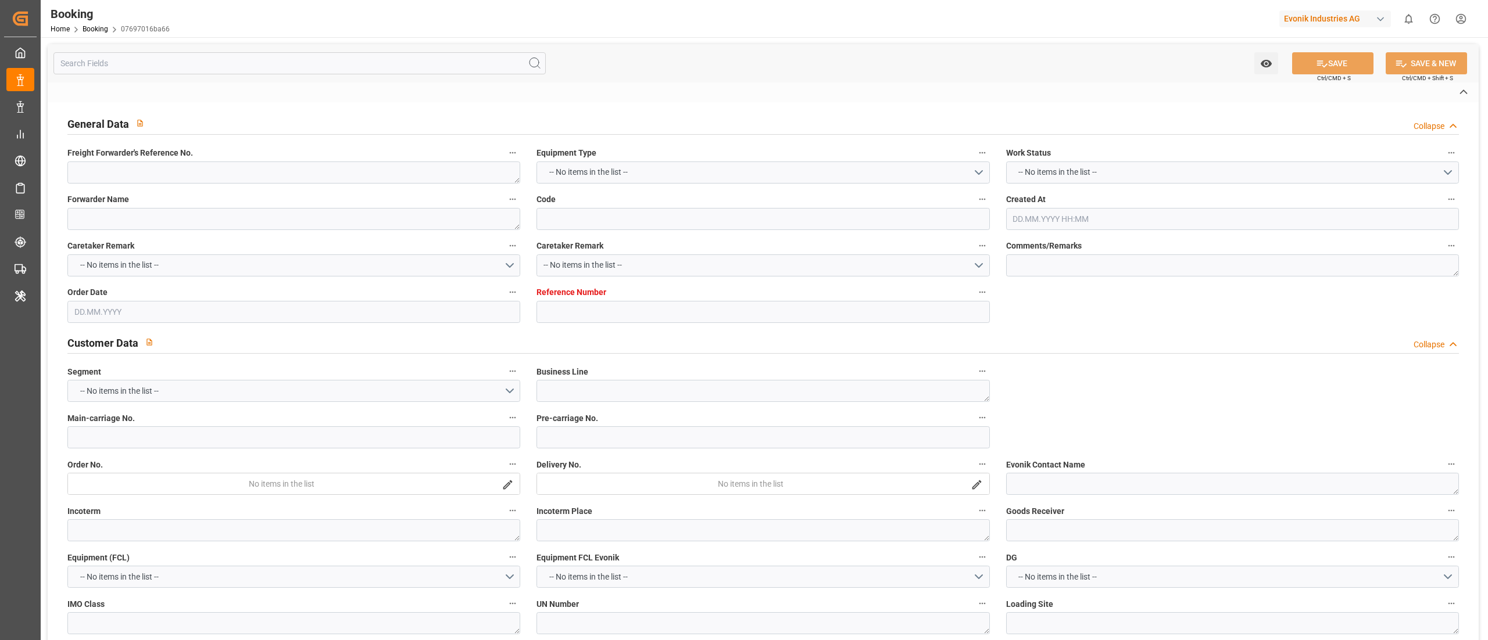
type input "[GEOGRAPHIC_DATA]"
type input "Posorja"
type textarea "INPUT_Evonik_Seeburger_LoadTenderOcean_1002941170_20250710113412395.xml"
type textarea "NWC/[GEOGRAPHIC_DATA] [GEOGRAPHIC_DATA] Continent / [GEOGRAPHIC_DATA]-AN"
type textarea "INPUT_Evonik_Seeburger_LoadTenderOcean_1002911137_20250701101207415.xml,INPUT_E…"
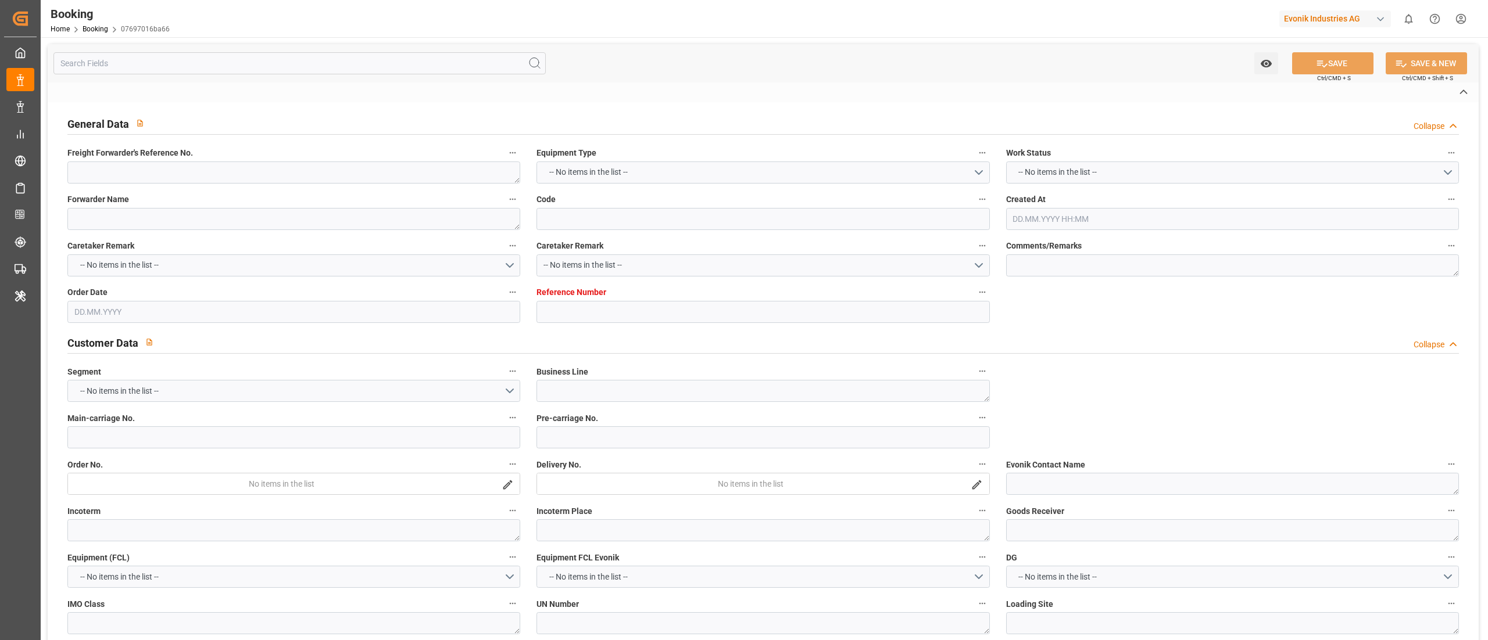
type textarea "1002941170"
type textarea "[PERSON_NAME]"
type textarea "Pod-businessDivision-businessLine-"
type textarea "EVONIK Load Tender XML"
type textarea "a011t00000LcJC5AAN"
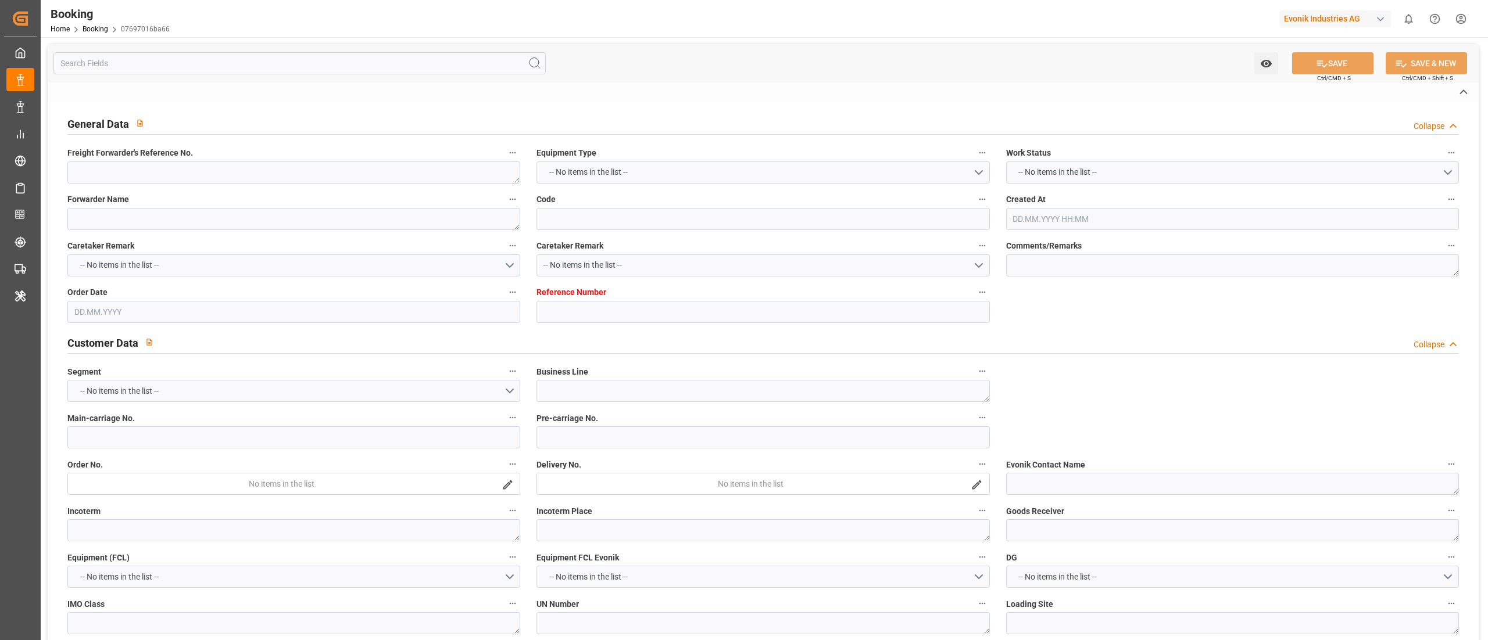
type textarea "No"
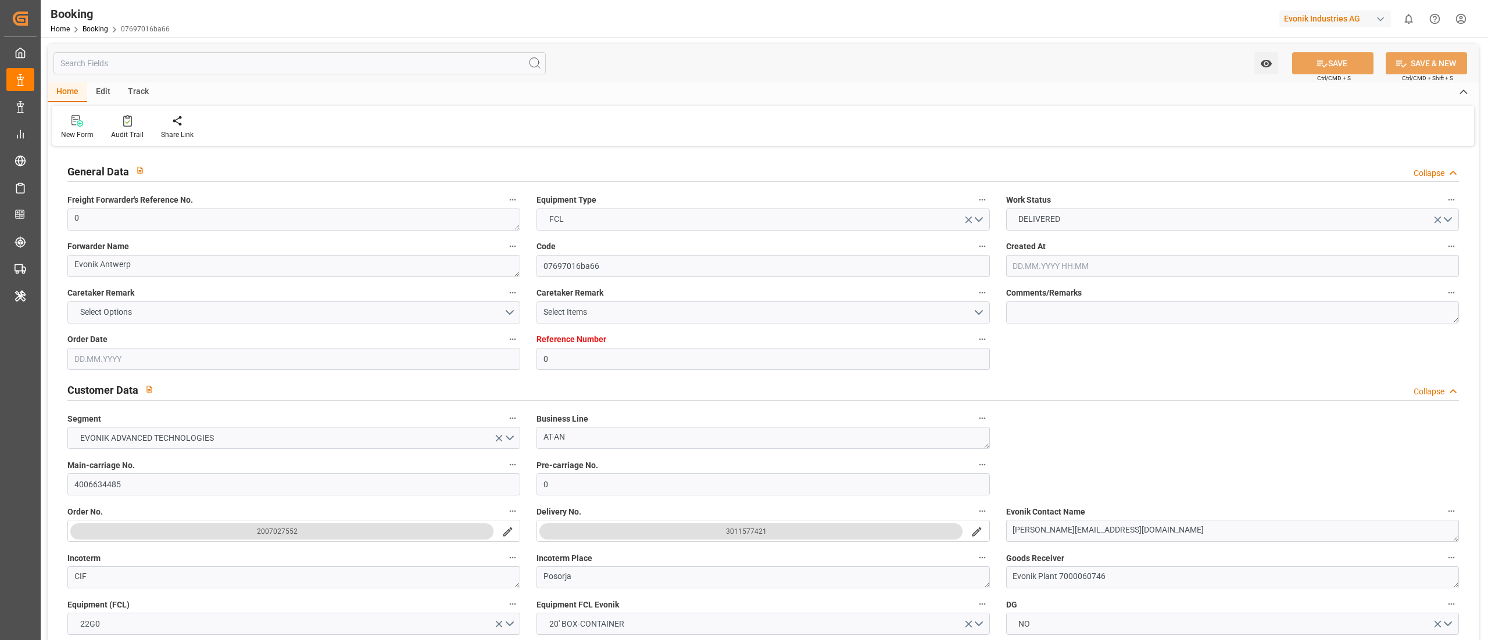
type input "0"
type input "9777618"
type input "Hapag [PERSON_NAME]"
type input "Hapag Lloyd Aktiengesellschaft"
type input "BEANR"
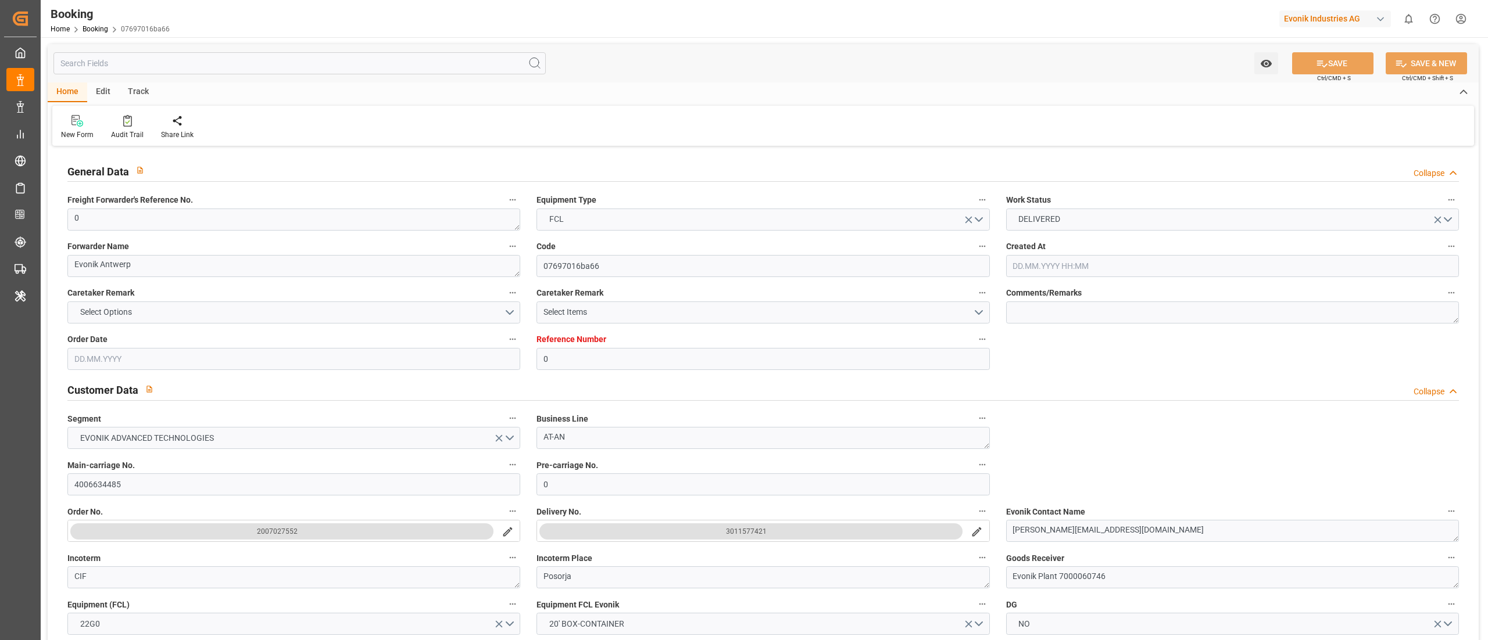
type input "ECPSJ"
type input "25"
type input "0"
type input "[DATE] 08:15"
type input "[DATE]"
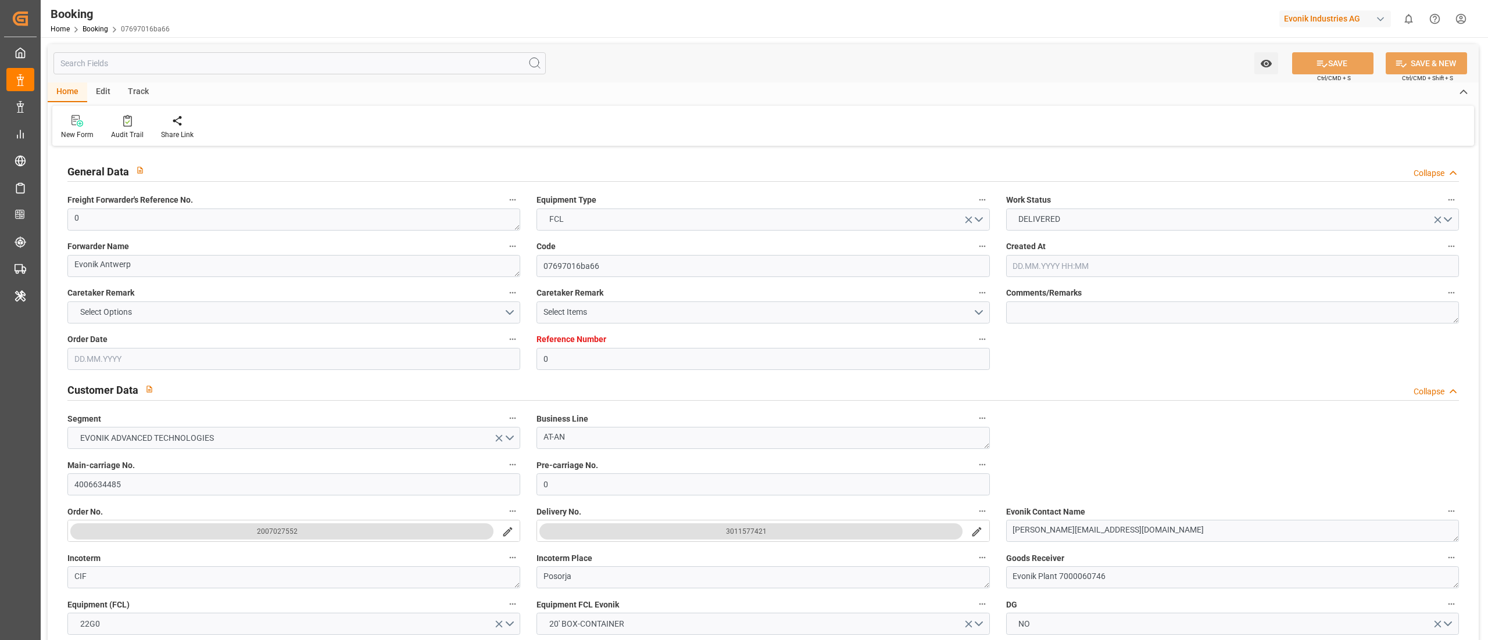
type input "[DATE]"
type input "[DATE] 00:00"
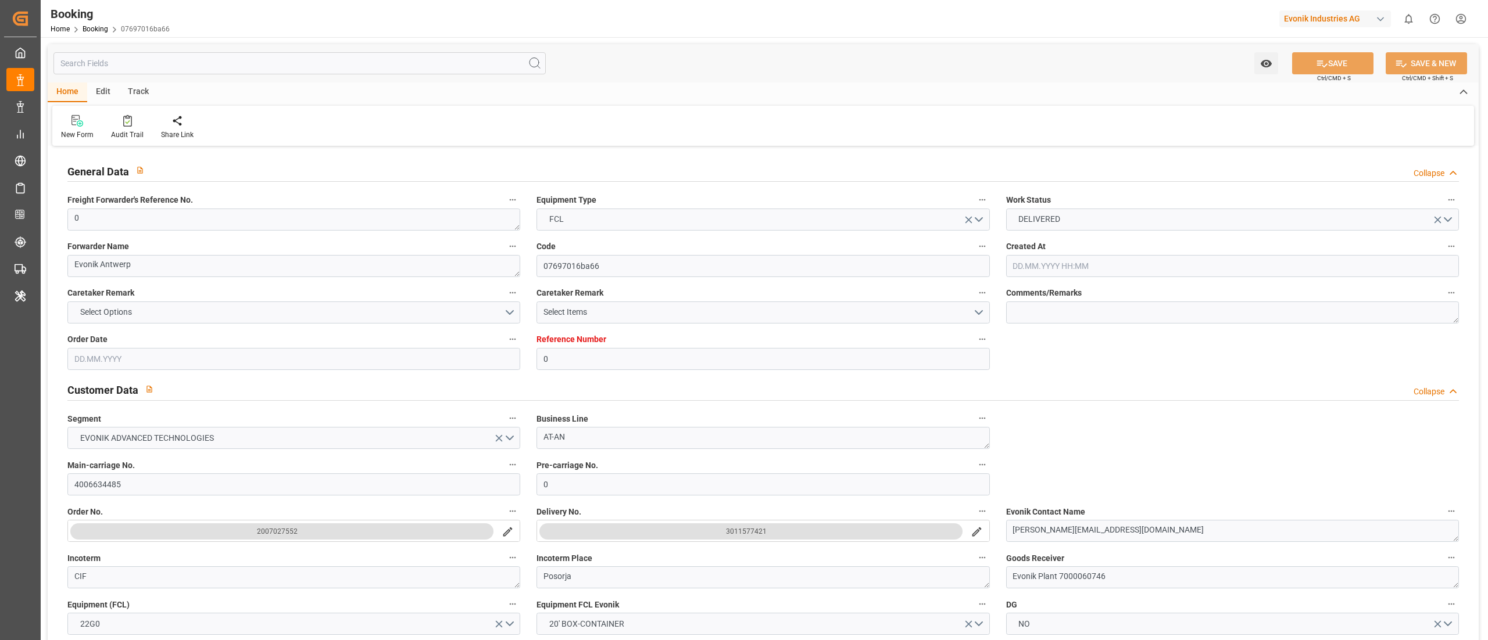
type input "[DATE] 00:00"
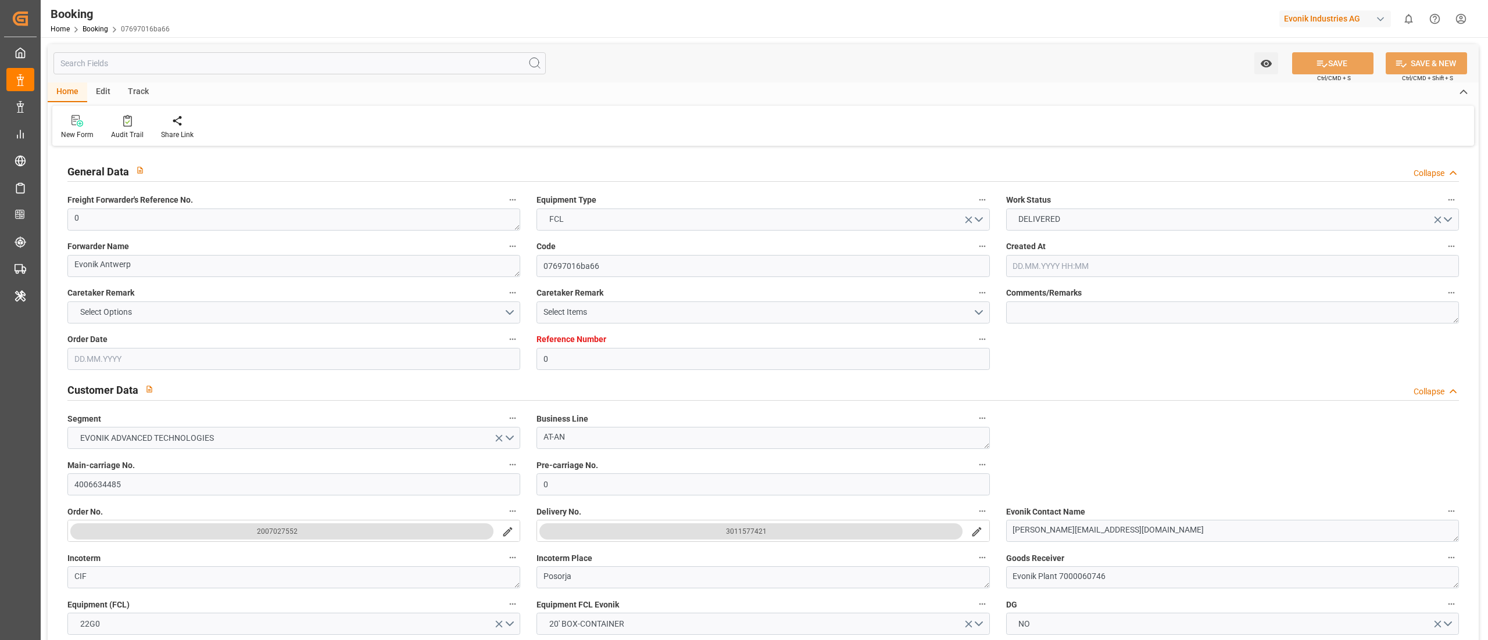
type input "[DATE] 00:00"
type input "12.09.2025 06:42"
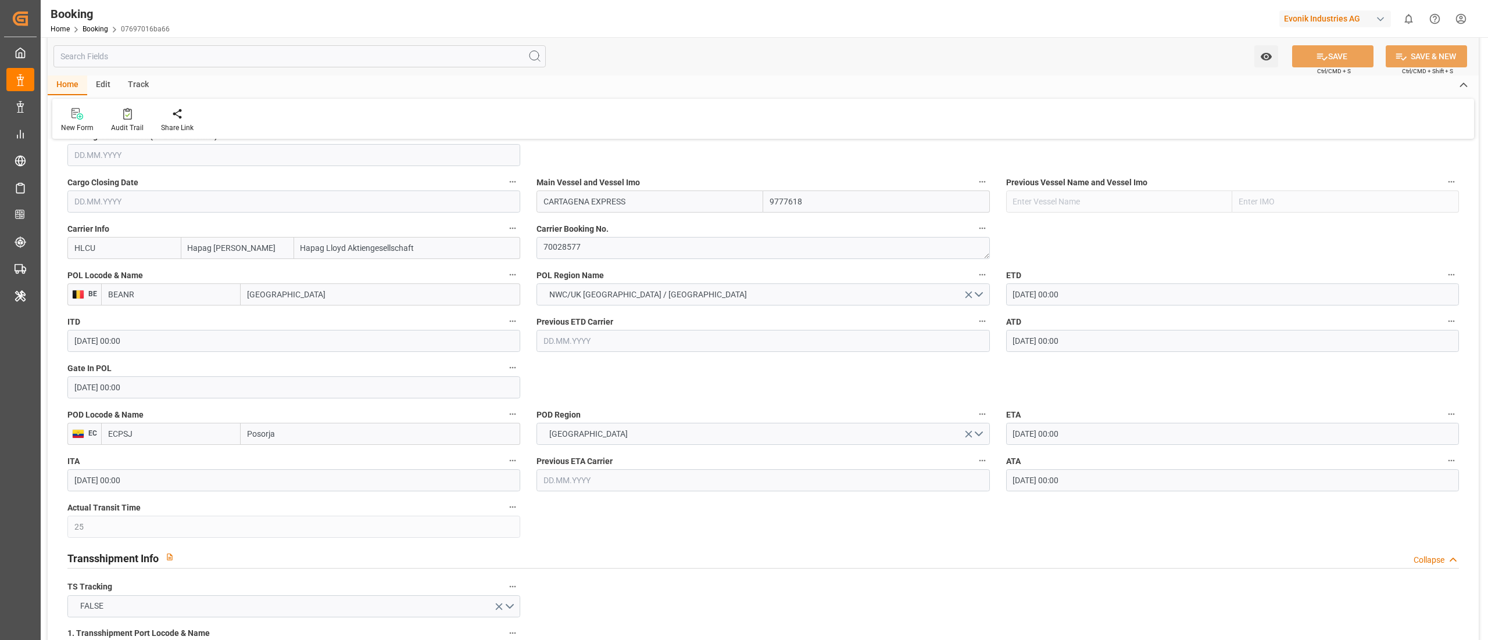
scroll to position [930, 0]
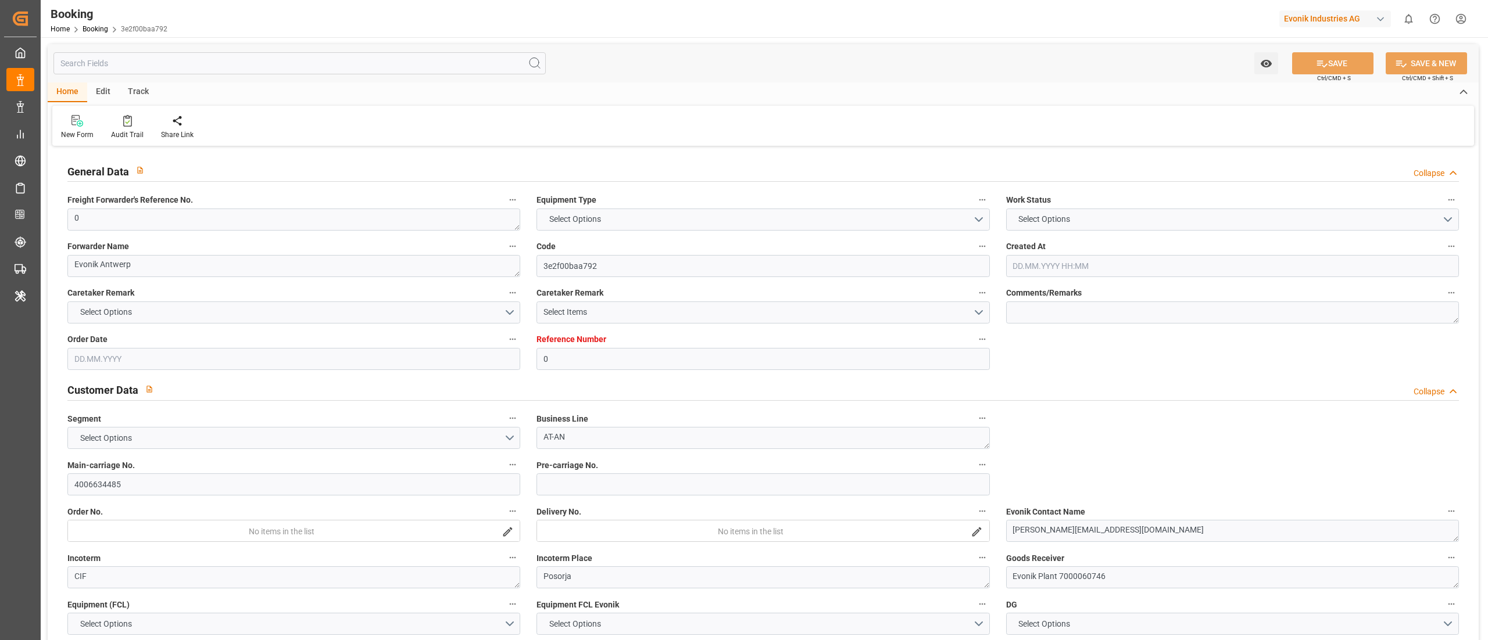
type input "0"
type input "9777618"
type input "Hapag [PERSON_NAME]"
type input "Hapag Lloyd Aktiengesellschaft"
type input "BEANR"
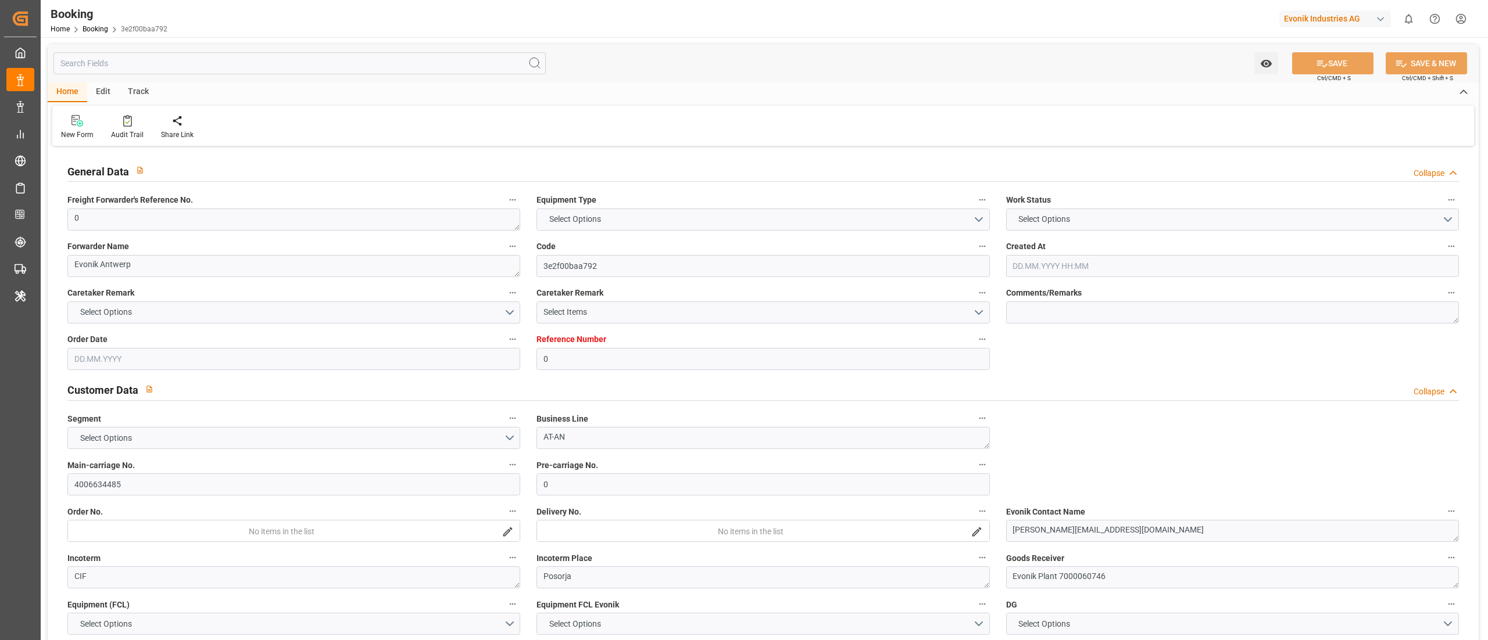
type input "ECPSJ"
type input "25"
type input "0"
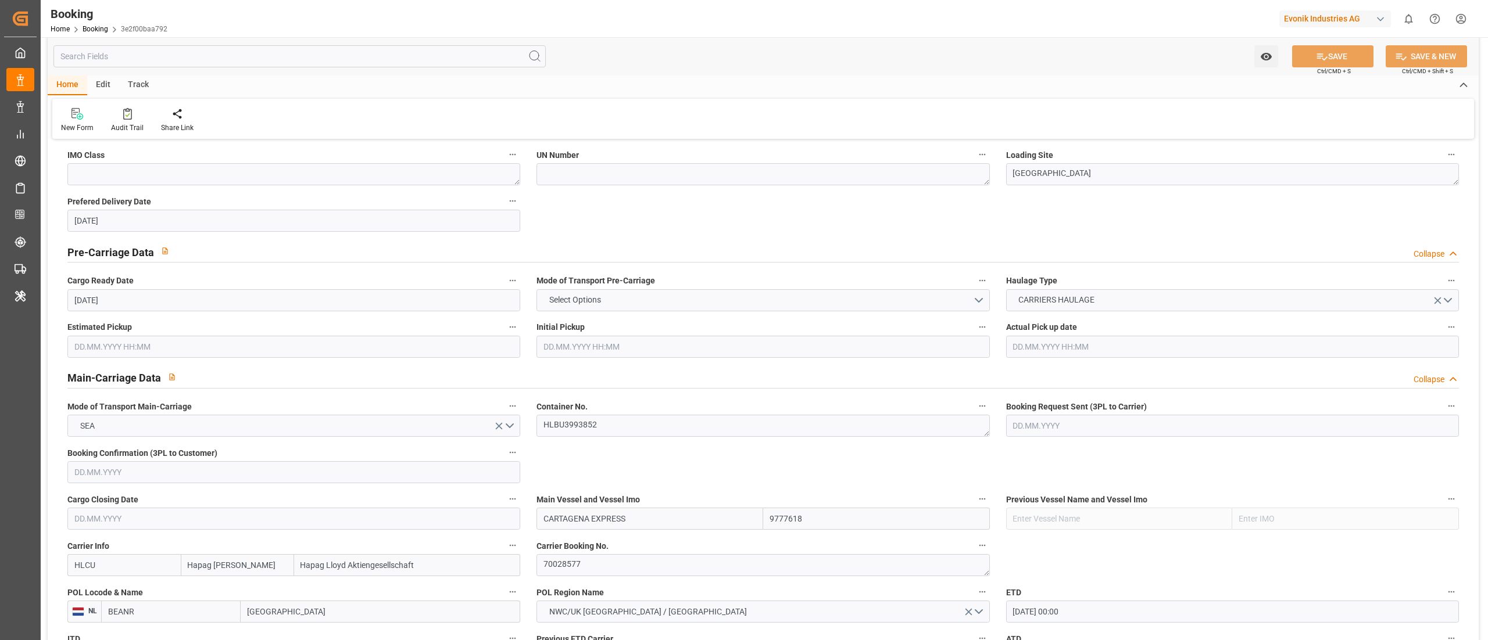
type input "[DATE] 08:15"
type input "[DATE]"
type input "[DATE] 00:00"
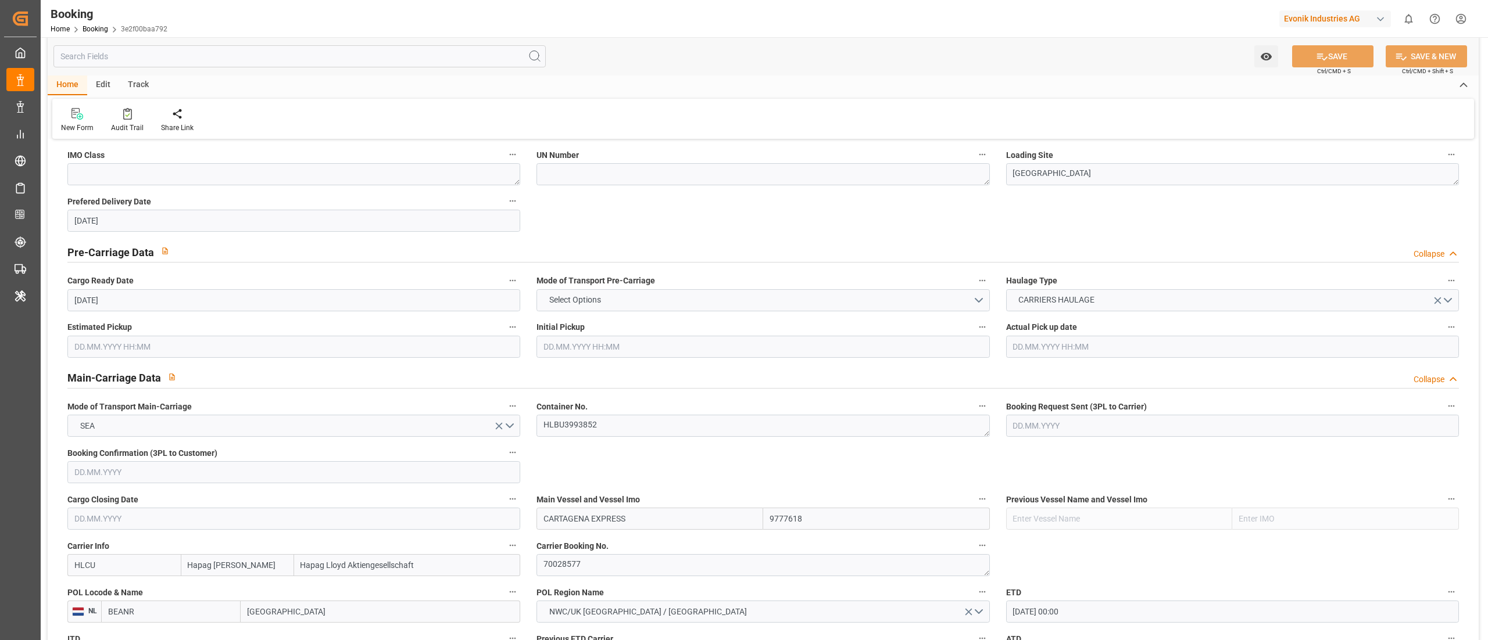
type input "[DATE] 00:00"
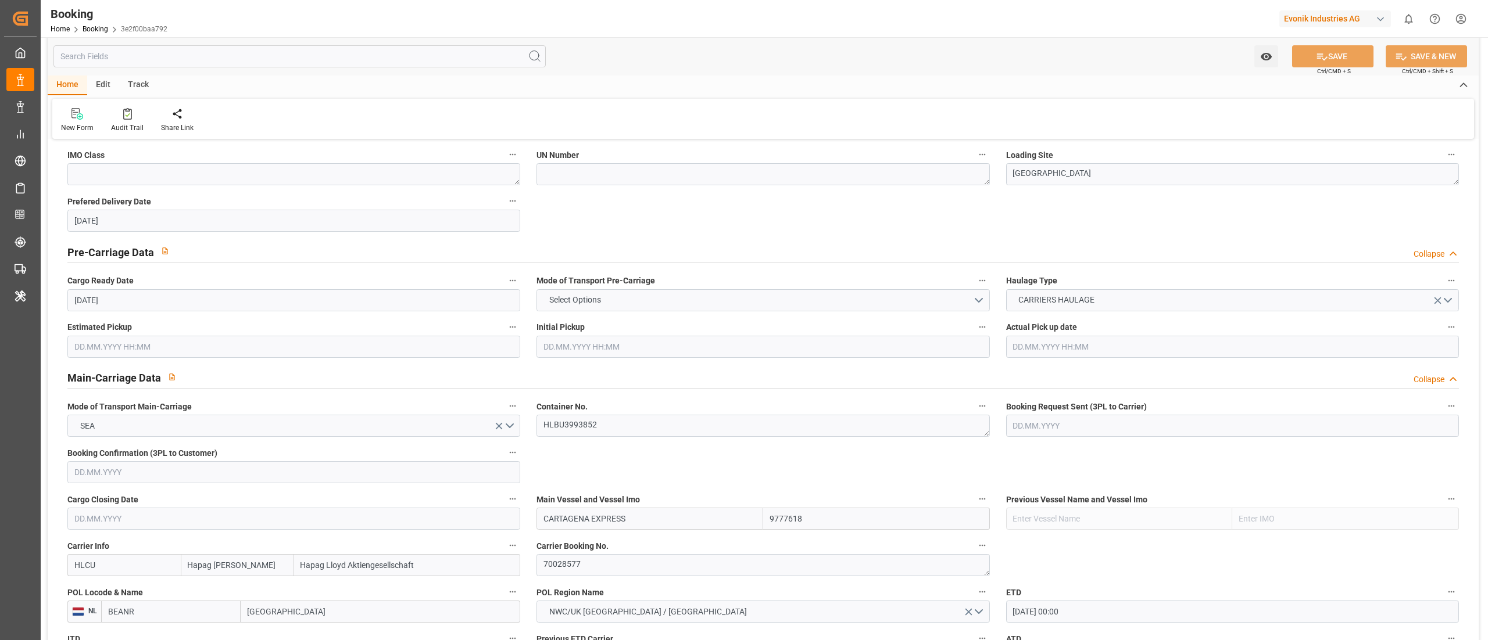
type input "[DATE] 00:00"
type input "[DATE] 06:44"
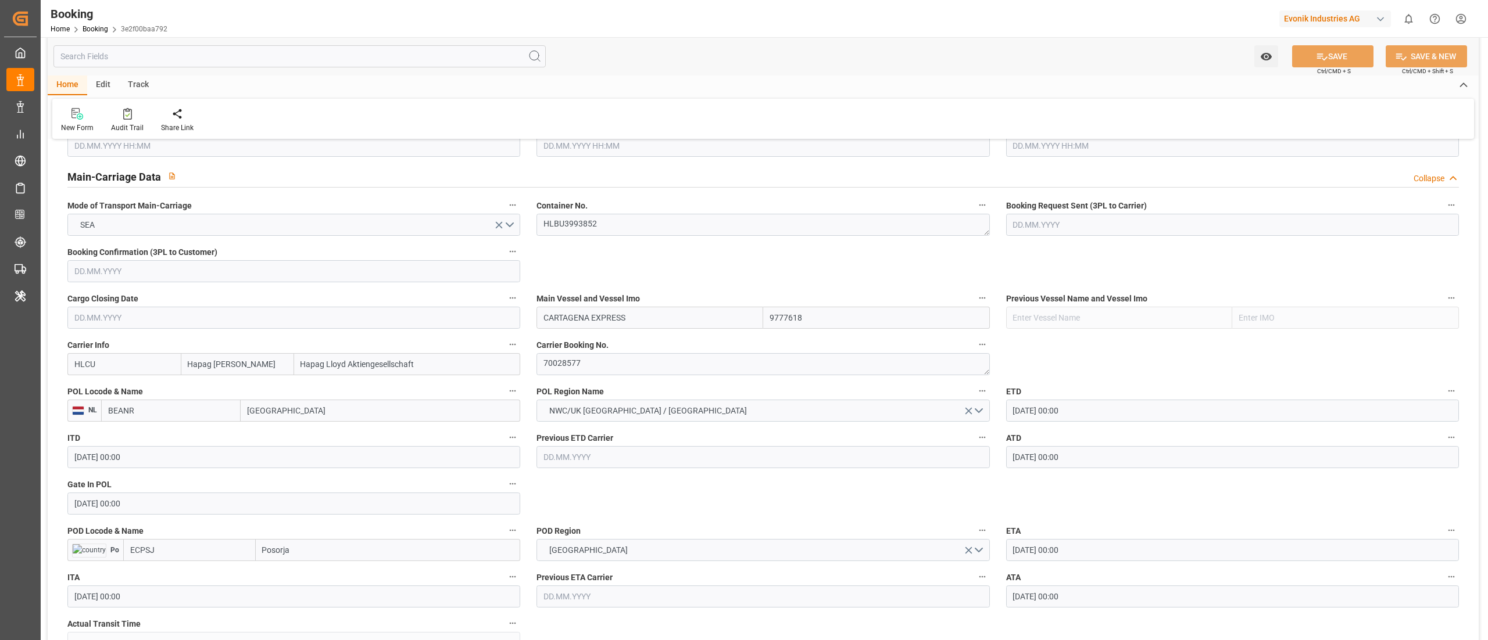
click at [165, 416] on input "BEANR" at bounding box center [170, 411] width 139 height 22
click at [154, 439] on span "BEANR - [GEOGRAPHIC_DATA]" at bounding box center [162, 436] width 107 height 9
type input "BEANR"
click at [173, 550] on input "ECPSJ" at bounding box center [189, 550] width 133 height 22
click at [159, 574] on span "ECPSJ - Posorja" at bounding box center [158, 575] width 55 height 9
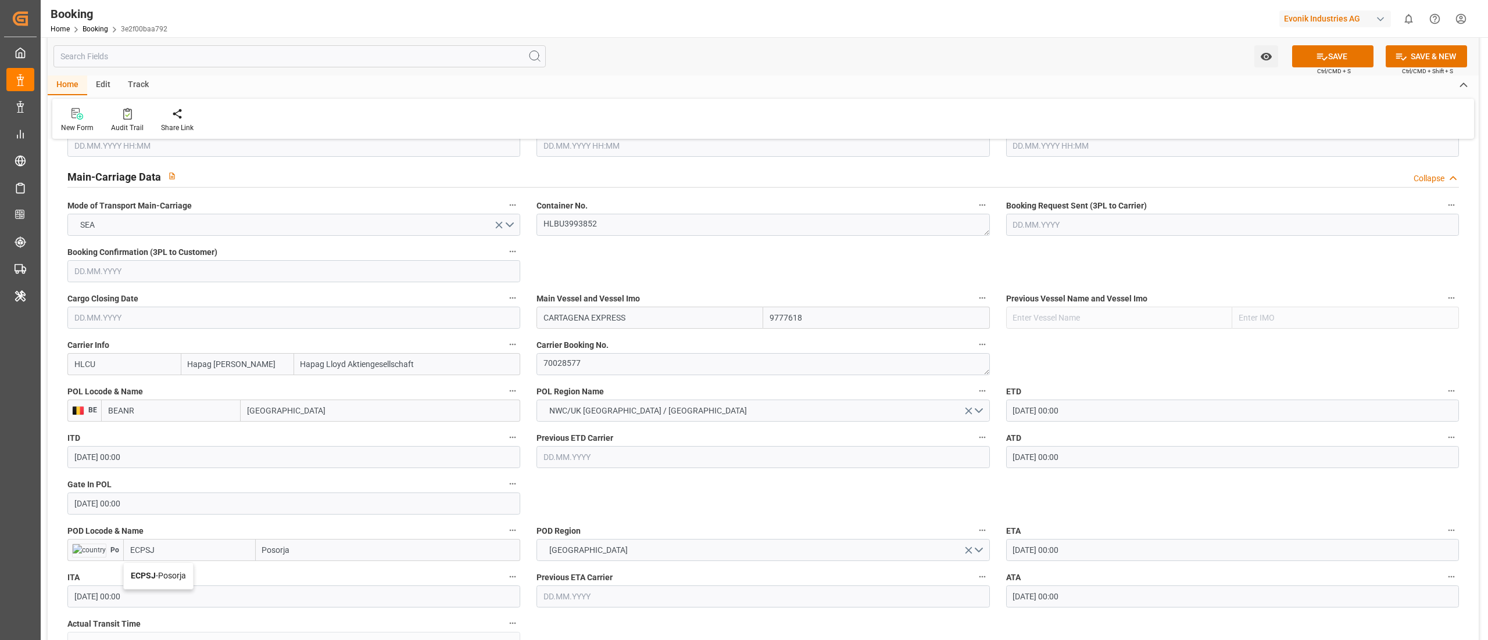
type input "ECPSJ"
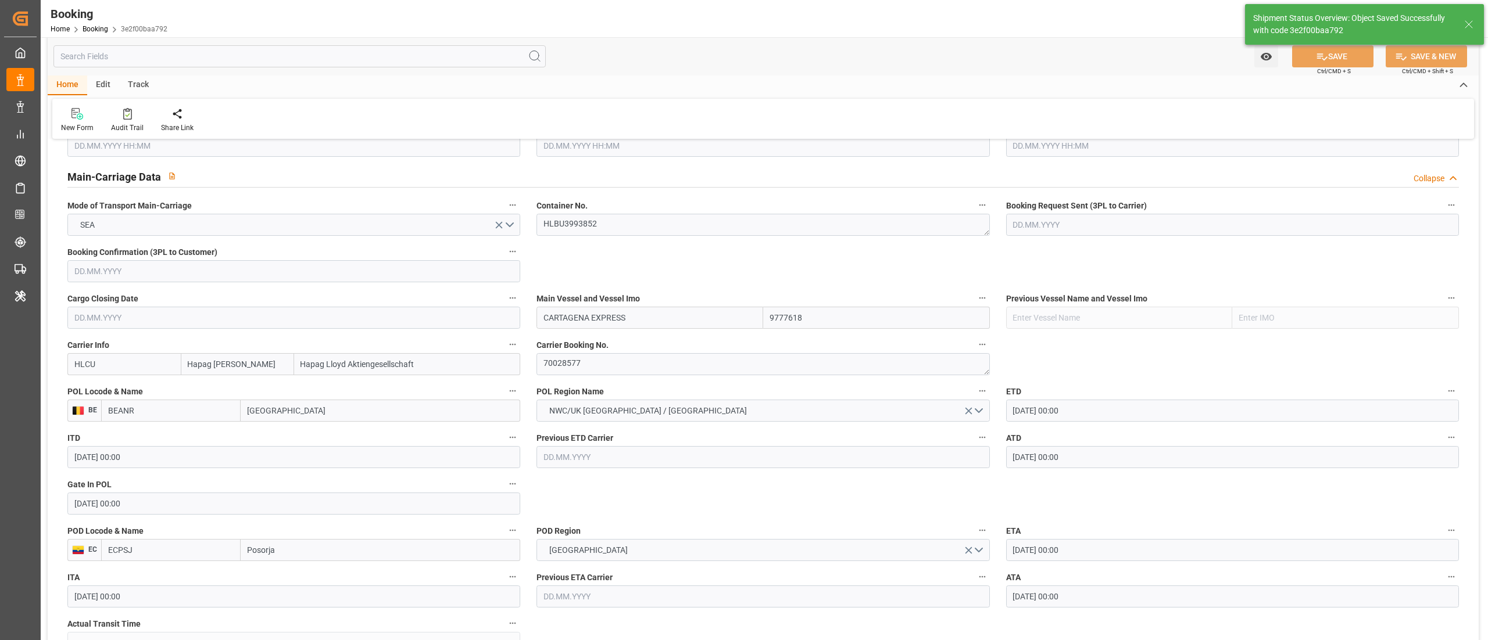
type textarea "Pod-businessDivision-businessLine-"
type input "[DATE] 06:46"
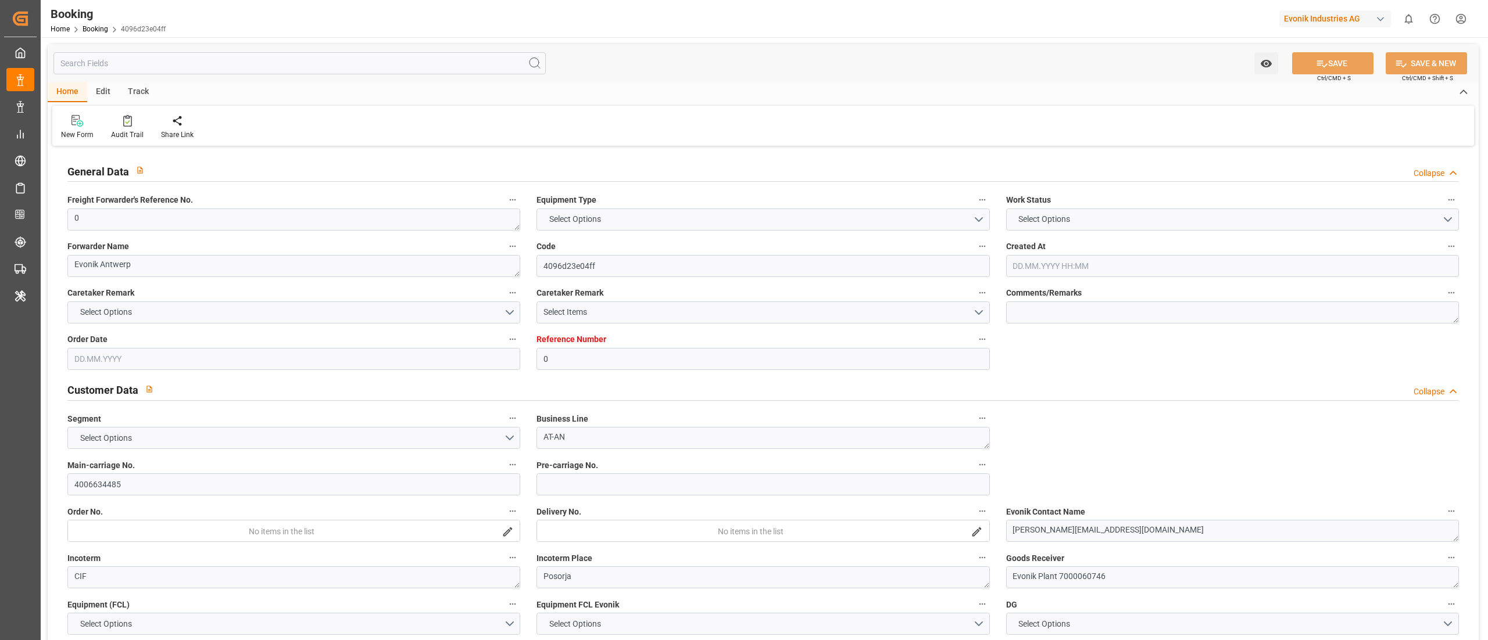
type input "0"
type input "9777618"
type input "Hapag [PERSON_NAME]"
type input "Hapag Lloyd Aktiengesellschaft"
type input "BEANR"
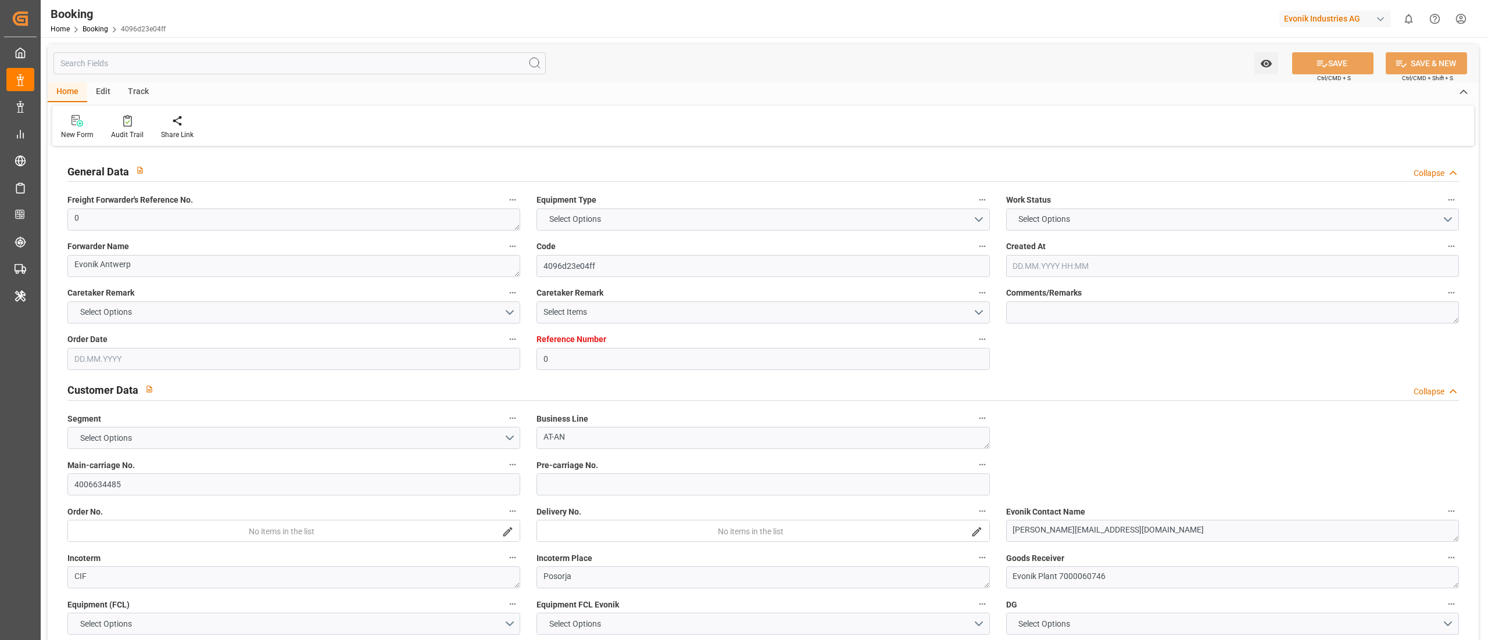
type input "ECPSJ"
type input "25"
type input "0"
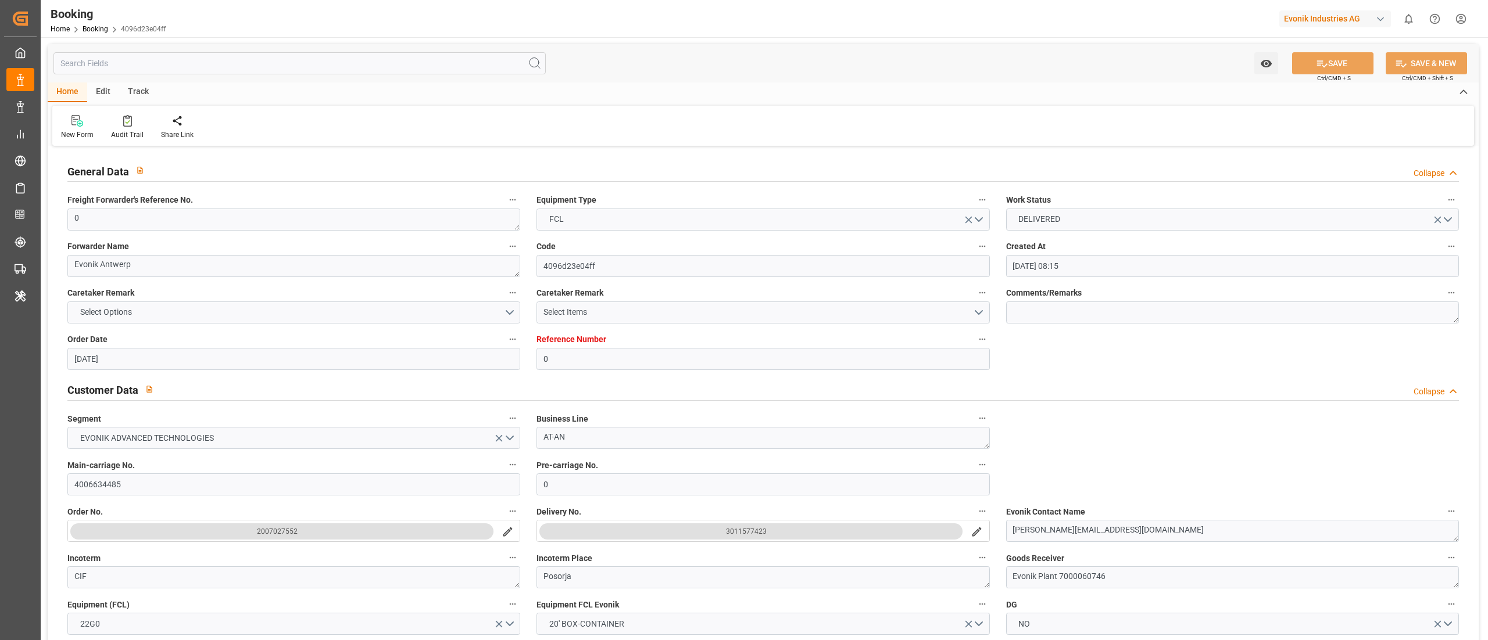
type input "[DATE] 08:15"
type input "[DATE]"
type input "[DATE] 00:00"
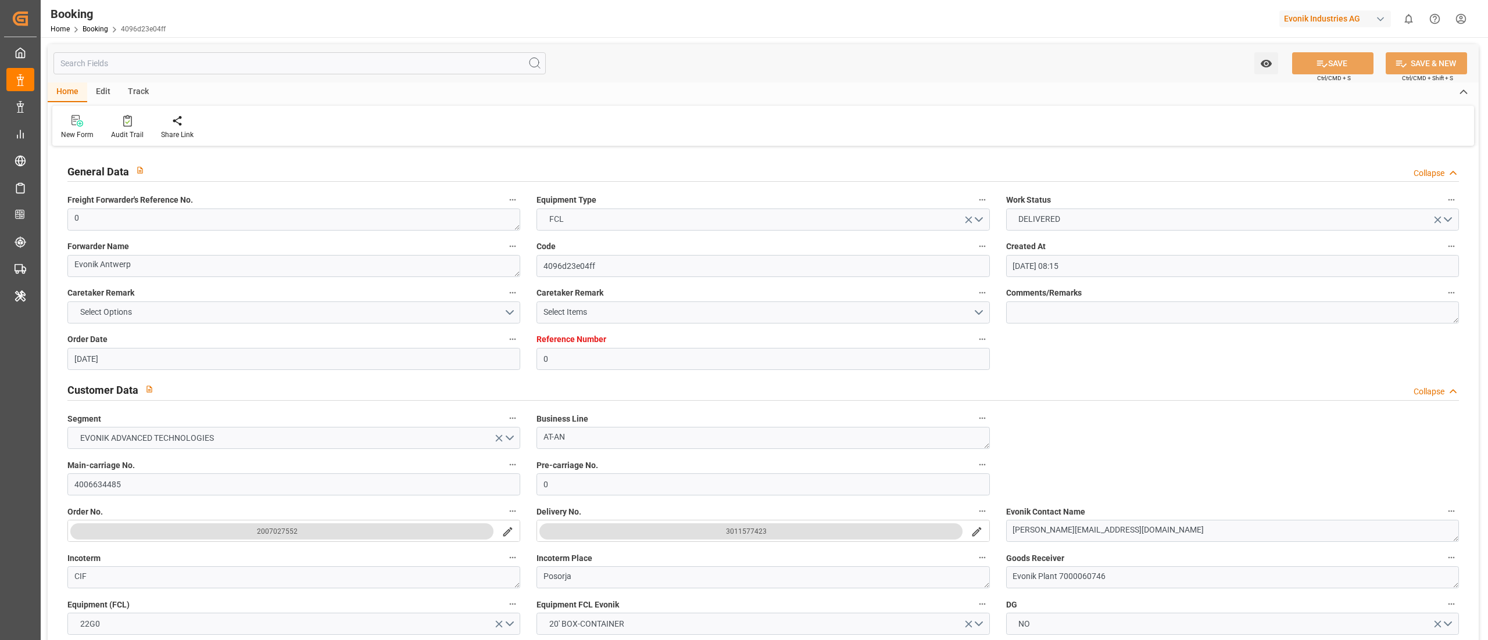
type input "[DATE] 00:00"
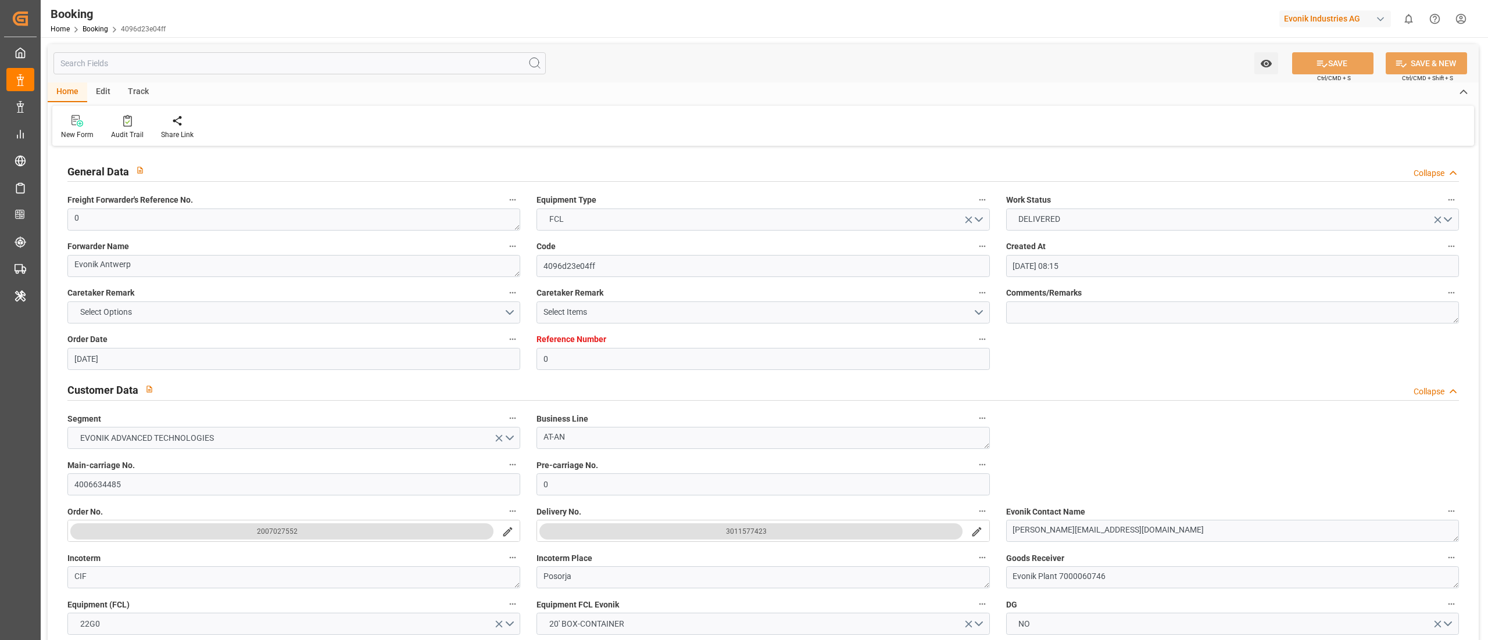
type input "[DATE] 00:00"
type input "[DATE] 06:44"
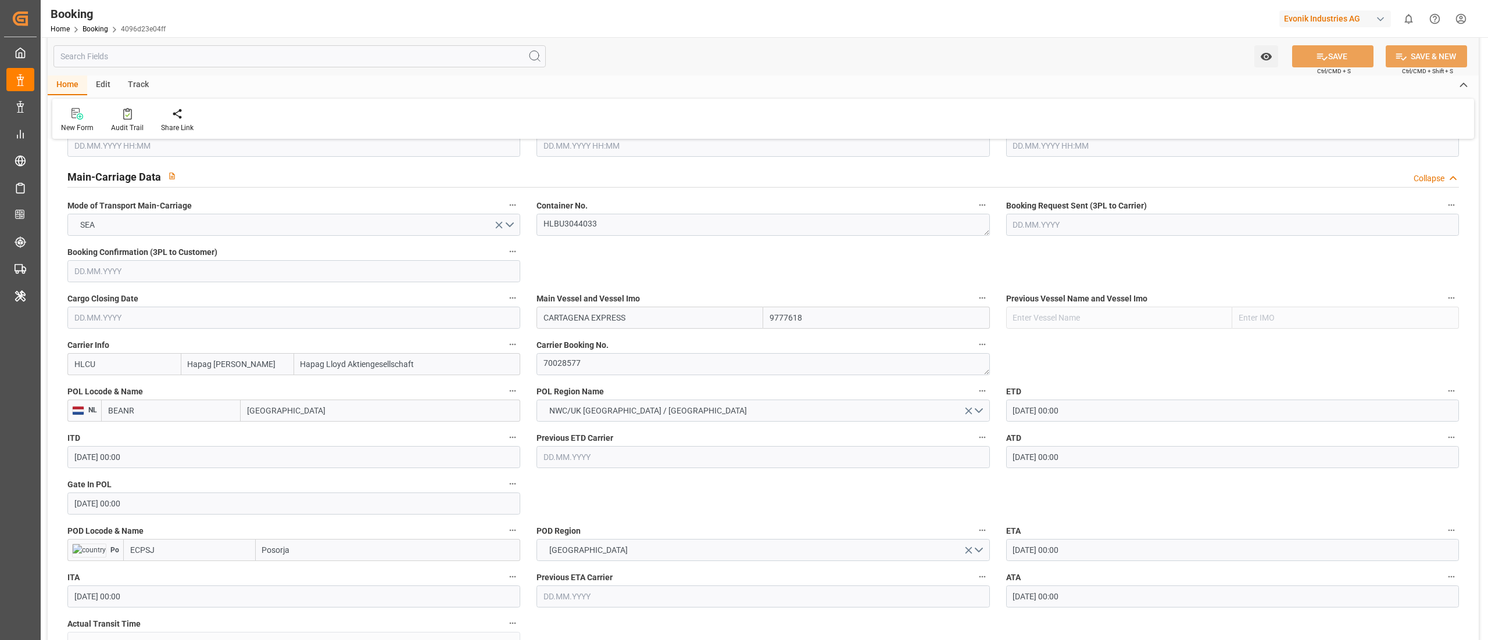
scroll to position [814, 0]
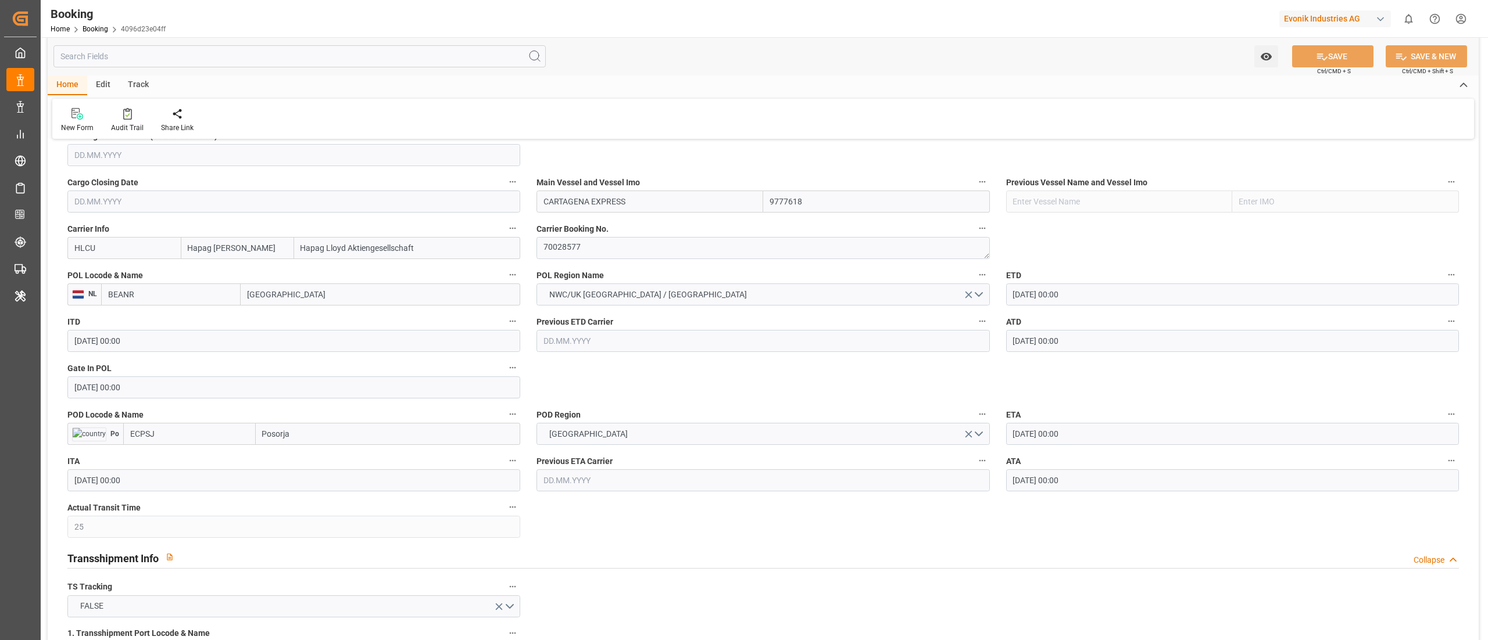
click at [172, 297] on input "BEANR" at bounding box center [170, 295] width 139 height 22
click at [143, 323] on span "BEANR - [GEOGRAPHIC_DATA]" at bounding box center [162, 320] width 107 height 9
type input "BEANR"
click at [177, 442] on input "ECPSJ" at bounding box center [189, 434] width 133 height 22
click at [151, 464] on b "ECPSJ" at bounding box center [143, 459] width 25 height 9
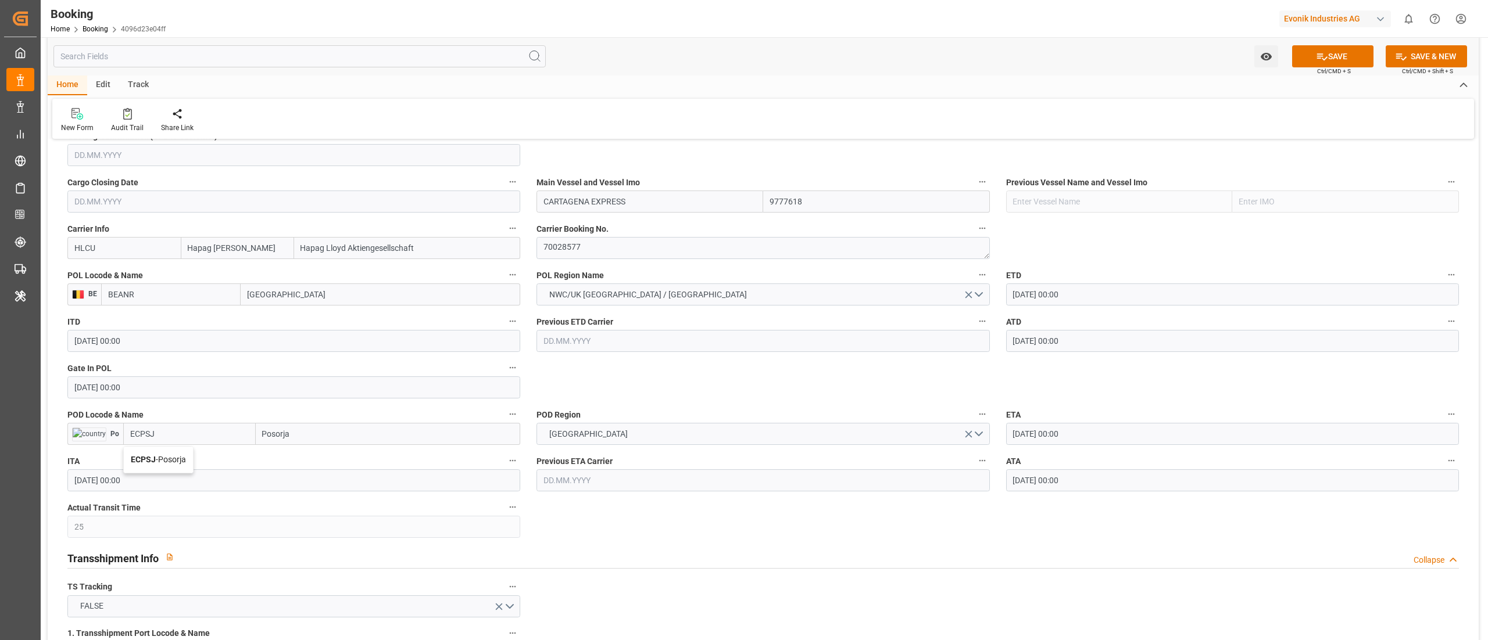
type input "ECPSJ"
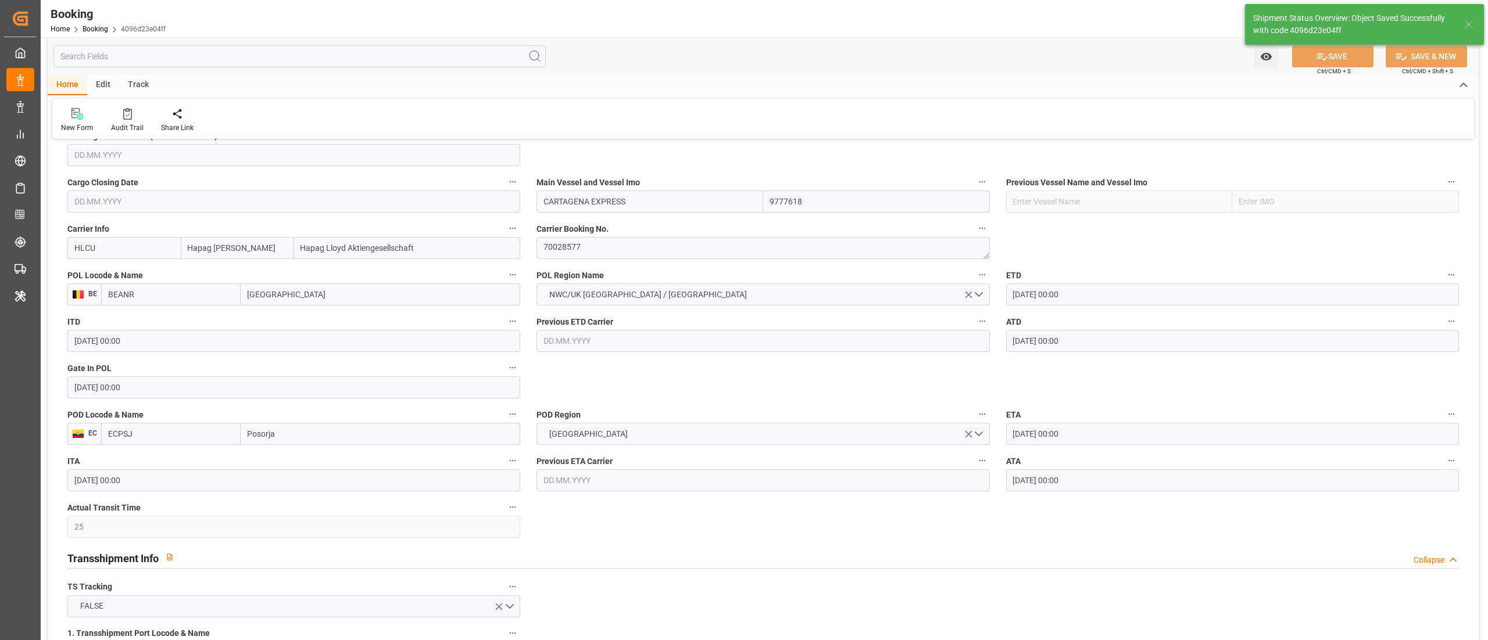
type textarea "Pod-businessDivision-businessLine-"
type input "12.09.2025 06:46"
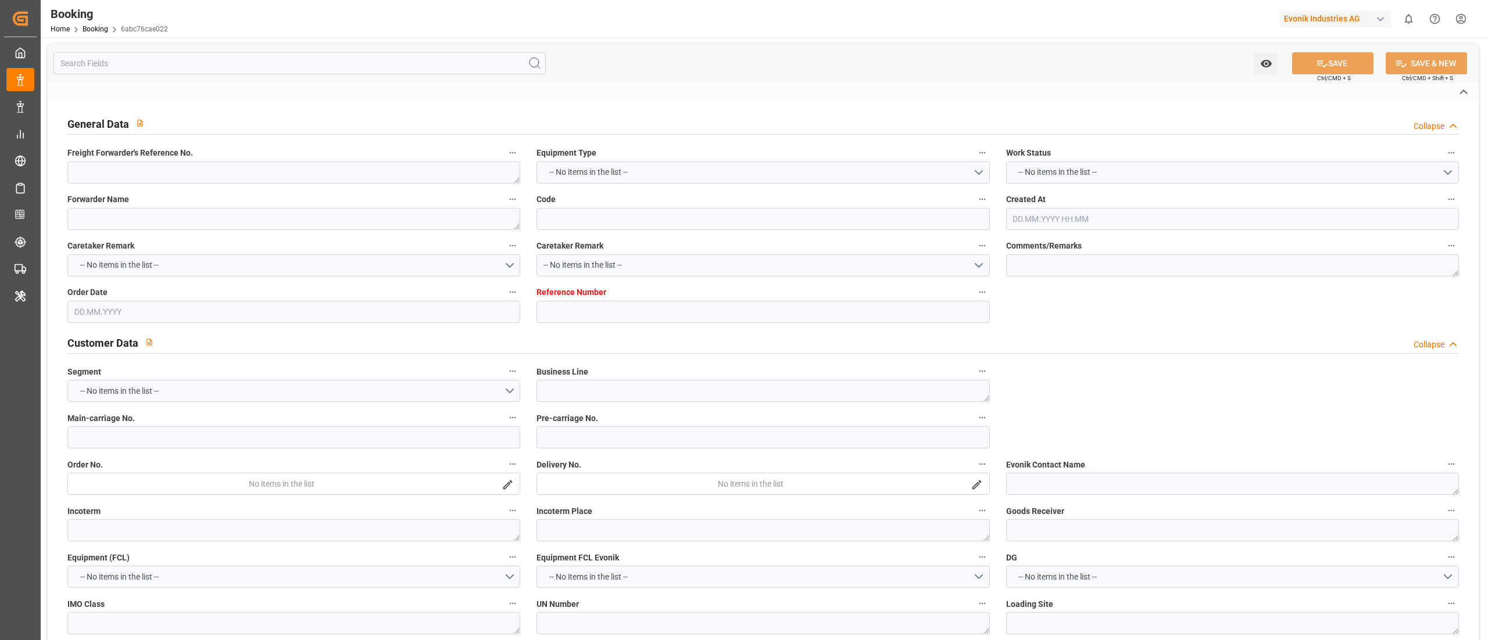
type textarea "0"
type textarea "Evonik Antwerp"
type input "6abc76cae022"
type input "0"
type textarea "AT-AN"
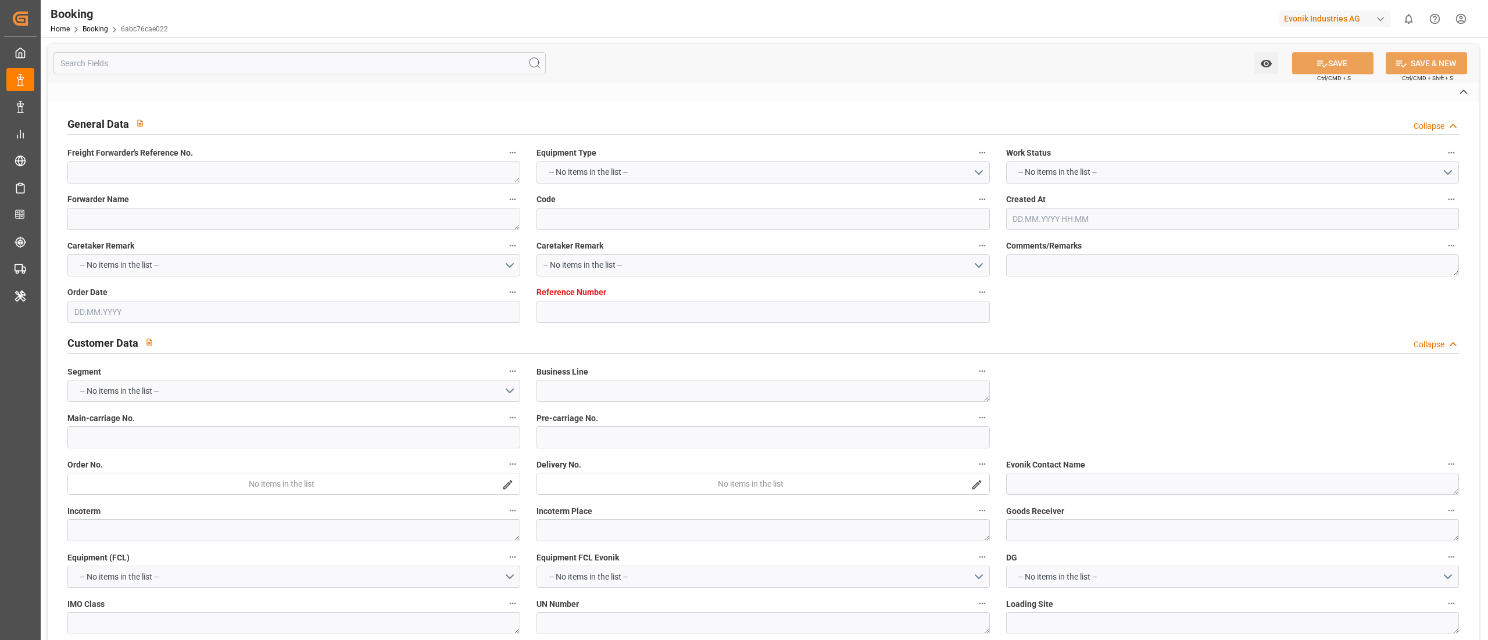
type input "4006634485"
type textarea "[PERSON_NAME][EMAIL_ADDRESS][DOMAIN_NAME]"
type textarea "CIF"
type textarea "Posorja"
type textarea "Evonik Plant 7000060746"
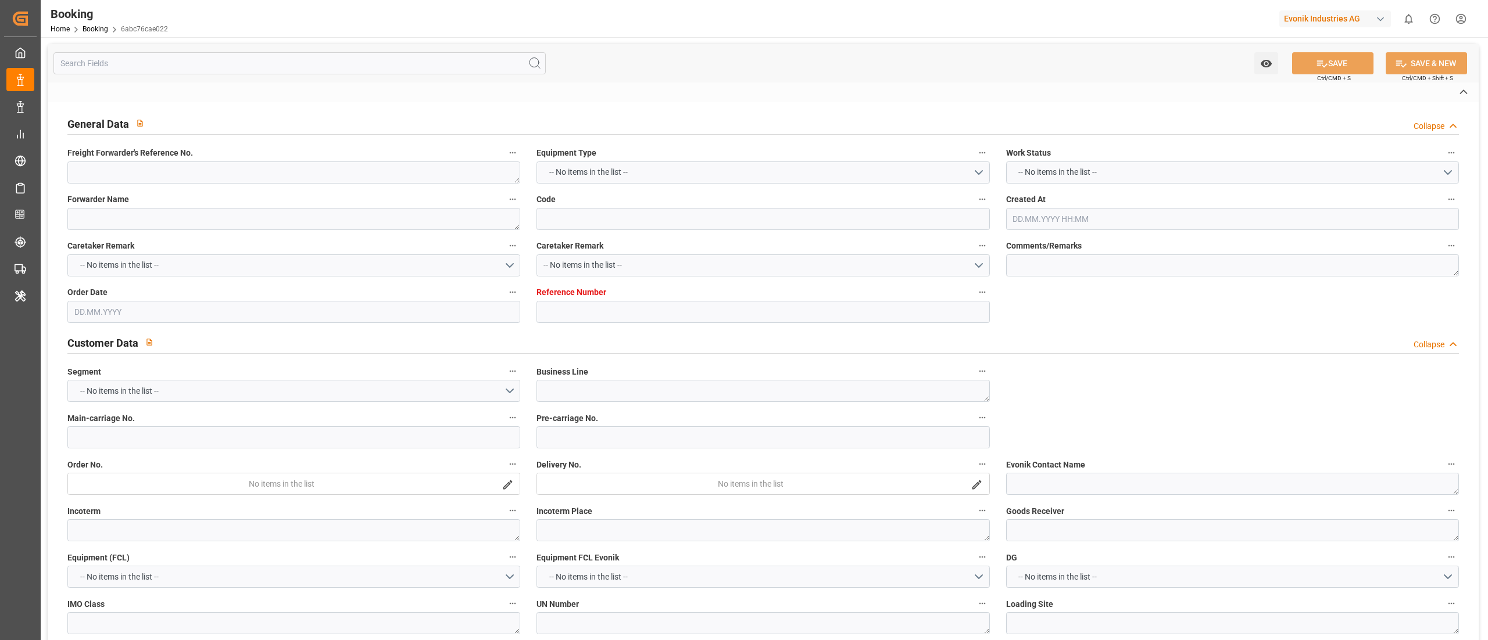
type textarea "[GEOGRAPHIC_DATA]"
type textarea "SEGU3623805"
type input "CARTAGENA EXPRESS"
type input "HLCU"
type textarea "70028577"
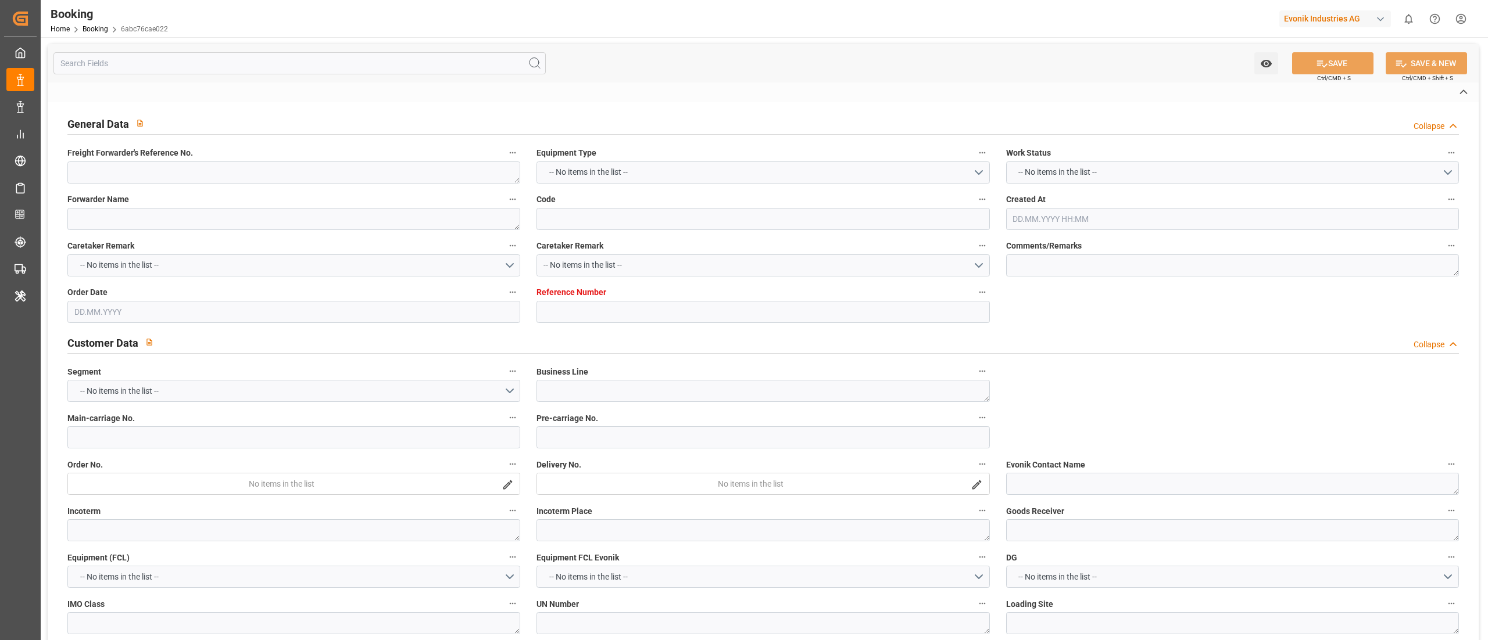
type input "[GEOGRAPHIC_DATA]"
type input "Posorja"
type textarea "INPUT_Evonik_Seeburger_LoadTenderOcean_1002941170_20250710113412395.xml"
type textarea "NWC/[GEOGRAPHIC_DATA] [GEOGRAPHIC_DATA] Continent / [GEOGRAPHIC_DATA]-AN"
type textarea "INPUT_Evonik_Seeburger_LoadTenderOcean_1002911137_20250701101207415.xml,INPUT_E…"
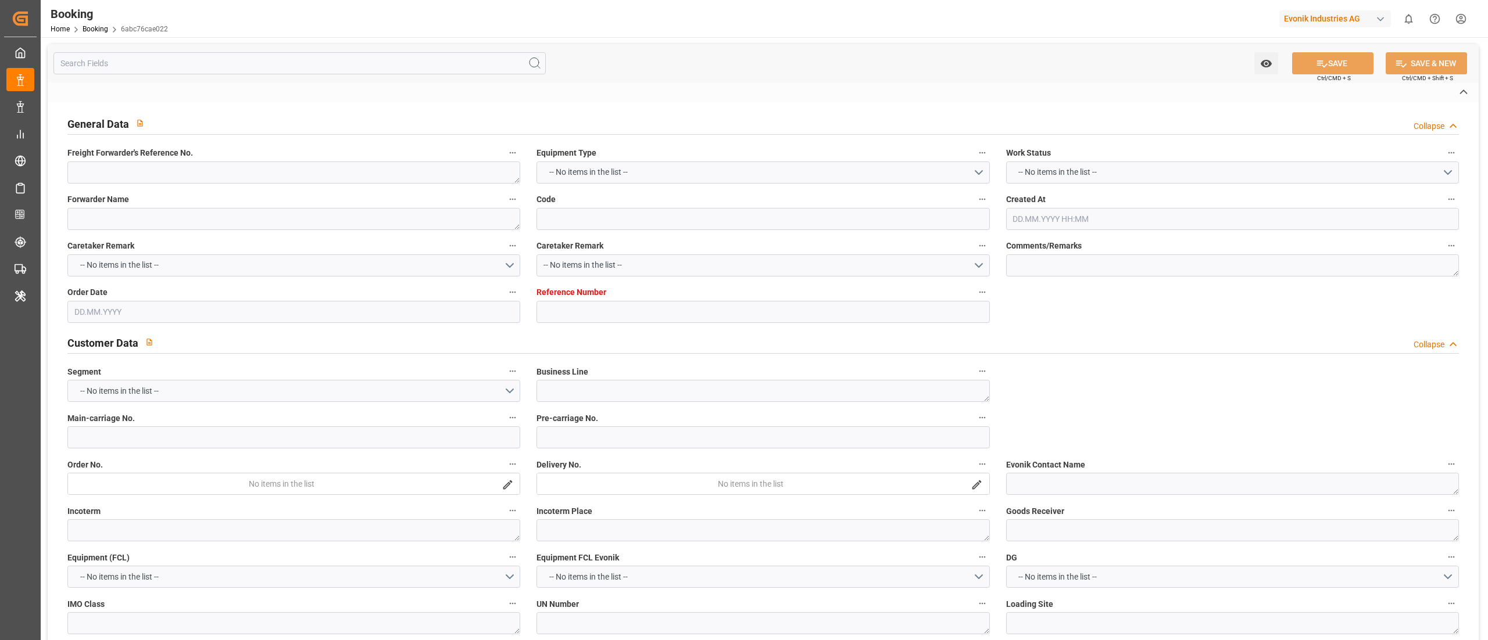
type textarea "1002941170"
type textarea "[PERSON_NAME]"
type textarea "Pod-PodCountry-PolCountry-businessDivision-businessLine-"
type textarea "EVONIK Load Tender XML"
type textarea "a011t00000LcJC5AAN"
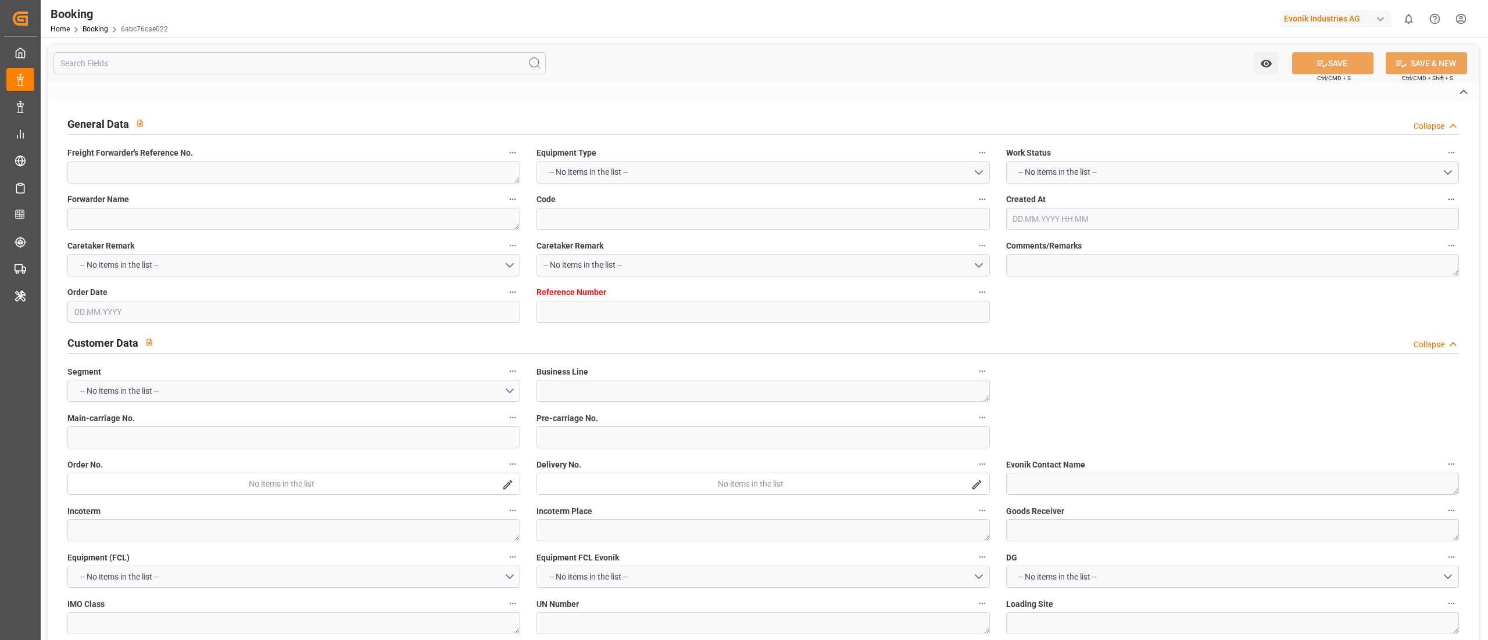
type textarea "No"
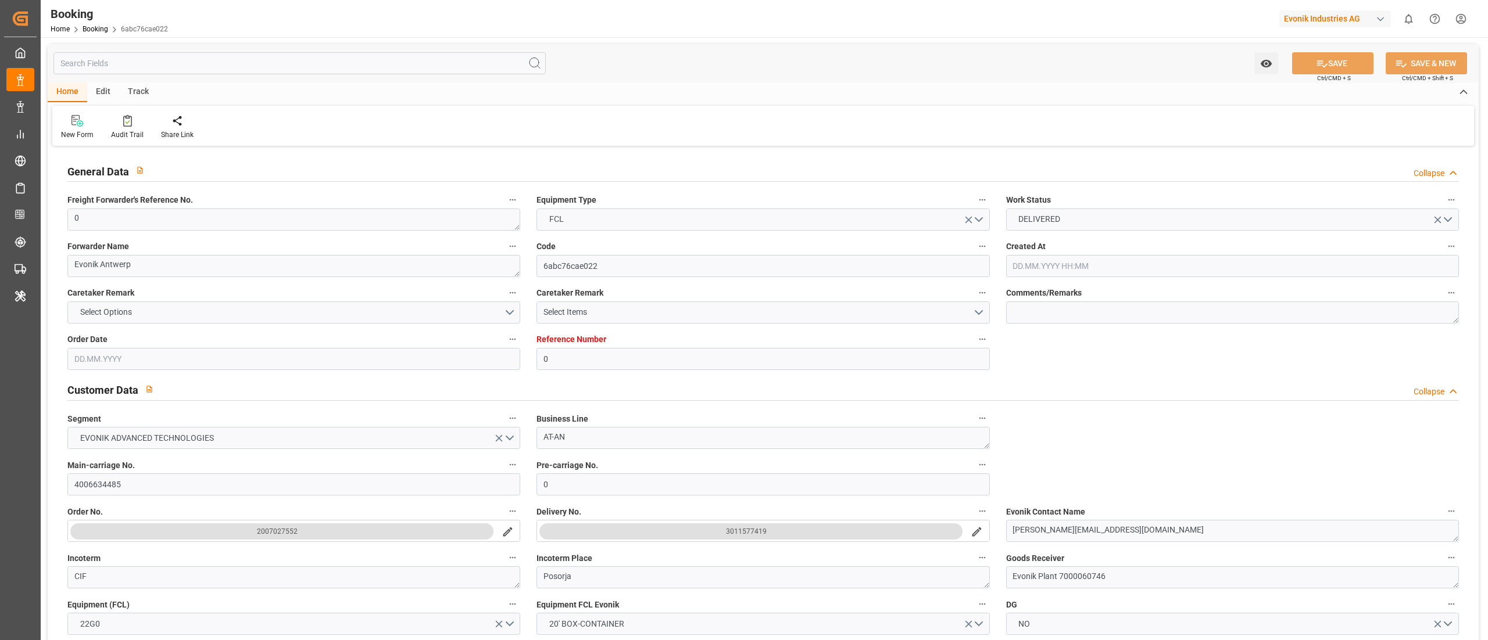
type input "0"
type input "9777618"
type input "Hapag [PERSON_NAME]"
type input "Hapag Lloyd Aktiengesellschaft"
type input "BEANR"
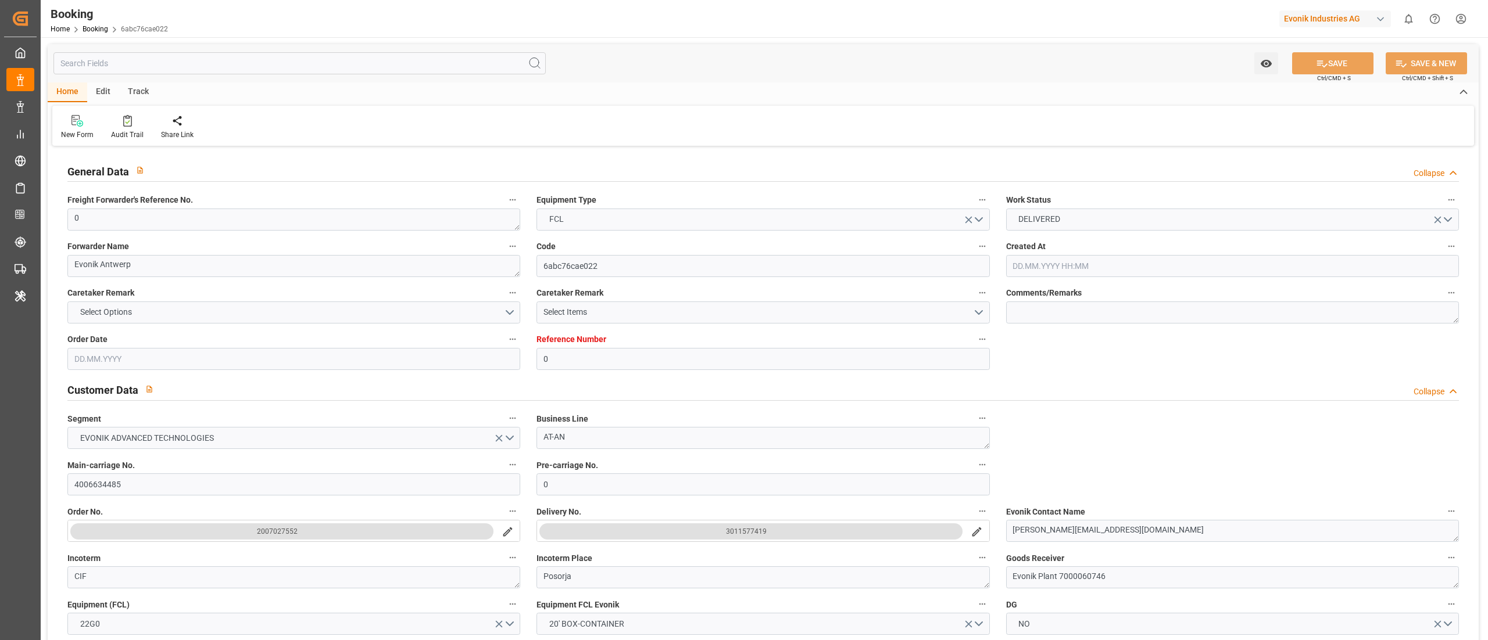
type input "ECPSJ"
type input "25"
type input "0"
type input "[DATE] 08:15"
type input "[DATE]"
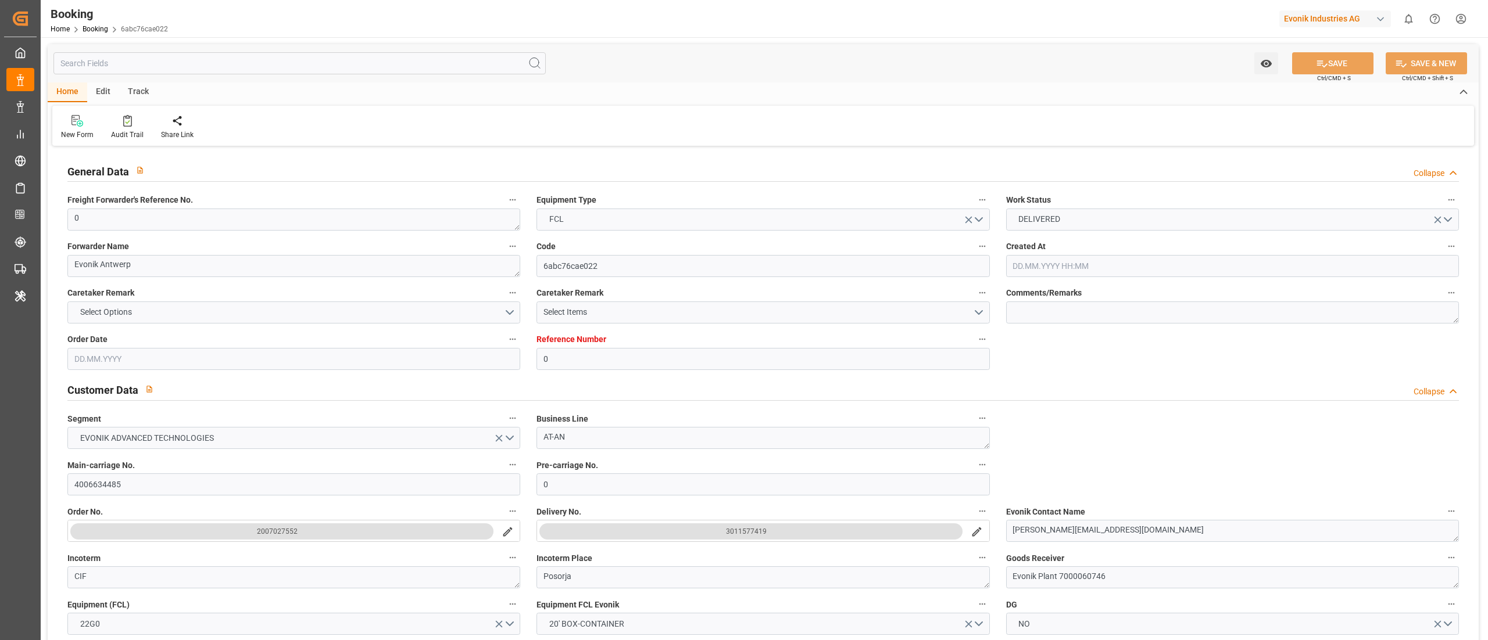
type input "[DATE]"
type input "[DATE] 00:00"
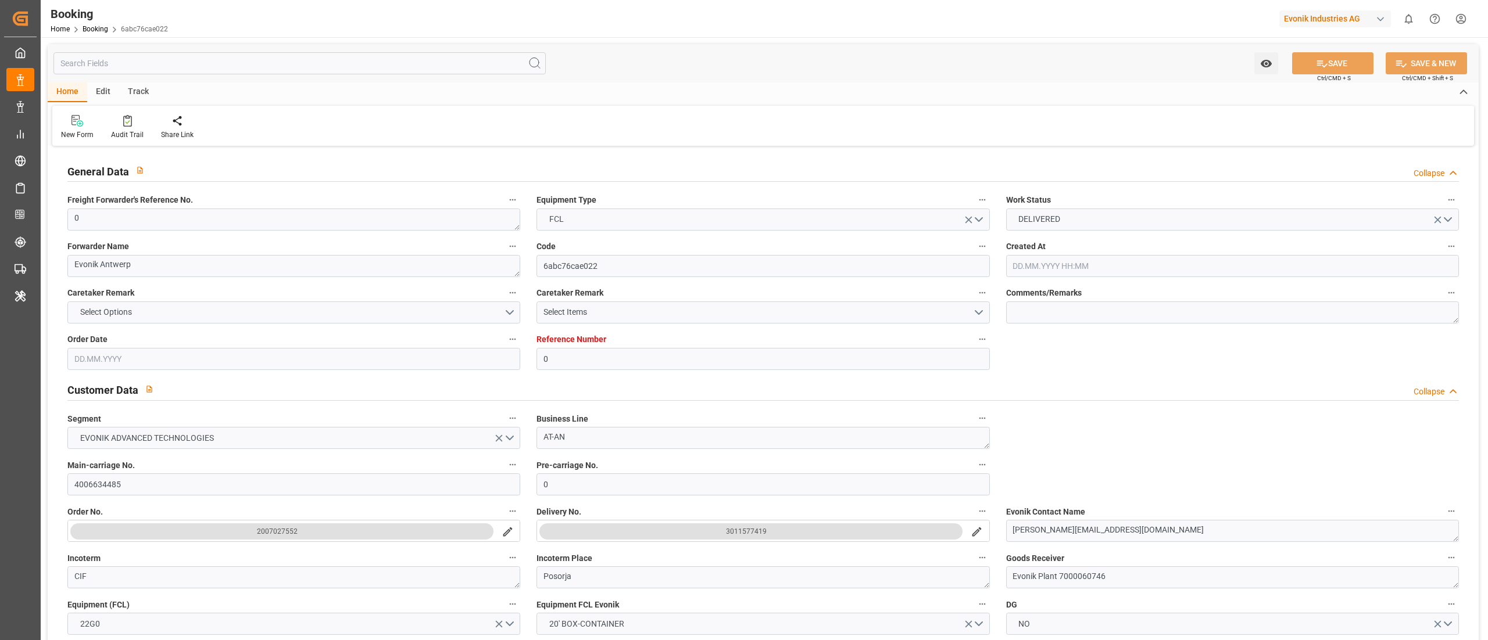
type input "[DATE] 00:00"
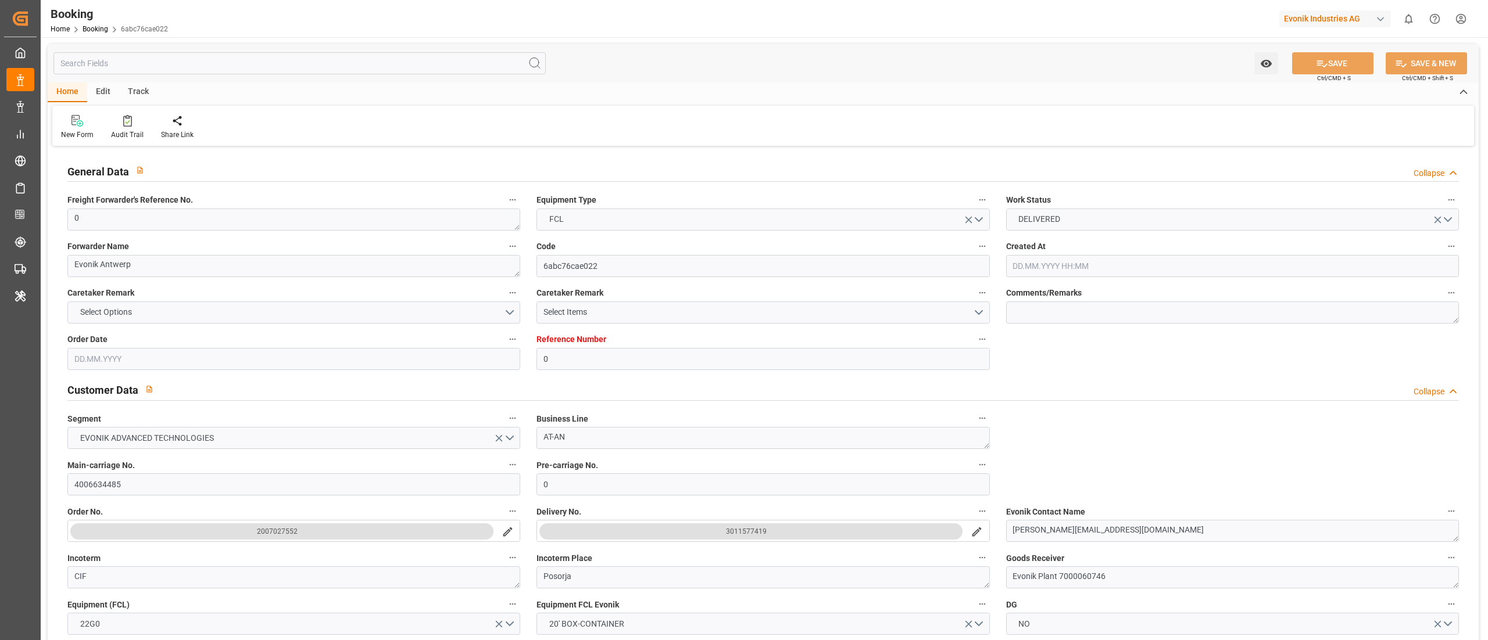
type input "[DATE] 00:00"
type input "[DATE] 06:44"
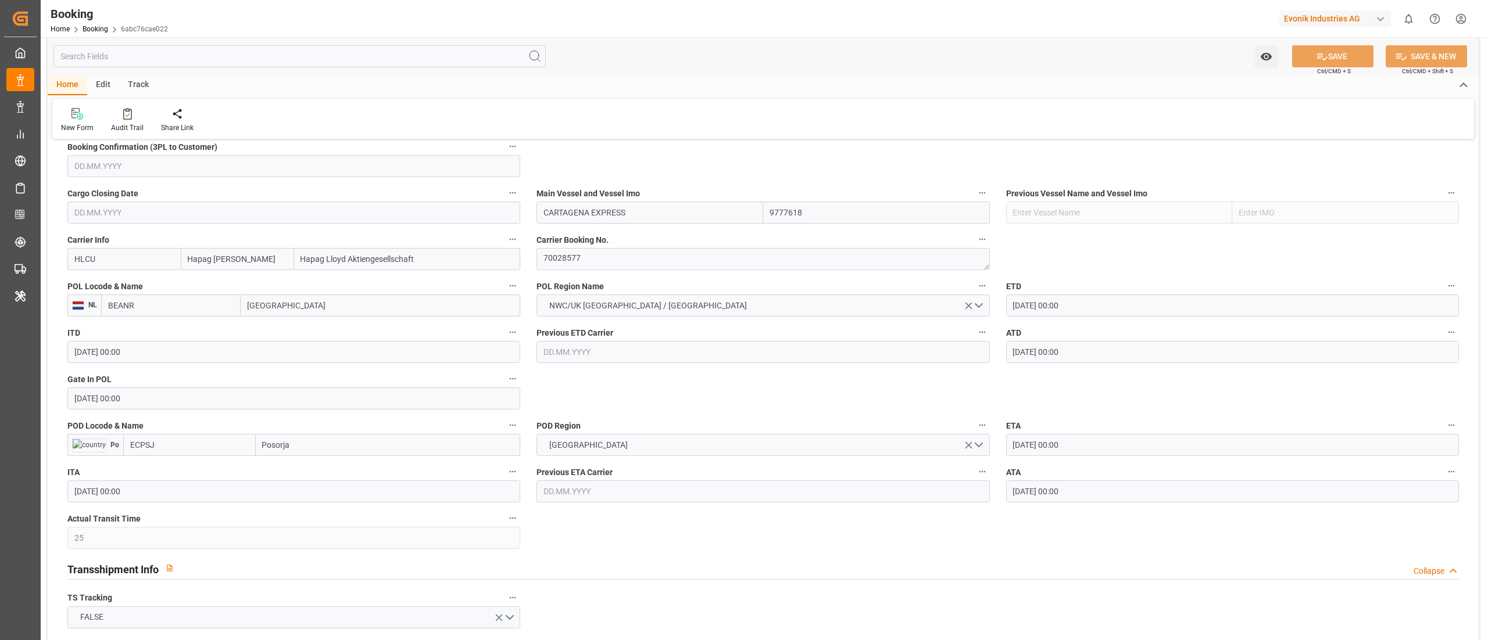
scroll to position [814, 0]
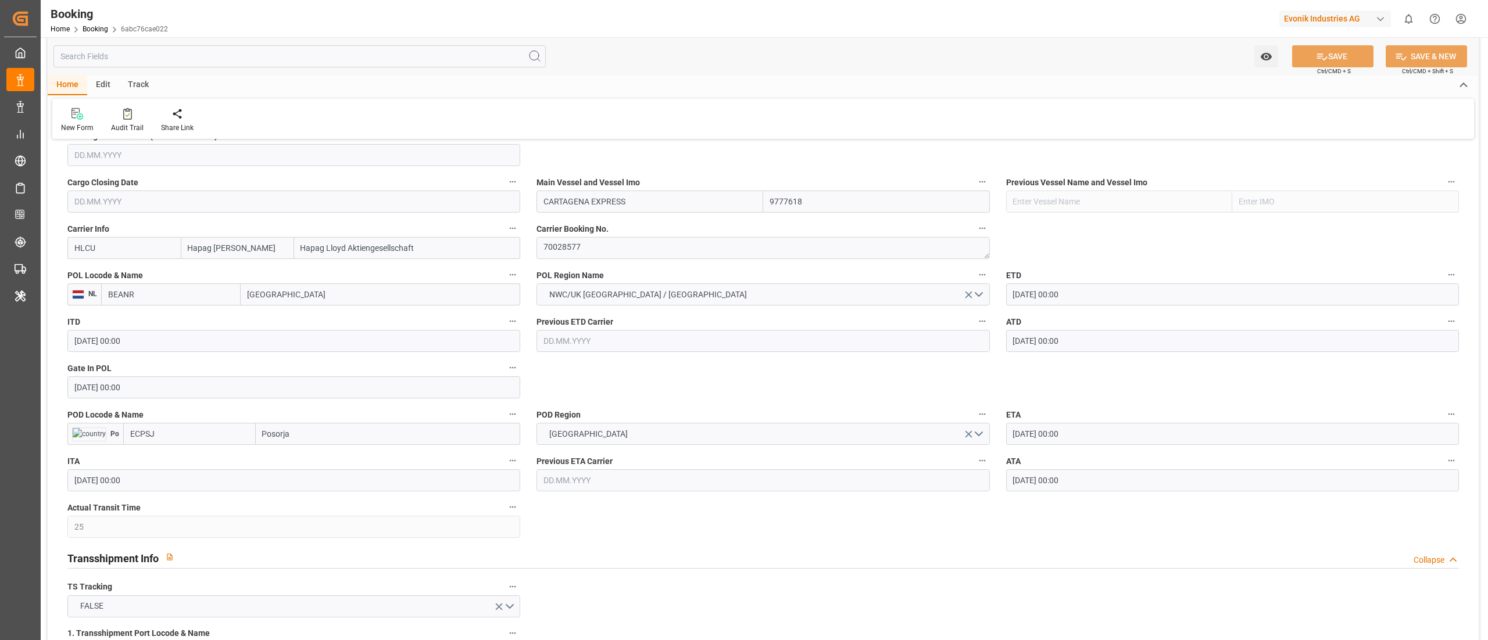
click at [158, 305] on input "BEANR" at bounding box center [170, 295] width 139 height 22
click at [141, 327] on div "BEANR - [GEOGRAPHIC_DATA]" at bounding box center [162, 320] width 121 height 26
type input "BEANR"
click at [166, 430] on input "ECPSJ" at bounding box center [189, 434] width 133 height 22
click at [163, 463] on span "ECPSJ - Posorja" at bounding box center [158, 459] width 55 height 9
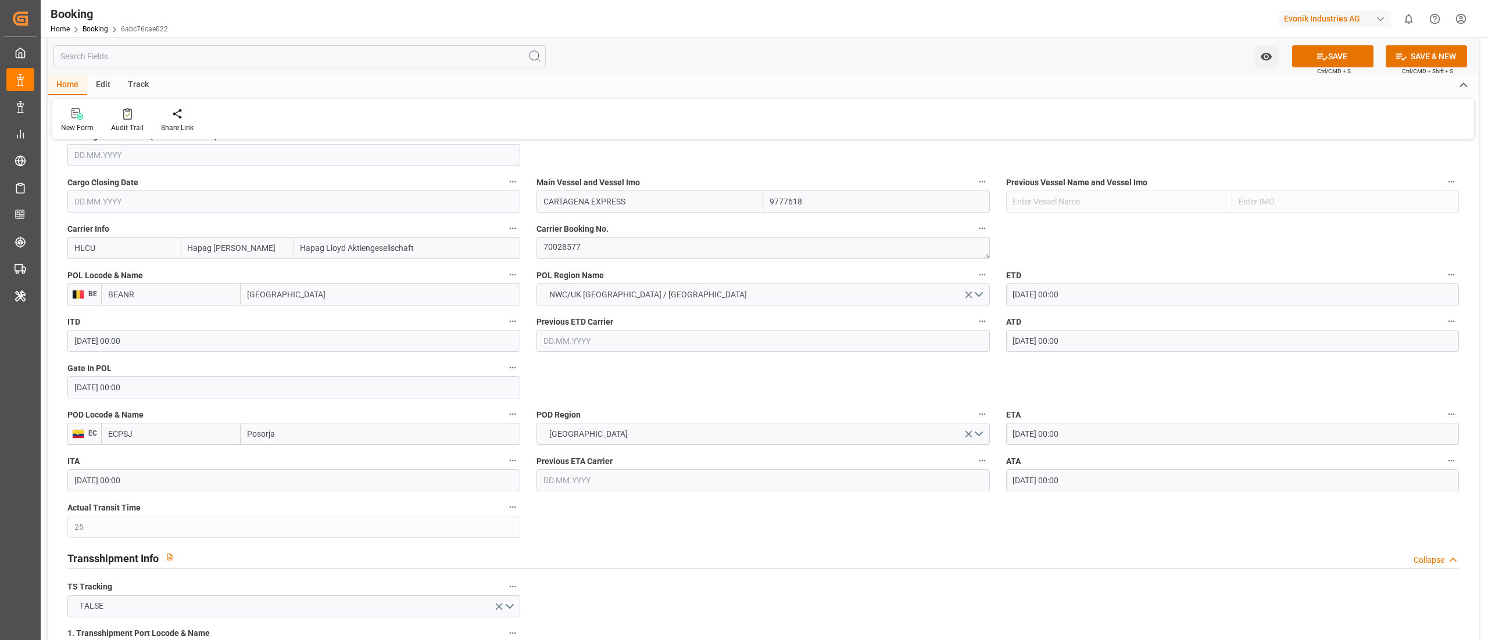
type input "ECPSJ"
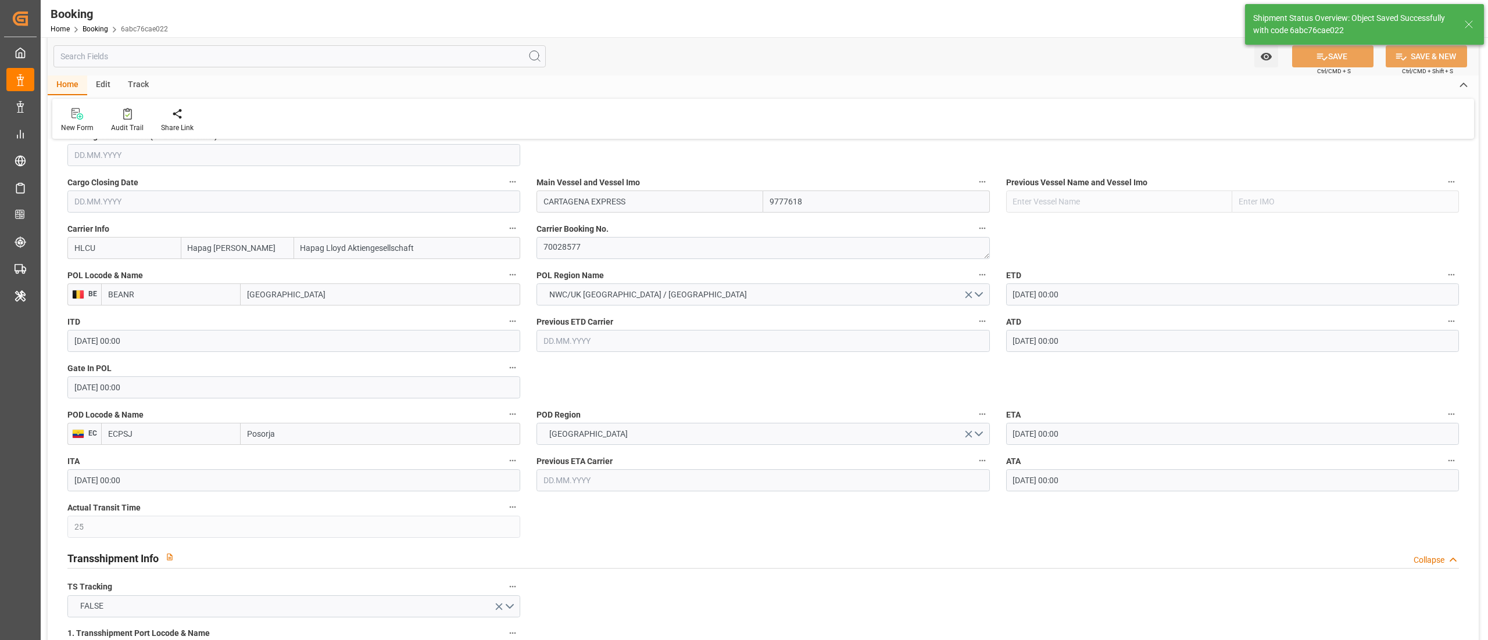
type textarea "Pod-businessDivision-businessLine-"
type input "12.09.2025 06:46"
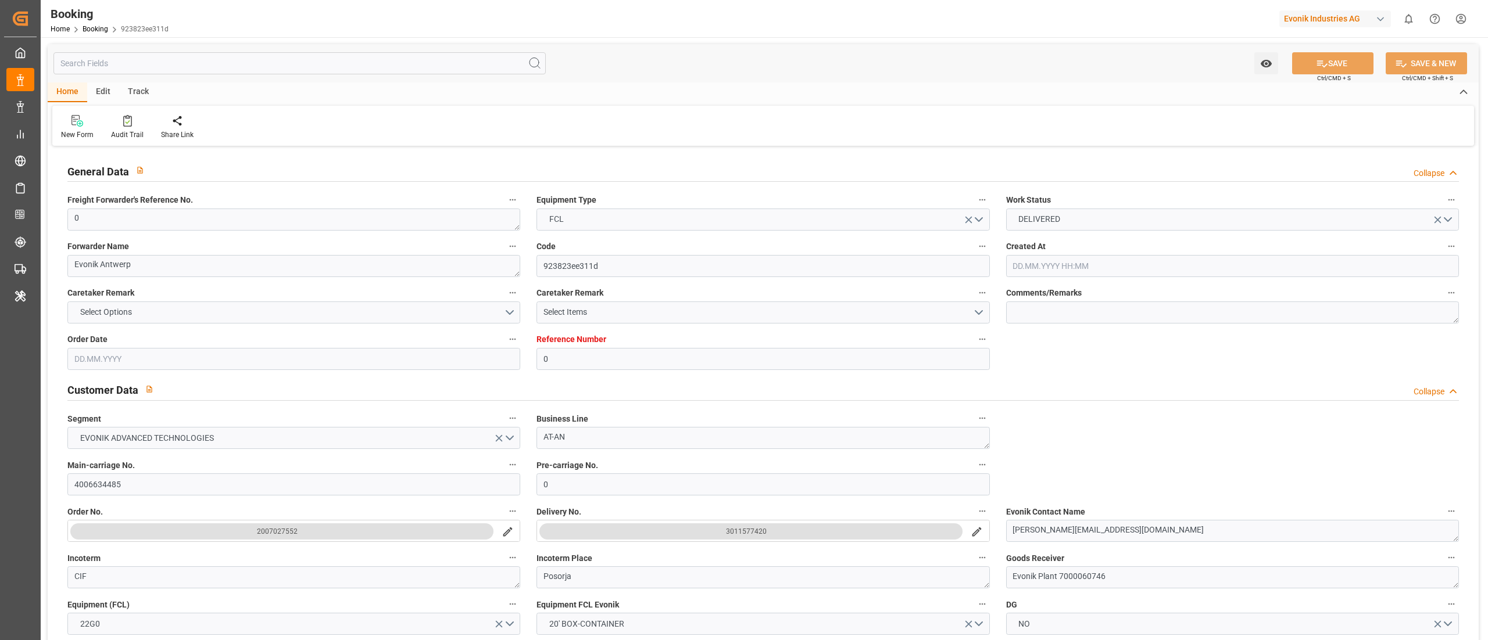
type input "0"
type input "9777618"
type input "Hapag [PERSON_NAME]"
type input "Hapag Lloyd Aktiengesellschaft"
type input "BEANR"
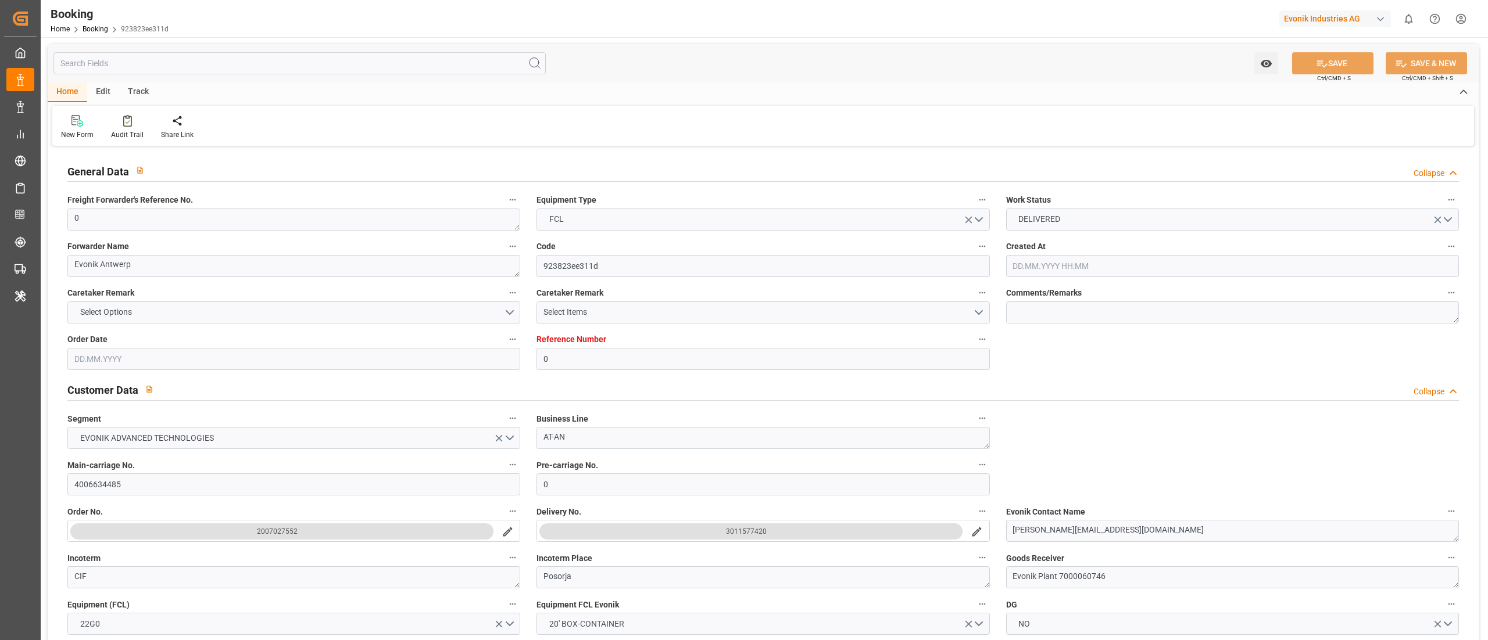
type input "ECPSJ"
type input "25"
type input "0"
type input "[DATE] 08:15"
type input "[DATE]"
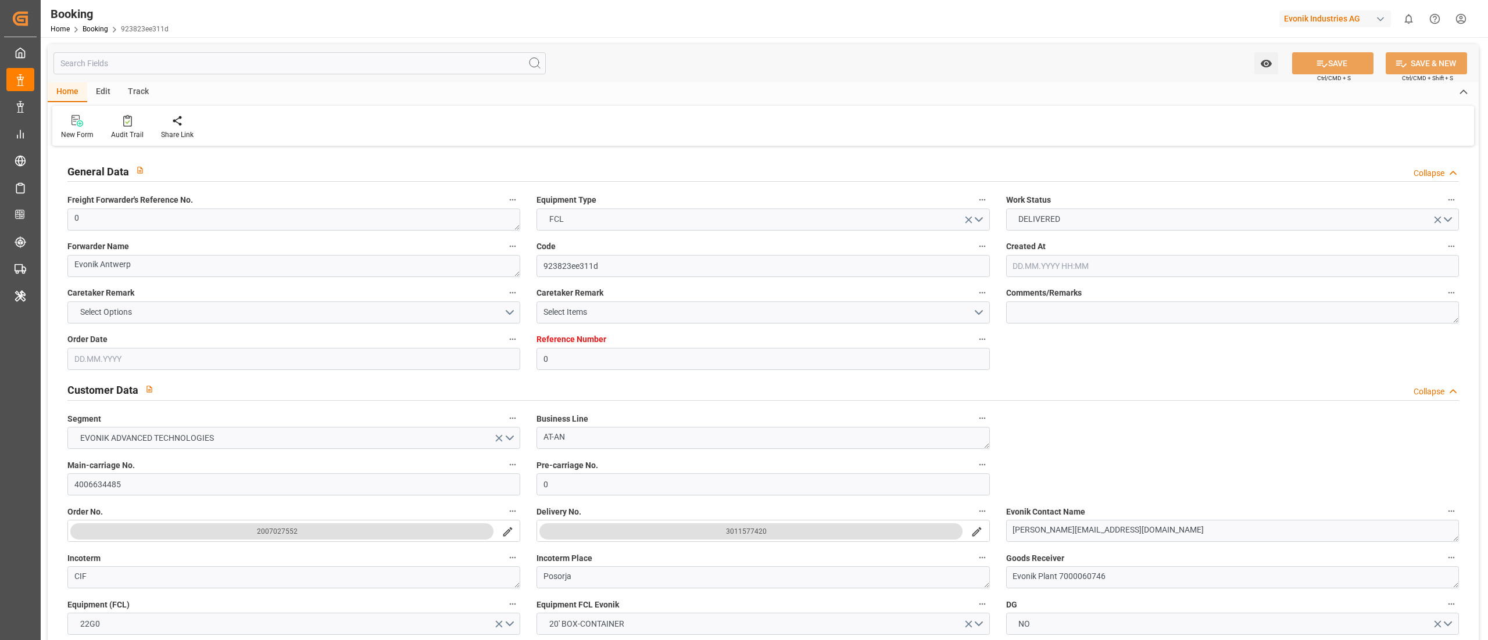
type input "[DATE]"
type input "[DATE] 00:00"
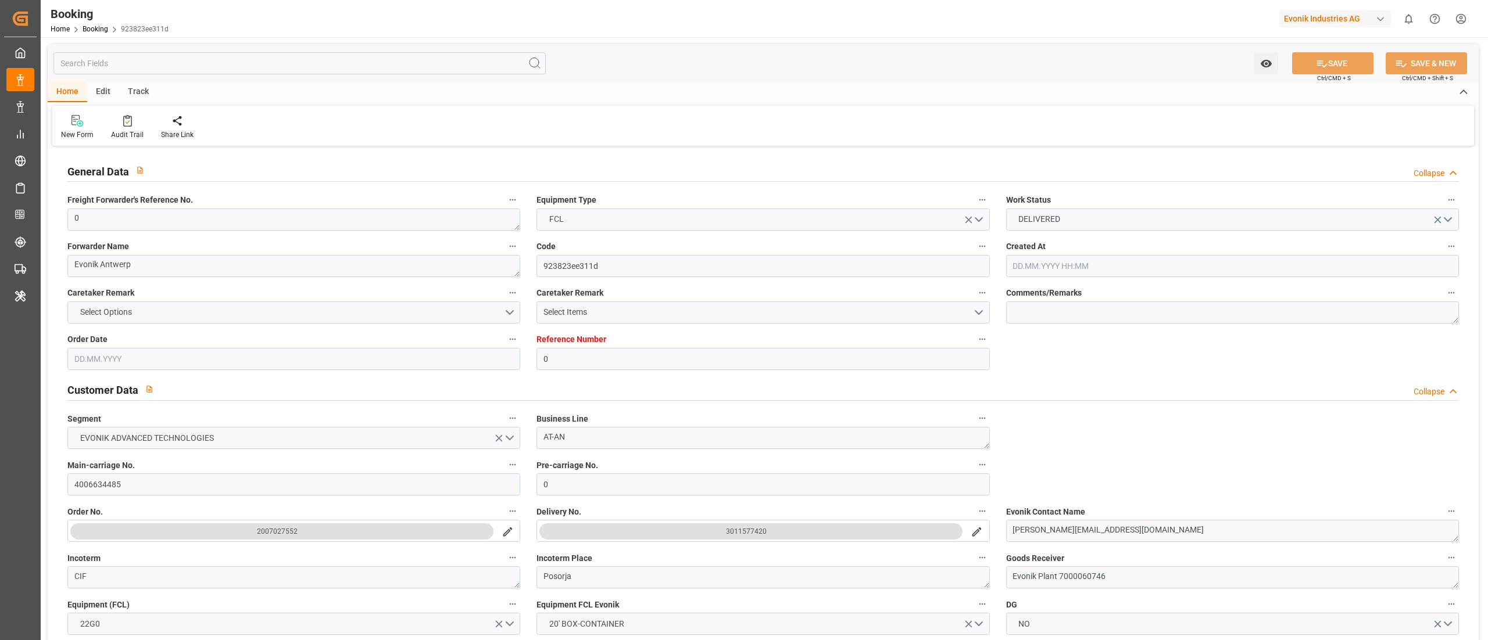
type input "[DATE] 00:00"
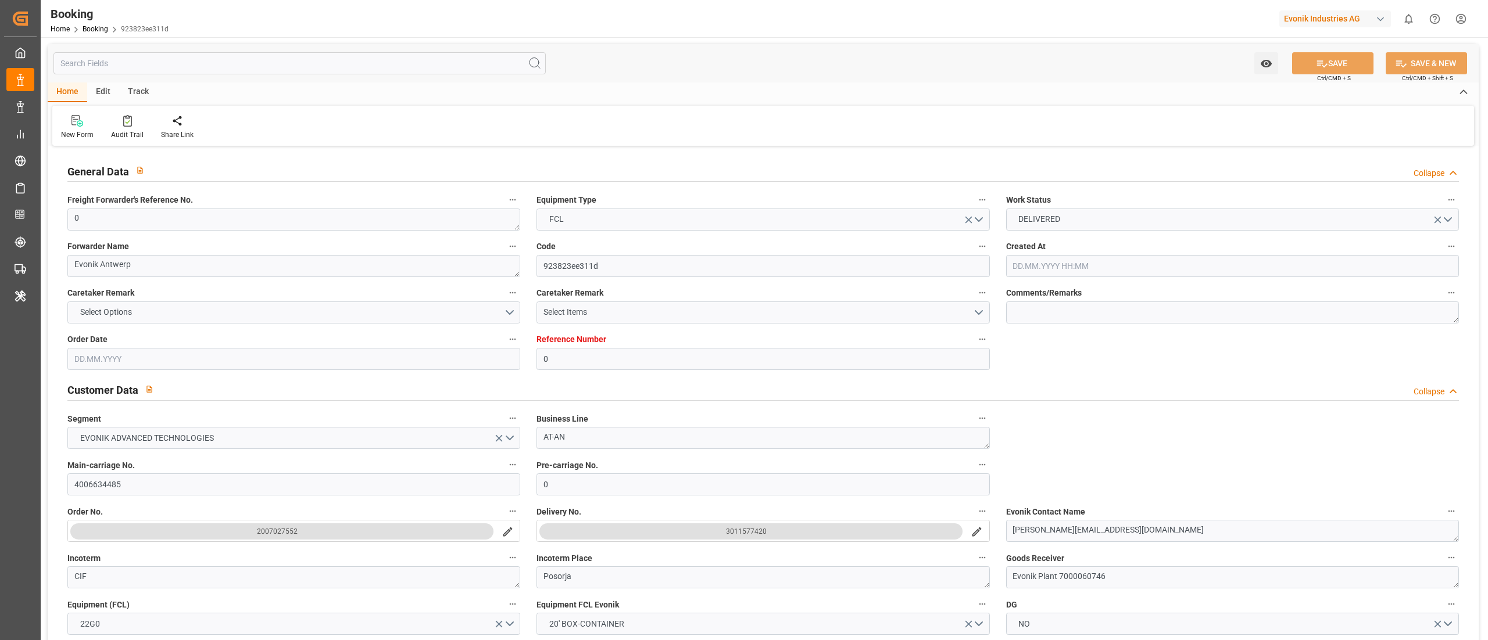
type input "[DATE] 00:00"
type input "[DATE] 06:44"
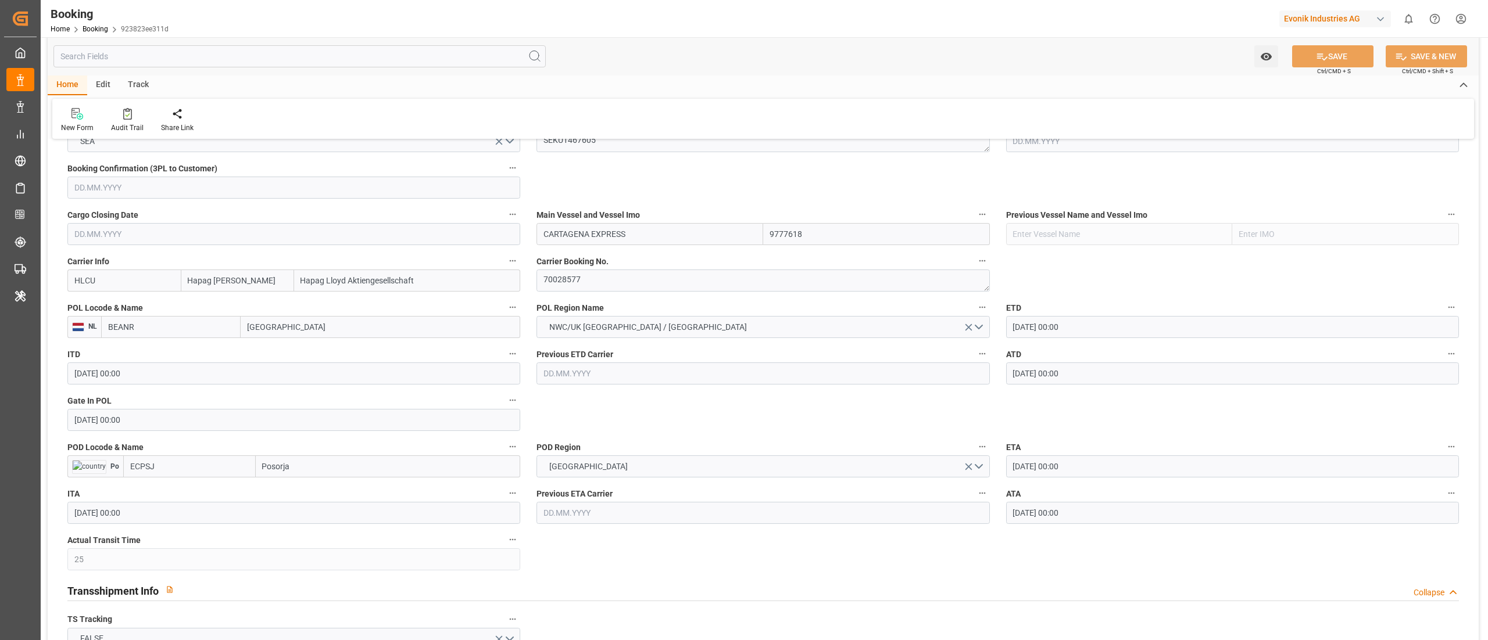
scroll to position [814, 0]
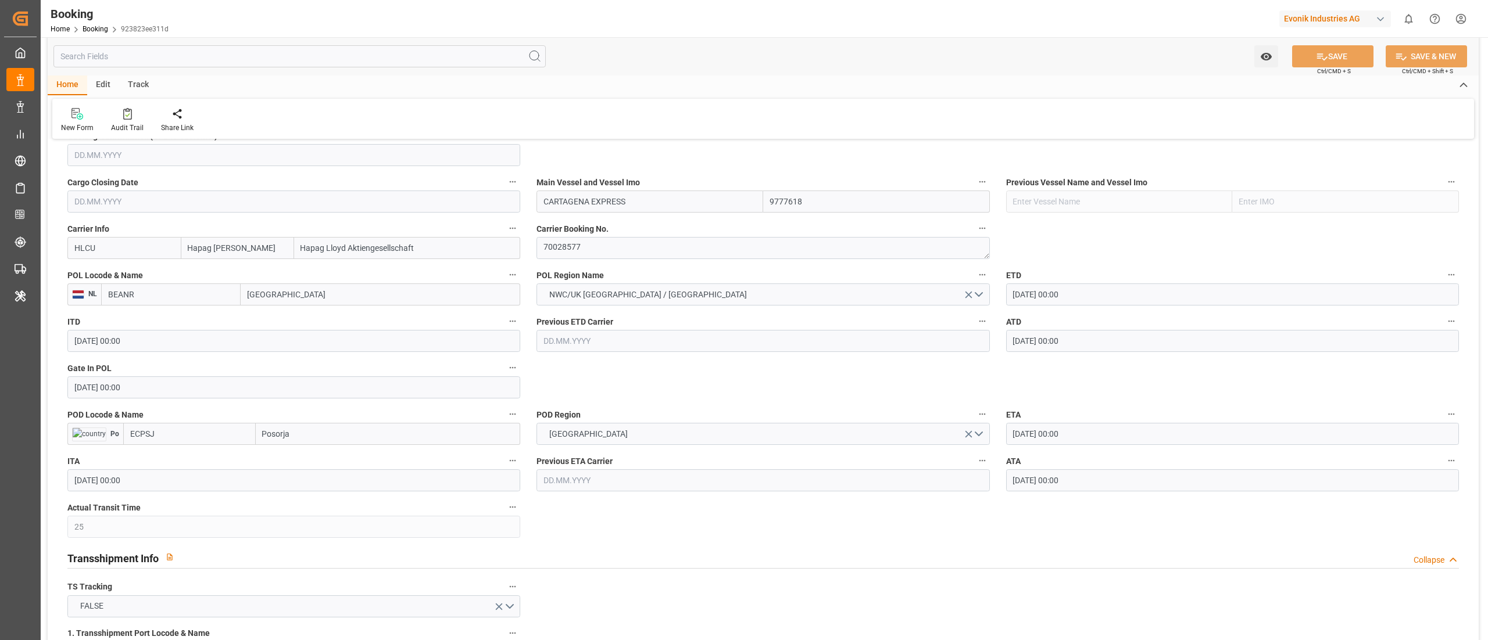
click at [184, 295] on input "BEANR" at bounding box center [170, 295] width 139 height 22
click at [152, 325] on span "BEANR - [GEOGRAPHIC_DATA]" at bounding box center [162, 320] width 107 height 9
type input "BEANR"
click at [182, 432] on input "ECPSJ" at bounding box center [189, 434] width 133 height 22
drag, startPoint x: 174, startPoint y: 460, endPoint x: 172, endPoint y: 469, distance: 9.0
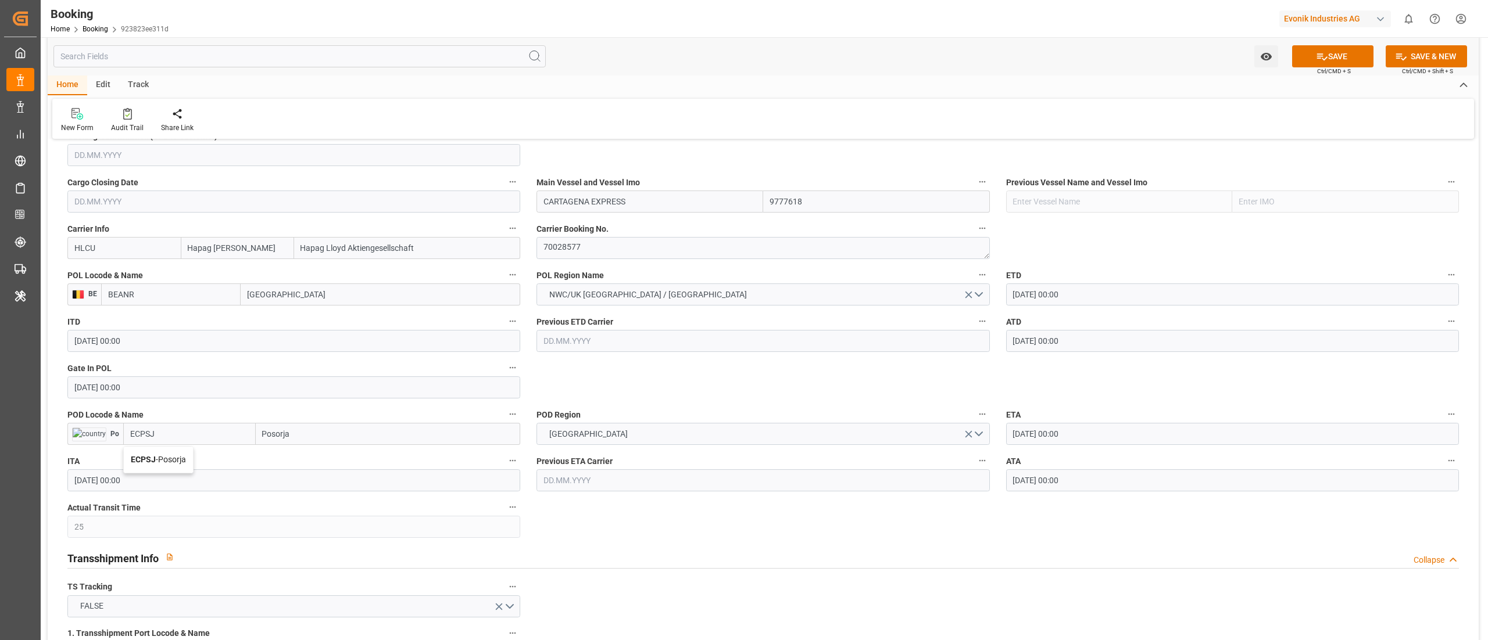
click at [172, 469] on div "ECPSJ - Posorja" at bounding box center [158, 460] width 69 height 26
type input "ECPSJ"
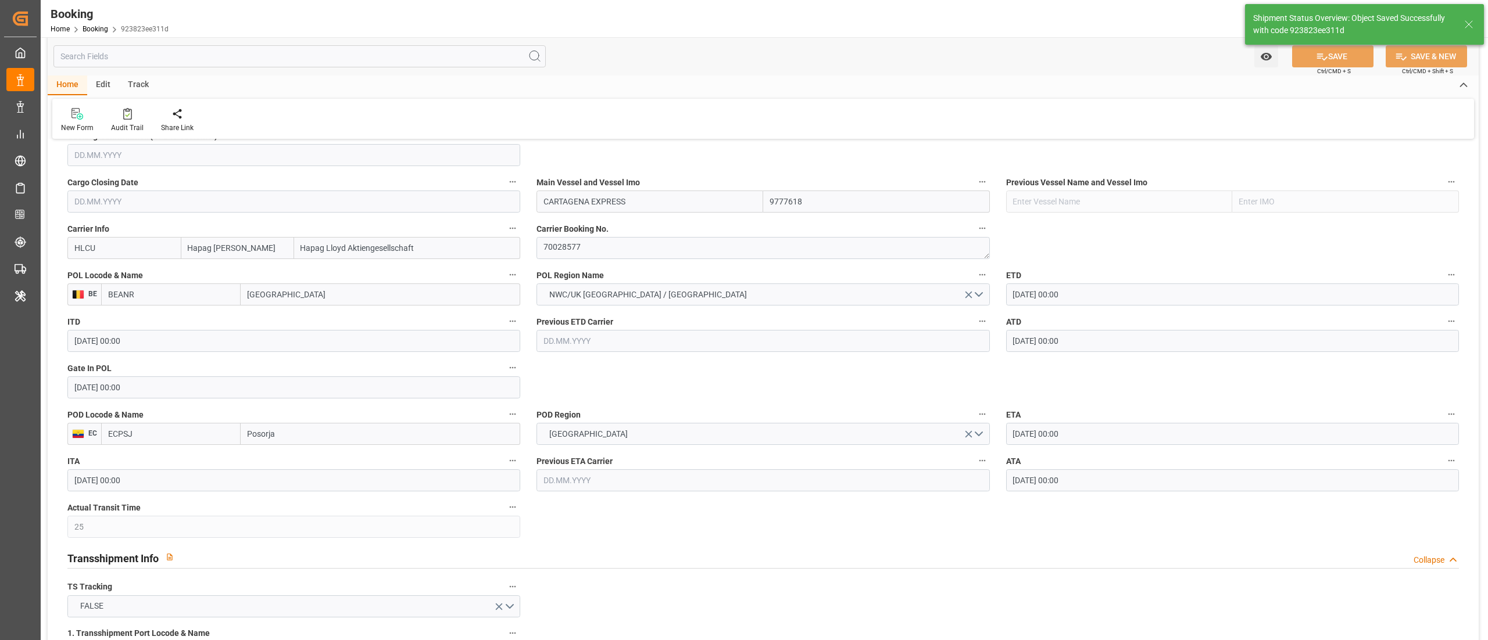
type textarea "Pod-businessDivision-businessLine-"
type input "[DATE] 06:47"
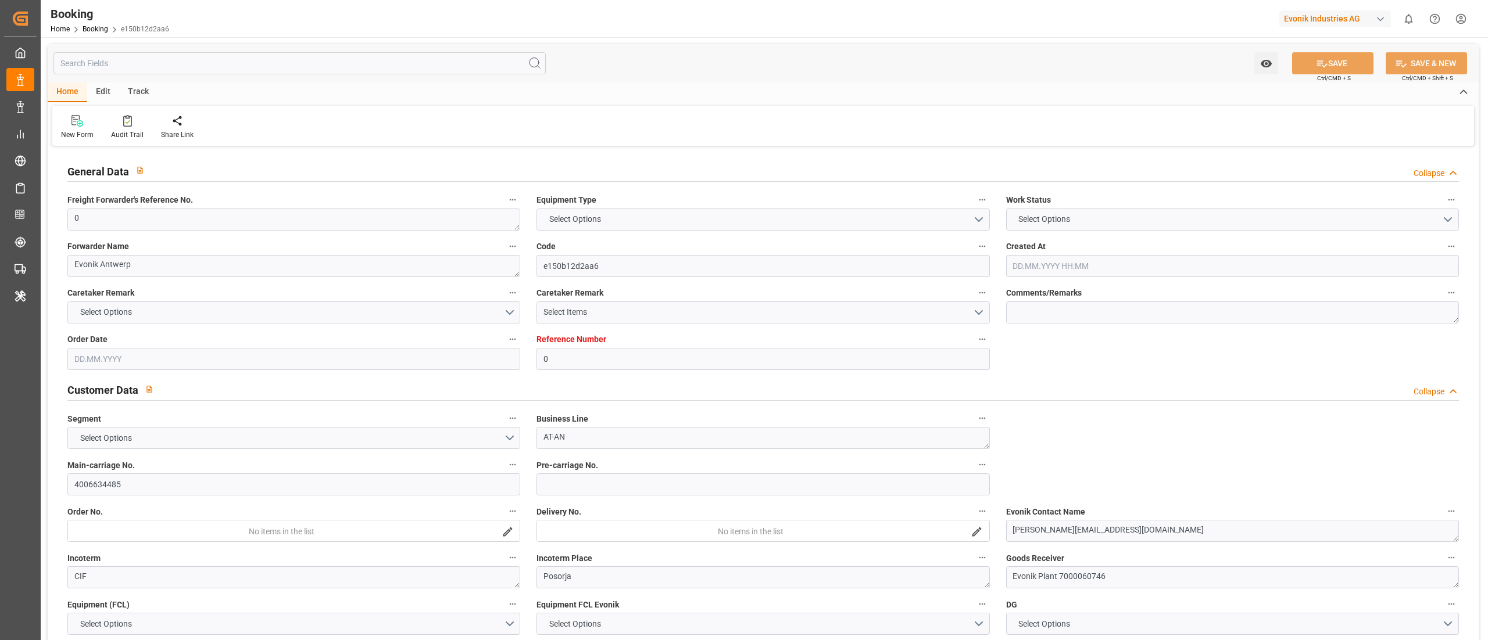
type input "0"
type input "9777618"
type input "Hapag [PERSON_NAME]"
type input "Hapag Lloyd Aktiengesellschaft"
type input "BEANR"
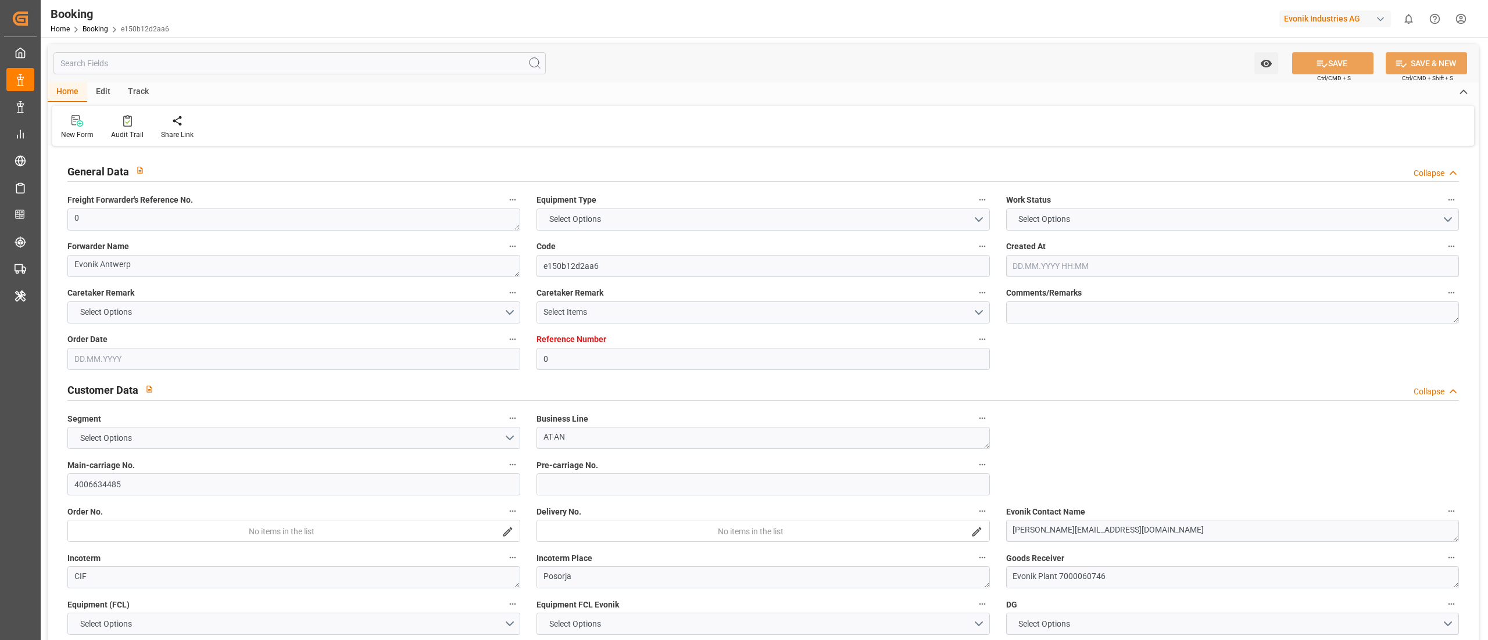
type input "ECPSJ"
type input "25"
type input "0"
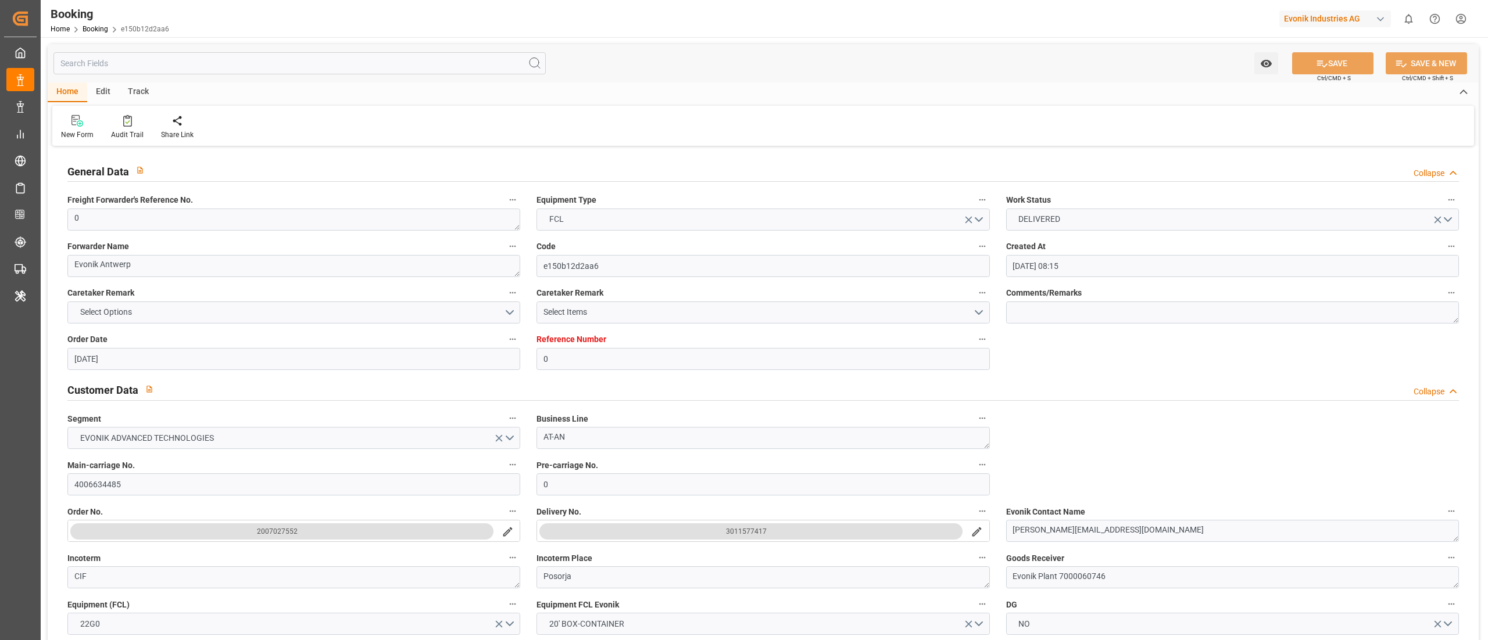
type input "[DATE] 08:15"
type input "[DATE]"
type input "[DATE] 00:00"
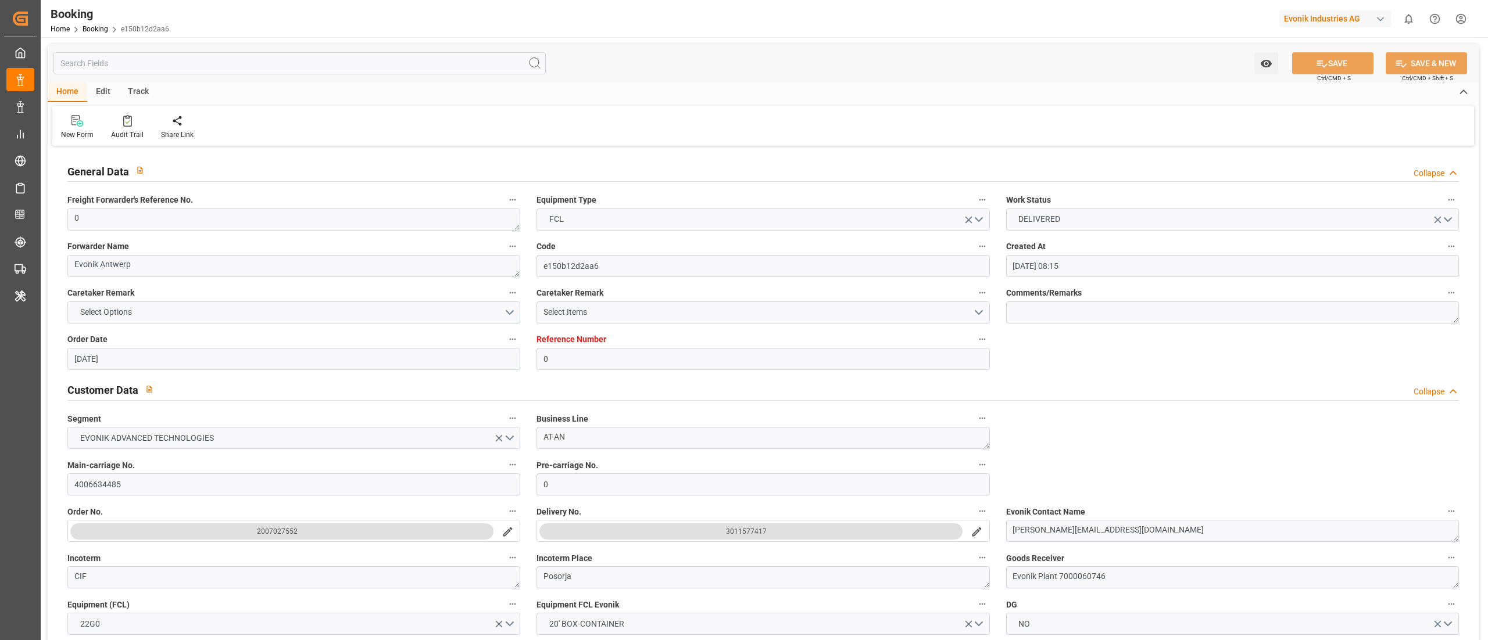
type input "[DATE] 00:00"
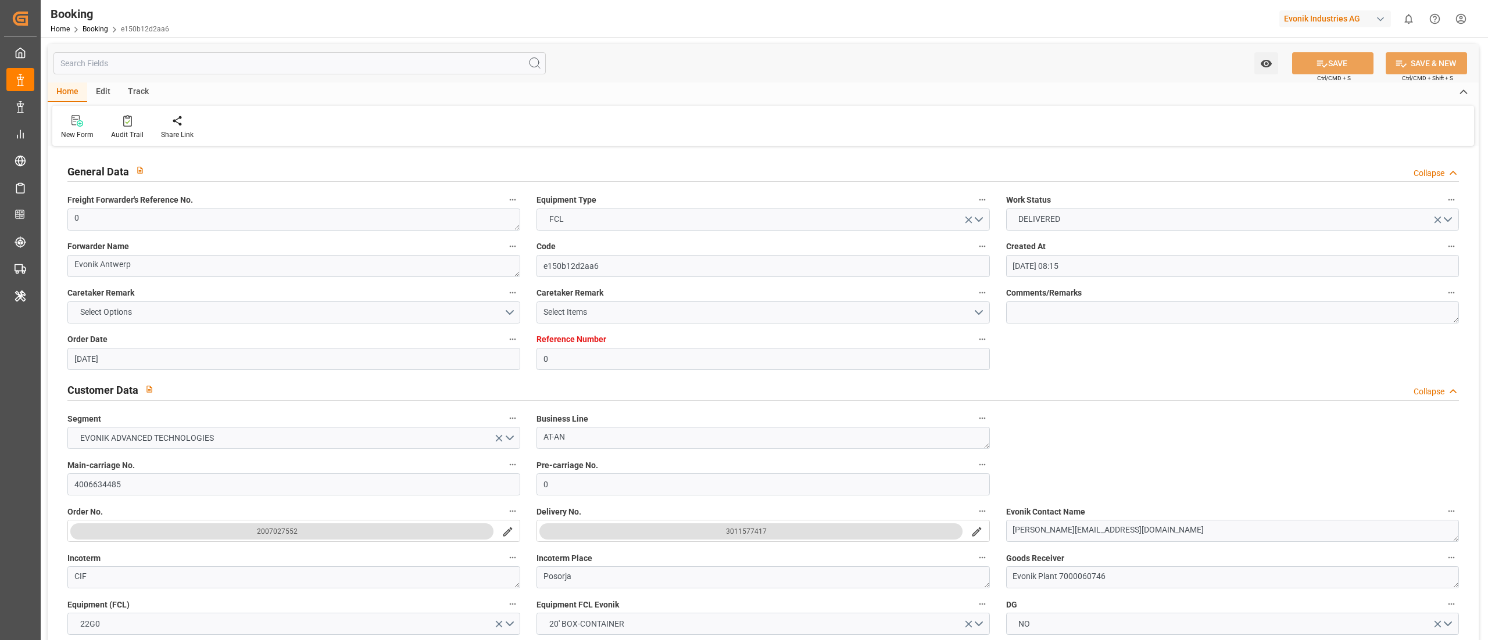
type input "[DATE] 00:00"
type input "[DATE] 06:44"
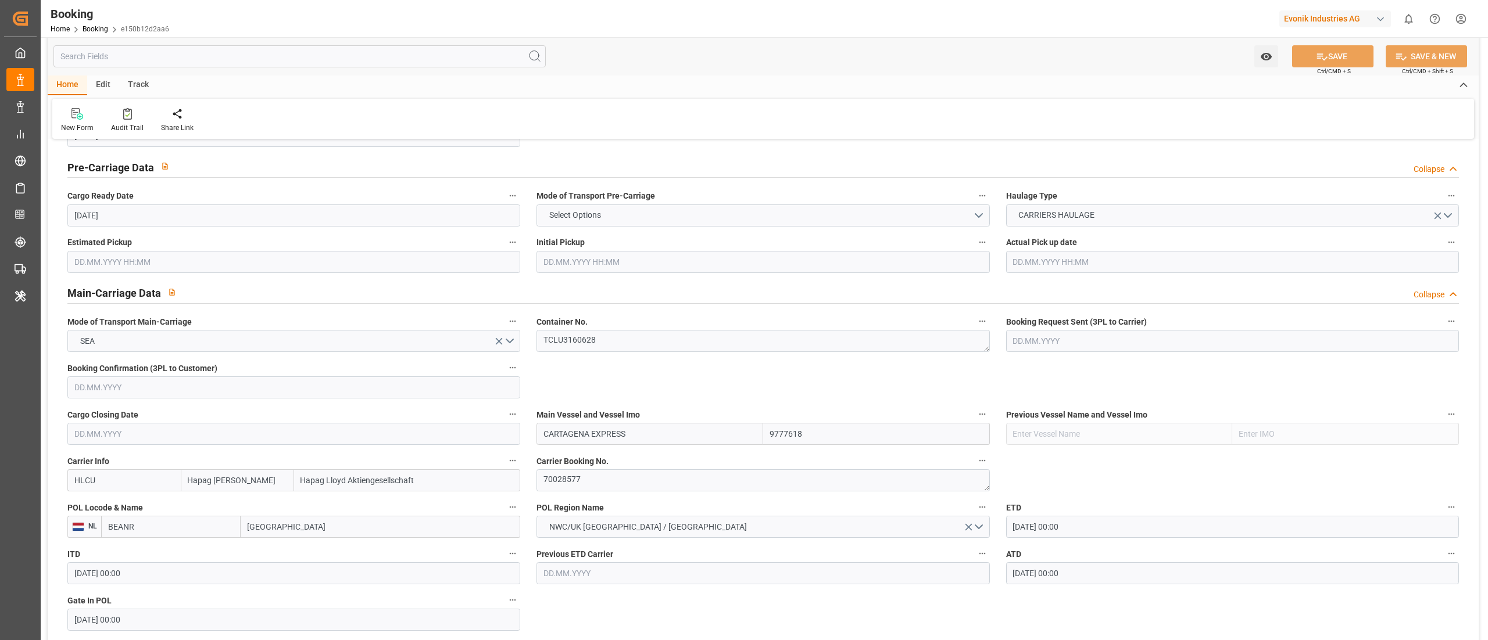
scroll to position [697, 0]
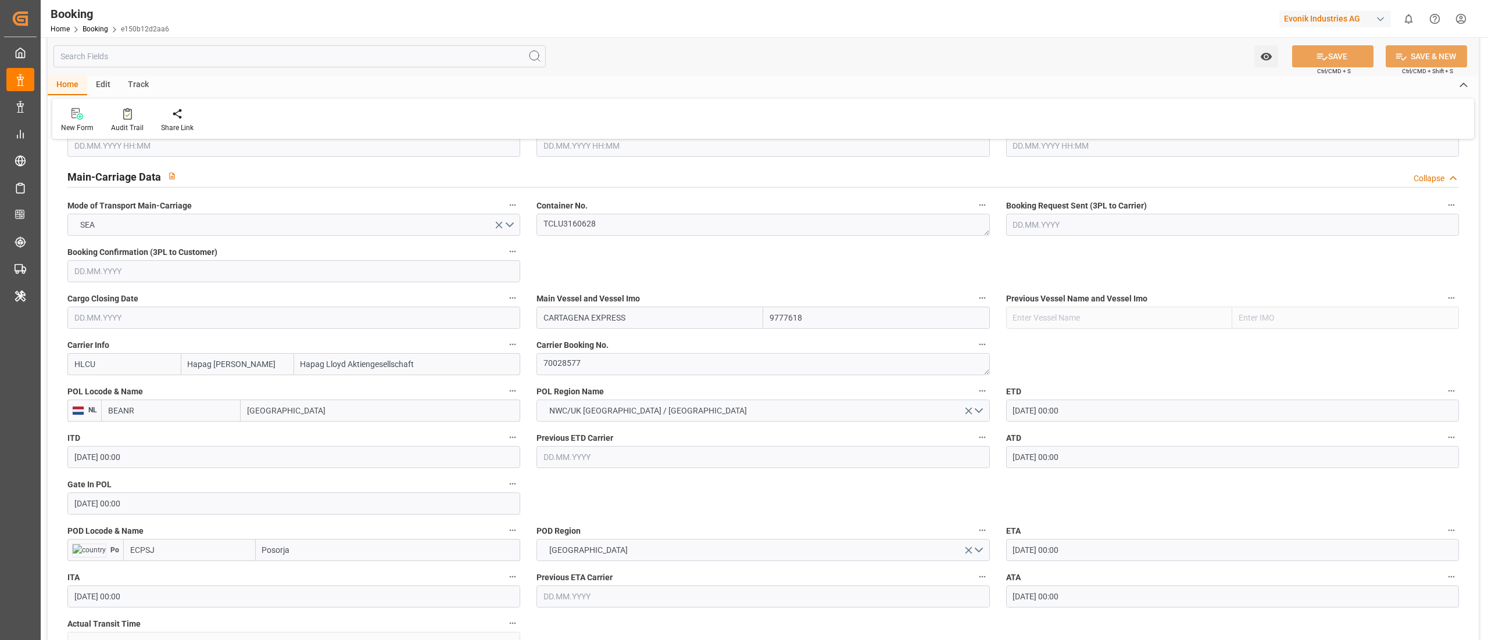
click at [159, 409] on input "BEANR" at bounding box center [170, 411] width 139 height 22
click at [142, 441] on span "BEANR - Antwerp" at bounding box center [162, 436] width 107 height 9
type input "BEANR"
click at [185, 556] on input "ECPSJ" at bounding box center [189, 550] width 133 height 22
click at [158, 571] on div "ECPSJ - Posorja" at bounding box center [158, 576] width 69 height 26
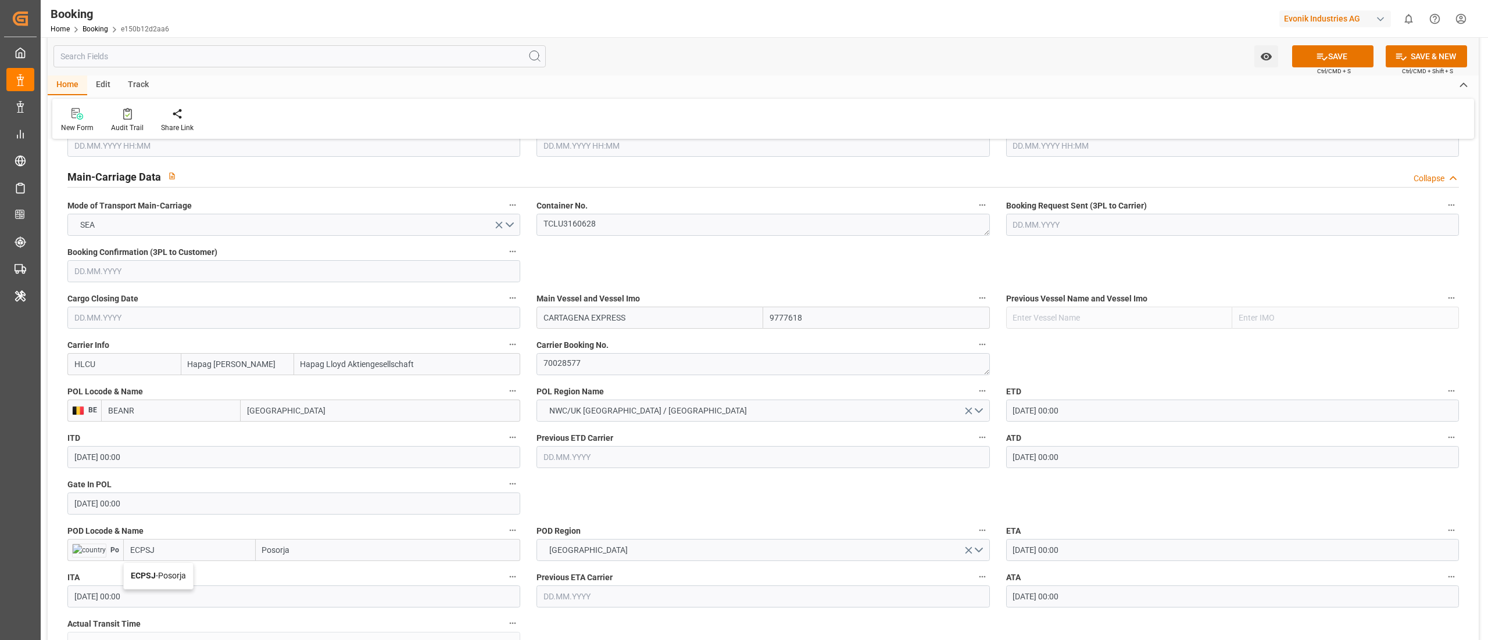
type input "ECPSJ"
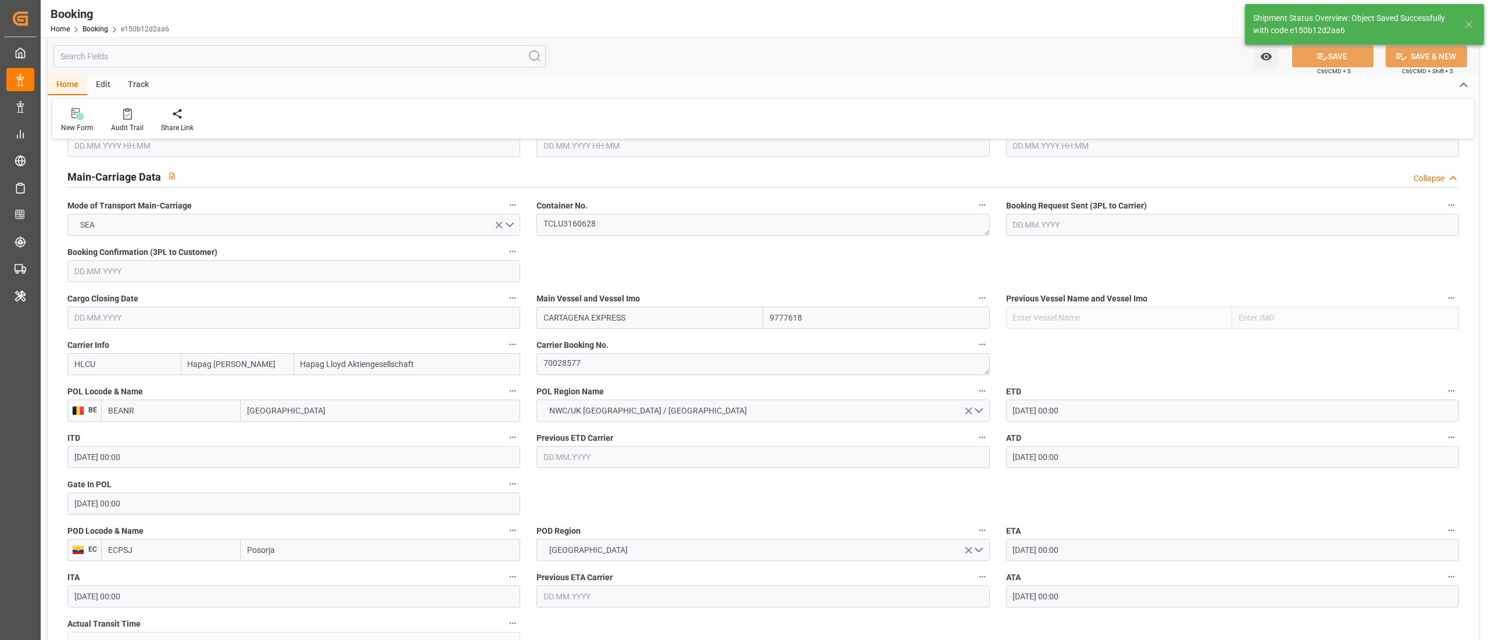
type textarea "Pod-businessDivision-businessLine-"
type input "12.09.2025 06:47"
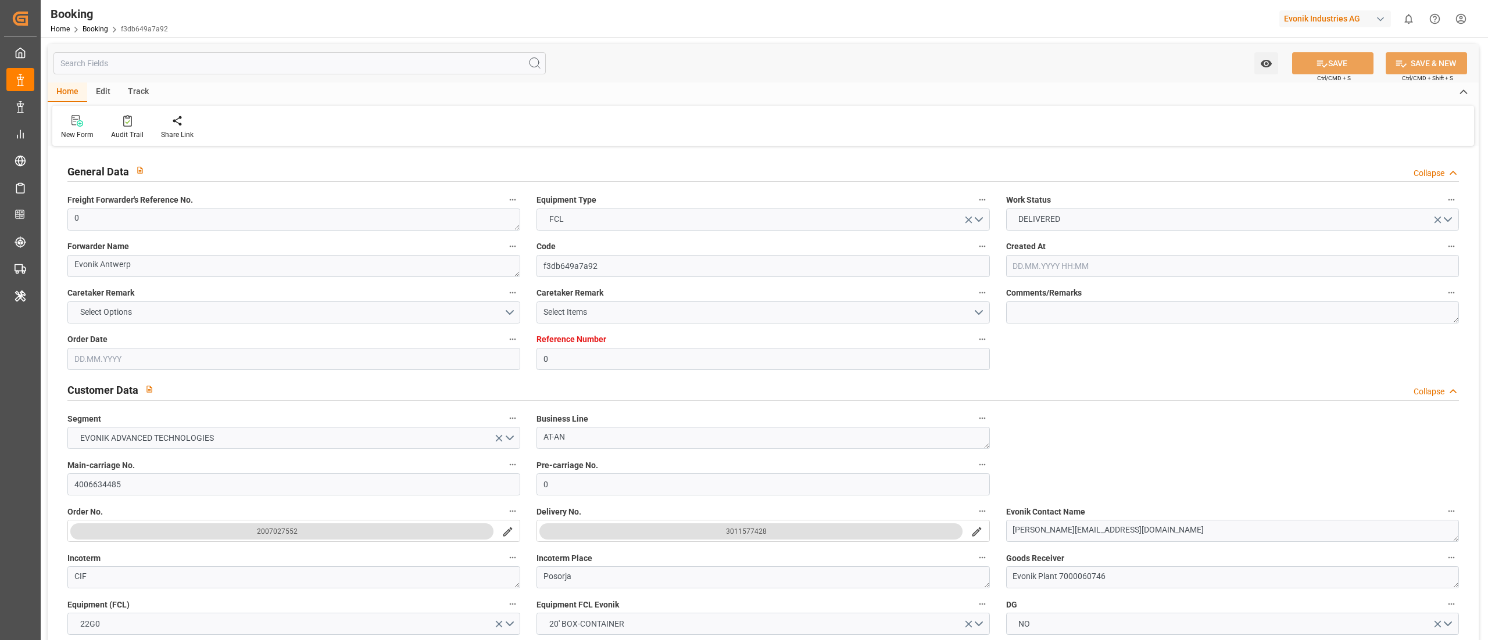
type input "0"
type input "9777618"
type input "Hapag [PERSON_NAME]"
type input "Hapag Lloyd Aktiengesellschaft"
type input "BEANR"
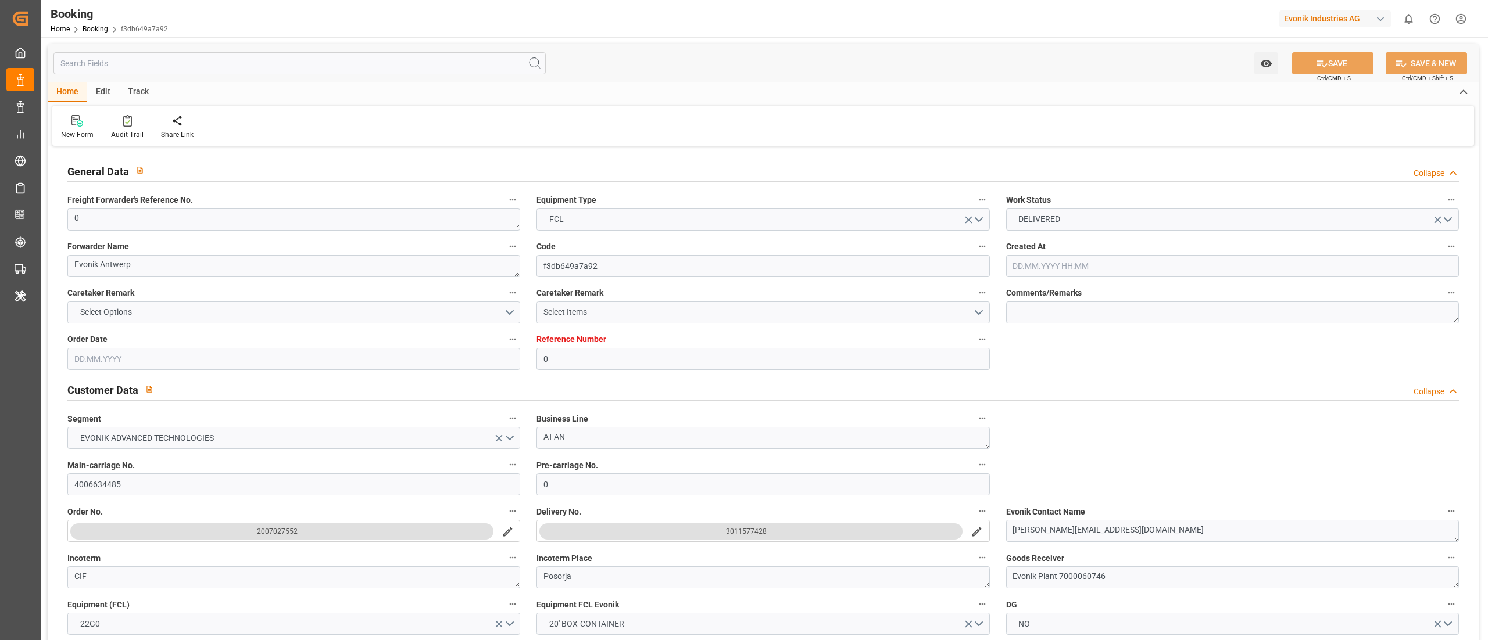
type input "ECPSJ"
type input "25"
type input "0"
type input "[DATE] 08:15"
type input "[DATE]"
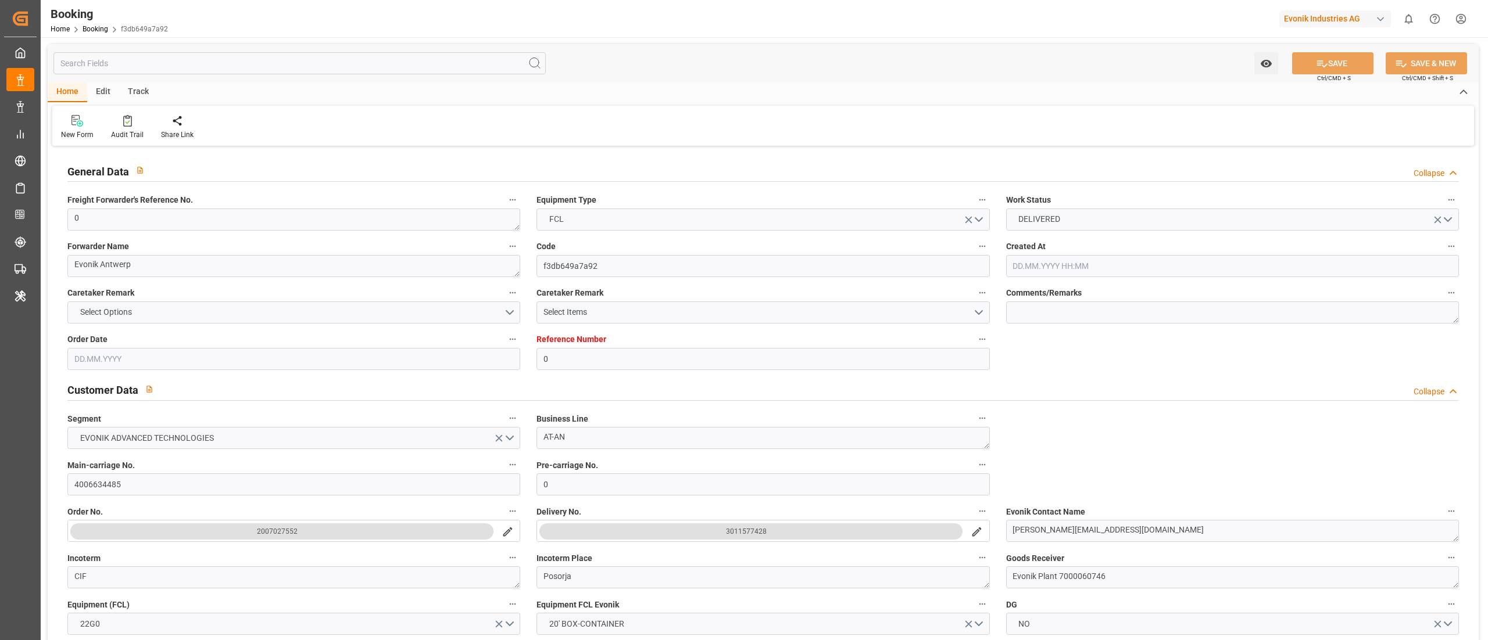
type input "[DATE]"
type input "[DATE] 00:00"
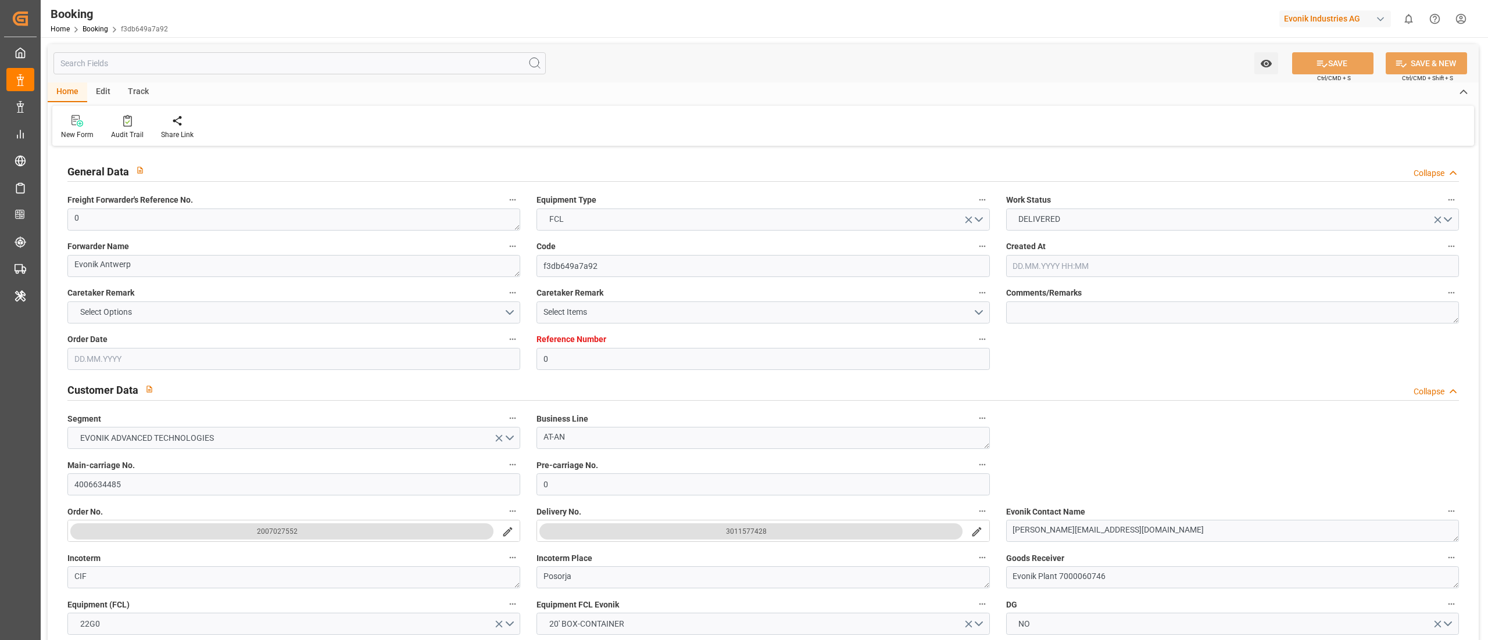
type input "[DATE] 00:00"
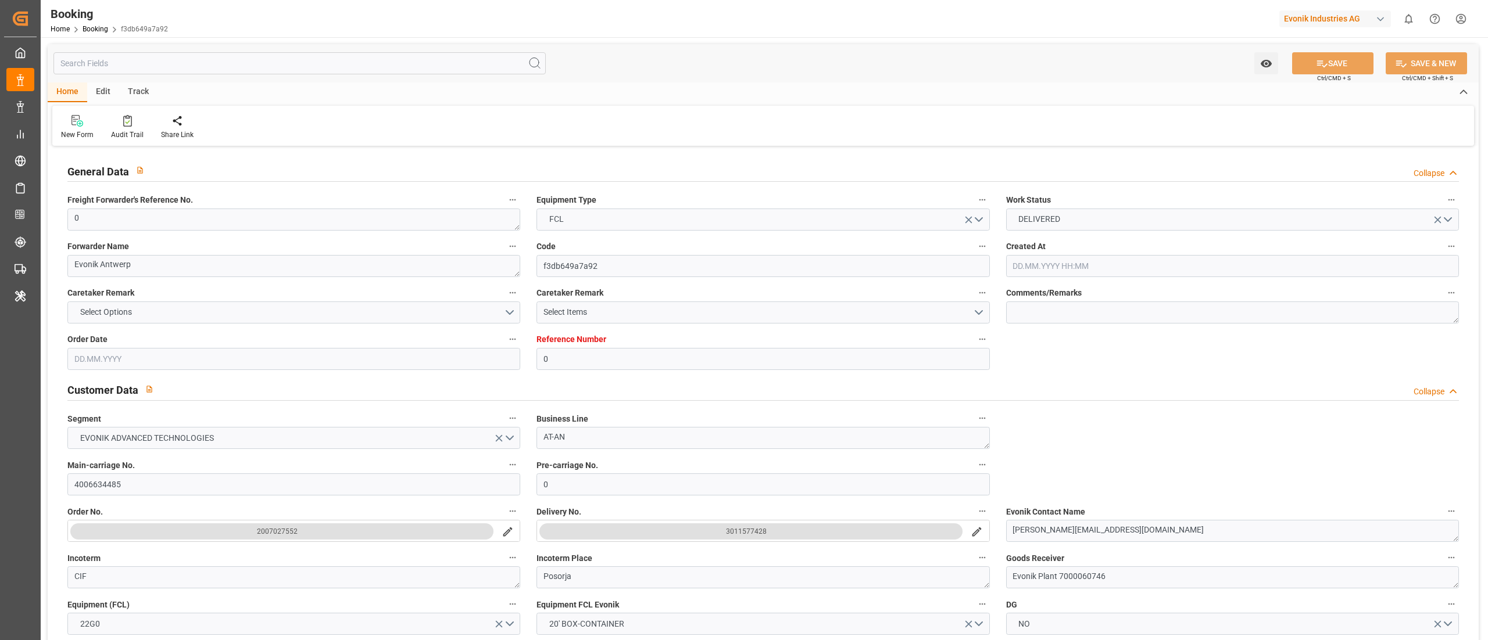
type input "[DATE] 00:00"
type input "[DATE] 06:44"
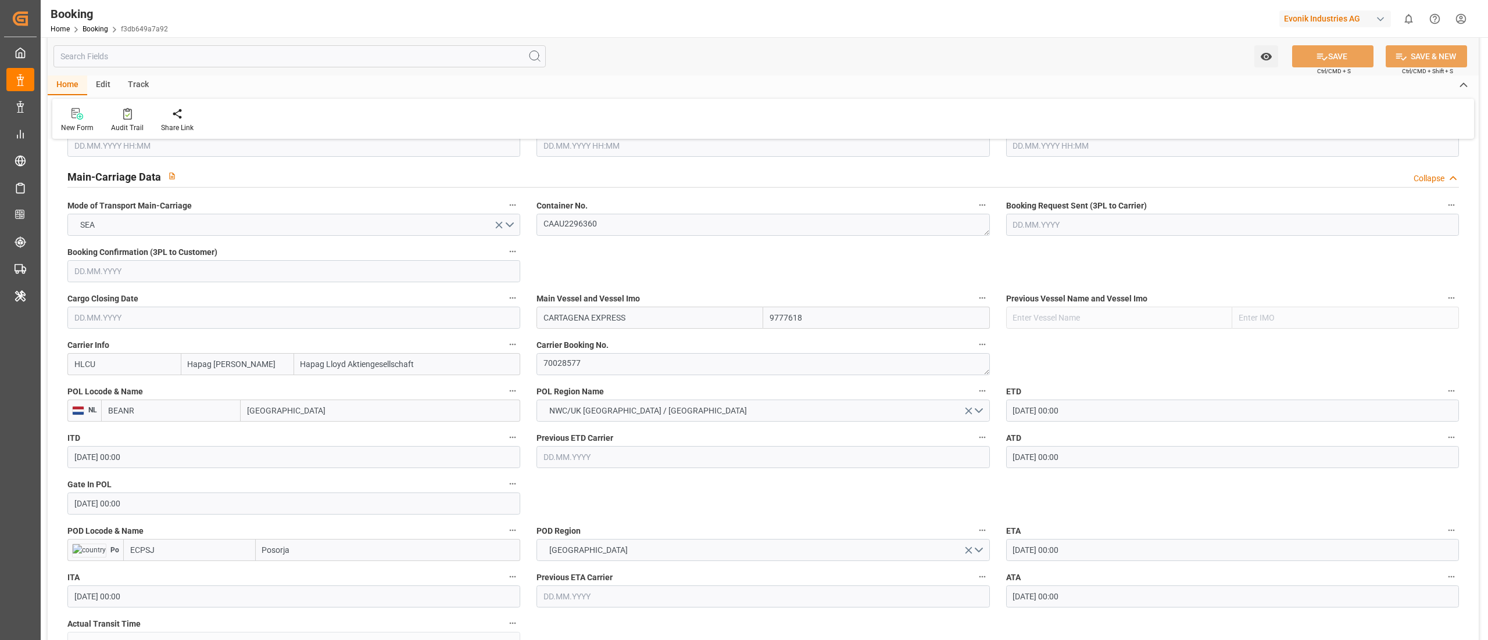
scroll to position [814, 0]
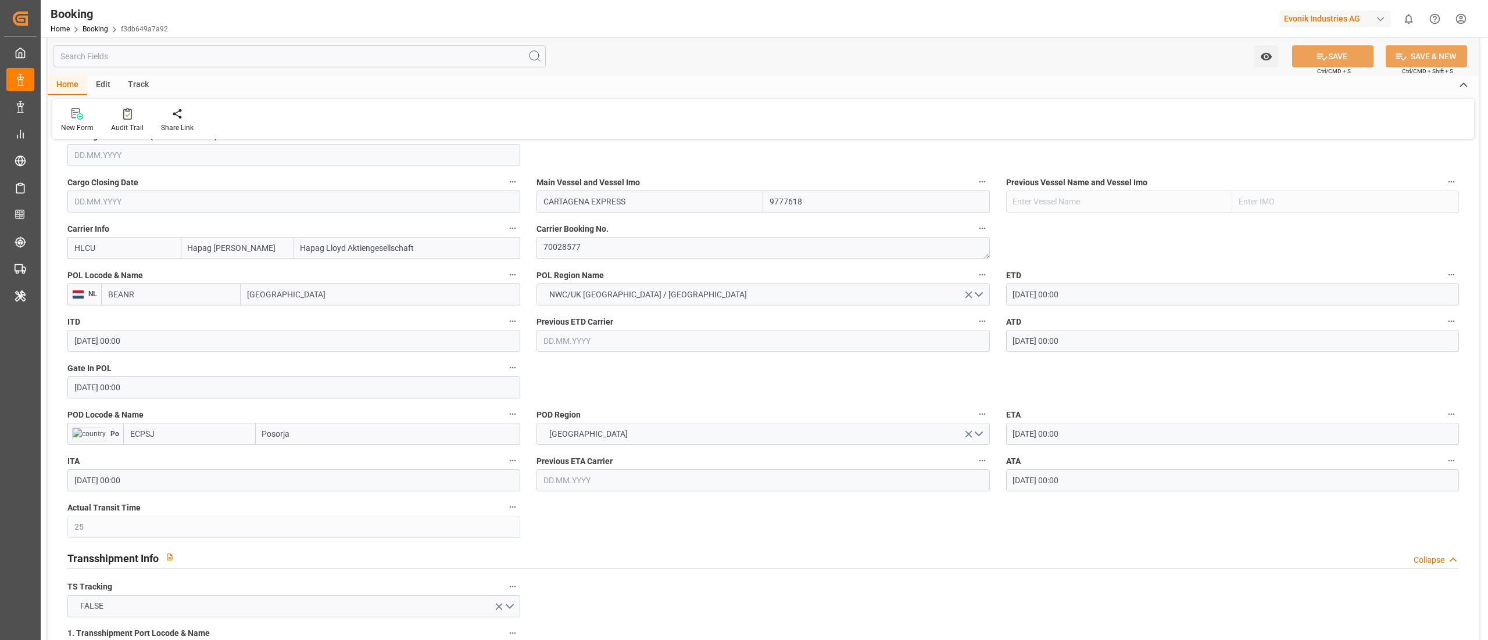
click at [180, 302] on input "BEANR" at bounding box center [170, 295] width 139 height 22
click at [162, 328] on div "BEANR - [GEOGRAPHIC_DATA]" at bounding box center [162, 320] width 121 height 26
type input "BEANR"
click at [163, 428] on input "ECPSJ" at bounding box center [189, 434] width 133 height 22
click at [166, 459] on span "ECPSJ - Posorja" at bounding box center [158, 459] width 55 height 9
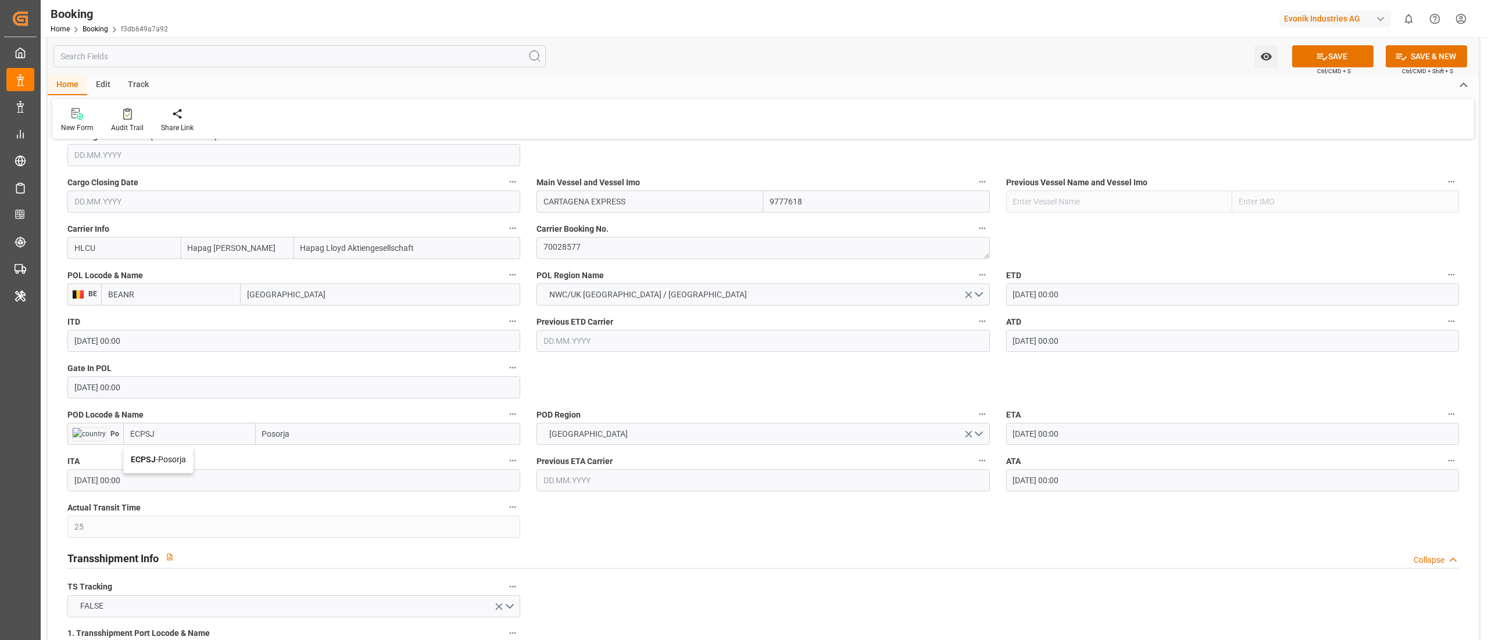
type input "ECPSJ"
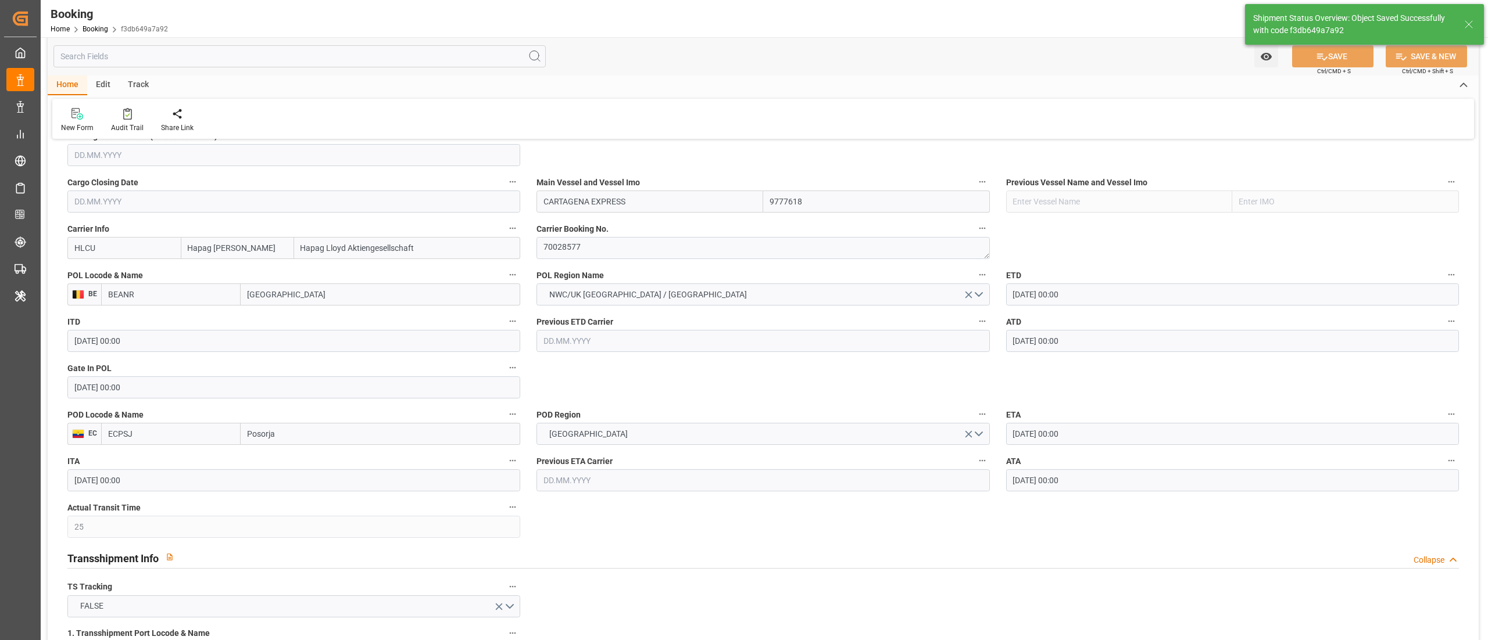
type textarea "Pod-businessDivision-businessLine-"
type input "12.09.2025 06:48"
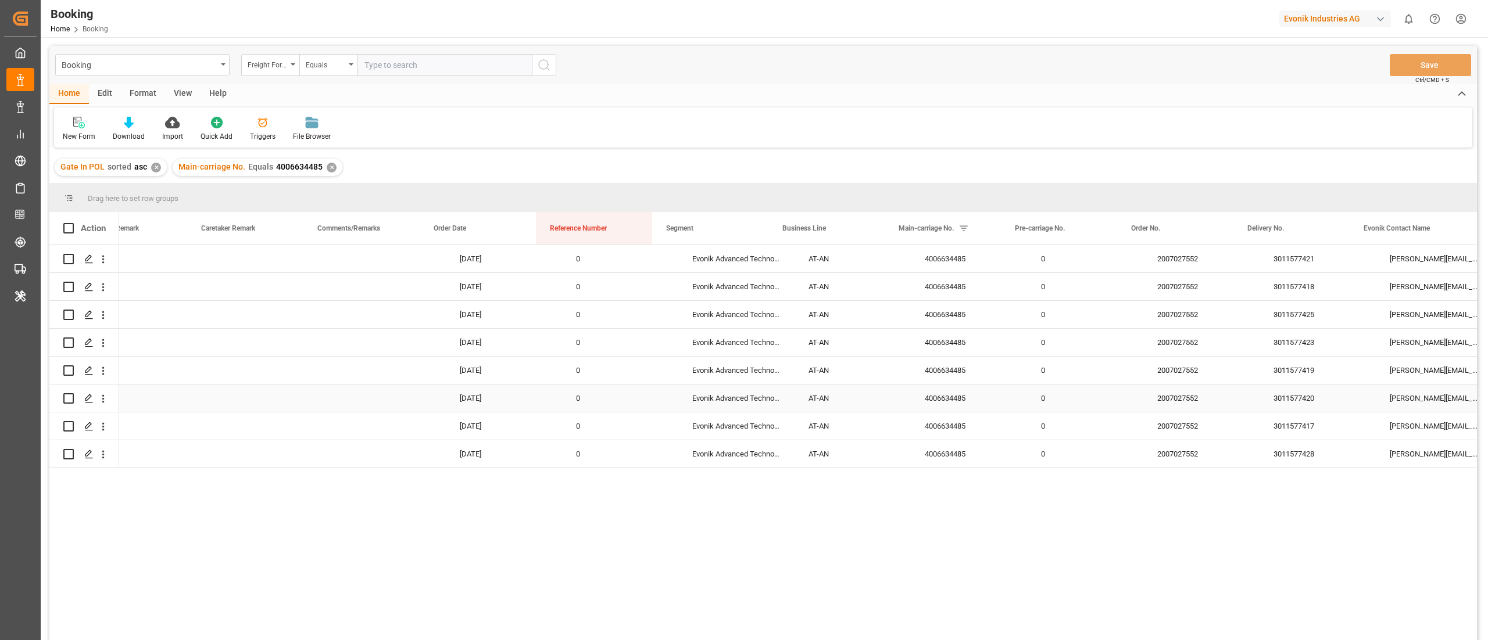
scroll to position [0, 747]
